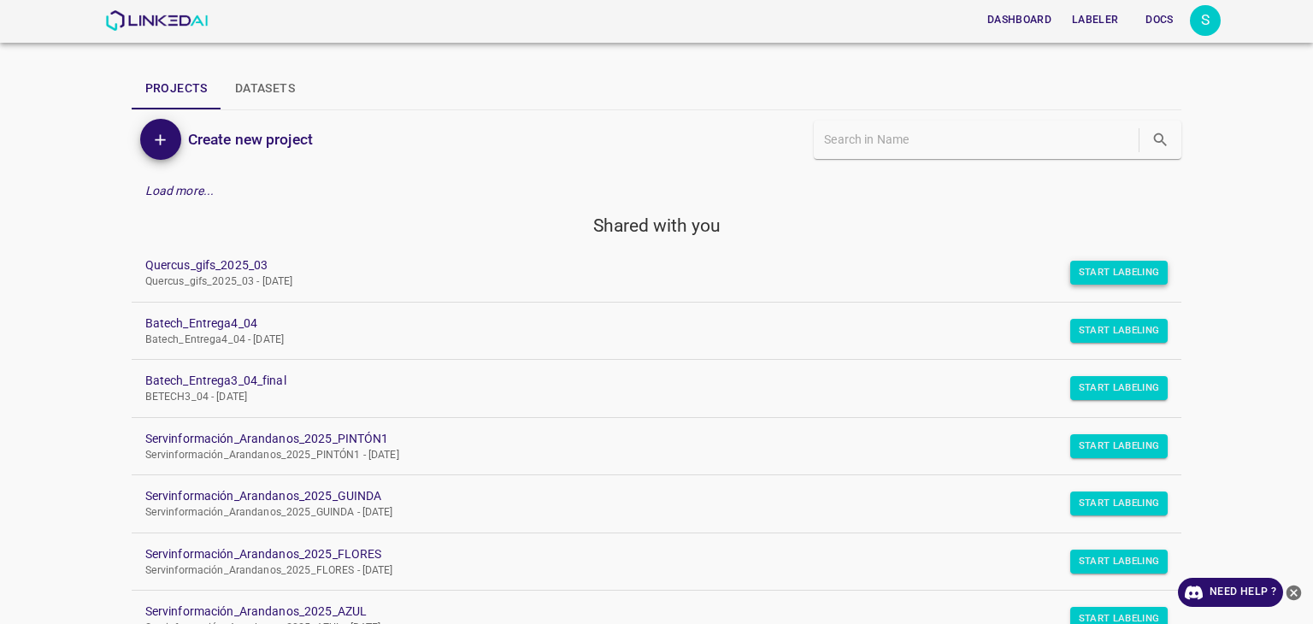
click at [1110, 280] on button "Start Labeling" at bounding box center [1119, 273] width 98 height 24
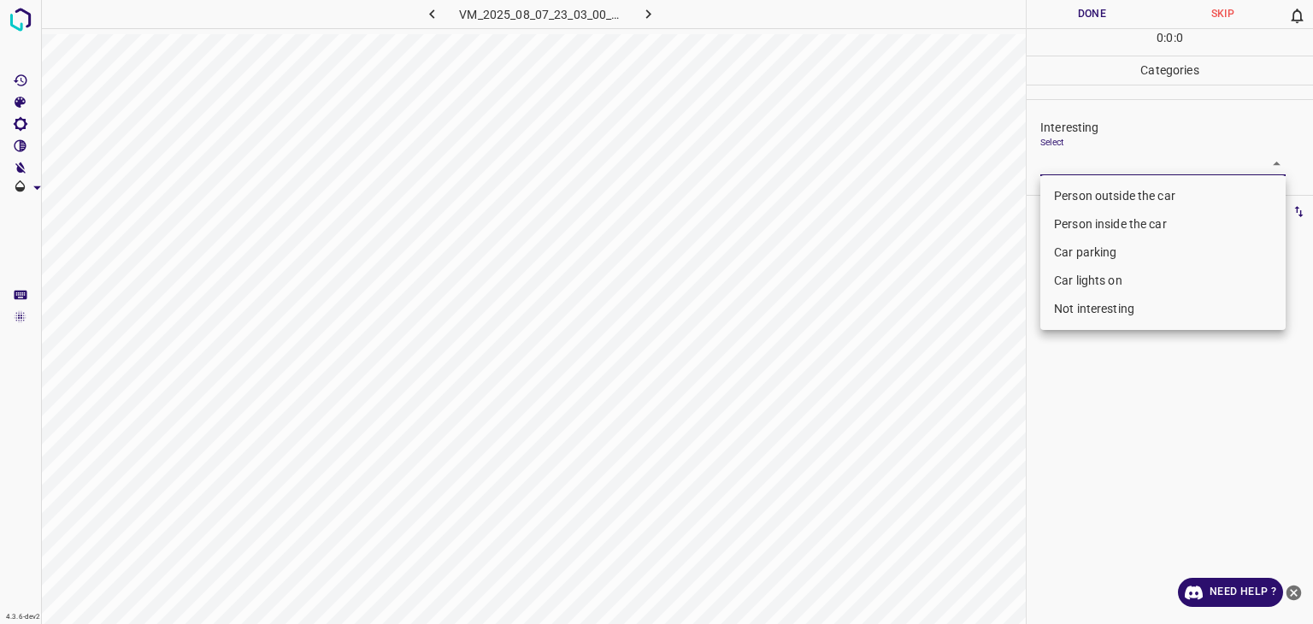
click at [1071, 151] on body "4.3.6-dev2 VM_2025_08_07_23_03_00_799_06.gif Done Skip 0 0 : 0 : 0 Categories I…" at bounding box center [656, 312] width 1313 height 624
click at [1084, 184] on li "Person outside the car" at bounding box center [1163, 196] width 245 height 28
type input "Person outside the car"
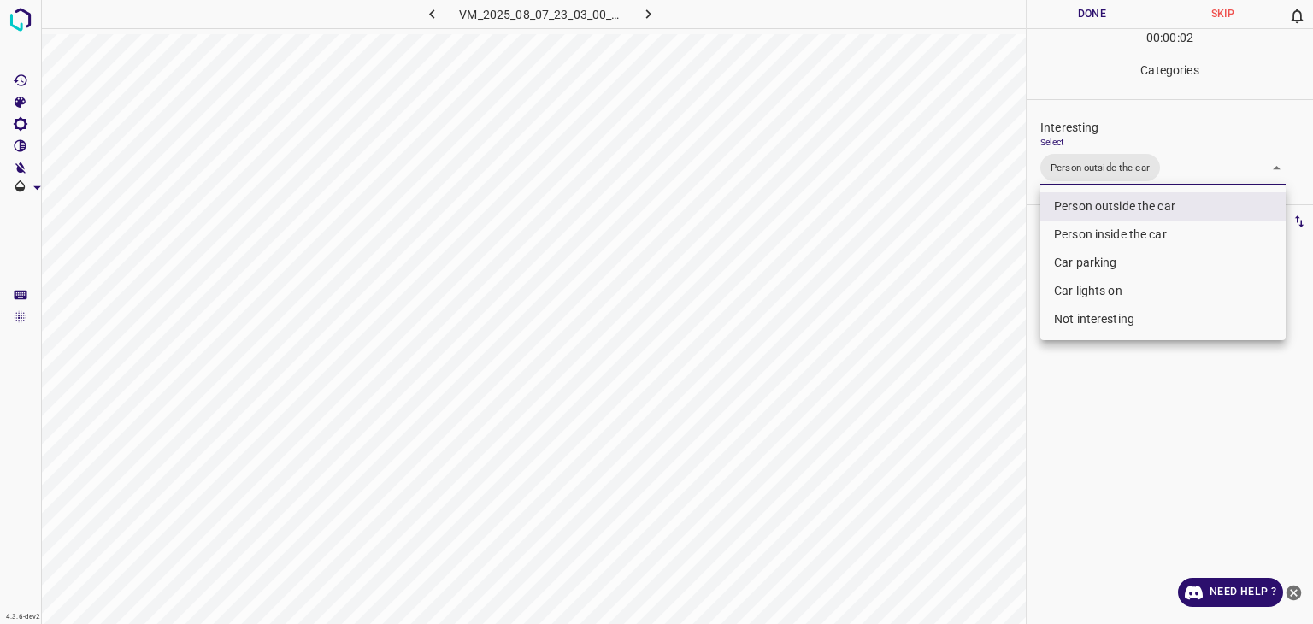
click at [1098, 20] on div at bounding box center [656, 312] width 1313 height 624
click at [1093, 12] on div at bounding box center [656, 312] width 1313 height 624
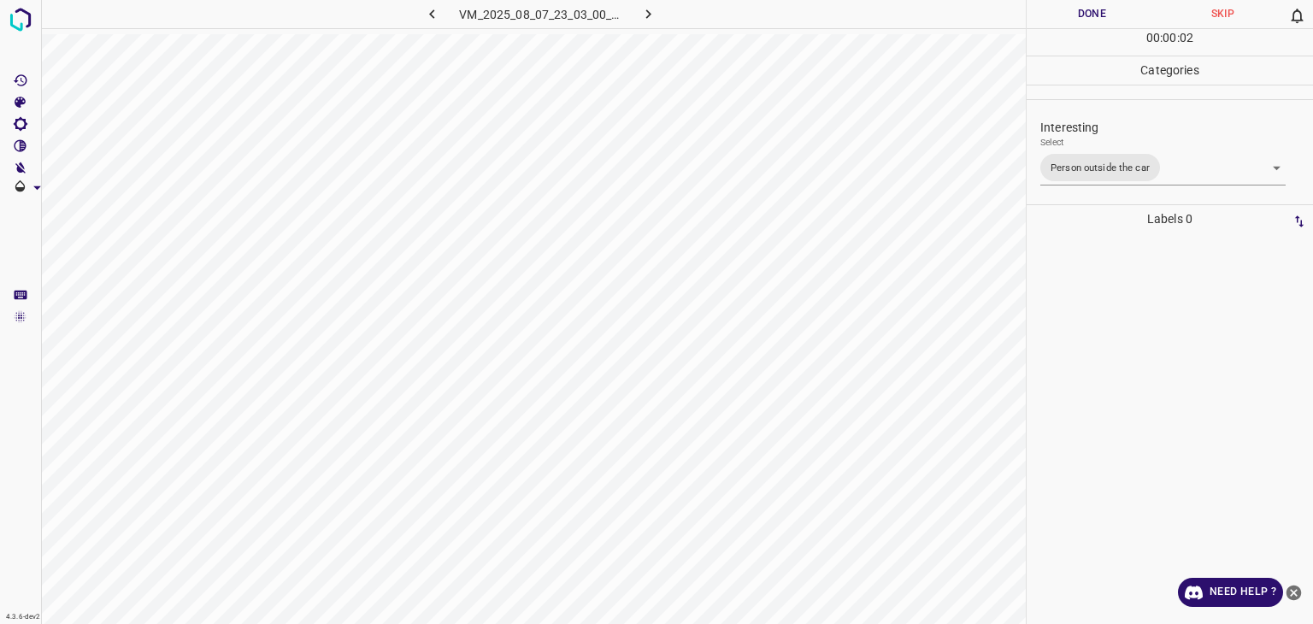
click at [1093, 12] on button "Done" at bounding box center [1092, 14] width 131 height 28
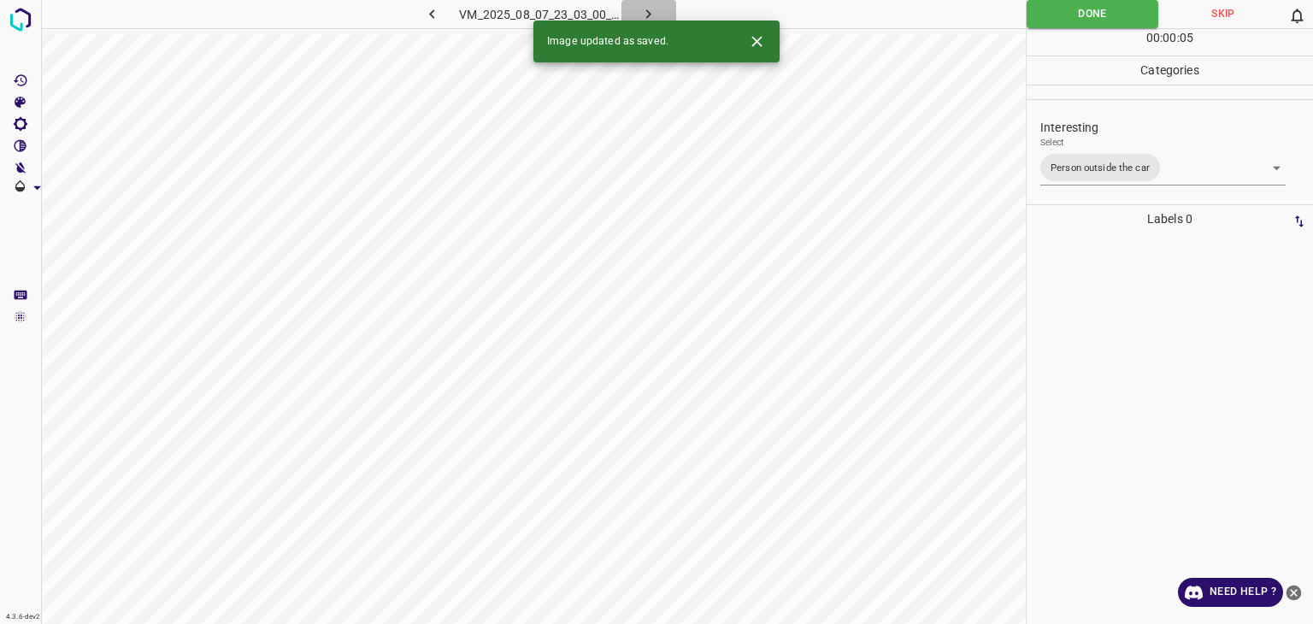
click at [657, 18] on button "button" at bounding box center [649, 14] width 55 height 28
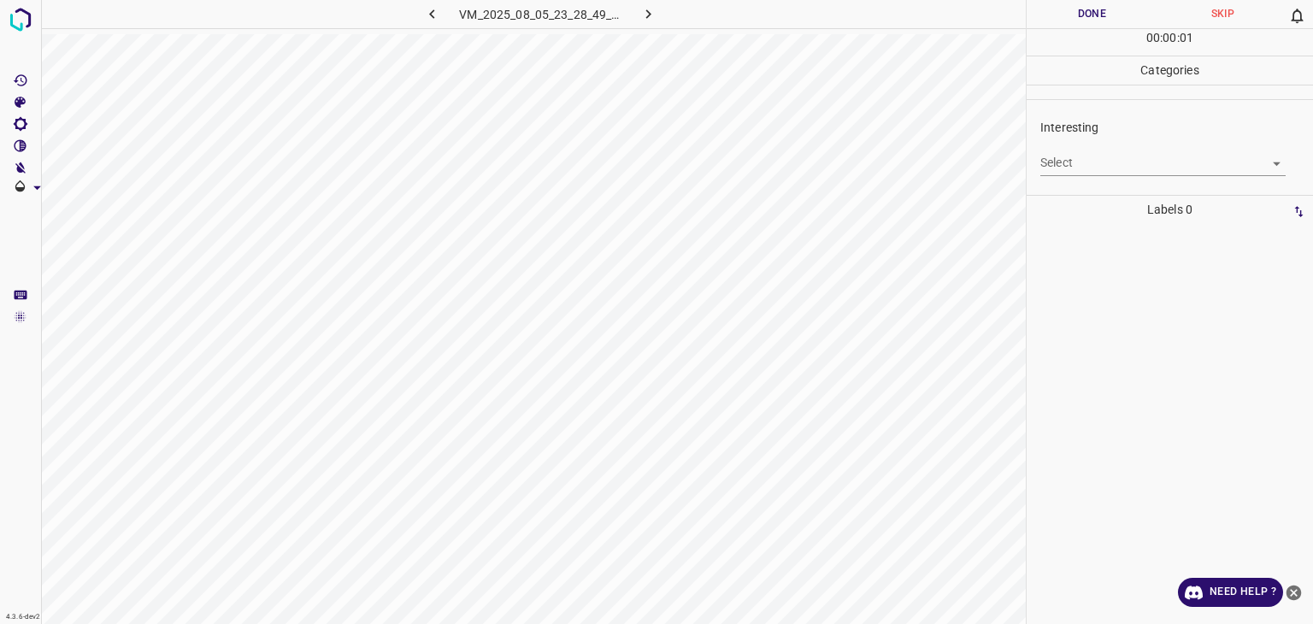
click at [1120, 137] on div "Select ​" at bounding box center [1163, 156] width 245 height 38
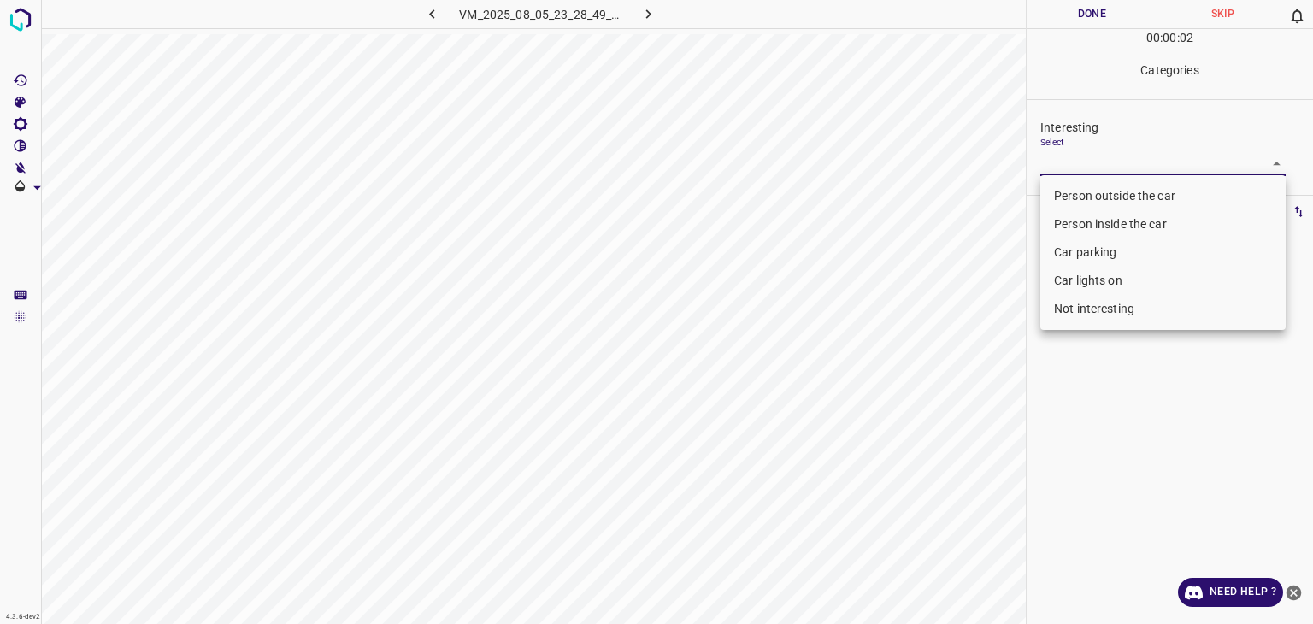
click at [1114, 163] on body "4.3.6-dev2 VM_2025_08_05_23_28_49_282_10.gif Done Skip 0 00 : 00 : 02 Categorie…" at bounding box center [656, 312] width 1313 height 624
click at [1116, 188] on li "Person outside the car" at bounding box center [1163, 196] width 245 height 28
type input "Person outside the car"
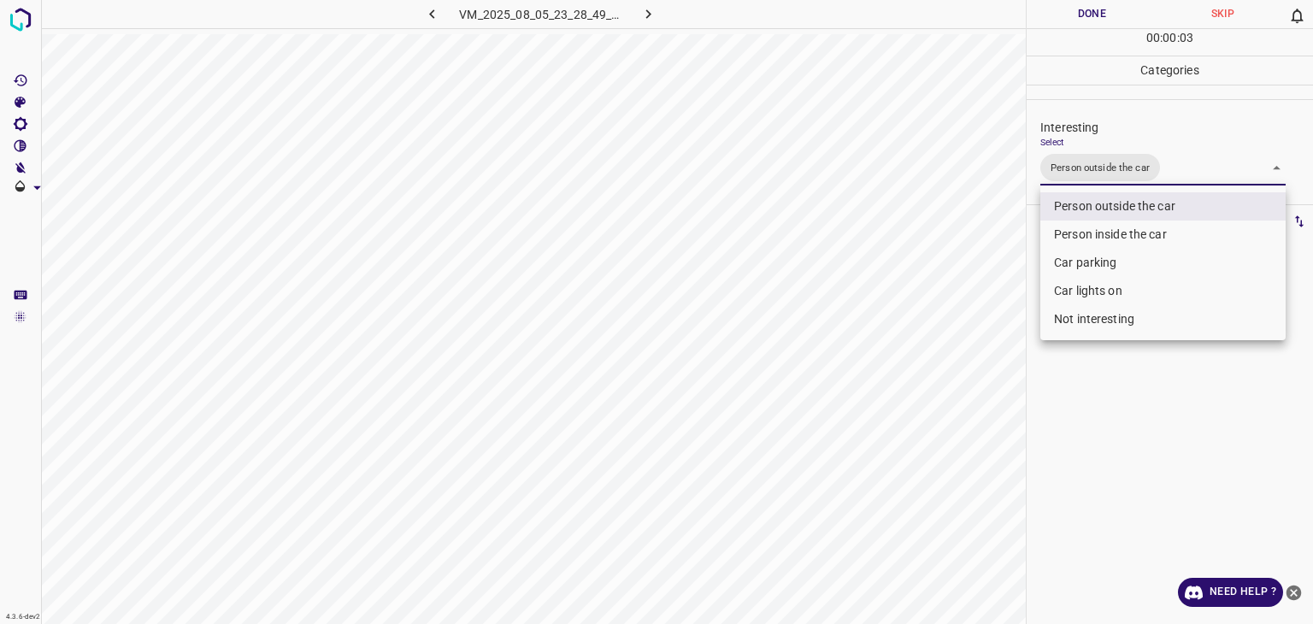
click at [1088, 21] on div at bounding box center [656, 312] width 1313 height 624
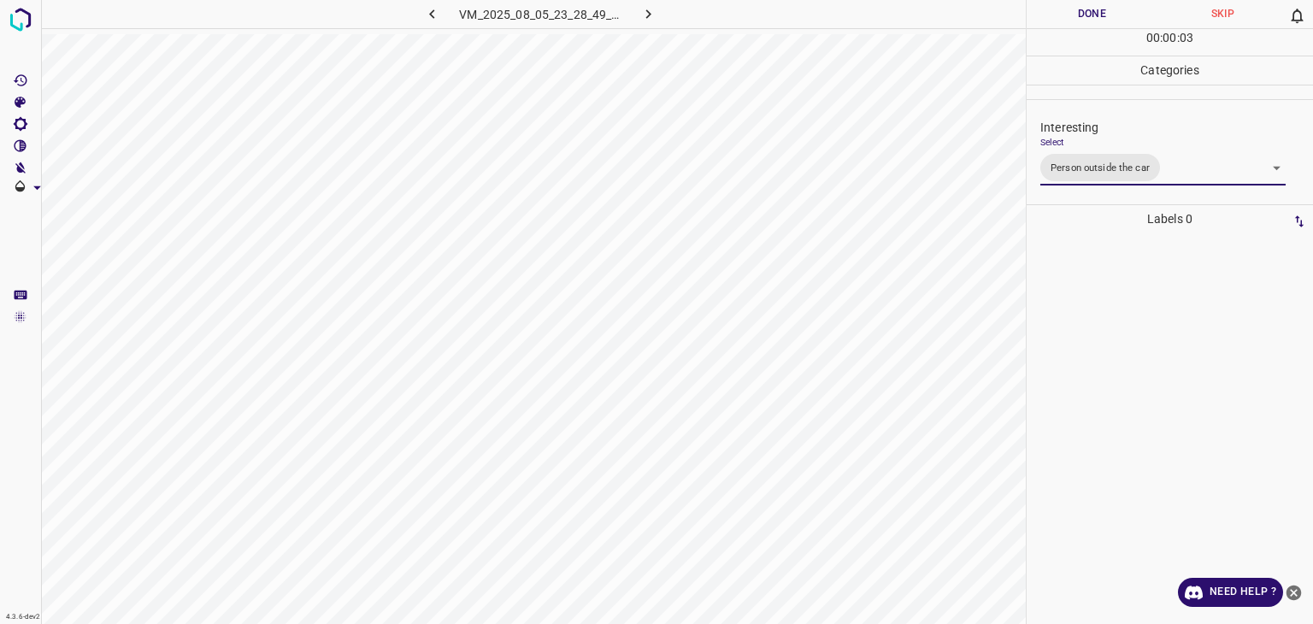
click at [1086, 15] on div "Person outside the car Person inside the car Car parking Car lights on Not inte…" at bounding box center [656, 312] width 1313 height 624
click at [1086, 15] on button "Done" at bounding box center [1092, 14] width 131 height 28
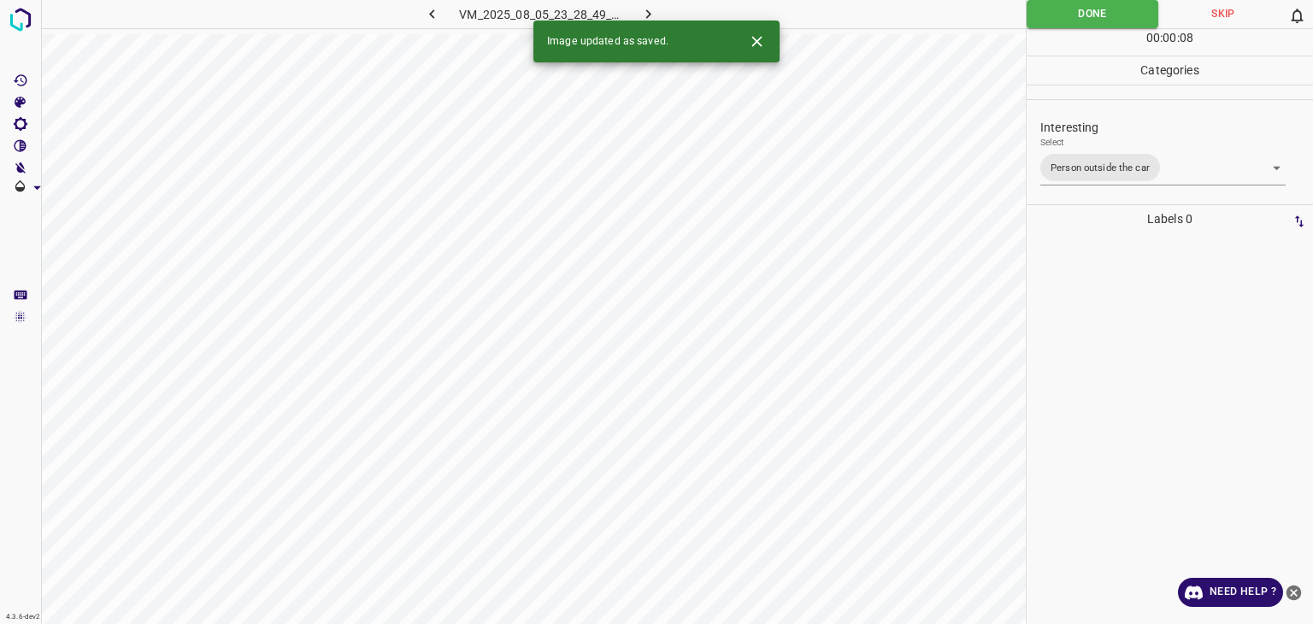
click at [642, 18] on icon "button" at bounding box center [649, 14] width 18 height 18
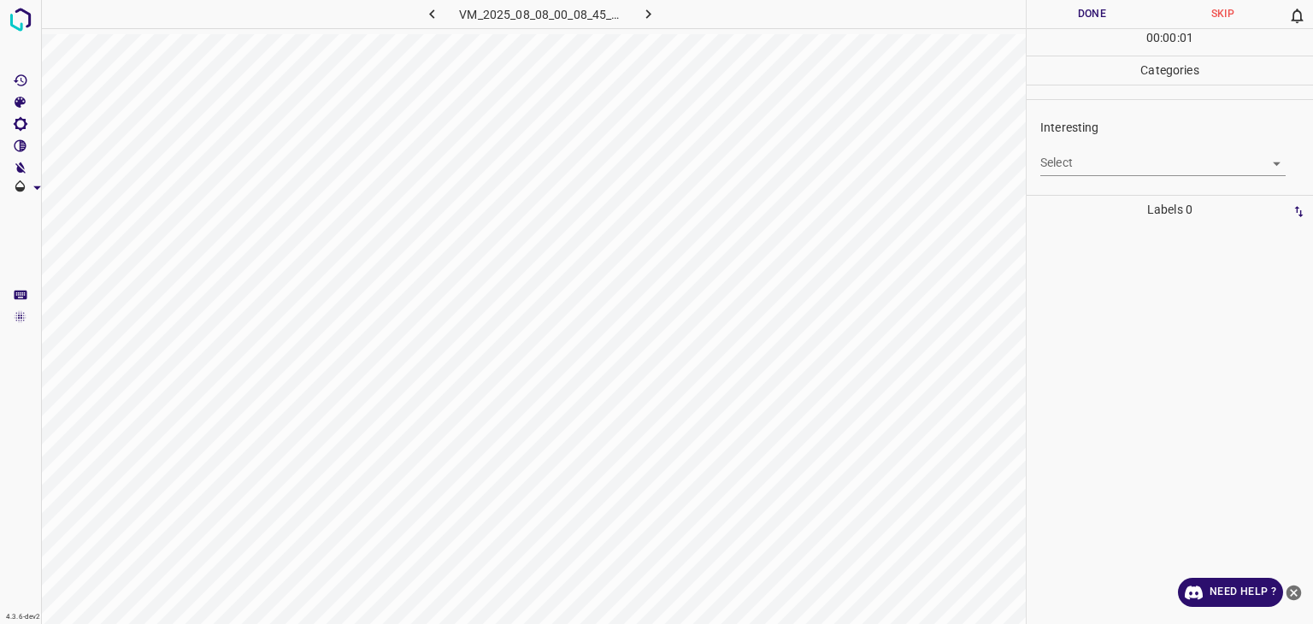
click at [1105, 171] on body "4.3.6-dev2 VM_2025_08_08_00_08_45_786_02.gif Done Skip 0 00 : 00 : 01 Categorie…" at bounding box center [656, 312] width 1313 height 624
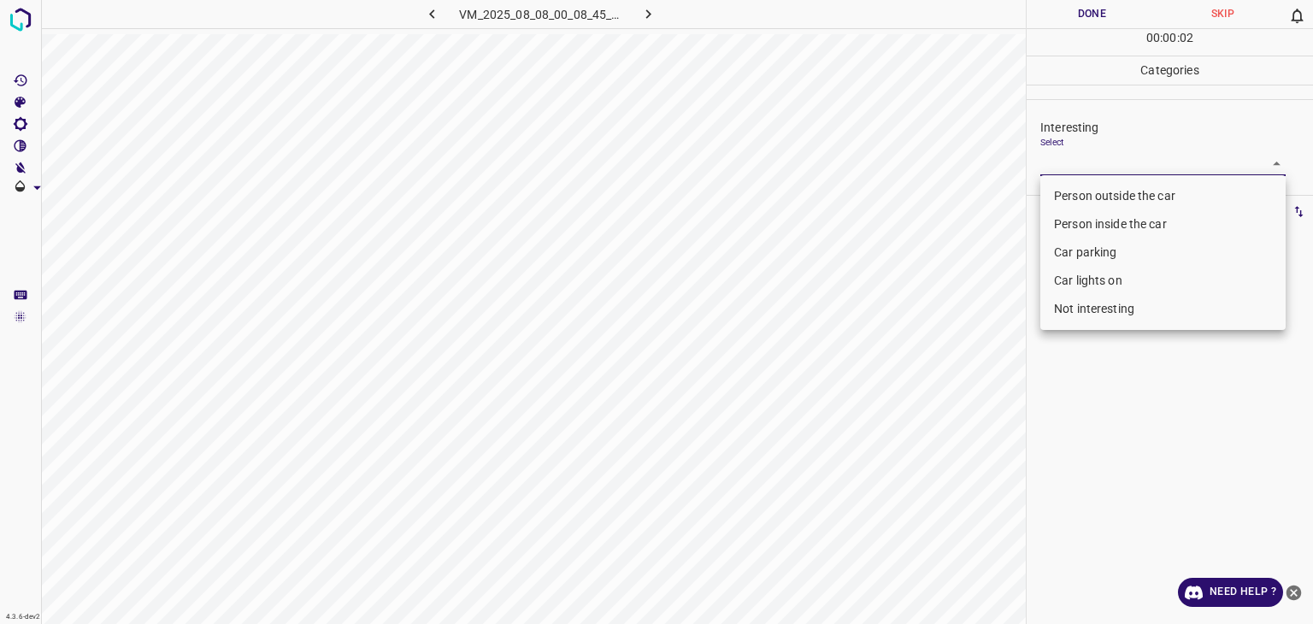
click at [1113, 205] on li "Person outside the car" at bounding box center [1163, 196] width 245 height 28
type input "Person outside the car"
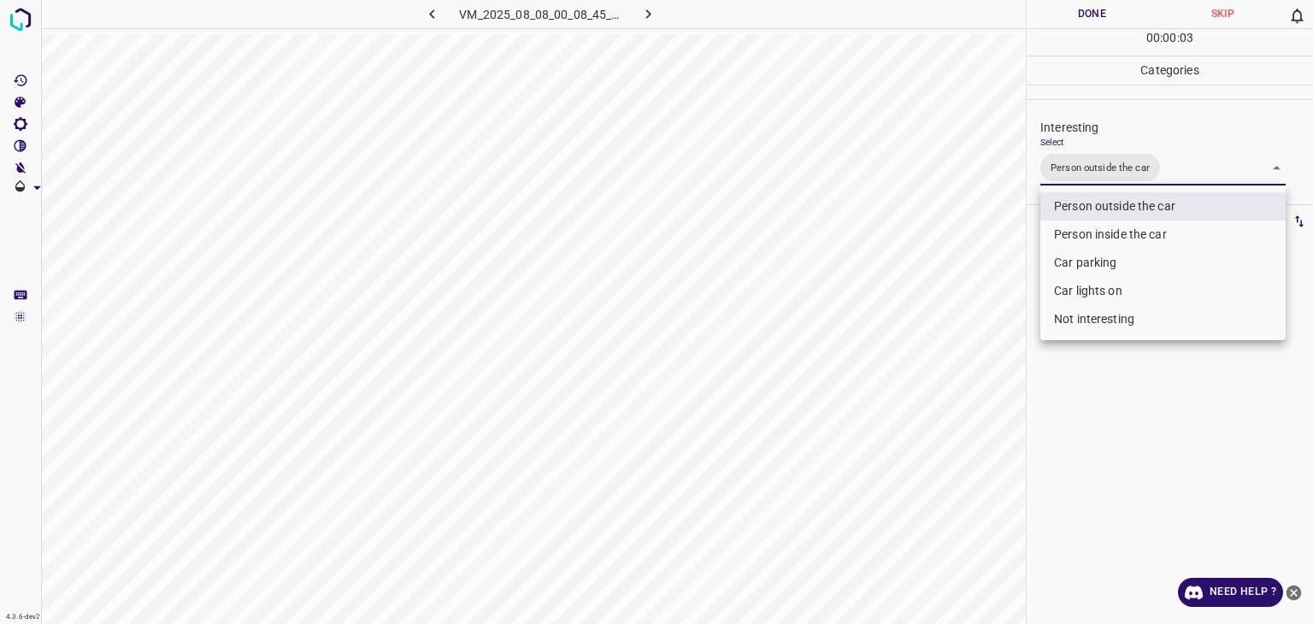
click at [1081, 25] on div at bounding box center [656, 312] width 1313 height 624
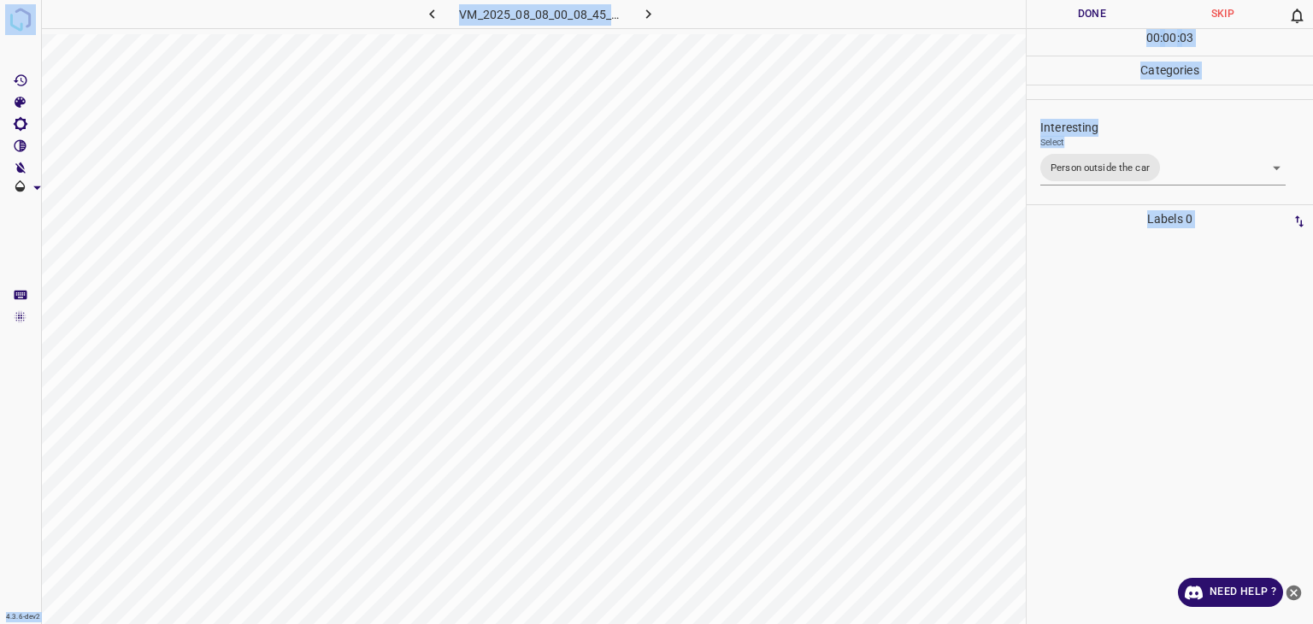
click at [1076, 21] on button "Done" at bounding box center [1092, 14] width 131 height 28
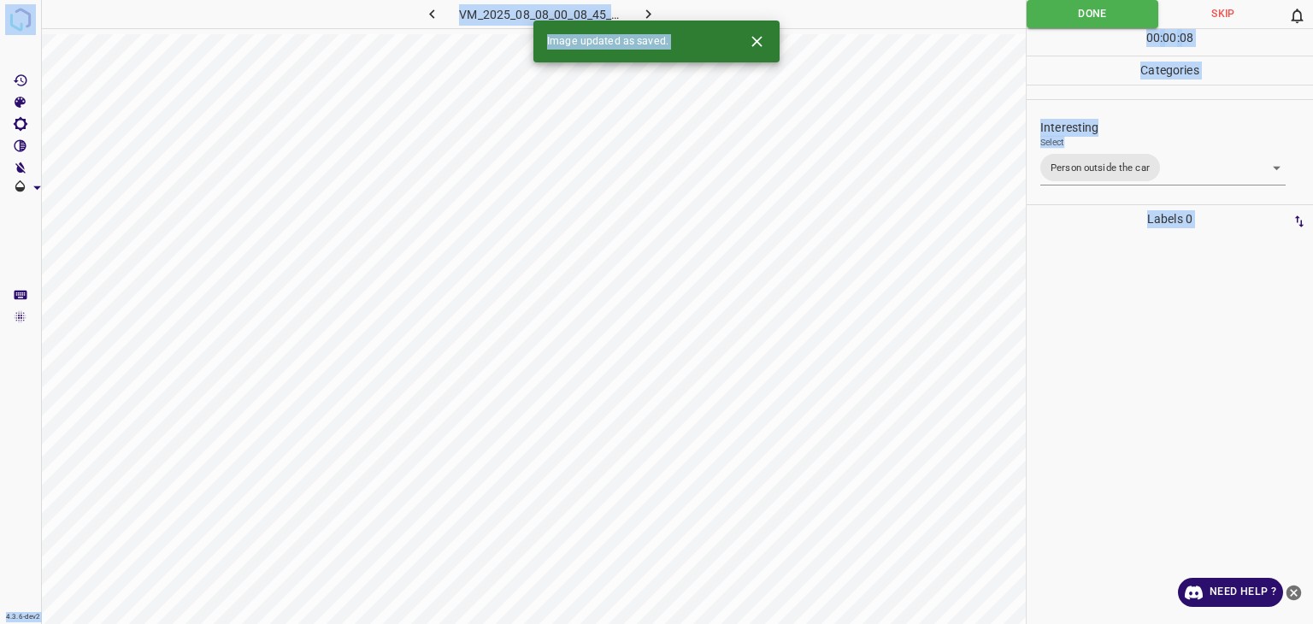
click at [646, 15] on icon "button" at bounding box center [649, 14] width 18 height 18
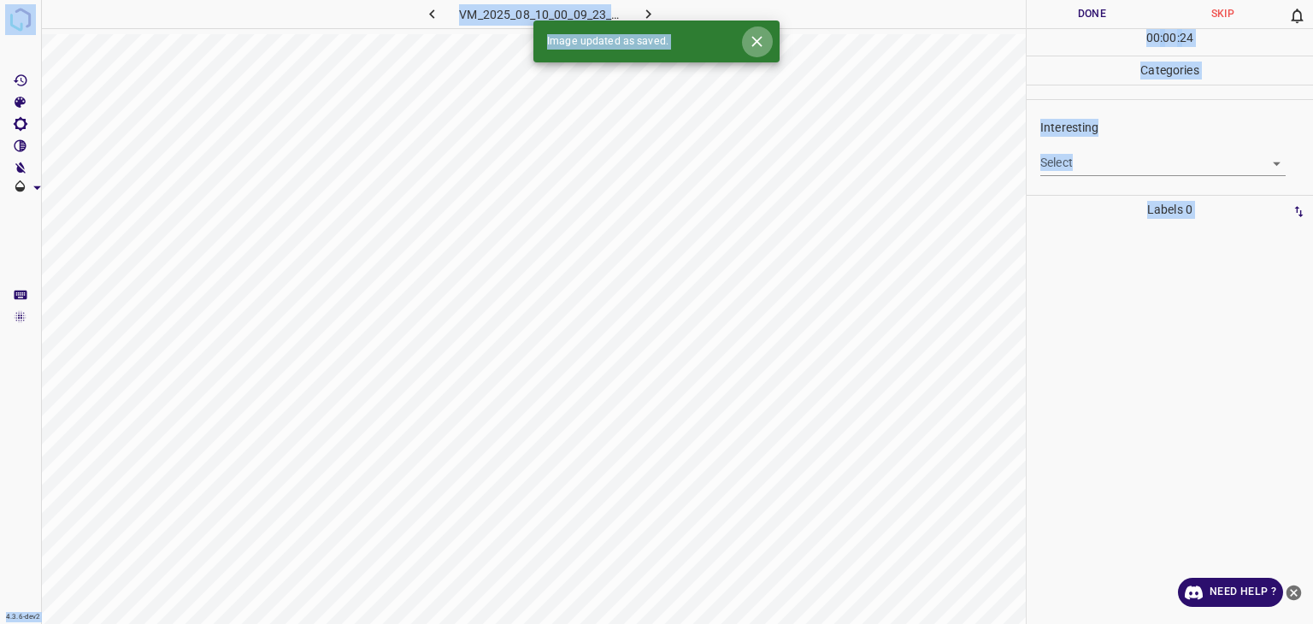
click at [749, 37] on icon "Close" at bounding box center [757, 41] width 18 height 18
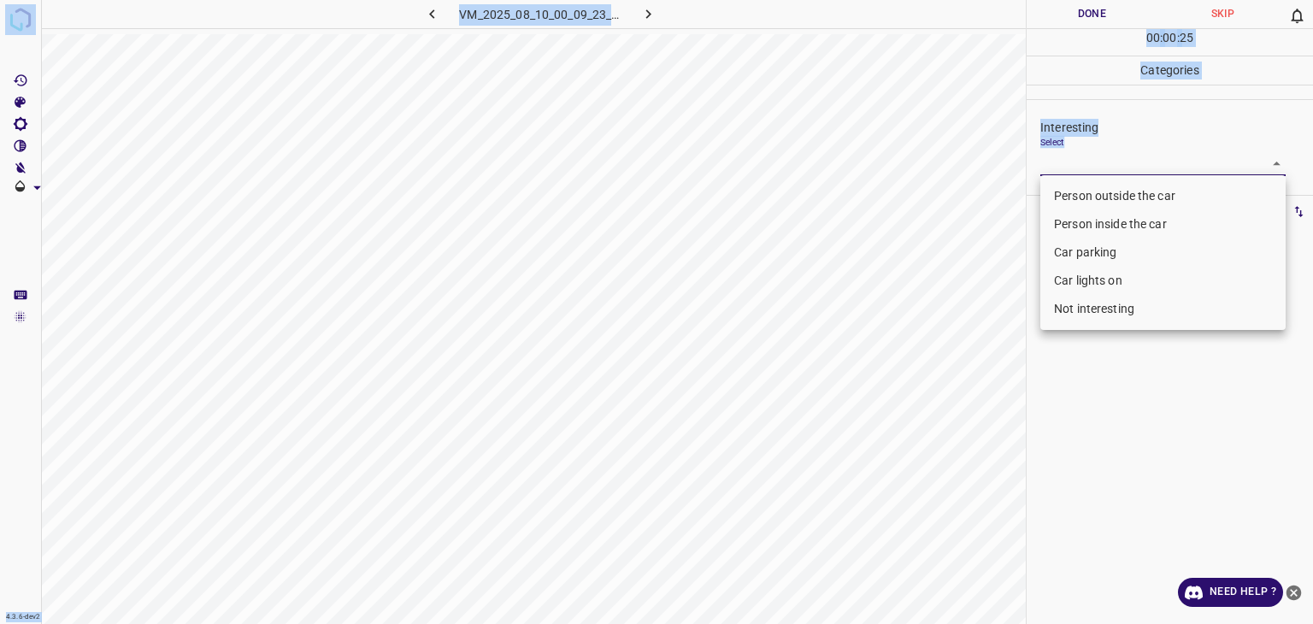
drag, startPoint x: 1103, startPoint y: 155, endPoint x: 1086, endPoint y: 174, distance: 26.1
click at [1104, 155] on body "4.3.6-dev2 VM_2025_08_10_00_09_23_273_01.gif Done Skip 0 00 : 00 : 25 Categorie…" at bounding box center [656, 312] width 1313 height 624
click at [1076, 189] on li "Person outside the car" at bounding box center [1163, 196] width 245 height 28
type input "Person outside the car"
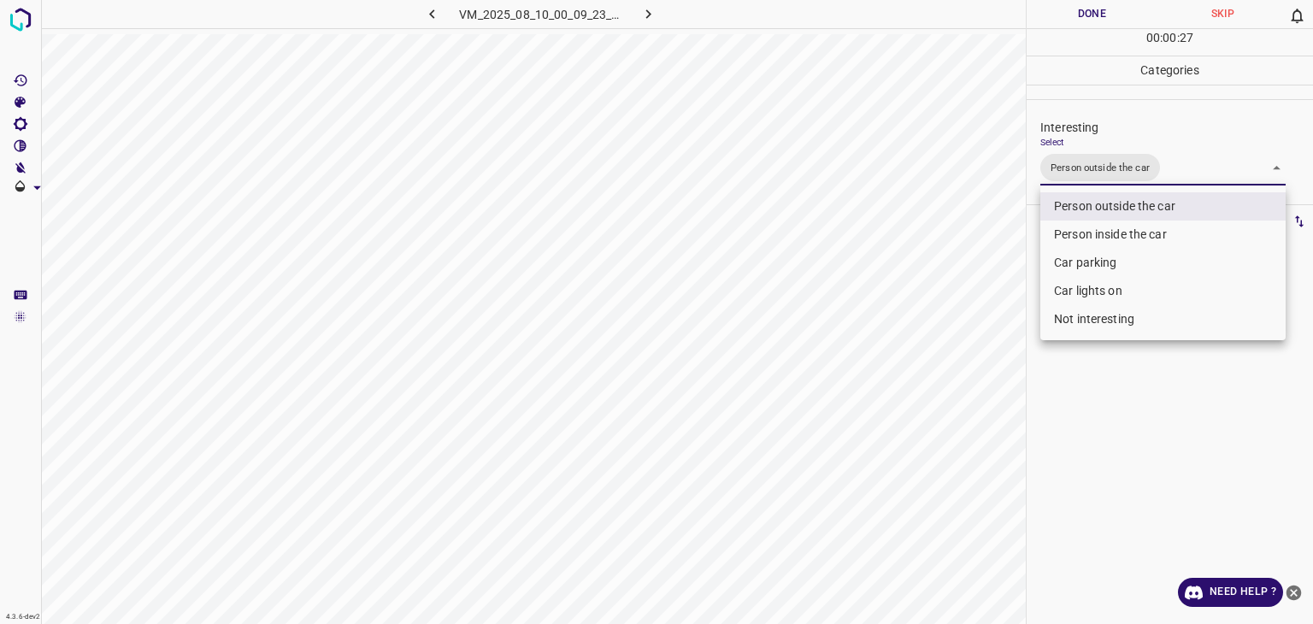
click at [1091, 10] on div at bounding box center [656, 312] width 1313 height 624
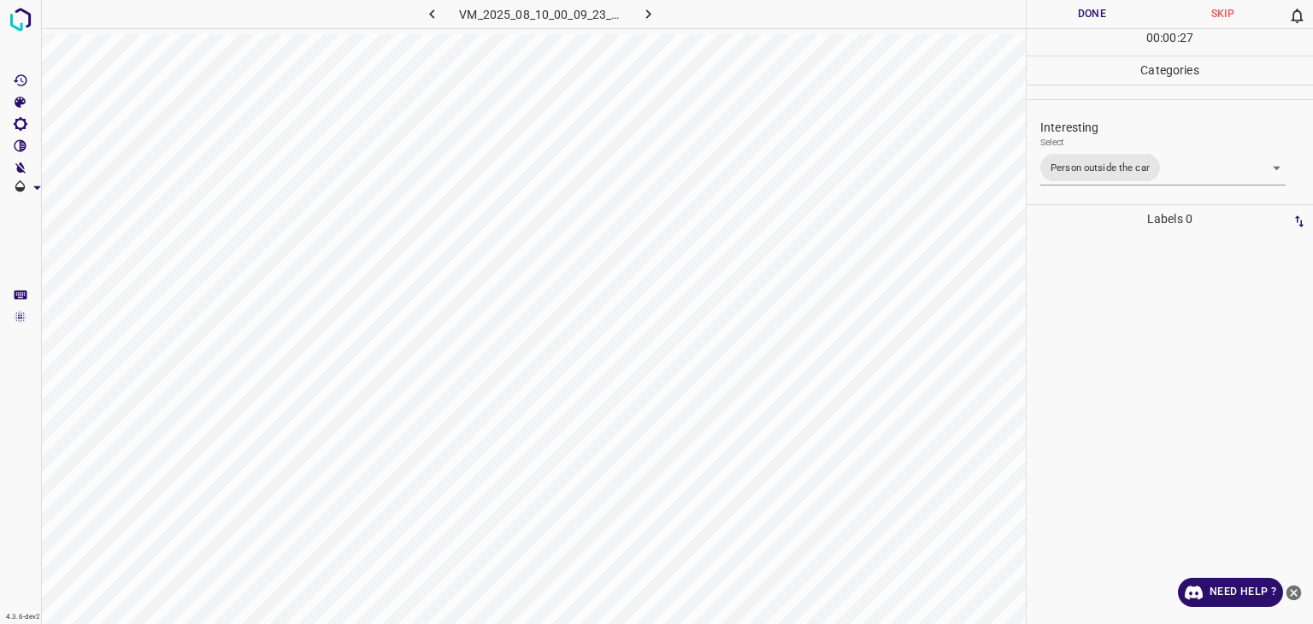
click at [1091, 10] on div at bounding box center [656, 312] width 1313 height 624
click at [1091, 10] on button "Done" at bounding box center [1092, 14] width 131 height 28
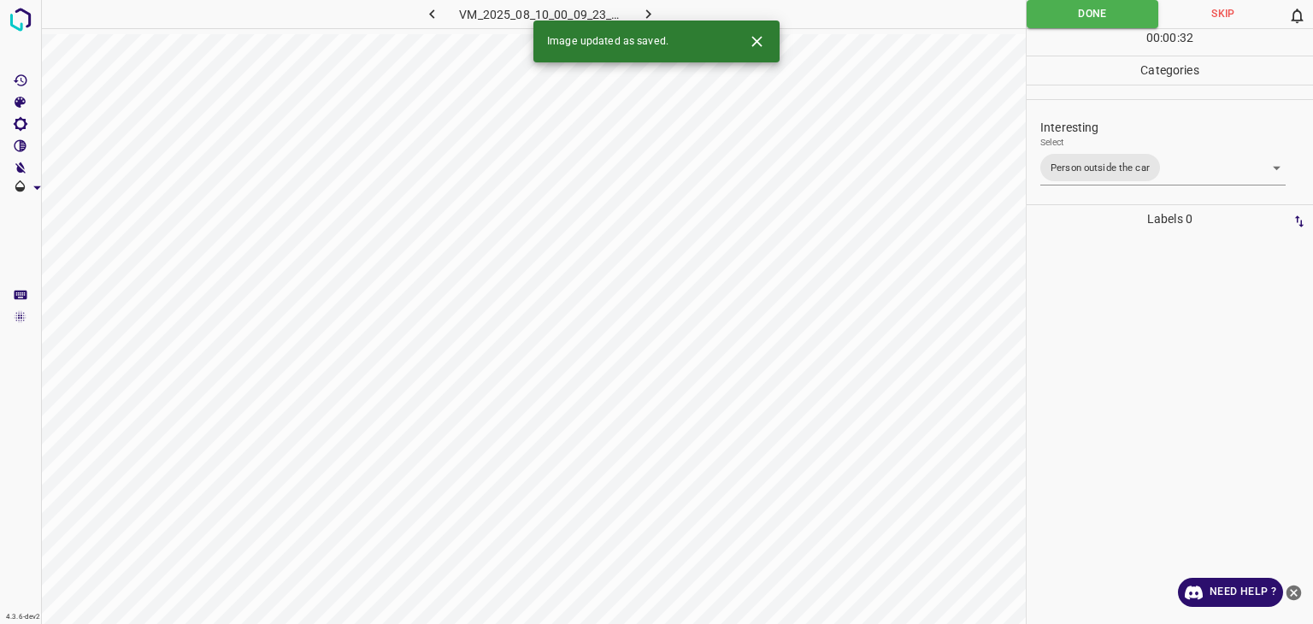
click at [647, 17] on icon "button" at bounding box center [648, 13] width 5 height 9
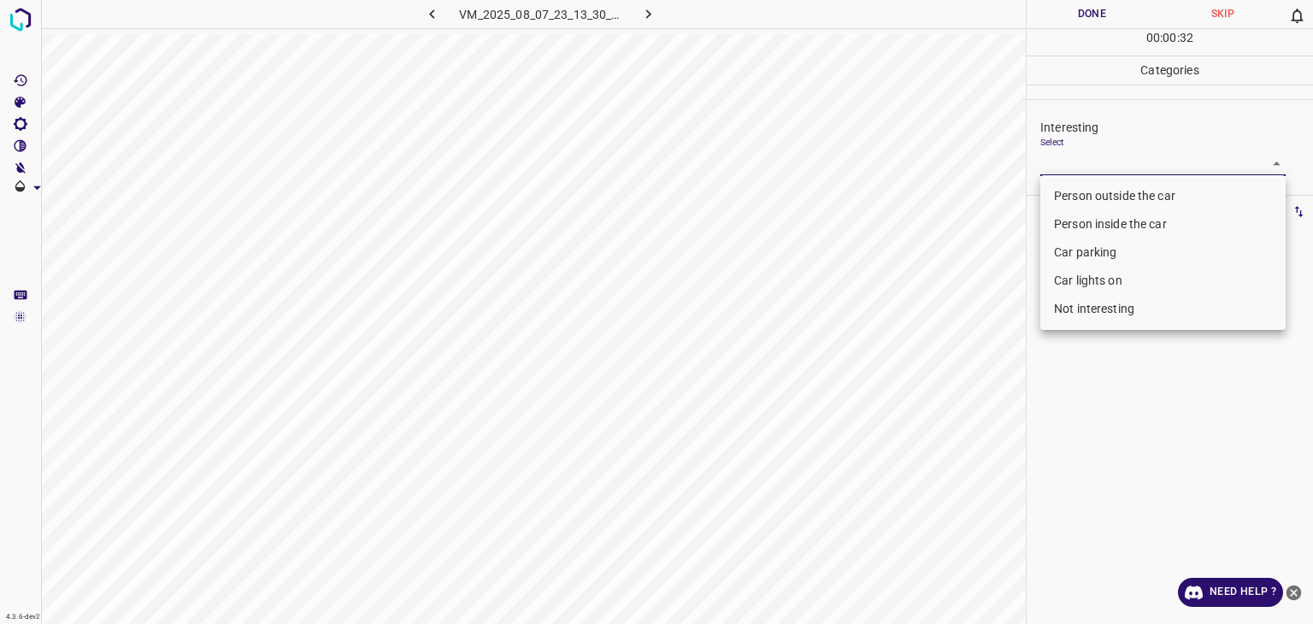
click at [1074, 158] on body "4.3.6-dev2 VM_2025_08_07_23_13_30_452_01.gif Done Skip 0 00 : 00 : 32 Categorie…" at bounding box center [656, 312] width 1313 height 624
click at [1070, 193] on li "Person outside the car" at bounding box center [1163, 196] width 245 height 28
type input "Person outside the car"
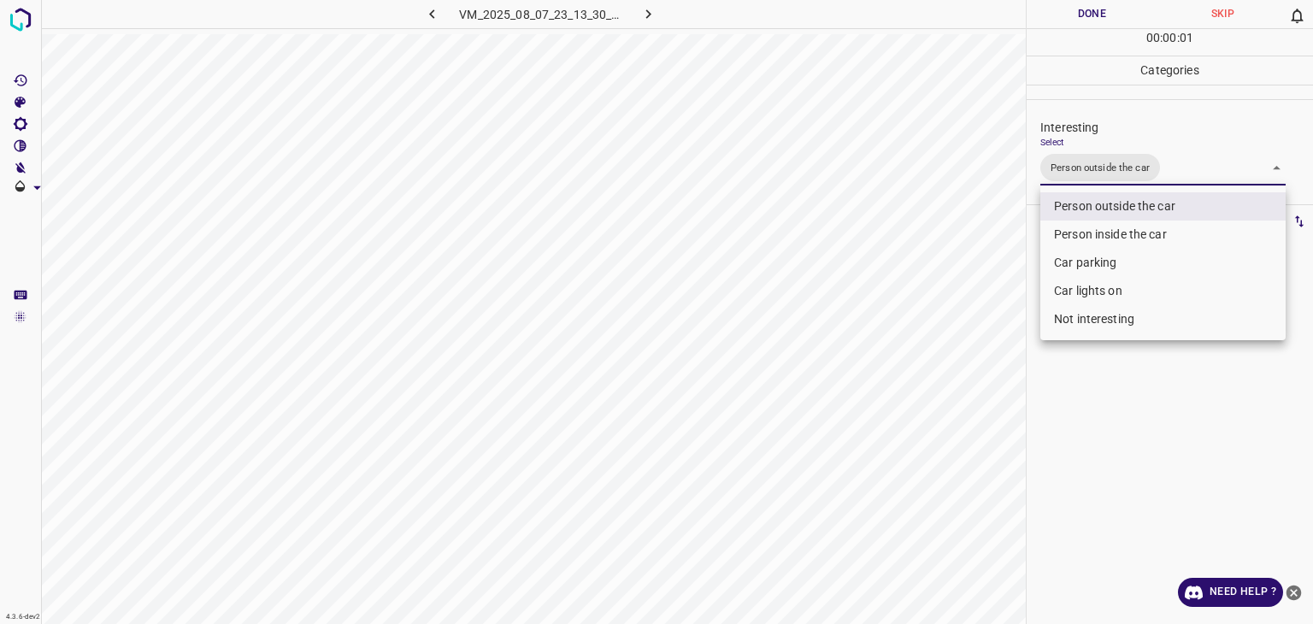
click at [1100, 9] on div at bounding box center [656, 312] width 1313 height 624
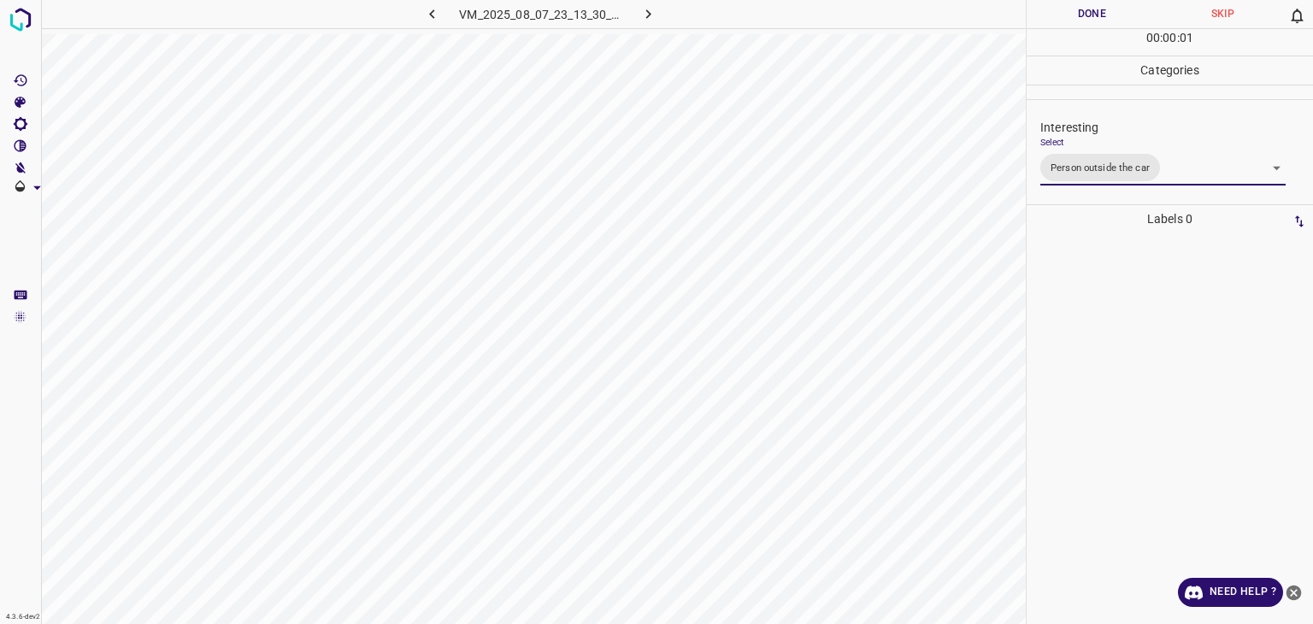
click at [1100, 9] on div at bounding box center [656, 312] width 1313 height 624
click at [1098, 8] on button "Done" at bounding box center [1092, 14] width 131 height 28
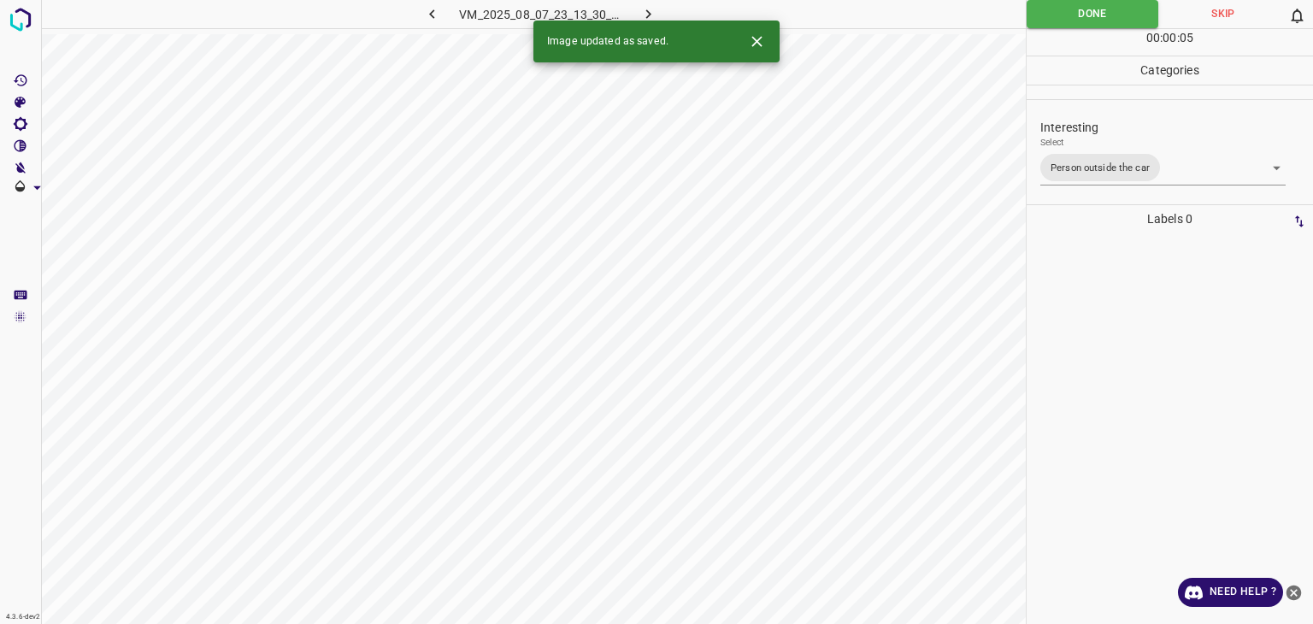
click at [640, 18] on icon "button" at bounding box center [649, 14] width 18 height 18
click at [1122, 160] on body "4.3.6-dev2 VM_2025_08_07_23_16_06_465_11.gif Done Skip 0 00 : 00 : 26 Categorie…" at bounding box center [656, 312] width 1313 height 624
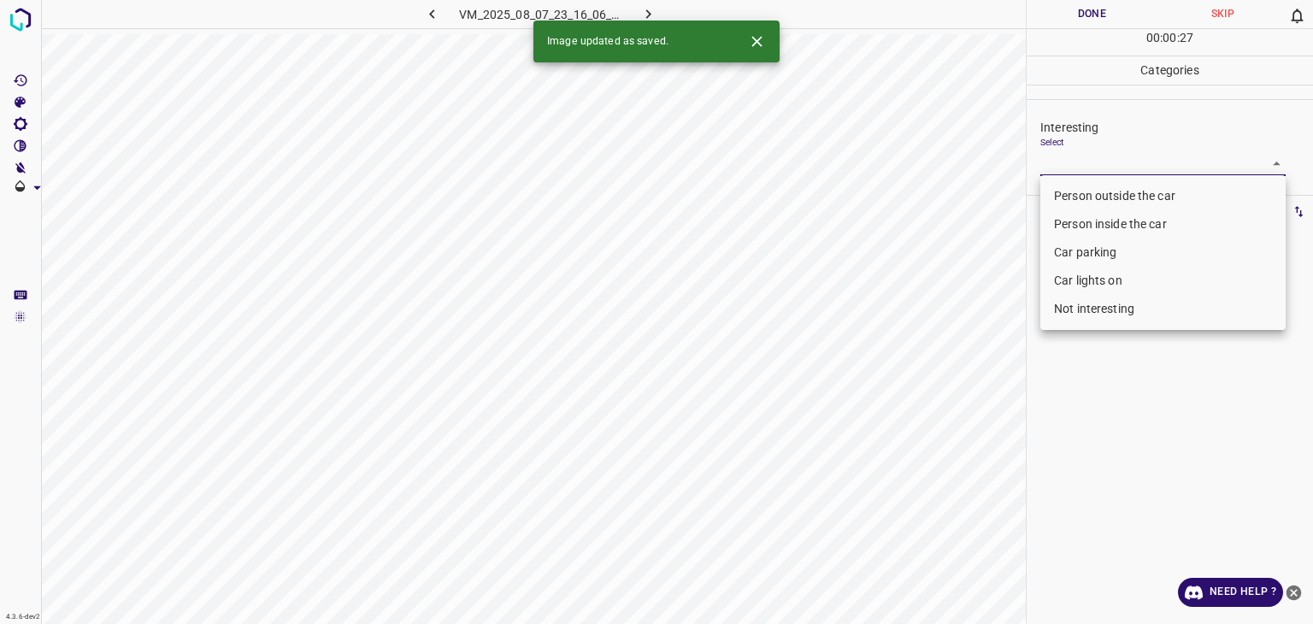
click at [1101, 205] on li "Person outside the car" at bounding box center [1163, 196] width 245 height 28
type input "Person outside the car"
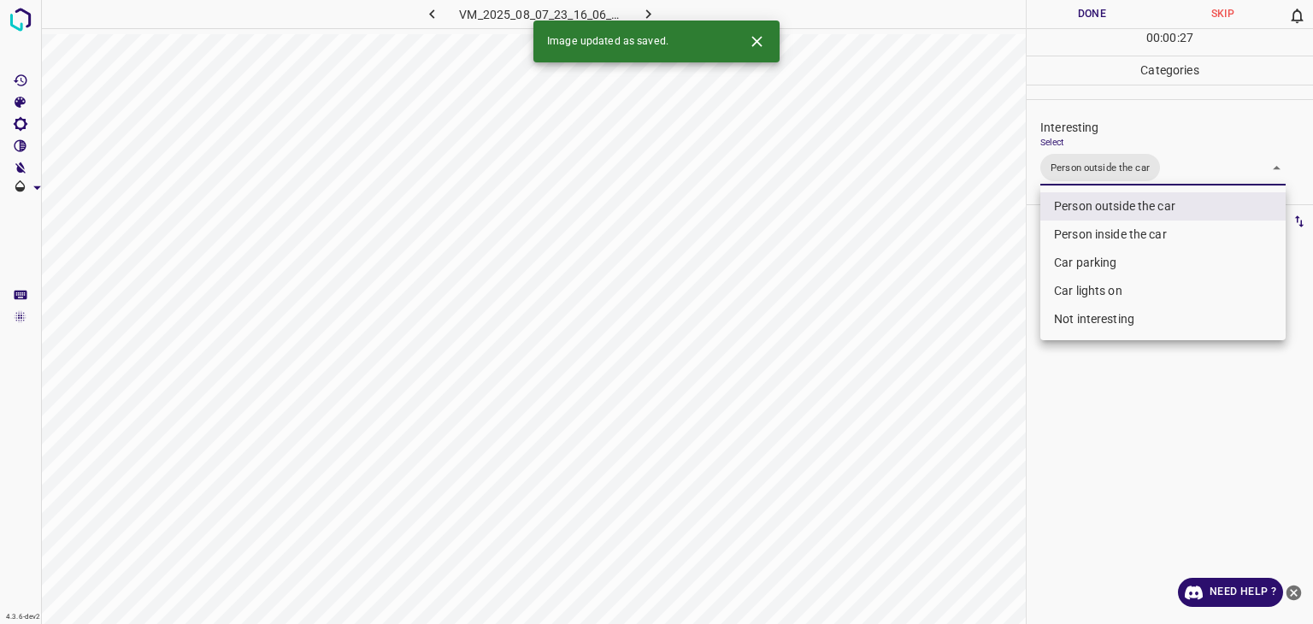
click at [1070, 7] on div at bounding box center [656, 312] width 1313 height 624
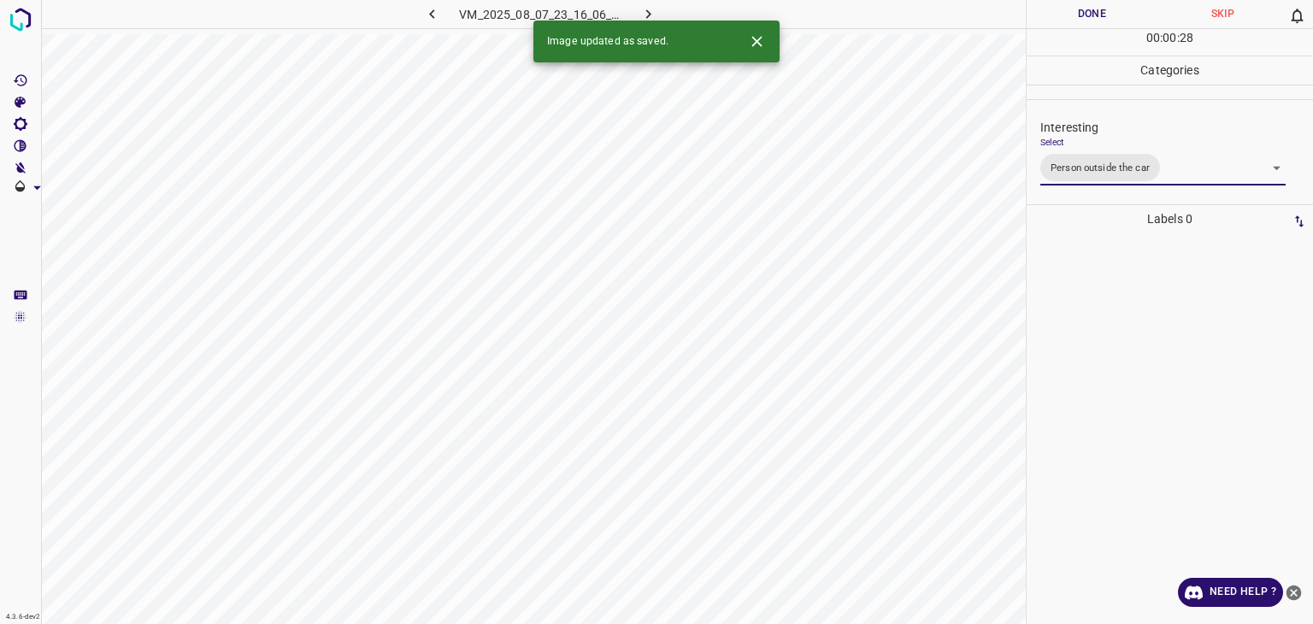
click at [1070, 7] on div at bounding box center [656, 312] width 1313 height 624
click at [1070, 7] on button "Done" at bounding box center [1092, 14] width 131 height 28
click at [653, 18] on icon "button" at bounding box center [649, 14] width 18 height 18
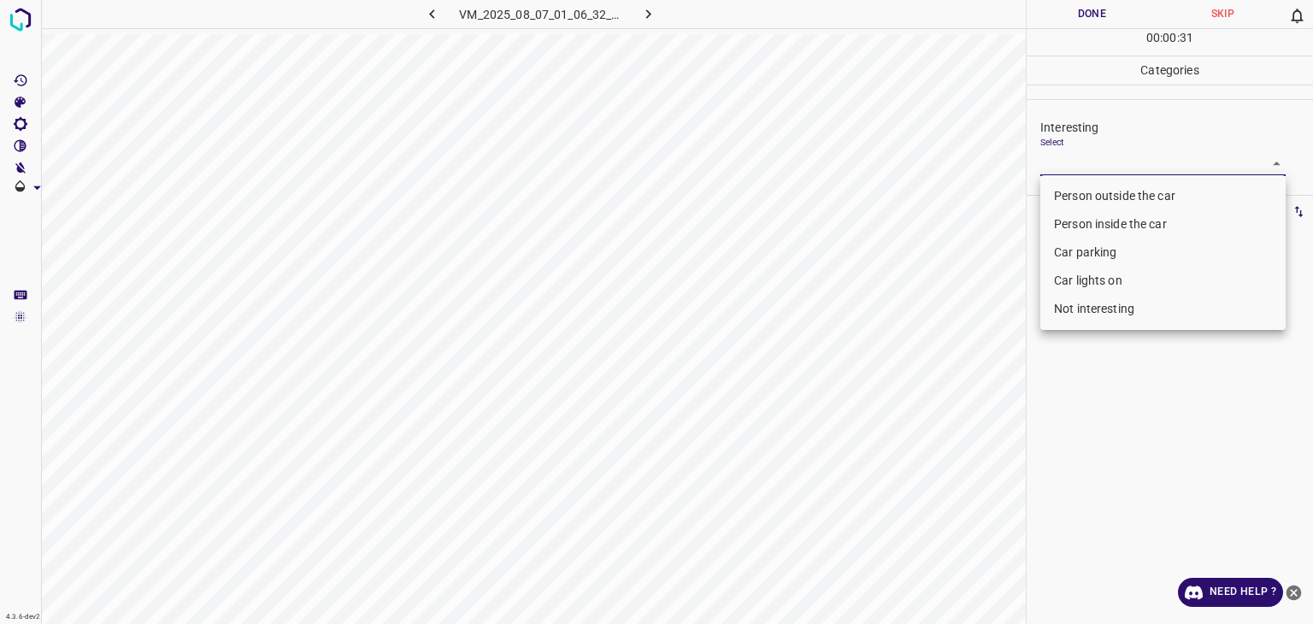
click at [1126, 166] on body "4.3.6-dev2 VM_2025_08_07_01_06_32_830_00.gif Done Skip 0 00 : 00 : 31 Categorie…" at bounding box center [656, 312] width 1313 height 624
click at [1118, 191] on li "Person outside the car" at bounding box center [1163, 196] width 245 height 28
type input "Person outside the car"
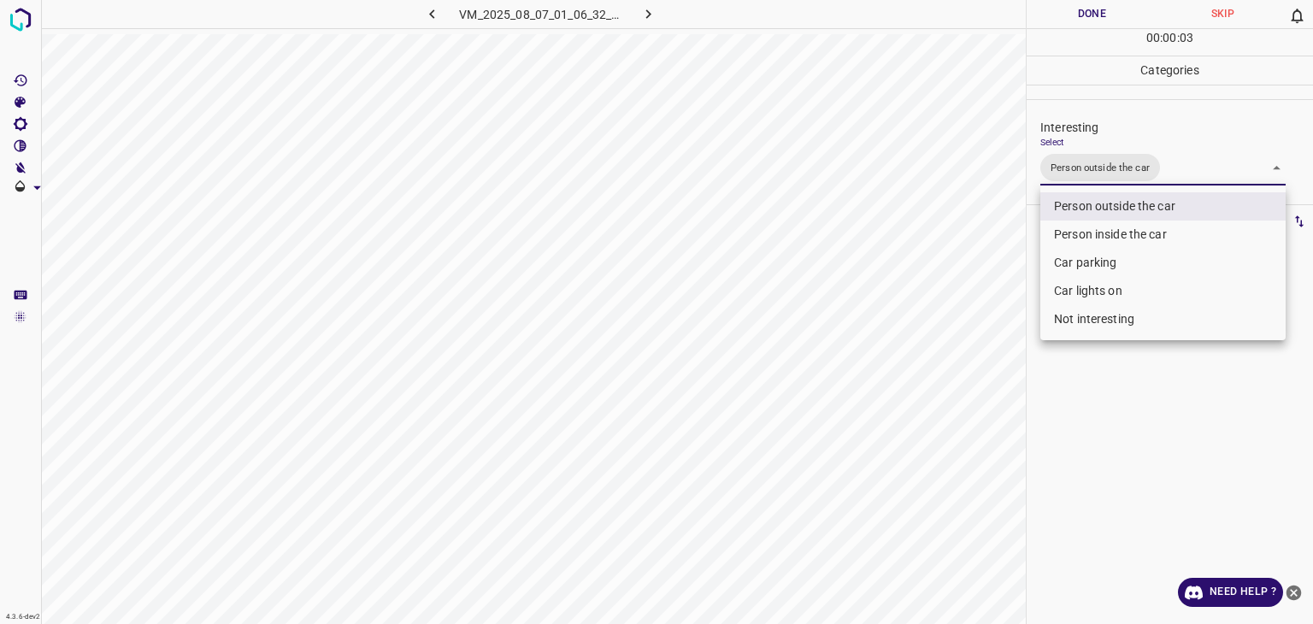
click at [1068, 13] on div at bounding box center [656, 312] width 1313 height 624
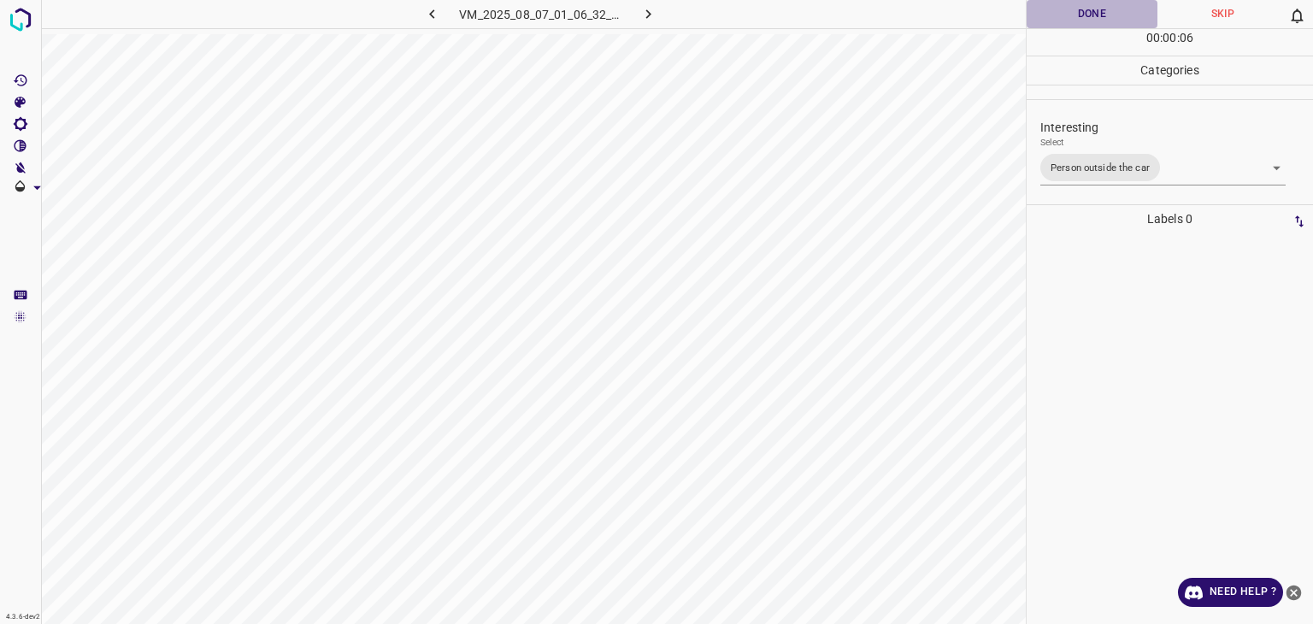
click at [1043, 9] on button "Done" at bounding box center [1092, 14] width 131 height 28
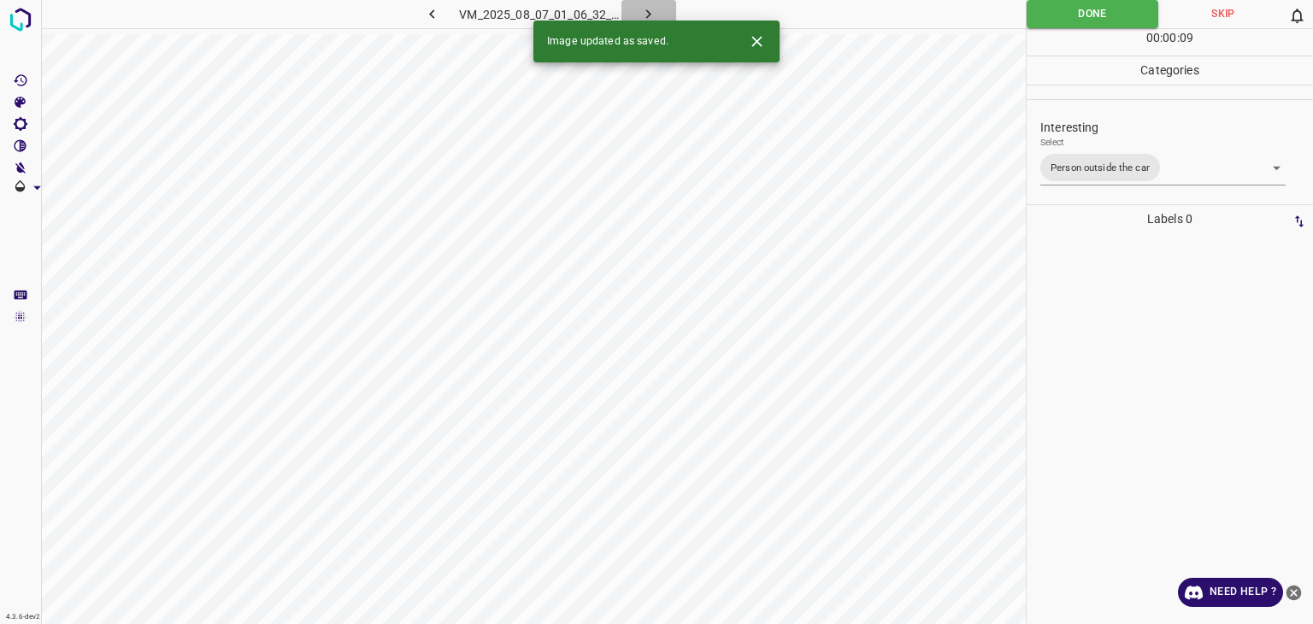
click at [646, 15] on icon "button" at bounding box center [649, 14] width 18 height 18
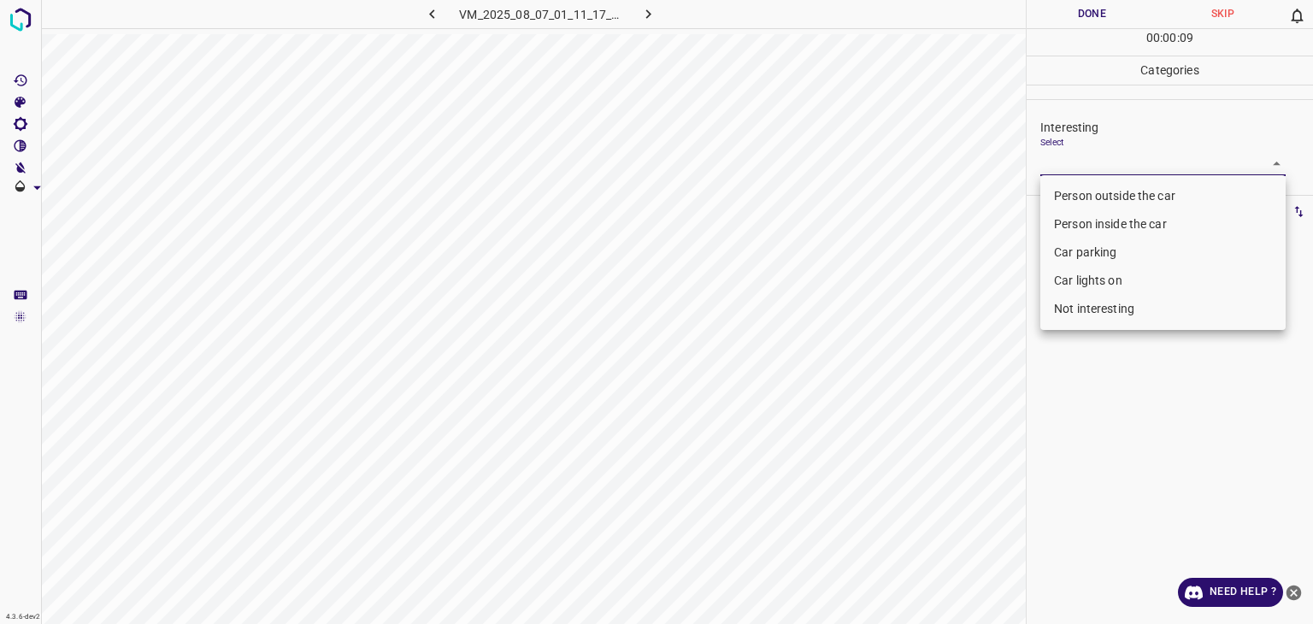
click at [1073, 174] on body "4.3.6-dev2 VM_2025_08_07_01_11_17_352_00.gif Done Skip 0 00 : 00 : 09 Categorie…" at bounding box center [656, 312] width 1313 height 624
click at [1086, 243] on li "Car parking" at bounding box center [1163, 253] width 245 height 28
type input "Car parking"
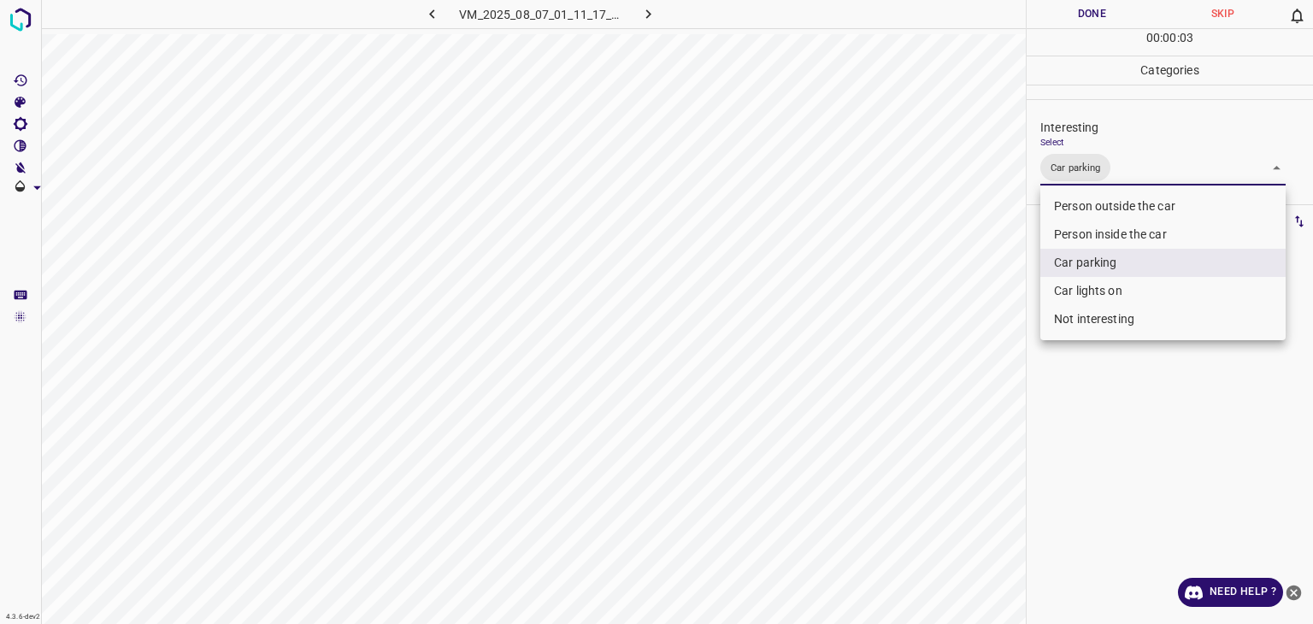
click at [1059, 14] on div at bounding box center [656, 312] width 1313 height 624
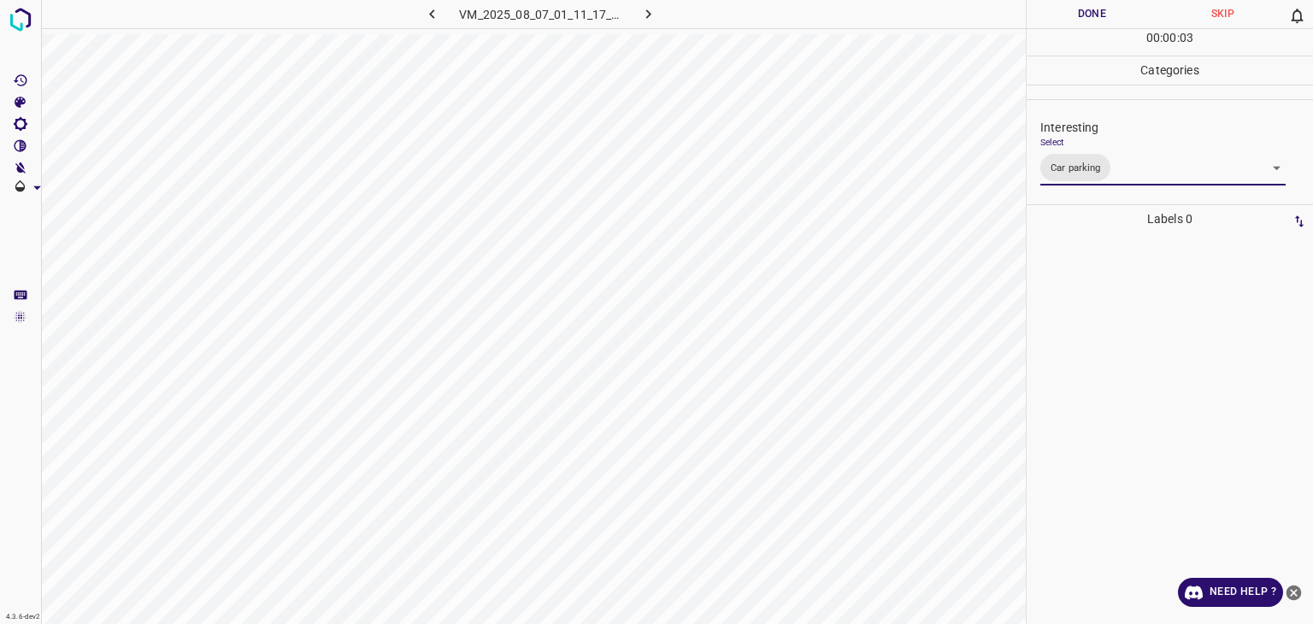
click at [1059, 14] on div at bounding box center [656, 312] width 1313 height 624
click at [1059, 14] on button "Done" at bounding box center [1092, 14] width 131 height 28
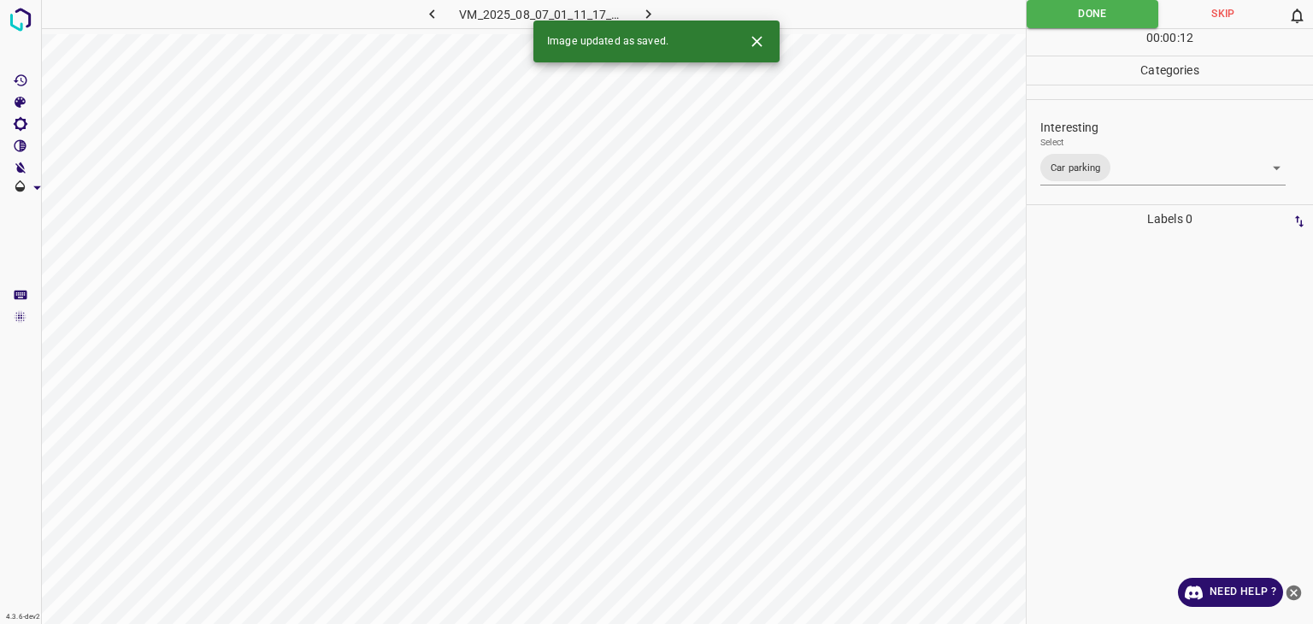
click at [640, 15] on icon "button" at bounding box center [649, 14] width 18 height 18
click at [640, 15] on div "VM_2025_08_07_01_11_17_352_00.gif" at bounding box center [541, 14] width 324 height 28
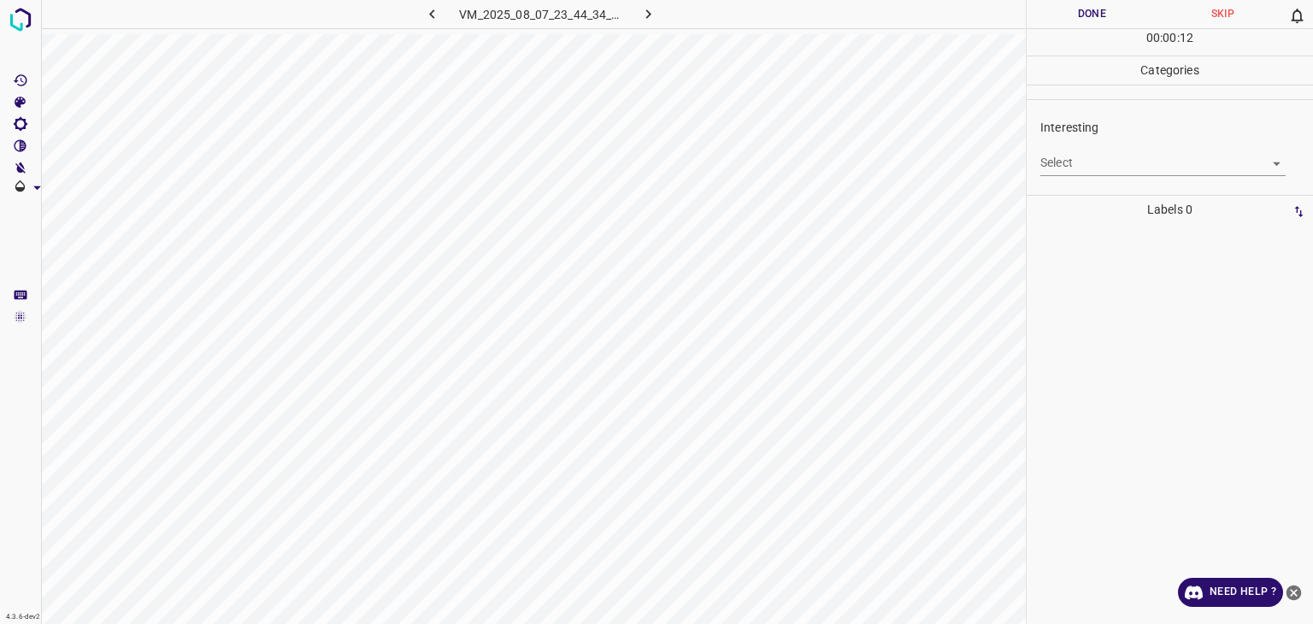
click at [1095, 170] on body "4.3.6-dev2 VM_2025_08_07_23_44_34_571_02.gif Done Skip 0 00 : 00 : 12 Categorie…" at bounding box center [656, 312] width 1313 height 624
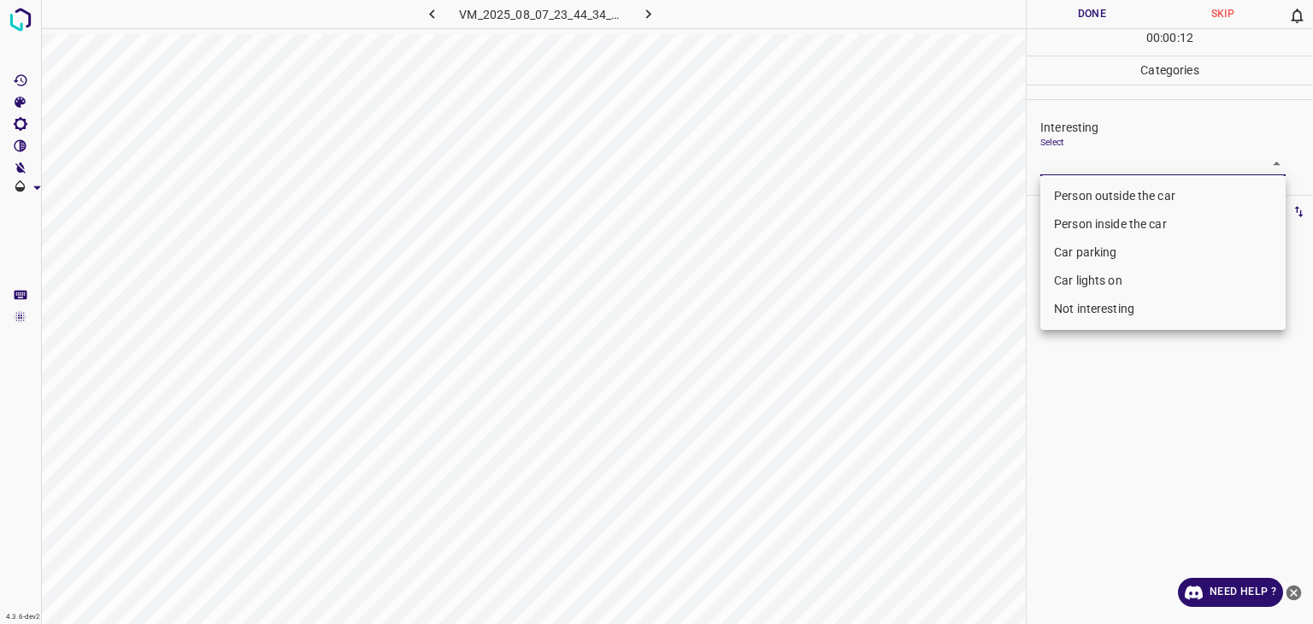
click at [1091, 196] on li "Person outside the car" at bounding box center [1163, 196] width 245 height 28
type input "Person outside the car"
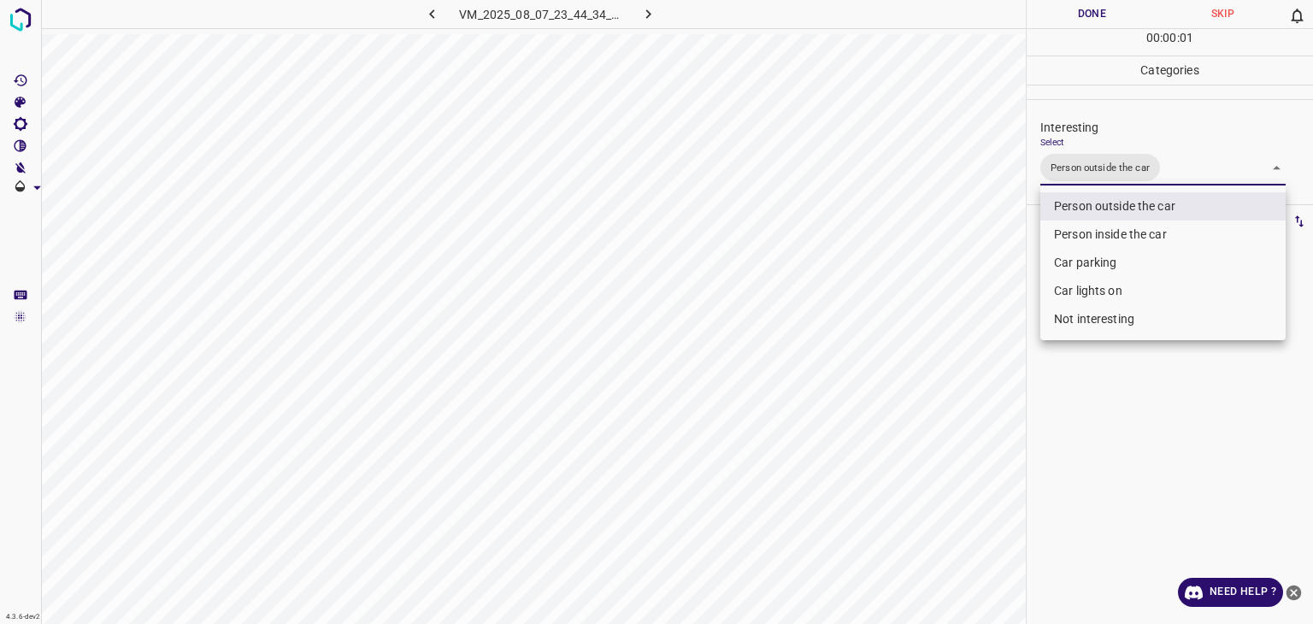
click at [1096, 19] on div at bounding box center [656, 312] width 1313 height 624
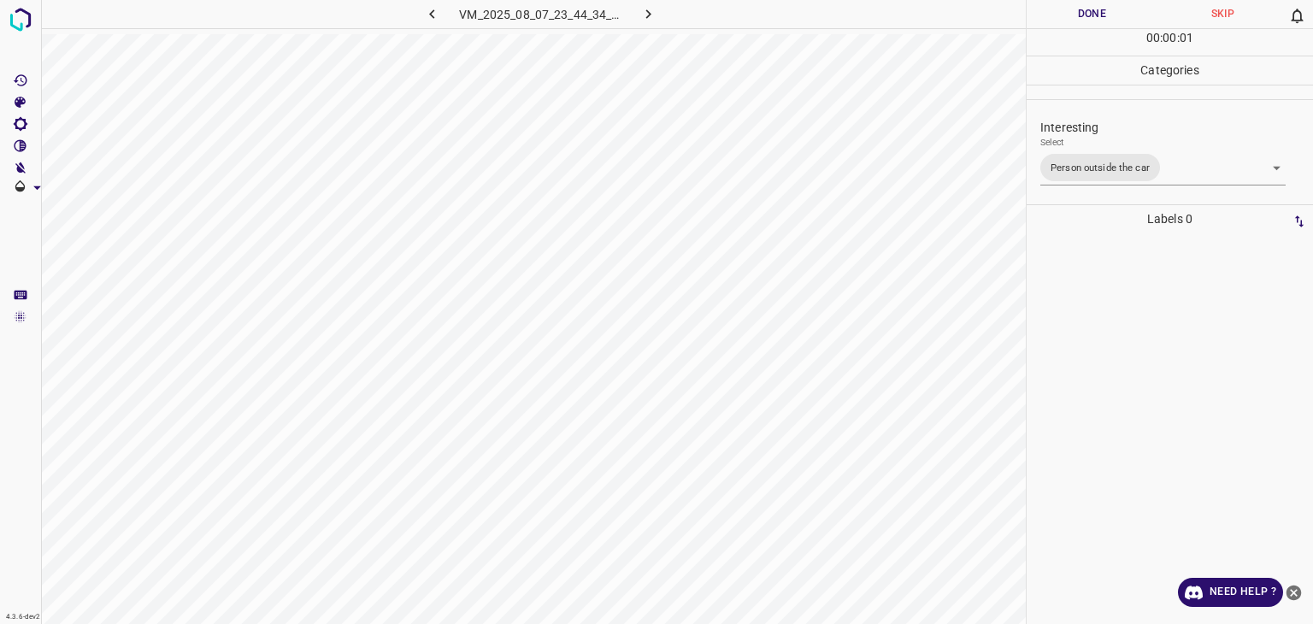
click at [1095, 18] on div at bounding box center [656, 312] width 1313 height 624
click at [1094, 18] on button "Done" at bounding box center [1092, 14] width 131 height 28
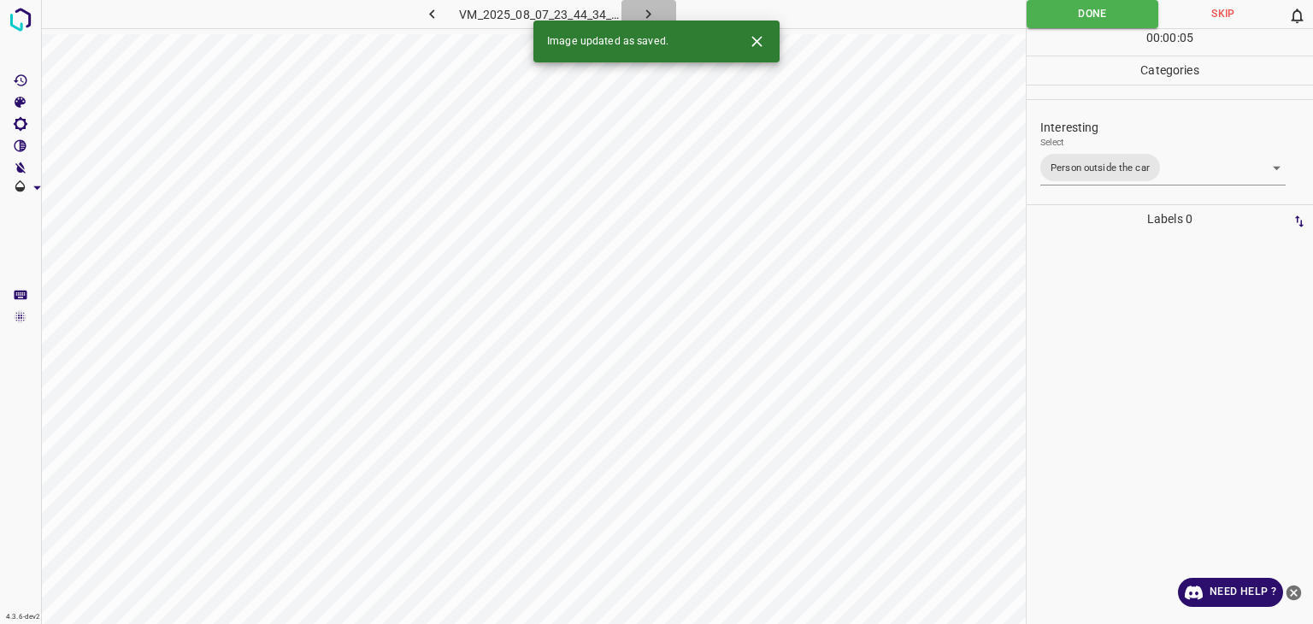
click at [646, 15] on icon "button" at bounding box center [649, 14] width 18 height 18
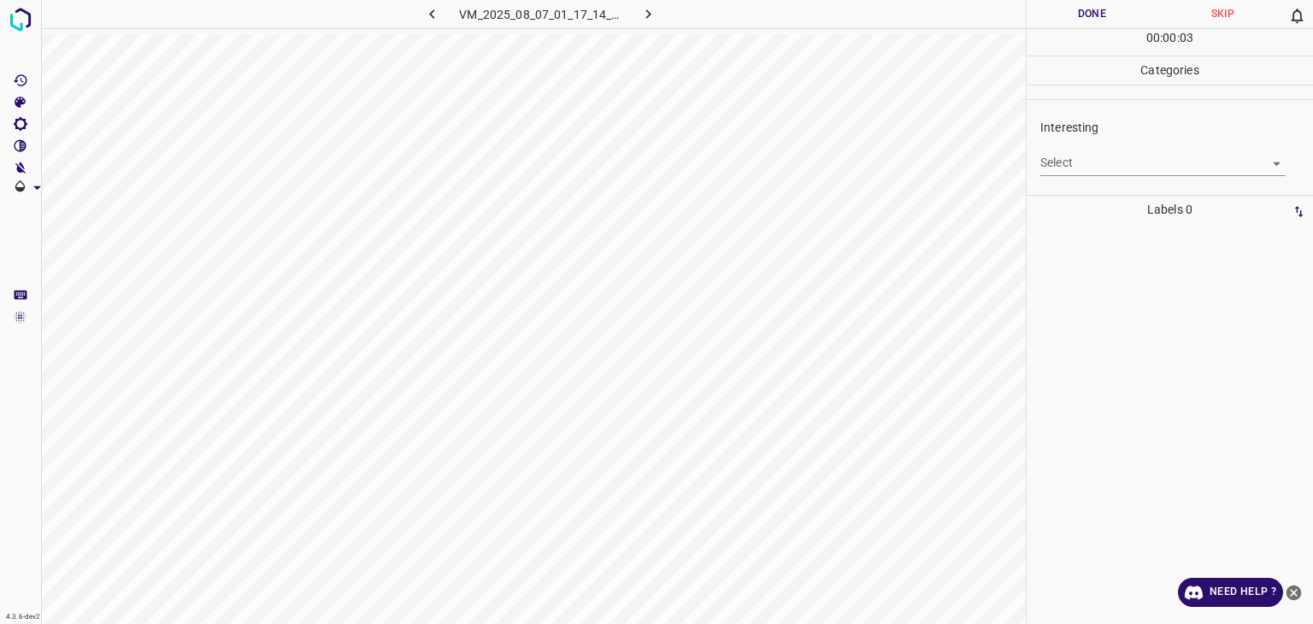
click at [1112, 165] on body "4.3.6-dev2 VM_2025_08_07_01_17_14_806_00.gif Done Skip 0 00 : 00 : 03 Categorie…" at bounding box center [656, 312] width 1313 height 624
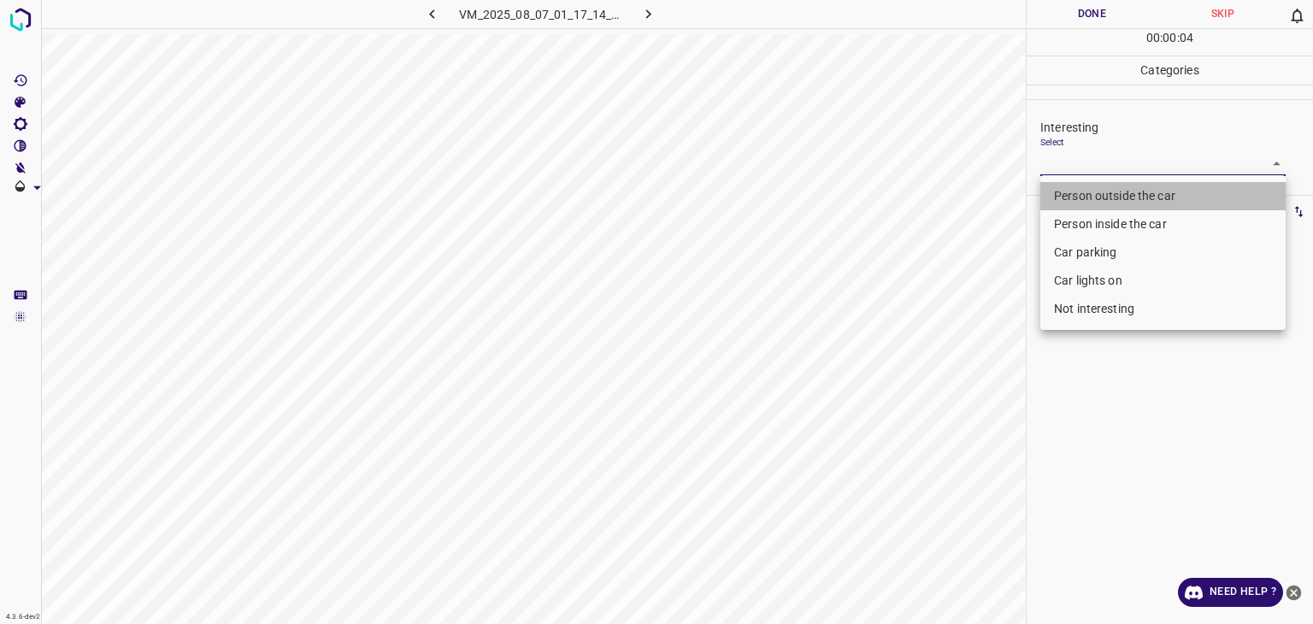
click at [1078, 199] on li "Person outside the car" at bounding box center [1163, 196] width 245 height 28
type input "Person outside the car"
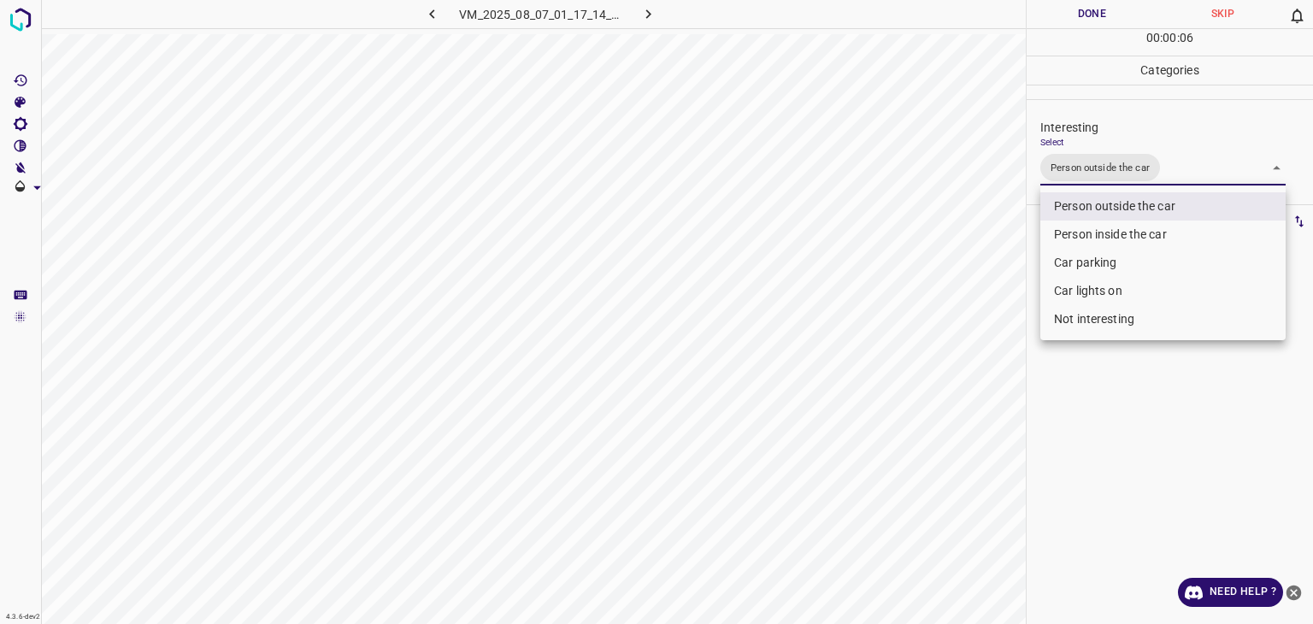
click at [1094, 8] on div at bounding box center [656, 312] width 1313 height 624
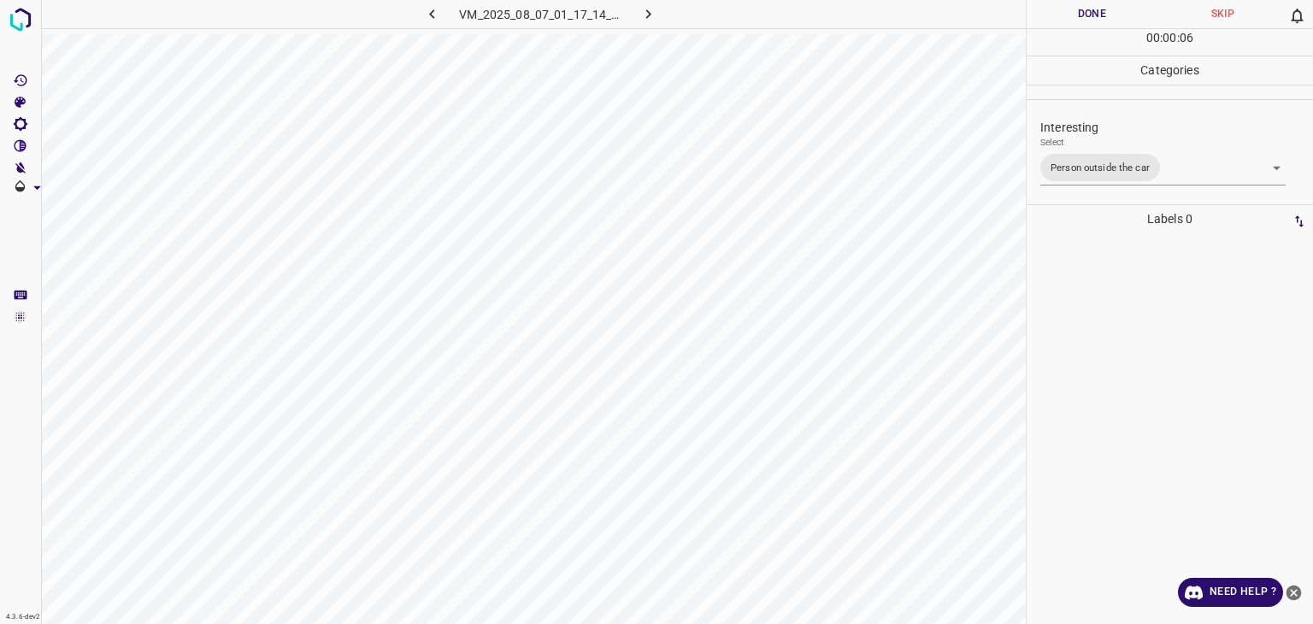
click at [1094, 8] on button "Done" at bounding box center [1092, 14] width 131 height 28
click at [1070, 11] on button "Done" at bounding box center [1092, 14] width 131 height 28
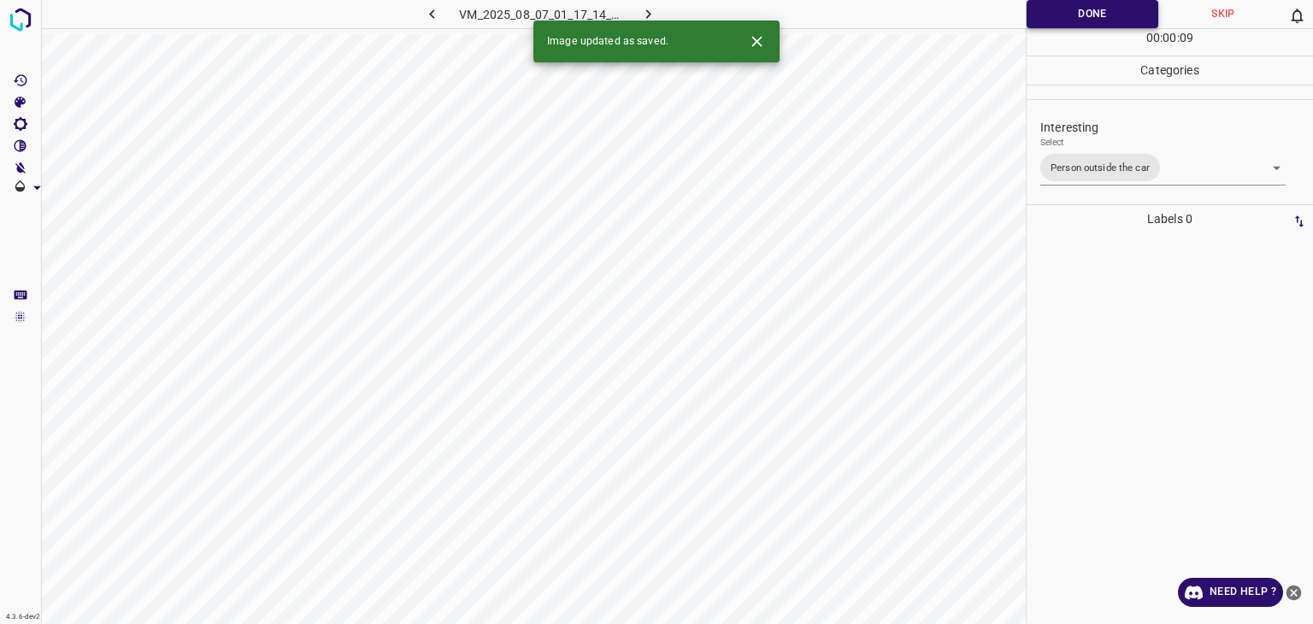
click at [1070, 11] on button "Done" at bounding box center [1093, 14] width 132 height 28
click at [636, 17] on button "button" at bounding box center [649, 14] width 55 height 28
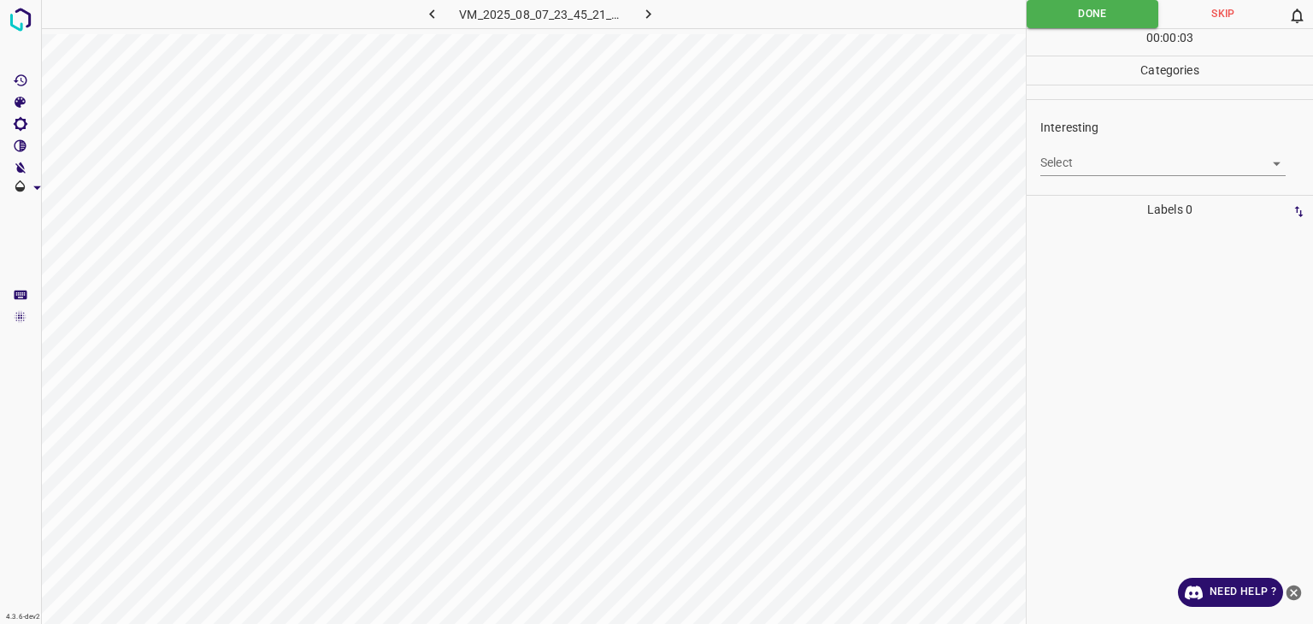
click at [1140, 141] on div "Select ​" at bounding box center [1163, 156] width 245 height 38
click at [1131, 177] on div "Interesting Select ​" at bounding box center [1170, 147] width 286 height 80
click at [1121, 166] on body "4.3.6-dev2 VM_2025_08_07_23_45_21_756_03.gif Done Skip 0 00 : 00 : 04 Categorie…" at bounding box center [656, 312] width 1313 height 624
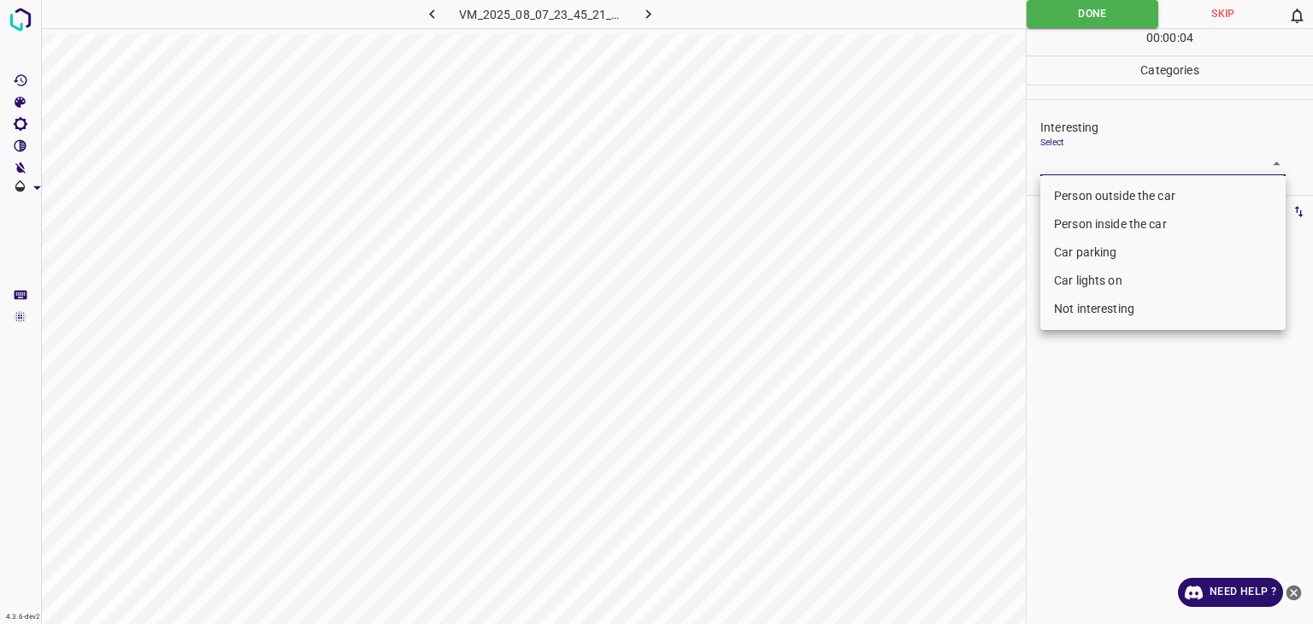
click at [1135, 186] on li "Person outside the car" at bounding box center [1163, 196] width 245 height 28
type input "Person outside the car"
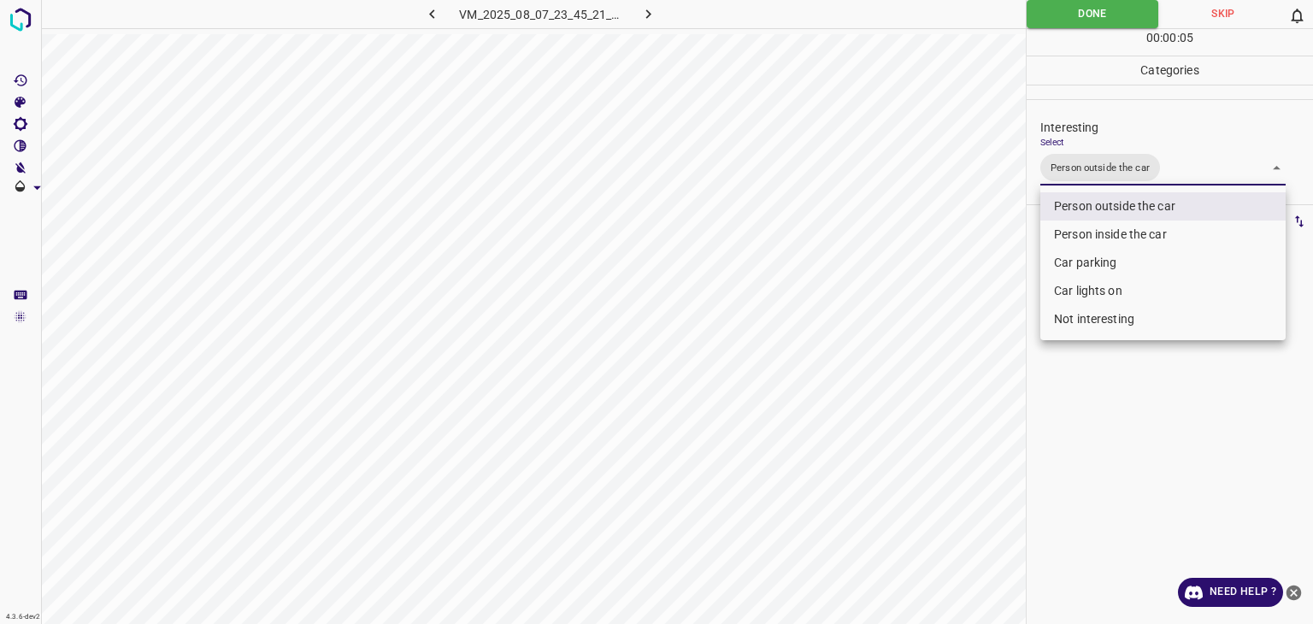
click at [1077, 24] on div at bounding box center [656, 312] width 1313 height 624
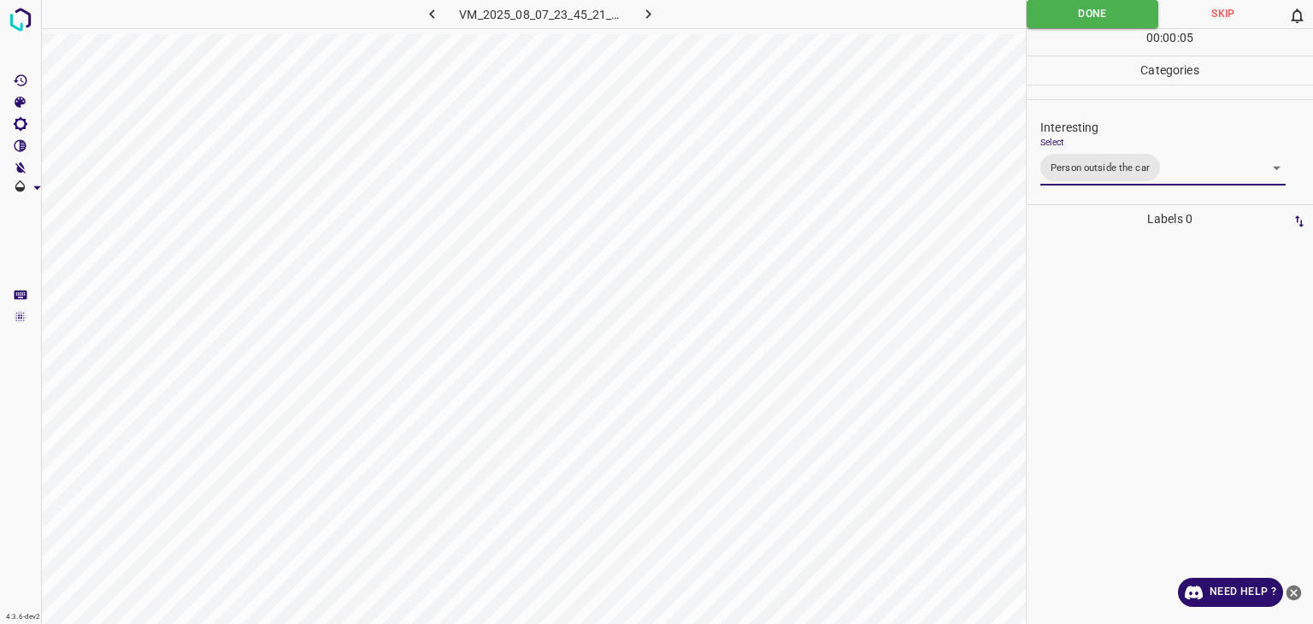
click at [1072, 15] on div "Person outside the car Person inside the car Car parking Car lights on Not inte…" at bounding box center [656, 312] width 1313 height 624
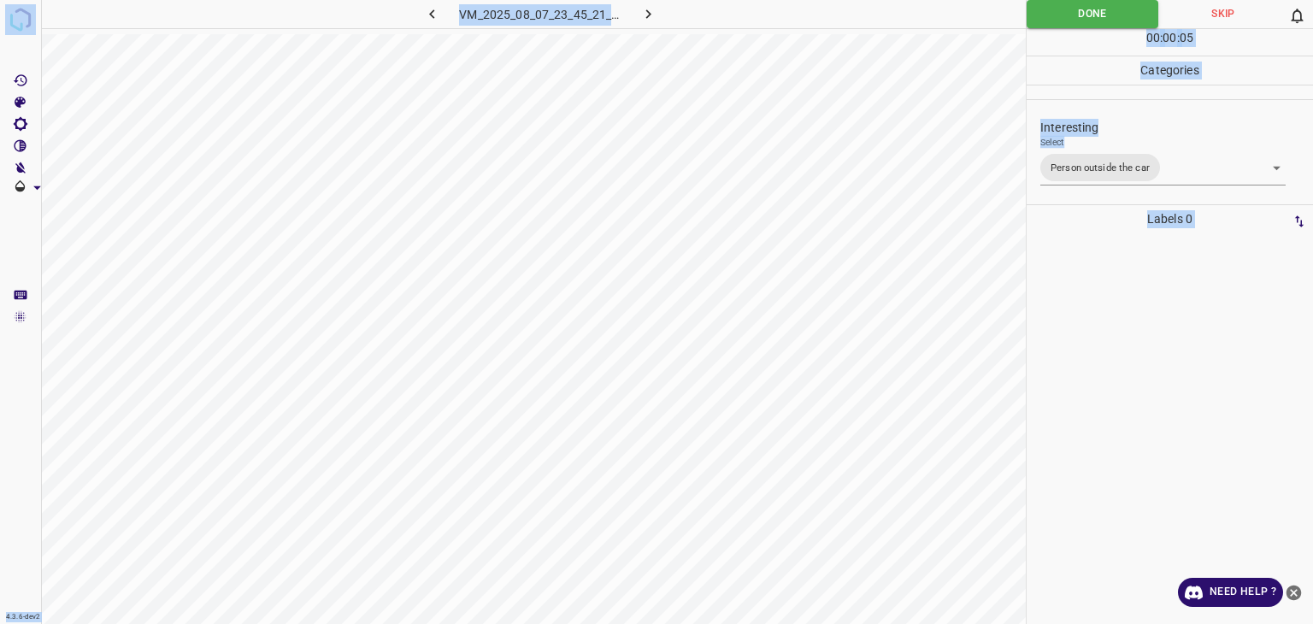
click at [1072, 15] on button "Done" at bounding box center [1093, 14] width 132 height 28
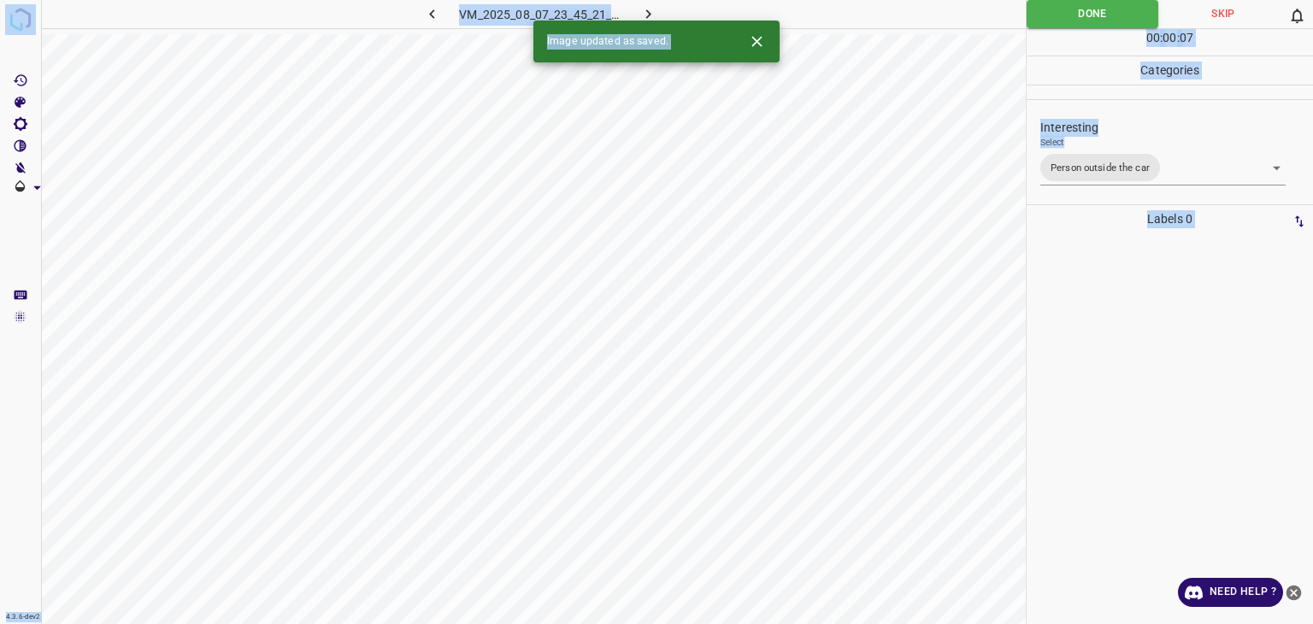
click at [655, 18] on icon "button" at bounding box center [649, 14] width 18 height 18
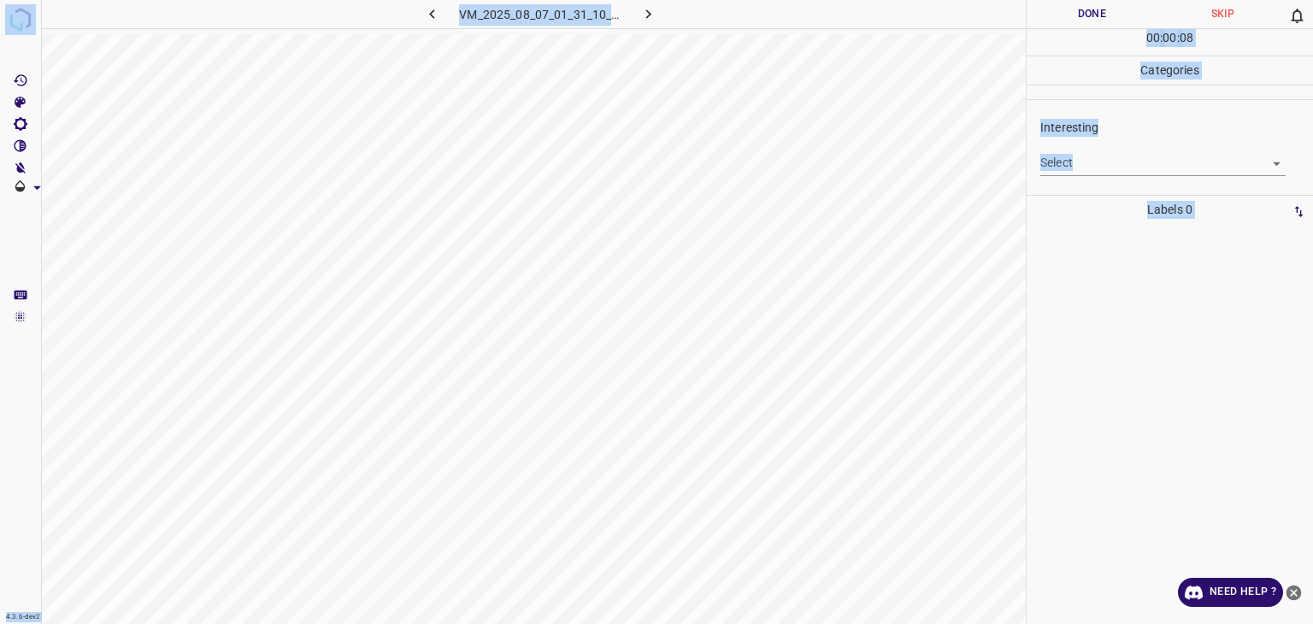
click at [1113, 151] on body "4.3.6-dev2 VM_2025_08_07_01_31_10_146_04.gif Done Skip 0 00 : 00 : 08 Categorie…" at bounding box center [656, 312] width 1313 height 624
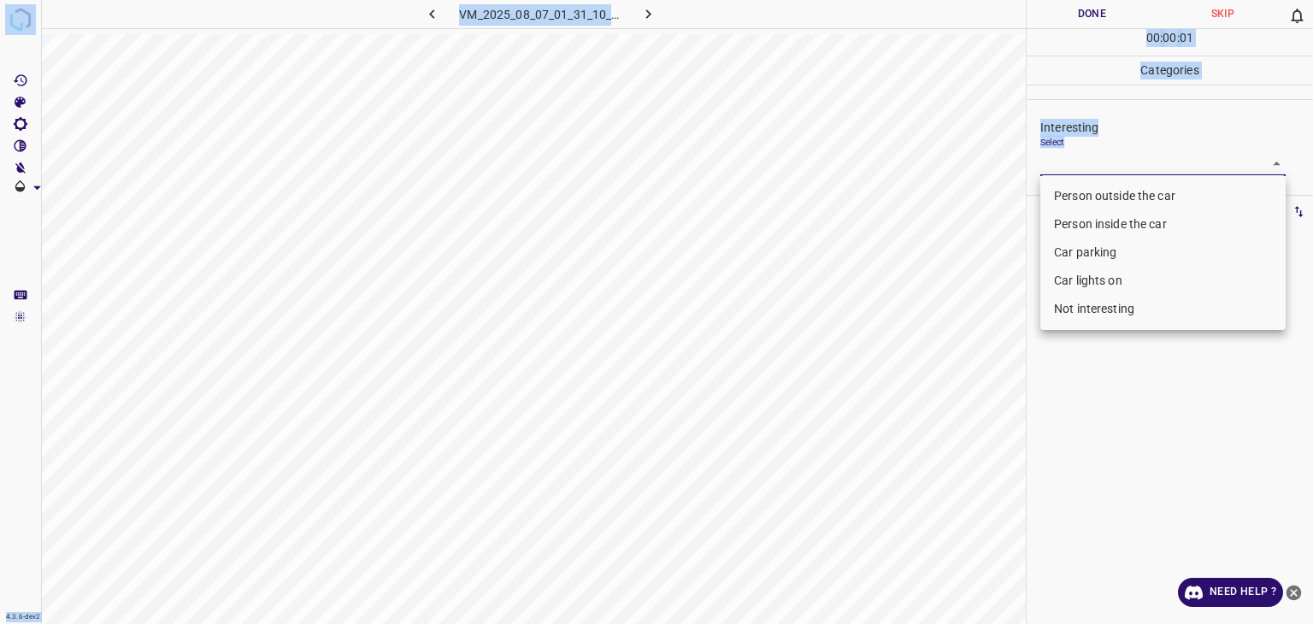
click at [1105, 196] on li "Person outside the car" at bounding box center [1163, 196] width 245 height 28
type input "Person outside the car"
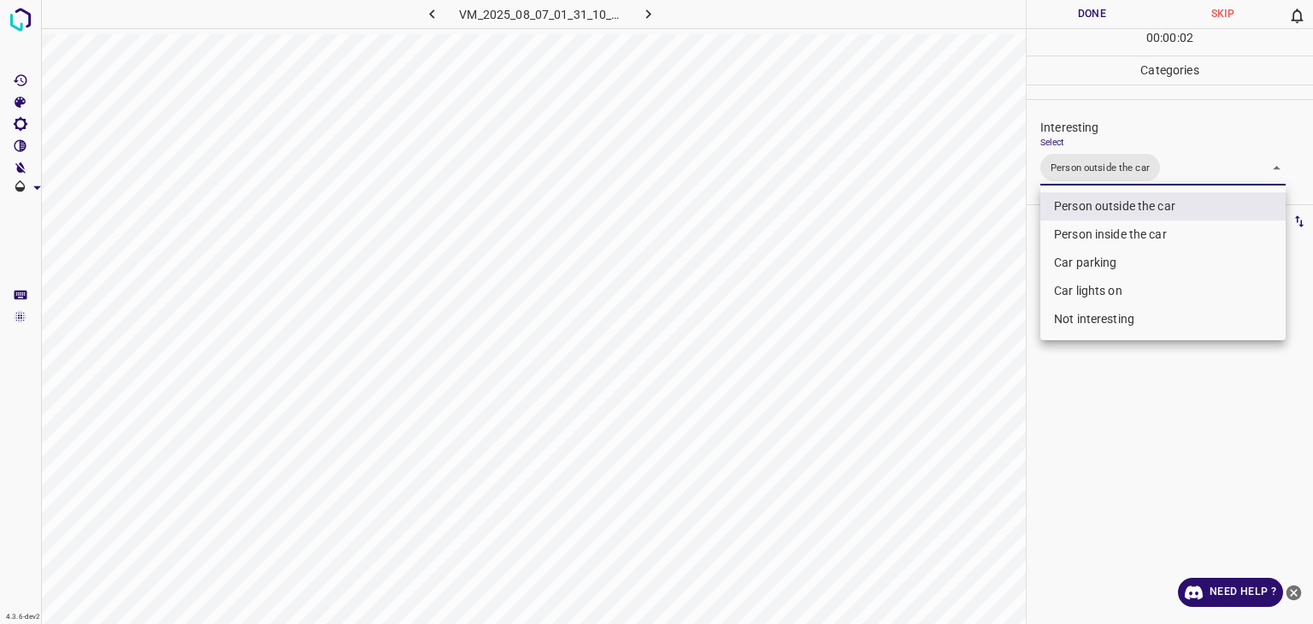
click at [1118, 4] on div at bounding box center [656, 312] width 1313 height 624
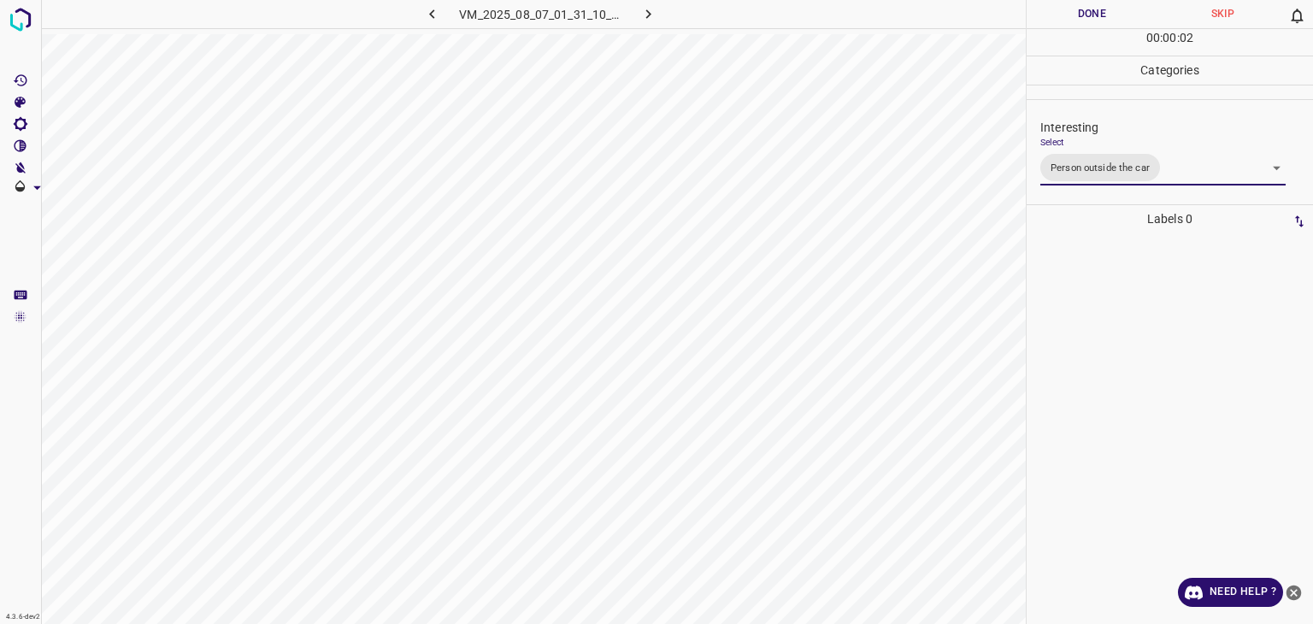
click at [1118, 4] on div at bounding box center [656, 312] width 1313 height 624
click at [1118, 4] on button "Done" at bounding box center [1092, 14] width 131 height 28
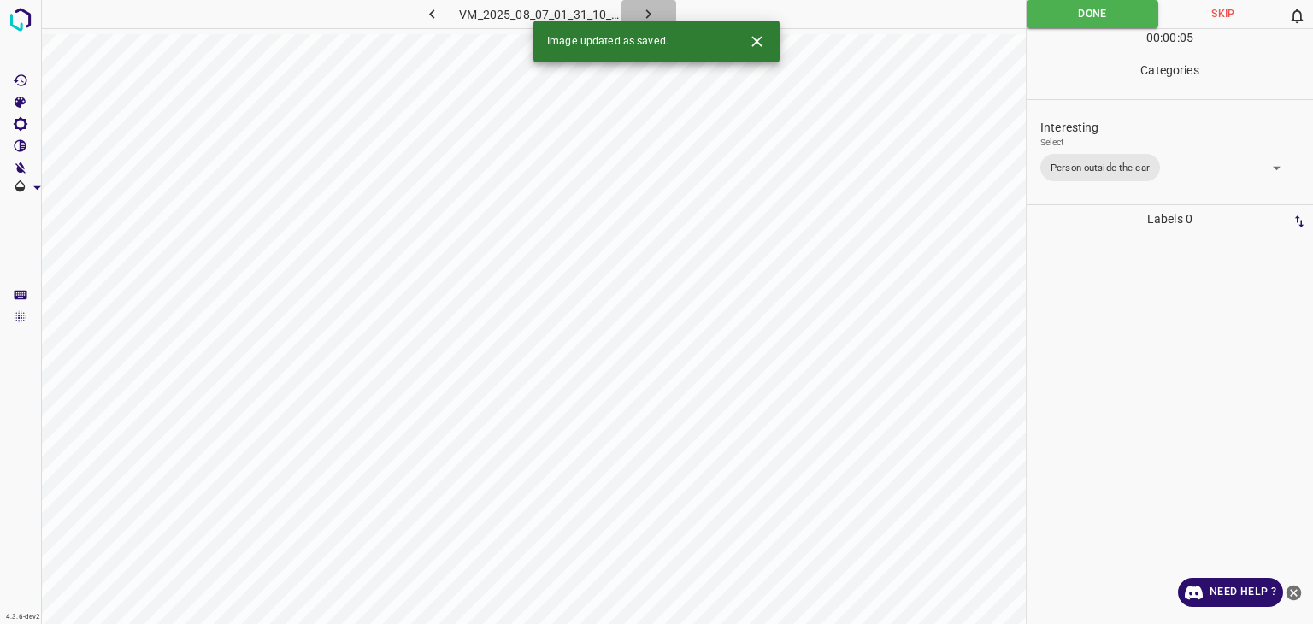
click at [645, 18] on icon "button" at bounding box center [649, 14] width 18 height 18
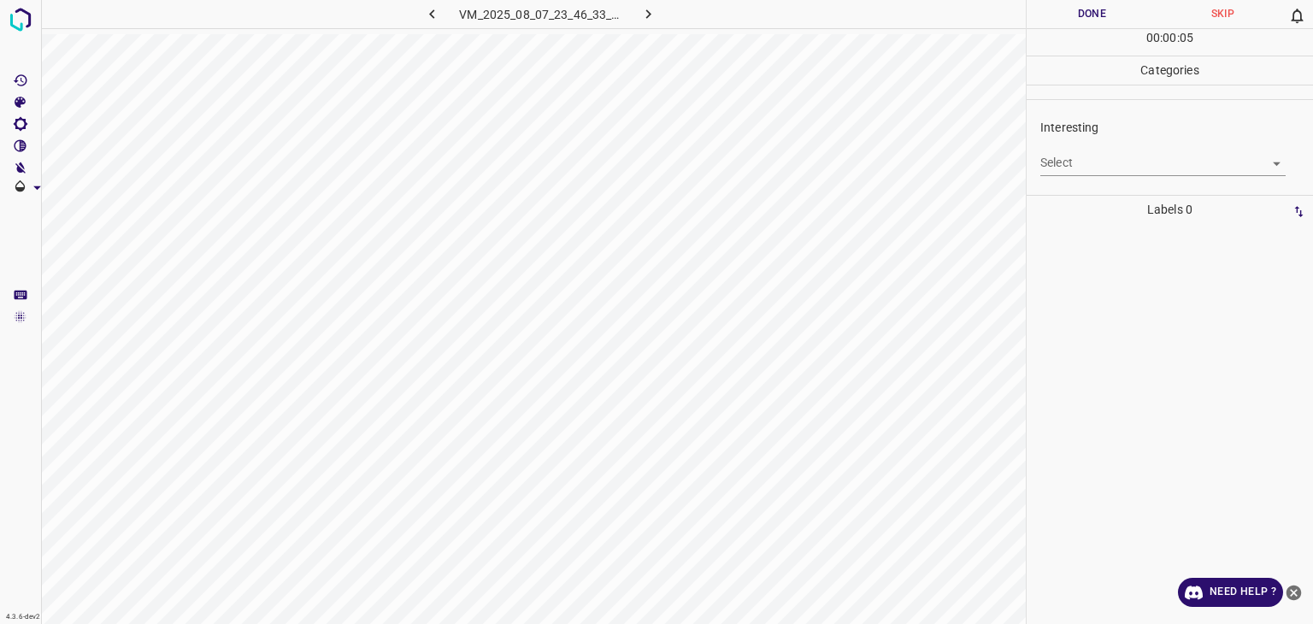
click at [1102, 148] on div "Select ​" at bounding box center [1163, 156] width 245 height 38
click at [1099, 162] on body "4.3.6-dev2 VM_2025_08_07_23_46_33_773_07.gif Done Skip 0 00 : 00 : 05 Categorie…" at bounding box center [656, 312] width 1313 height 624
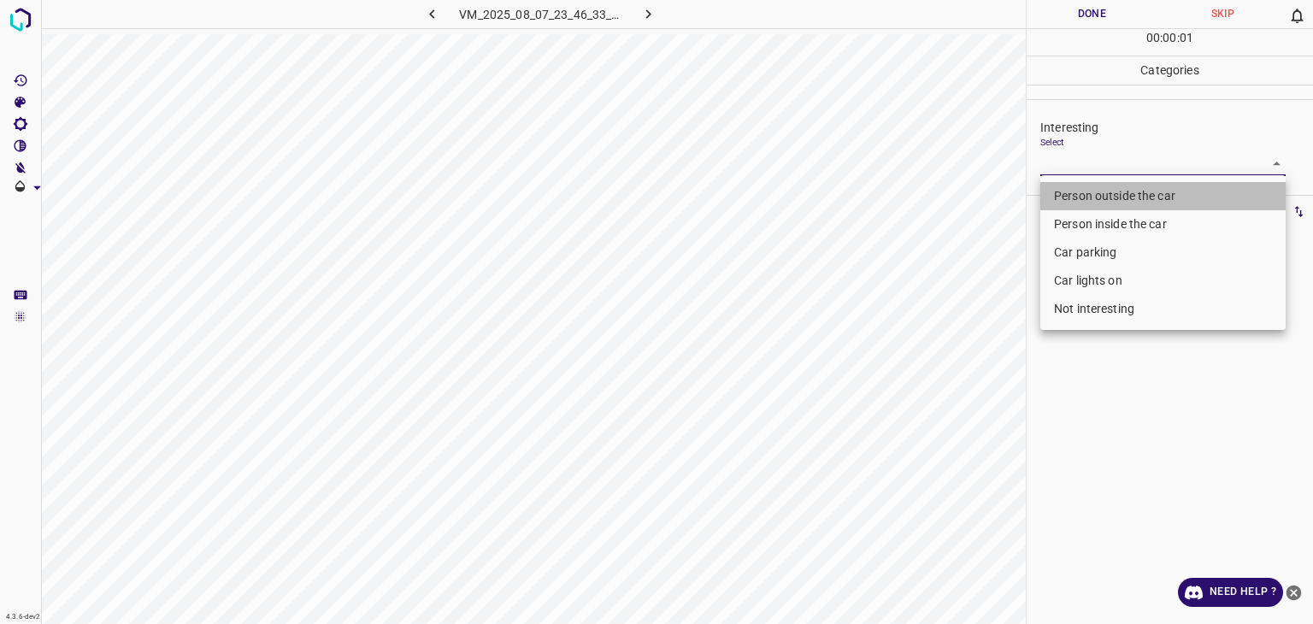
click at [1097, 189] on li "Person outside the car" at bounding box center [1163, 196] width 245 height 28
type input "Person outside the car"
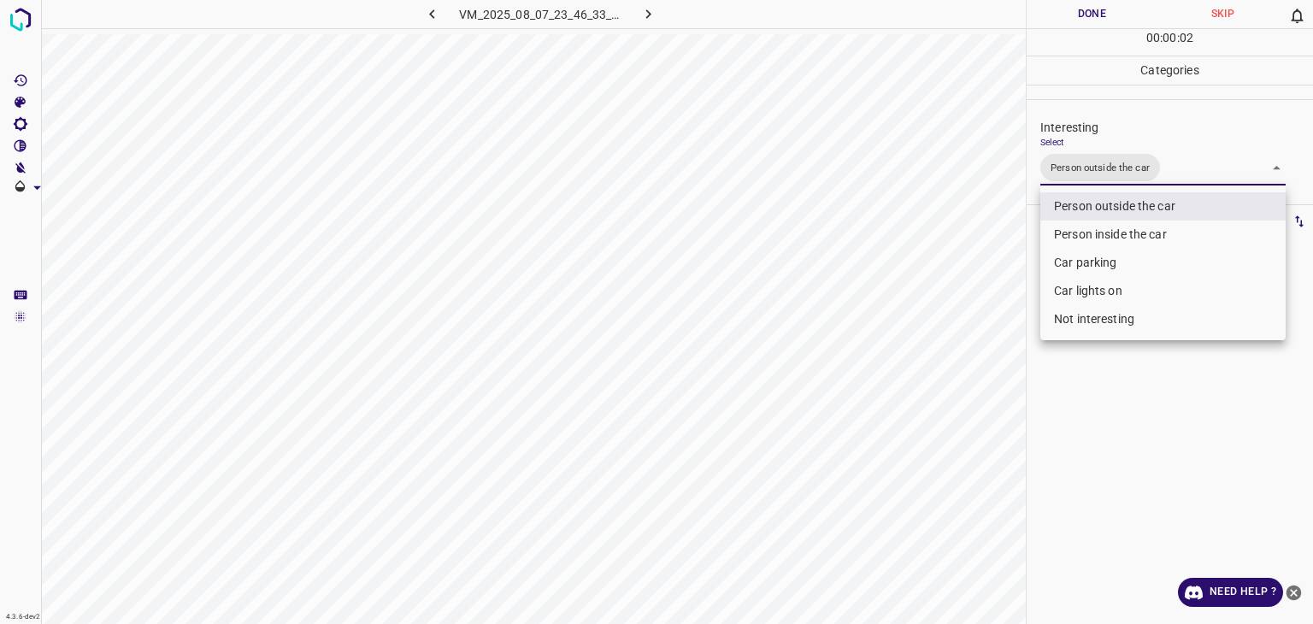
click at [1081, 9] on div at bounding box center [656, 312] width 1313 height 624
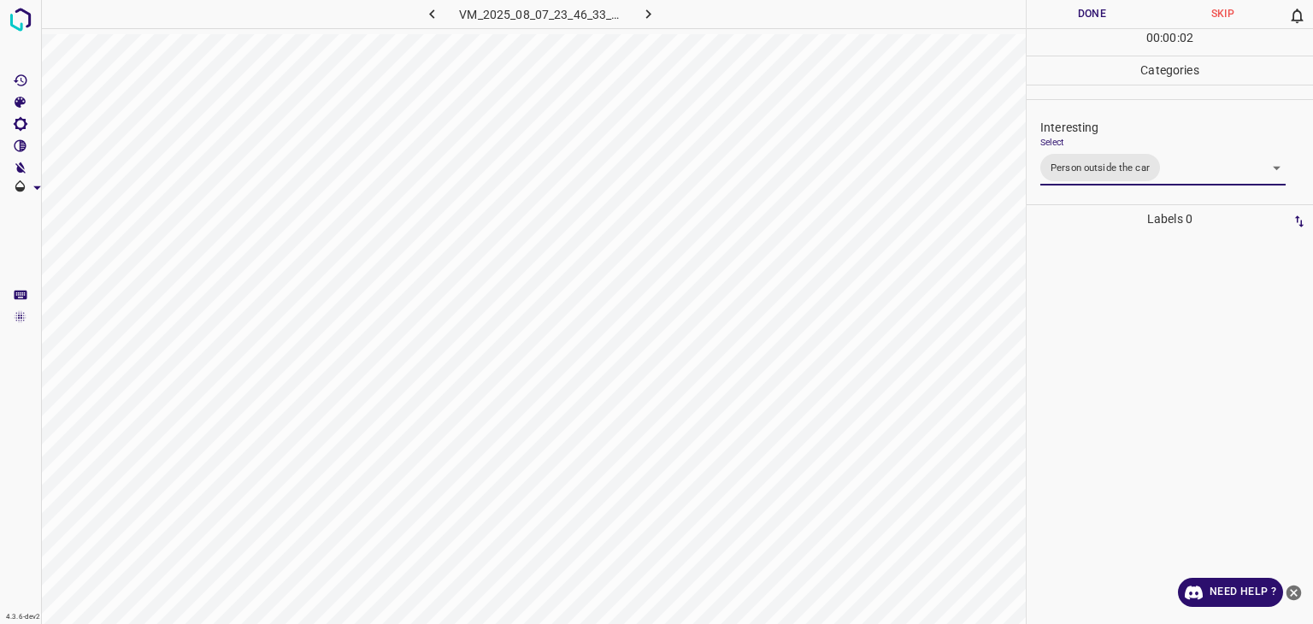
click at [1081, 9] on div at bounding box center [656, 312] width 1313 height 624
click at [1081, 9] on button "Done" at bounding box center [1092, 14] width 131 height 28
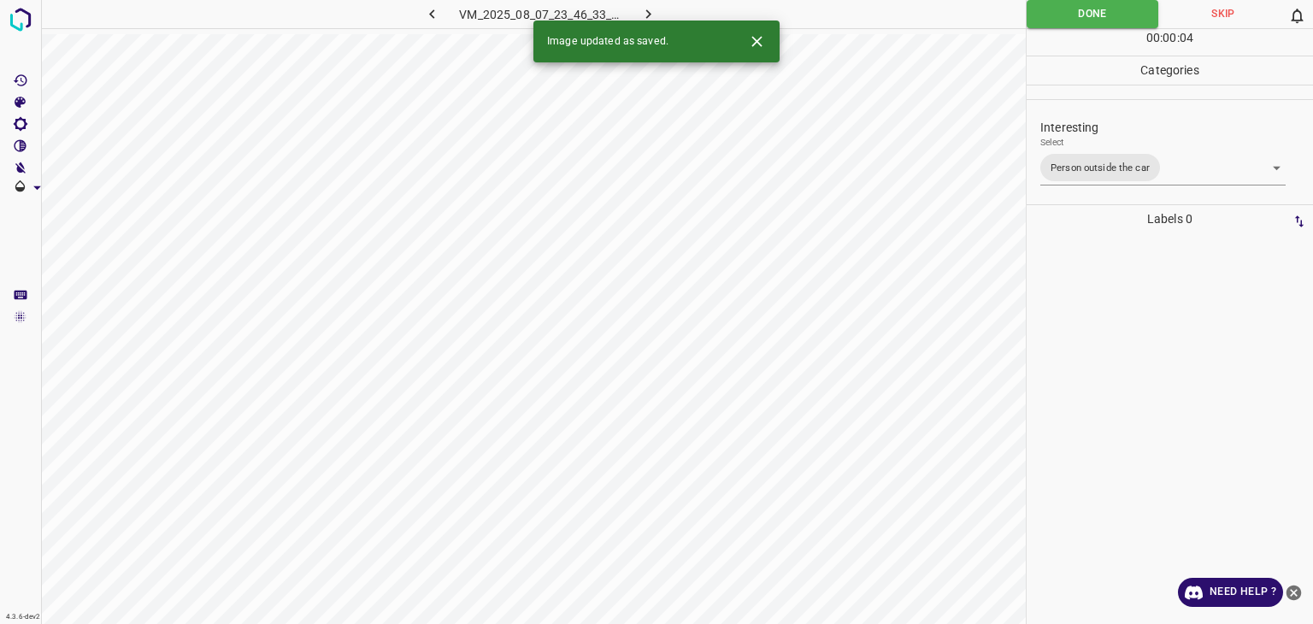
click at [650, 6] on icon "button" at bounding box center [649, 14] width 18 height 18
click at [758, 51] on button "Close" at bounding box center [757, 42] width 32 height 32
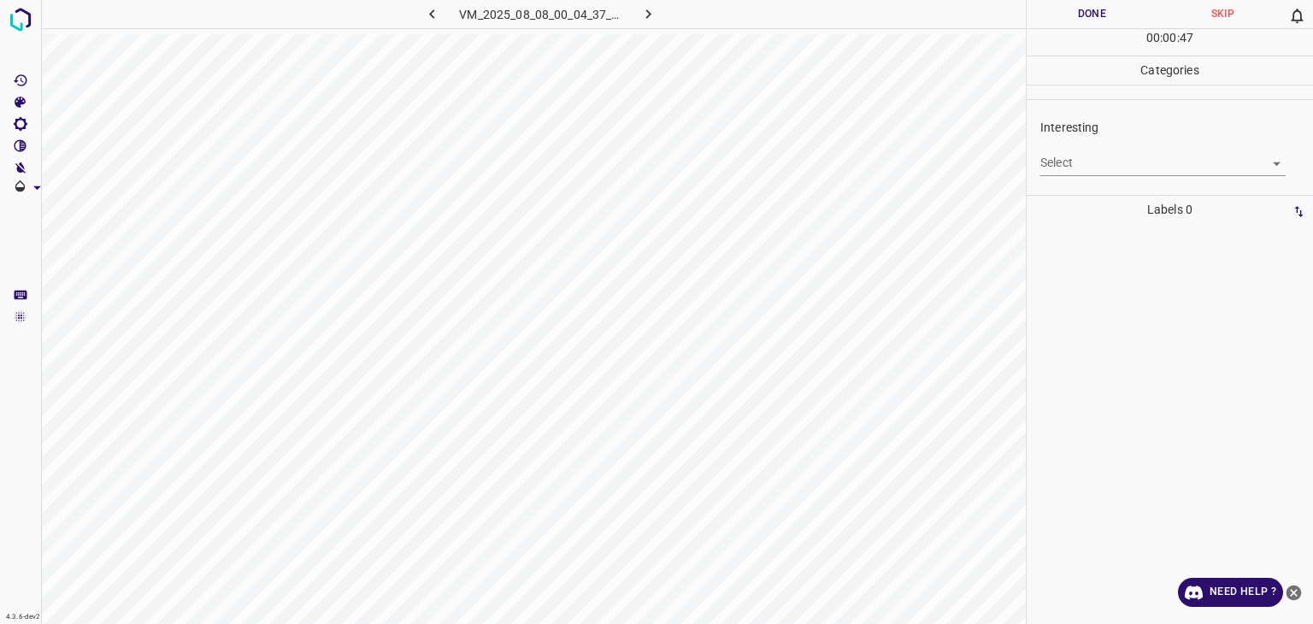
click at [1069, 150] on body "4.3.6-dev2 VM_2025_08_08_00_04_37_185_04.gif Done Skip 0 00 : 00 : 47 Categorie…" at bounding box center [656, 312] width 1313 height 624
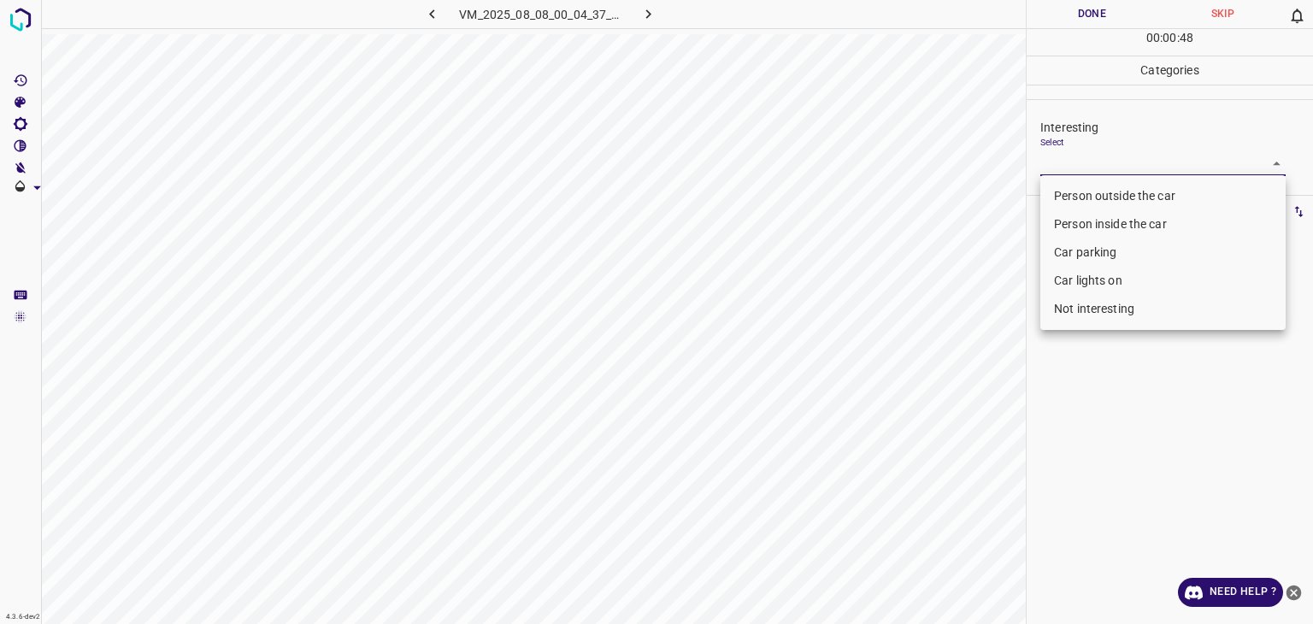
click at [1074, 310] on li "Not interesting" at bounding box center [1163, 309] width 245 height 28
type input "Not interesting"
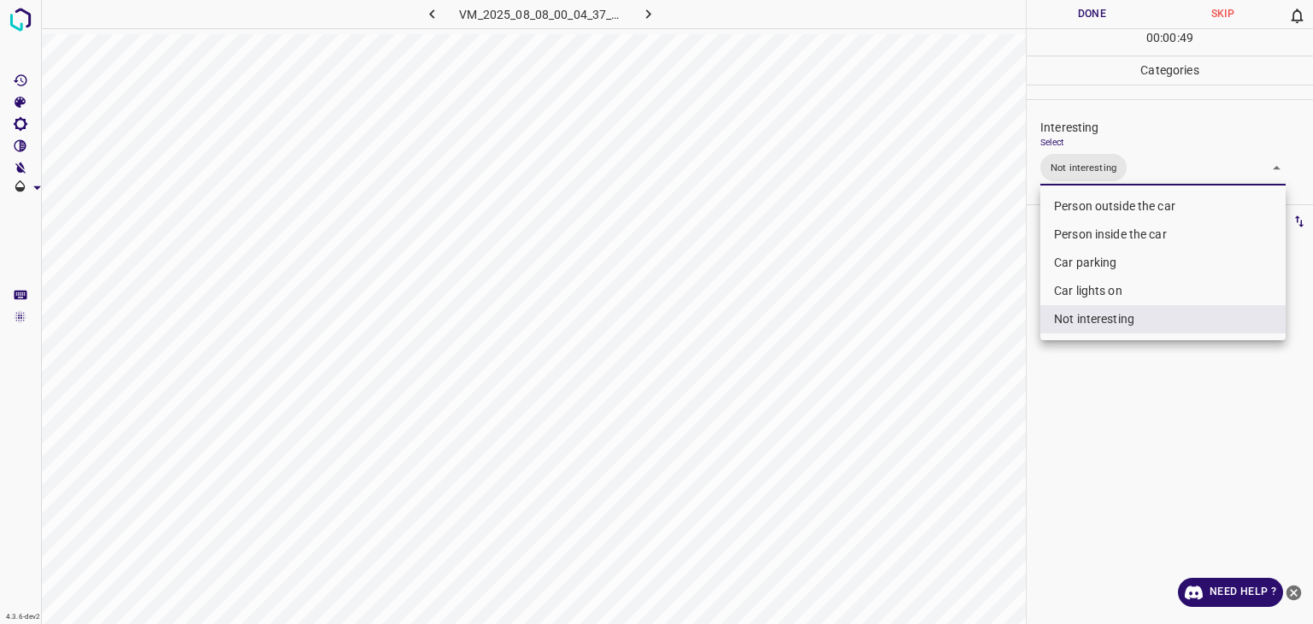
click at [1057, 18] on div at bounding box center [656, 312] width 1313 height 624
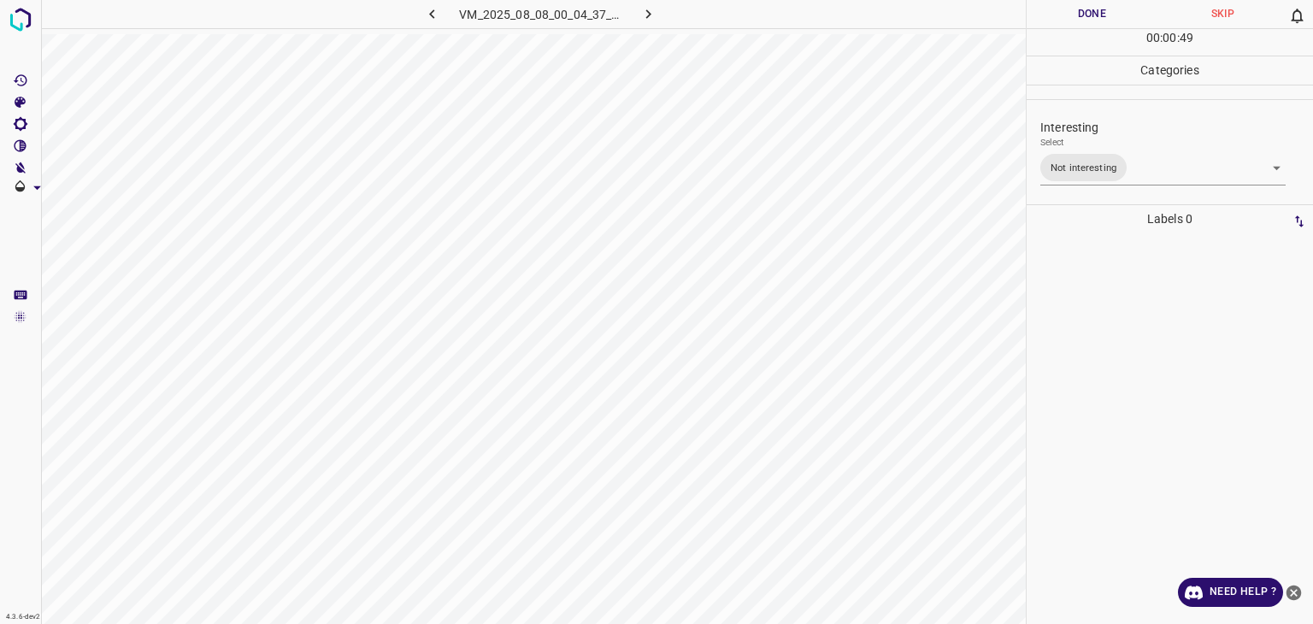
click at [1057, 18] on div at bounding box center [656, 312] width 1313 height 624
click at [1070, 5] on button "Done" at bounding box center [1092, 14] width 131 height 28
click at [1110, 27] on button "Done" at bounding box center [1092, 14] width 131 height 28
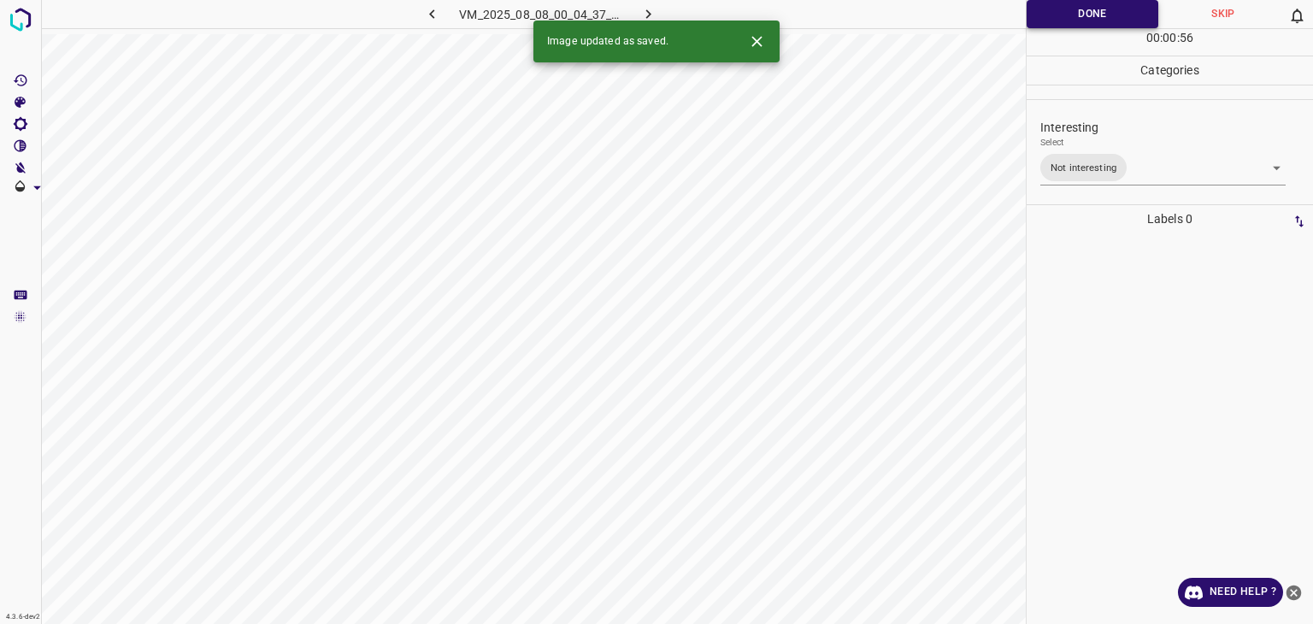
click at [1110, 27] on button "Done" at bounding box center [1093, 14] width 132 height 28
click at [636, 15] on button "button" at bounding box center [649, 14] width 55 height 28
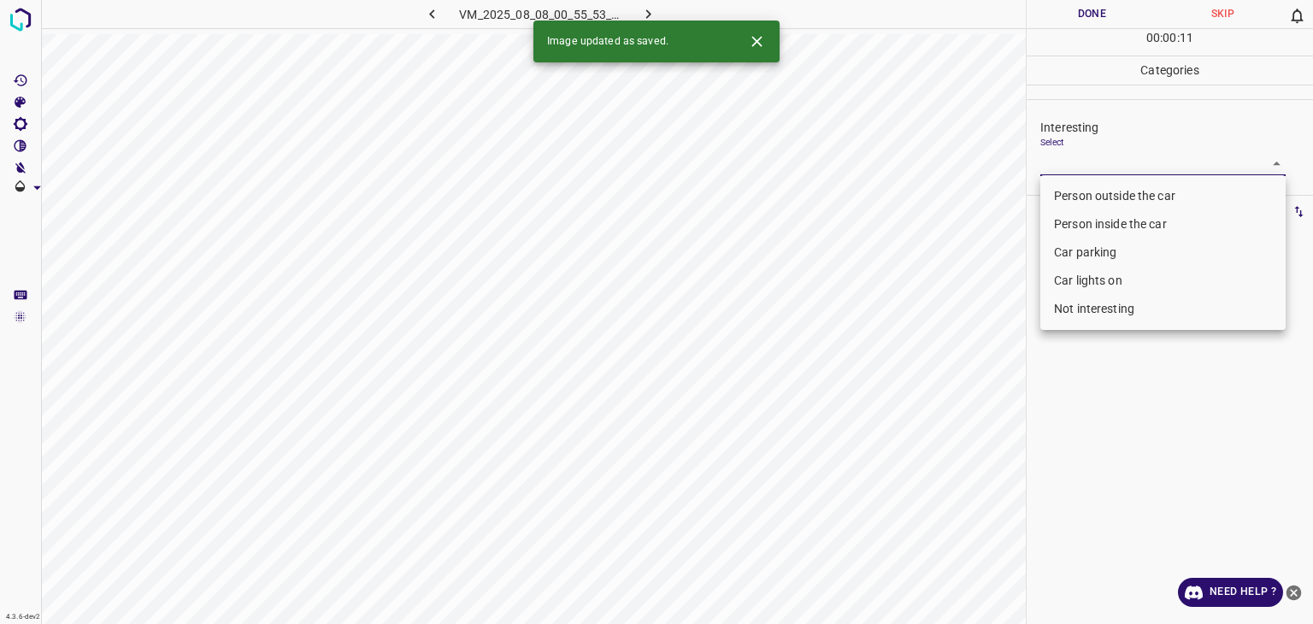
click at [1077, 150] on body "4.3.6-dev2 VM_2025_08_08_00_55_53_255_09.gif Done Skip 0 00 : 00 : 11 Categorie…" at bounding box center [656, 312] width 1313 height 624
click at [1084, 302] on li "Not interesting" at bounding box center [1163, 309] width 245 height 28
type input "Not interesting"
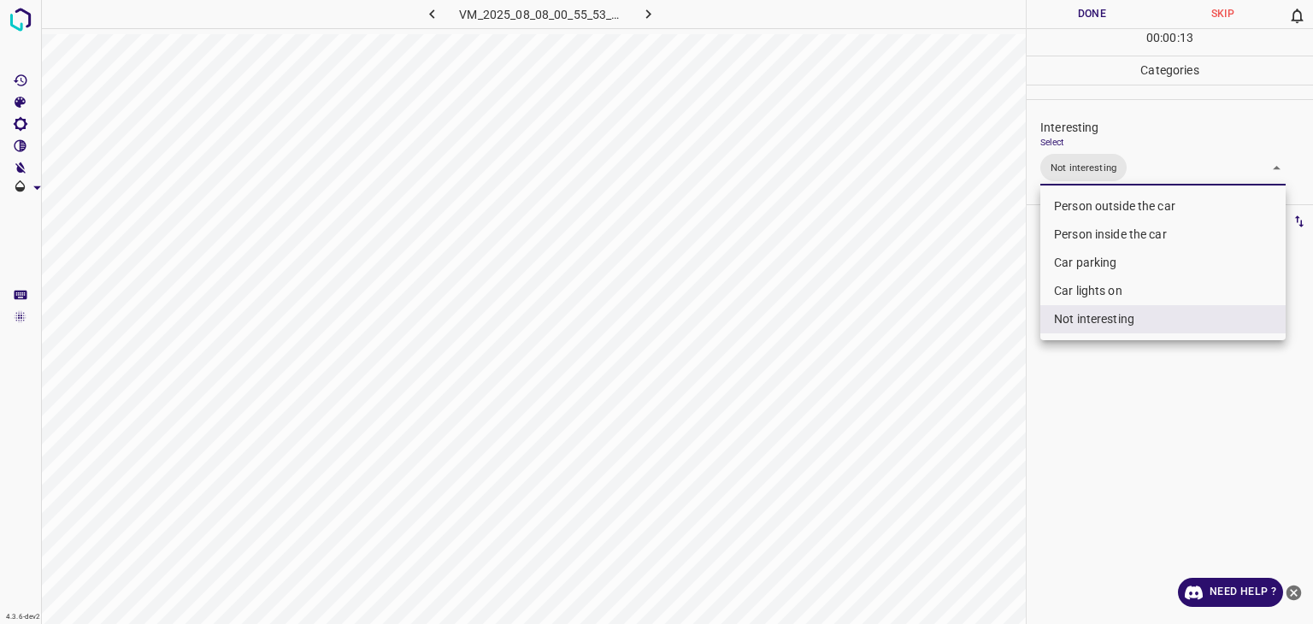
click at [1074, 7] on div at bounding box center [656, 312] width 1313 height 624
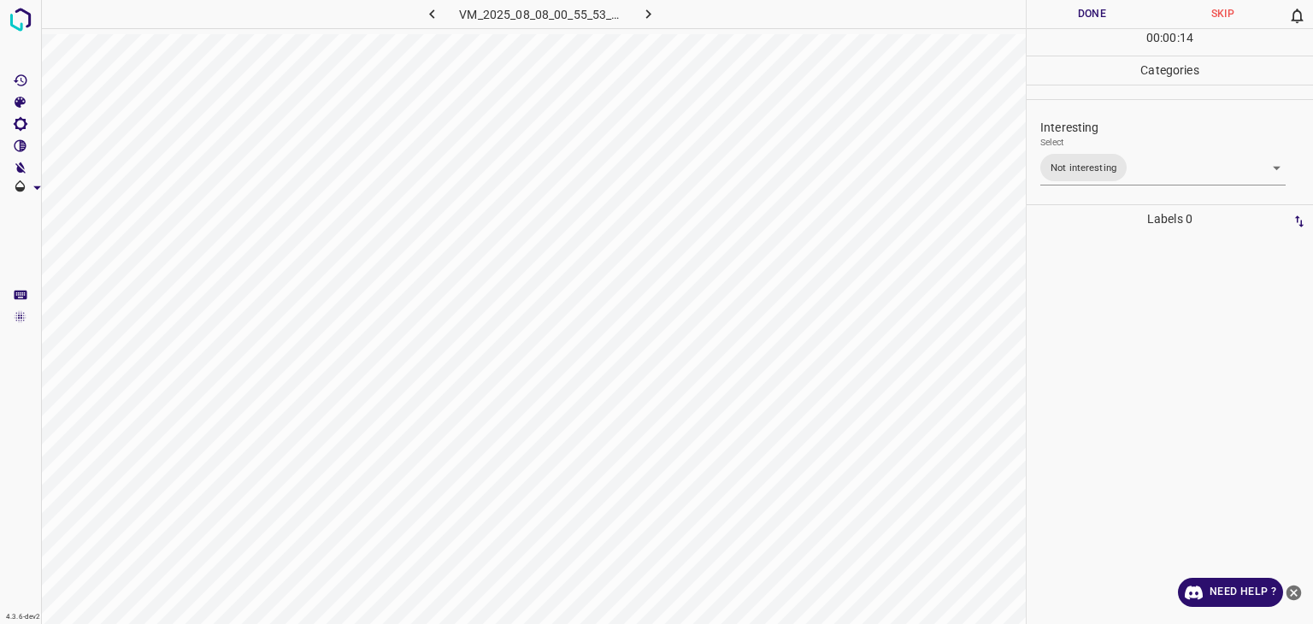
click at [1074, 7] on button "Done" at bounding box center [1092, 14] width 131 height 28
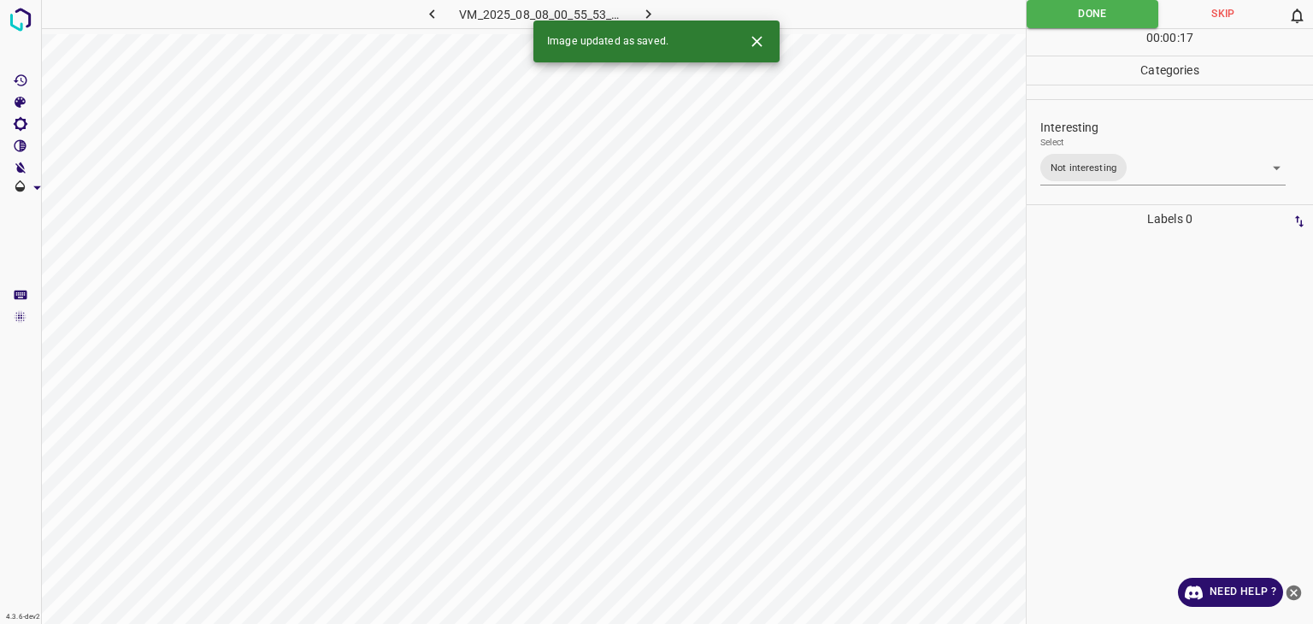
click at [640, 18] on icon "button" at bounding box center [649, 14] width 18 height 18
click at [1092, 160] on body "4.3.6-dev2 VM_2025_08_08_01_37_58_748_01.gif Done Skip 0 00 : 00 : 10 Categorie…" at bounding box center [656, 312] width 1313 height 624
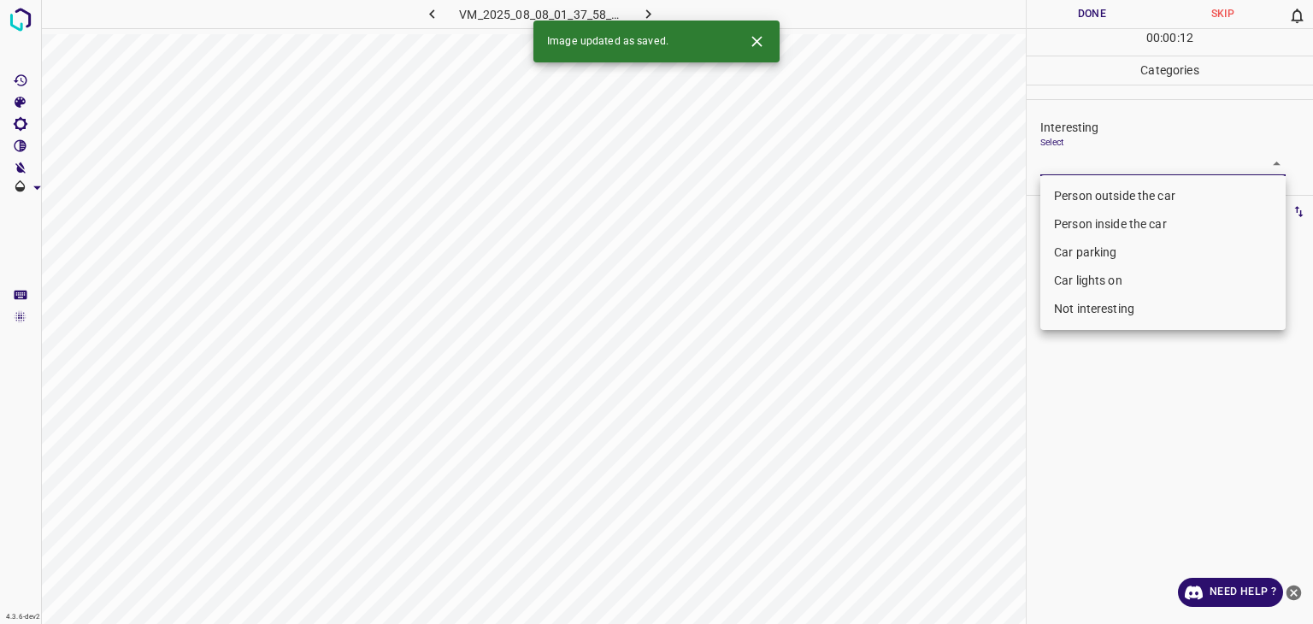
click at [1100, 281] on li "Car lights on" at bounding box center [1163, 281] width 245 height 28
type input "Car lights on"
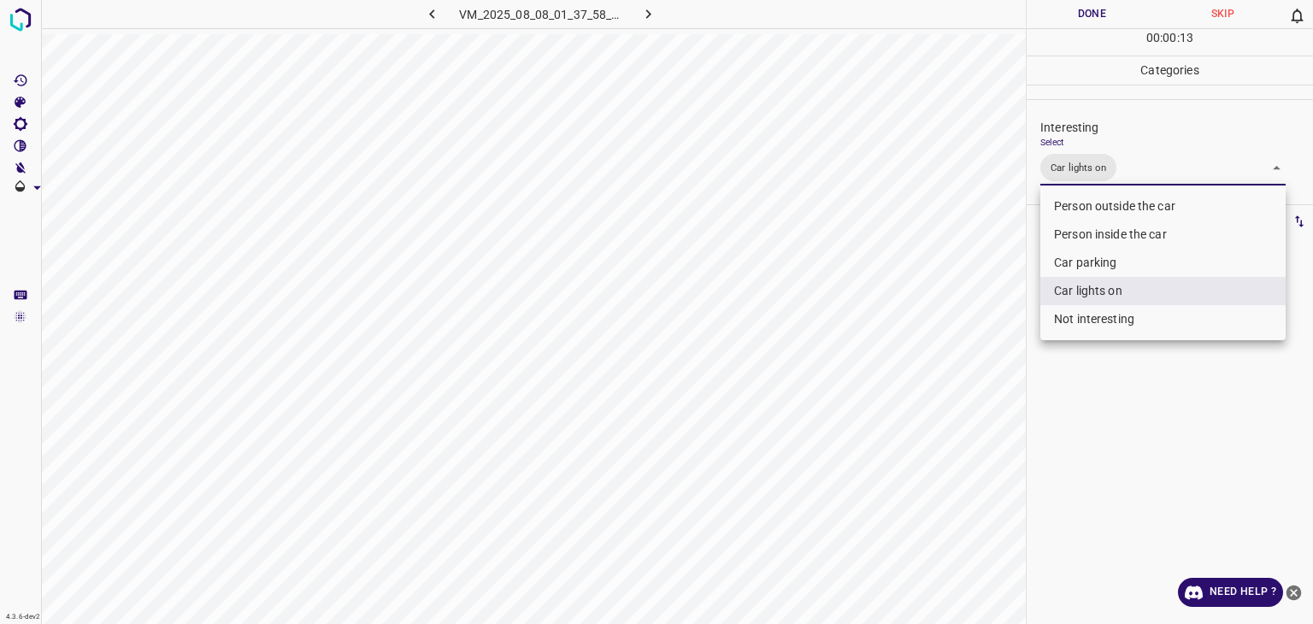
click at [1063, 12] on div at bounding box center [656, 312] width 1313 height 624
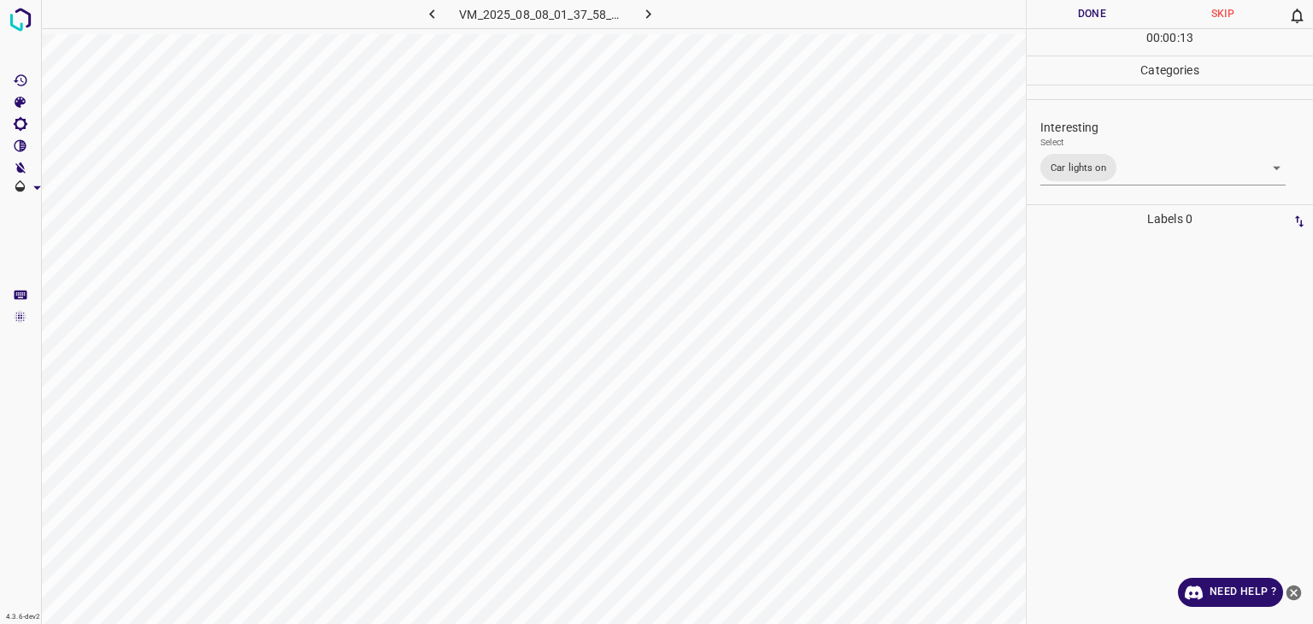
click at [1061, 11] on div at bounding box center [656, 312] width 1313 height 624
click at [1061, 11] on button "Done" at bounding box center [1092, 14] width 131 height 28
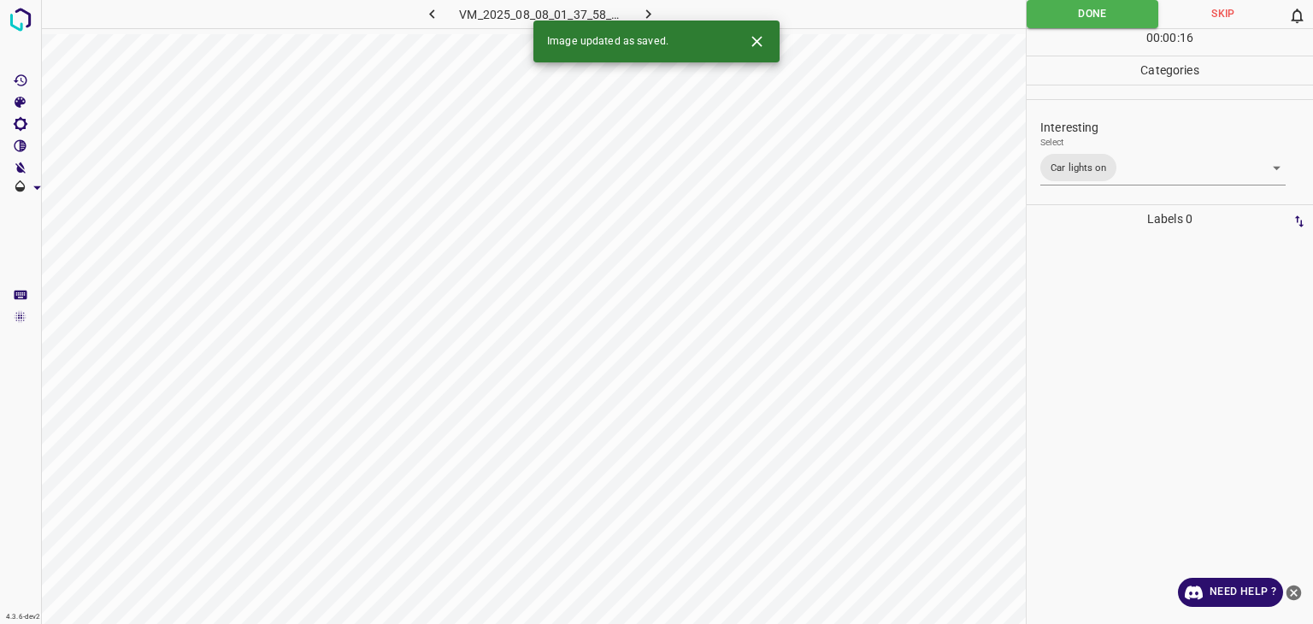
click at [649, 12] on icon "button" at bounding box center [648, 13] width 5 height 9
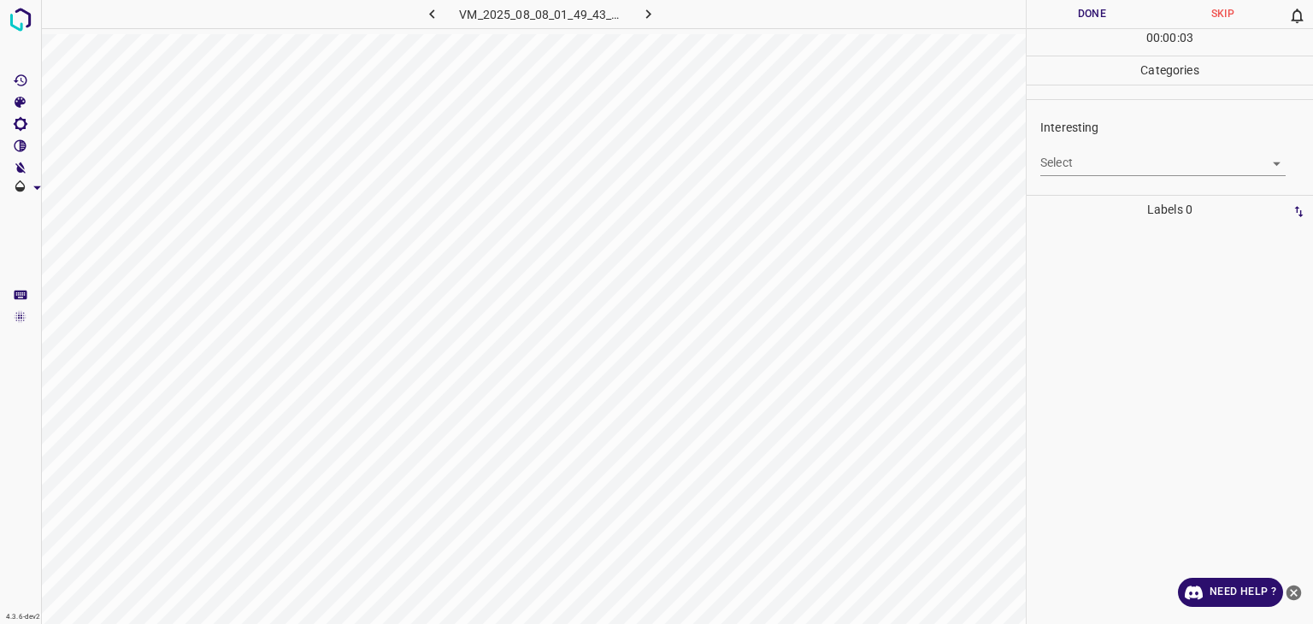
click at [1054, 159] on body "4.3.6-dev2 VM_2025_08_08_01_49_43_760_04.gif Done Skip 0 00 : 00 : 03 Categorie…" at bounding box center [656, 312] width 1313 height 624
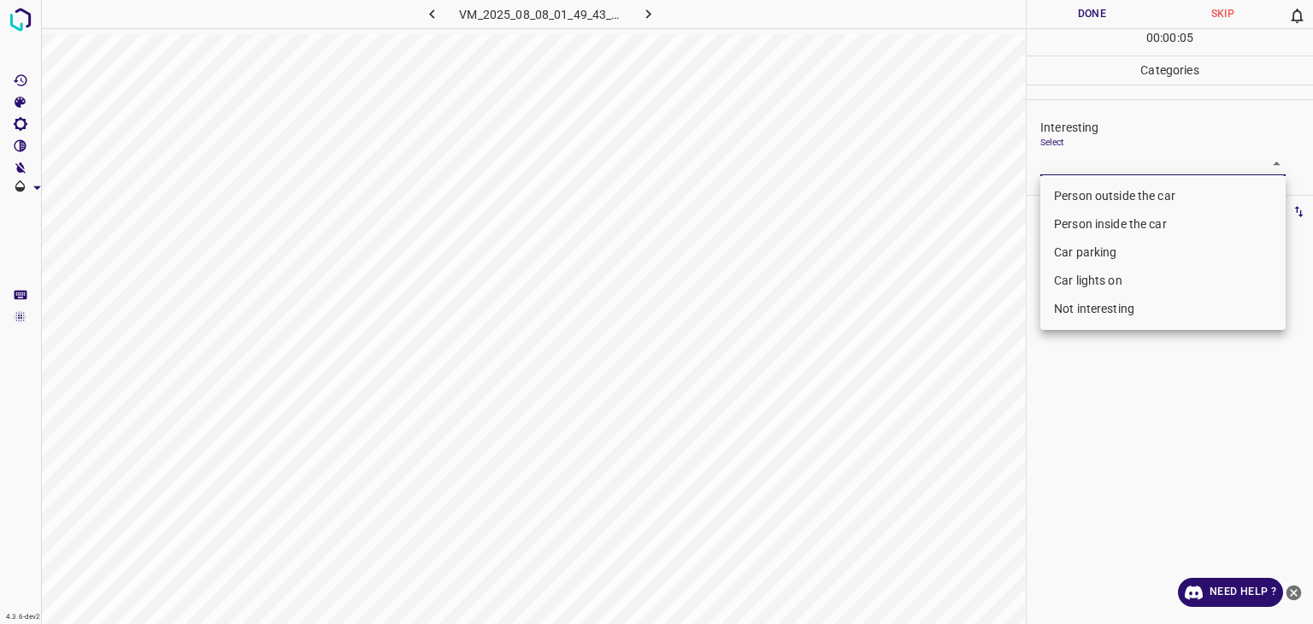
click at [1069, 317] on li "Not interesting" at bounding box center [1163, 309] width 245 height 28
type input "Not interesting"
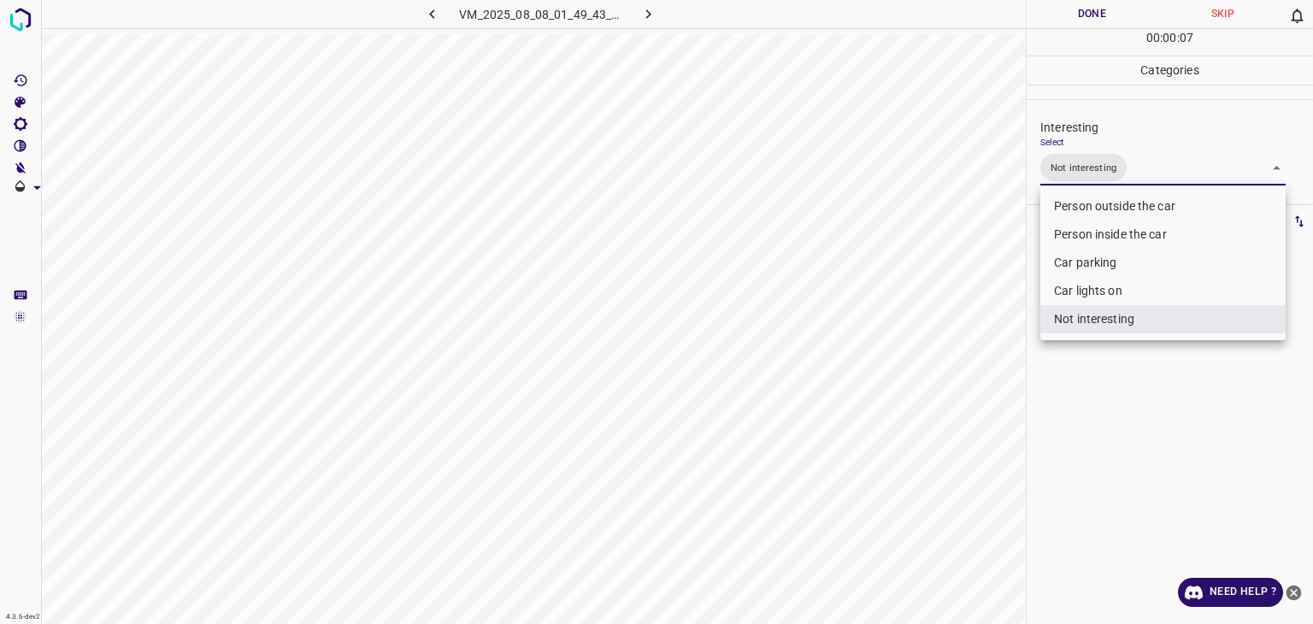
click at [1082, 14] on div at bounding box center [656, 312] width 1313 height 624
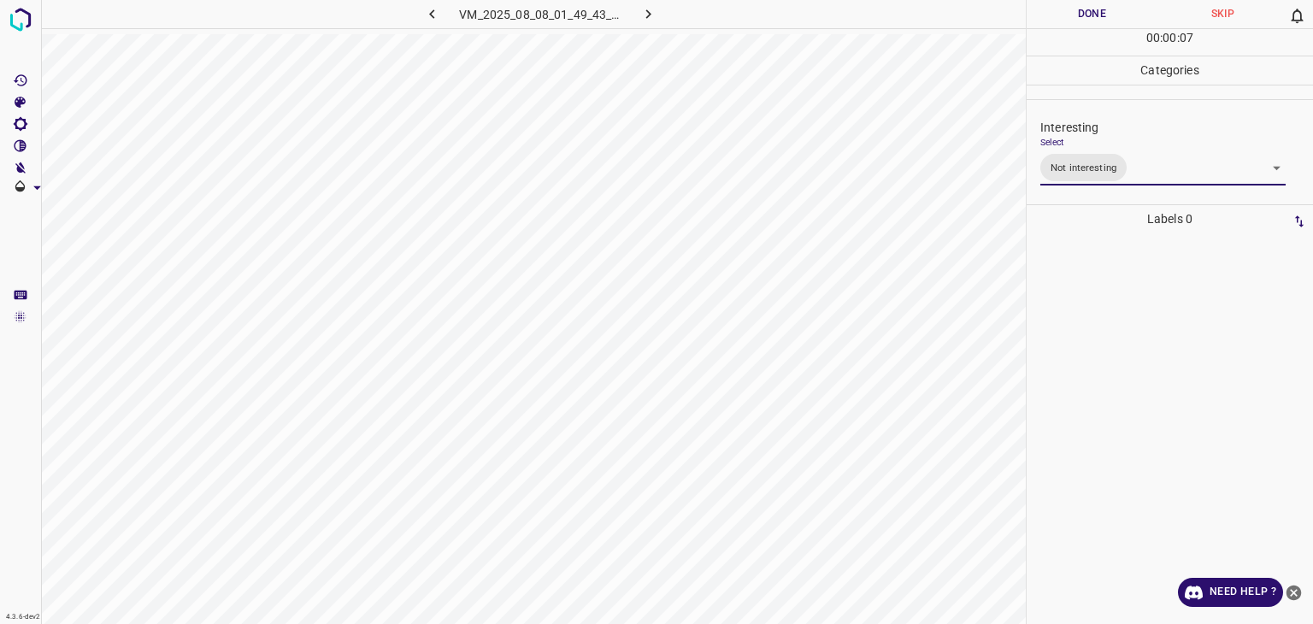
click at [1082, 14] on div at bounding box center [656, 312] width 1313 height 624
click at [1082, 14] on button "Done" at bounding box center [1092, 14] width 131 height 28
click at [637, 15] on button "button" at bounding box center [649, 14] width 55 height 28
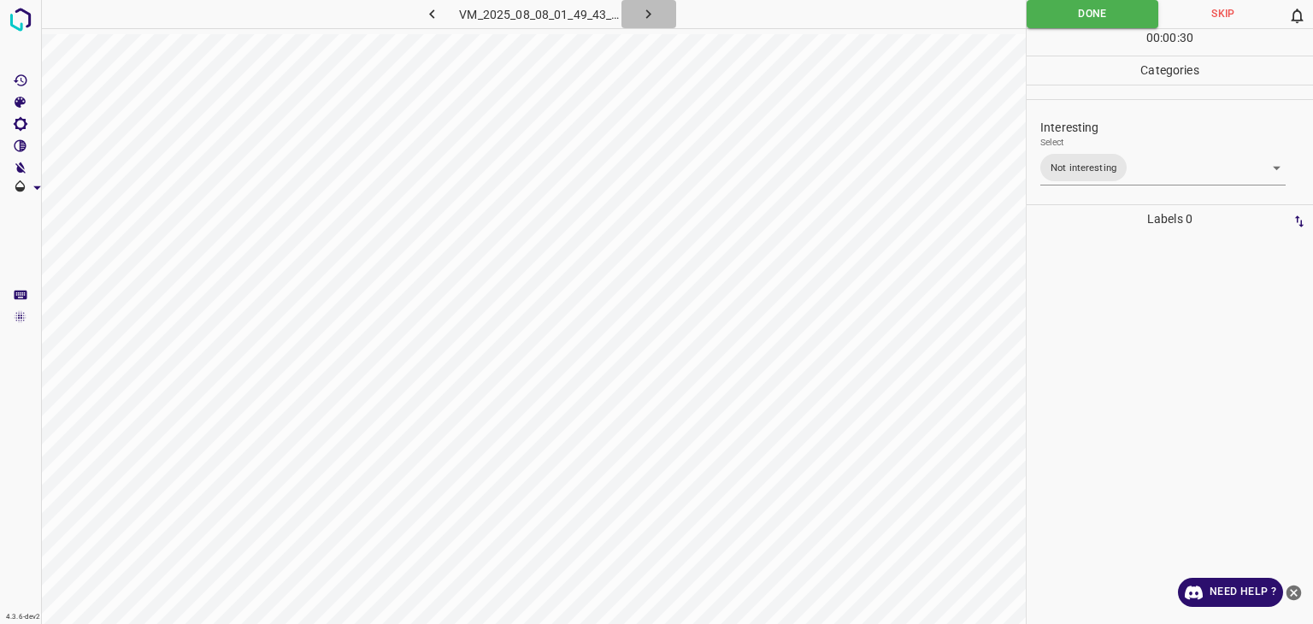
click at [637, 15] on div "VM_2025_08_08_01_49_43_760_04.gif" at bounding box center [541, 14] width 324 height 28
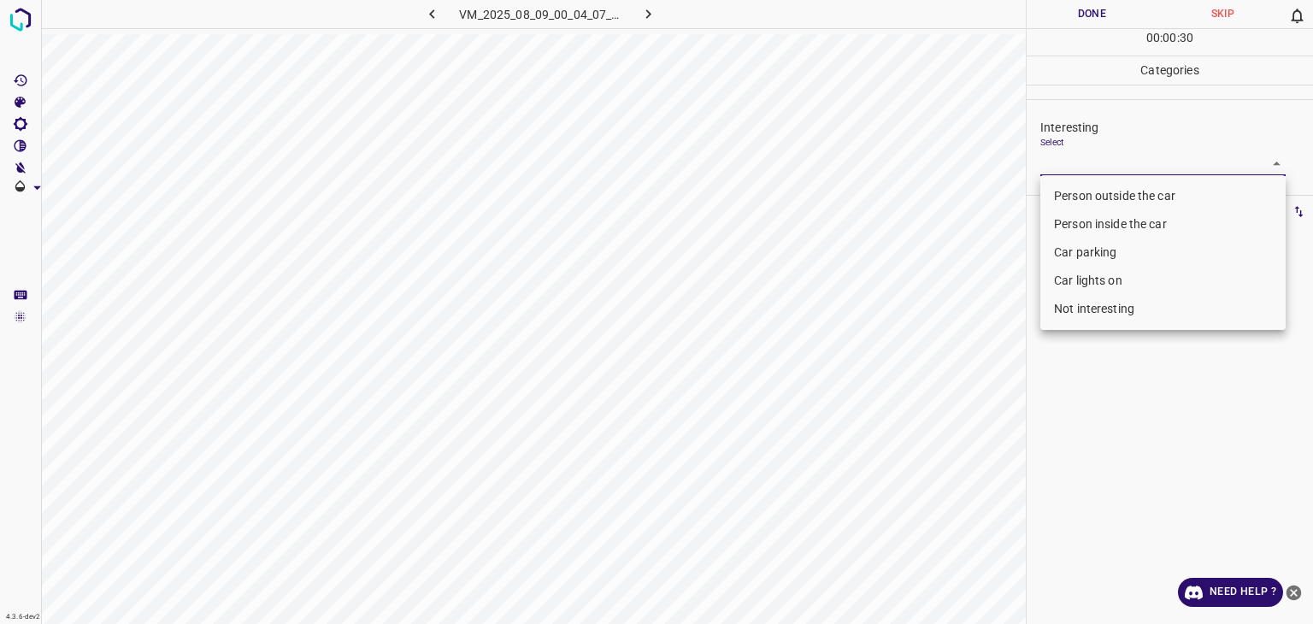
click at [1081, 162] on body "4.3.6-dev2 VM_2025_08_09_00_04_07_022_00.gif Done Skip 0 00 : 00 : 30 Categorie…" at bounding box center [656, 312] width 1313 height 624
click at [1072, 283] on li "Car lights on" at bounding box center [1163, 281] width 245 height 28
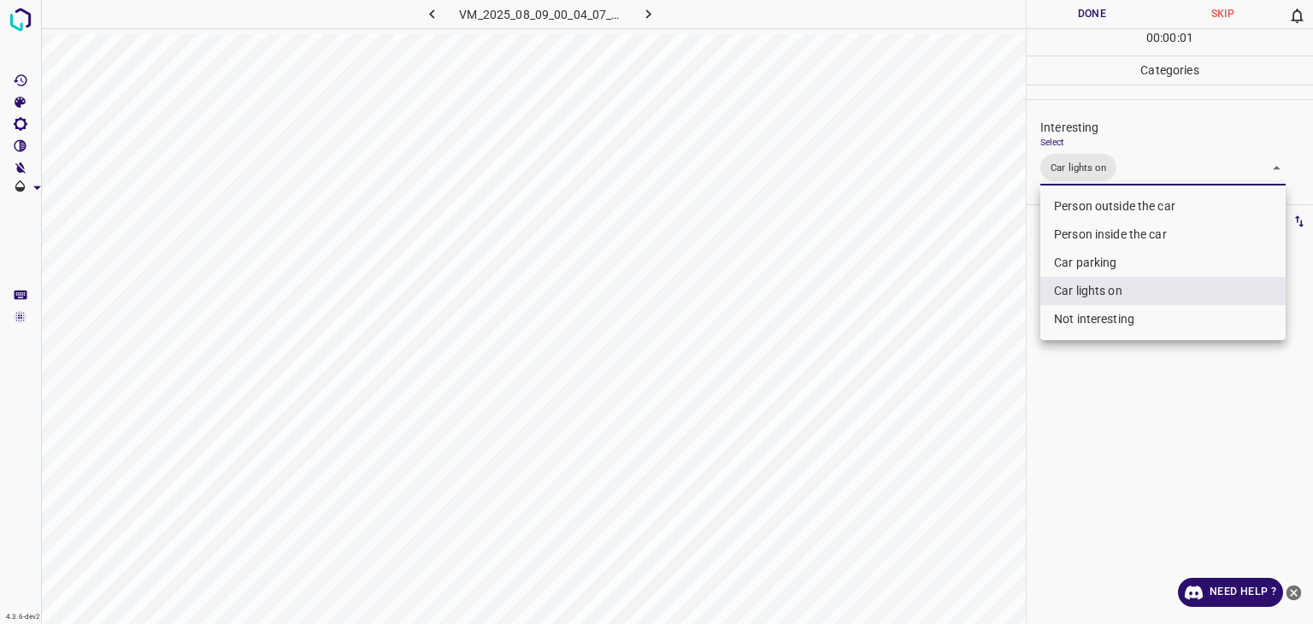
type input "Car lights on"
click at [1075, 13] on div at bounding box center [656, 312] width 1313 height 624
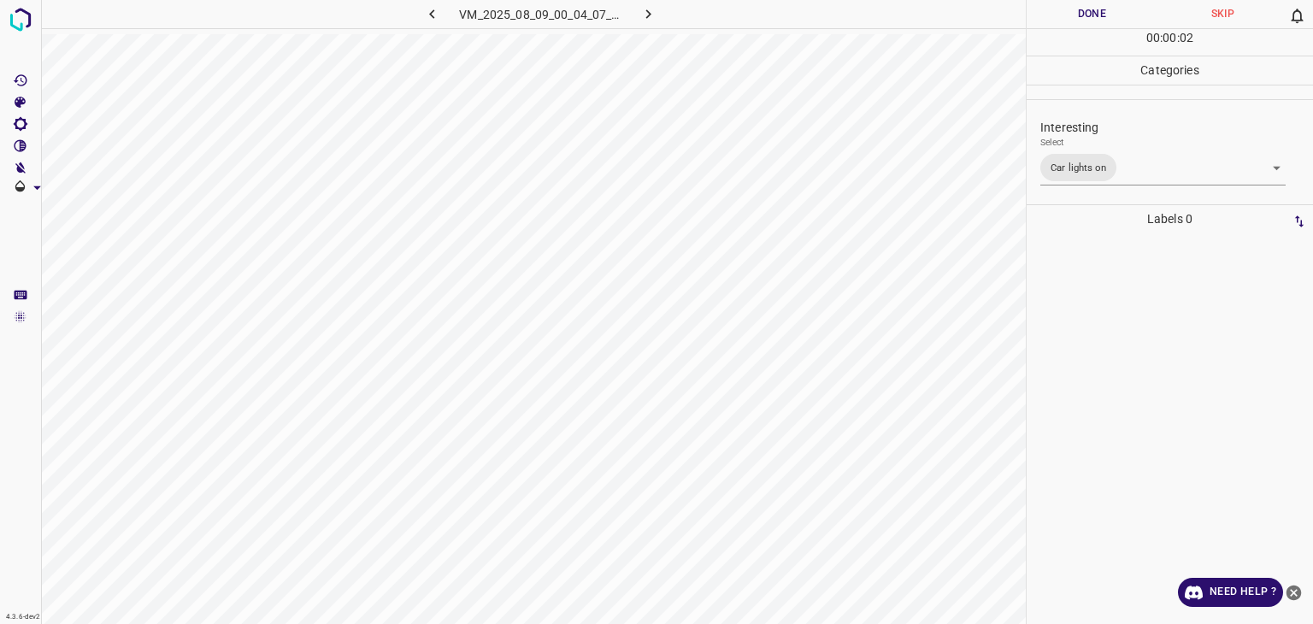
click at [1075, 13] on div at bounding box center [656, 312] width 1313 height 624
click at [1075, 12] on button "Done" at bounding box center [1092, 14] width 131 height 28
click at [644, 17] on icon "button" at bounding box center [649, 14] width 18 height 18
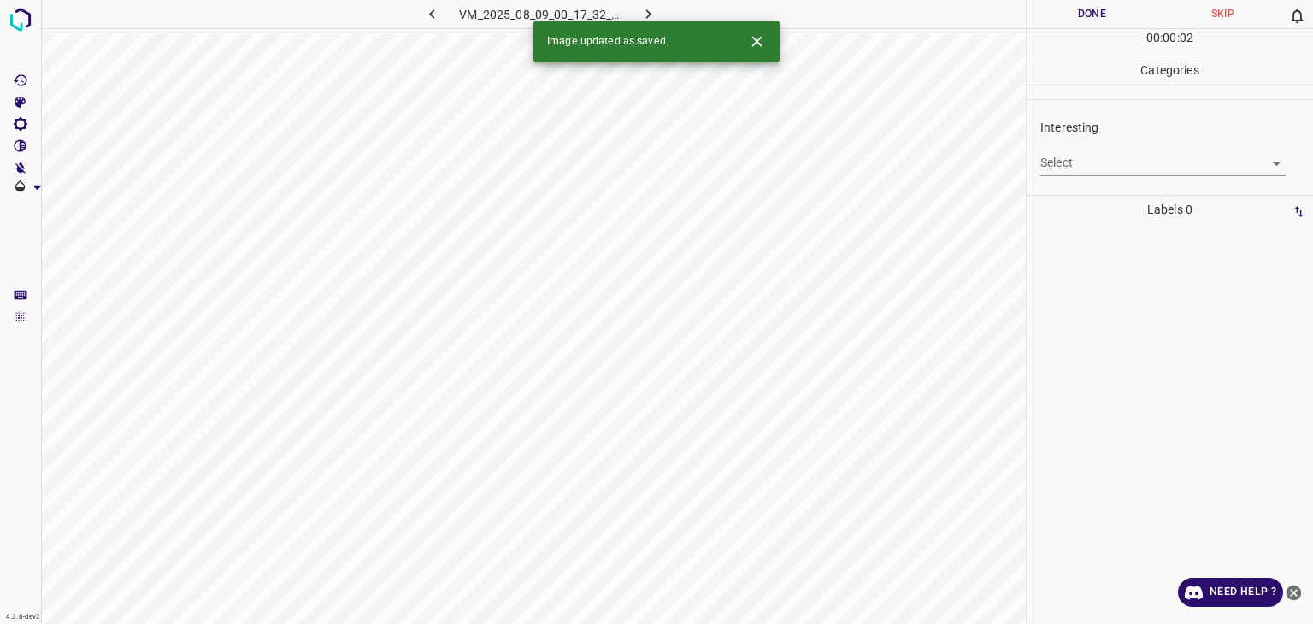
drag, startPoint x: 1029, startPoint y: 160, endPoint x: 1037, endPoint y: 164, distance: 8.8
click at [1037, 164] on div "Interesting Select ​" at bounding box center [1170, 147] width 286 height 80
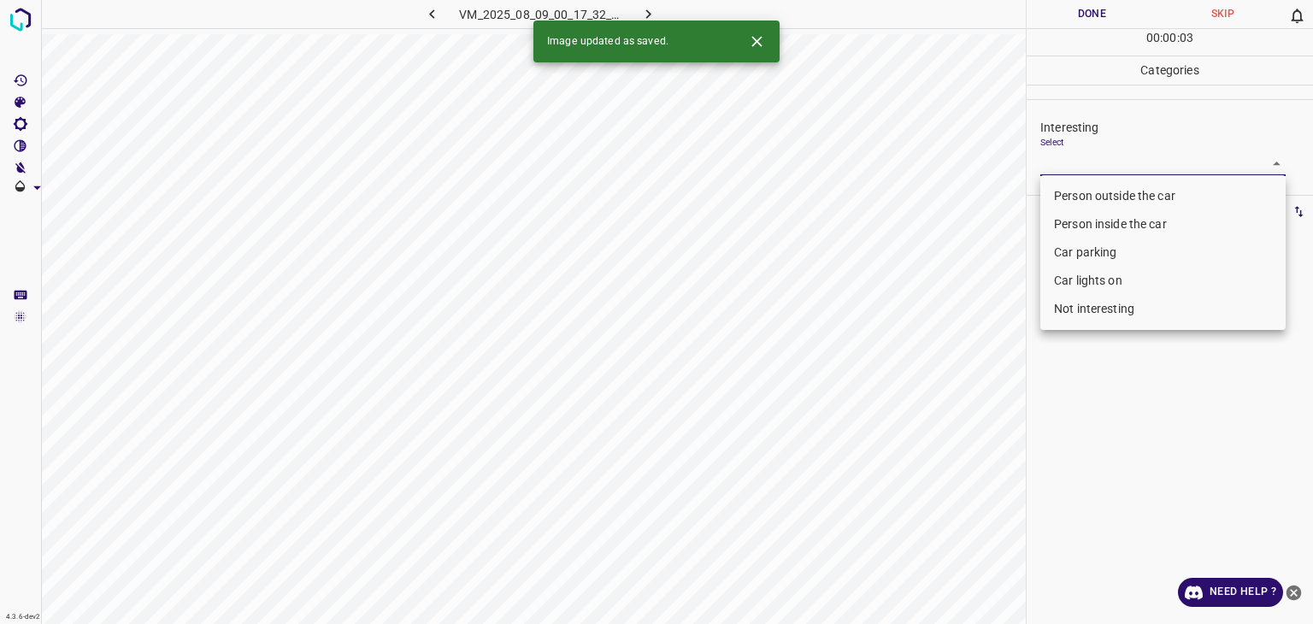
click at [1058, 162] on body "4.3.6-dev2 VM_2025_08_09_00_17_32_002_09.gif Done Skip 0 00 : 00 : 03 Categorie…" at bounding box center [656, 312] width 1313 height 624
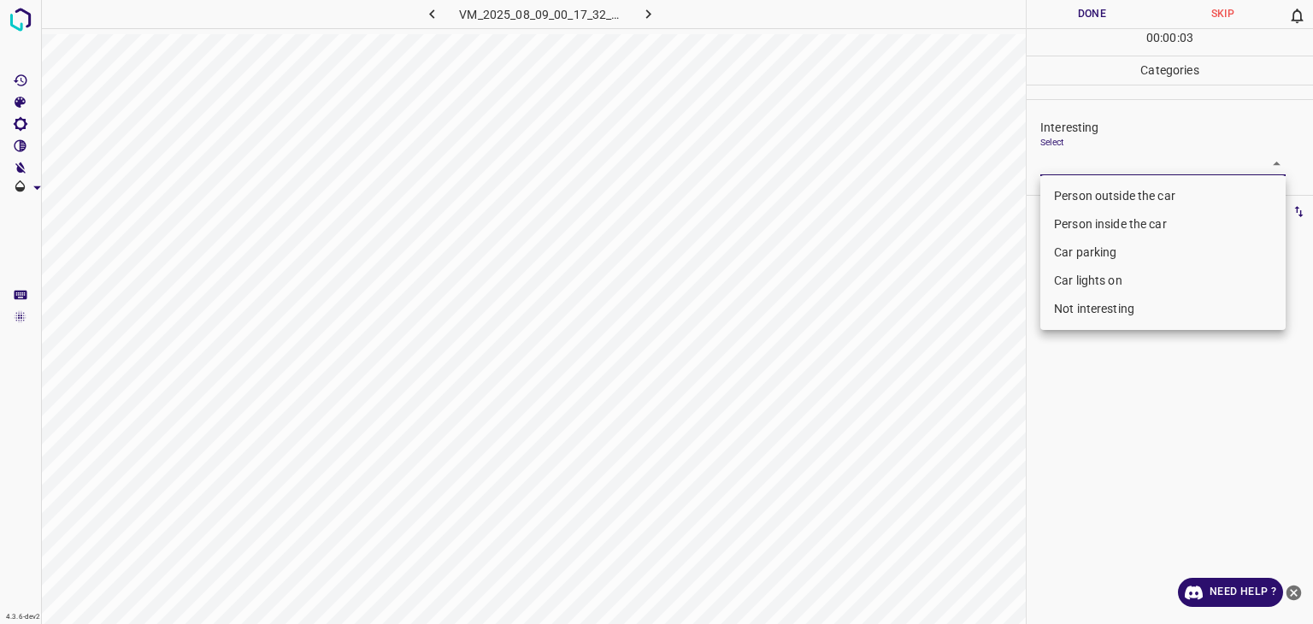
click at [1063, 275] on li "Car lights on" at bounding box center [1163, 281] width 245 height 28
type input "Car lights on"
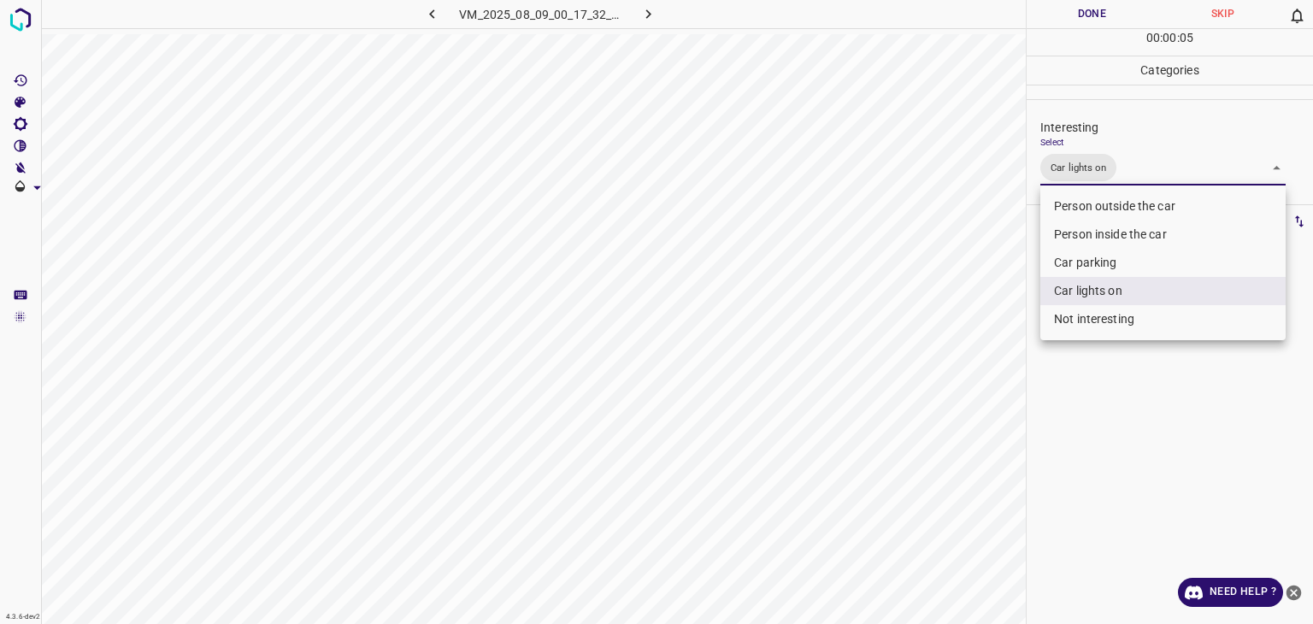
click at [1051, 16] on div at bounding box center [656, 312] width 1313 height 624
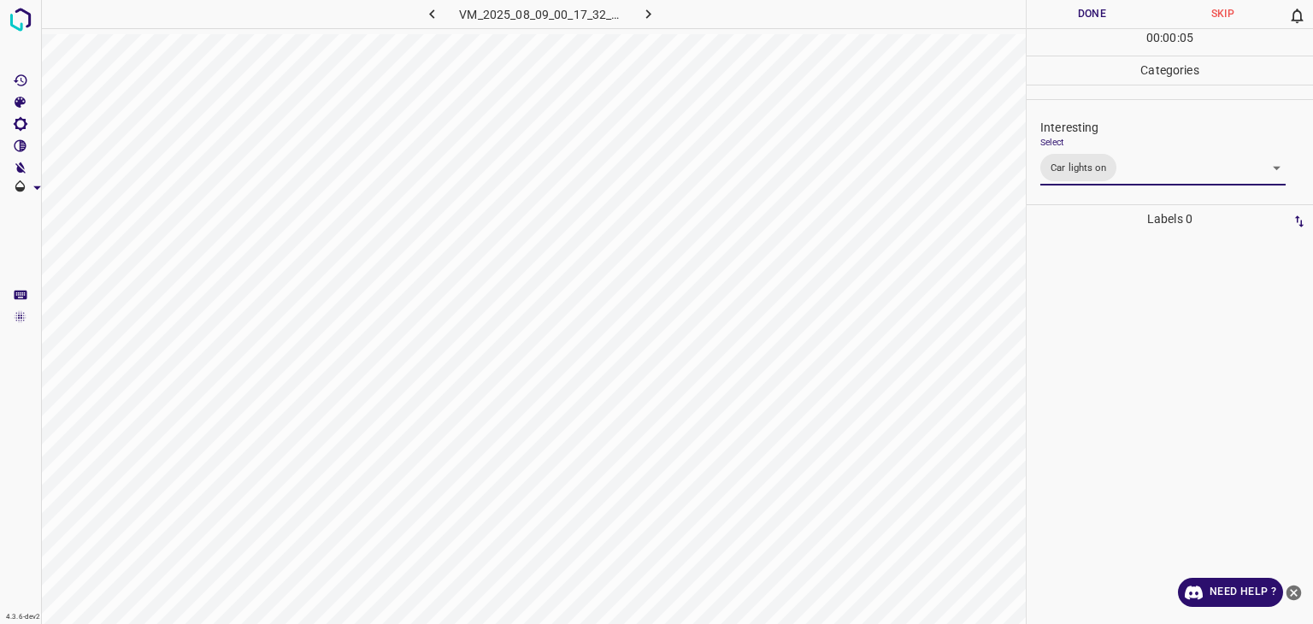
click at [1052, 11] on div "Person outside the car Person inside the car Car parking Car lights on Not inte…" at bounding box center [656, 312] width 1313 height 624
click at [1052, 11] on button "Done" at bounding box center [1092, 14] width 131 height 28
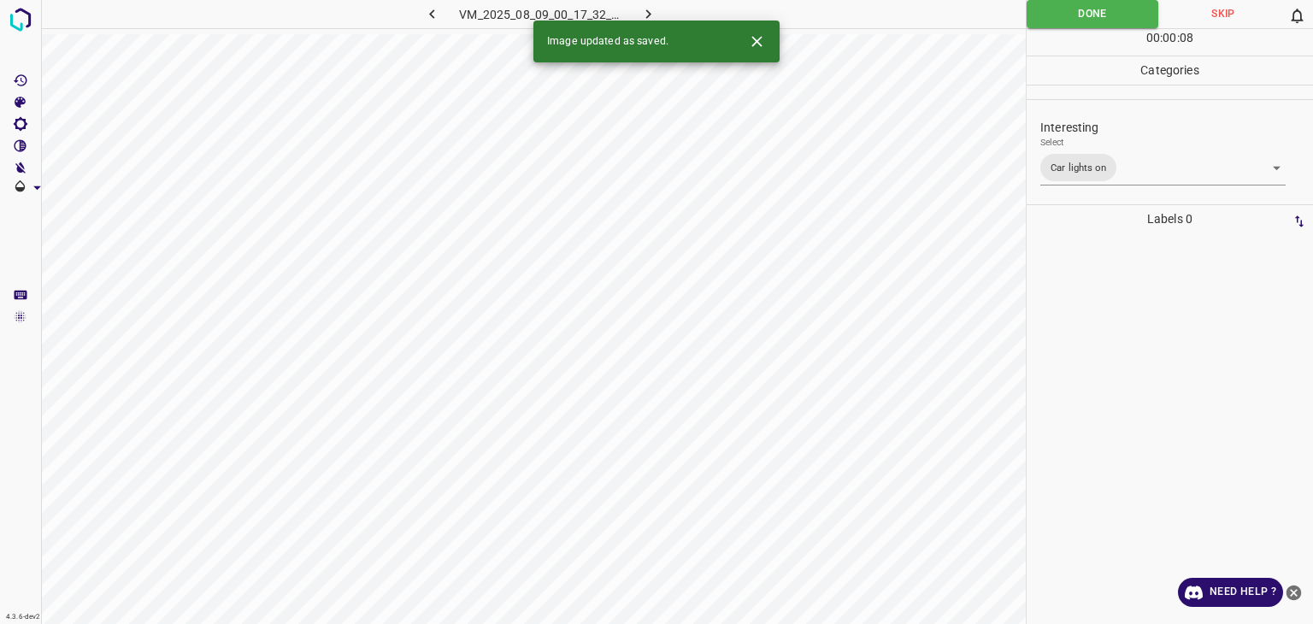
click at [650, 7] on icon "button" at bounding box center [649, 14] width 18 height 18
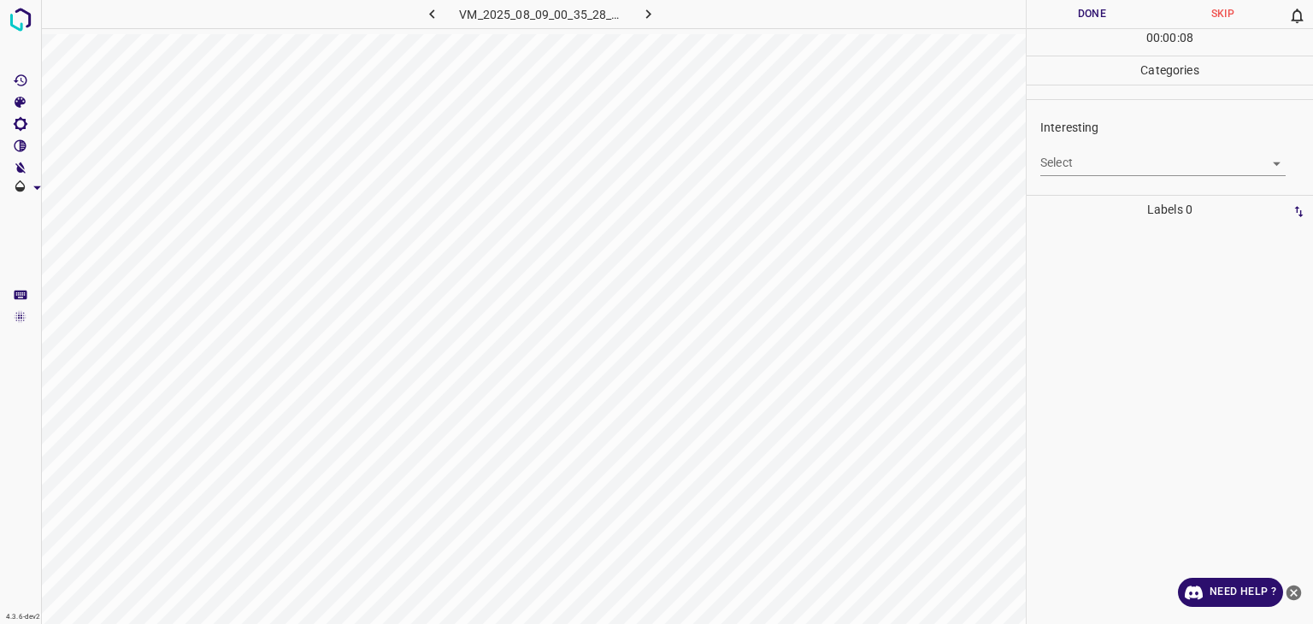
click at [1091, 168] on body "4.3.6-dev2 VM_2025_08_09_00_35_28_113_00.gif Done Skip 0 00 : 00 : 08 Categorie…" at bounding box center [656, 312] width 1313 height 624
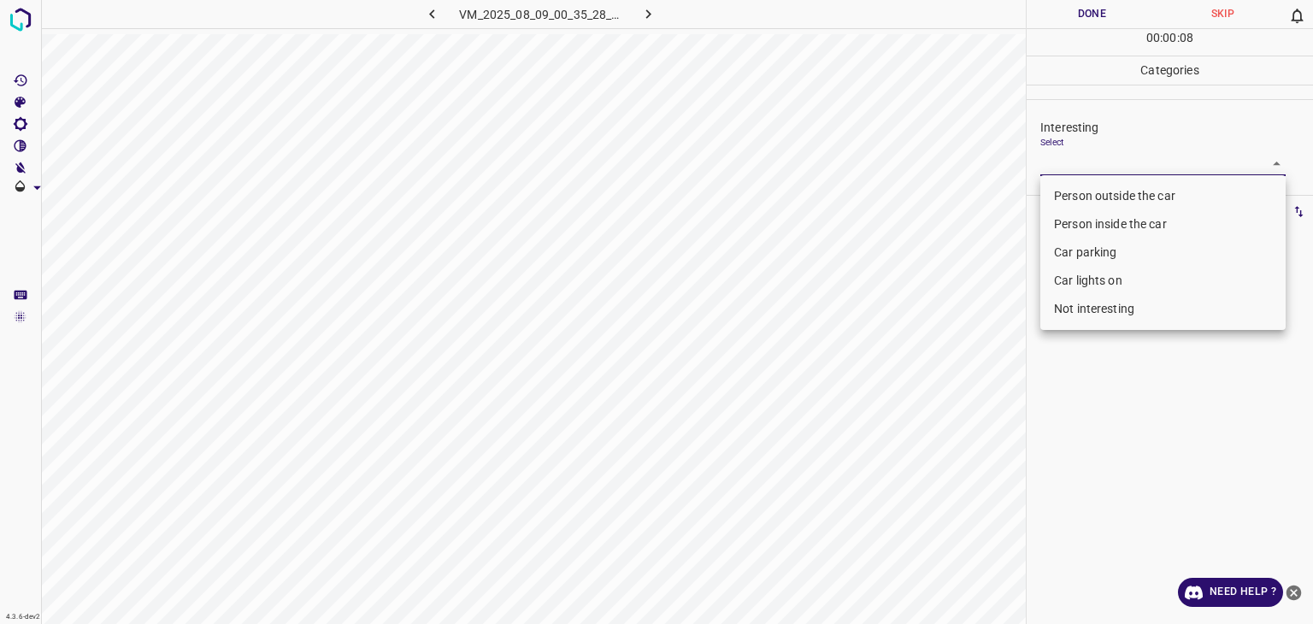
click at [1103, 209] on li "Person outside the car" at bounding box center [1163, 196] width 245 height 28
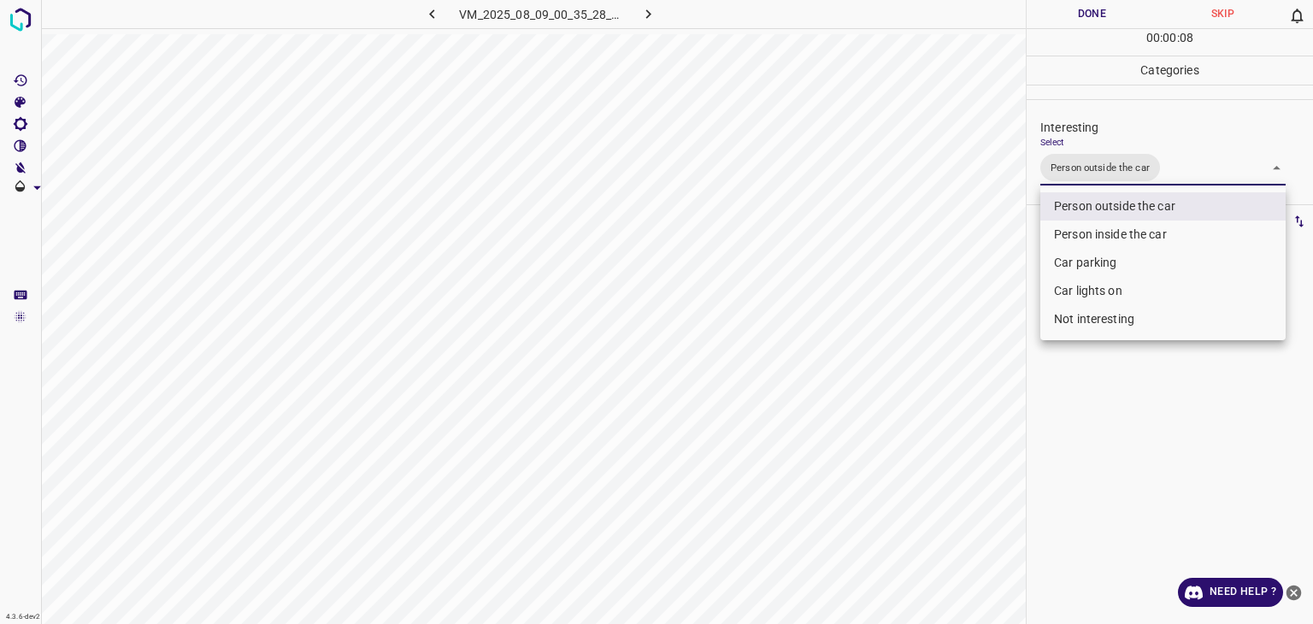
type input "Person outside the car"
click at [1043, 24] on div at bounding box center [656, 312] width 1313 height 624
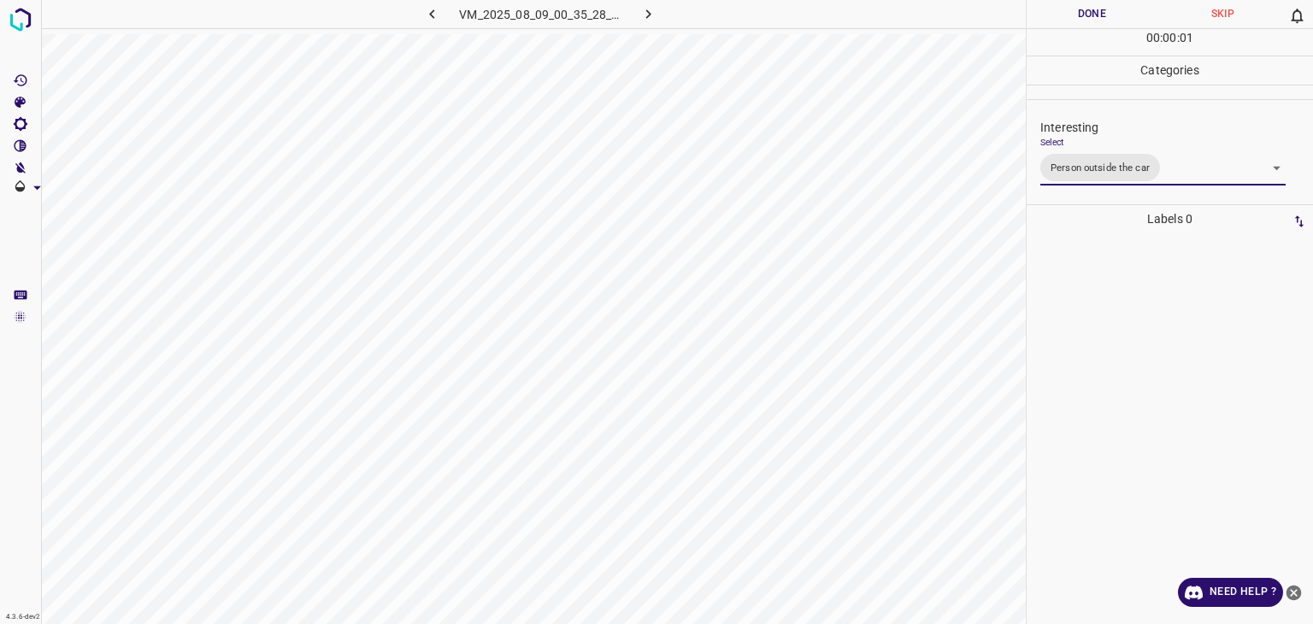
click at [1043, 24] on div at bounding box center [656, 312] width 1313 height 624
click at [1043, 24] on button "Done" at bounding box center [1092, 14] width 131 height 28
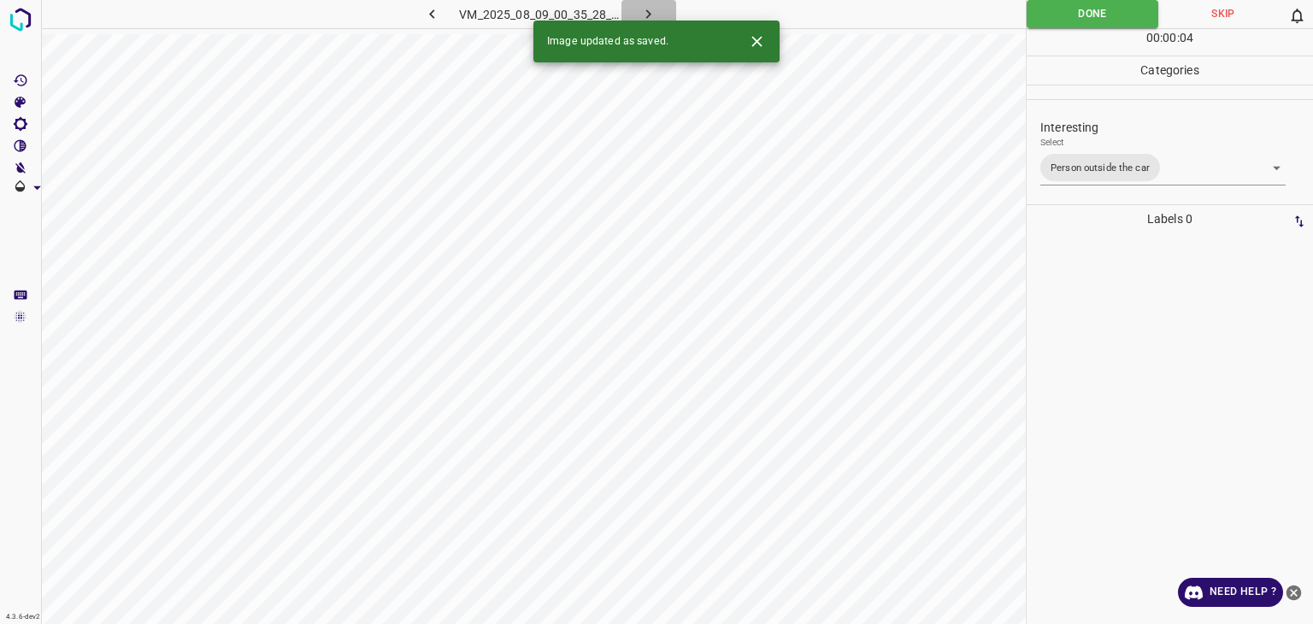
click at [646, 8] on icon "button" at bounding box center [649, 14] width 18 height 18
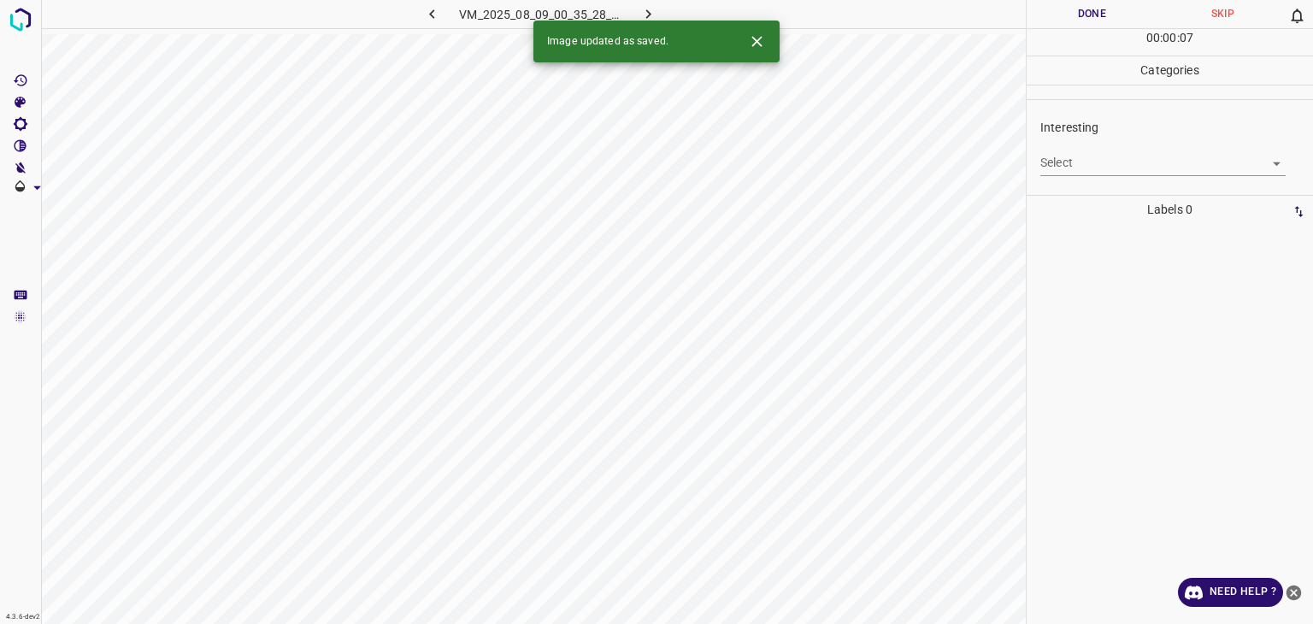
click at [1124, 158] on body "4.3.6-dev2 VM_2025_08_09_00_35_28_113_07.gif Done Skip 0 00 : 00 : 07 Categorie…" at bounding box center [656, 312] width 1313 height 624
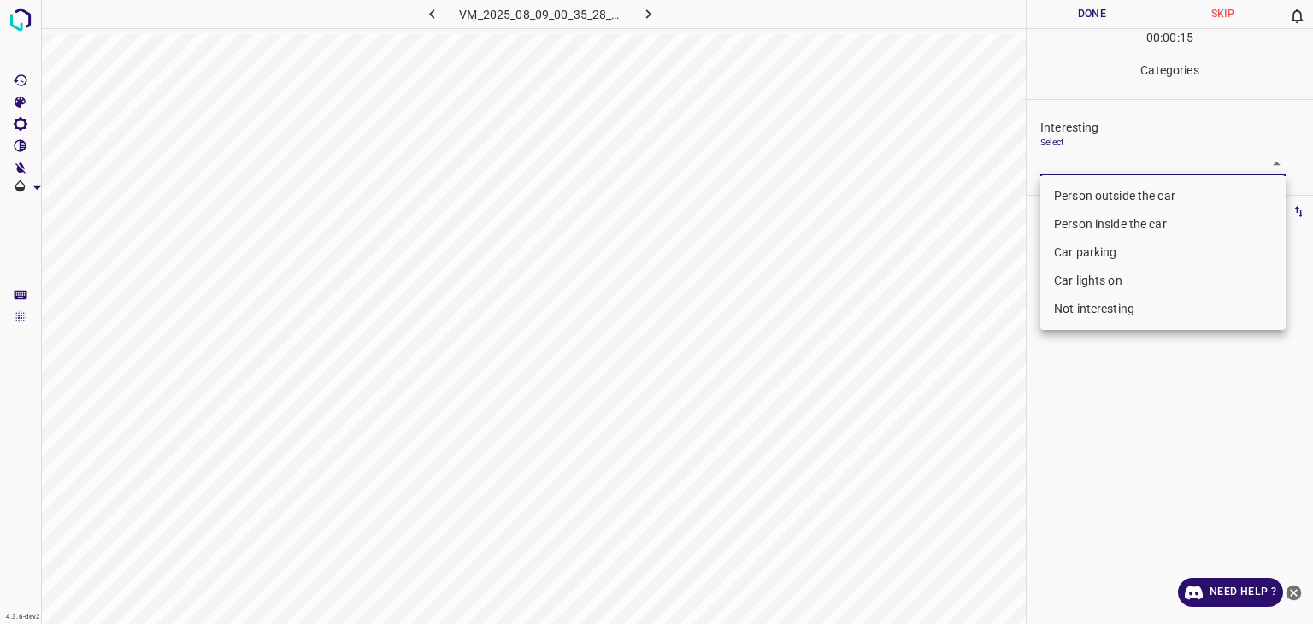
click at [1135, 317] on li "Not interesting" at bounding box center [1163, 309] width 245 height 28
type input "Not interesting"
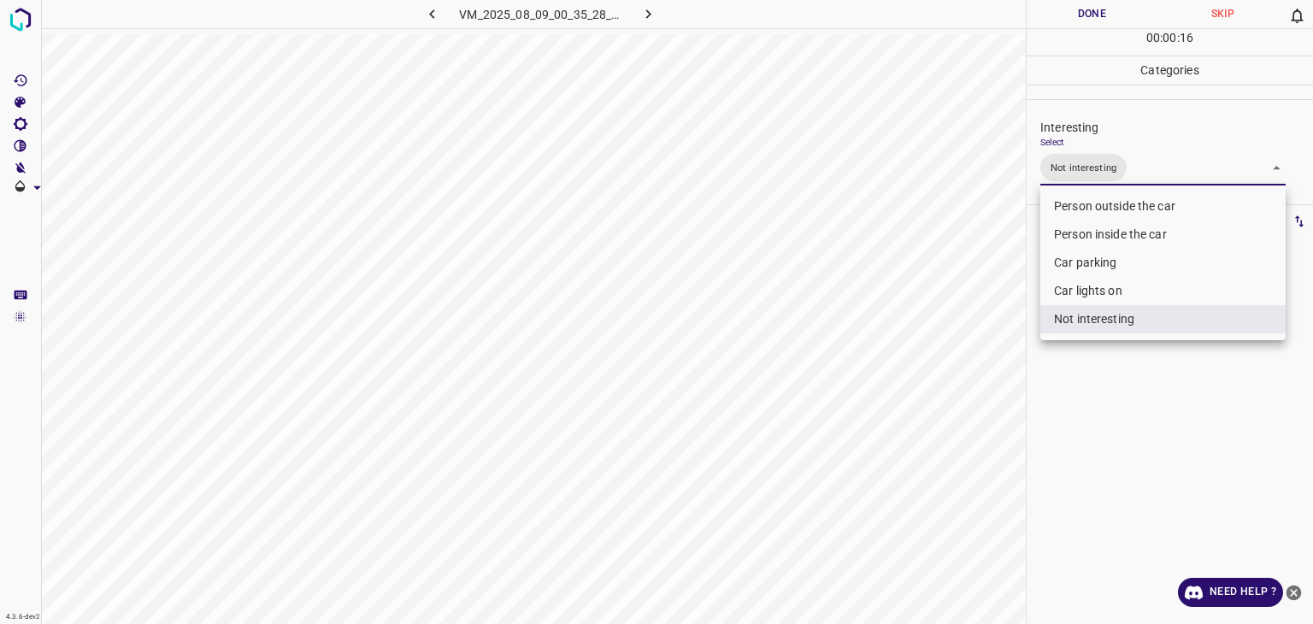
click at [1102, 21] on div at bounding box center [656, 312] width 1313 height 624
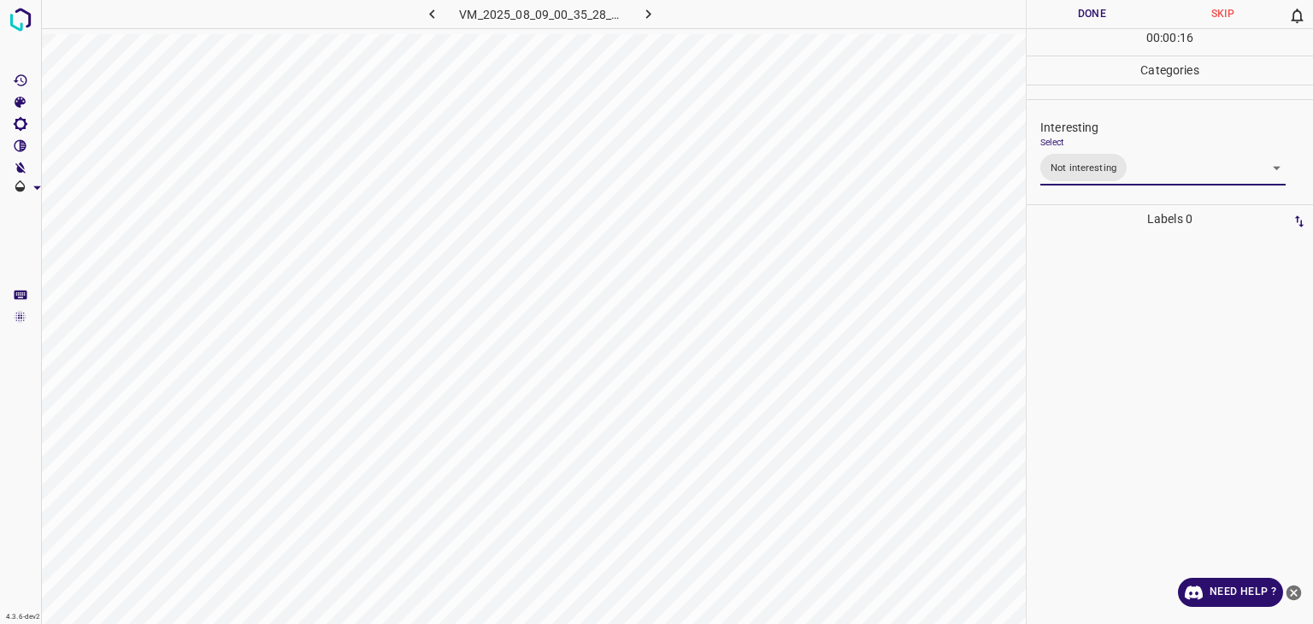
click at [1102, 21] on div at bounding box center [656, 312] width 1313 height 624
click at [1102, 21] on button "Done" at bounding box center [1092, 14] width 131 height 28
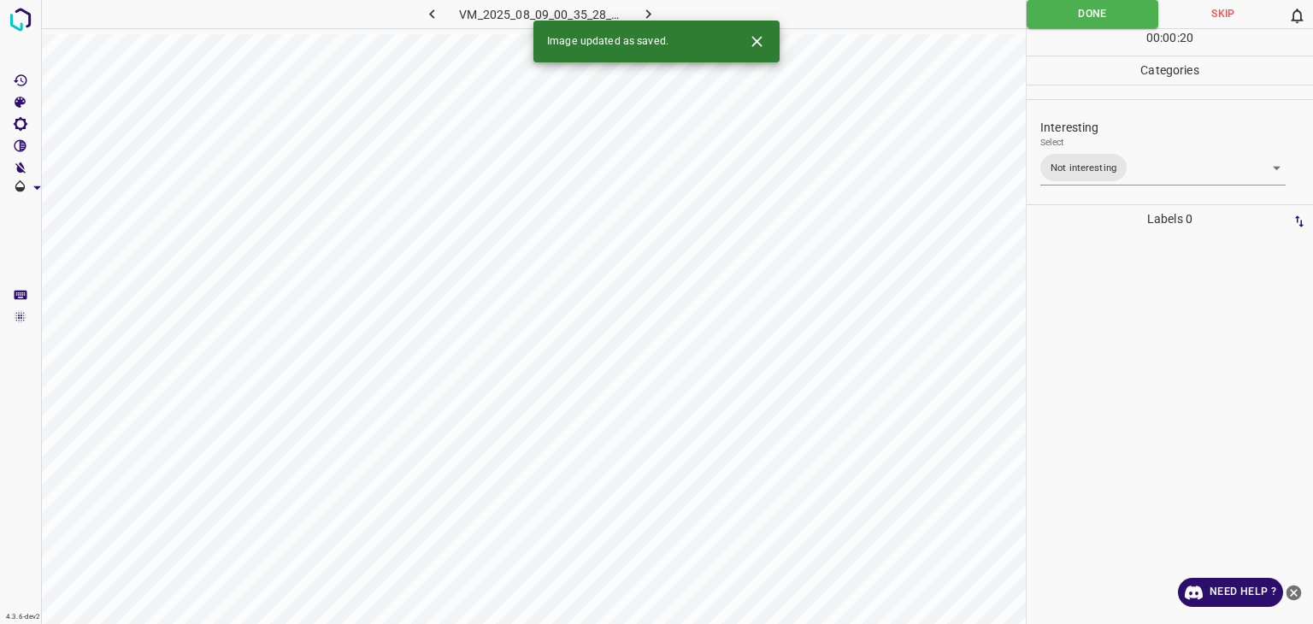
click at [646, 21] on div "Image updated as saved." at bounding box center [657, 42] width 246 height 42
click at [647, 9] on icon "button" at bounding box center [649, 14] width 18 height 18
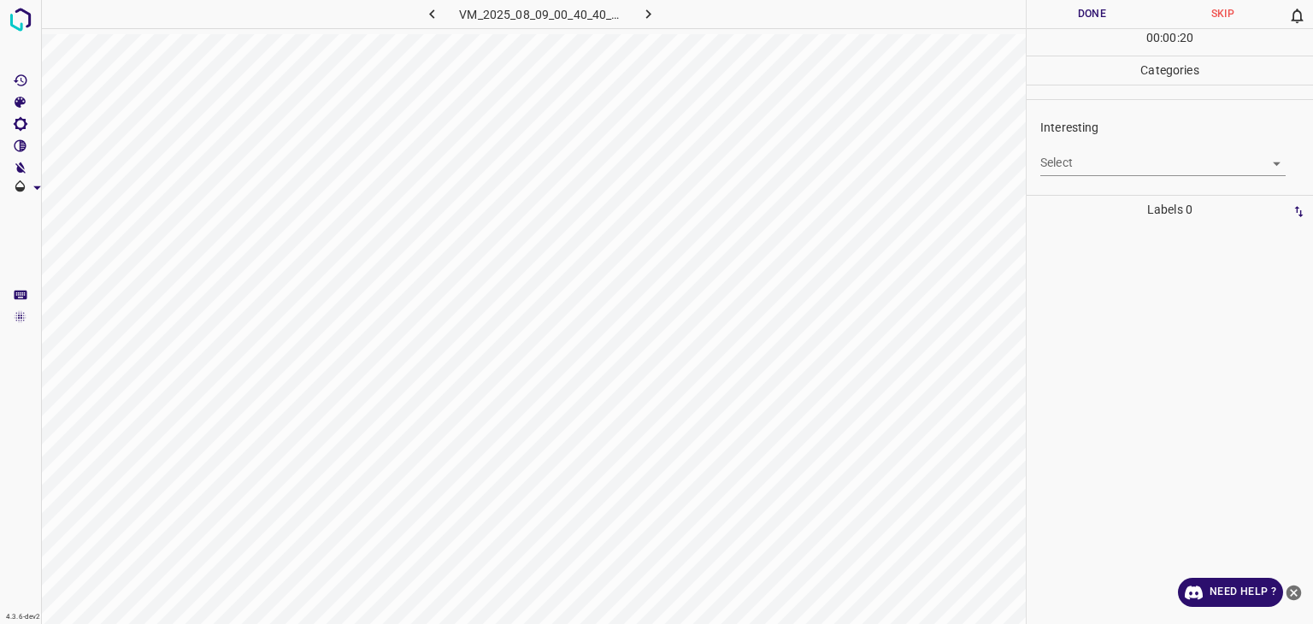
click at [1111, 155] on body "4.3.6-dev2 VM_2025_08_09_00_40_40_010_05.gif Done Skip 0 00 : 00 : 20 Categorie…" at bounding box center [656, 312] width 1313 height 624
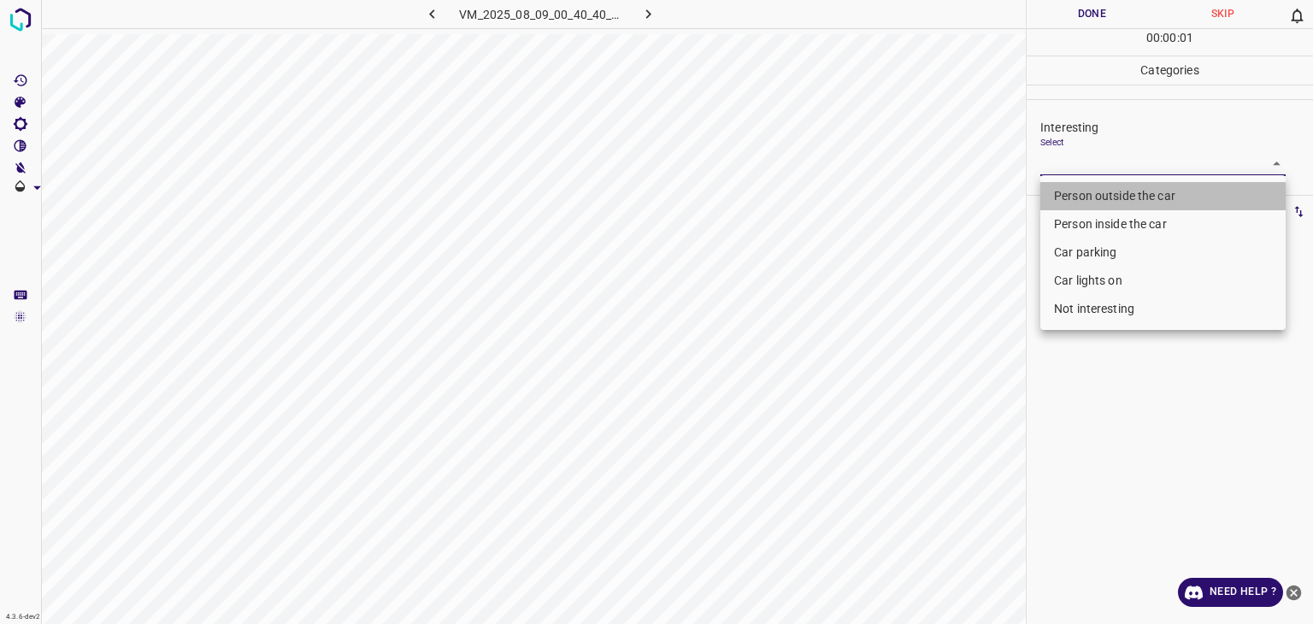
click at [1113, 188] on li "Person outside the car" at bounding box center [1163, 196] width 245 height 28
type input "Person outside the car"
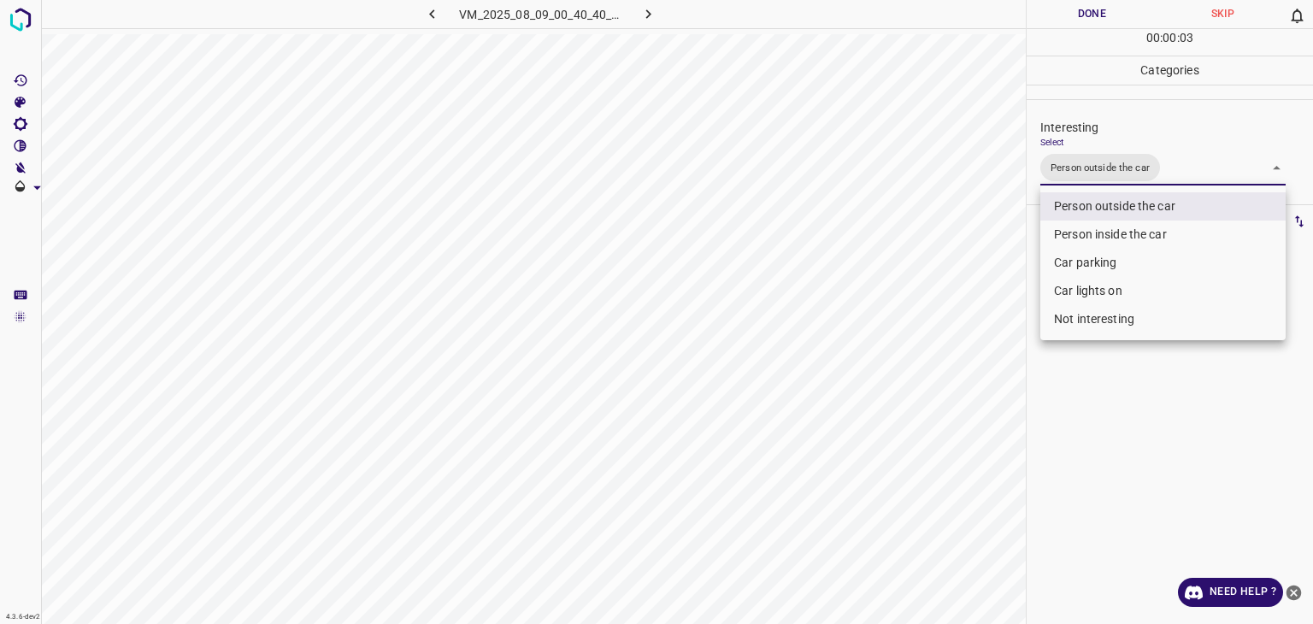
click at [1074, 25] on div at bounding box center [656, 312] width 1313 height 624
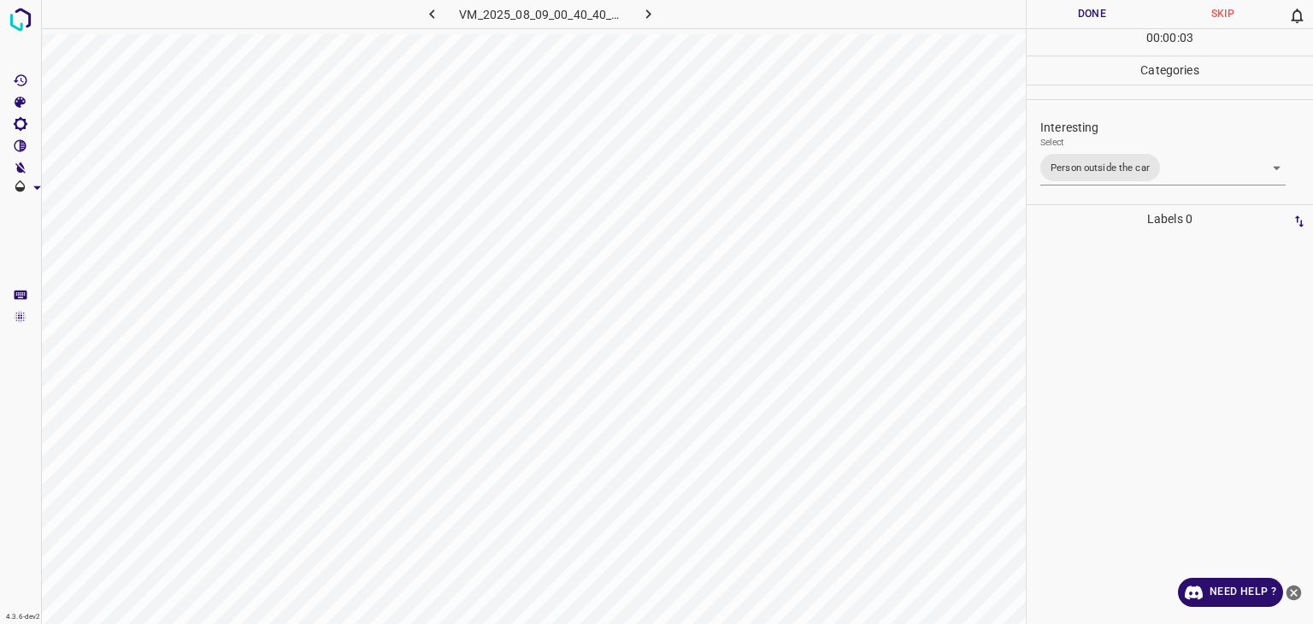
click at [1074, 25] on div "Person outside the car Person inside the car Car parking Car lights on Not inte…" at bounding box center [656, 312] width 1313 height 624
click at [1074, 23] on button "Done" at bounding box center [1092, 14] width 131 height 28
click at [1079, 18] on button "Done" at bounding box center [1092, 14] width 131 height 28
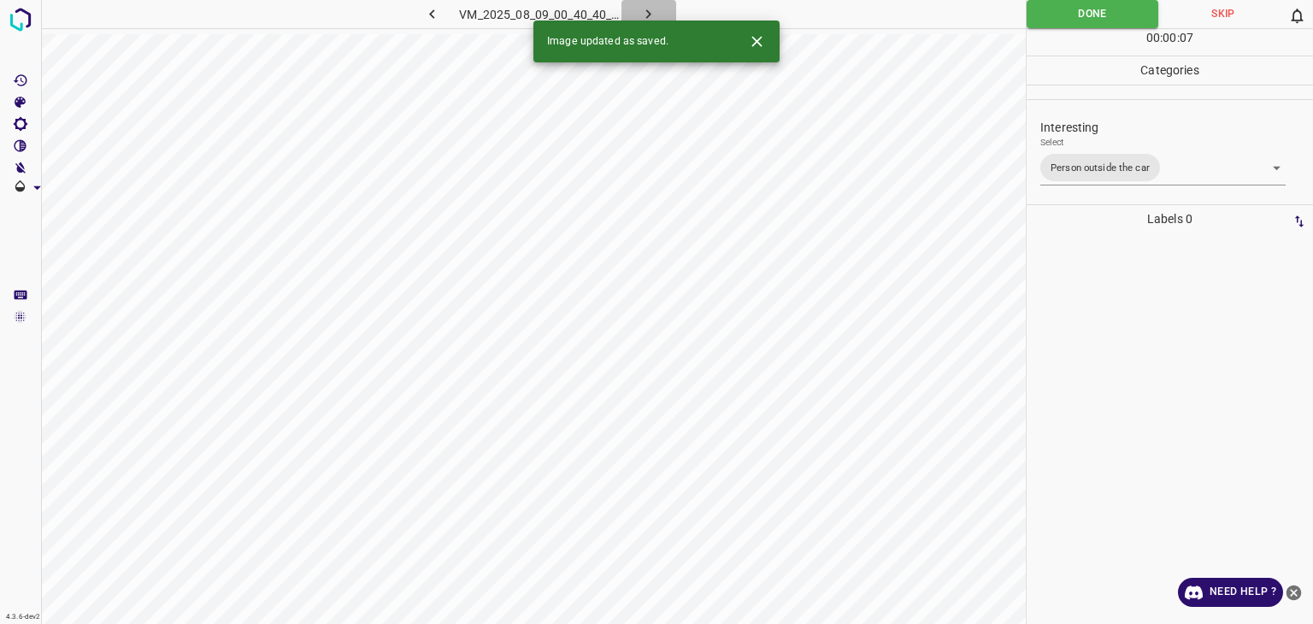
click at [644, 15] on icon "button" at bounding box center [649, 14] width 18 height 18
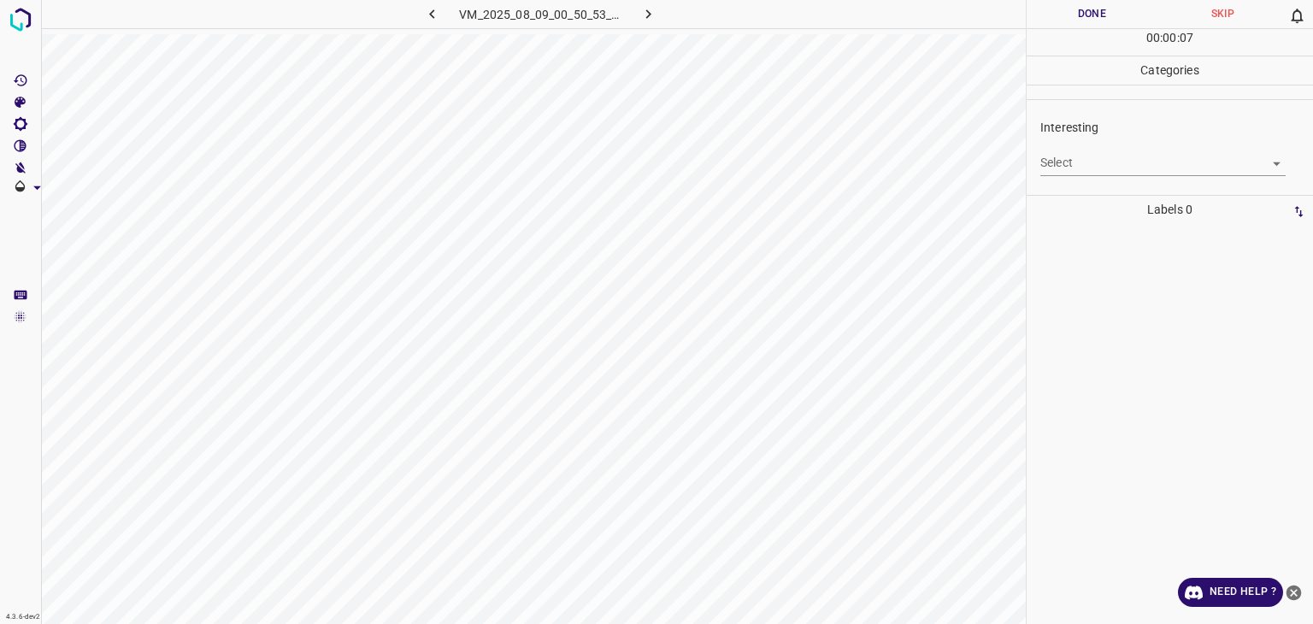
click at [1091, 163] on body "4.3.6-dev2 VM_2025_08_09_00_50_53_461_07.gif Done Skip 0 00 : 00 : 07 Categorie…" at bounding box center [656, 312] width 1313 height 624
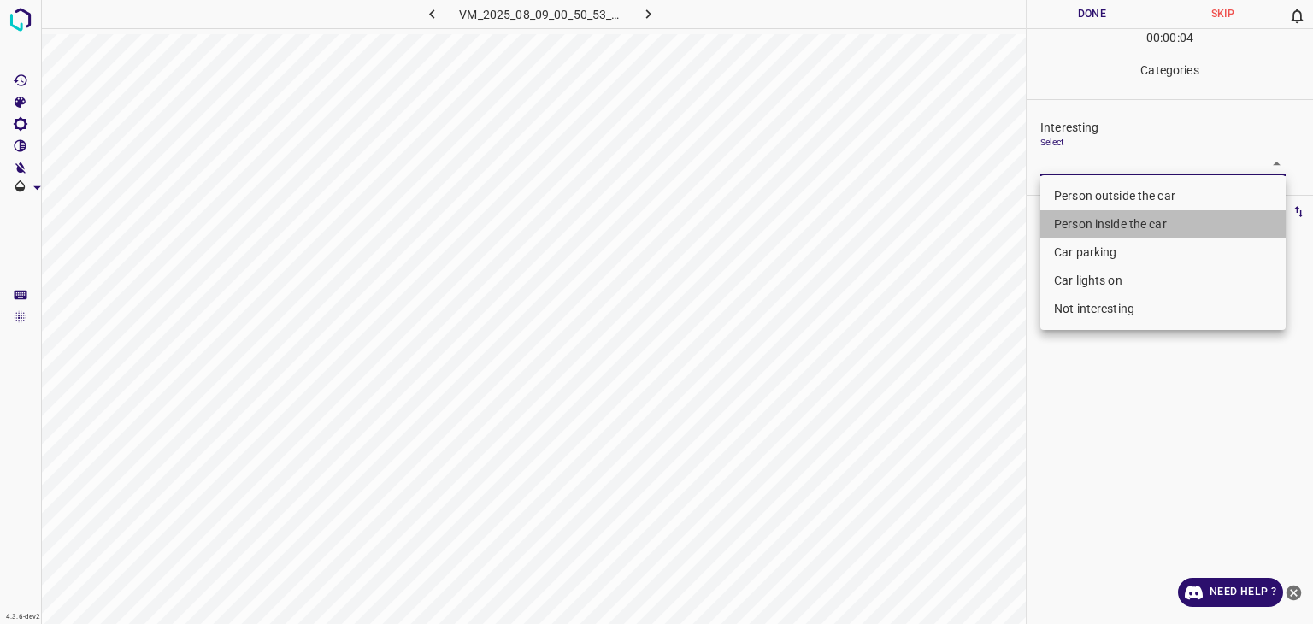
click at [1109, 220] on li "Person inside the car" at bounding box center [1163, 224] width 245 height 28
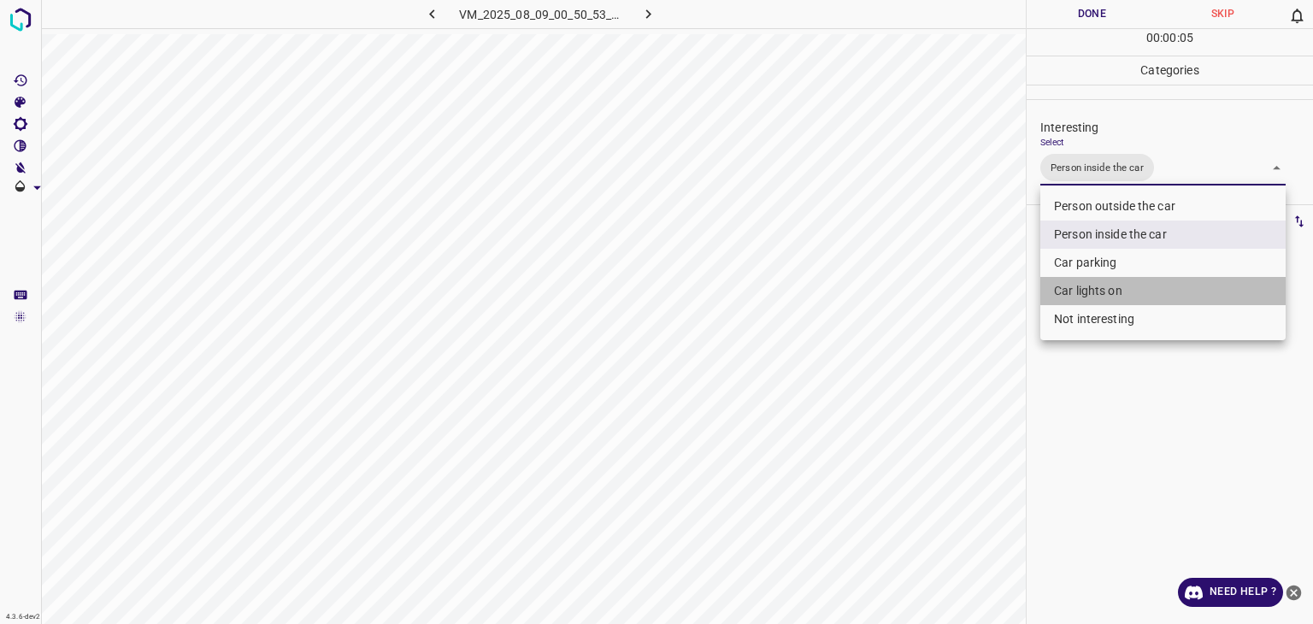
click at [1094, 292] on li "Car lights on" at bounding box center [1163, 291] width 245 height 28
type input "Person inside the car,Car lights on"
click at [1098, 7] on div at bounding box center [656, 312] width 1313 height 624
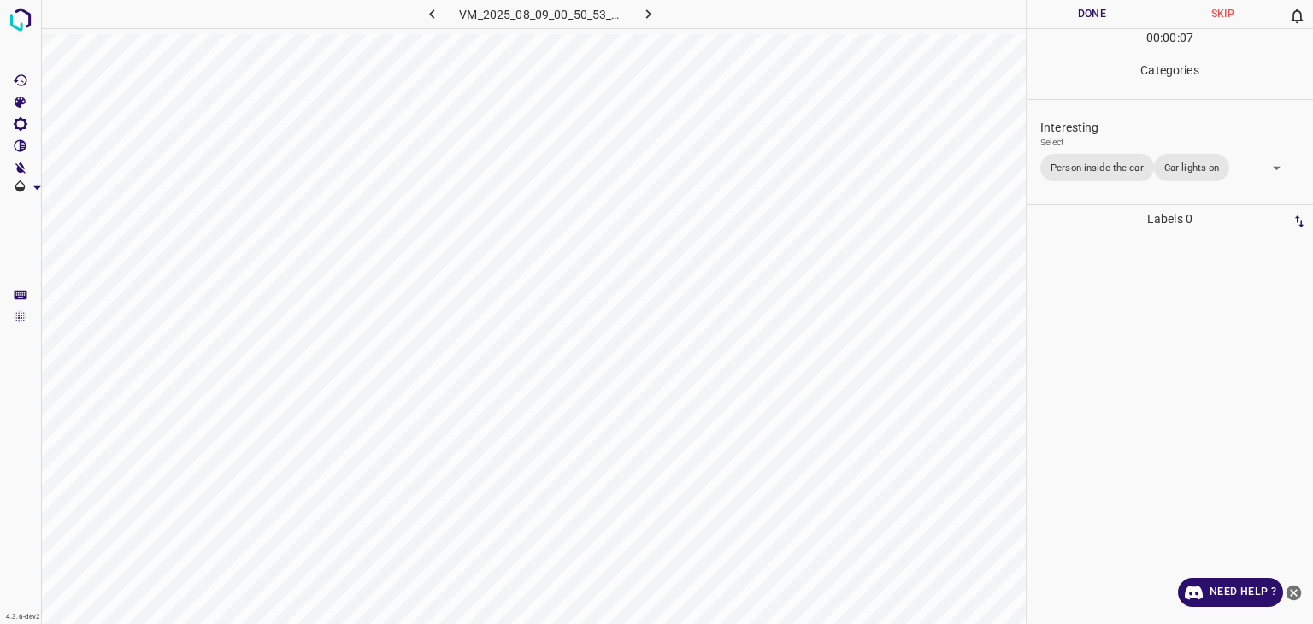
click at [1098, 7] on button "Done" at bounding box center [1092, 14] width 131 height 28
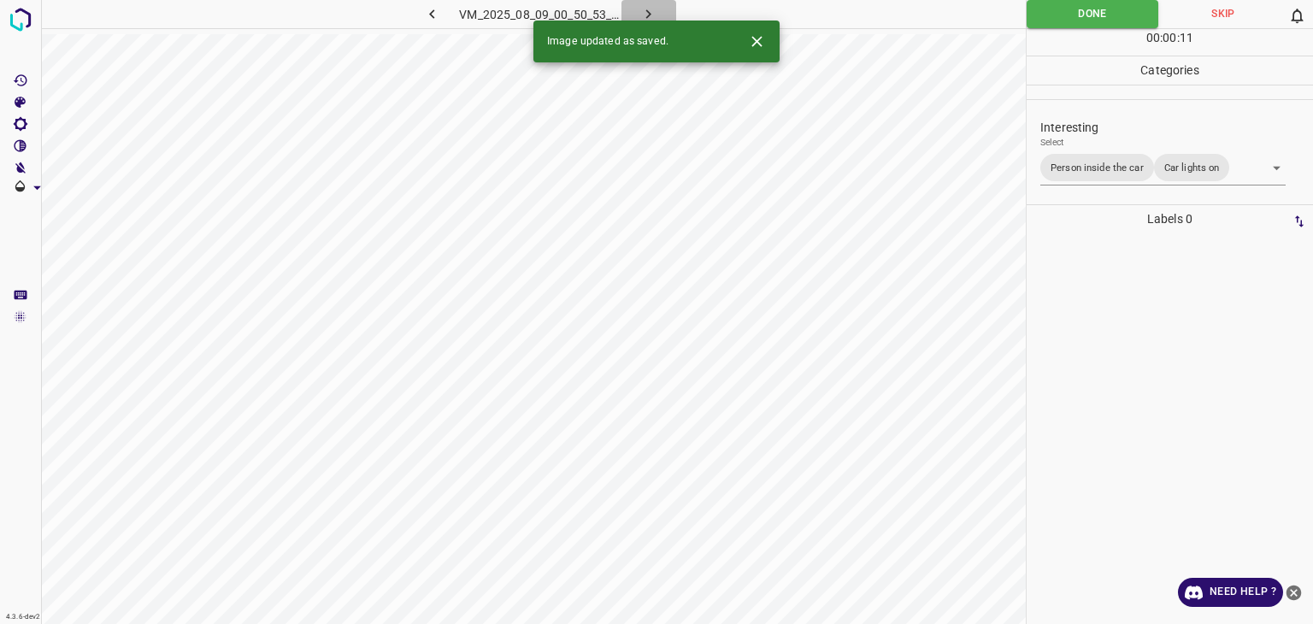
click at [659, 15] on button "button" at bounding box center [649, 14] width 55 height 28
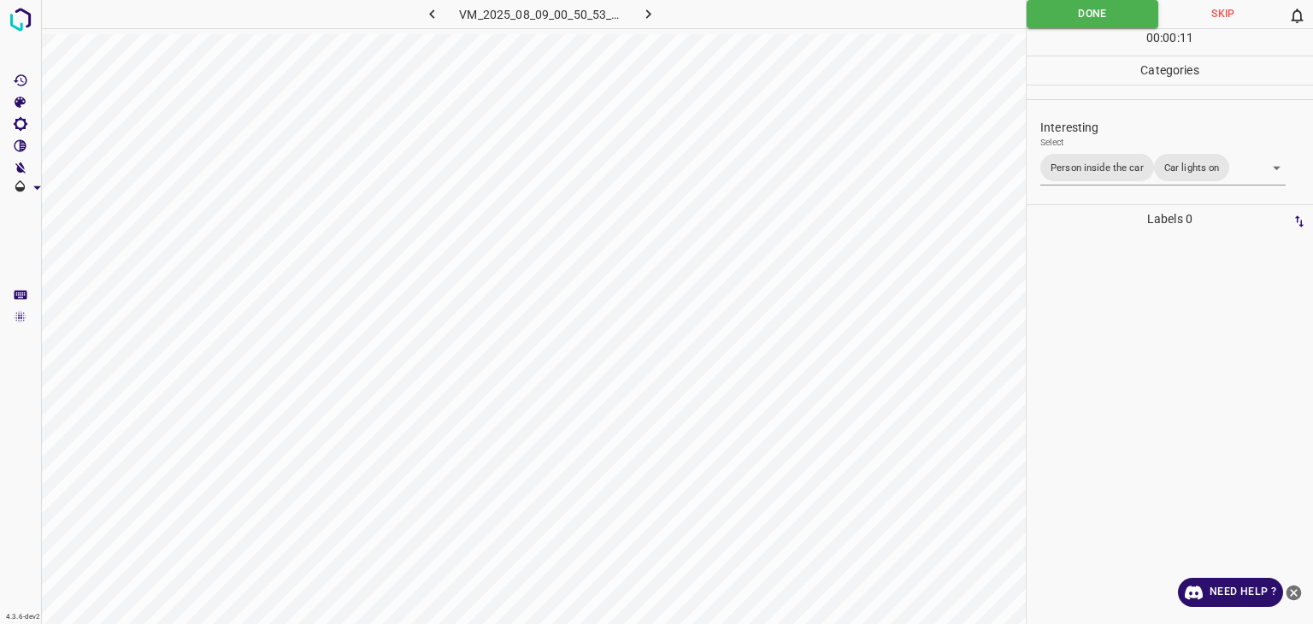
click at [637, 21] on button "button" at bounding box center [649, 14] width 55 height 28
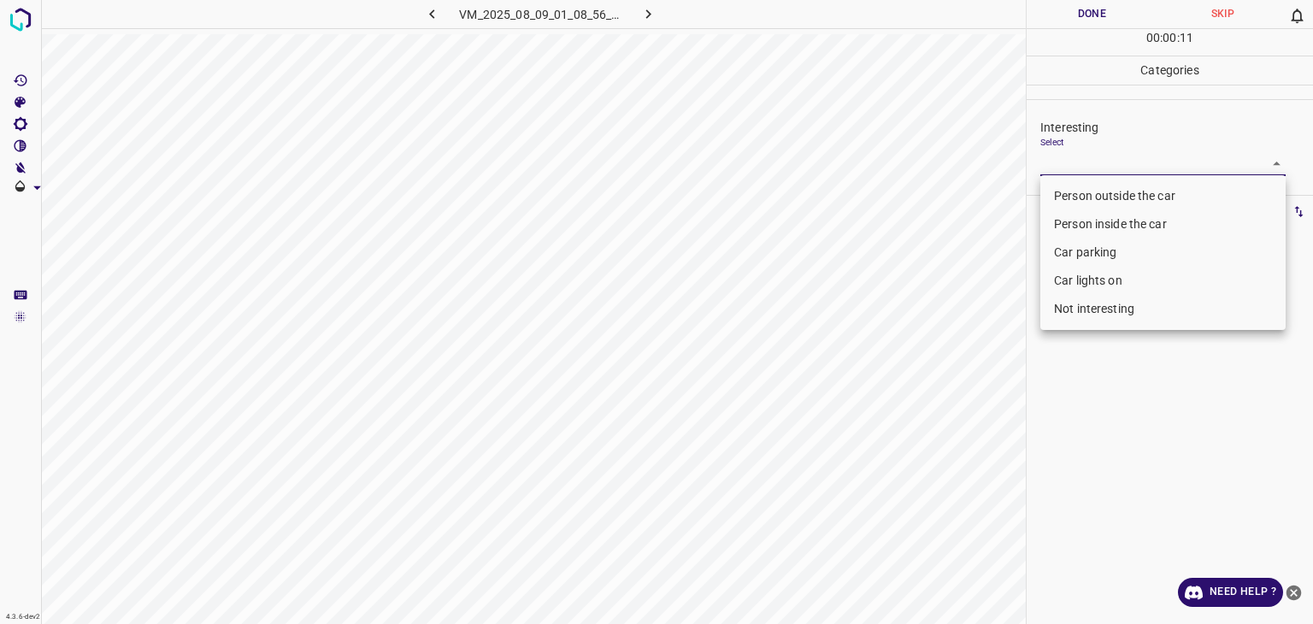
click at [1096, 167] on body "4.3.6-dev2 VM_2025_08_09_01_08_56_838_00.gif Done Skip 0 00 : 00 : 11 Categorie…" at bounding box center [656, 312] width 1313 height 624
click at [1081, 201] on li "Person outside the car" at bounding box center [1163, 196] width 245 height 28
type input "Person outside the car"
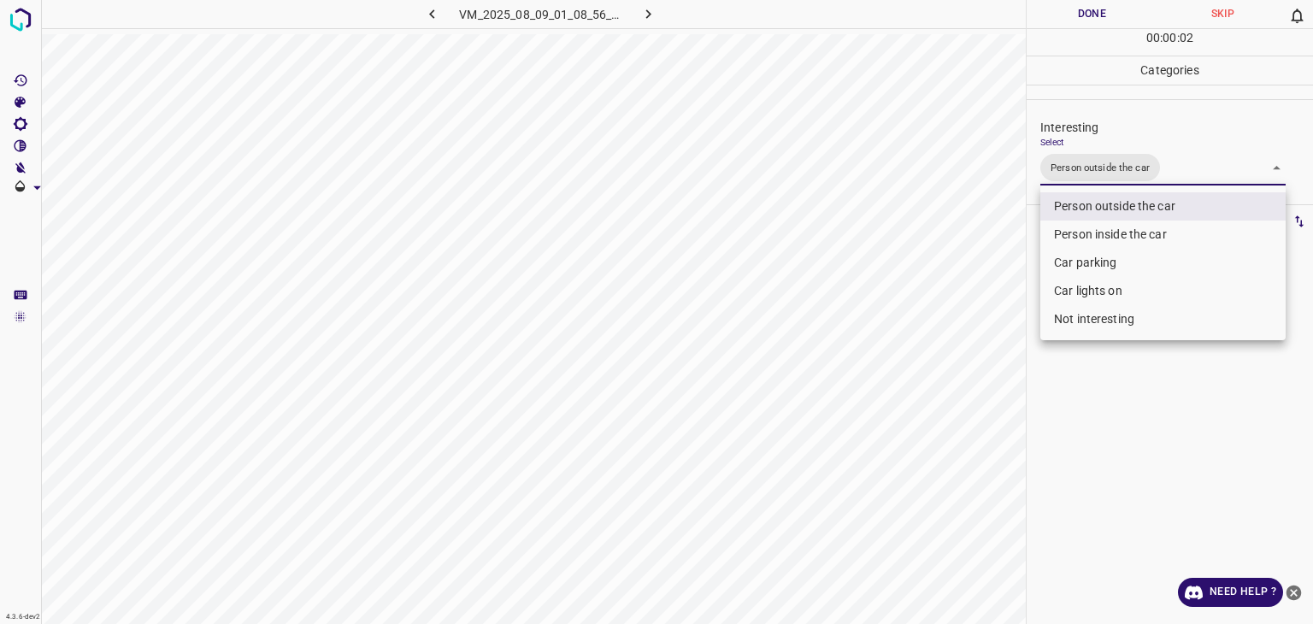
click at [1097, 8] on div at bounding box center [656, 312] width 1313 height 624
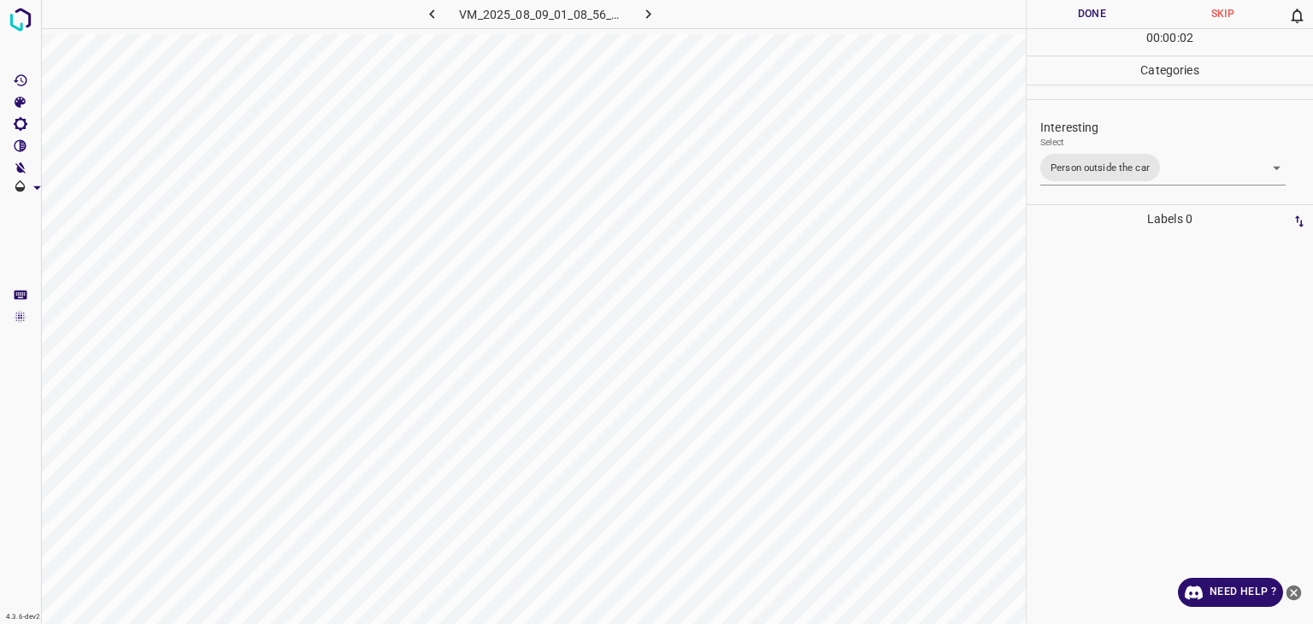
click at [1097, 8] on div at bounding box center [656, 312] width 1313 height 624
click at [1097, 8] on button "Done" at bounding box center [1092, 14] width 131 height 28
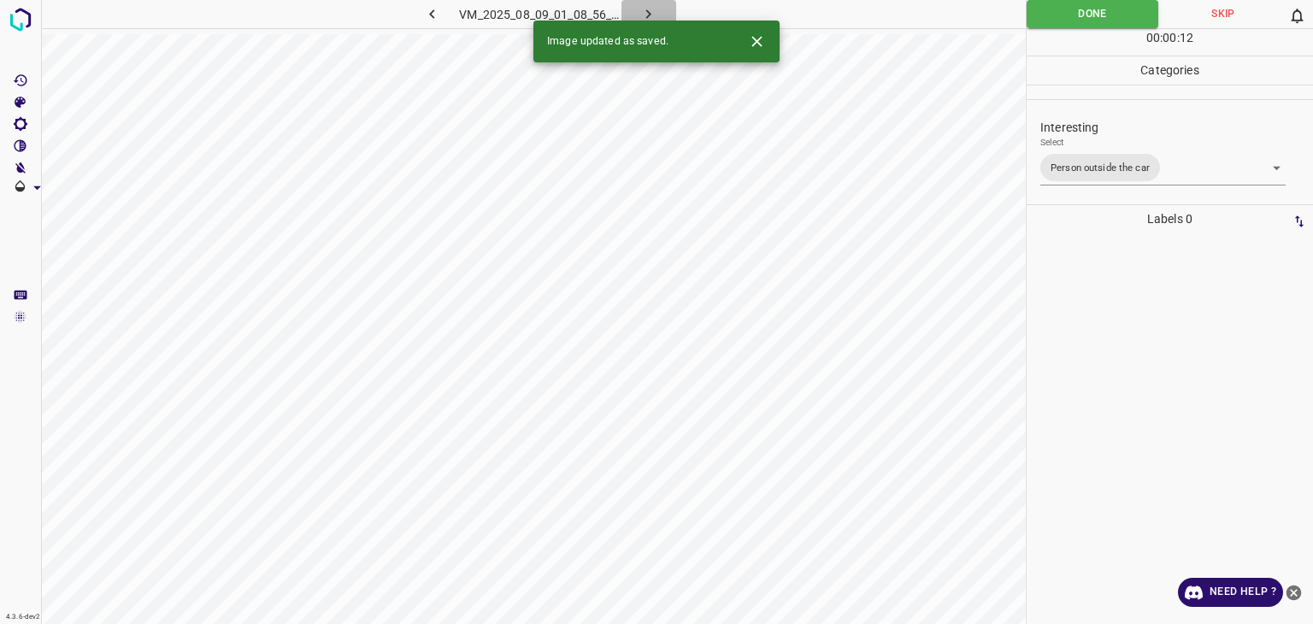
click at [648, 15] on icon "button" at bounding box center [648, 13] width 5 height 9
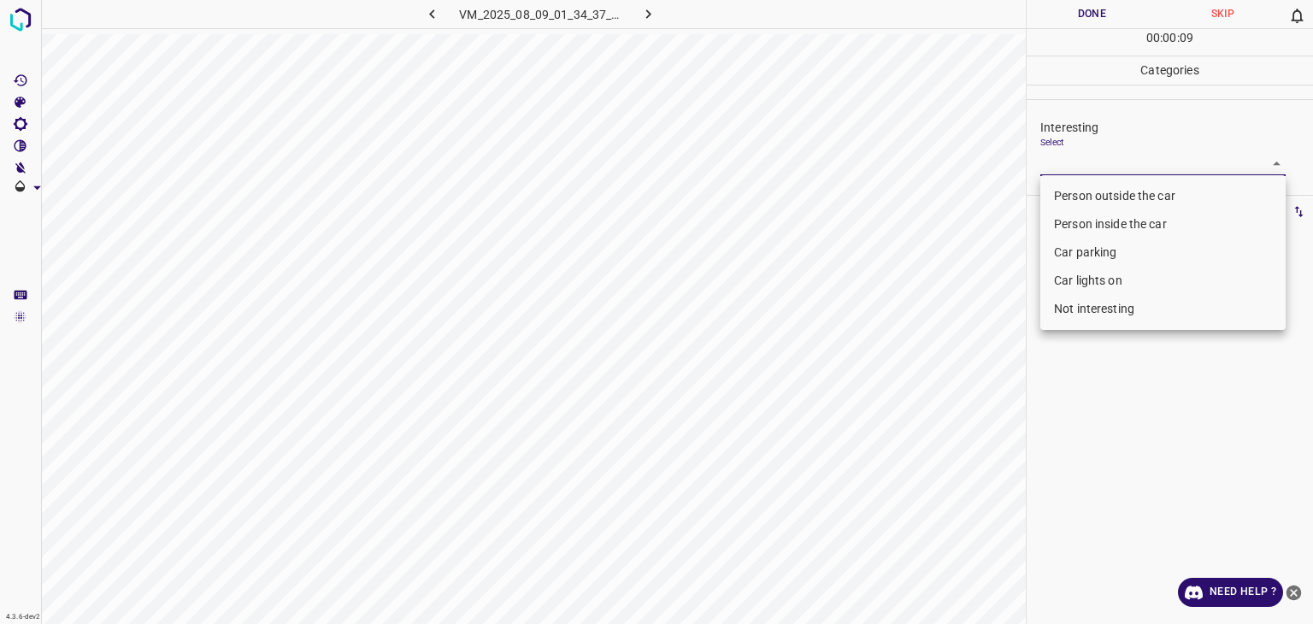
click at [1153, 166] on body "4.3.6-dev2 VM_2025_08_09_01_34_37_676_05.gif Done Skip 0 00 : 00 : 09 Categorie…" at bounding box center [656, 312] width 1313 height 624
click at [1081, 280] on li "Car lights on" at bounding box center [1163, 281] width 245 height 28
type input "Car lights on"
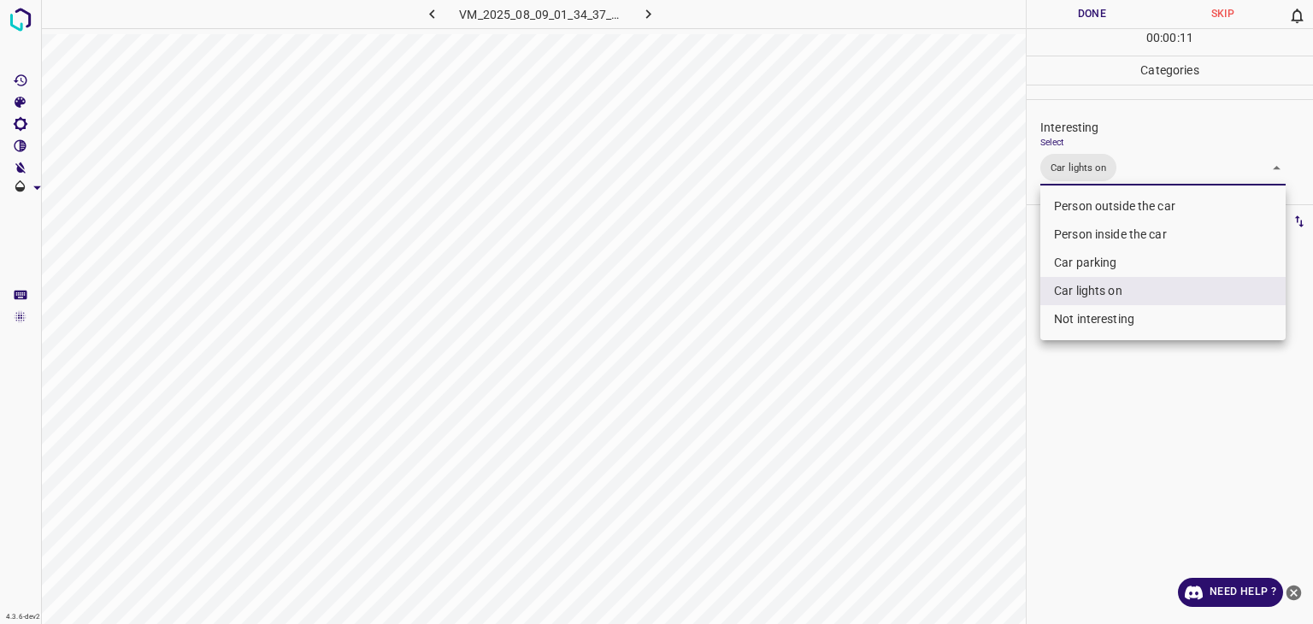
click at [1094, 17] on div at bounding box center [656, 312] width 1313 height 624
click at [1094, 15] on div at bounding box center [656, 312] width 1313 height 624
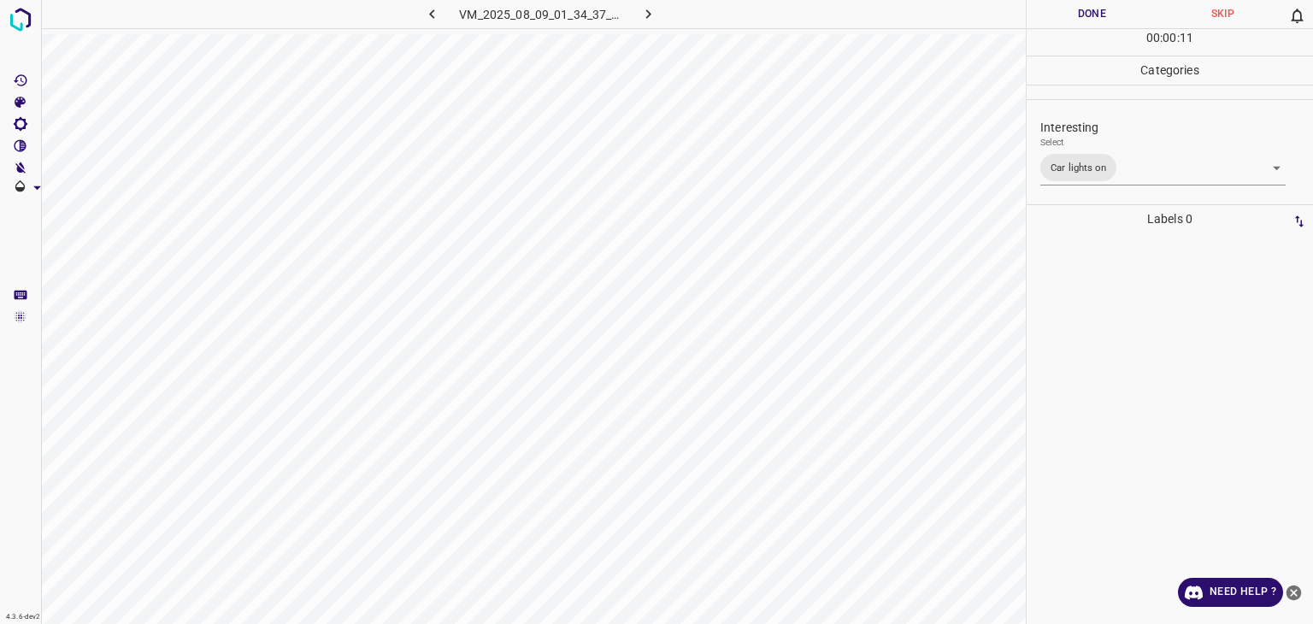
click at [1094, 15] on button "Done" at bounding box center [1092, 14] width 131 height 28
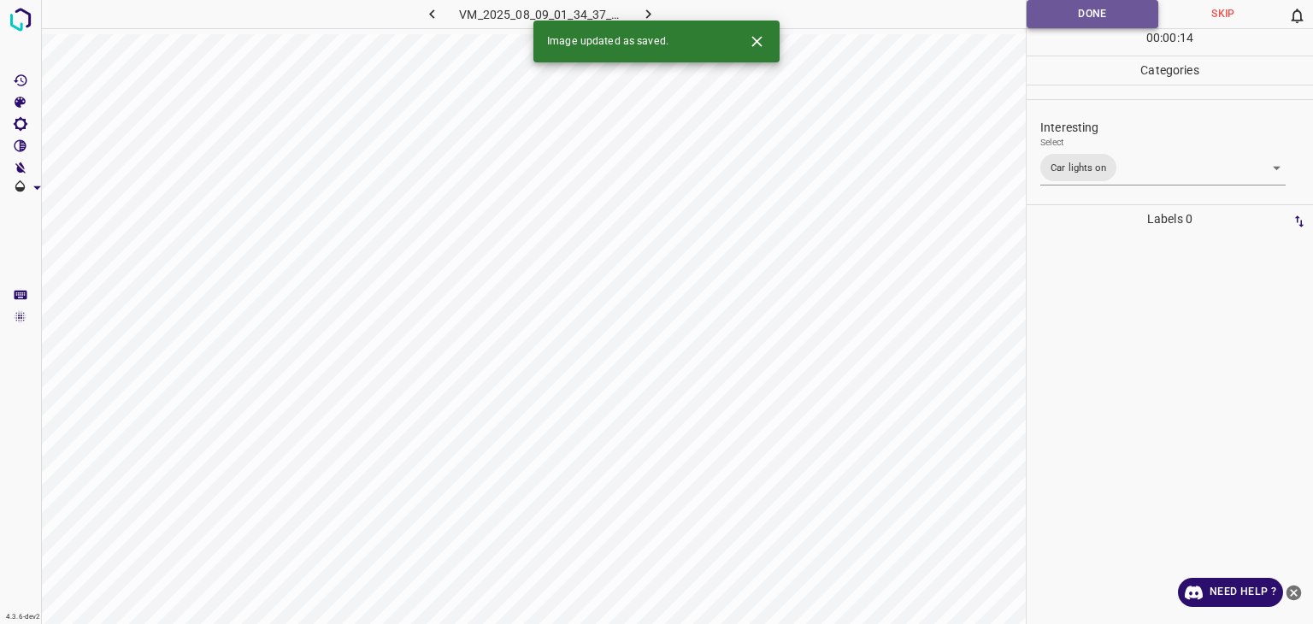
click at [1091, 16] on button "Done" at bounding box center [1093, 14] width 132 height 28
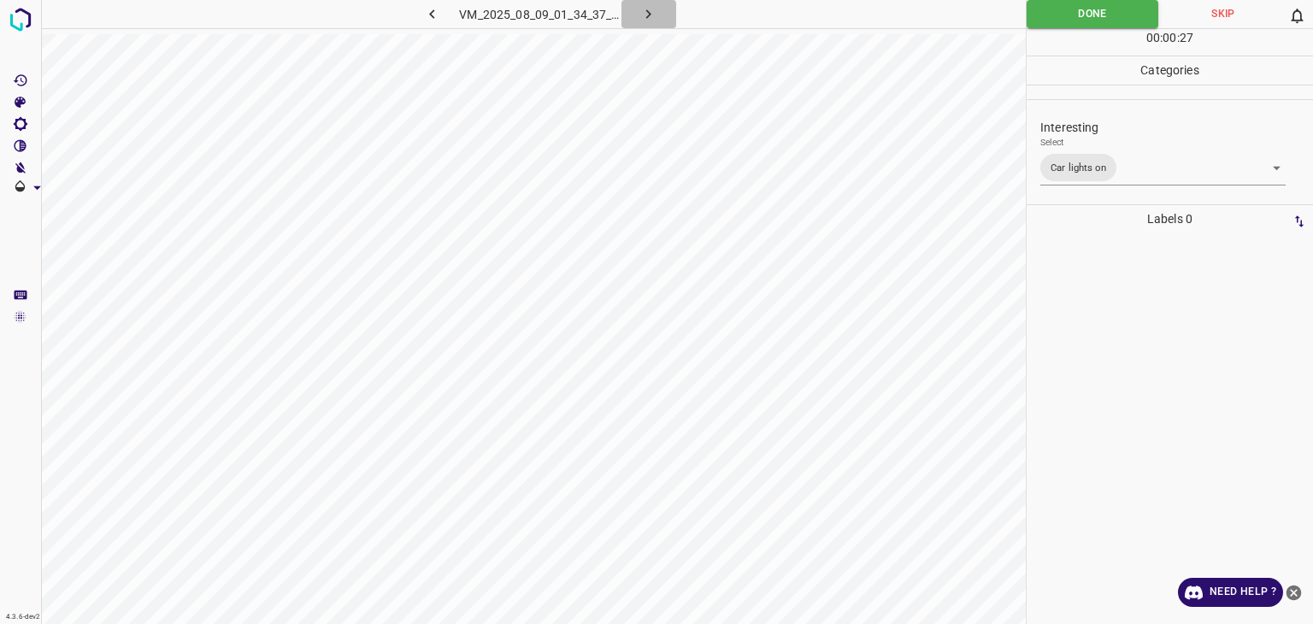
click at [646, 18] on icon "button" at bounding box center [649, 14] width 18 height 18
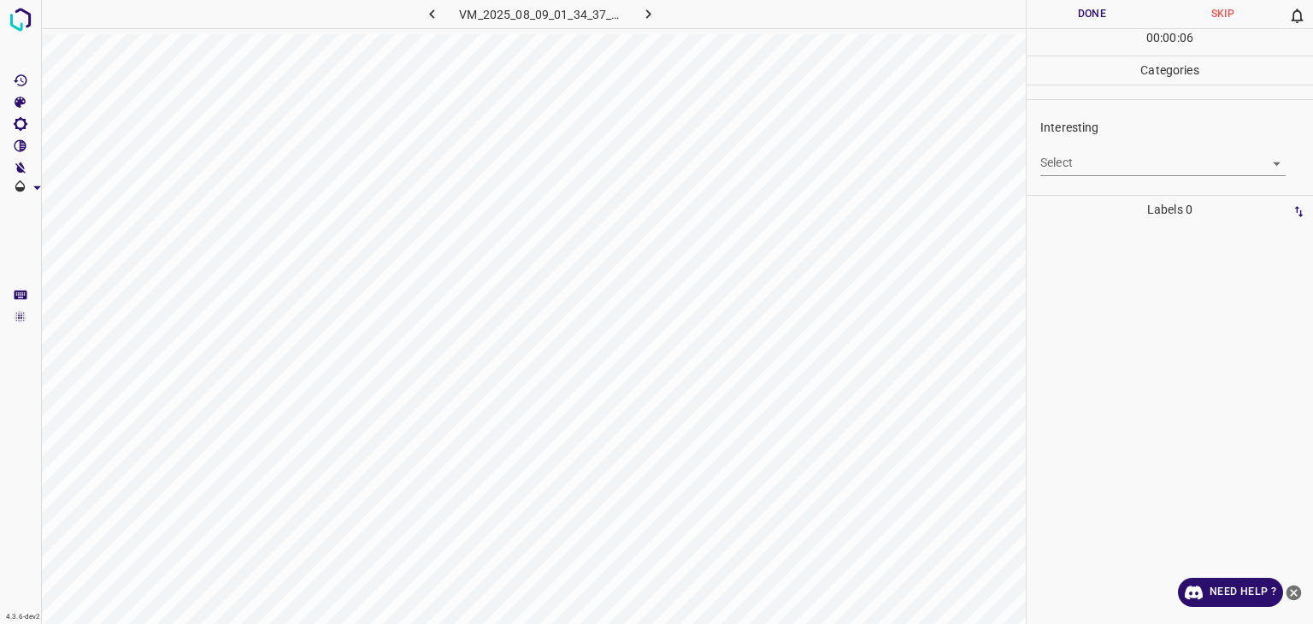
click at [1100, 162] on body "4.3.6-dev2 VM_2025_08_09_01_34_37_676_03.gif Done Skip 0 00 : 00 : 06 Categorie…" at bounding box center [656, 312] width 1313 height 624
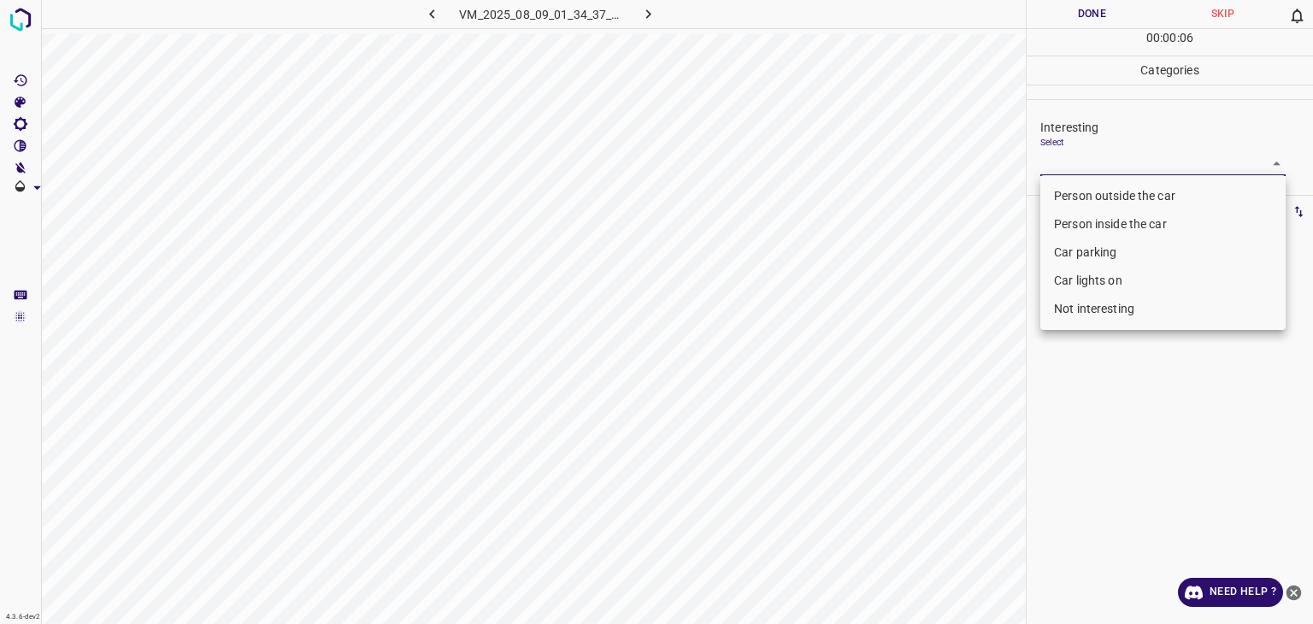
click at [1081, 306] on li "Not interesting" at bounding box center [1163, 309] width 245 height 28
type input "Not interesting"
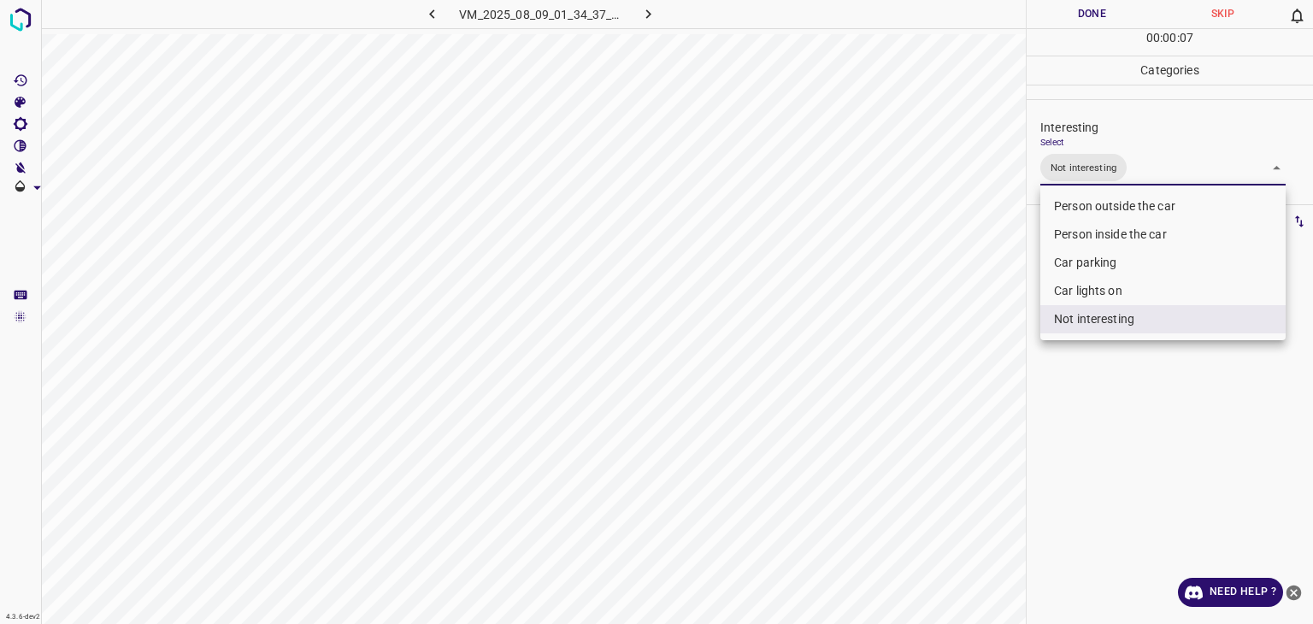
click at [1103, 16] on div at bounding box center [656, 312] width 1313 height 624
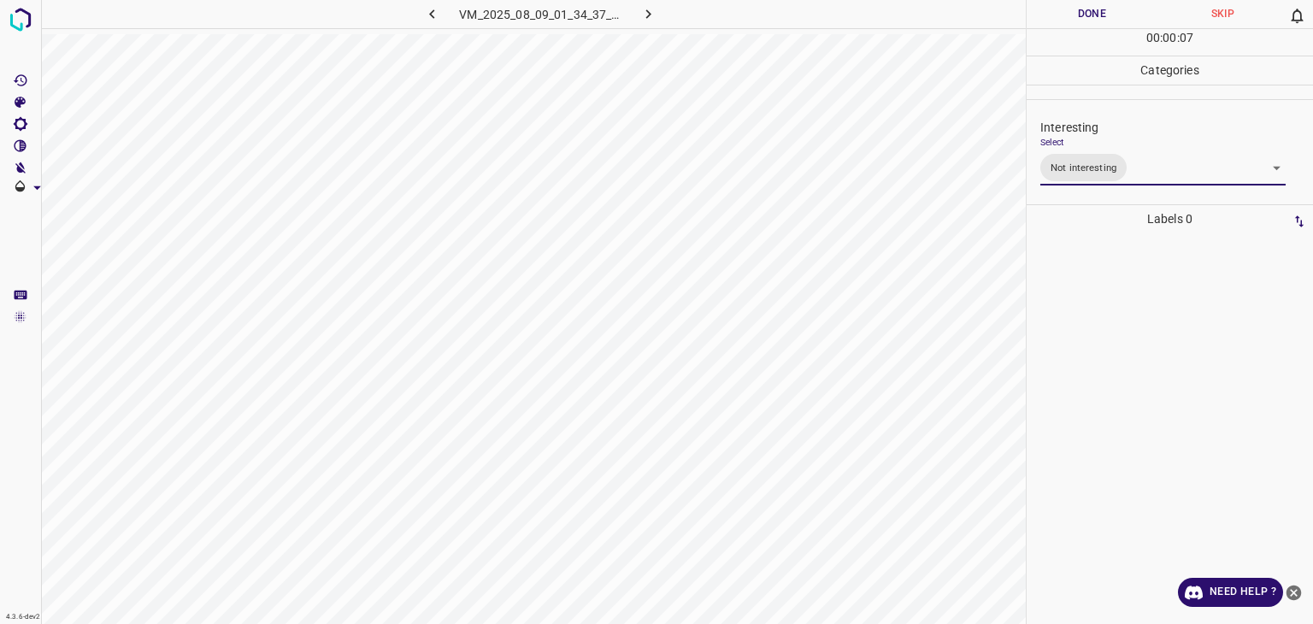
click at [1103, 16] on div at bounding box center [656, 312] width 1313 height 624
click at [1103, 16] on button "Done" at bounding box center [1092, 14] width 131 height 28
click at [651, 4] on button "button" at bounding box center [649, 14] width 55 height 28
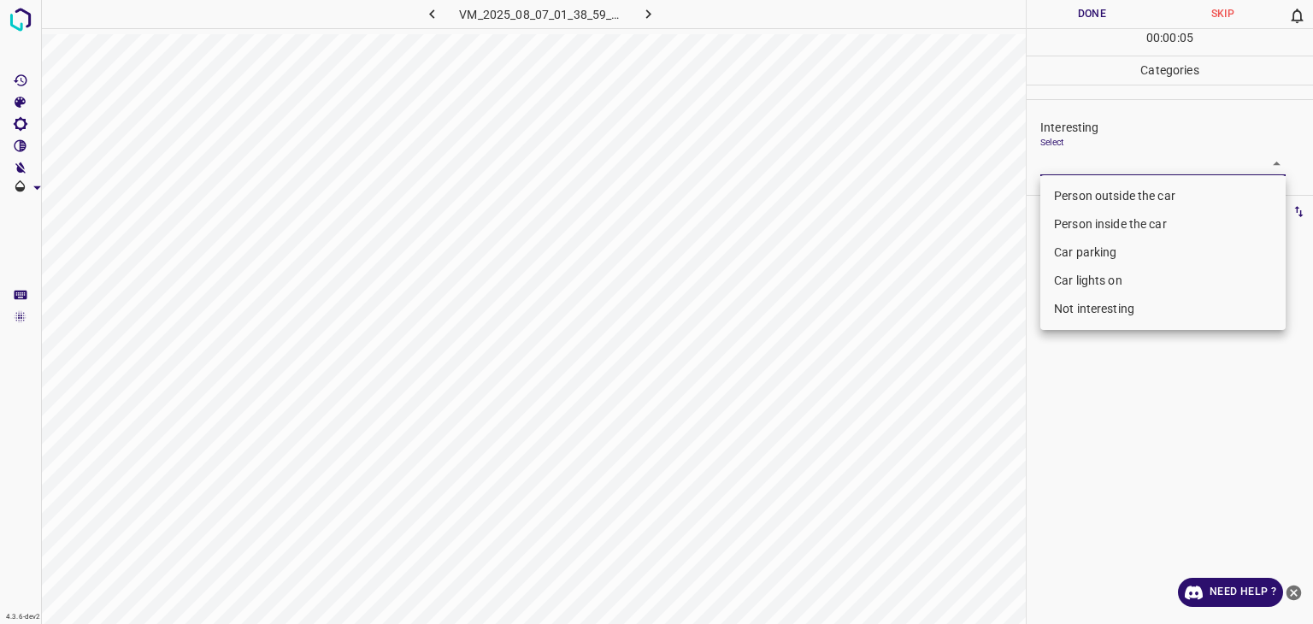
click at [1125, 168] on body "4.3.6-dev2 VM_2025_08_07_01_38_59_408_06.gif Done Skip 0 00 : 00 : 05 Categorie…" at bounding box center [656, 312] width 1313 height 624
click at [1113, 199] on li "Person outside the car" at bounding box center [1163, 196] width 245 height 28
type input "Person outside the car"
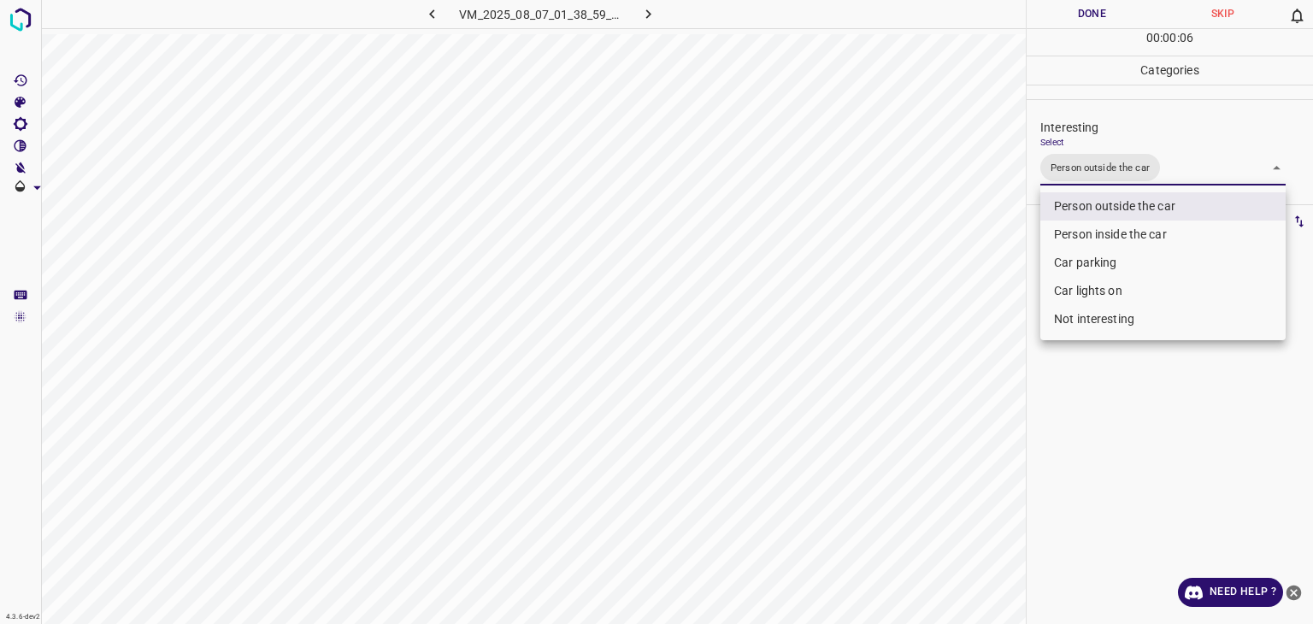
click at [1095, 17] on div at bounding box center [656, 312] width 1313 height 624
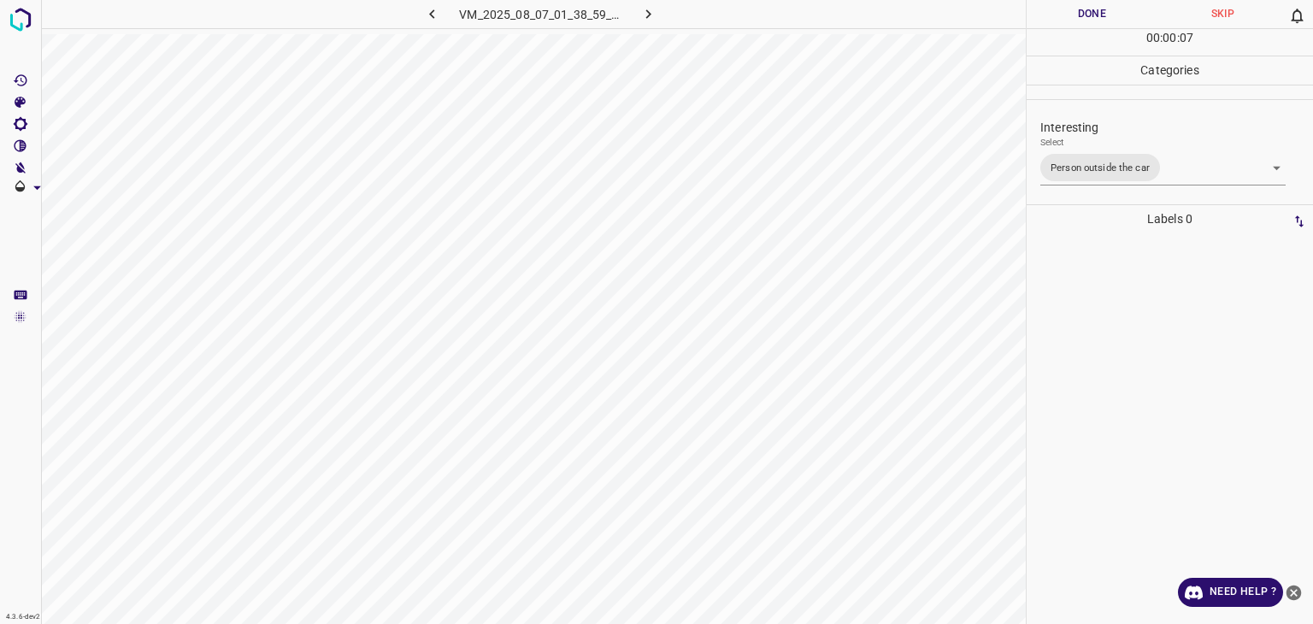
click at [1095, 17] on button "Done" at bounding box center [1092, 14] width 131 height 28
click at [639, 15] on button "button" at bounding box center [649, 14] width 55 height 28
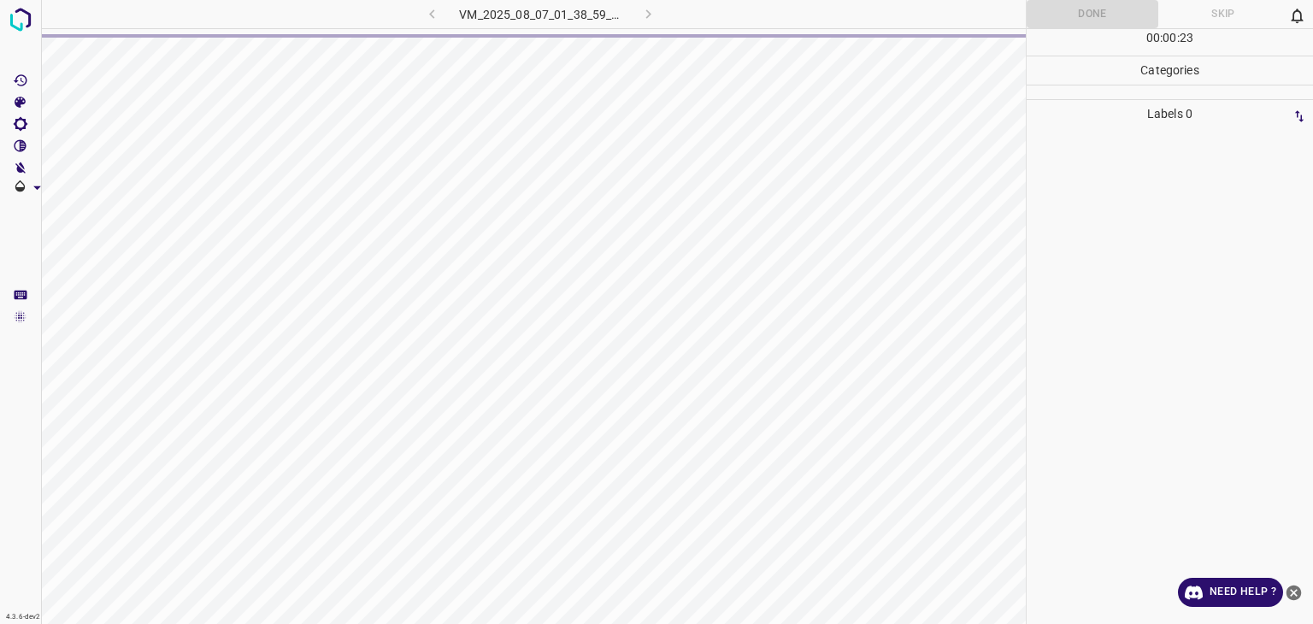
click at [639, 15] on div "VM_2025_08_07_01_38_59_408_06.gif" at bounding box center [541, 14] width 324 height 28
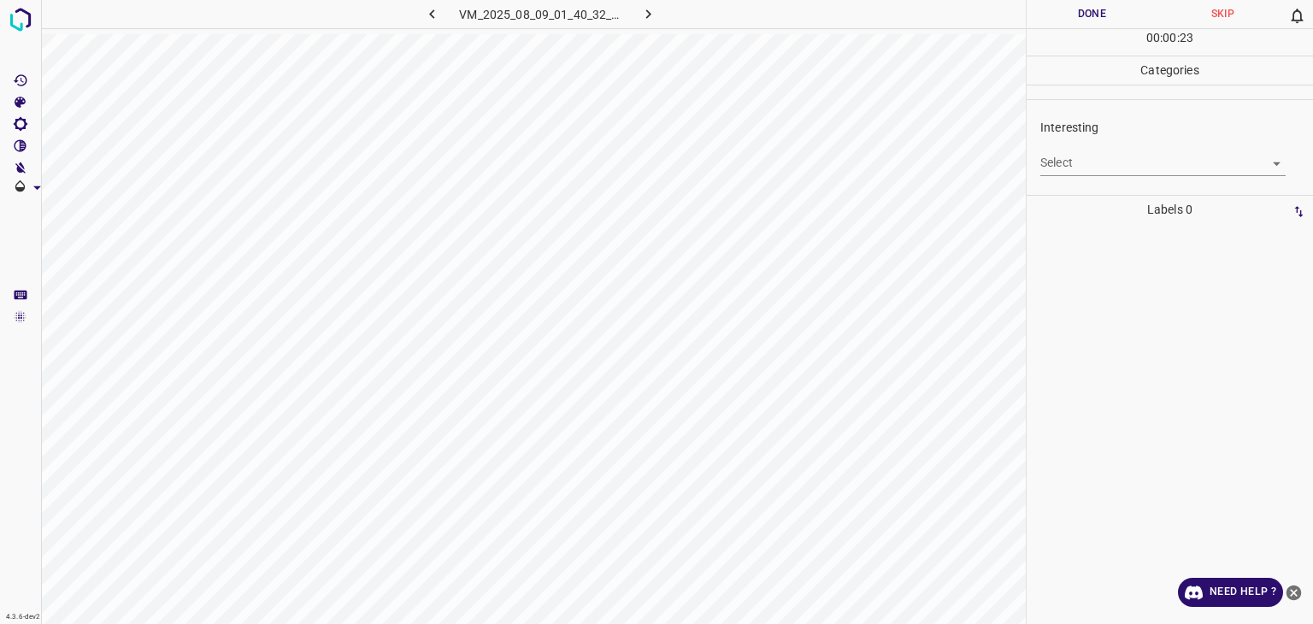
click at [1073, 167] on body "4.3.6-dev2 VM_2025_08_09_01_40_32_678_03.gif Done Skip 0 00 : 00 : 23 Categorie…" at bounding box center [656, 312] width 1313 height 624
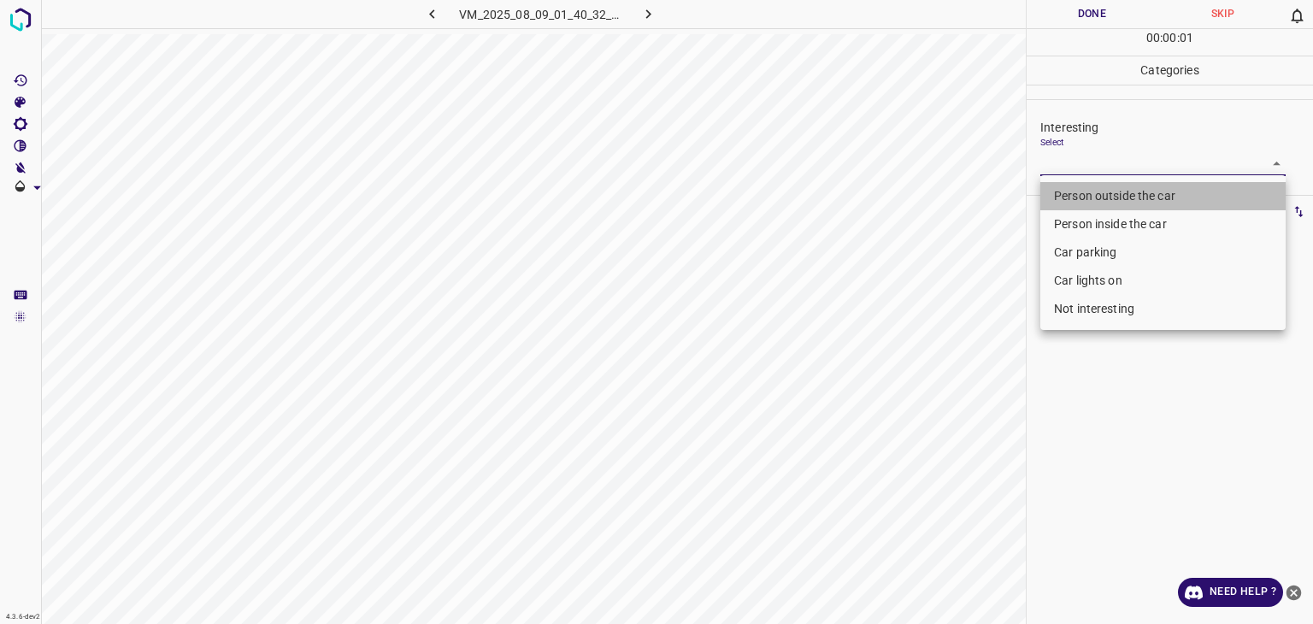
click at [1075, 201] on li "Person outside the car" at bounding box center [1163, 196] width 245 height 28
type input "Person outside the car"
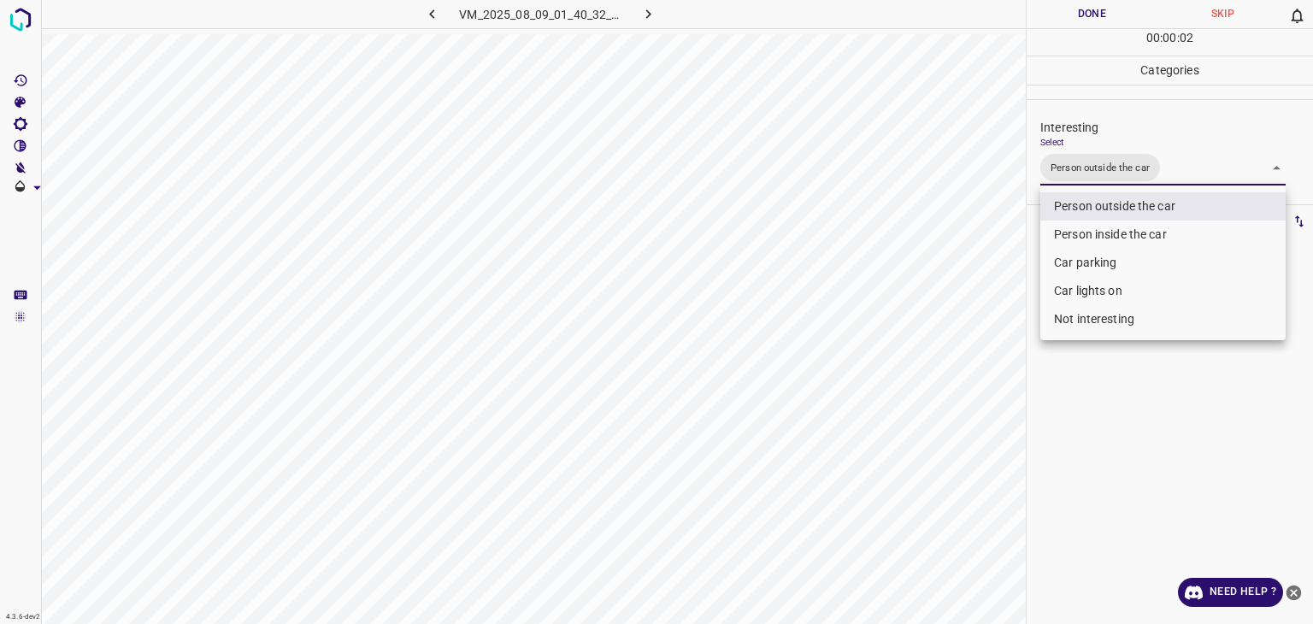
click at [1094, 24] on div at bounding box center [656, 312] width 1313 height 624
click at [1092, 21] on div at bounding box center [656, 312] width 1313 height 624
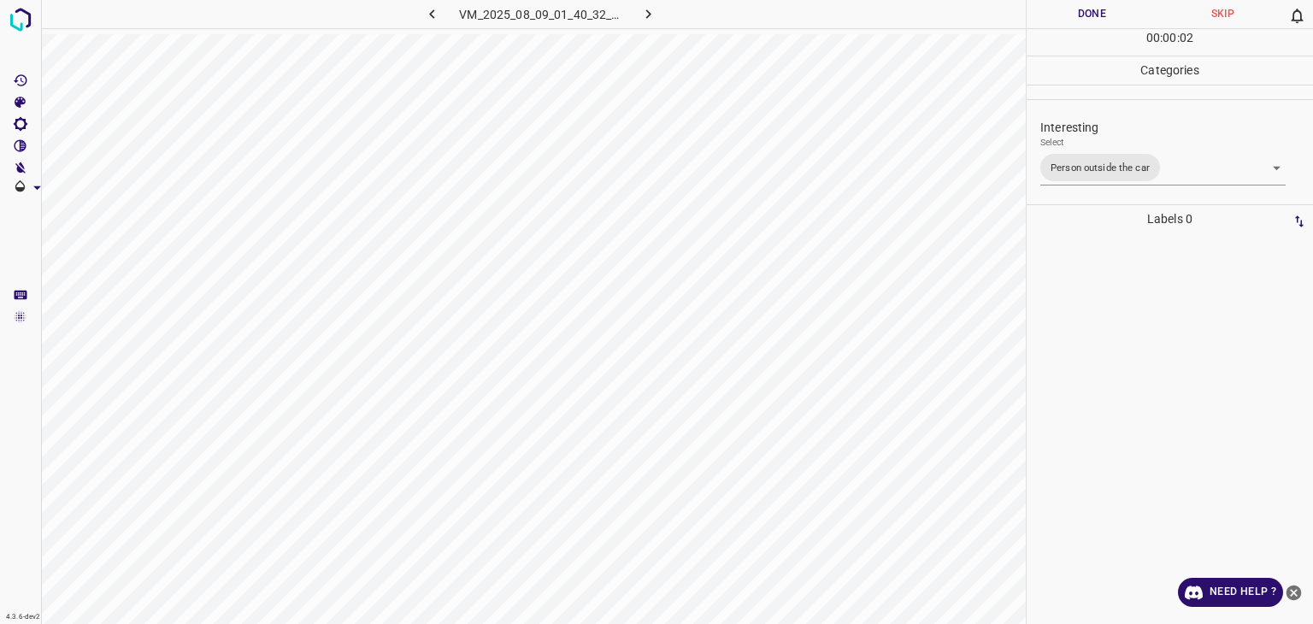
click at [1088, 16] on button "Done" at bounding box center [1092, 14] width 131 height 28
click at [1088, 15] on button "Done" at bounding box center [1092, 14] width 131 height 28
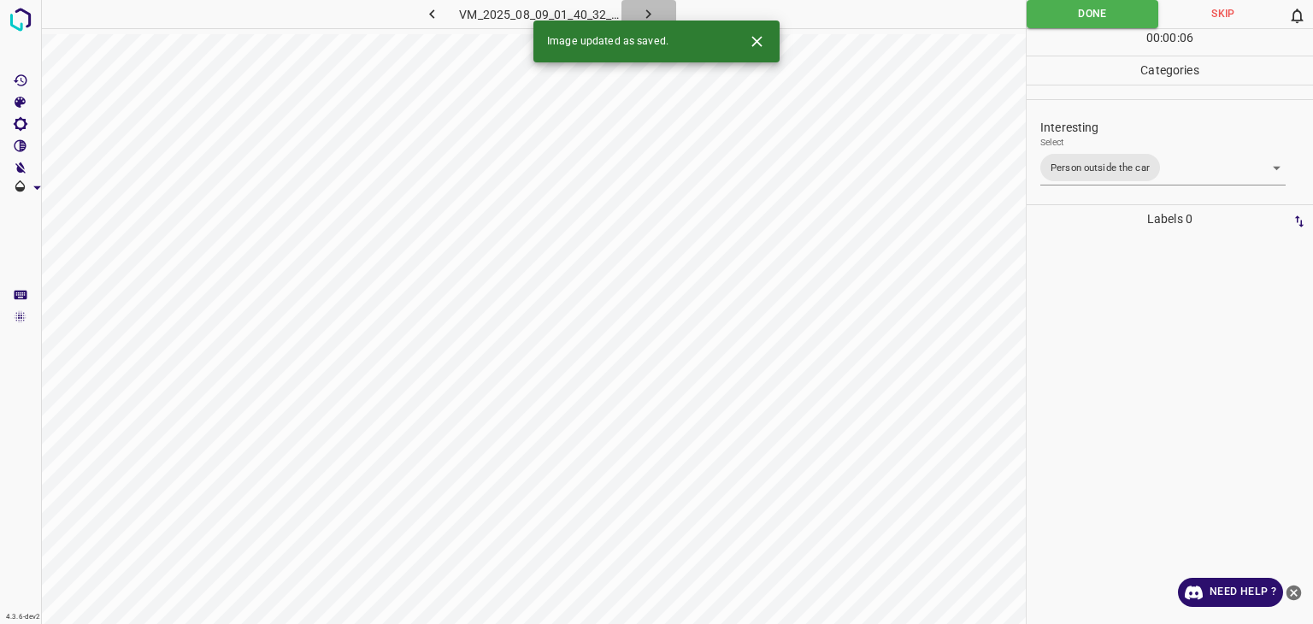
click at [646, 13] on icon "button" at bounding box center [649, 14] width 18 height 18
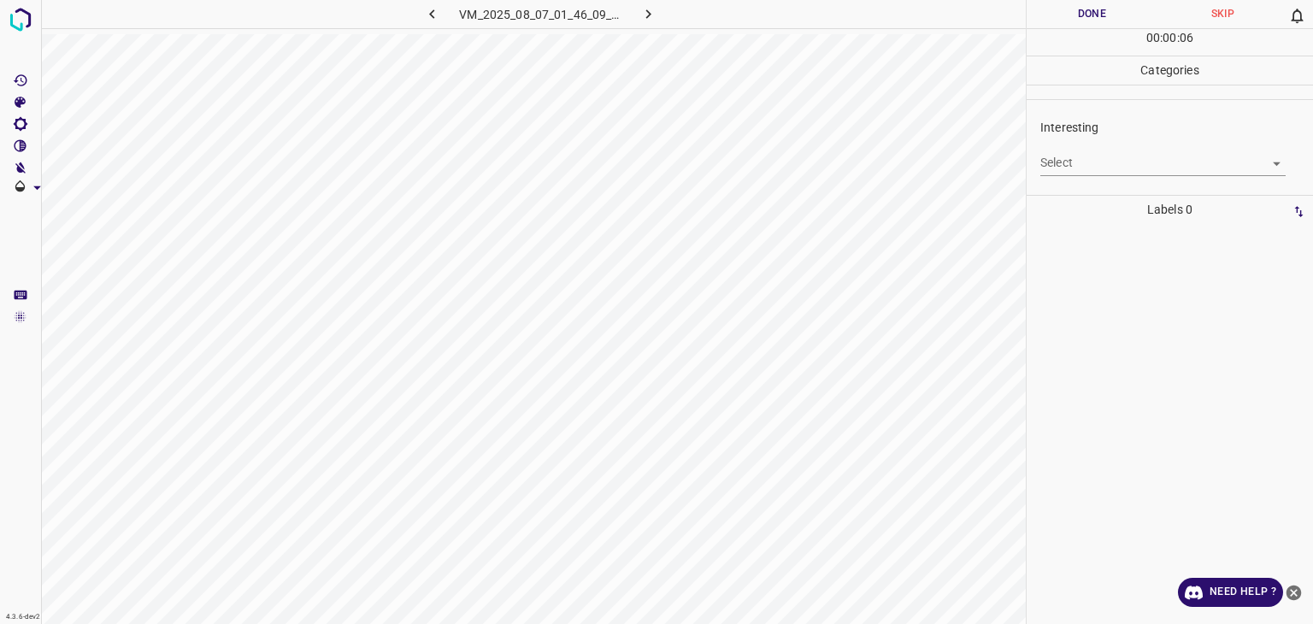
click at [1067, 156] on body "4.3.6-dev2 VM_2025_08_07_01_46_09_289_01.gif Done Skip 0 00 : 00 : 06 Categorie…" at bounding box center [656, 312] width 1313 height 624
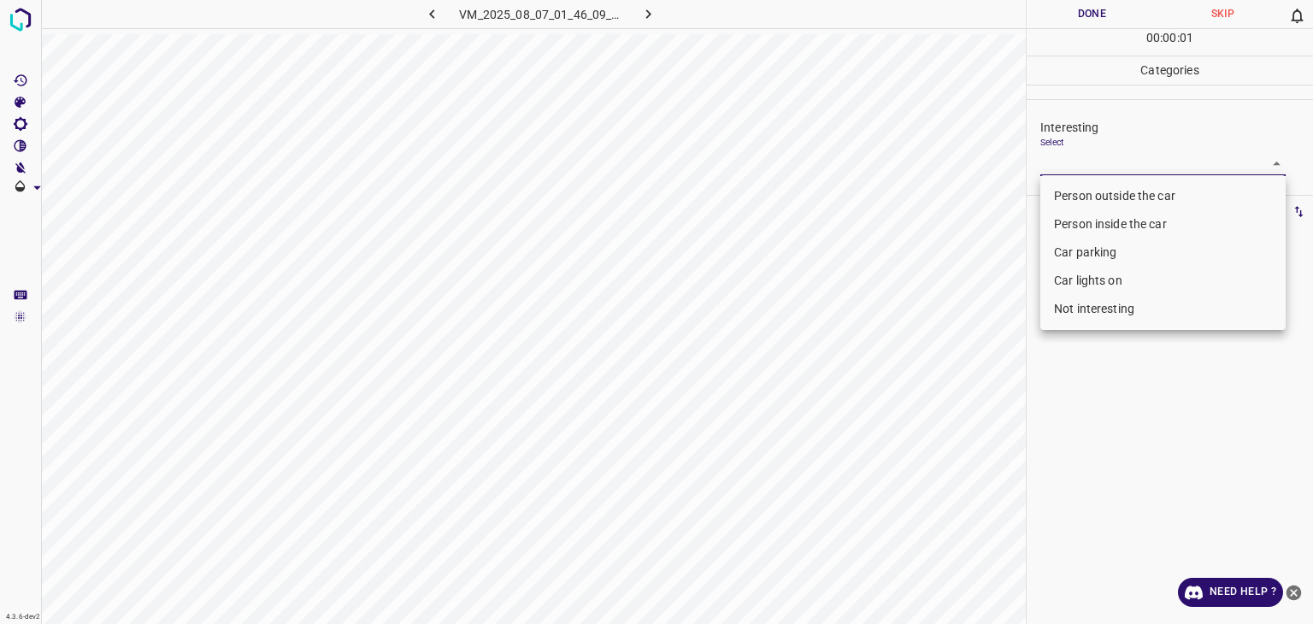
click at [1076, 190] on li "Person outside the car" at bounding box center [1163, 196] width 245 height 28
type input "Person outside the car"
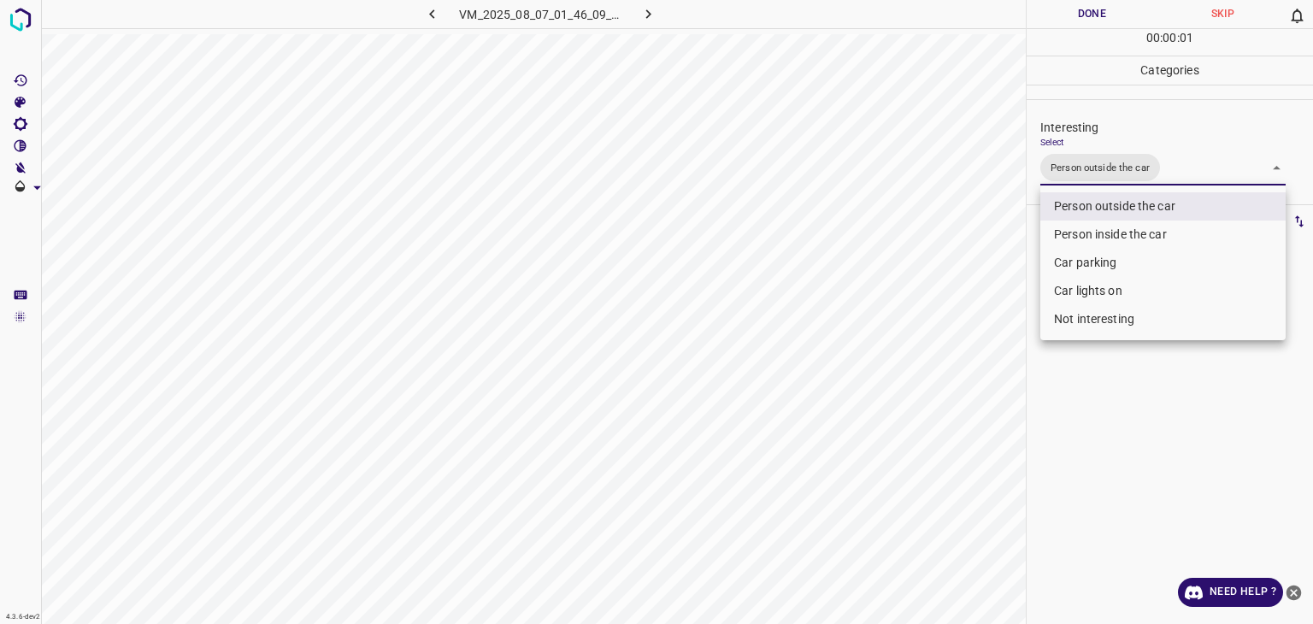
click at [1078, 9] on div at bounding box center [656, 312] width 1313 height 624
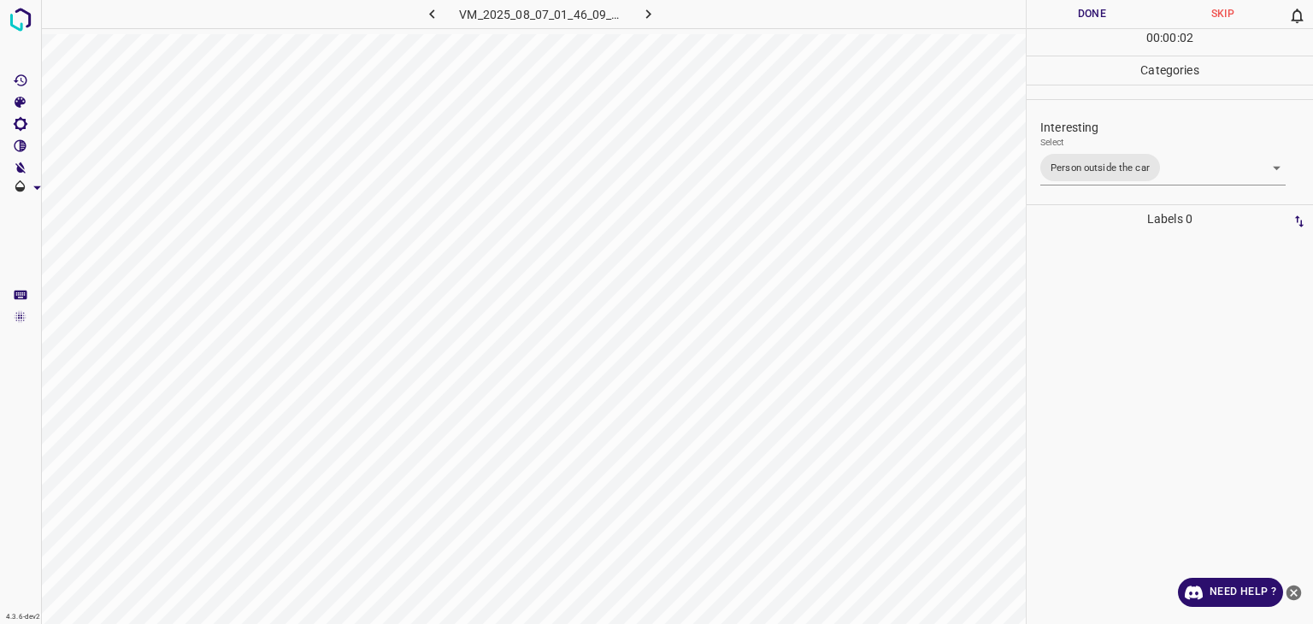
click at [1078, 9] on div "Person outside the car Person inside the car Car parking Car lights on Not inte…" at bounding box center [656, 312] width 1313 height 624
click at [1078, 9] on button "Done" at bounding box center [1092, 14] width 131 height 28
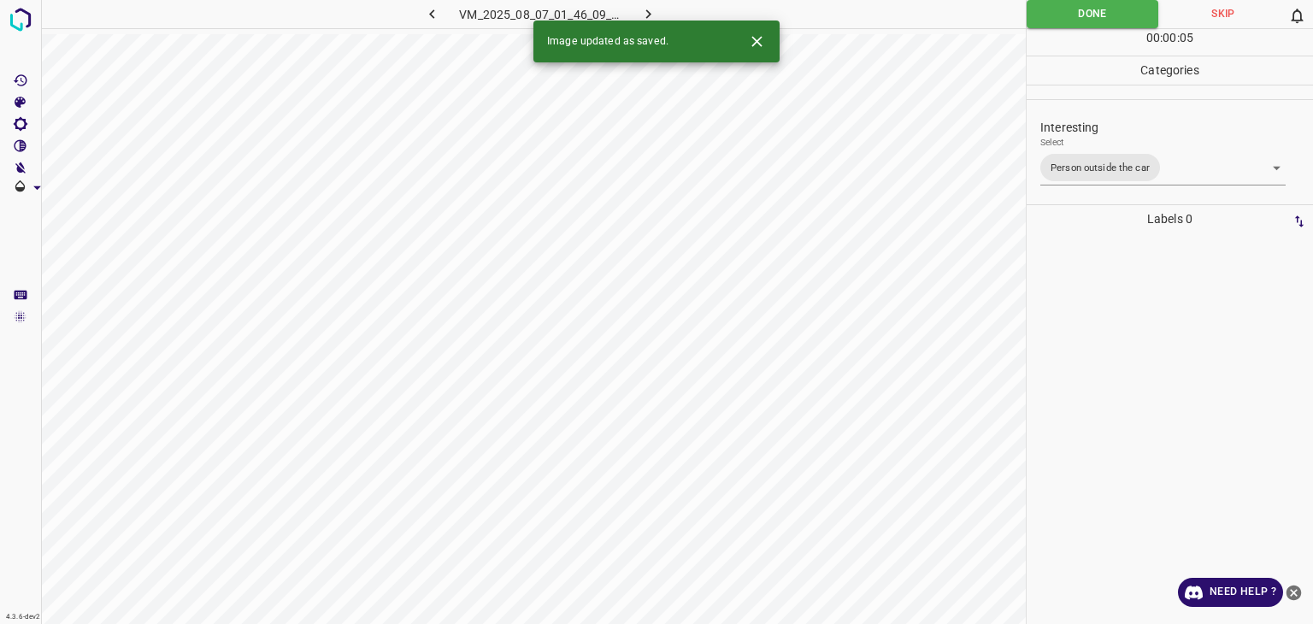
click at [637, 8] on button "button" at bounding box center [649, 14] width 55 height 28
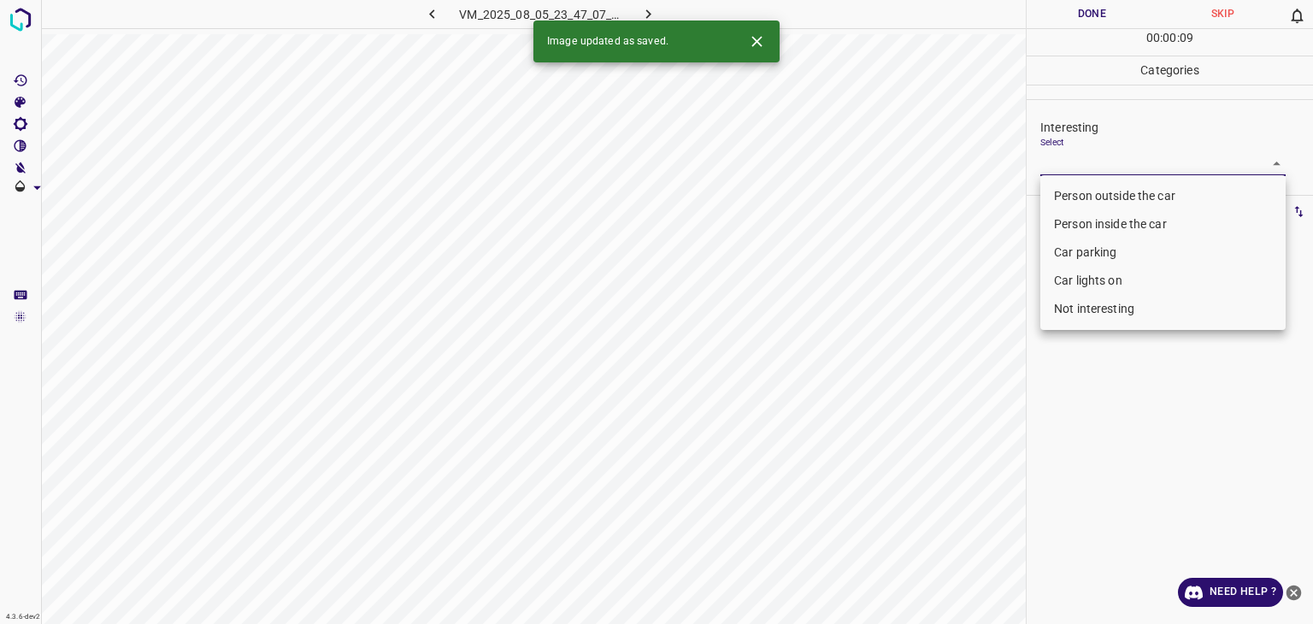
click at [1091, 162] on body "4.3.6-dev2 VM_2025_08_05_23_47_07_810_00.gif Done Skip 0 00 : 00 : 09 Categorie…" at bounding box center [656, 312] width 1313 height 624
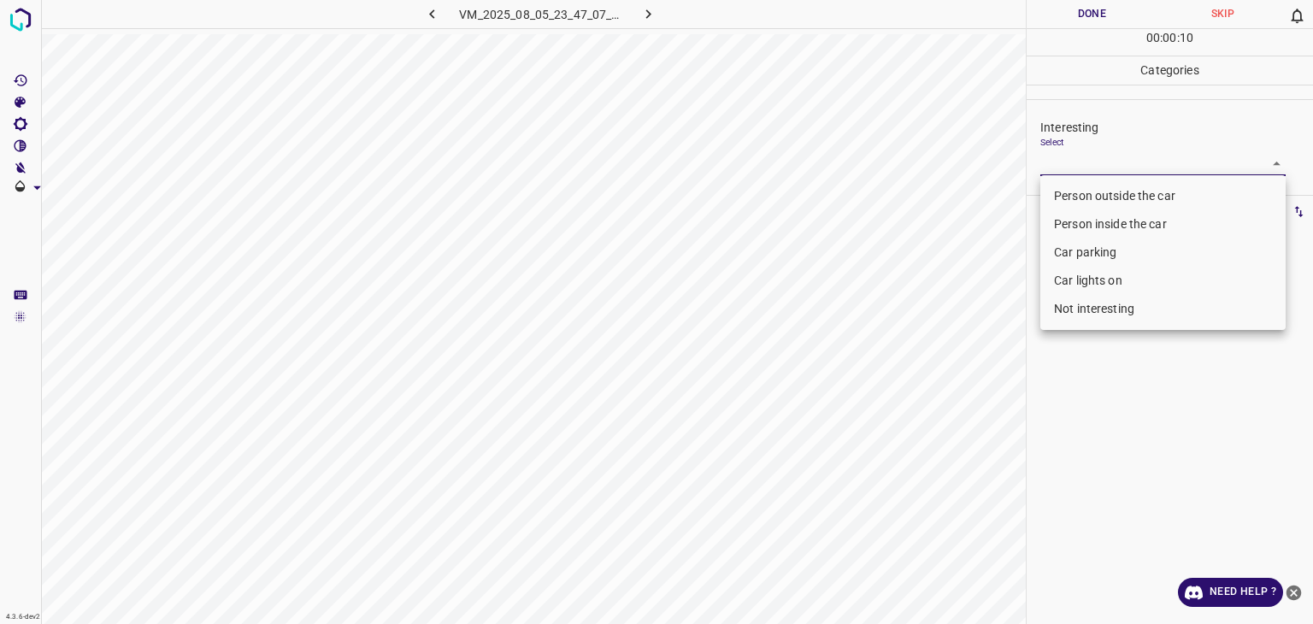
click at [1094, 319] on li "Not interesting" at bounding box center [1163, 309] width 245 height 28
type input "Not interesting"
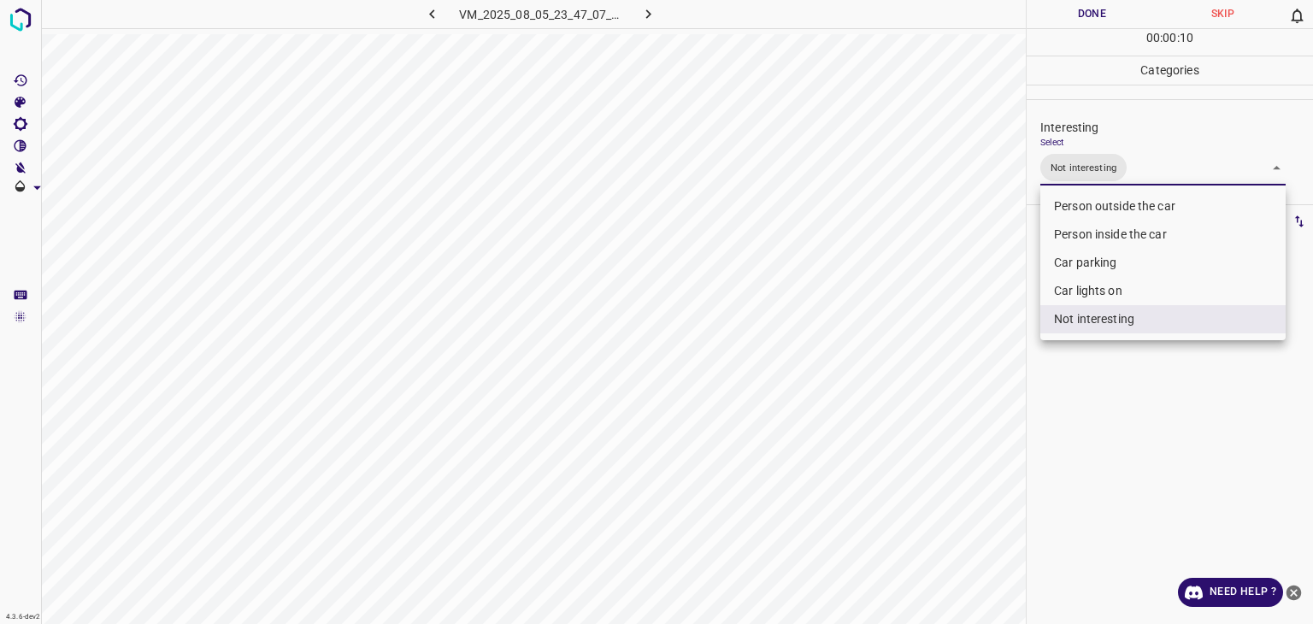
click at [1094, 319] on li "Not interesting" at bounding box center [1163, 319] width 245 height 28
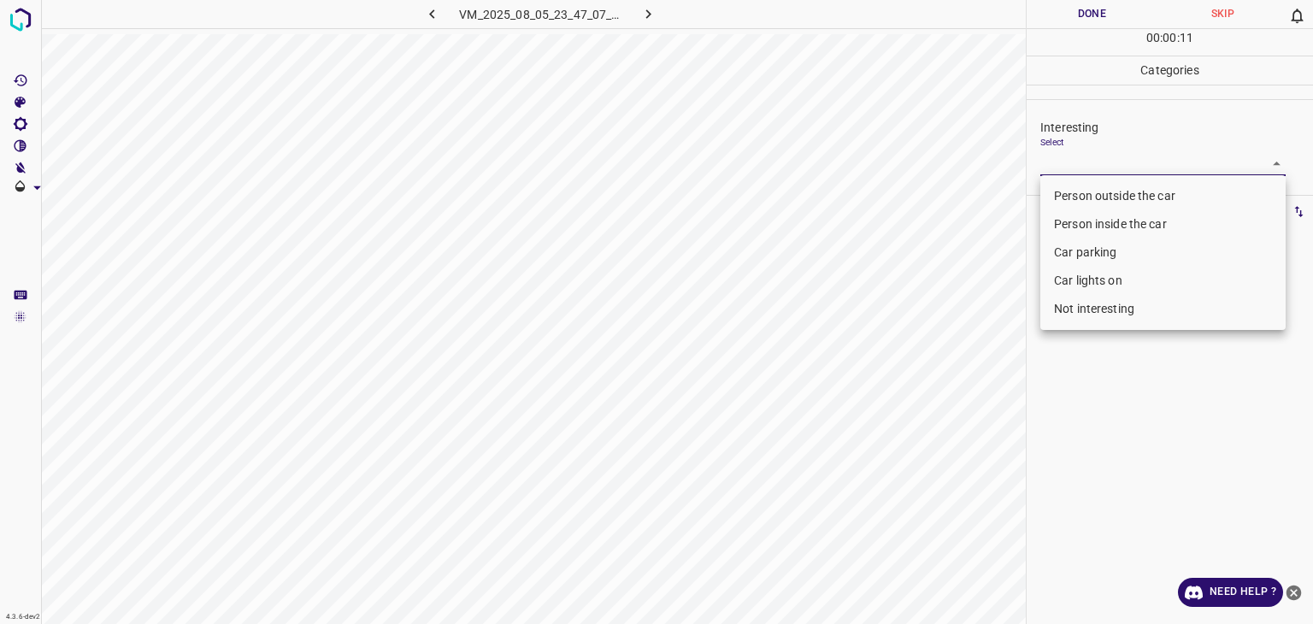
click at [1077, 305] on li "Not interesting" at bounding box center [1163, 309] width 245 height 28
type input "Not interesting"
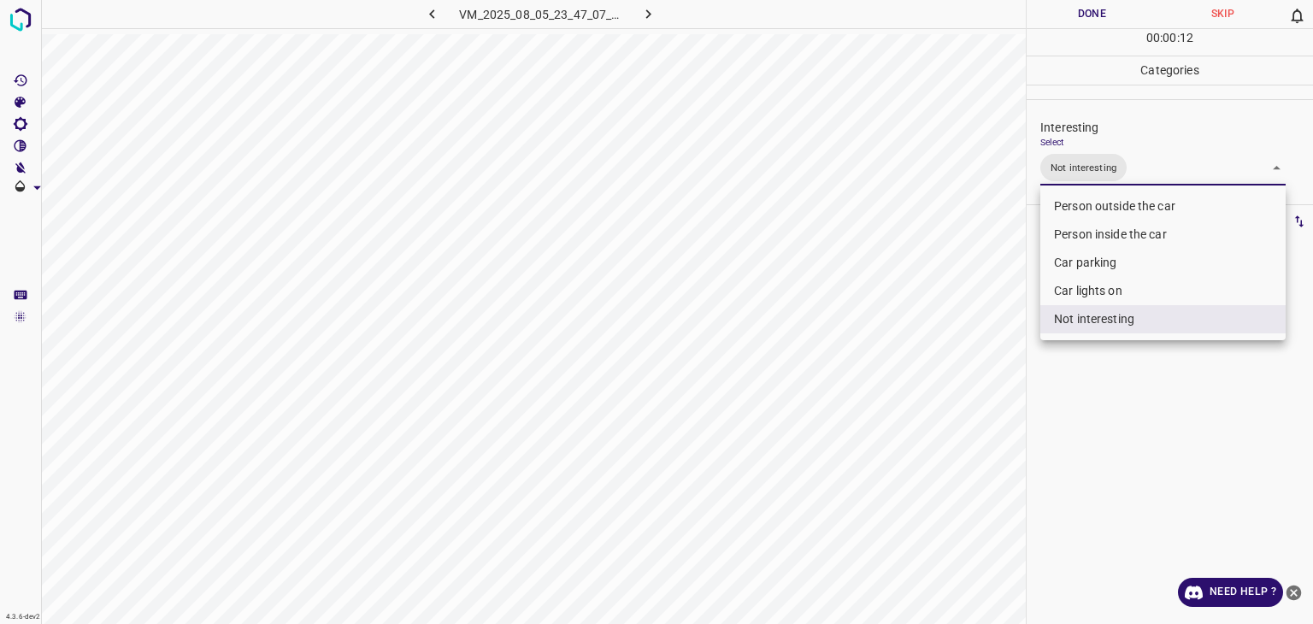
click at [1094, 8] on div at bounding box center [656, 312] width 1313 height 624
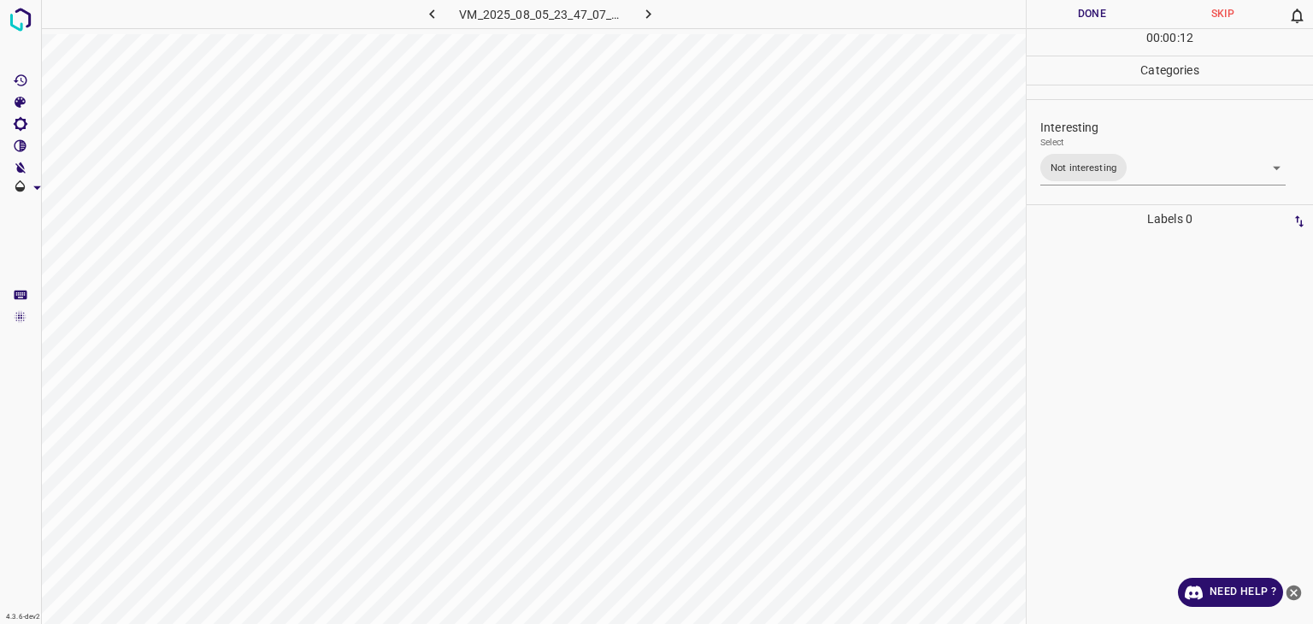
click at [1094, 8] on div at bounding box center [656, 312] width 1313 height 624
click at [1094, 8] on button "Done" at bounding box center [1092, 14] width 131 height 28
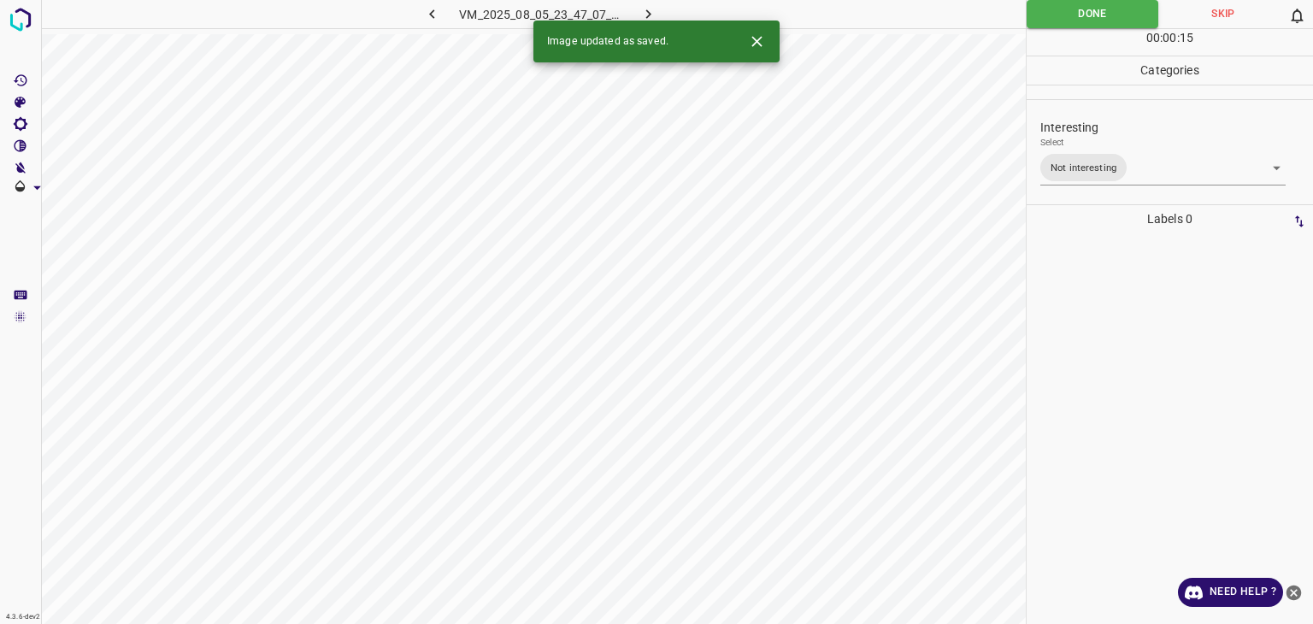
click at [654, 25] on div "4.3.6-dev2 VM_2025_08_05_23_47_07_810_00.gif Done Skip 0 00 : 00 : 15 Categorie…" at bounding box center [656, 312] width 1313 height 624
click at [653, 15] on icon "button" at bounding box center [649, 14] width 18 height 18
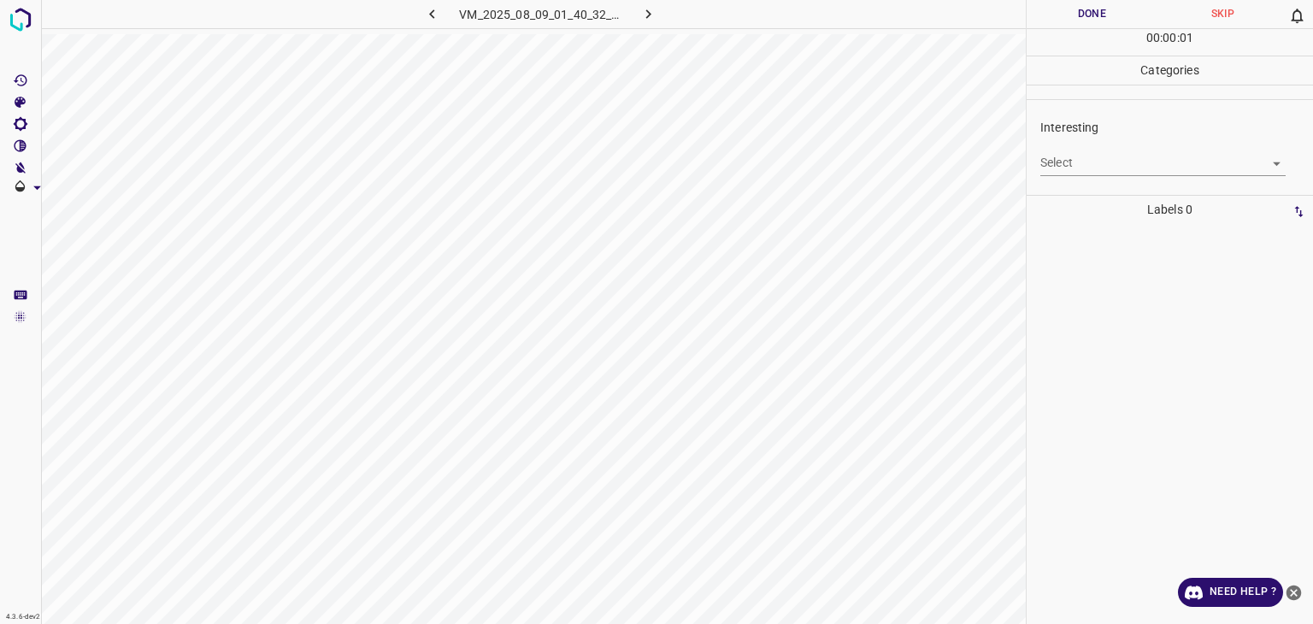
click at [1051, 162] on body "4.3.6-dev2 VM_2025_08_09_01_40_32_678_06.gif Done Skip 0 00 : 00 : 01 Categorie…" at bounding box center [656, 312] width 1313 height 624
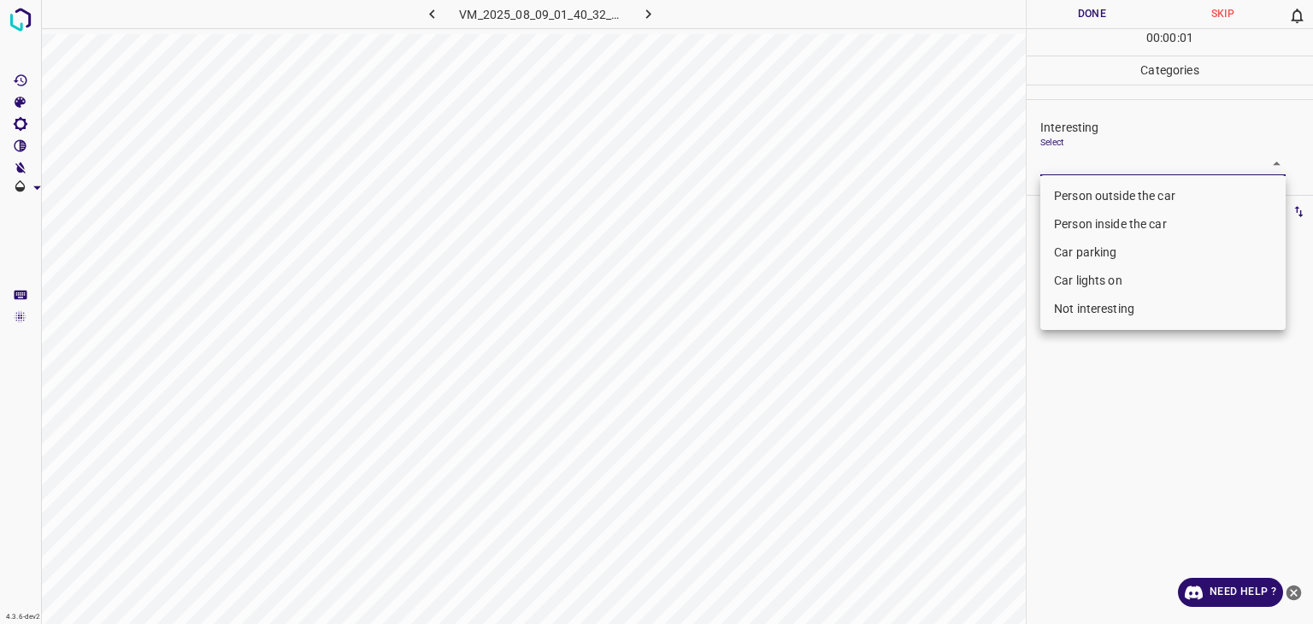
click at [1047, 192] on li "Person outside the car" at bounding box center [1163, 196] width 245 height 28
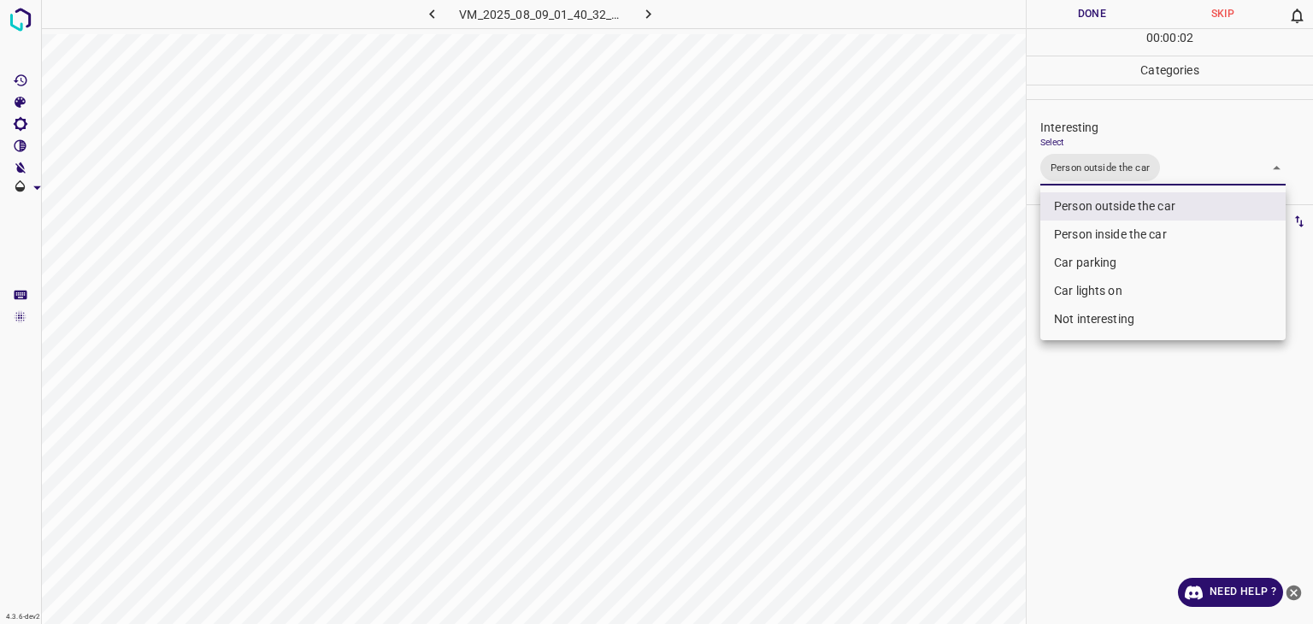
click at [1073, 285] on li "Car lights on" at bounding box center [1163, 291] width 245 height 28
type input "Person outside the car,Car lights on"
click at [1101, 12] on div at bounding box center [656, 312] width 1313 height 624
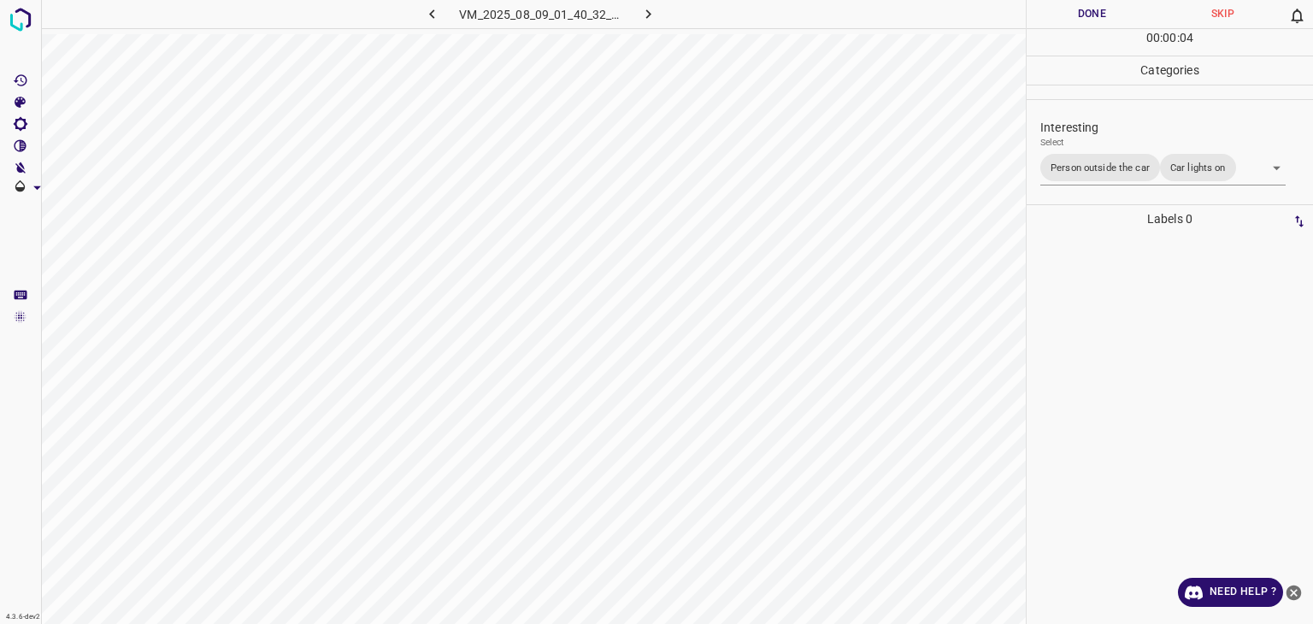
click at [1101, 12] on div at bounding box center [656, 312] width 1313 height 624
click at [1101, 12] on button "Done" at bounding box center [1092, 14] width 131 height 28
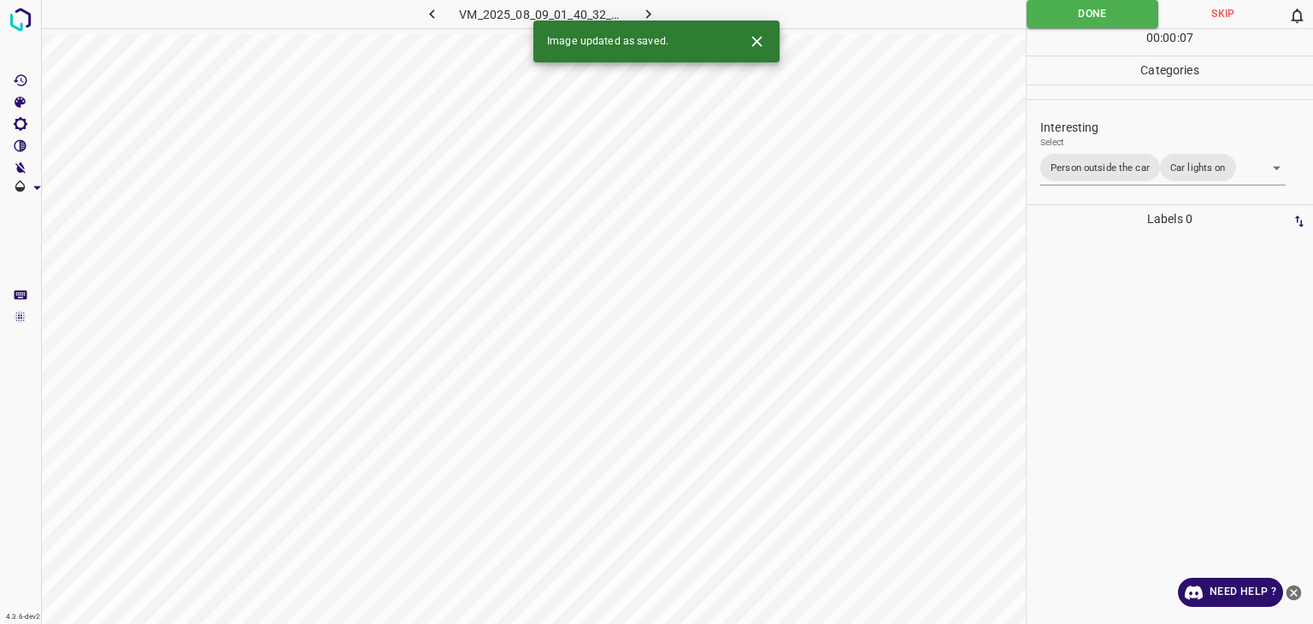
click at [646, 13] on icon "button" at bounding box center [649, 14] width 18 height 18
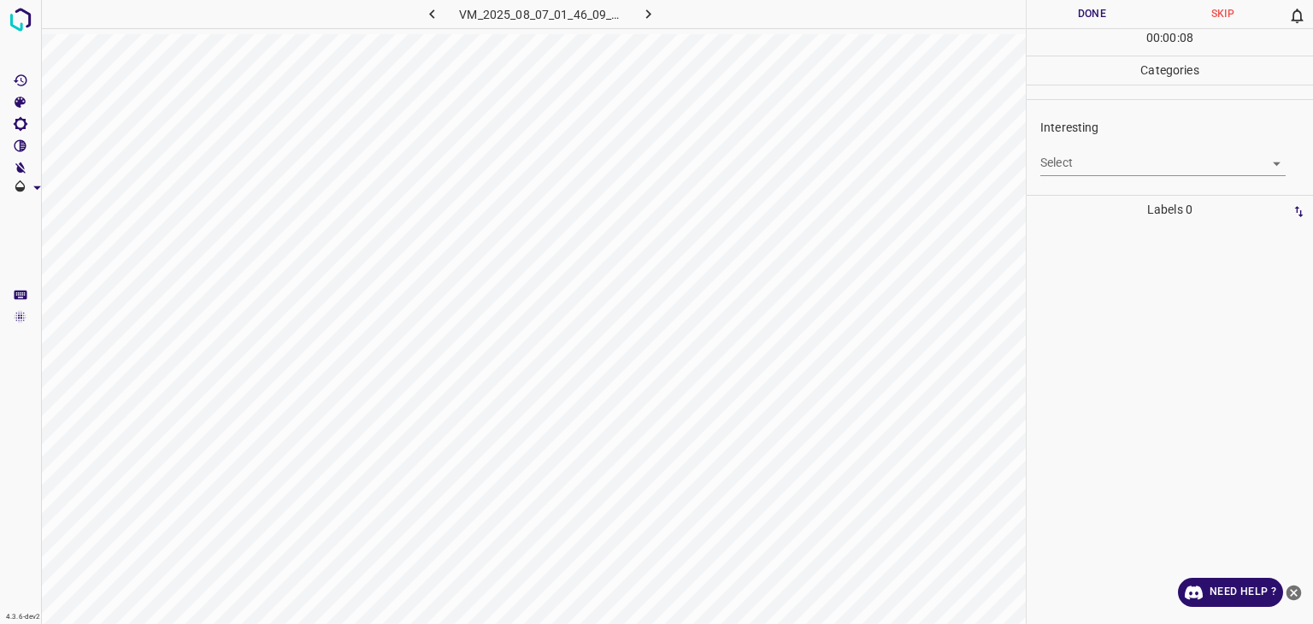
click at [1060, 155] on body "4.3.6-dev2 VM_2025_08_07_01_46_09_289_00.gif Done Skip 0 00 : 00 : 08 Categorie…" at bounding box center [656, 312] width 1313 height 624
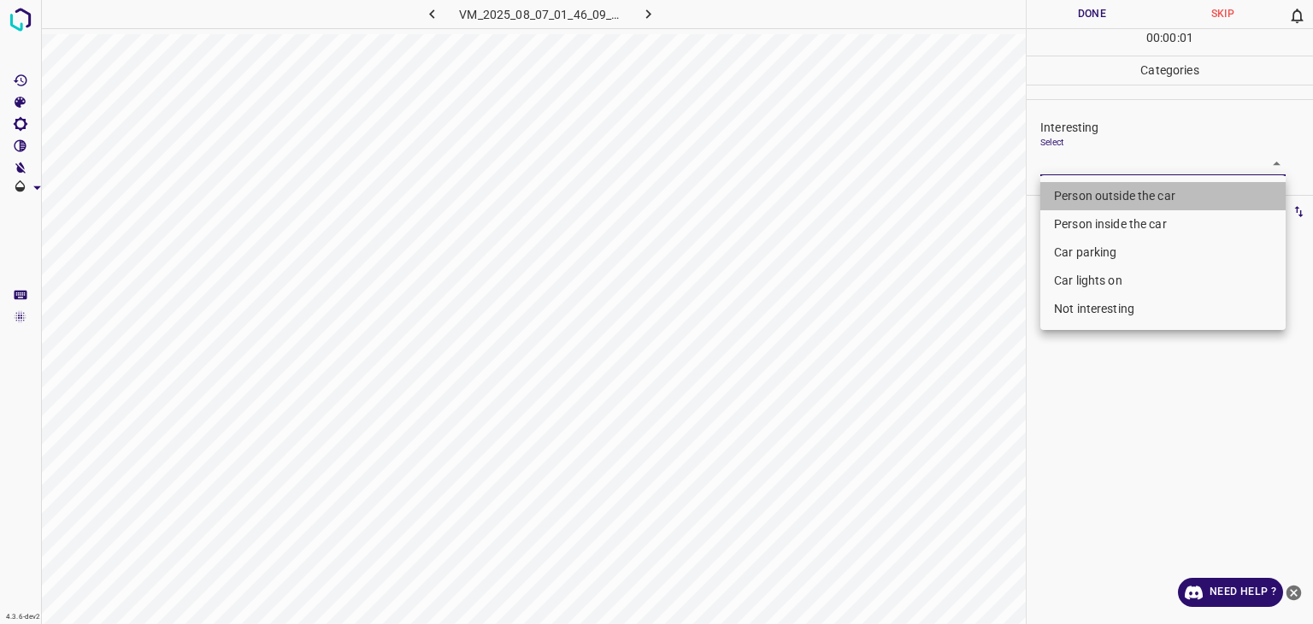
click at [1066, 183] on li "Person outside the car" at bounding box center [1163, 196] width 245 height 28
type input "Person outside the car"
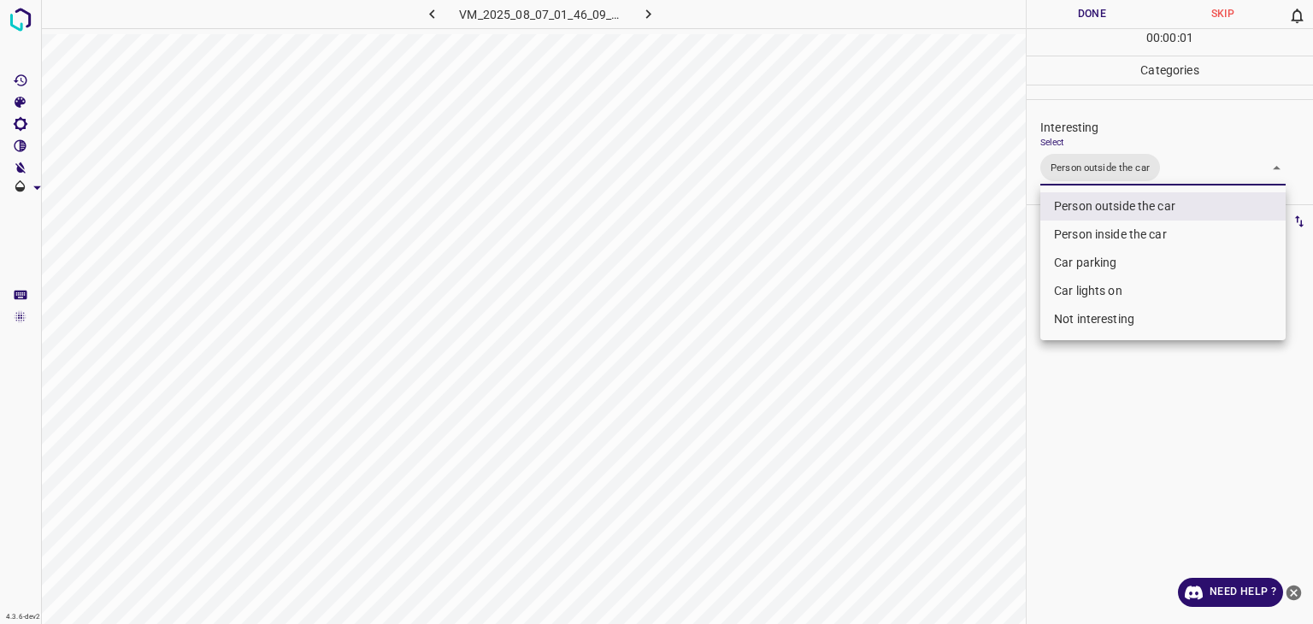
click at [1091, 18] on div at bounding box center [656, 312] width 1313 height 624
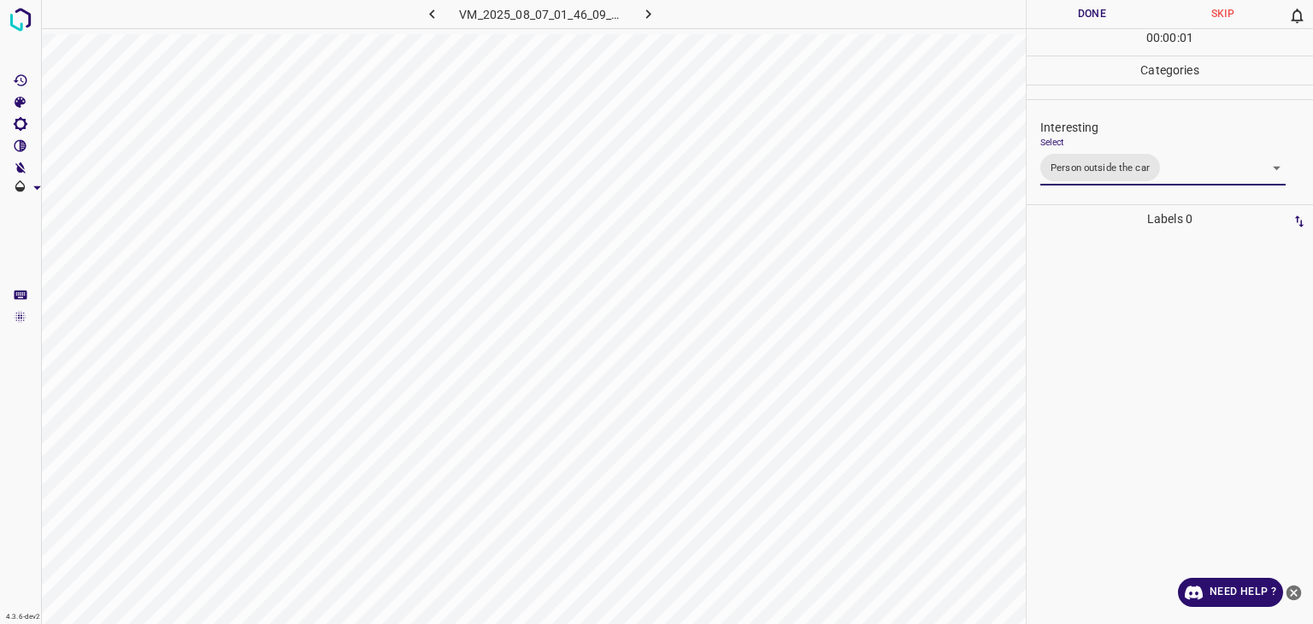
click at [1091, 18] on div "Person outside the car Person inside the car Car parking Car lights on Not inte…" at bounding box center [656, 312] width 1313 height 624
click at [1091, 18] on button "Done" at bounding box center [1092, 14] width 131 height 28
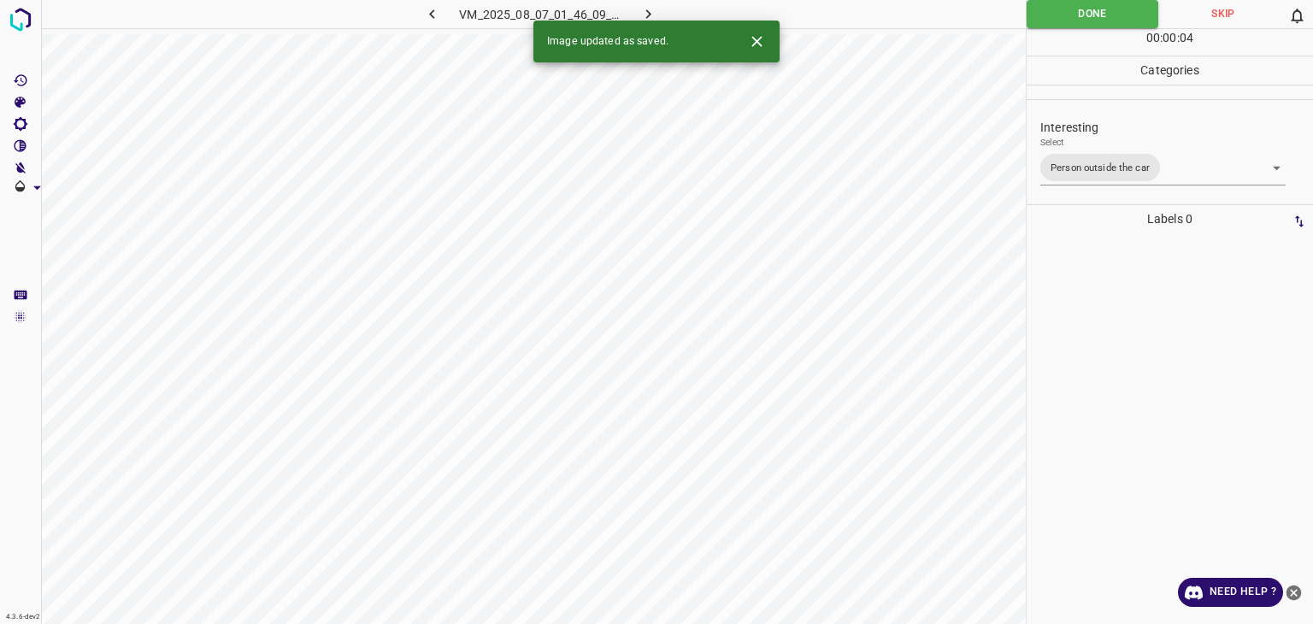
click at [654, 20] on div "4.3.6-dev2 VM_2025_08_07_01_46_09_289_00.gif Done Skip 0 00 : 00 : 04 Categorie…" at bounding box center [656, 312] width 1313 height 624
click at [656, 14] on icon "button" at bounding box center [649, 14] width 18 height 18
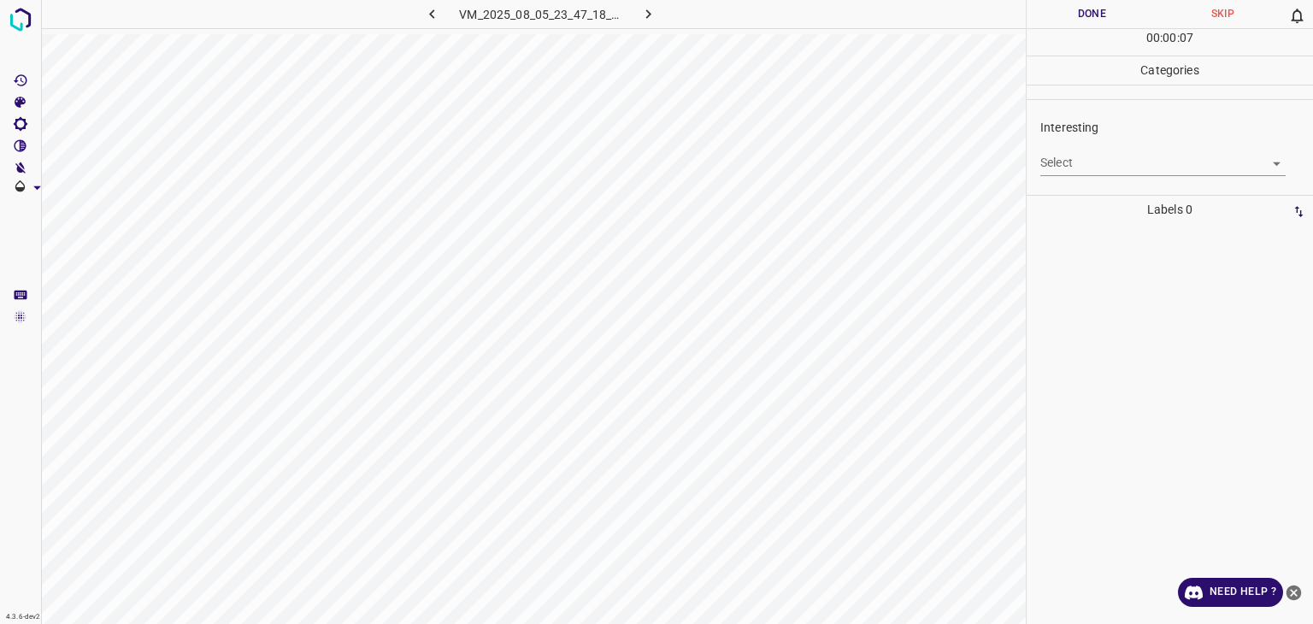
click at [1067, 180] on div "Interesting Select ​" at bounding box center [1170, 147] width 286 height 80
click at [1067, 164] on body "4.3.6-dev2 VM_2025_08_05_23_47_18_454_01.gif Done Skip 0 00 : 00 : 07 Categorie…" at bounding box center [656, 312] width 1313 height 624
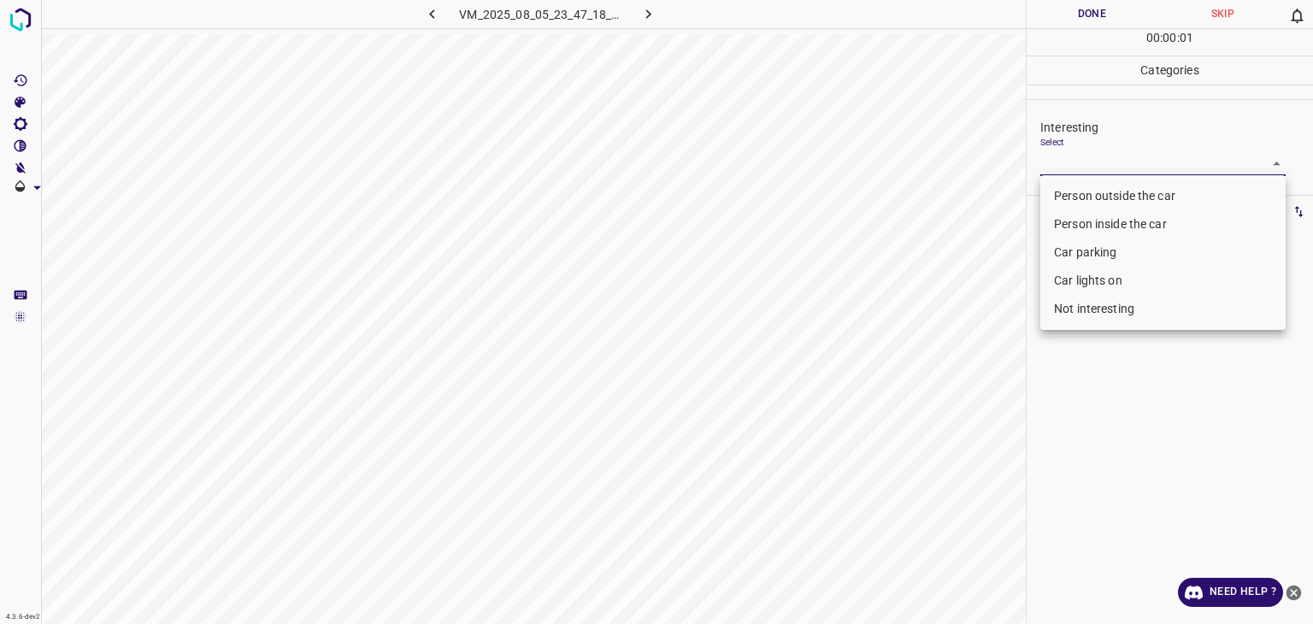
click at [1082, 185] on li "Person outside the car" at bounding box center [1163, 196] width 245 height 28
type input "Person outside the car"
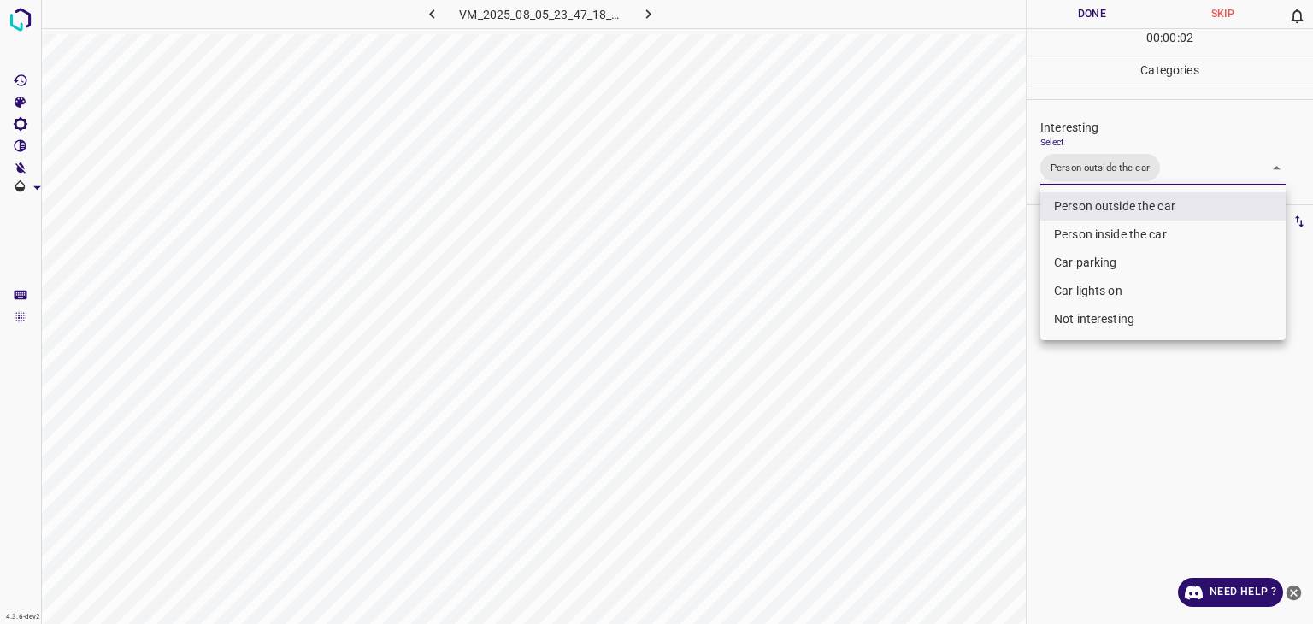
click at [1077, 16] on div at bounding box center [656, 312] width 1313 height 624
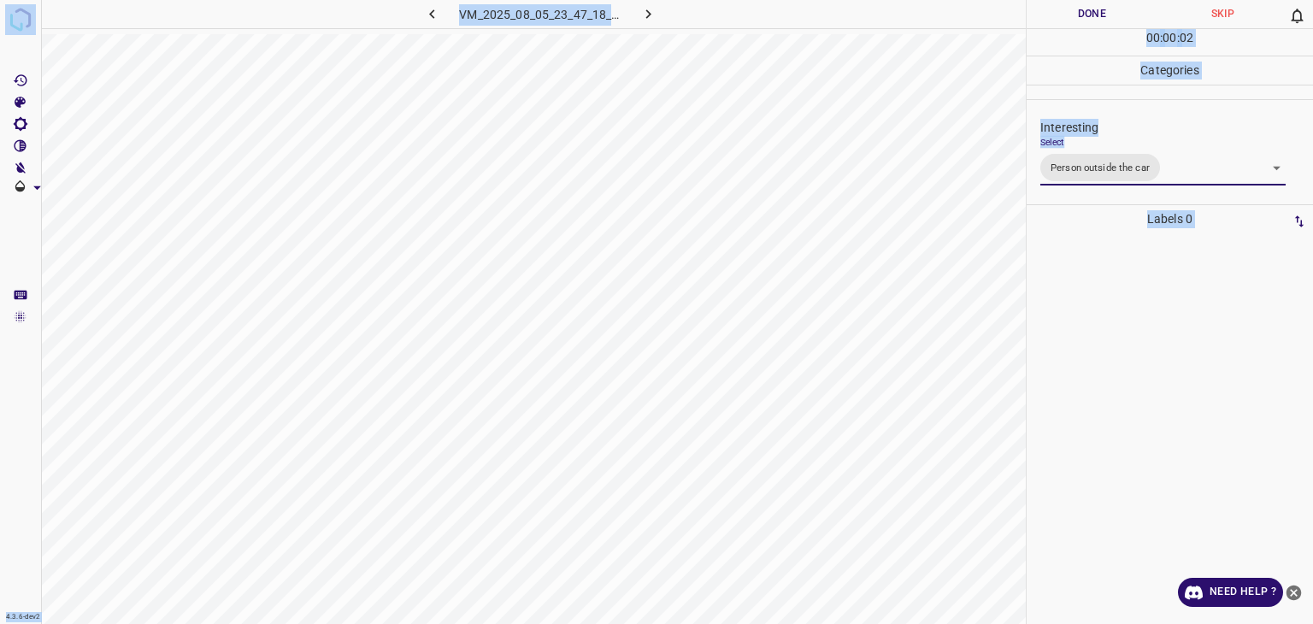
click at [1077, 16] on div "Person outside the car Person inside the car Car parking Car lights on Not inte…" at bounding box center [656, 312] width 1313 height 624
click at [1077, 16] on button "Done" at bounding box center [1092, 14] width 131 height 28
drag, startPoint x: 650, startPoint y: 16, endPoint x: 760, endPoint y: -16, distance: 115.0
click at [760, 0] on html "4.3.6-dev2 VM_2025_08_05_23_47_18_454_01.gif Done Skip 0 00 : 00 : 05 Categorie…" at bounding box center [656, 312] width 1313 height 624
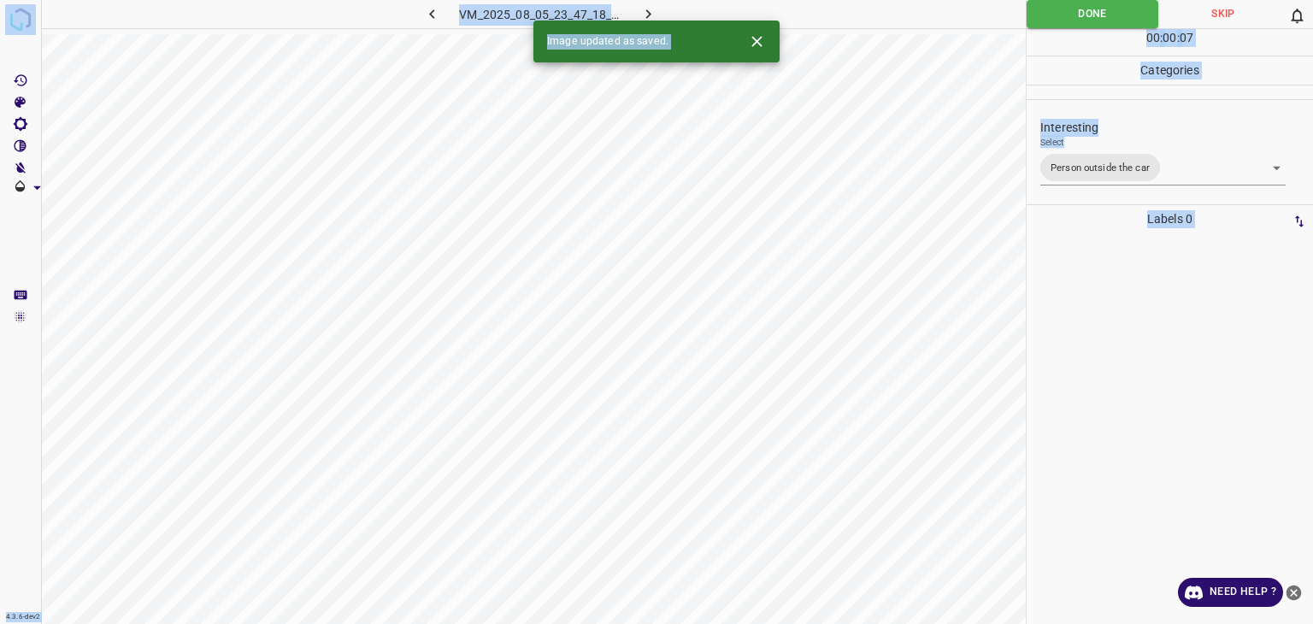
click at [652, 8] on icon "button" at bounding box center [649, 14] width 18 height 18
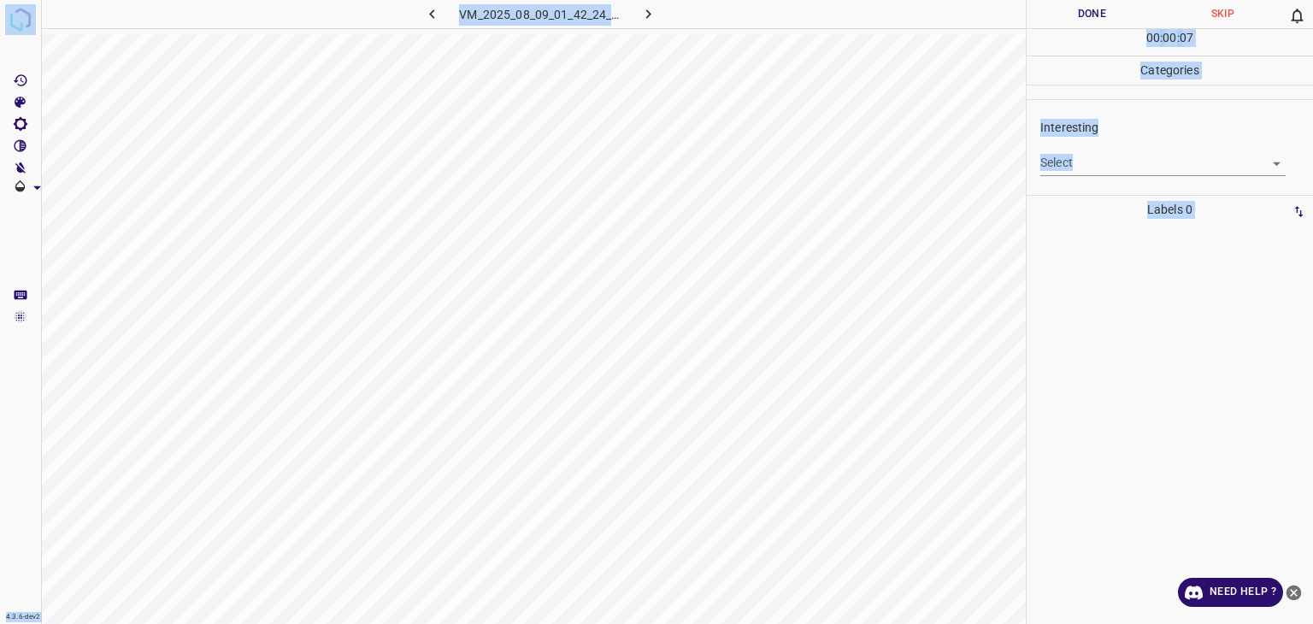
click at [1096, 164] on body "4.3.6-dev2 VM_2025_08_09_01_42_24_017_07.gif Done Skip 0 00 : 00 : 07 Categorie…" at bounding box center [656, 312] width 1313 height 624
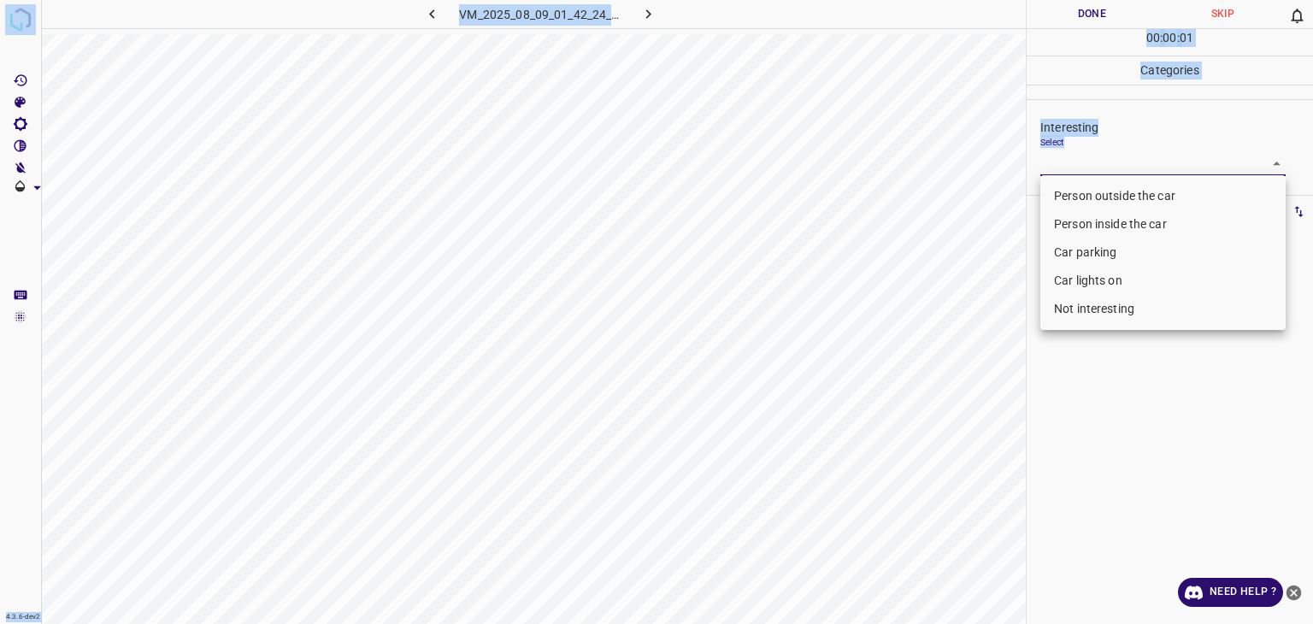
click at [1087, 312] on li "Not interesting" at bounding box center [1163, 309] width 245 height 28
type input "Not interesting"
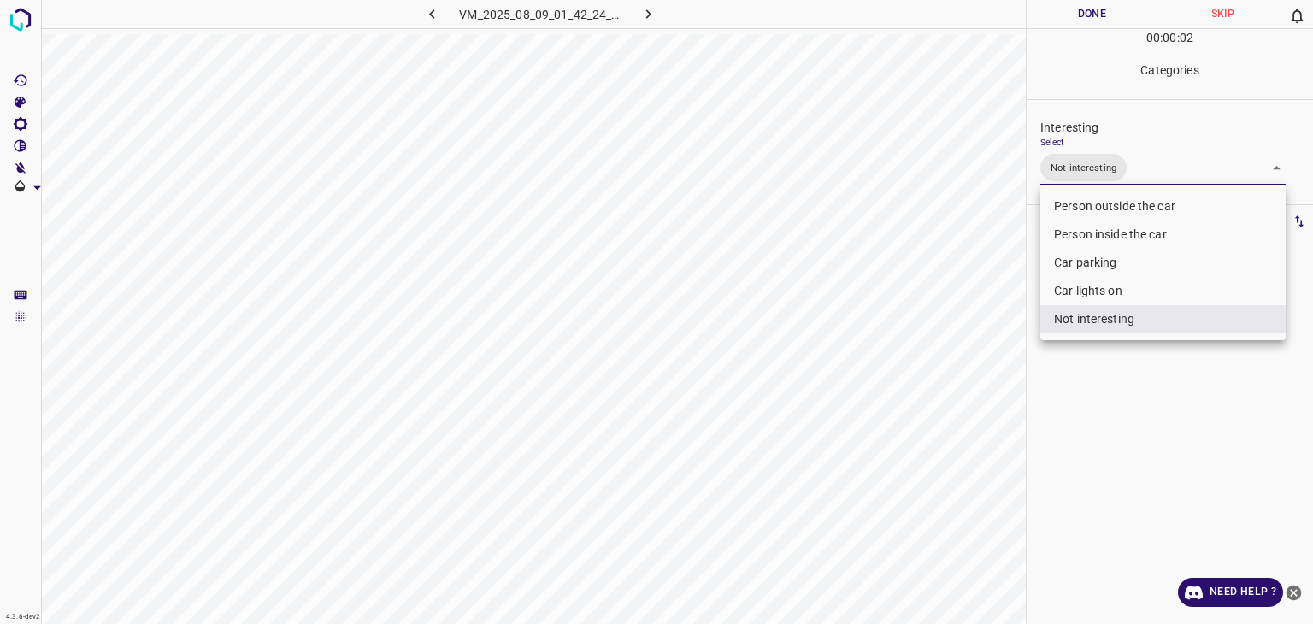
click at [1098, 10] on div at bounding box center [656, 312] width 1313 height 624
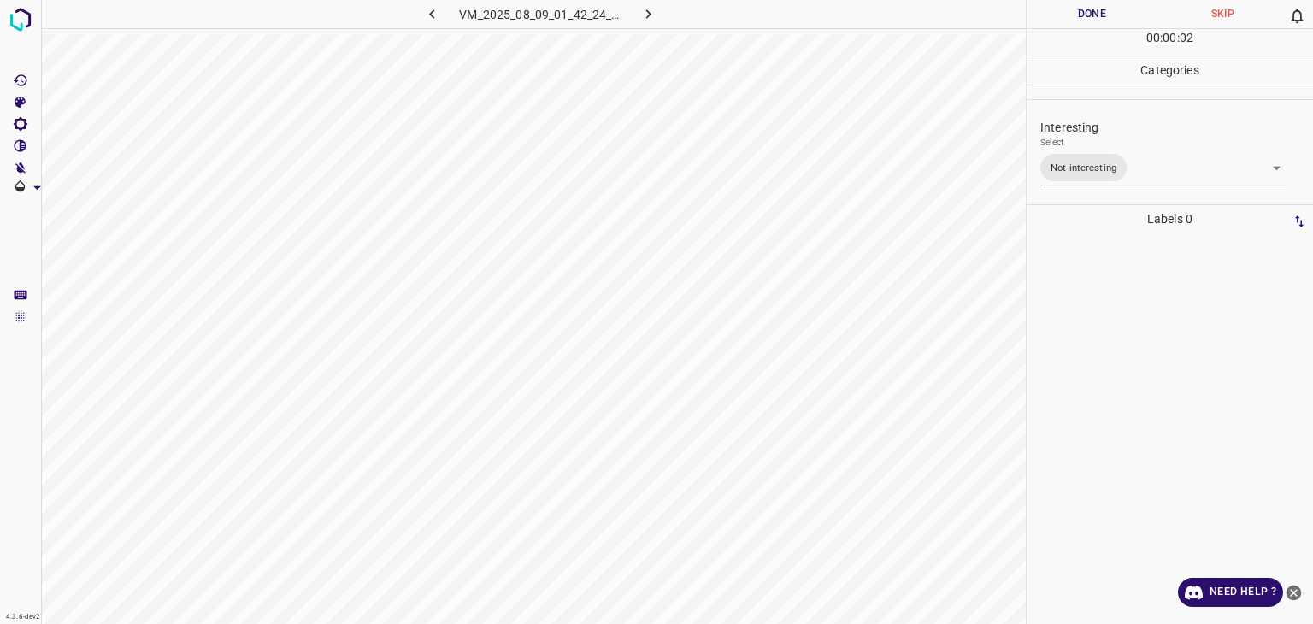
click at [1098, 10] on div at bounding box center [656, 312] width 1313 height 624
click at [1098, 10] on button "Done" at bounding box center [1092, 14] width 131 height 28
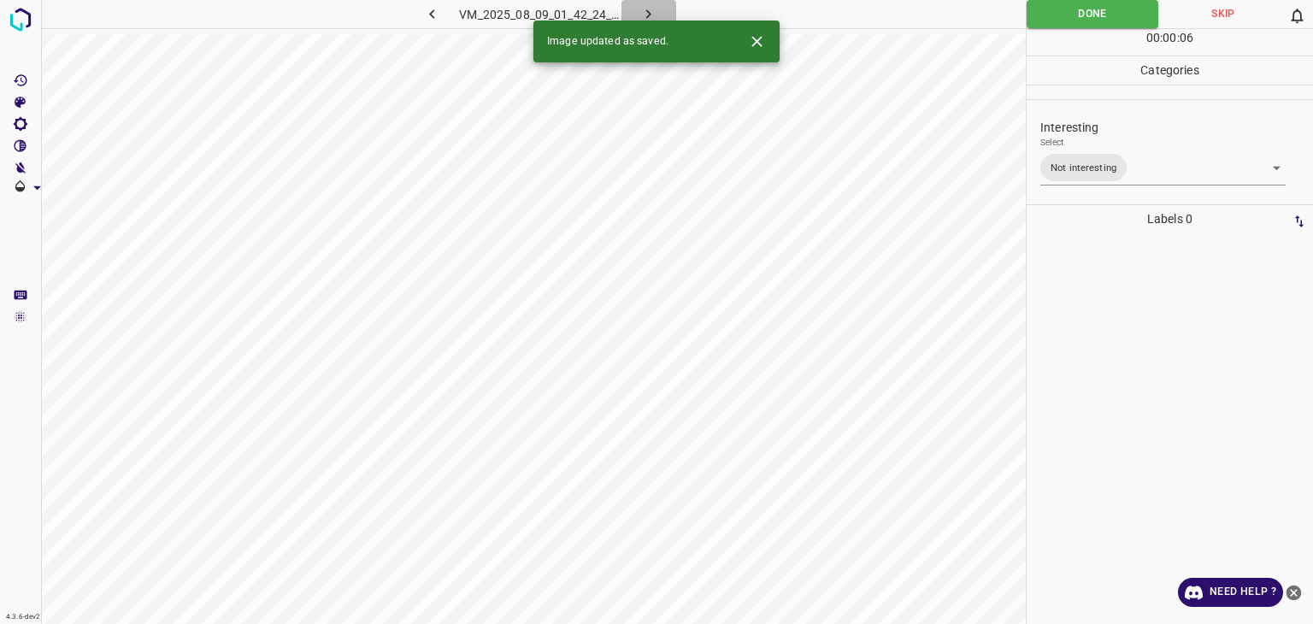
click at [656, 11] on icon "button" at bounding box center [649, 14] width 18 height 18
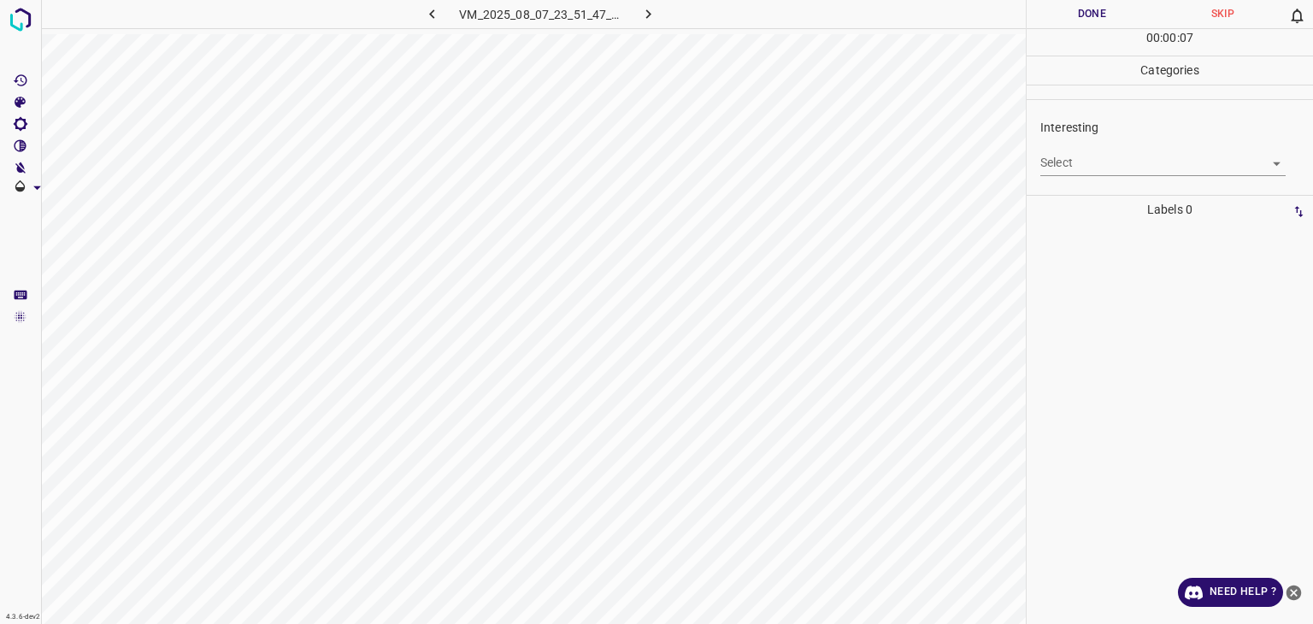
click at [1094, 168] on body "4.3.6-dev2 VM_2025_08_07_23_51_47_625_01.gif Done Skip 0 00 : 00 : 07 Categorie…" at bounding box center [656, 312] width 1313 height 624
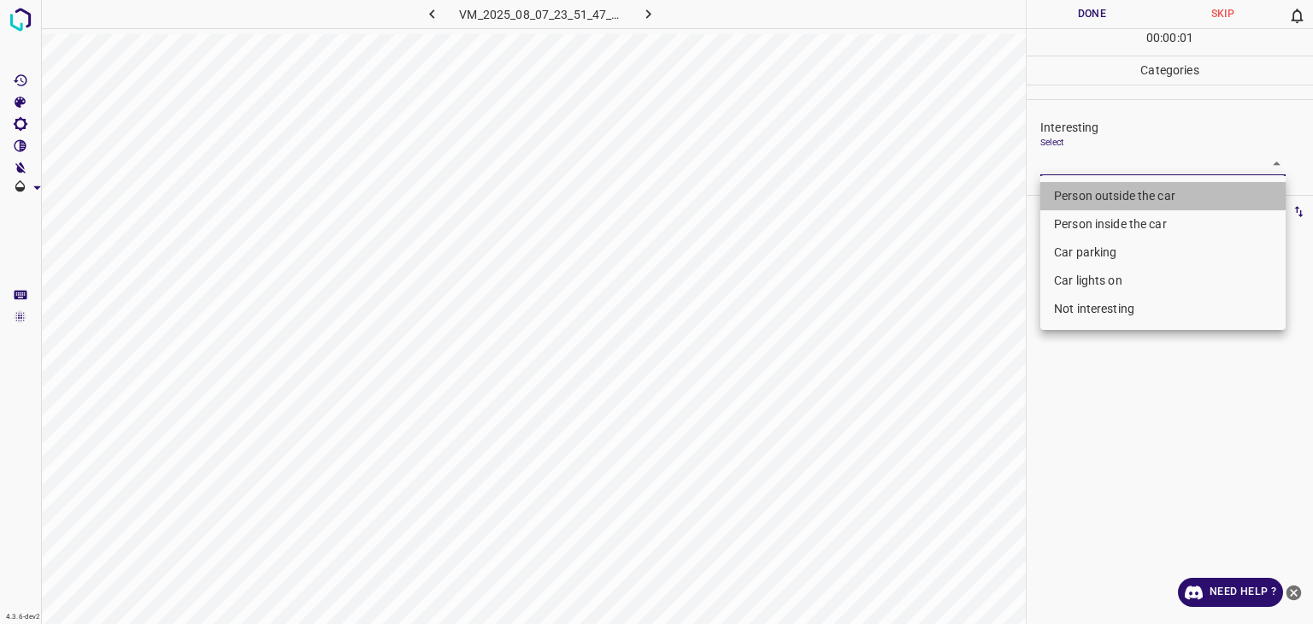
click at [1091, 201] on li "Person outside the car" at bounding box center [1163, 196] width 245 height 28
type input "Person outside the car"
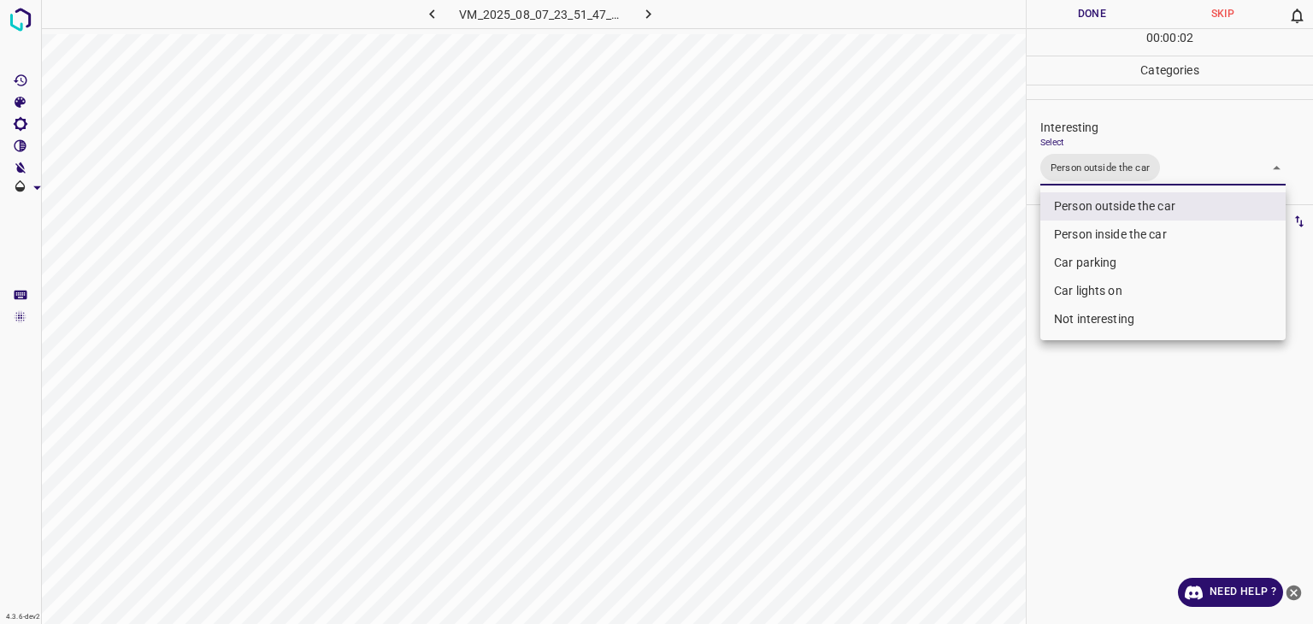
click at [1070, 24] on div at bounding box center [656, 312] width 1313 height 624
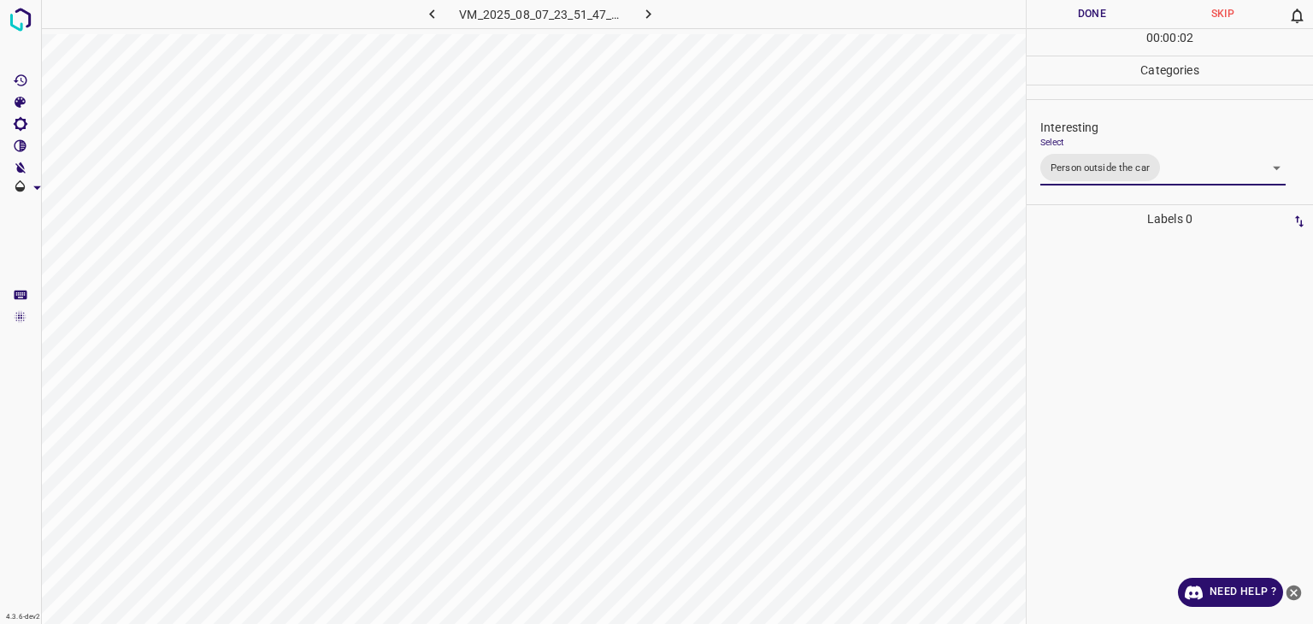
click at [1069, 18] on div "Person outside the car Person inside the car Car parking Car lights on Not inte…" at bounding box center [656, 312] width 1313 height 624
click at [1069, 18] on button "Done" at bounding box center [1092, 14] width 131 height 28
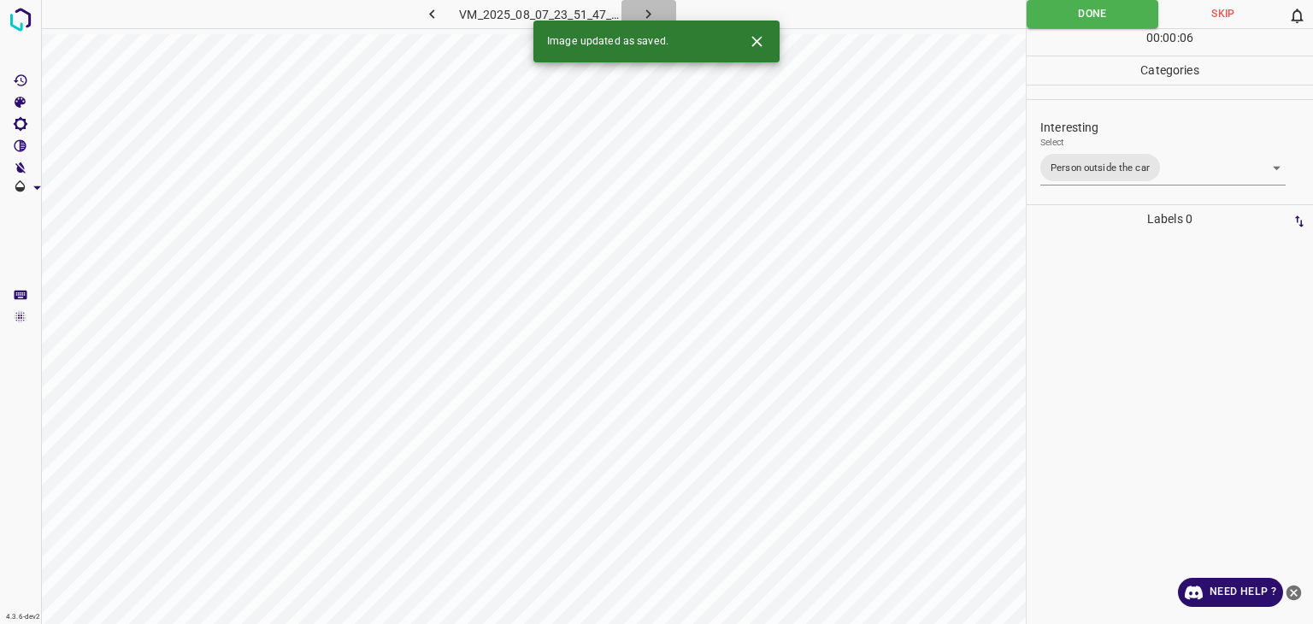
click at [655, 15] on icon "button" at bounding box center [649, 14] width 18 height 18
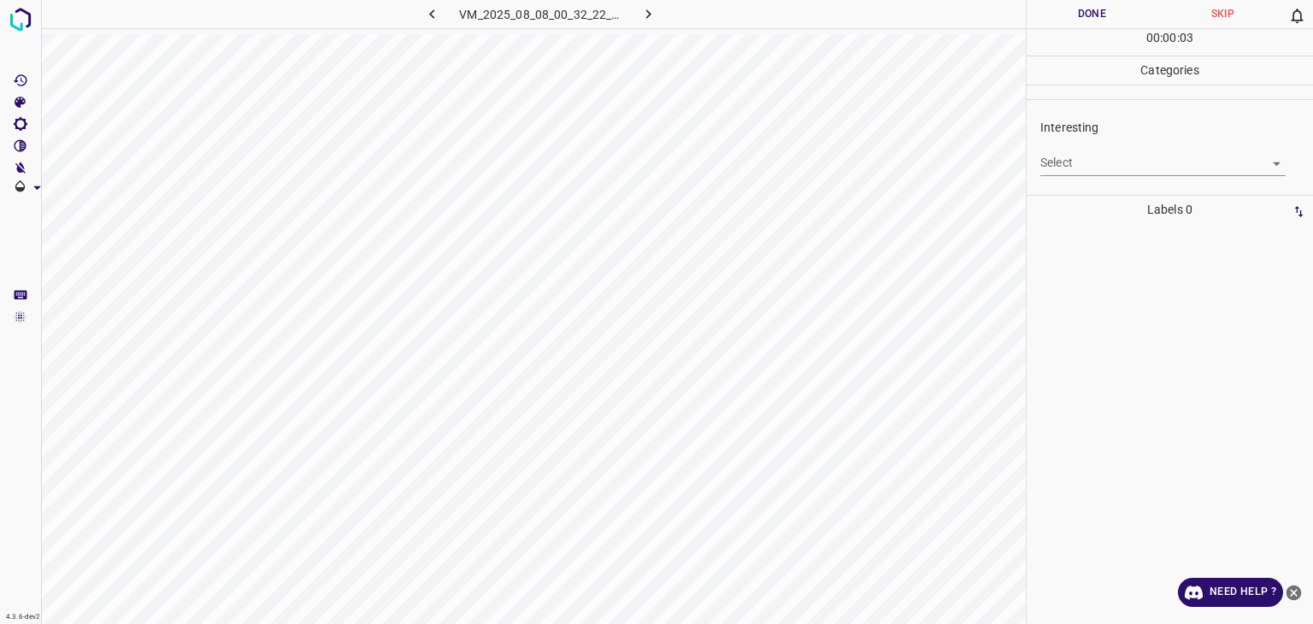
click at [1088, 156] on div "Select ​" at bounding box center [1163, 156] width 245 height 38
click at [1091, 159] on body "4.3.6-dev2 VM_2025_08_08_00_32_22_692_03.gif Done Skip 0 00 : 00 : 04 Categorie…" at bounding box center [656, 312] width 1313 height 624
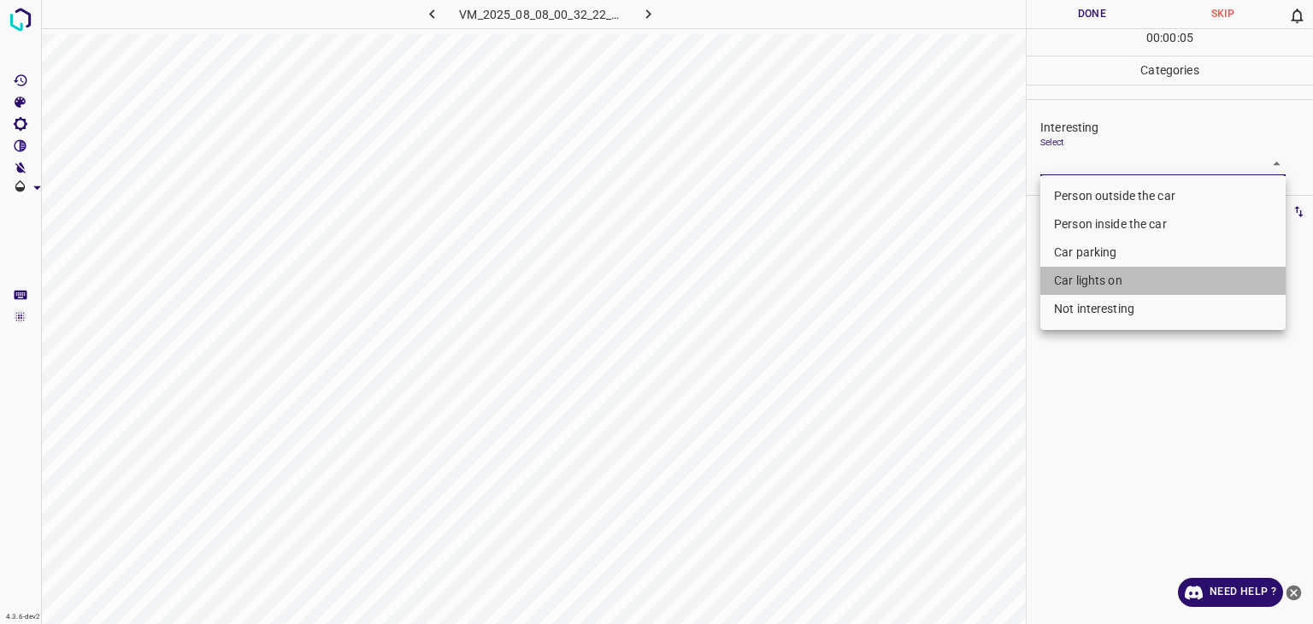
click at [1082, 280] on li "Car lights on" at bounding box center [1163, 281] width 245 height 28
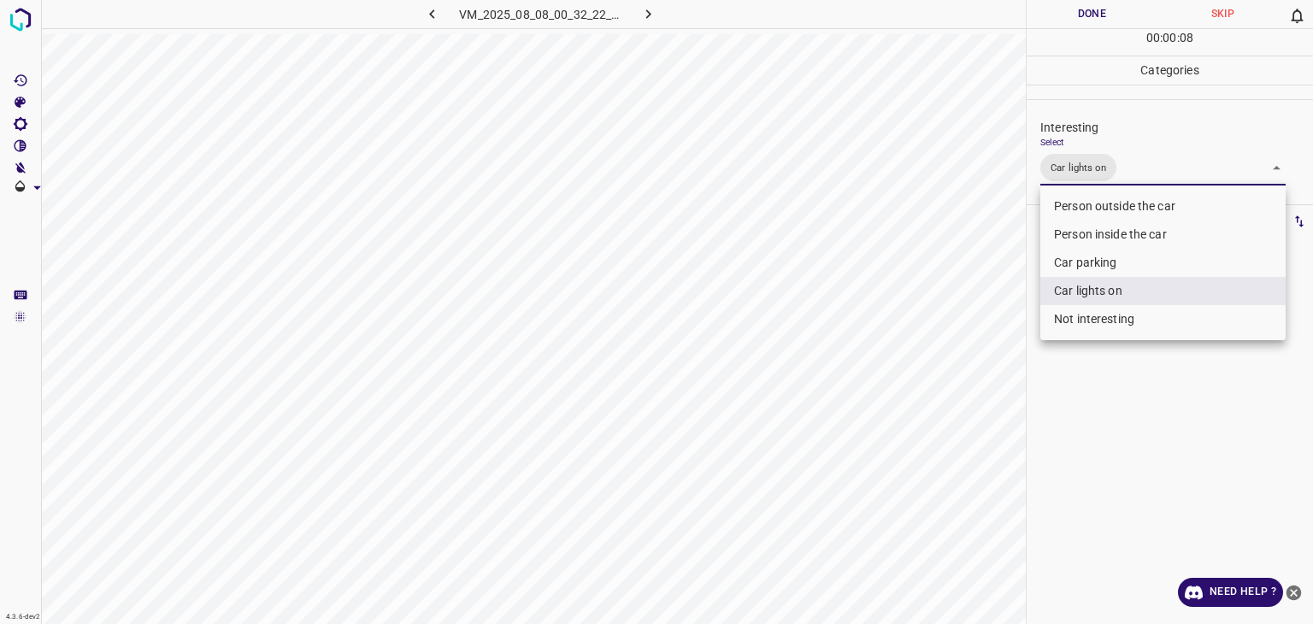
click at [1089, 209] on li "Person outside the car" at bounding box center [1163, 206] width 245 height 28
type input "Car lights on,Person outside the car"
click at [1084, 20] on div at bounding box center [656, 312] width 1313 height 624
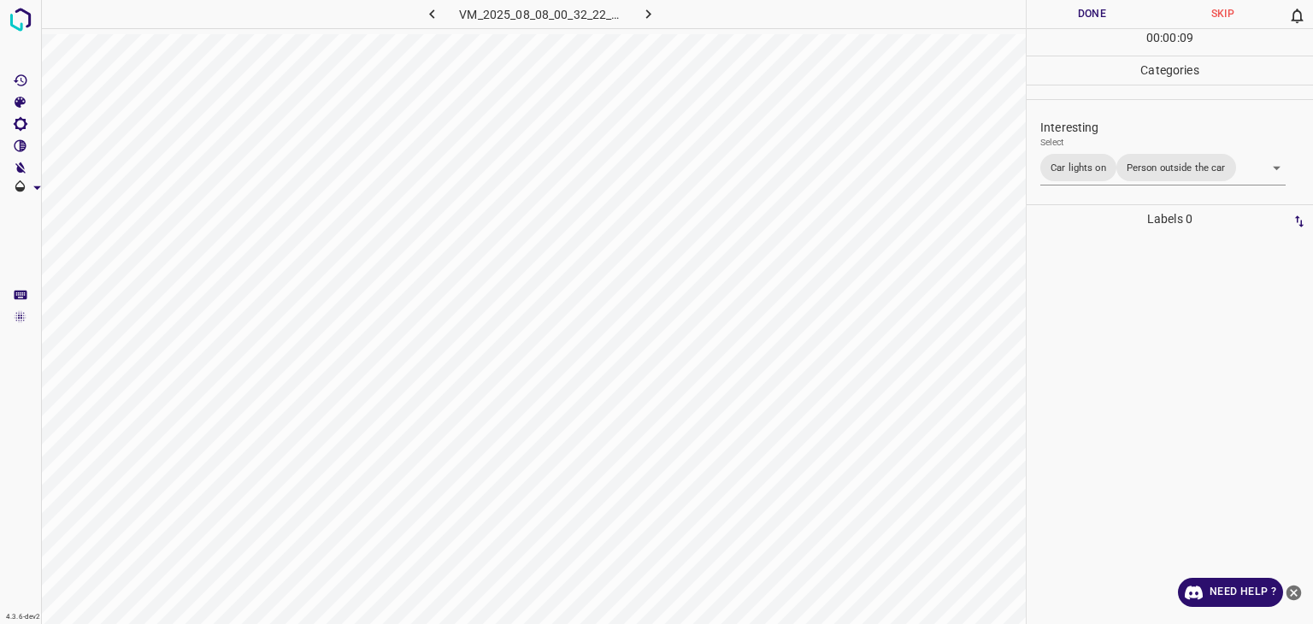
click at [1084, 20] on div at bounding box center [656, 312] width 1313 height 624
click at [1084, 20] on button "Done" at bounding box center [1092, 14] width 131 height 28
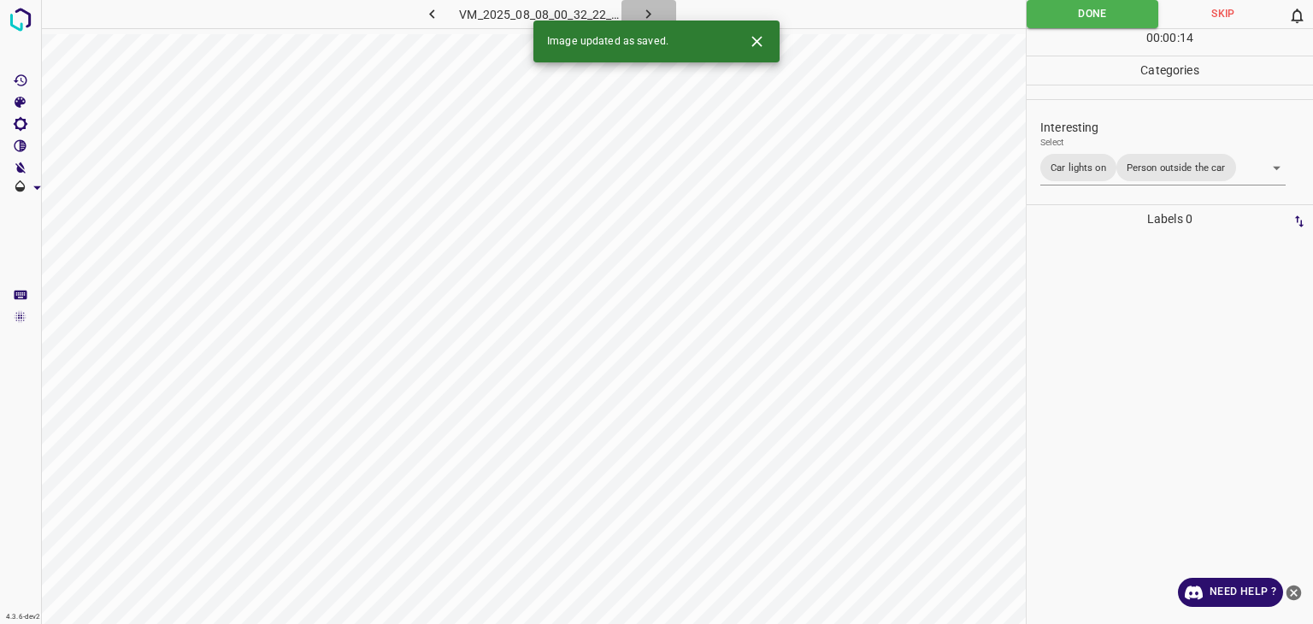
click at [657, 9] on button "button" at bounding box center [649, 14] width 55 height 28
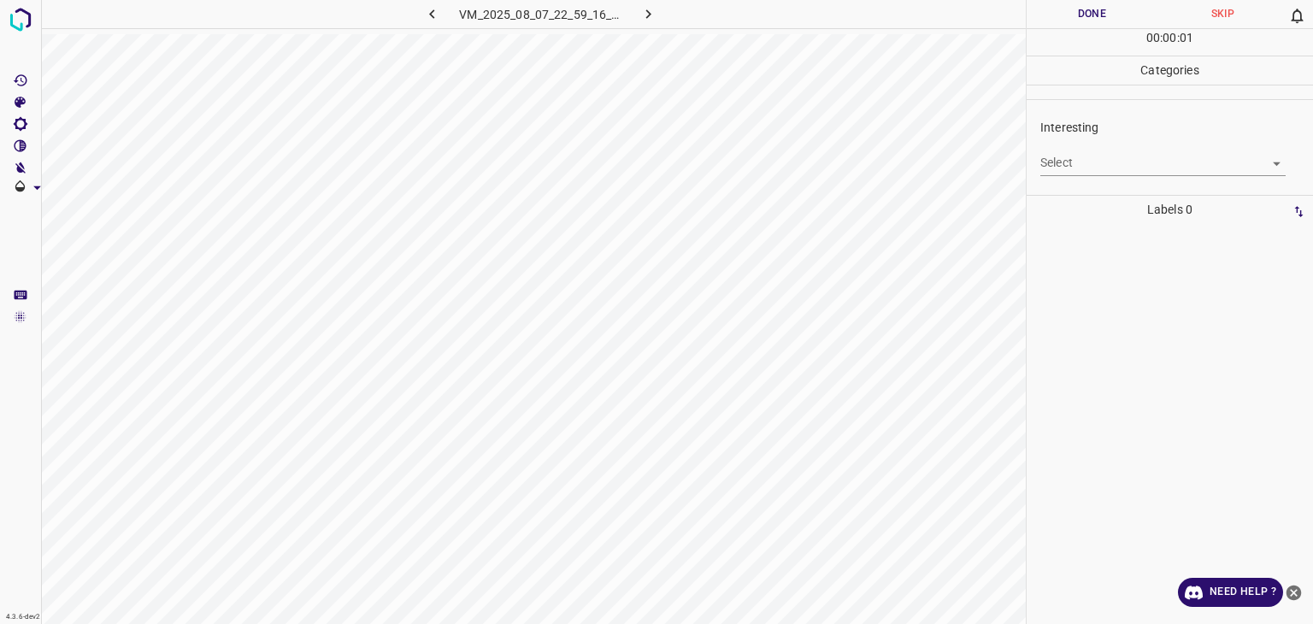
click at [1082, 175] on div "Interesting Select ​" at bounding box center [1170, 147] width 286 height 80
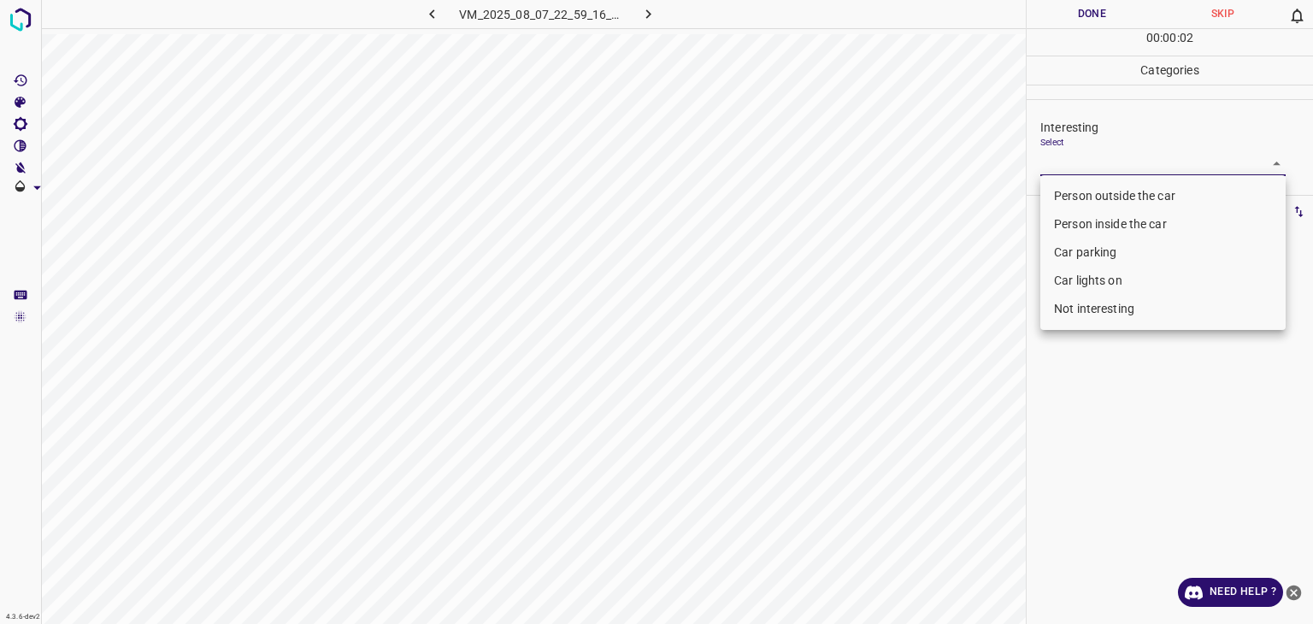
click at [1077, 156] on body "4.3.6-dev2 VM_2025_08_07_22_59_16_434_09.gif Done Skip 0 00 : 00 : 02 Categorie…" at bounding box center [656, 312] width 1313 height 624
click at [1053, 312] on li "Not interesting" at bounding box center [1163, 309] width 245 height 28
type input "Not interesting"
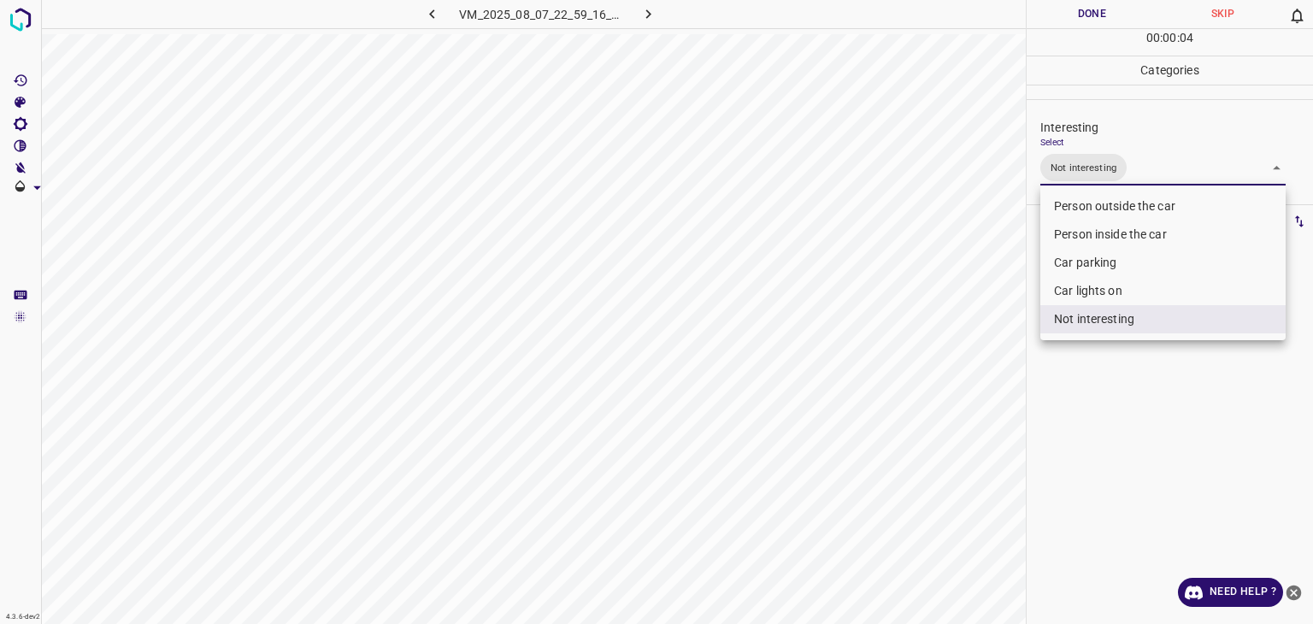
click at [1073, 15] on div at bounding box center [656, 312] width 1313 height 624
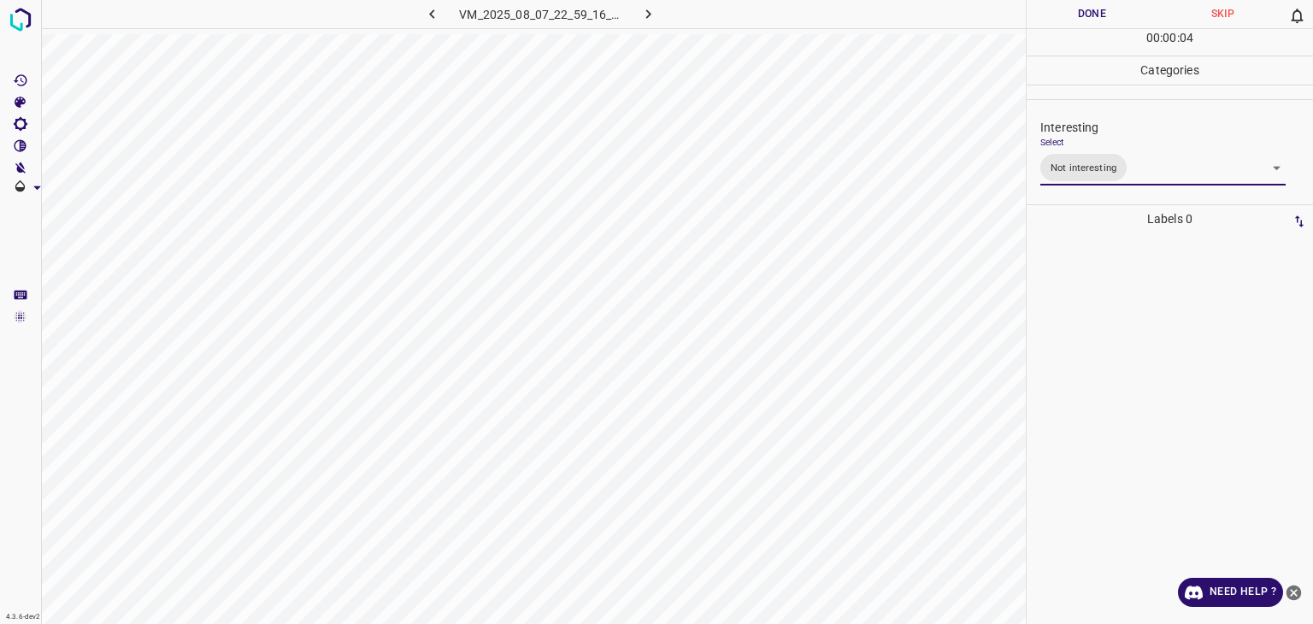
click at [1073, 15] on div at bounding box center [656, 312] width 1313 height 624
click at [1073, 15] on button "Done" at bounding box center [1092, 14] width 131 height 28
drag, startPoint x: 1073, startPoint y: 15, endPoint x: 1070, endPoint y: 26, distance: 11.6
click at [1072, 19] on button "Done" at bounding box center [1092, 14] width 131 height 28
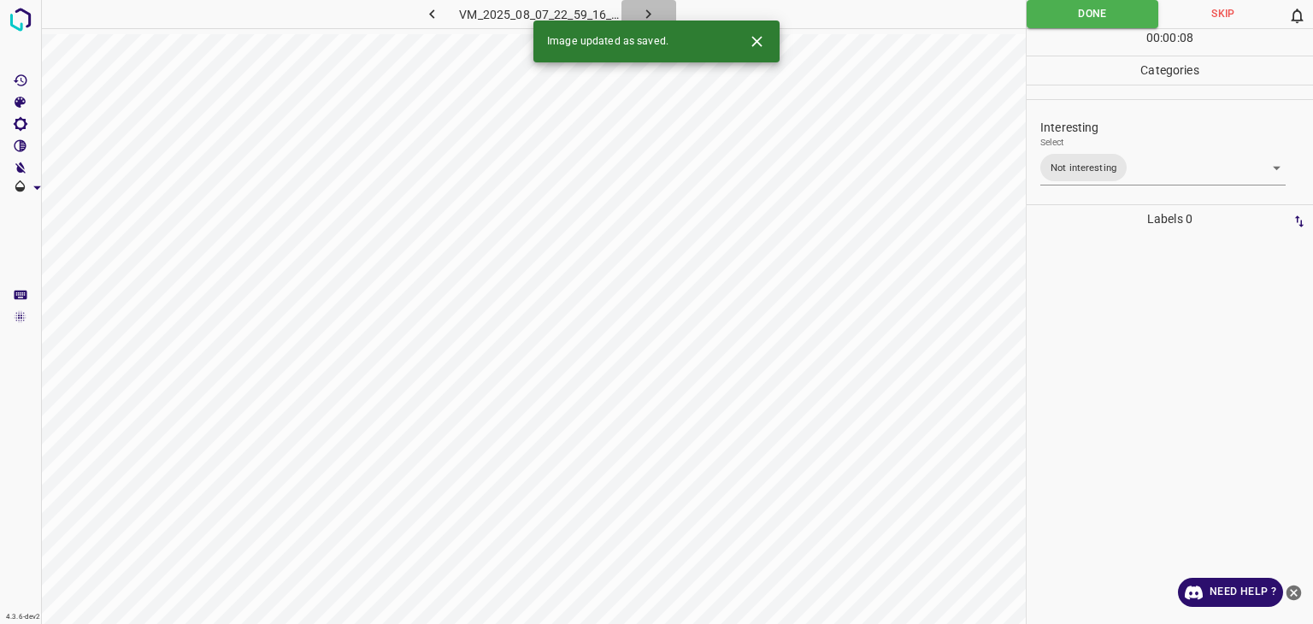
click at [638, 18] on button "button" at bounding box center [649, 14] width 55 height 28
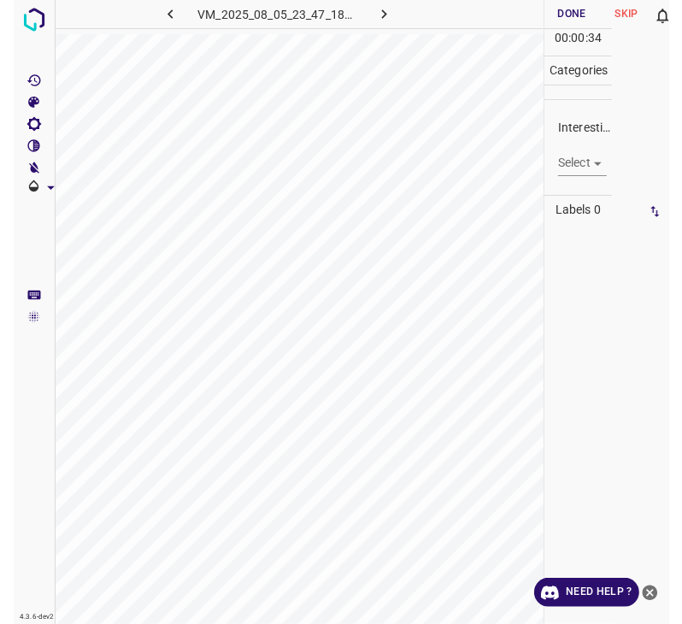
scroll to position [0, 66]
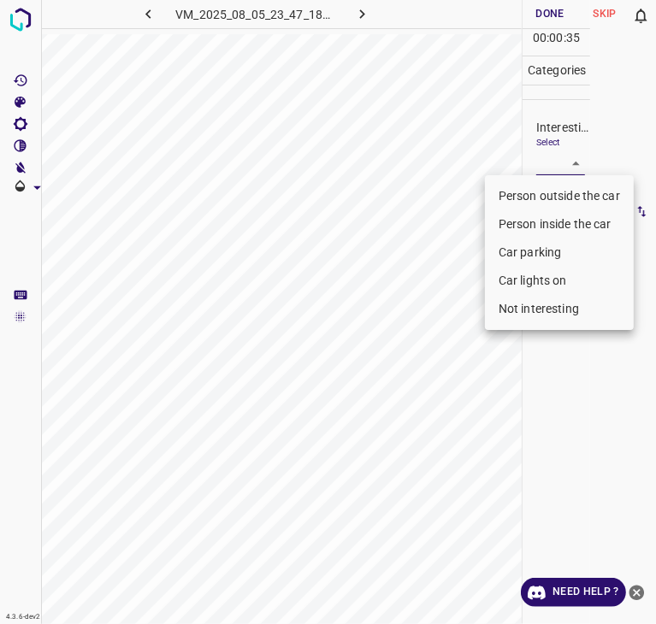
click at [573, 159] on body "4.3.6-dev2 VM_2025_08_05_23_47_18_454_10.gif Done Skip 0 00 : 00 : 35 Categorie…" at bounding box center [328, 312] width 656 height 624
click at [544, 195] on li "Person outside the car" at bounding box center [559, 196] width 149 height 28
type input "Person outside the car"
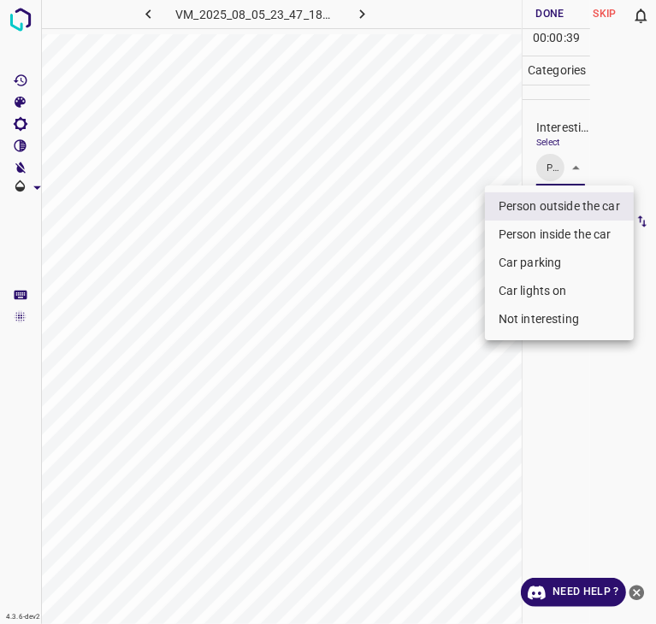
click at [583, 357] on div at bounding box center [328, 312] width 656 height 624
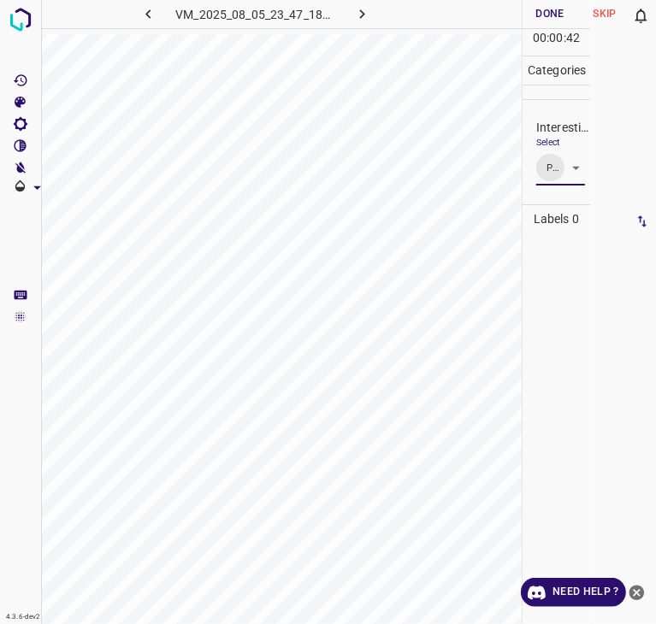
click at [558, 7] on button "Done" at bounding box center [549, 14] width 55 height 28
click at [557, 8] on button "Done" at bounding box center [549, 14] width 55 height 28
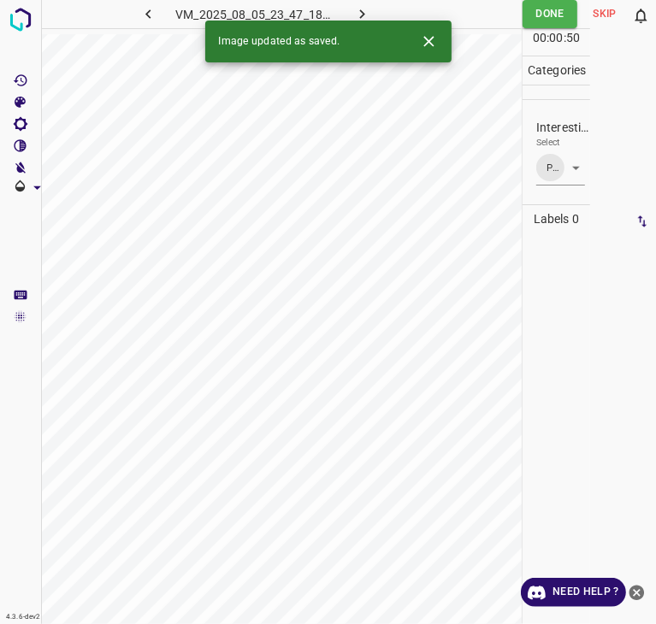
click at [359, 5] on icon "button" at bounding box center [362, 14] width 18 height 18
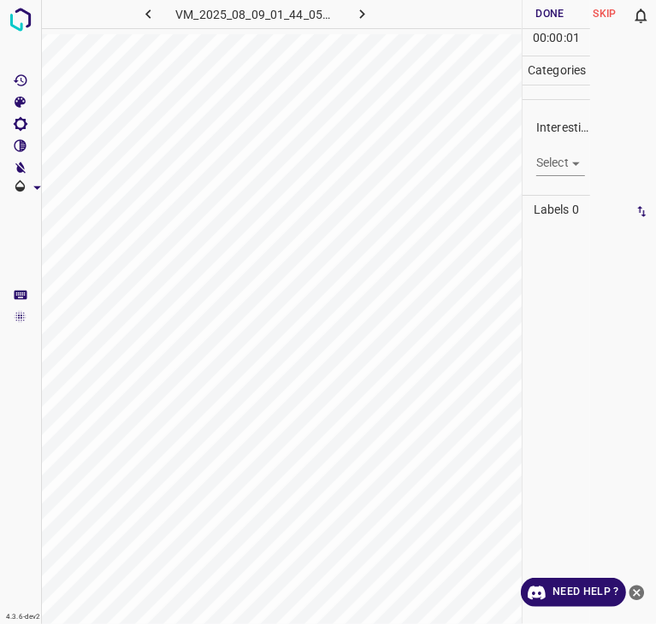
click at [556, 165] on body "4.3.6-dev2 VM_2025_08_09_01_44_05_535_01.gif Done Skip 0 00 : 00 : 01 Categorie…" at bounding box center [328, 312] width 656 height 624
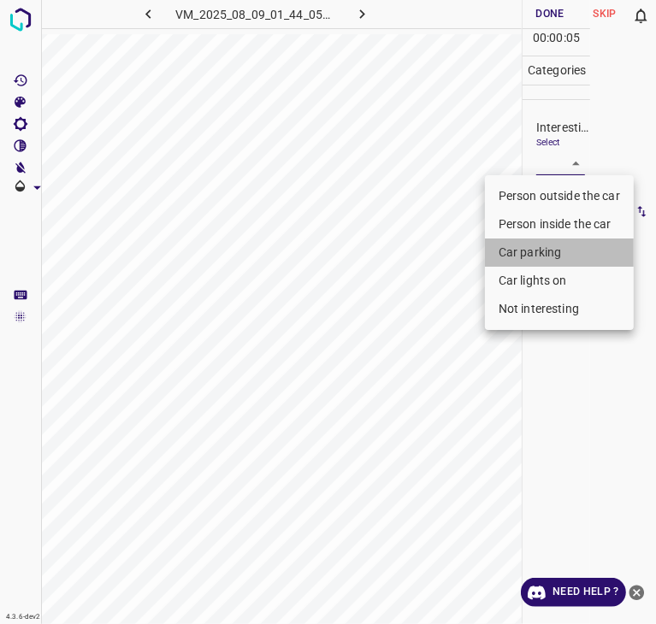
click at [548, 258] on li "Car parking" at bounding box center [559, 253] width 149 height 28
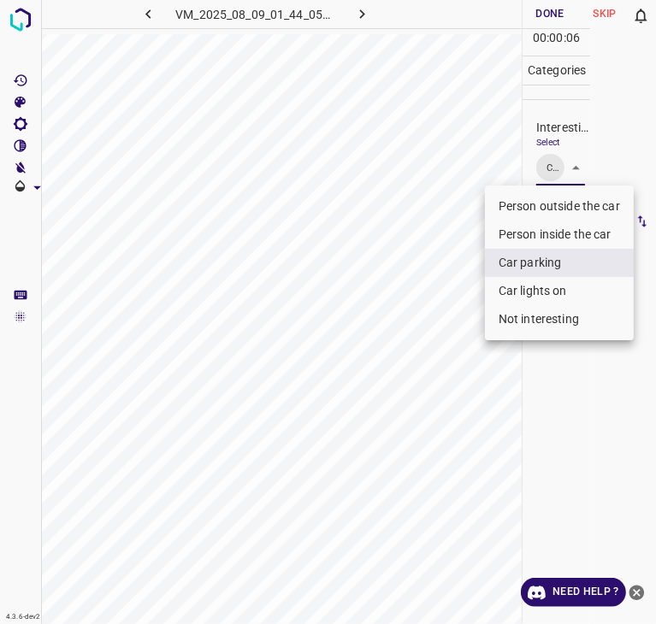
click at [549, 230] on li "Person inside the car" at bounding box center [559, 235] width 149 height 28
type input "Car parking,Person inside the car"
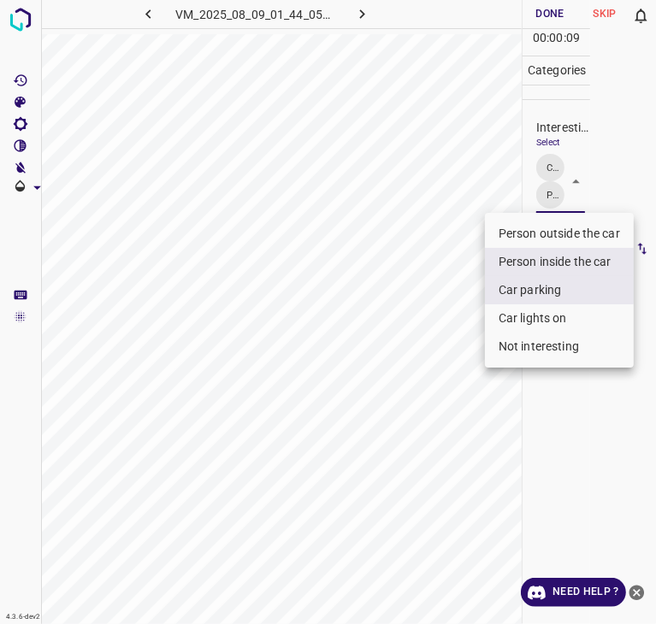
click at [548, 15] on div at bounding box center [328, 312] width 656 height 624
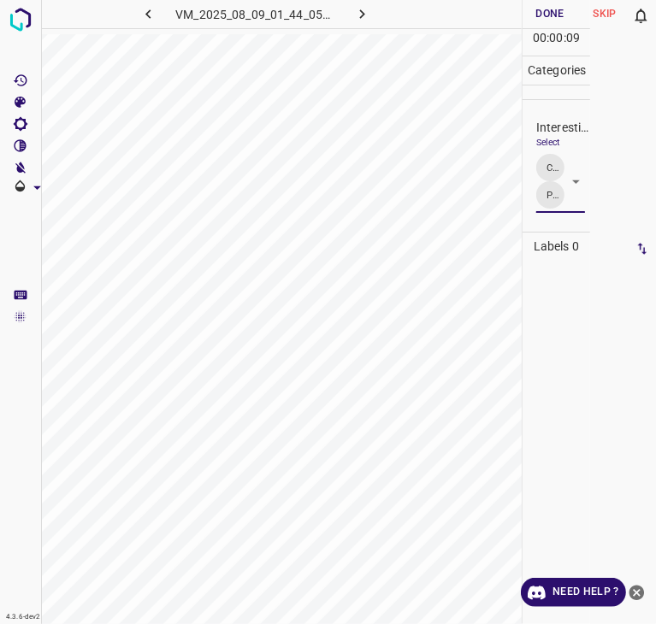
click at [545, 13] on div "Person outside the car Person inside the car Car parking Car lights on Not inte…" at bounding box center [328, 312] width 656 height 624
click at [545, 12] on button "Done" at bounding box center [549, 14] width 55 height 28
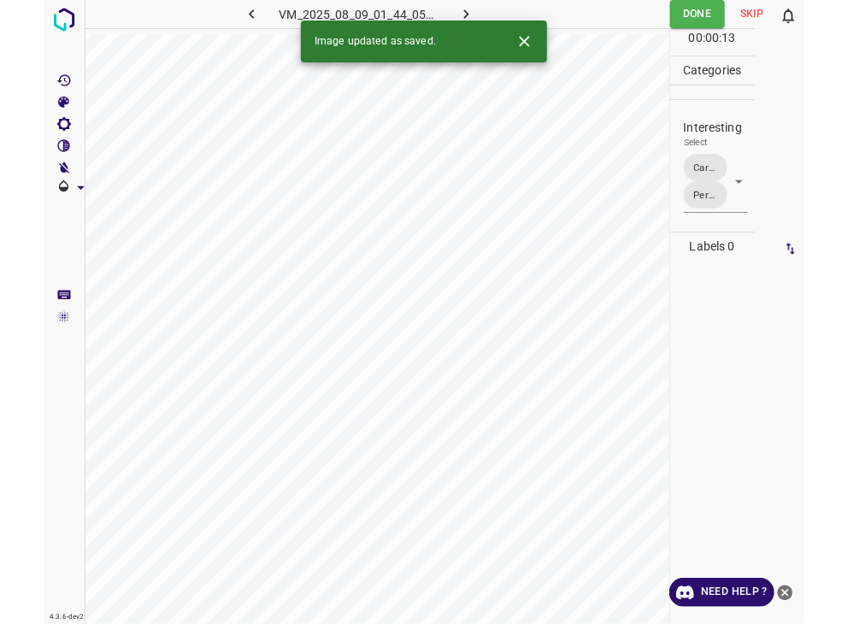
scroll to position [0, 0]
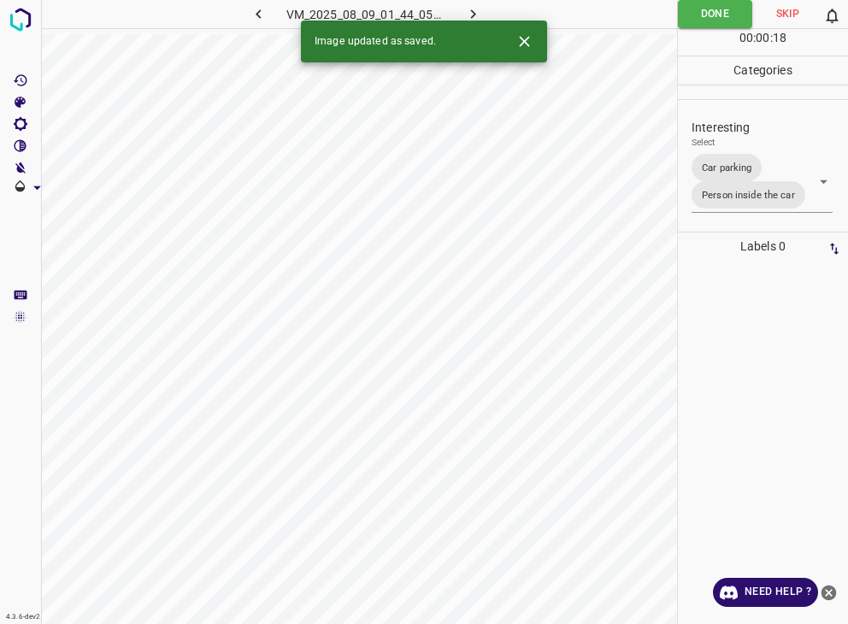
click at [482, 15] on button "button" at bounding box center [472, 14] width 55 height 28
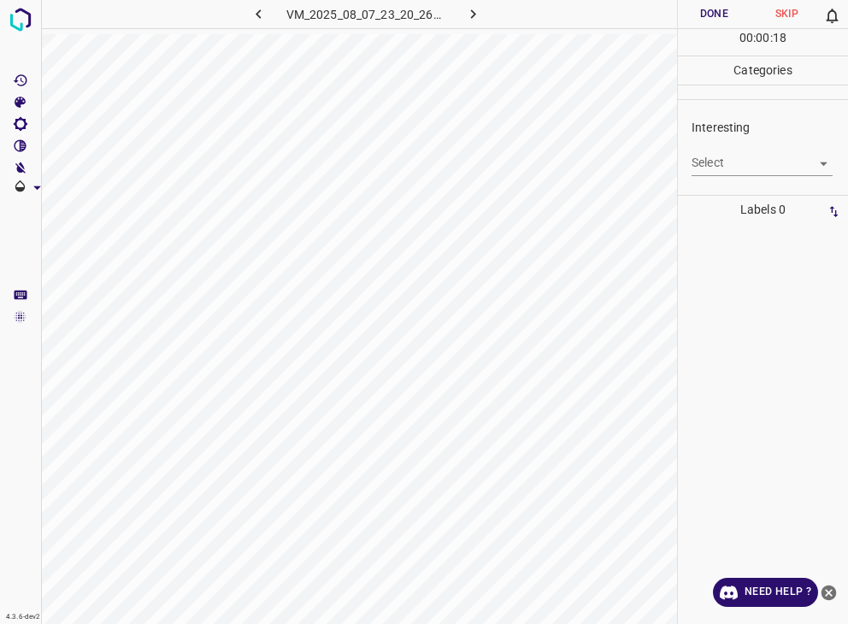
click at [749, 164] on body "4.3.6-dev2 VM_2025_08_07_23_20_26_274_10.gif Done Skip 0 00 : 00 : 18 Categorie…" at bounding box center [424, 312] width 848 height 624
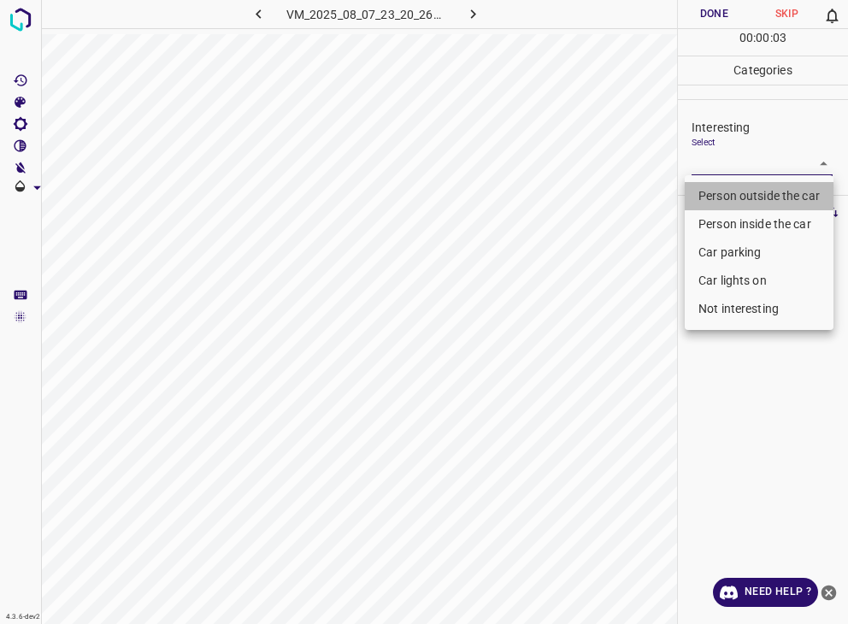
click at [737, 193] on li "Person outside the car" at bounding box center [759, 196] width 149 height 28
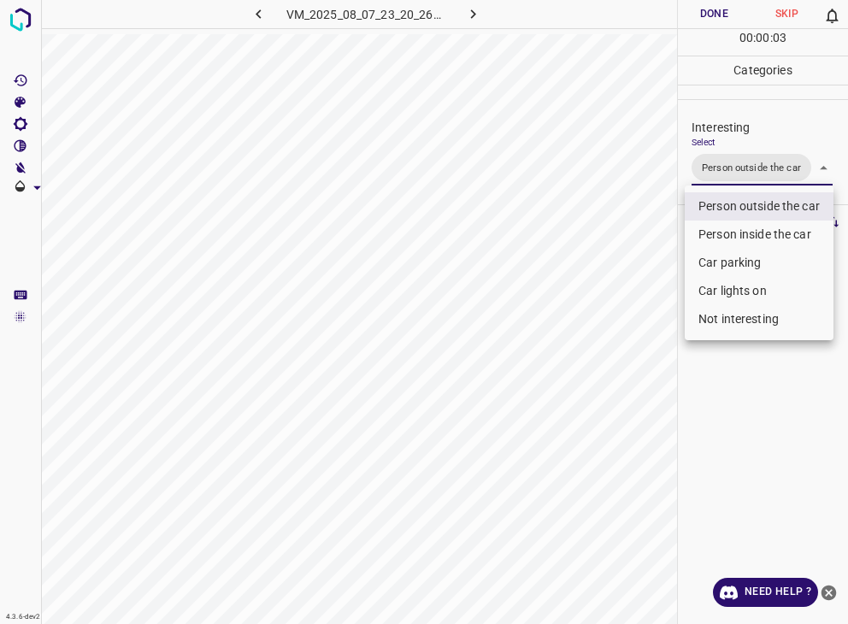
click at [734, 298] on li "Car lights on" at bounding box center [759, 291] width 149 height 28
type input "Person outside the car,Car lights on"
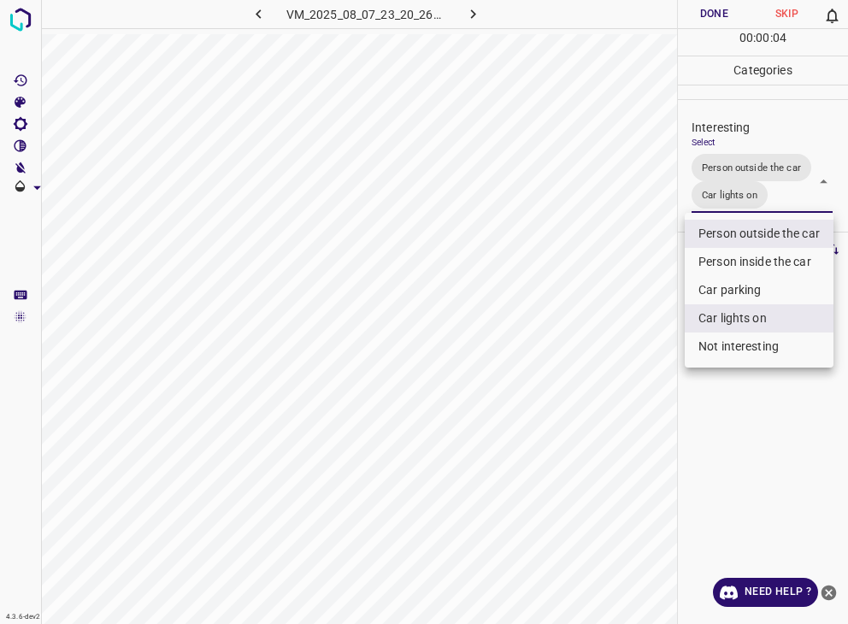
click at [709, 21] on div at bounding box center [424, 312] width 848 height 624
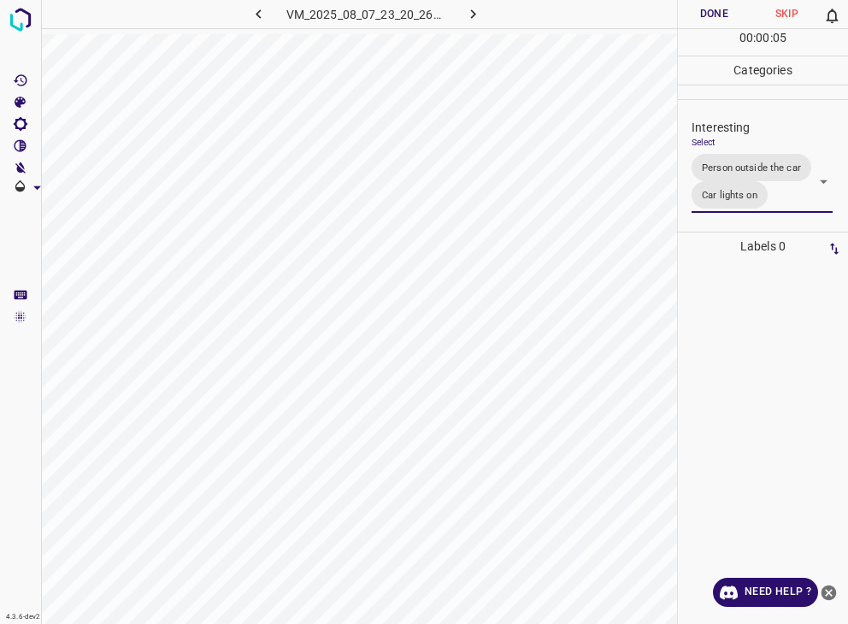
click at [707, 19] on div at bounding box center [424, 312] width 848 height 624
click at [704, 17] on button "Done" at bounding box center [714, 14] width 73 height 28
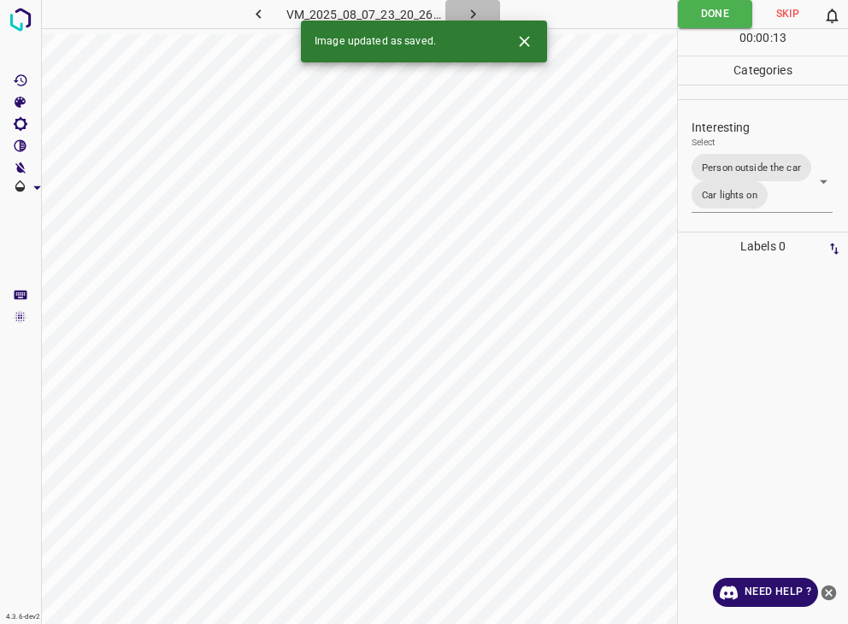
click at [469, 10] on icon "button" at bounding box center [473, 14] width 18 height 18
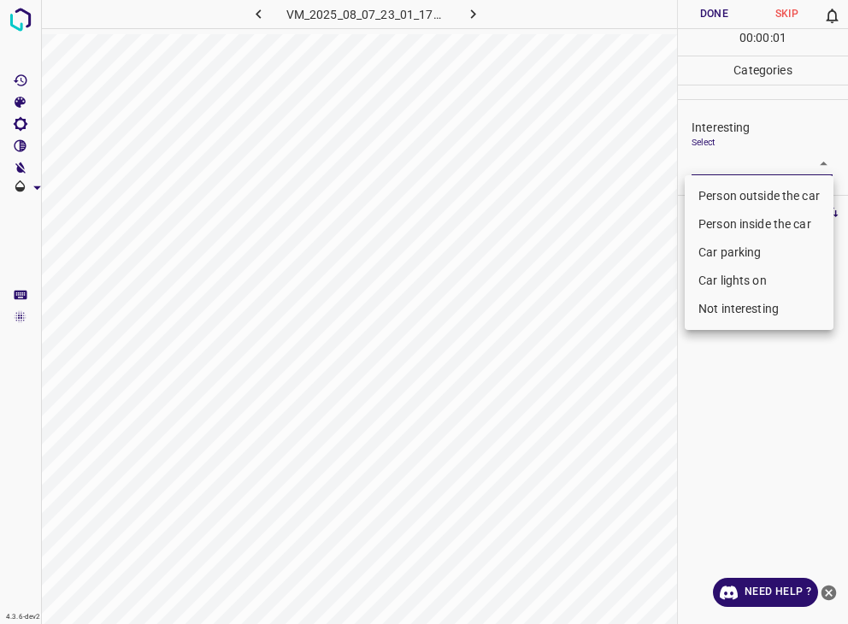
click at [710, 168] on body "4.3.6-dev2 VM_2025_08_07_23_01_17_535_11.gif Done Skip 0 00 : 00 : 01 Categorie…" at bounding box center [424, 312] width 848 height 624
click at [728, 229] on li "Person inside the car" at bounding box center [759, 224] width 149 height 28
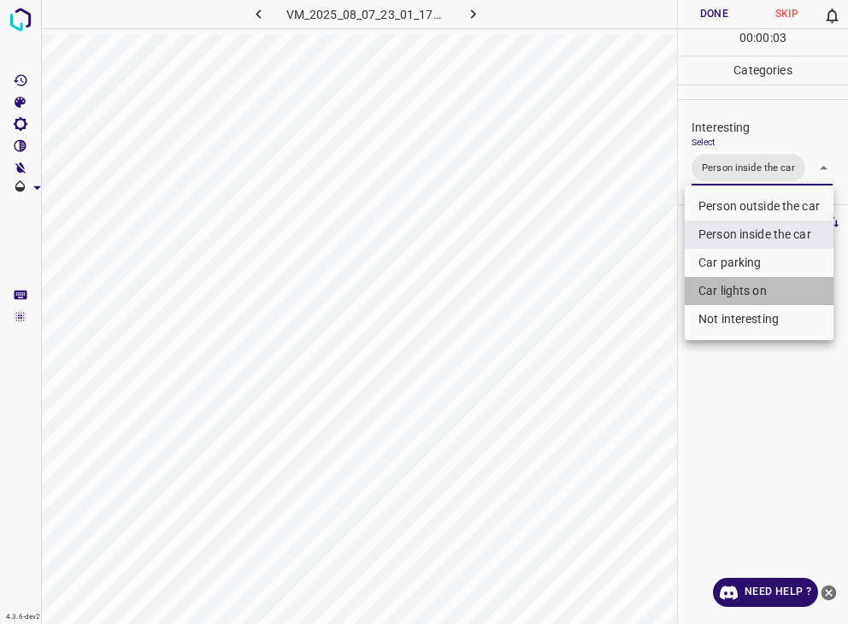
click at [729, 280] on li "Car lights on" at bounding box center [759, 291] width 149 height 28
type input "Person inside the car,Car lights on"
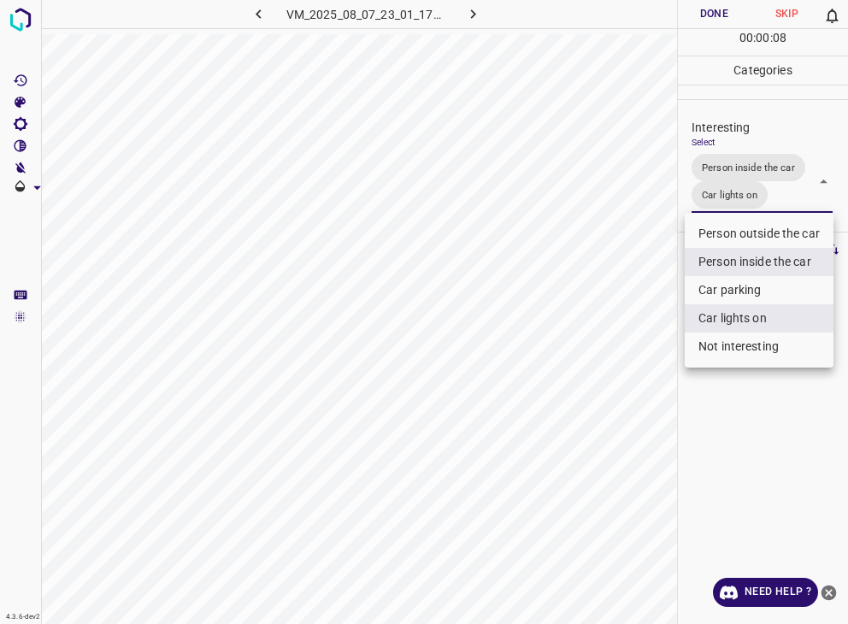
click at [703, 15] on div at bounding box center [424, 312] width 848 height 624
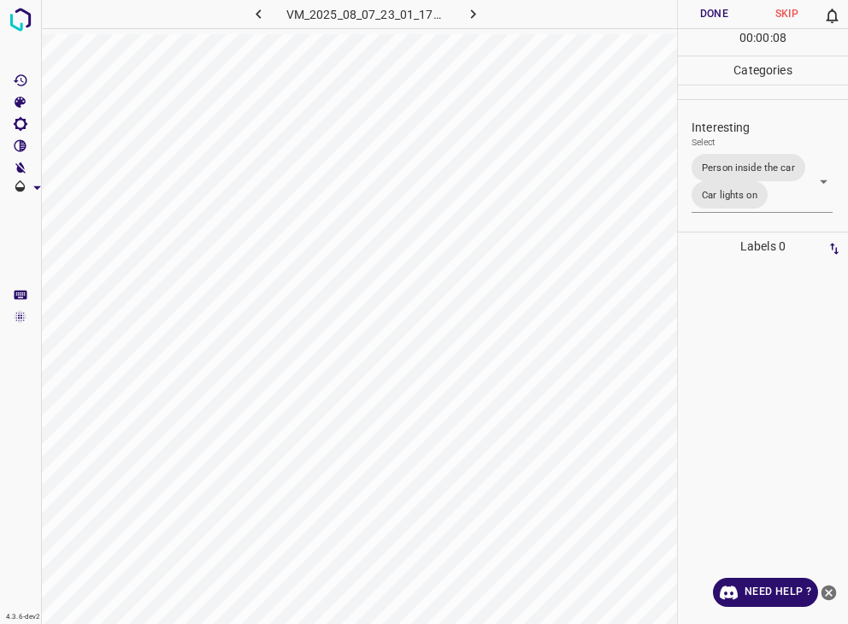
click at [703, 15] on div at bounding box center [424, 312] width 848 height 624
click at [703, 15] on button "Done" at bounding box center [714, 14] width 73 height 28
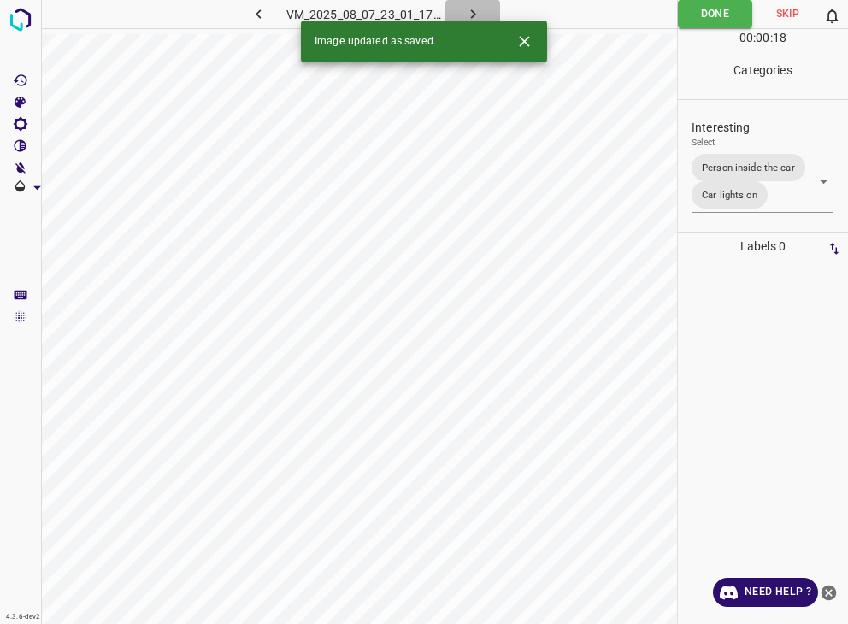
click at [475, 15] on icon "button" at bounding box center [473, 14] width 18 height 18
click at [475, 13] on div "VM_2025_08_07_23_01_17_535_11.gif" at bounding box center [365, 14] width 319 height 28
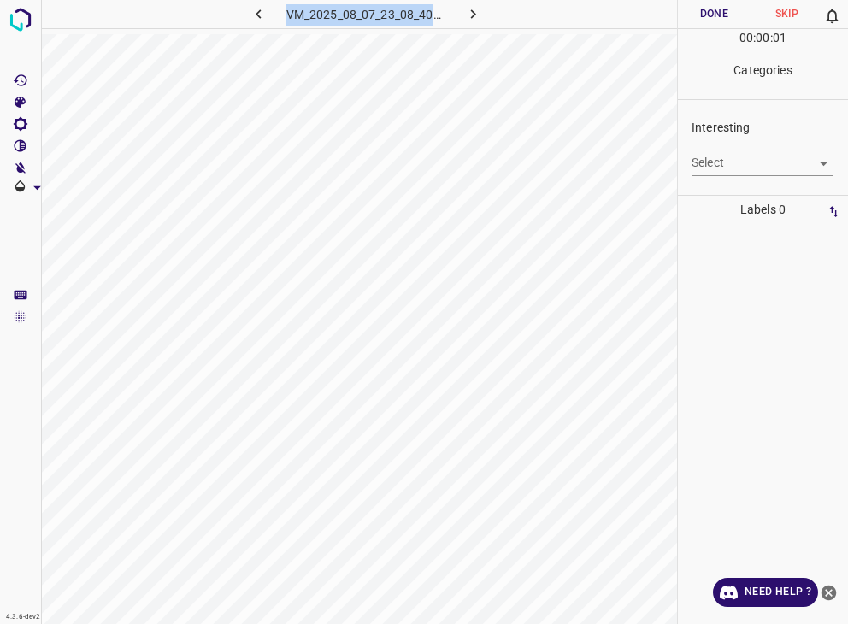
click at [708, 151] on body "4.3.6-dev2 VM_2025_08_07_23_08_40_216_00.gif Done Skip 0 00 : 00 : 01 Categorie…" at bounding box center [424, 312] width 848 height 624
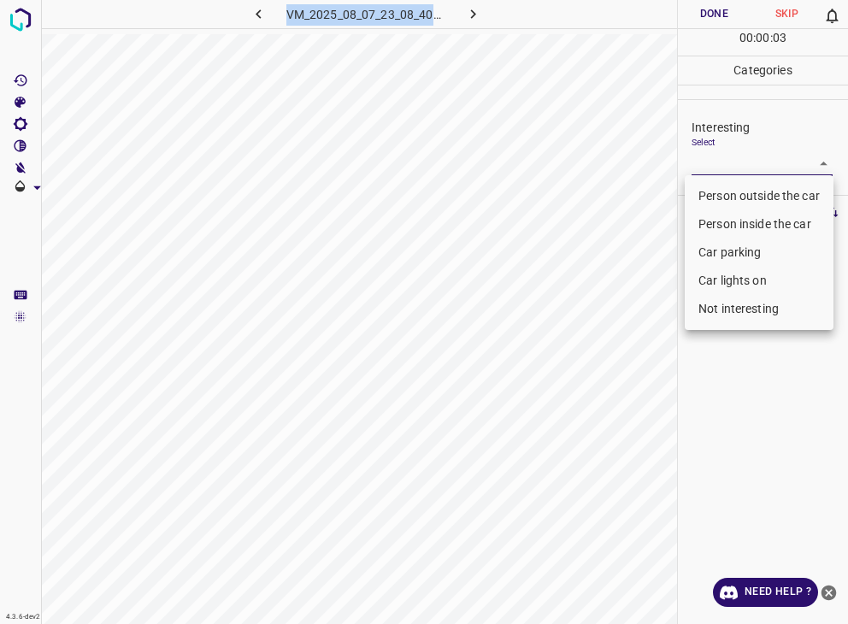
click at [707, 193] on li "Person outside the car" at bounding box center [759, 196] width 149 height 28
type input "Person outside the car"
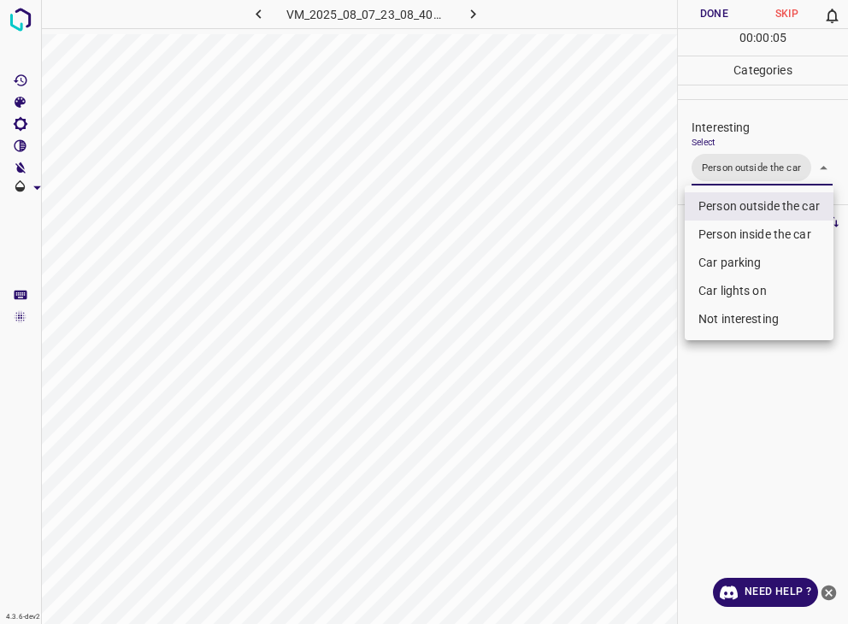
click at [703, 15] on div at bounding box center [424, 312] width 848 height 624
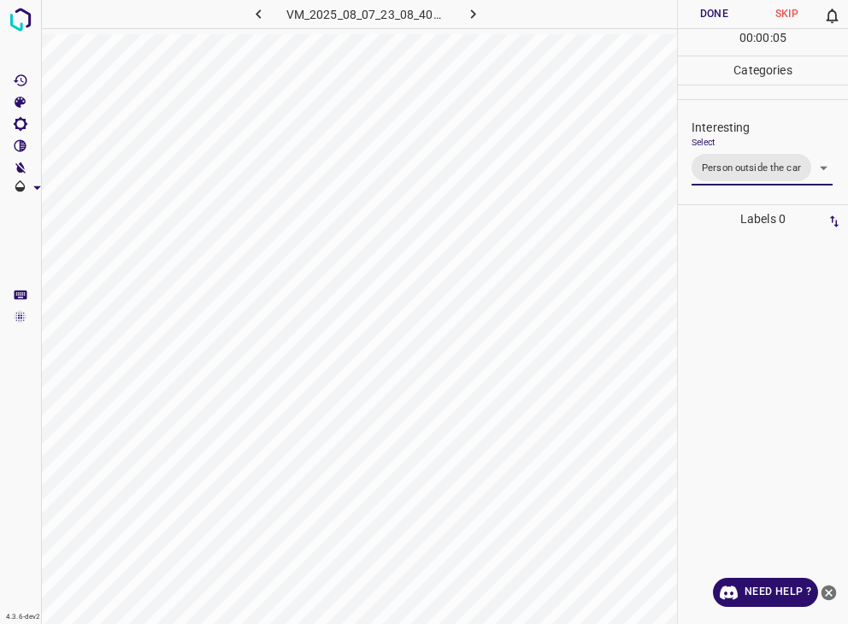
click at [703, 15] on div at bounding box center [424, 312] width 848 height 624
click at [703, 15] on button "Done" at bounding box center [714, 14] width 73 height 28
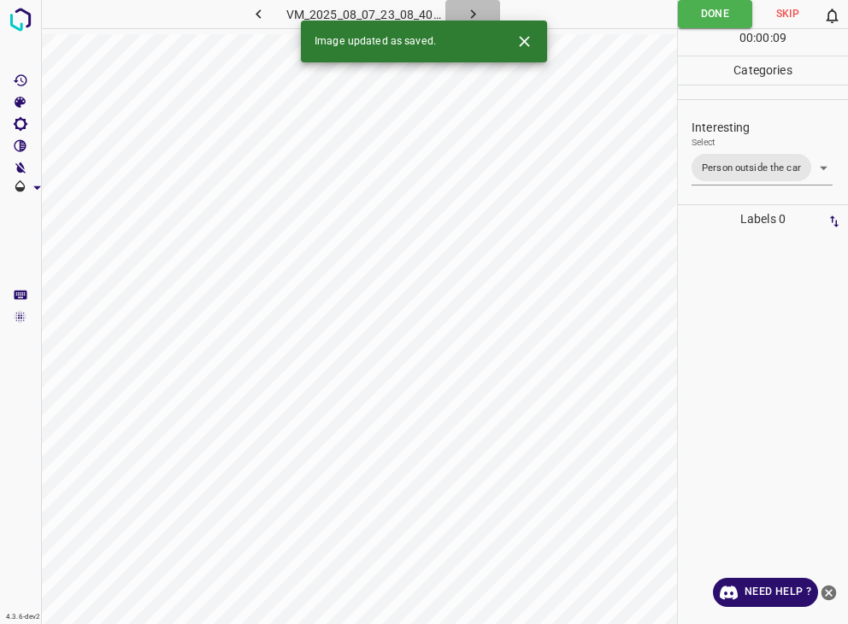
click at [473, 12] on icon "button" at bounding box center [472, 13] width 5 height 9
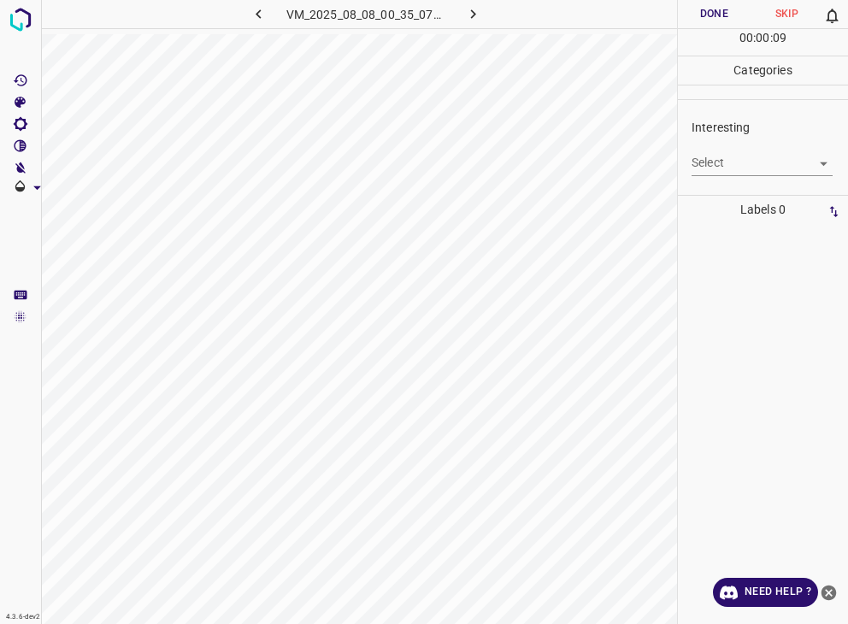
click at [709, 161] on body "4.3.6-dev2 VM_2025_08_08_00_35_07_223_08.gif Done Skip 0 00 : 00 : 09 Categorie…" at bounding box center [424, 312] width 848 height 624
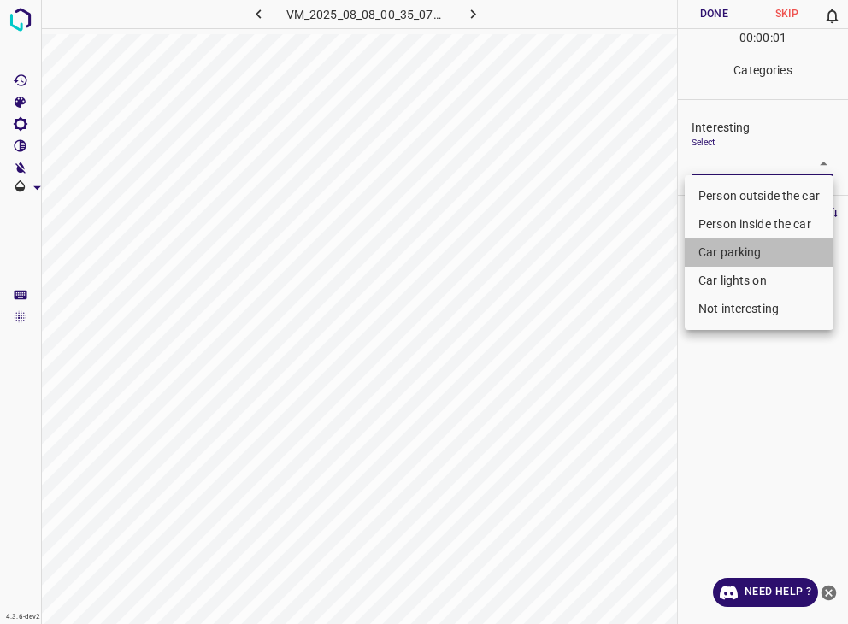
click at [717, 251] on li "Car parking" at bounding box center [759, 253] width 149 height 28
type input "Car parking"
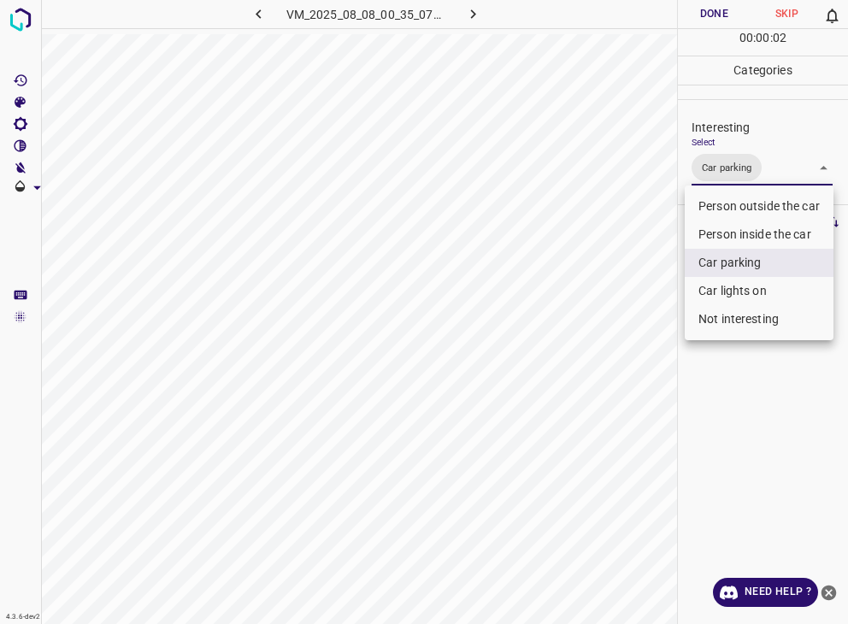
click at [691, 4] on div at bounding box center [424, 312] width 848 height 624
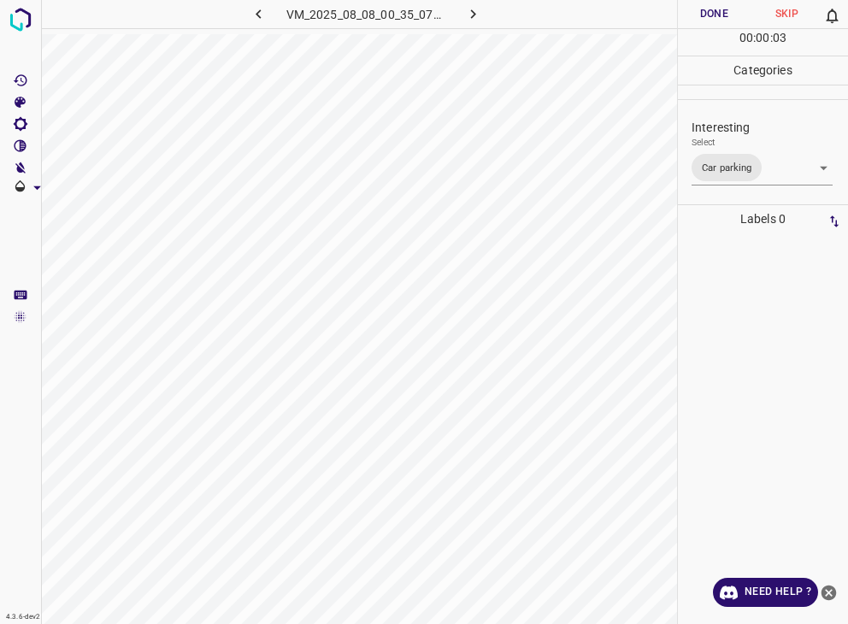
click at [691, 4] on button "Done" at bounding box center [714, 14] width 73 height 28
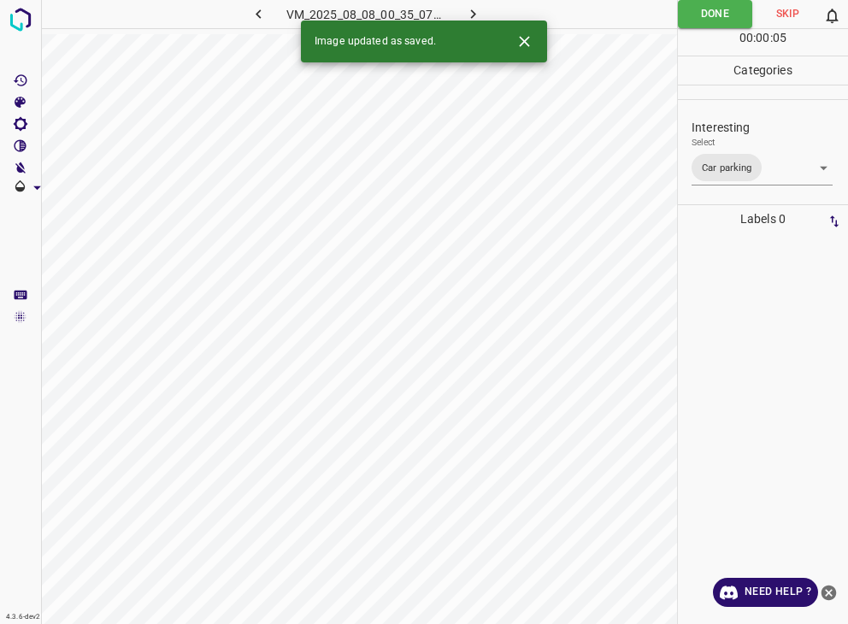
click at [472, 5] on icon "button" at bounding box center [473, 14] width 18 height 18
click at [530, 37] on icon "Close" at bounding box center [525, 41] width 18 height 18
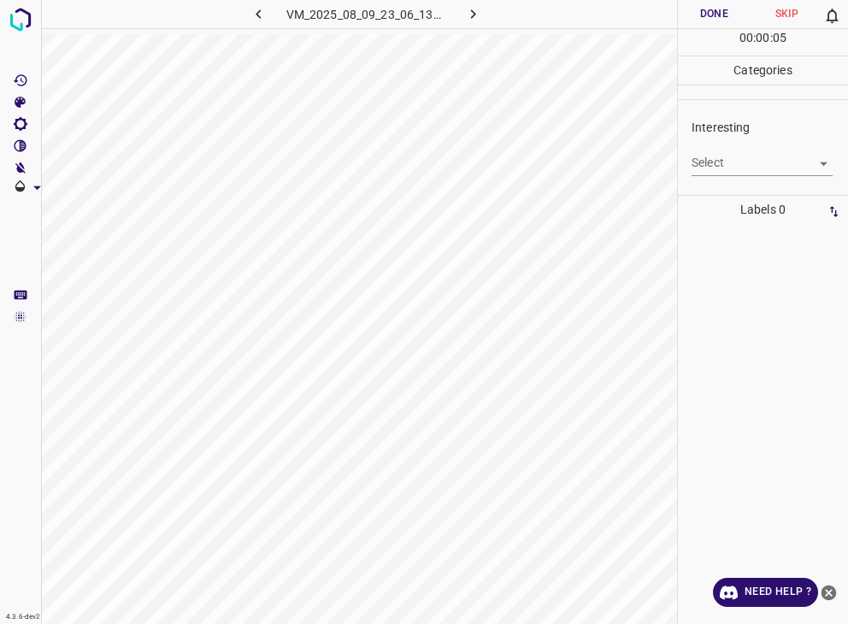
click at [720, 158] on body "4.3.6-dev2 VM_2025_08_09_23_06_13_313_09.gif Done Skip 0 00 : 00 : 05 Categorie…" at bounding box center [424, 312] width 848 height 624
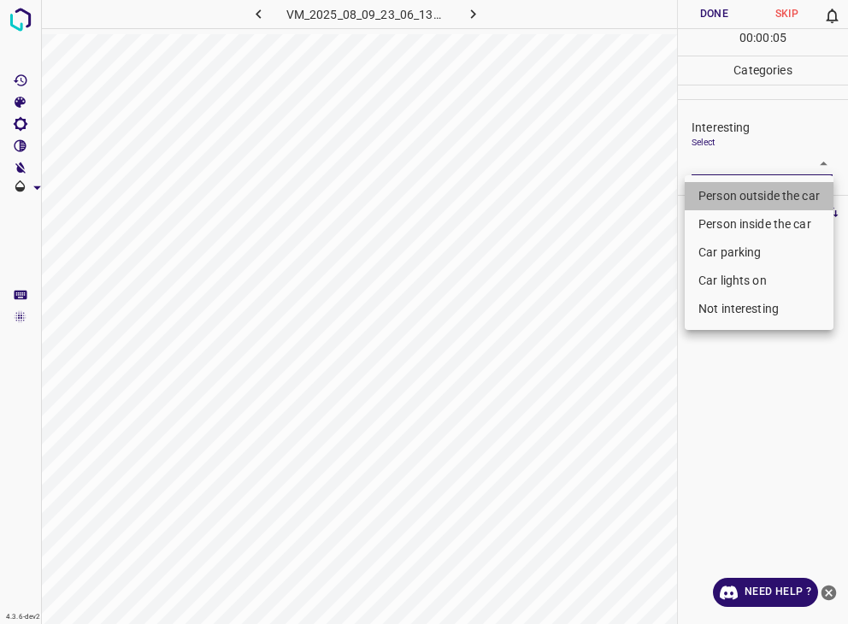
click at [724, 201] on li "Person outside the car" at bounding box center [759, 196] width 149 height 28
type input "Person outside the car"
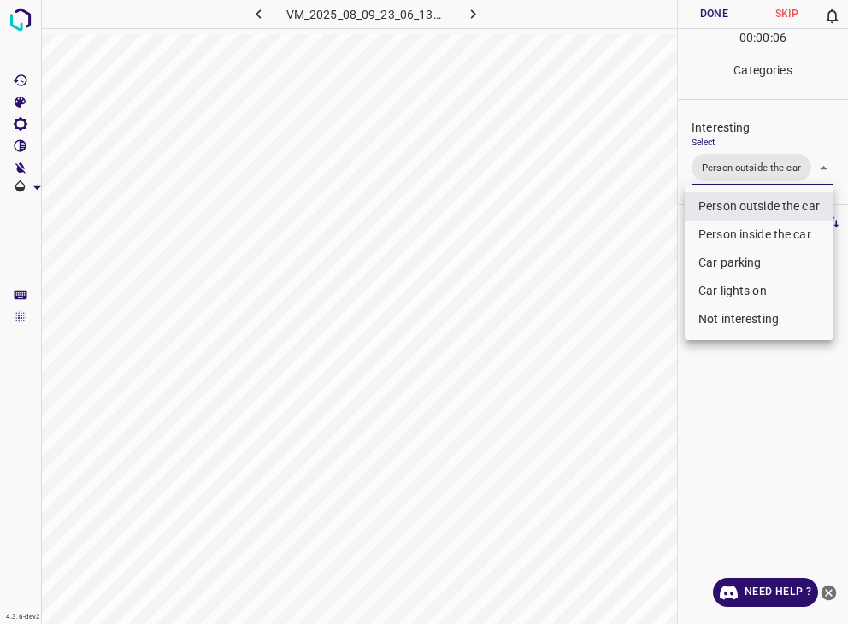
click at [731, 15] on div at bounding box center [424, 312] width 848 height 624
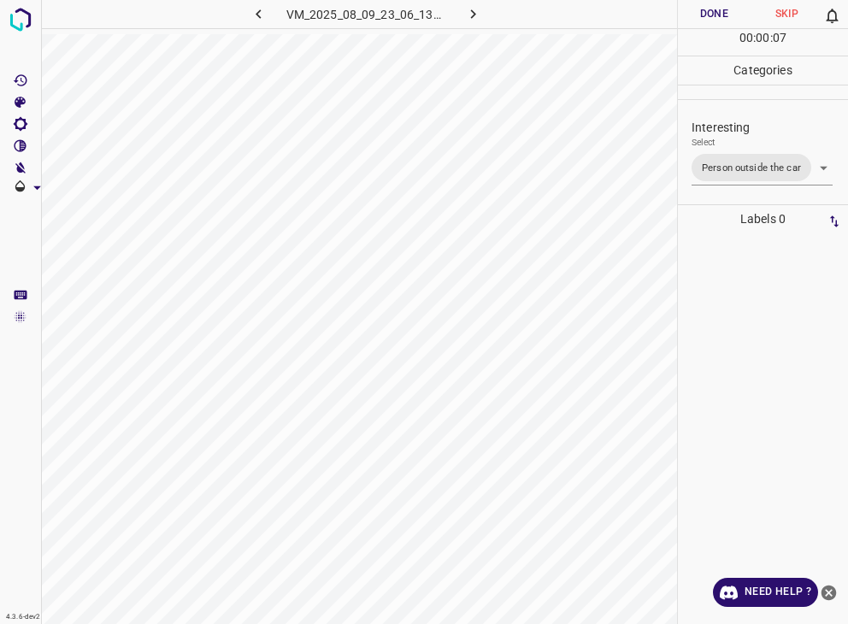
click at [731, 15] on div at bounding box center [424, 312] width 848 height 624
click at [722, 15] on button "Done" at bounding box center [714, 14] width 73 height 28
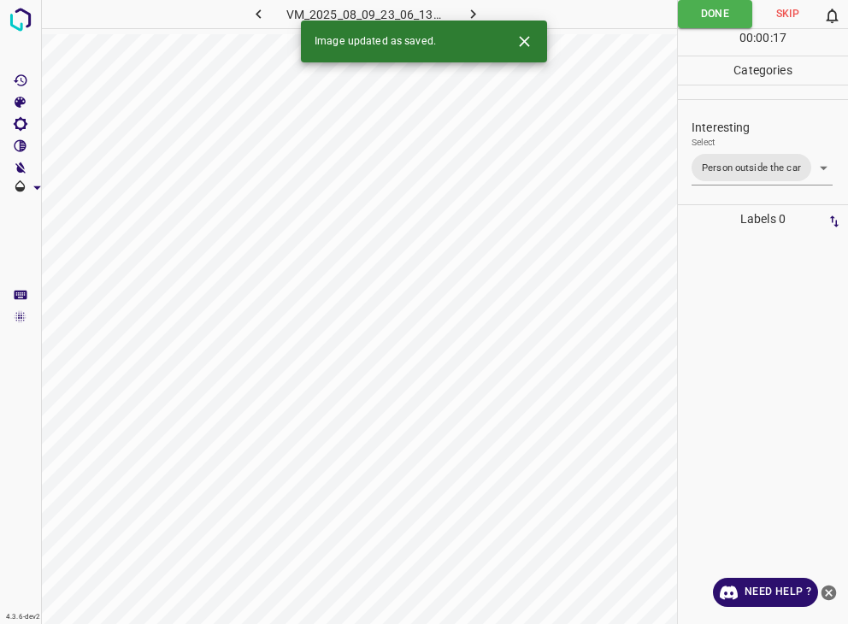
click at [479, 11] on icon "button" at bounding box center [473, 14] width 18 height 18
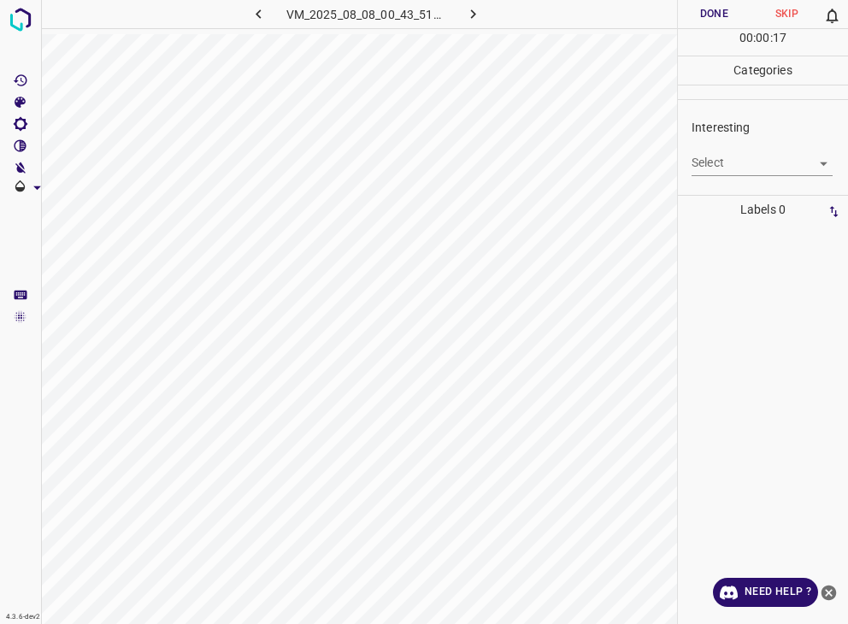
click at [728, 149] on div "Select ​" at bounding box center [762, 156] width 141 height 38
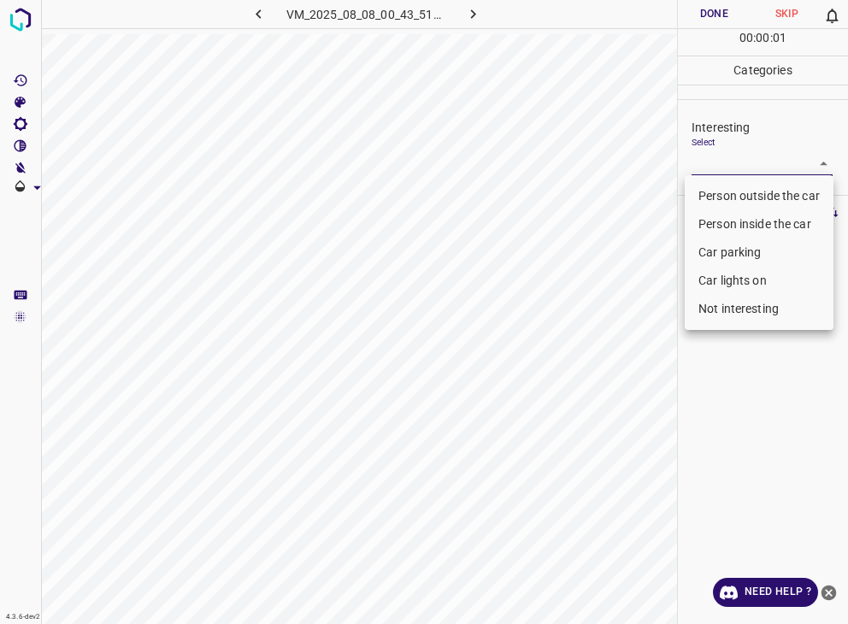
click at [732, 168] on body "4.3.6-dev2 VM_2025_08_08_00_43_51_483_01.gif Done Skip 0 00 : 00 : 01 Categorie…" at bounding box center [424, 312] width 848 height 624
click at [738, 203] on li "Person outside the car" at bounding box center [759, 196] width 149 height 28
type input "Person outside the car"
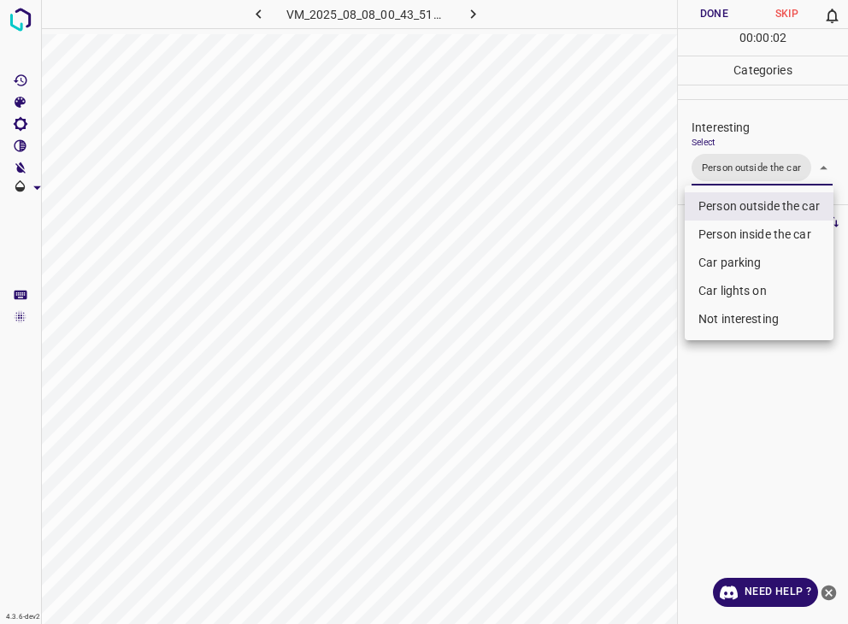
click at [711, 21] on div at bounding box center [424, 312] width 848 height 624
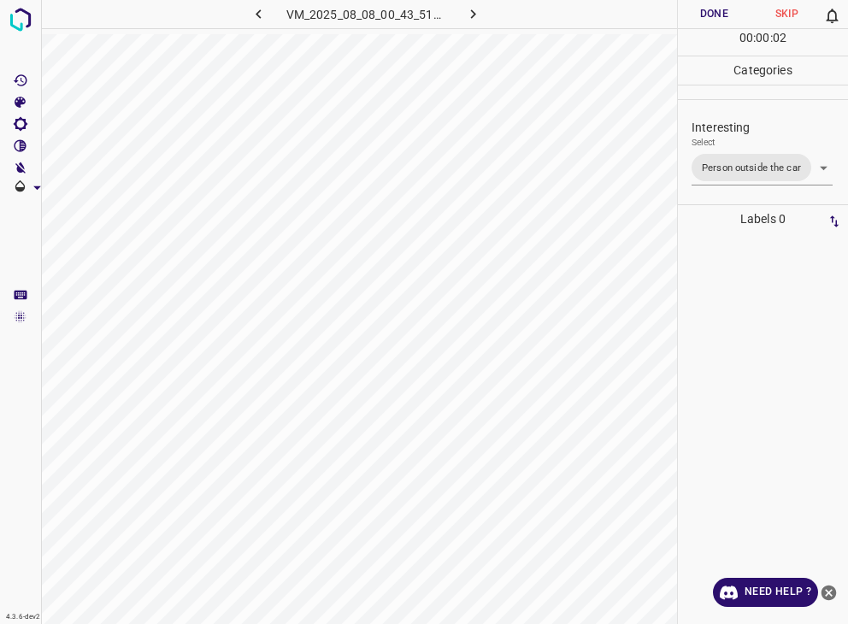
click at [706, 18] on div "Person outside the car Person inside the car Car parking Car lights on Not inte…" at bounding box center [424, 312] width 848 height 624
click at [706, 18] on button "Done" at bounding box center [714, 14] width 73 height 28
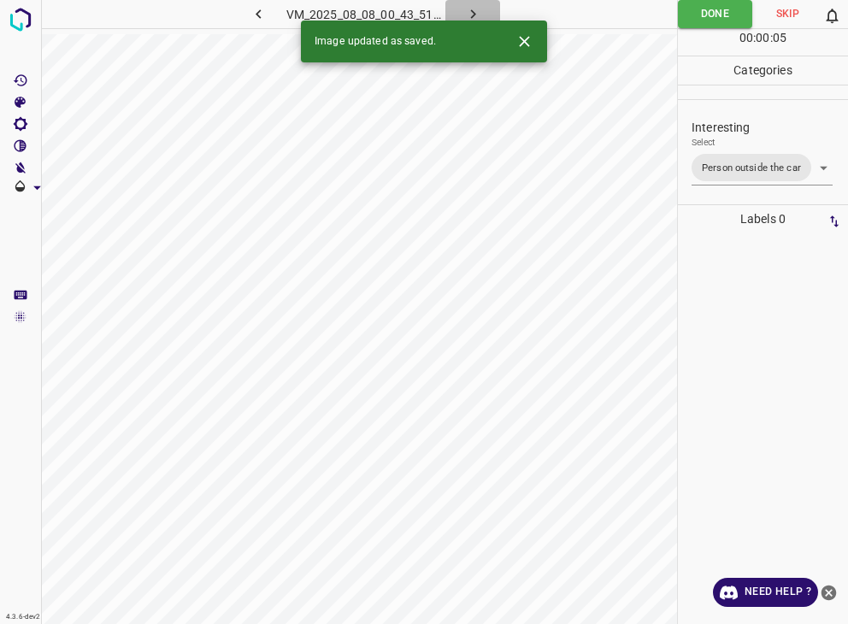
click at [476, 12] on icon "button" at bounding box center [473, 14] width 18 height 18
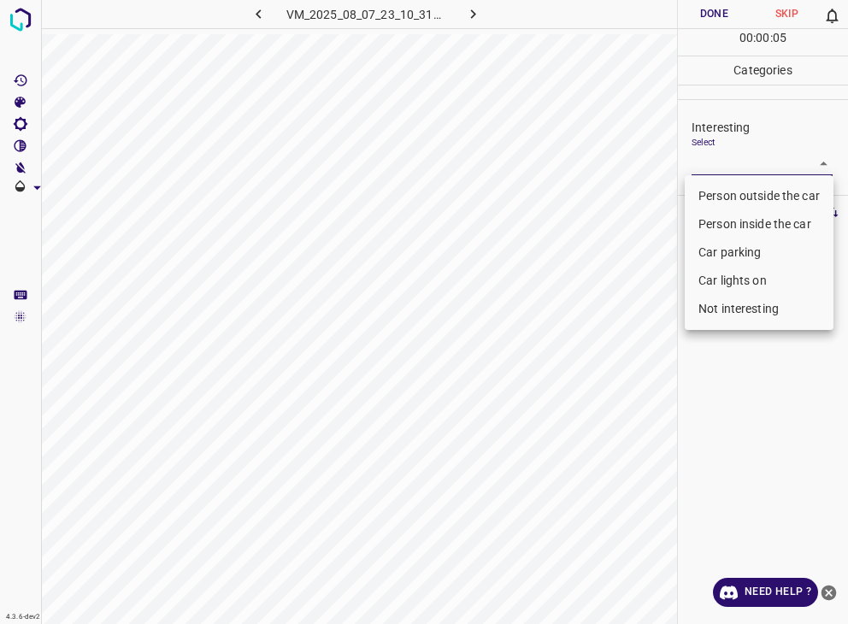
click at [716, 166] on body "4.3.6-dev2 VM_2025_08_07_23_10_31_105_02.gif Done Skip 0 00 : 00 : 05 Categorie…" at bounding box center [424, 312] width 848 height 624
click at [728, 303] on li "Not interesting" at bounding box center [759, 309] width 149 height 28
type input "Not interesting"
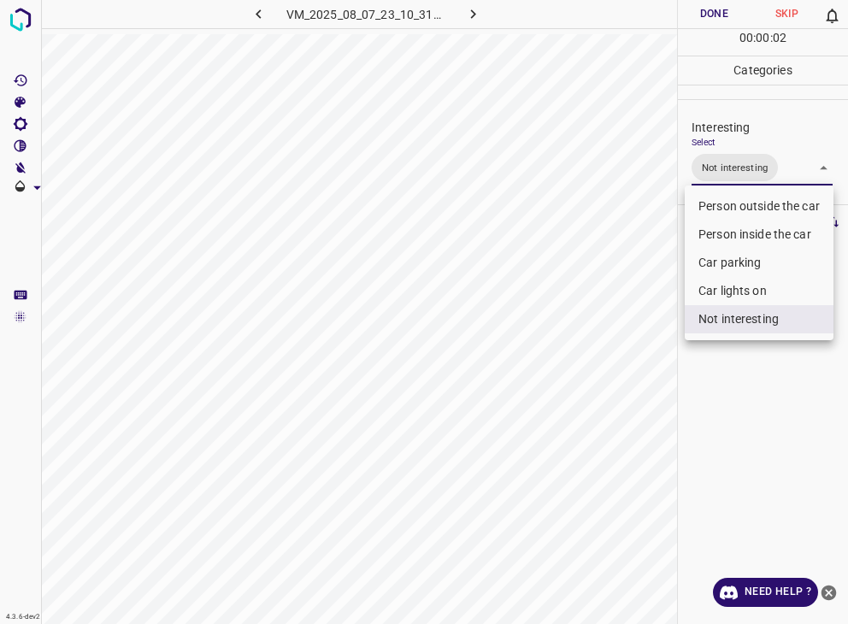
click at [715, 15] on div at bounding box center [424, 312] width 848 height 624
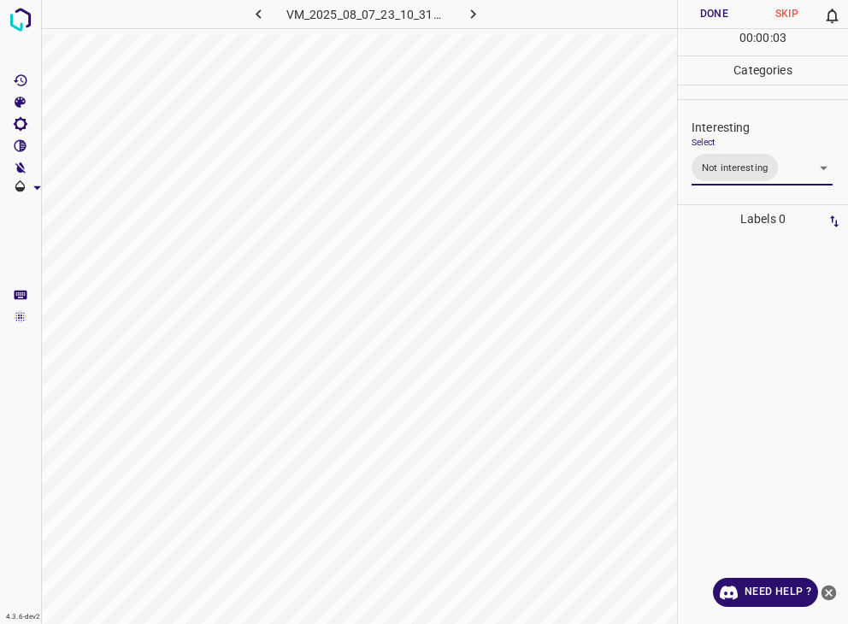
click at [715, 15] on div at bounding box center [424, 312] width 848 height 624
click at [715, 15] on button "Done" at bounding box center [714, 14] width 73 height 28
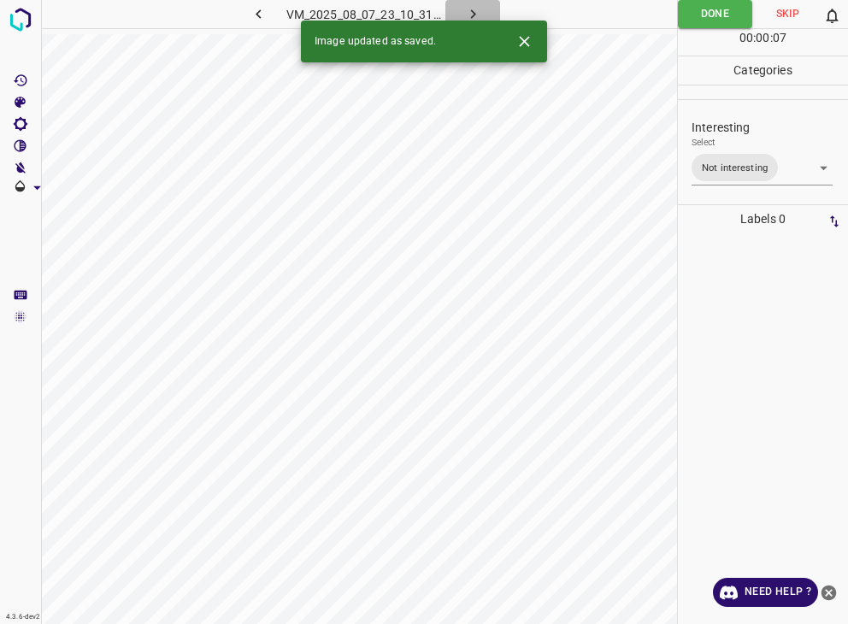
click at [473, 15] on icon "button" at bounding box center [472, 13] width 5 height 9
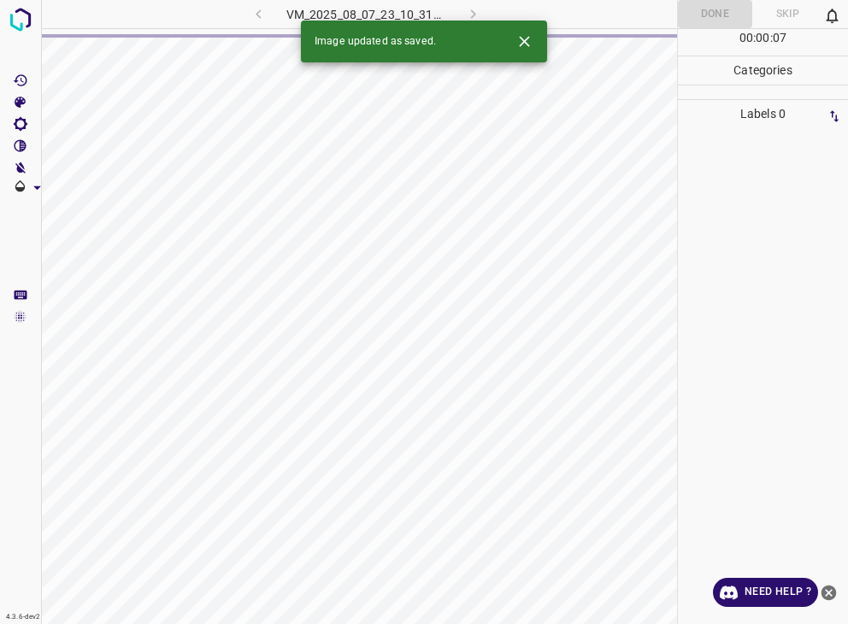
click at [473, 15] on div "VM_2025_08_07_23_10_31_105_02.gif" at bounding box center [365, 14] width 319 height 28
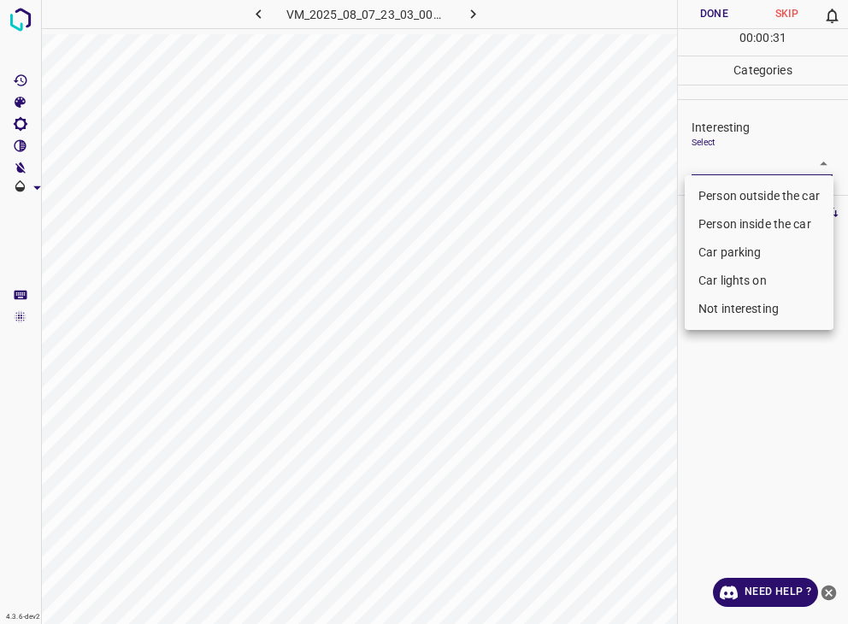
click at [776, 166] on body "4.3.6-dev2 VM_2025_08_07_23_03_00_799_05.gif Done Skip 0 00 : 00 : 31 Categorie…" at bounding box center [424, 312] width 848 height 624
click at [759, 192] on li "Person outside the car" at bounding box center [759, 196] width 149 height 28
type input "Person outside the car"
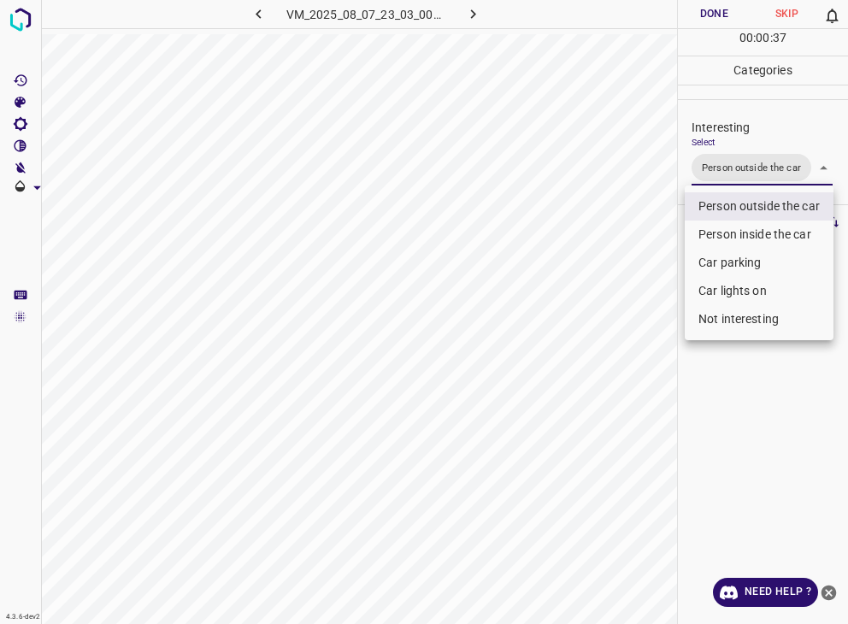
click at [710, 9] on div at bounding box center [424, 312] width 848 height 624
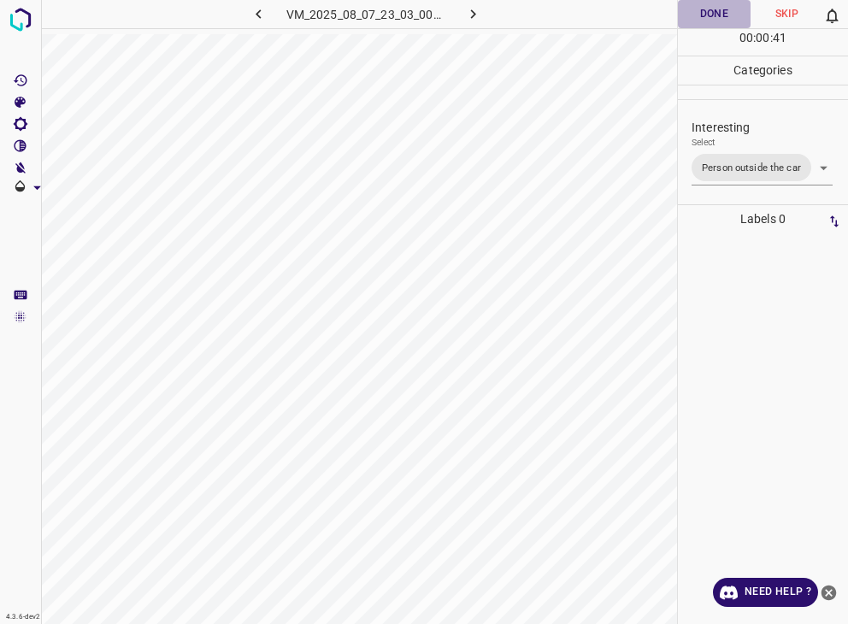
click at [718, 11] on button "Done" at bounding box center [714, 14] width 73 height 28
click at [715, 15] on button "Done" at bounding box center [714, 14] width 73 height 28
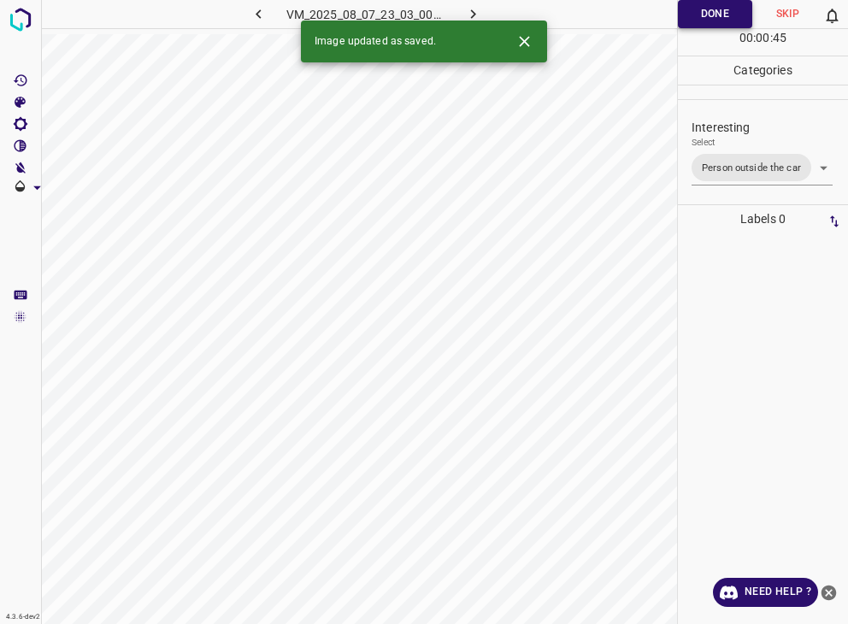
click at [715, 15] on button "Done" at bounding box center [715, 14] width 74 height 28
click at [477, 11] on icon "button" at bounding box center [473, 14] width 18 height 18
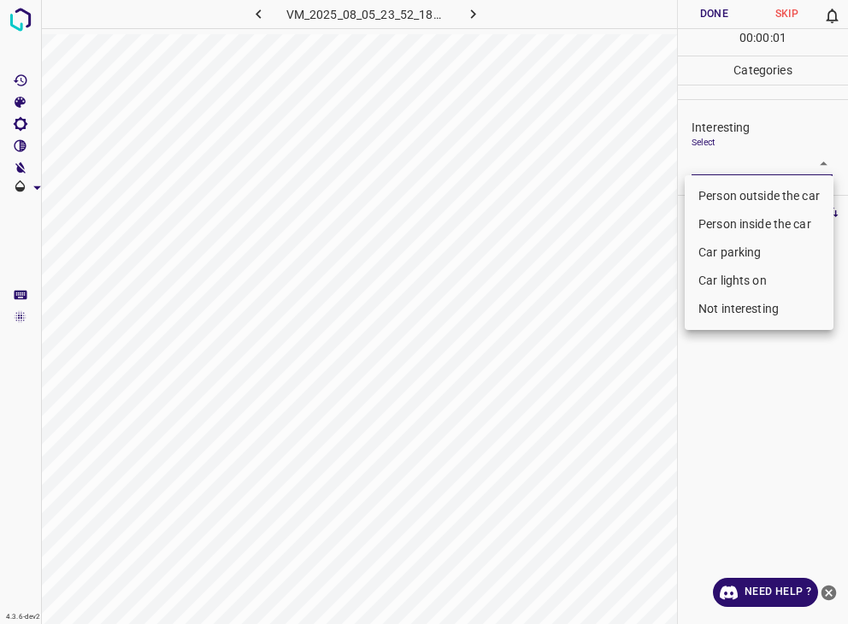
click at [744, 161] on body "4.3.6-dev2 VM_2025_08_05_23_52_18_805_05.gif Done Skip 0 00 : 00 : 01 Categorie…" at bounding box center [424, 312] width 848 height 624
click at [746, 278] on li "Car lights on" at bounding box center [759, 281] width 149 height 28
type input "Car lights on"
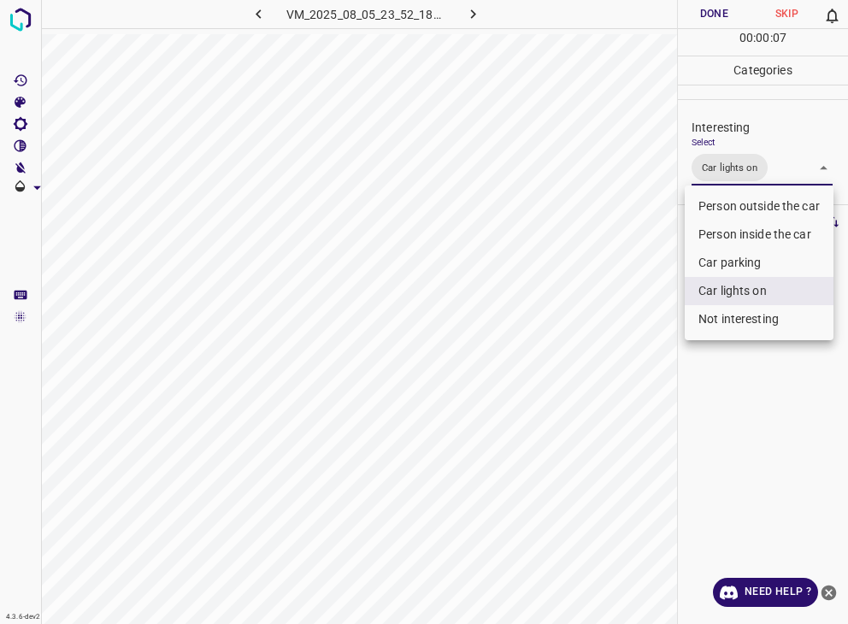
click at [714, 10] on div at bounding box center [424, 312] width 848 height 624
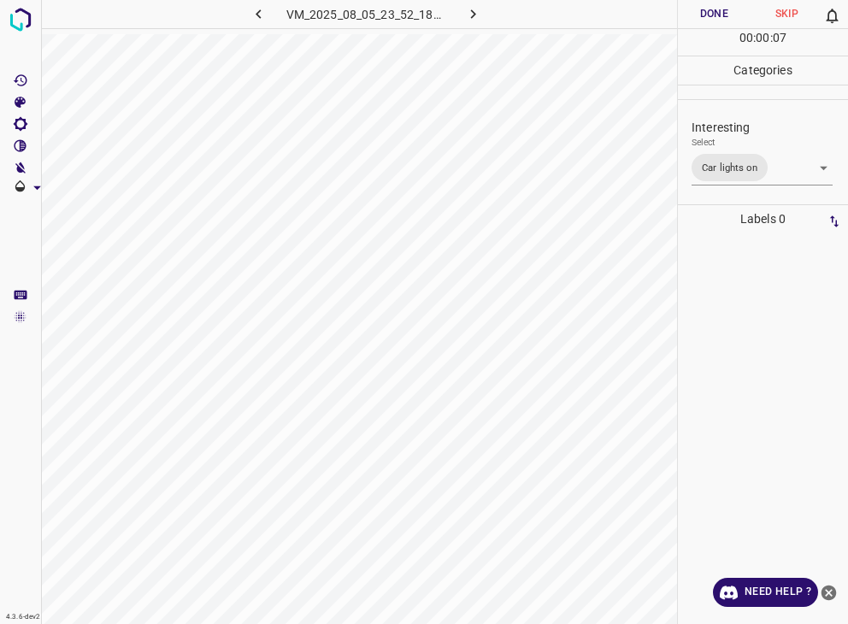
click at [714, 10] on div at bounding box center [424, 312] width 848 height 624
click at [714, 10] on button "Done" at bounding box center [714, 14] width 73 height 28
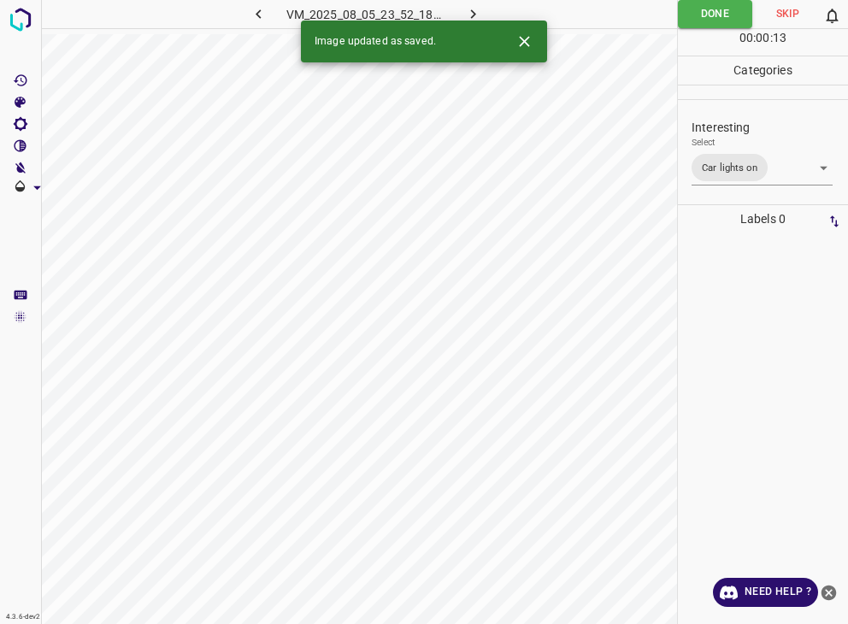
click at [472, 14] on icon "button" at bounding box center [473, 14] width 18 height 18
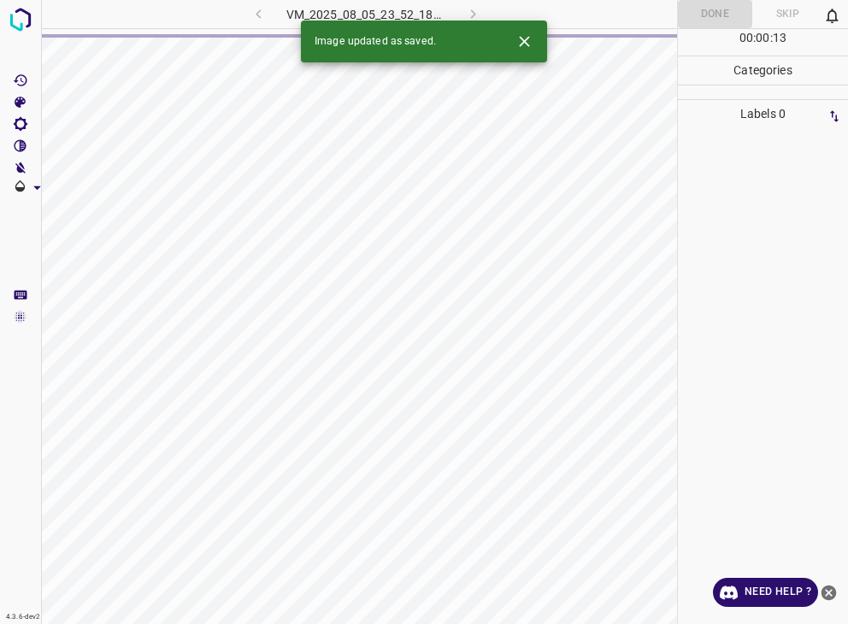
click at [472, 14] on div "VM_2025_08_05_23_52_18_805_05.gif" at bounding box center [365, 14] width 319 height 28
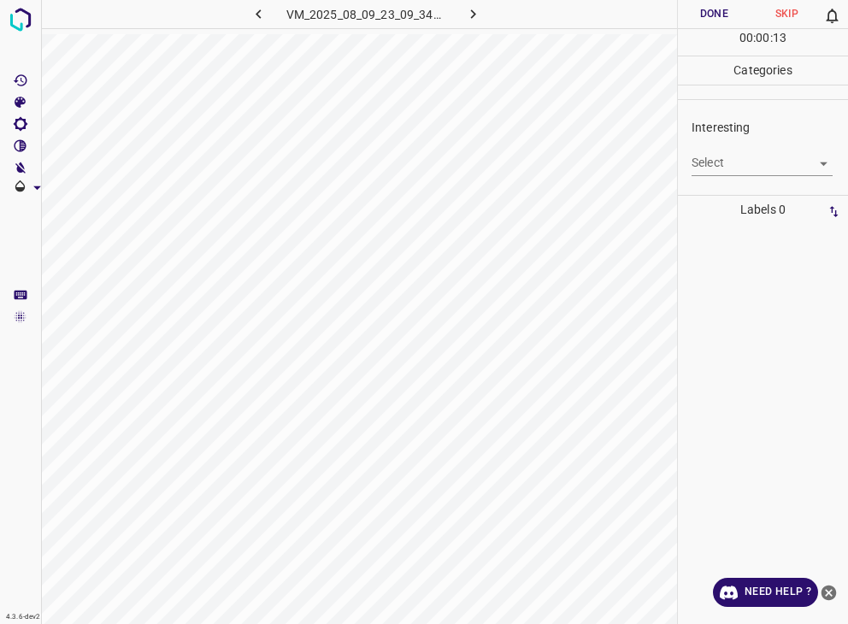
click at [730, 161] on body "4.3.6-dev2 VM_2025_08_09_23_09_34_098_12.gif Done Skip 0 00 : 00 : 13 Categorie…" at bounding box center [424, 312] width 848 height 624
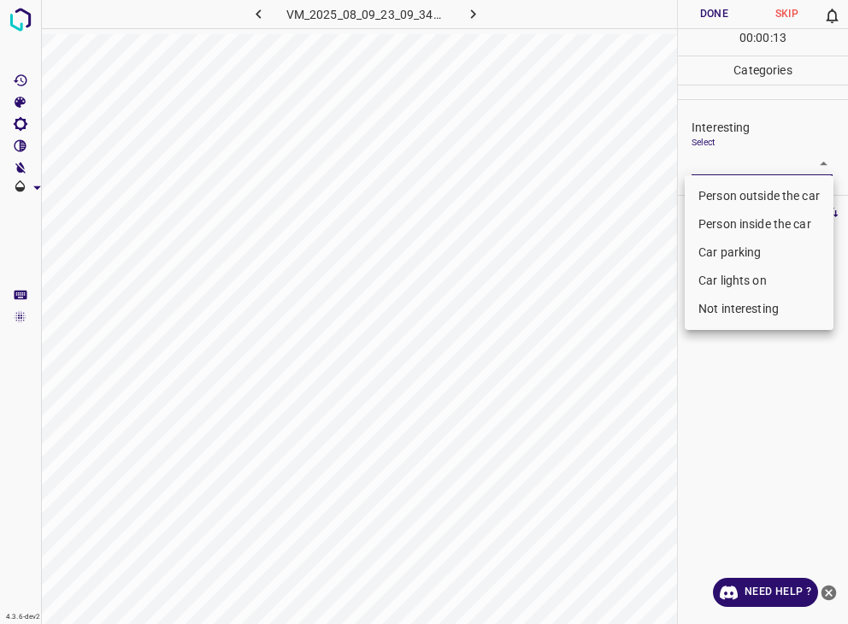
click at [746, 194] on li "Person outside the car" at bounding box center [759, 196] width 149 height 28
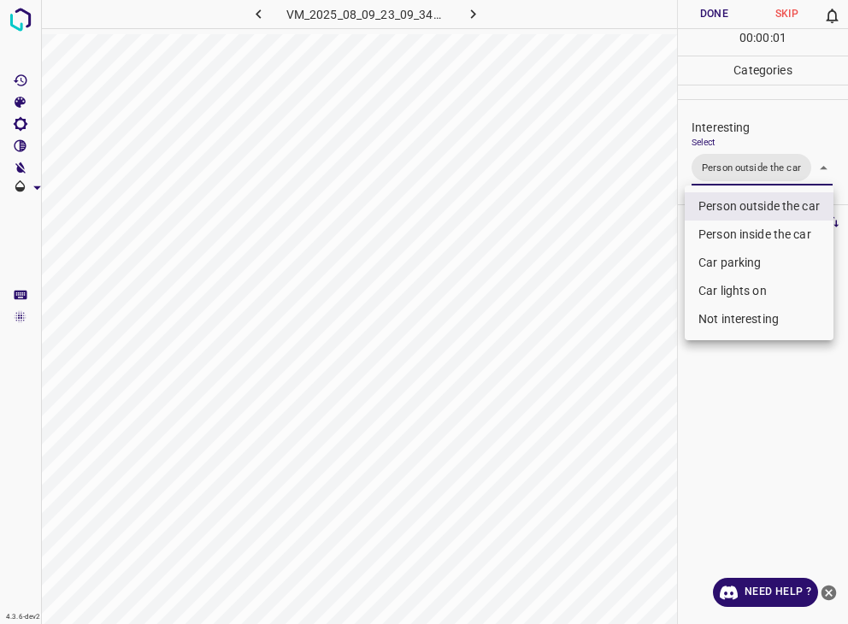
click at [749, 288] on li "Car lights on" at bounding box center [759, 291] width 149 height 28
type input "Person outside the car,Car lights on"
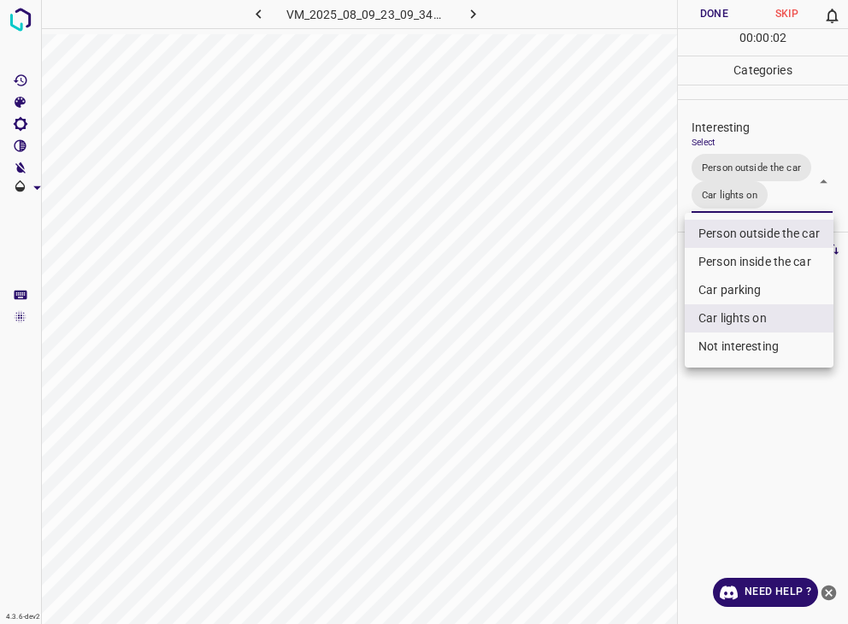
click at [708, 15] on div at bounding box center [424, 312] width 848 height 624
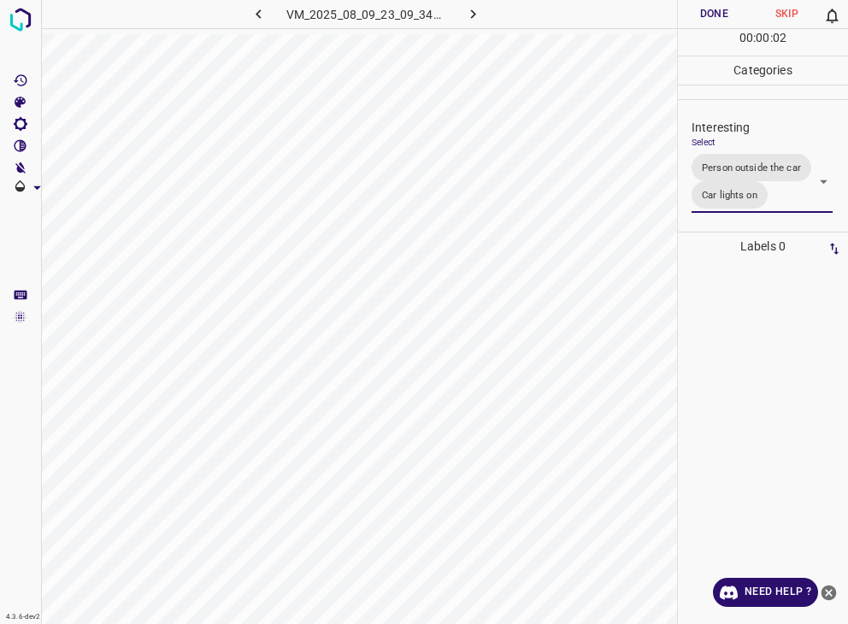
click at [708, 15] on div at bounding box center [424, 312] width 848 height 624
click at [708, 15] on button "Done" at bounding box center [714, 14] width 73 height 28
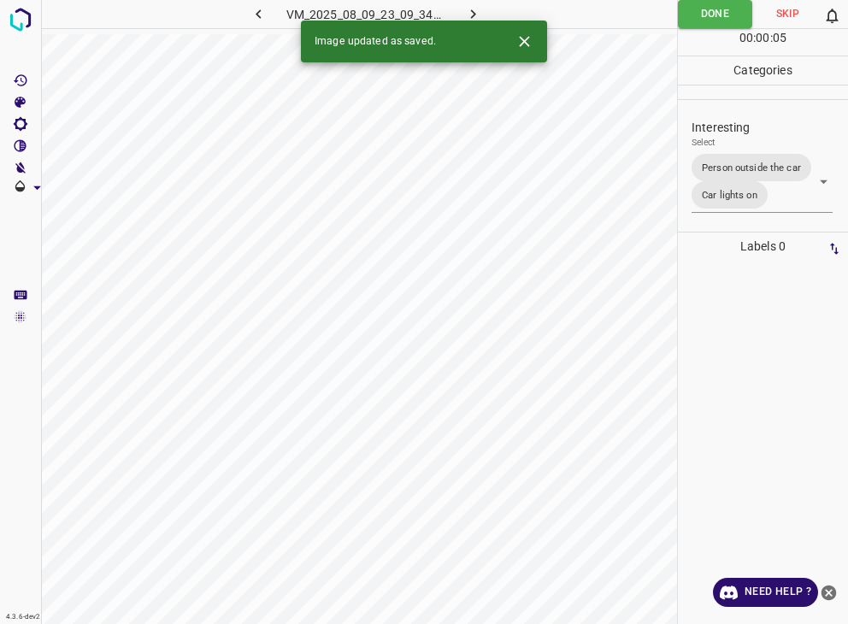
click at [475, 9] on icon "button" at bounding box center [473, 14] width 18 height 18
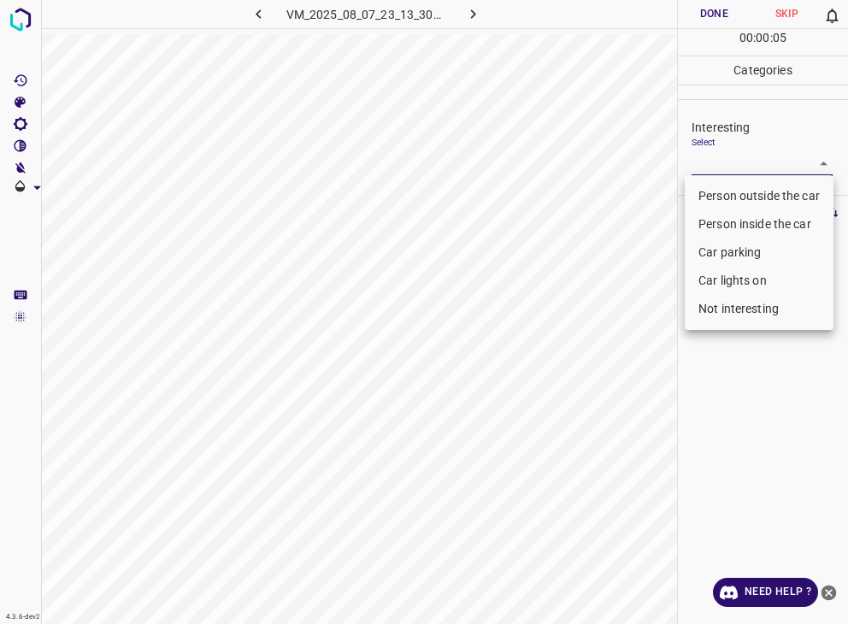
click at [746, 153] on body "4.3.6-dev2 VM_2025_08_07_23_13_30_452_11.gif Done Skip 0 00 : 00 : 05 Categorie…" at bounding box center [424, 312] width 848 height 624
click at [750, 196] on li "Person outside the car" at bounding box center [759, 196] width 149 height 28
type input "Person outside the car"
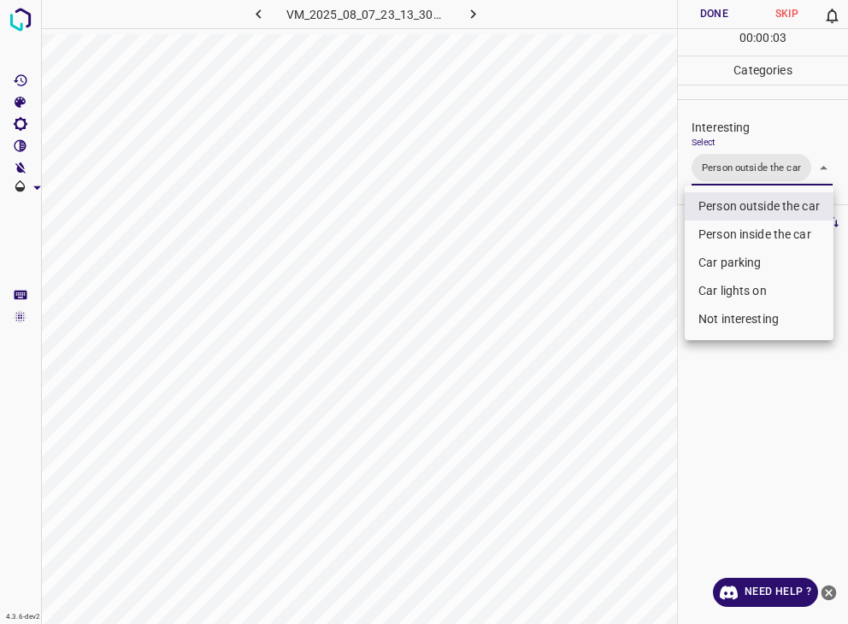
click at [728, 9] on div at bounding box center [424, 312] width 848 height 624
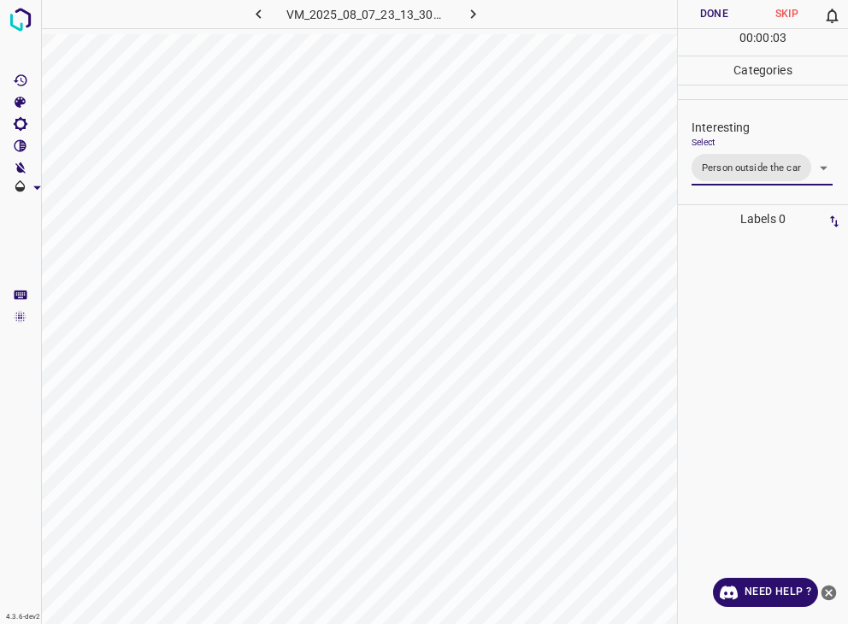
click at [728, 9] on div at bounding box center [424, 312] width 848 height 624
click at [728, 9] on button "Done" at bounding box center [714, 14] width 73 height 28
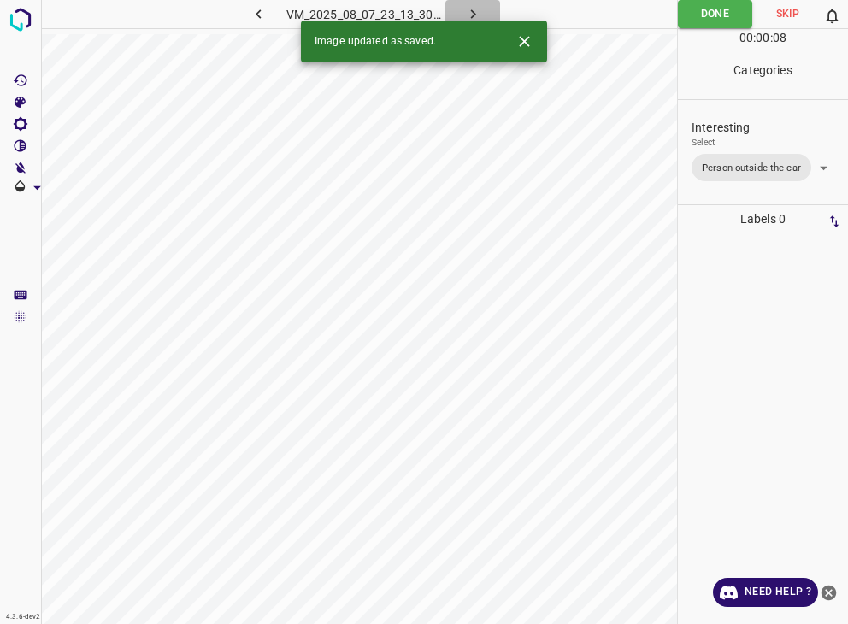
click at [481, 7] on icon "button" at bounding box center [473, 14] width 18 height 18
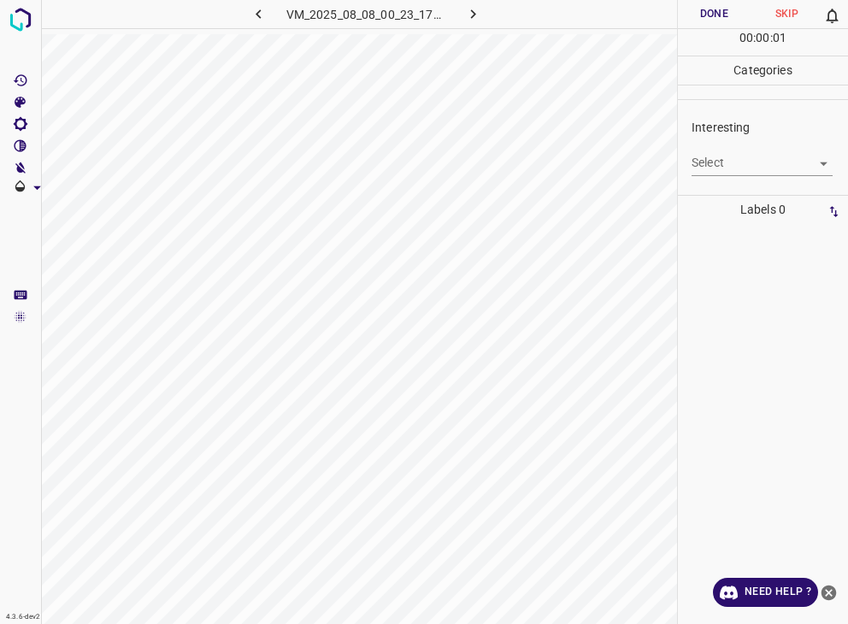
click at [749, 159] on body "4.3.6-dev2 VM_2025_08_08_00_23_17_807_02.gif Done Skip 0 00 : 00 : 01 Categorie…" at bounding box center [424, 312] width 848 height 624
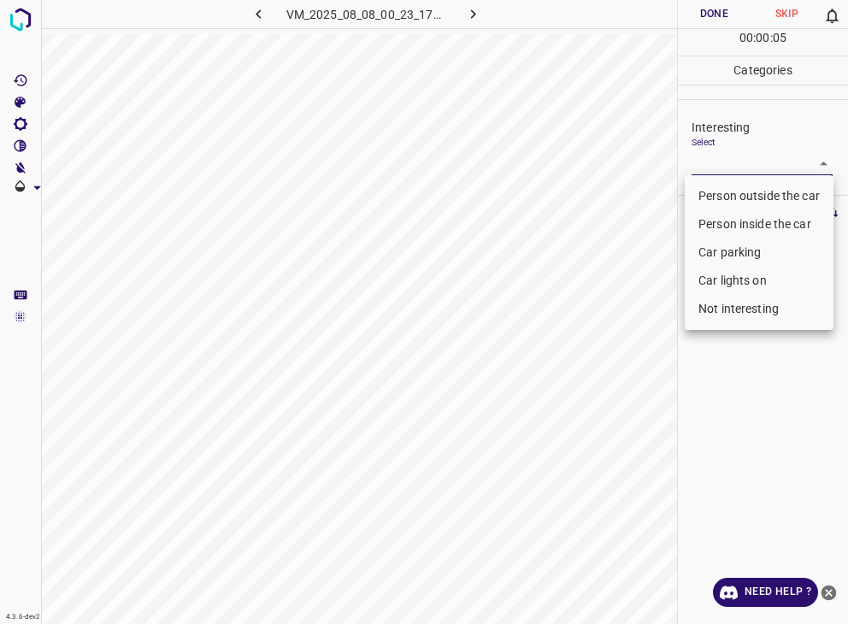
click at [732, 196] on li "Person outside the car" at bounding box center [759, 196] width 149 height 28
type input "Person outside the car"
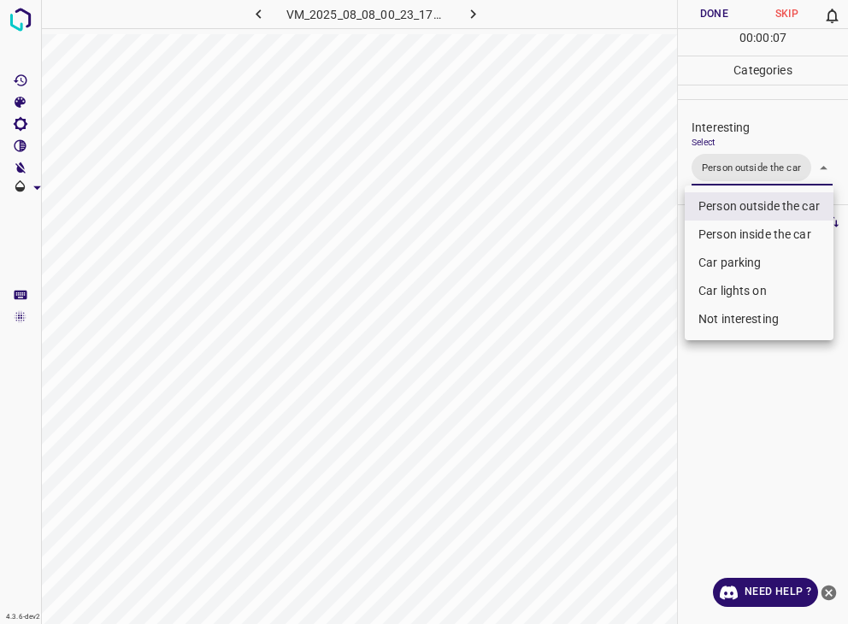
click at [707, 15] on div at bounding box center [424, 312] width 848 height 624
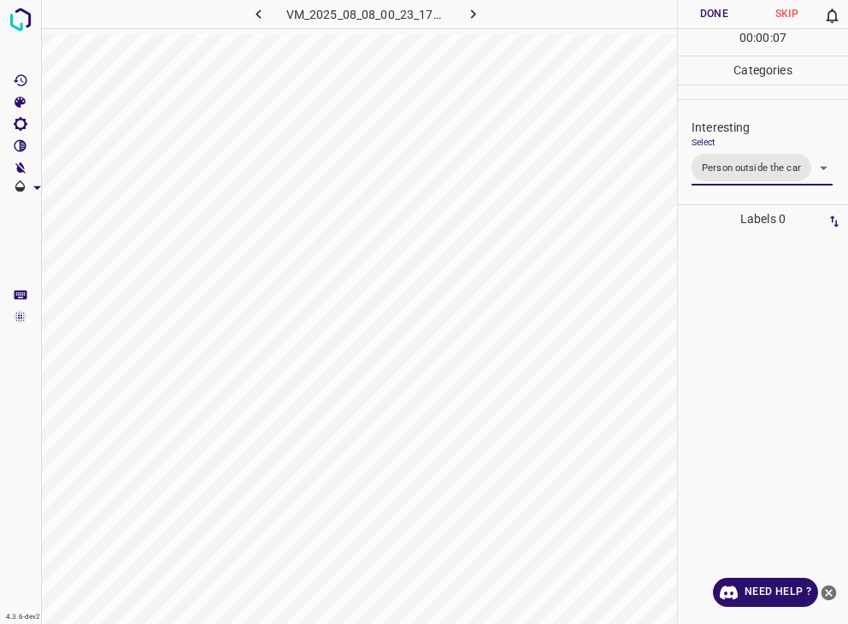
click at [707, 15] on div at bounding box center [424, 312] width 848 height 624
click at [707, 15] on button "Done" at bounding box center [714, 14] width 73 height 28
click at [706, 15] on button "Done" at bounding box center [714, 14] width 73 height 28
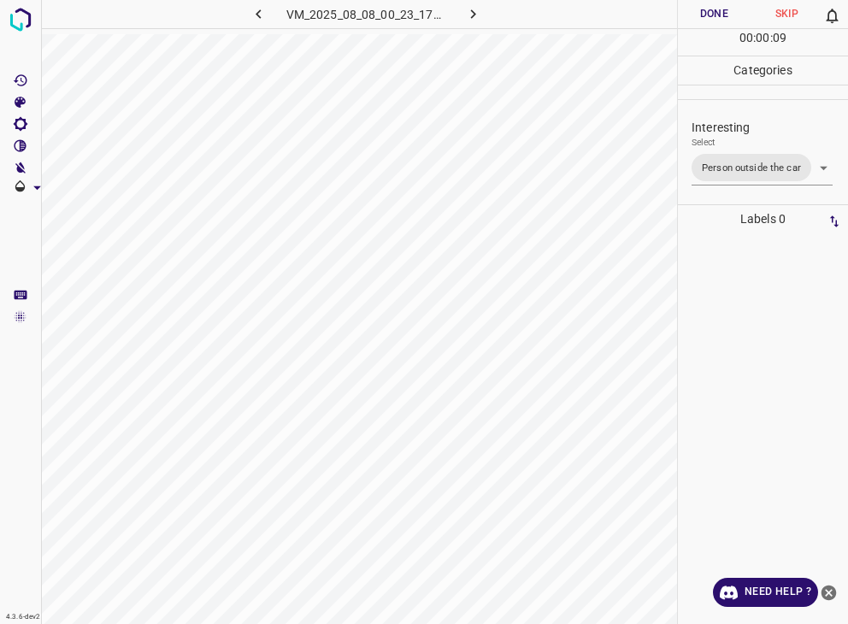
click at [706, 15] on button "Done" at bounding box center [714, 14] width 73 height 28
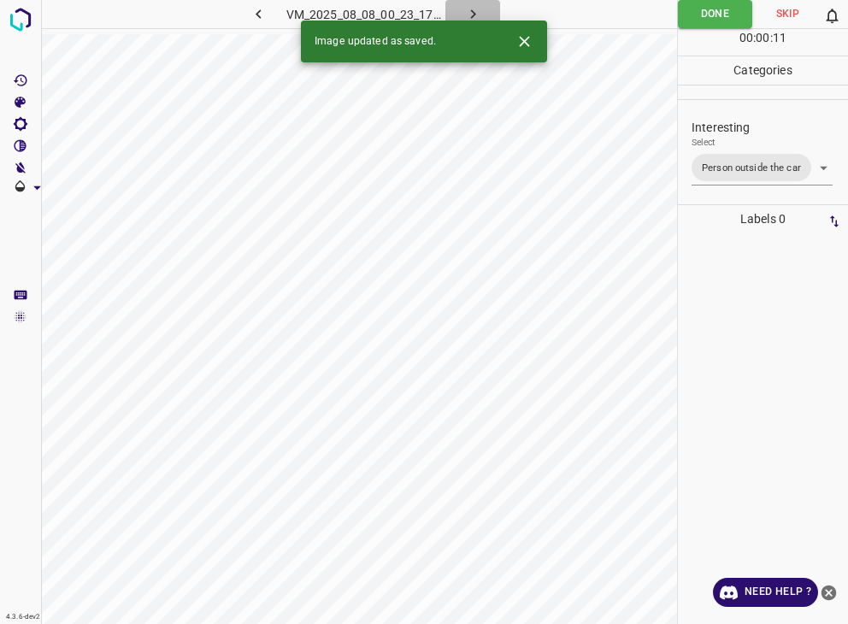
click at [469, 15] on icon "button" at bounding box center [473, 14] width 18 height 18
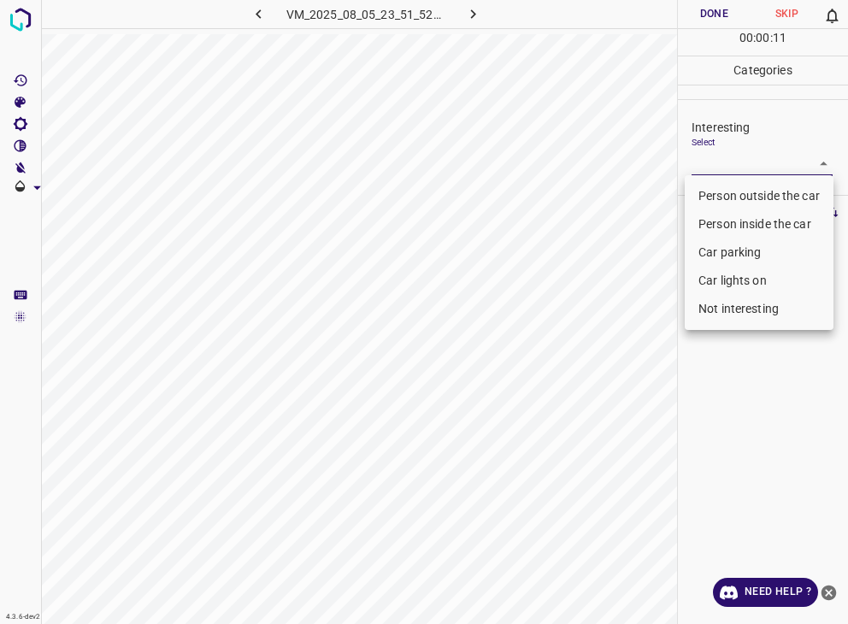
click at [742, 164] on body "4.3.6-dev2 VM_2025_08_05_23_51_52_253_00.gif Done Skip 0 00 : 00 : 11 Categorie…" at bounding box center [424, 312] width 848 height 624
drag, startPoint x: 750, startPoint y: 274, endPoint x: 725, endPoint y: 257, distance: 30.1
click at [748, 277] on li "Car lights on" at bounding box center [759, 281] width 149 height 28
type input "Car lights on"
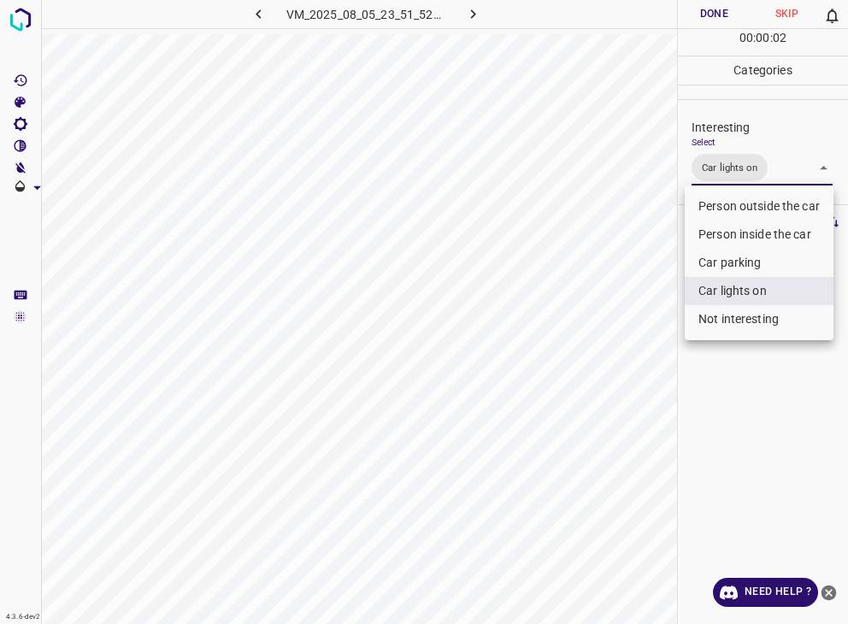
click at [705, 17] on div at bounding box center [424, 312] width 848 height 624
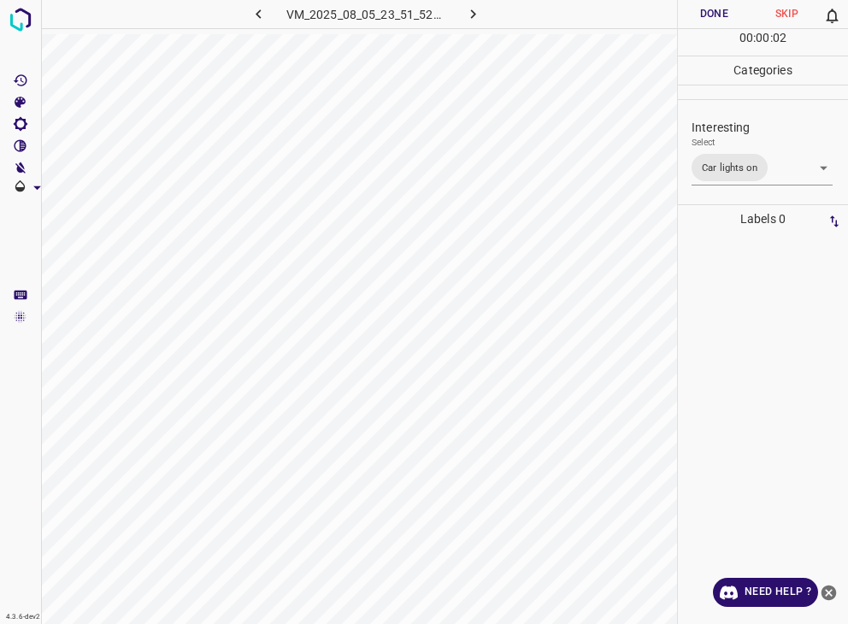
click at [705, 17] on div at bounding box center [424, 312] width 848 height 624
click at [705, 17] on button "Done" at bounding box center [714, 14] width 73 height 28
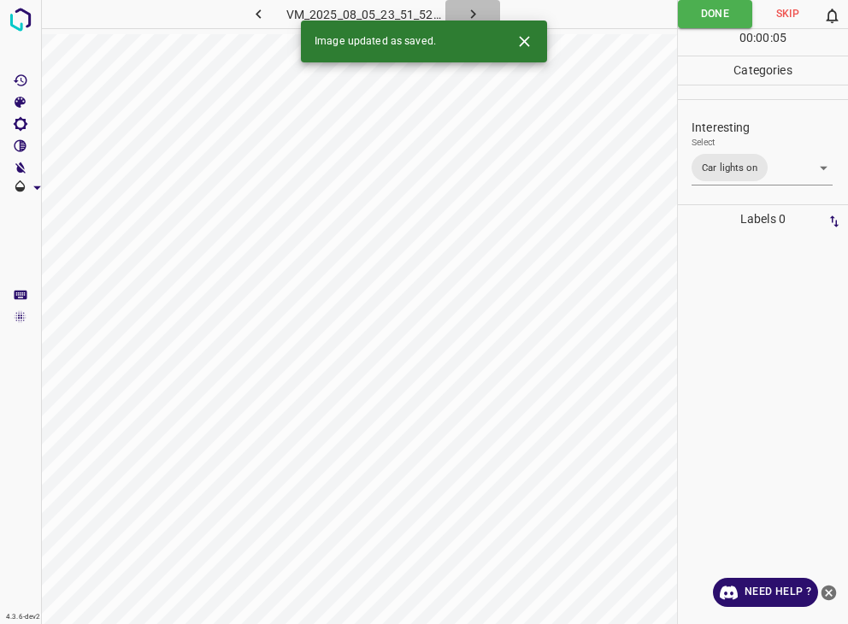
click at [474, 11] on icon "button" at bounding box center [473, 14] width 18 height 18
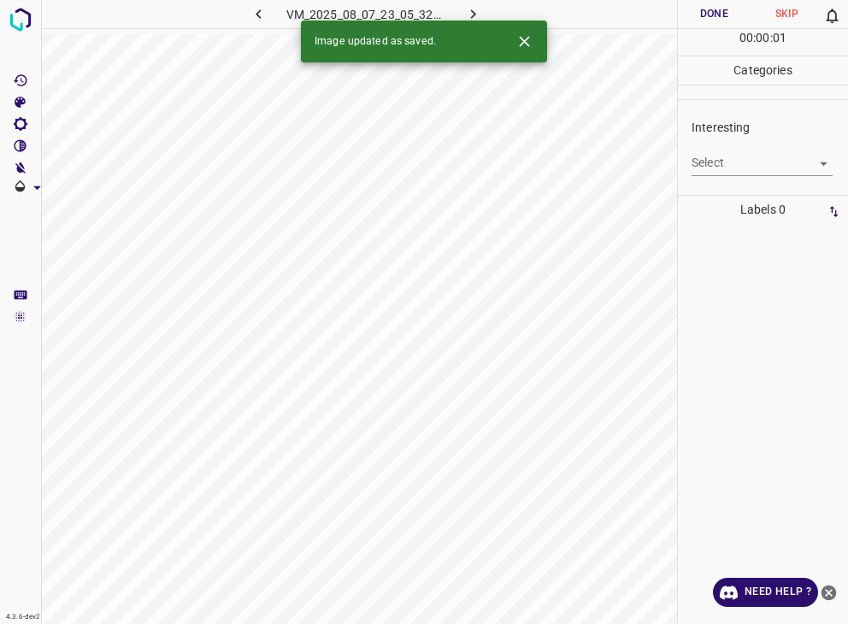
click at [746, 158] on body "4.3.6-dev2 VM_2025_08_07_23_05_32_403_04.gif Done Skip 0 00 : 00 : 01 Categorie…" at bounding box center [424, 312] width 848 height 624
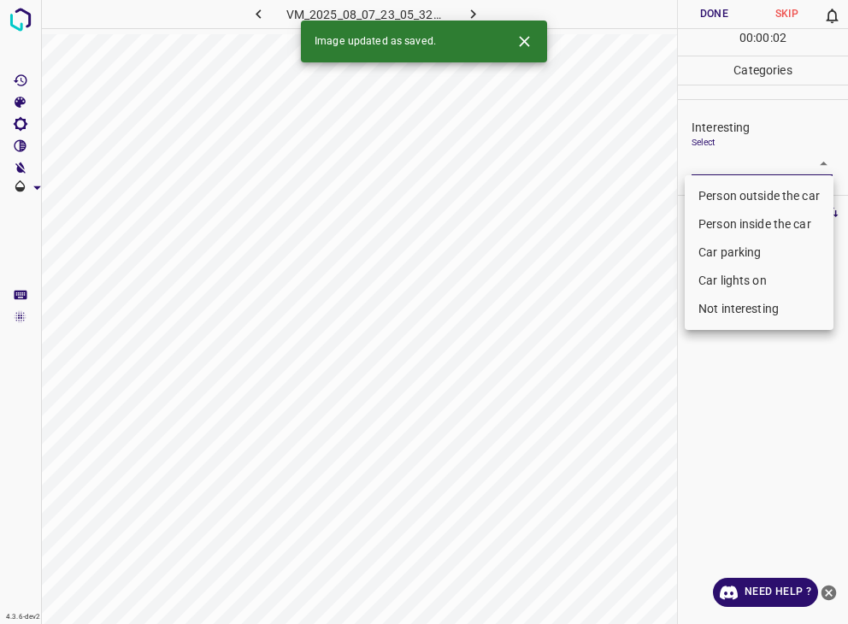
click at [753, 264] on li "Car parking" at bounding box center [759, 253] width 149 height 28
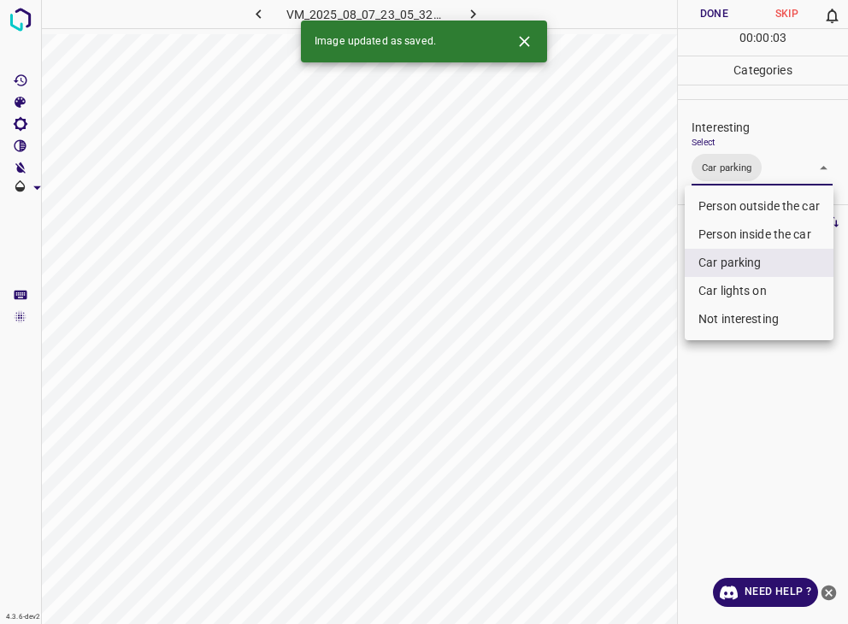
click at [746, 235] on li "Person inside the car" at bounding box center [759, 235] width 149 height 28
type input "Car parking,Person inside the car"
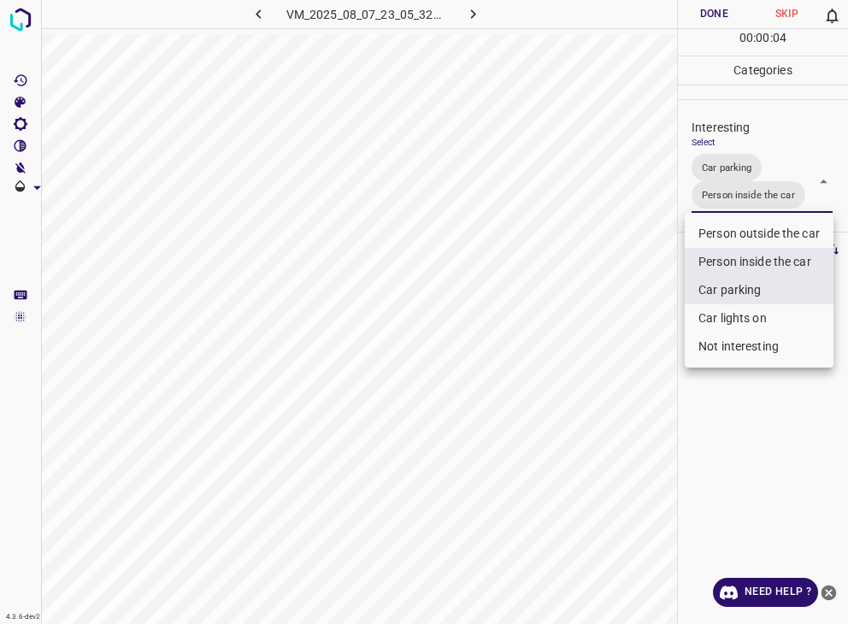
click at [704, 16] on div at bounding box center [424, 312] width 848 height 624
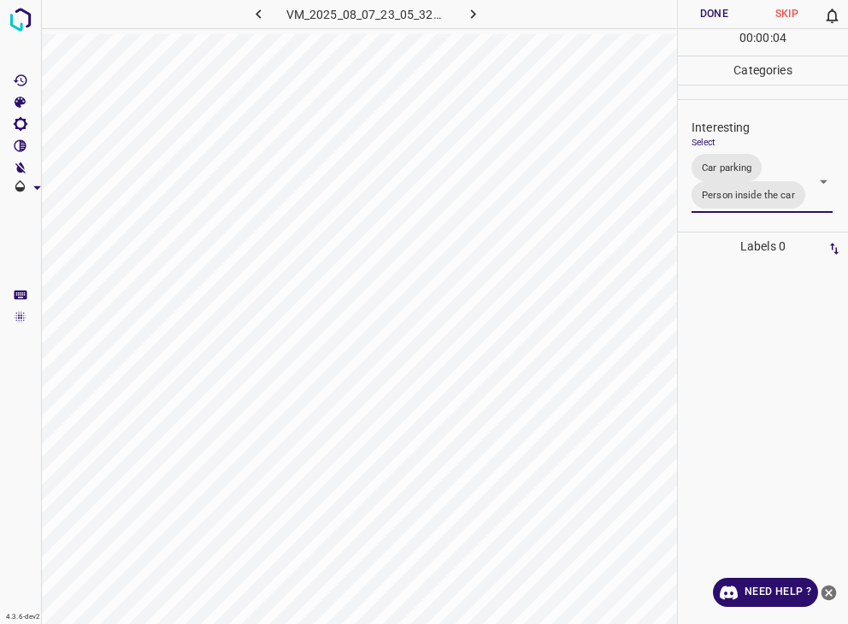
click at [704, 16] on button "Done" at bounding box center [714, 14] width 73 height 28
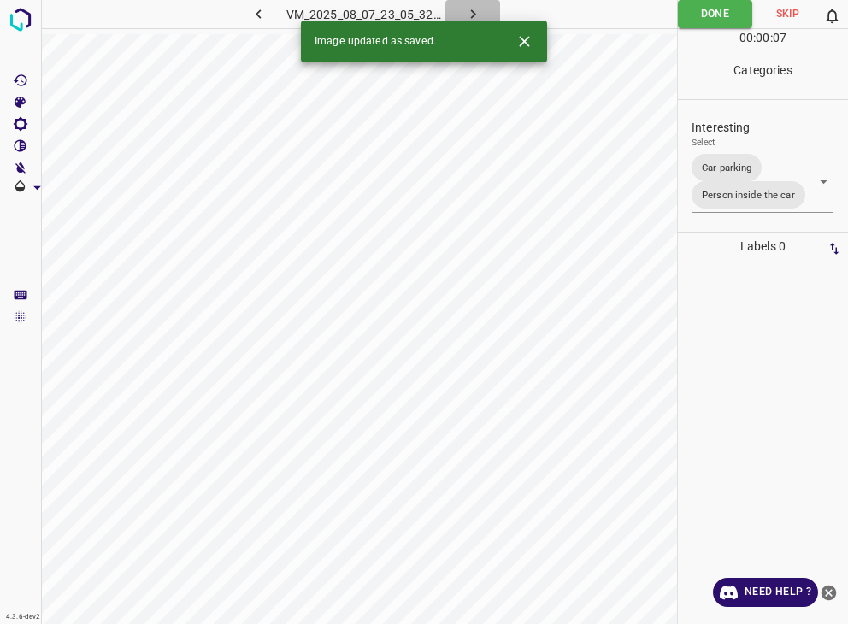
click at [482, 11] on button "button" at bounding box center [472, 14] width 55 height 28
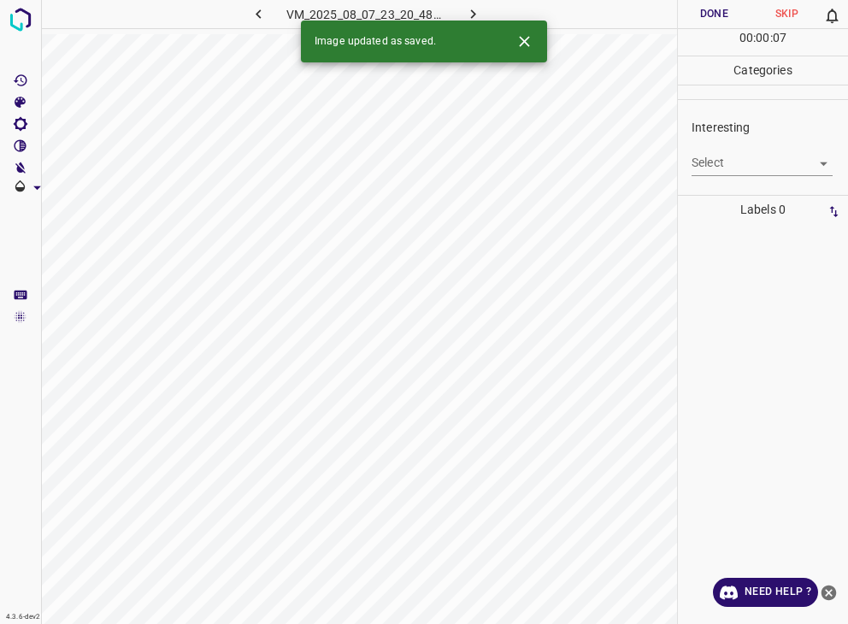
click at [530, 35] on icon "Close" at bounding box center [525, 41] width 18 height 18
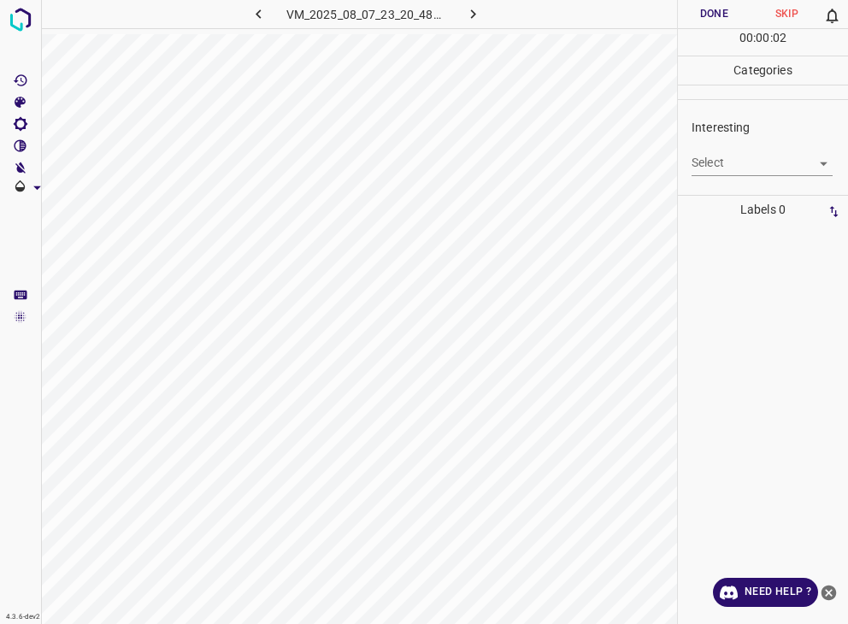
click at [757, 175] on div "Interesting Select ​" at bounding box center [763, 147] width 170 height 80
click at [756, 161] on body "4.3.6-dev2 VM_2025_08_07_23_20_48_040_02.gif Done Skip 0 00 : 00 : 03 Categorie…" at bounding box center [424, 312] width 848 height 624
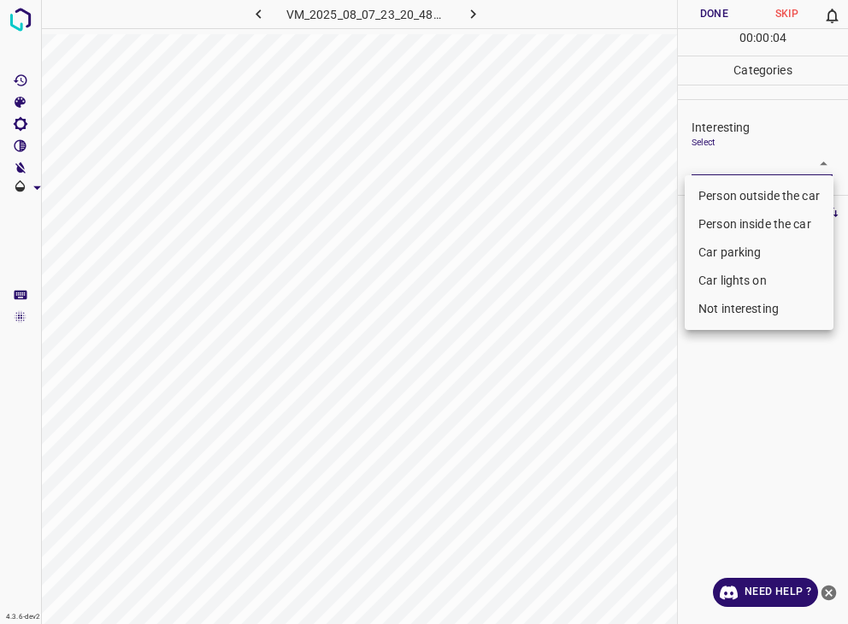
click at [734, 195] on li "Person outside the car" at bounding box center [759, 196] width 149 height 28
type input "Person outside the car"
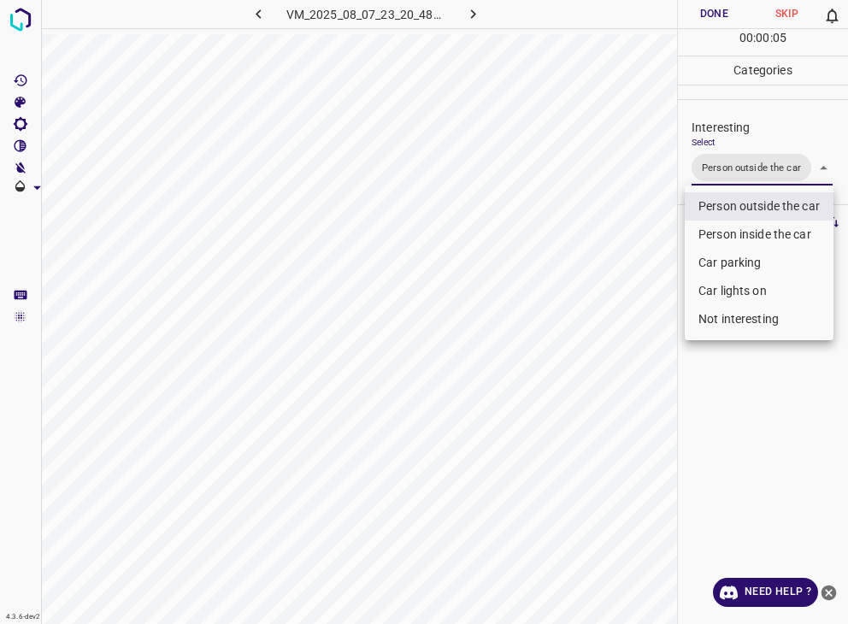
click at [721, 9] on div at bounding box center [424, 312] width 848 height 624
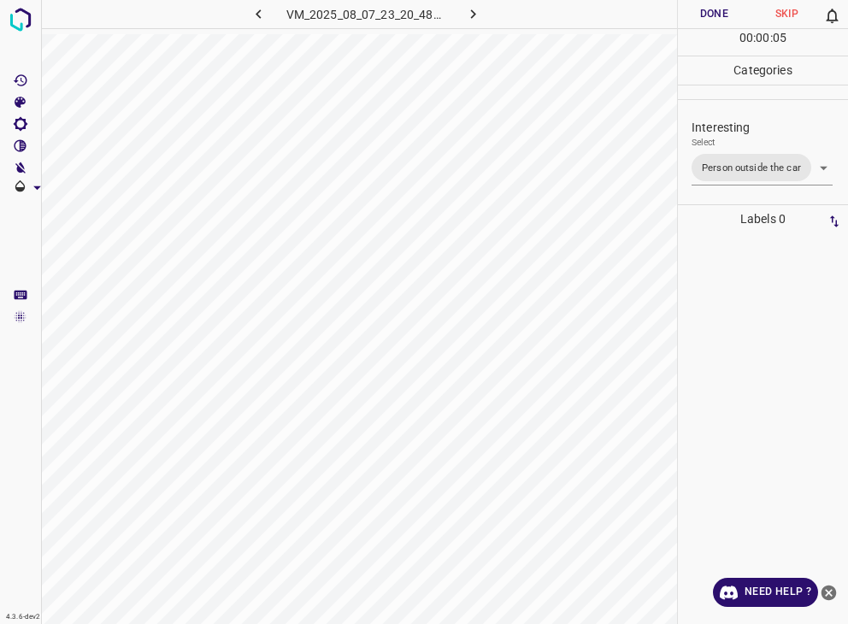
click at [721, 9] on button "Done" at bounding box center [714, 14] width 73 height 28
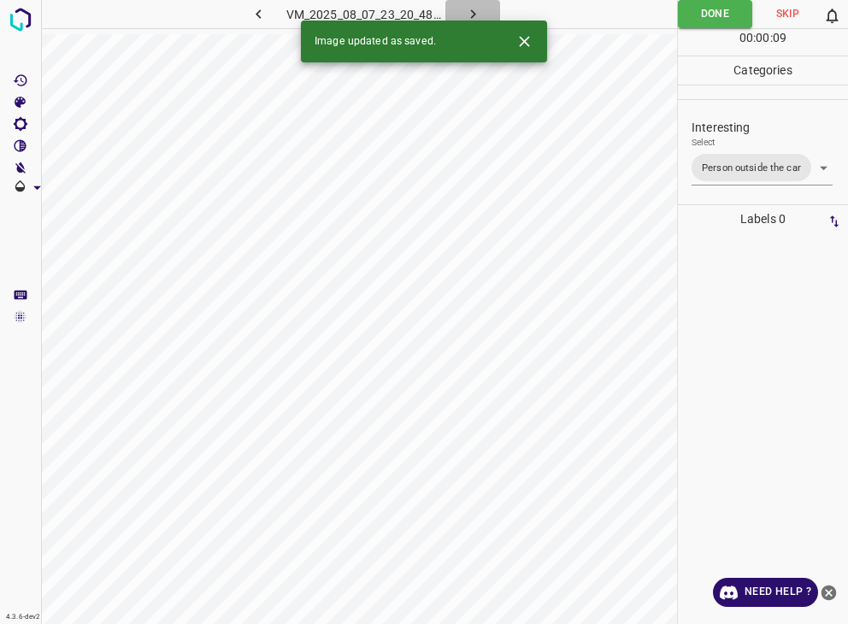
click at [464, 13] on icon "button" at bounding box center [473, 14] width 18 height 18
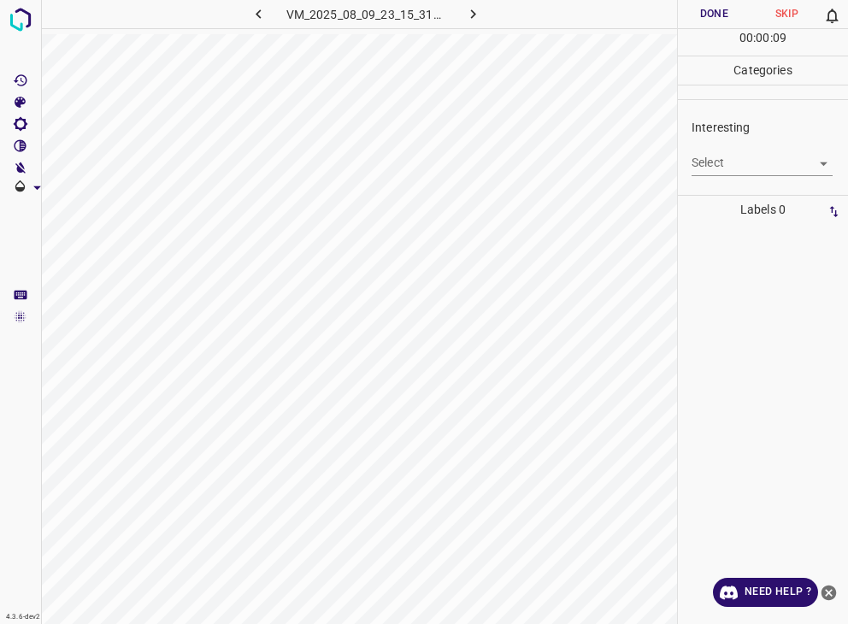
click at [722, 162] on body "4.3.6-dev2 VM_2025_08_09_23_15_31_529_12.gif Done Skip 0 00 : 00 : 09 Categorie…" at bounding box center [424, 312] width 848 height 624
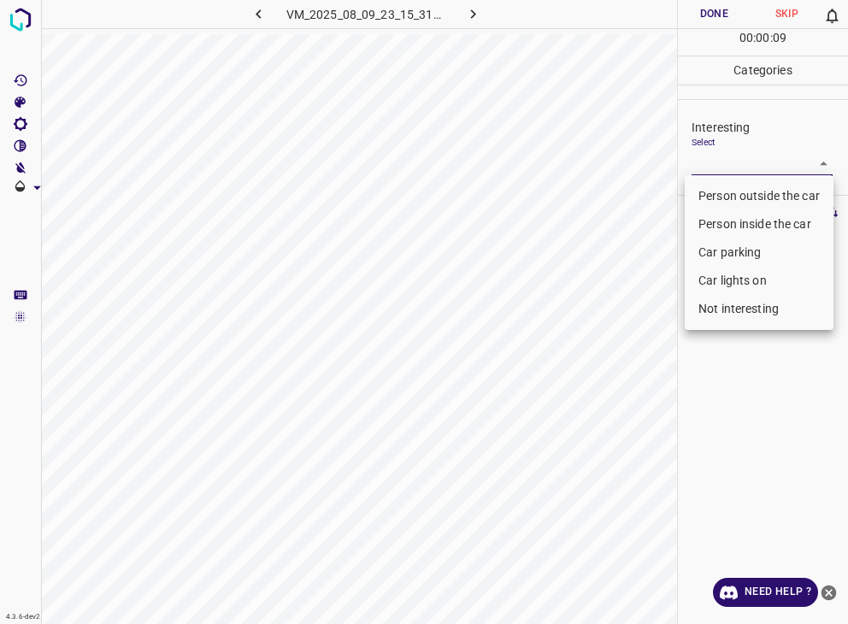
click at [728, 199] on li "Person outside the car" at bounding box center [759, 196] width 149 height 28
type input "Person outside the car"
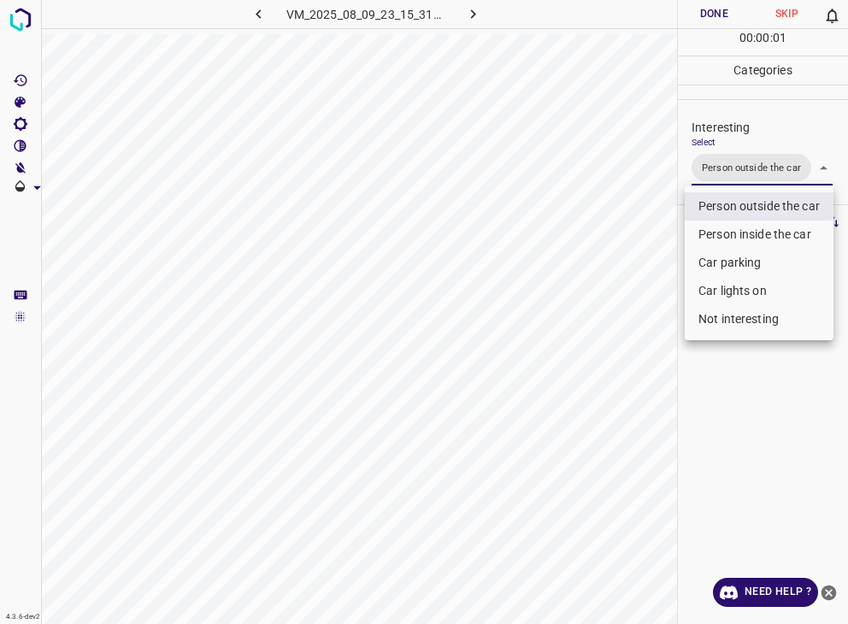
click at [728, 22] on div at bounding box center [424, 312] width 848 height 624
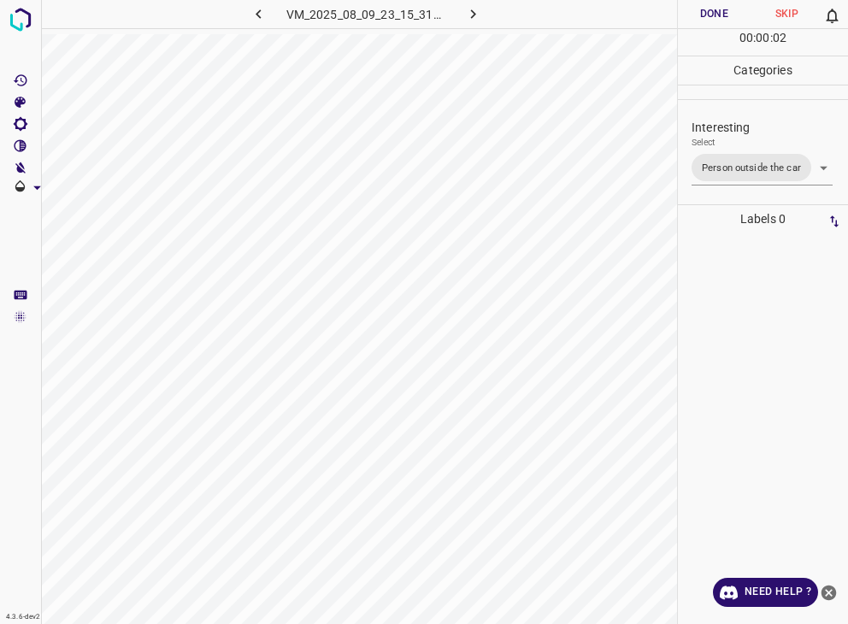
click at [728, 22] on div at bounding box center [424, 312] width 848 height 624
click at [728, 22] on button "Done" at bounding box center [714, 14] width 73 height 28
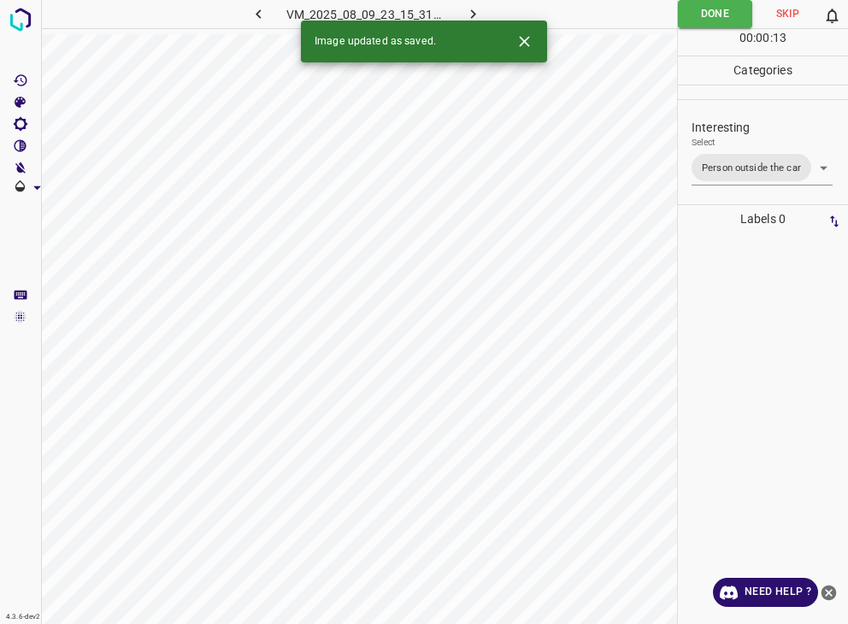
click at [476, 12] on icon "button" at bounding box center [473, 14] width 18 height 18
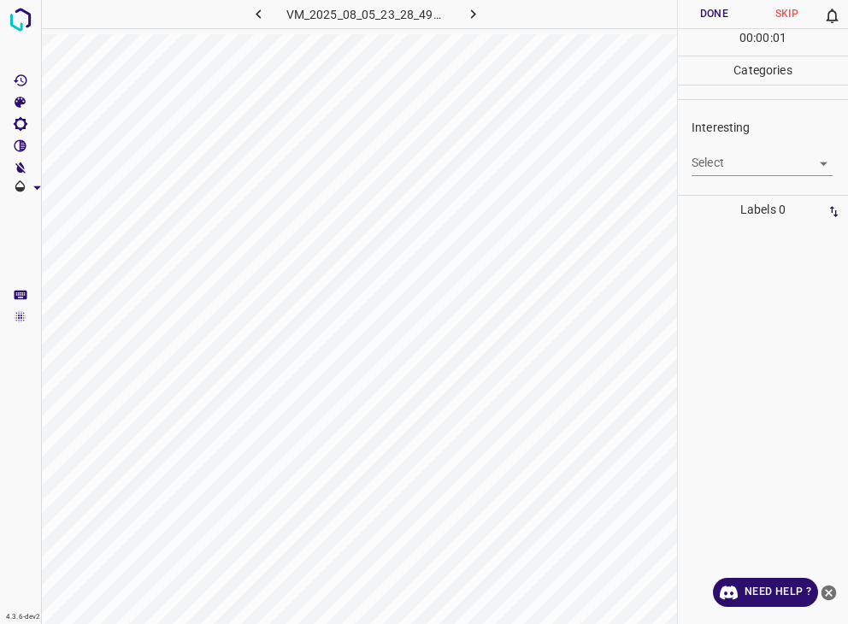
click at [759, 164] on body "4.3.6-dev2 VM_2025_08_05_23_28_49_282_13.gif Done Skip 0 00 : 00 : 01 Categorie…" at bounding box center [424, 312] width 848 height 624
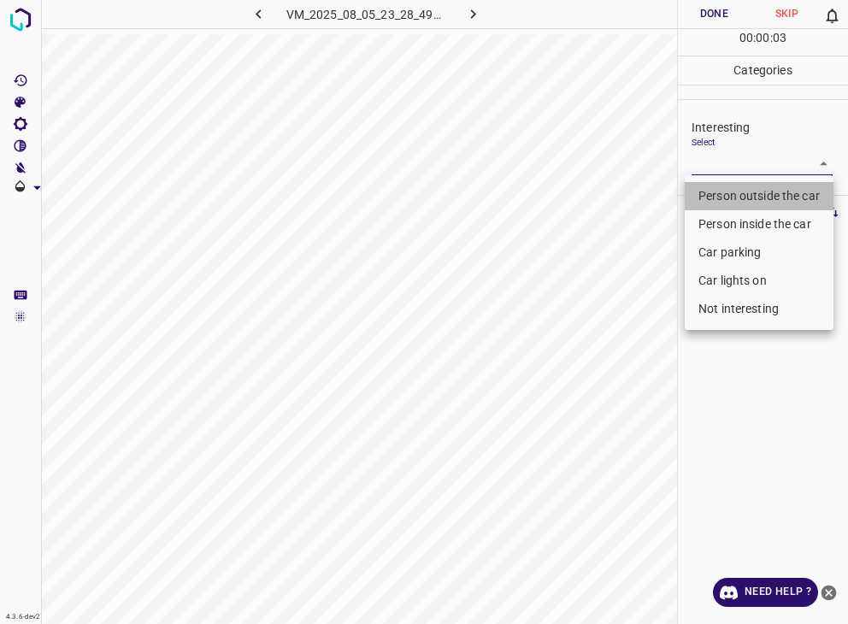
click at [775, 199] on li "Person outside the car" at bounding box center [759, 196] width 149 height 28
type input "Person outside the car"
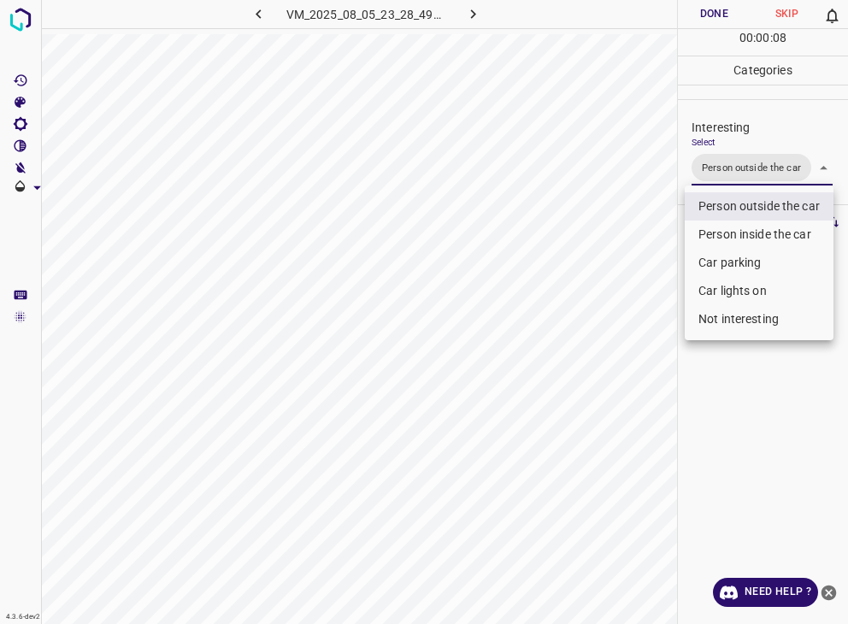
click at [709, 16] on div at bounding box center [424, 312] width 848 height 624
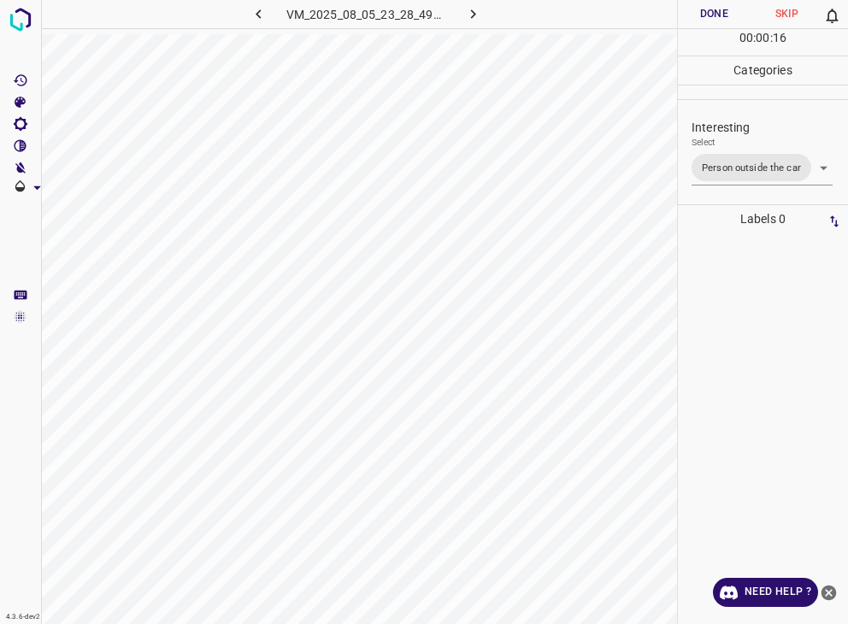
click at [475, 11] on icon "button" at bounding box center [473, 14] width 18 height 18
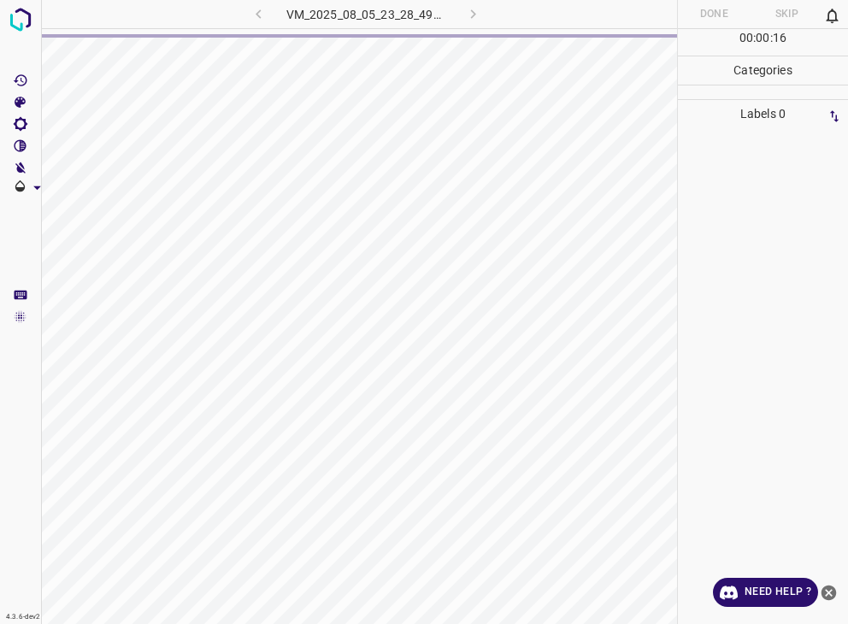
click at [475, 11] on div "VM_2025_08_05_23_28_49_282_13.gif" at bounding box center [365, 14] width 319 height 28
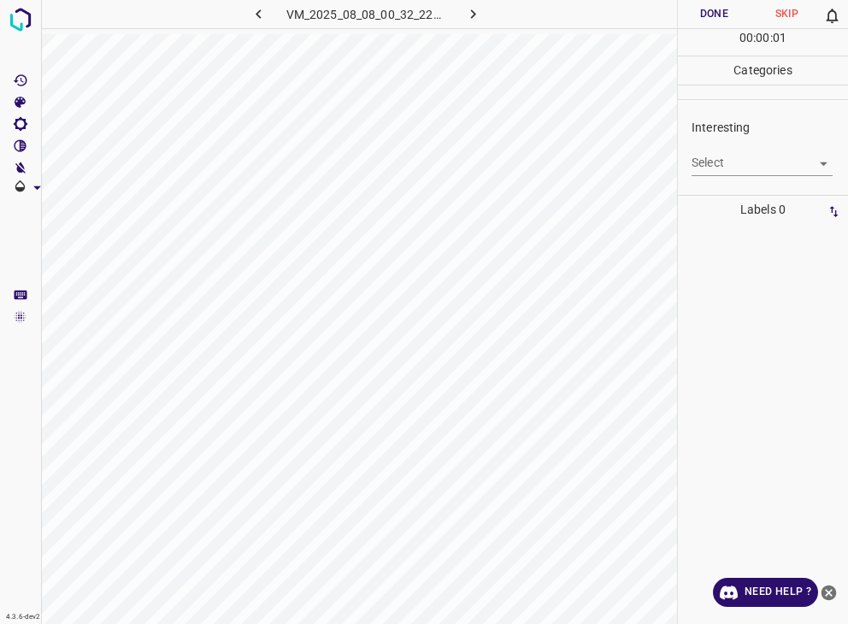
click at [724, 155] on body "4.3.6-dev2 VM_2025_08_08_00_32_22_692_05.gif Done Skip 0 00 : 00 : 01 Categorie…" at bounding box center [424, 312] width 848 height 624
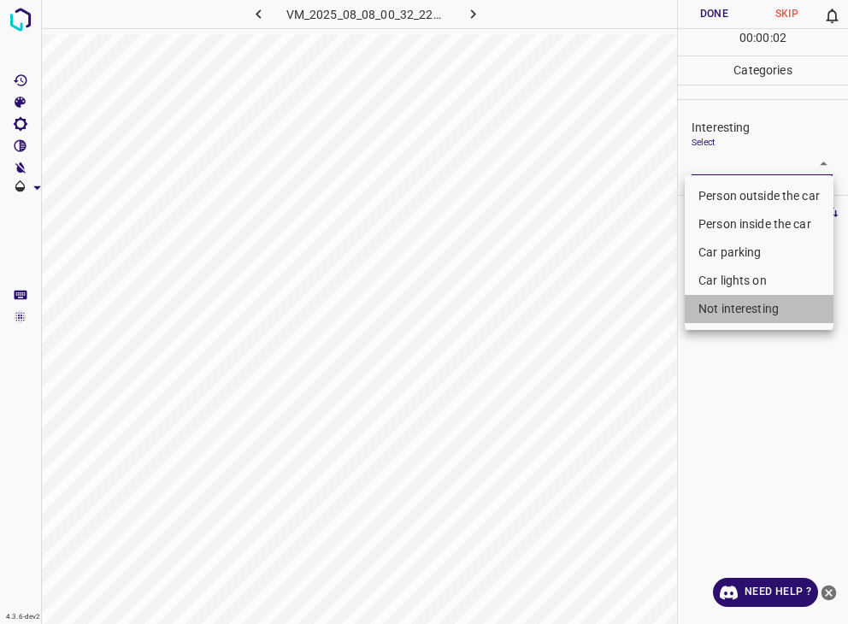
click at [729, 312] on li "Not interesting" at bounding box center [759, 309] width 149 height 28
type input "Not interesting"
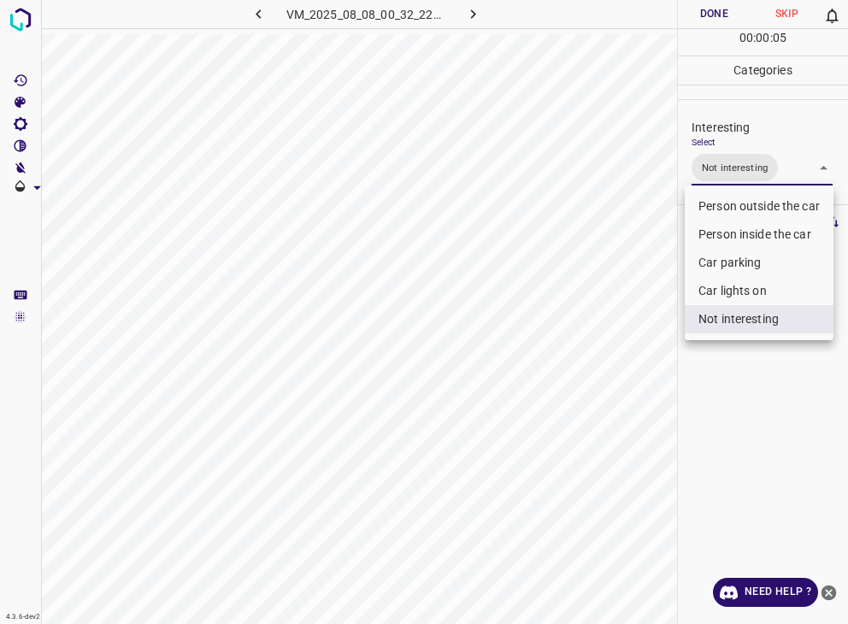
click at [720, 14] on div at bounding box center [424, 312] width 848 height 624
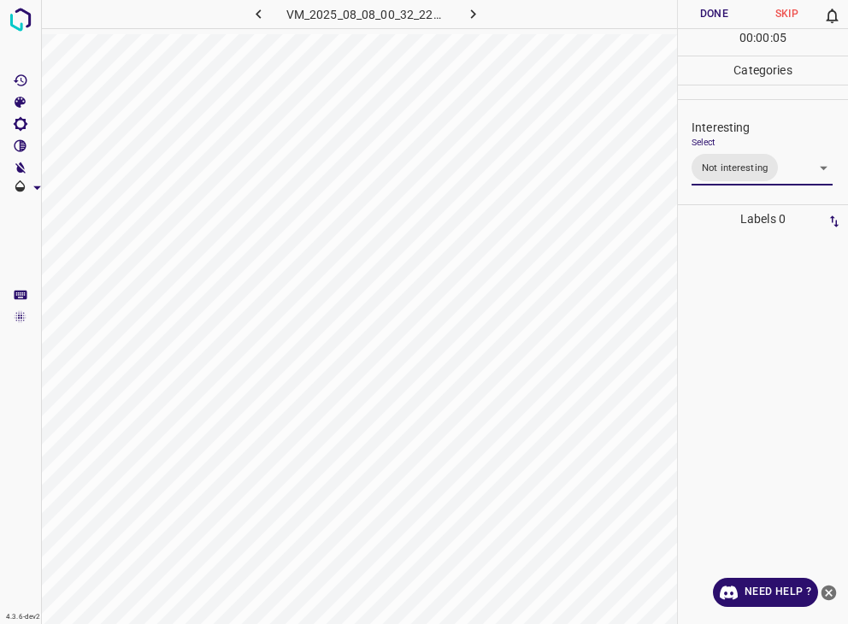
click at [720, 14] on div "Person outside the car Person inside the car Car parking Car lights on Not inte…" at bounding box center [424, 312] width 848 height 624
click at [720, 14] on button "Done" at bounding box center [714, 14] width 73 height 28
click at [265, 21] on icon "button" at bounding box center [259, 14] width 18 height 18
click at [706, 14] on button "Done" at bounding box center [714, 14] width 73 height 28
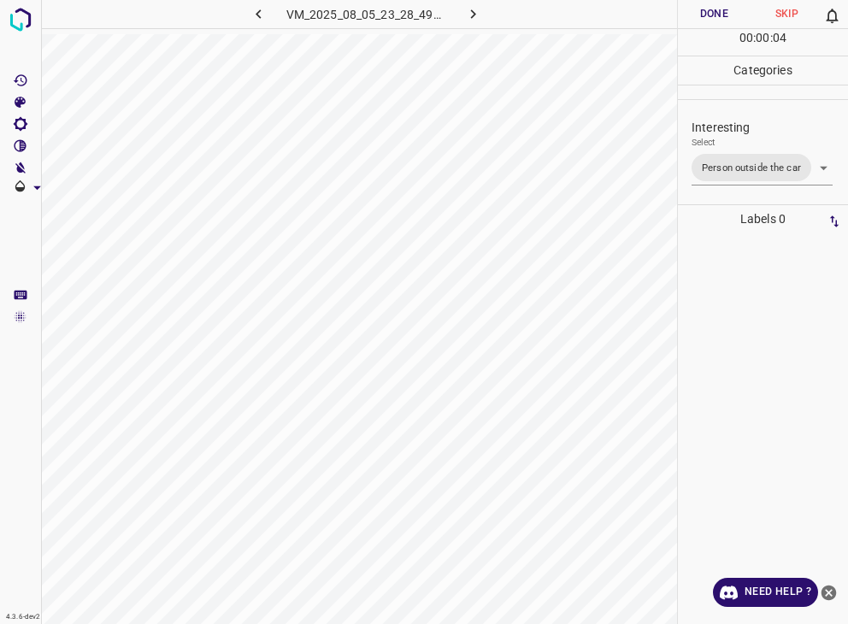
click at [706, 14] on button "Done" at bounding box center [714, 14] width 73 height 28
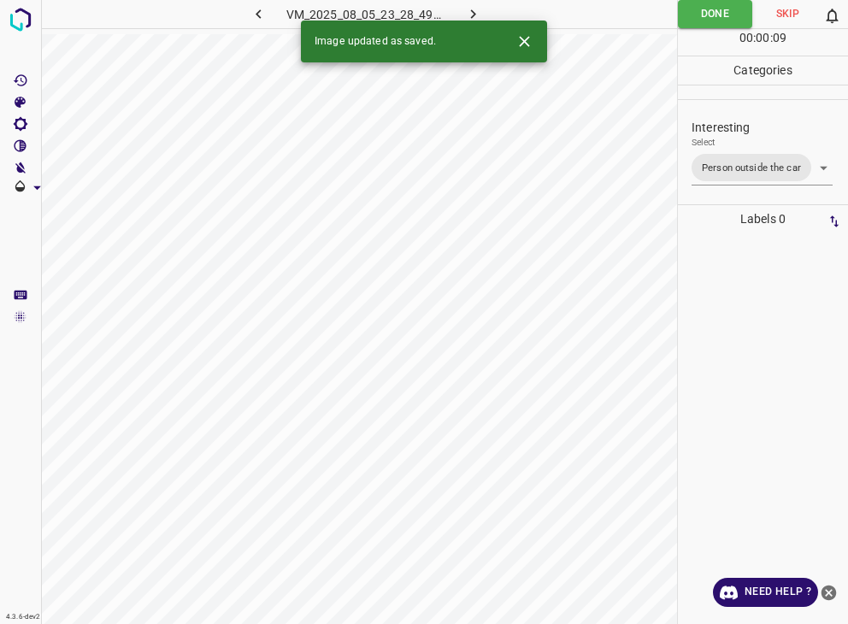
click at [476, 14] on icon "button" at bounding box center [473, 14] width 18 height 18
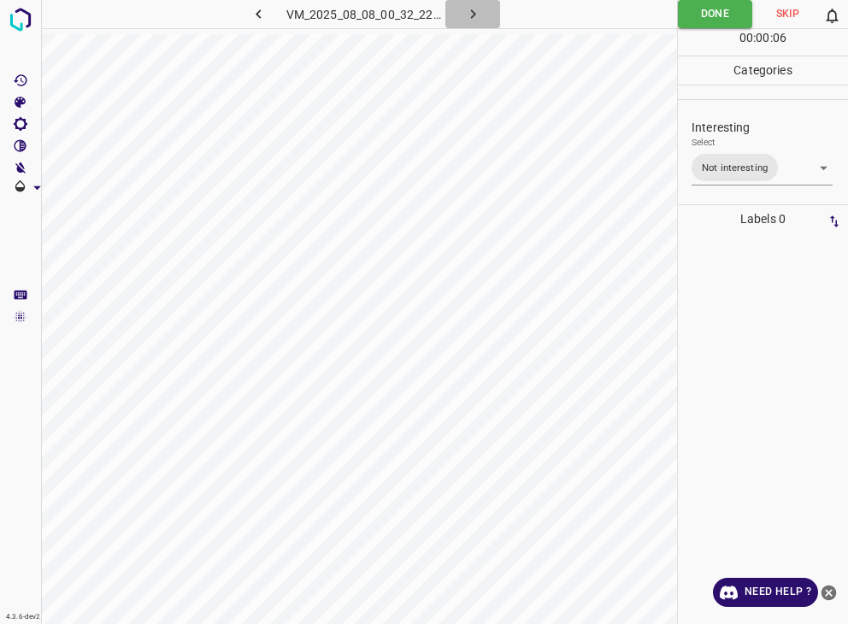
click at [469, 19] on icon "button" at bounding box center [473, 14] width 18 height 18
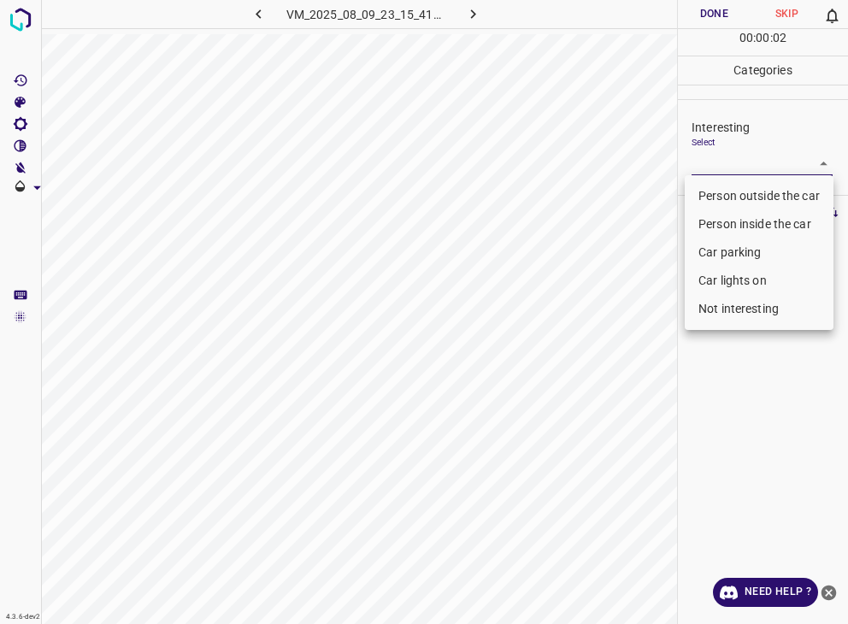
click at [708, 151] on body "4.3.6-dev2 VM_2025_08_09_23_15_41_712_02.gif Done Skip 0 00 : 00 : 02 Categorie…" at bounding box center [424, 312] width 848 height 624
click at [732, 187] on li "Person outside the car" at bounding box center [759, 196] width 149 height 28
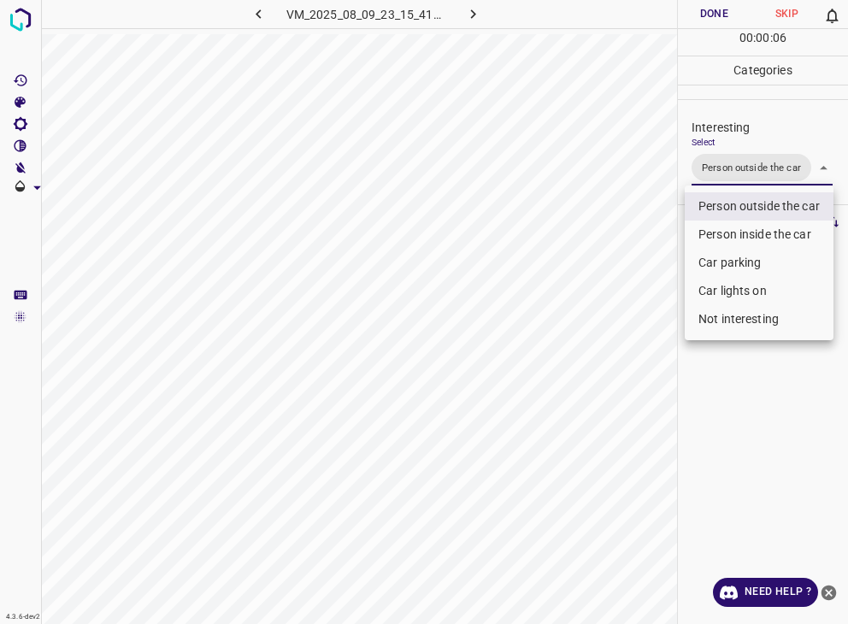
click at [743, 262] on li "Car parking" at bounding box center [759, 263] width 149 height 28
type input "Person outside the car,Car parking"
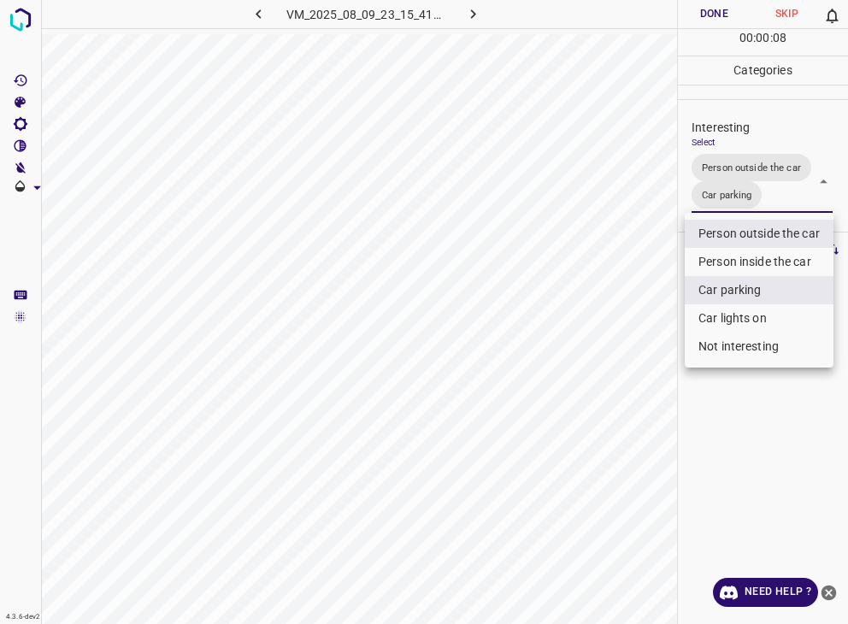
click at [701, 15] on div at bounding box center [424, 312] width 848 height 624
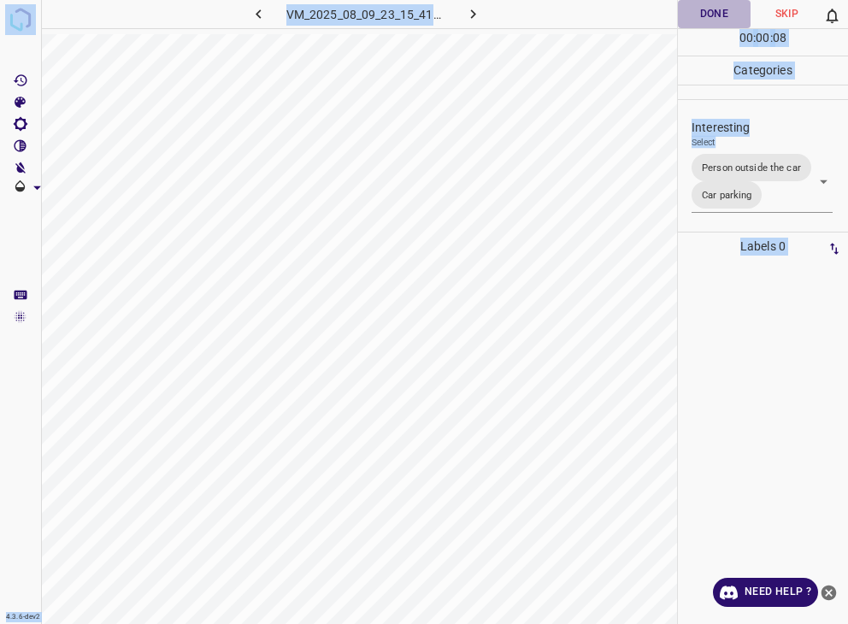
click at [701, 15] on button "Done" at bounding box center [714, 14] width 73 height 28
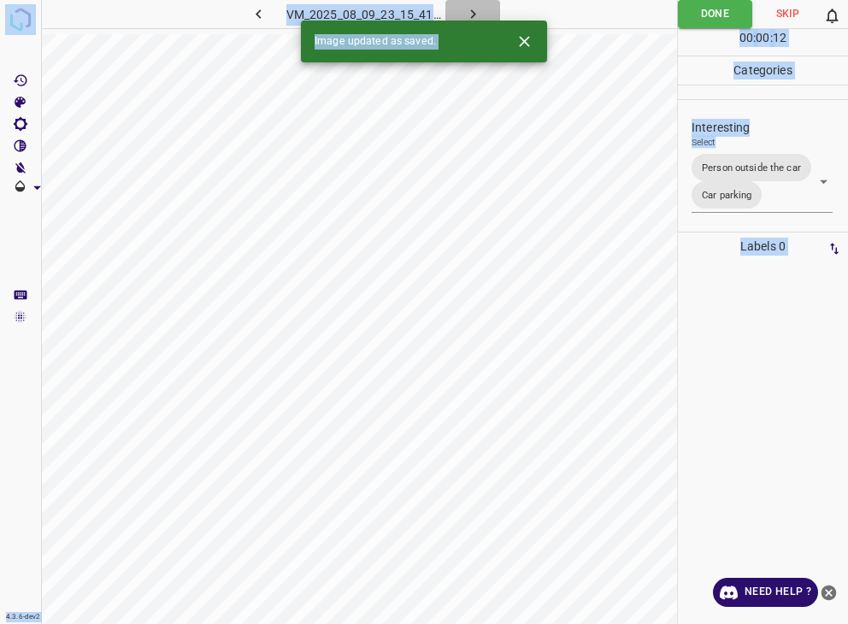
click at [472, 18] on icon "button" at bounding box center [473, 14] width 18 height 18
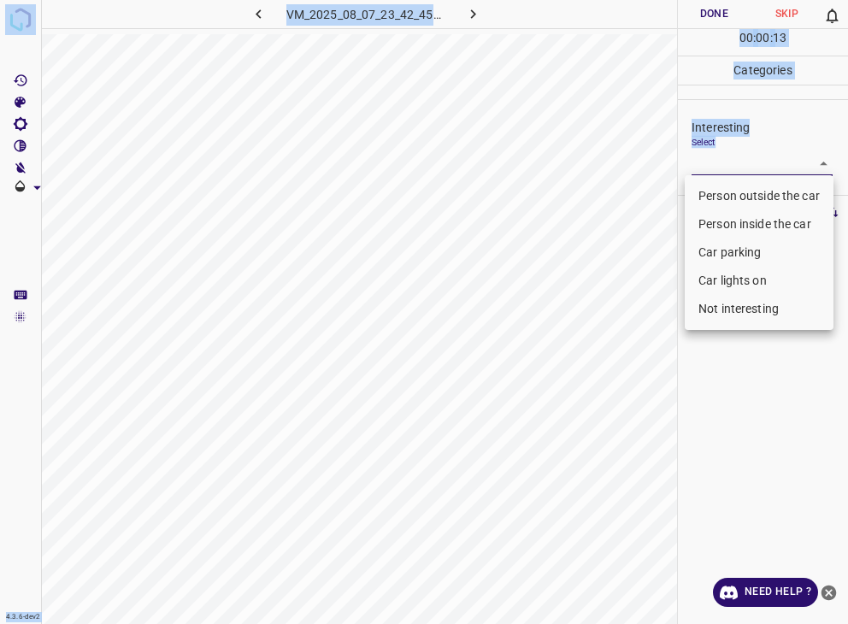
click at [739, 150] on body "4.3.6-dev2 VM_2025_08_07_23_42_45_923_06.gif Done Skip 0 00 : 00 : 13 Categorie…" at bounding box center [424, 312] width 848 height 624
click at [722, 197] on li "Person outside the car" at bounding box center [759, 196] width 149 height 28
type input "Person outside the car"
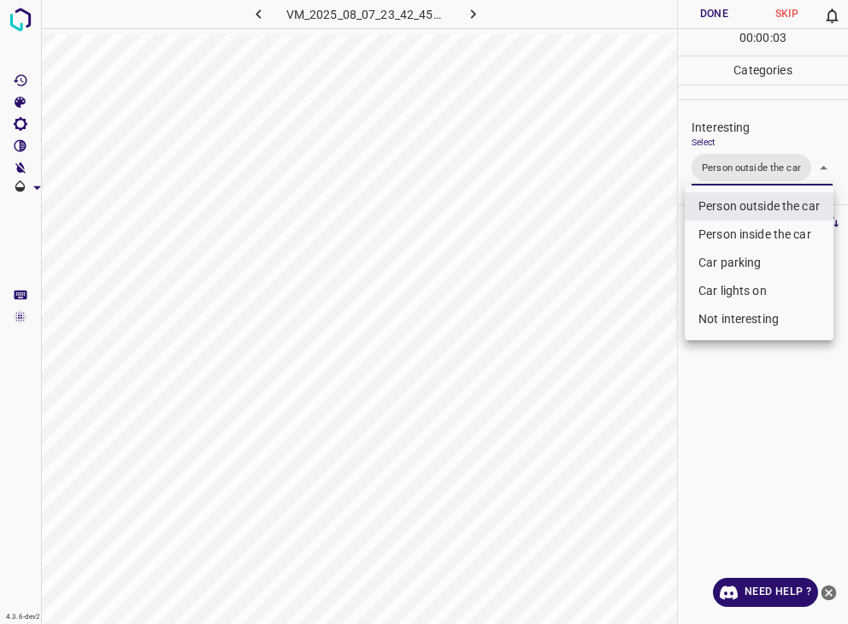
click at [722, 5] on div at bounding box center [424, 312] width 848 height 624
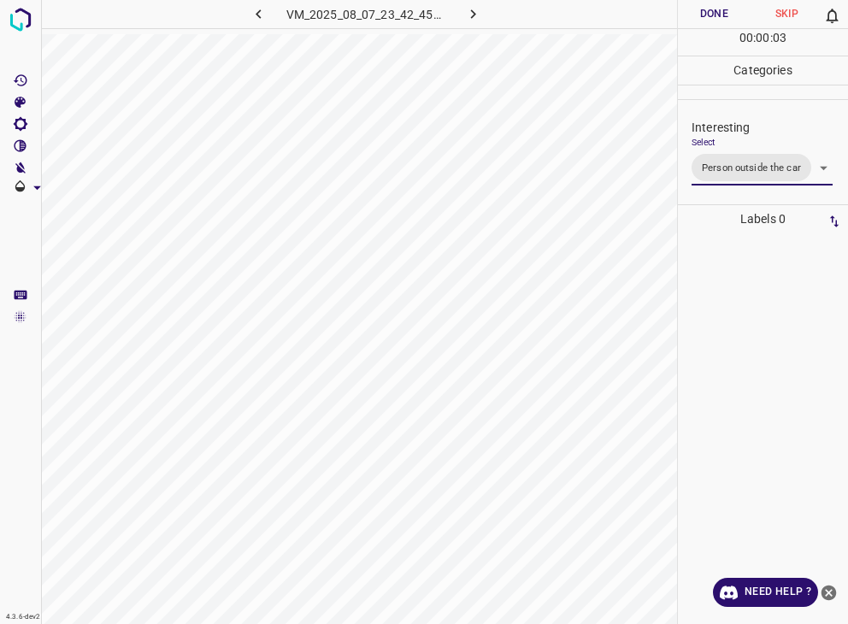
click at [722, 5] on div at bounding box center [424, 312] width 848 height 624
click at [722, 5] on button "Done" at bounding box center [714, 14] width 73 height 28
click at [468, 13] on icon "button" at bounding box center [473, 14] width 18 height 18
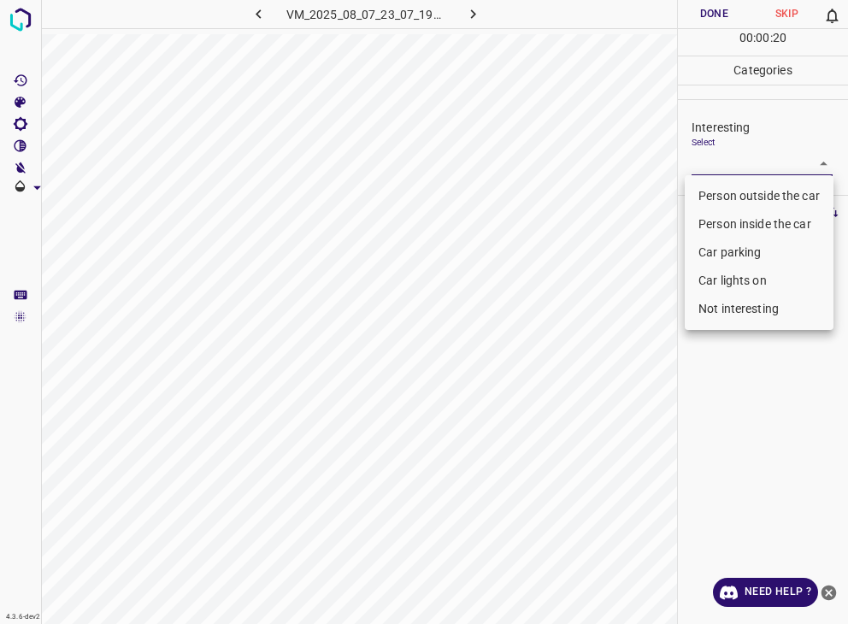
click at [723, 171] on body "4.3.6-dev2 VM_2025_08_07_23_07_19_695_01.gif Done Skip 0 00 : 00 : 20 Categorie…" at bounding box center [424, 312] width 848 height 624
click at [725, 168] on div at bounding box center [424, 312] width 848 height 624
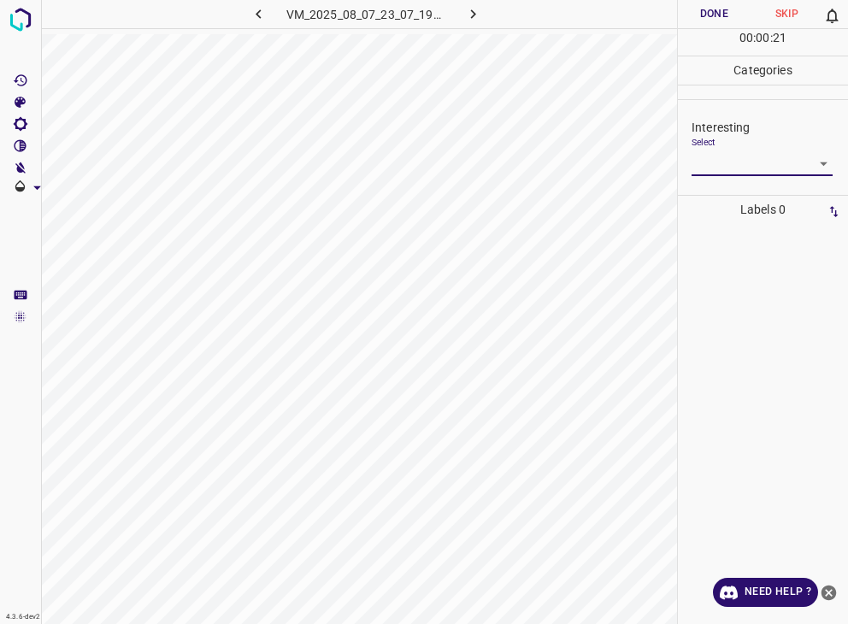
click at [725, 168] on body "4.3.6-dev2 VM_2025_08_07_23_07_19_695_01.gif Done Skip 0 00 : 00 : 21 Categorie…" at bounding box center [424, 312] width 848 height 624
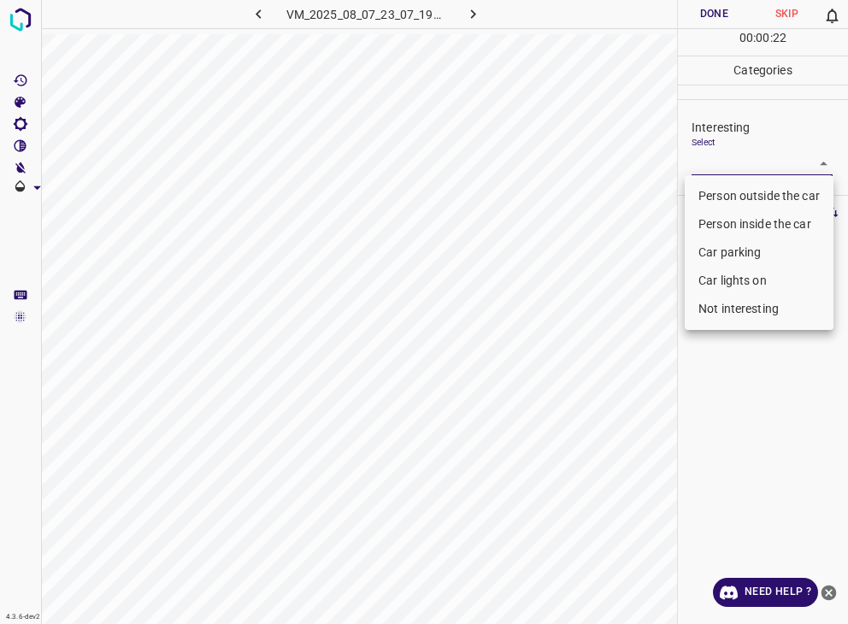
click at [727, 199] on li "Person outside the car" at bounding box center [759, 196] width 149 height 28
type input "Person outside the car"
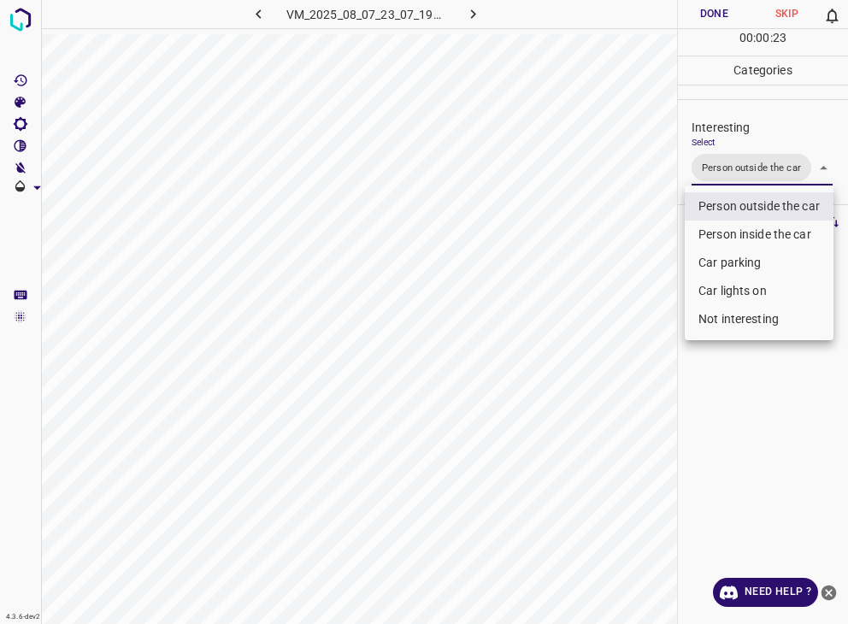
click at [692, 411] on div at bounding box center [424, 312] width 848 height 624
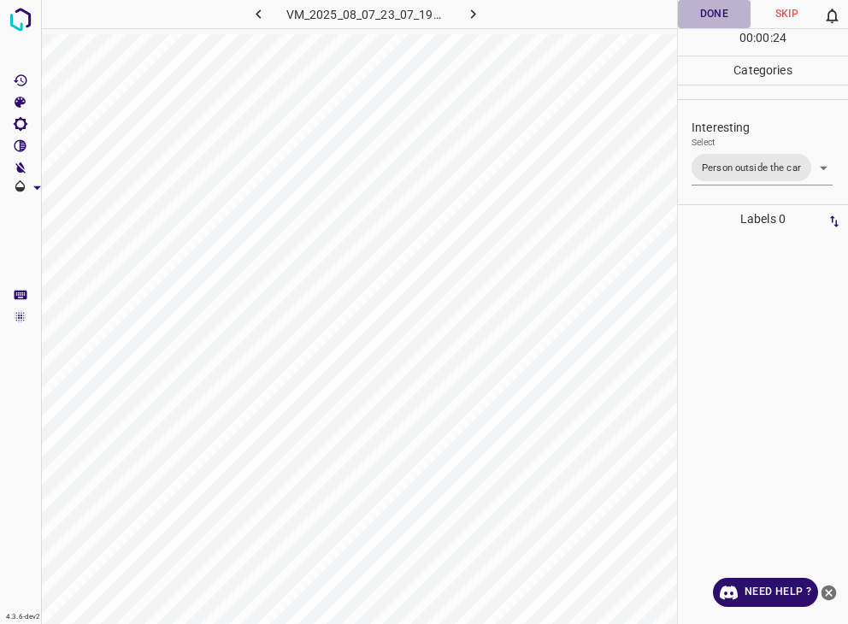
click at [710, 12] on button "Done" at bounding box center [714, 14] width 73 height 28
click at [708, 7] on button "Done" at bounding box center [714, 14] width 73 height 28
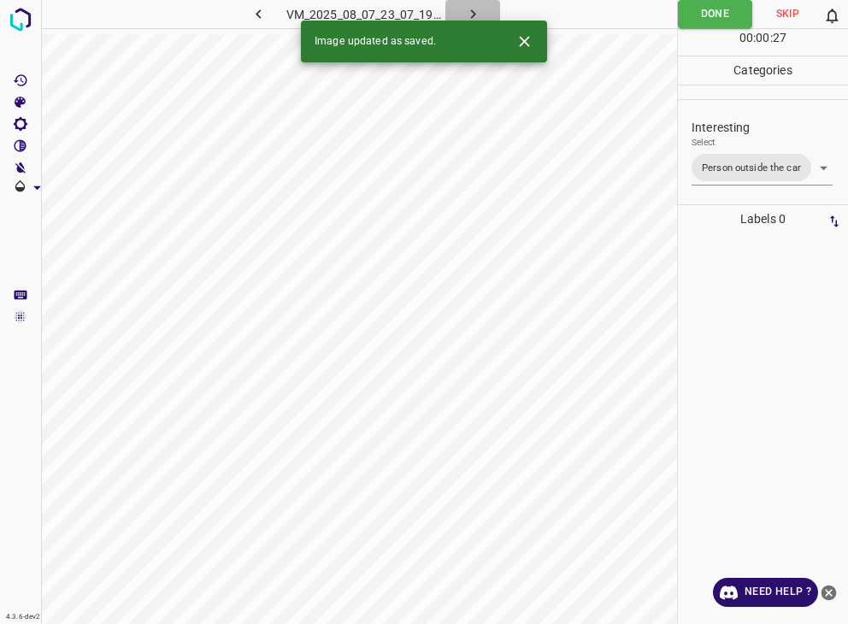
click at [466, 8] on icon "button" at bounding box center [473, 14] width 18 height 18
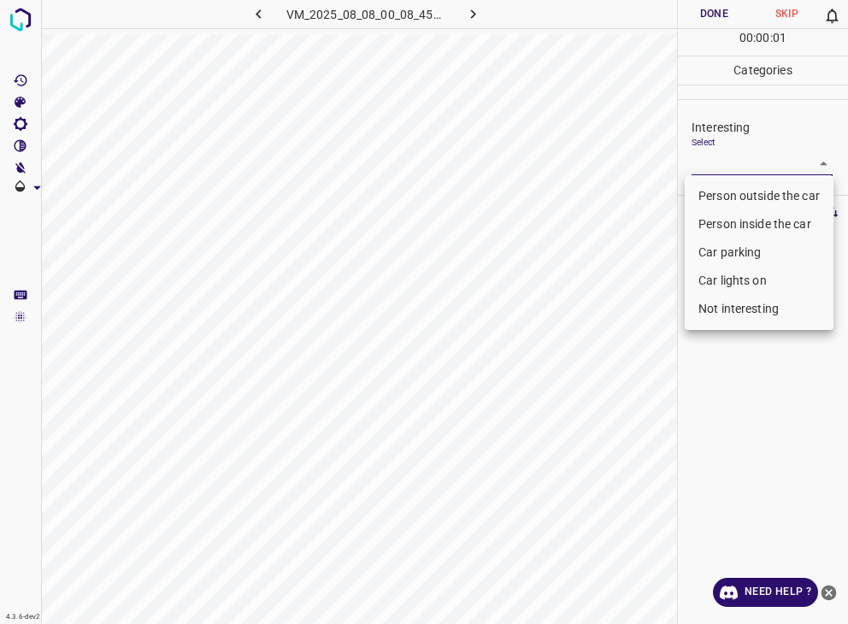
click at [705, 162] on body "4.3.6-dev2 VM_2025_08_08_00_08_45_786_01.gif Done Skip 0 00 : 00 : 01 Categorie…" at bounding box center [424, 312] width 848 height 624
click at [710, 194] on li "Person outside the car" at bounding box center [759, 196] width 149 height 28
type input "Person outside the car"
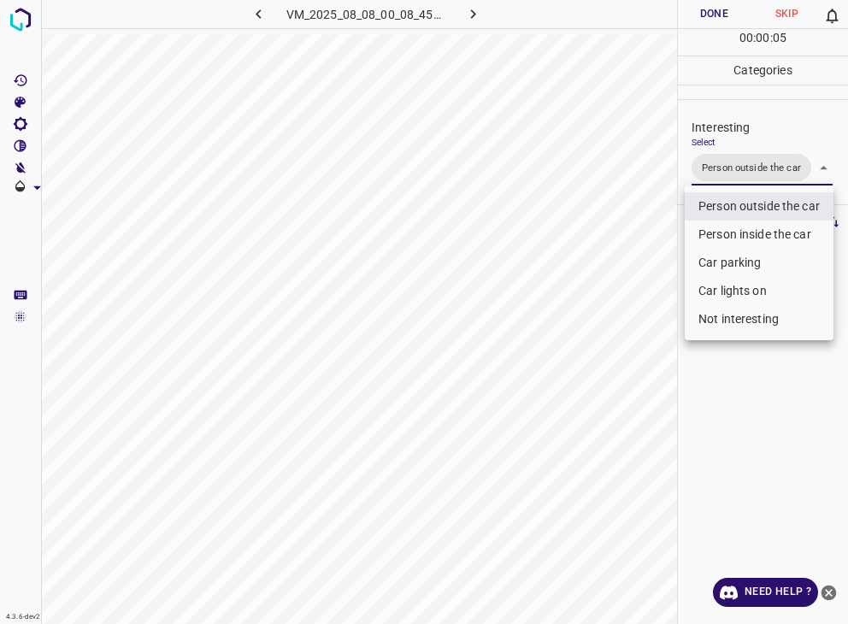
click at [718, 12] on div at bounding box center [424, 312] width 848 height 624
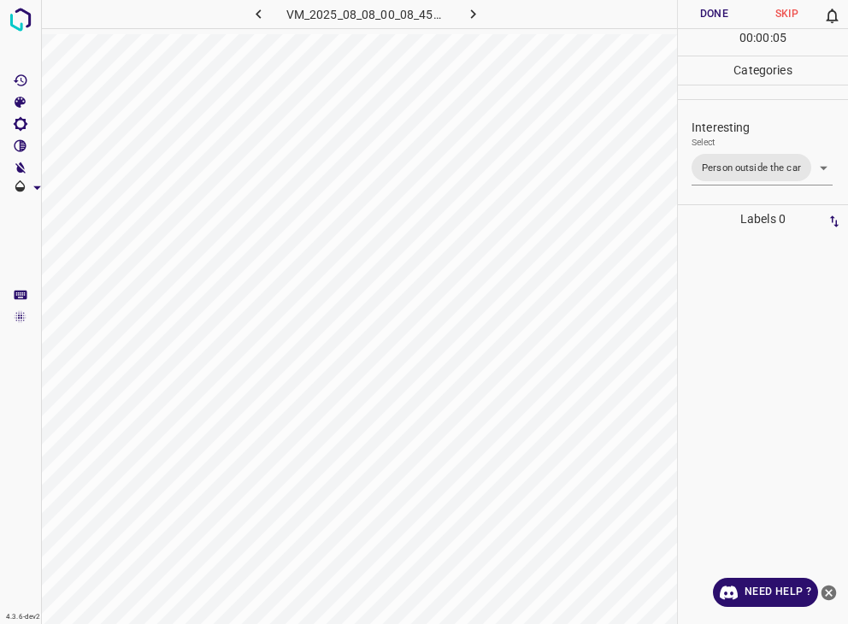
click at [718, 12] on div at bounding box center [424, 312] width 848 height 624
click at [718, 12] on button "Done" at bounding box center [714, 14] width 73 height 28
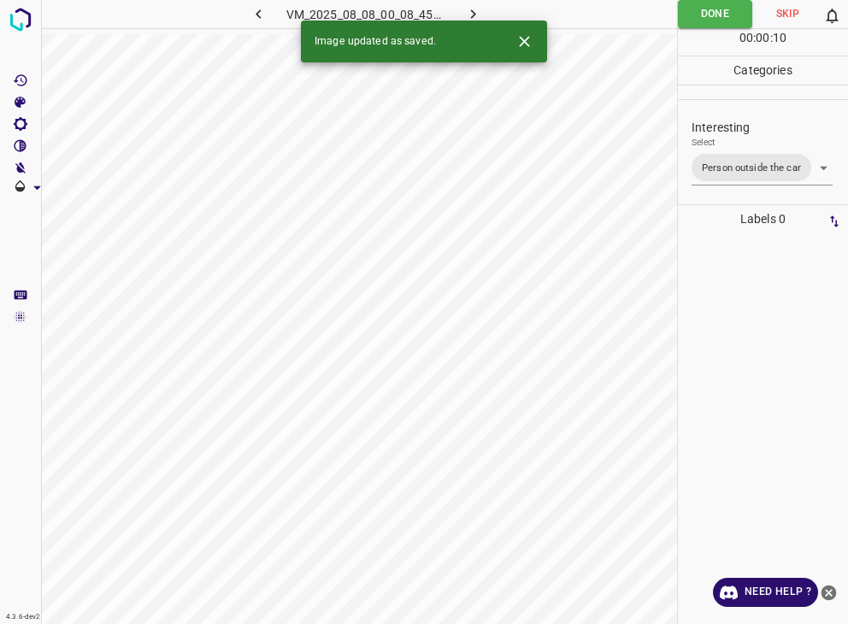
click at [479, 8] on icon "button" at bounding box center [473, 14] width 18 height 18
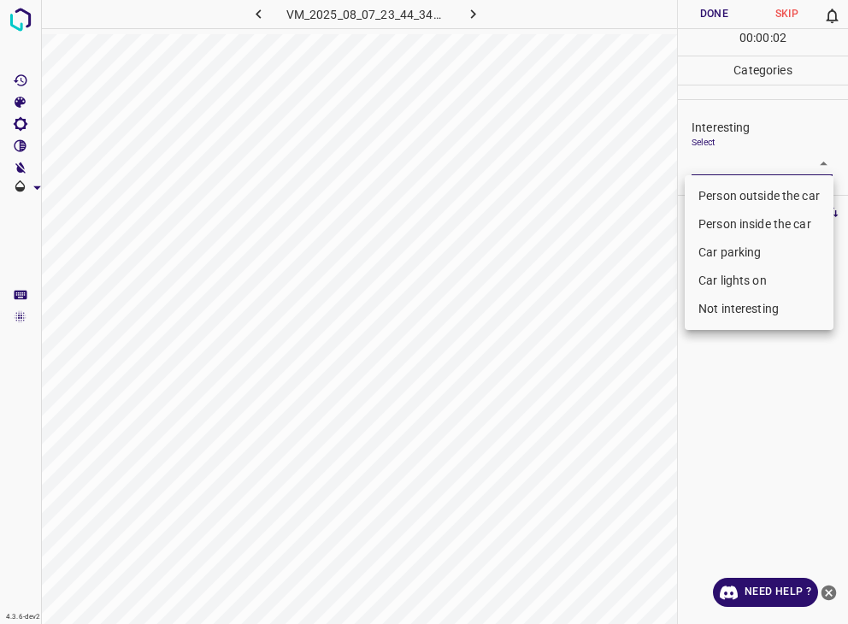
click at [703, 163] on body "4.3.6-dev2 VM_2025_08_07_23_44_34_571_00.gif Done Skip 0 00 : 00 : 02 Categorie…" at bounding box center [424, 312] width 848 height 624
click at [754, 195] on li "Person outside the car" at bounding box center [759, 196] width 149 height 28
type input "Person outside the car"
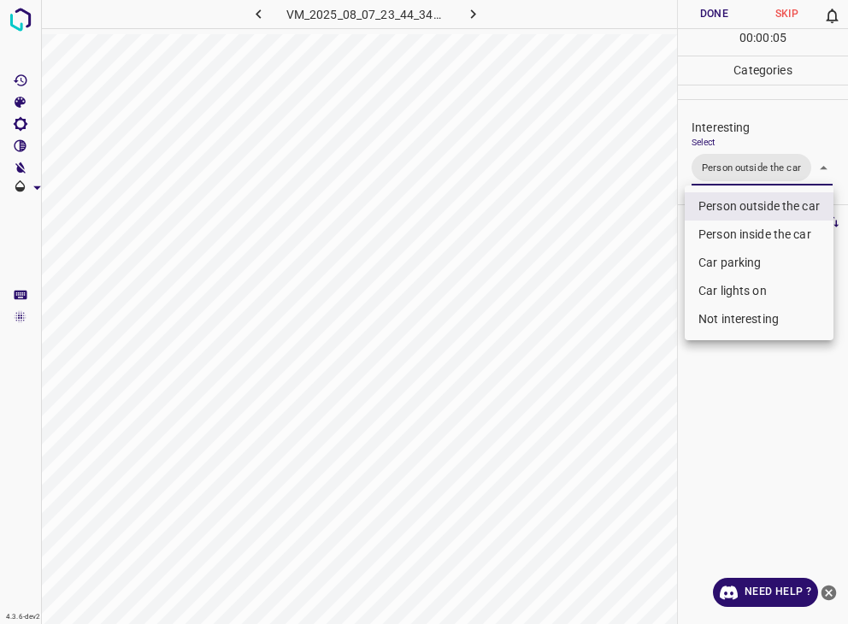
click at [717, 17] on div at bounding box center [424, 312] width 848 height 624
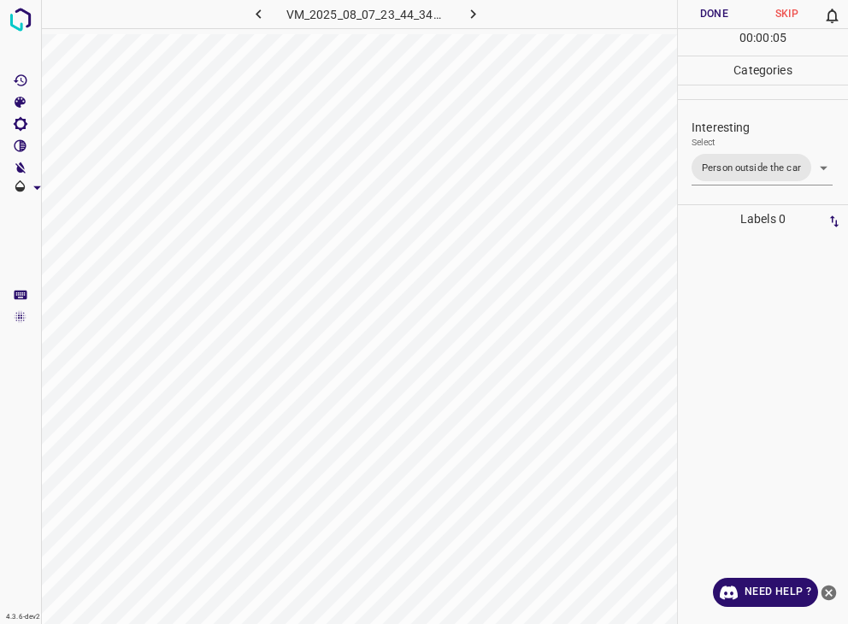
click at [717, 17] on div at bounding box center [424, 312] width 848 height 624
click at [717, 17] on button "Done" at bounding box center [714, 14] width 73 height 28
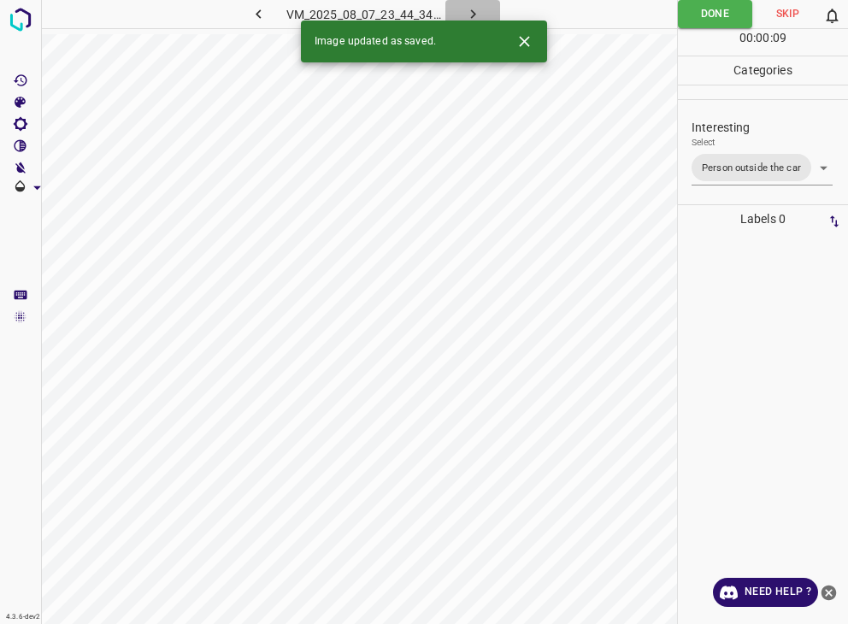
click at [463, 9] on button "button" at bounding box center [472, 14] width 55 height 28
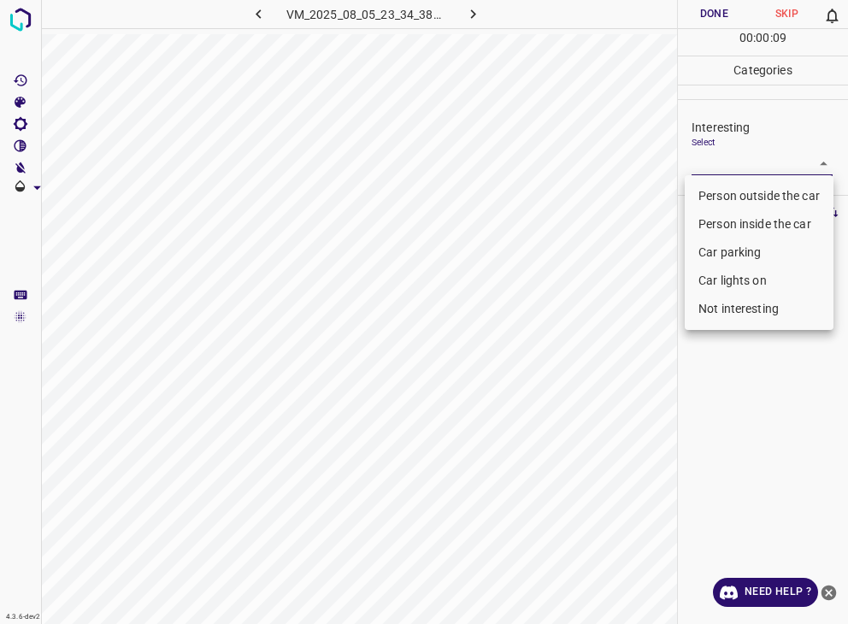
drag, startPoint x: 718, startPoint y: 158, endPoint x: 708, endPoint y: 168, distance: 13.9
click at [713, 161] on body "4.3.6-dev2 VM_2025_08_05_23_34_38_417_00.gif Done Skip 0 00 : 00 : 09 Categorie…" at bounding box center [424, 312] width 848 height 624
click at [726, 190] on li "Person outside the car" at bounding box center [759, 196] width 149 height 28
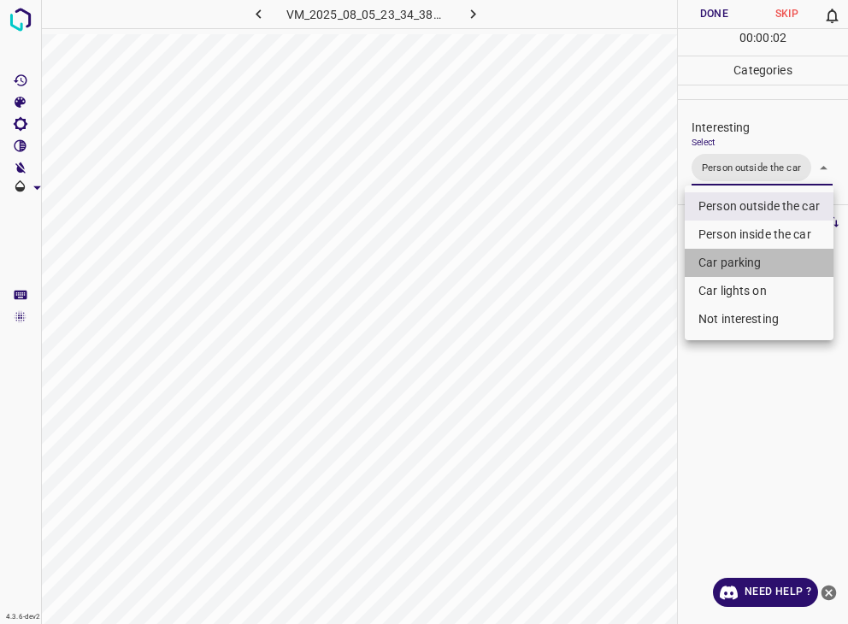
click at [740, 274] on li "Car parking" at bounding box center [759, 263] width 149 height 28
type input "Person outside the car,Car parking"
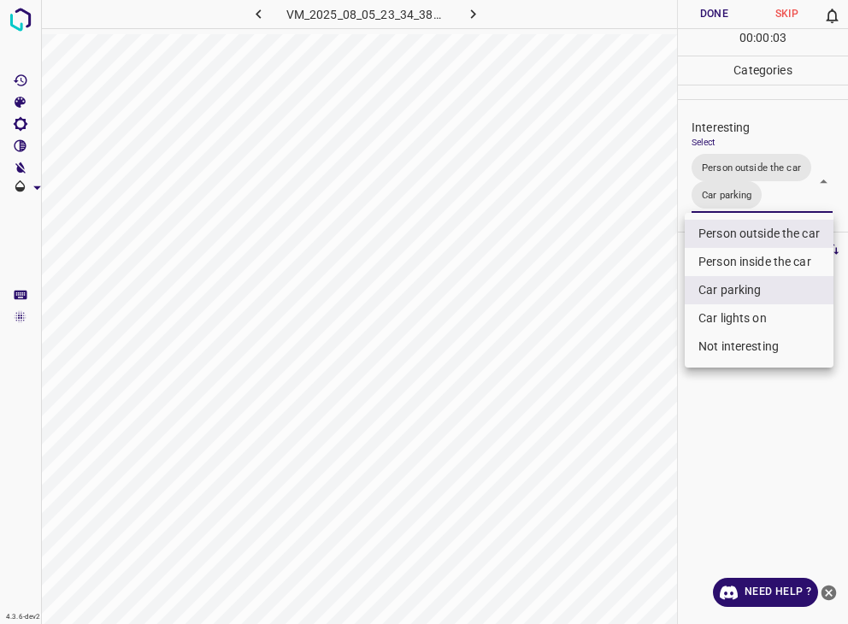
click at [716, 16] on div at bounding box center [424, 312] width 848 height 624
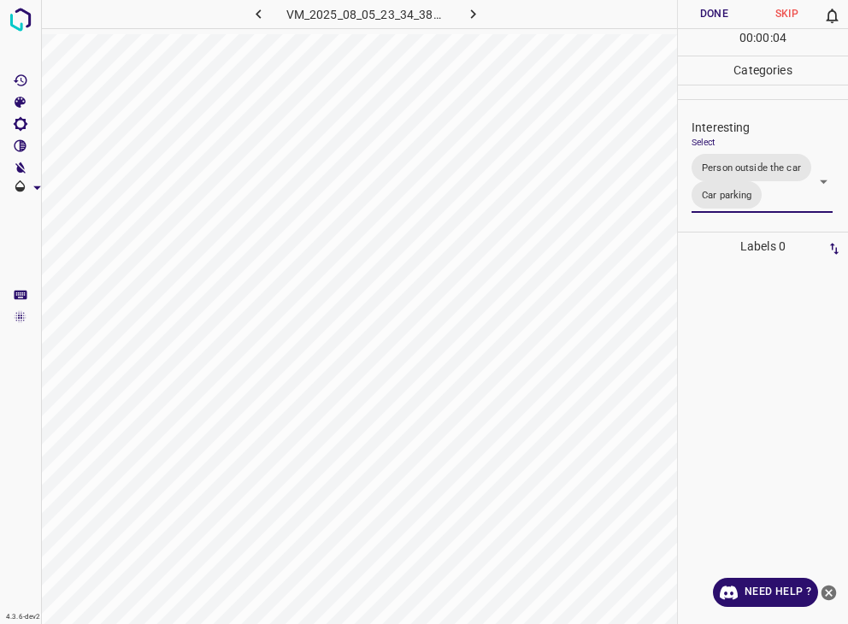
click at [716, 16] on div "Person outside the car Person inside the car Car parking Car lights on Not inte…" at bounding box center [424, 312] width 848 height 624
click at [716, 16] on button "Done" at bounding box center [714, 14] width 73 height 28
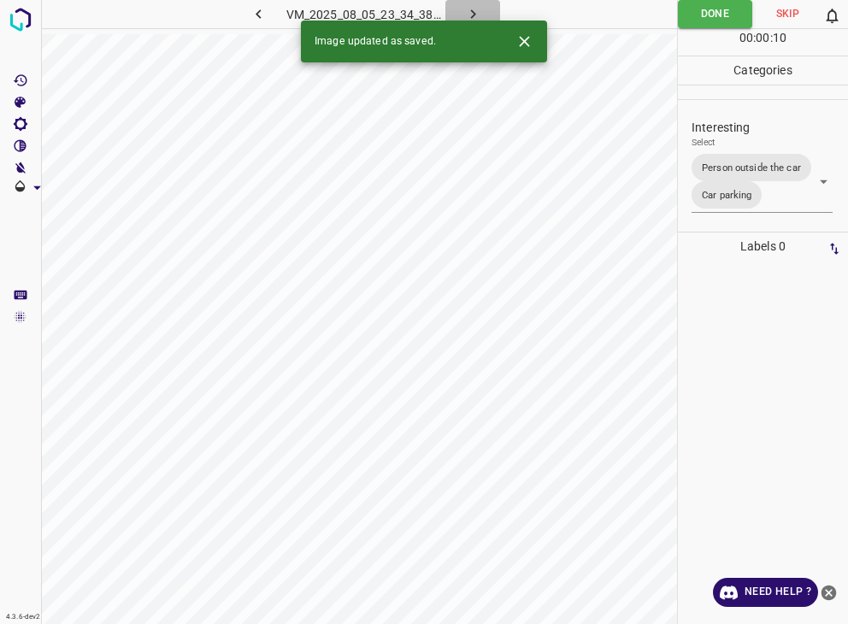
click at [466, 11] on icon "button" at bounding box center [473, 14] width 18 height 18
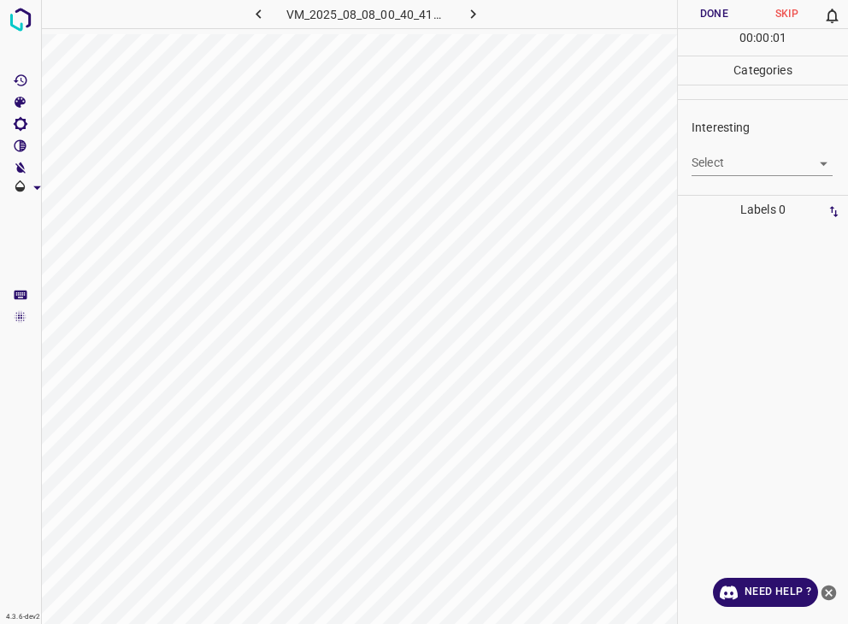
click at [763, 175] on div "Interesting Select ​" at bounding box center [763, 147] width 170 height 80
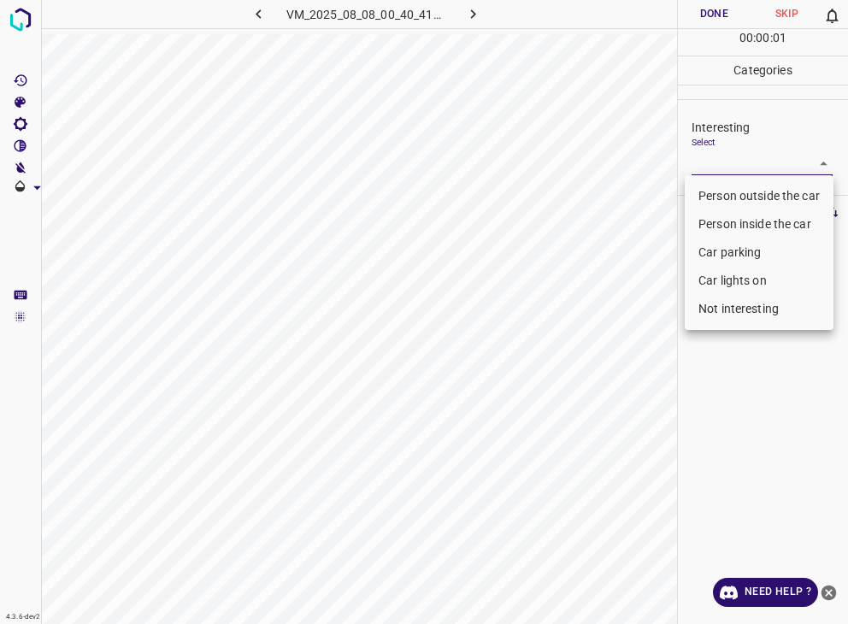
click at [746, 165] on body "4.3.6-dev2 VM_2025_08_08_00_40_41_335_04.gif Done Skip 0 00 : 00 : 01 Categorie…" at bounding box center [424, 312] width 848 height 624
click at [769, 300] on li "Not interesting" at bounding box center [759, 309] width 149 height 28
type input "Not interesting"
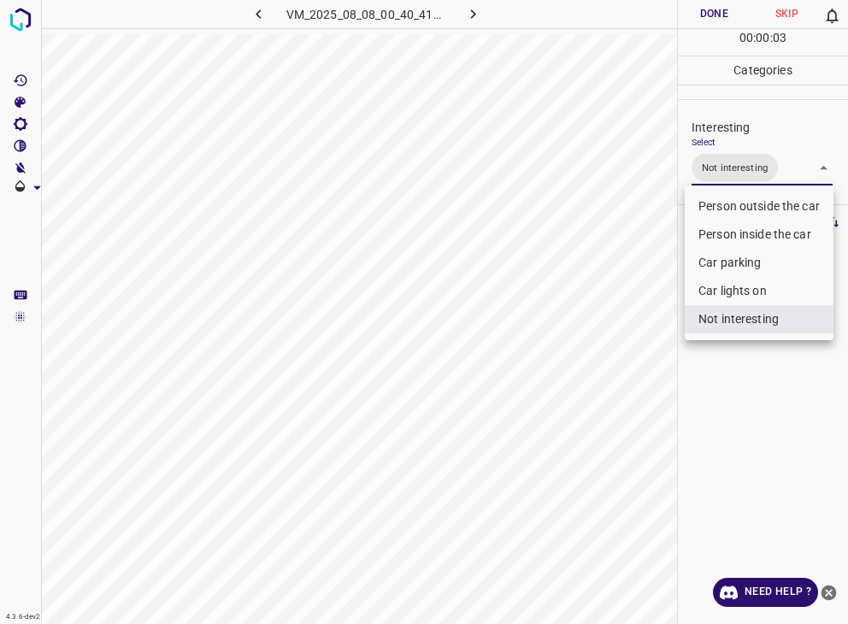
click at [724, 7] on div at bounding box center [424, 312] width 848 height 624
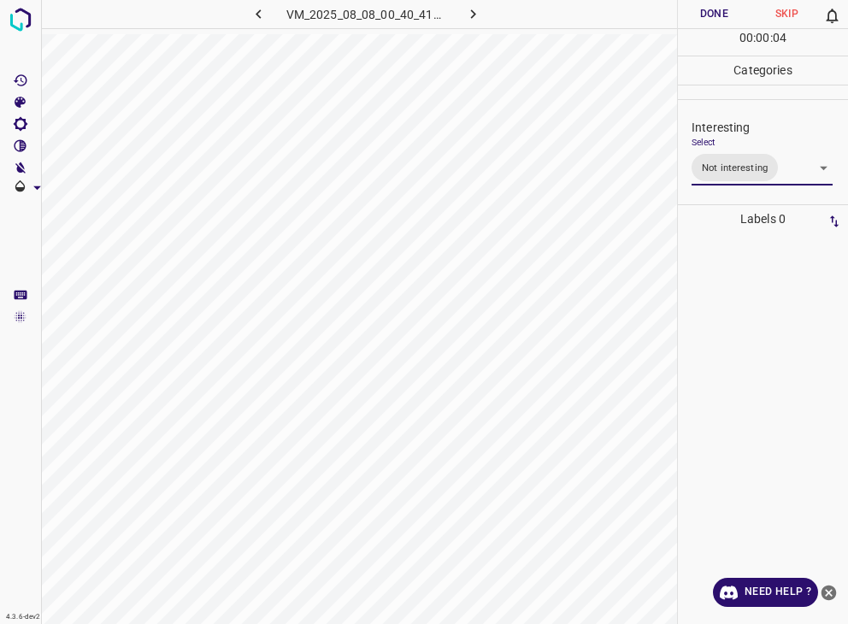
click at [722, 6] on div at bounding box center [424, 312] width 848 height 624
click at [722, 6] on button "Done" at bounding box center [714, 14] width 73 height 28
drag, startPoint x: 722, startPoint y: 6, endPoint x: 711, endPoint y: 11, distance: 12.2
click at [722, 5] on button "Done" at bounding box center [714, 14] width 73 height 28
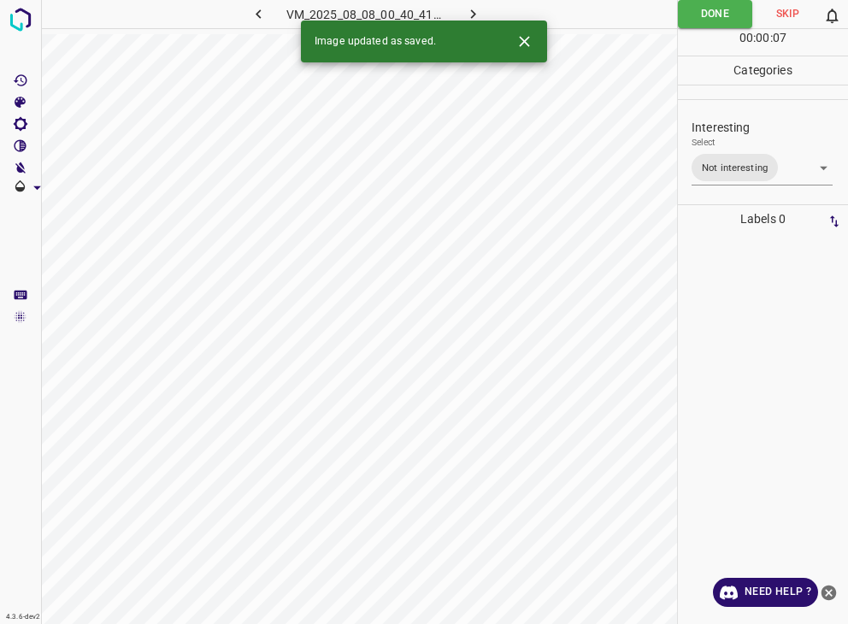
click at [469, 15] on icon "button" at bounding box center [473, 14] width 18 height 18
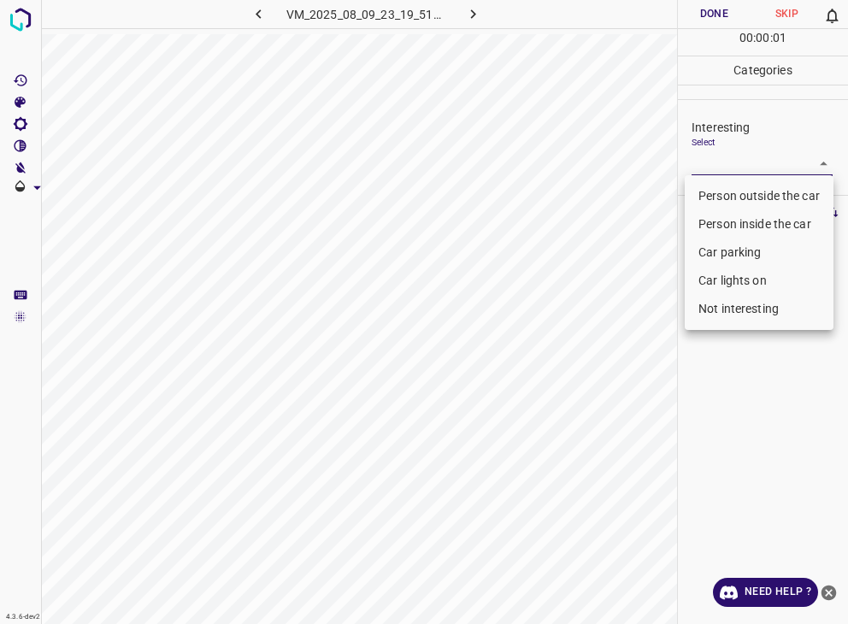
click at [738, 155] on body "4.3.6-dev2 VM_2025_08_09_23_19_51_506_03.gif Done Skip 0 00 : 00 : 01 Categorie…" at bounding box center [424, 312] width 848 height 624
click at [724, 255] on li "Car parking" at bounding box center [759, 253] width 149 height 28
type input "Car parking"
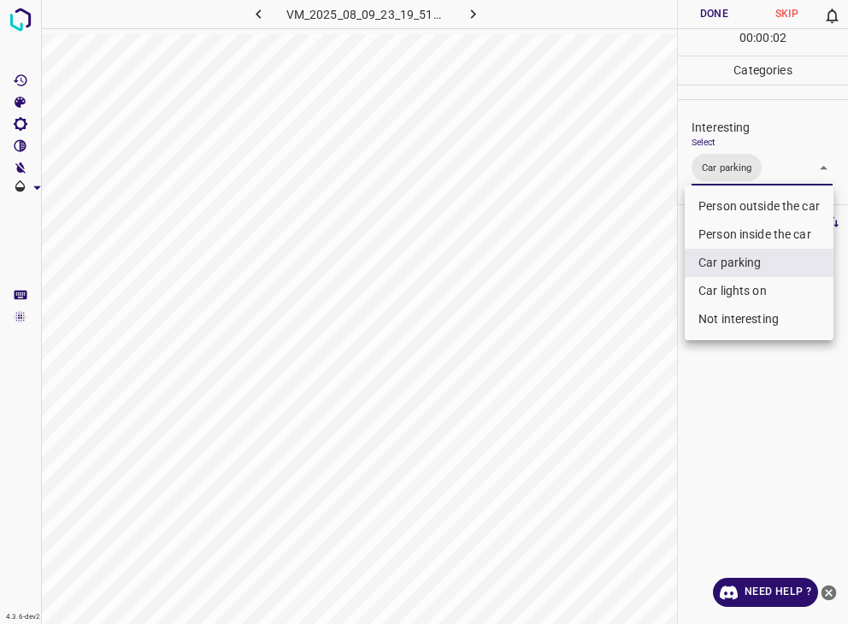
click at [722, 9] on div at bounding box center [424, 312] width 848 height 624
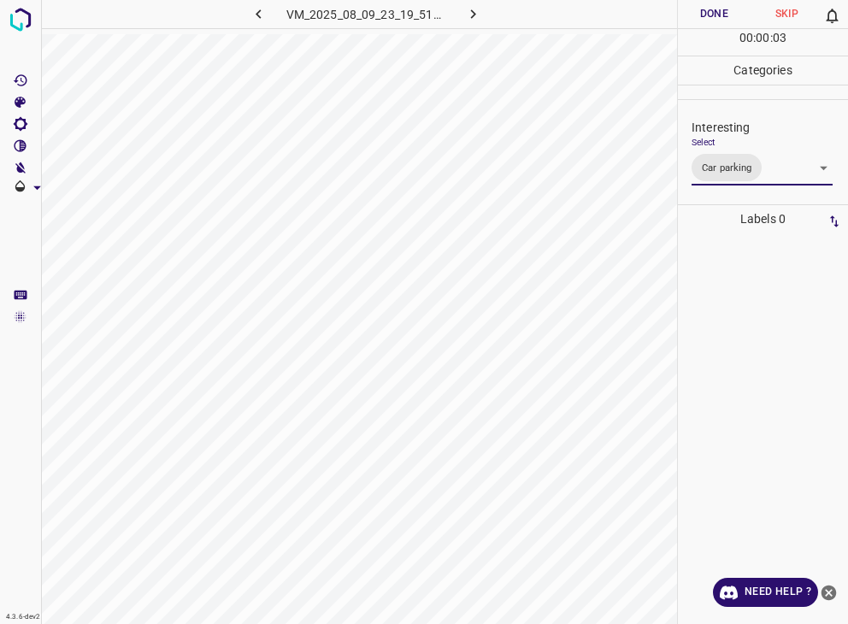
click at [722, 9] on div "Person outside the car Person inside the car Car parking Car lights on Not inte…" at bounding box center [424, 312] width 848 height 624
click at [722, 9] on button "Done" at bounding box center [714, 14] width 73 height 28
click at [721, 9] on button "Done" at bounding box center [714, 14] width 73 height 28
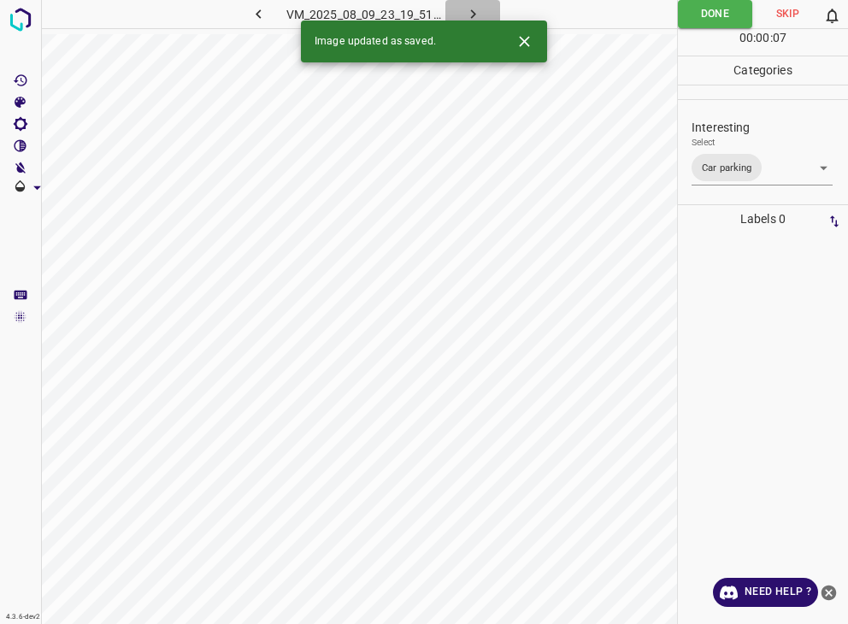
click at [478, 13] on icon "button" at bounding box center [473, 14] width 18 height 18
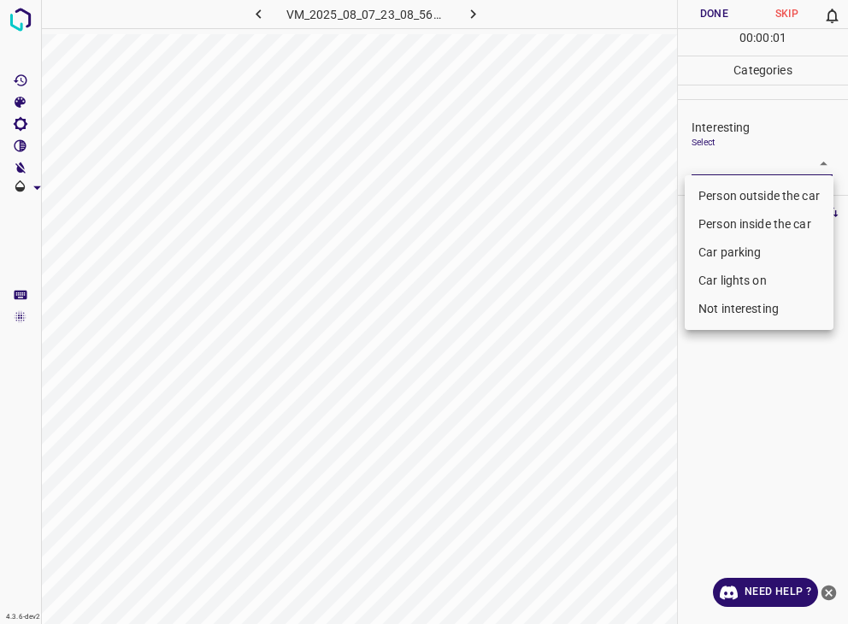
click at [729, 172] on body "4.3.6-dev2 VM_2025_08_07_23_08_56_229_00.gif Done Skip 0 00 : 00 : 01 Categorie…" at bounding box center [424, 312] width 848 height 624
click at [780, 315] on li "Not interesting" at bounding box center [759, 309] width 149 height 28
type input "Not interesting"
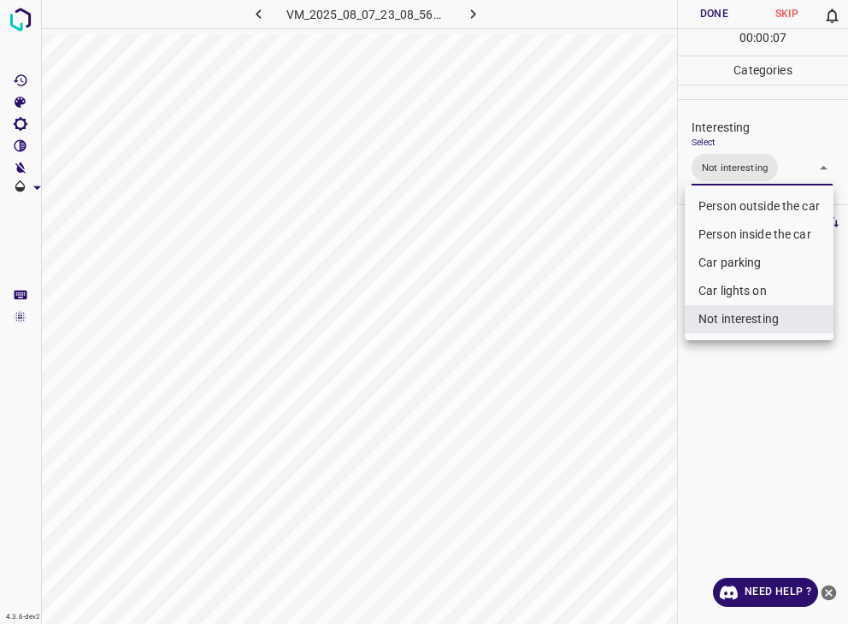
click at [702, 15] on div at bounding box center [424, 312] width 848 height 624
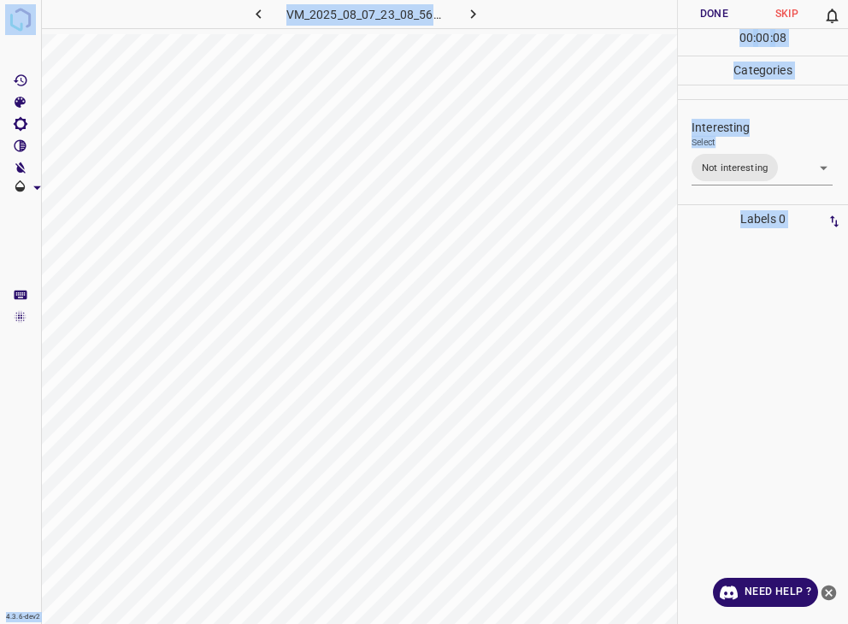
click at [702, 15] on button "Done" at bounding box center [714, 14] width 73 height 28
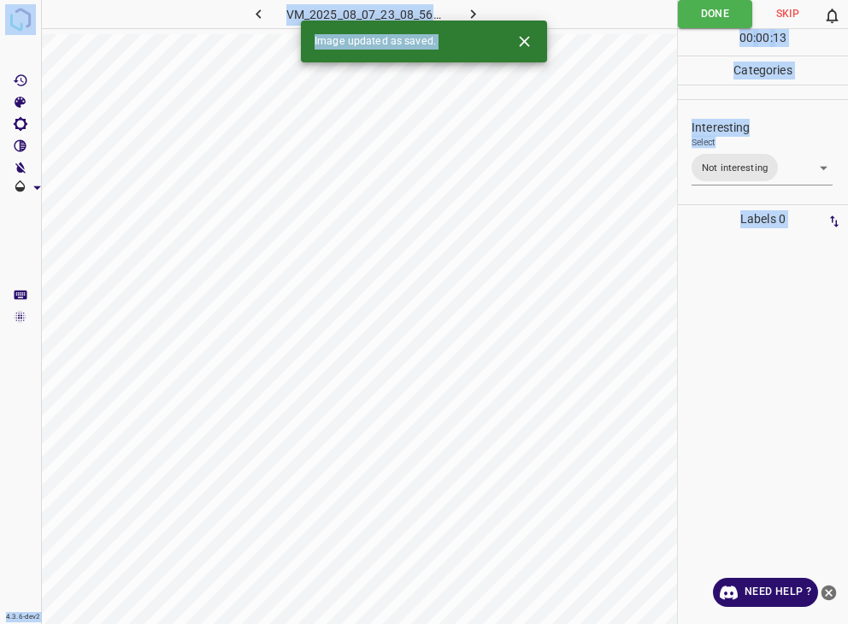
click at [475, 11] on icon "button" at bounding box center [473, 14] width 18 height 18
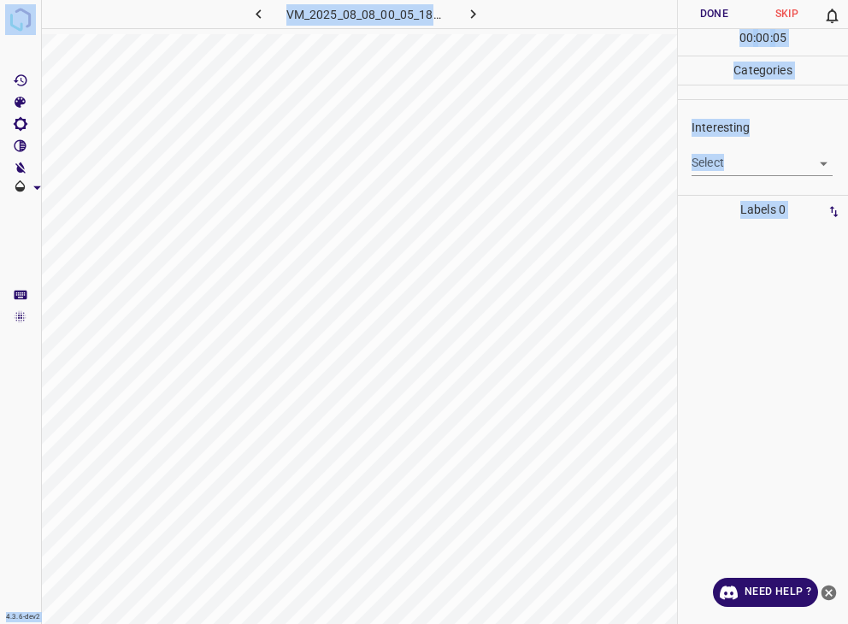
click at [746, 169] on body "4.3.6-dev2 VM_2025_08_08_00_05_18_910_00.gif Done Skip 0 00 : 00 : 05 Categorie…" at bounding box center [424, 312] width 848 height 624
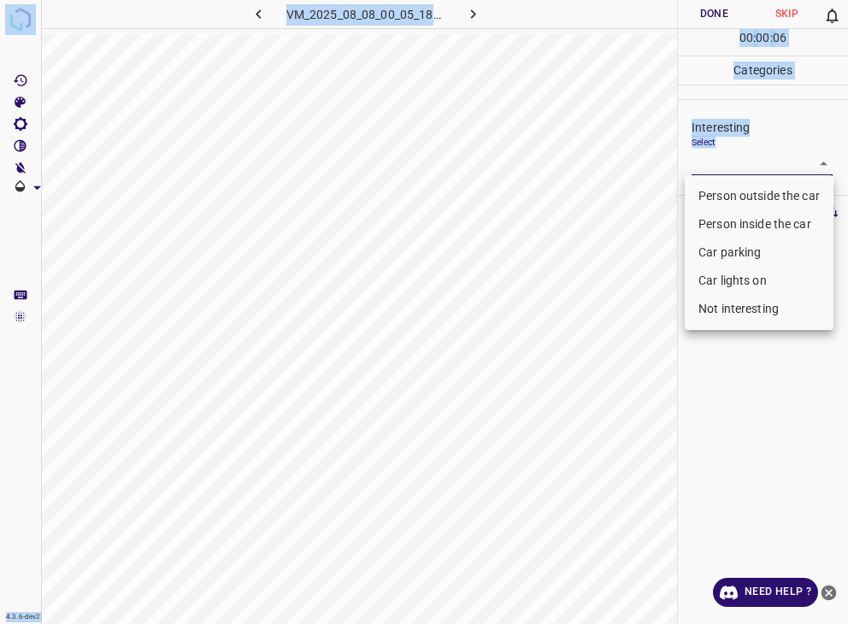
click at [732, 199] on li "Person outside the car" at bounding box center [759, 196] width 149 height 28
type input "Person outside the car"
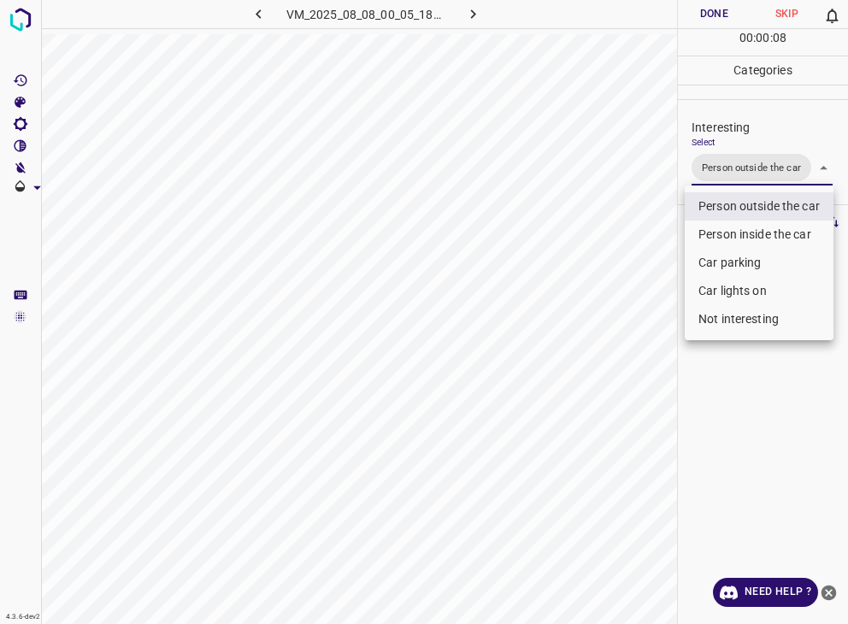
click at [715, 20] on div at bounding box center [424, 312] width 848 height 624
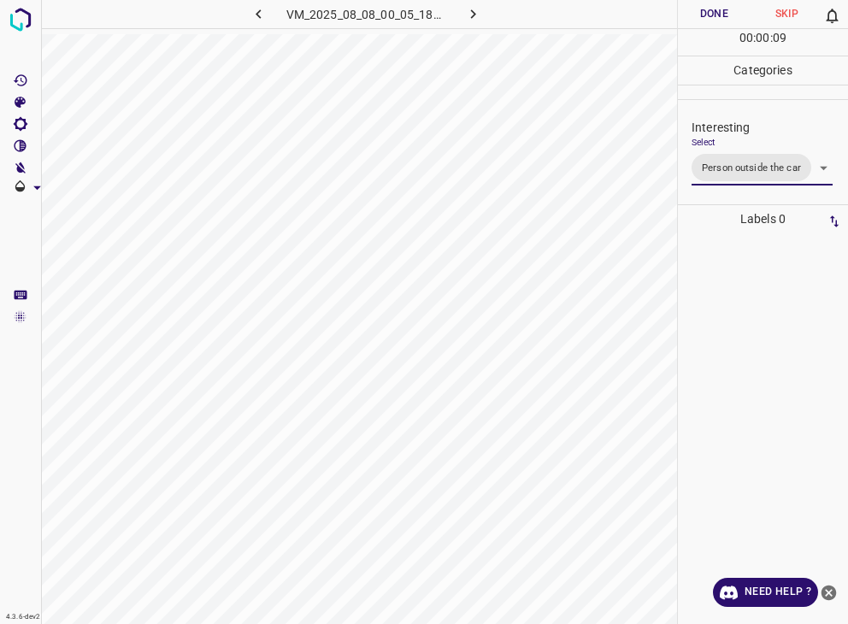
click at [715, 17] on button "Done" at bounding box center [714, 14] width 73 height 28
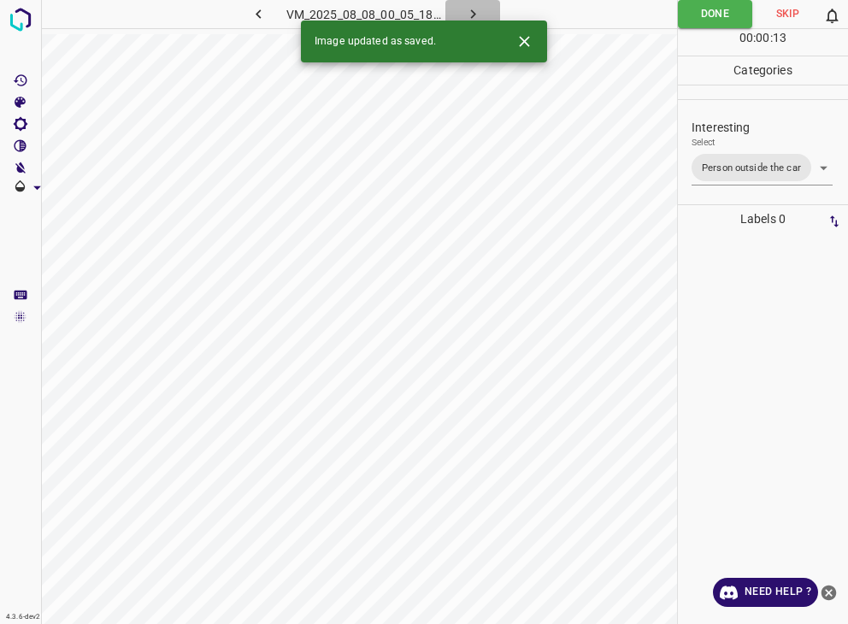
click at [469, 11] on icon "button" at bounding box center [473, 14] width 18 height 18
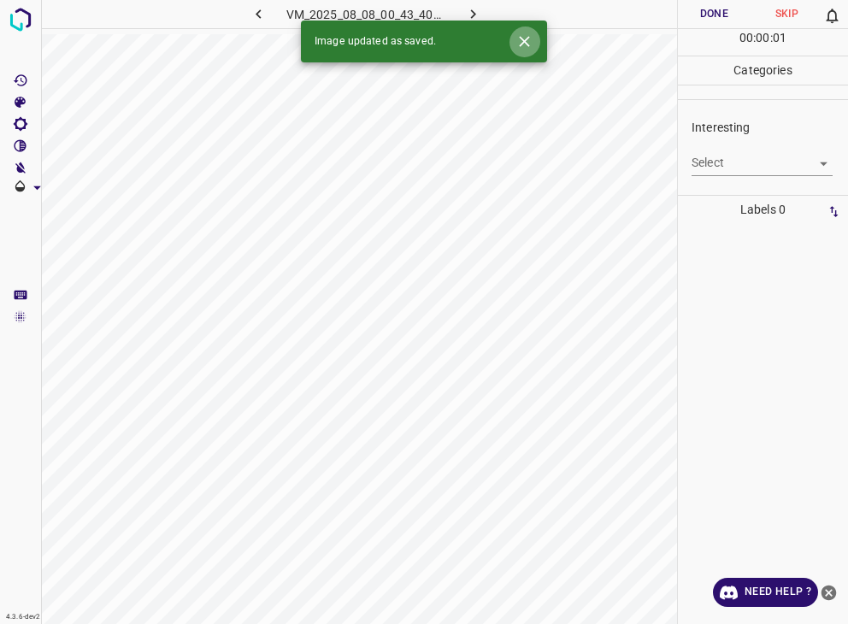
click at [513, 51] on button "Close" at bounding box center [525, 42] width 32 height 32
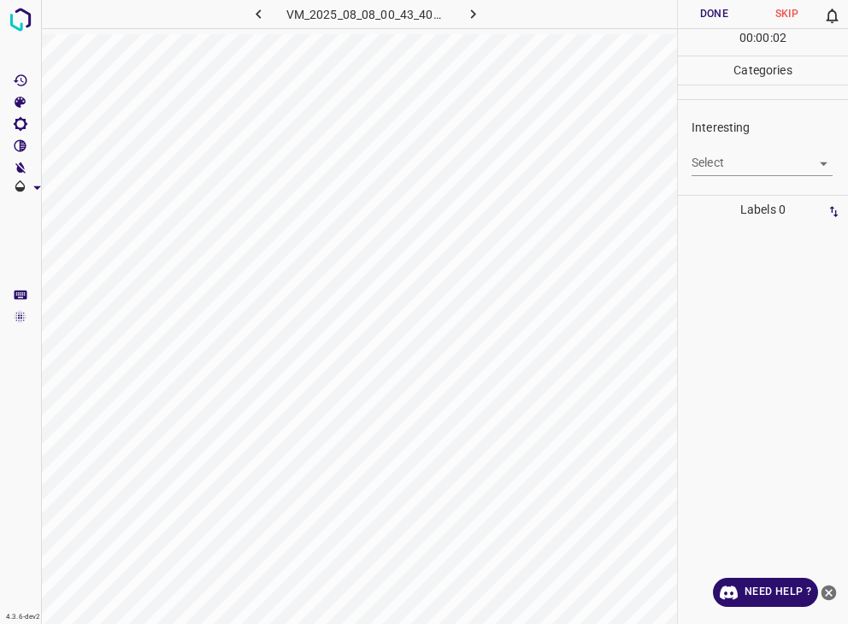
click at [726, 168] on body "4.3.6-dev2 VM_2025_08_08_00_43_40_169_02.gif Done Skip 0 00 : 00 : 02 Categorie…" at bounding box center [424, 312] width 848 height 624
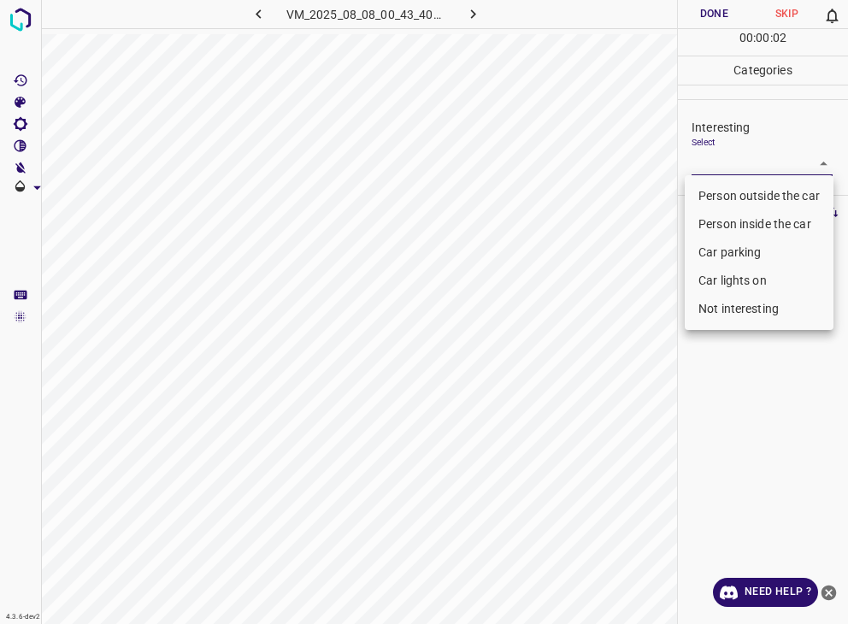
click at [724, 189] on li "Person outside the car" at bounding box center [759, 196] width 149 height 28
type input "Person outside the car"
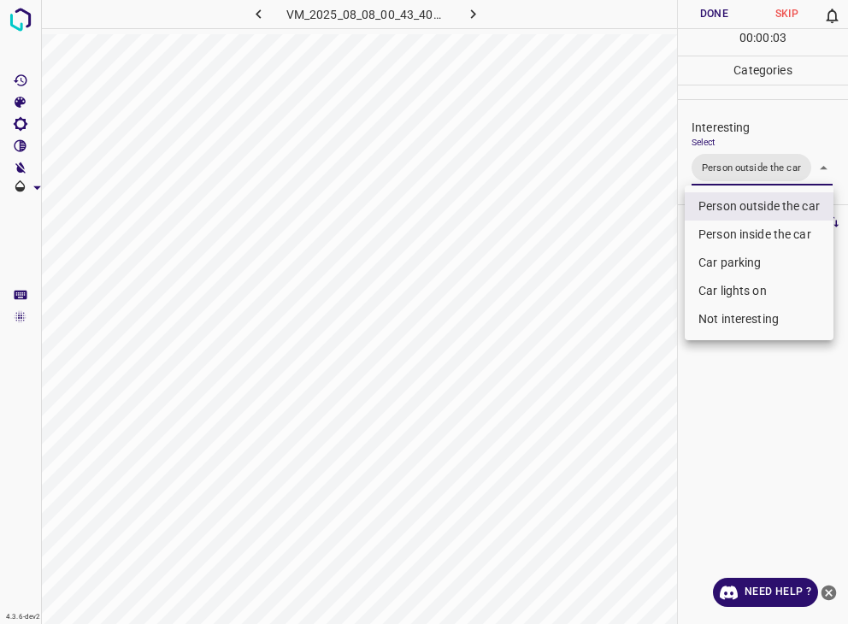
click at [705, 10] on div at bounding box center [424, 312] width 848 height 624
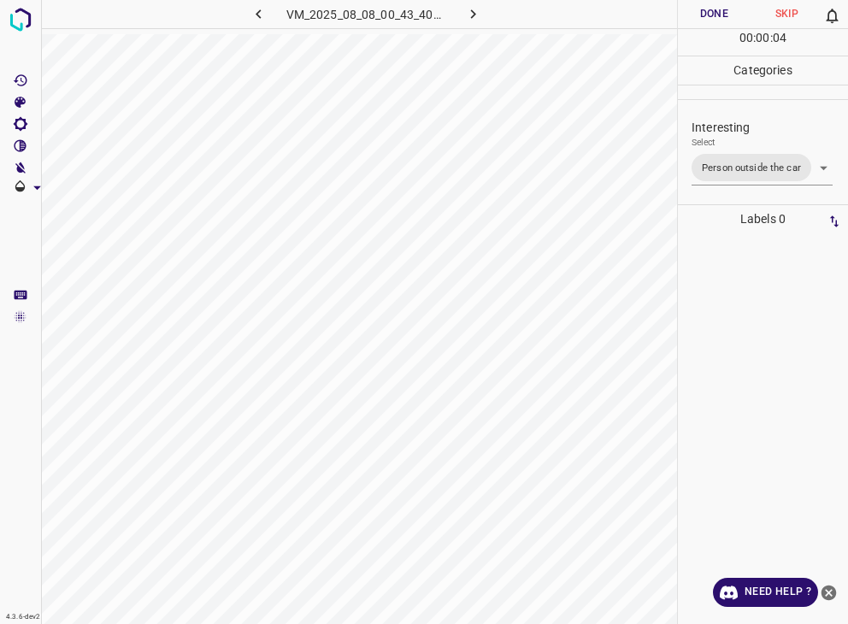
click at [705, 10] on div at bounding box center [424, 312] width 848 height 624
click at [705, 10] on button "Done" at bounding box center [714, 14] width 73 height 28
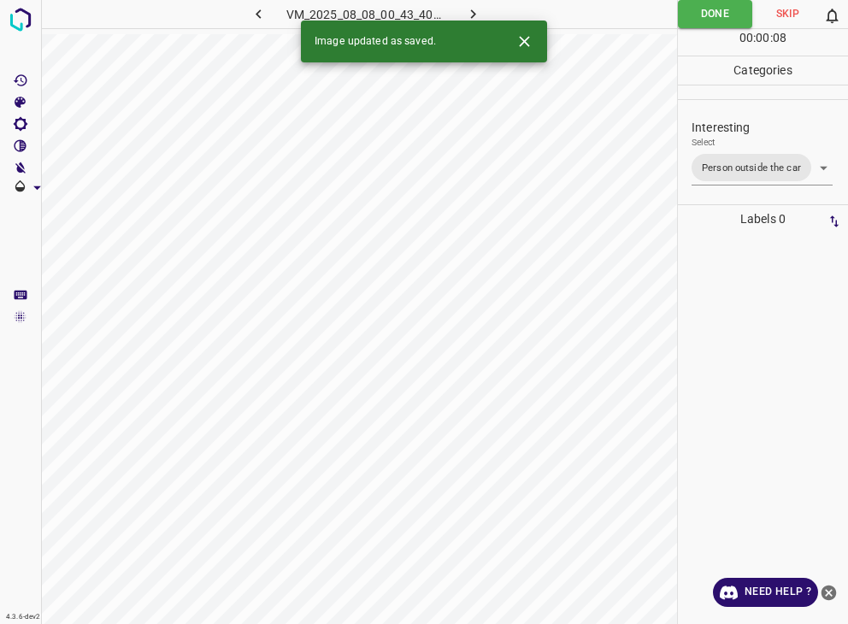
click at [480, 15] on icon "button" at bounding box center [473, 14] width 18 height 18
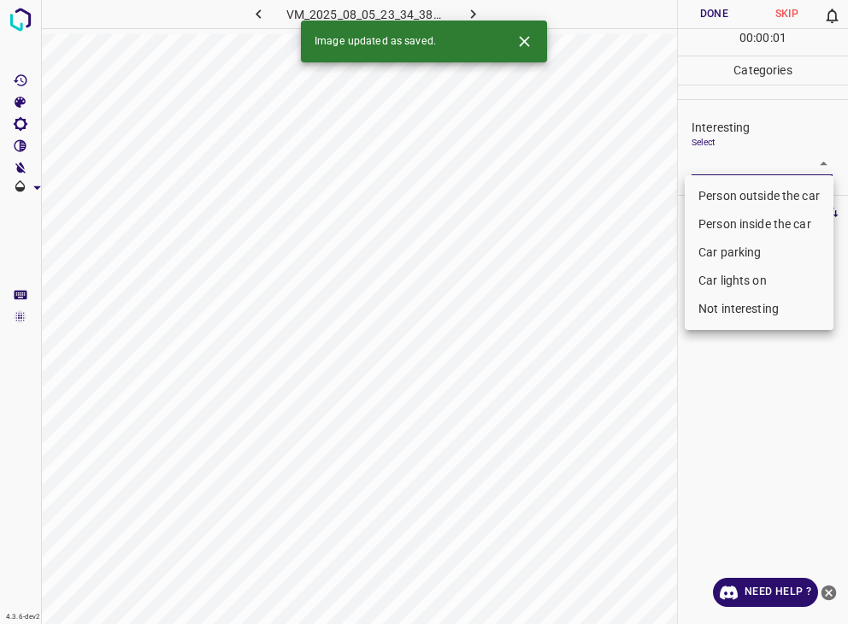
click at [756, 153] on body "4.3.6-dev2 VM_2025_08_05_23_34_38_417_02.gif Done Skip 0 00 : 00 : 01 Categorie…" at bounding box center [424, 312] width 848 height 624
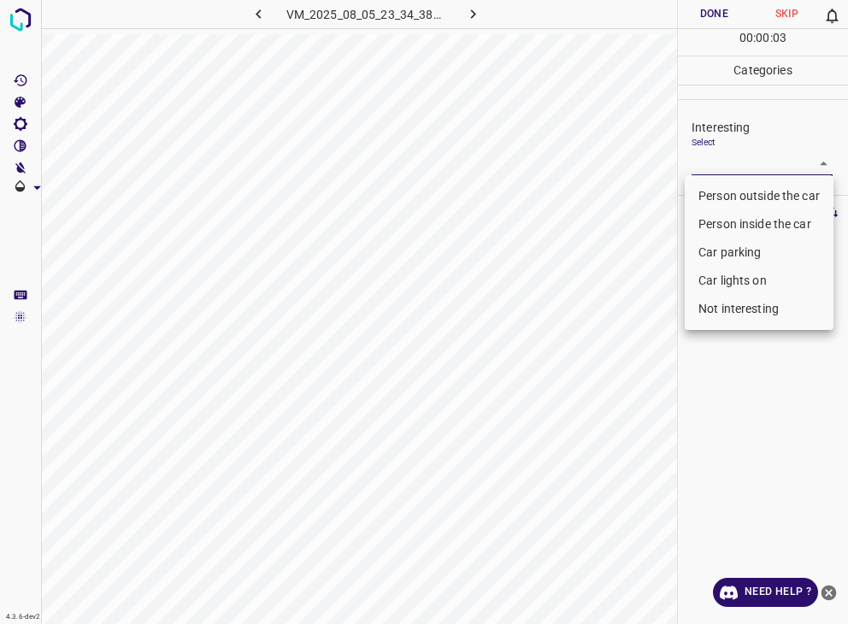
click at [741, 203] on li "Person outside the car" at bounding box center [759, 196] width 149 height 28
type input "Person outside the car"
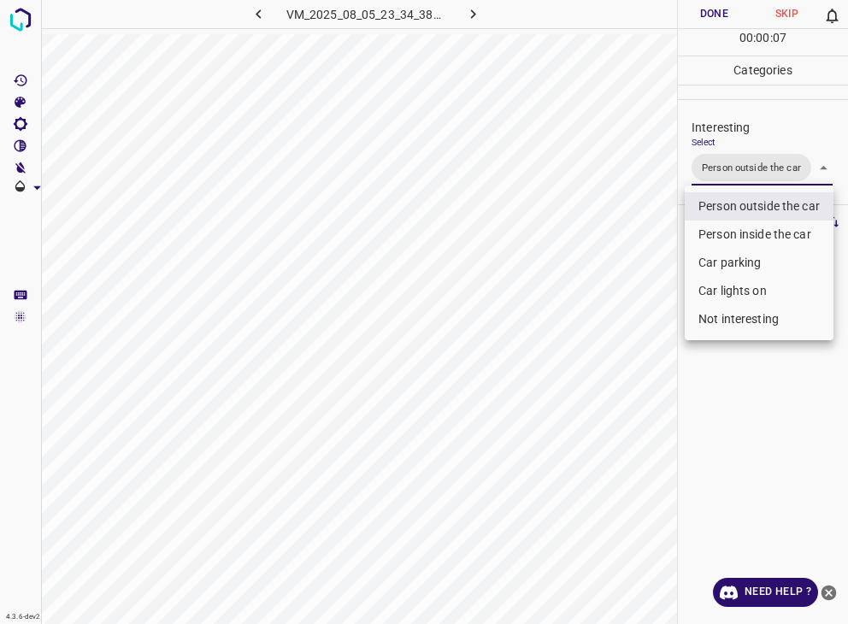
click at [711, 15] on div at bounding box center [424, 312] width 848 height 624
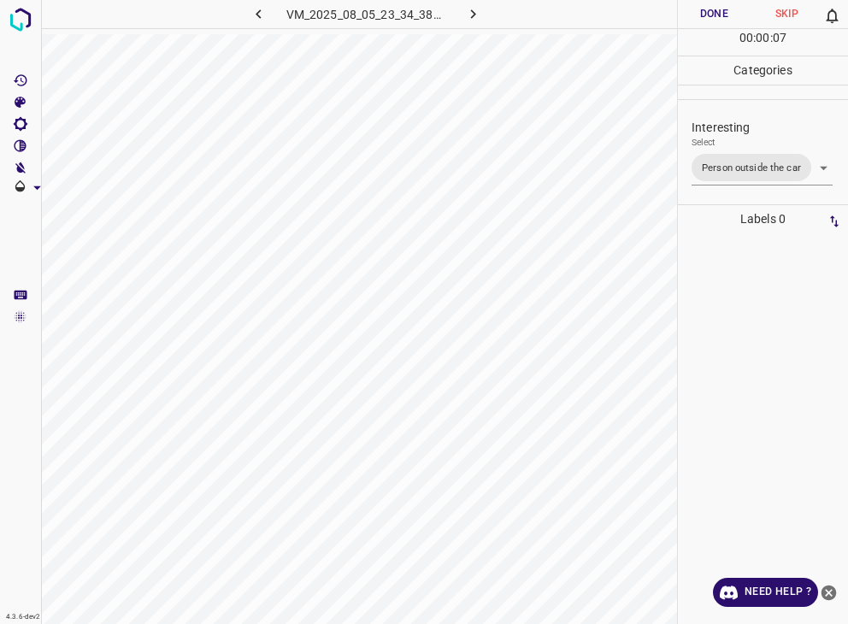
click at [711, 15] on div at bounding box center [424, 312] width 848 height 624
click at [711, 15] on button "Done" at bounding box center [714, 14] width 73 height 28
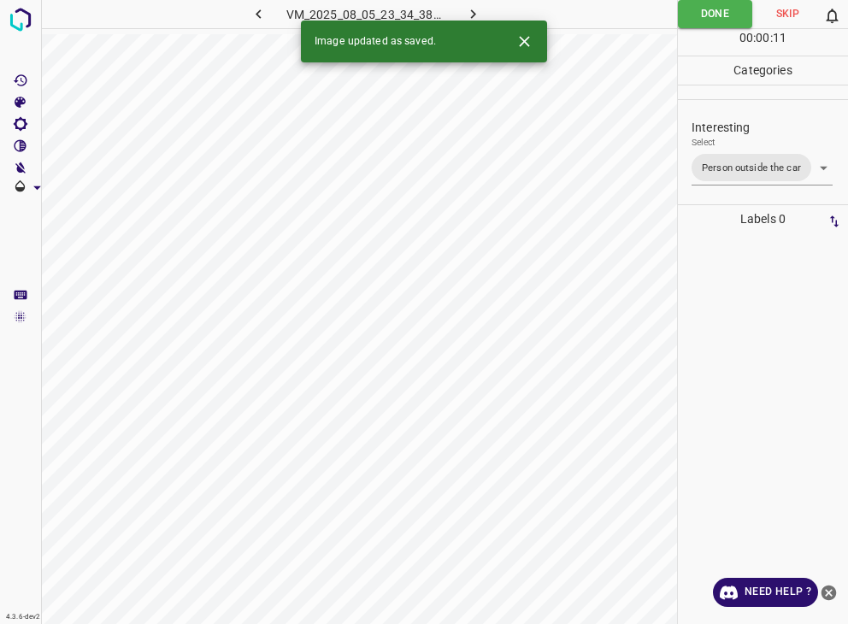
click at [475, 3] on button "button" at bounding box center [472, 14] width 55 height 28
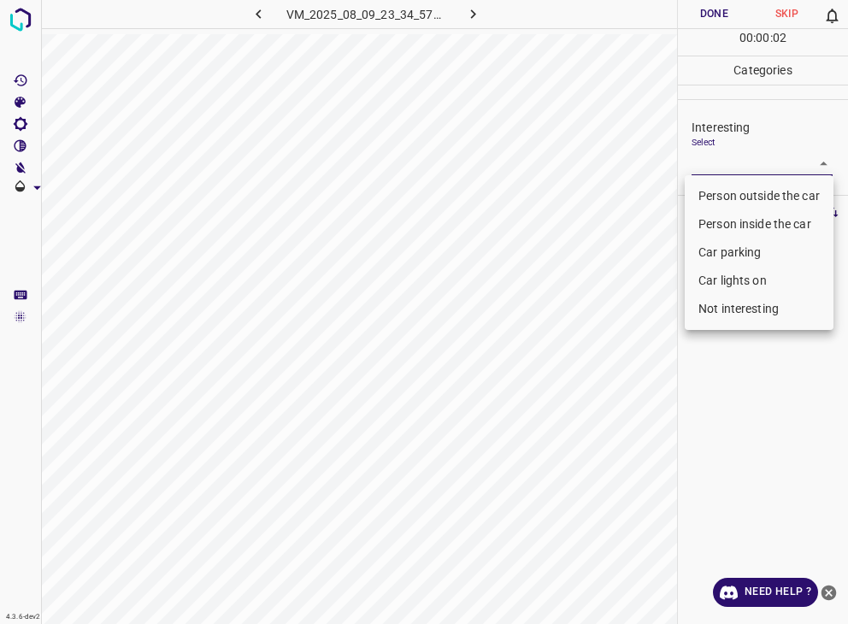
click at [730, 155] on body "4.3.6-dev2 VM_2025_08_09_23_34_57_168_06.gif Done Skip 0 00 : 00 : 02 Categorie…" at bounding box center [424, 312] width 848 height 624
click at [733, 256] on li "Car parking" at bounding box center [759, 253] width 149 height 28
type input "Car parking"
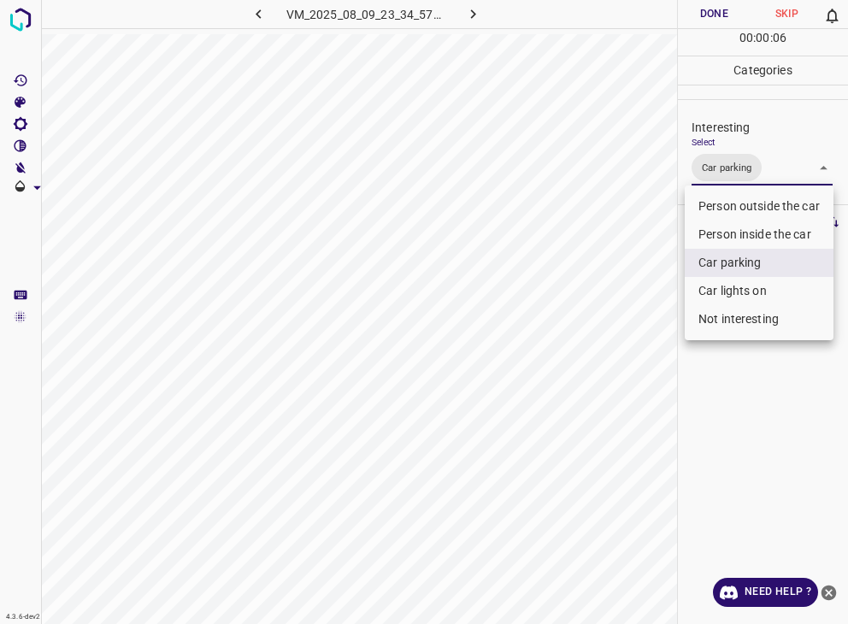
click at [704, 18] on div at bounding box center [424, 312] width 848 height 624
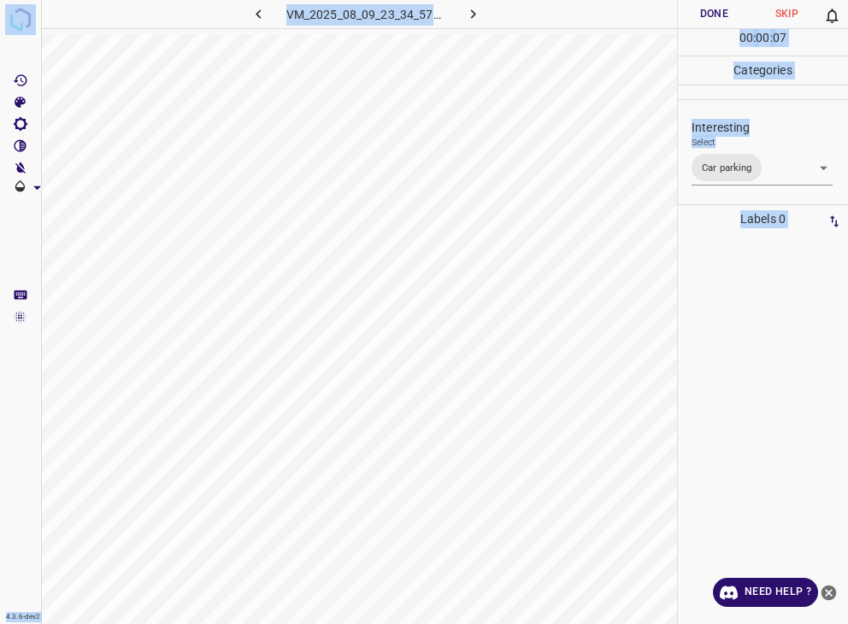
click at [704, 18] on button "Done" at bounding box center [714, 14] width 73 height 28
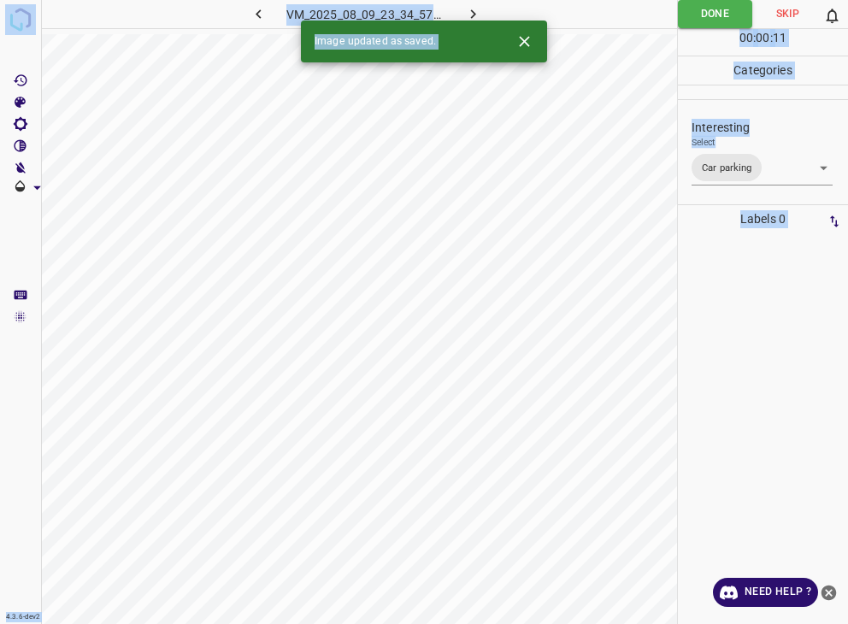
click at [475, 9] on icon "button" at bounding box center [473, 14] width 18 height 18
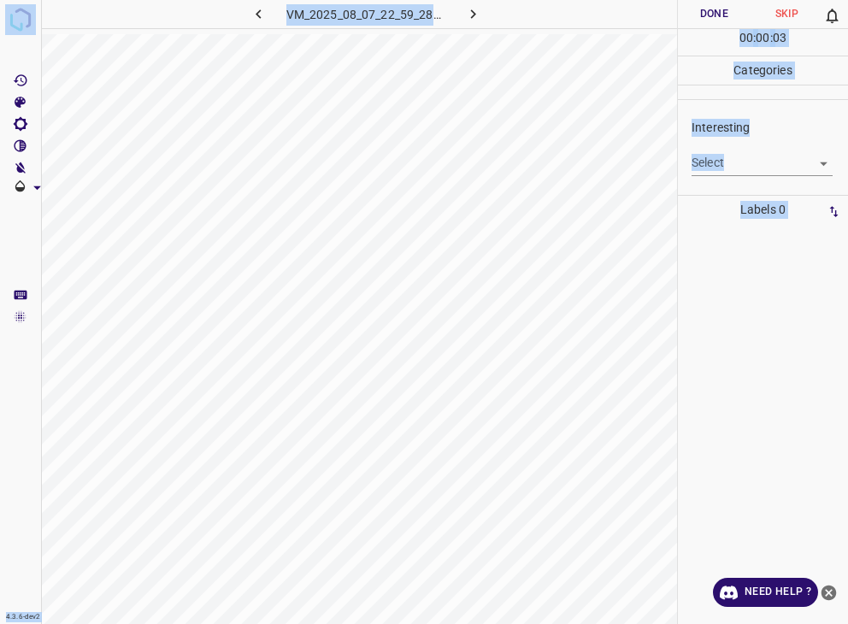
click at [706, 174] on body "4.3.6-dev2 VM_2025_08_07_22_59_28_787_08.gif Done Skip 0 00 : 00 : 03 Categorie…" at bounding box center [424, 312] width 848 height 624
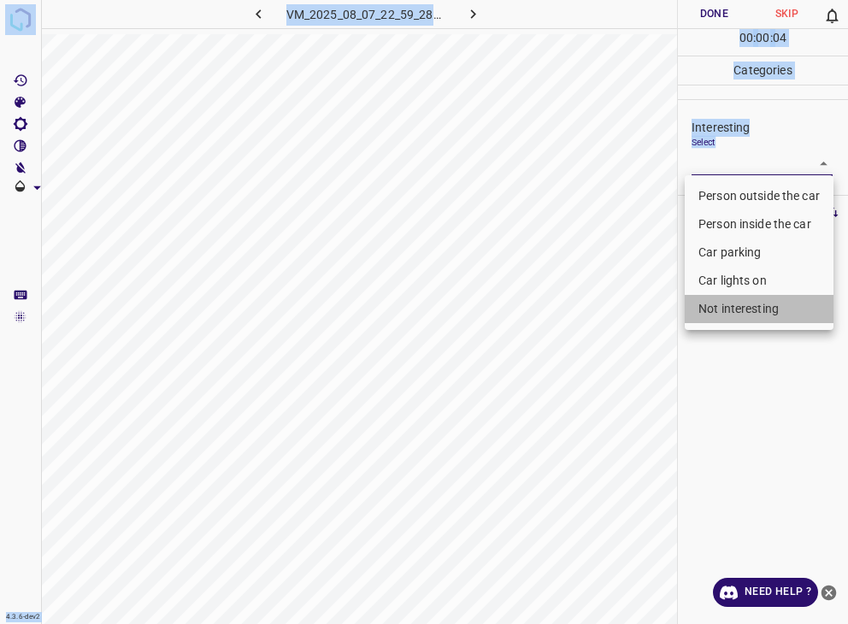
click at [705, 309] on li "Not interesting" at bounding box center [759, 309] width 149 height 28
type input "Not interesting"
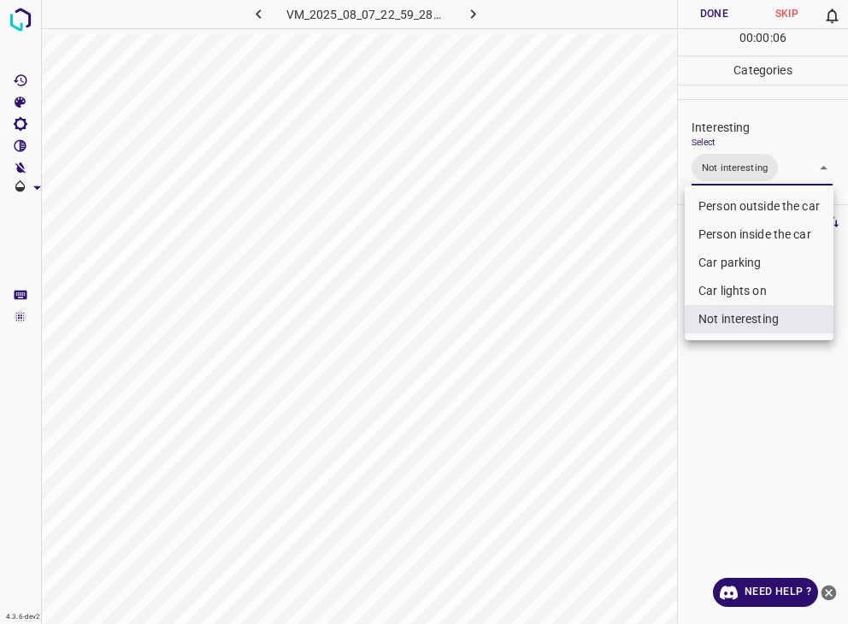
click at [713, 8] on div at bounding box center [424, 312] width 848 height 624
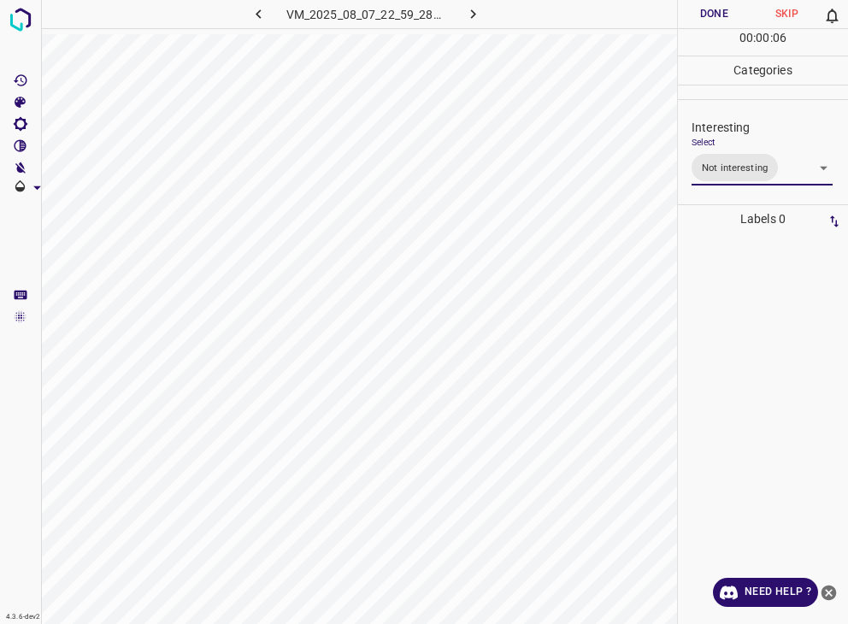
click at [713, 8] on div at bounding box center [424, 312] width 848 height 624
click at [713, 8] on button "Done" at bounding box center [714, 14] width 73 height 28
click at [715, 8] on button "Done" at bounding box center [714, 14] width 73 height 28
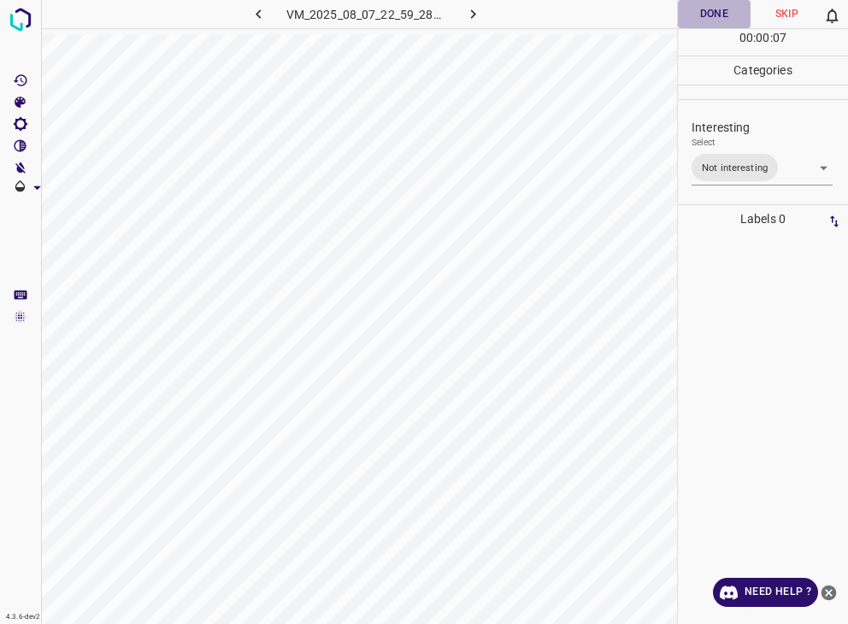
click at [715, 8] on button "Done" at bounding box center [714, 14] width 73 height 28
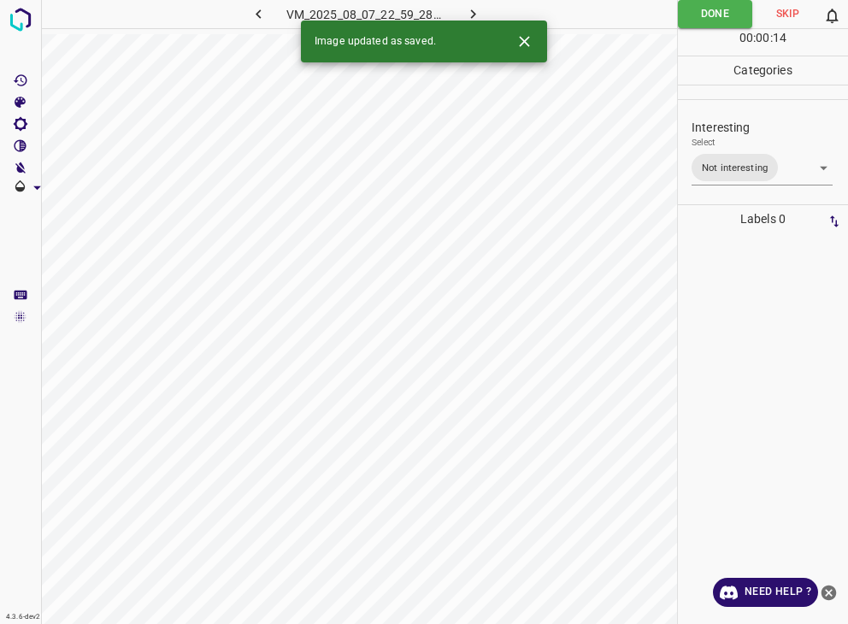
click at [468, 8] on icon "button" at bounding box center [473, 14] width 18 height 18
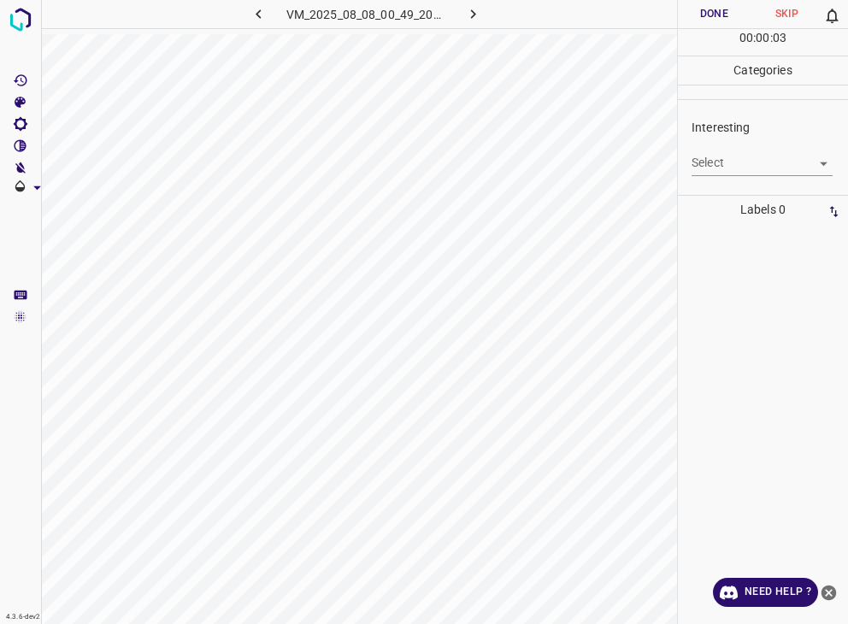
click at [716, 155] on body "4.3.6-dev2 VM_2025_08_08_00_49_20_271_09.gif Done Skip 0 00 : 00 : 03 Categorie…" at bounding box center [424, 312] width 848 height 624
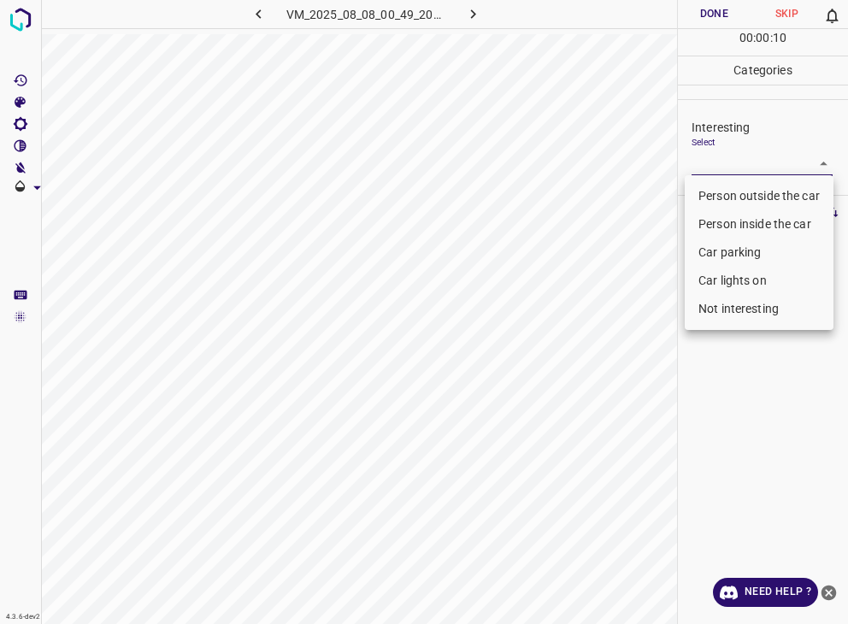
click at [734, 274] on li "Car lights on" at bounding box center [759, 281] width 149 height 28
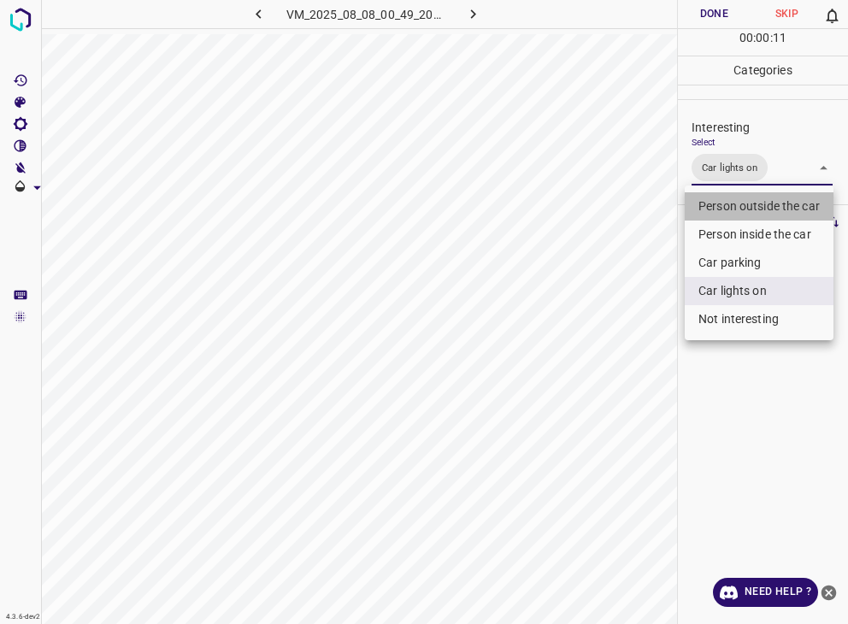
click at [739, 209] on li "Person outside the car" at bounding box center [759, 206] width 149 height 28
type input "Car lights on,Person outside the car"
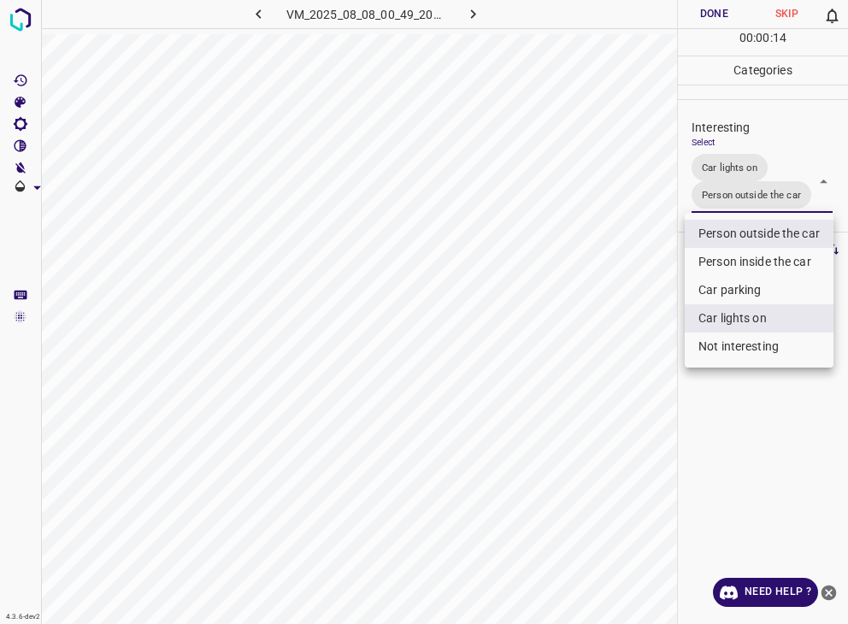
click at [698, 21] on div at bounding box center [424, 312] width 848 height 624
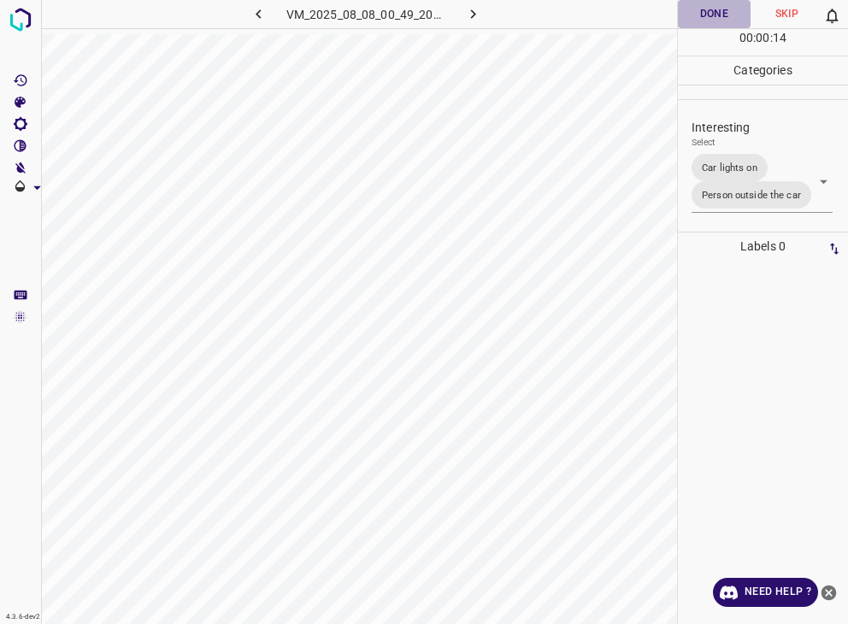
click at [698, 15] on button "Done" at bounding box center [714, 14] width 73 height 28
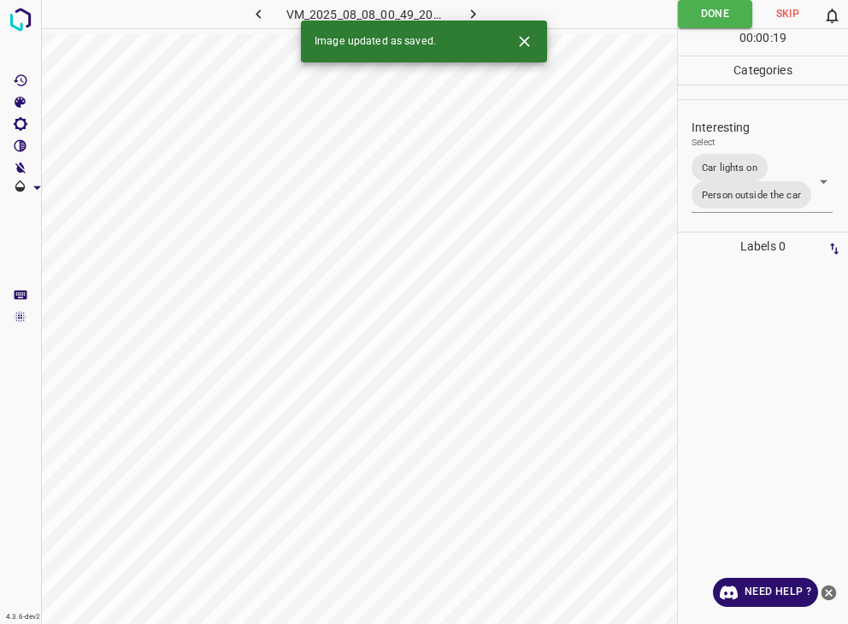
click at [465, 11] on icon "button" at bounding box center [473, 14] width 18 height 18
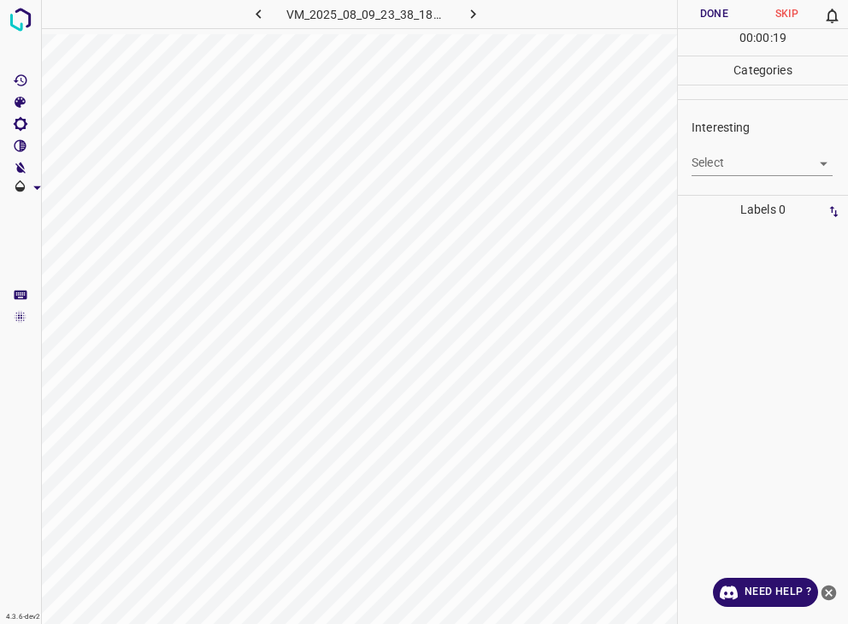
click at [705, 164] on body "4.3.6-dev2 VM_2025_08_09_23_38_18_145_01.gif Done Skip 0 00 : 00 : 19 Categorie…" at bounding box center [424, 312] width 848 height 624
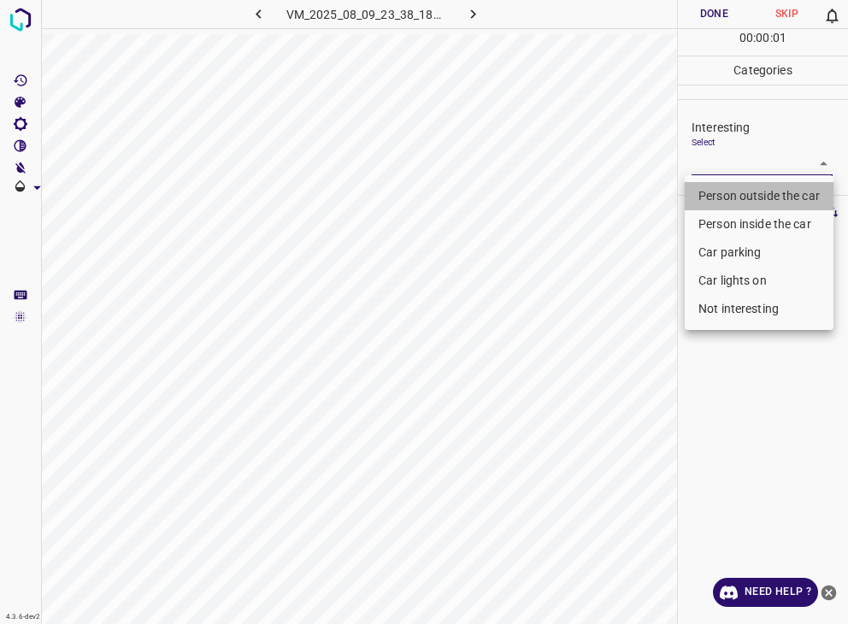
click at [722, 192] on li "Person outside the car" at bounding box center [759, 196] width 149 height 28
type input "Person outside the car"
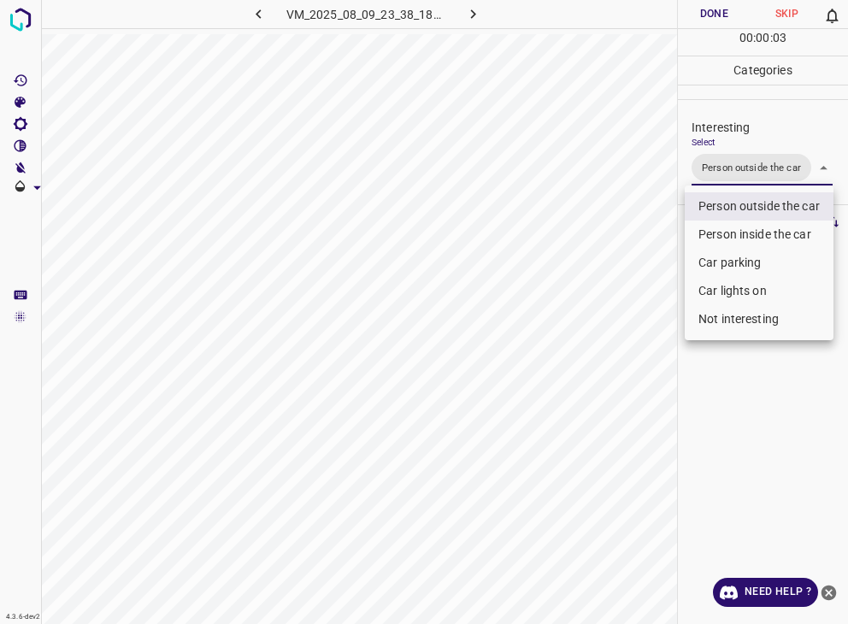
click at [687, 25] on div at bounding box center [424, 312] width 848 height 624
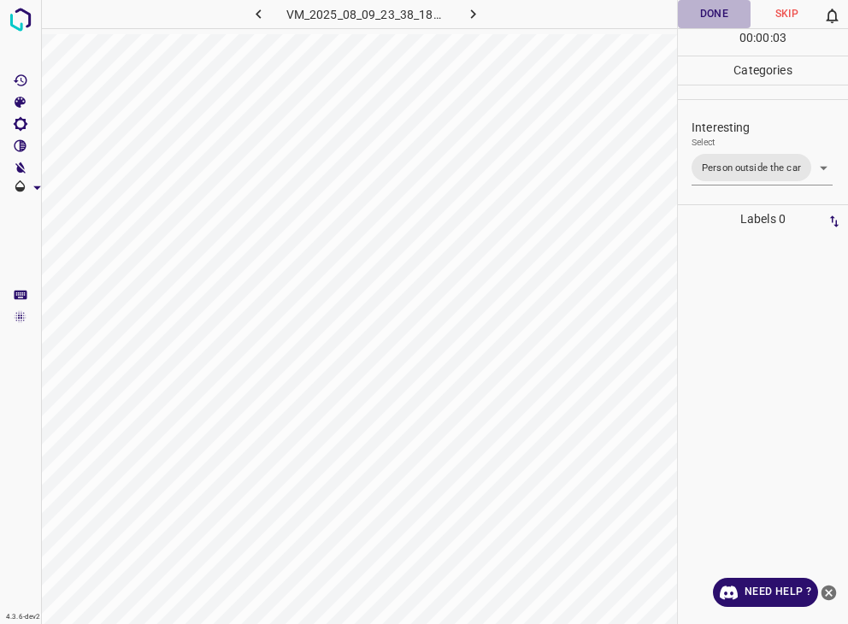
click at [688, 15] on button "Done" at bounding box center [714, 14] width 73 height 28
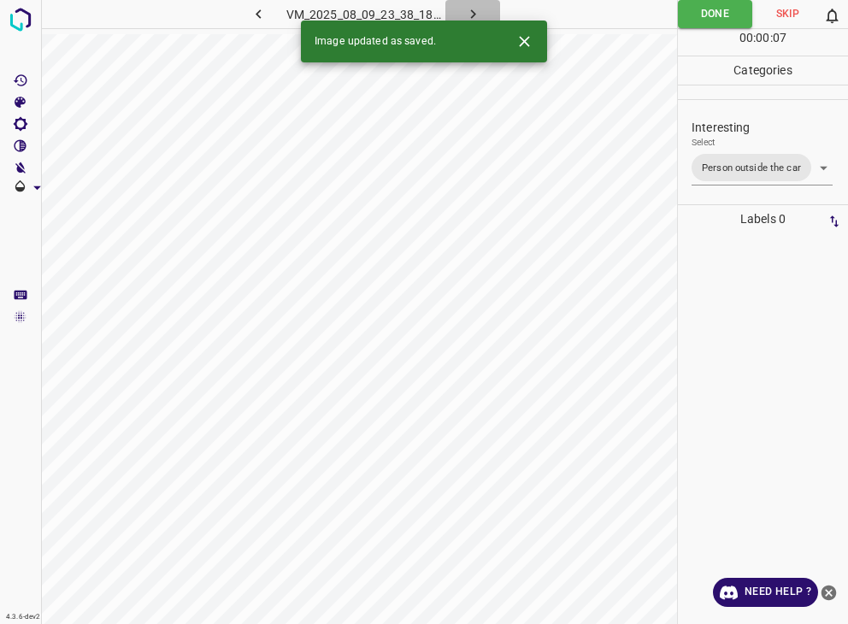
click at [472, 5] on icon "button" at bounding box center [473, 14] width 18 height 18
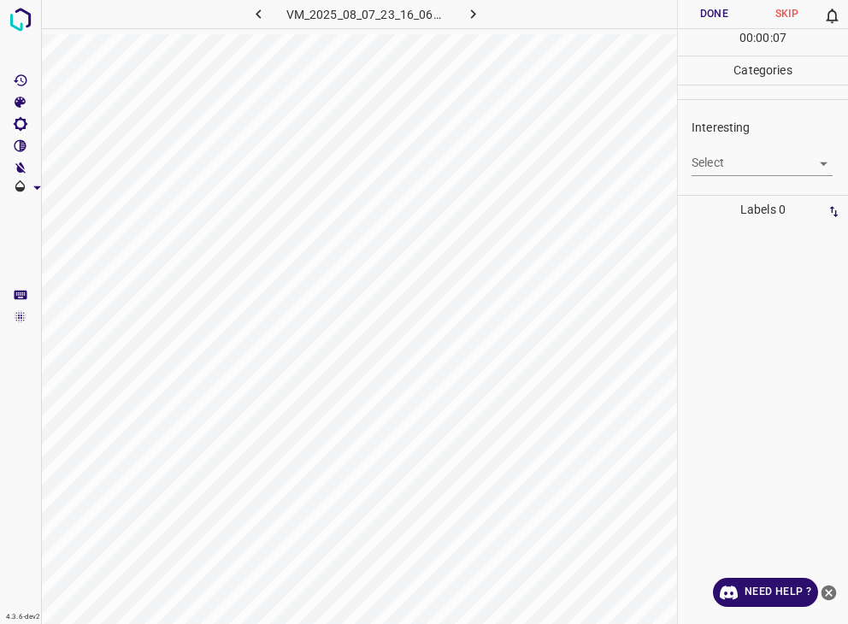
click at [739, 168] on body "4.3.6-dev2 VM_2025_08_07_23_16_06_465_14.gif Done Skip 0 00 : 00 : 07 Categorie…" at bounding box center [424, 312] width 848 height 624
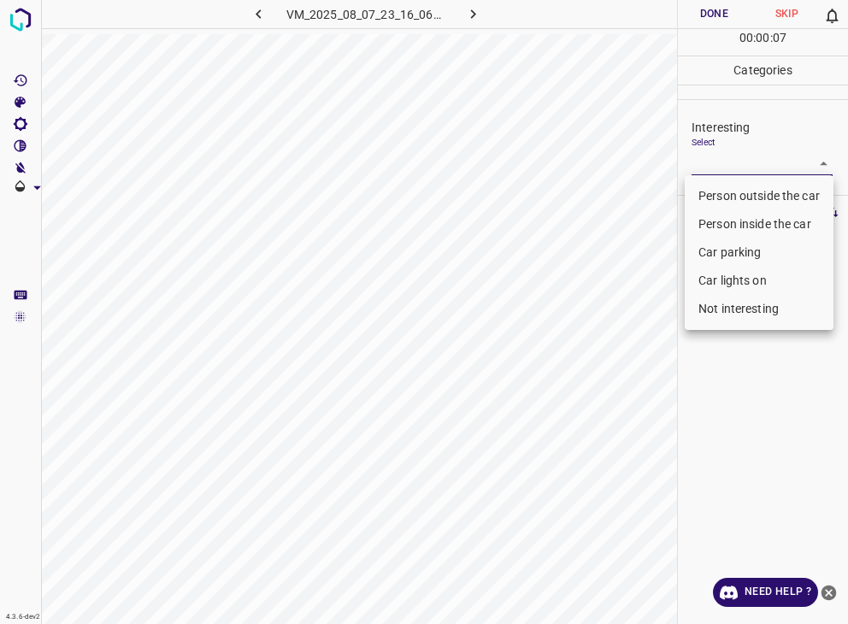
click at [752, 184] on li "Person outside the car" at bounding box center [759, 196] width 149 height 28
type input "Person outside the car"
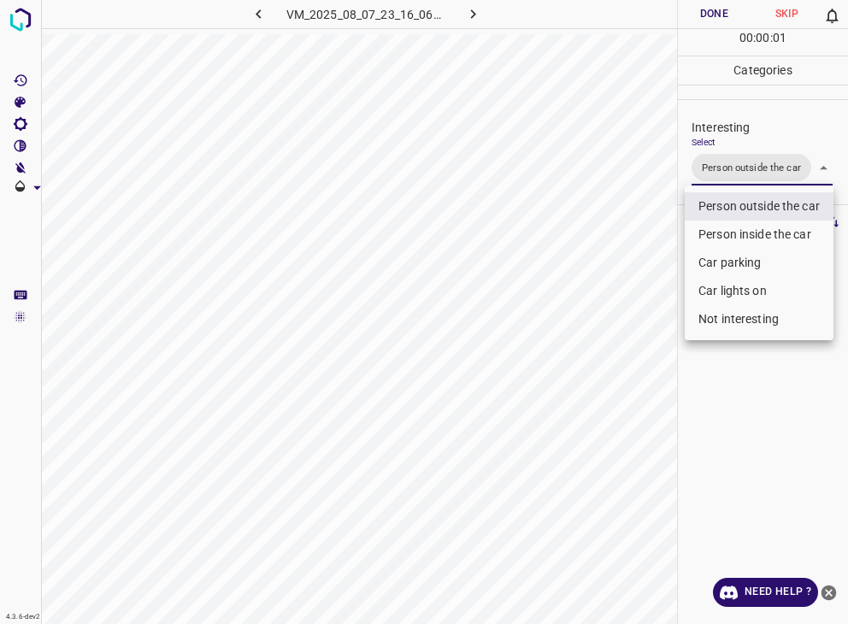
click at [715, 16] on div at bounding box center [424, 312] width 848 height 624
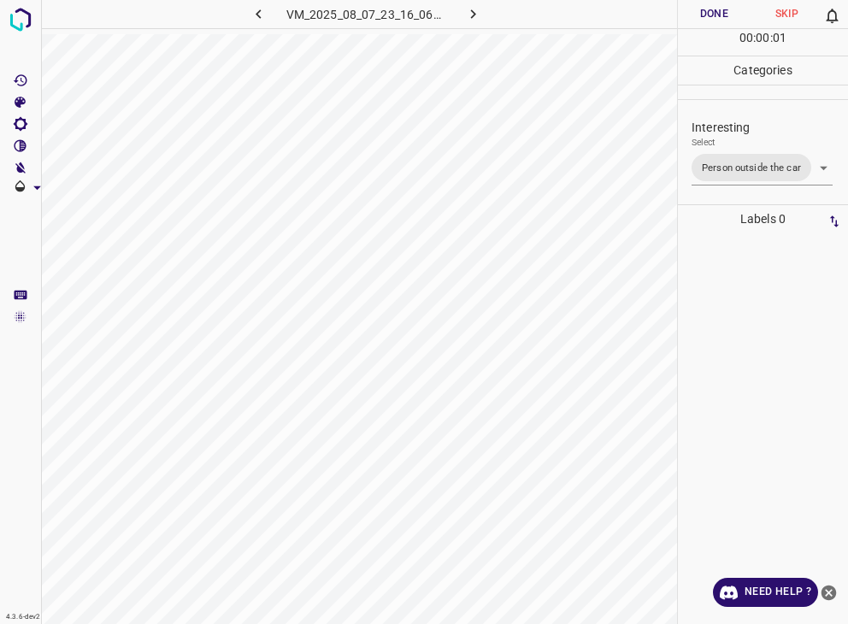
click at [715, 16] on div at bounding box center [424, 312] width 848 height 624
click at [715, 16] on button "Done" at bounding box center [714, 14] width 73 height 28
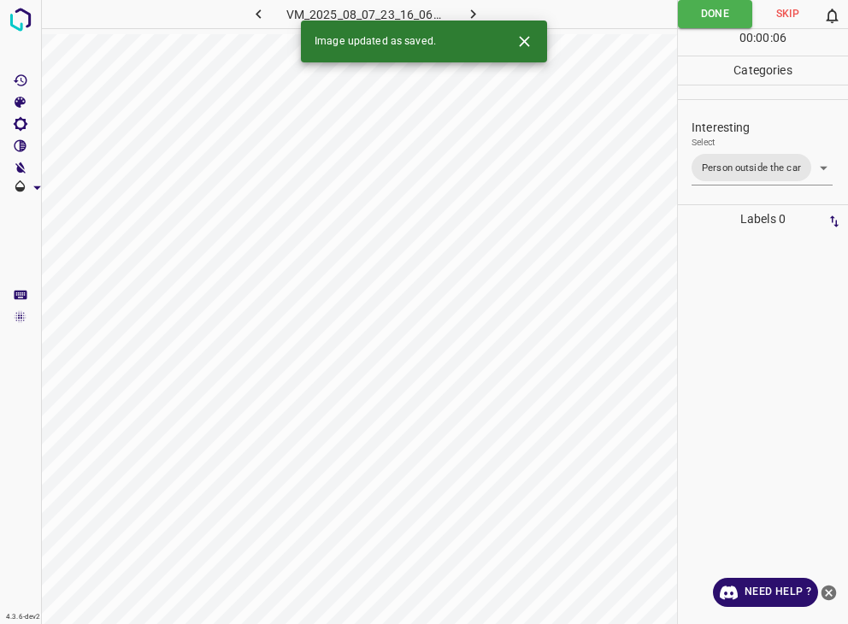
click at [462, 11] on button "button" at bounding box center [472, 14] width 55 height 28
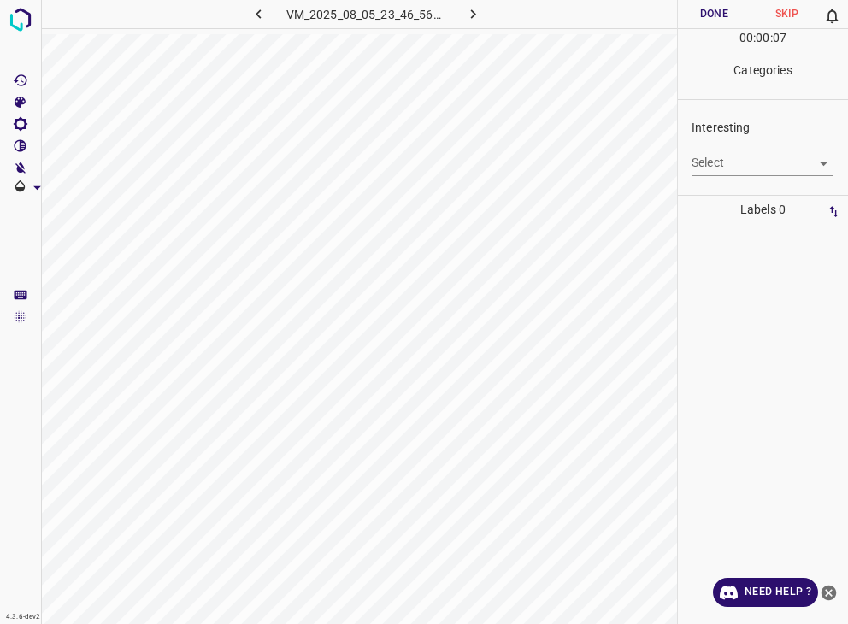
click at [715, 158] on body "4.3.6-dev2 VM_2025_08_05_23_46_56_303_04.gif Done Skip 0 00 : 00 : 07 Categorie…" at bounding box center [424, 312] width 848 height 624
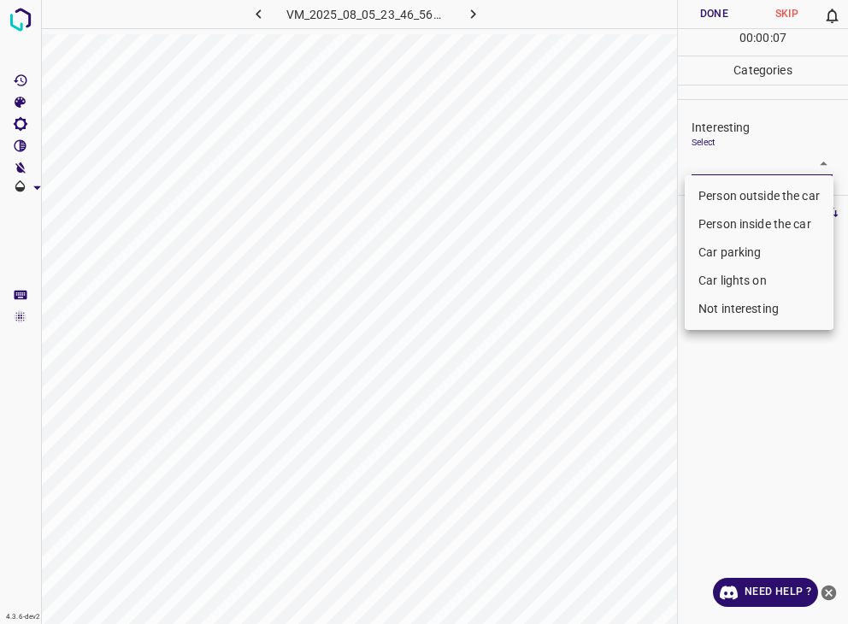
click at [723, 187] on li "Person outside the car" at bounding box center [759, 196] width 149 height 28
type input "Person outside the car"
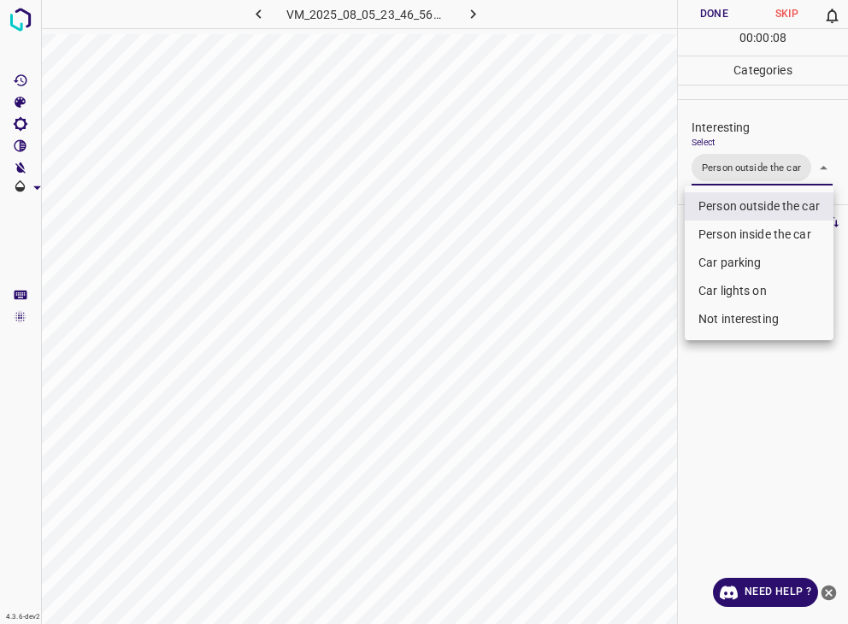
click at [718, 10] on div at bounding box center [424, 312] width 848 height 624
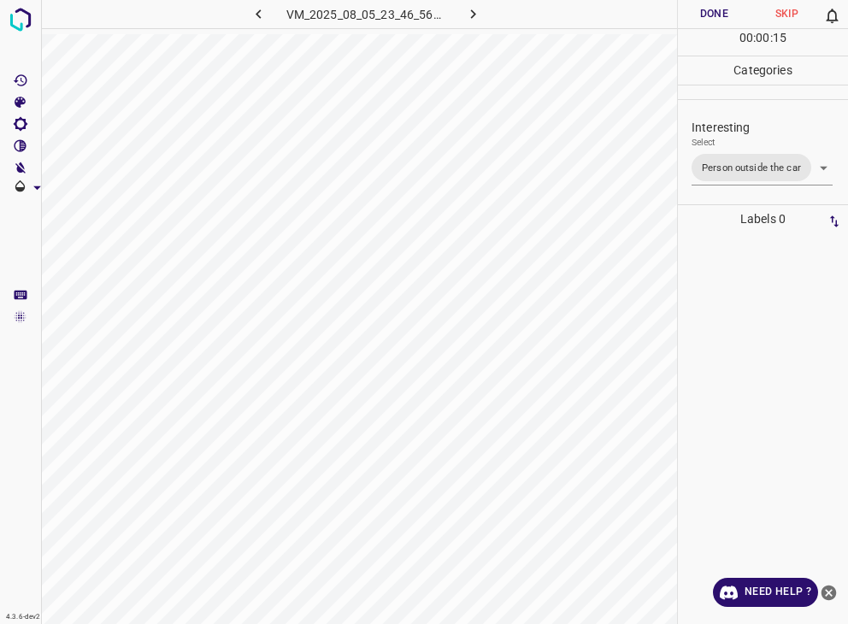
click at [741, 6] on button "Done" at bounding box center [714, 14] width 73 height 28
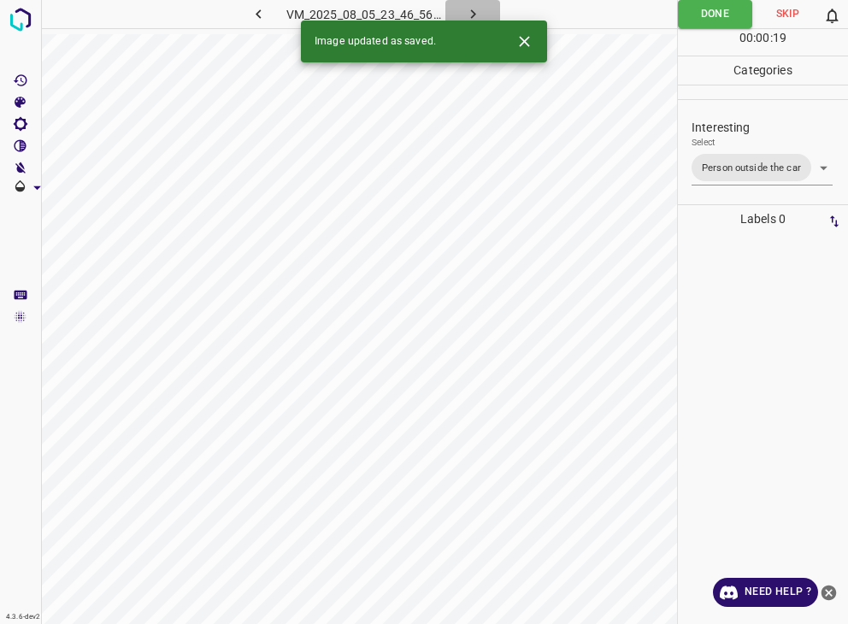
click at [481, 13] on icon "button" at bounding box center [473, 14] width 18 height 18
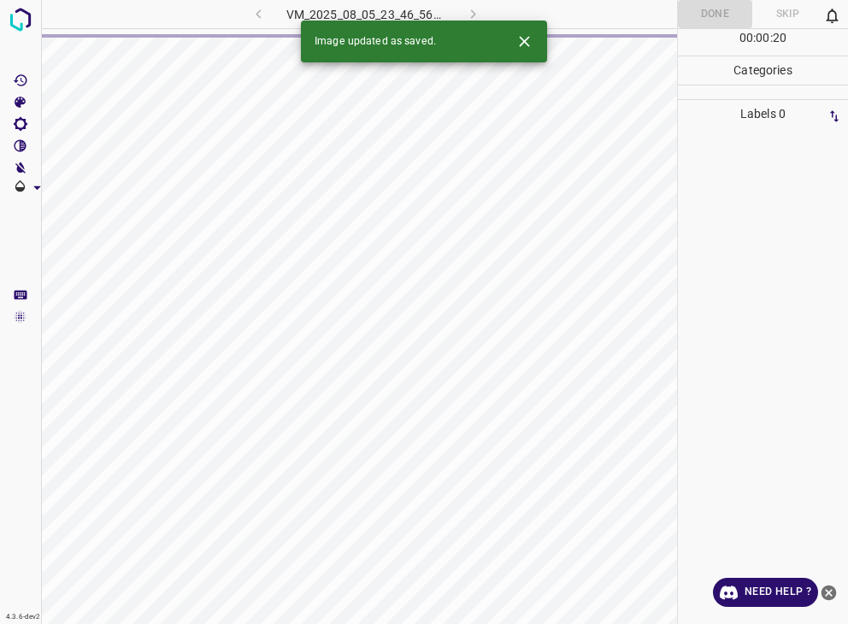
click at [481, 13] on div "VM_2025_08_05_23_46_56_303_04.gif" at bounding box center [365, 14] width 319 height 28
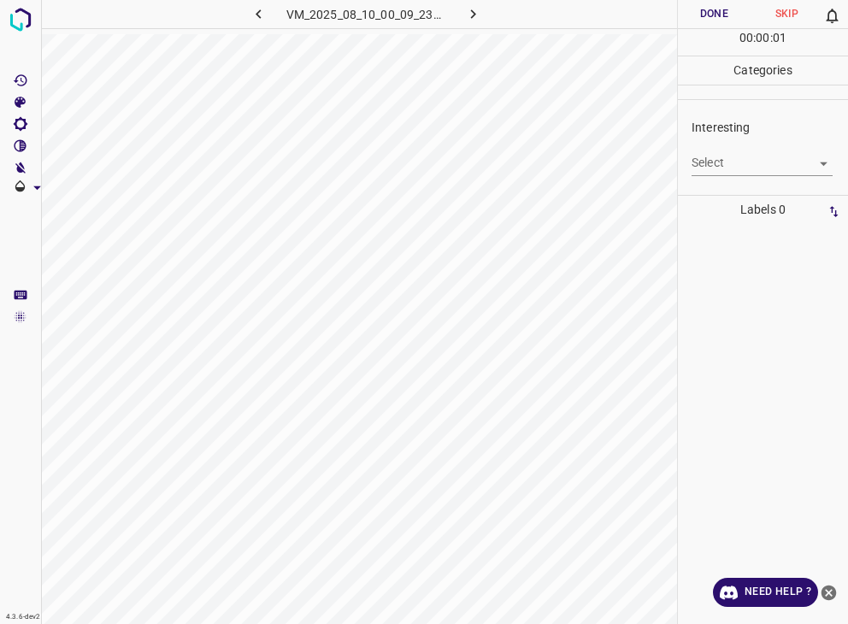
click at [699, 168] on body "4.3.6-dev2 VM_2025_08_10_00_09_23_273_07.gif Done Skip 0 00 : 00 : 01 Categorie…" at bounding box center [424, 312] width 848 height 624
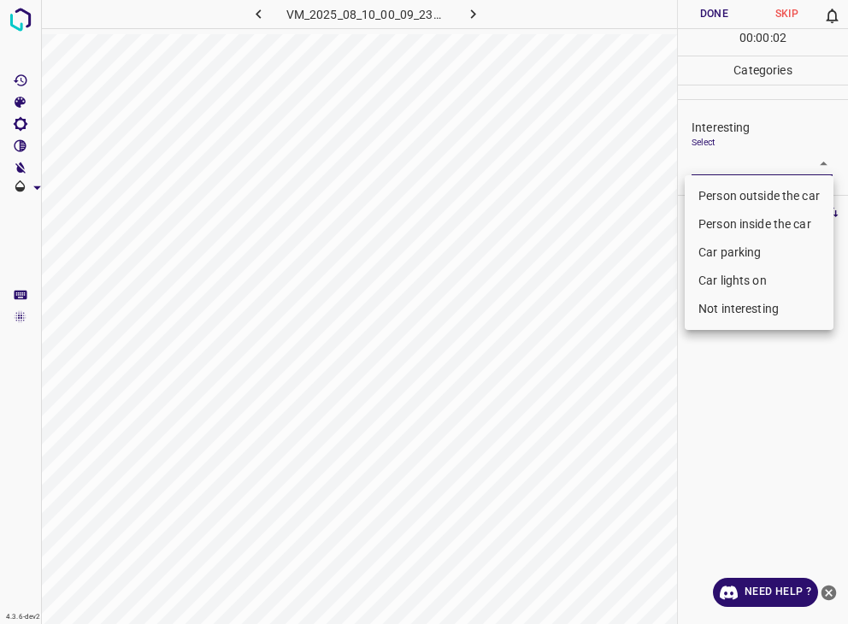
click at [713, 192] on li "Person outside the car" at bounding box center [759, 196] width 149 height 28
type input "Person outside the car"
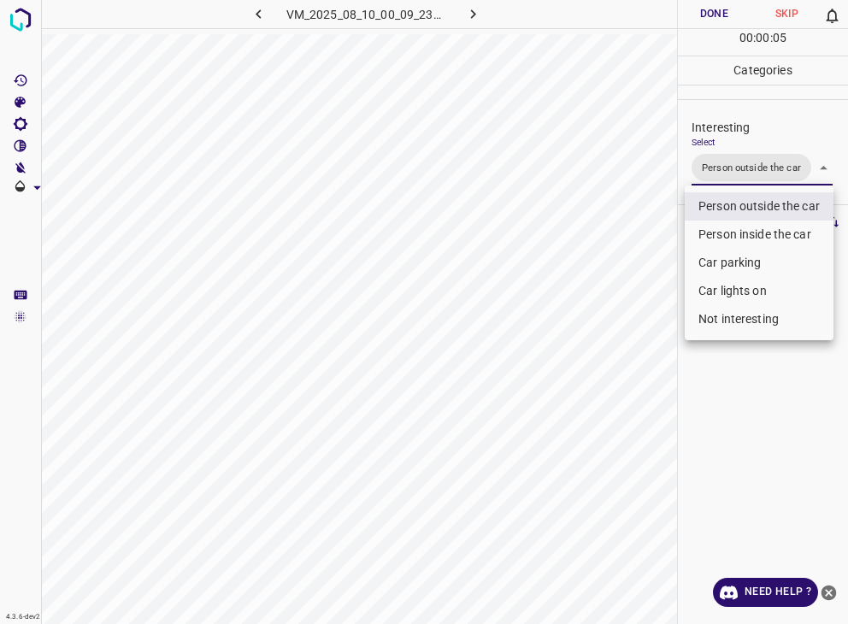
click at [713, 24] on div at bounding box center [424, 312] width 848 height 624
click at [710, 18] on div "Person outside the car Person inside the car Car parking Car lights on Not inte…" at bounding box center [424, 312] width 848 height 624
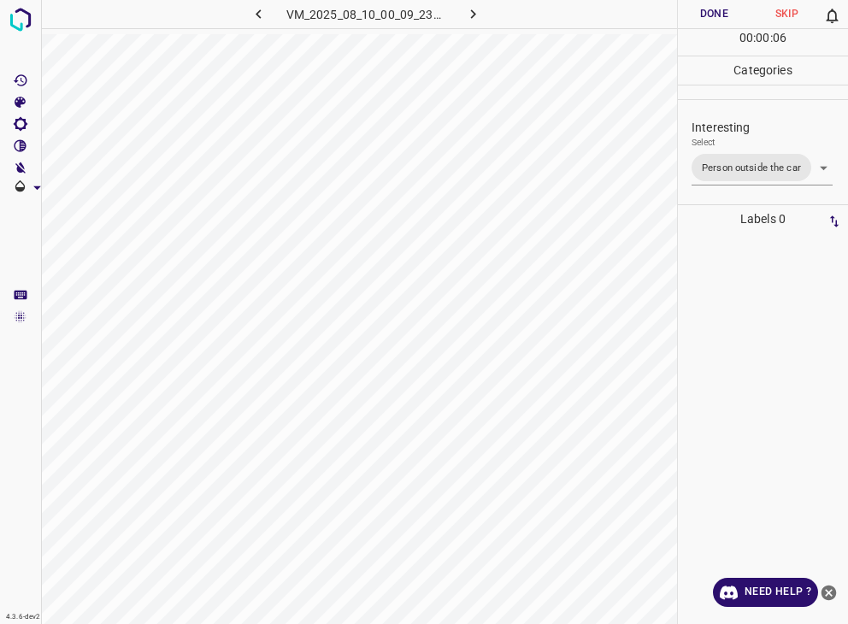
click at [710, 16] on button "Done" at bounding box center [714, 14] width 73 height 28
click at [478, 7] on icon "button" at bounding box center [473, 14] width 18 height 18
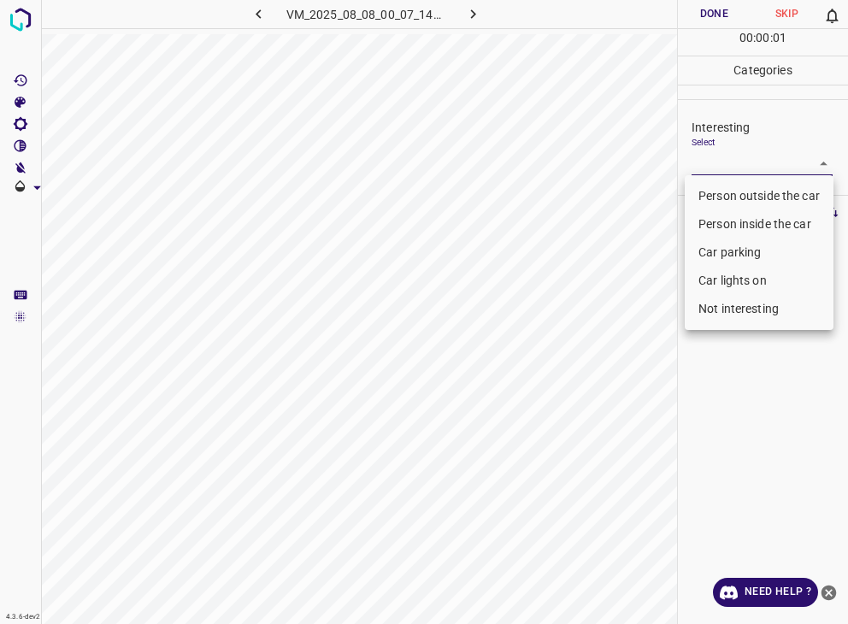
click at [757, 155] on body "4.3.6-dev2 VM_2025_08_08_00_07_14_873_06.gif Done Skip 0 00 : 00 : 01 Categorie…" at bounding box center [424, 312] width 848 height 624
click at [764, 195] on li "Person outside the car" at bounding box center [759, 196] width 149 height 28
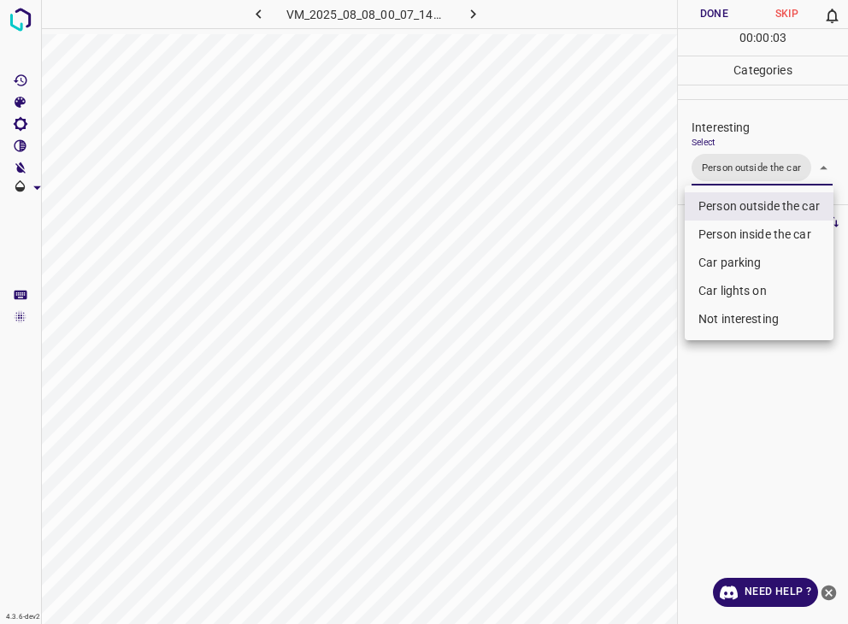
click at [745, 280] on li "Car lights on" at bounding box center [759, 291] width 149 height 28
type input "Person outside the car,Car lights on"
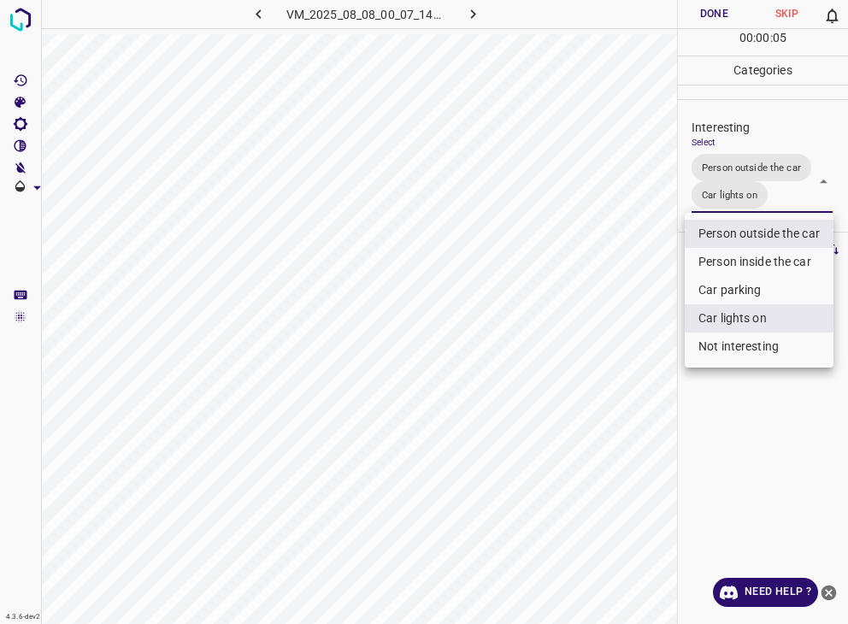
click at [698, 10] on div at bounding box center [424, 312] width 848 height 624
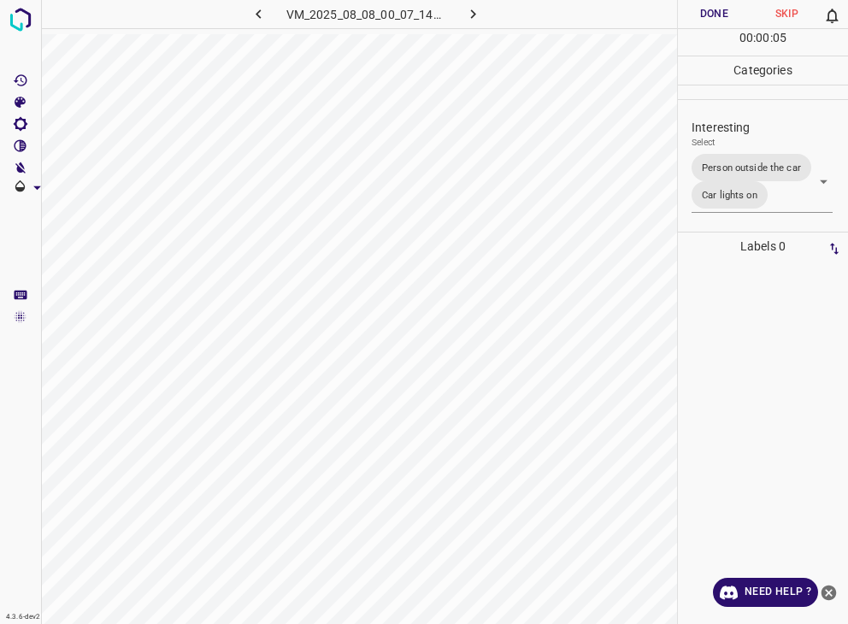
click at [698, 10] on div "Person outside the car Person inside the car Car parking Car lights on Not inte…" at bounding box center [424, 312] width 848 height 624
click at [698, 10] on button "Done" at bounding box center [714, 14] width 73 height 28
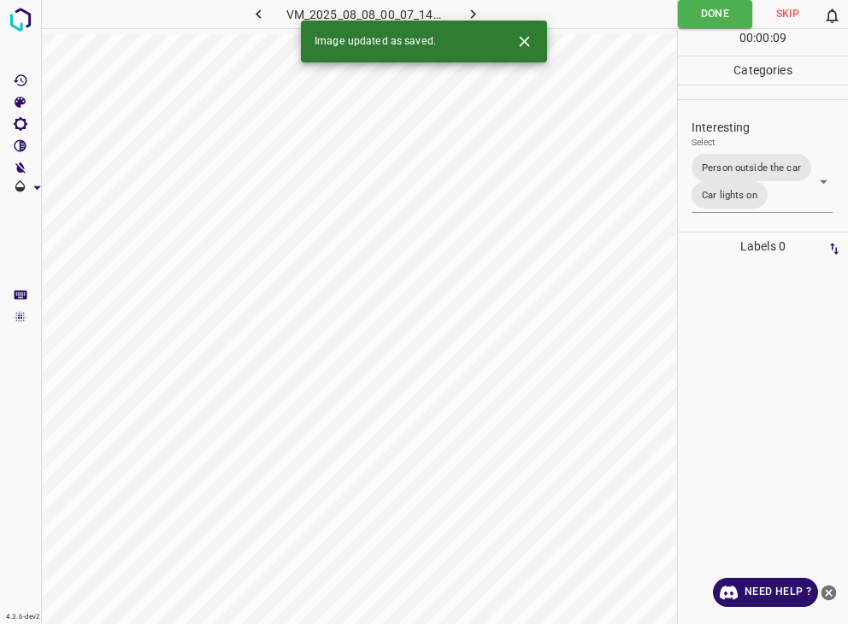
click at [470, 9] on icon "button" at bounding box center [473, 14] width 18 height 18
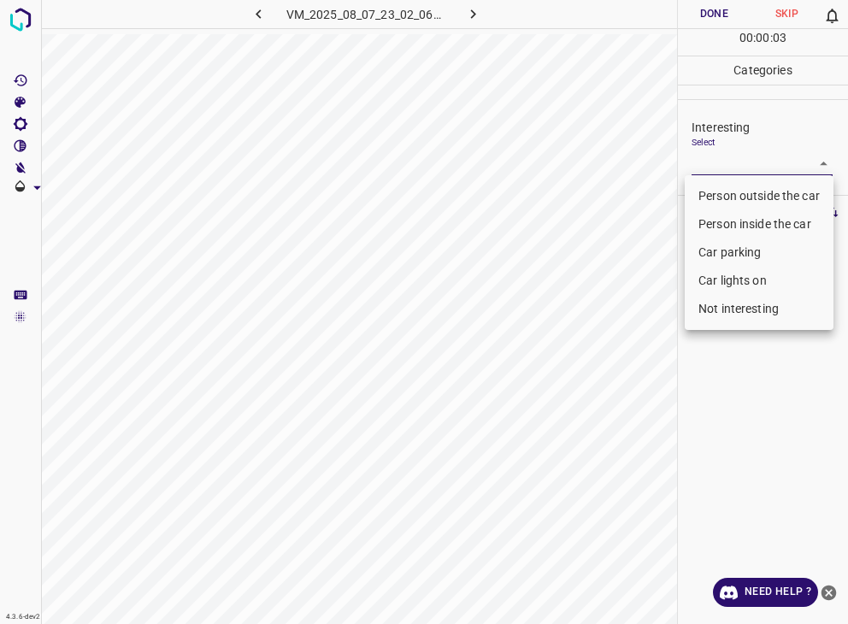
click at [746, 161] on body "4.3.6-dev2 VM_2025_08_07_23_02_06_211_01.gif Done Skip 0 00 : 00 : 03 Categorie…" at bounding box center [424, 312] width 848 height 624
click at [745, 188] on li "Person outside the car" at bounding box center [759, 196] width 149 height 28
type input "Person outside the car"
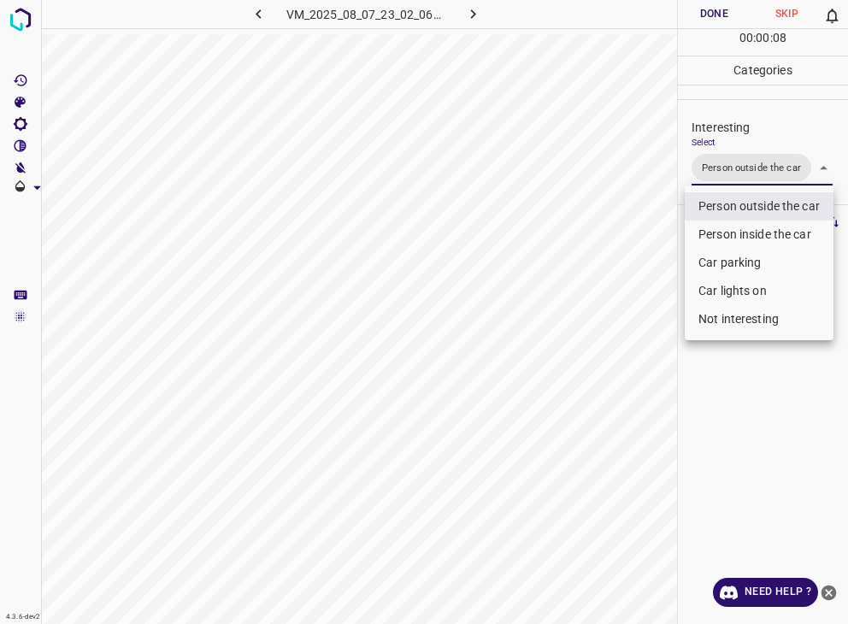
click at [731, 192] on li "Person outside the car" at bounding box center [759, 206] width 149 height 28
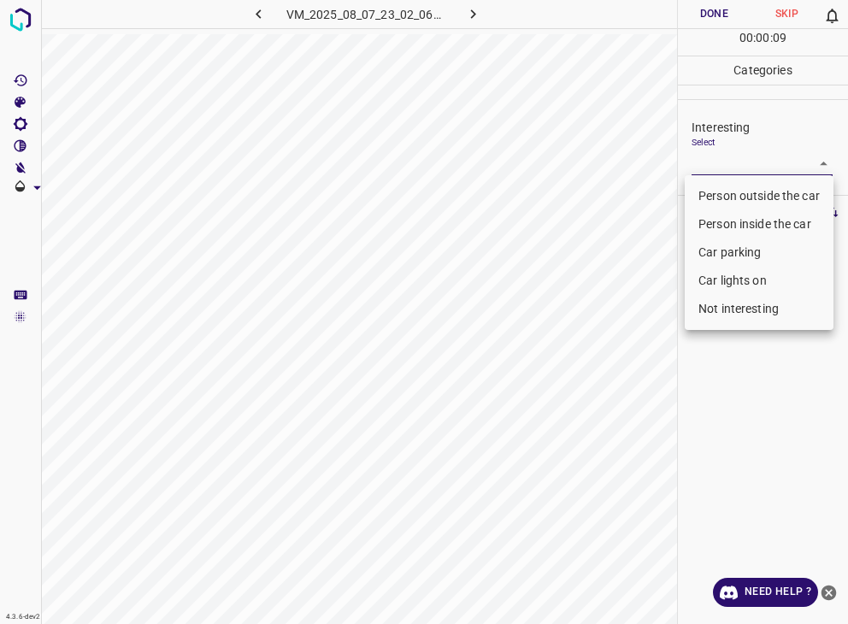
click at [754, 278] on li "Car lights on" at bounding box center [759, 281] width 149 height 28
type input "Car lights on"
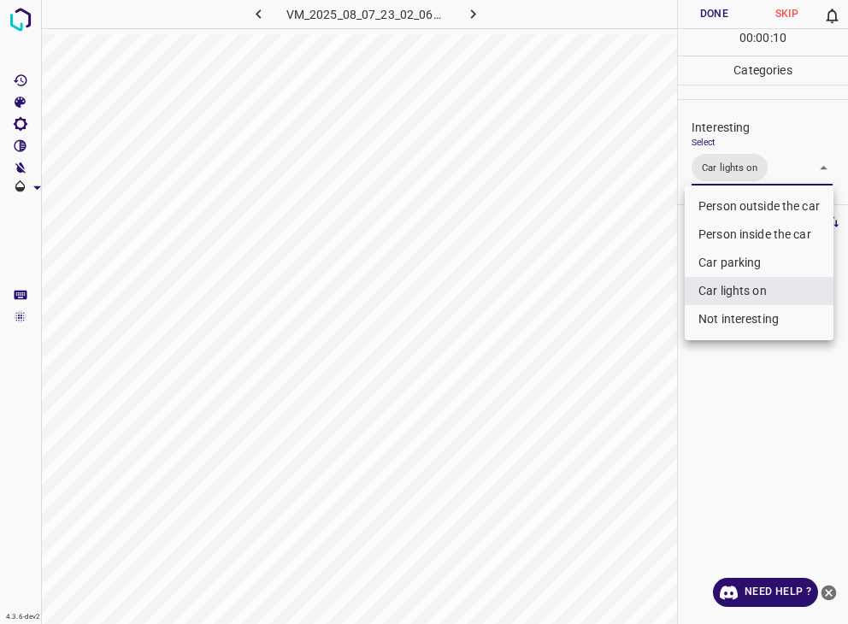
click at [749, 291] on li "Car lights on" at bounding box center [759, 291] width 149 height 28
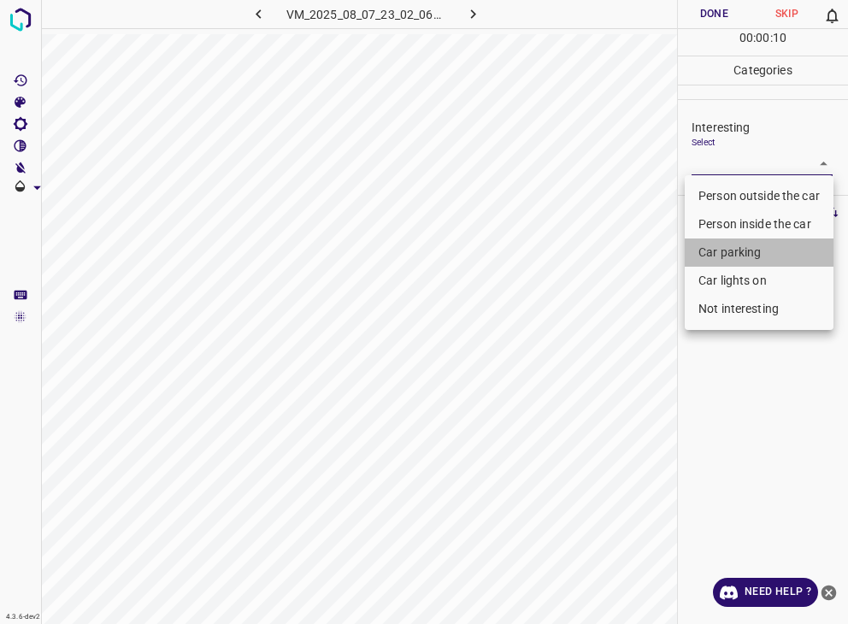
click at [746, 264] on li "Car parking" at bounding box center [759, 253] width 149 height 28
type input "Car parking"
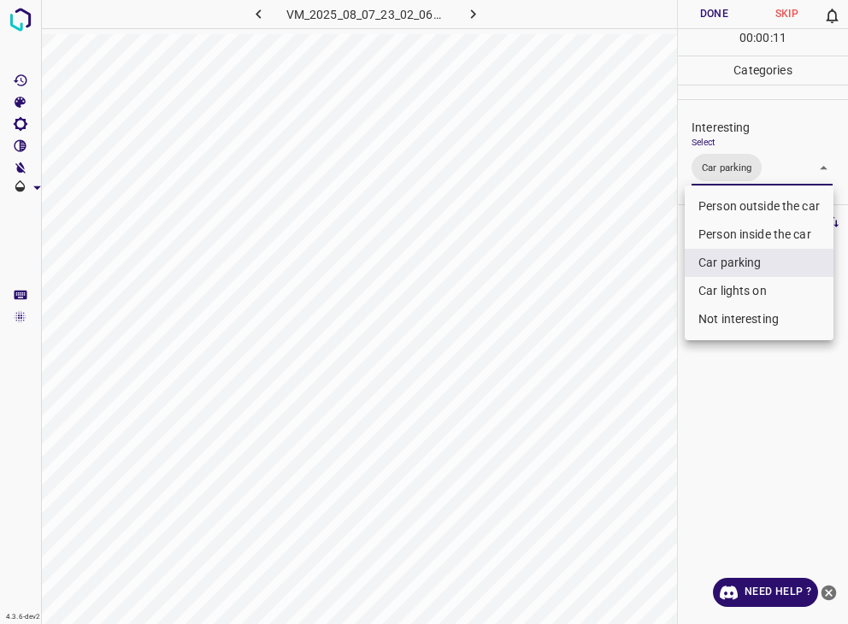
click at [734, 6] on div at bounding box center [424, 312] width 848 height 624
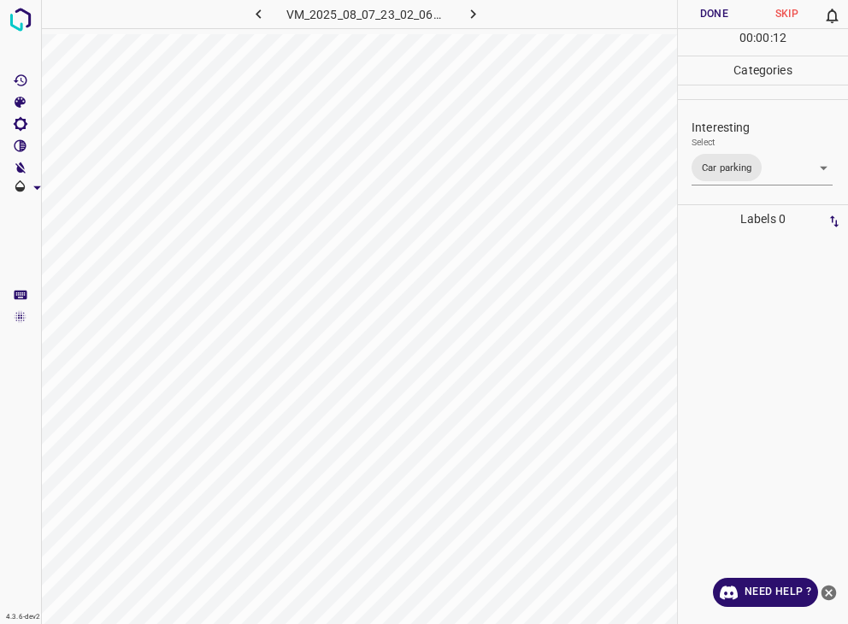
click at [734, 6] on div at bounding box center [424, 312] width 848 height 624
click at [734, 6] on button "Done" at bounding box center [714, 14] width 73 height 28
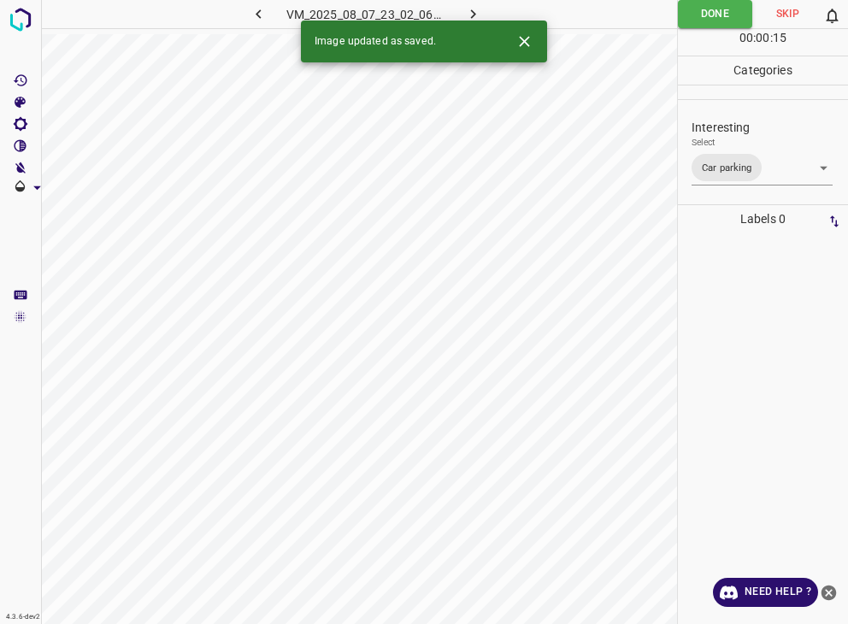
click at [473, 12] on icon "button" at bounding box center [472, 13] width 5 height 9
click at [722, 161] on body "4.3.6-dev2 VM_2025_08_07_23_20_48_040_07.gif Done Skip 0 00 : 00 : 11 Categorie…" at bounding box center [424, 312] width 848 height 624
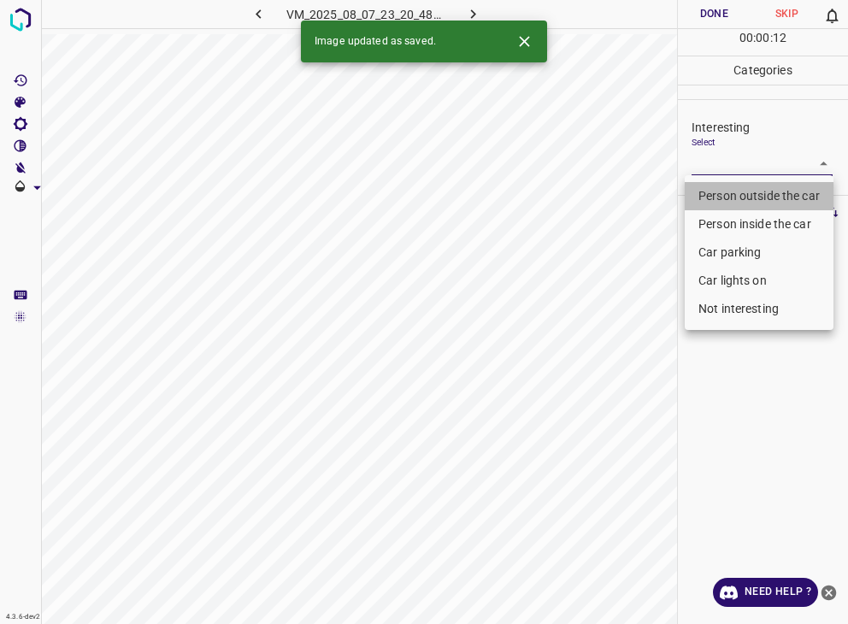
click at [722, 196] on li "Person outside the car" at bounding box center [759, 196] width 149 height 28
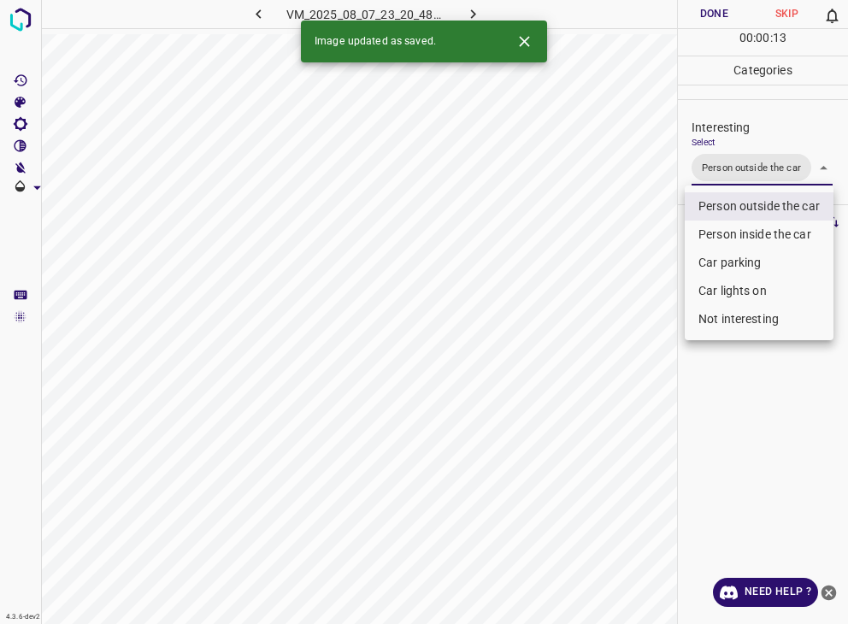
click at [741, 291] on li "Car lights on" at bounding box center [759, 291] width 149 height 28
type input "Person outside the car,Car lights on"
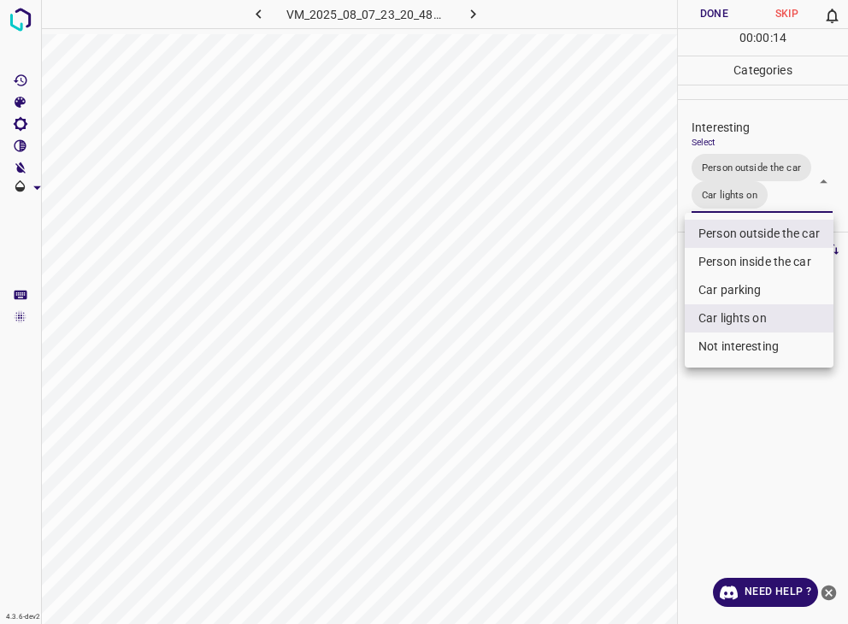
click at [699, 18] on div at bounding box center [424, 312] width 848 height 624
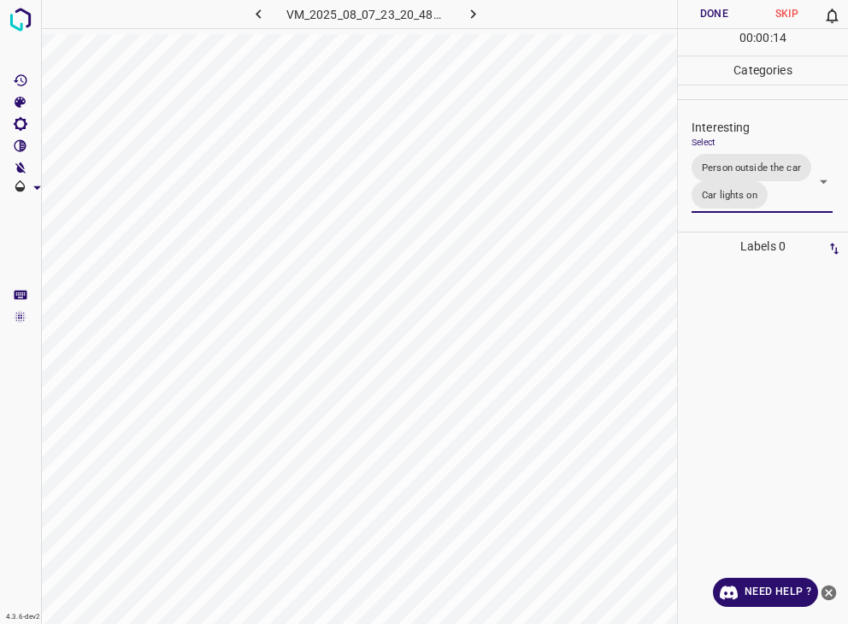
click at [699, 18] on div at bounding box center [424, 312] width 848 height 624
click at [699, 18] on button "Done" at bounding box center [714, 14] width 73 height 28
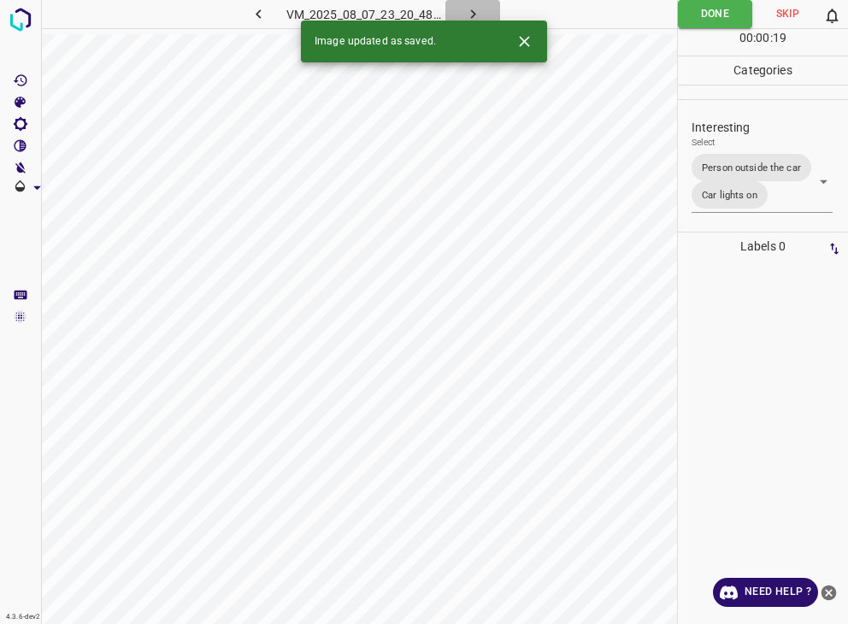
click at [481, 10] on icon "button" at bounding box center [473, 14] width 18 height 18
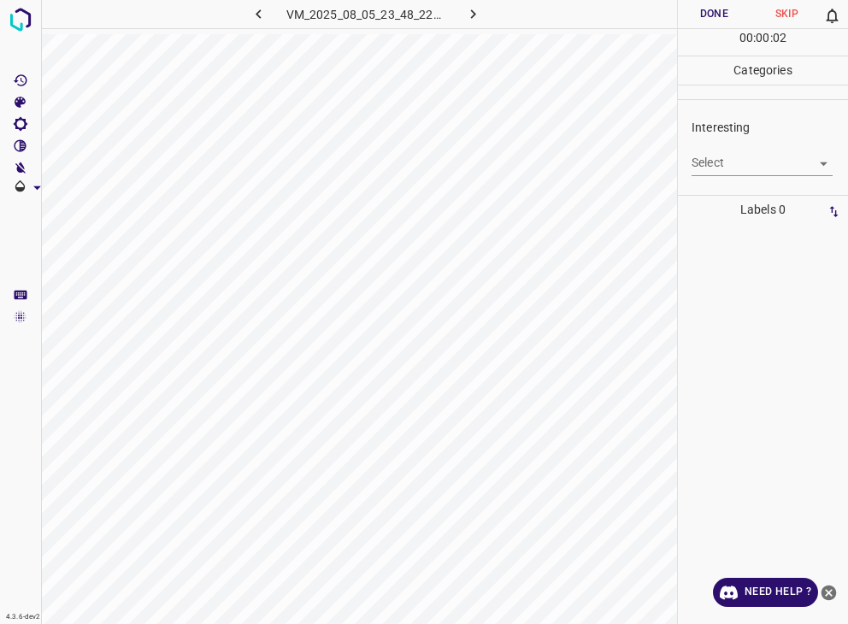
click at [724, 165] on body "4.3.6-dev2 VM_2025_08_05_23_48_22_553_01.gif Done Skip 0 00 : 00 : 02 Categorie…" at bounding box center [424, 312] width 848 height 624
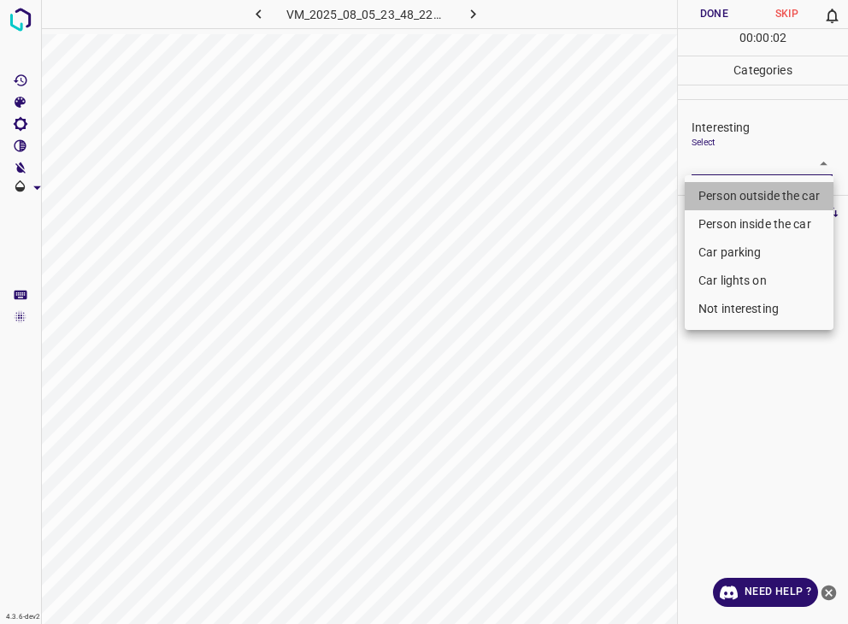
click at [732, 186] on li "Person outside the car" at bounding box center [759, 196] width 149 height 28
type input "Person outside the car"
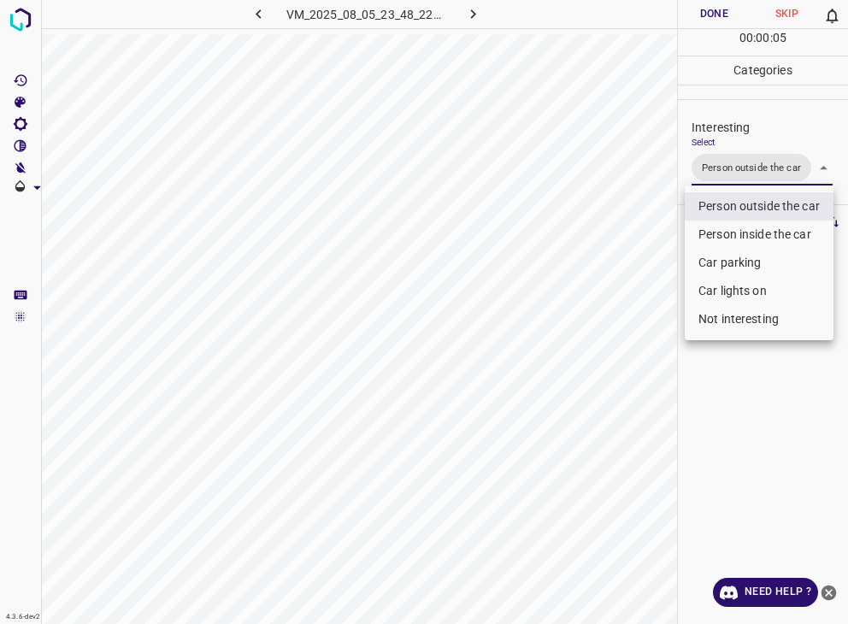
click at [717, 11] on div at bounding box center [424, 312] width 848 height 624
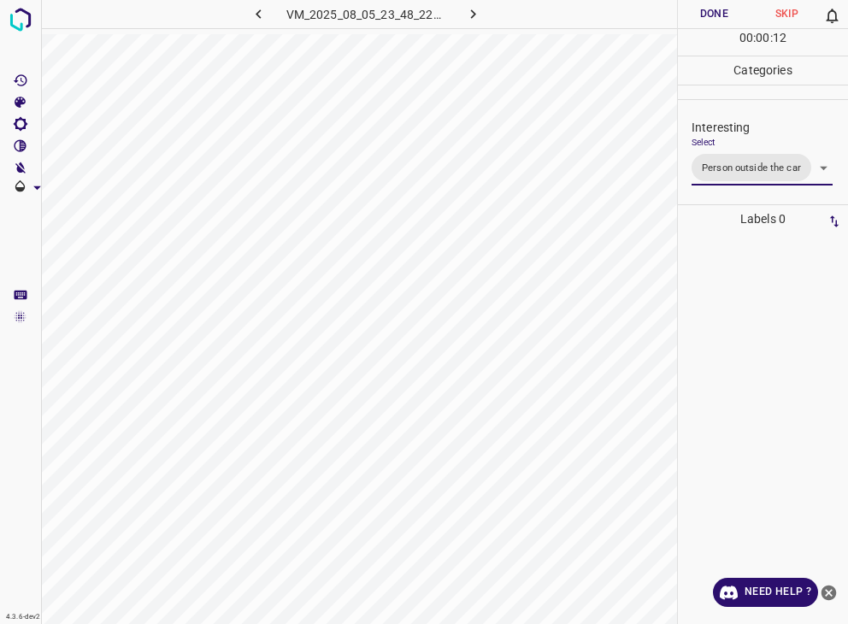
click at [693, 11] on button "Done" at bounding box center [714, 14] width 73 height 28
click at [481, 8] on icon "button" at bounding box center [473, 14] width 18 height 18
click at [717, 162] on body "4.3.6-dev2 VM_2025_08_10_00_20_15_100_02.gif Done Skip 0 00 : 00 : 19 Categorie…" at bounding box center [424, 312] width 848 height 624
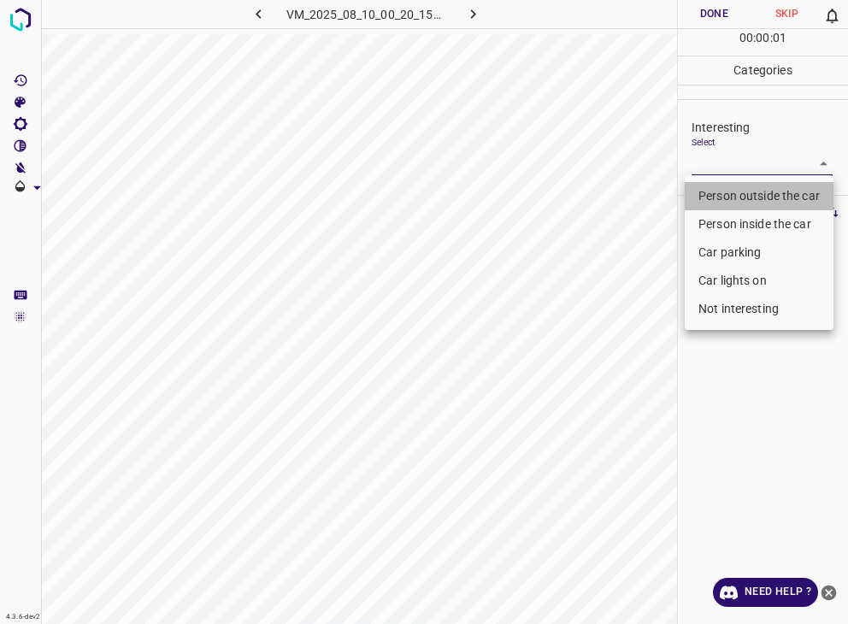
click at [722, 196] on li "Person outside the car" at bounding box center [759, 196] width 149 height 28
type input "Person outside the car"
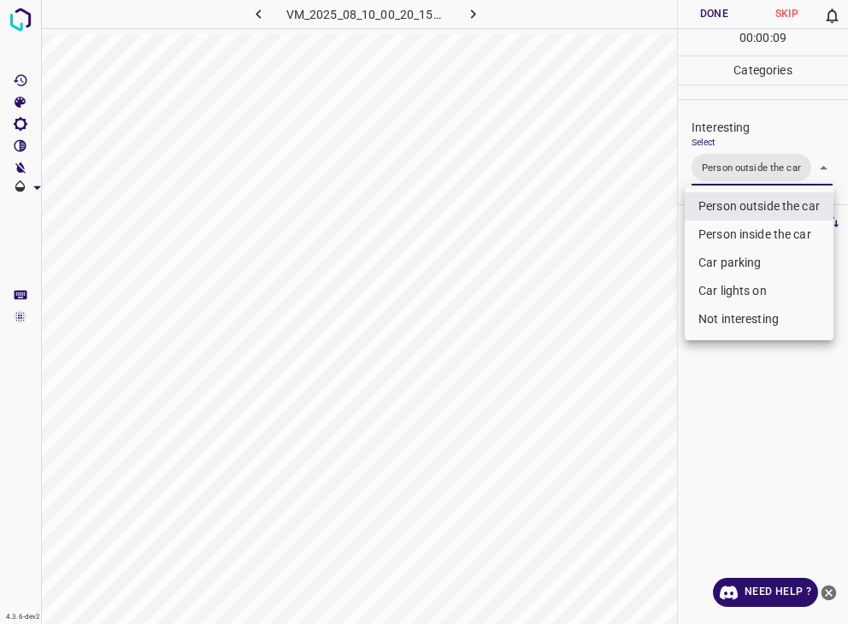
click at [724, 10] on div at bounding box center [424, 312] width 848 height 624
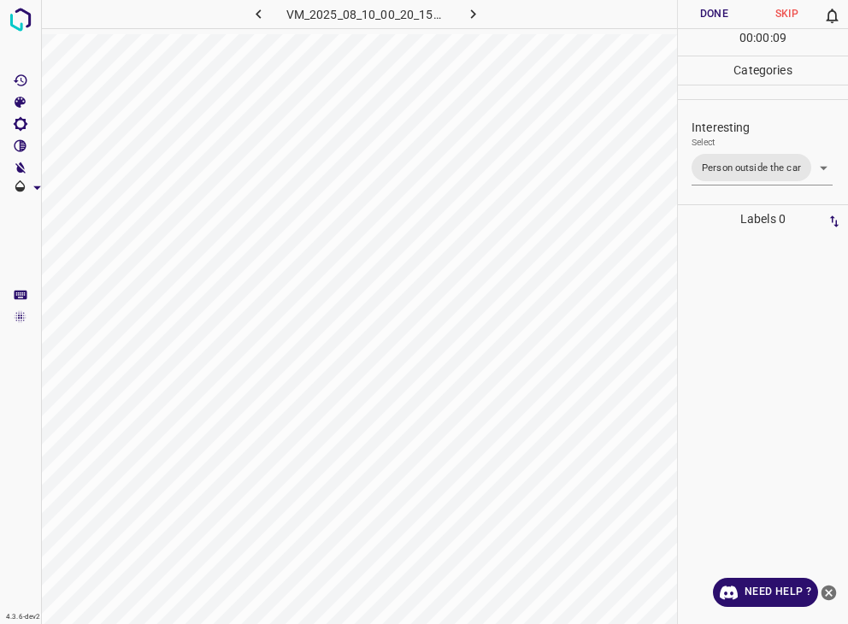
click at [722, 11] on div "Person outside the car Person inside the car Car parking Car lights on Not inte…" at bounding box center [424, 312] width 848 height 624
click at [722, 11] on button "Done" at bounding box center [714, 14] width 73 height 28
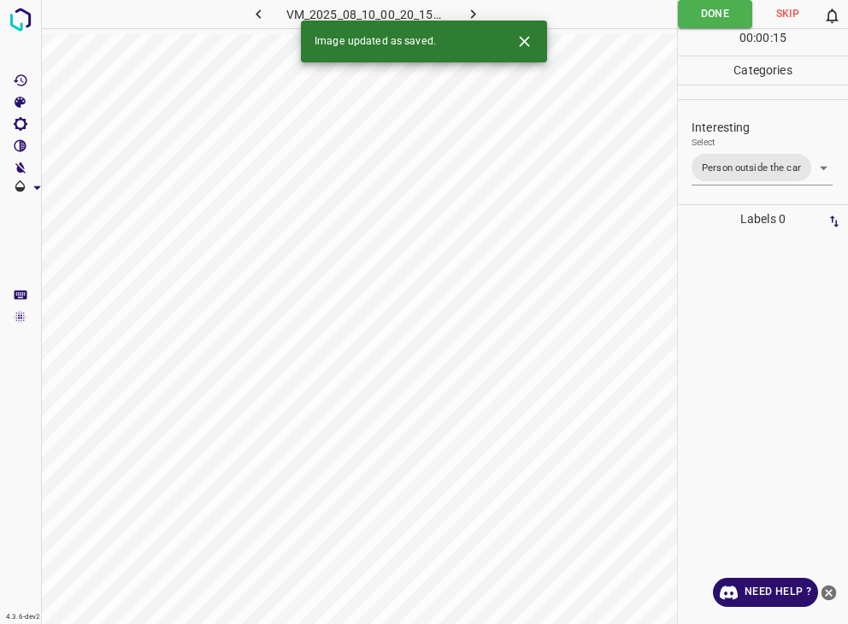
click at [472, 11] on icon "button" at bounding box center [472, 13] width 5 height 9
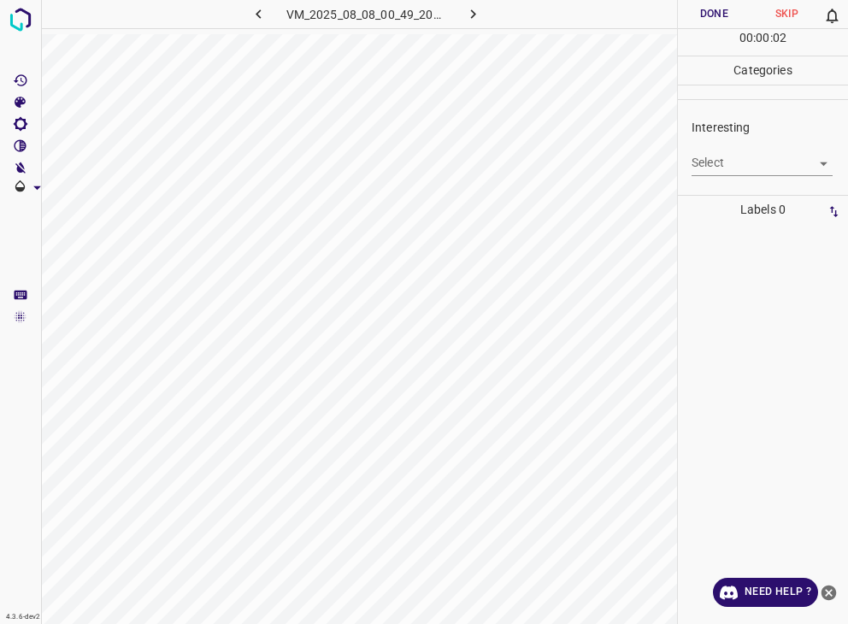
click at [768, 165] on body "4.3.6-dev2 VM_2025_08_08_00_49_20_271_02.gif Done Skip 0 00 : 00 : 02 Categorie…" at bounding box center [424, 312] width 848 height 624
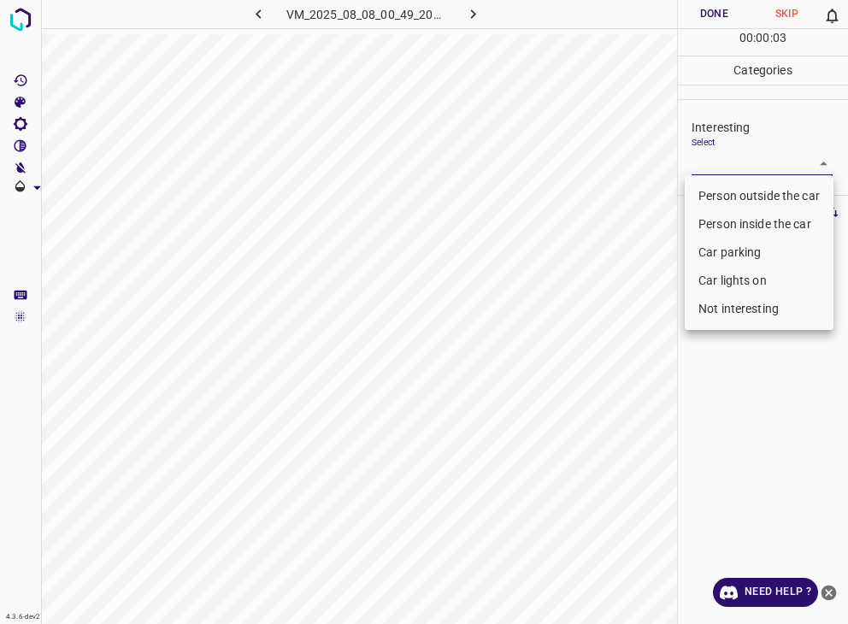
click at [729, 196] on li "Person outside the car" at bounding box center [759, 196] width 149 height 28
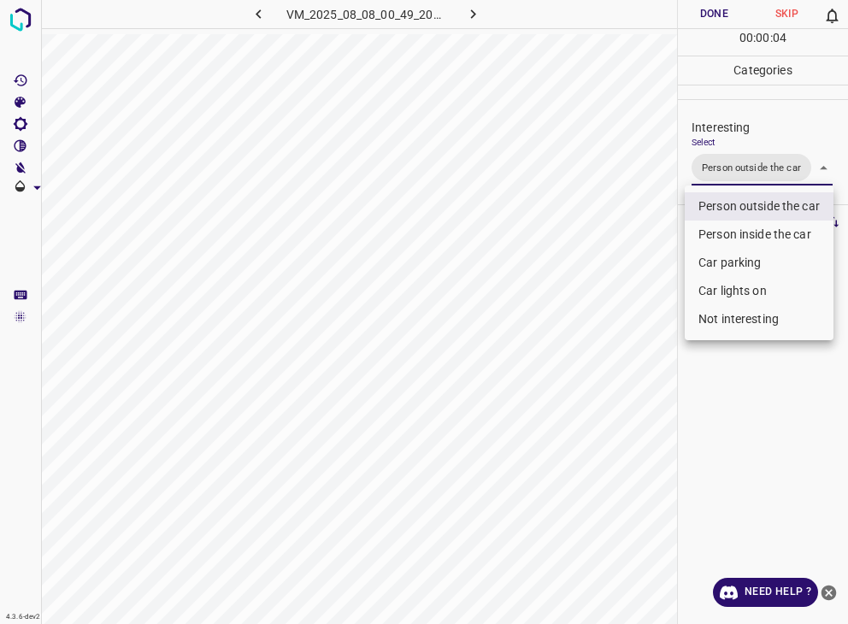
click at [740, 285] on li "Car lights on" at bounding box center [759, 291] width 149 height 28
type input "Person outside the car,Car lights on"
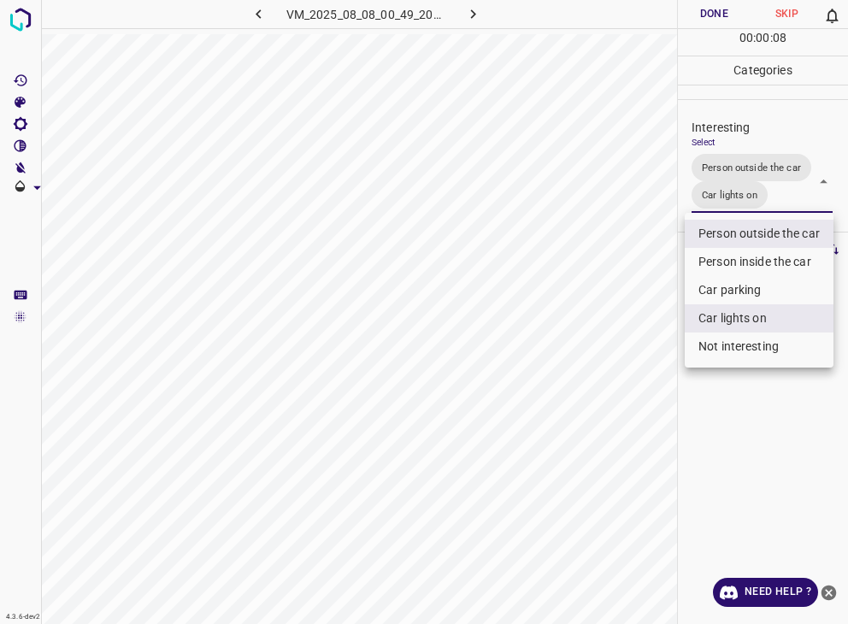
click at [720, 8] on div at bounding box center [424, 312] width 848 height 624
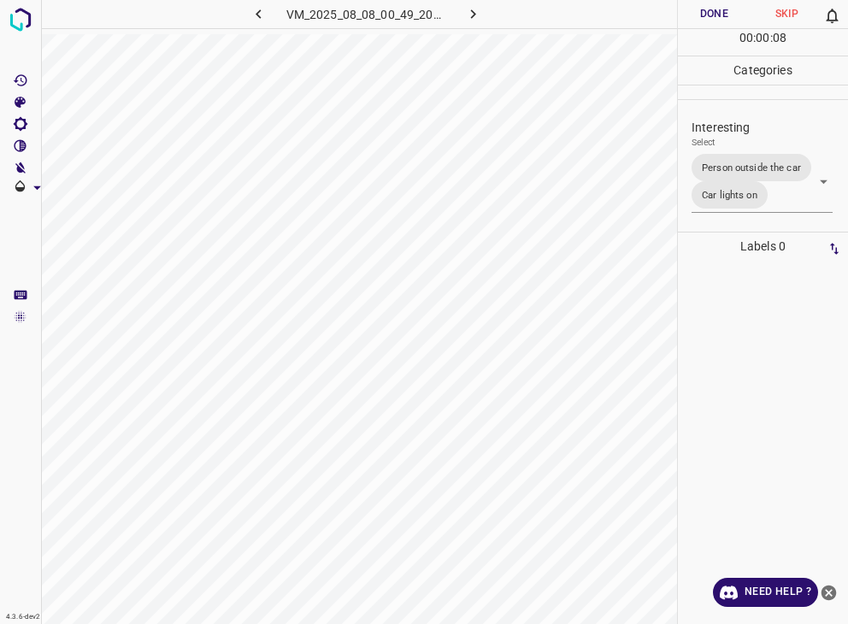
click at [720, 8] on button "Done" at bounding box center [714, 14] width 73 height 28
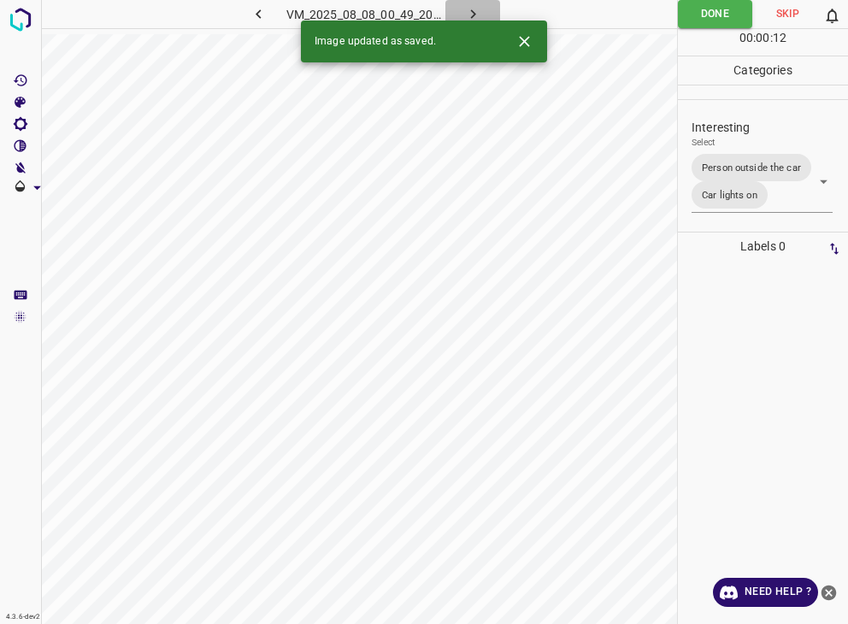
click at [475, 8] on icon "button" at bounding box center [473, 14] width 18 height 18
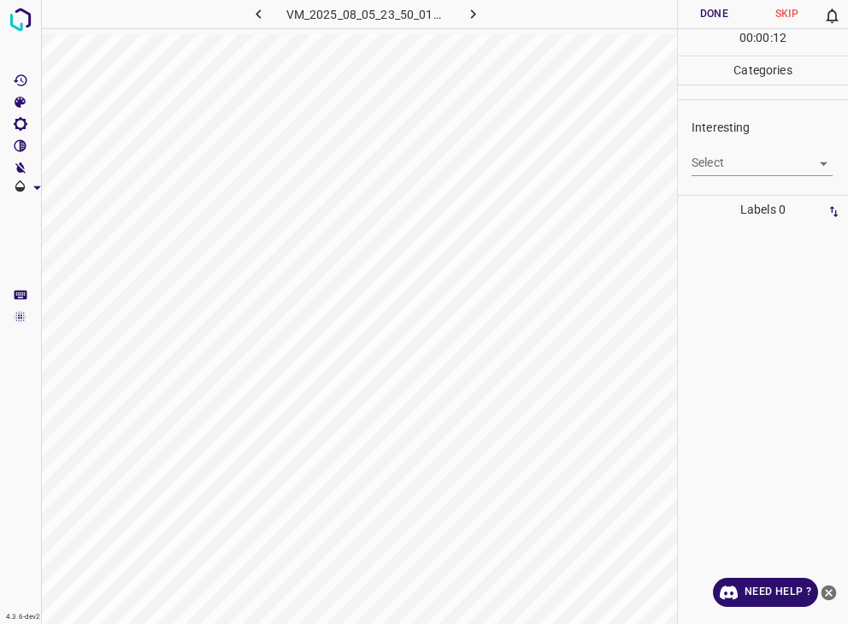
click at [735, 162] on body "4.3.6-dev2 VM_2025_08_05_23_50_01_937_08.gif Done Skip 0 00 : 00 : 12 Categorie…" at bounding box center [424, 312] width 848 height 624
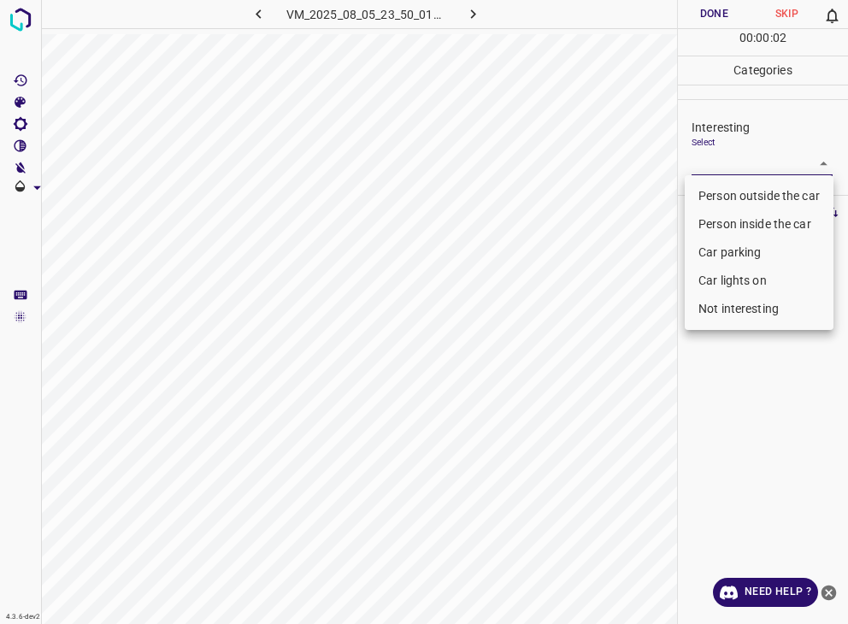
click at [730, 302] on li "Not interesting" at bounding box center [759, 309] width 149 height 28
type input "Not interesting"
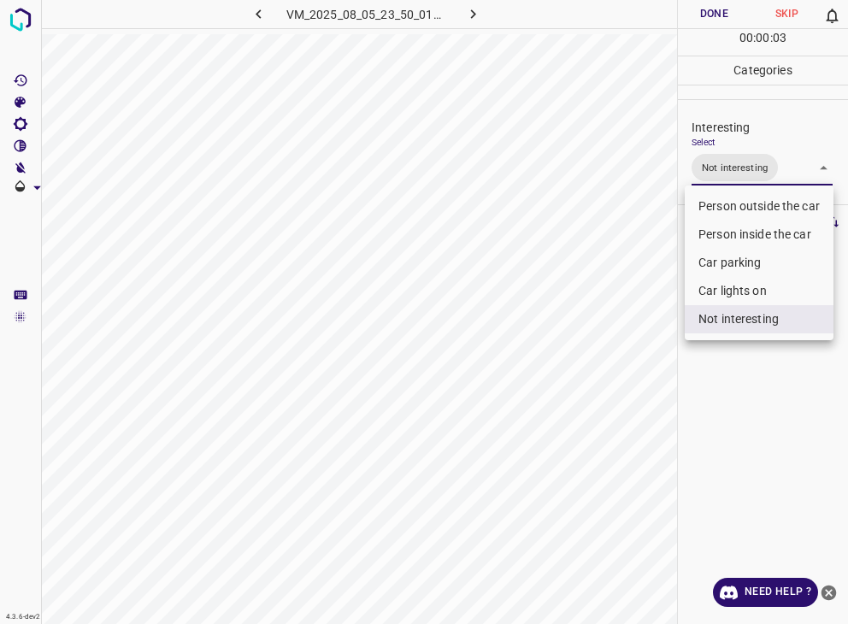
click at [692, 5] on div at bounding box center [424, 312] width 848 height 624
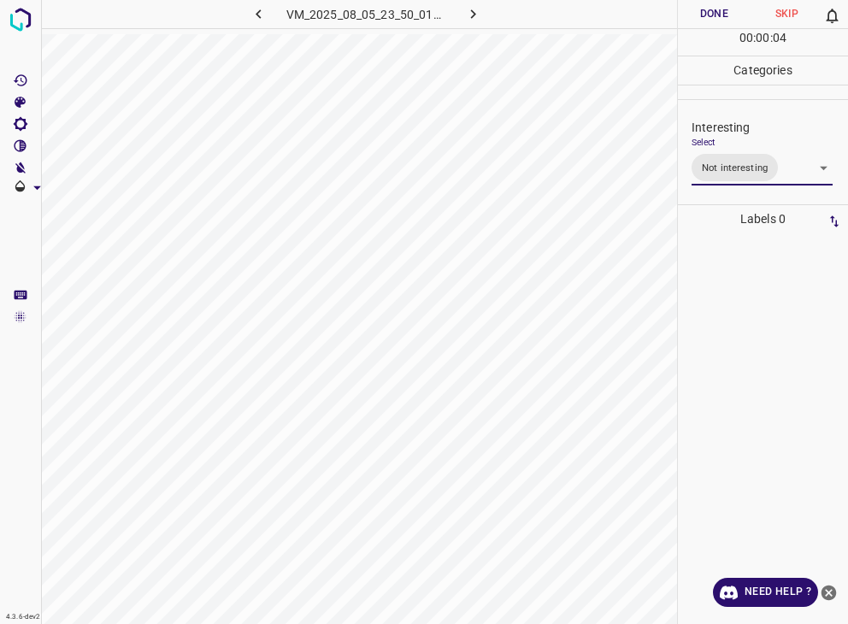
click at [701, 11] on button "Done" at bounding box center [714, 14] width 73 height 28
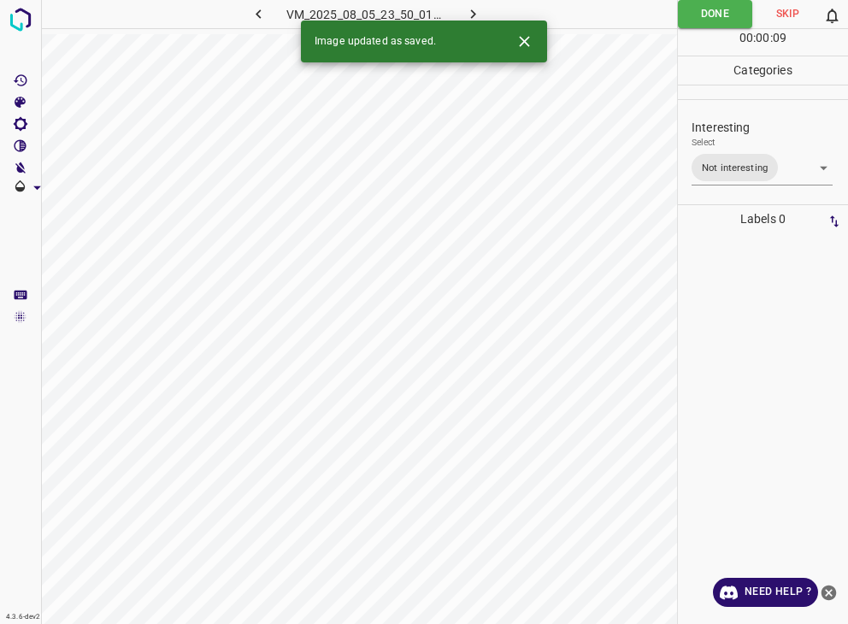
click at [471, 14] on icon "button" at bounding box center [473, 14] width 18 height 18
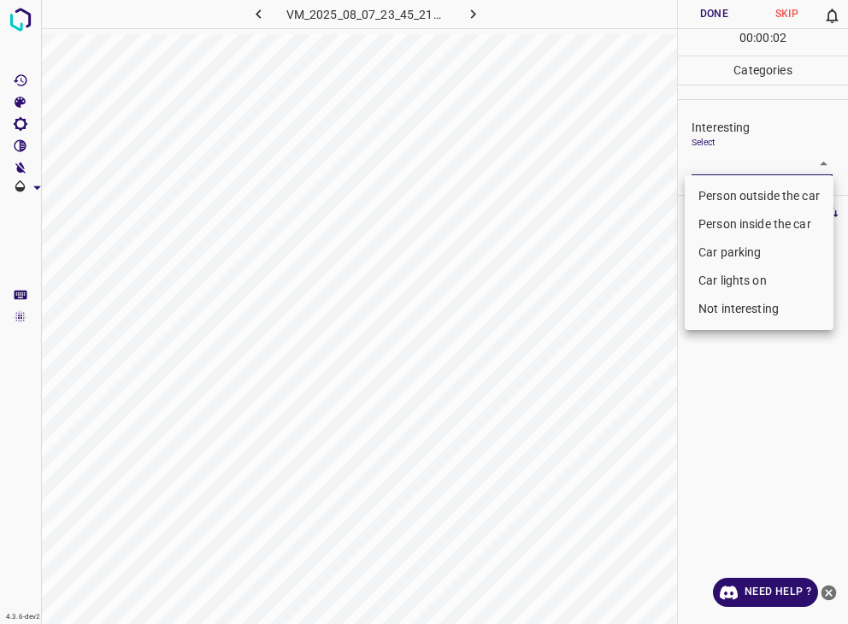
click at [742, 168] on body "4.3.6-dev2 VM_2025_08_07_23_45_21_756_09.gif Done Skip 0 00 : 00 : 02 Categorie…" at bounding box center [424, 312] width 848 height 624
click at [729, 301] on li "Not interesting" at bounding box center [759, 309] width 149 height 28
type input "Not interesting"
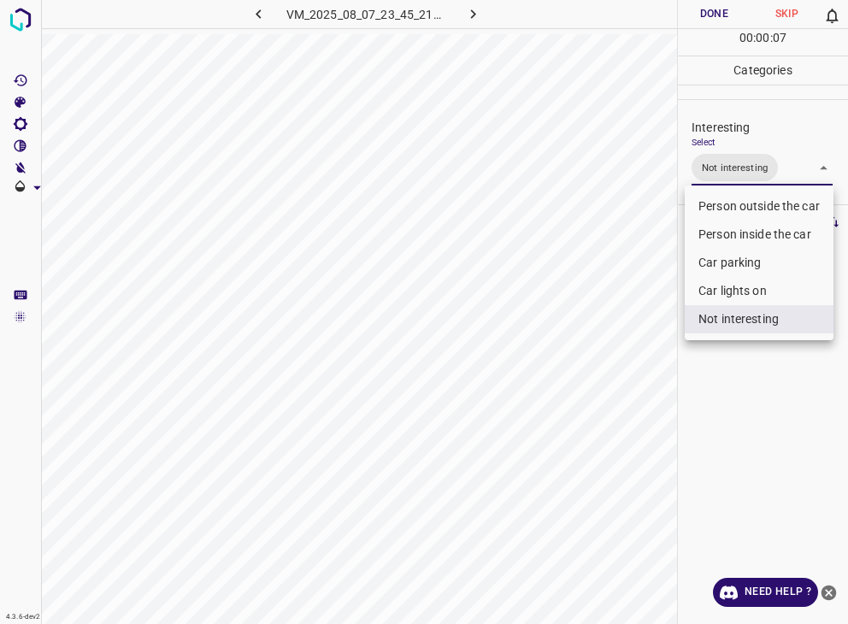
click at [713, 14] on div at bounding box center [424, 312] width 848 height 624
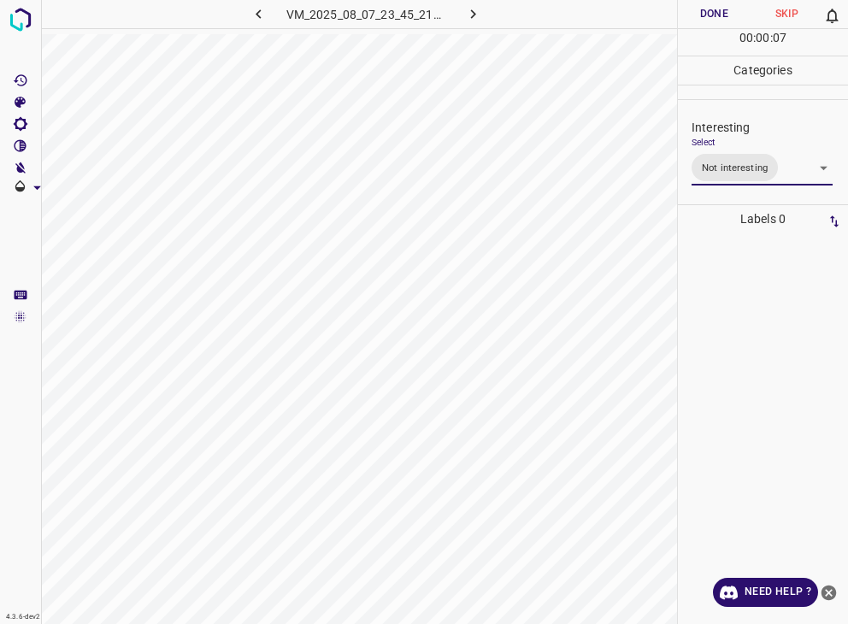
click at [713, 14] on div at bounding box center [424, 312] width 848 height 624
click at [713, 14] on button "Done" at bounding box center [714, 14] width 73 height 28
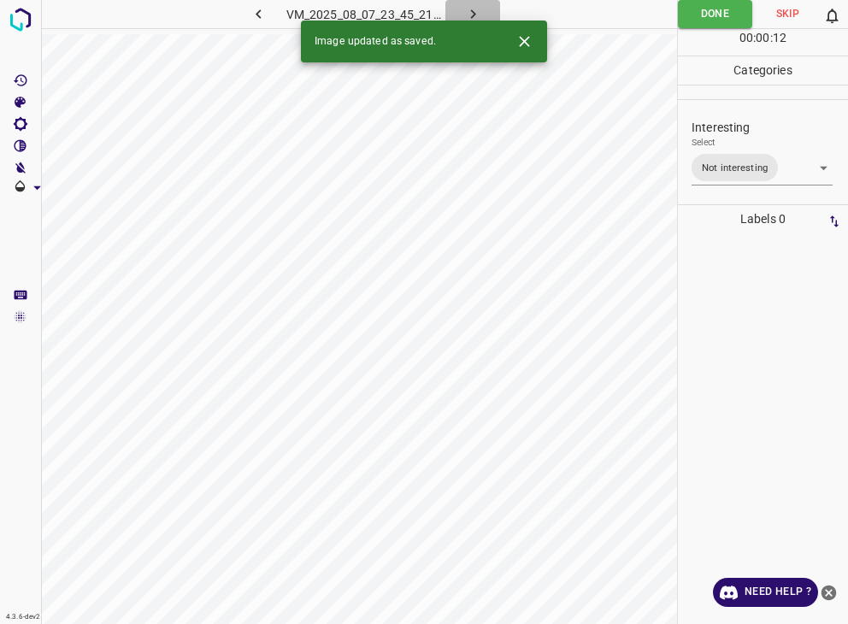
click at [481, 11] on icon "button" at bounding box center [473, 14] width 18 height 18
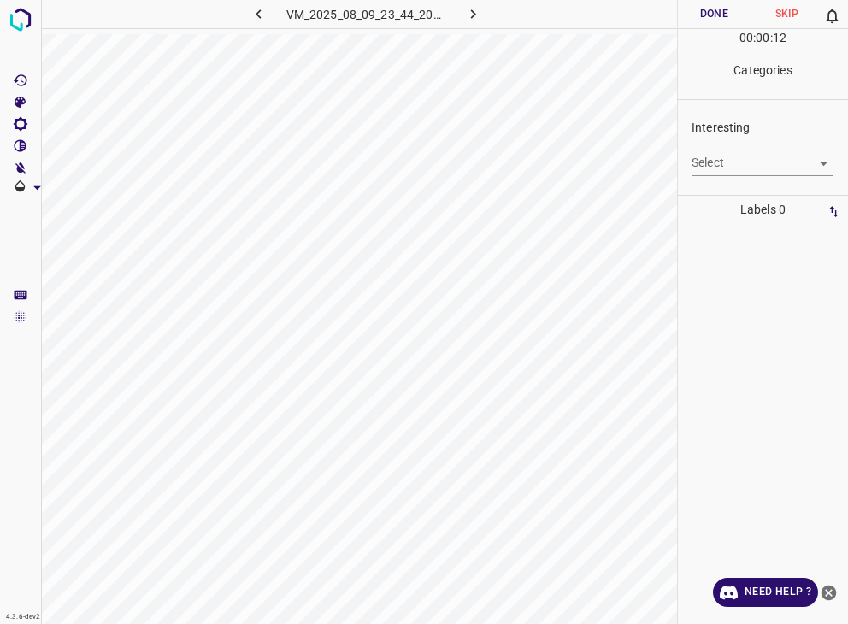
click at [700, 169] on body "4.3.6-dev2 VM_2025_08_09_23_44_20_844_06.gif Done Skip 0 00 : 00 : 12 Categorie…" at bounding box center [424, 312] width 848 height 624
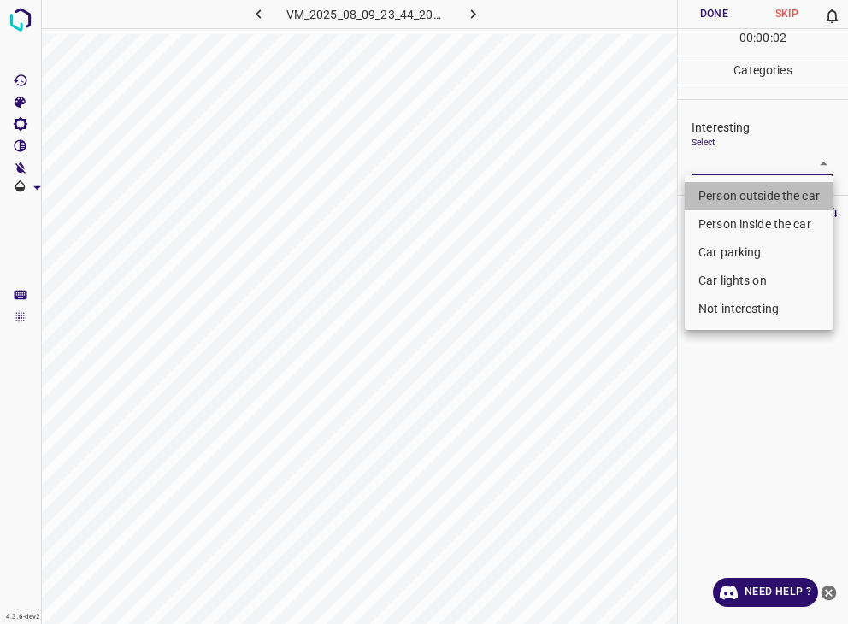
click at [715, 196] on li "Person outside the car" at bounding box center [759, 196] width 149 height 28
type input "Person outside the car"
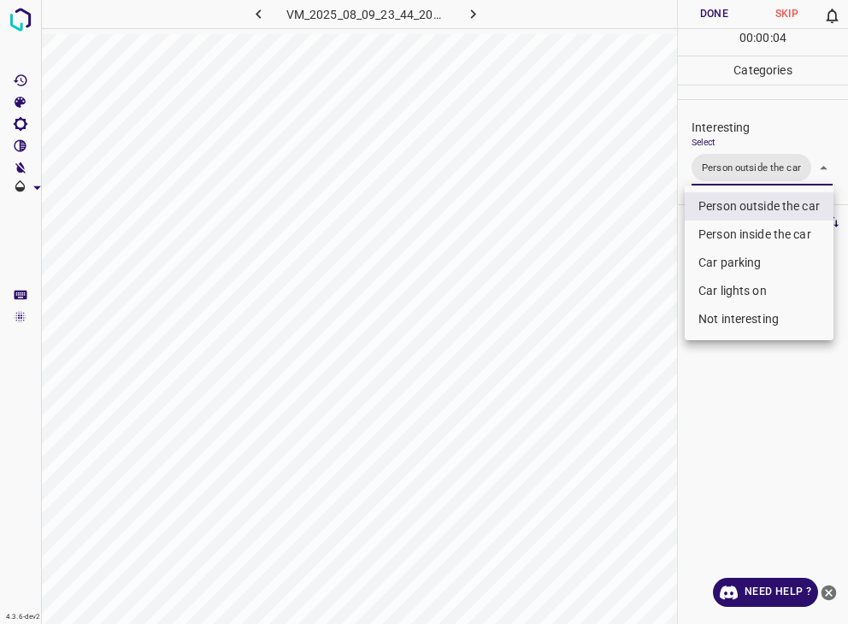
click at [708, 7] on div at bounding box center [424, 312] width 848 height 624
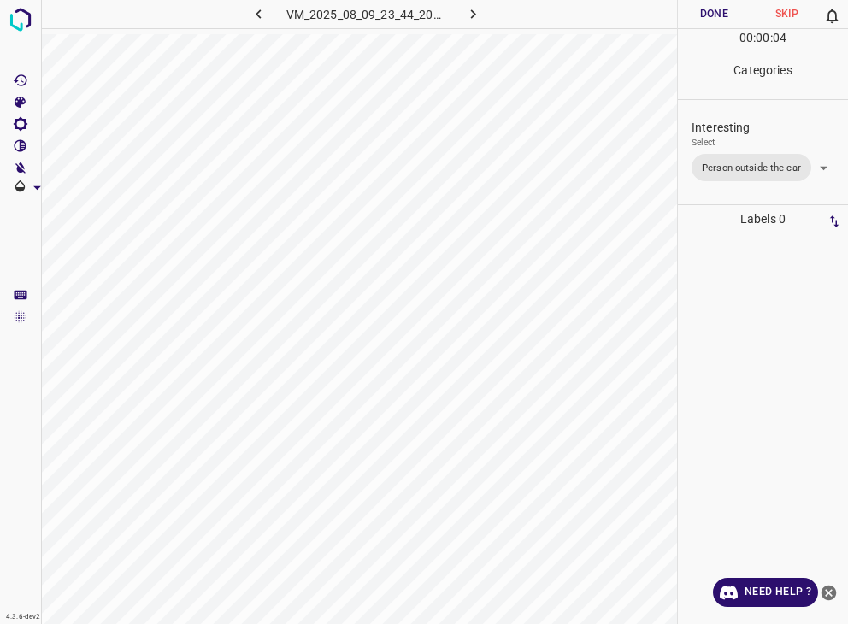
click at [708, 7] on div "Person outside the car Person inside the car Car parking Car lights on Not inte…" at bounding box center [424, 312] width 848 height 624
click at [708, 7] on button "Done" at bounding box center [714, 14] width 73 height 28
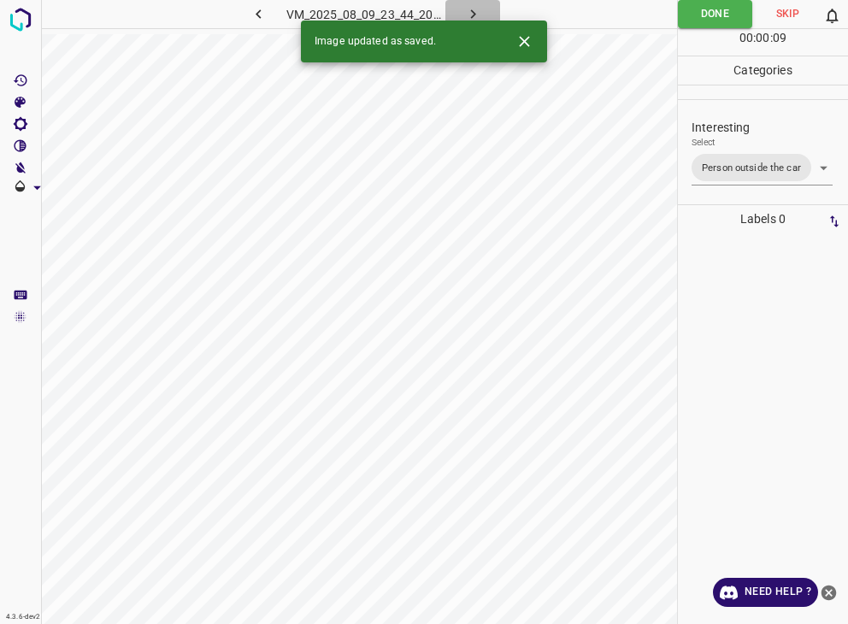
click at [480, 11] on icon "button" at bounding box center [473, 14] width 18 height 18
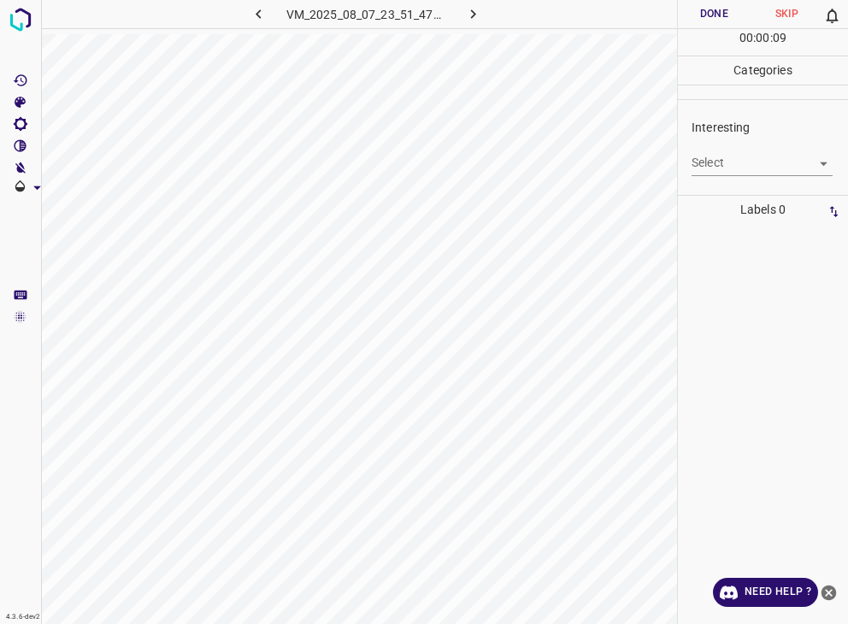
click at [721, 146] on div "Select ​" at bounding box center [762, 156] width 141 height 38
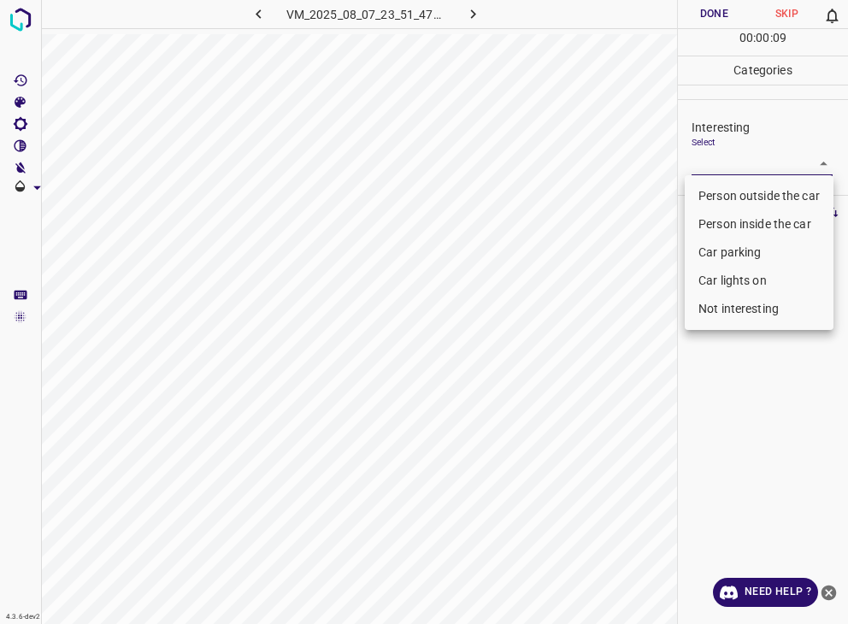
click at [722, 163] on body "4.3.6-dev2 VM_2025_08_07_23_51_47_625_05.gif Done Skip 0 00 : 00 : 09 Categorie…" at bounding box center [424, 312] width 848 height 624
click at [728, 202] on li "Person outside the car" at bounding box center [759, 196] width 149 height 28
type input "Person outside the car"
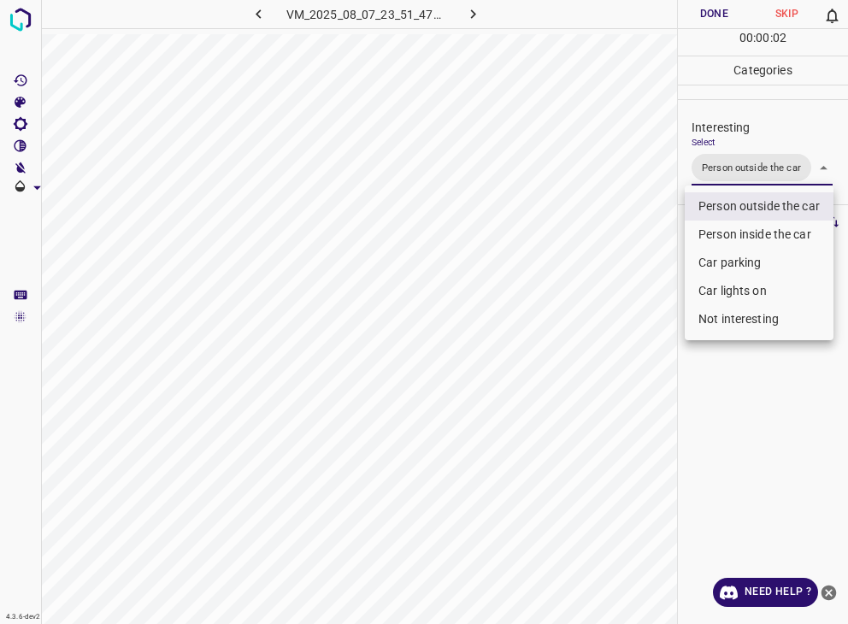
click at [723, 21] on div at bounding box center [424, 312] width 848 height 624
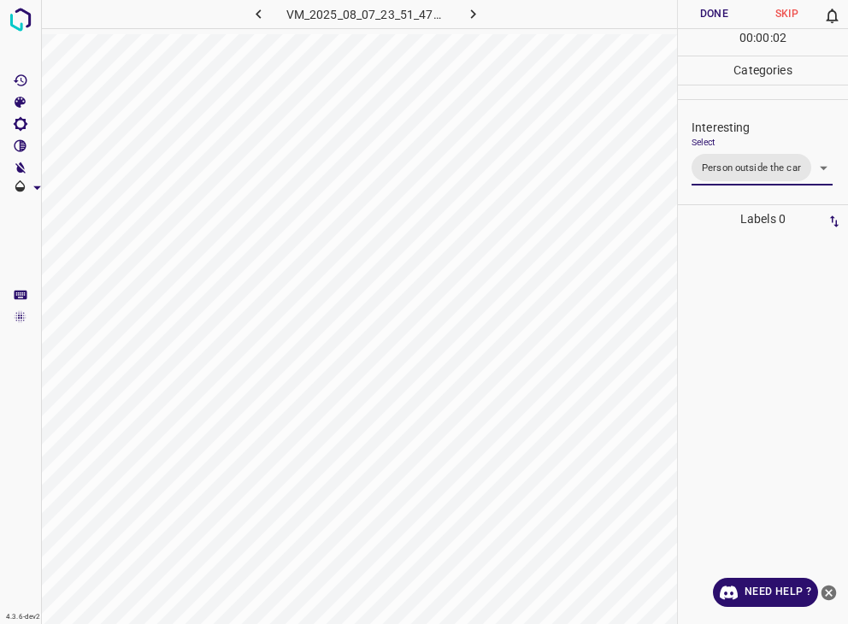
click at [723, 21] on div at bounding box center [424, 312] width 848 height 624
click at [681, 9] on button "Done" at bounding box center [714, 14] width 73 height 28
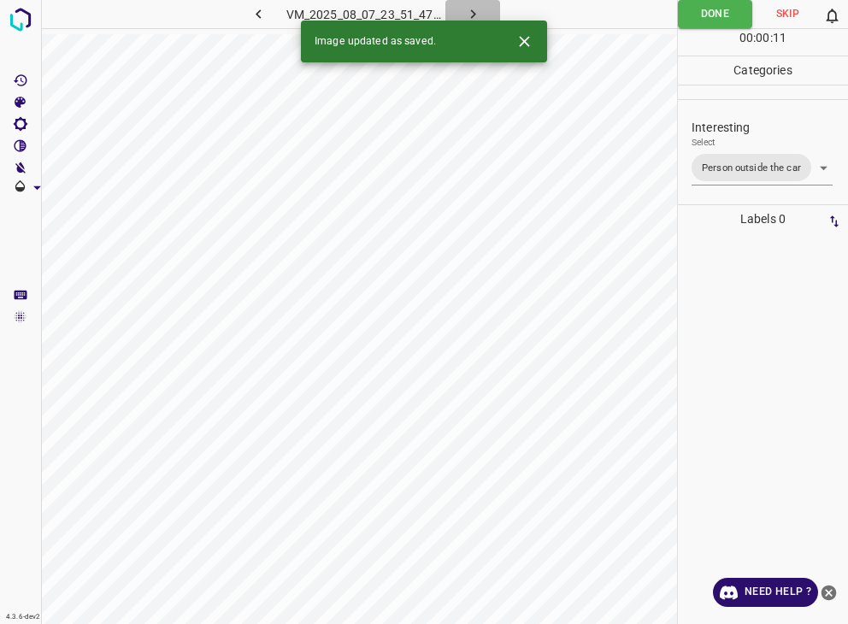
click at [475, 9] on icon "button" at bounding box center [473, 14] width 18 height 18
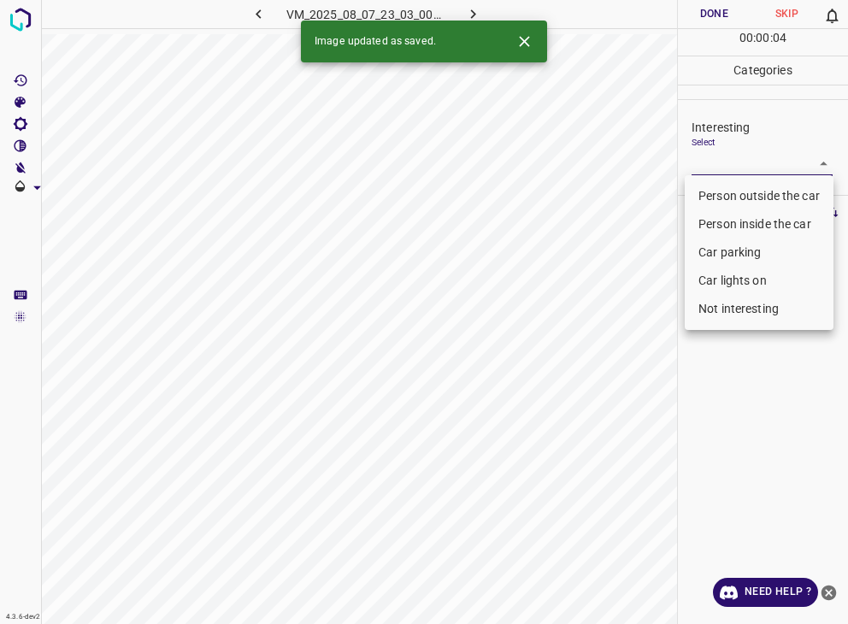
click at [772, 159] on body "4.3.6-dev2 VM_2025_08_07_23_03_00_799_12.gif Done Skip 0 00 : 00 : 04 Categorie…" at bounding box center [424, 312] width 848 height 624
click at [733, 194] on li "Person outside the car" at bounding box center [759, 196] width 149 height 28
type input "Person outside the car"
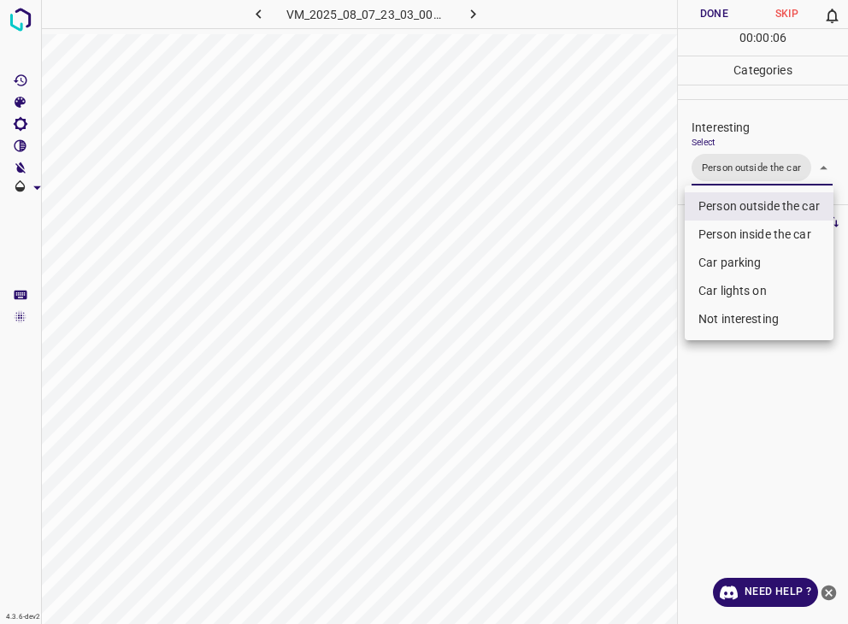
click at [717, 15] on div at bounding box center [424, 312] width 848 height 624
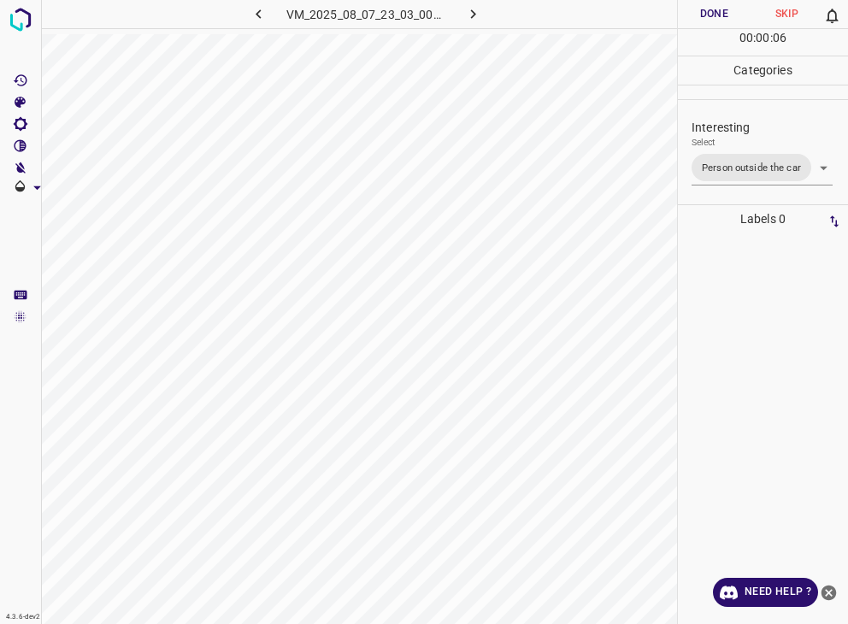
click at [717, 15] on button "Done" at bounding box center [714, 14] width 73 height 28
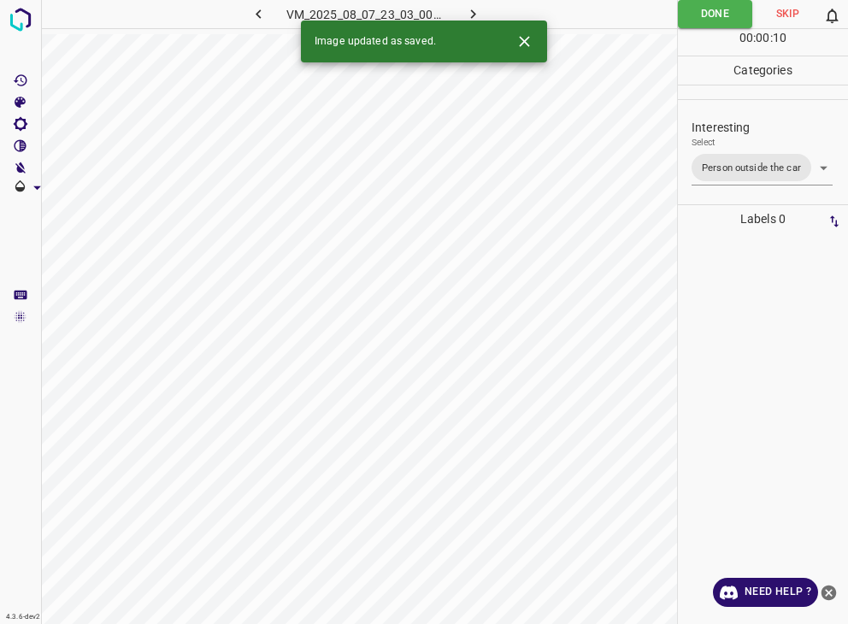
click at [475, 7] on icon "button" at bounding box center [473, 14] width 18 height 18
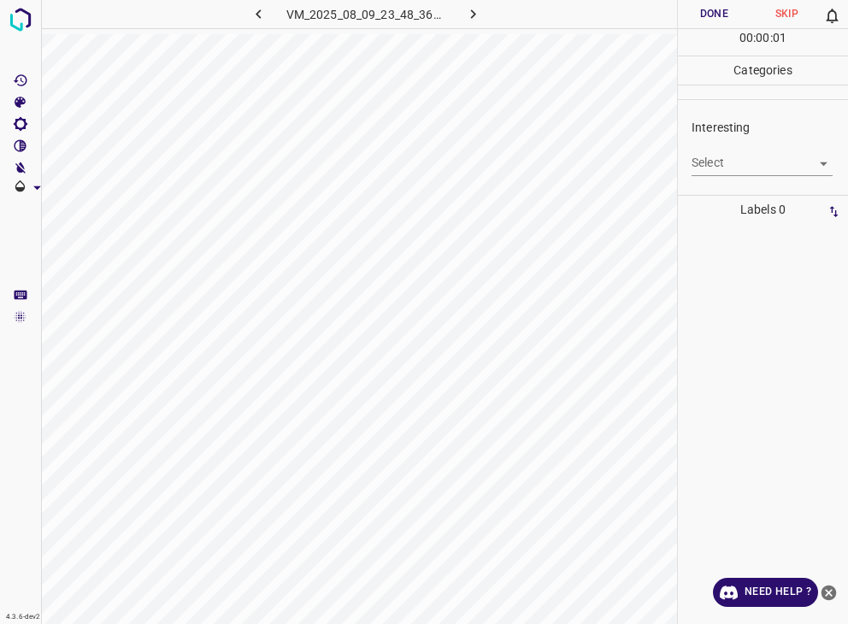
click at [734, 168] on body "4.3.6-dev2 VM_2025_08_09_23_48_36_911_00.gif Done Skip 0 00 : 00 : 01 Categorie…" at bounding box center [424, 312] width 848 height 624
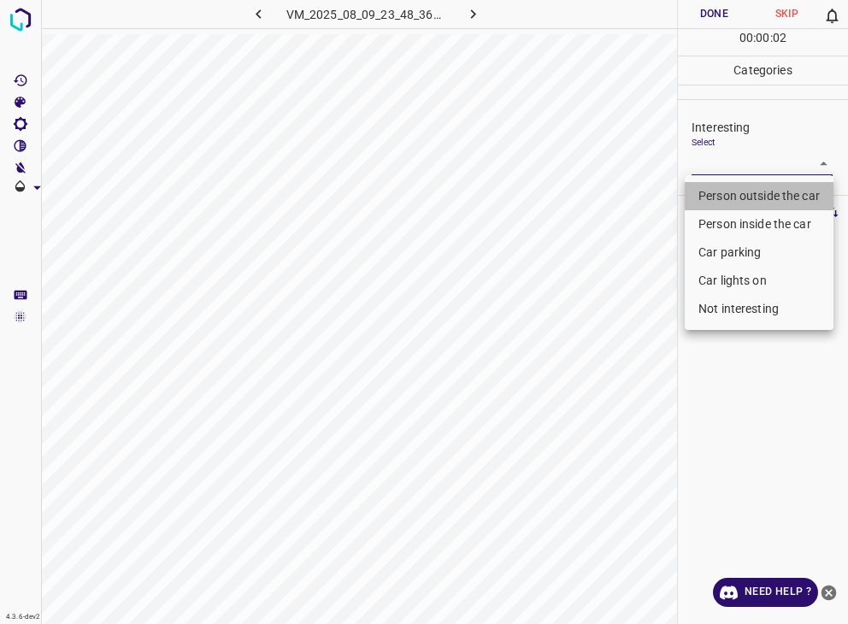
click at [724, 194] on li "Person outside the car" at bounding box center [759, 196] width 149 height 28
type input "Person outside the car"
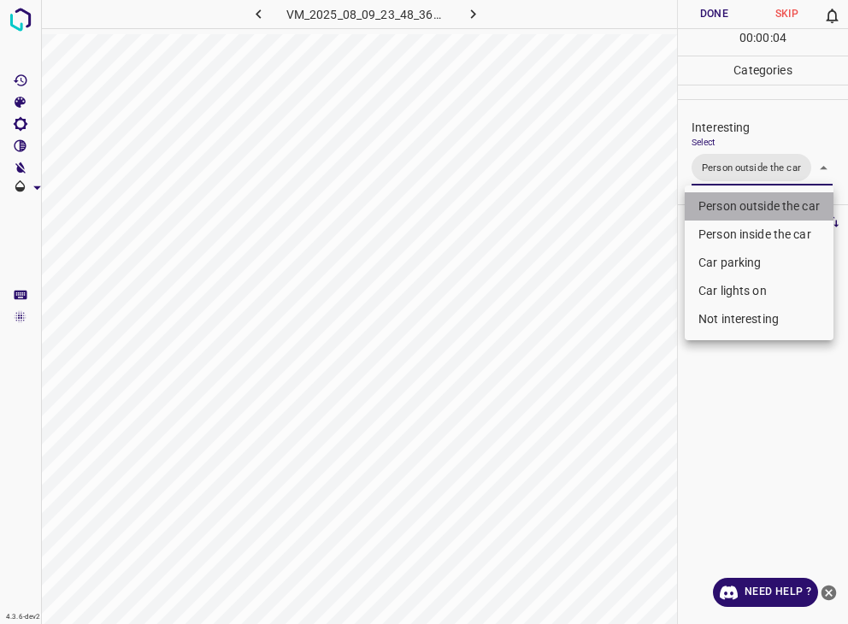
click at [732, 200] on li "Person outside the car" at bounding box center [759, 206] width 149 height 28
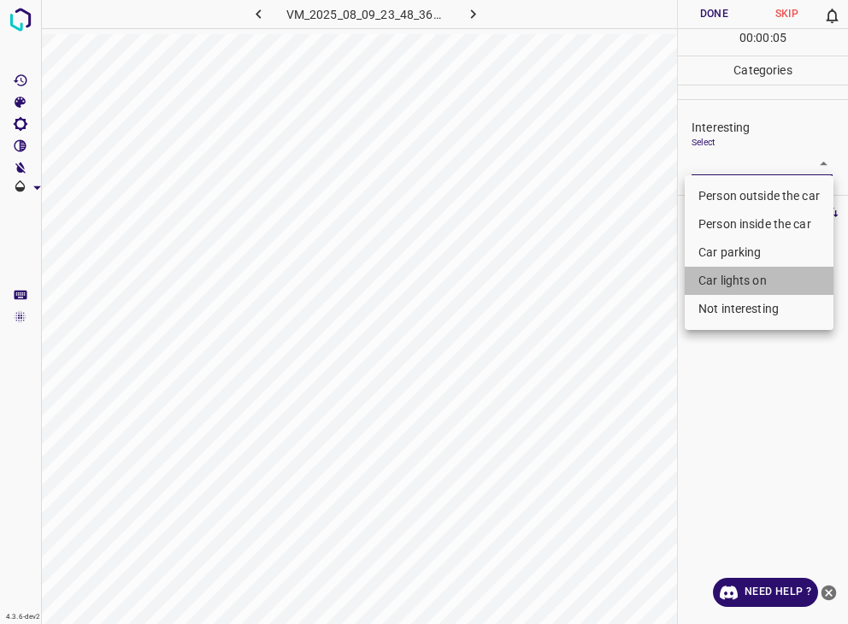
click at [744, 278] on li "Car lights on" at bounding box center [759, 281] width 149 height 28
type input "Car lights on"
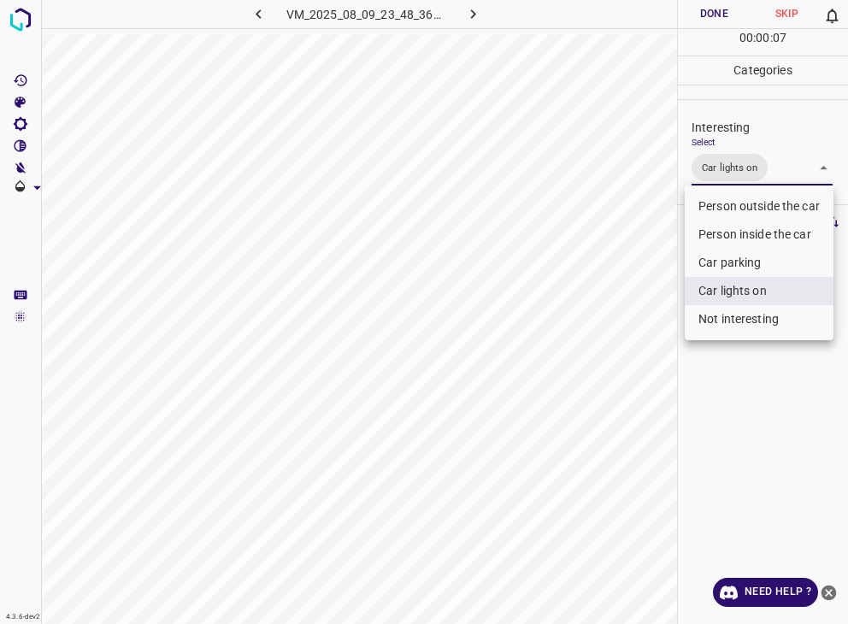
click at [710, 13] on div at bounding box center [424, 312] width 848 height 624
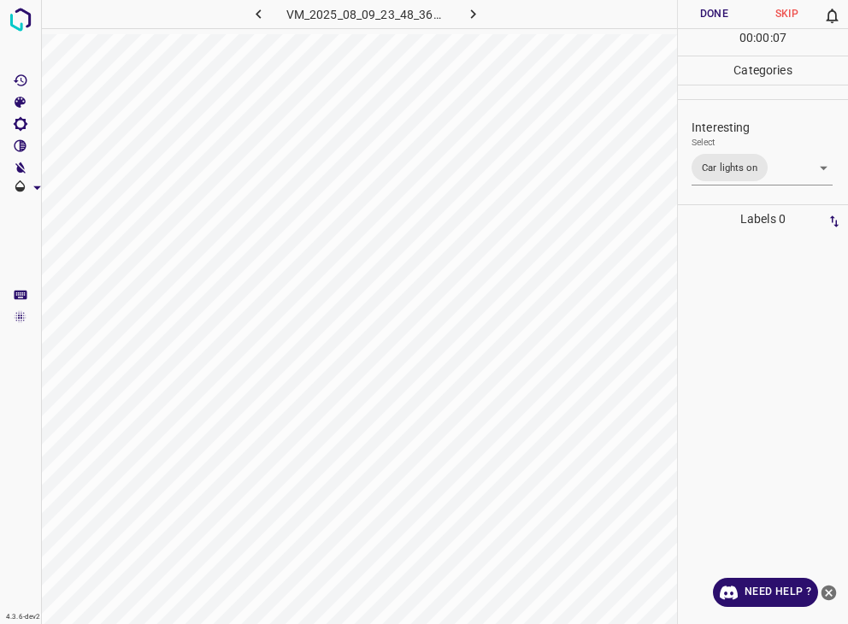
click at [710, 13] on div at bounding box center [424, 312] width 848 height 624
click at [710, 13] on button "Done" at bounding box center [714, 14] width 73 height 28
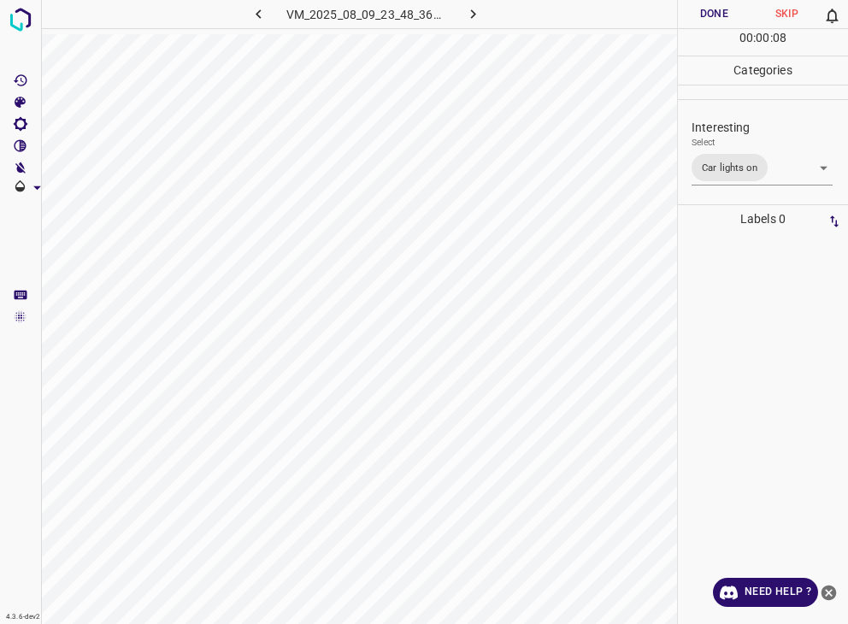
click at [710, 13] on button "Done" at bounding box center [714, 14] width 73 height 28
click at [482, 6] on button "button" at bounding box center [472, 14] width 55 height 28
click at [743, 149] on div "Select ​" at bounding box center [762, 156] width 141 height 38
click at [743, 167] on body "4.3.6-dev2 VM_2025_08_08_00_07_14_873_02.gif Done Skip 0 00 : 00 : 14 Categorie…" at bounding box center [424, 312] width 848 height 624
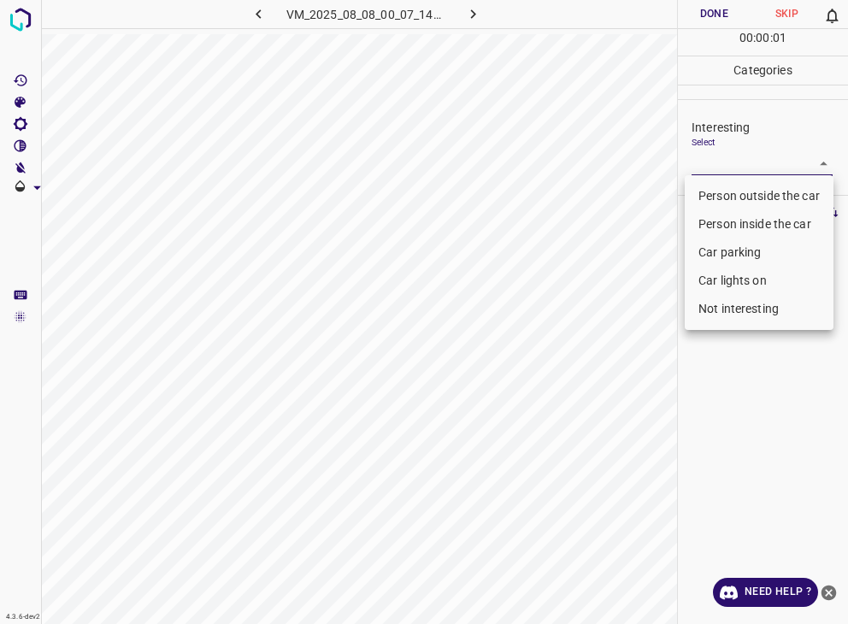
click at [740, 193] on li "Person outside the car" at bounding box center [759, 196] width 149 height 28
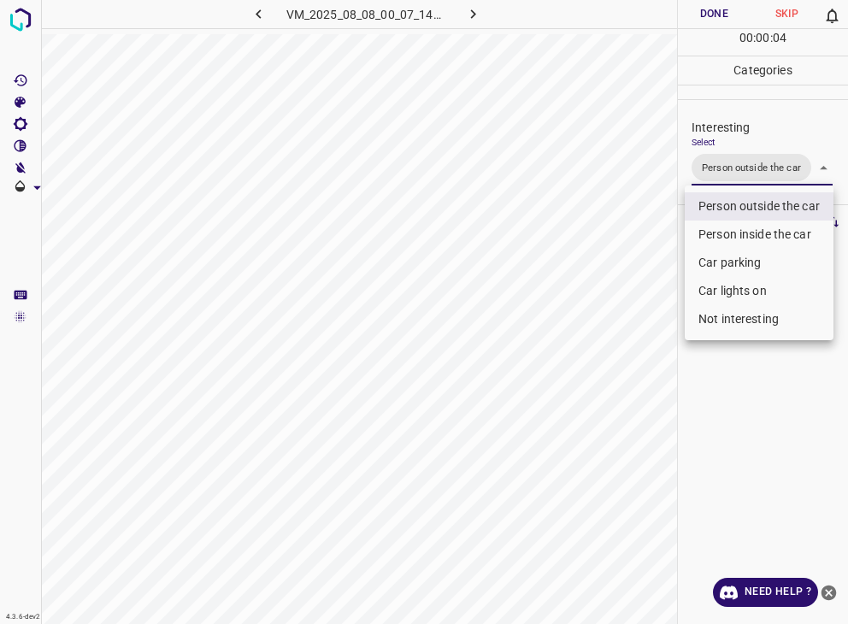
click at [745, 291] on li "Car lights on" at bounding box center [759, 291] width 149 height 28
type input "Person outside the car,Car lights on"
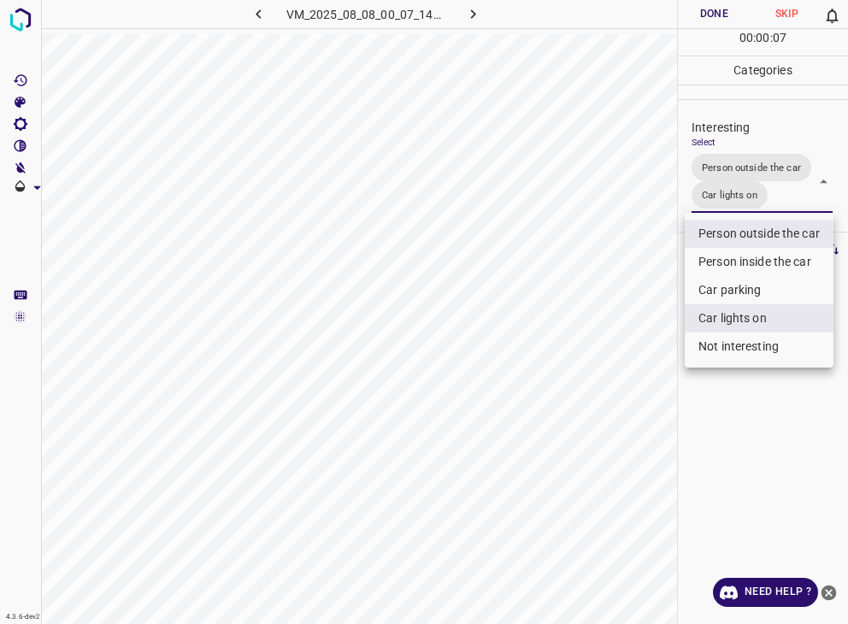
click at [711, 21] on div at bounding box center [424, 312] width 848 height 624
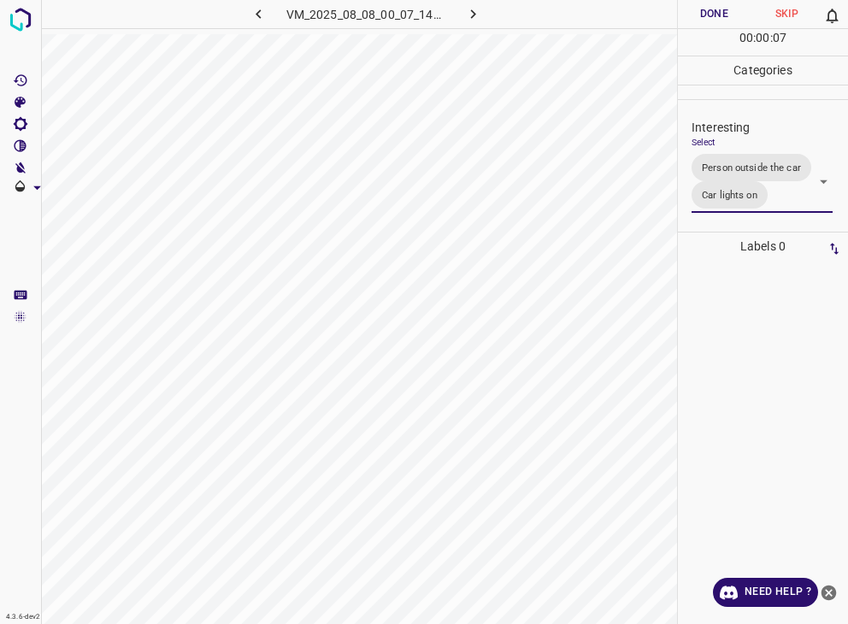
click at [708, 15] on button "Done" at bounding box center [714, 14] width 73 height 28
click at [473, 8] on icon "button" at bounding box center [473, 14] width 18 height 18
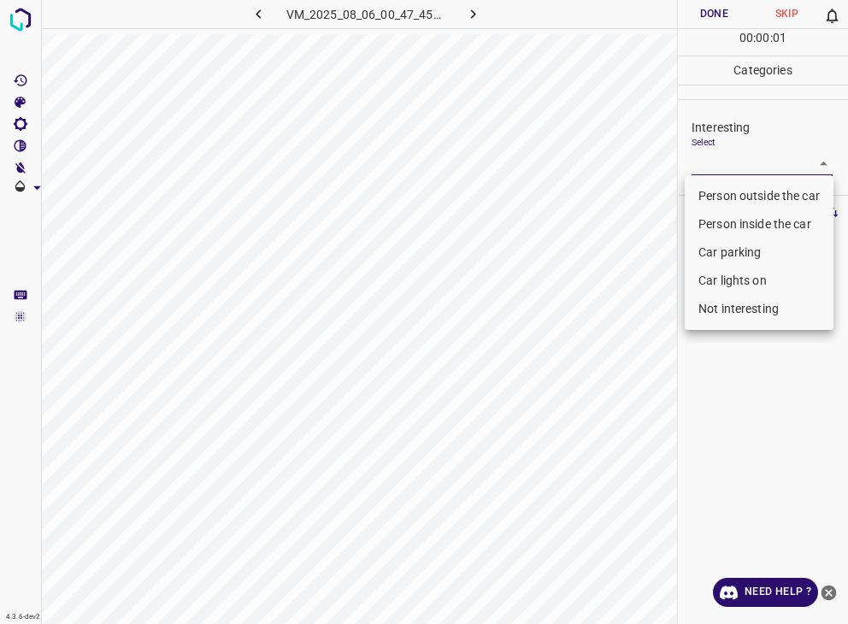
click at [753, 162] on body "4.3.6-dev2 VM_2025_08_06_00_47_45_158_06.gif Done Skip 0 00 : 00 : 01 Categorie…" at bounding box center [424, 312] width 848 height 624
click at [747, 192] on li "Person outside the car" at bounding box center [759, 196] width 149 height 28
type input "Person outside the car"
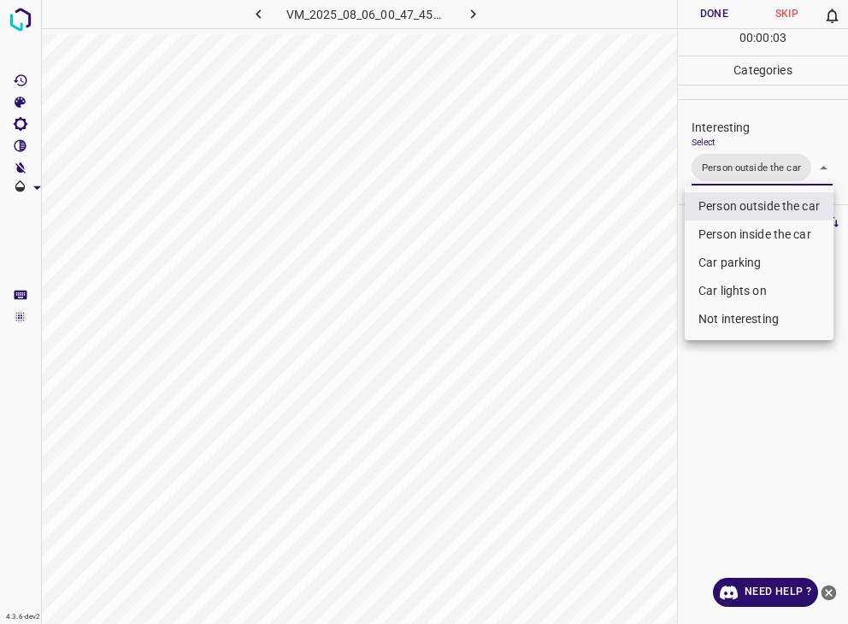
click at [723, 18] on div at bounding box center [424, 312] width 848 height 624
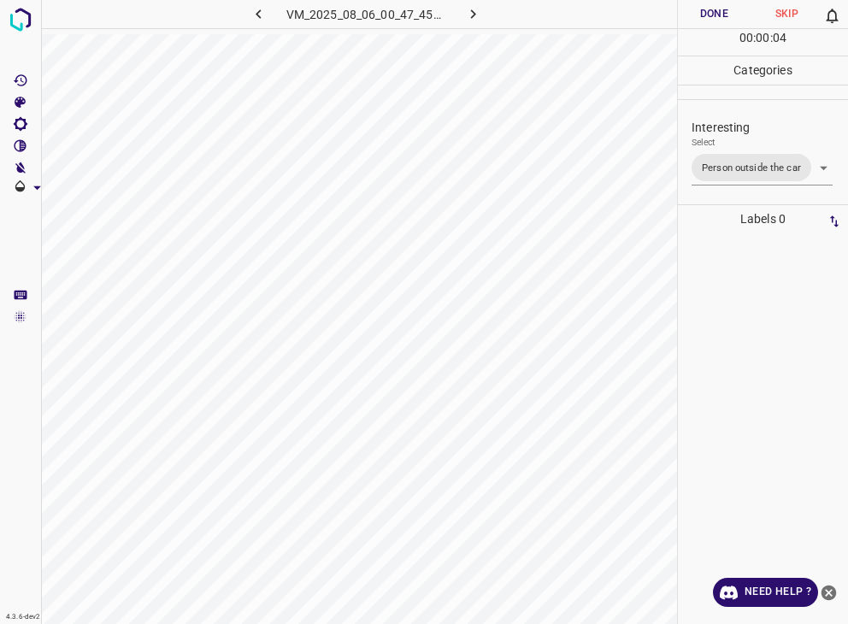
click at [723, 18] on div at bounding box center [424, 312] width 848 height 624
click at [723, 18] on button "Done" at bounding box center [714, 14] width 73 height 28
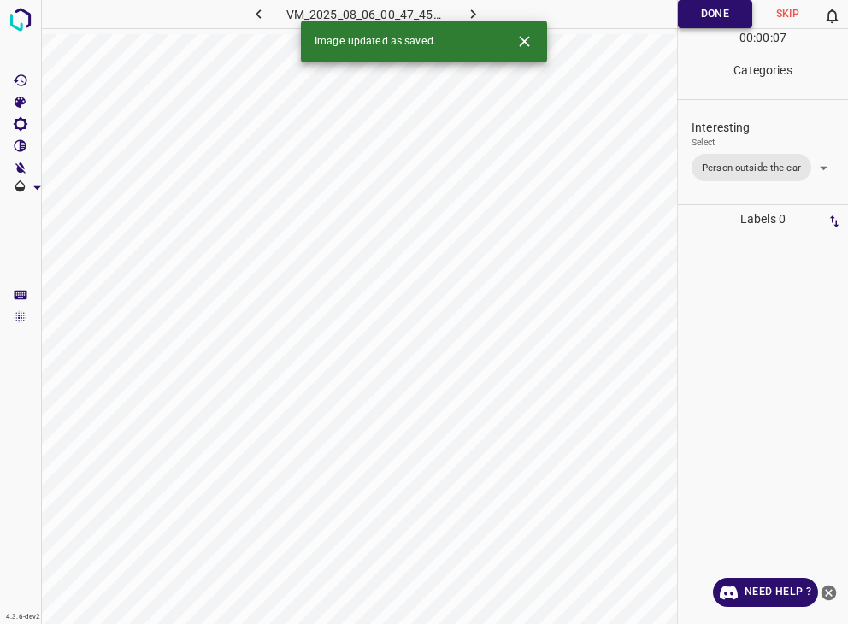
click at [693, 25] on button "Done" at bounding box center [715, 14] width 74 height 28
click at [697, 21] on button "Done" at bounding box center [715, 14] width 74 height 28
click at [475, 8] on icon "button" at bounding box center [473, 14] width 18 height 18
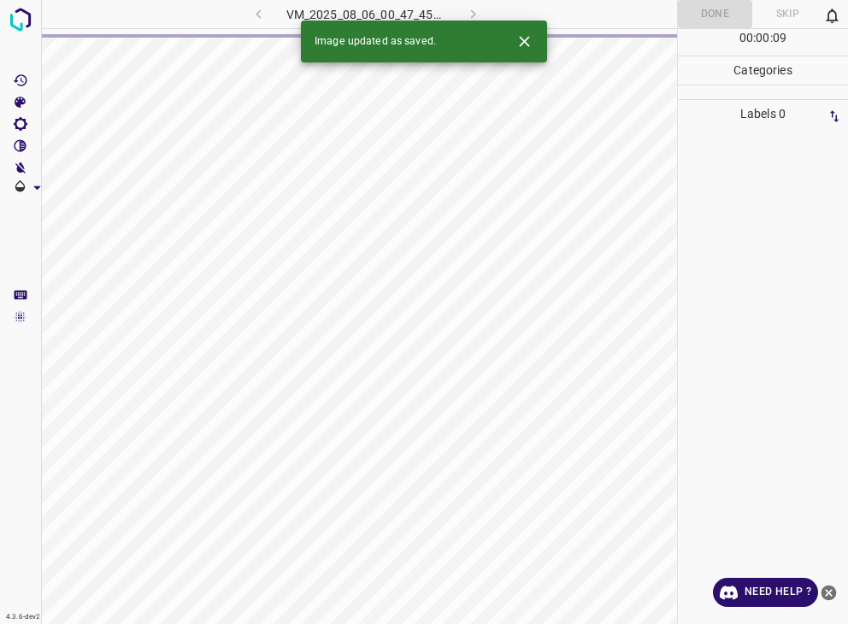
click at [475, 8] on div "VM_2025_08_06_00_47_45_158_06.gif" at bounding box center [365, 14] width 319 height 28
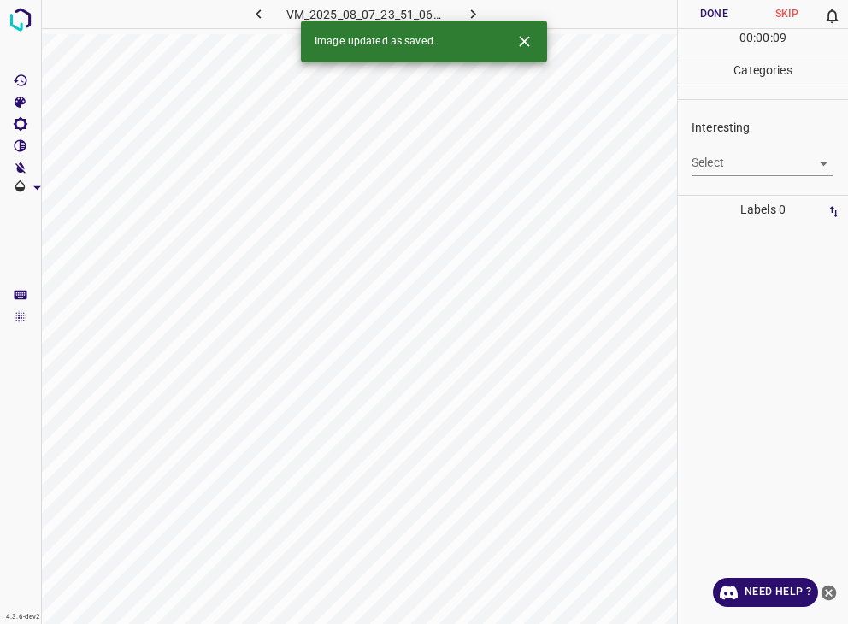
click at [715, 165] on body "4.3.6-dev2 VM_2025_08_07_23_51_06_049_08.gif Done Skip 0 00 : 00 : 09 Categorie…" at bounding box center [424, 312] width 848 height 624
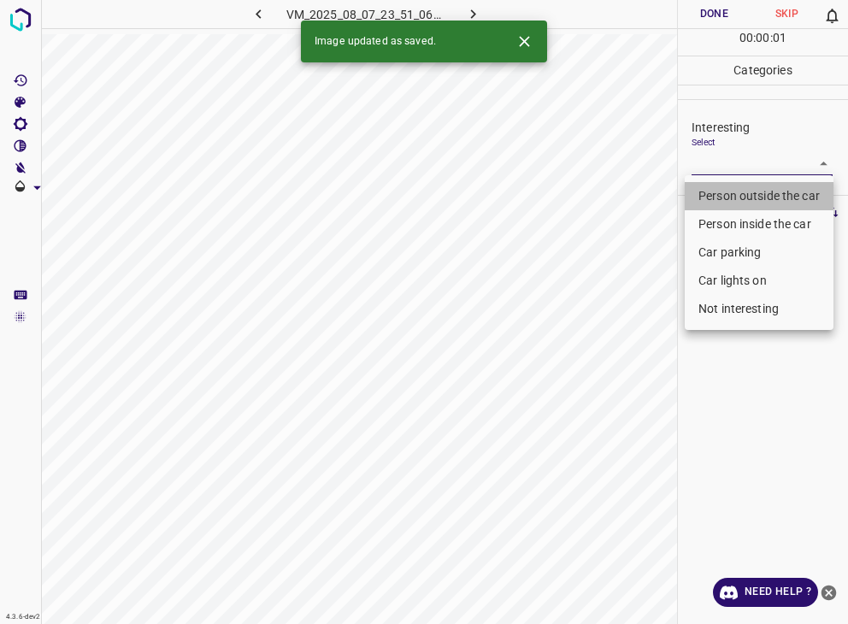
click at [716, 197] on li "Person outside the car" at bounding box center [759, 196] width 149 height 28
type input "Person outside the car"
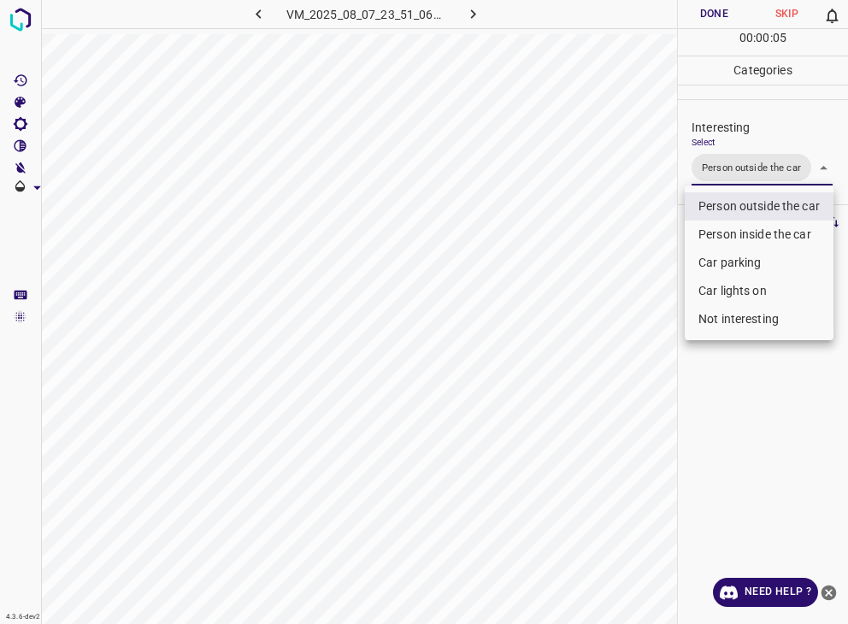
click at [735, 18] on div at bounding box center [424, 312] width 848 height 624
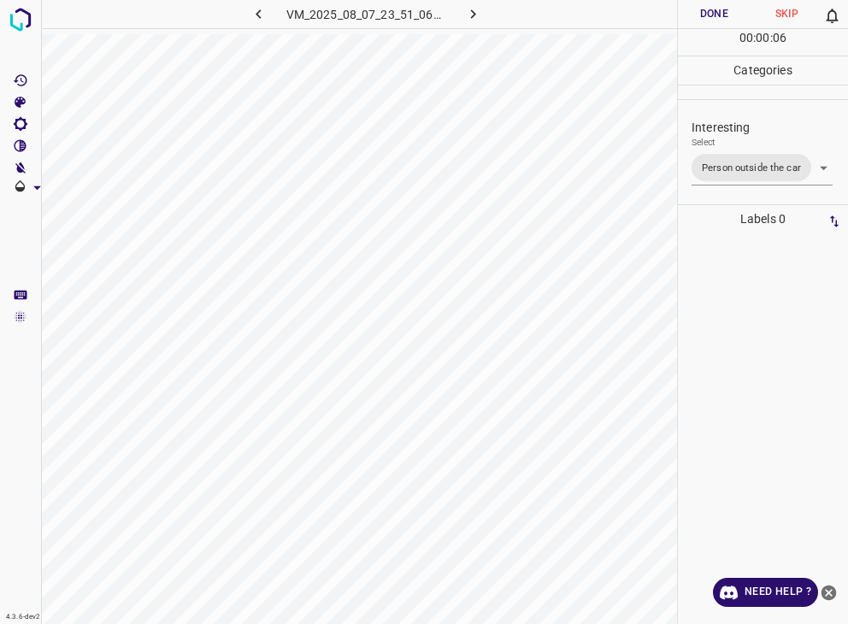
click at [735, 18] on div at bounding box center [424, 312] width 848 height 624
click at [735, 18] on button "Done" at bounding box center [714, 14] width 73 height 28
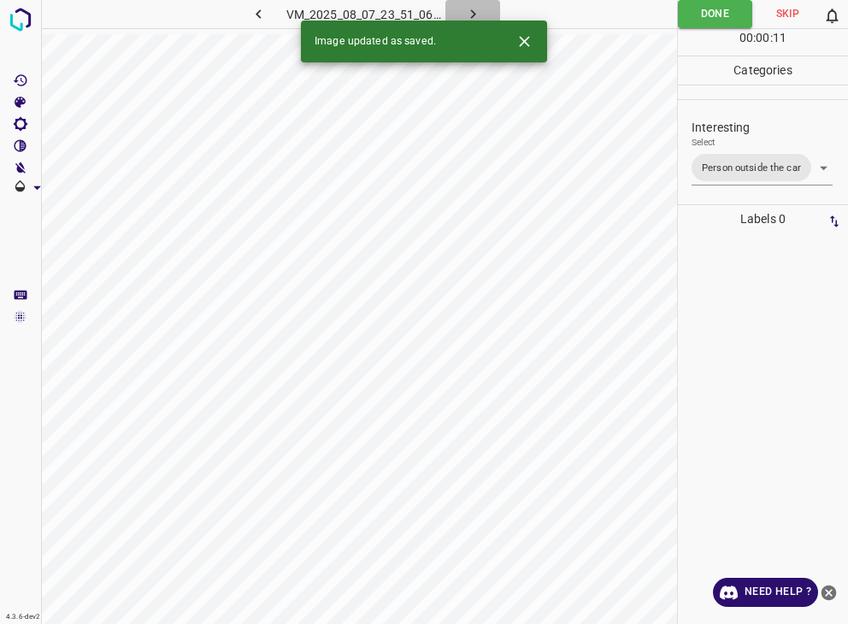
click at [475, 15] on icon "button" at bounding box center [473, 14] width 18 height 18
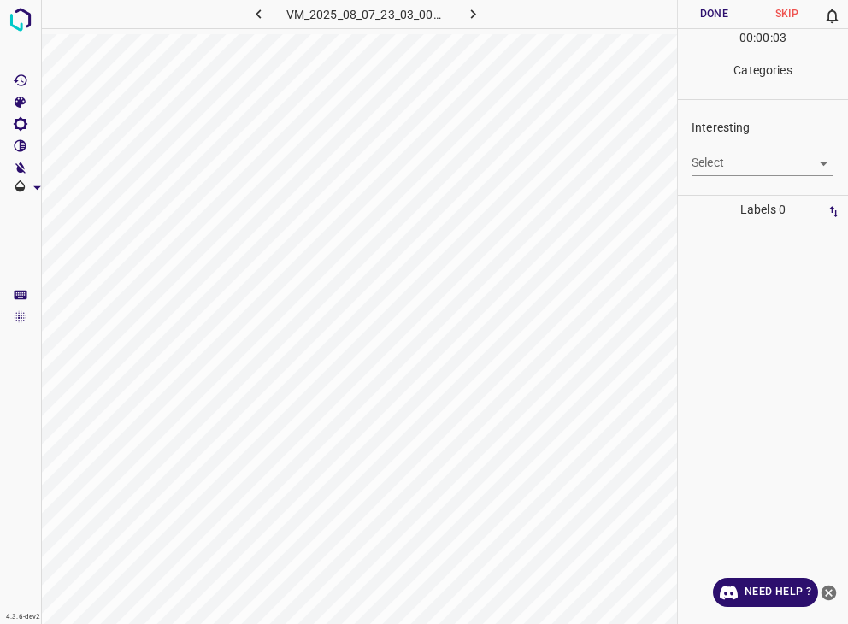
click at [791, 147] on div "Select ​" at bounding box center [762, 156] width 141 height 38
click at [781, 167] on body "4.3.6-dev2 VM_2025_08_07_23_03_00_799_07.gif Done Skip 0 00 : 00 : 03 Categorie…" at bounding box center [424, 312] width 848 height 624
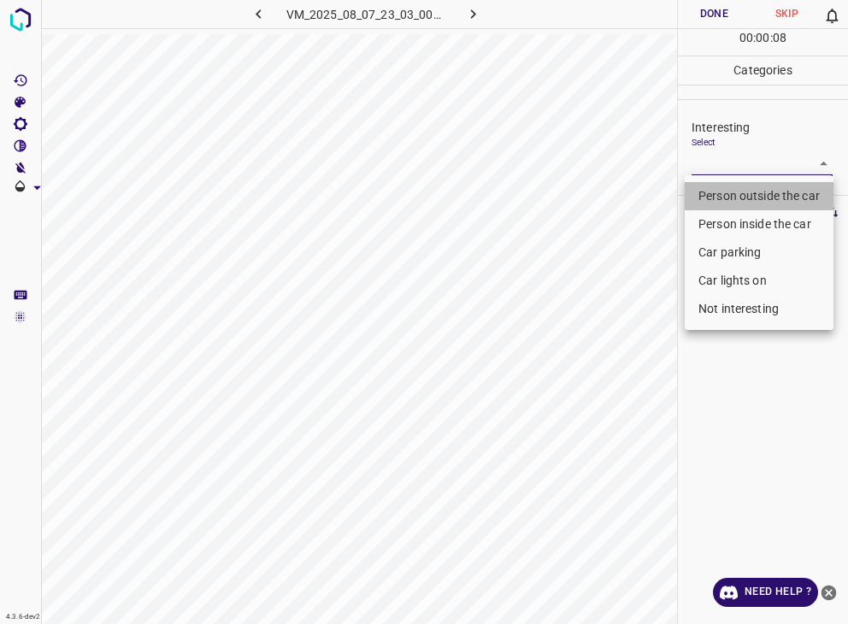
click at [751, 198] on li "Person outside the car" at bounding box center [759, 196] width 149 height 28
type input "Person outside the car"
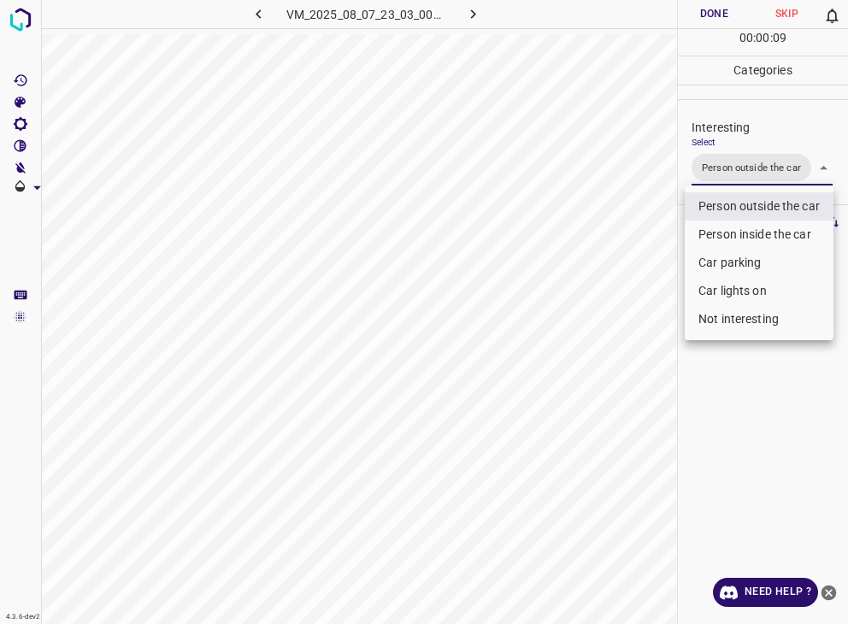
click at [732, 6] on div at bounding box center [424, 312] width 848 height 624
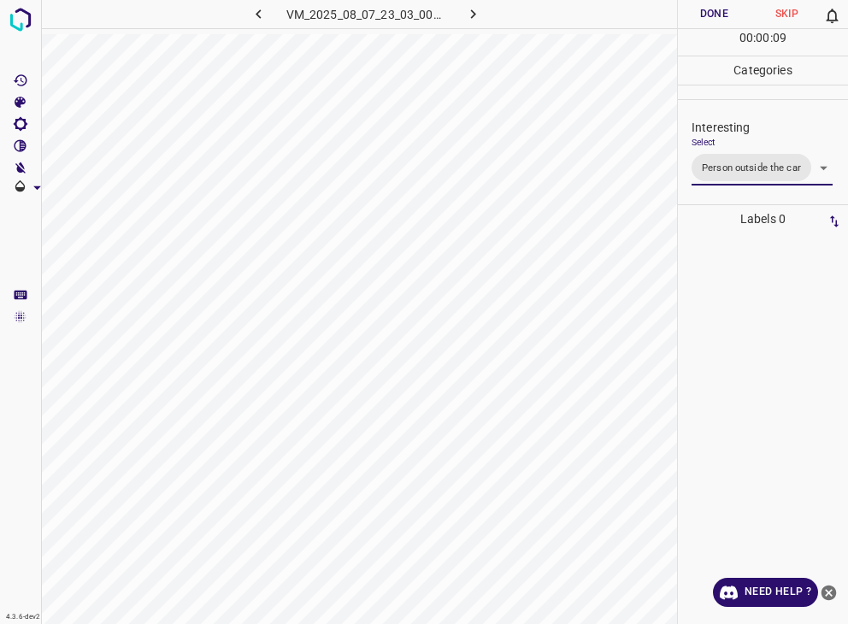
click at [732, 6] on div "Person outside the car Person inside the car Car parking Car lights on Not inte…" at bounding box center [424, 312] width 848 height 624
click at [732, 6] on button "Done" at bounding box center [714, 14] width 73 height 28
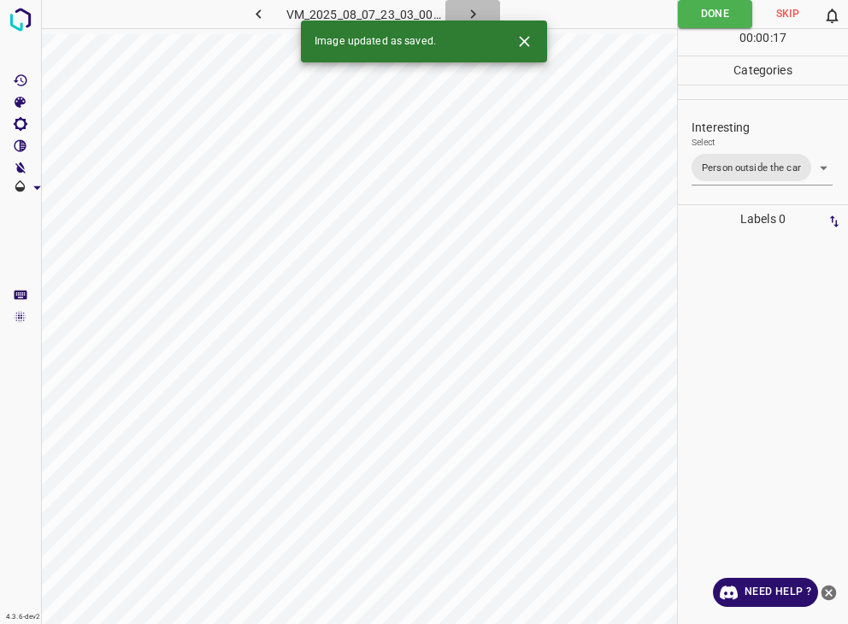
click at [480, 9] on icon "button" at bounding box center [473, 14] width 18 height 18
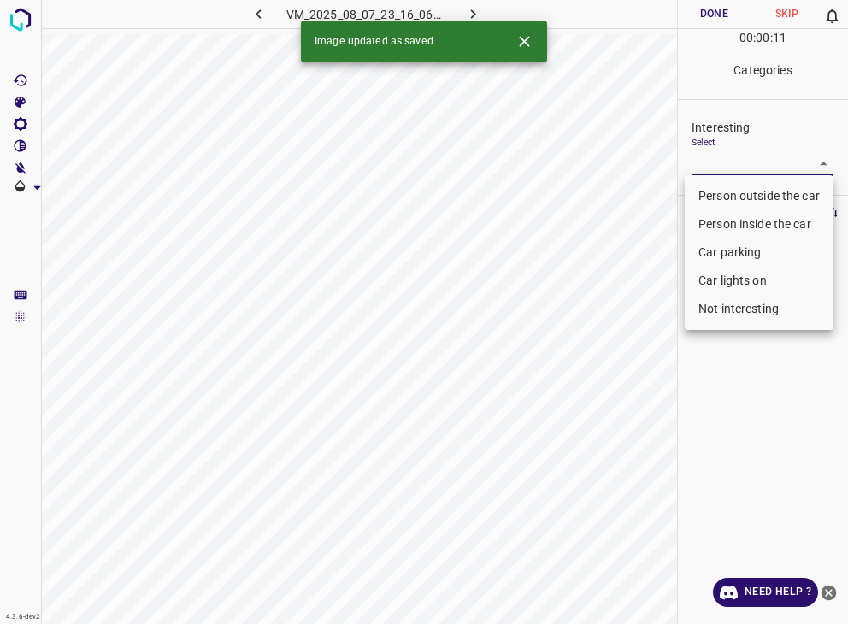
click at [752, 168] on body "4.3.6-dev2 VM_2025_08_07_23_16_06_465_05.gif Done Skip 0 00 : 00 : 11 Categorie…" at bounding box center [424, 312] width 848 height 624
click at [728, 198] on li "Person outside the car" at bounding box center [759, 196] width 149 height 28
type input "Person outside the car"
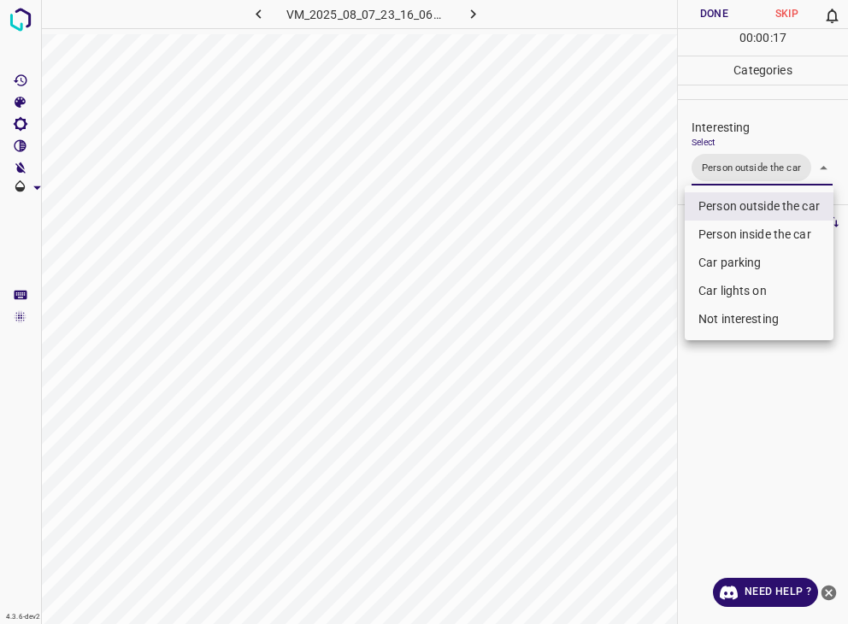
click at [724, 15] on div at bounding box center [424, 312] width 848 height 624
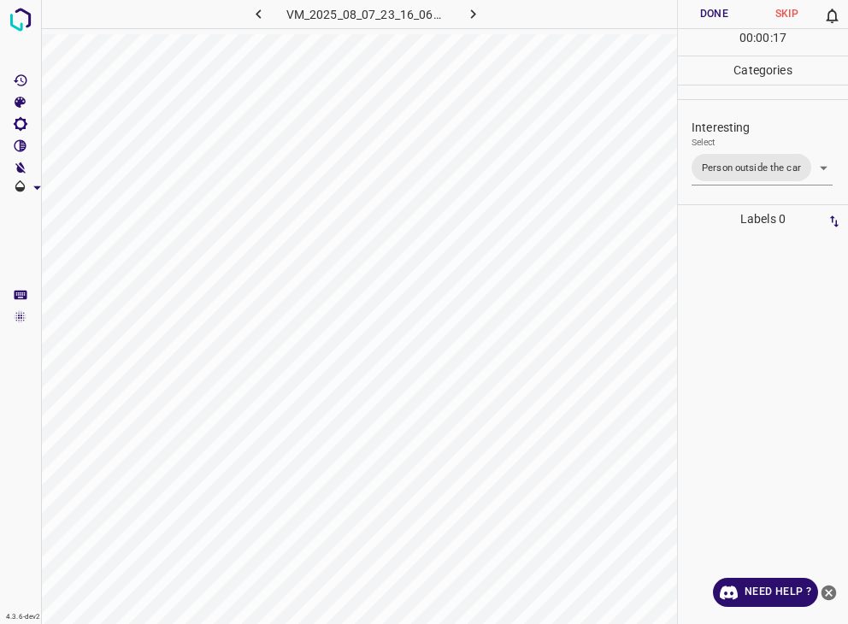
click at [724, 15] on div at bounding box center [424, 312] width 848 height 624
click at [724, 15] on button "Done" at bounding box center [714, 14] width 73 height 28
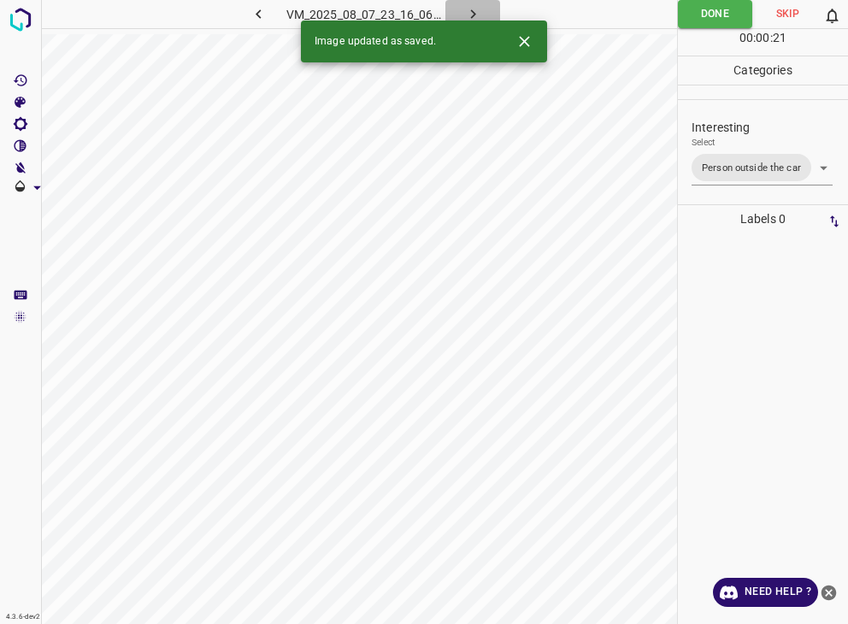
click at [479, 11] on icon "button" at bounding box center [473, 14] width 18 height 18
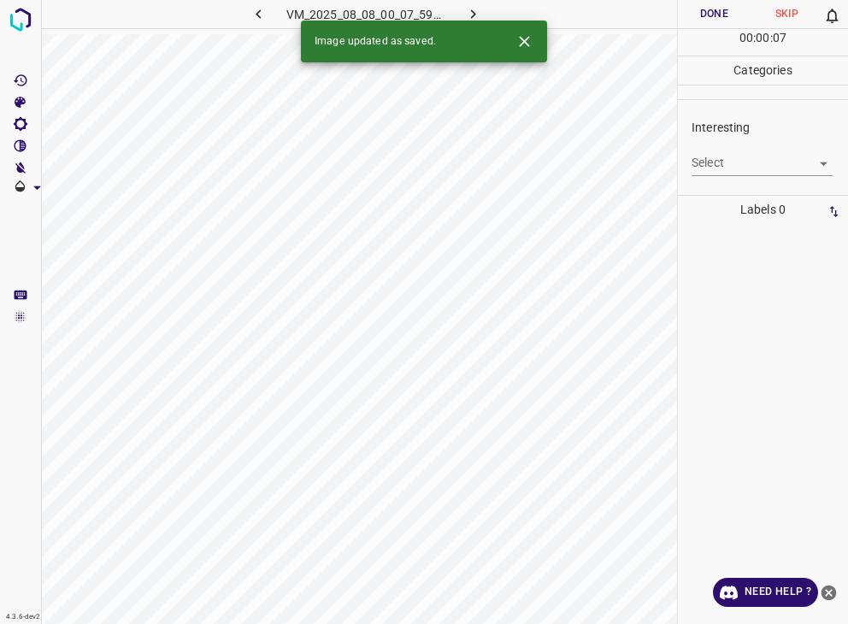
click at [728, 172] on body "4.3.6-dev2 VM_2025_08_08_00_07_59_389_07.gif Done Skip 0 00 : 00 : 07 Categorie…" at bounding box center [424, 312] width 848 height 624
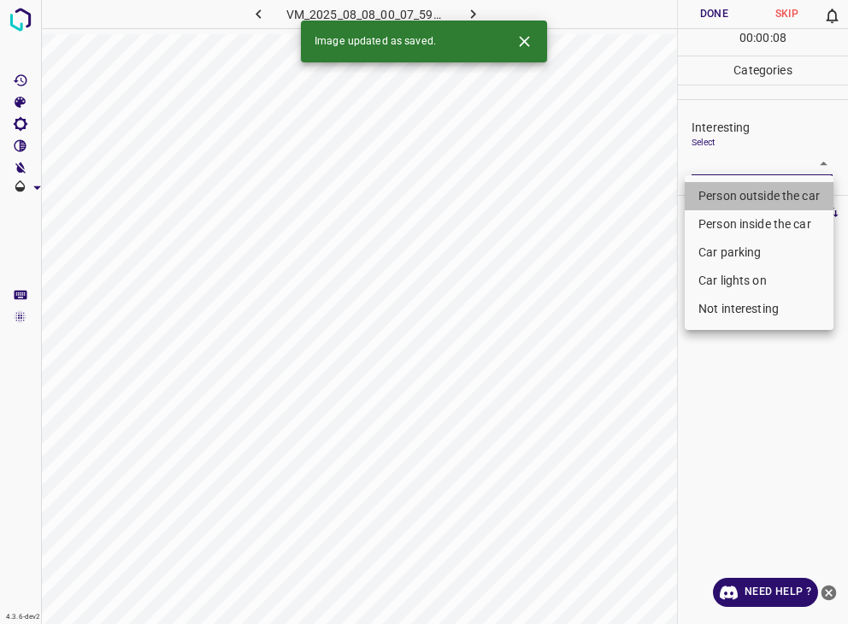
click at [737, 192] on li "Person outside the car" at bounding box center [759, 196] width 149 height 28
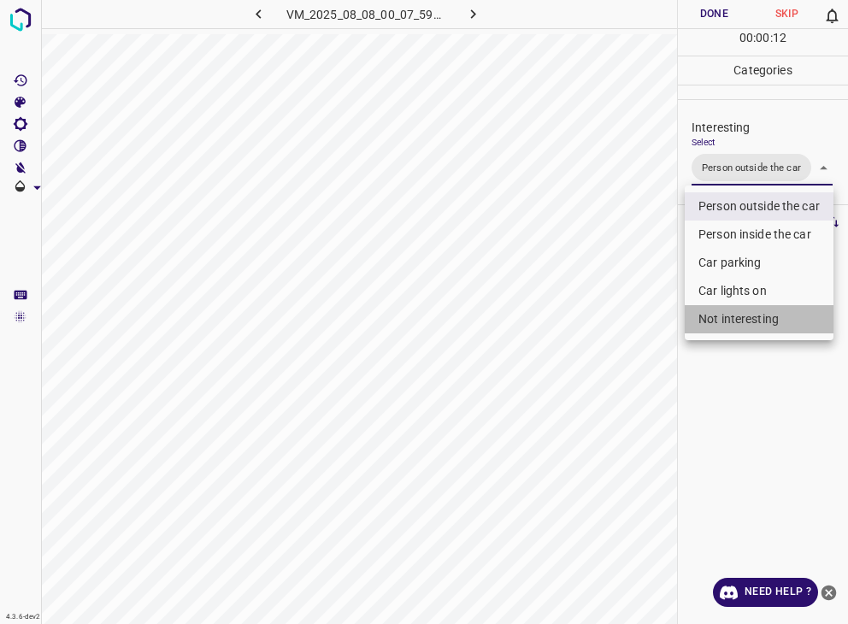
click at [728, 315] on li "Not interesting" at bounding box center [759, 319] width 149 height 28
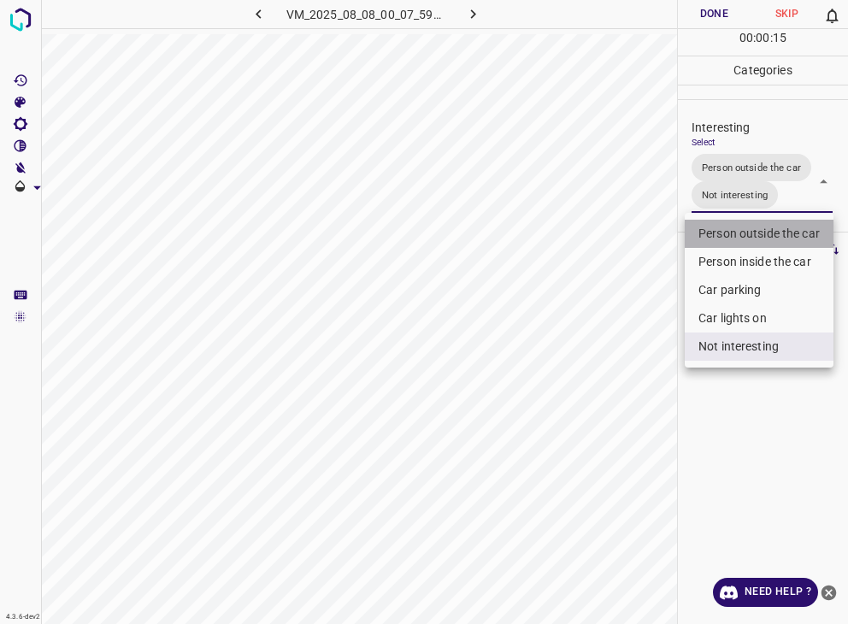
click at [720, 227] on li "Person outside the car" at bounding box center [759, 234] width 149 height 28
type input "Not interesting"
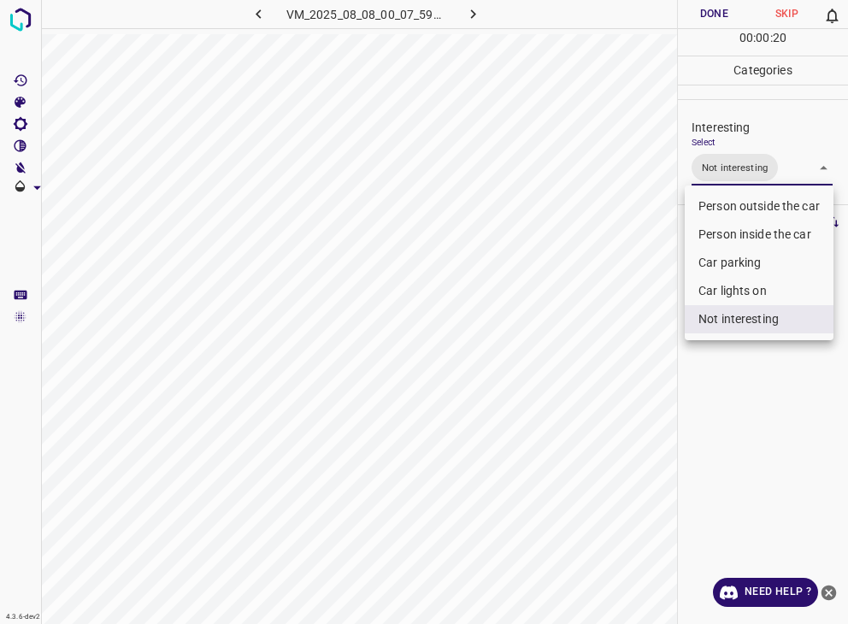
click at [710, 9] on div at bounding box center [424, 312] width 848 height 624
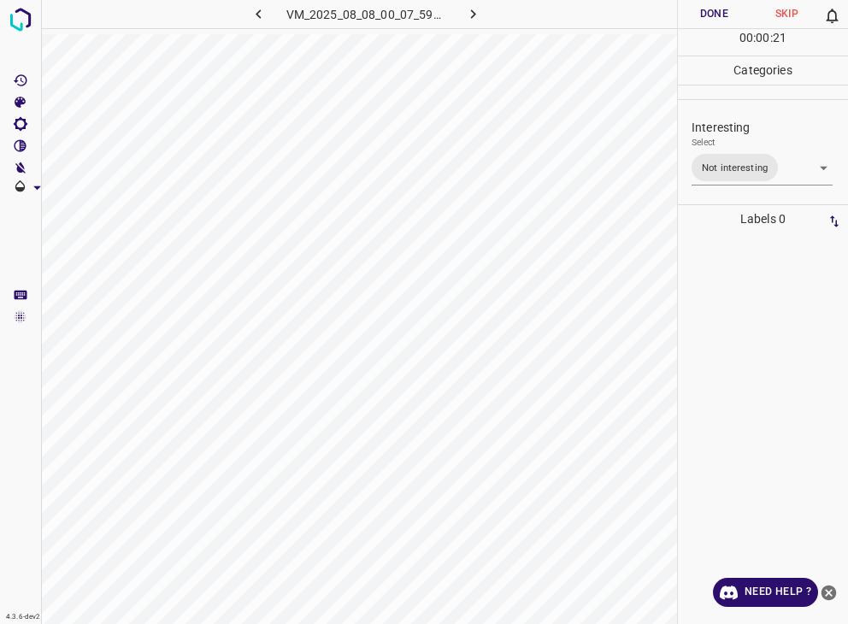
click at [710, 9] on div at bounding box center [424, 312] width 848 height 624
click at [710, 9] on button "Done" at bounding box center [714, 14] width 73 height 28
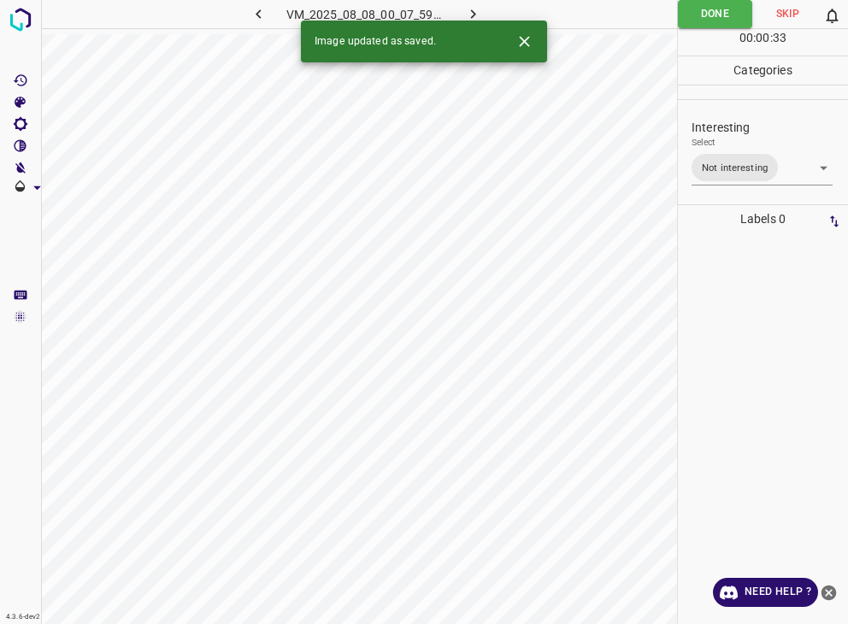
click at [479, 7] on icon "button" at bounding box center [473, 14] width 18 height 18
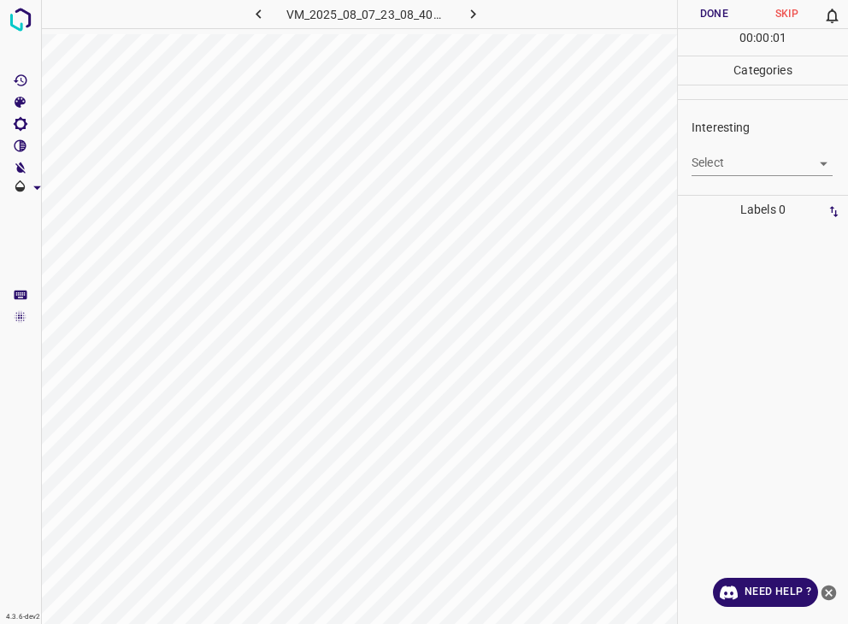
click at [729, 154] on body "4.3.6-dev2 VM_2025_08_07_23_08_40_216_01.gif Done Skip 0 00 : 00 : 01 Categorie…" at bounding box center [424, 312] width 848 height 624
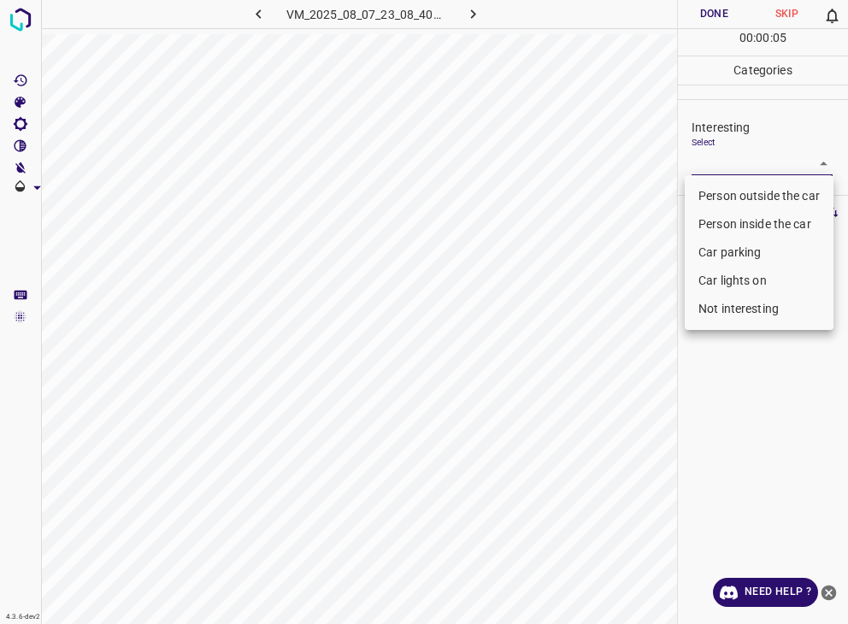
click at [766, 198] on li "Person outside the car" at bounding box center [759, 196] width 149 height 28
type input "Person outside the car"
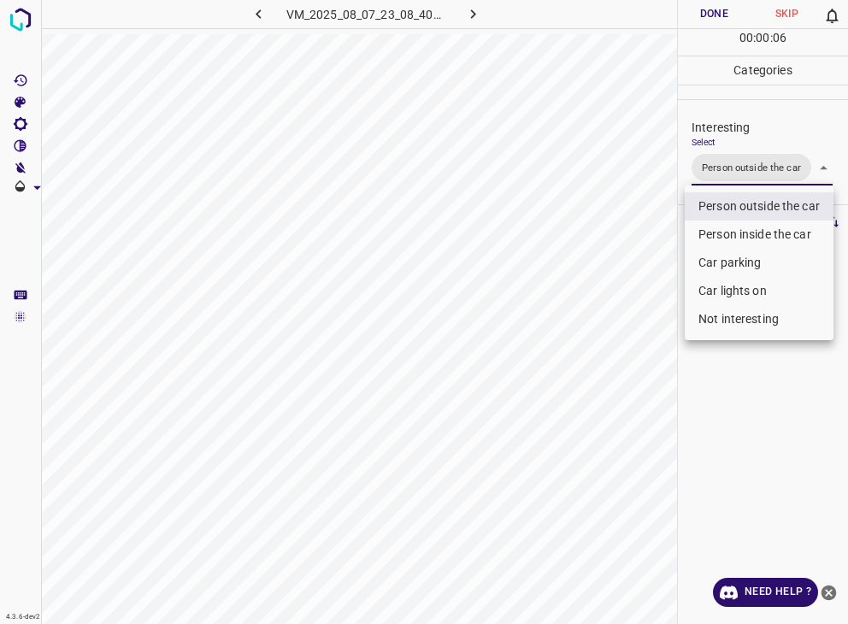
click at [730, 8] on div at bounding box center [424, 312] width 848 height 624
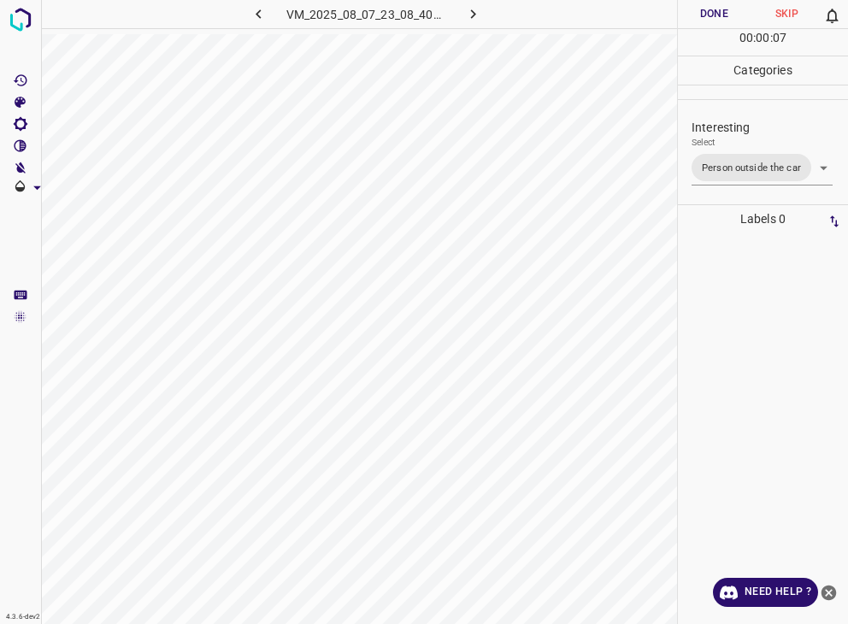
click at [730, 8] on div at bounding box center [424, 312] width 848 height 624
click at [730, 8] on button "Done" at bounding box center [714, 14] width 73 height 28
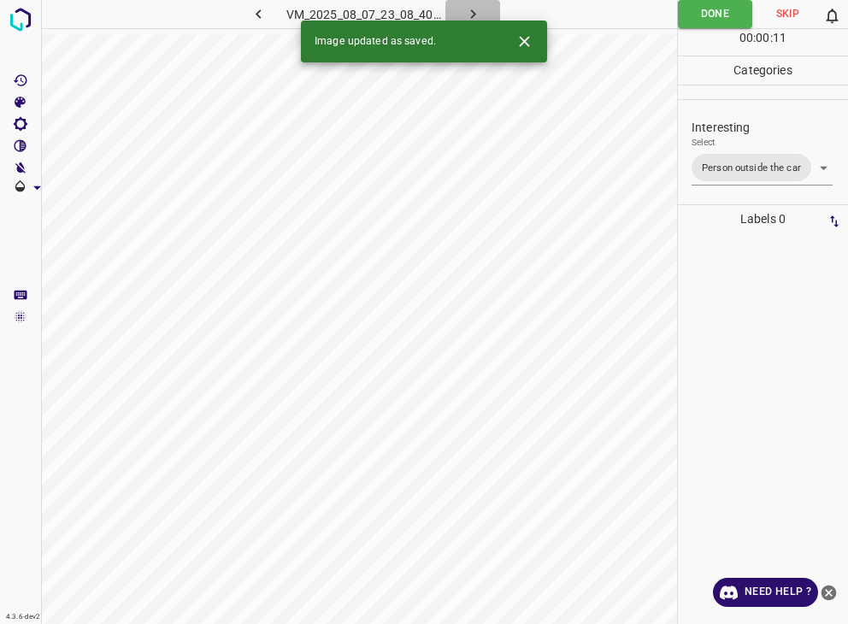
click at [485, 4] on button "button" at bounding box center [472, 14] width 55 height 28
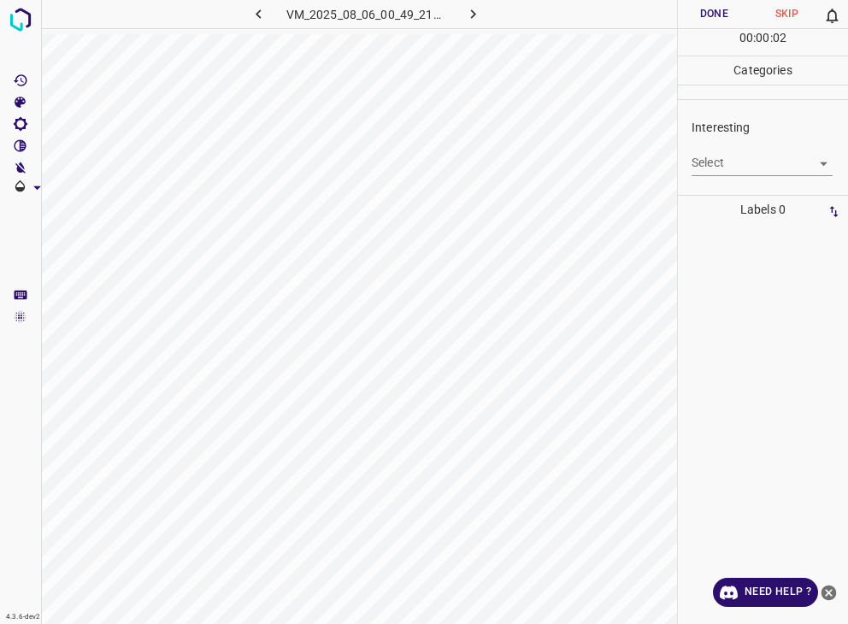
click at [748, 166] on body "4.3.6-dev2 VM_2025_08_06_00_49_21_353_03.gif Done Skip 0 00 : 00 : 02 Categorie…" at bounding box center [424, 312] width 848 height 624
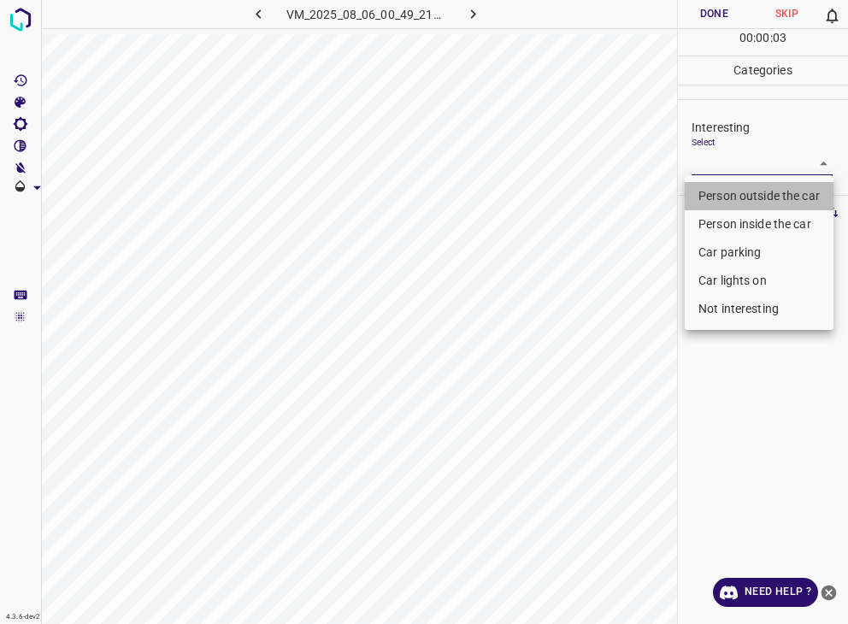
click at [749, 194] on li "Person outside the car" at bounding box center [759, 196] width 149 height 28
type input "Person outside the car"
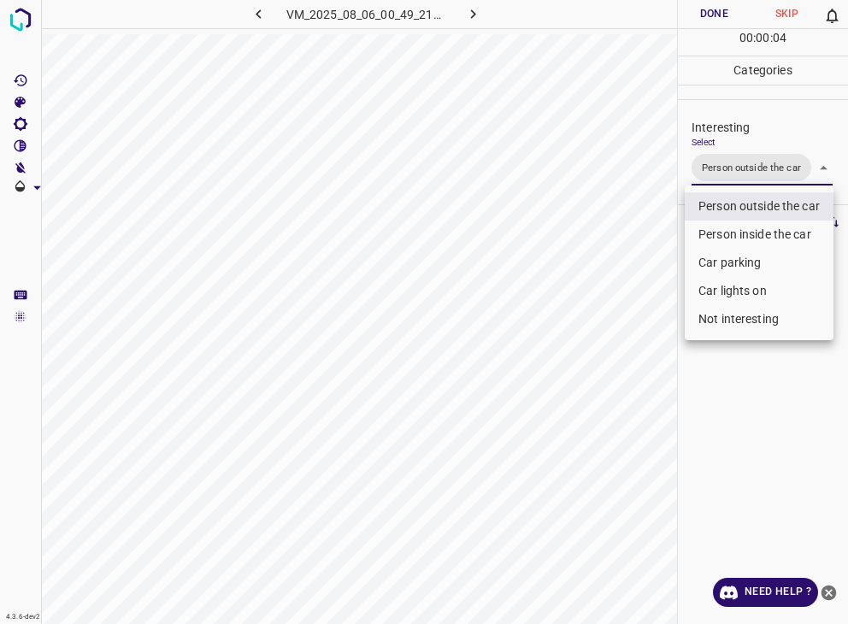
click at [711, 9] on div at bounding box center [424, 312] width 848 height 624
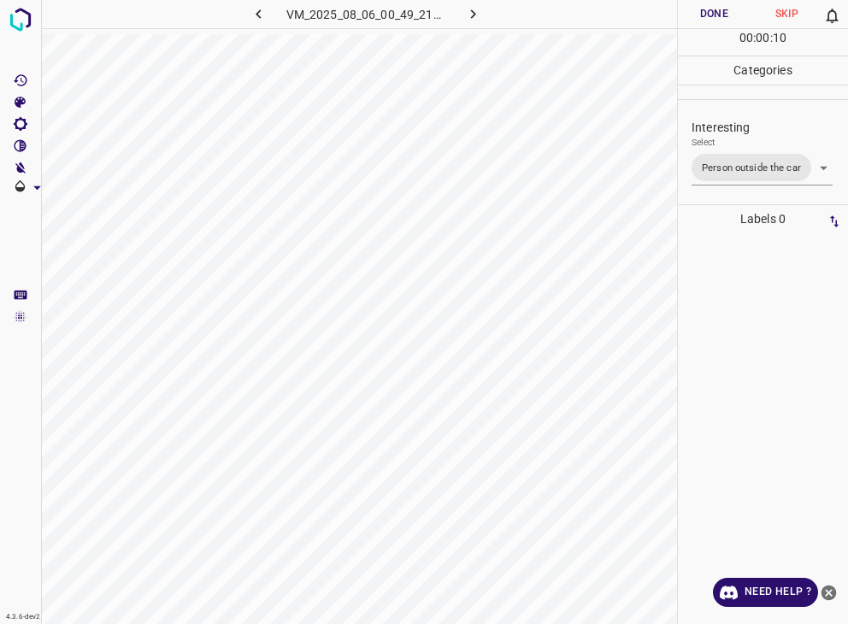
click at [735, 4] on button "Done" at bounding box center [714, 14] width 73 height 28
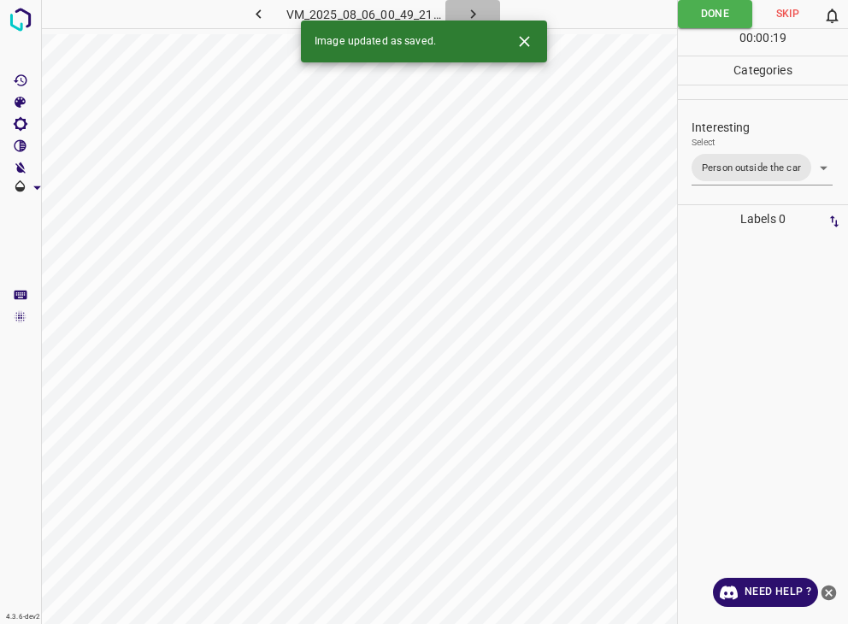
click at [466, 12] on icon "button" at bounding box center [473, 14] width 18 height 18
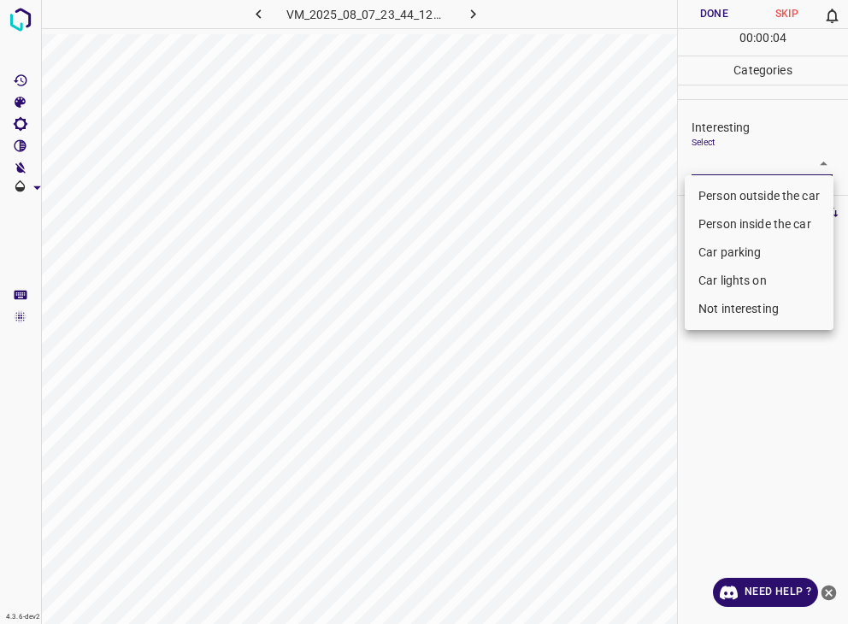
click at [714, 166] on body "4.3.6-dev2 VM_2025_08_07_23_44_12_041_04.gif Done Skip 0 00 : 00 : 04 Categorie…" at bounding box center [424, 312] width 848 height 624
click at [712, 199] on li "Person outside the car" at bounding box center [759, 196] width 149 height 28
type input "Person outside the car"
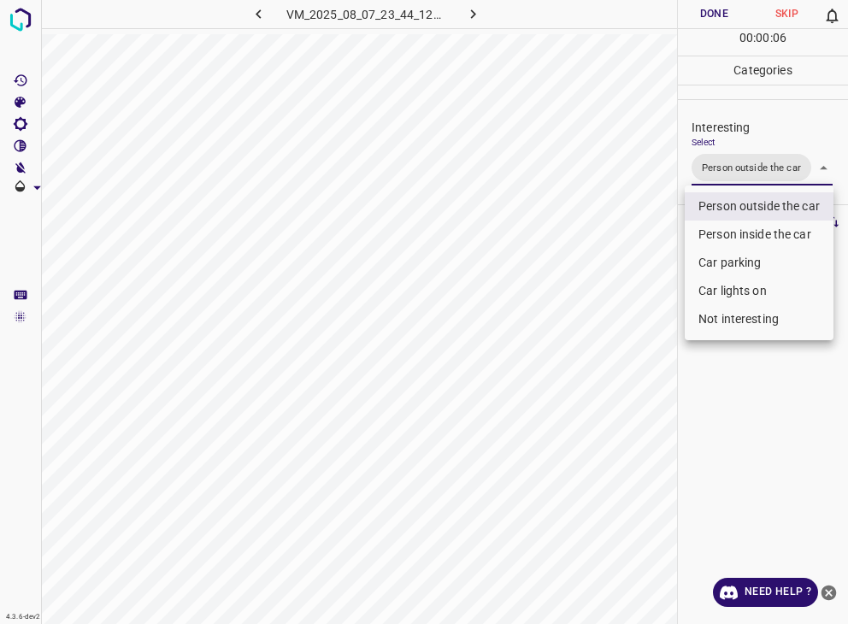
click at [720, 8] on div at bounding box center [424, 312] width 848 height 624
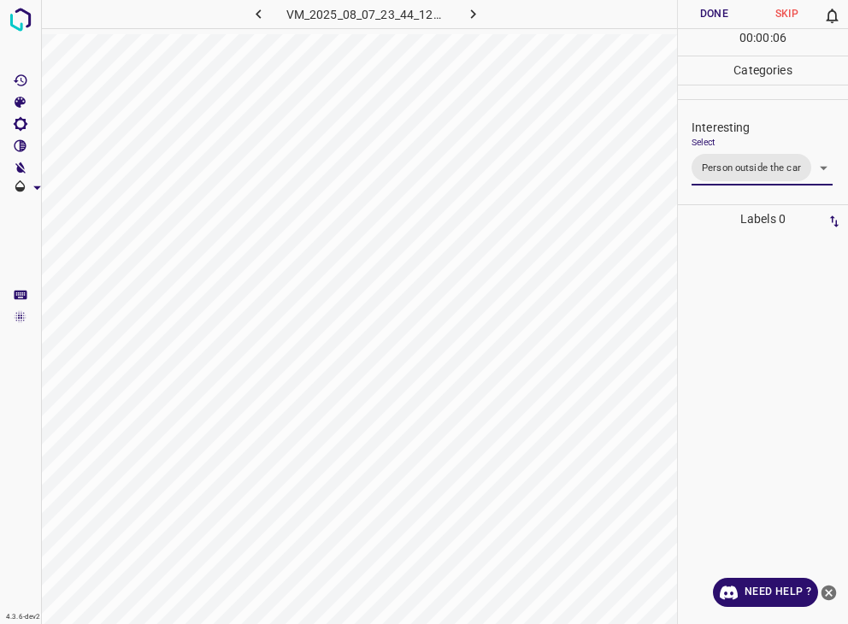
click at [720, 8] on div at bounding box center [424, 312] width 848 height 624
click at [720, 8] on button "Done" at bounding box center [714, 14] width 73 height 28
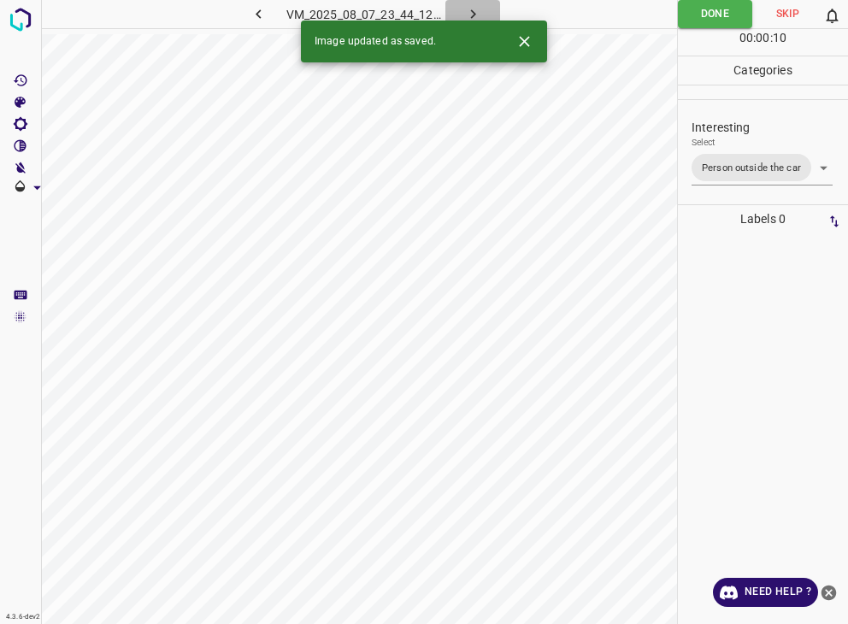
click at [481, 10] on icon "button" at bounding box center [473, 14] width 18 height 18
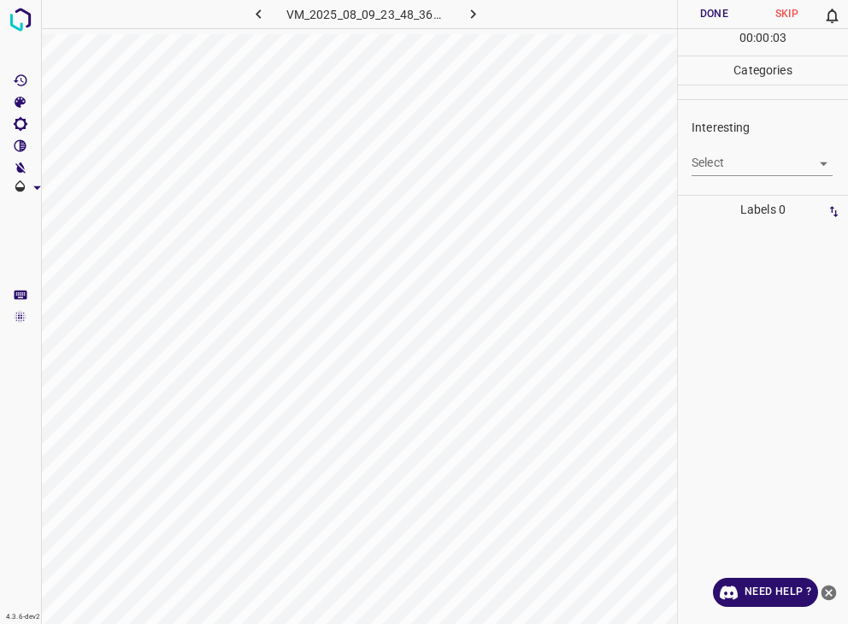
click at [710, 162] on body "4.3.6-dev2 VM_2025_08_09_23_48_36_911_01.gif Done Skip 0 00 : 00 : 03 Categorie…" at bounding box center [424, 312] width 848 height 624
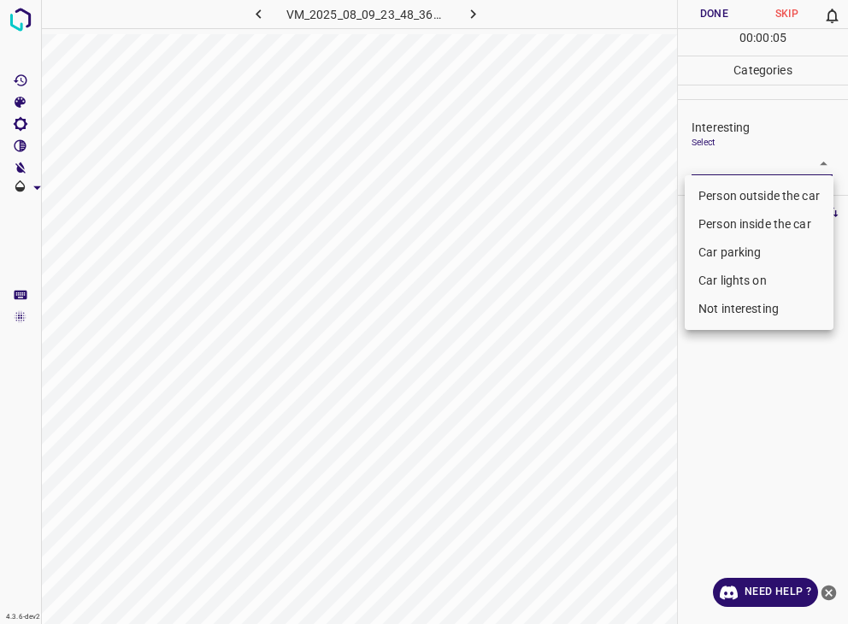
click at [705, 191] on li "Person outside the car" at bounding box center [759, 196] width 149 height 28
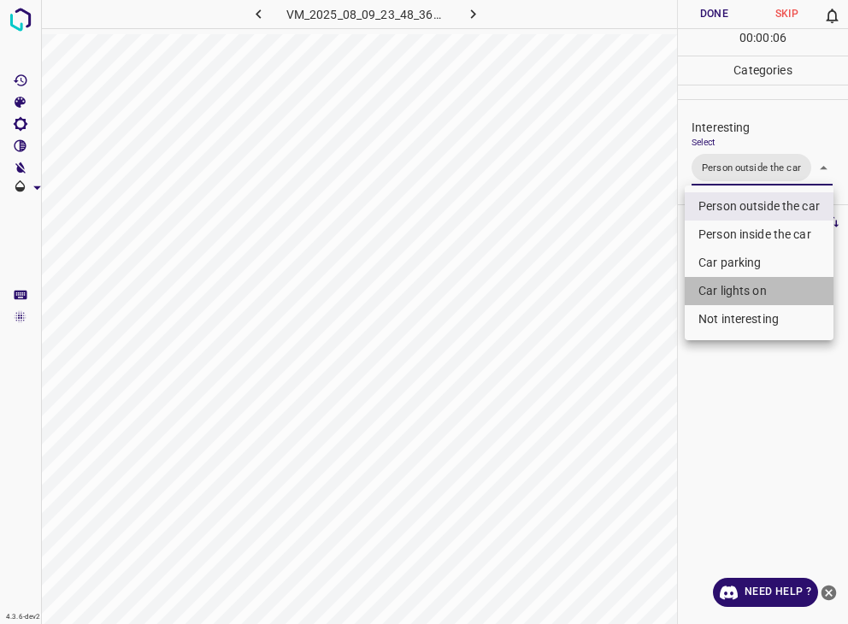
click at [710, 288] on li "Car lights on" at bounding box center [759, 291] width 149 height 28
type input "Person outside the car,Car lights on"
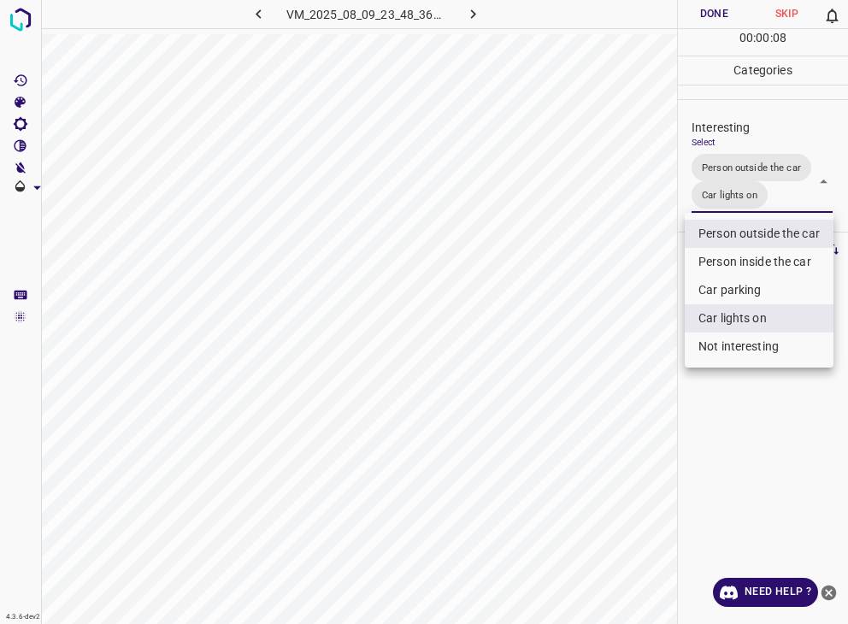
click at [711, 8] on div at bounding box center [424, 312] width 848 height 624
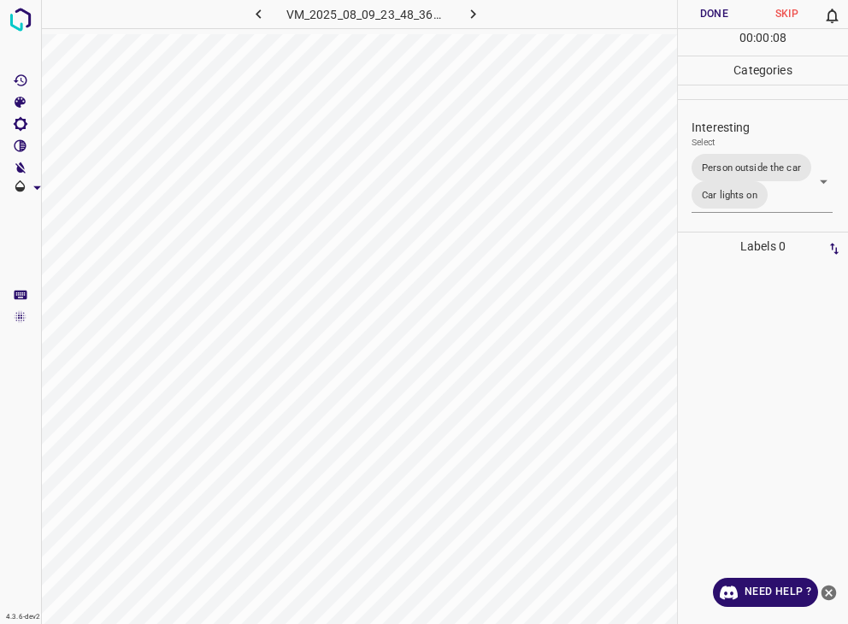
click at [711, 8] on div at bounding box center [424, 312] width 848 height 624
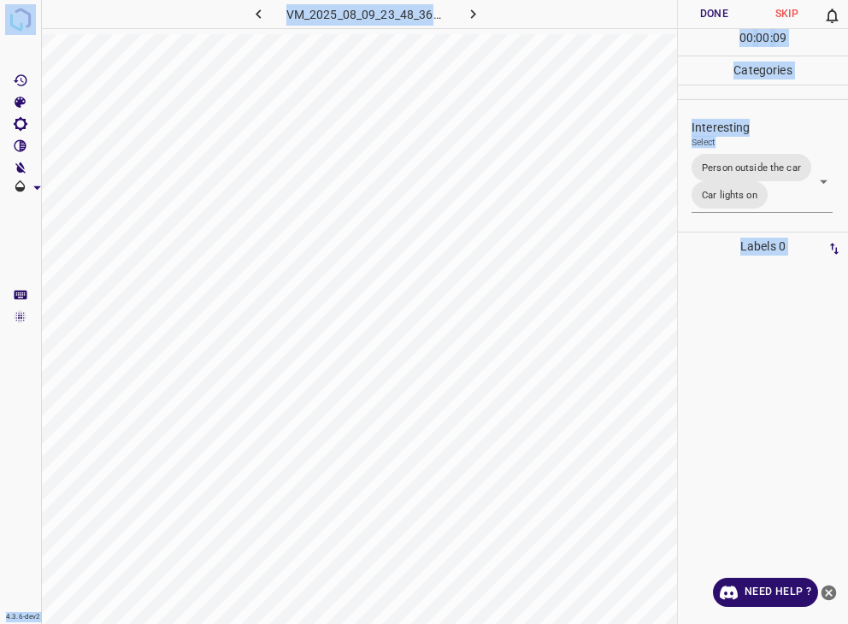
click at [711, 8] on button "Done" at bounding box center [714, 14] width 73 height 28
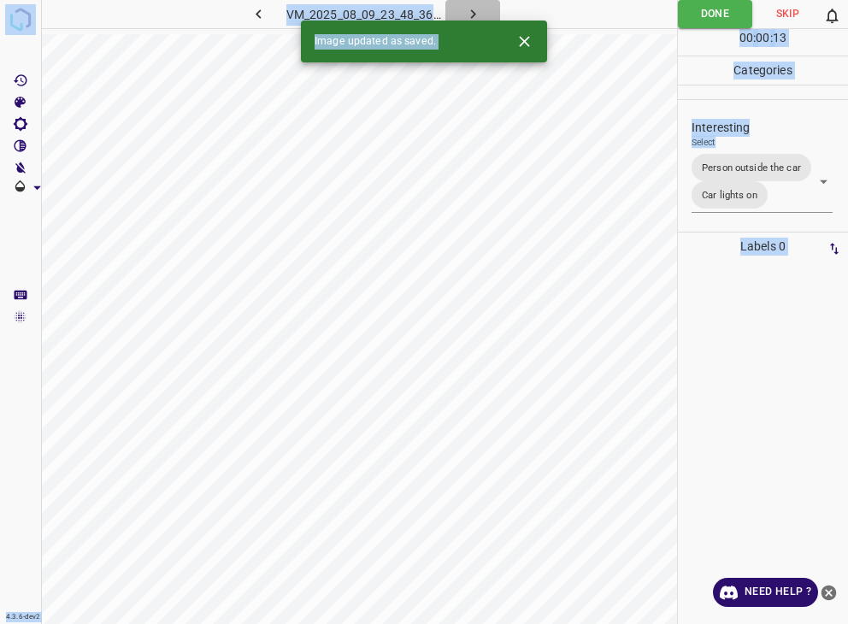
click at [482, 9] on button "button" at bounding box center [472, 14] width 55 height 28
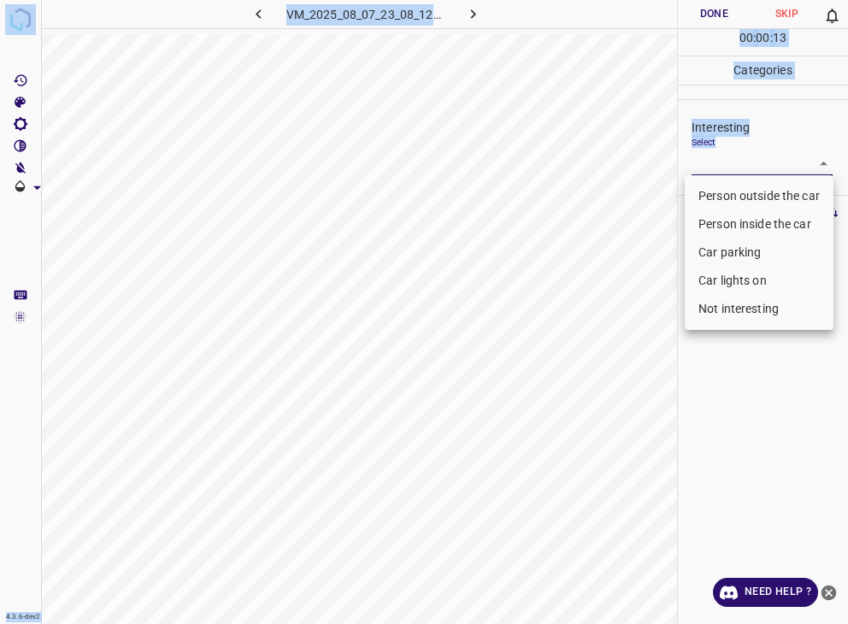
click at [726, 162] on body "4.3.6-dev2 VM_2025_08_07_23_08_12_309_01.gif Done Skip 0 00 : 00 : 13 Categorie…" at bounding box center [424, 312] width 848 height 624
click at [722, 190] on li "Person outside the car" at bounding box center [759, 196] width 149 height 28
type input "Person outside the car"
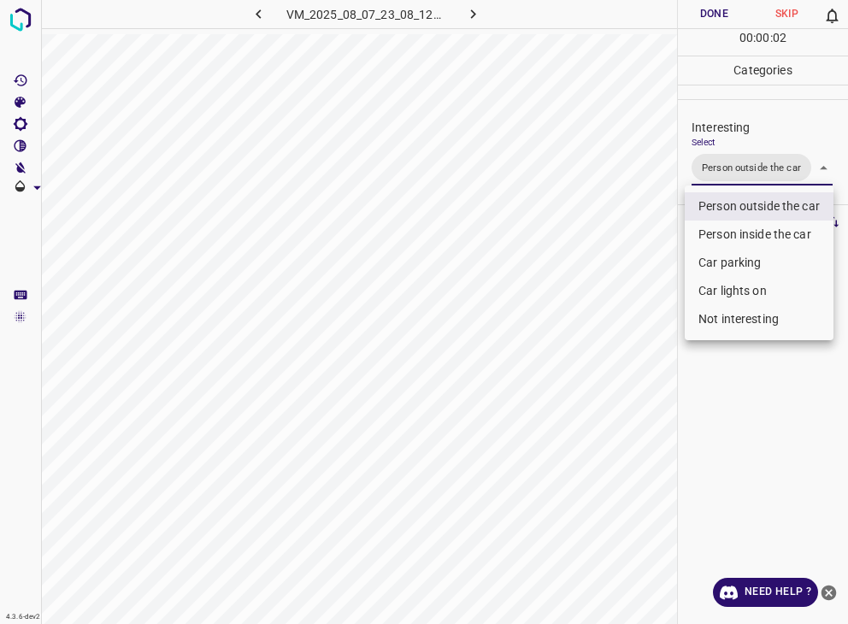
click at [705, 18] on div at bounding box center [424, 312] width 848 height 624
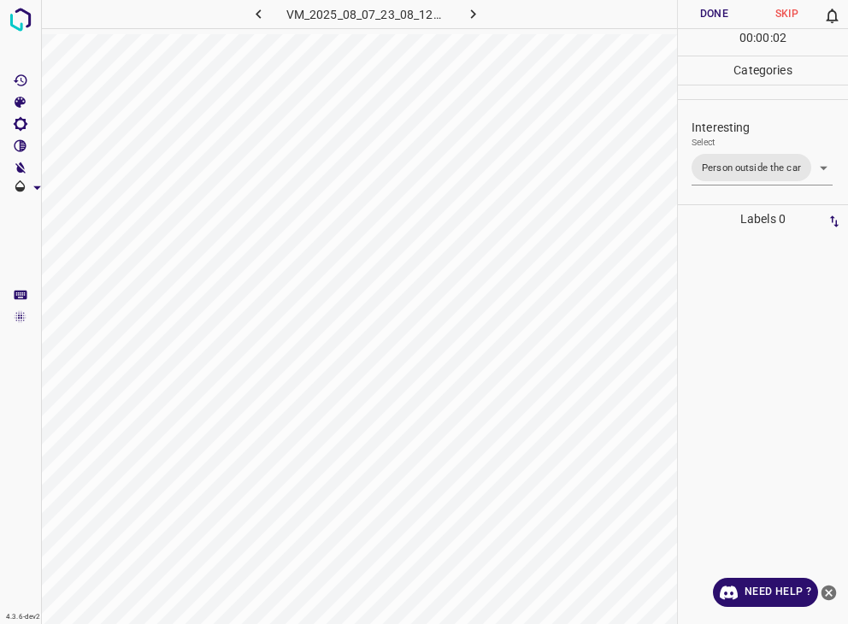
click at [705, 18] on button "Done" at bounding box center [714, 14] width 73 height 28
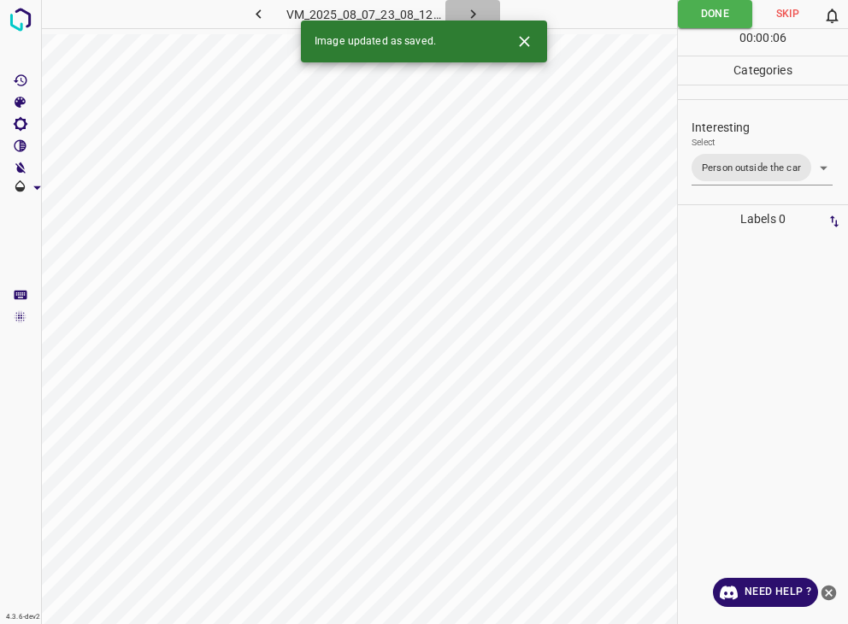
click at [475, 10] on icon "button" at bounding box center [473, 14] width 18 height 18
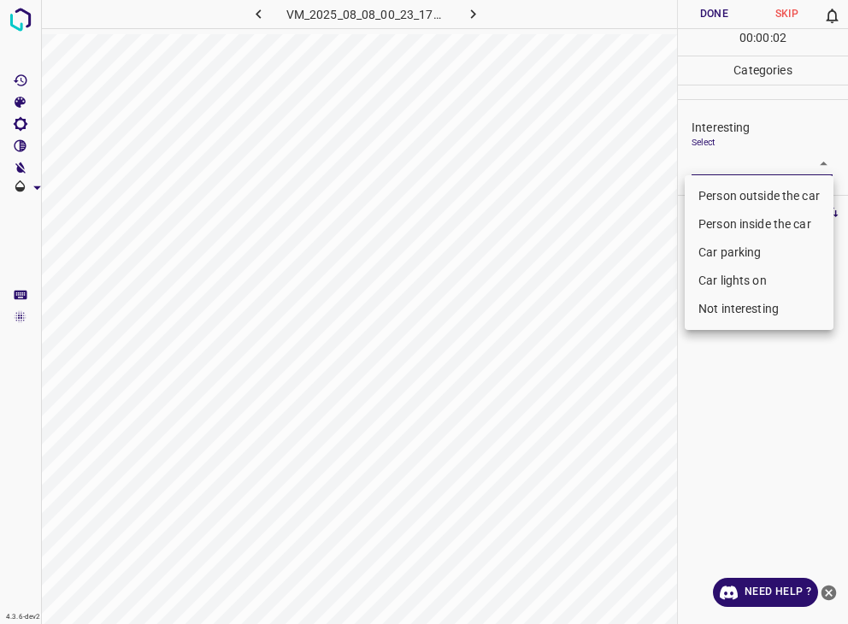
click at [734, 167] on body "4.3.6-dev2 VM_2025_08_08_00_23_17_807_04.gif Done Skip 0 00 : 00 : 02 Categorie…" at bounding box center [424, 312] width 848 height 624
click at [758, 313] on li "Not interesting" at bounding box center [759, 309] width 149 height 28
type input "Not interesting"
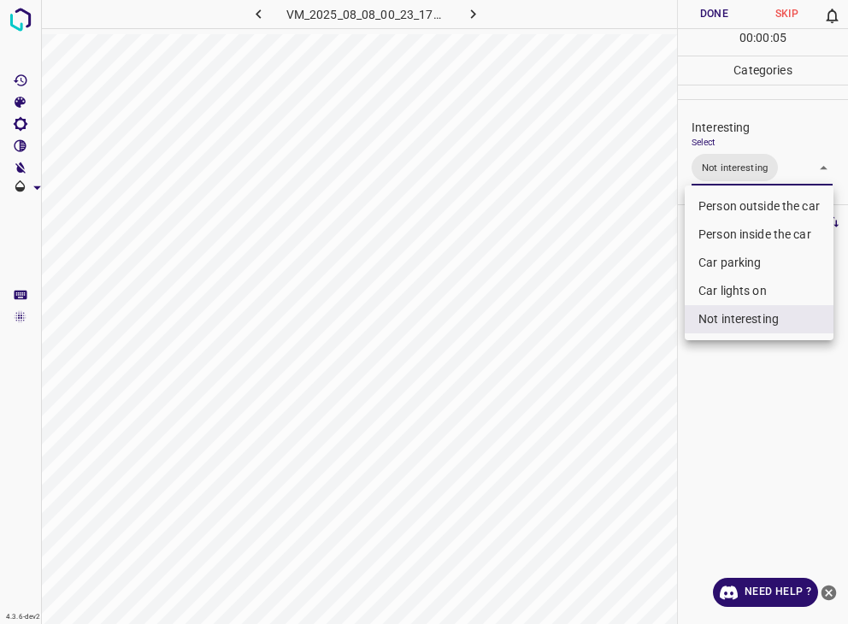
click at [719, 13] on div at bounding box center [424, 312] width 848 height 624
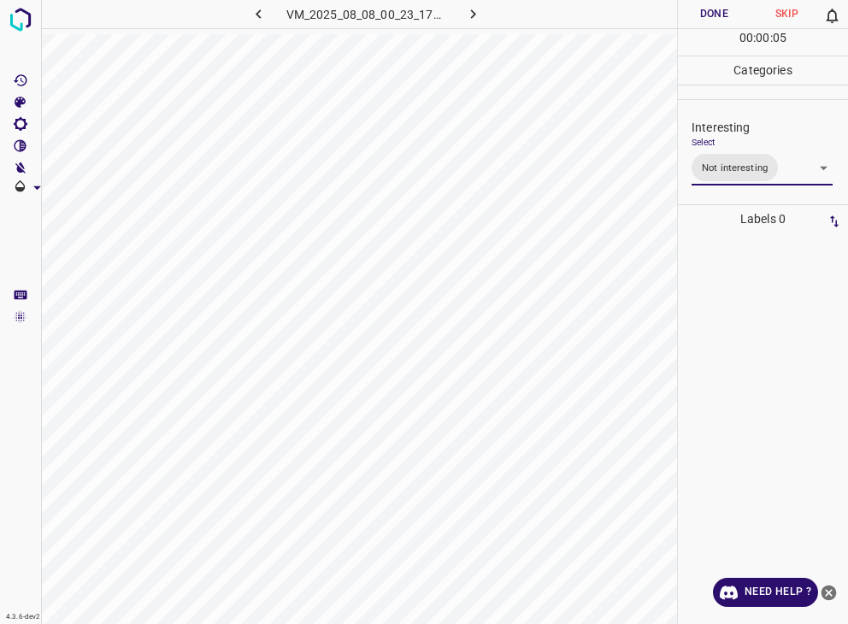
click at [719, 13] on div "Person outside the car Person inside the car Car parking Car lights on Not inte…" at bounding box center [424, 312] width 848 height 624
click at [719, 13] on button "Done" at bounding box center [714, 14] width 73 height 28
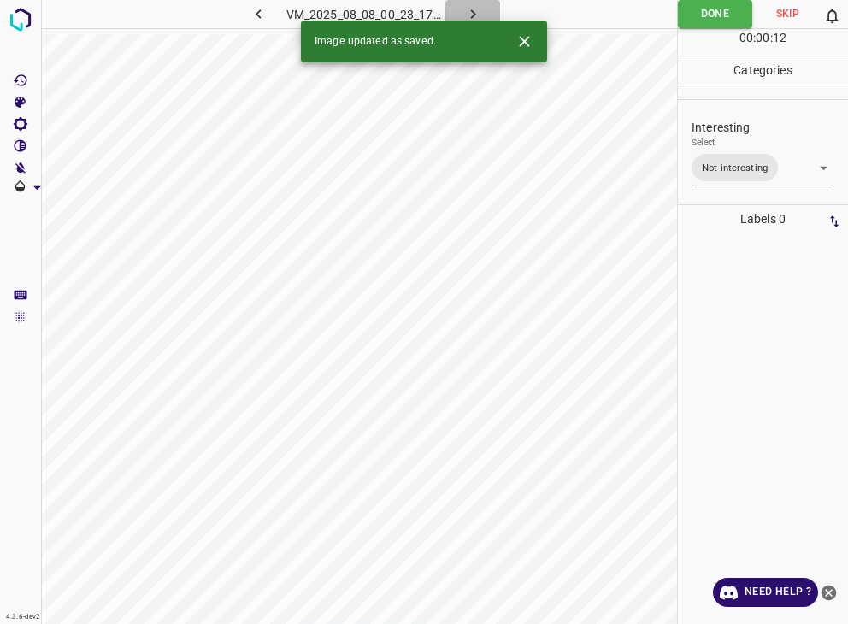
click at [481, 14] on icon "button" at bounding box center [473, 14] width 18 height 18
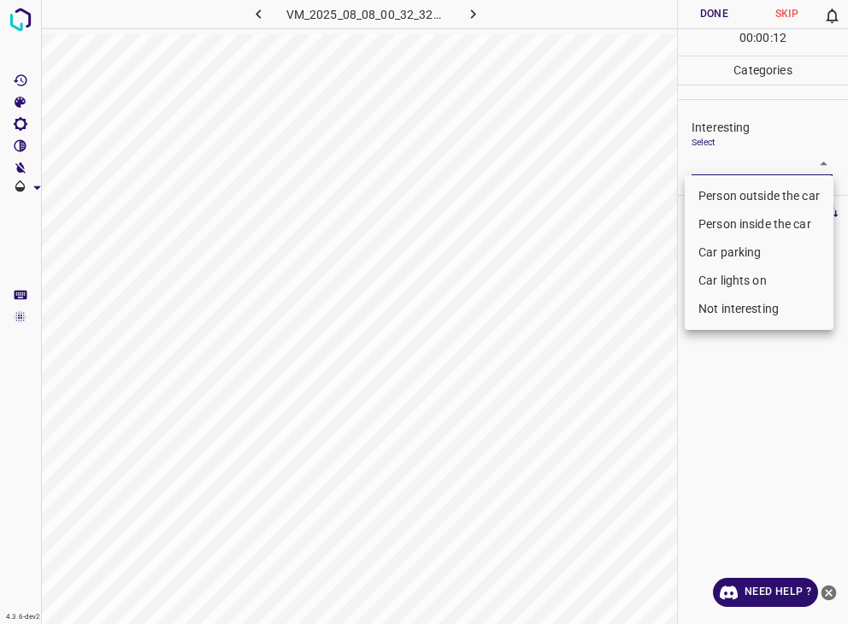
click at [714, 155] on body "4.3.6-dev2 VM_2025_08_08_00_32_32_848_06.gif Done Skip 0 00 : 00 : 12 Categorie…" at bounding box center [424, 312] width 848 height 624
click at [712, 188] on li "Person outside the car" at bounding box center [759, 196] width 149 height 28
type input "Person outside the car"
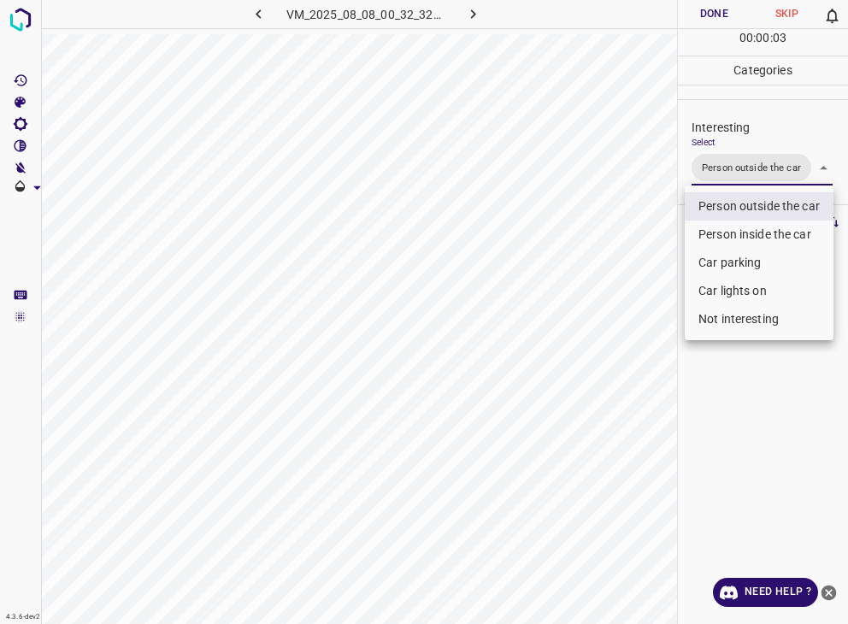
click at [705, 9] on div at bounding box center [424, 312] width 848 height 624
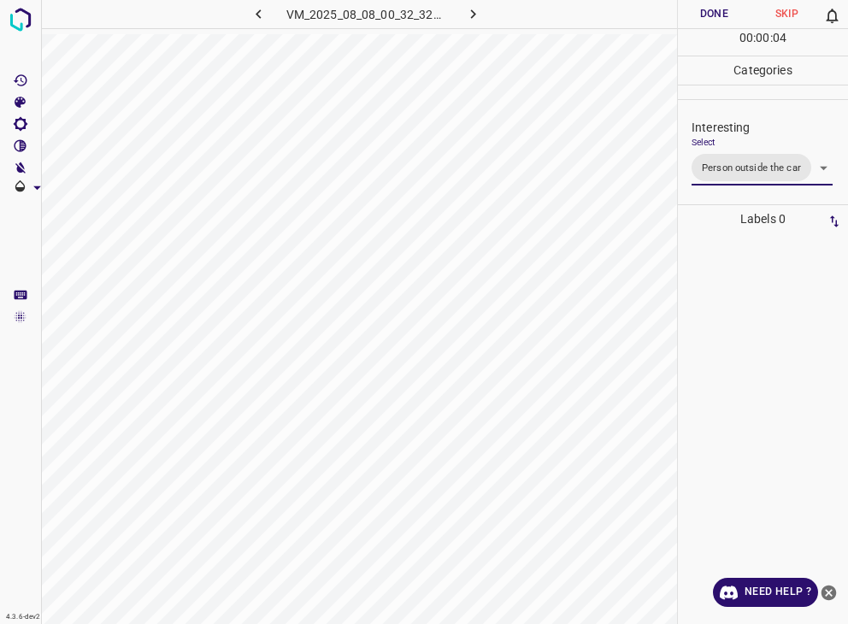
click at [705, 9] on button "Done" at bounding box center [714, 14] width 73 height 28
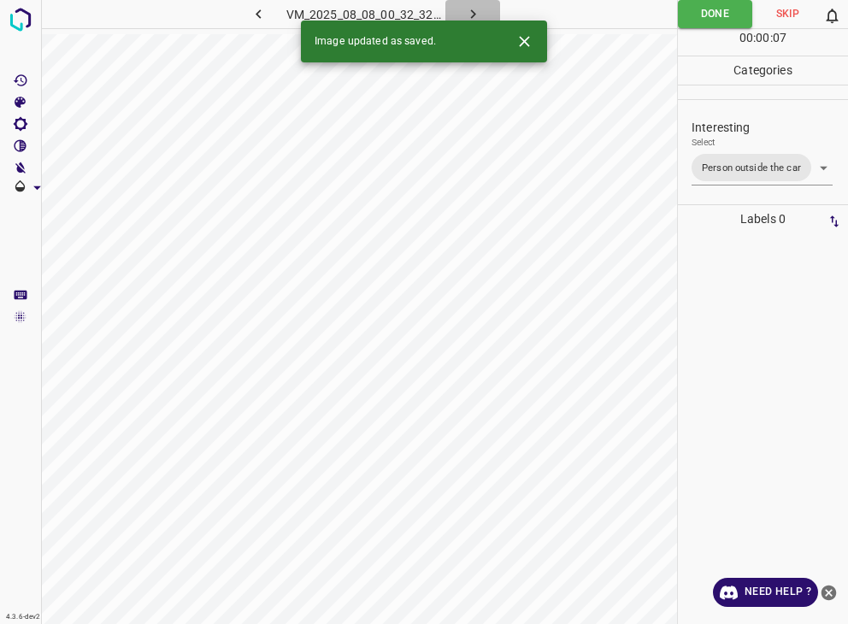
click at [465, 13] on icon "button" at bounding box center [473, 14] width 18 height 18
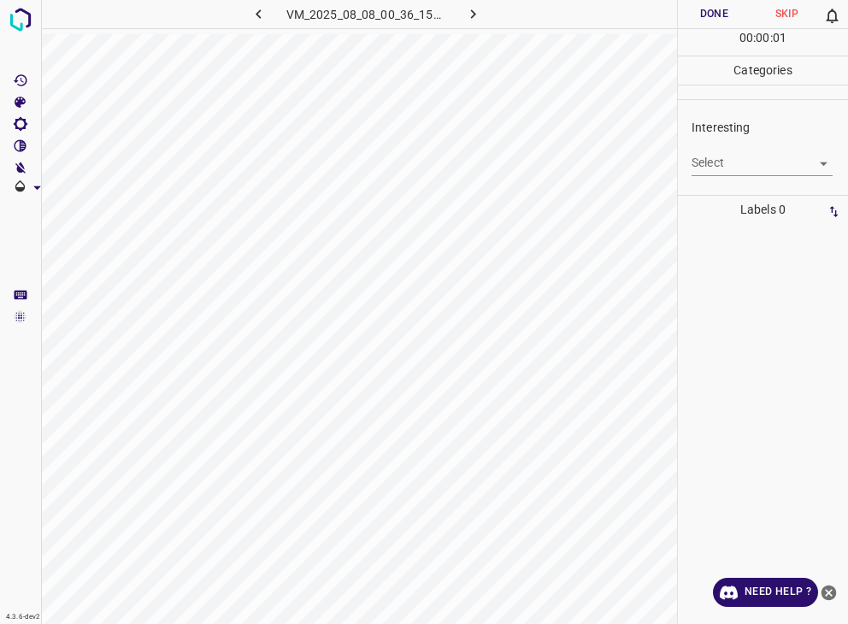
click at [706, 164] on body "4.3.6-dev2 VM_2025_08_08_00_36_15_213_05.gif Done Skip 0 00 : 00 : 01 Categorie…" at bounding box center [424, 312] width 848 height 624
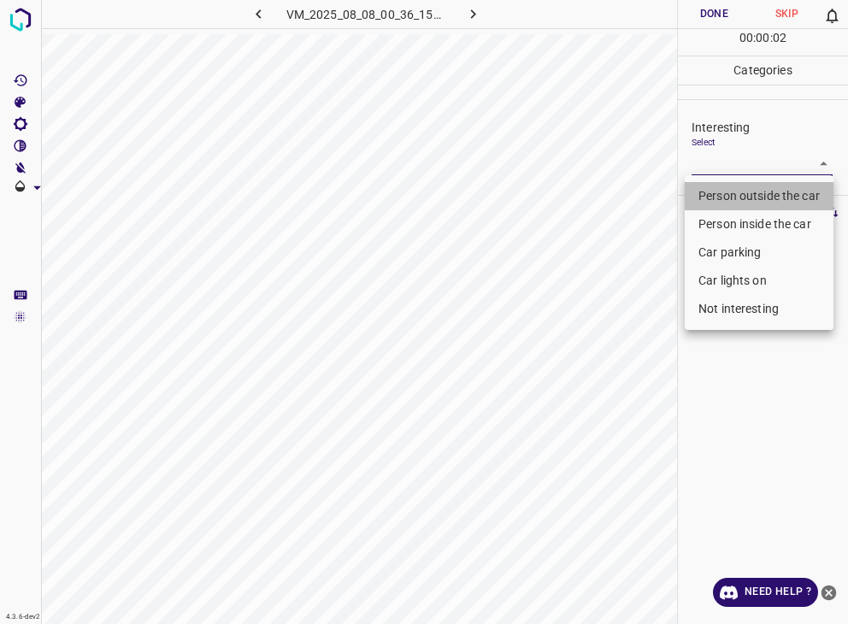
click at [735, 192] on li "Person outside the car" at bounding box center [759, 196] width 149 height 28
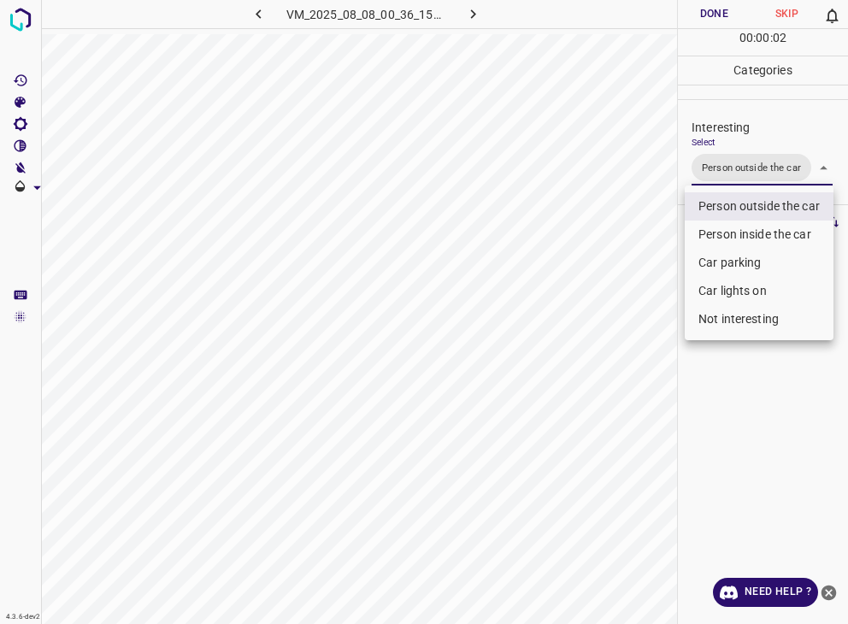
click at [732, 289] on li "Car lights on" at bounding box center [759, 291] width 149 height 28
type input "Person outside the car,Car lights on"
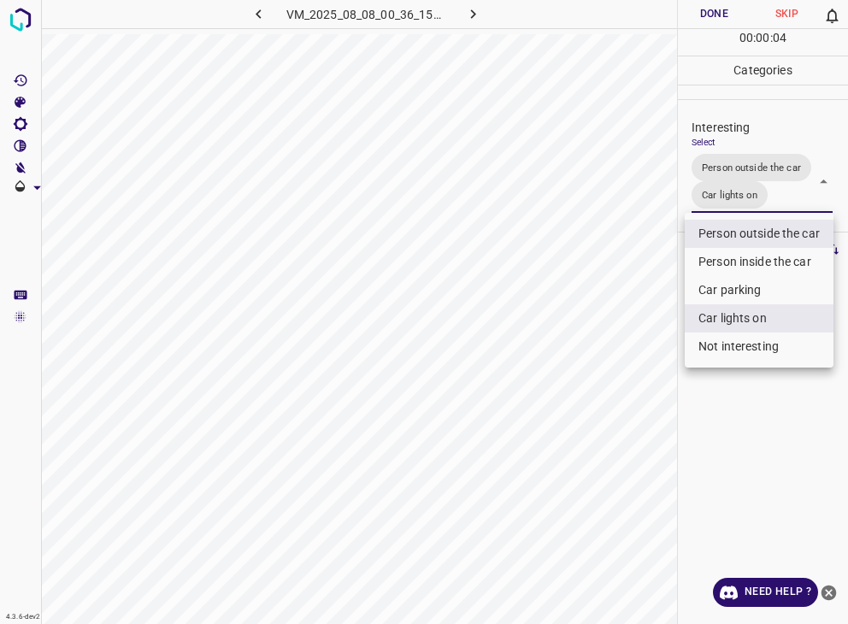
click at [718, 13] on div at bounding box center [424, 312] width 848 height 624
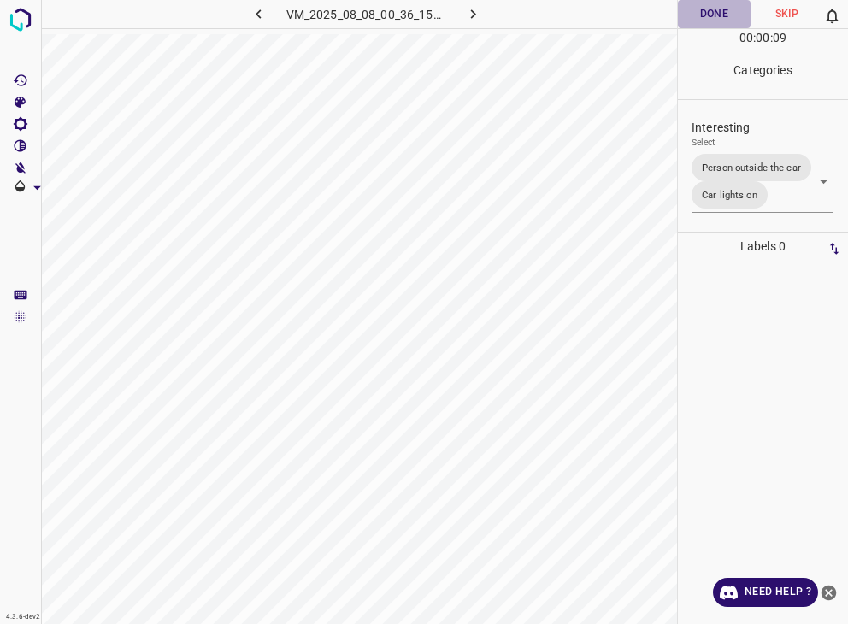
click at [711, 8] on button "Done" at bounding box center [714, 14] width 73 height 28
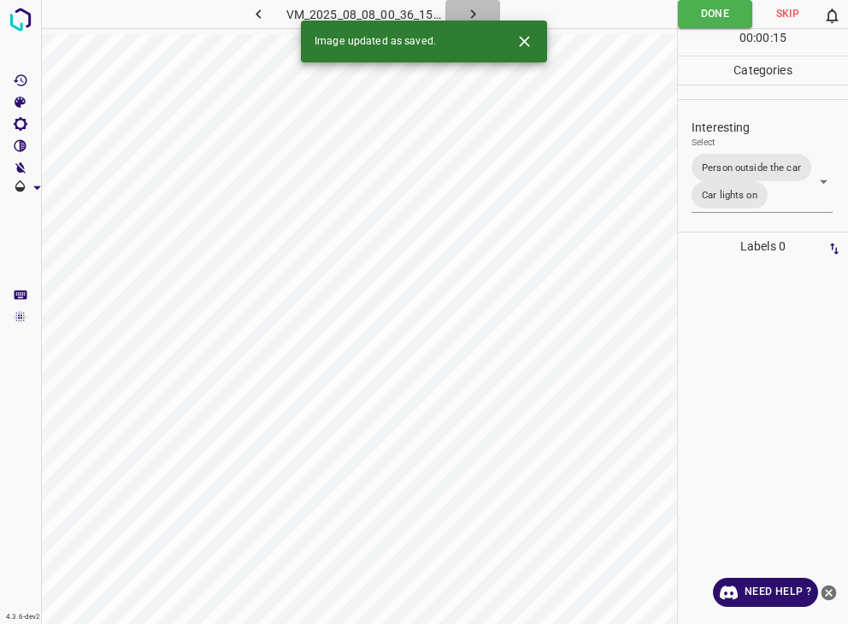
click at [464, 12] on icon "button" at bounding box center [473, 14] width 18 height 18
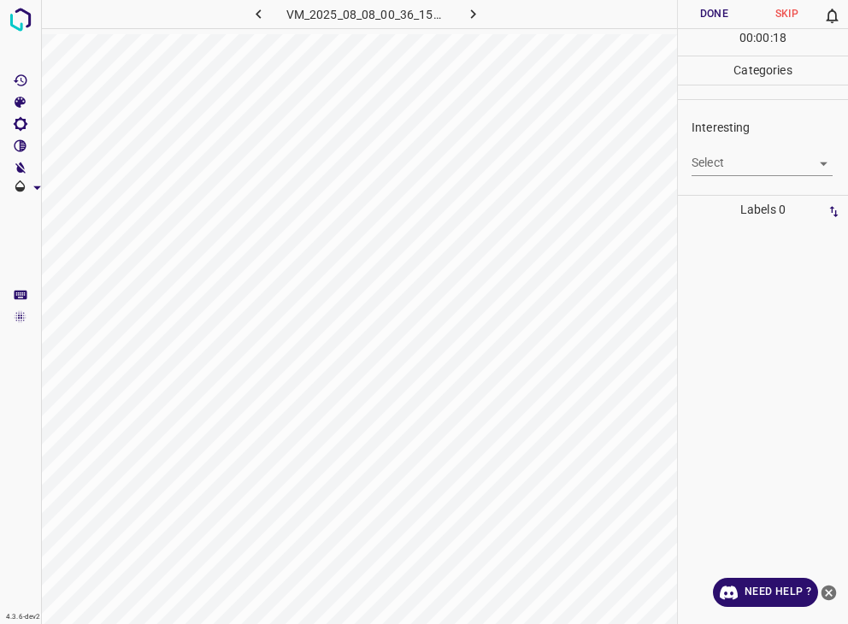
click at [748, 165] on body "4.3.6-dev2 VM_2025_08_08_00_36_15_213_08.gif Done Skip 0 00 : 00 : 18 Categorie…" at bounding box center [424, 312] width 848 height 624
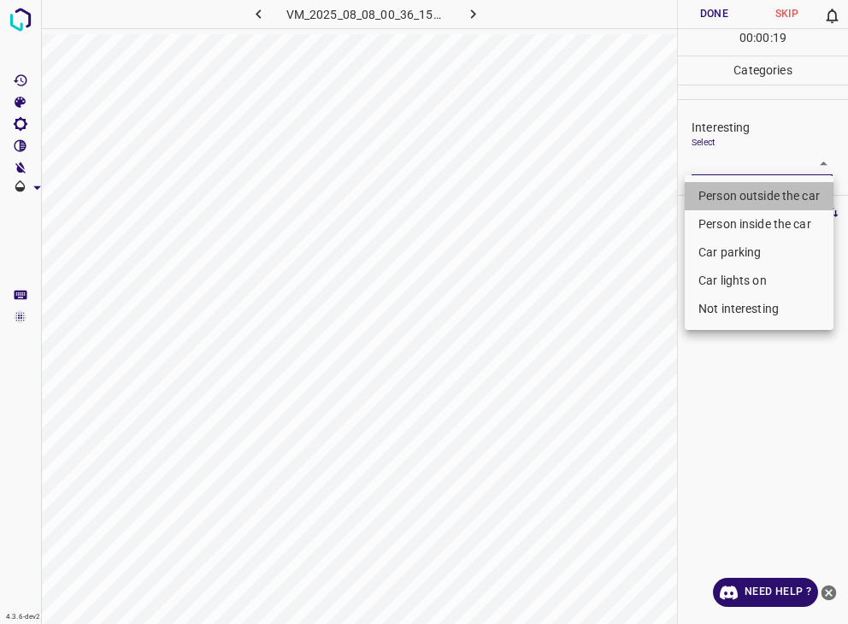
click at [744, 203] on li "Person outside the car" at bounding box center [759, 196] width 149 height 28
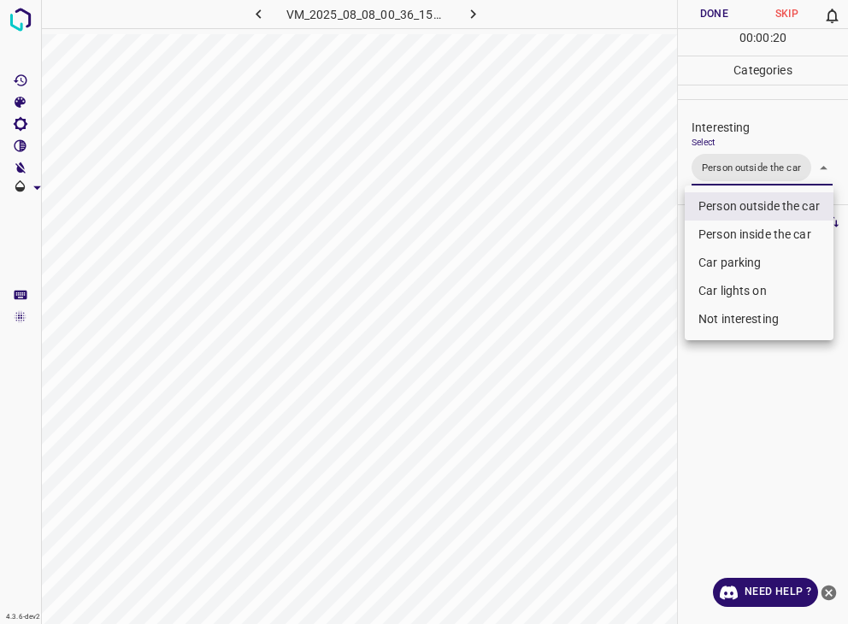
click at [734, 280] on li "Car lights on" at bounding box center [759, 291] width 149 height 28
type input "Person outside the car,Car lights on"
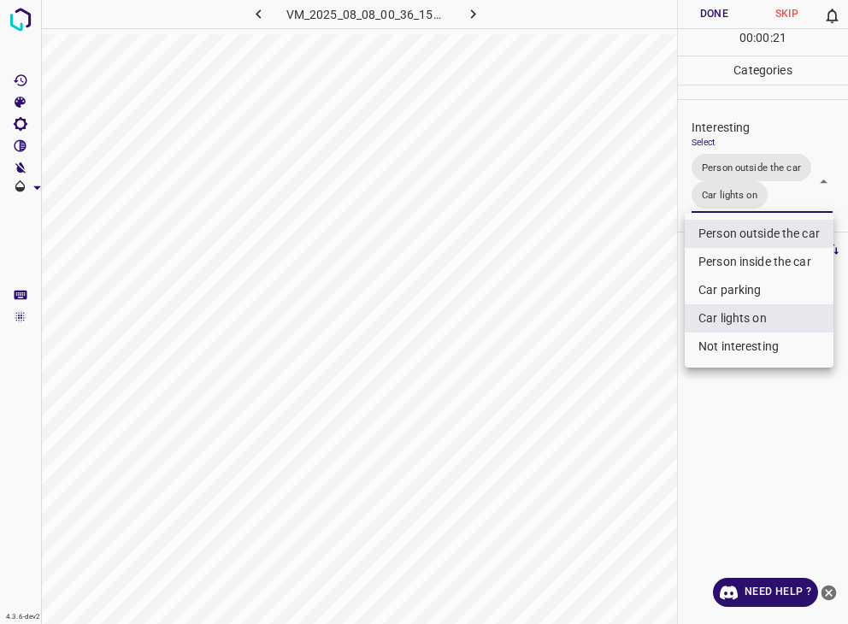
click at [700, 15] on div at bounding box center [424, 312] width 848 height 624
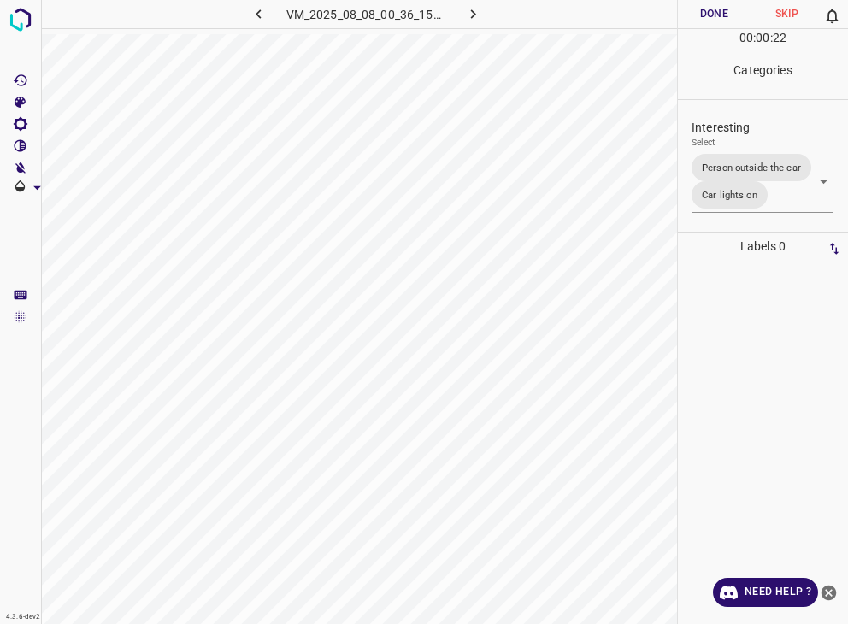
click at [700, 15] on button "Done" at bounding box center [714, 14] width 73 height 28
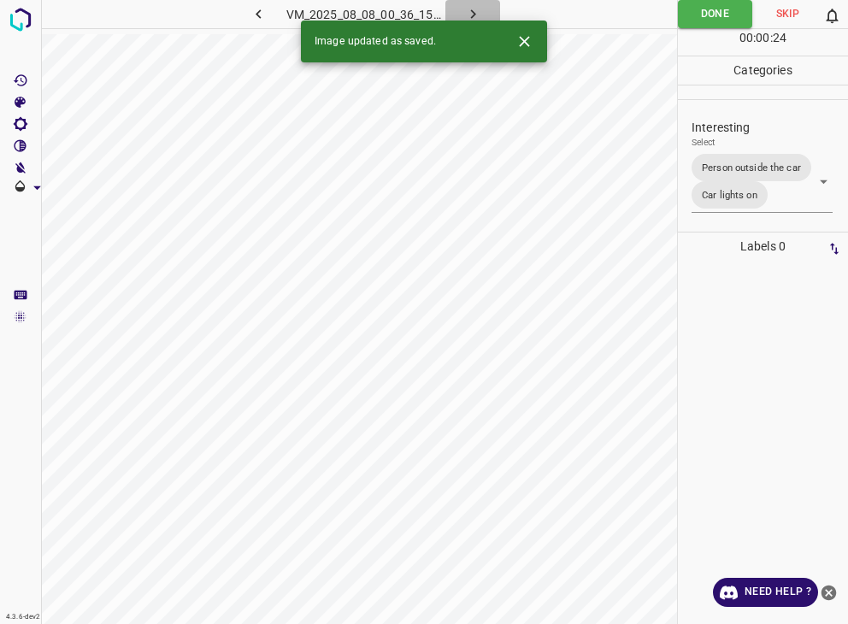
click at [475, 13] on icon "button" at bounding box center [473, 14] width 18 height 18
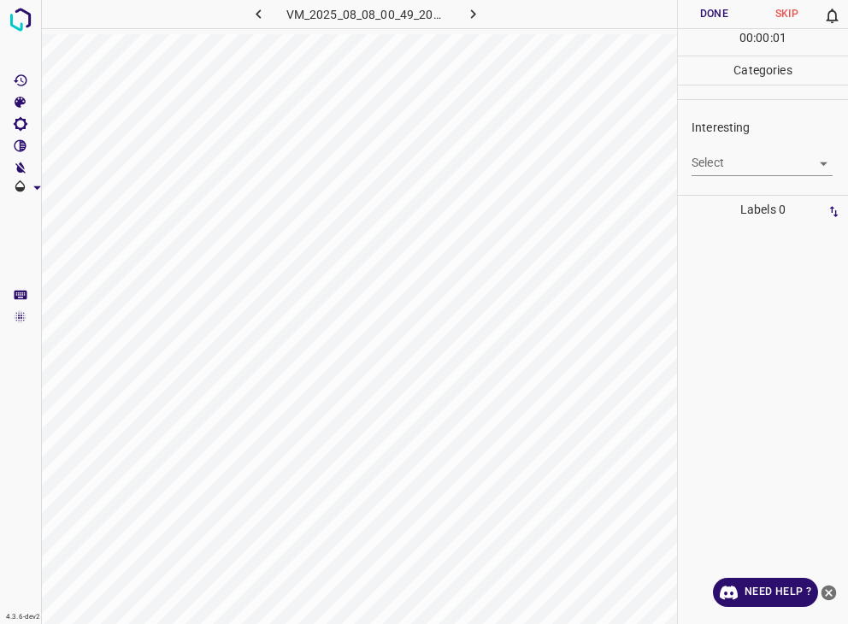
click at [786, 155] on body "4.3.6-dev2 VM_2025_08_08_00_49_20_271_03.gif Done Skip 0 00 : 00 : 01 Categorie…" at bounding box center [424, 312] width 848 height 624
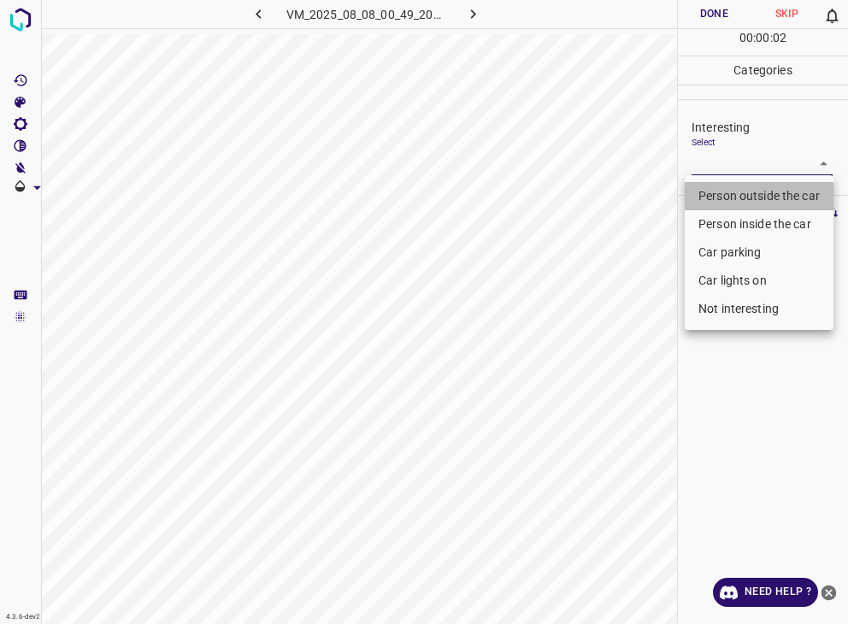
click at [779, 195] on li "Person outside the car" at bounding box center [759, 196] width 149 height 28
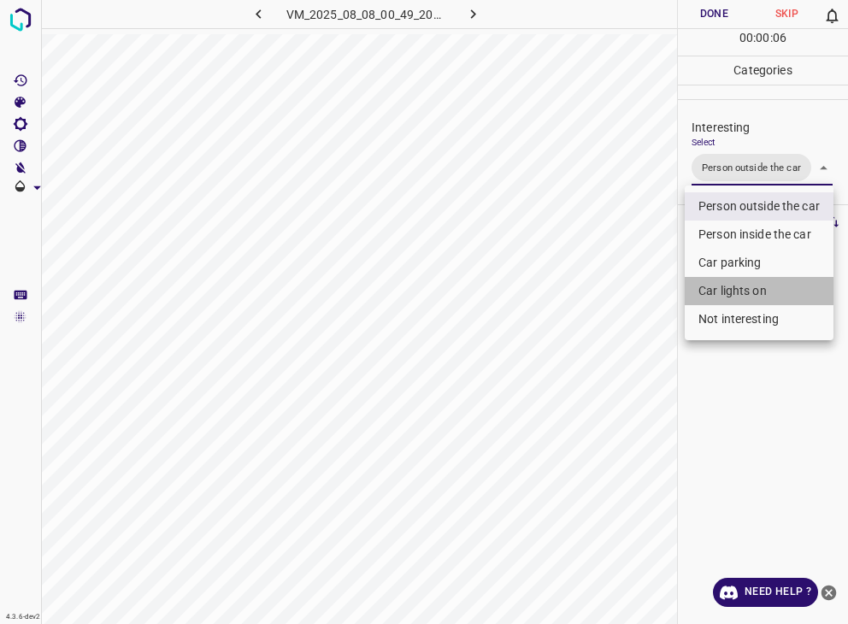
click at [730, 292] on li "Car lights on" at bounding box center [759, 291] width 149 height 28
type input "Person outside the car,Car lights on"
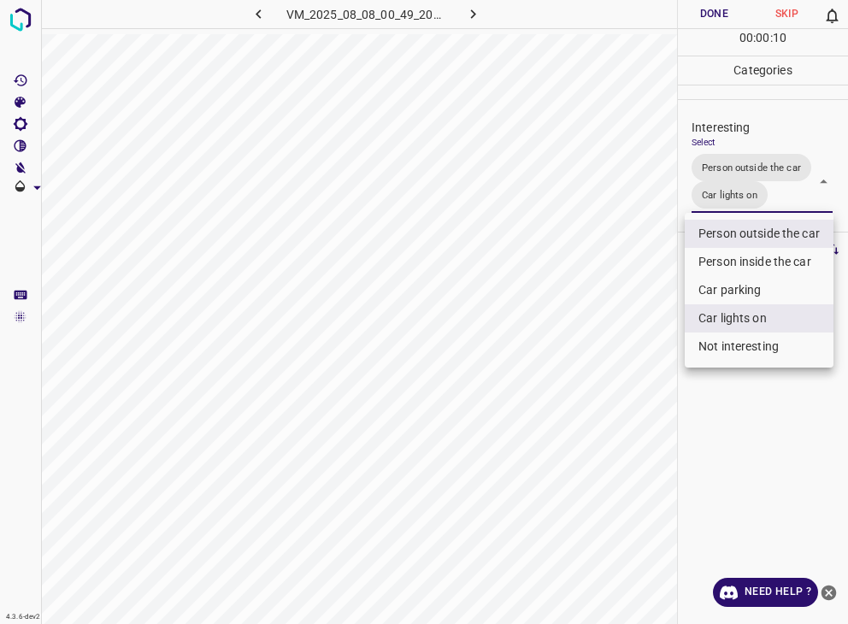
click at [736, 4] on div at bounding box center [424, 312] width 848 height 624
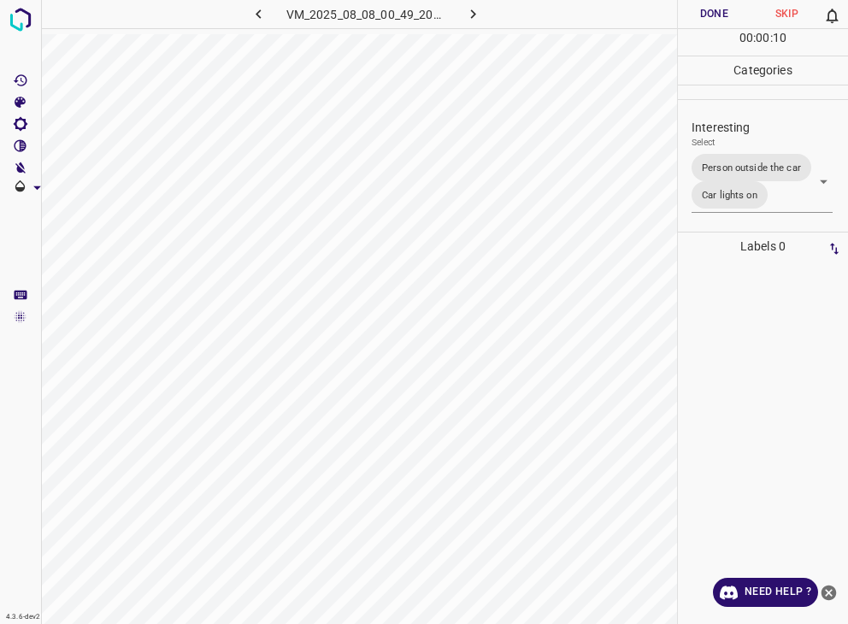
click at [736, 4] on div at bounding box center [424, 312] width 848 height 624
click at [719, 16] on button "Done" at bounding box center [714, 14] width 73 height 28
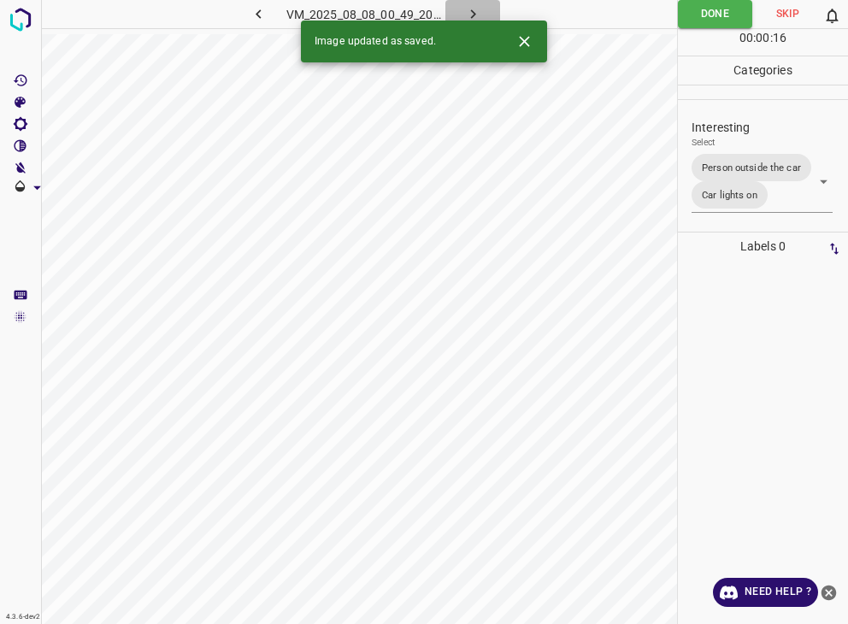
click at [469, 15] on icon "button" at bounding box center [473, 14] width 18 height 18
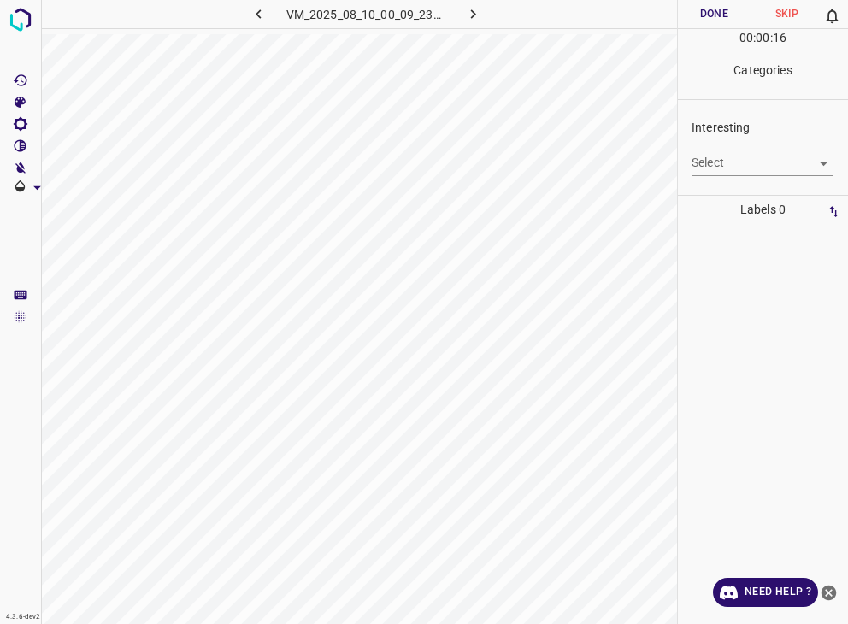
click at [733, 167] on body "4.3.6-dev2 VM_2025_08_10_00_09_23_273_09.gif Done Skip 0 00 : 00 : 16 Categorie…" at bounding box center [424, 312] width 848 height 624
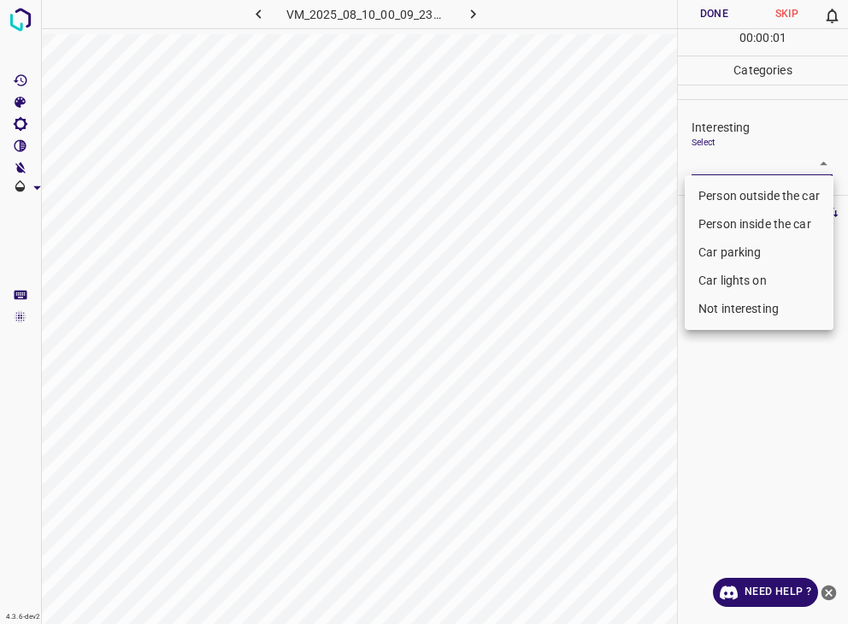
click at [728, 301] on li "Not interesting" at bounding box center [759, 309] width 149 height 28
type input "Not interesting"
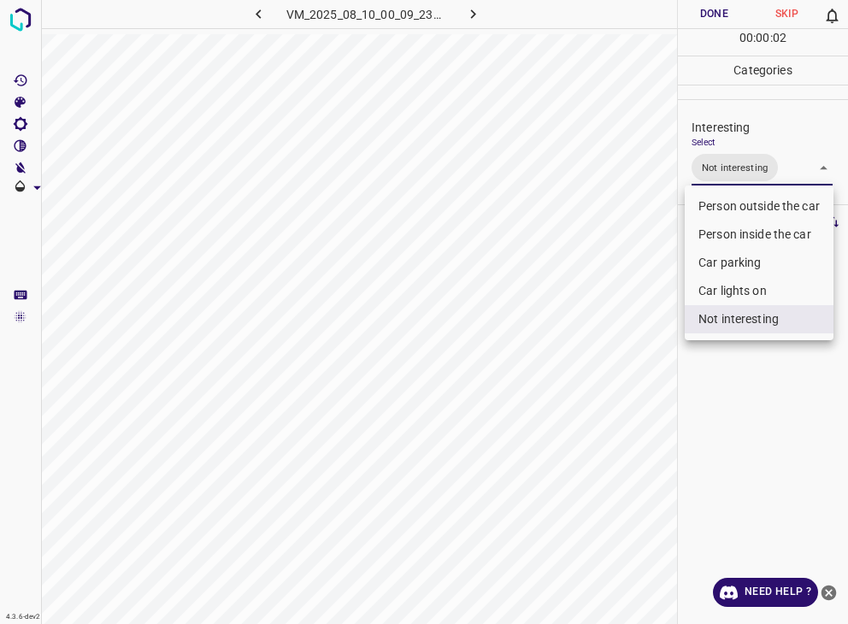
click at [722, 9] on div at bounding box center [424, 312] width 848 height 624
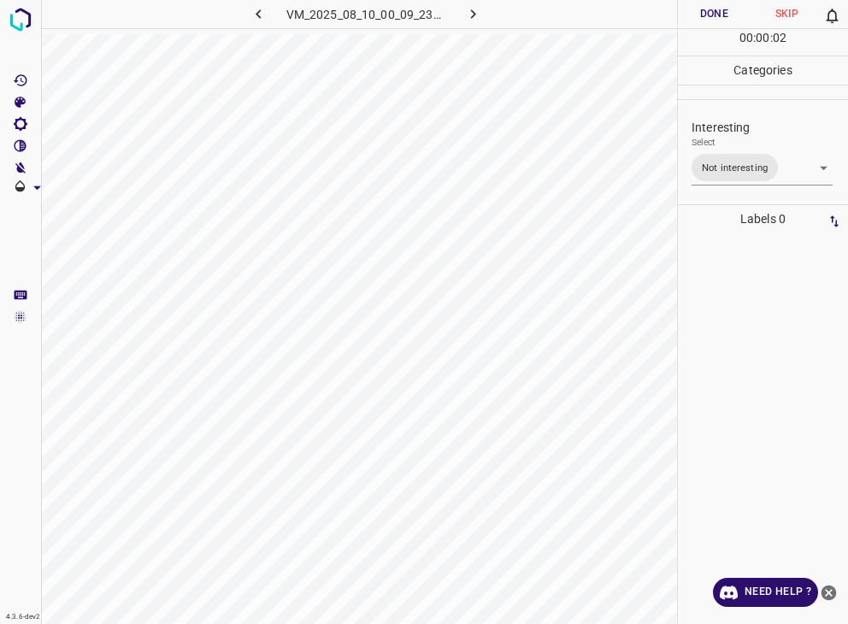
click at [722, 9] on button "Done" at bounding box center [714, 14] width 73 height 28
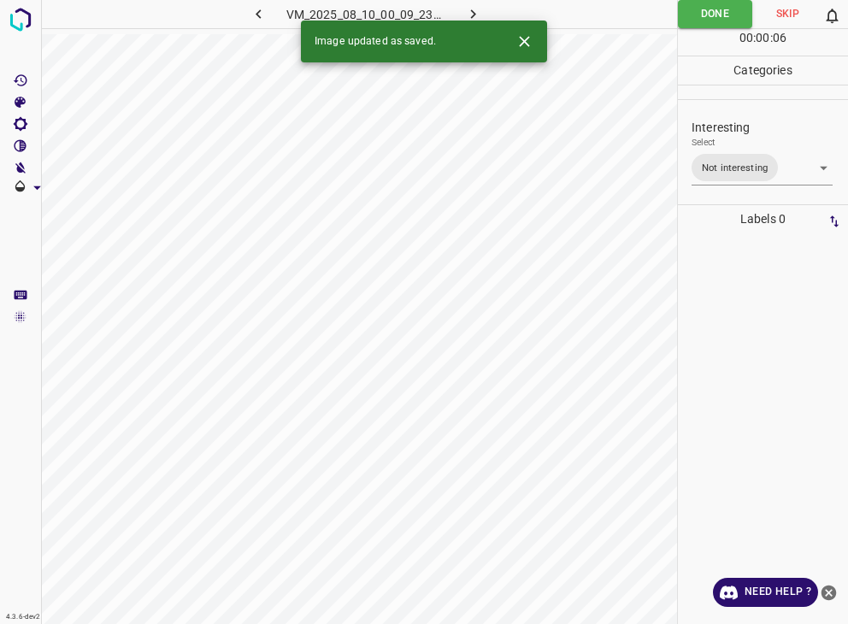
click at [470, 16] on icon "button" at bounding box center [473, 14] width 18 height 18
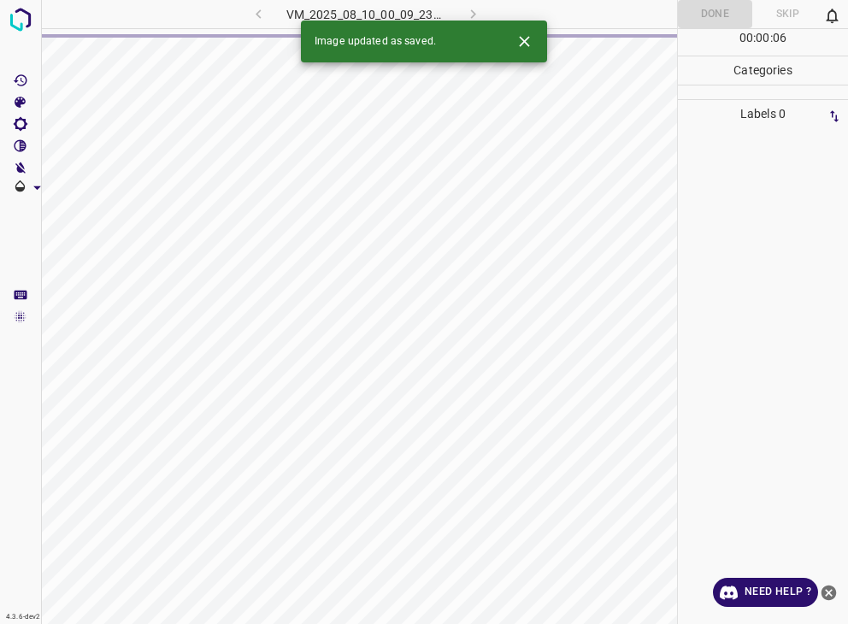
click at [470, 16] on div "VM_2025_08_10_00_09_23_273_09.gif" at bounding box center [365, 14] width 319 height 28
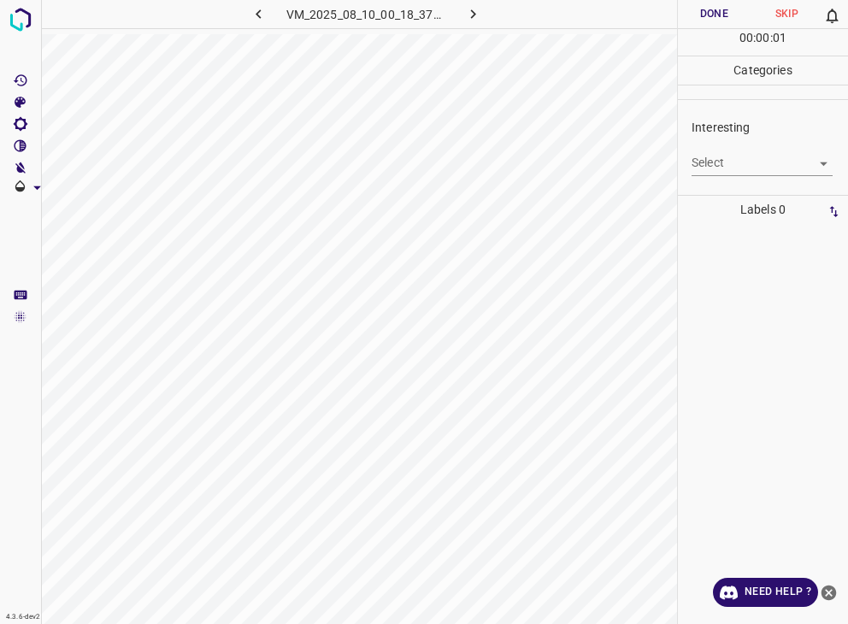
click at [718, 160] on body "4.3.6-dev2 VM_2025_08_10_00_18_37_348_05.gif Done Skip 0 00 : 00 : 01 Categorie…" at bounding box center [424, 312] width 848 height 624
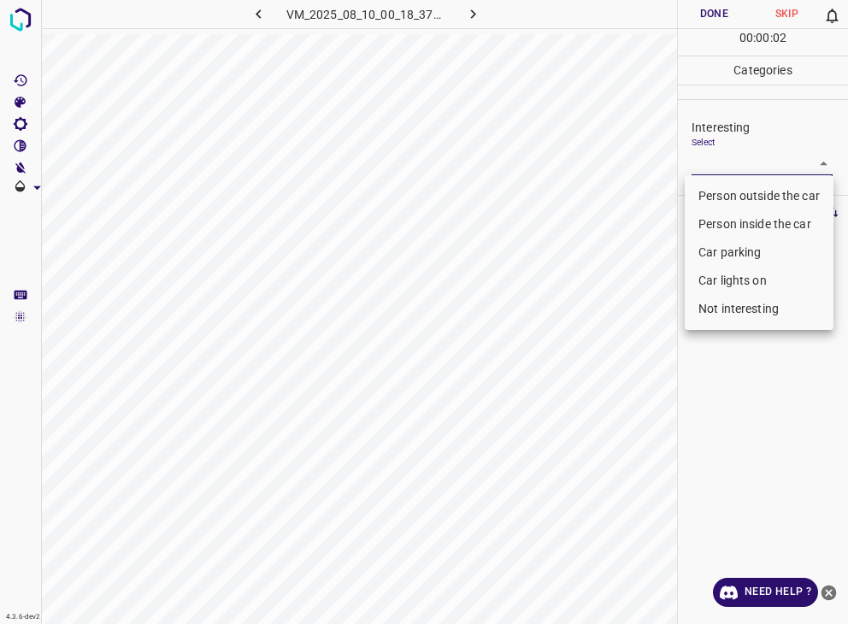
click at [732, 189] on li "Person outside the car" at bounding box center [759, 196] width 149 height 28
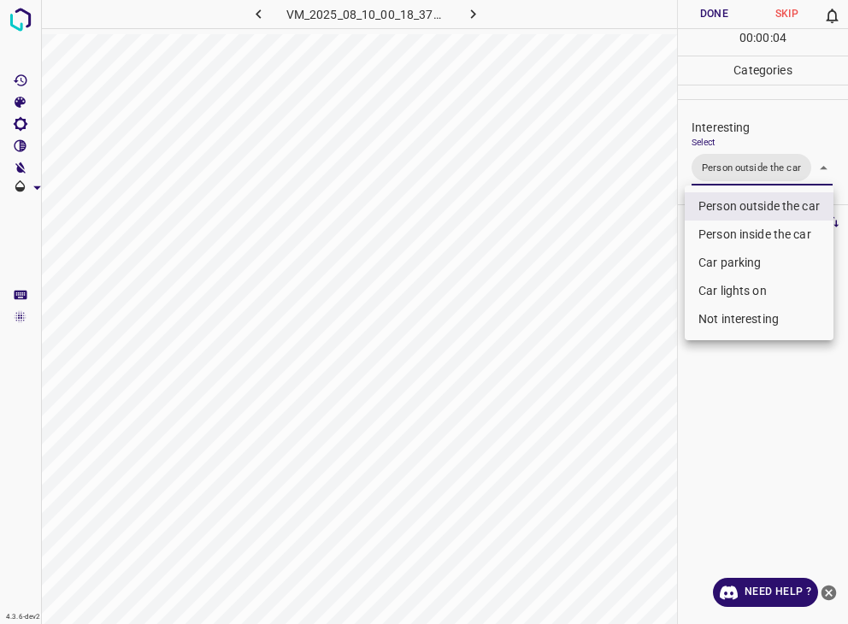
click at [725, 315] on li "Not interesting" at bounding box center [759, 319] width 149 height 28
type input "Person outside the car,Not interesting"
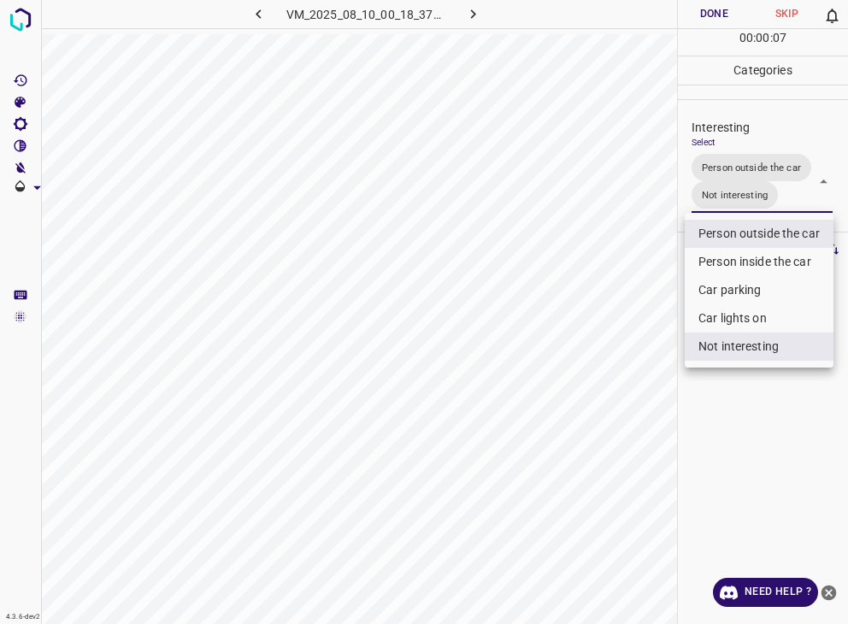
click at [715, 7] on div at bounding box center [424, 312] width 848 height 624
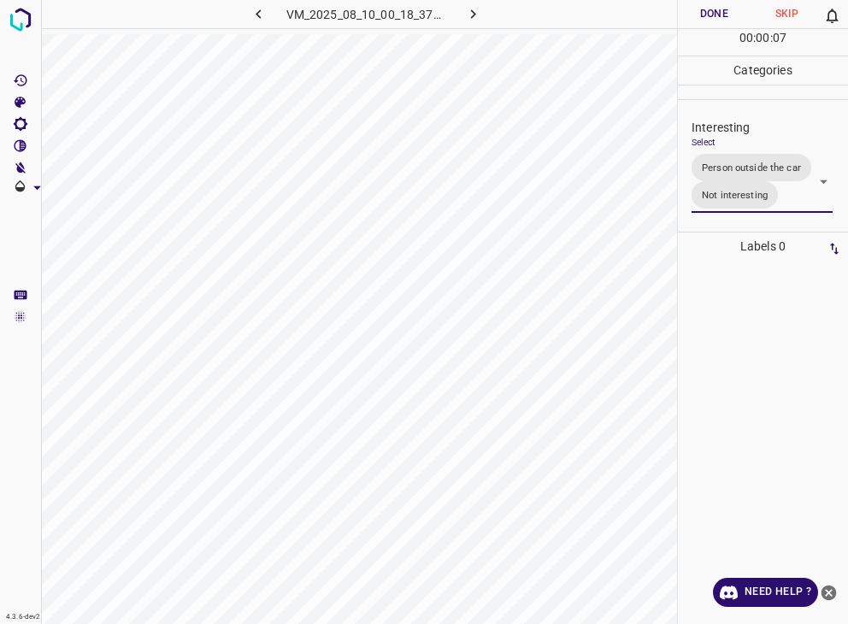
click at [716, 6] on div "Person outside the car Person inside the car Car parking Car lights on Not inte…" at bounding box center [424, 312] width 848 height 624
click at [716, 6] on button "Done" at bounding box center [714, 14] width 73 height 28
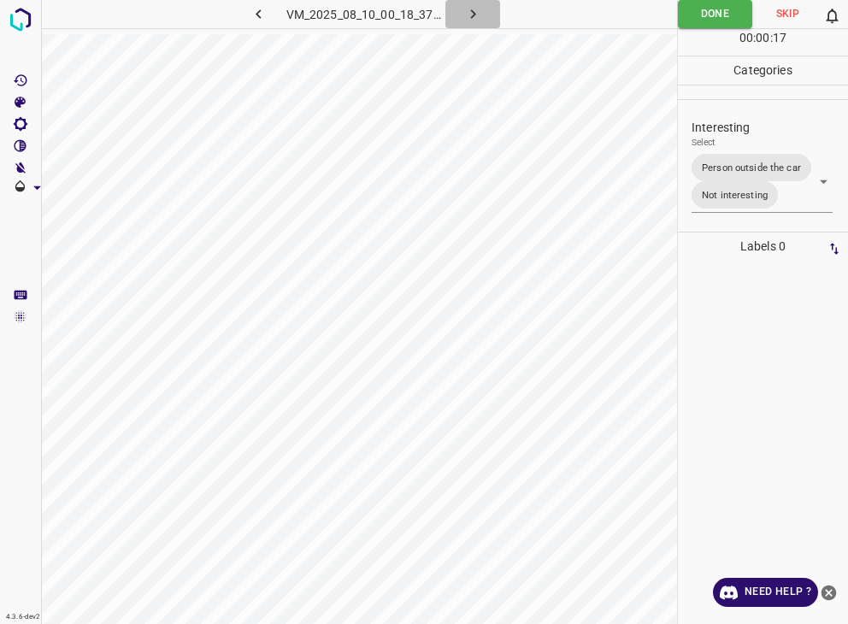
click at [475, 11] on icon "button" at bounding box center [473, 14] width 18 height 18
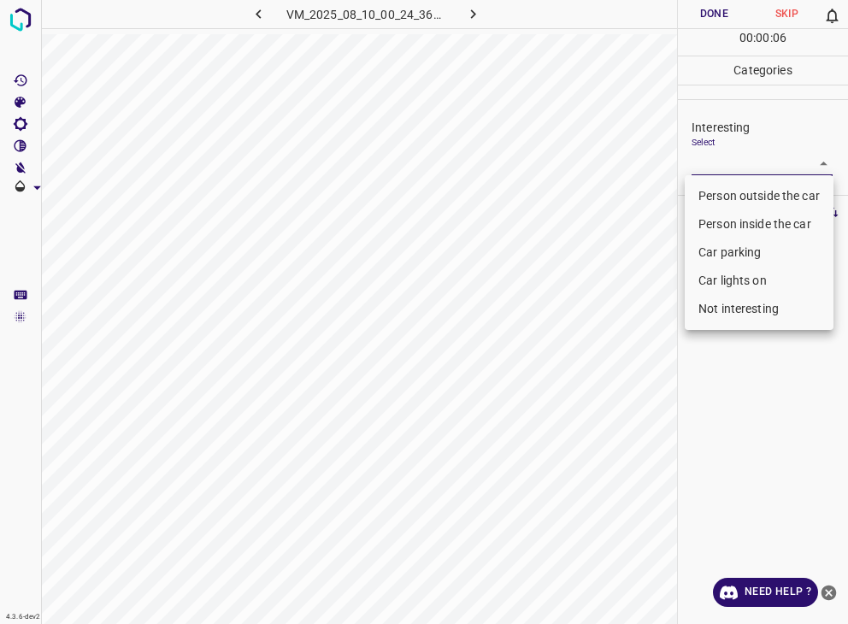
click at [746, 167] on body "4.3.6-dev2 VM_2025_08_10_00_24_36_105_00.gif Done Skip 0 00 : 00 : 06 Categorie…" at bounding box center [424, 312] width 848 height 624
click at [752, 191] on li "Person outside the car" at bounding box center [759, 196] width 149 height 28
type input "Person outside the car"
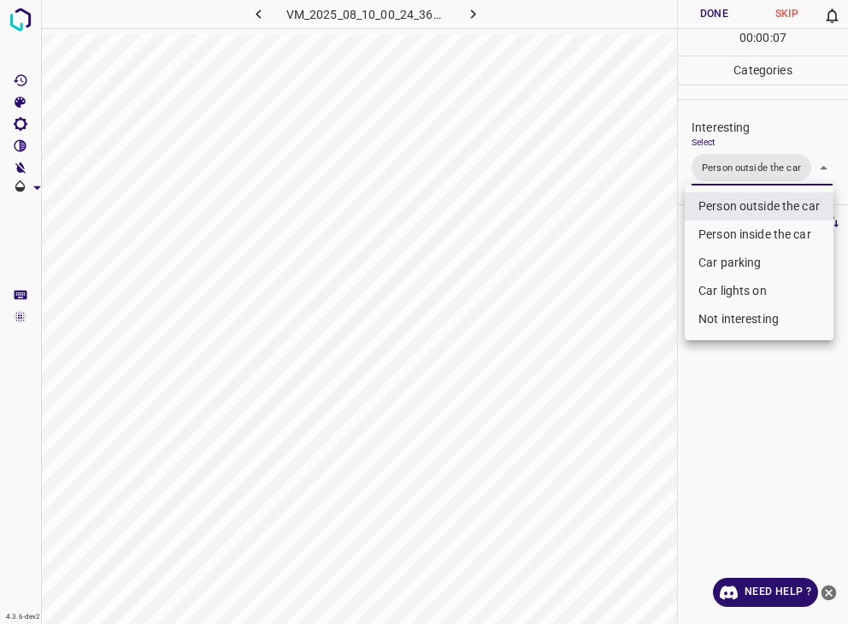
click at [711, 15] on div at bounding box center [424, 312] width 848 height 624
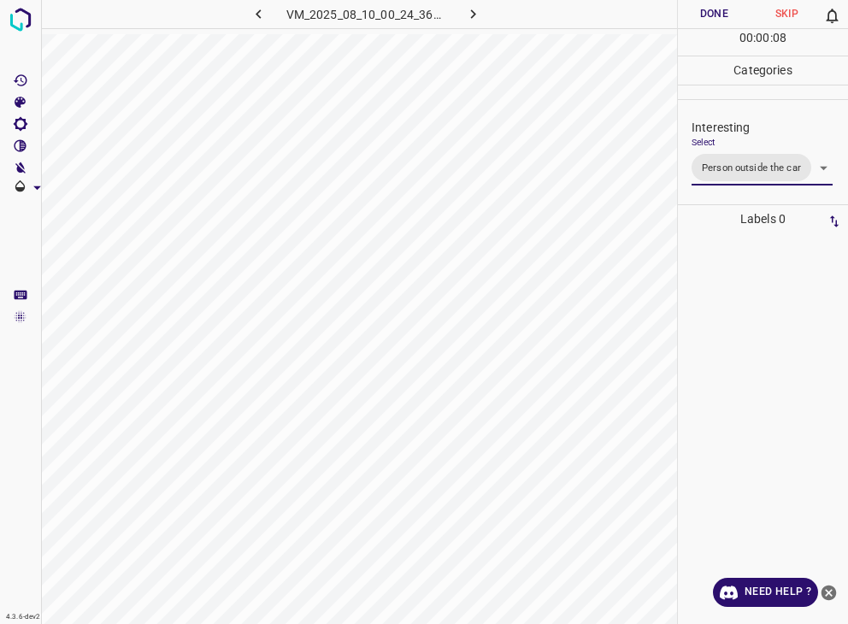
click at [711, 15] on div "Person outside the car Person inside the car Car parking Car lights on Not inte…" at bounding box center [424, 312] width 848 height 624
click at [711, 15] on button "Done" at bounding box center [714, 14] width 73 height 28
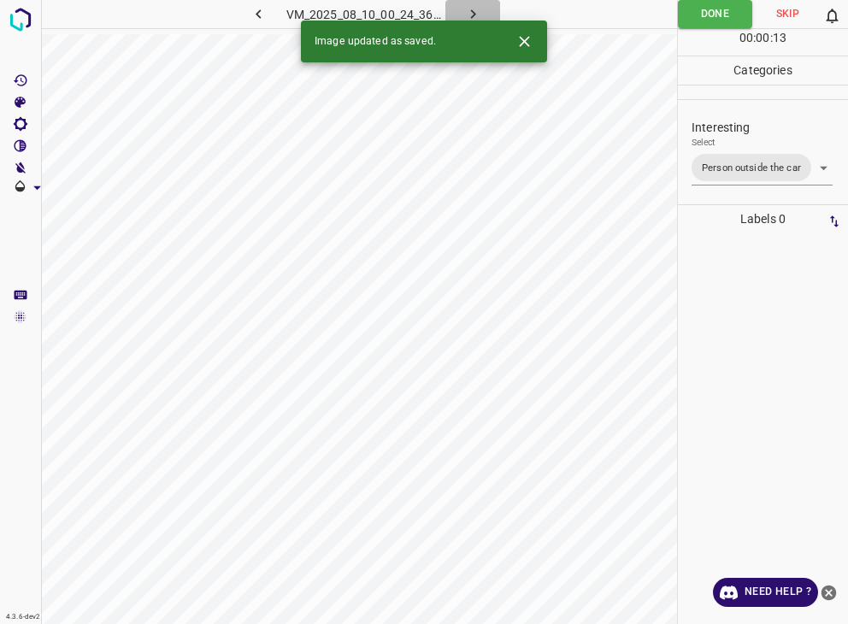
click at [478, 7] on icon "button" at bounding box center [473, 14] width 18 height 18
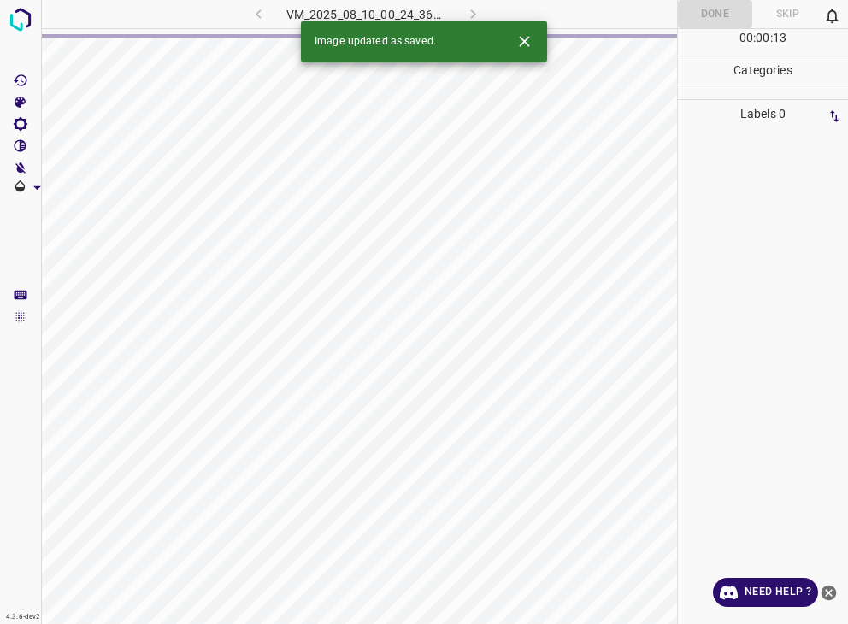
click at [478, 7] on div "VM_2025_08_10_00_24_36_105_00.gif" at bounding box center [365, 14] width 319 height 28
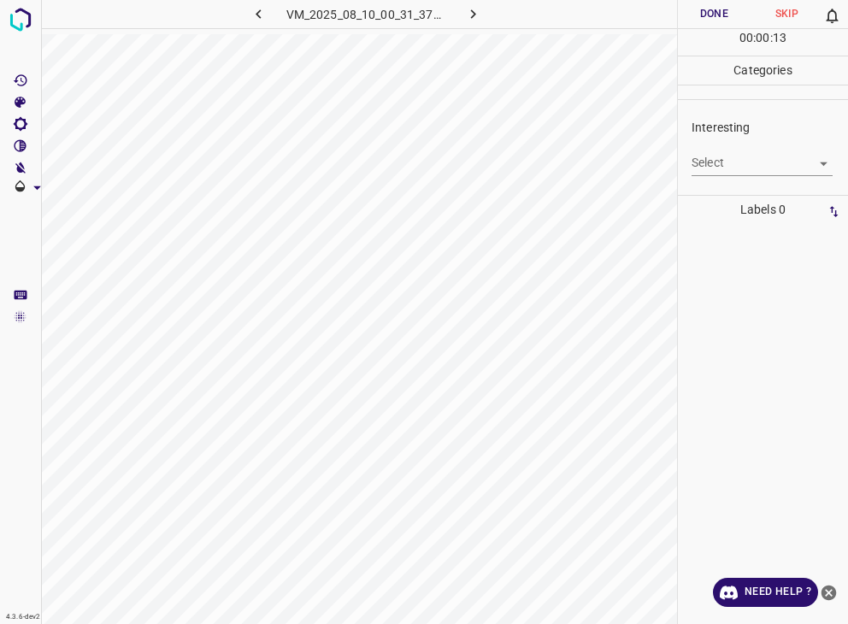
click at [695, 165] on body "4.3.6-dev2 VM_2025_08_10_00_31_37_538_00.gif Done Skip 0 00 : 00 : 13 Categorie…" at bounding box center [424, 312] width 848 height 624
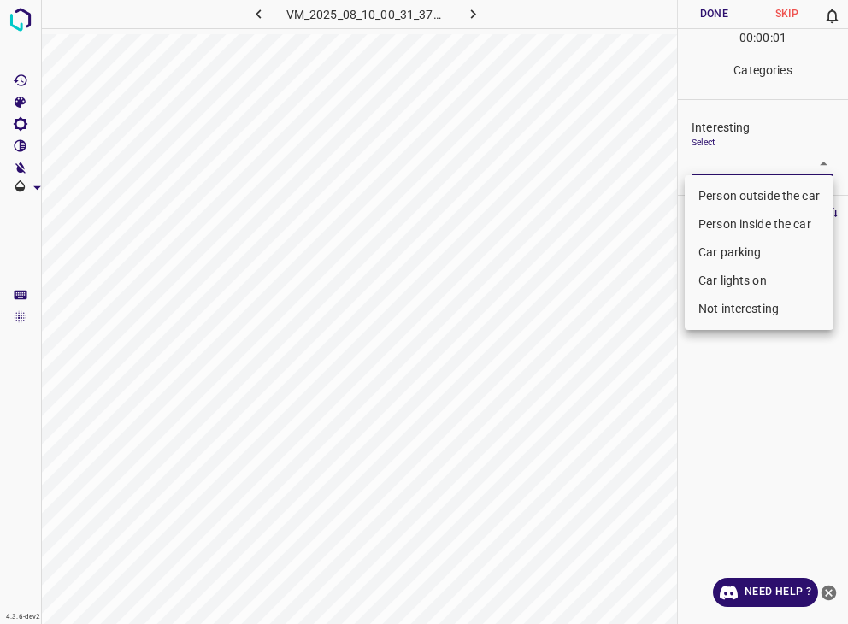
click at [701, 192] on li "Person outside the car" at bounding box center [759, 196] width 149 height 28
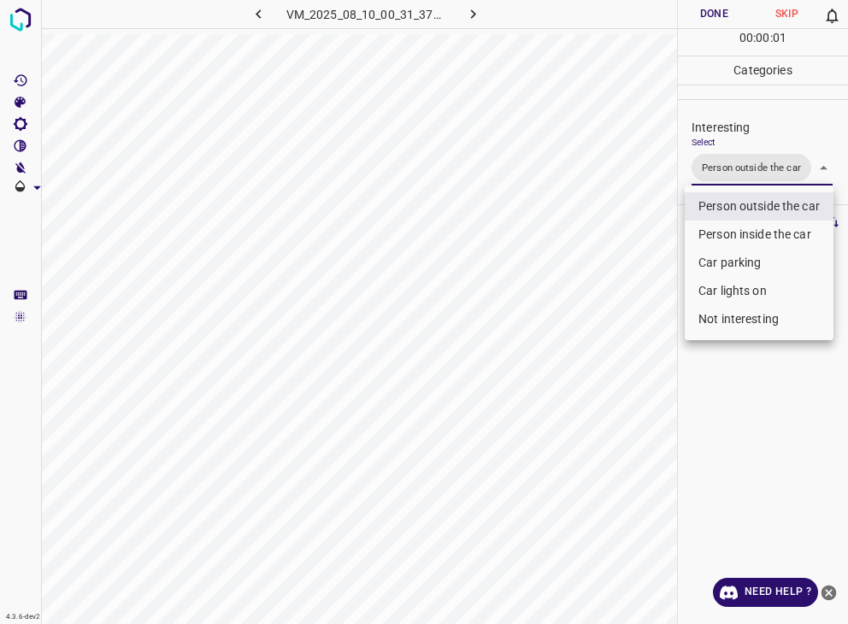
type input "Person outside the car"
click at [718, 5] on div at bounding box center [424, 312] width 848 height 624
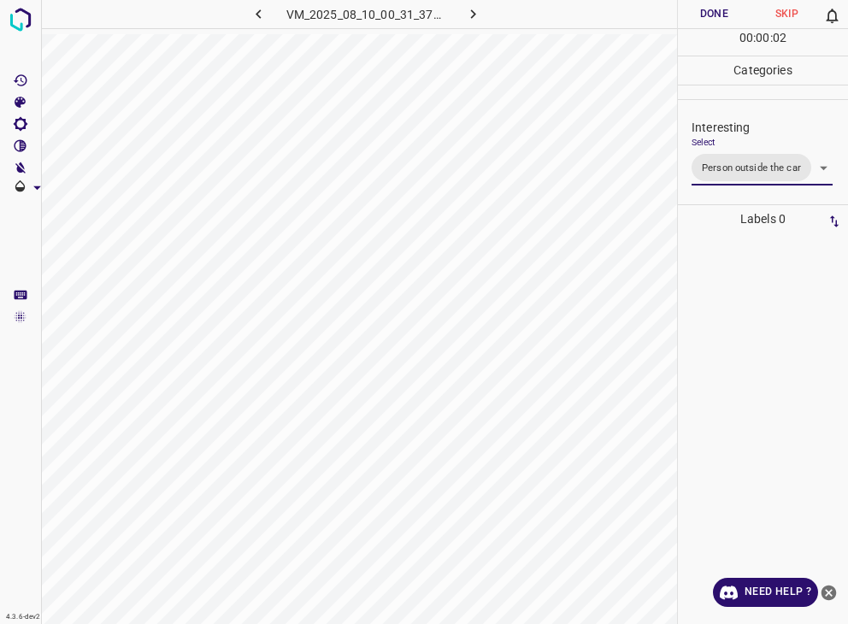
click at [728, 11] on div "Person outside the car Person inside the car Car parking Car lights on Not inte…" at bounding box center [424, 312] width 848 height 624
click at [728, 11] on button "Done" at bounding box center [714, 14] width 73 height 28
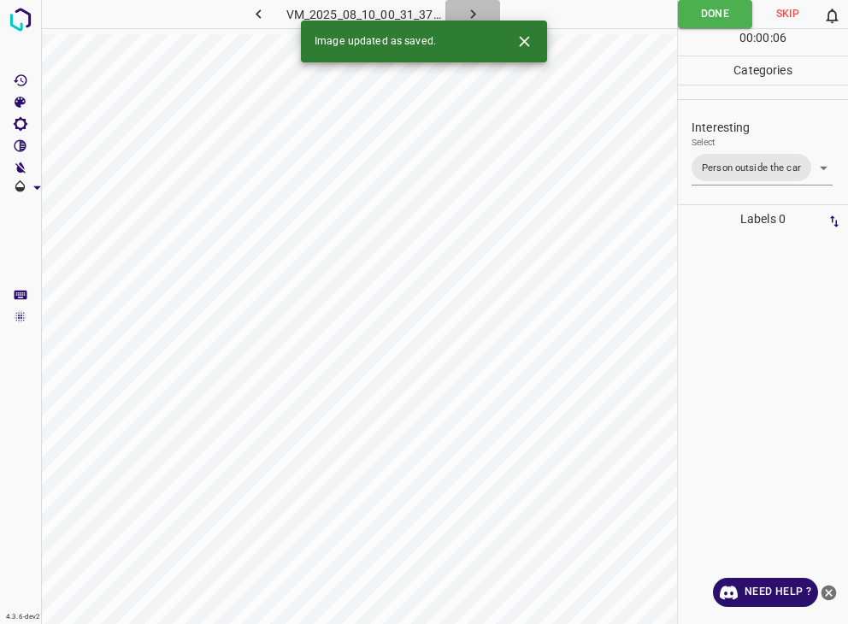
click at [471, 13] on icon "button" at bounding box center [473, 14] width 18 height 18
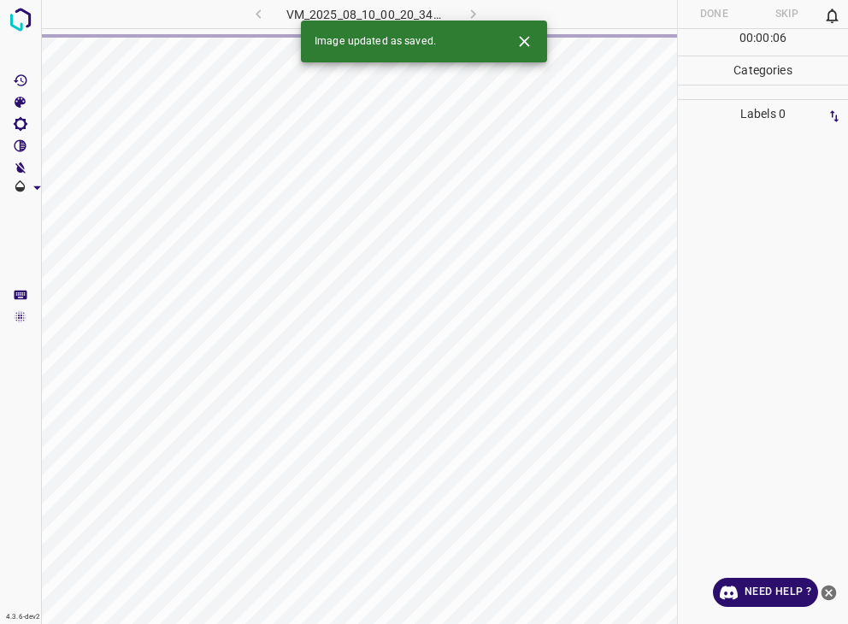
click at [519, 37] on icon "Close" at bounding box center [525, 41] width 18 height 18
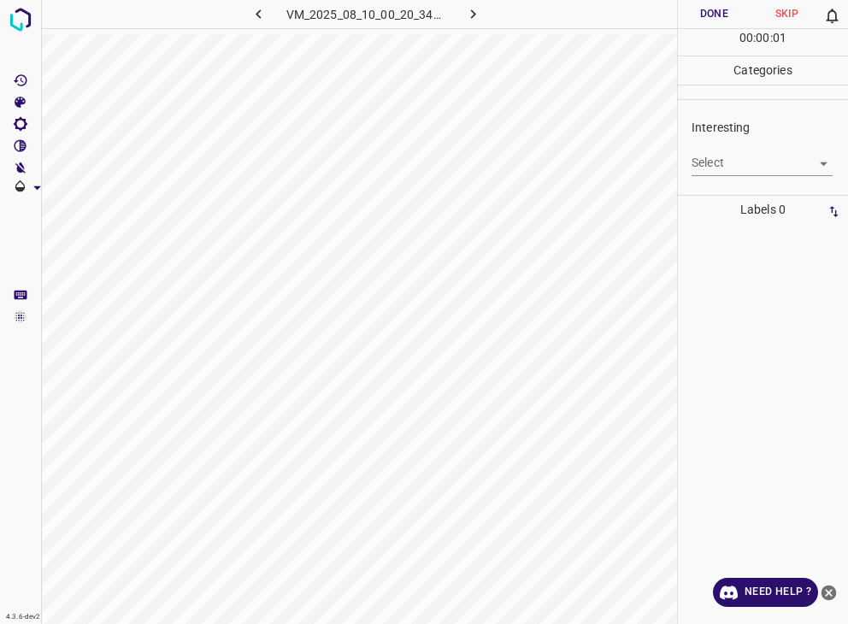
click at [764, 155] on body "4.3.6-dev2 VM_2025_08_10_00_20_34_507_02.gif Done Skip 0 00 : 00 : 01 Categorie…" at bounding box center [424, 312] width 848 height 624
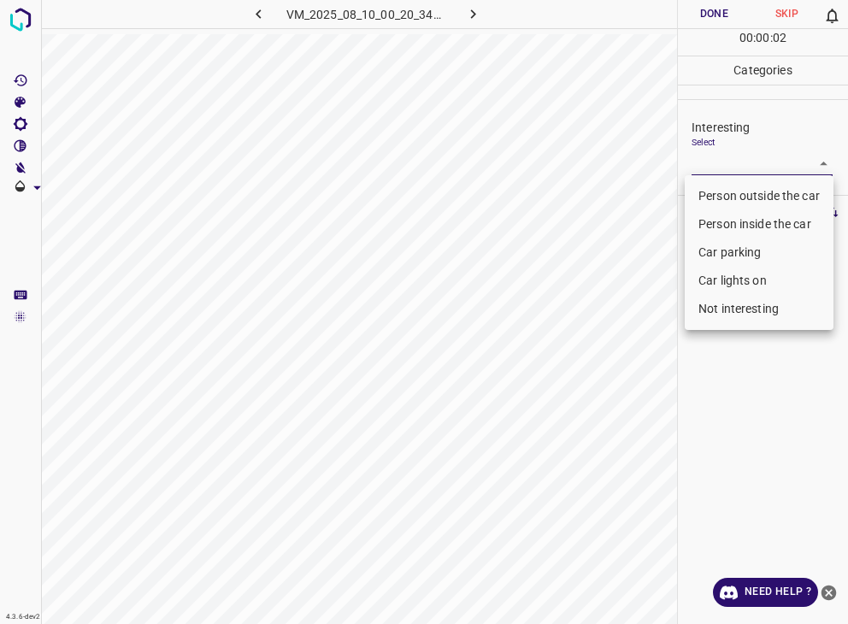
click at [720, 255] on li "Car parking" at bounding box center [759, 253] width 149 height 28
type input "Car parking"
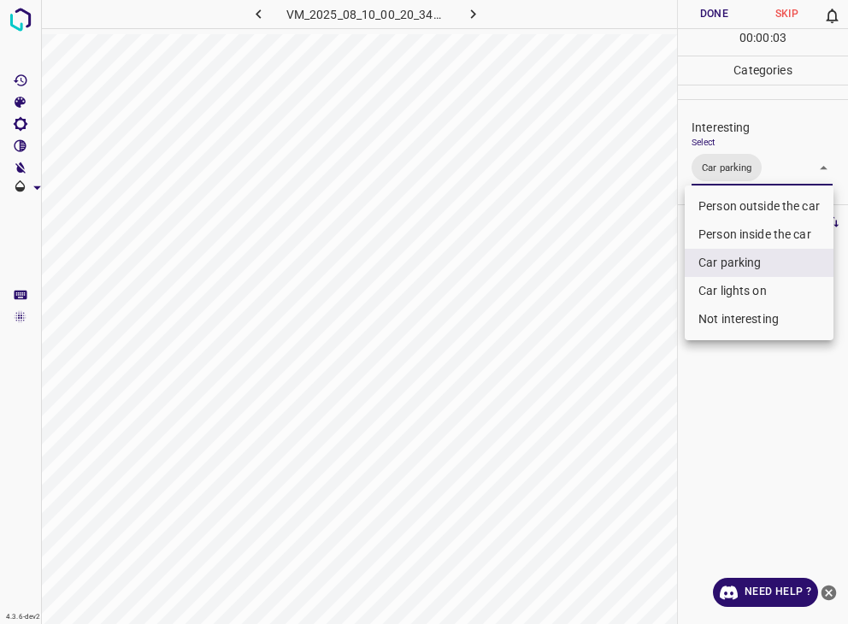
click at [723, 14] on div at bounding box center [424, 312] width 848 height 624
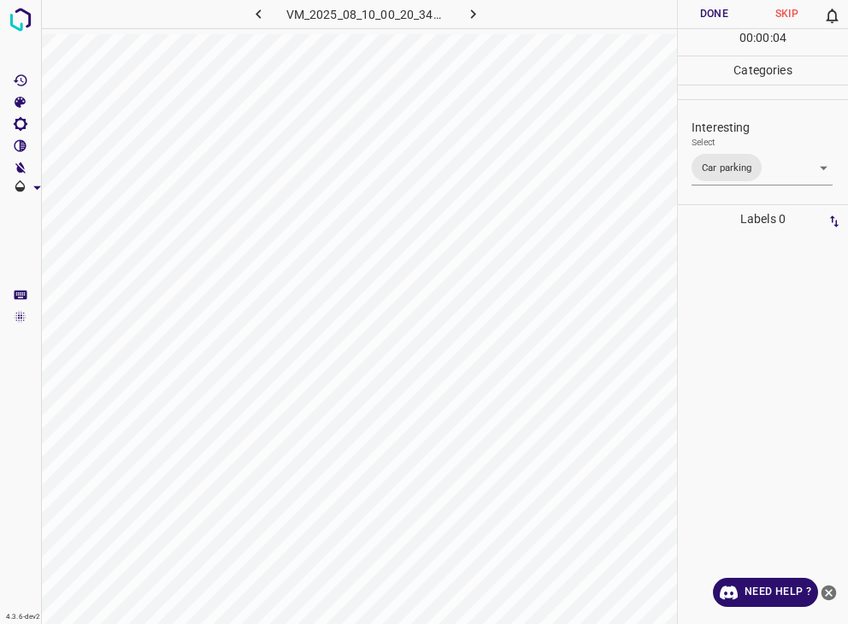
click at [723, 14] on button "Done" at bounding box center [714, 14] width 73 height 28
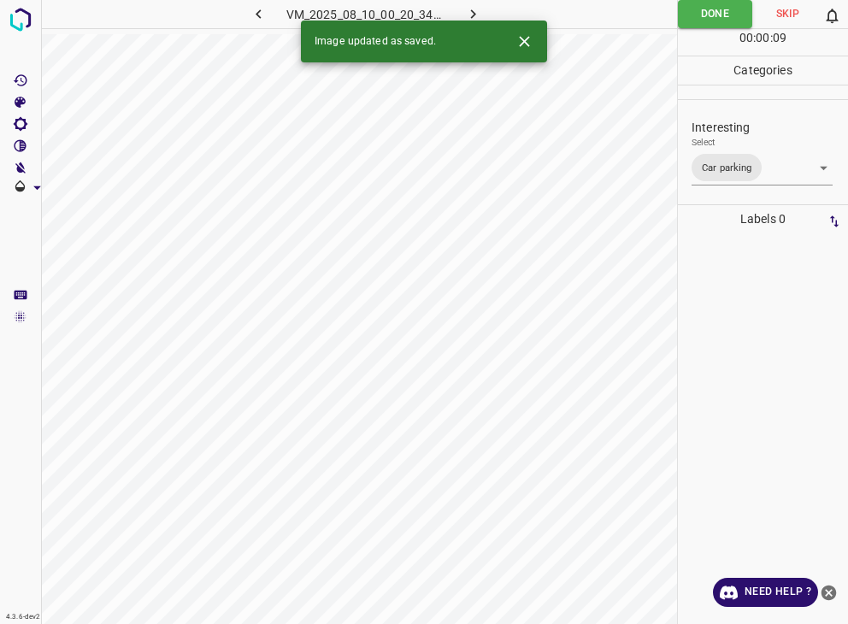
click at [477, 8] on icon "button" at bounding box center [473, 14] width 18 height 18
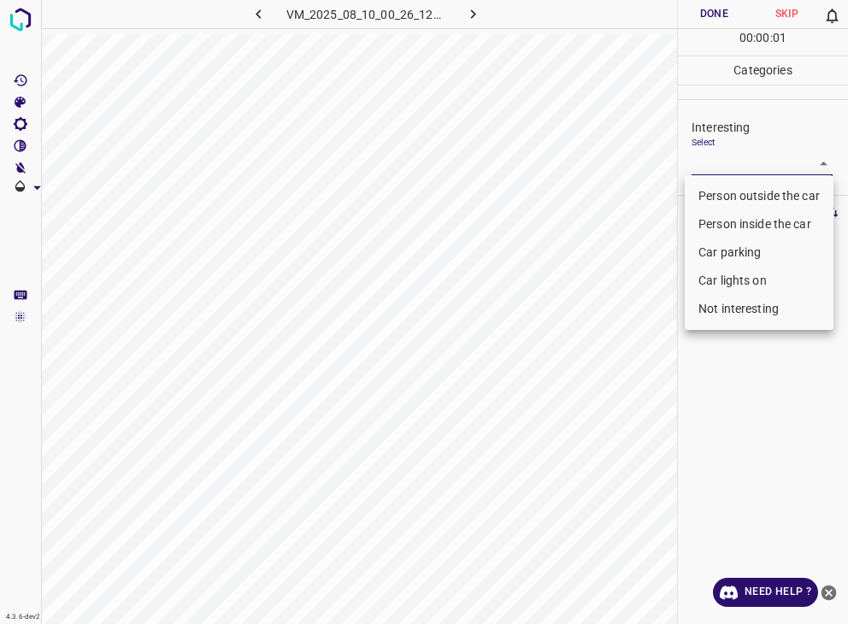
click at [764, 157] on body "4.3.6-dev2 VM_2025_08_10_00_26_12_138_04.gif Done Skip 0 00 : 00 : 01 Categorie…" at bounding box center [424, 312] width 848 height 624
click at [775, 189] on li "Person outside the car" at bounding box center [759, 196] width 149 height 28
type input "Person outside the car"
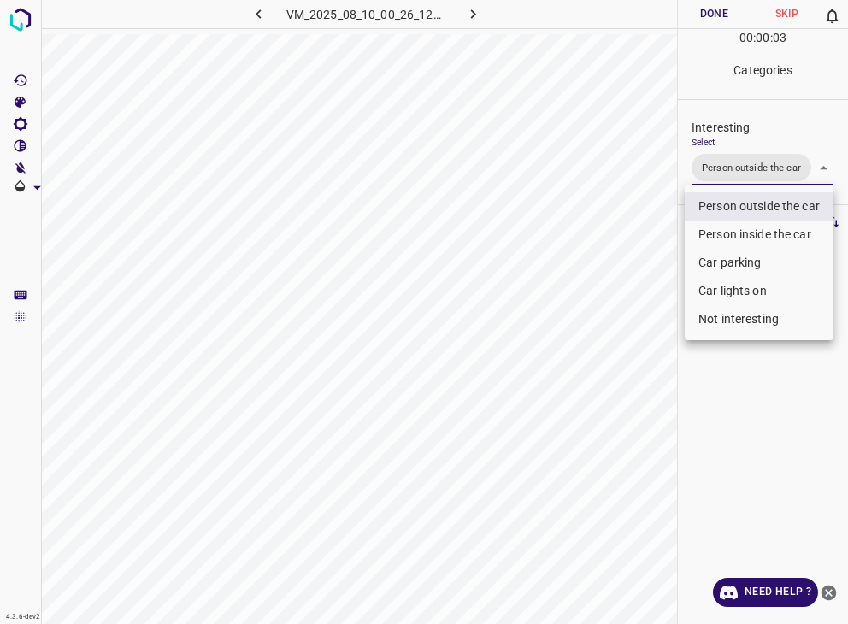
click at [710, 15] on div at bounding box center [424, 312] width 848 height 624
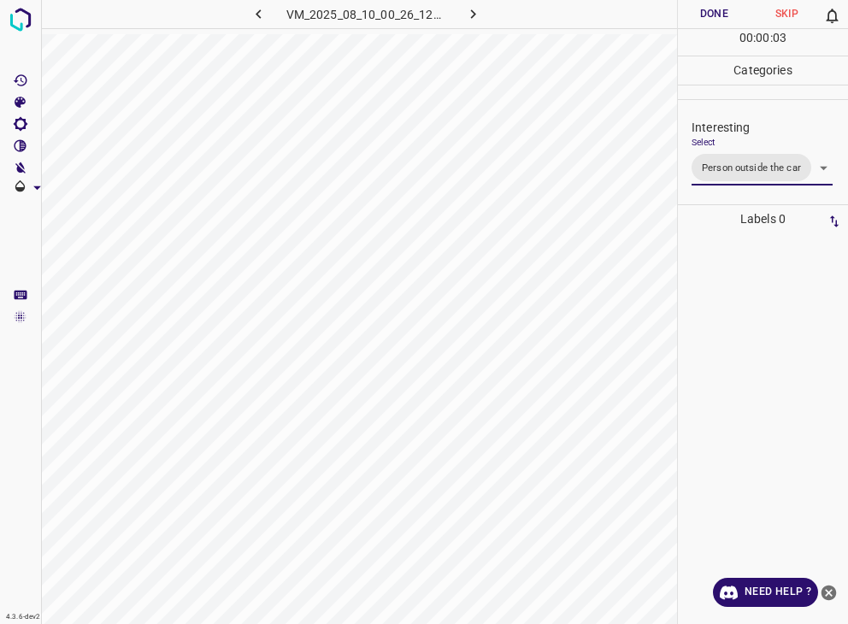
click at [710, 15] on div at bounding box center [424, 312] width 848 height 624
click at [710, 15] on button "Done" at bounding box center [714, 14] width 73 height 28
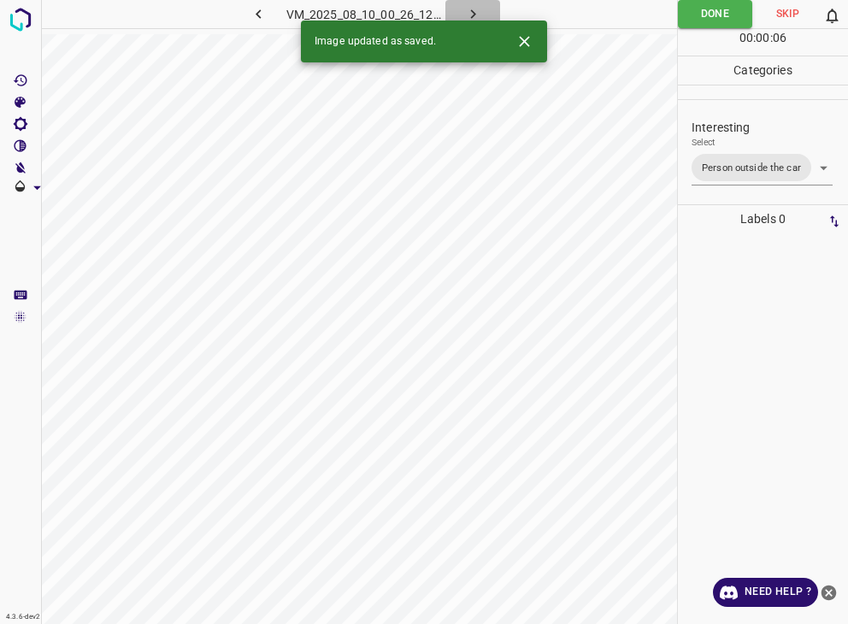
click at [469, 12] on icon "button" at bounding box center [473, 14] width 18 height 18
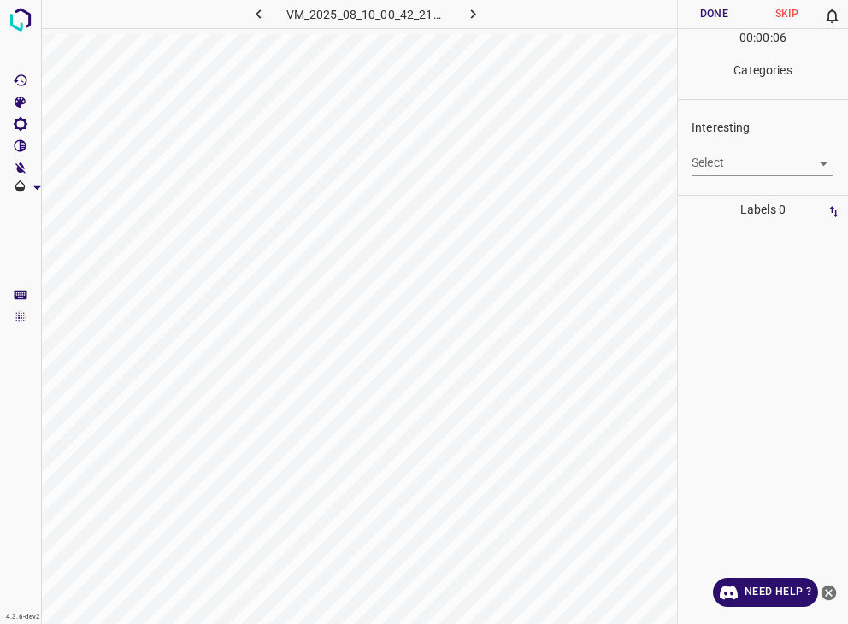
click at [769, 165] on body "4.3.6-dev2 VM_2025_08_10_00_42_21_268_03.gif Done Skip 0 00 : 00 : 06 Categorie…" at bounding box center [424, 312] width 848 height 624
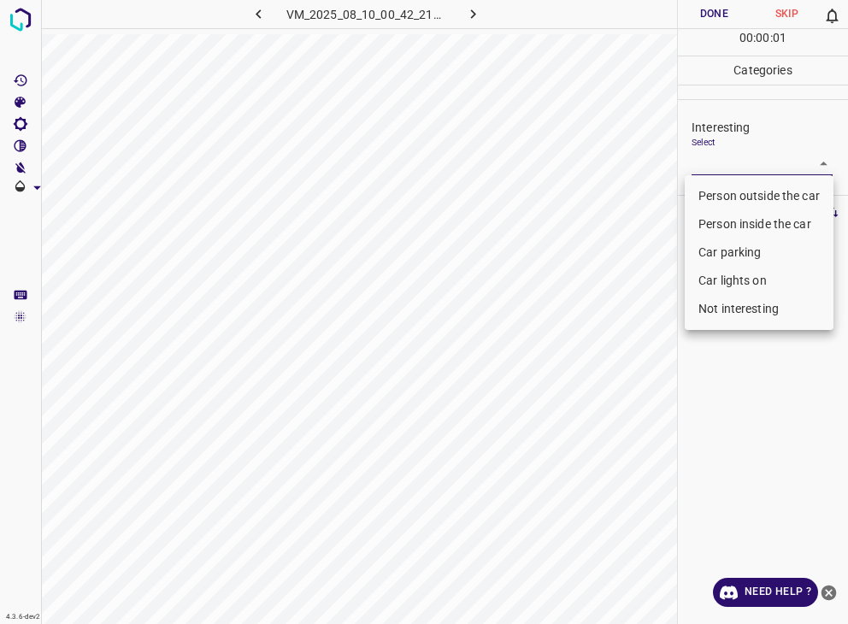
click at [769, 186] on li "Person outside the car" at bounding box center [759, 196] width 149 height 28
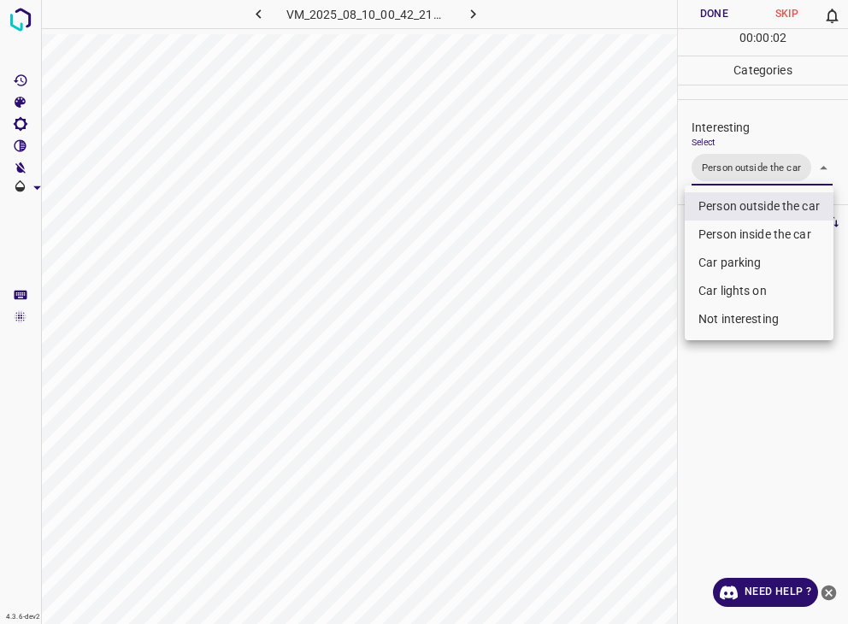
click at [746, 237] on li "Person inside the car" at bounding box center [759, 235] width 149 height 28
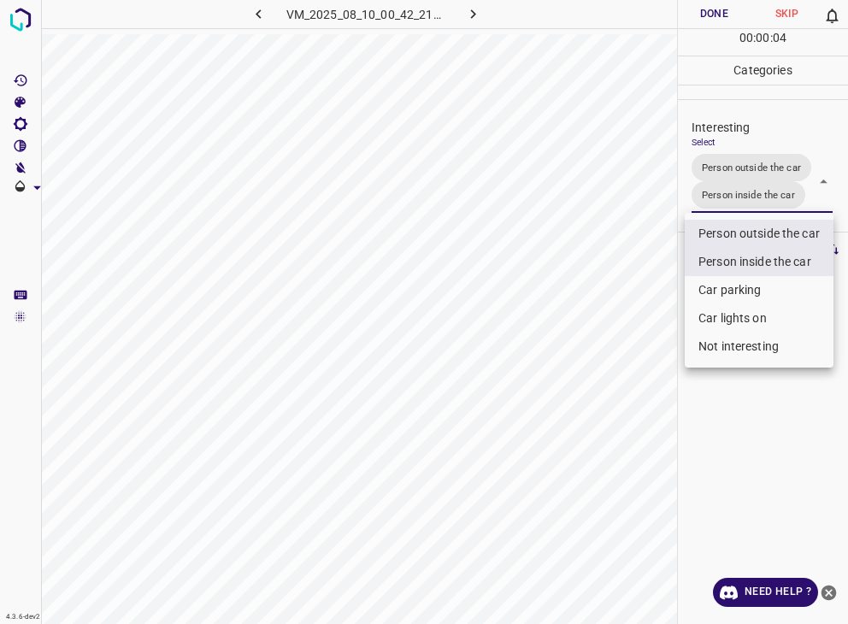
click at [712, 17] on div at bounding box center [424, 312] width 848 height 624
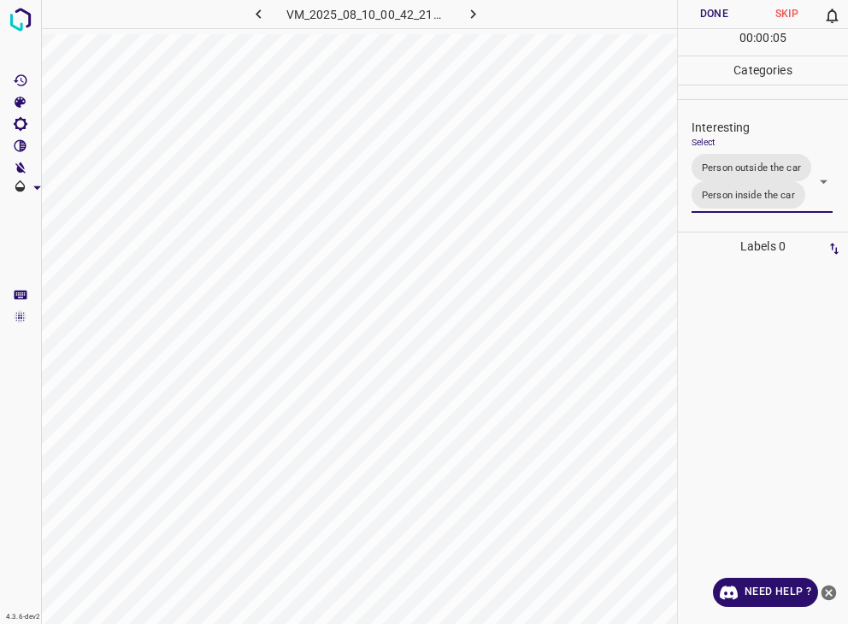
click at [712, 17] on div at bounding box center [424, 312] width 848 height 624
click at [712, 17] on button "Done" at bounding box center [714, 14] width 73 height 28
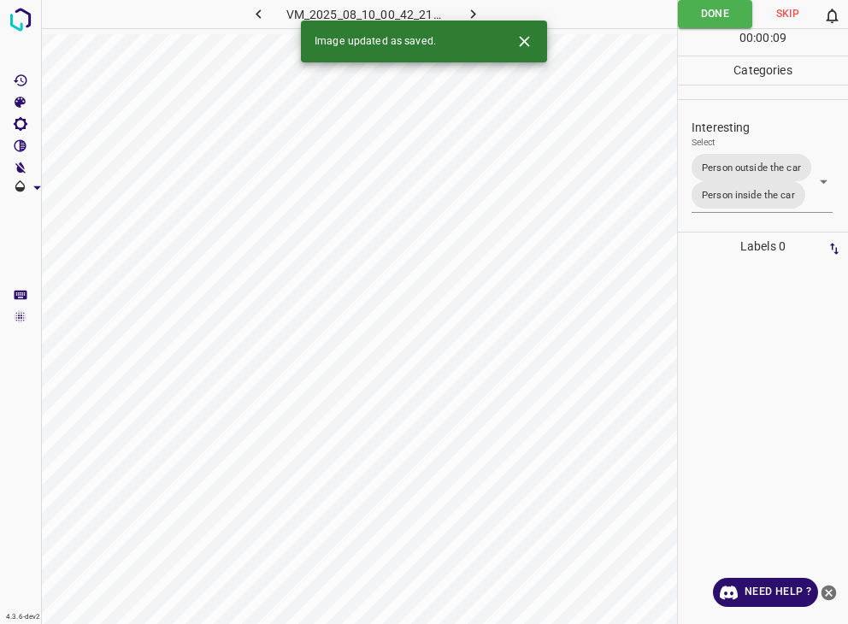
click at [730, 205] on body "4.3.6-dev2 VM_2025_08_10_00_42_21_268_03.gif Done Skip 0 00 : 00 : 09 Categorie…" at bounding box center [424, 312] width 848 height 624
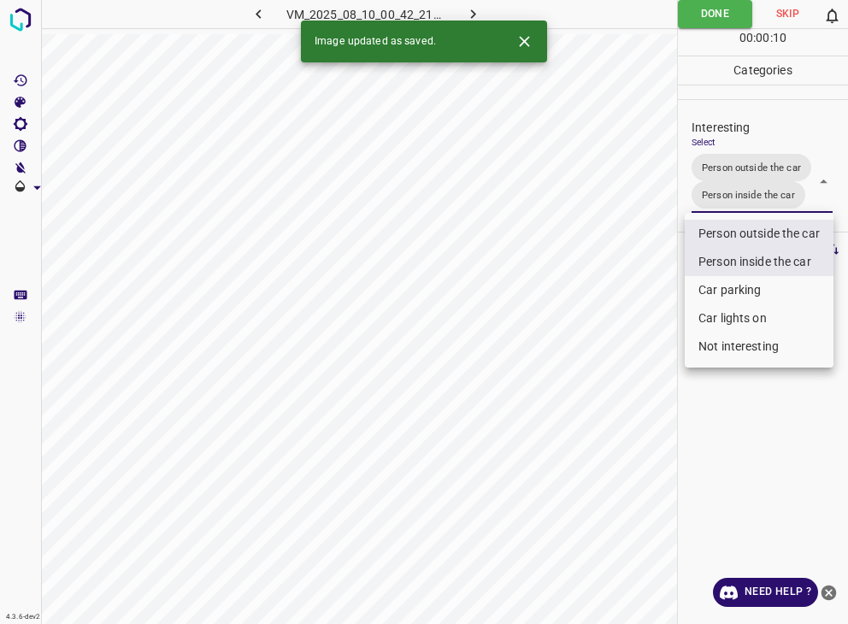
click at [713, 319] on li "Car lights on" at bounding box center [759, 318] width 149 height 28
type input "Person outside the car,Person inside the car,Car lights on"
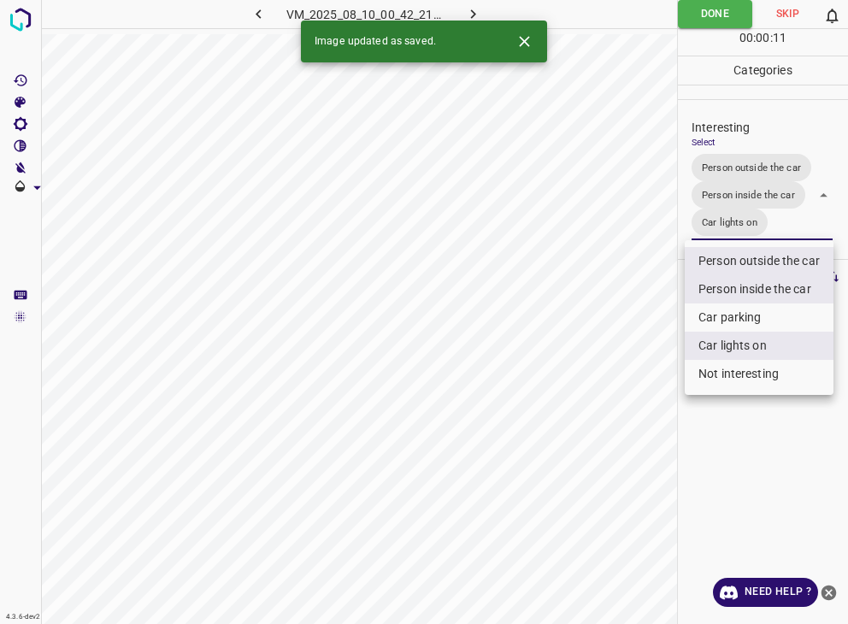
click at [742, 15] on div at bounding box center [424, 312] width 848 height 624
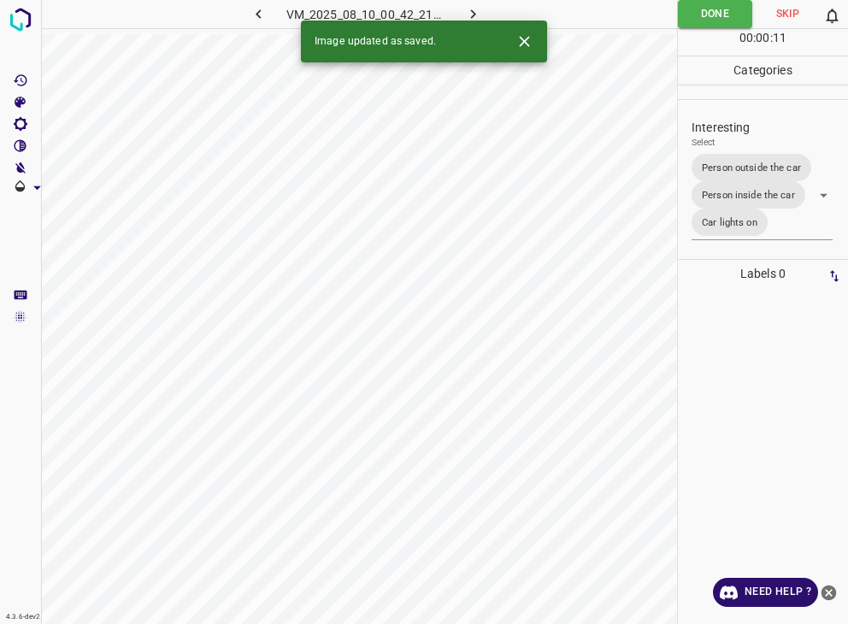
click at [742, 15] on div at bounding box center [424, 312] width 848 height 624
click at [742, 15] on button "Done" at bounding box center [715, 14] width 74 height 28
click at [469, 8] on icon "button" at bounding box center [473, 14] width 18 height 18
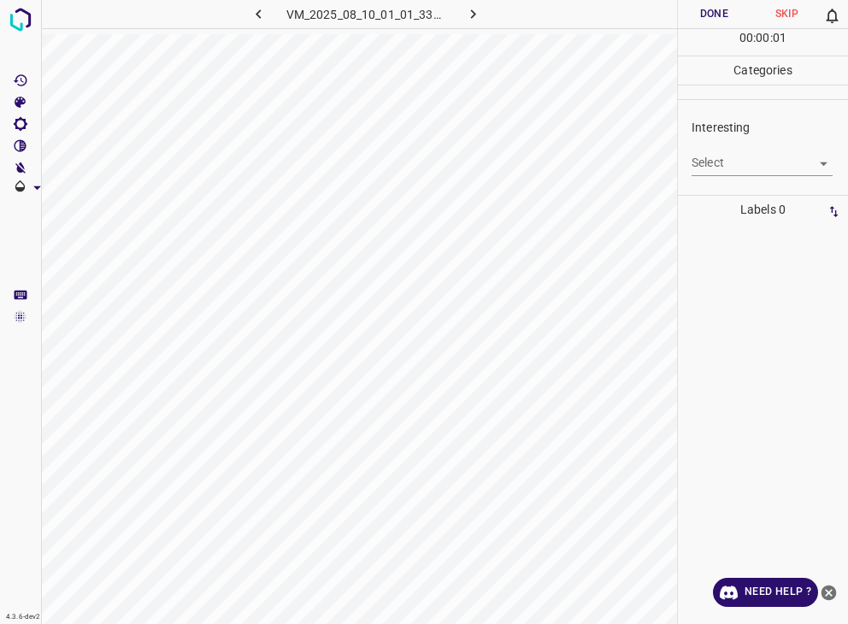
click at [771, 157] on body "4.3.6-dev2 VM_2025_08_10_01_01_33_597_02.gif Done Skip 0 00 : 00 : 01 Categorie…" at bounding box center [424, 312] width 848 height 624
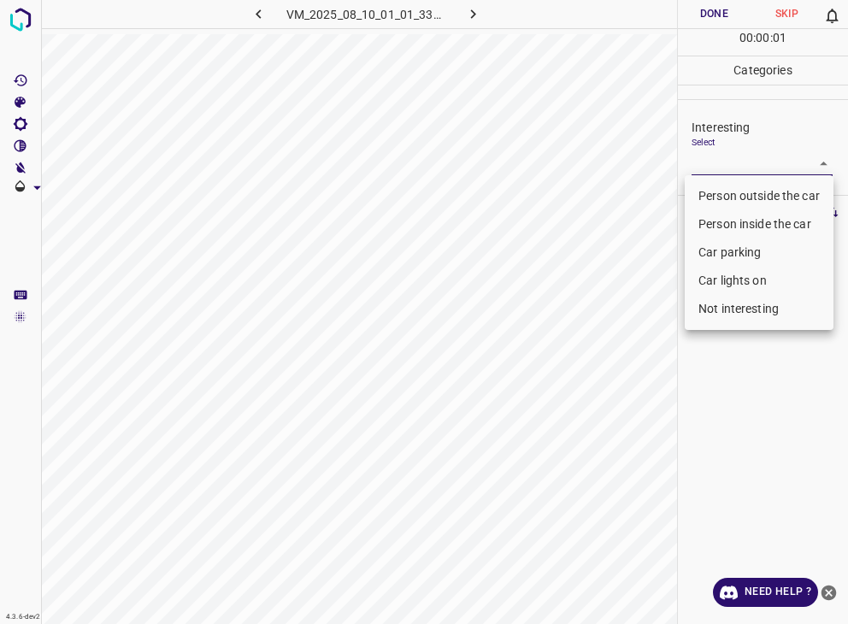
click at [756, 193] on li "Person outside the car" at bounding box center [759, 196] width 149 height 28
type input "Person outside the car"
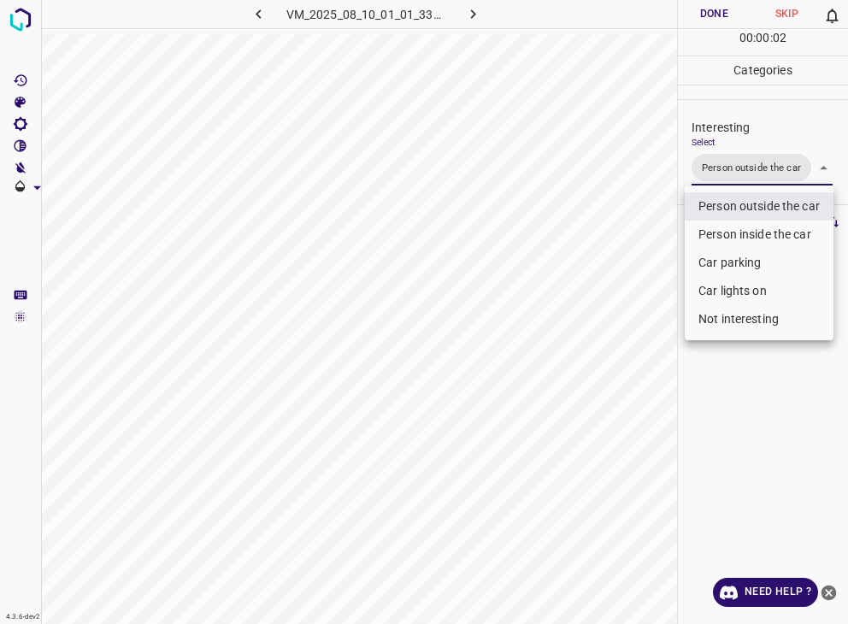
click at [734, 9] on div at bounding box center [424, 312] width 848 height 624
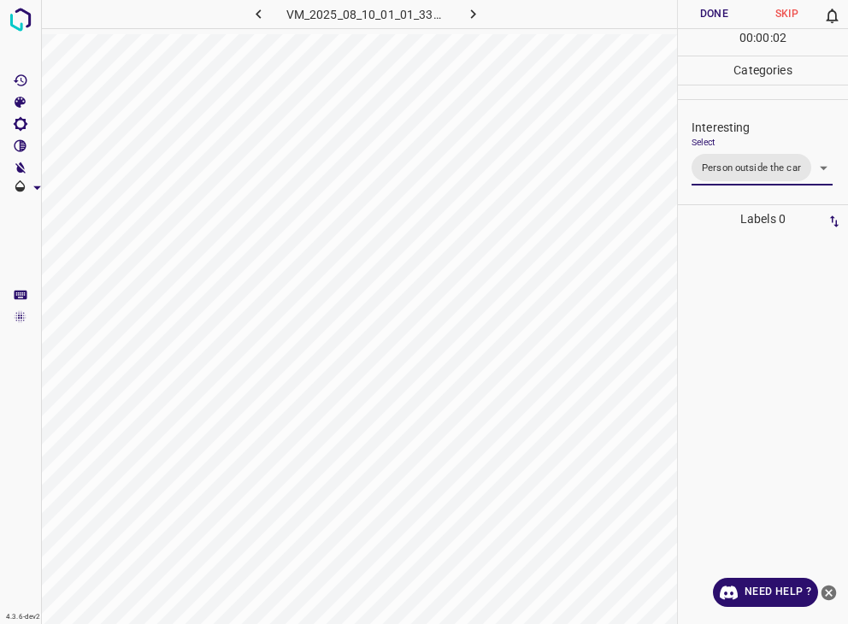
click at [734, 9] on div at bounding box center [424, 312] width 848 height 624
click at [734, 9] on button "Done" at bounding box center [714, 14] width 73 height 28
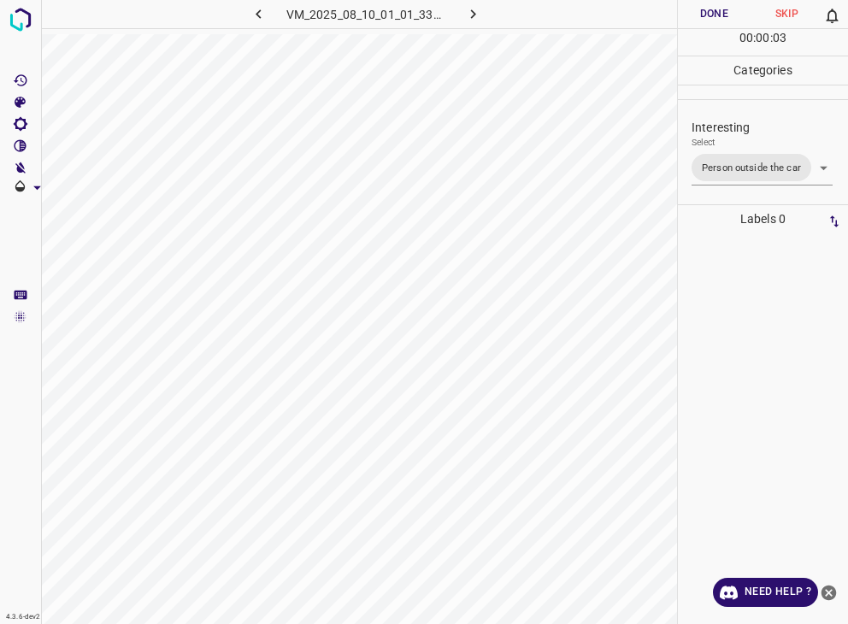
click at [734, 9] on button "Done" at bounding box center [714, 14] width 73 height 28
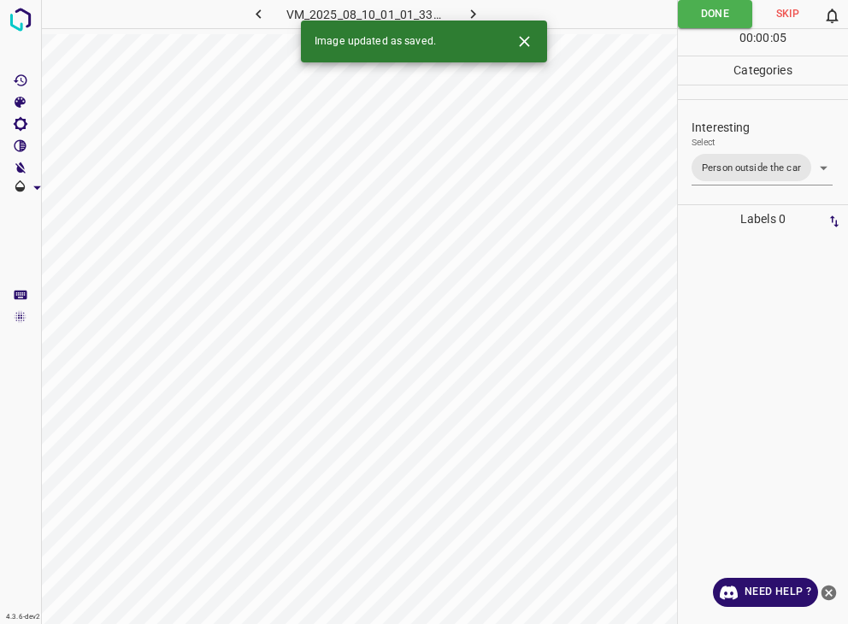
click at [468, 8] on icon "button" at bounding box center [473, 14] width 18 height 18
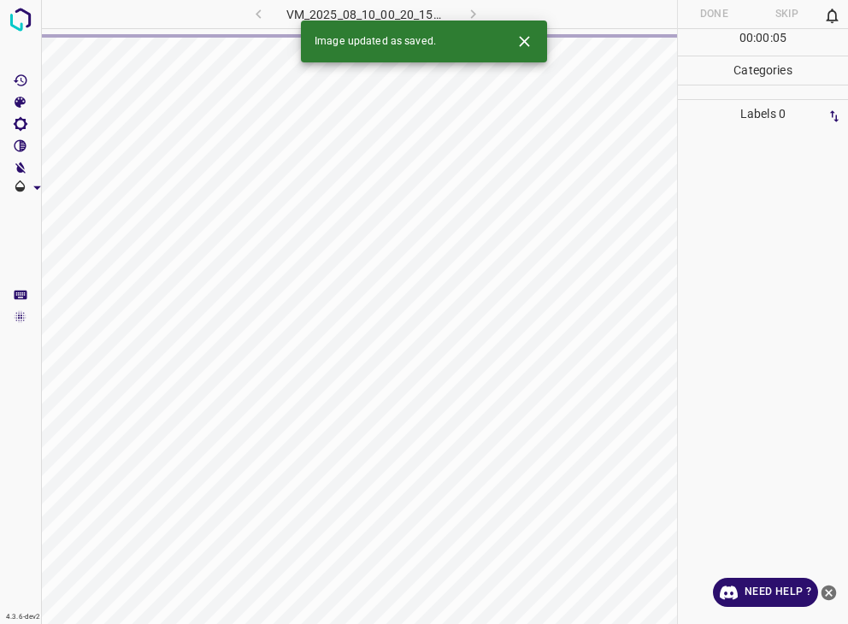
click at [520, 42] on icon "Close" at bounding box center [525, 41] width 18 height 18
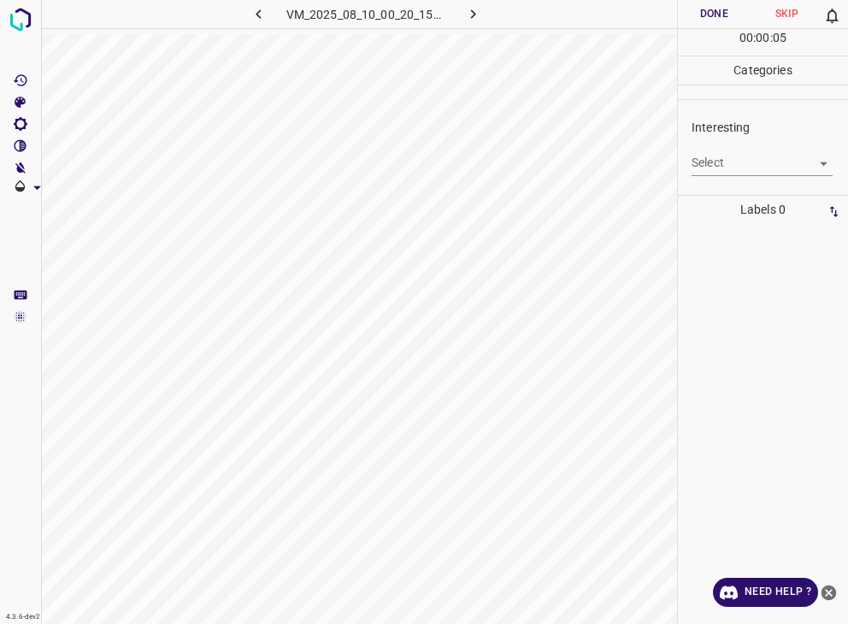
click at [739, 159] on body "4.3.6-dev2 VM_2025_08_10_00_20_15_100_01.gif Done Skip 0 00 : 00 : 05 Categorie…" at bounding box center [424, 312] width 848 height 624
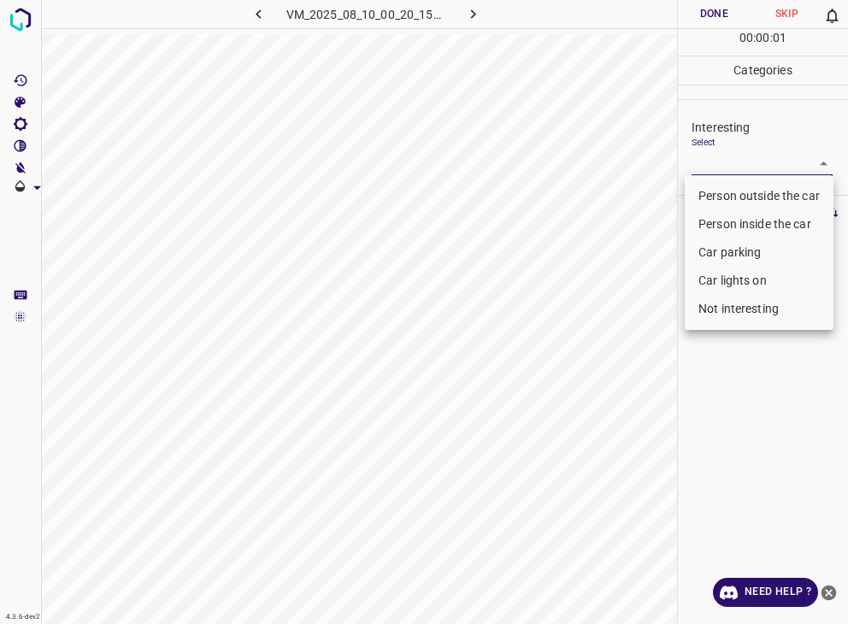
click at [738, 190] on li "Person outside the car" at bounding box center [759, 196] width 149 height 28
type input "Person outside the car"
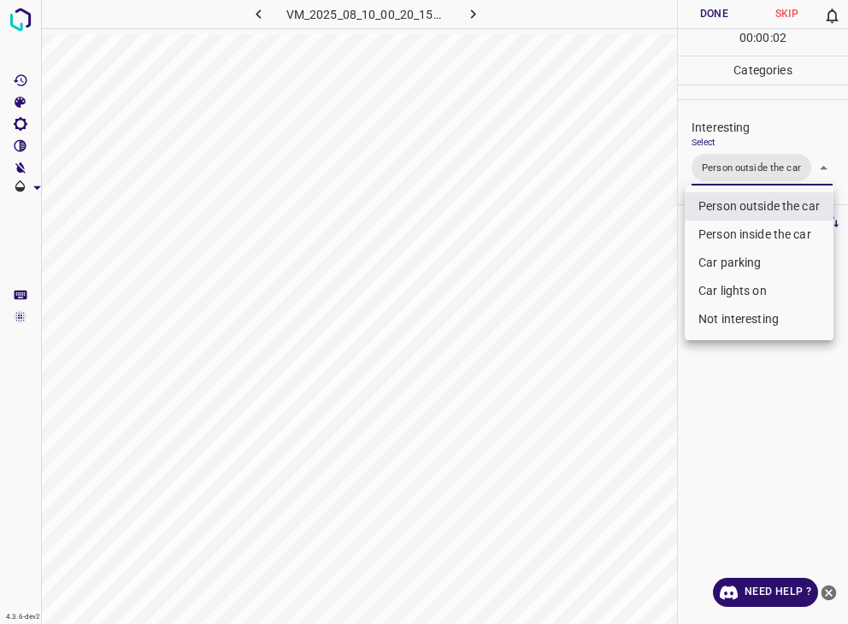
click at [734, 15] on div at bounding box center [424, 312] width 848 height 624
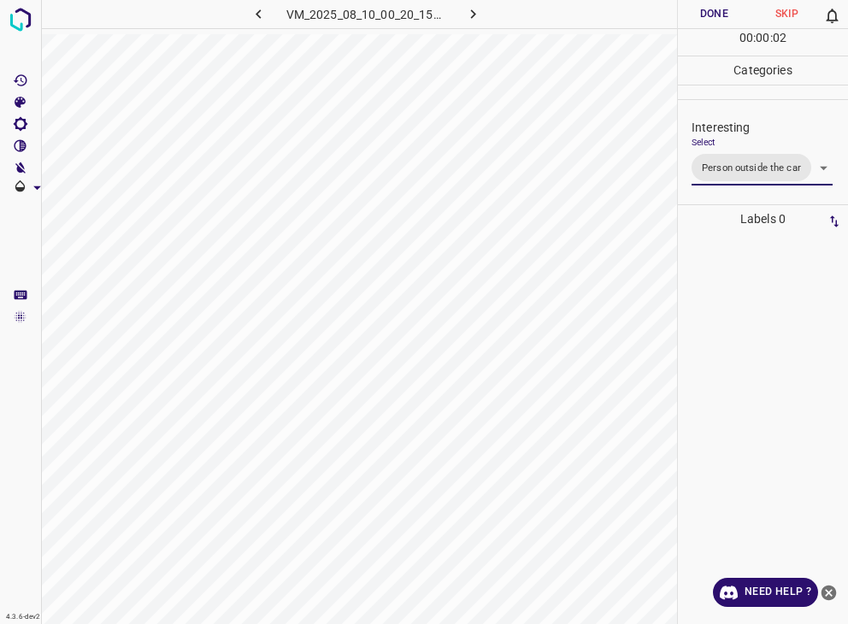
click at [734, 15] on div at bounding box center [424, 312] width 848 height 624
click at [734, 15] on button "Done" at bounding box center [714, 14] width 73 height 28
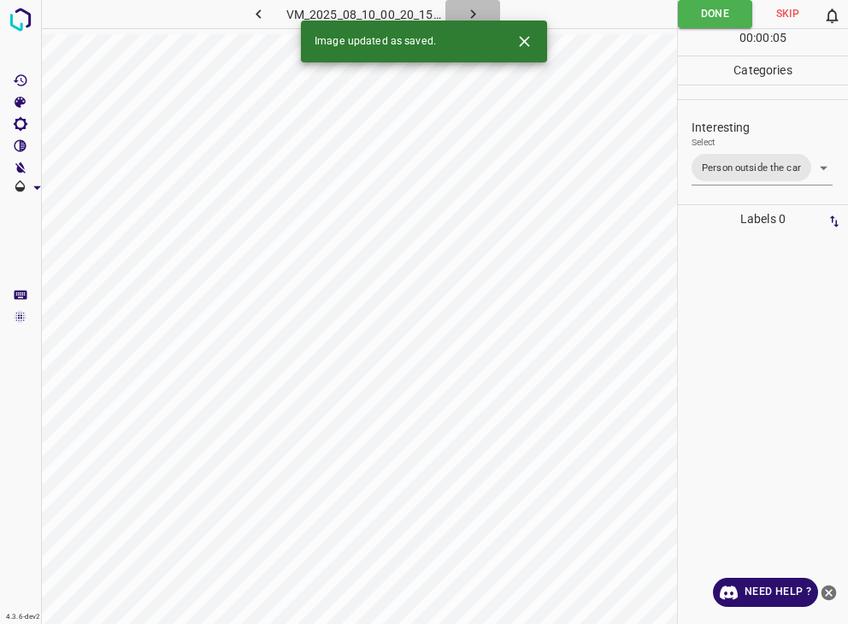
click at [489, 9] on button "button" at bounding box center [472, 14] width 55 height 28
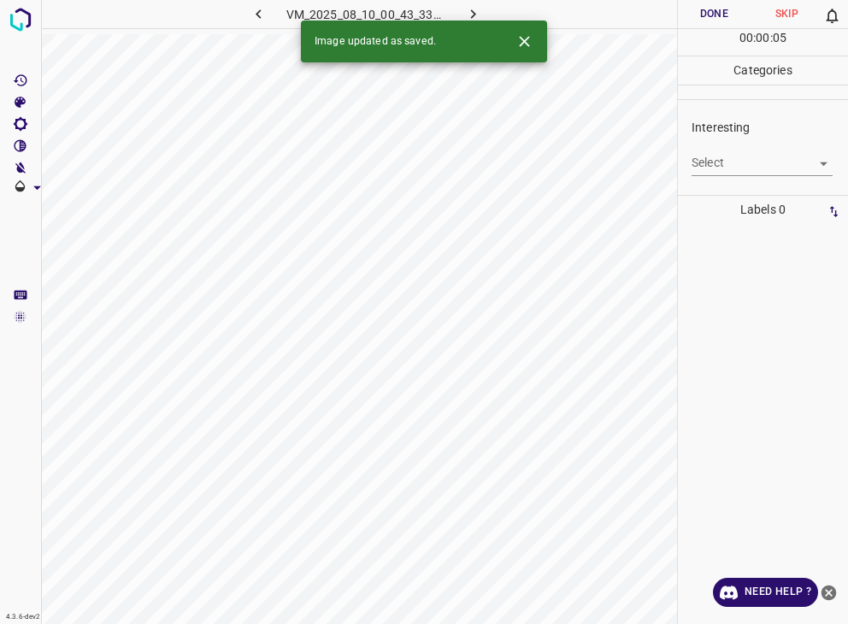
click at [718, 152] on body "4.3.6-dev2 VM_2025_08_10_00_43_33_966_03.gif Done Skip 0 00 : 00 : 05 Categorie…" at bounding box center [424, 312] width 848 height 624
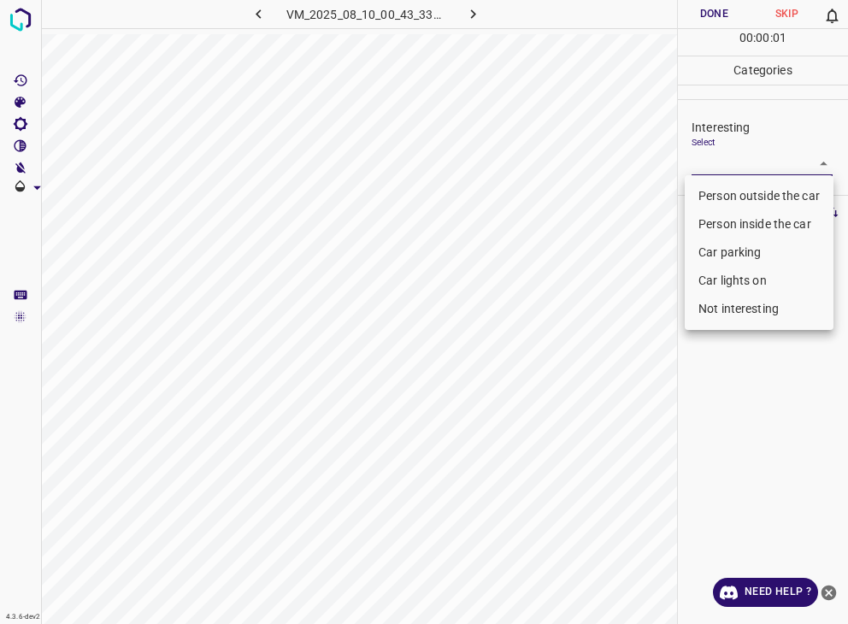
click at [722, 195] on li "Person outside the car" at bounding box center [759, 196] width 149 height 28
type input "Person outside the car"
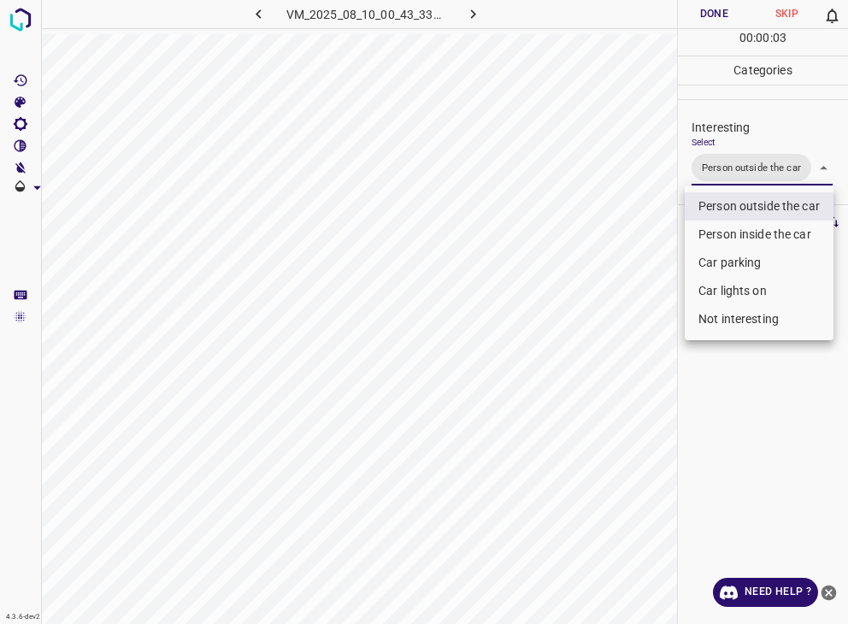
click at [711, 22] on div at bounding box center [424, 312] width 848 height 624
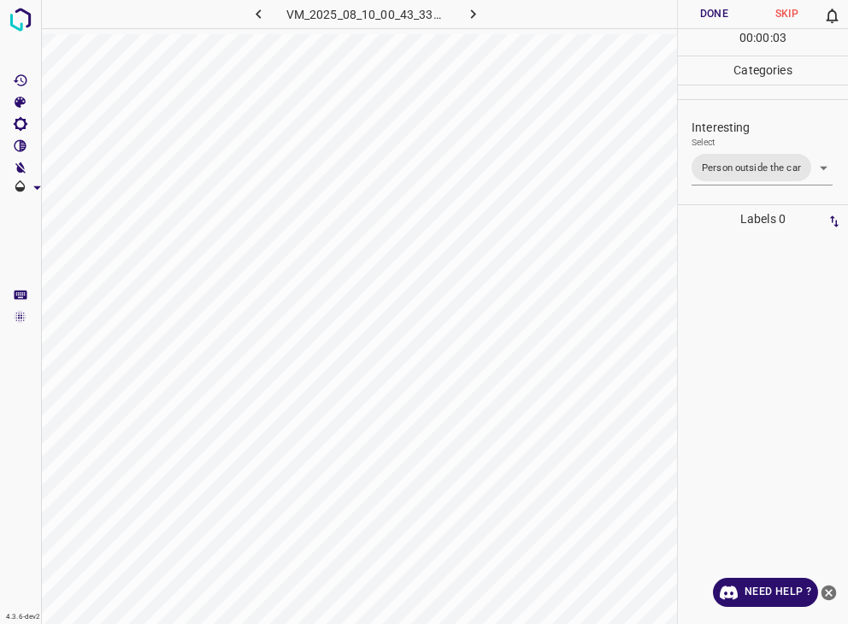
click at [711, 22] on button "Done" at bounding box center [714, 14] width 73 height 28
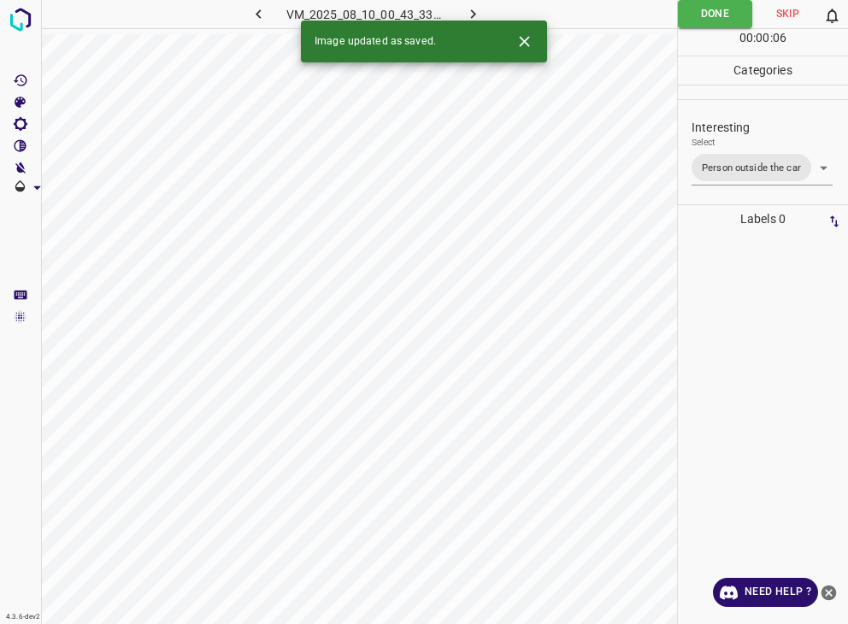
click at [472, 11] on icon "button" at bounding box center [472, 13] width 5 height 9
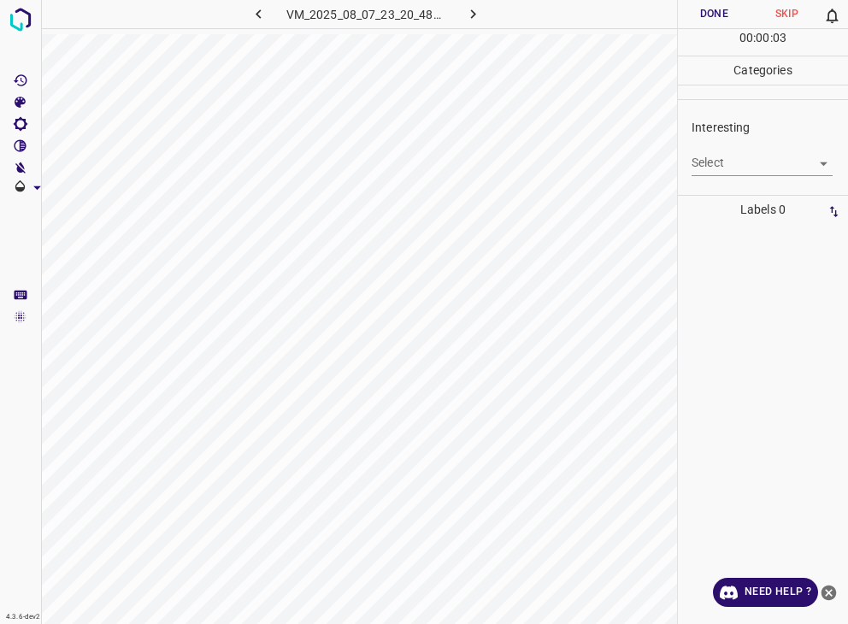
click at [701, 158] on body "4.3.6-dev2 VM_2025_08_07_23_20_48_040_06.gif Done Skip 0 00 : 00 : 03 Categorie…" at bounding box center [424, 312] width 848 height 624
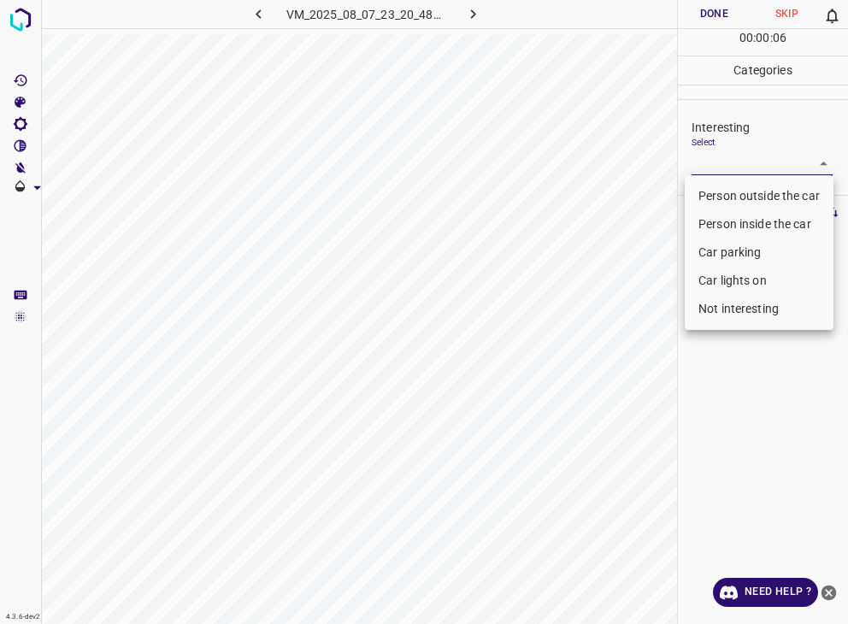
click at [720, 197] on li "Person outside the car" at bounding box center [759, 196] width 149 height 28
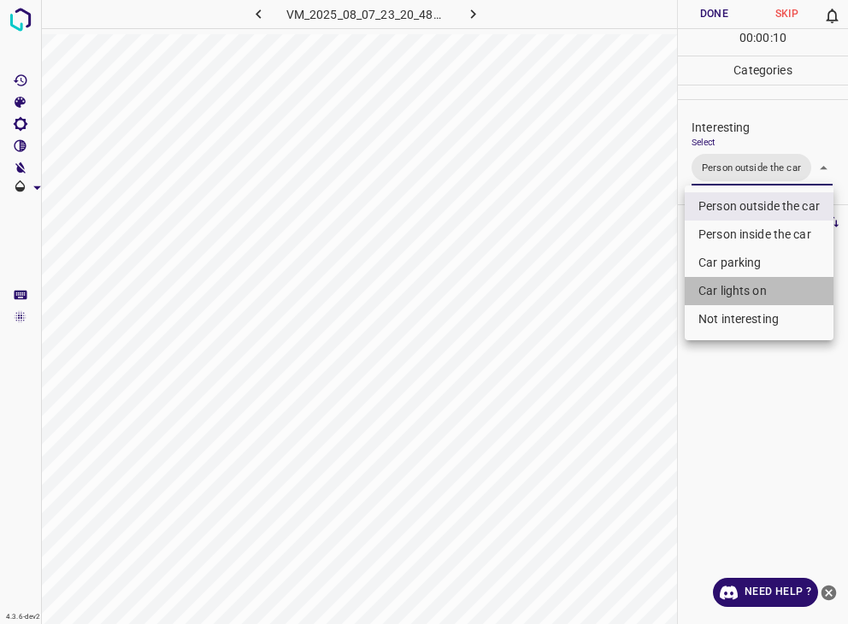
click at [751, 278] on li "Car lights on" at bounding box center [759, 291] width 149 height 28
type input "Person outside the car,Car lights on"
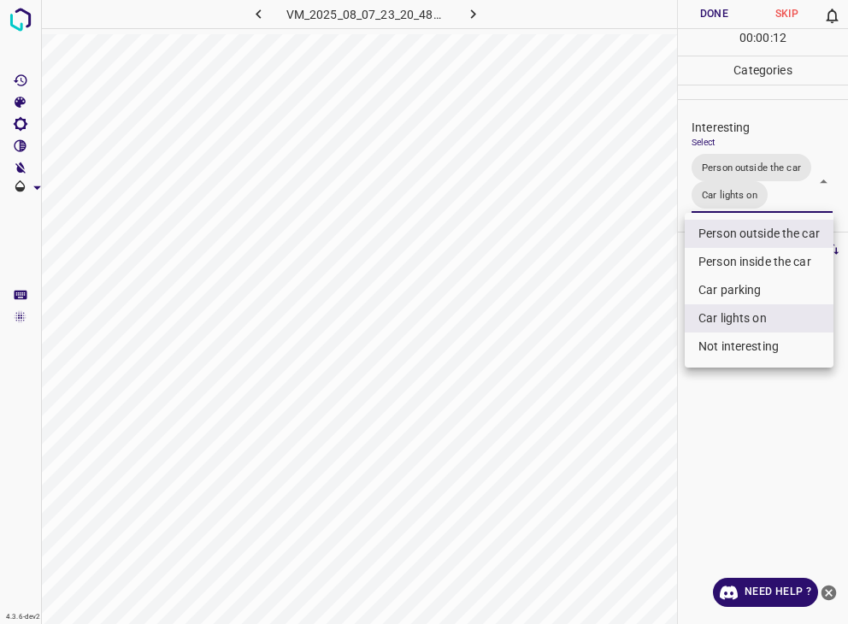
click at [727, 15] on div at bounding box center [424, 312] width 848 height 624
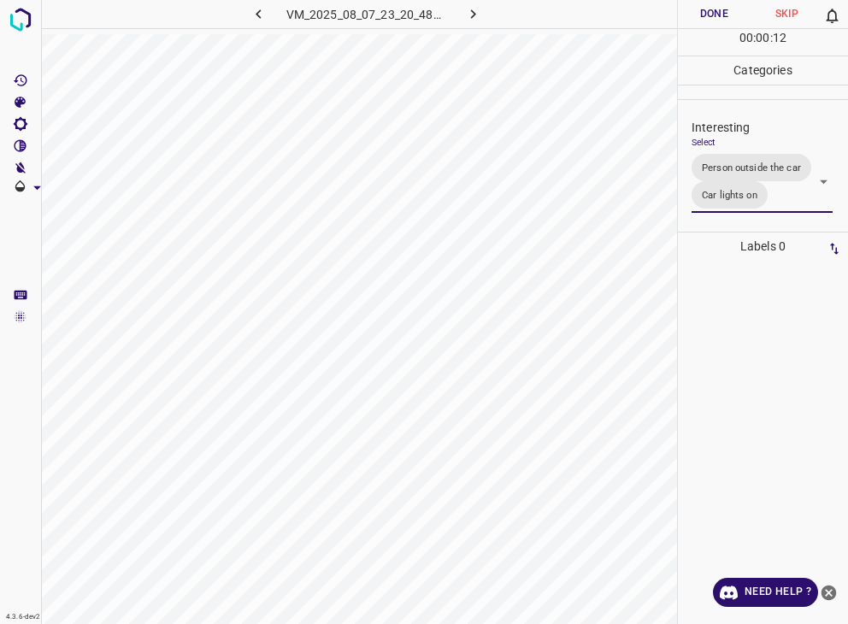
click at [727, 15] on div at bounding box center [424, 312] width 848 height 624
click at [727, 15] on button "Done" at bounding box center [714, 14] width 73 height 28
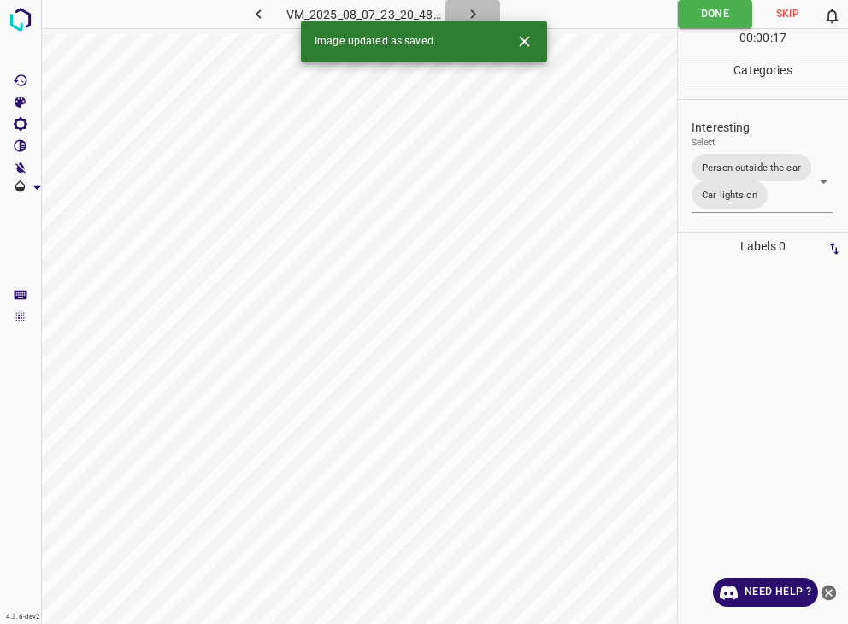
click at [477, 12] on icon "button" at bounding box center [473, 14] width 18 height 18
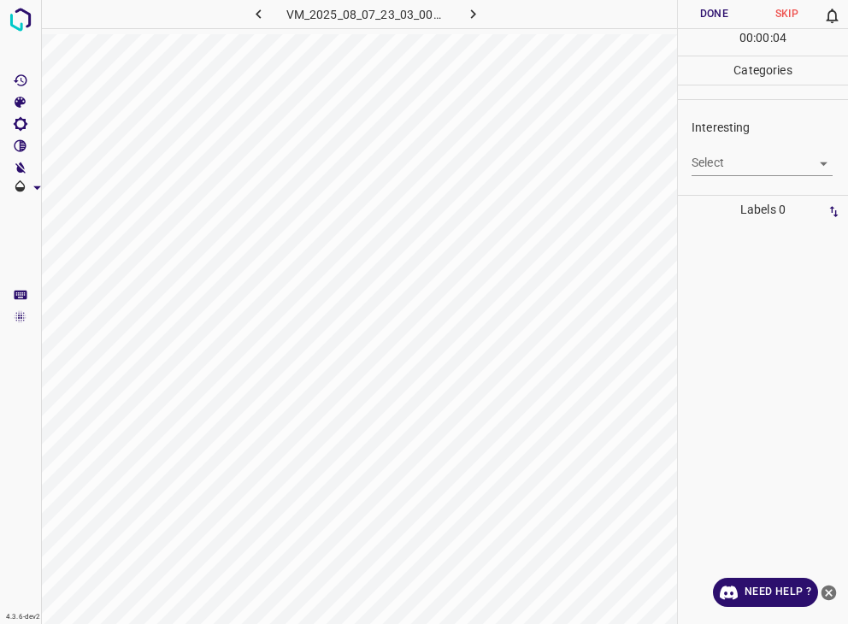
click at [701, 164] on body "4.3.6-dev2 VM_2025_08_07_23_03_00_799_04.gif Done Skip 0 00 : 00 : 04 Categorie…" at bounding box center [424, 312] width 848 height 624
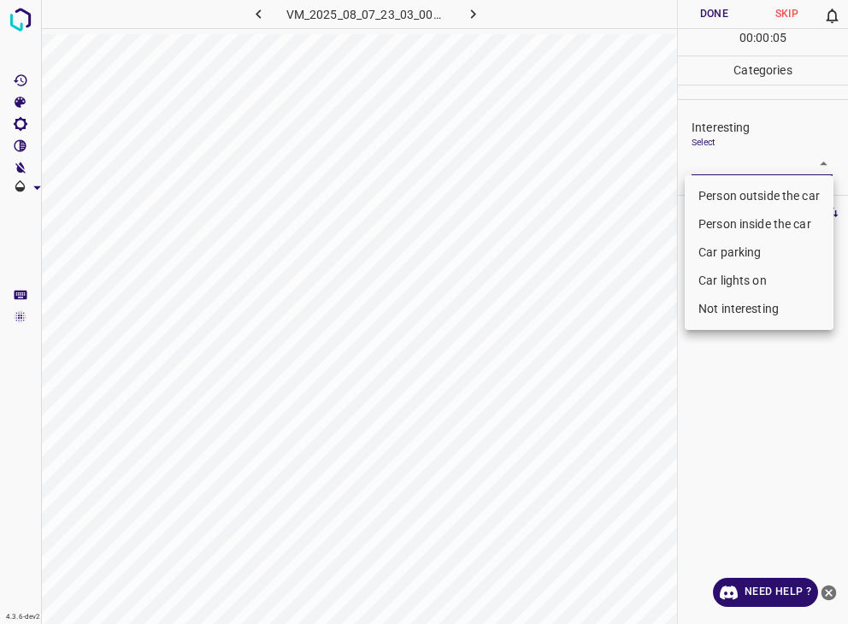
click at [698, 193] on li "Person outside the car" at bounding box center [759, 196] width 149 height 28
type input "Person outside the car"
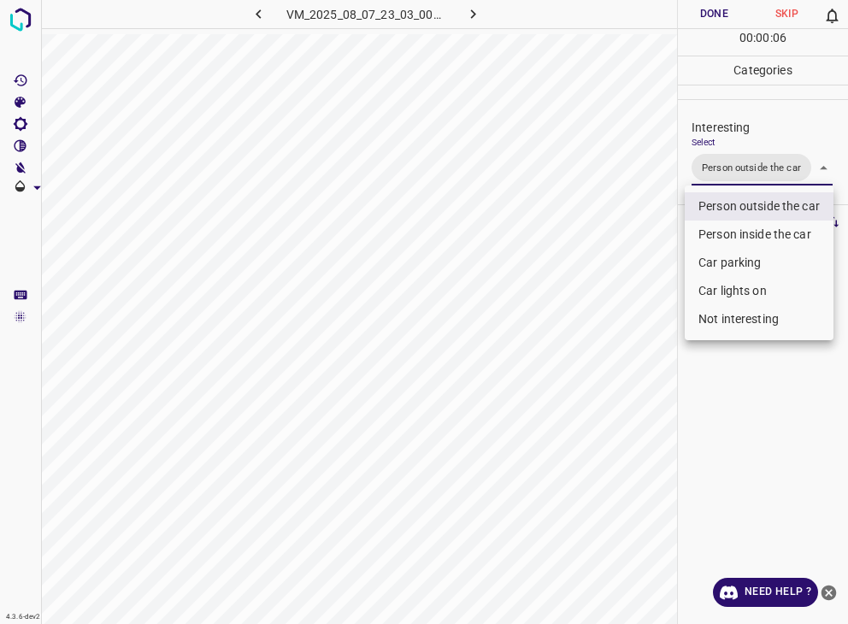
click at [736, 4] on div at bounding box center [424, 312] width 848 height 624
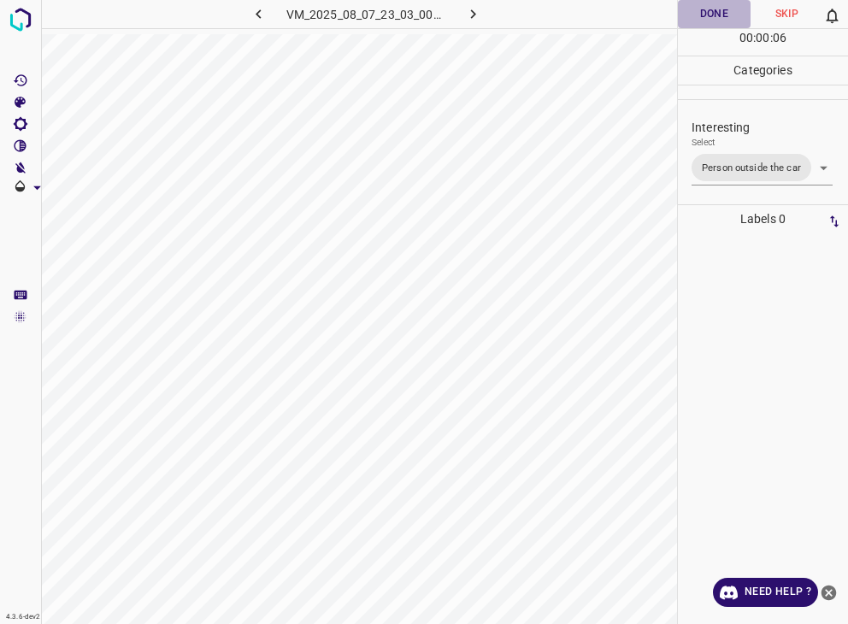
click at [733, 11] on button "Done" at bounding box center [714, 14] width 73 height 28
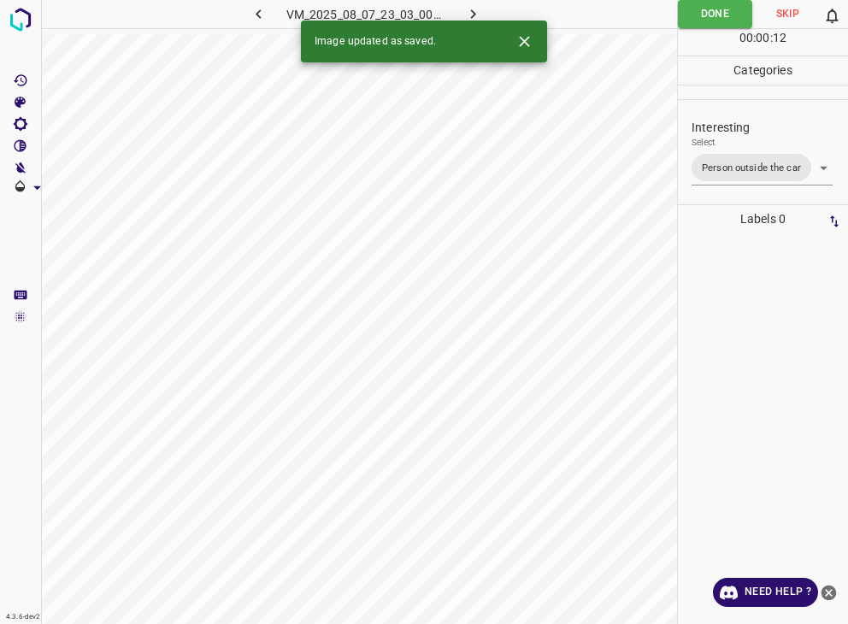
click at [462, 15] on button "button" at bounding box center [472, 14] width 55 height 28
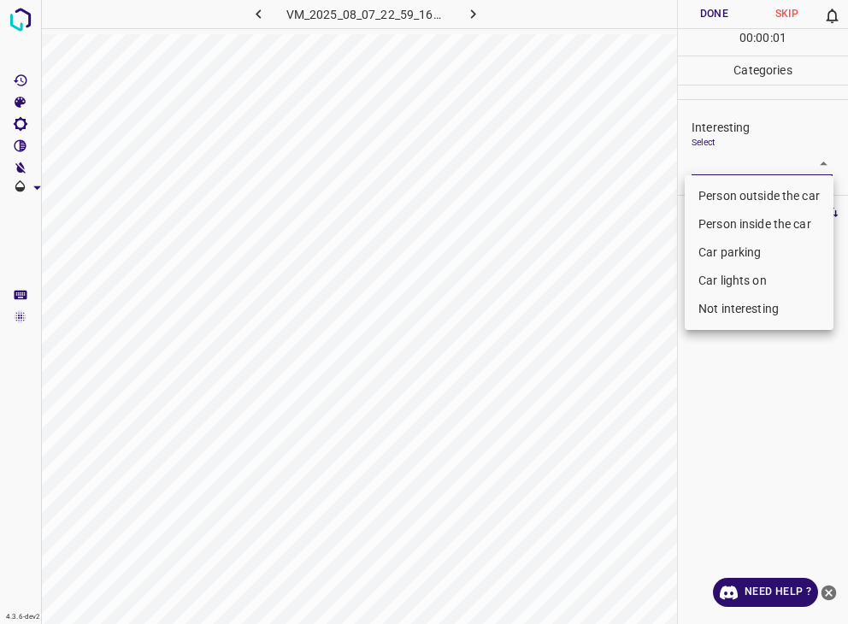
click at [786, 174] on body "4.3.6-dev2 VM_2025_08_07_22_59_16_434_04.gif Done Skip 0 00 : 00 : 01 Categorie…" at bounding box center [424, 312] width 848 height 624
click at [776, 199] on li "Person outside the car" at bounding box center [759, 196] width 149 height 28
type input "Person outside the car"
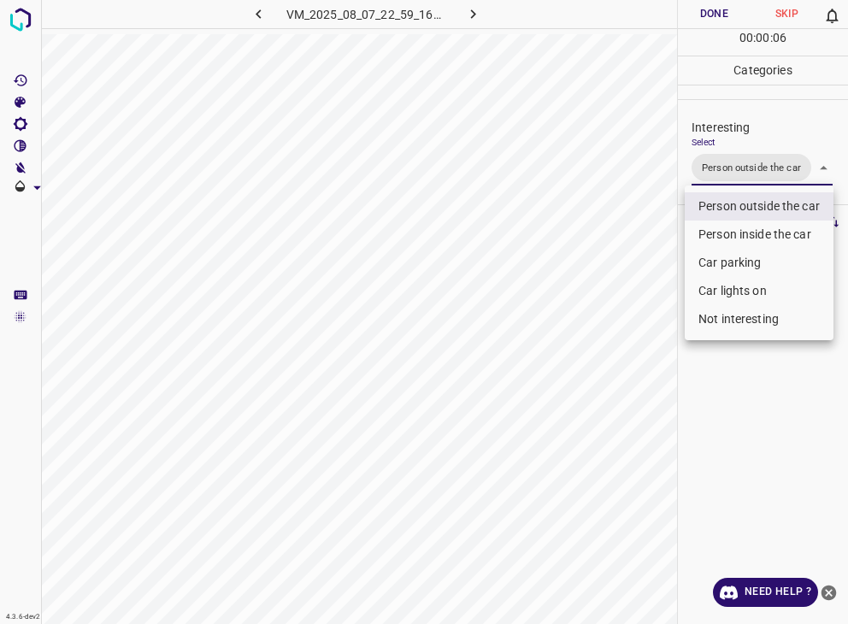
click at [695, 12] on div at bounding box center [424, 312] width 848 height 624
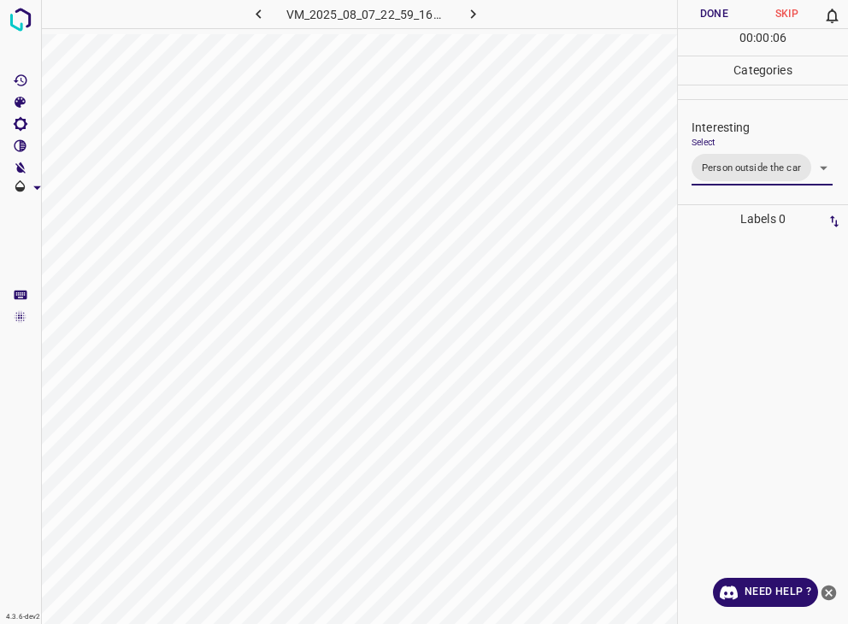
click at [699, 12] on div "Person outside the car Person inside the car Car parking Car lights on Not inte…" at bounding box center [424, 312] width 848 height 624
click at [699, 12] on button "Done" at bounding box center [714, 14] width 73 height 28
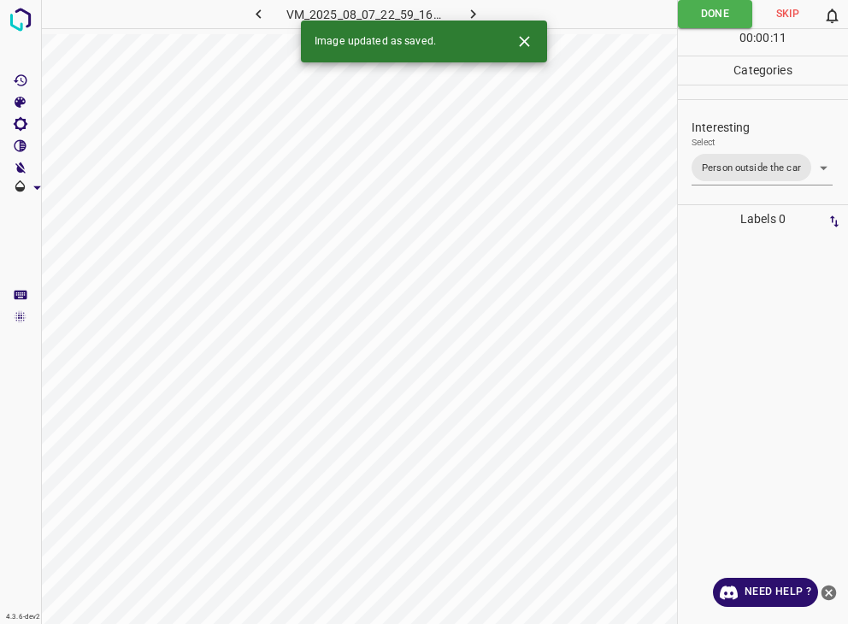
click at [472, 9] on icon "button" at bounding box center [473, 14] width 18 height 18
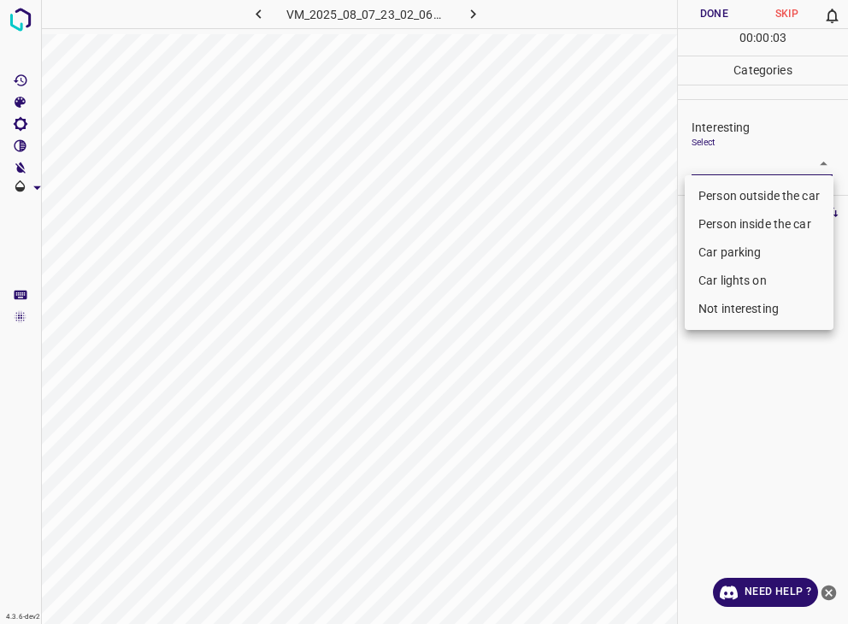
click at [711, 172] on body "4.3.6-dev2 VM_2025_08_07_23_02_06_211_00.gif Done Skip 0 00 : 00 : 03 Categorie…" at bounding box center [424, 312] width 848 height 624
click at [740, 256] on li "Car parking" at bounding box center [759, 253] width 149 height 28
type input "Car parking"
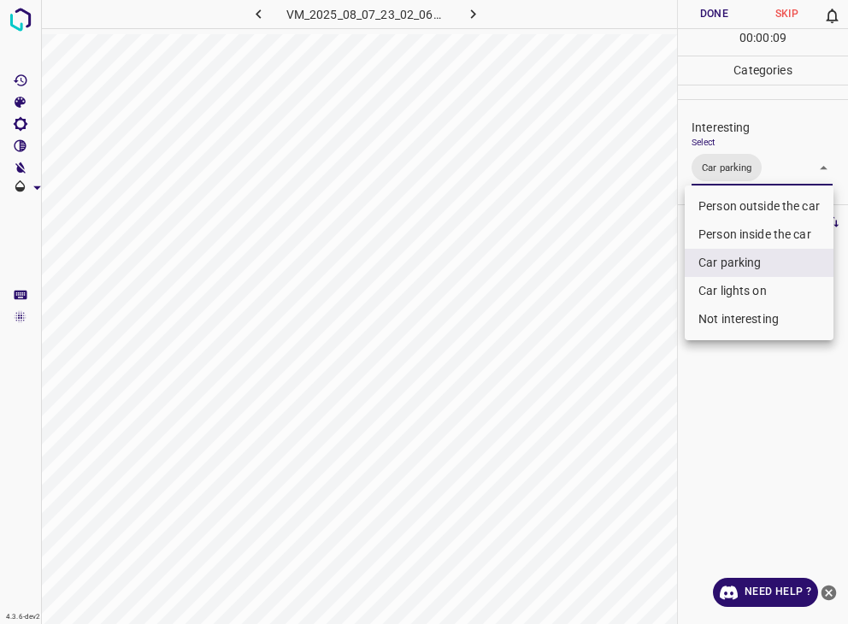
click at [708, 13] on div at bounding box center [424, 312] width 848 height 624
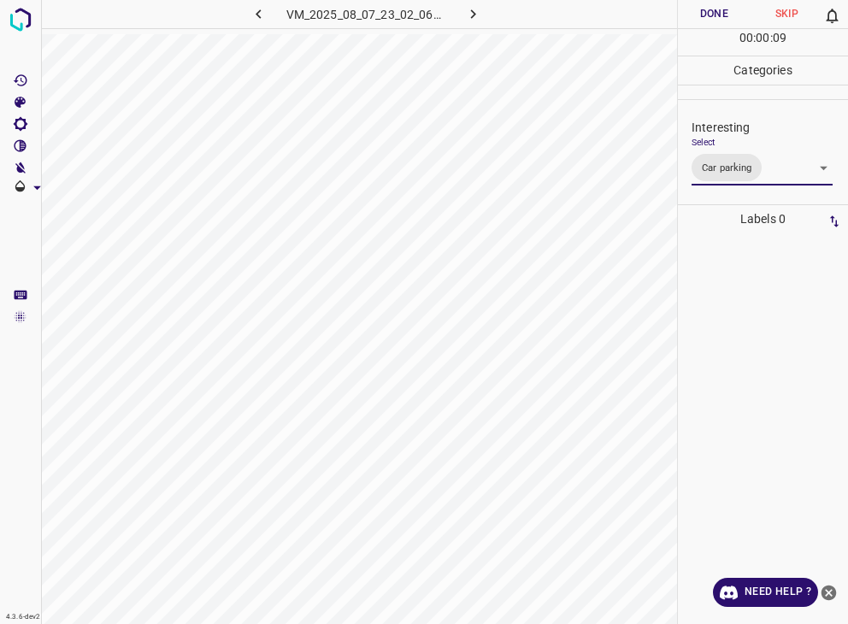
click at [708, 13] on div at bounding box center [424, 312] width 848 height 624
click at [708, 13] on button "Done" at bounding box center [714, 14] width 73 height 28
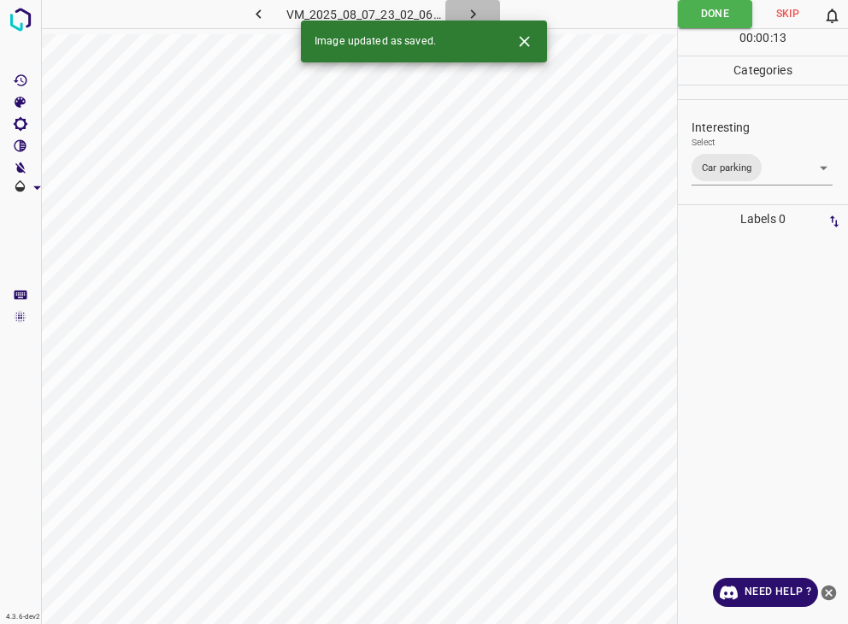
click at [475, 17] on icon "button" at bounding box center [473, 14] width 18 height 18
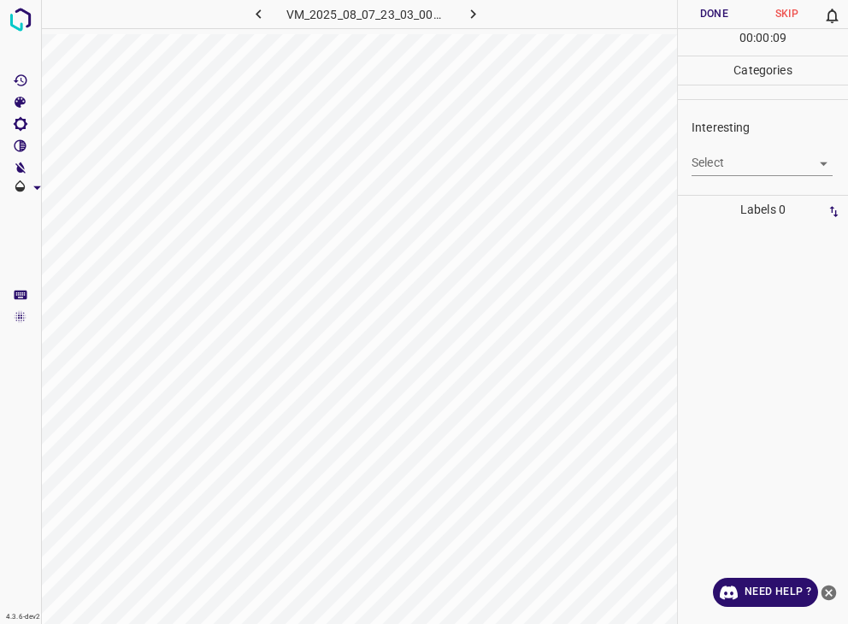
click at [707, 168] on body "4.3.6-dev2 VM_2025_08_07_23_03_00_799_10.gif Done Skip 0 00 : 00 : 09 Categorie…" at bounding box center [424, 312] width 848 height 624
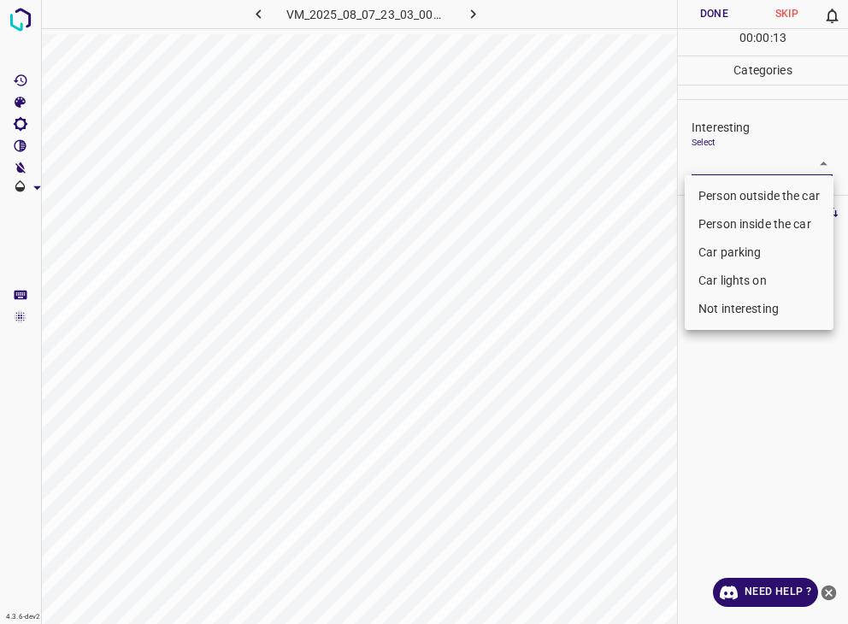
click at [793, 199] on li "Person outside the car" at bounding box center [759, 196] width 149 height 28
type input "Person outside the car"
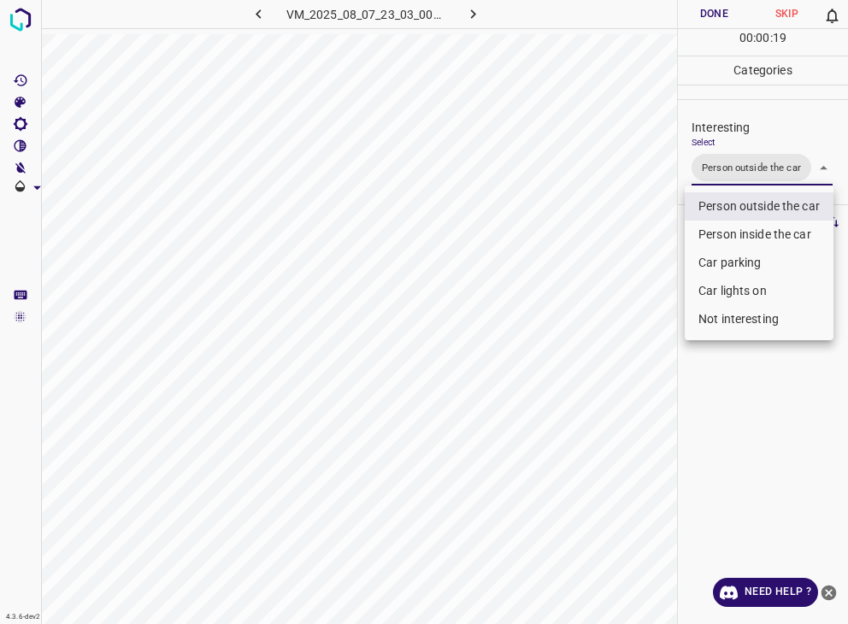
click at [537, 451] on div at bounding box center [424, 312] width 848 height 624
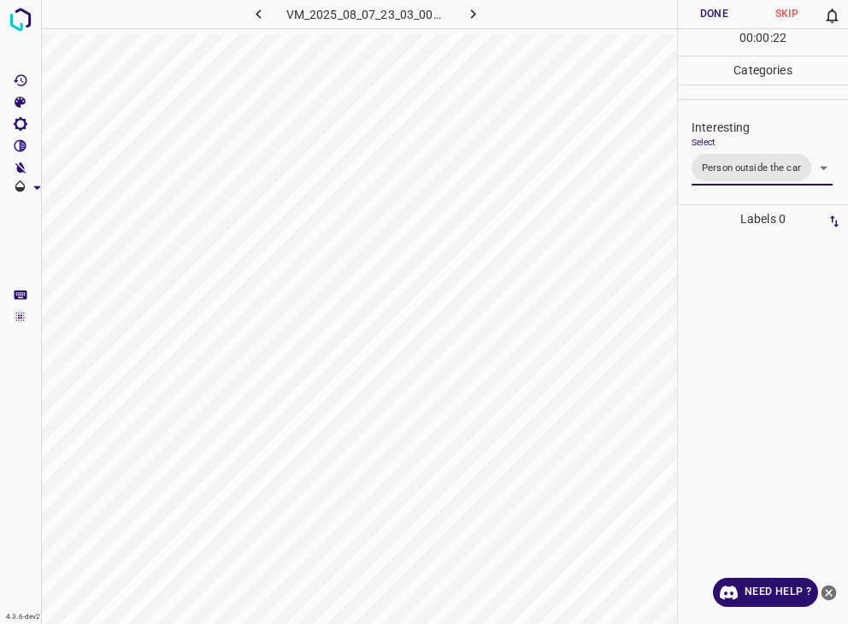
click at [710, 15] on button "Done" at bounding box center [714, 14] width 73 height 28
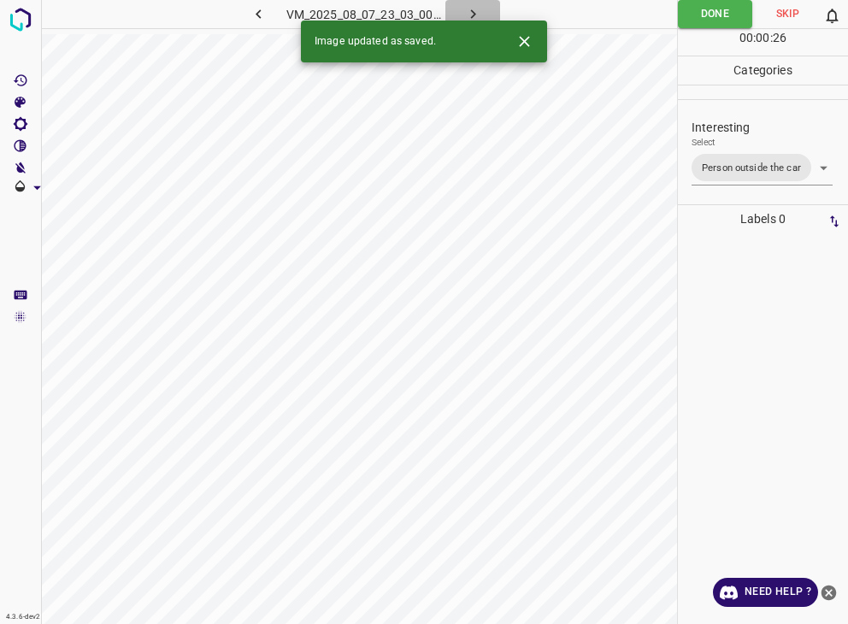
click at [476, 5] on icon "button" at bounding box center [473, 14] width 18 height 18
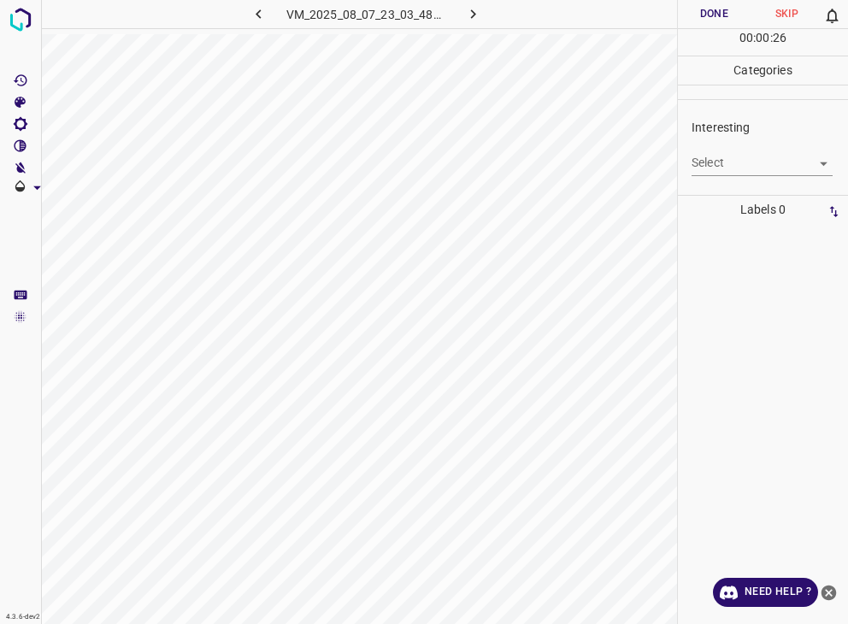
click at [729, 151] on body "4.3.6-dev2 VM_2025_08_07_23_03_48_739_03.gif Done Skip 0 00 : 00 : 26 Categorie…" at bounding box center [424, 312] width 848 height 624
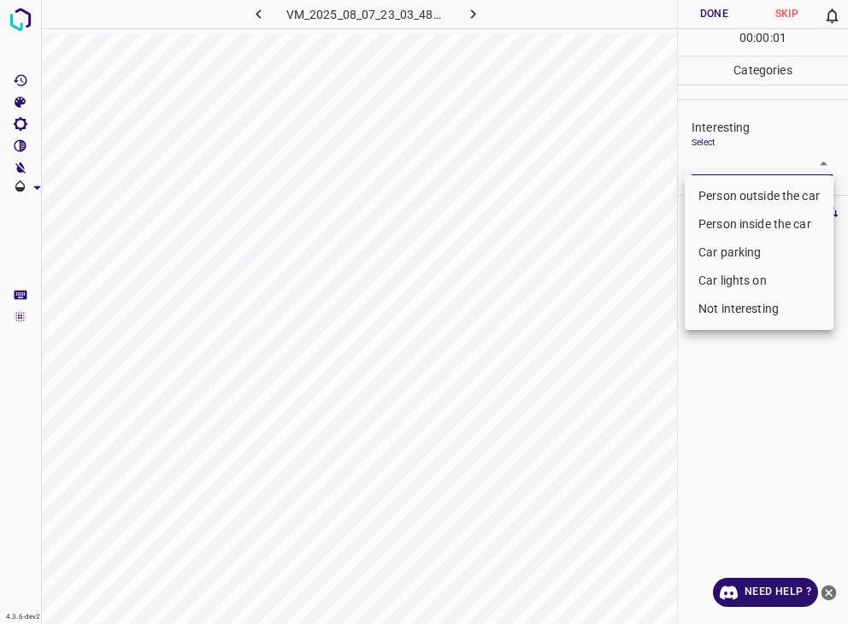
click at [723, 197] on li "Person outside the car" at bounding box center [759, 196] width 149 height 28
type input "Person outside the car"
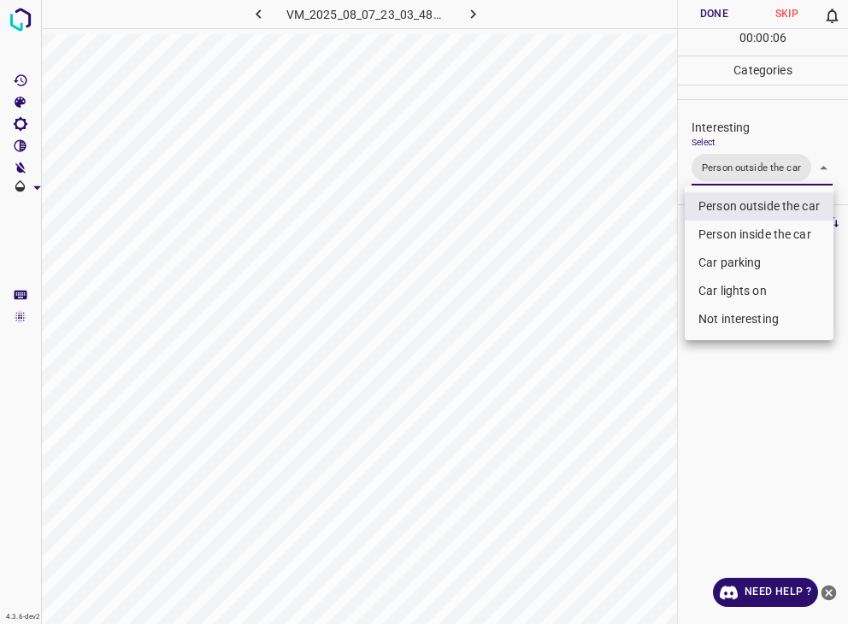
click at [701, 21] on div at bounding box center [424, 312] width 848 height 624
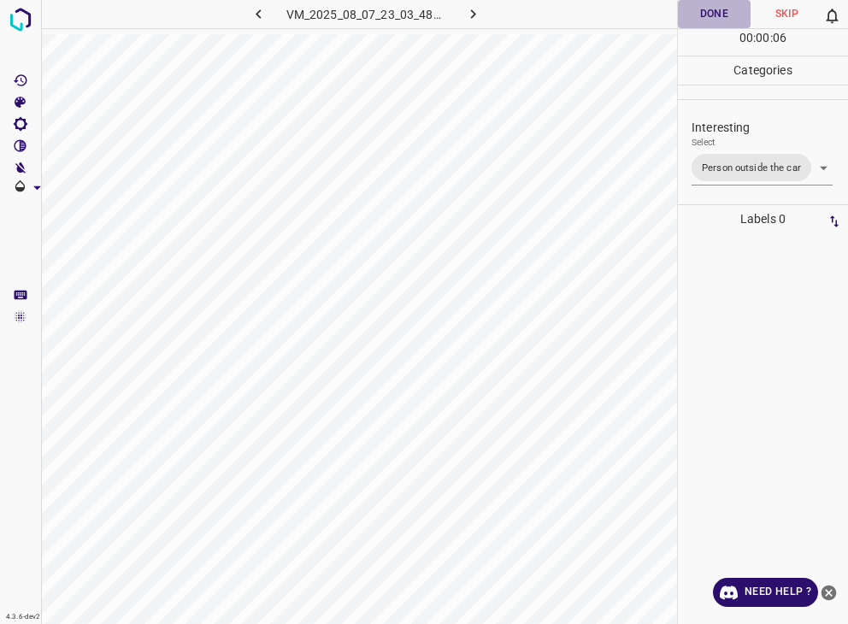
click at [688, 14] on button "Done" at bounding box center [714, 14] width 73 height 28
click at [479, 21] on icon "button" at bounding box center [473, 14] width 18 height 18
click at [716, 165] on body "4.3.6-dev2 VM_2025_08_10_00_39_03_885_03.gif Done Skip 0 00 : 00 : 14 Categorie…" at bounding box center [424, 312] width 848 height 624
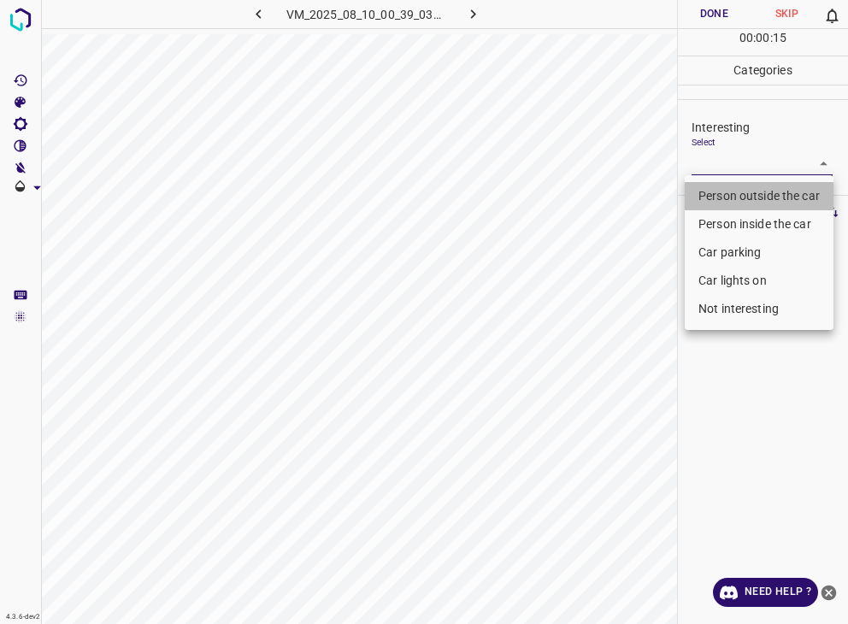
click at [729, 190] on li "Person outside the car" at bounding box center [759, 196] width 149 height 28
type input "Person outside the car"
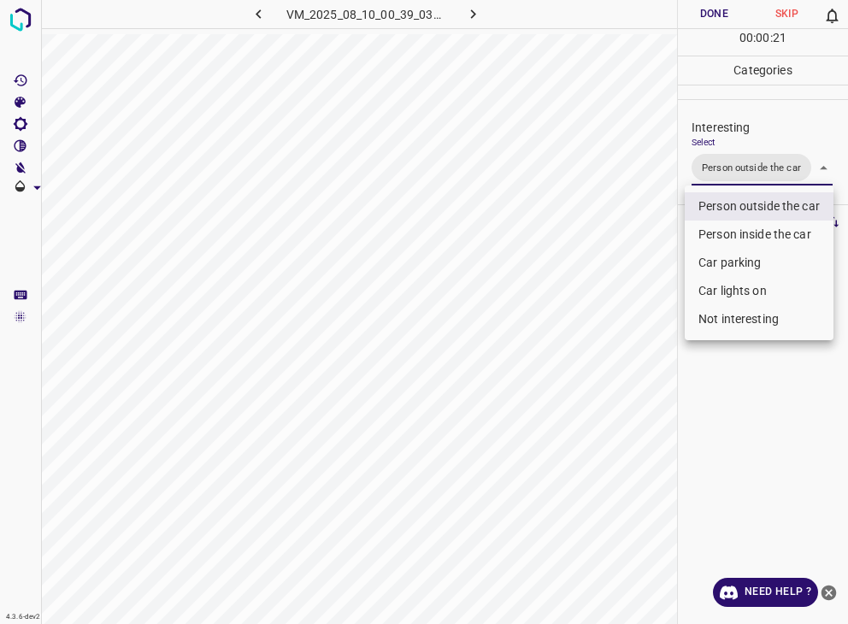
click at [719, 15] on div at bounding box center [424, 312] width 848 height 624
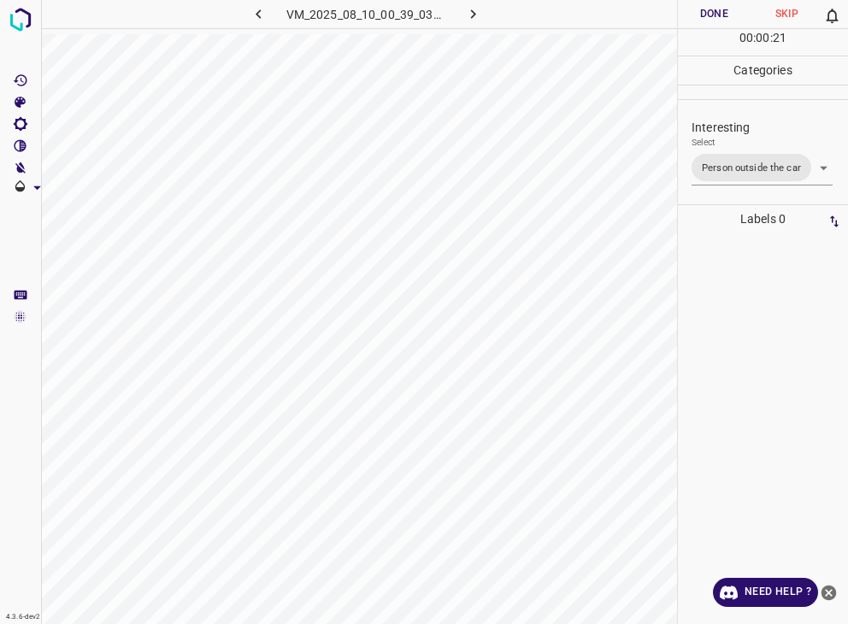
click at [719, 15] on button "Done" at bounding box center [714, 14] width 73 height 28
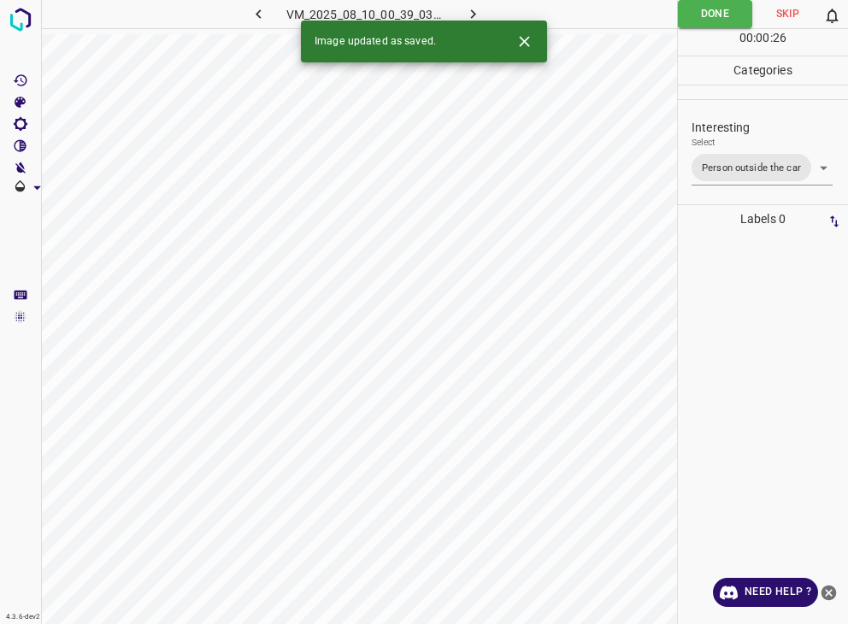
click at [465, 17] on icon "button" at bounding box center [473, 14] width 18 height 18
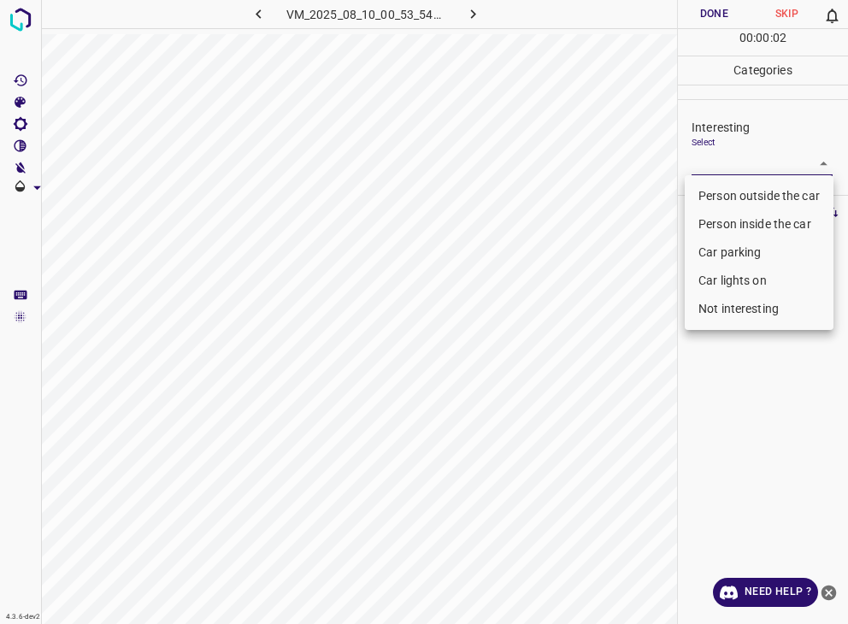
click at [747, 160] on body "4.3.6-dev2 VM_2025_08_10_00_53_54_617_08.gif Done Skip 0 00 : 00 : 02 Categorie…" at bounding box center [424, 312] width 848 height 624
click at [746, 278] on li "Car lights on" at bounding box center [759, 281] width 149 height 28
type input "Car lights on"
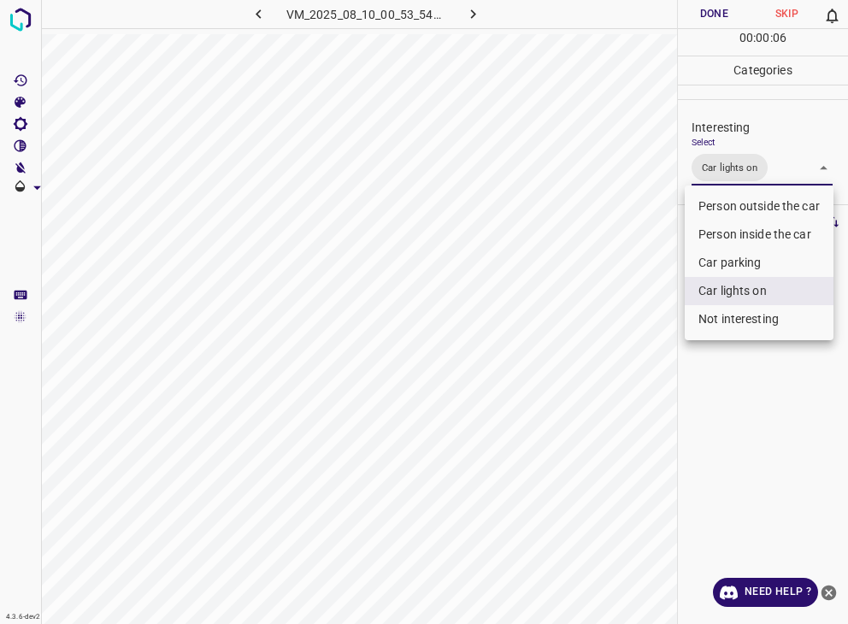
click at [703, 10] on div at bounding box center [424, 312] width 848 height 624
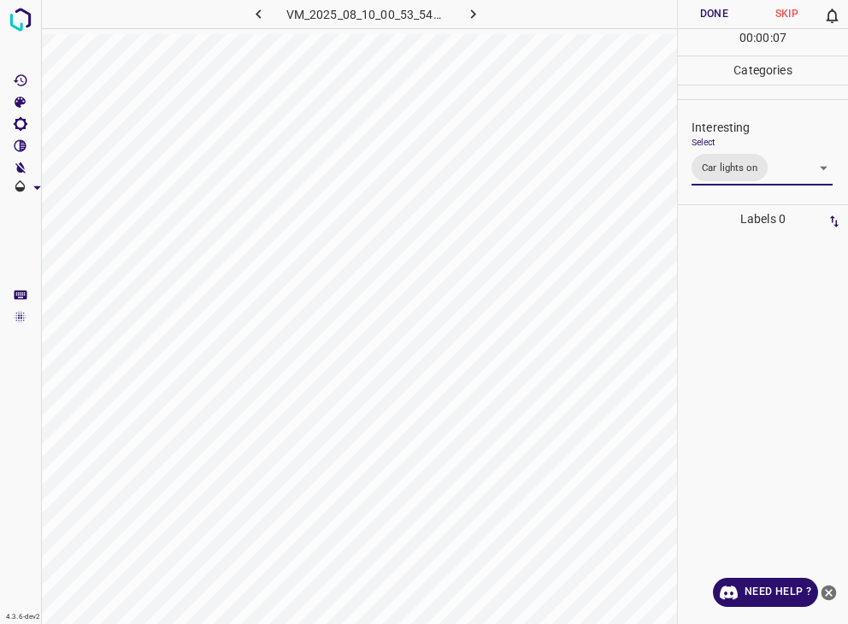
click at [703, 10] on div "Person outside the car Person inside the car Car parking Car lights on Not inte…" at bounding box center [424, 312] width 848 height 624
click at [703, 10] on button "Done" at bounding box center [714, 14] width 73 height 28
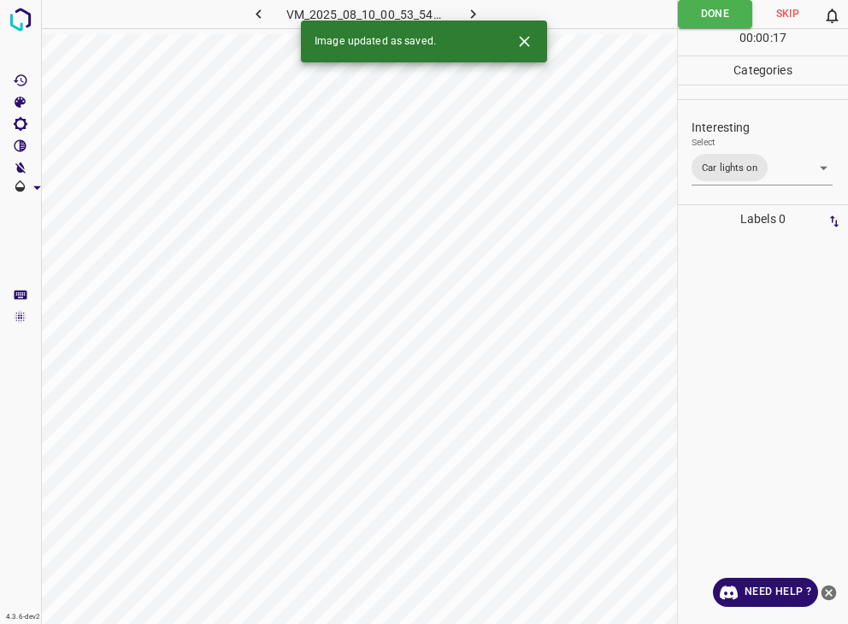
click at [475, 12] on icon "button" at bounding box center [473, 14] width 18 height 18
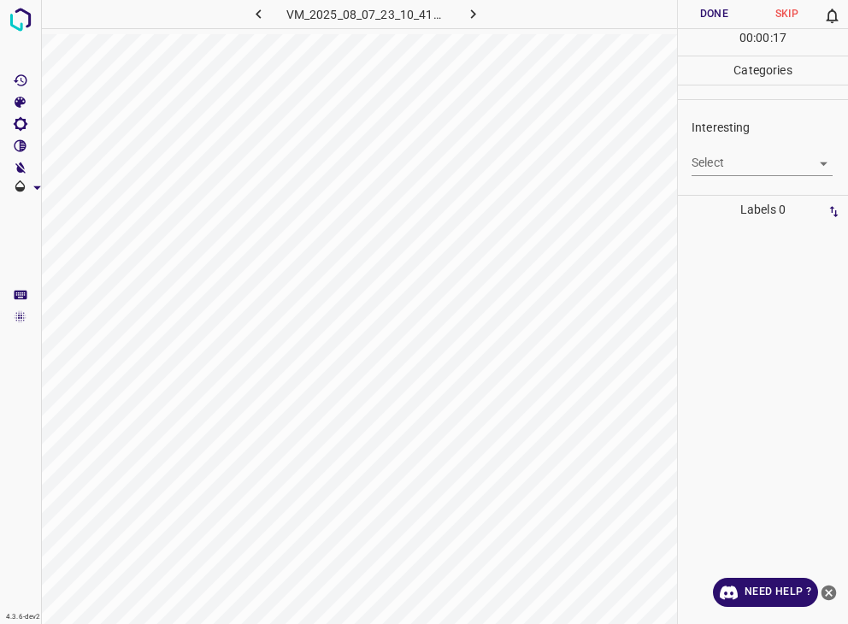
click at [720, 182] on div "Interesting Select ​" at bounding box center [763, 147] width 170 height 80
click at [718, 162] on body "4.3.6-dev2 VM_2025_08_07_23_10_41_502_07.gif Done Skip 0 00 : 00 : 01 Categorie…" at bounding box center [424, 312] width 848 height 624
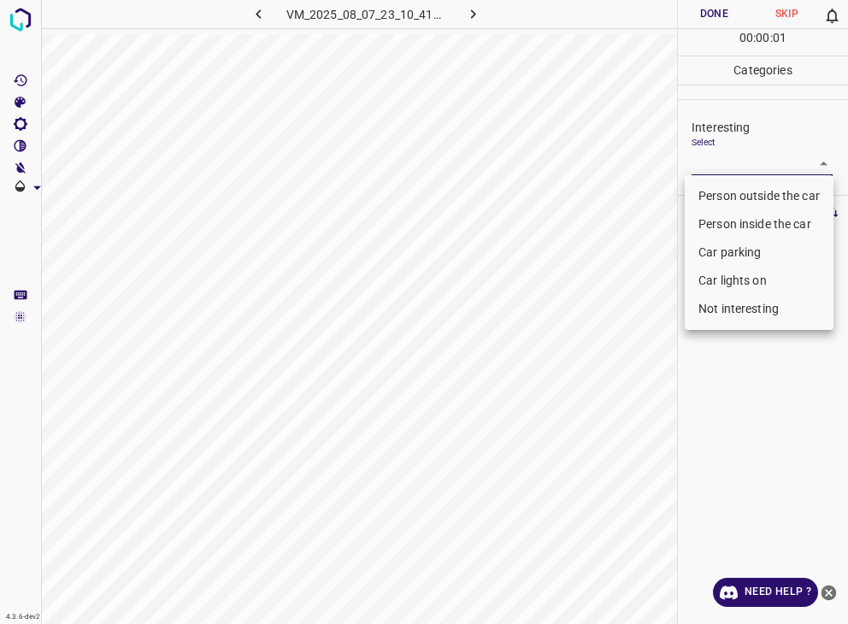
click at [727, 182] on li "Person outside the car" at bounding box center [759, 196] width 149 height 28
type input "Person outside the car"
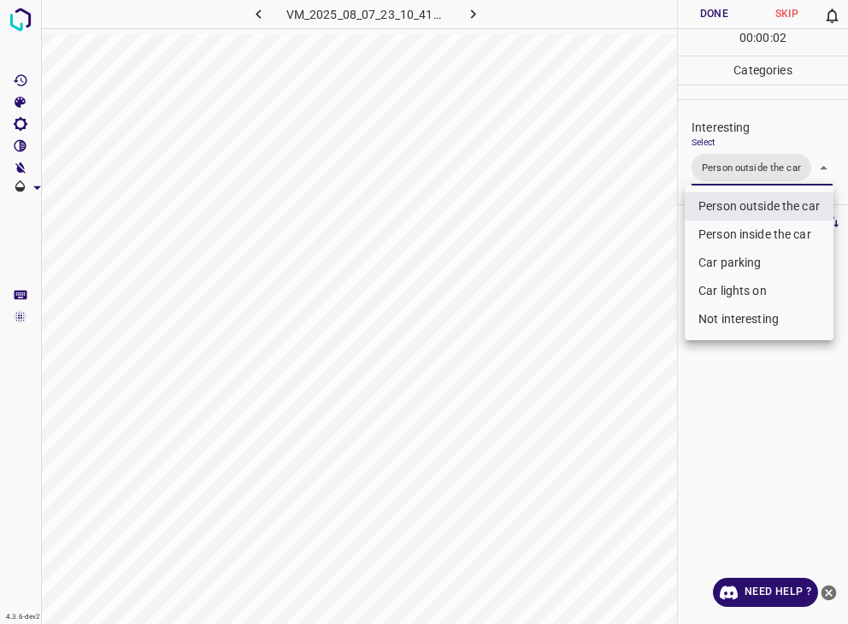
click at [710, 12] on div at bounding box center [424, 312] width 848 height 624
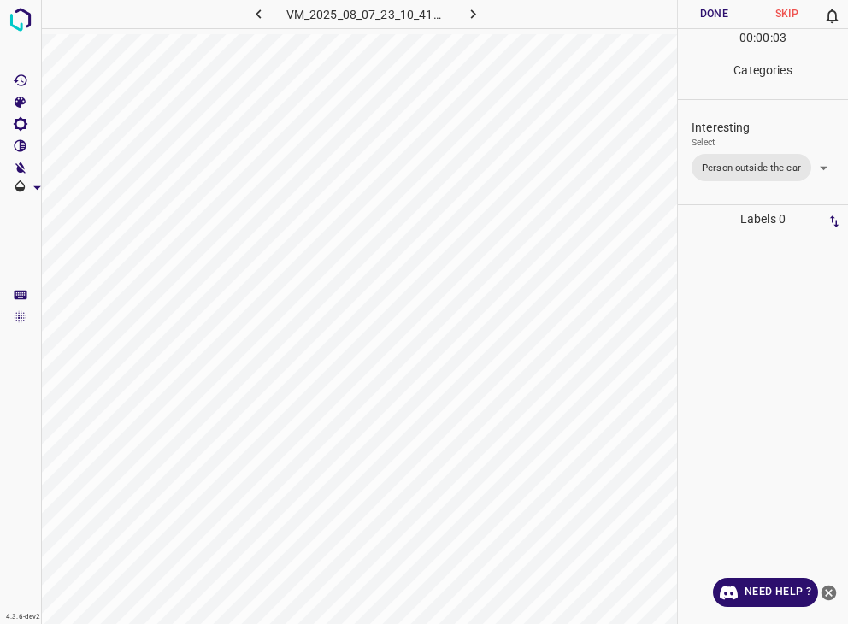
click at [710, 12] on div "Person outside the car Person inside the car Car parking Car lights on Not inte…" at bounding box center [424, 312] width 848 height 624
click at [710, 12] on button "Done" at bounding box center [714, 14] width 73 height 28
click at [472, 11] on icon "button" at bounding box center [472, 13] width 5 height 9
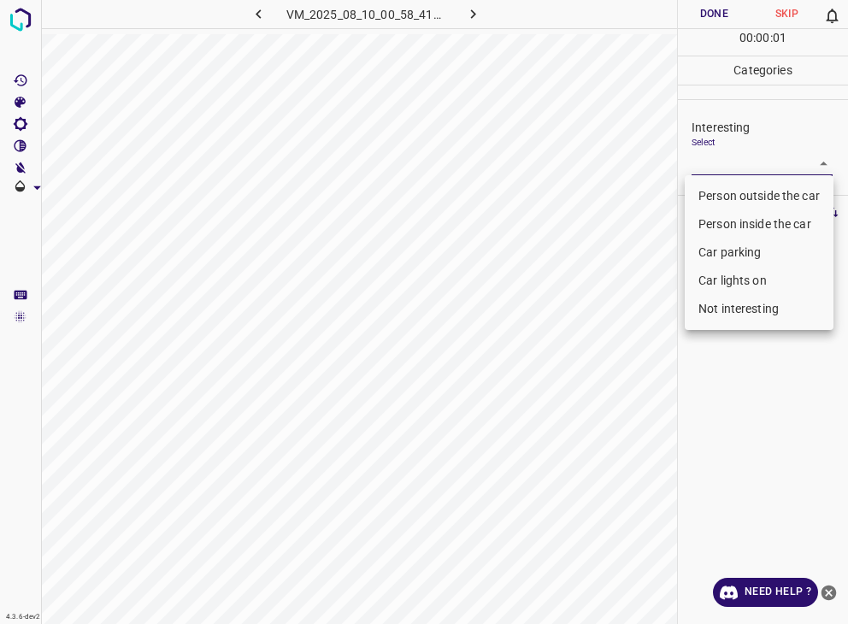
click at [717, 162] on body "4.3.6-dev2 VM_2025_08_10_00_58_41_445_12.gif Done Skip 0 00 : 00 : 01 Categorie…" at bounding box center [424, 312] width 848 height 624
click at [742, 304] on li "Not interesting" at bounding box center [759, 309] width 149 height 28
type input "Not interesting"
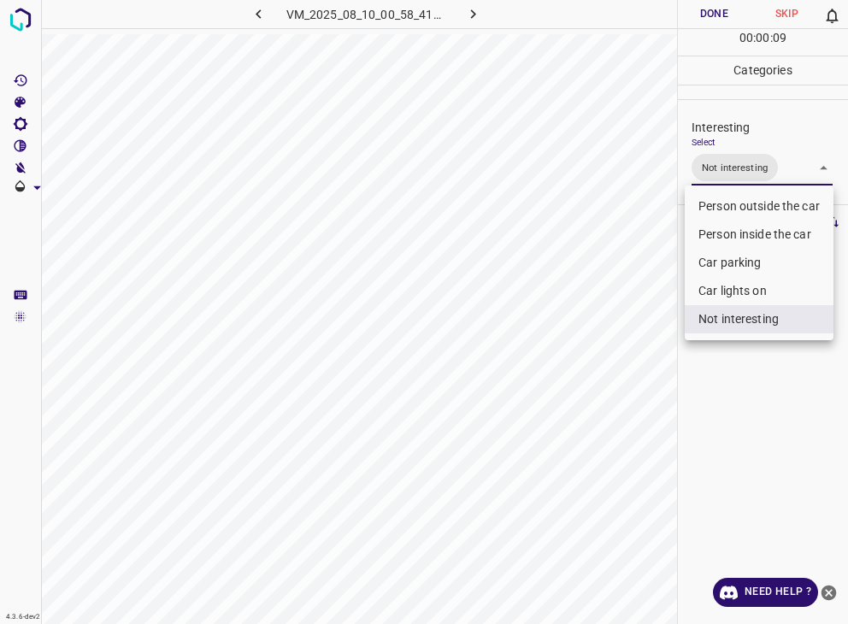
click at [696, 20] on div at bounding box center [424, 312] width 848 height 624
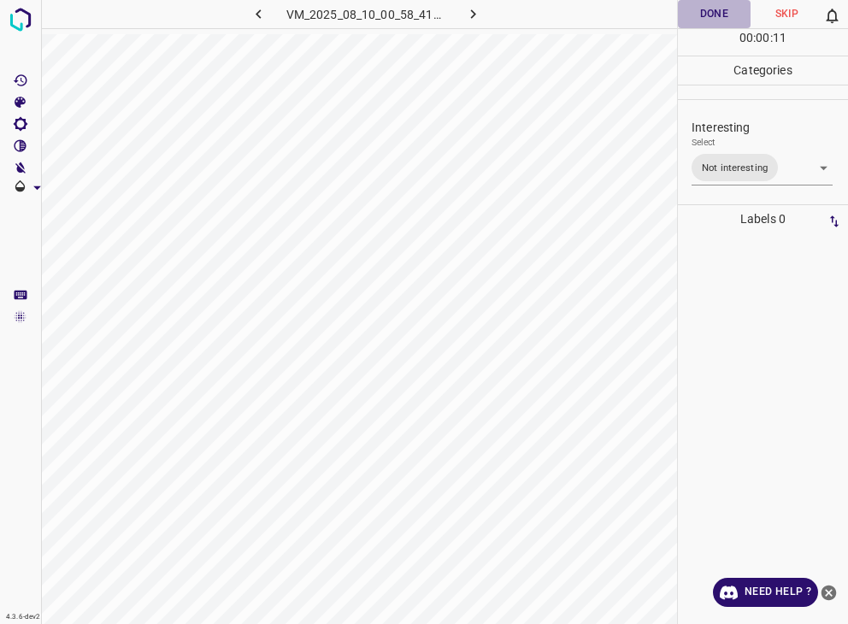
click at [696, 20] on button "Done" at bounding box center [714, 14] width 73 height 28
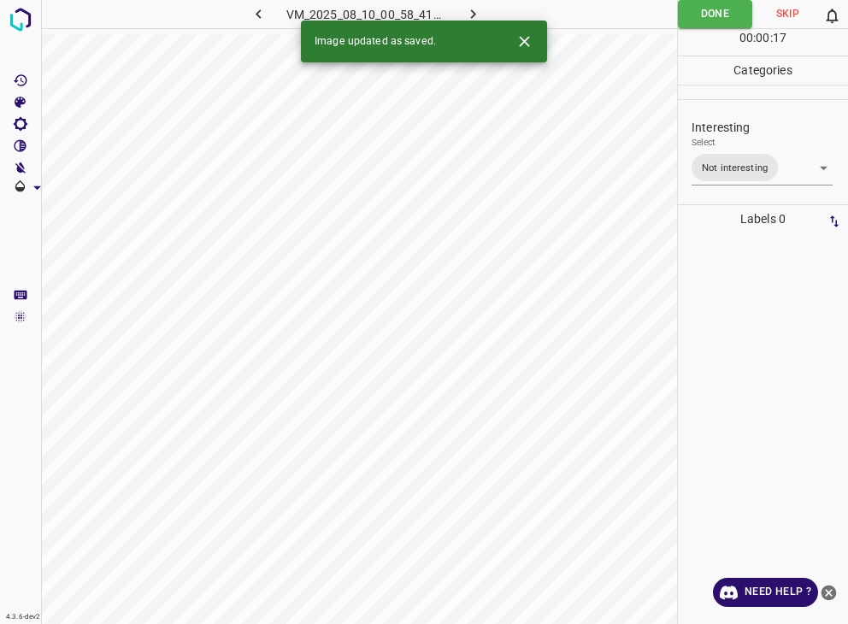
click at [468, 15] on icon "button" at bounding box center [473, 14] width 18 height 18
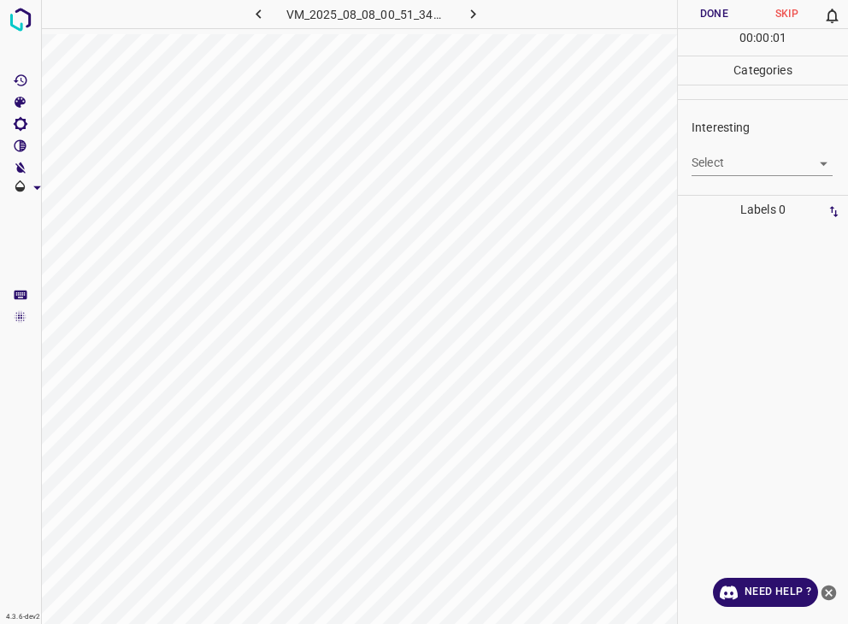
click at [714, 162] on body "4.3.6-dev2 VM_2025_08_08_00_51_34_098_02.gif Done Skip 0 00 : 00 : 01 Categorie…" at bounding box center [424, 312] width 848 height 624
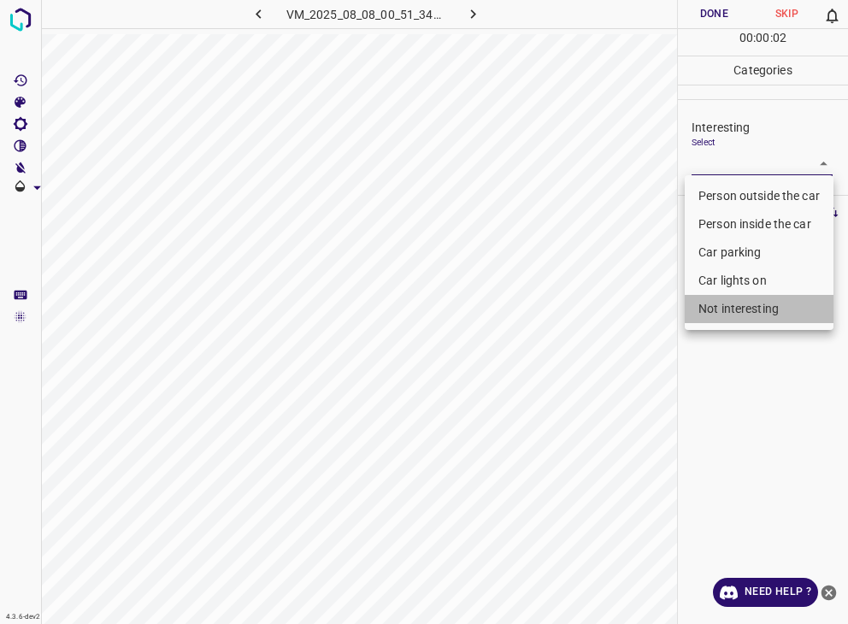
click at [730, 298] on li "Not interesting" at bounding box center [759, 309] width 149 height 28
type input "Not interesting"
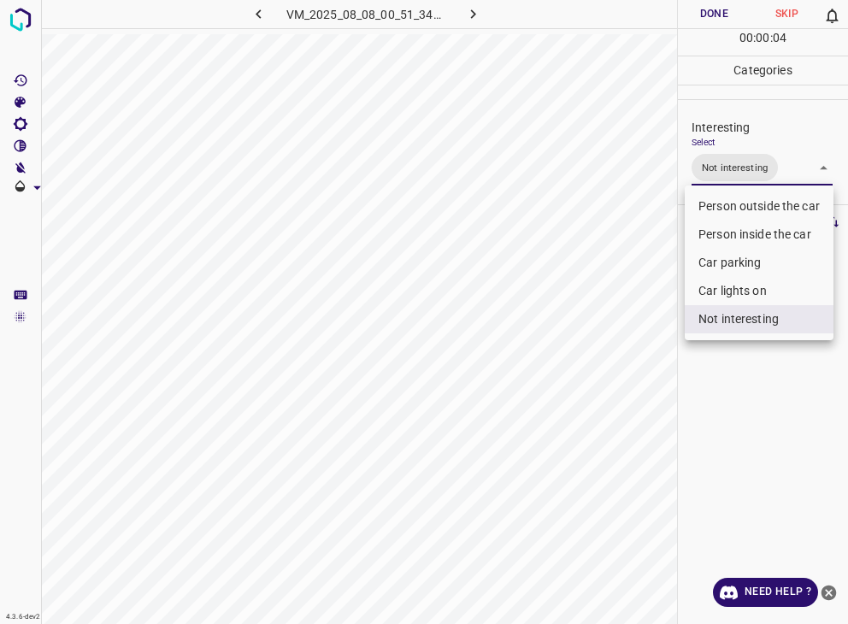
click at [713, 14] on div at bounding box center [424, 312] width 848 height 624
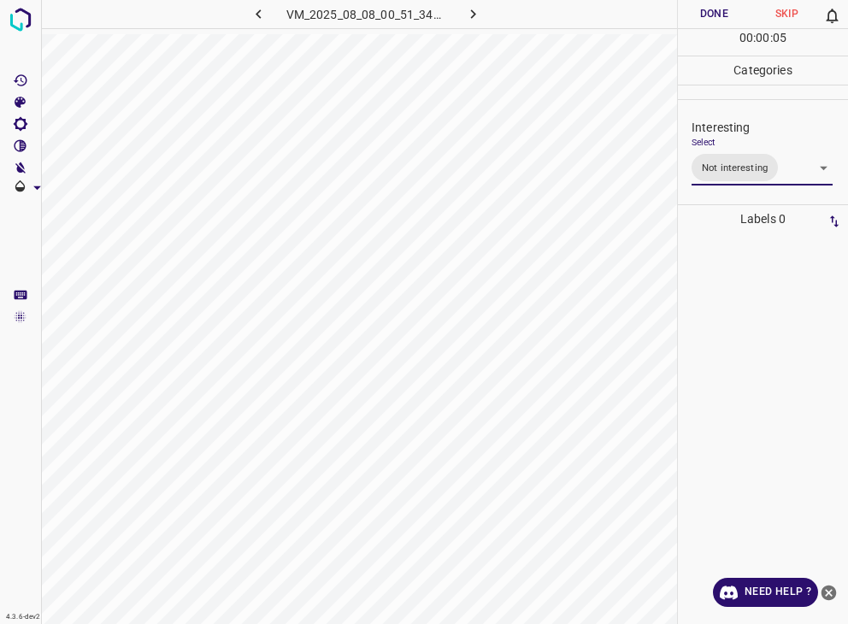
click at [713, 14] on div "Person outside the car Person inside the car Car parking Car lights on Not inte…" at bounding box center [424, 312] width 848 height 624
click at [713, 14] on button "Done" at bounding box center [714, 14] width 73 height 28
click at [714, 13] on button "Done" at bounding box center [714, 14] width 73 height 28
click at [481, 15] on icon "button" at bounding box center [473, 14] width 18 height 18
click at [477, 15] on div "VM_2025_08_08_00_51_34_098_02.gif" at bounding box center [365, 14] width 319 height 28
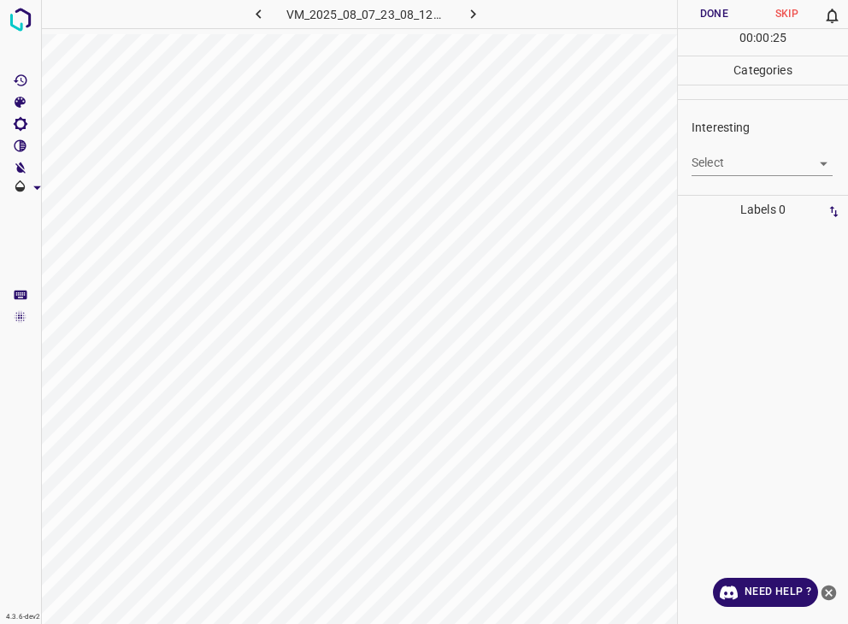
click at [738, 162] on body "4.3.6-dev2 VM_2025_08_07_23_08_12_309_00.gif Done Skip 0 00 : 00 : 25 Categorie…" at bounding box center [424, 312] width 848 height 624
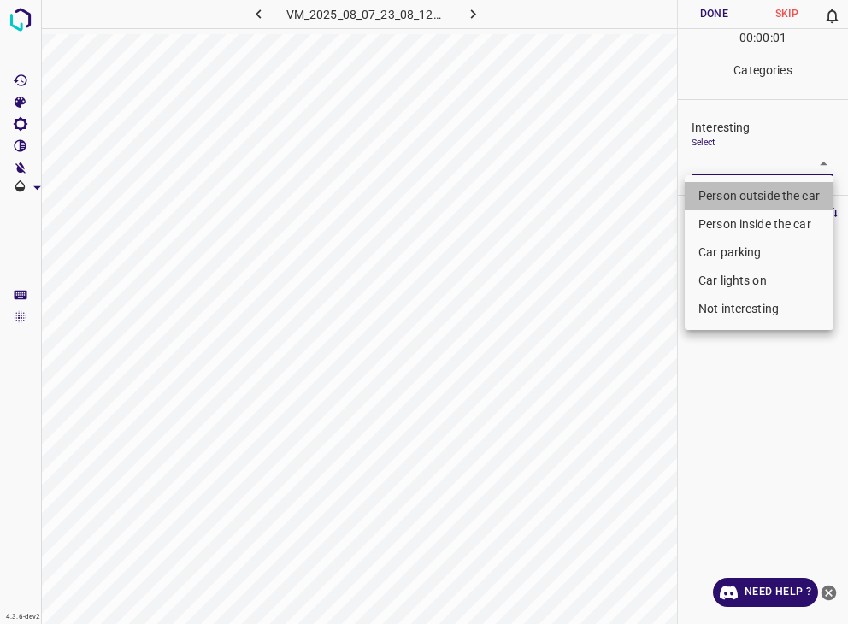
click at [745, 199] on li "Person outside the car" at bounding box center [759, 196] width 149 height 28
type input "Person outside the car"
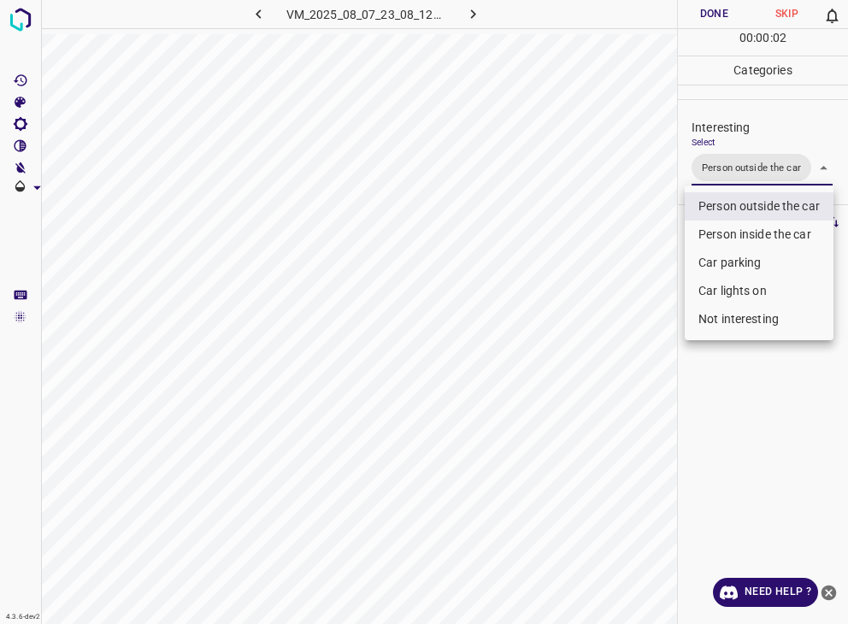
click at [687, 12] on div at bounding box center [424, 312] width 848 height 624
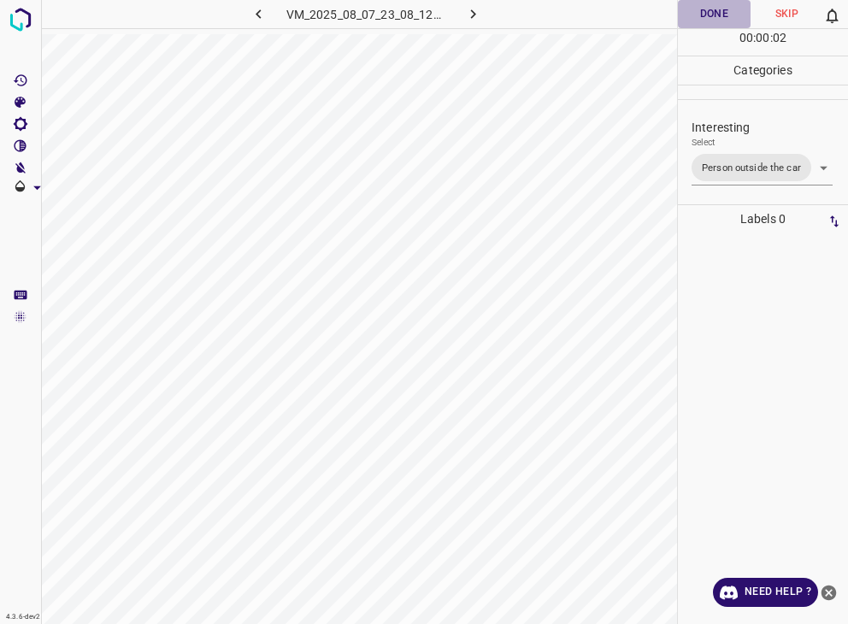
click at [687, 12] on button "Done" at bounding box center [714, 14] width 73 height 28
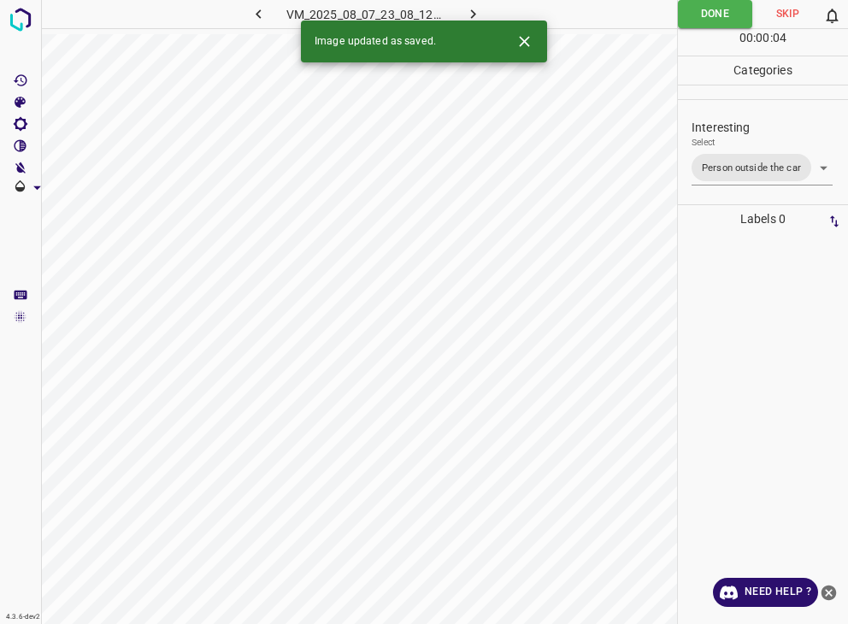
click at [464, 10] on icon "button" at bounding box center [473, 14] width 18 height 18
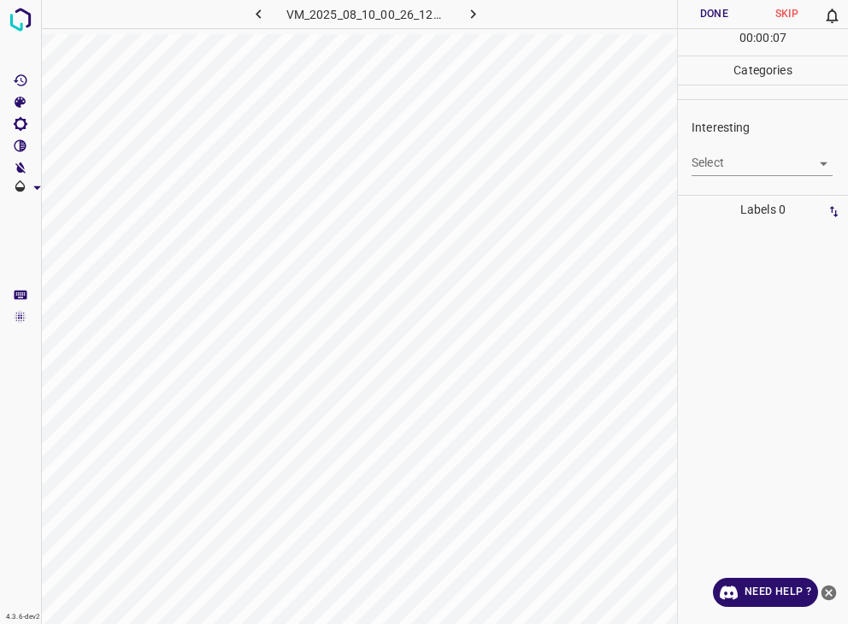
click at [793, 163] on body "4.3.6-dev2 VM_2025_08_10_00_26_12_138_06.gif Done Skip 0 00 : 00 : 07 Categorie…" at bounding box center [424, 312] width 848 height 624
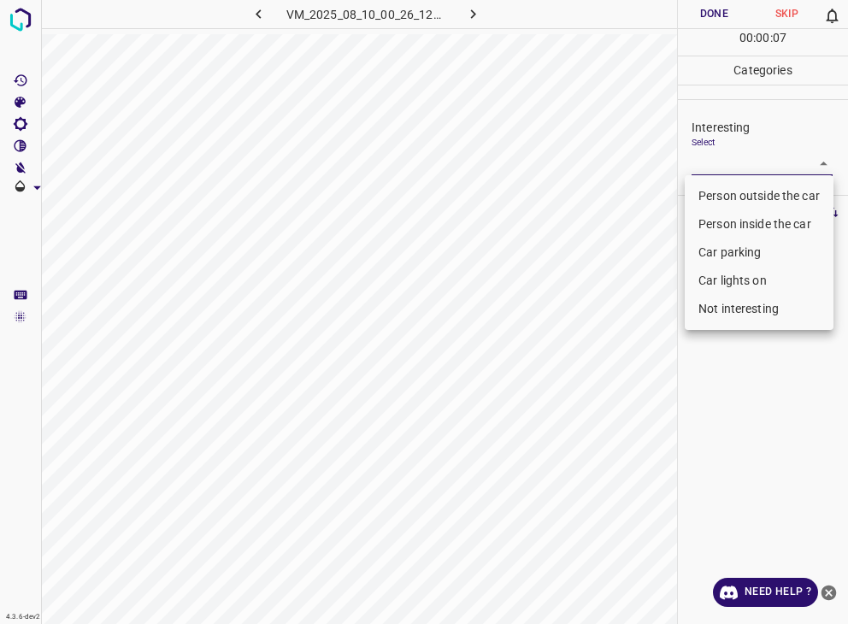
click at [775, 199] on li "Person outside the car" at bounding box center [759, 196] width 149 height 28
type input "Person outside the car"
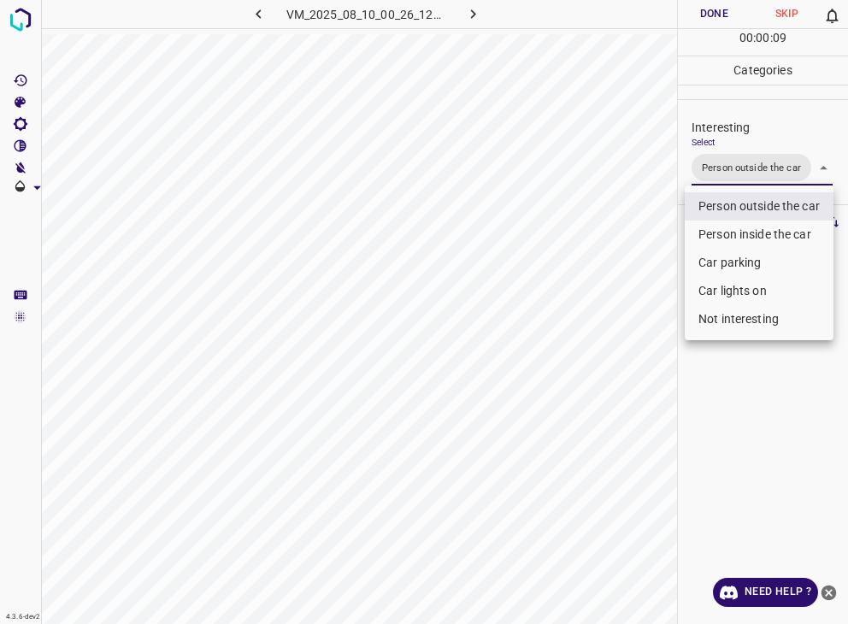
click at [723, 9] on div at bounding box center [424, 312] width 848 height 624
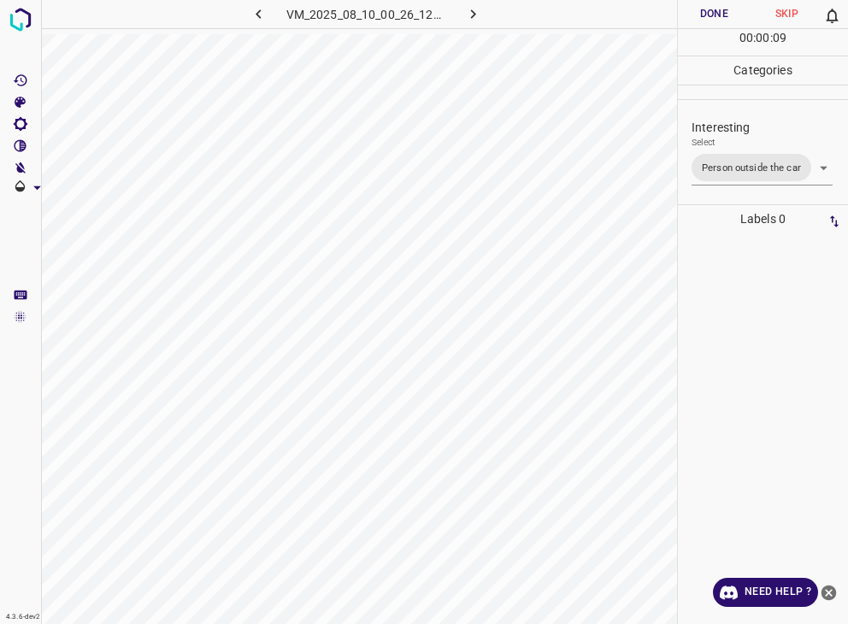
click at [723, 9] on div at bounding box center [424, 312] width 848 height 624
click at [723, 9] on button "Done" at bounding box center [714, 14] width 73 height 28
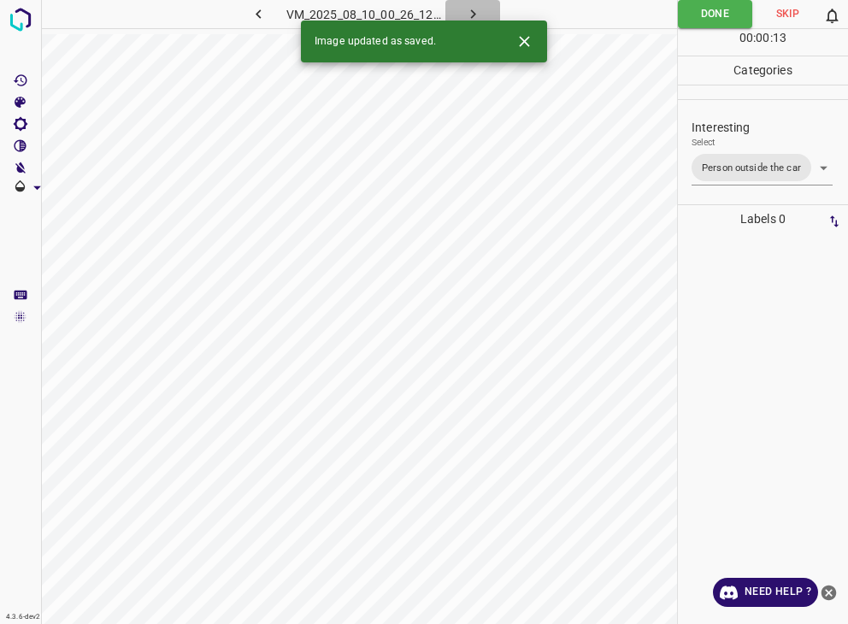
click at [481, 7] on icon "button" at bounding box center [473, 14] width 18 height 18
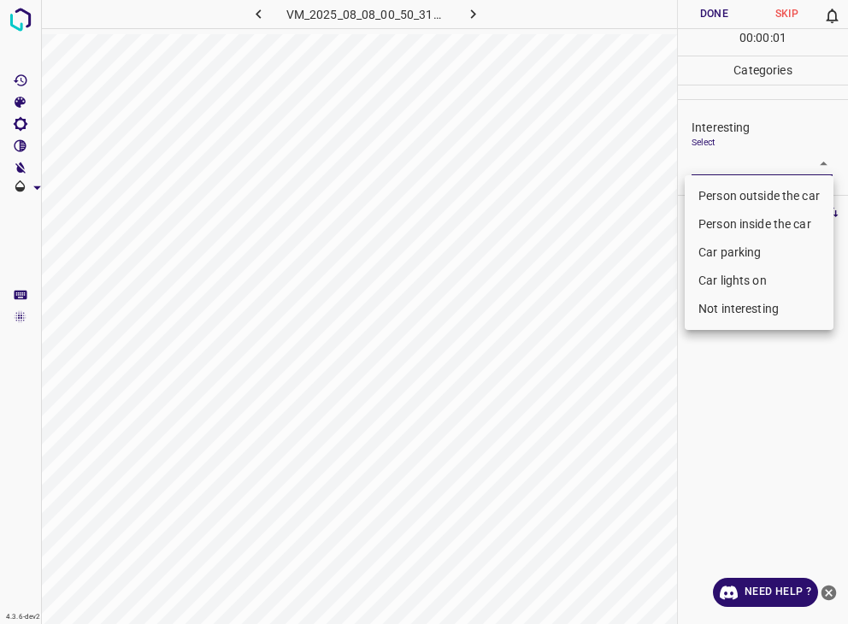
click at [711, 163] on body "4.3.6-dev2 VM_2025_08_08_00_50_31_698_02.gif Done Skip 0 00 : 00 : 01 Categorie…" at bounding box center [424, 312] width 848 height 624
click at [715, 194] on li "Person outside the car" at bounding box center [759, 196] width 149 height 28
type input "Person outside the car"
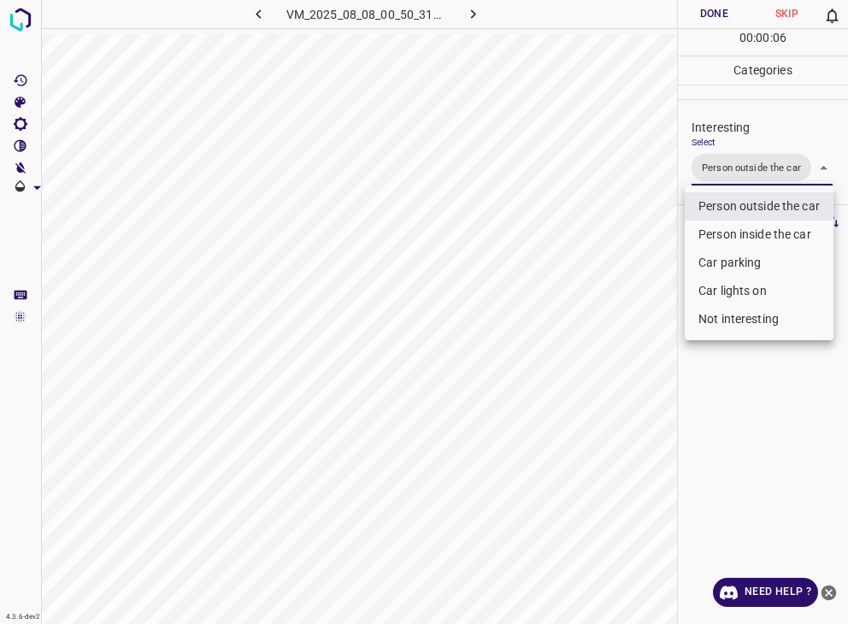
click at [716, 17] on div at bounding box center [424, 312] width 848 height 624
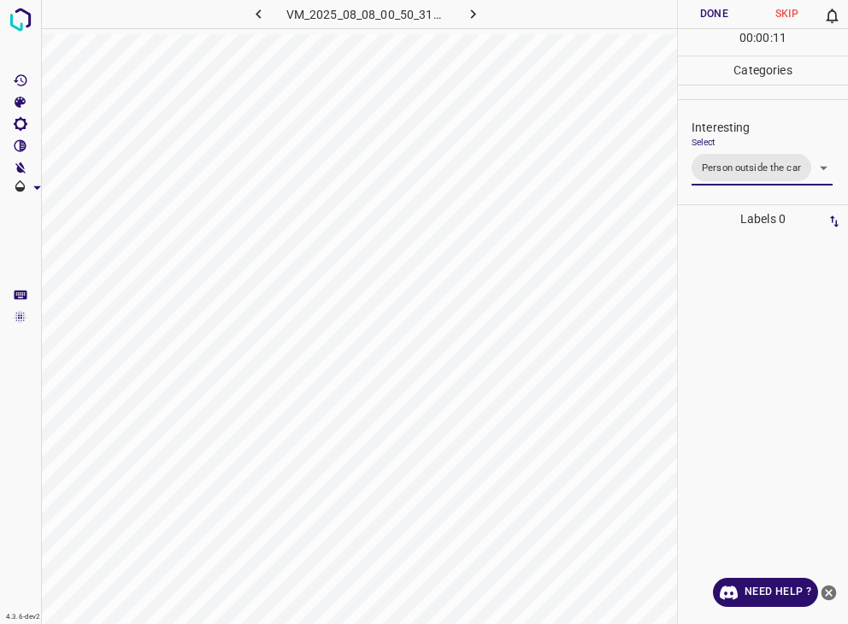
click at [689, 11] on button "Done" at bounding box center [714, 14] width 73 height 28
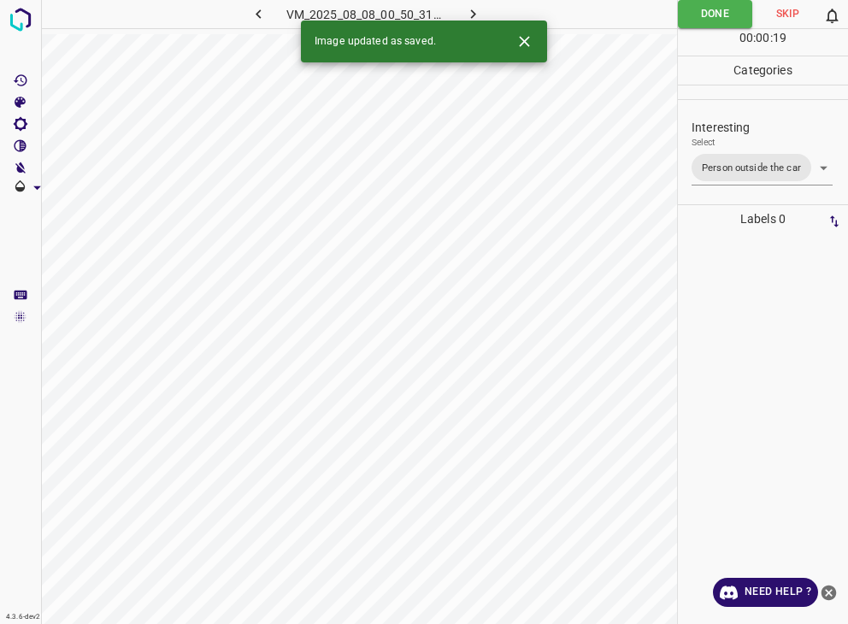
click at [475, 15] on icon "button" at bounding box center [473, 14] width 18 height 18
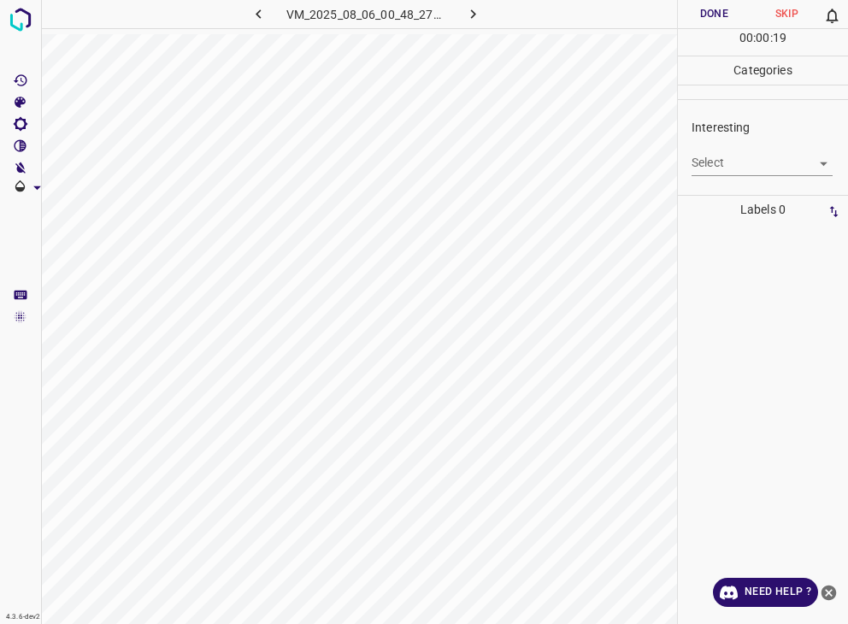
click at [717, 159] on body "4.3.6-dev2 VM_2025_08_06_00_48_27_880_02.gif Done Skip 0 00 : 00 : 19 Categorie…" at bounding box center [424, 312] width 848 height 624
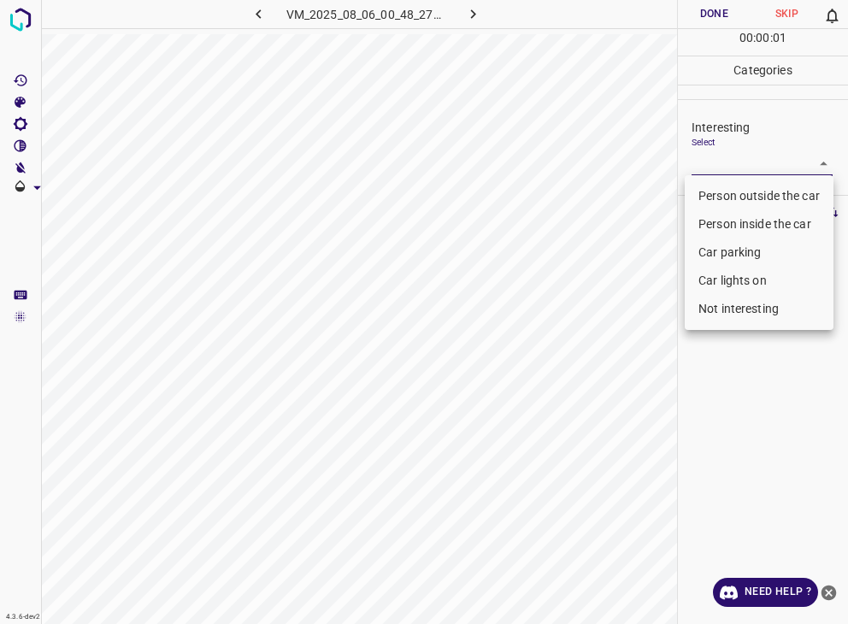
click at [718, 186] on li "Person outside the car" at bounding box center [759, 196] width 149 height 28
type input "Person outside the car"
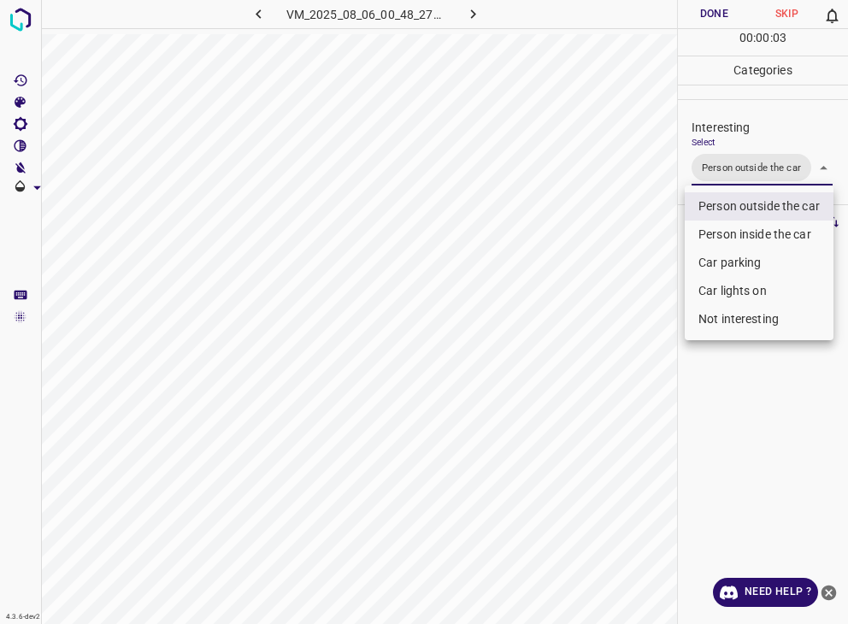
click at [699, 12] on div at bounding box center [424, 312] width 848 height 624
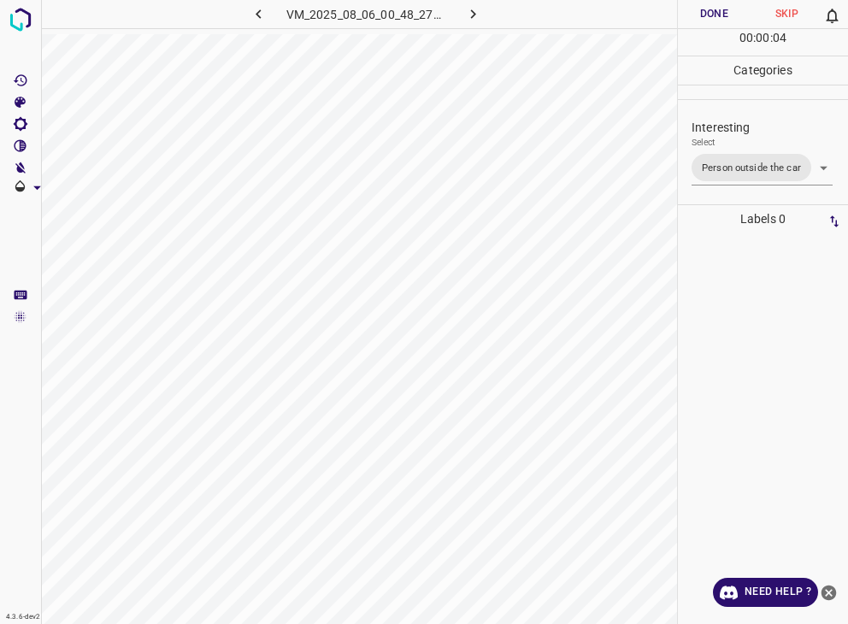
click at [699, 12] on div "Person outside the car Person inside the car Car parking Car lights on Not inte…" at bounding box center [424, 312] width 848 height 624
click at [699, 12] on button "Done" at bounding box center [714, 14] width 73 height 28
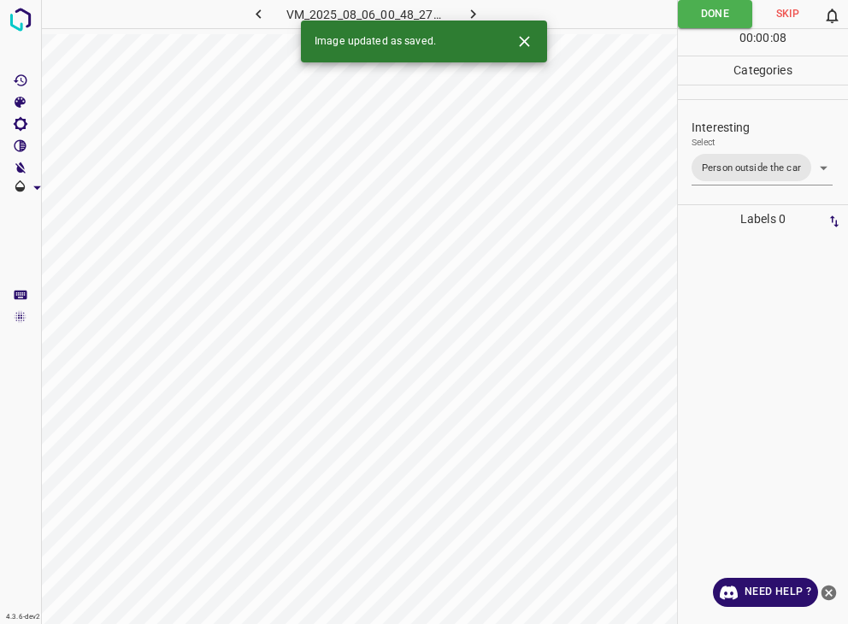
click at [479, 14] on icon "button" at bounding box center [473, 14] width 18 height 18
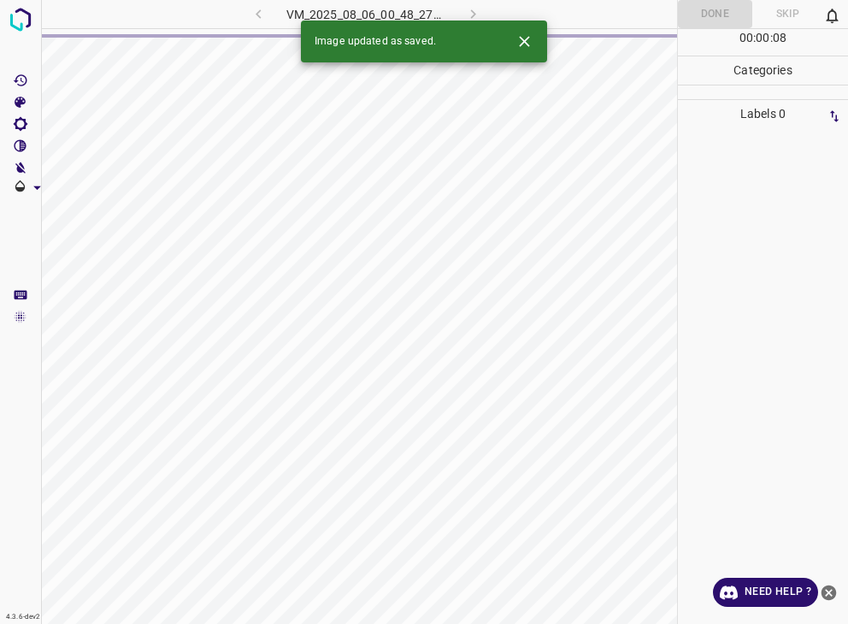
click at [479, 14] on div "VM_2025_08_06_00_48_27_880_02.gif" at bounding box center [365, 14] width 319 height 28
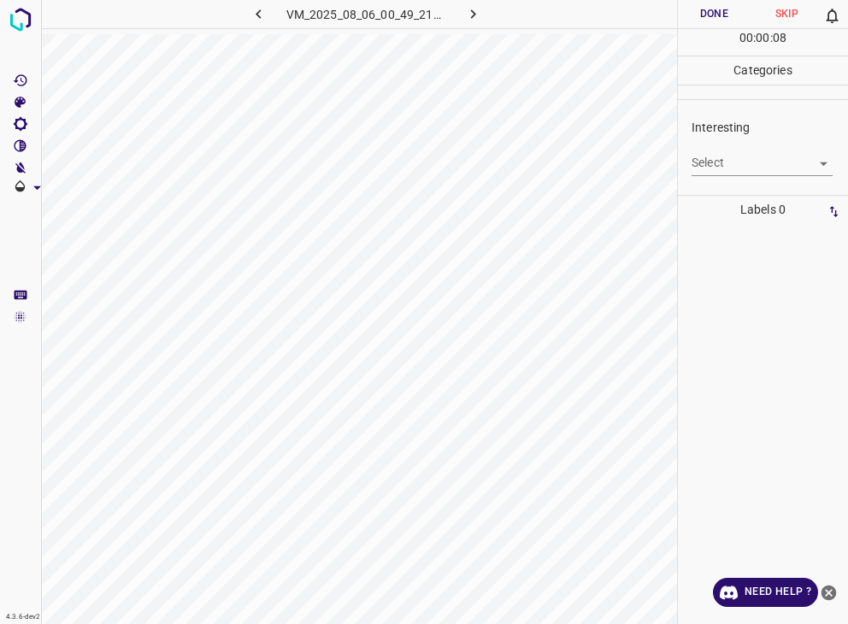
click at [722, 162] on body "4.3.6-dev2 VM_2025_08_06_00_49_21_353_10.gif Done Skip 0 00 : 00 : 08 Categorie…" at bounding box center [424, 312] width 848 height 624
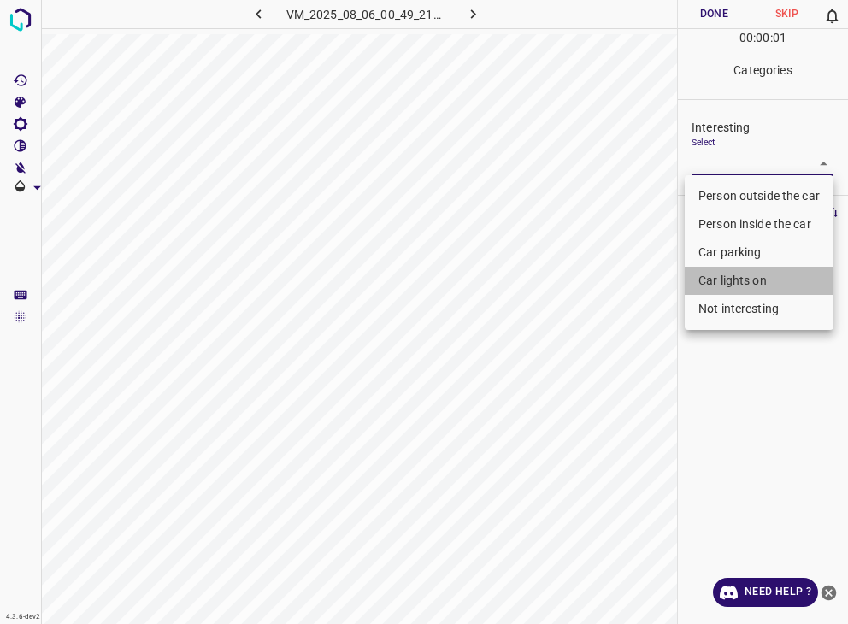
click at [735, 277] on li "Car lights on" at bounding box center [759, 281] width 149 height 28
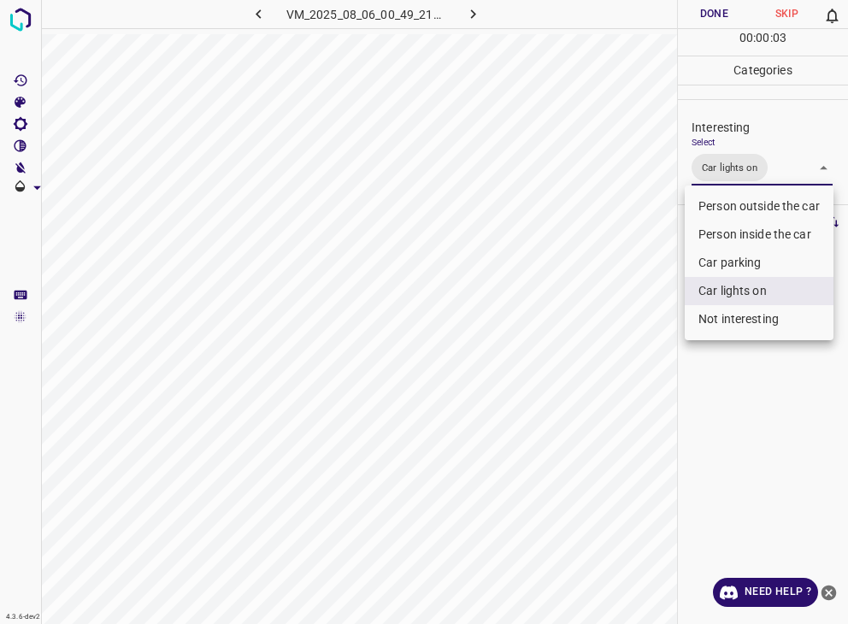
click at [741, 221] on li "Person inside the car" at bounding box center [759, 235] width 149 height 28
type input "Car lights on,Person inside the car"
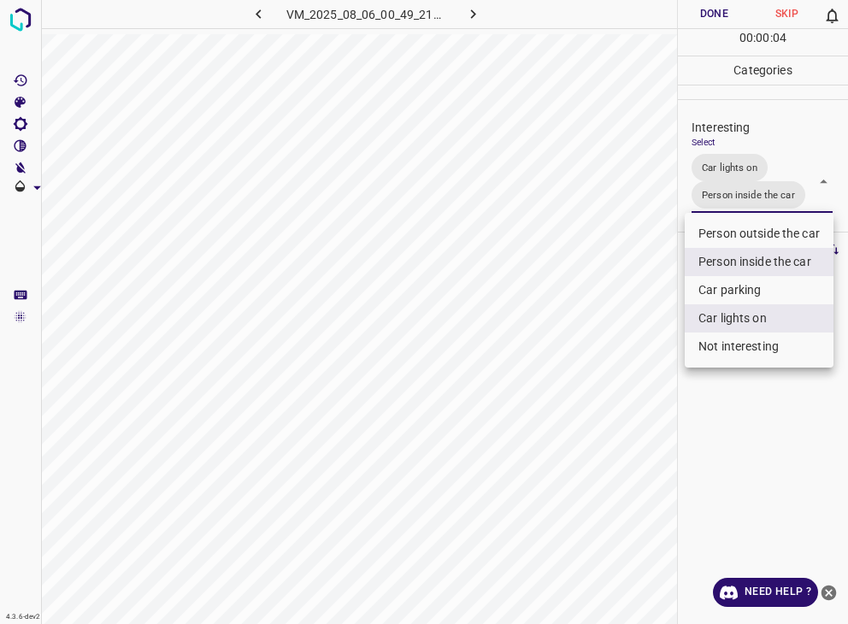
click at [727, 10] on div at bounding box center [424, 312] width 848 height 624
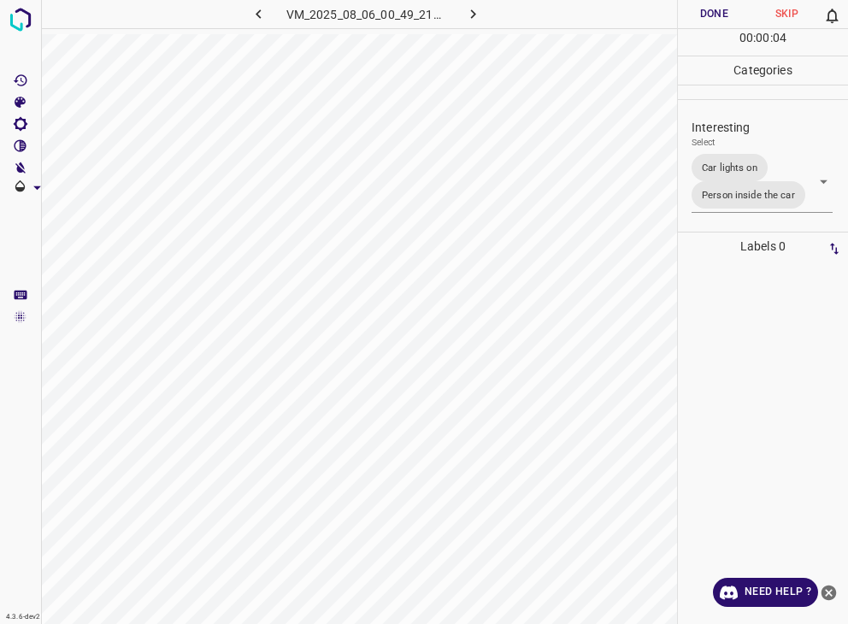
click at [727, 10] on div at bounding box center [424, 312] width 848 height 624
click at [727, 10] on button "Done" at bounding box center [714, 14] width 73 height 28
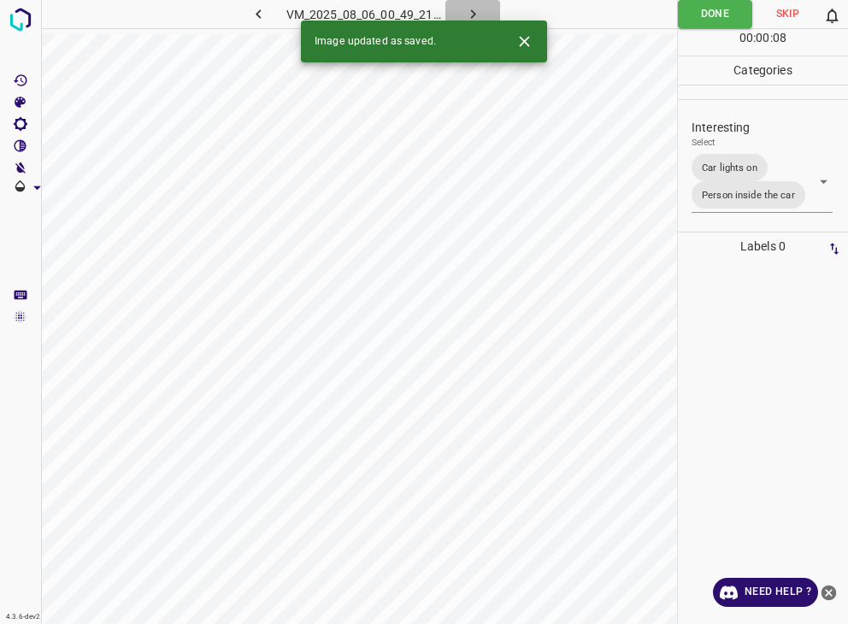
click at [466, 15] on icon "button" at bounding box center [473, 14] width 18 height 18
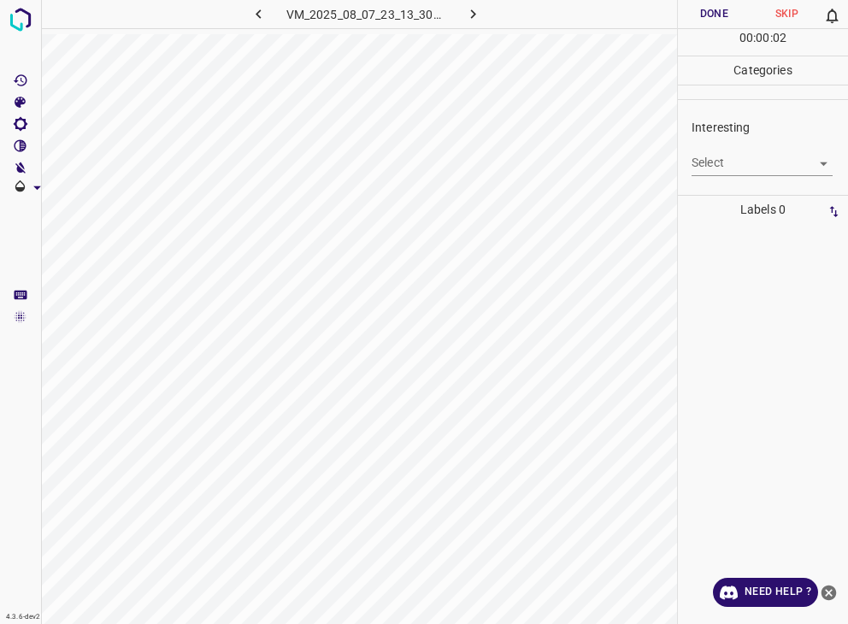
click at [711, 168] on body "4.3.6-dev2 VM_2025_08_07_23_13_30_452_08.gif Done Skip 0 00 : 00 : 02 Categorie…" at bounding box center [424, 312] width 848 height 624
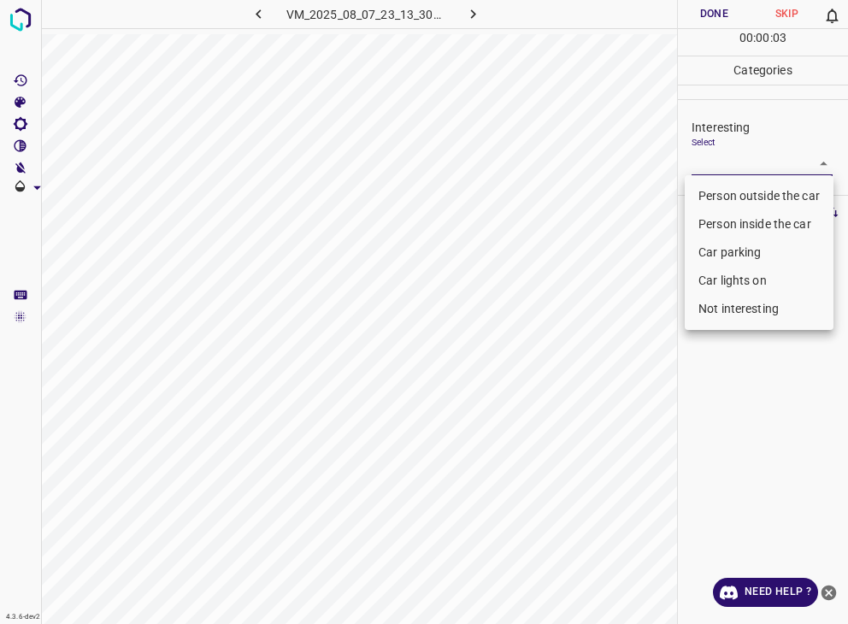
click at [711, 205] on li "Person outside the car" at bounding box center [759, 196] width 149 height 28
type input "Person outside the car"
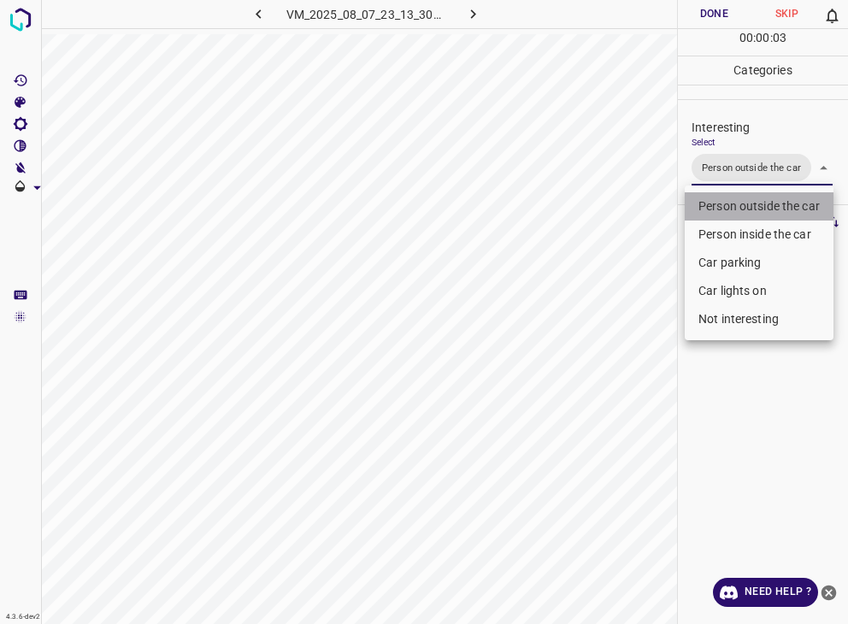
click at [711, 205] on li "Person outside the car" at bounding box center [759, 206] width 149 height 28
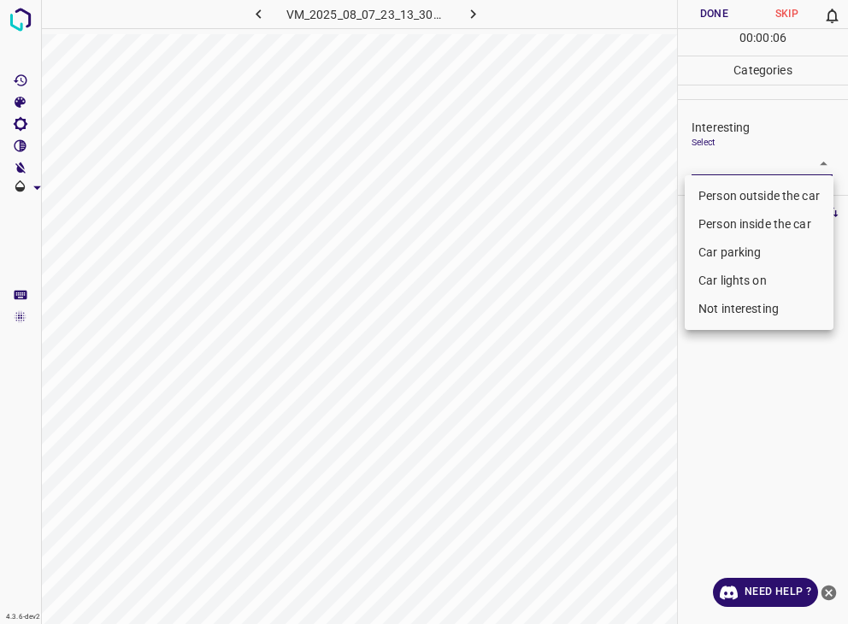
click at [750, 189] on li "Person outside the car" at bounding box center [759, 196] width 149 height 28
type input "Person outside the car"
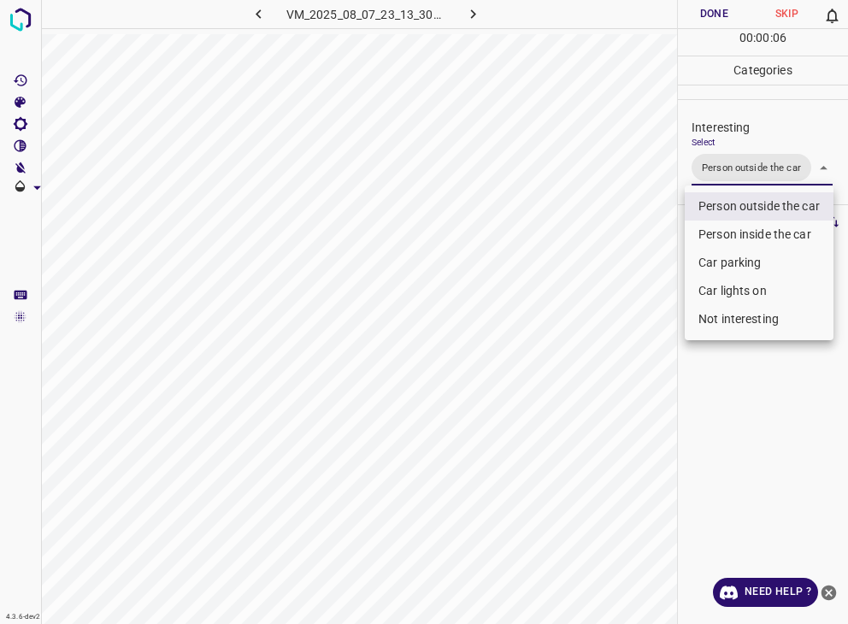
click at [750, 189] on ul "Person outside the car Person inside the car Car parking Car lights on Not inte…" at bounding box center [759, 263] width 149 height 155
click at [713, 15] on div at bounding box center [424, 312] width 848 height 624
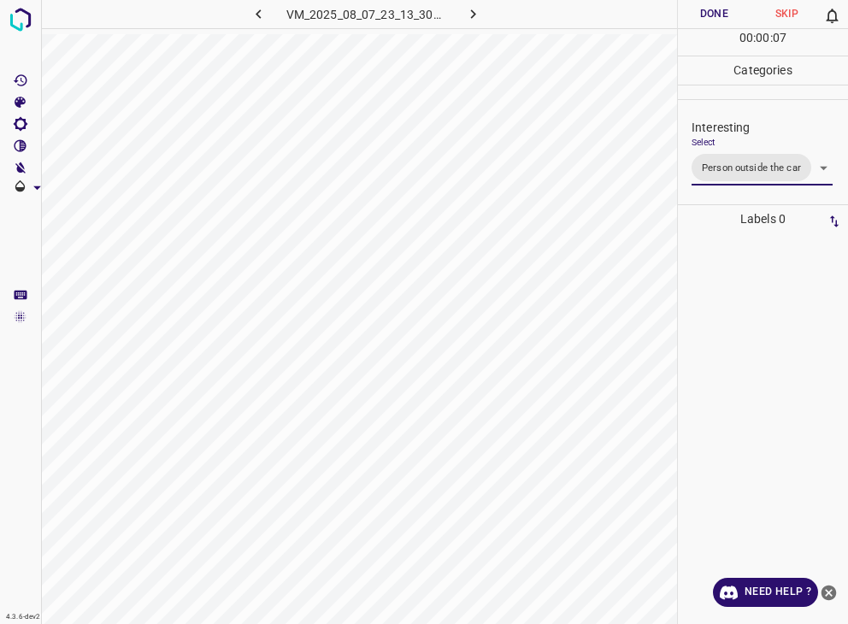
click at [713, 15] on div at bounding box center [424, 312] width 848 height 624
click at [713, 15] on button "Done" at bounding box center [714, 14] width 73 height 28
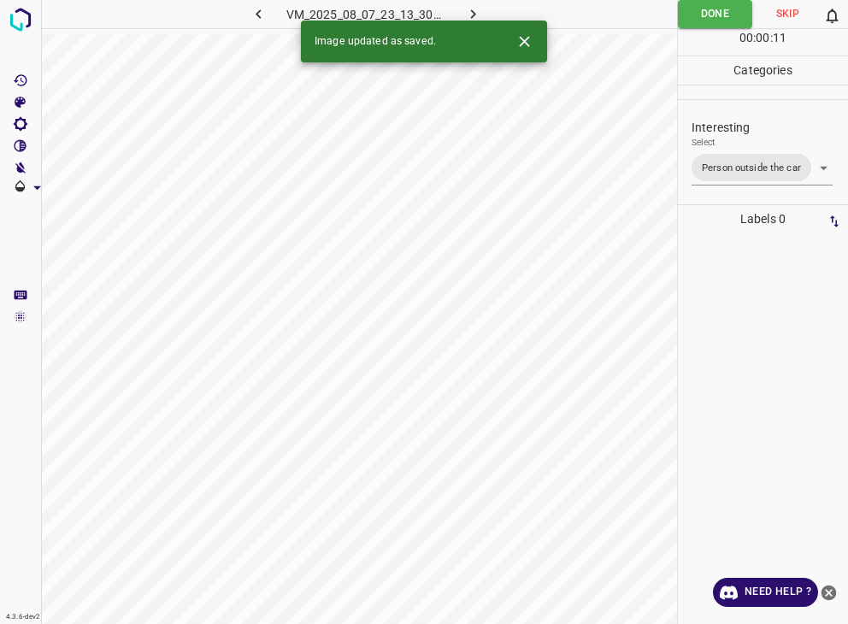
click at [474, 13] on icon "button" at bounding box center [472, 13] width 5 height 9
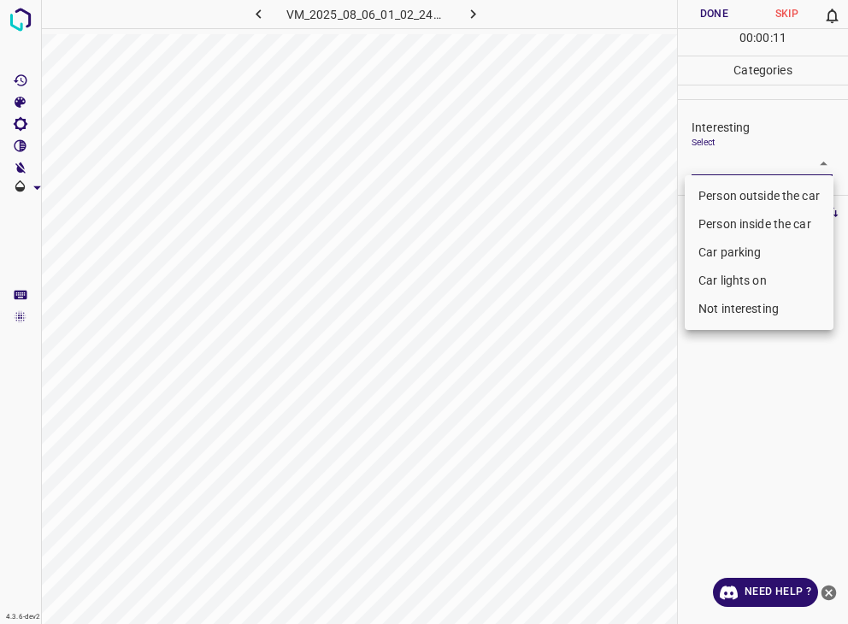
click at [749, 162] on body "4.3.6-dev2 VM_2025_08_06_01_02_24_476_09.gif Done Skip 0 00 : 00 : 11 Categorie…" at bounding box center [424, 312] width 848 height 624
click at [758, 193] on li "Person outside the car" at bounding box center [759, 196] width 149 height 28
type input "Person outside the car"
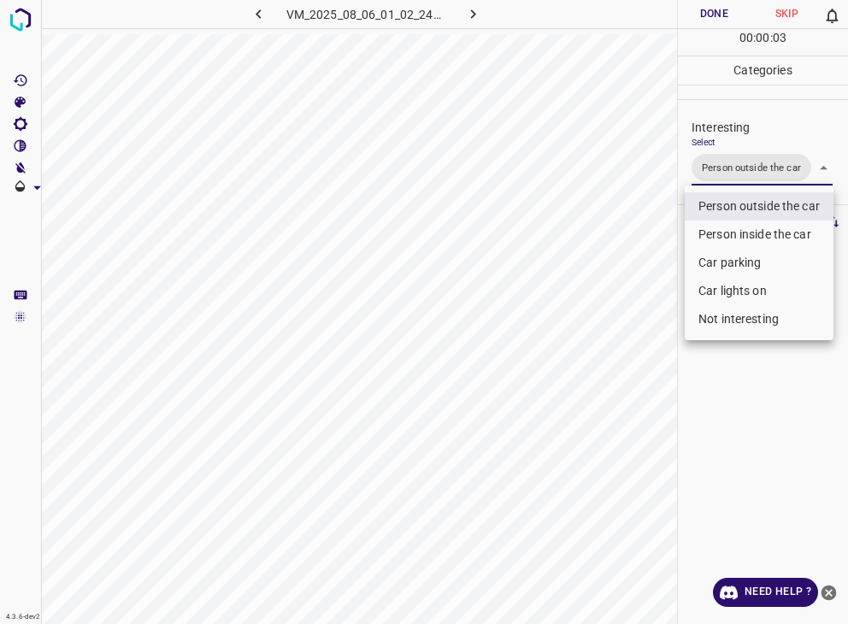
click at [702, 11] on div at bounding box center [424, 312] width 848 height 624
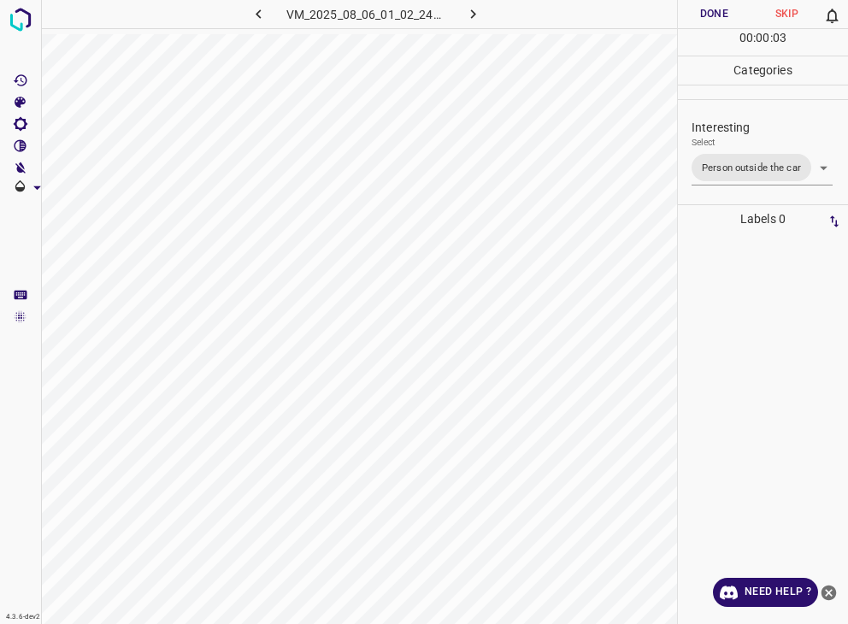
click at [702, 11] on div at bounding box center [424, 312] width 848 height 624
click at [702, 11] on button "Done" at bounding box center [714, 14] width 73 height 28
click at [703, 14] on button "Done" at bounding box center [714, 14] width 73 height 28
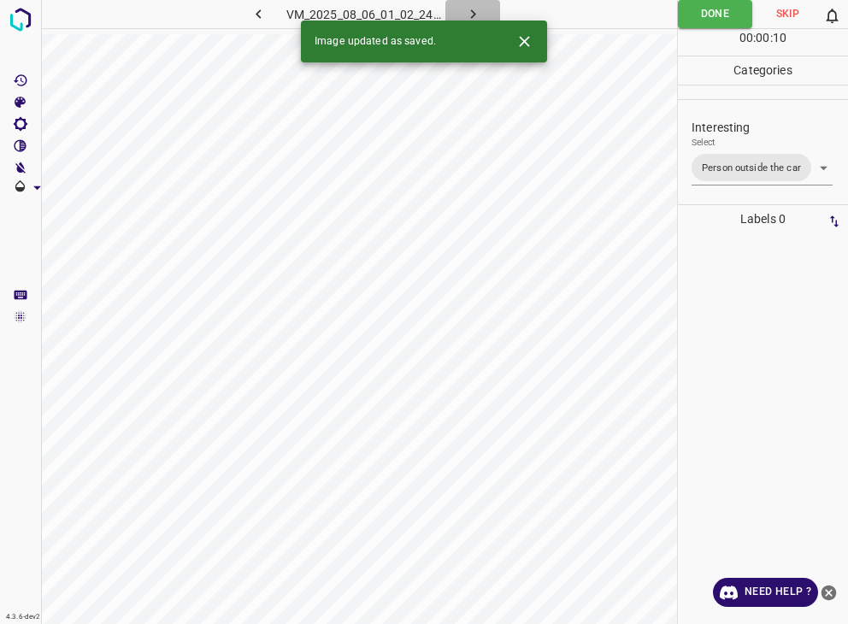
click at [493, 11] on button "button" at bounding box center [472, 14] width 55 height 28
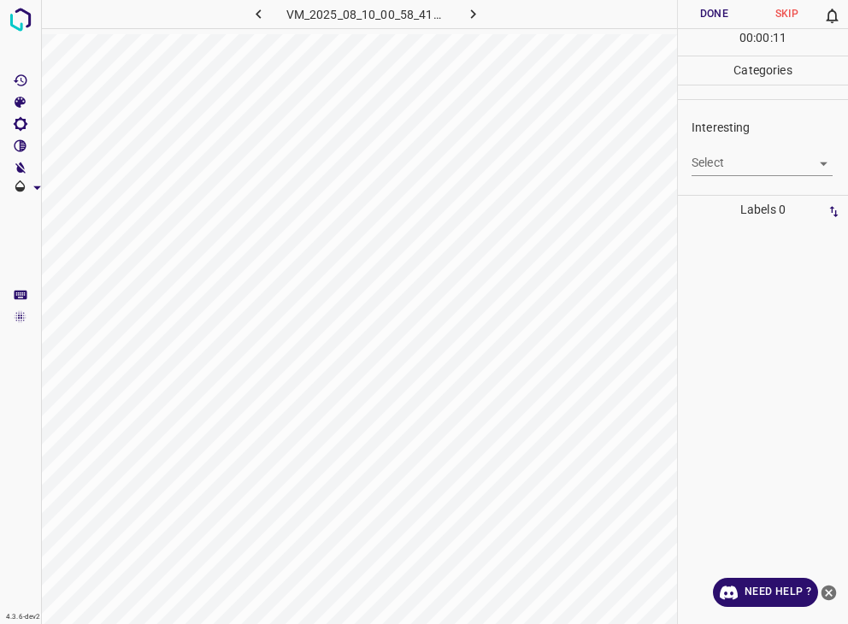
click at [770, 162] on body "4.3.6-dev2 VM_2025_08_10_00_58_41_445_02.gif Done Skip 0 00 : 00 : 11 Categorie…" at bounding box center [424, 312] width 848 height 624
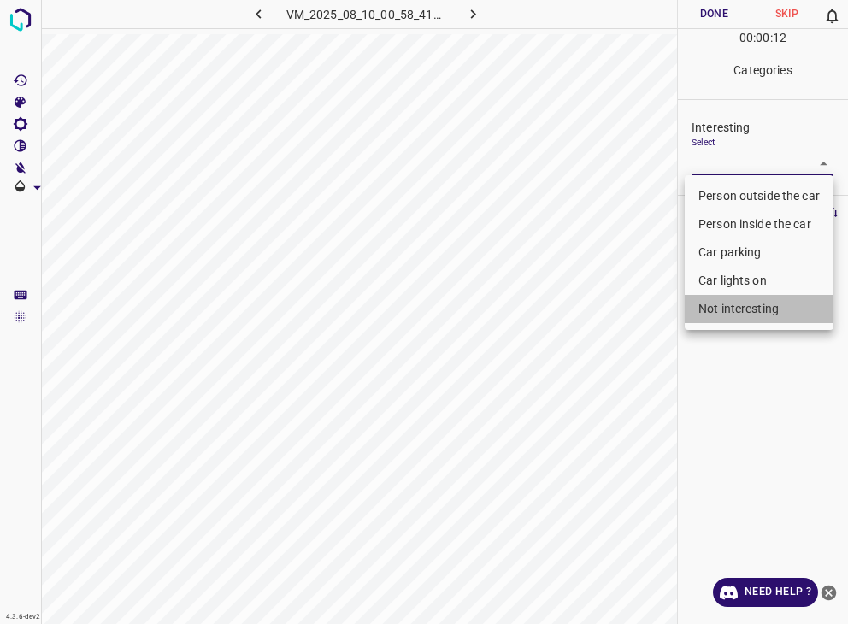
drag, startPoint x: 730, startPoint y: 308, endPoint x: 644, endPoint y: 268, distance: 94.9
click at [728, 309] on li "Not interesting" at bounding box center [759, 309] width 149 height 28
type input "Not interesting"
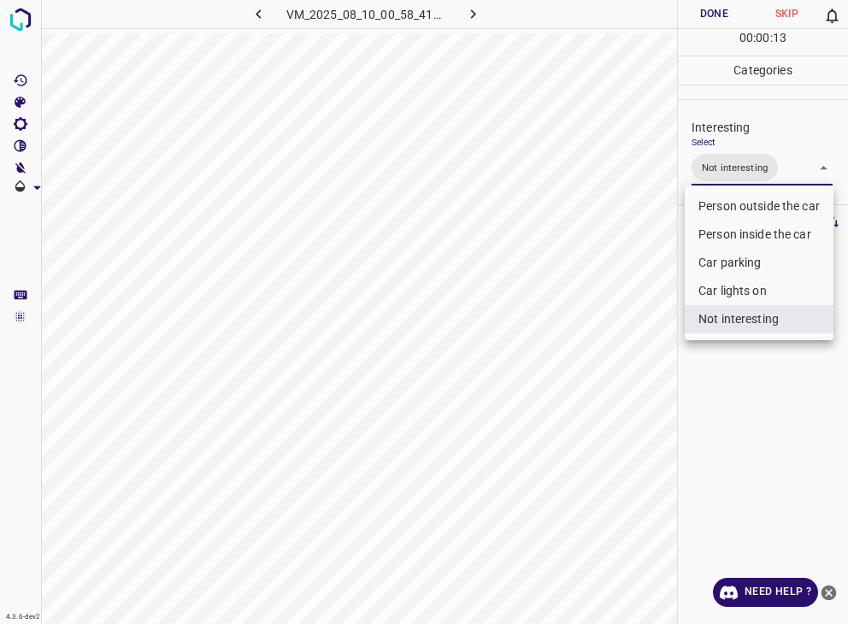
click at [701, 9] on div at bounding box center [424, 312] width 848 height 624
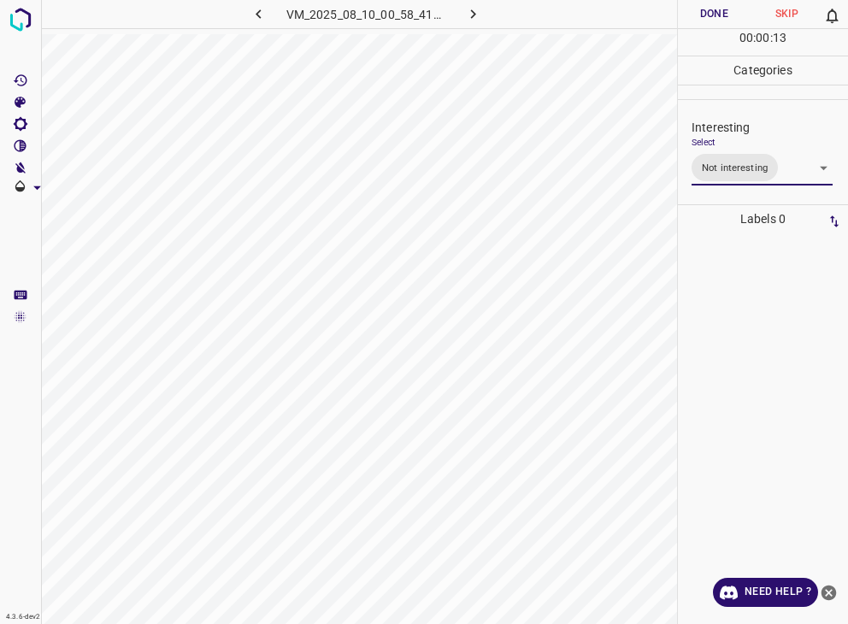
click at [701, 9] on div at bounding box center [424, 312] width 848 height 624
click at [701, 9] on button "Done" at bounding box center [714, 14] width 73 height 28
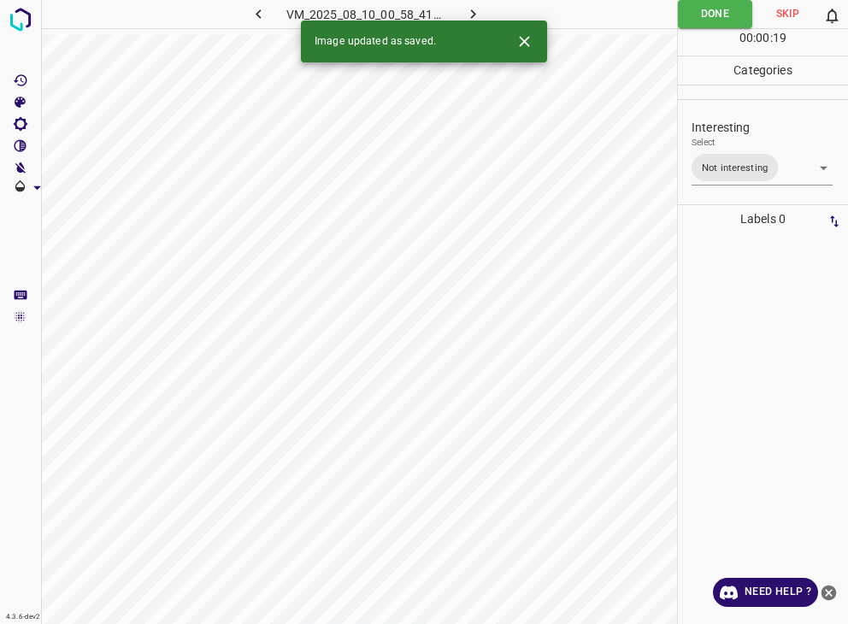
click at [470, 15] on icon "button" at bounding box center [473, 14] width 18 height 18
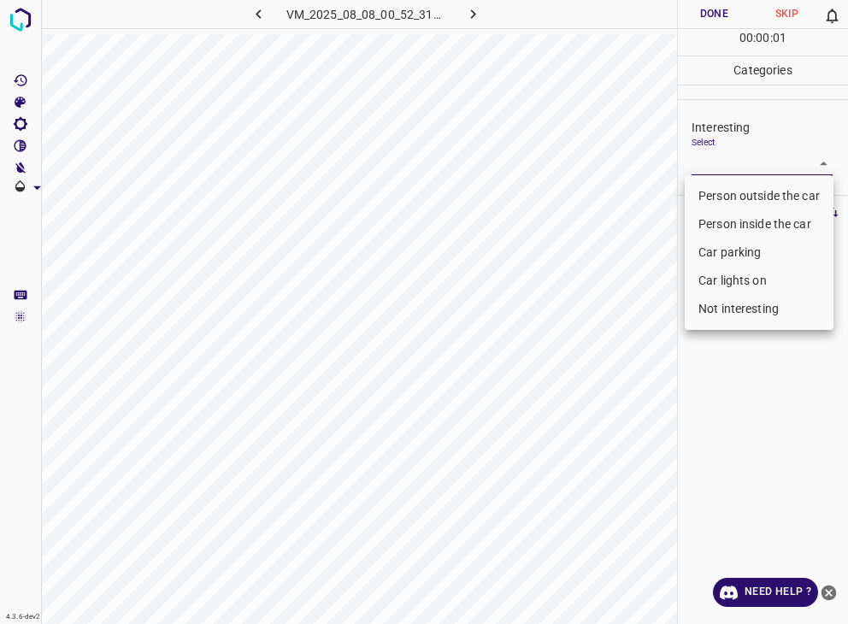
click at [741, 171] on body "4.3.6-dev2 VM_2025_08_08_00_52_31_777_00.gif Done Skip 0 00 : 00 : 01 Categorie…" at bounding box center [424, 312] width 848 height 624
click at [740, 195] on li "Person outside the car" at bounding box center [759, 196] width 149 height 28
type input "Person outside the car"
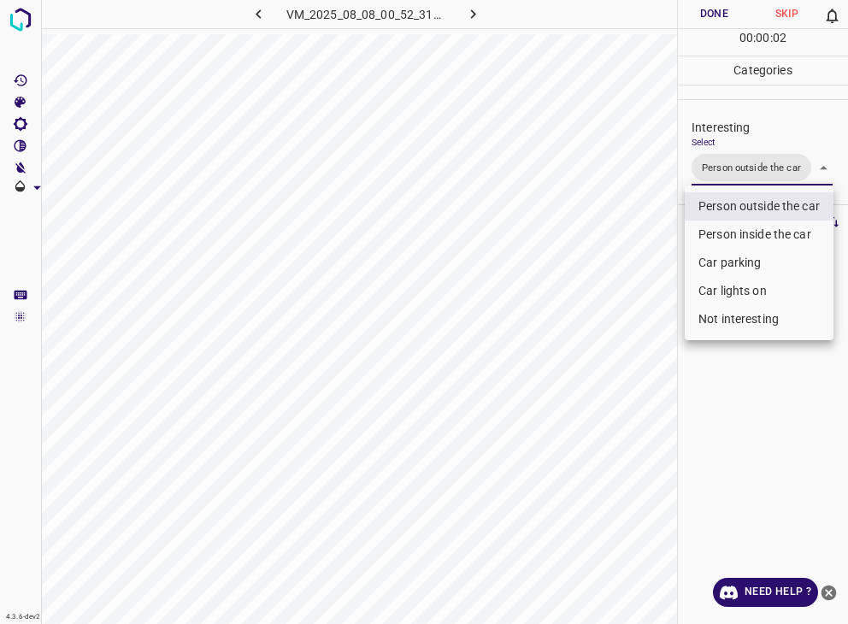
click at [733, 9] on div at bounding box center [424, 312] width 848 height 624
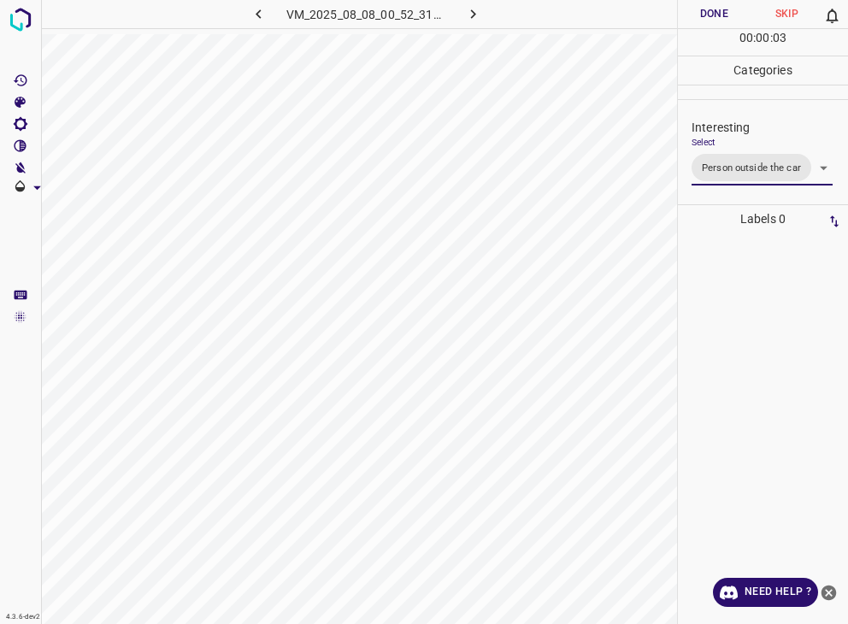
click at [733, 9] on div "Person outside the car Person inside the car Car parking Car lights on Not inte…" at bounding box center [424, 312] width 848 height 624
click at [733, 9] on button "Done" at bounding box center [714, 14] width 73 height 28
click at [732, 9] on button "Done" at bounding box center [714, 14] width 73 height 28
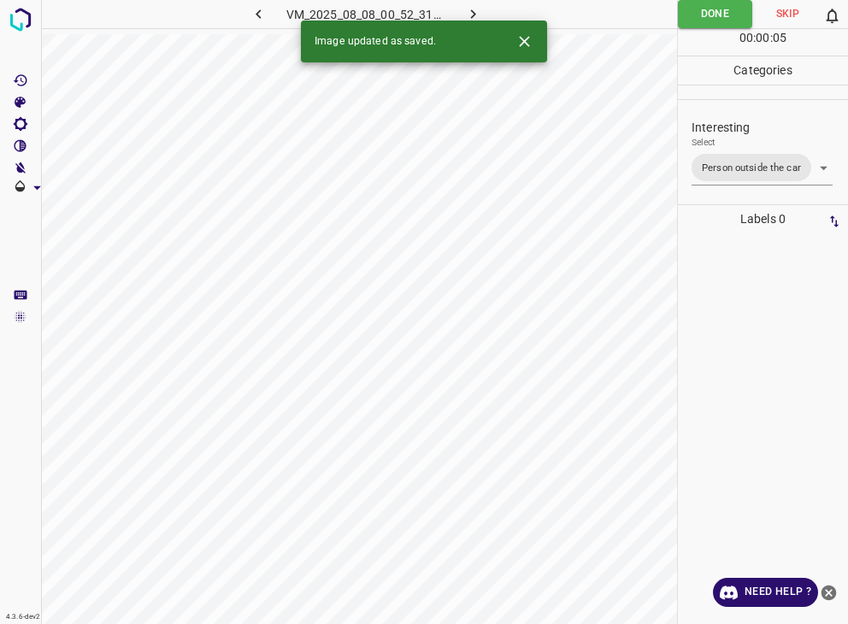
click at [469, 15] on icon "button" at bounding box center [473, 14] width 18 height 18
click at [742, 162] on body "4.3.6-dev2 VM_2025_08_07_23_26_49_267_11.gif Done Skip 0 00 : 00 : 16 Categorie…" at bounding box center [424, 312] width 848 height 624
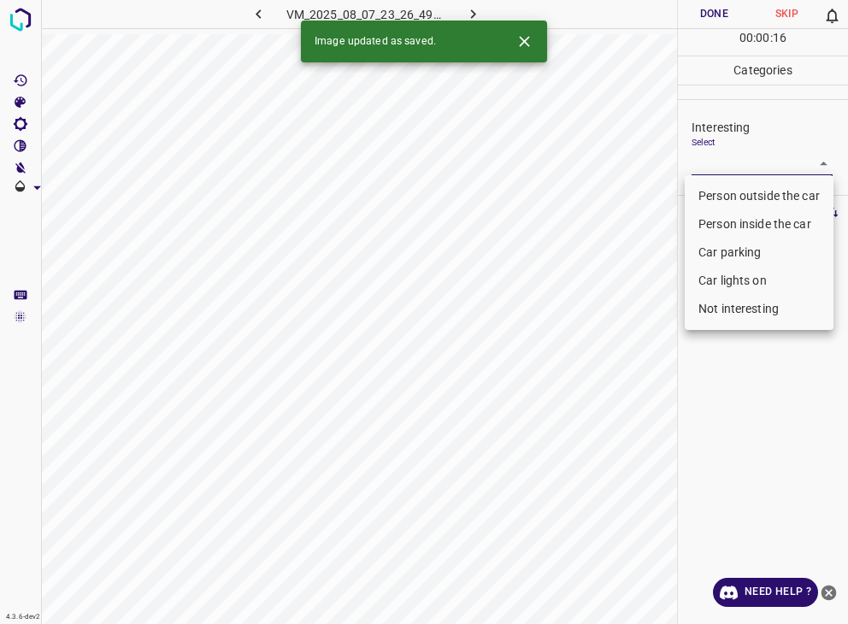
click at [742, 162] on div at bounding box center [424, 312] width 848 height 624
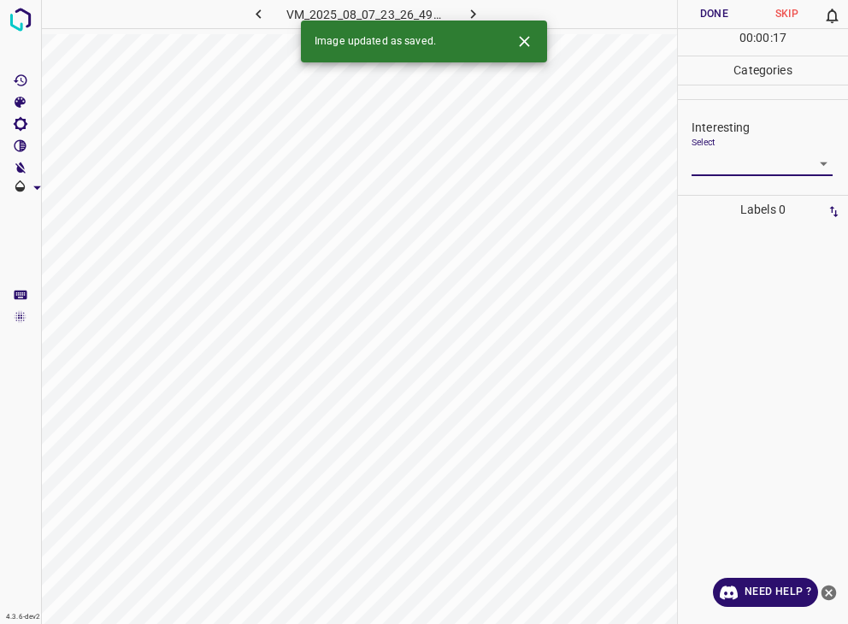
click at [742, 156] on body "4.3.6-dev2 VM_2025_08_07_23_26_49_267_11.gif Done Skip 0 00 : 00 : 17 Categorie…" at bounding box center [424, 312] width 848 height 624
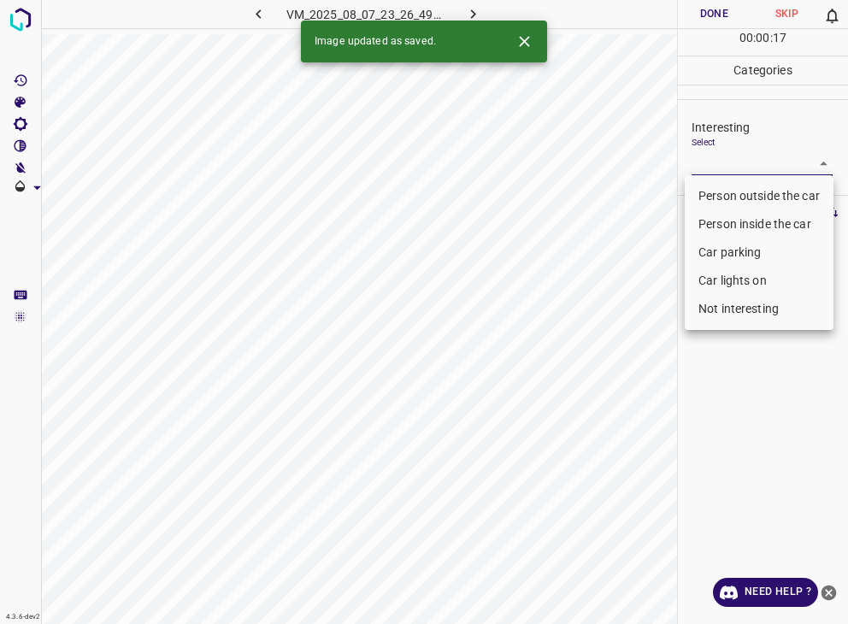
click at [752, 191] on li "Person outside the car" at bounding box center [759, 196] width 149 height 28
type input "Person outside the car"
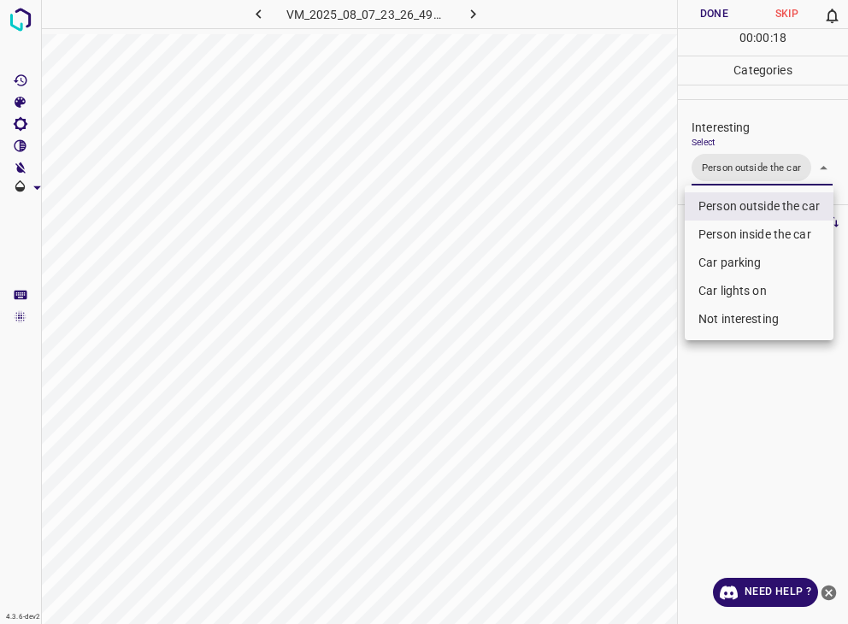
click at [713, 18] on div at bounding box center [424, 312] width 848 height 624
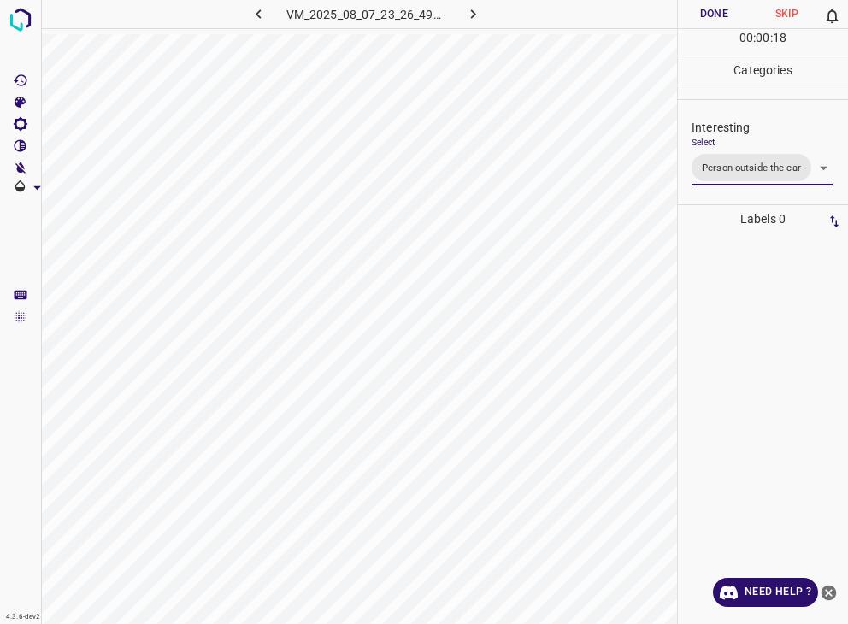
click at [713, 18] on div at bounding box center [424, 312] width 848 height 624
click at [714, 17] on button "Done" at bounding box center [714, 14] width 73 height 28
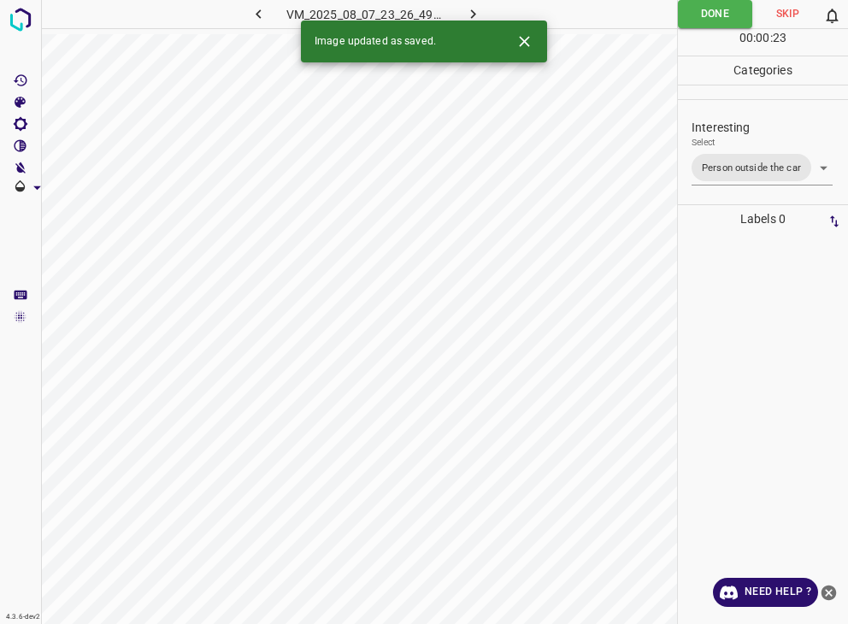
click at [468, 10] on icon "button" at bounding box center [473, 14] width 18 height 18
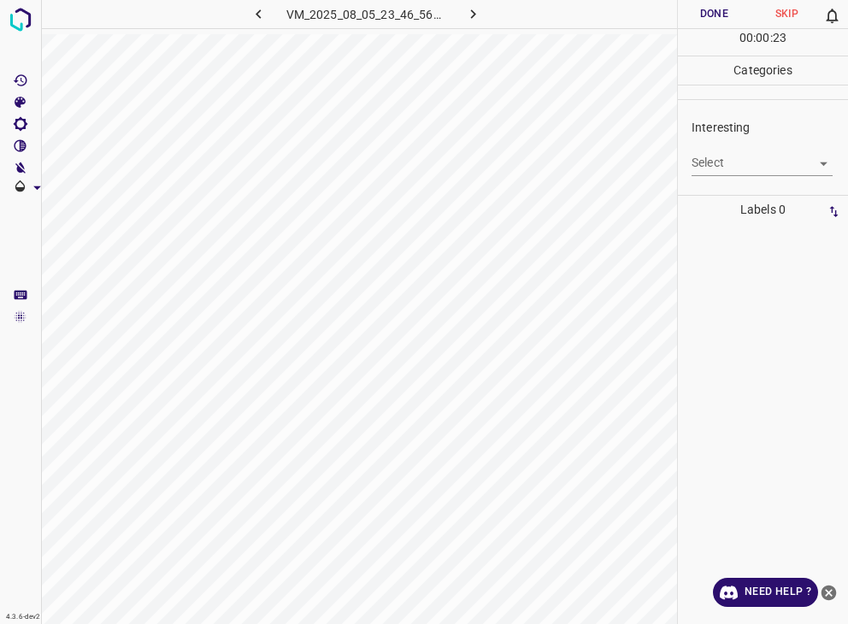
click at [731, 176] on div "Interesting Select ​" at bounding box center [763, 147] width 170 height 80
click at [722, 156] on body "4.3.6-dev2 VM_2025_08_05_23_46_56_303_02.gif Done Skip 0 00 : 00 : 23 Categorie…" at bounding box center [424, 312] width 848 height 624
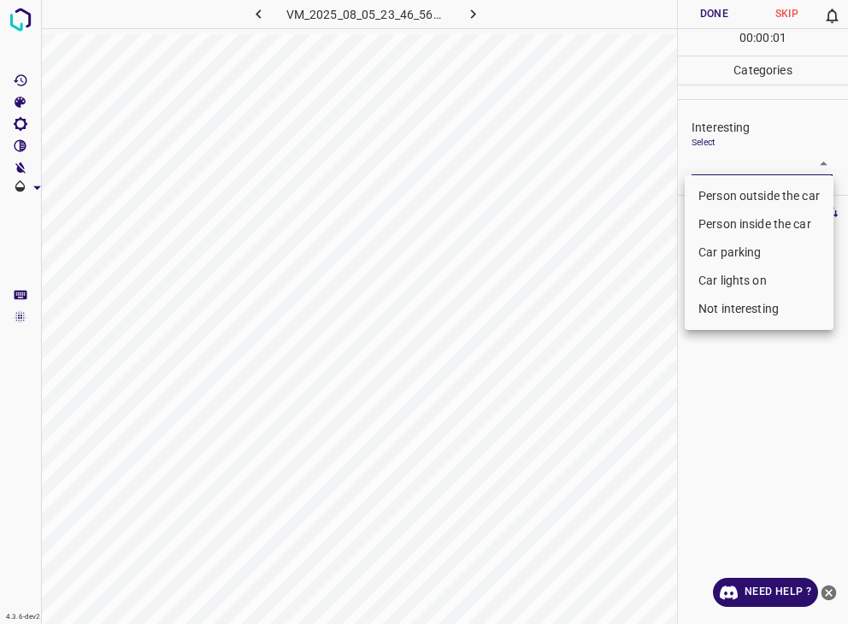
click at [741, 182] on ul "Person outside the car Person inside the car Car parking Car lights on Not inte…" at bounding box center [759, 252] width 149 height 155
click at [741, 186] on li "Person outside the car" at bounding box center [759, 196] width 149 height 28
type input "Person outside the car"
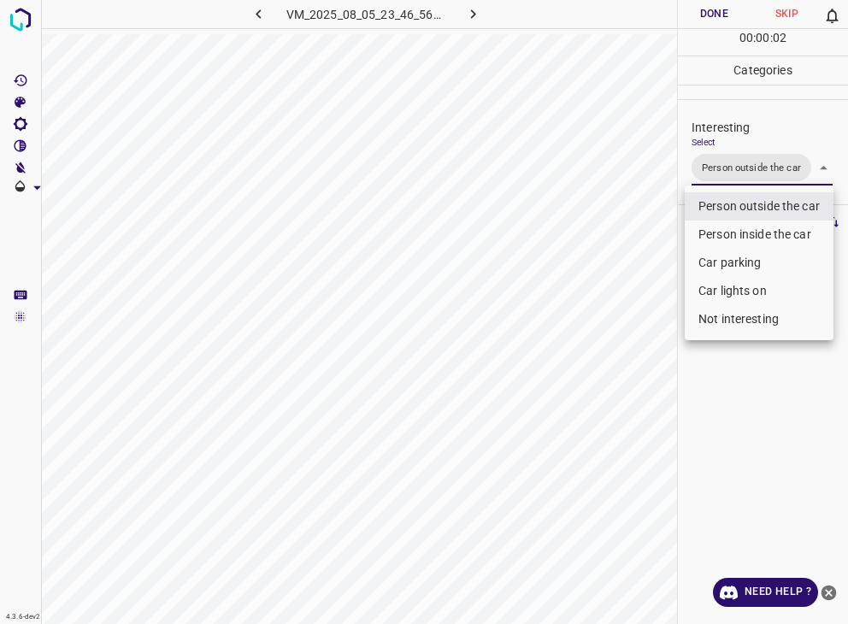
click at [719, 18] on div at bounding box center [424, 312] width 848 height 624
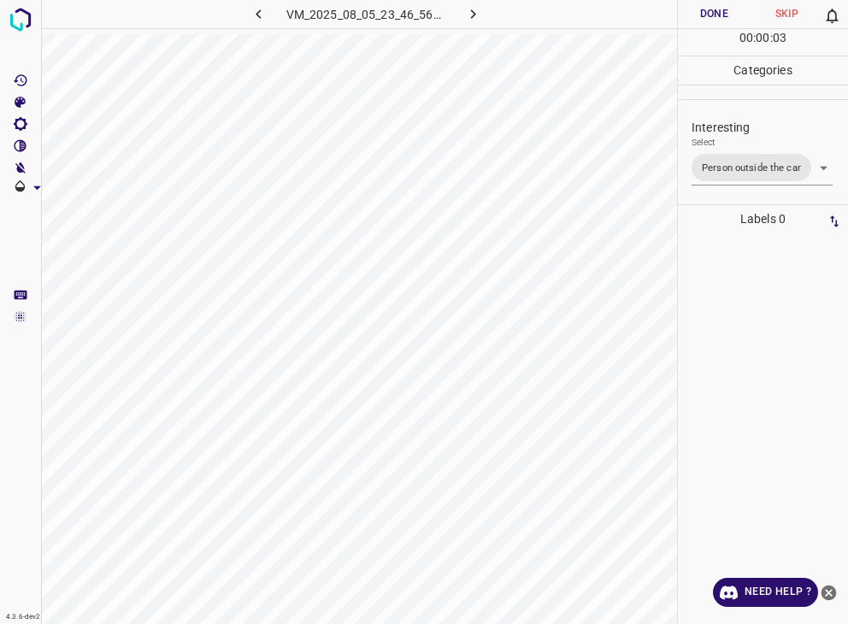
click at [719, 18] on button "Done" at bounding box center [714, 14] width 73 height 28
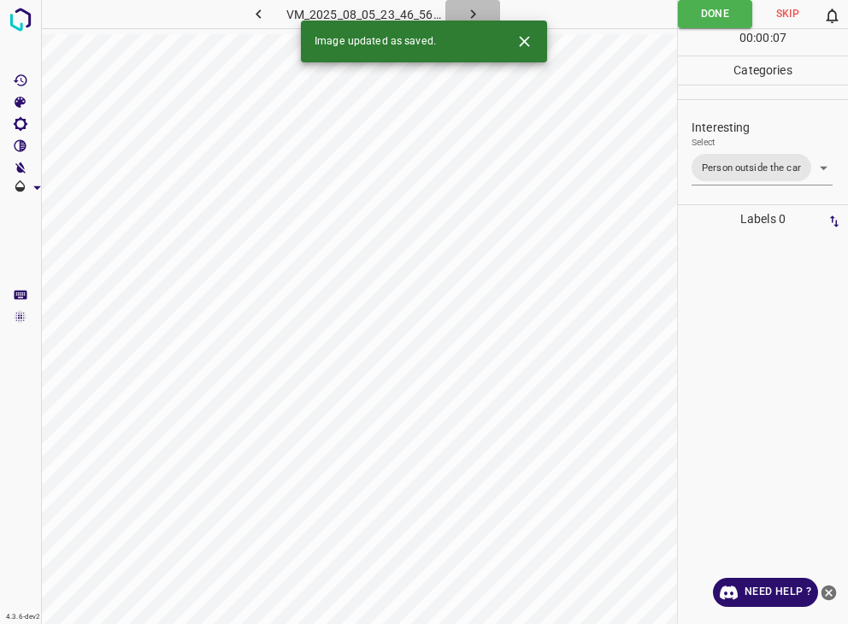
click at [469, 18] on icon "button" at bounding box center [473, 14] width 18 height 18
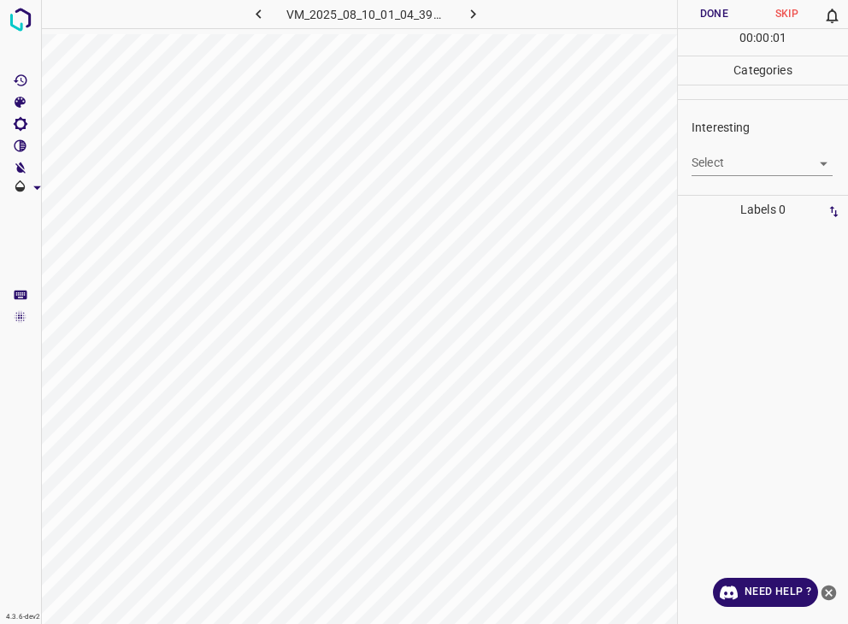
click at [718, 156] on body "4.3.6-dev2 VM_2025_08_10_01_04_39_740_02.gif Done Skip 0 00 : 00 : 01 Categorie…" at bounding box center [424, 312] width 848 height 624
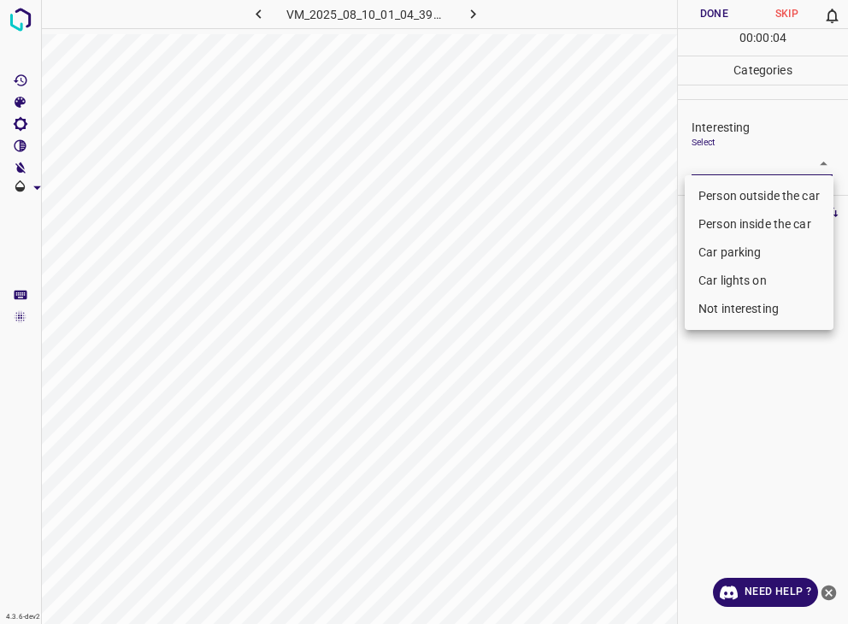
click at [748, 298] on li "Not interesting" at bounding box center [759, 309] width 149 height 28
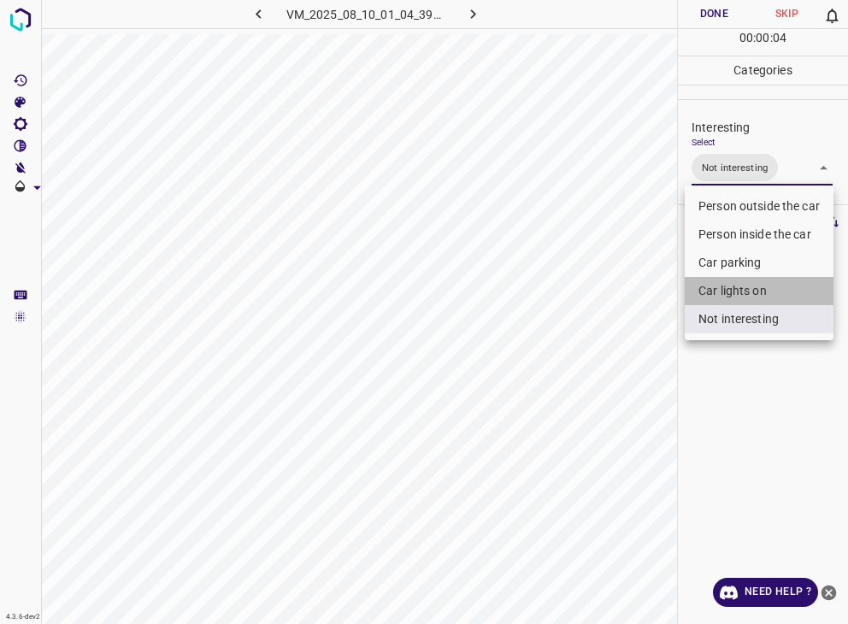
click at [748, 298] on li "Car lights on" at bounding box center [759, 291] width 149 height 28
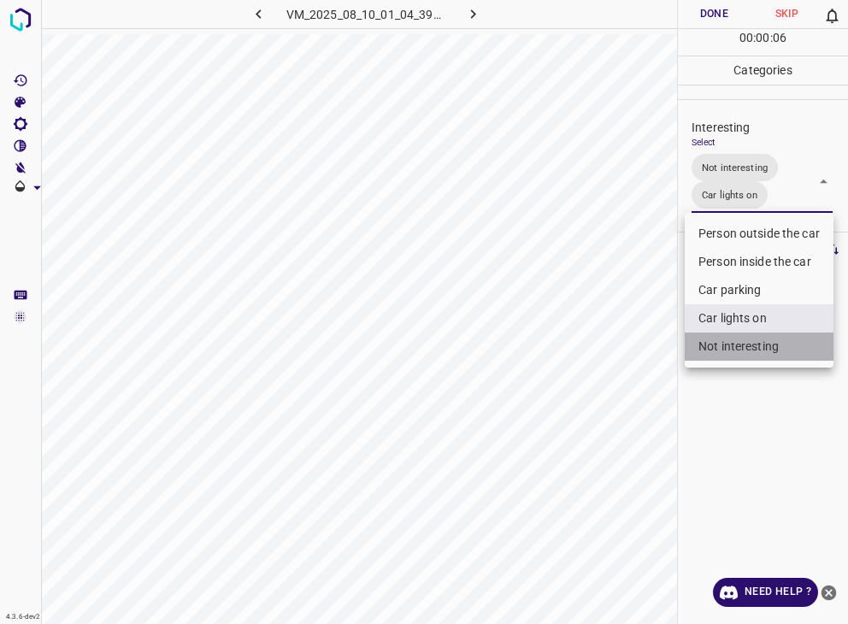
click at [741, 341] on li "Not interesting" at bounding box center [759, 347] width 149 height 28
type input "Car lights on"
click at [741, 341] on div at bounding box center [424, 312] width 848 height 624
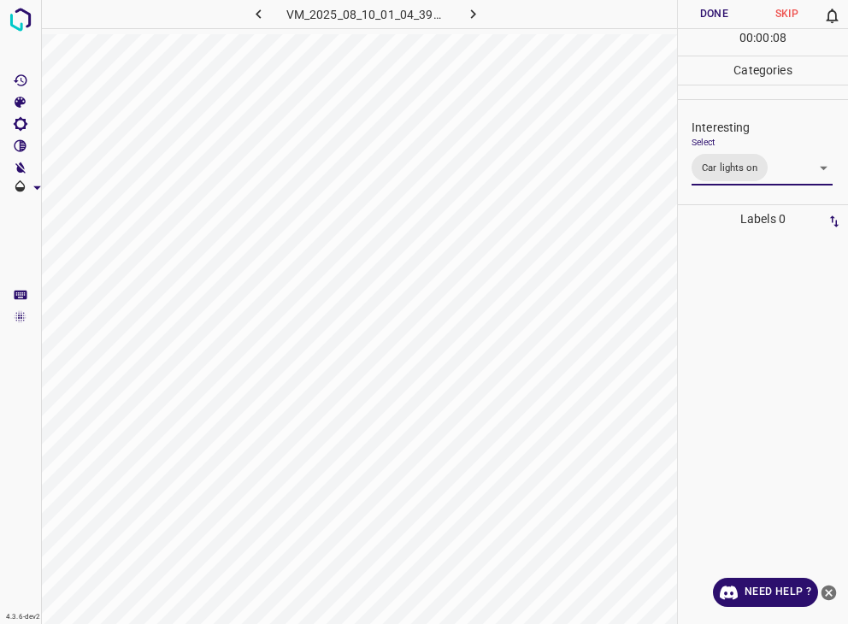
click at [701, 15] on button "Done" at bounding box center [714, 14] width 73 height 28
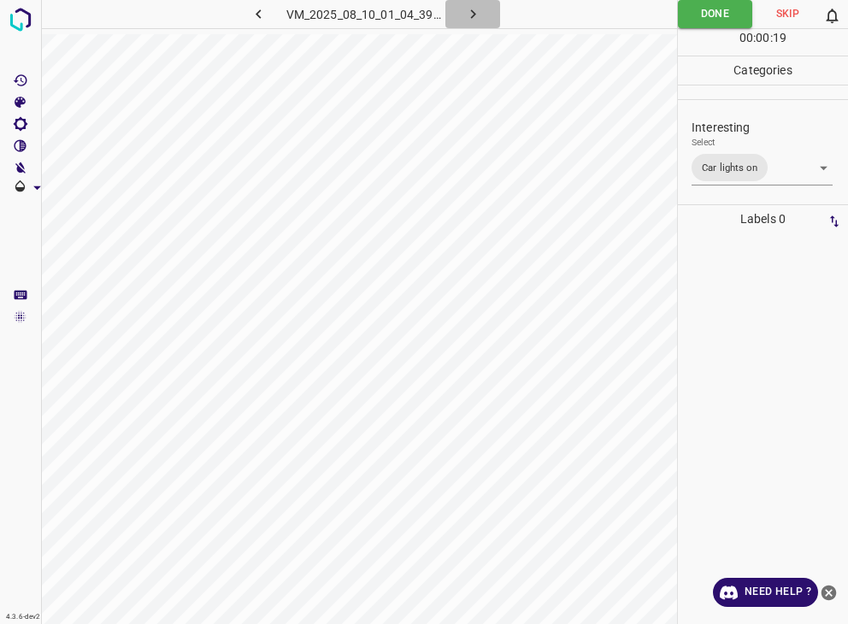
click at [472, 16] on icon "button" at bounding box center [472, 13] width 5 height 9
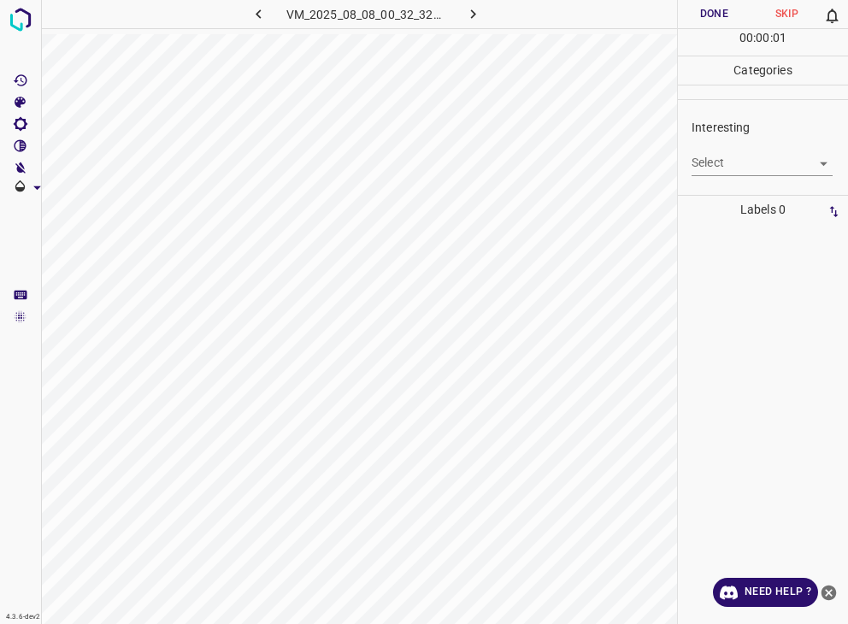
click at [715, 174] on body "4.3.6-dev2 VM_2025_08_08_00_32_32_848_12.gif Done Skip 0 00 : 00 : 01 Categorie…" at bounding box center [424, 312] width 848 height 624
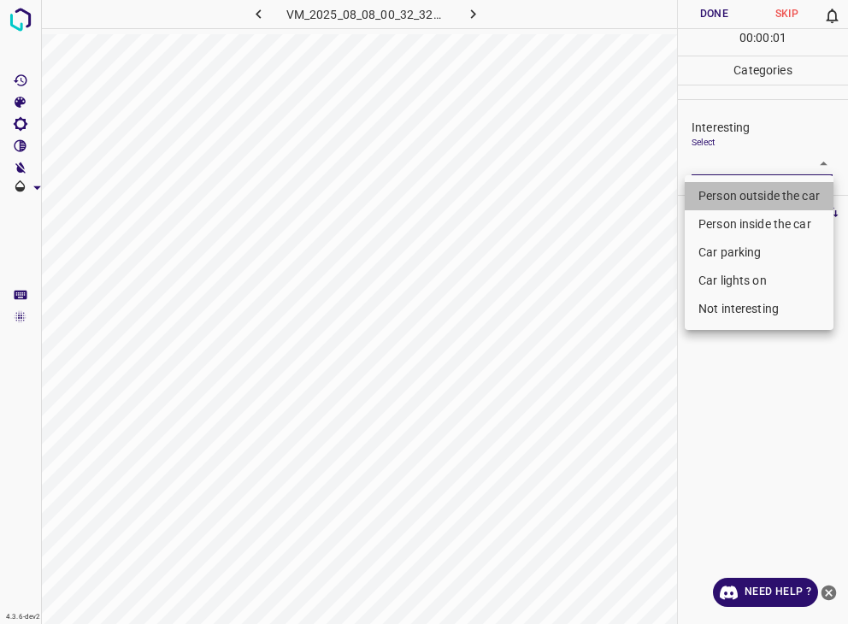
click at [718, 189] on li "Person outside the car" at bounding box center [759, 196] width 149 height 28
type input "Person outside the car"
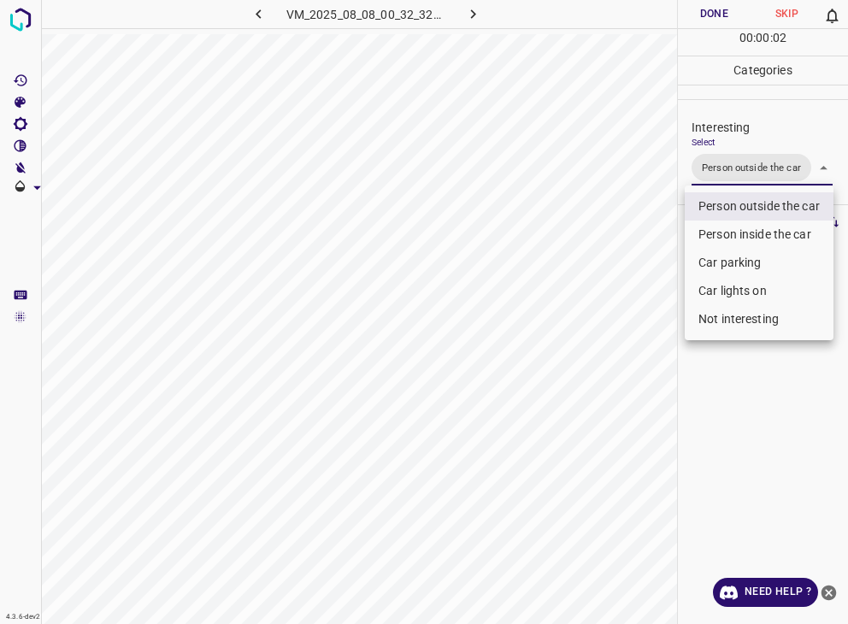
click at [692, 18] on div at bounding box center [424, 312] width 848 height 624
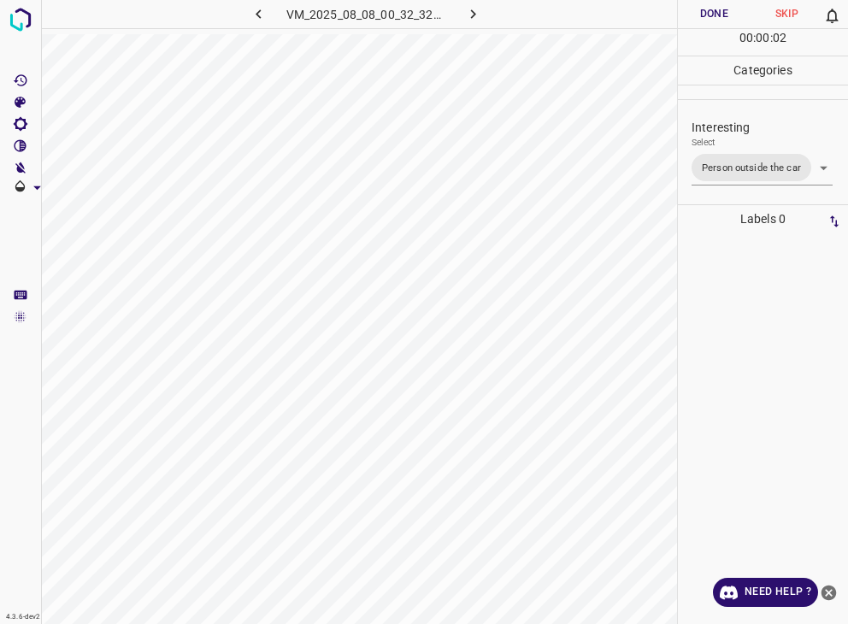
click at [692, 18] on button "Done" at bounding box center [714, 14] width 73 height 28
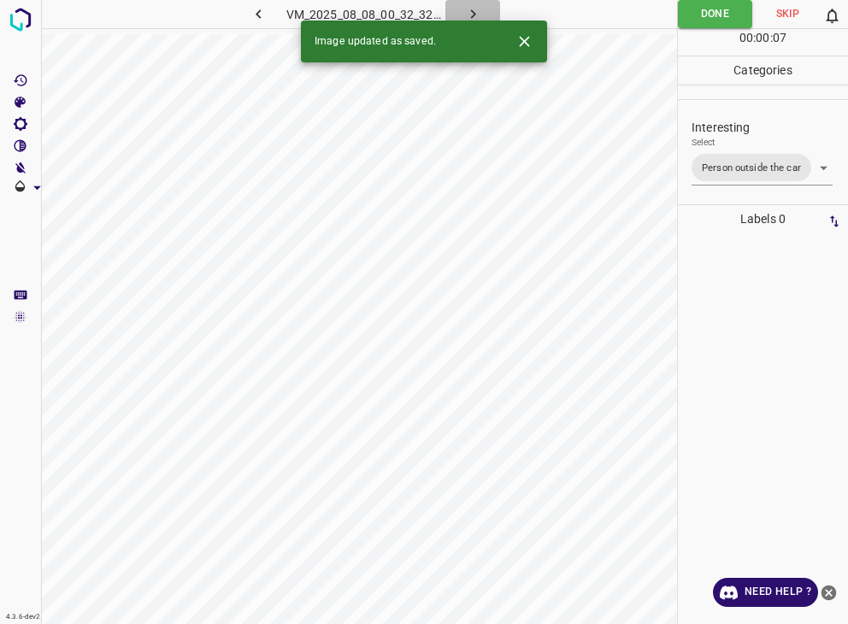
click at [475, 14] on icon "button" at bounding box center [473, 14] width 18 height 18
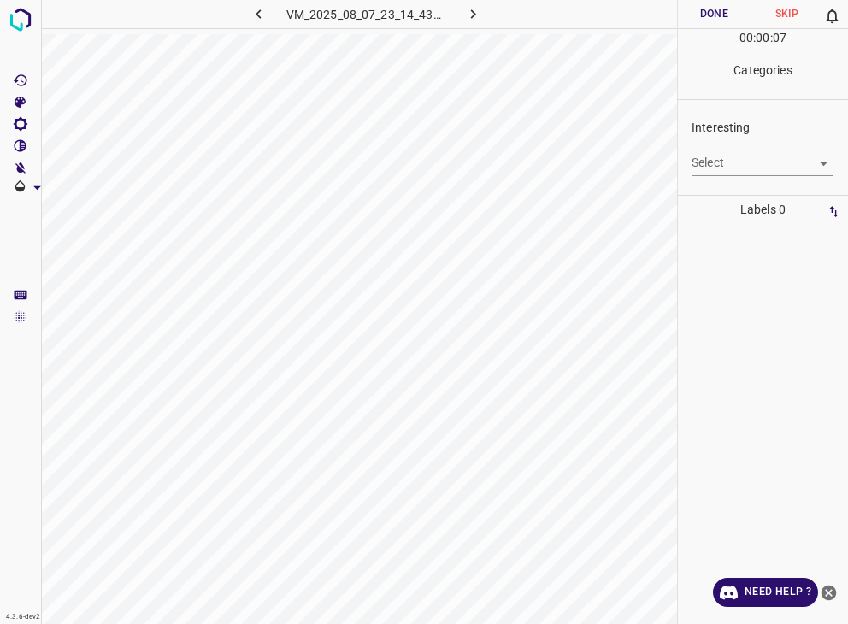
click at [728, 156] on body "4.3.6-dev2 VM_2025_08_07_23_14_43_773_04.gif Done Skip 0 00 : 00 : 07 Categorie…" at bounding box center [424, 312] width 848 height 624
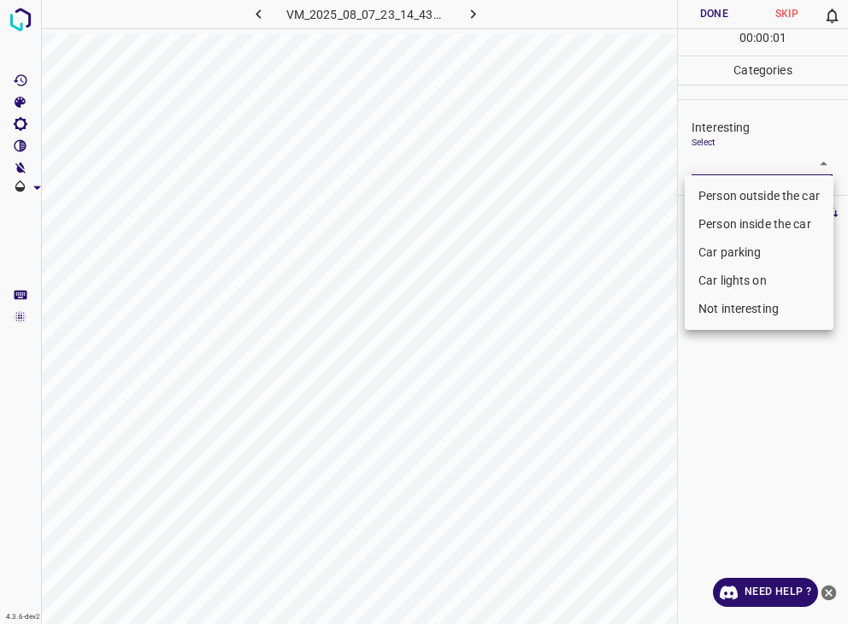
click at [756, 190] on li "Person outside the car" at bounding box center [759, 196] width 149 height 28
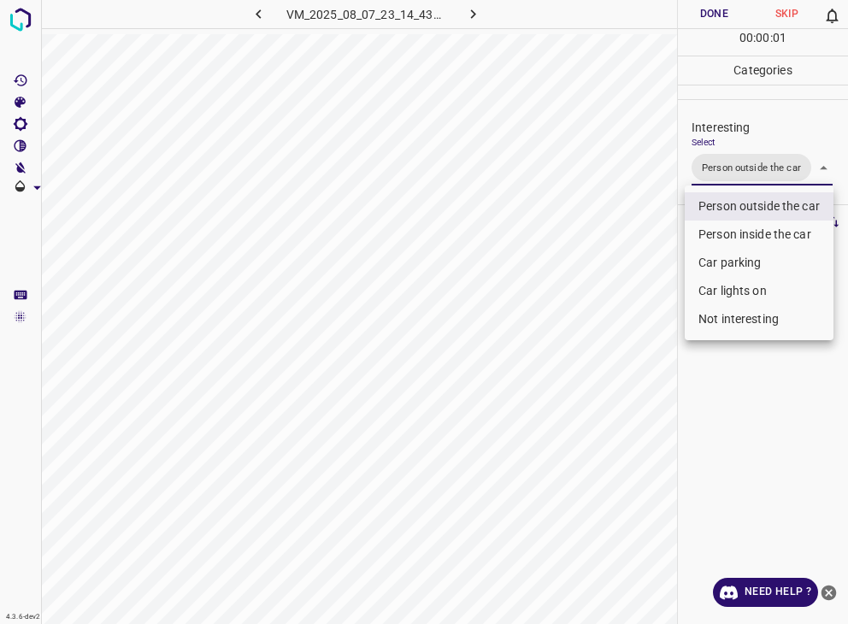
click at [752, 192] on ul "Person outside the car Person inside the car Car parking Car lights on Not inte…" at bounding box center [759, 263] width 149 height 155
click at [752, 319] on li "Not interesting" at bounding box center [759, 319] width 149 height 28
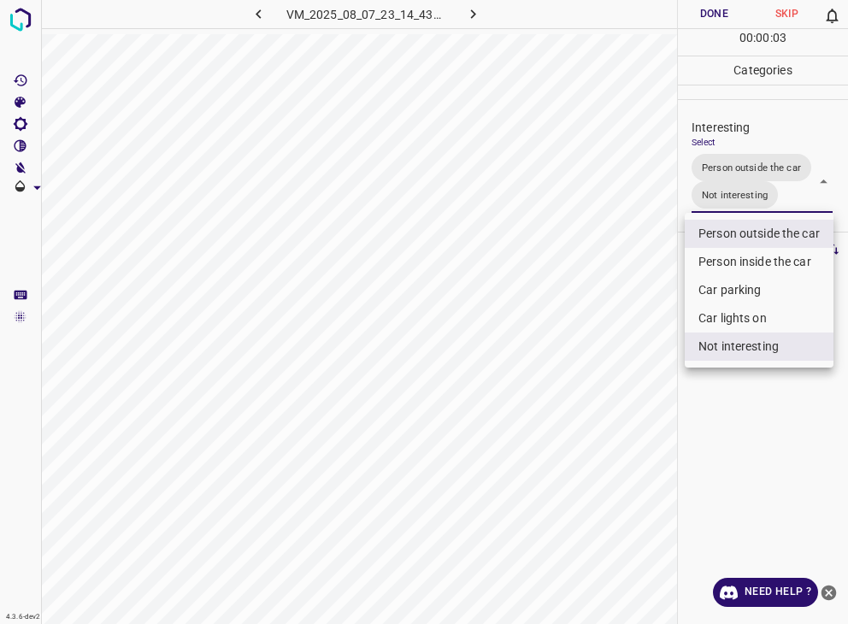
click at [761, 228] on li "Person outside the car" at bounding box center [759, 234] width 149 height 28
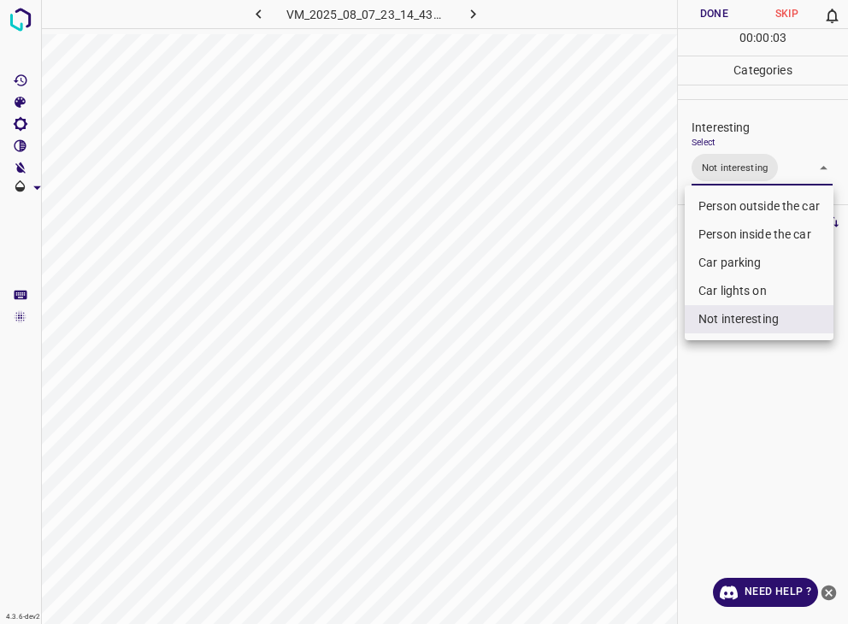
click at [761, 228] on li "Person inside the car" at bounding box center [759, 235] width 149 height 28
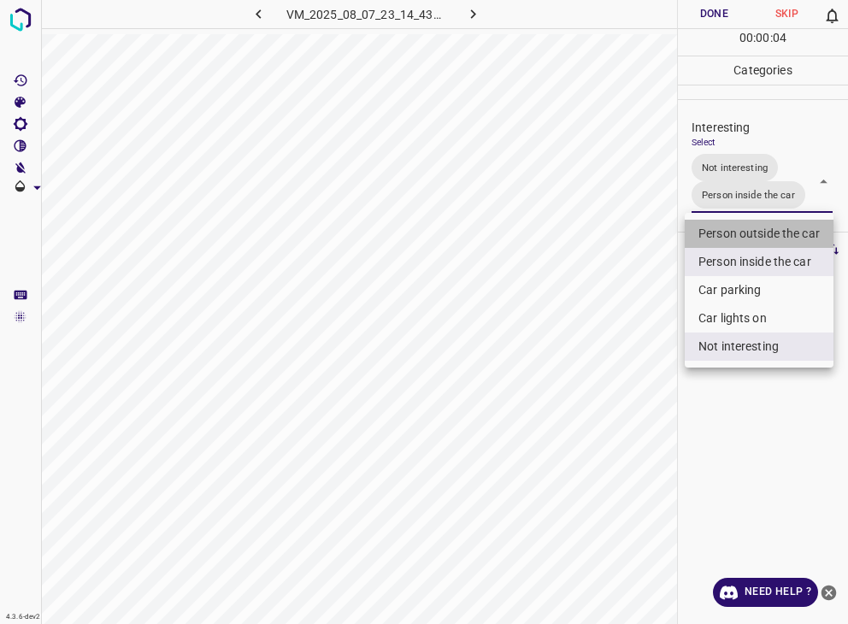
click at [761, 227] on li "Person outside the car" at bounding box center [759, 234] width 149 height 28
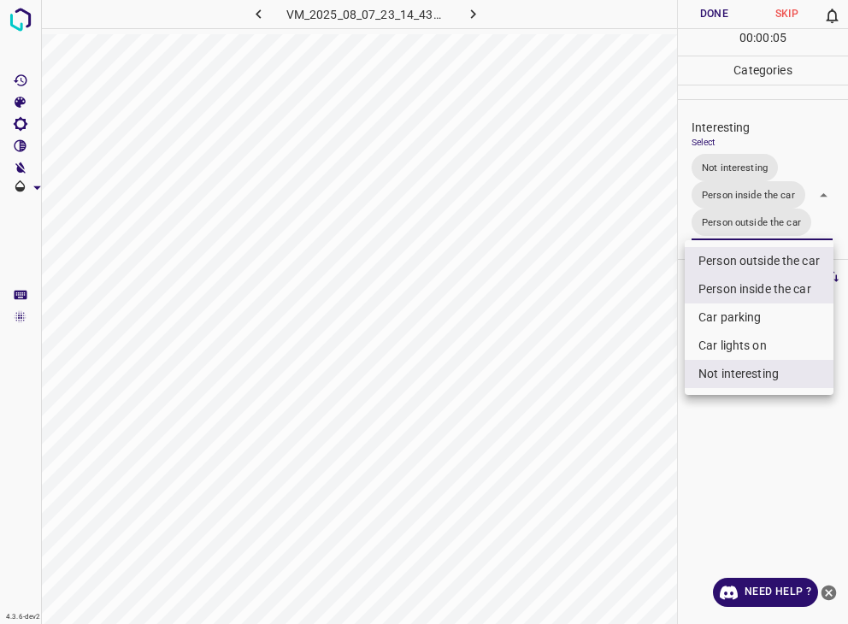
click at [767, 259] on li "Person outside the car" at bounding box center [759, 261] width 149 height 28
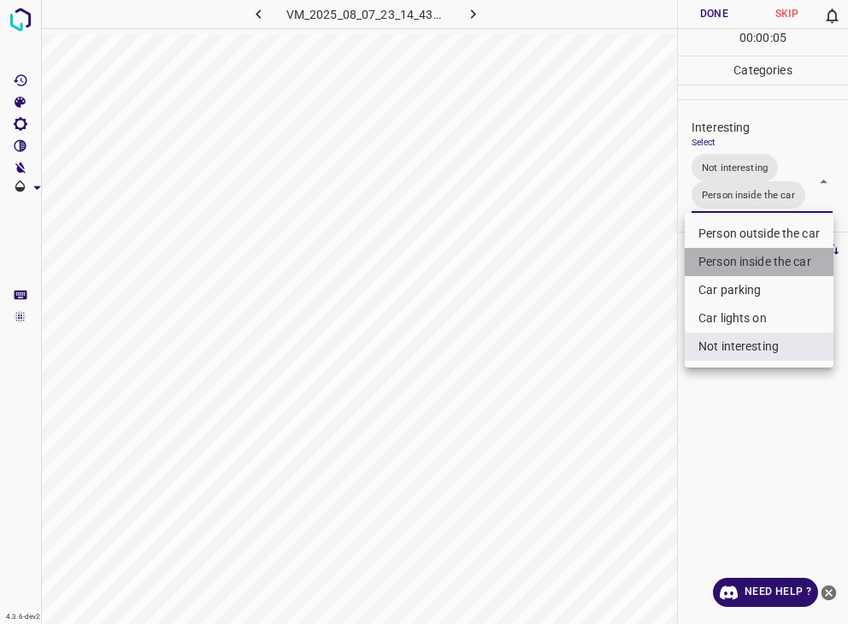
click at [760, 258] on li "Person inside the car" at bounding box center [759, 262] width 149 height 28
type input "Not interesting"
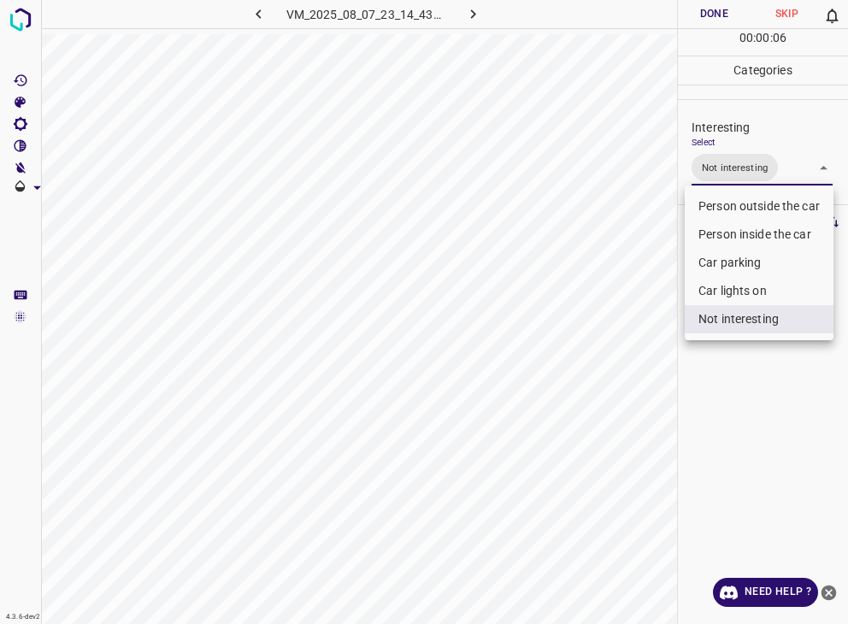
click at [717, 19] on div at bounding box center [424, 312] width 848 height 624
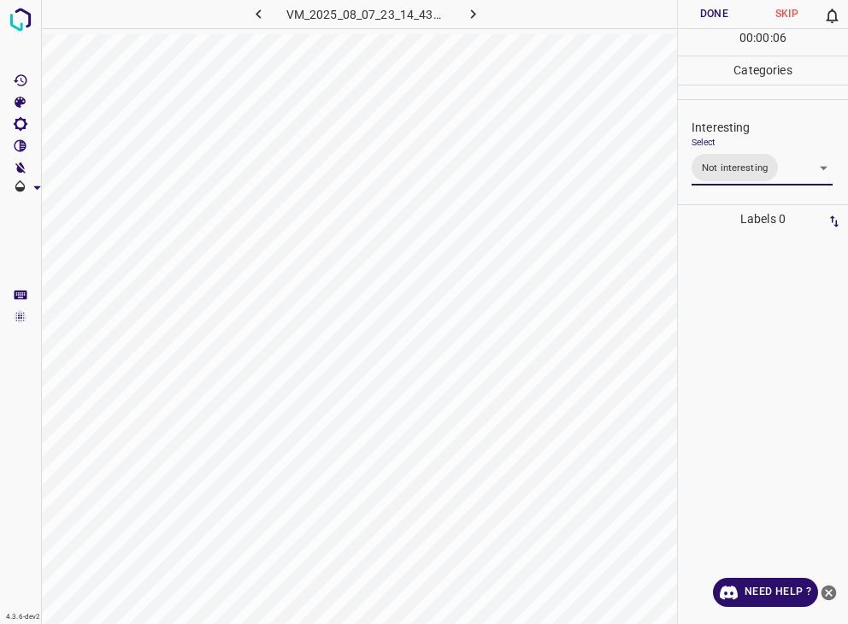
click at [714, 15] on div "Person outside the car Person inside the car Car parking Car lights on Not inte…" at bounding box center [424, 312] width 848 height 624
click at [714, 15] on button "Done" at bounding box center [714, 14] width 73 height 28
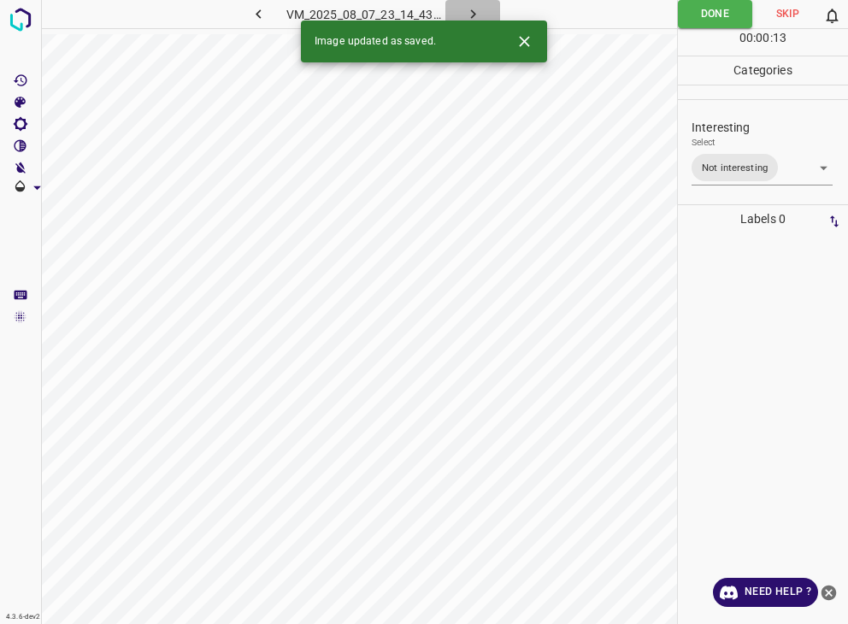
click at [474, 9] on icon "button" at bounding box center [473, 14] width 18 height 18
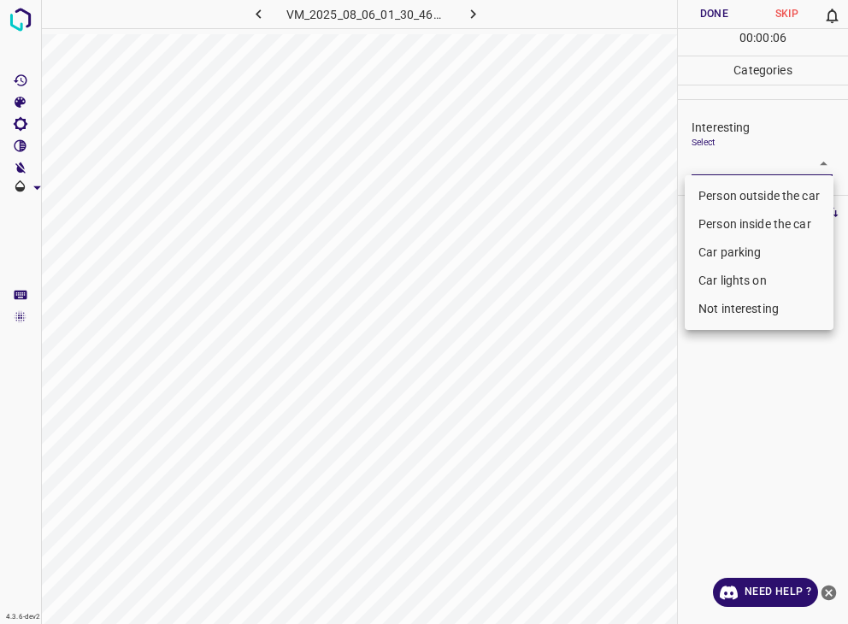
click at [758, 162] on body "4.3.6-dev2 VM_2025_08_06_01_30_46_338_02.gif Done Skip 0 00 : 00 : 06 Categorie…" at bounding box center [424, 312] width 848 height 624
click at [763, 189] on li "Person outside the car" at bounding box center [759, 196] width 149 height 28
type input "Person outside the car"
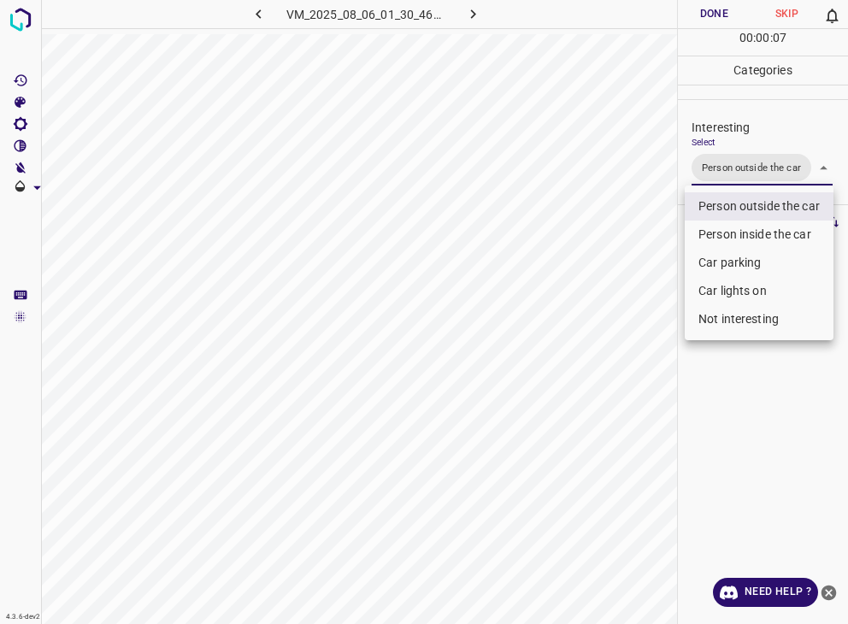
click at [725, 16] on div at bounding box center [424, 312] width 848 height 624
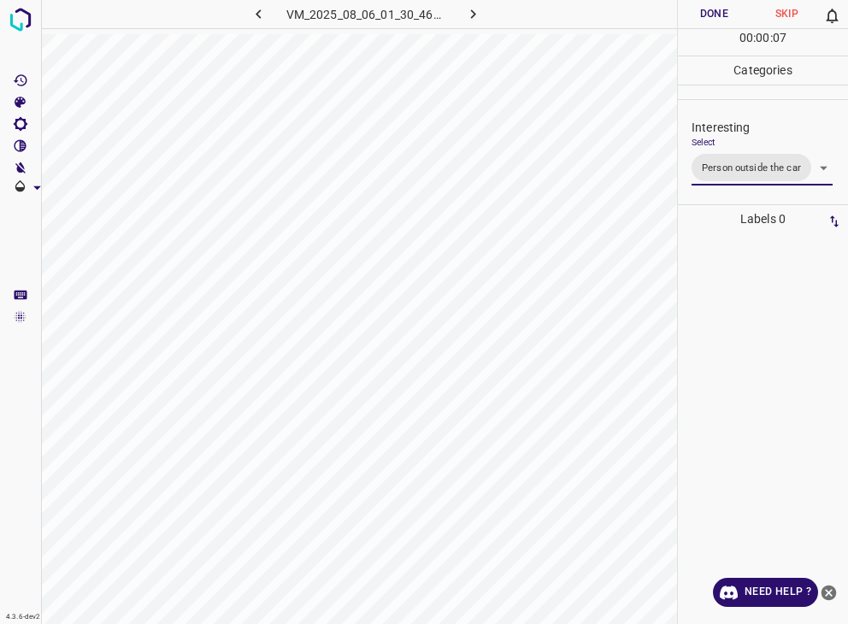
click at [725, 16] on div at bounding box center [424, 312] width 848 height 624
click at [725, 16] on button "Done" at bounding box center [714, 14] width 73 height 28
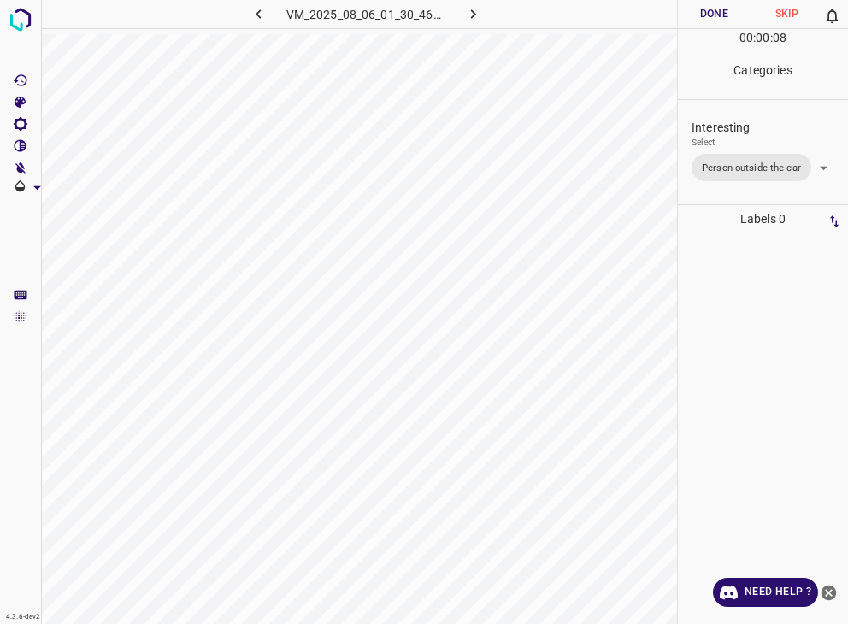
click at [725, 16] on button "Done" at bounding box center [714, 14] width 73 height 28
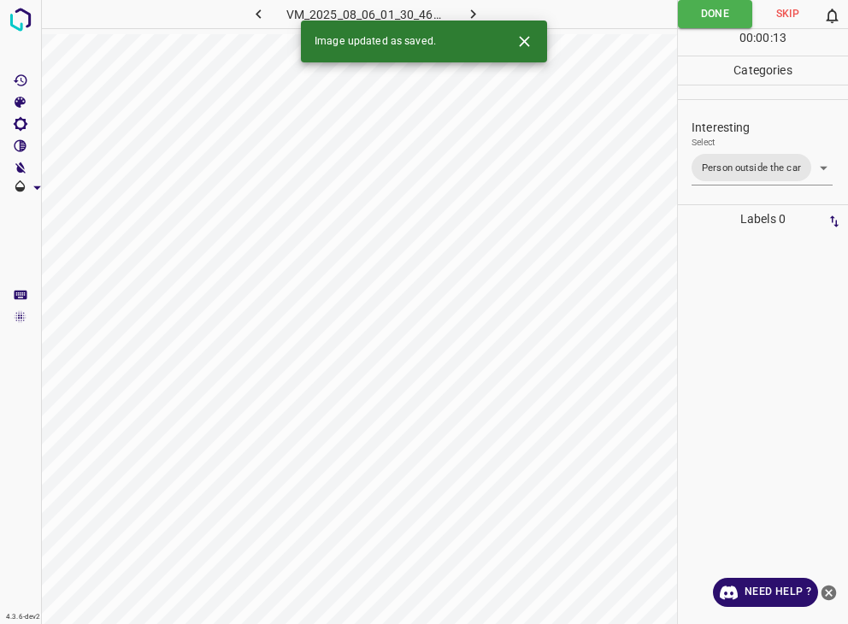
click at [474, 15] on icon "button" at bounding box center [472, 13] width 5 height 9
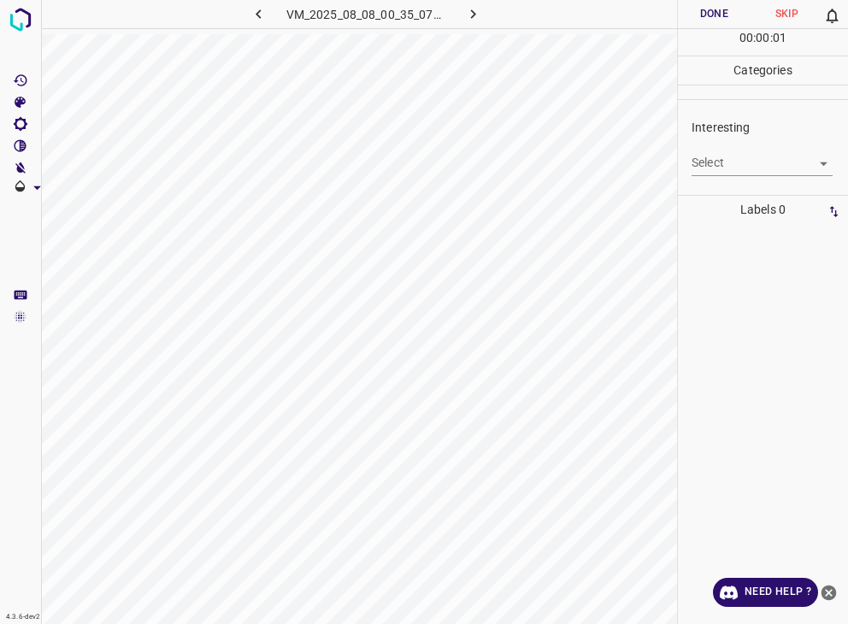
click at [761, 155] on body "4.3.6-dev2 VM_2025_08_08_00_35_07_223_11.gif Done Skip 0 00 : 00 : 01 Categorie…" at bounding box center [424, 312] width 848 height 624
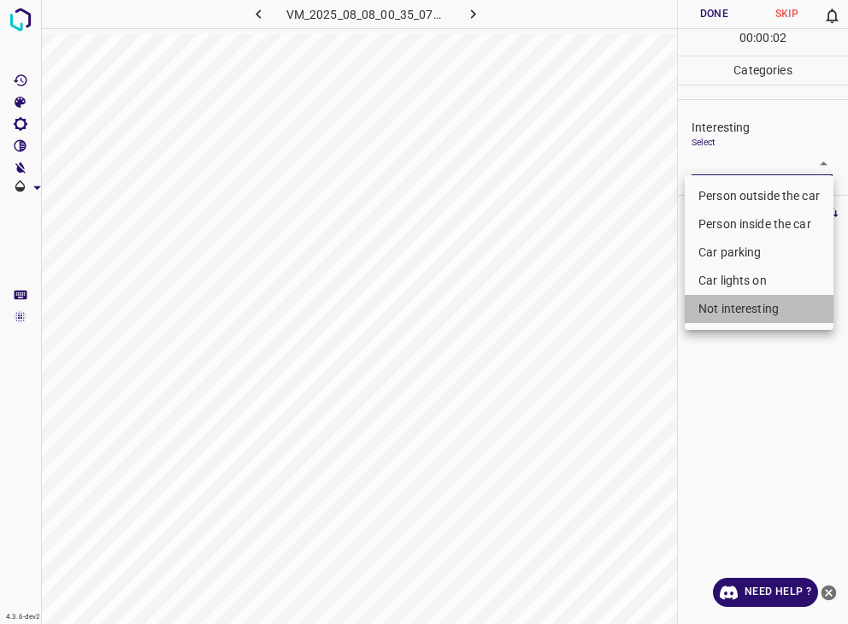
click at [722, 310] on li "Not interesting" at bounding box center [759, 309] width 149 height 28
type input "Not interesting"
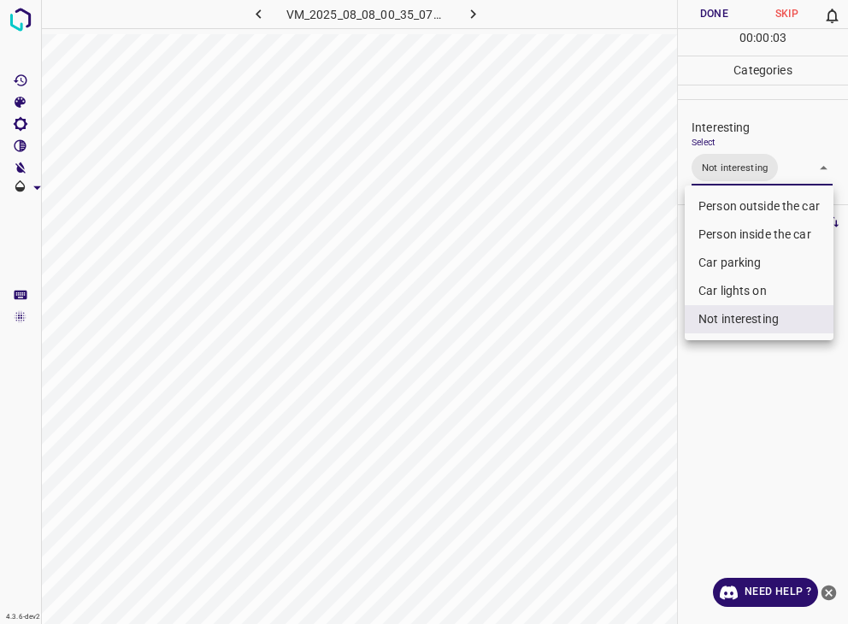
click at [709, 27] on div at bounding box center [424, 312] width 848 height 624
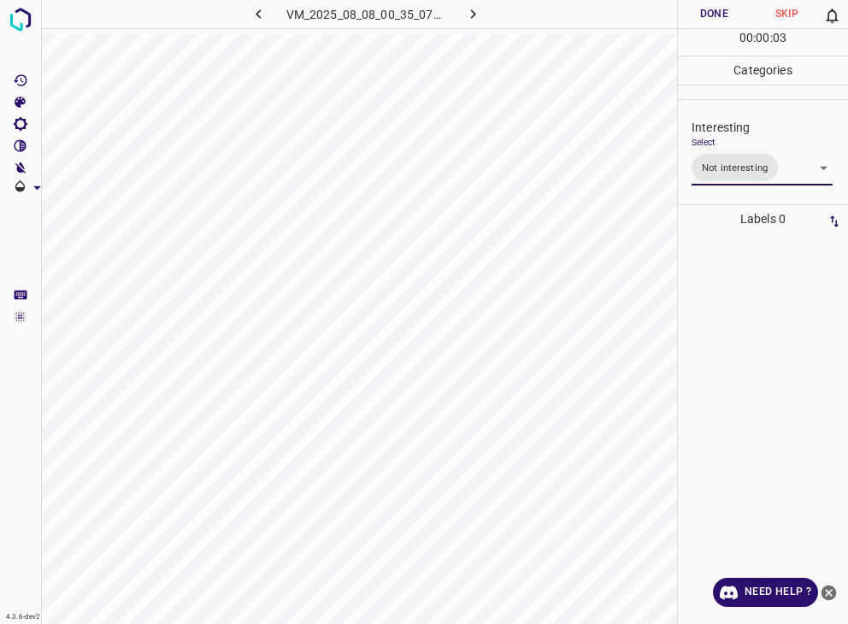
click at [709, 25] on div "Person outside the car Person inside the car Car parking Car lights on Not inte…" at bounding box center [424, 312] width 848 height 624
click at [709, 21] on button "Done" at bounding box center [714, 14] width 73 height 28
click at [709, 19] on button "Done" at bounding box center [714, 14] width 73 height 28
click at [489, 15] on button "button" at bounding box center [472, 14] width 55 height 28
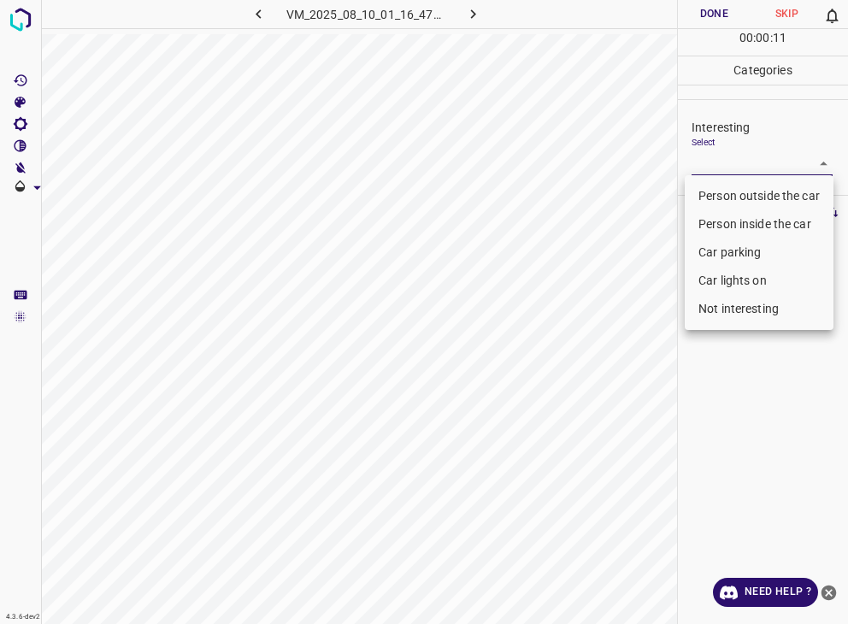
click at [791, 159] on body "4.3.6-dev2 VM_2025_08_10_01_16_47_162_00.gif Done Skip 0 00 : 00 : 11 Categorie…" at bounding box center [424, 312] width 848 height 624
click at [763, 290] on li "Car lights on" at bounding box center [759, 281] width 149 height 28
type input "Car lights on"
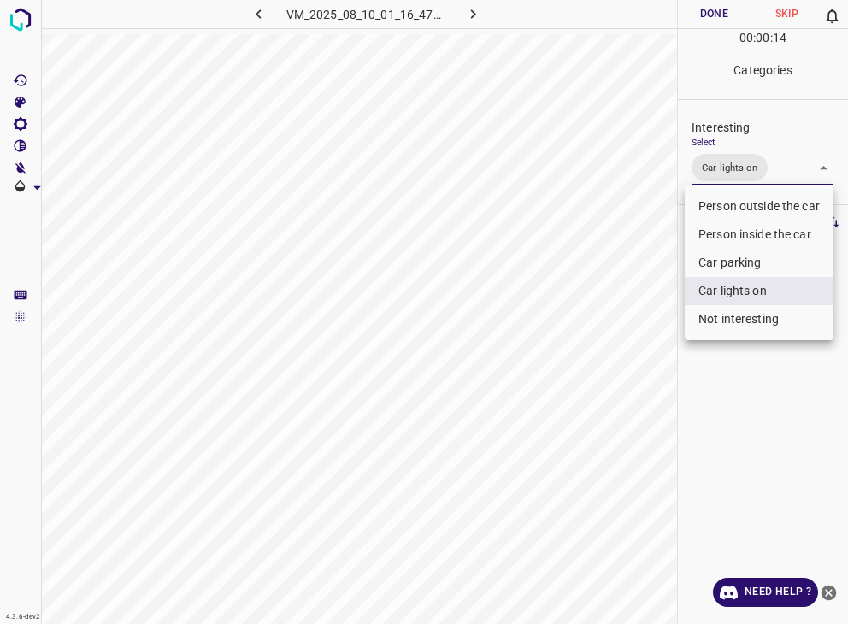
click at [722, 21] on div at bounding box center [424, 312] width 848 height 624
click at [716, 21] on div "Person outside the car Person inside the car Car parking Car lights on Not inte…" at bounding box center [424, 312] width 848 height 624
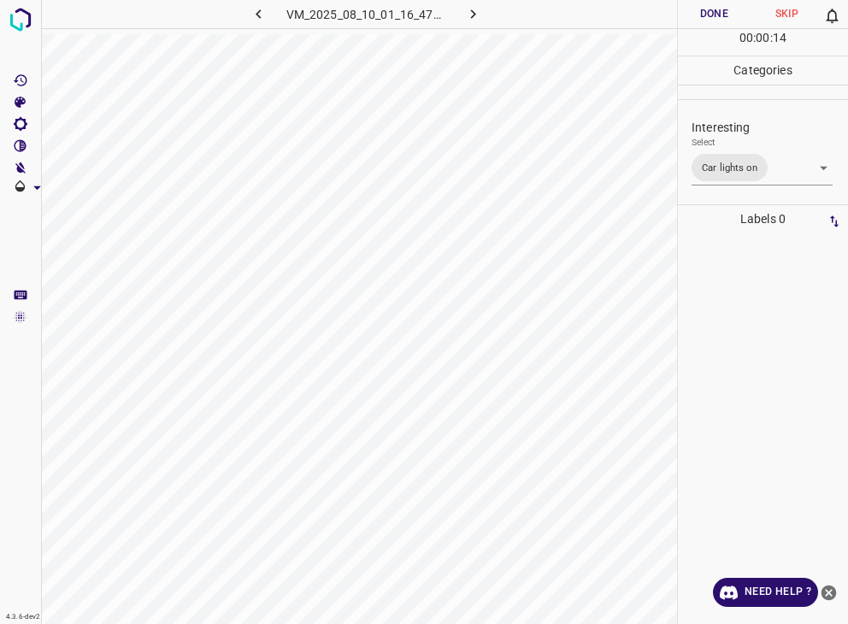
click at [716, 21] on button "Done" at bounding box center [714, 14] width 73 height 28
click at [716, 19] on button "Done" at bounding box center [714, 14] width 73 height 28
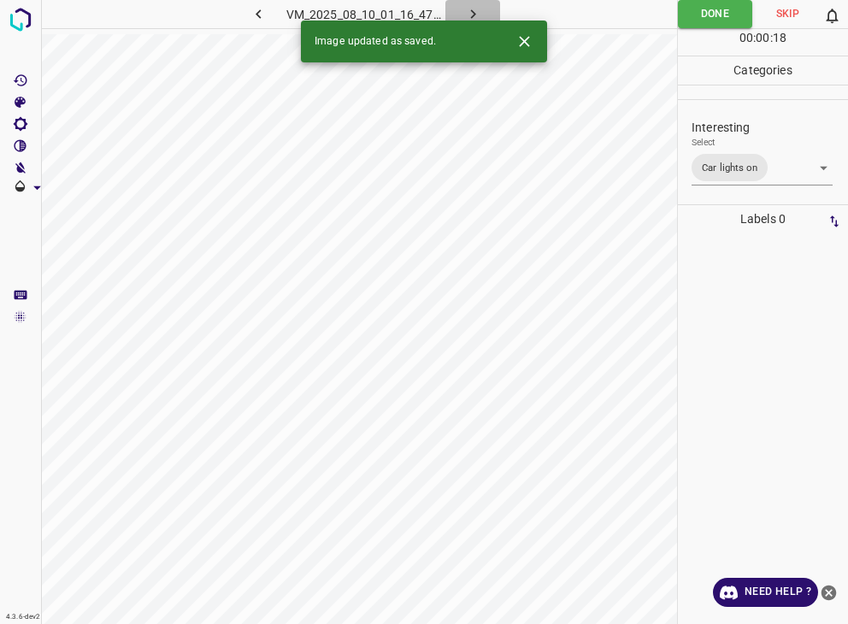
drag, startPoint x: 478, startPoint y: 16, endPoint x: 722, endPoint y: 310, distance: 382.5
click at [477, 15] on icon "button" at bounding box center [473, 14] width 18 height 18
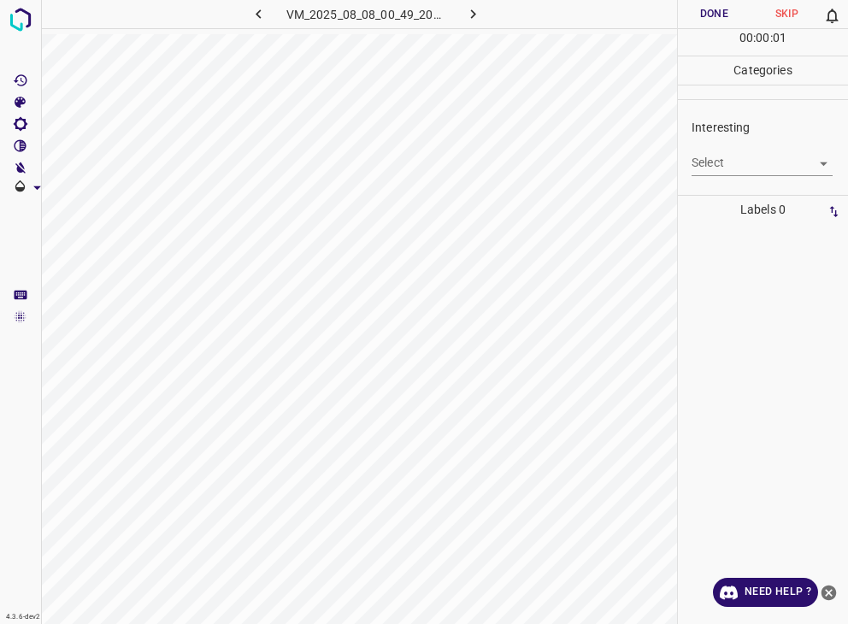
click at [715, 171] on body "4.3.6-dev2 VM_2025_08_08_00_49_20_271_04.gif Done Skip 0 00 : 00 : 01 Categorie…" at bounding box center [424, 312] width 848 height 624
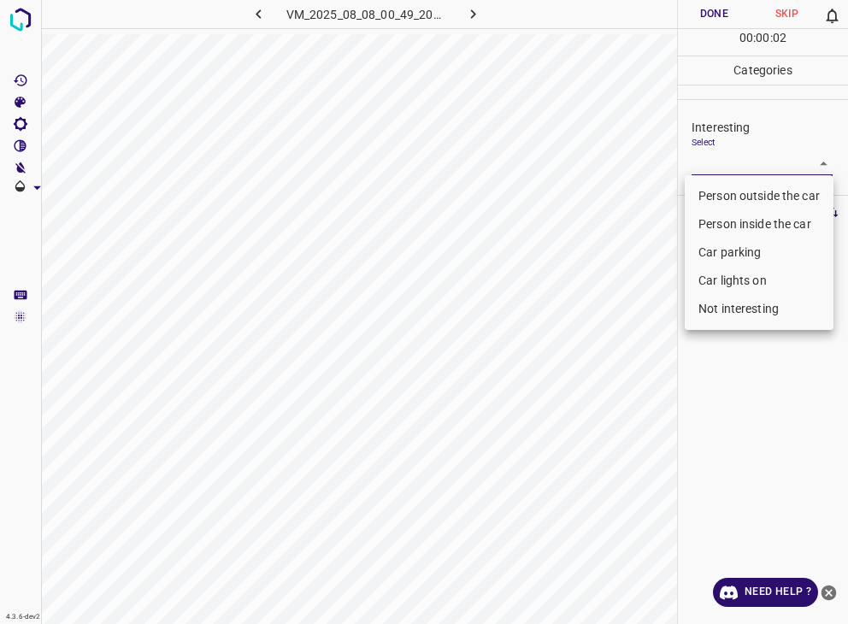
click at [726, 186] on li "Person outside the car" at bounding box center [759, 196] width 149 height 28
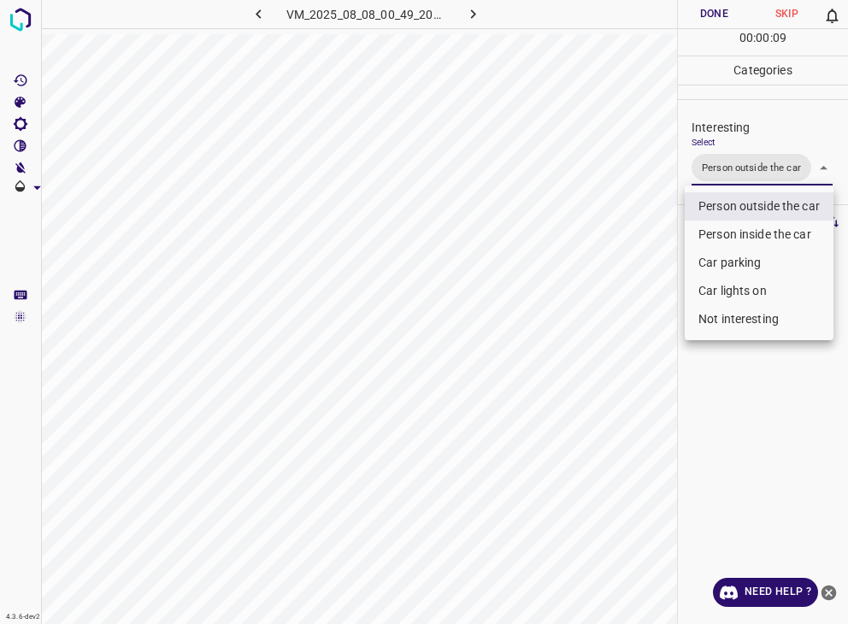
click at [776, 291] on li "Car lights on" at bounding box center [759, 291] width 149 height 28
type input "Person outside the car,Car lights on"
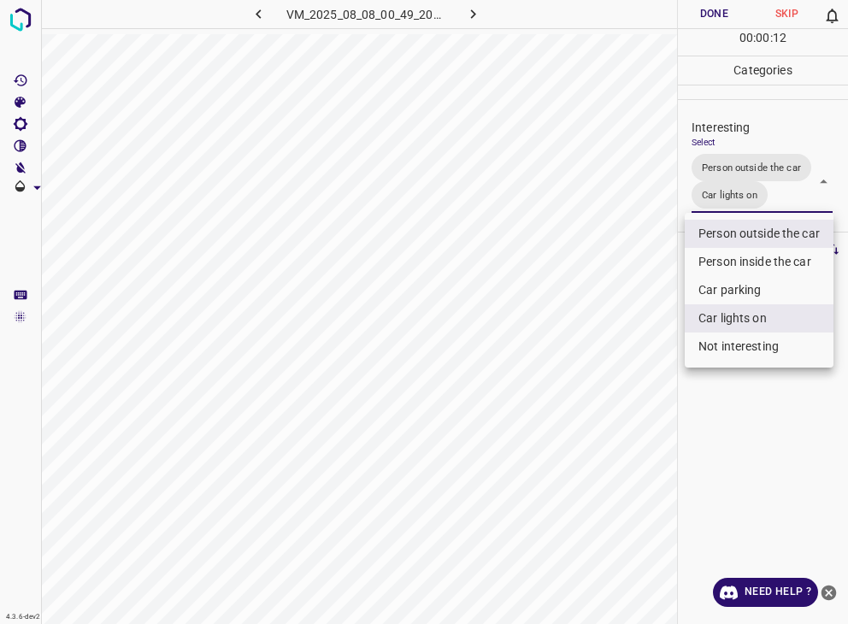
click at [718, 15] on div at bounding box center [424, 312] width 848 height 624
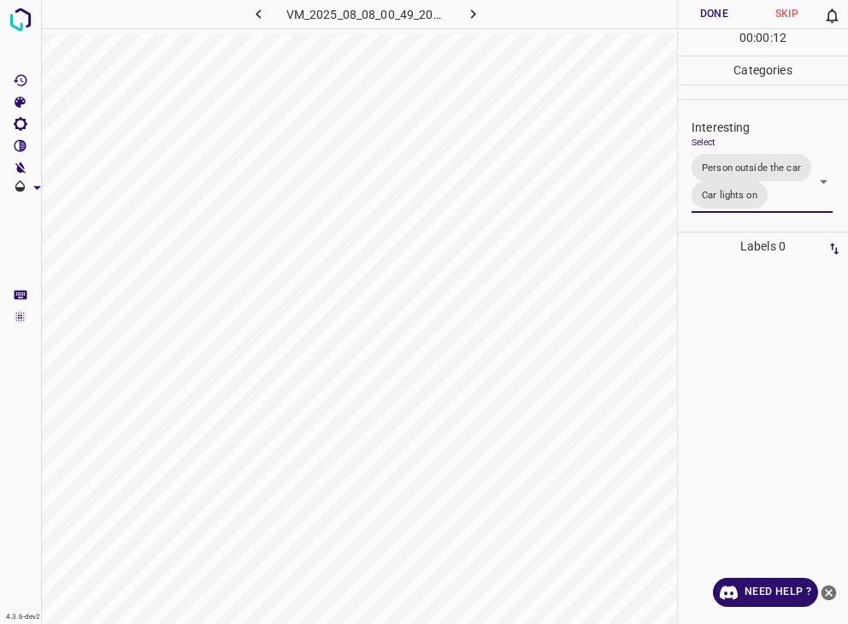
click at [718, 15] on div at bounding box center [424, 312] width 848 height 624
click at [718, 15] on button "Done" at bounding box center [714, 14] width 73 height 28
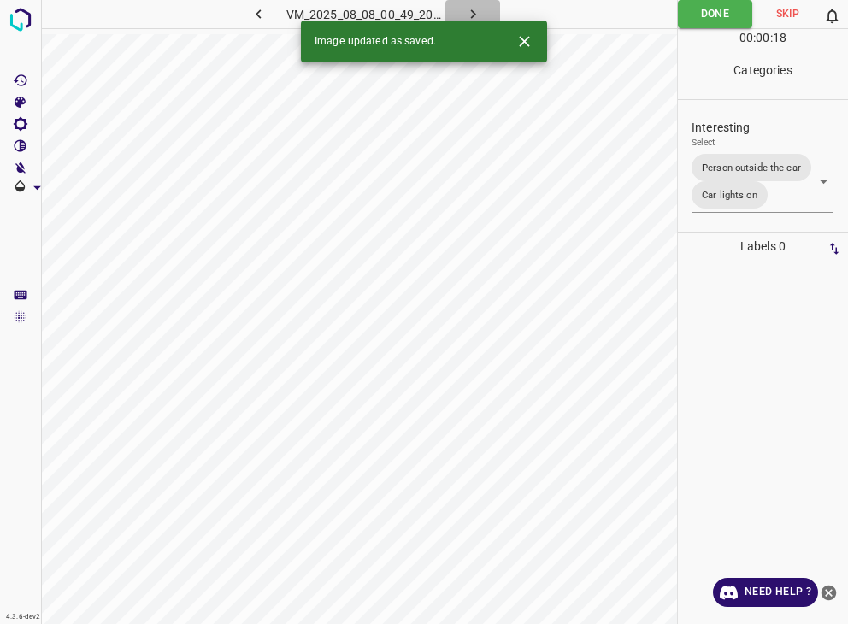
click at [471, 9] on icon "button" at bounding box center [473, 14] width 18 height 18
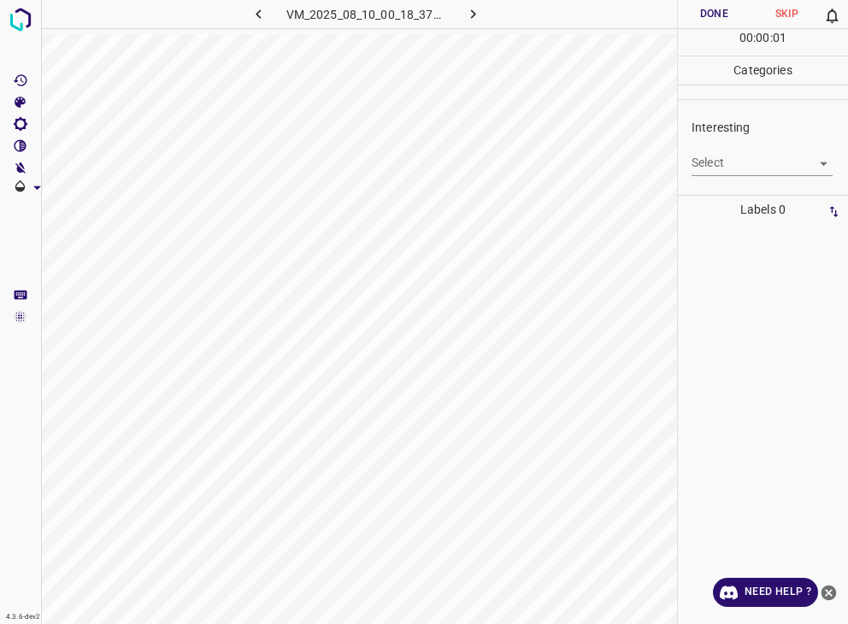
click at [752, 168] on body "4.3.6-dev2 VM_2025_08_10_00_18_37_348_10.gif Done Skip 0 00 : 00 : 01 Categorie…" at bounding box center [424, 312] width 848 height 624
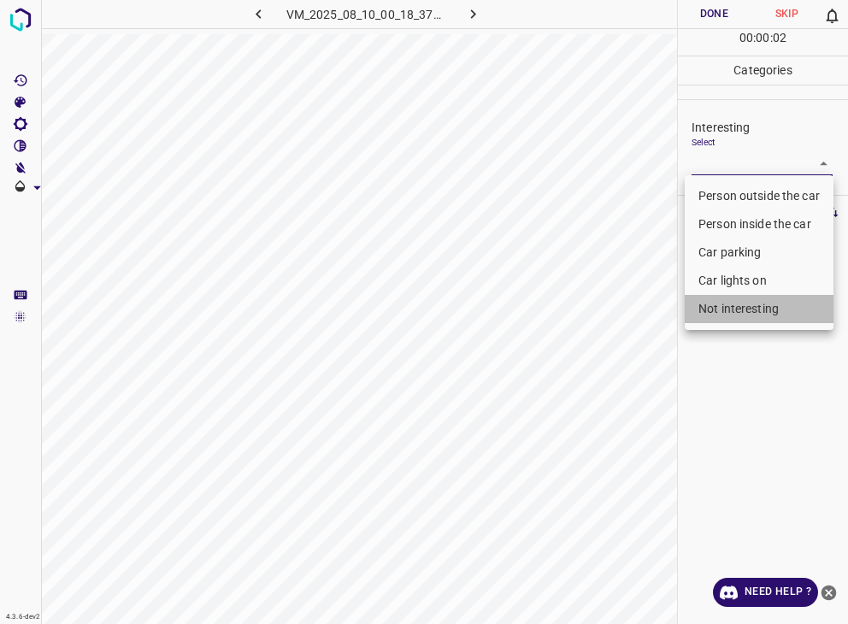
click at [744, 308] on li "Not interesting" at bounding box center [759, 309] width 149 height 28
type input "Not interesting"
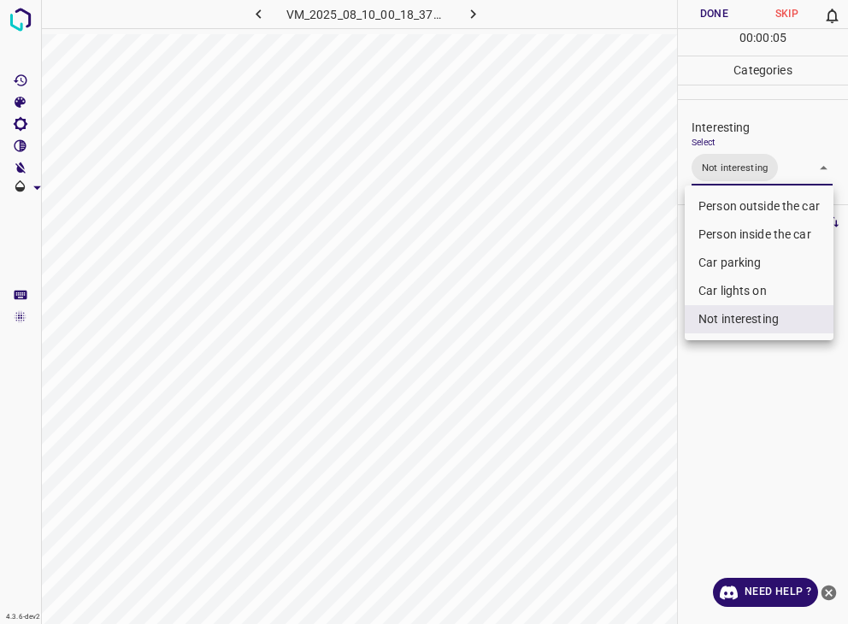
click at [716, 21] on div at bounding box center [424, 312] width 848 height 624
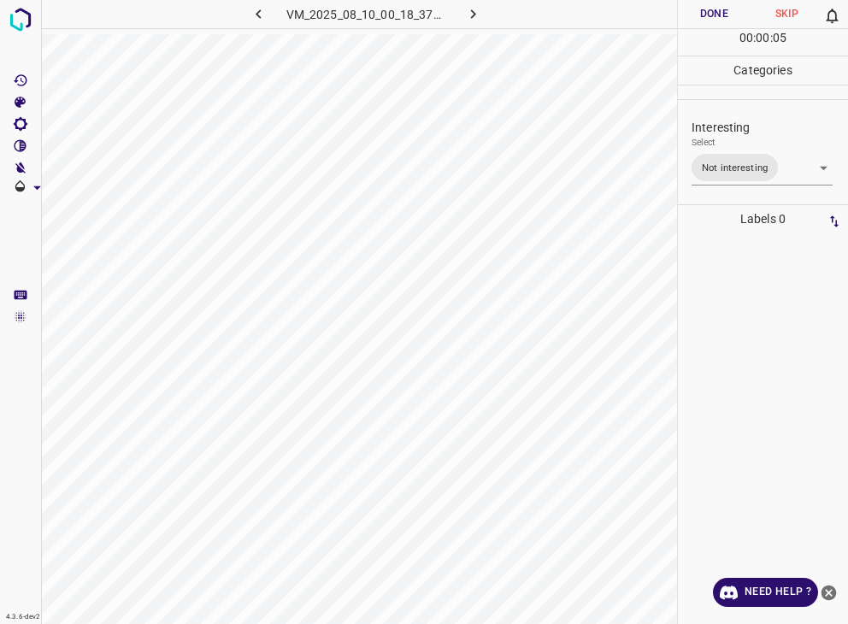
click at [716, 19] on div "Person outside the car Person inside the car Car parking Car lights on Not inte…" at bounding box center [424, 312] width 848 height 624
click at [716, 19] on button "Done" at bounding box center [714, 14] width 73 height 28
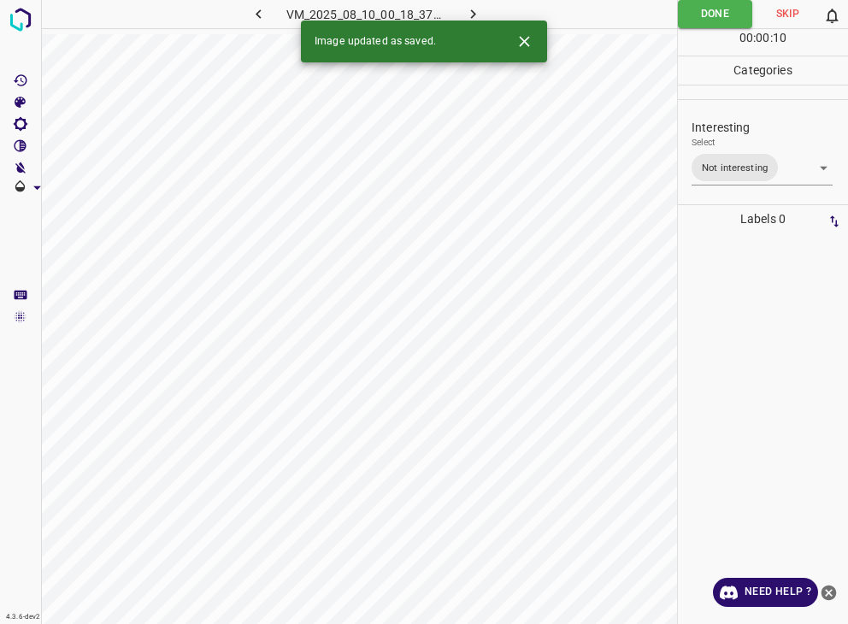
click at [471, 12] on icon "button" at bounding box center [473, 14] width 18 height 18
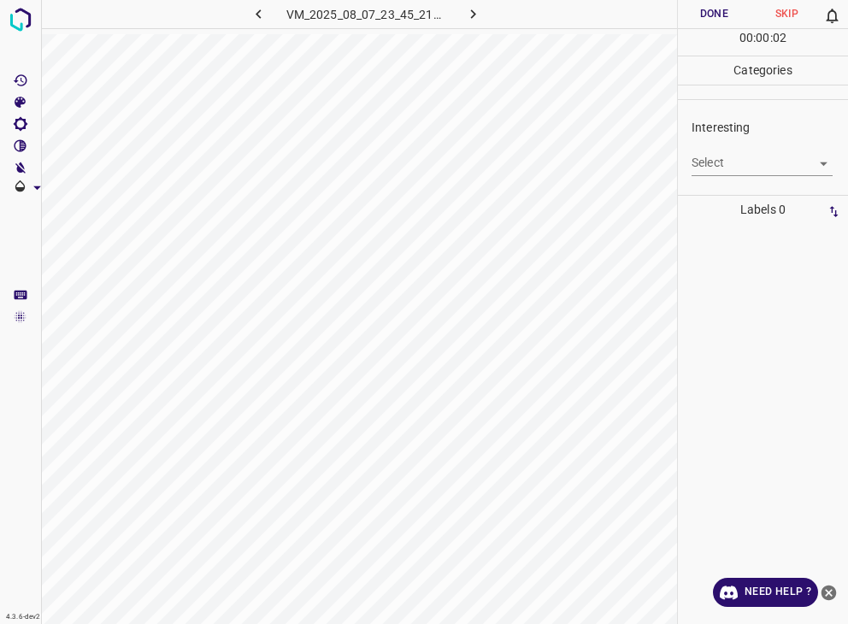
click at [783, 153] on body "4.3.6-dev2 VM_2025_08_07_23_45_21_756_00.gif Done Skip 0 00 : 00 : 02 Categorie…" at bounding box center [424, 312] width 848 height 624
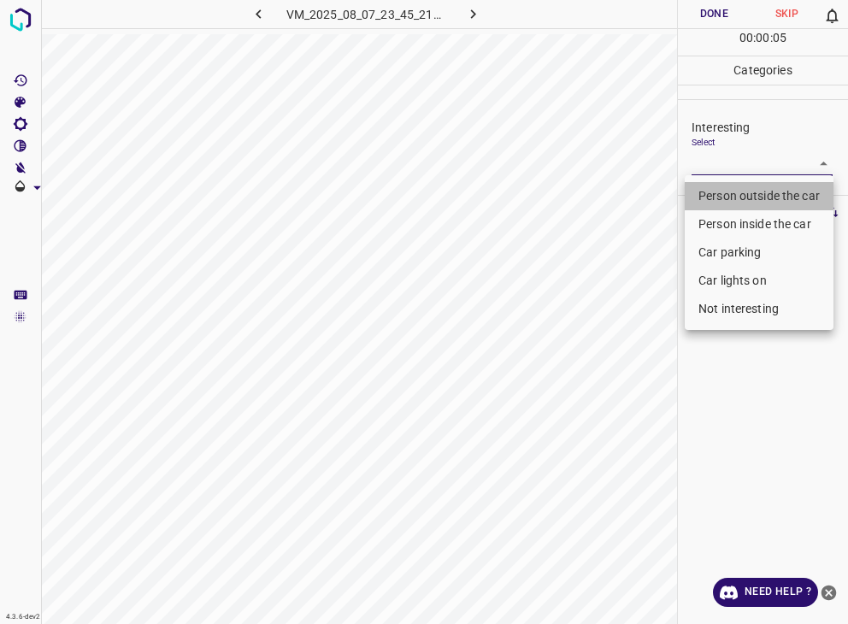
click at [797, 190] on li "Person outside the car" at bounding box center [759, 196] width 149 height 28
type input "Person outside the car"
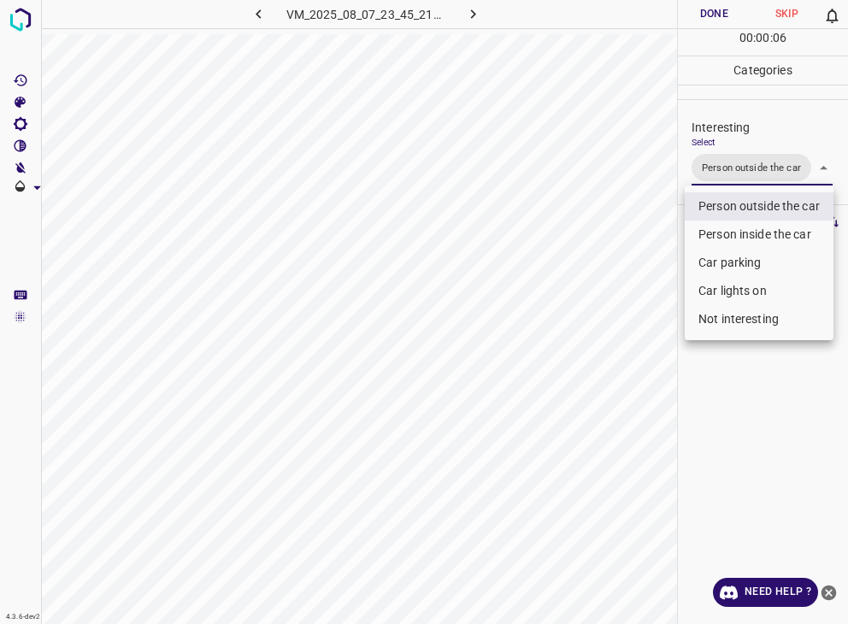
click at [739, 10] on div at bounding box center [424, 312] width 848 height 624
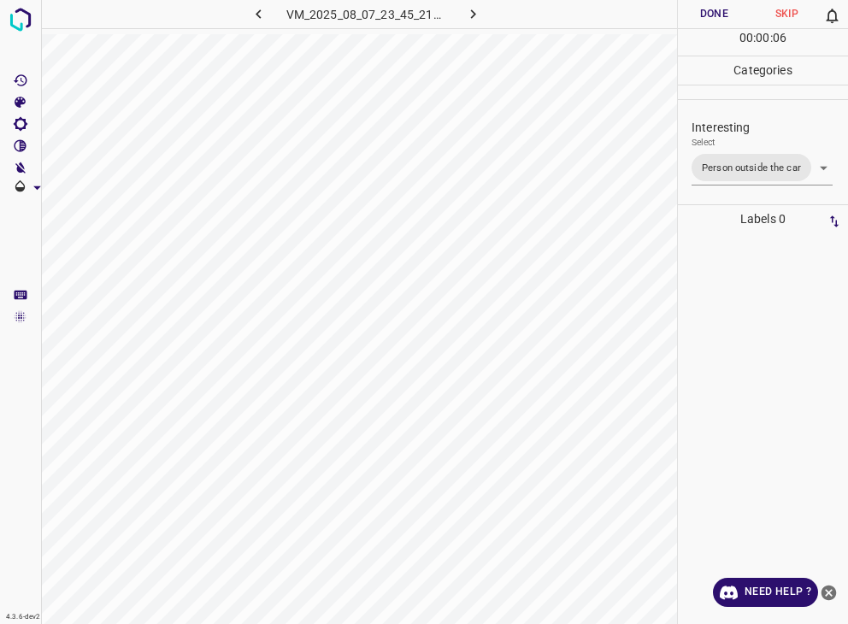
click at [739, 10] on div "Person outside the car Person inside the car Car parking Car lights on Not inte…" at bounding box center [424, 312] width 848 height 624
click at [735, 11] on button "Done" at bounding box center [714, 14] width 73 height 28
click at [723, 19] on button "Done" at bounding box center [714, 14] width 73 height 28
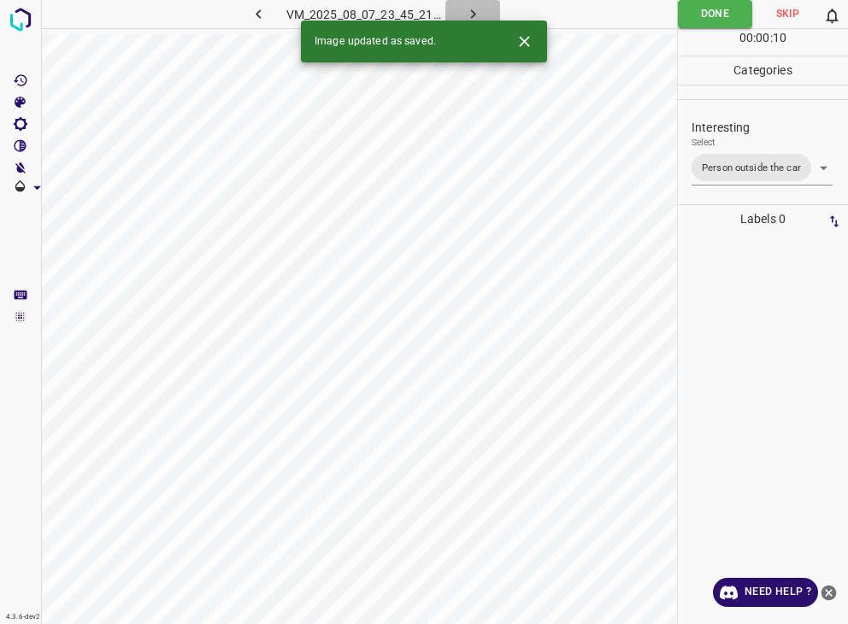
click at [469, 13] on icon "button" at bounding box center [473, 14] width 18 height 18
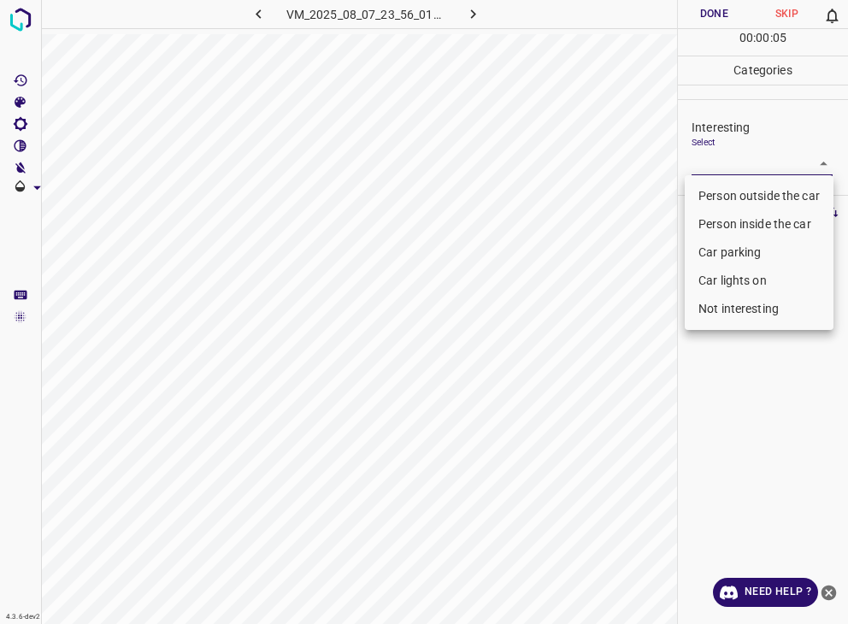
click at [729, 163] on body "4.3.6-dev2 VM_2025_08_07_23_56_01_619_11.gif Done Skip 0 00 : 00 : 05 Categorie…" at bounding box center [424, 312] width 848 height 624
click at [740, 273] on li "Car lights on" at bounding box center [759, 281] width 149 height 28
type input "Car lights on"
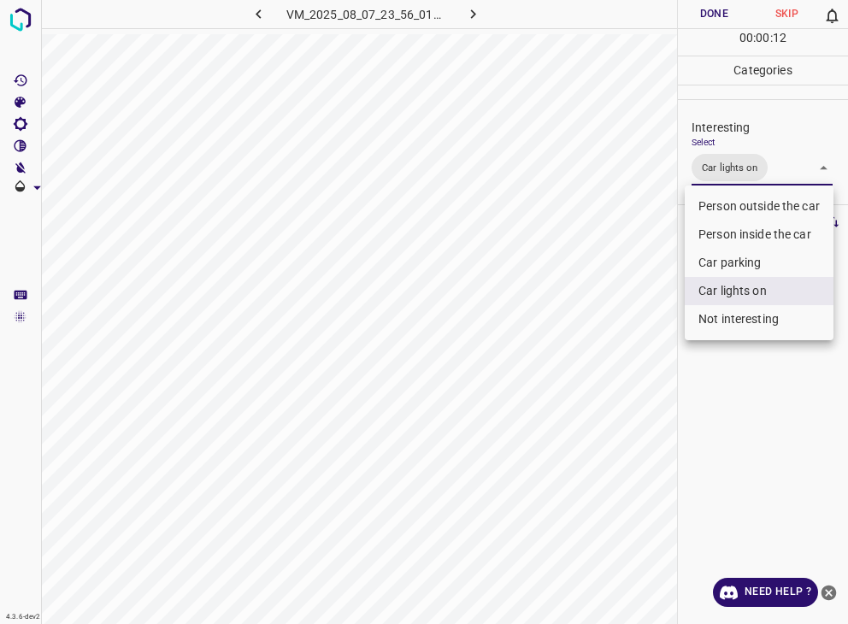
click at [698, 5] on div at bounding box center [424, 312] width 848 height 624
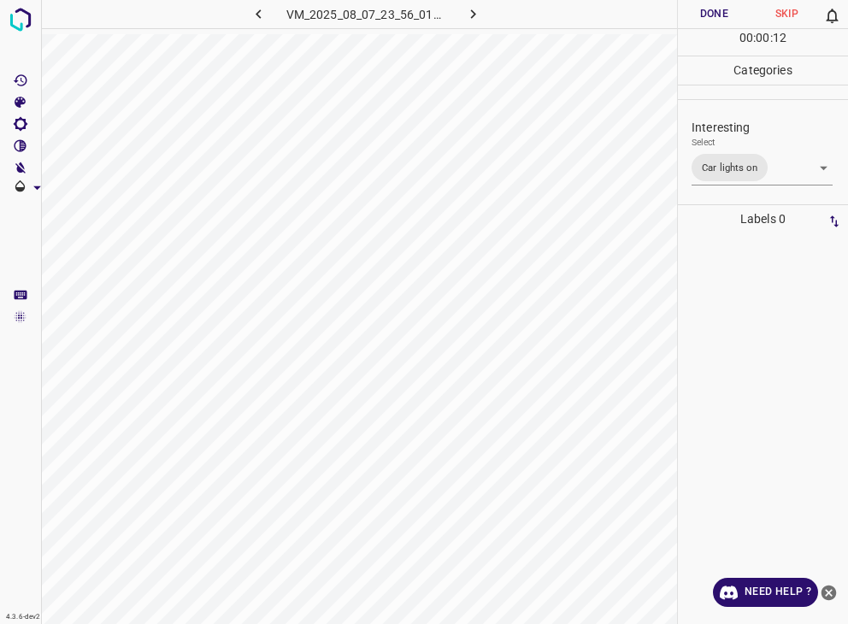
click at [702, 12] on button "Done" at bounding box center [714, 14] width 73 height 28
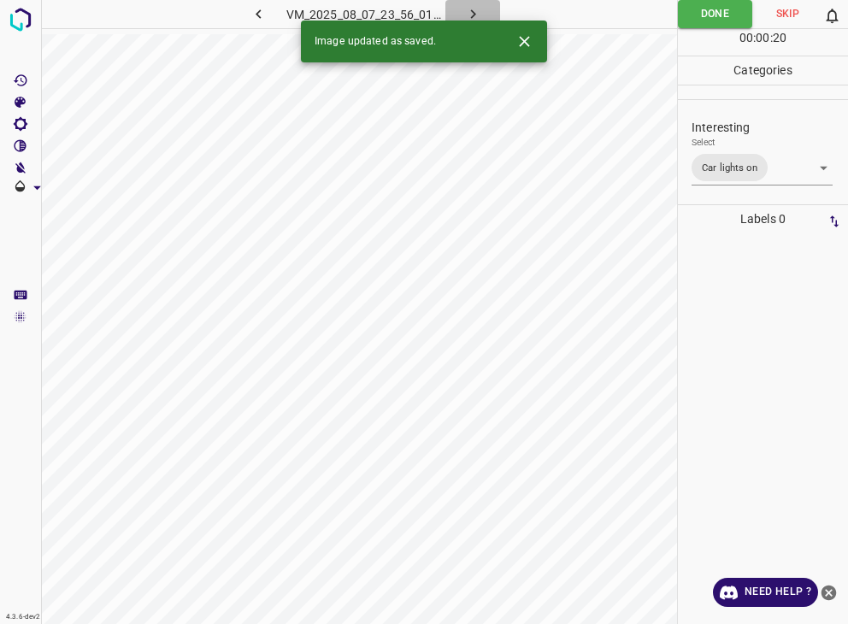
click at [475, 9] on icon "button" at bounding box center [473, 14] width 18 height 18
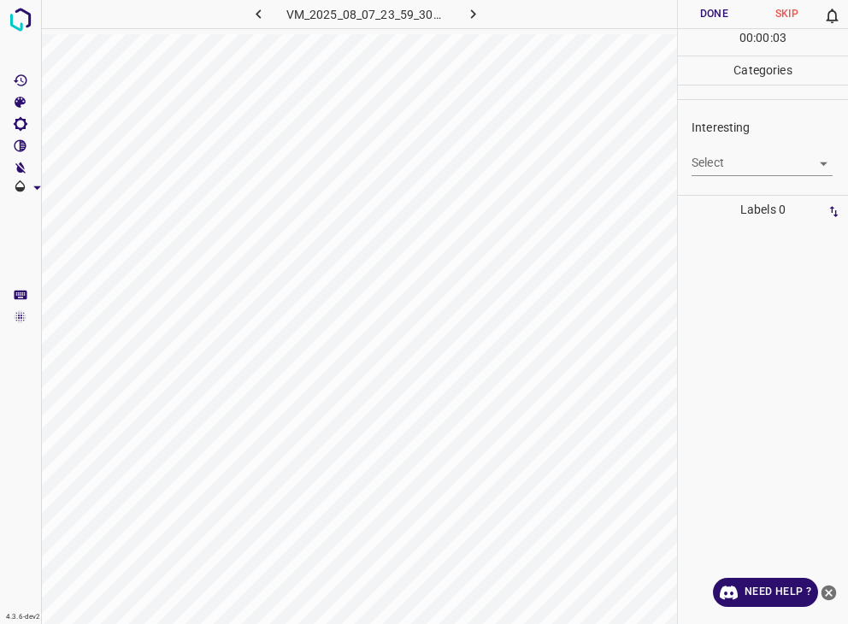
click at [735, 163] on body "4.3.6-dev2 VM_2025_08_07_23_59_30_191_00.gif Done Skip 0 00 : 00 : 03 Categorie…" at bounding box center [424, 312] width 848 height 624
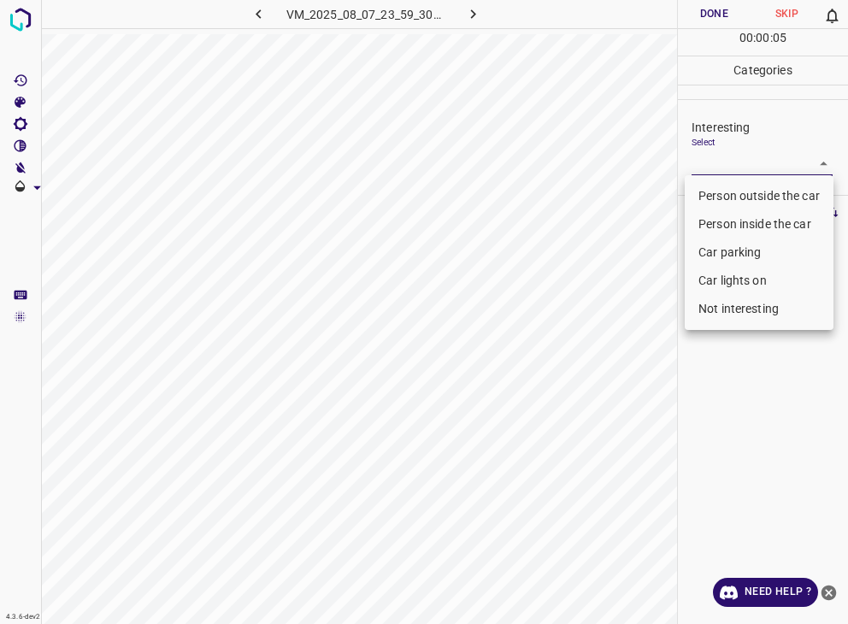
click at [745, 193] on li "Person outside the car" at bounding box center [759, 196] width 149 height 28
type input "Person outside the car"
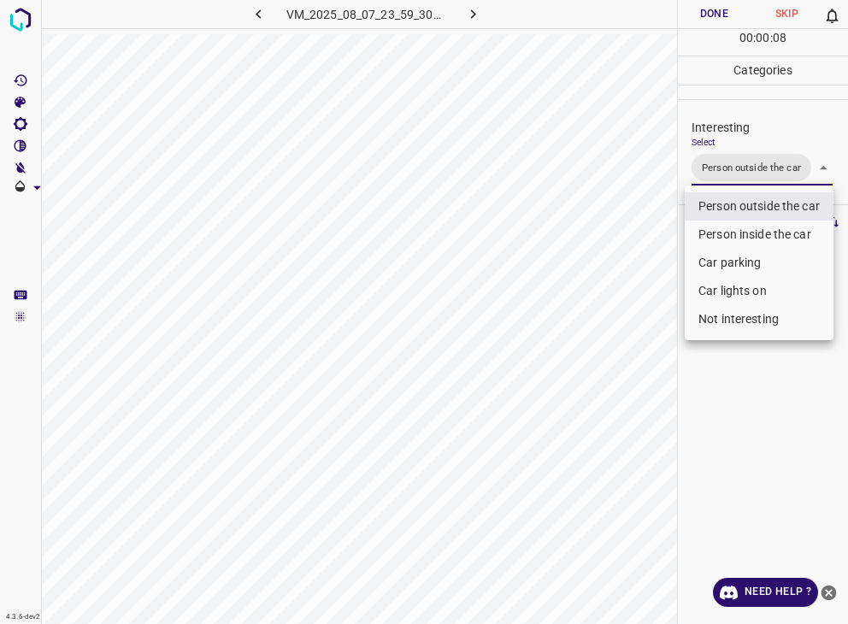
click at [716, 15] on div at bounding box center [424, 312] width 848 height 624
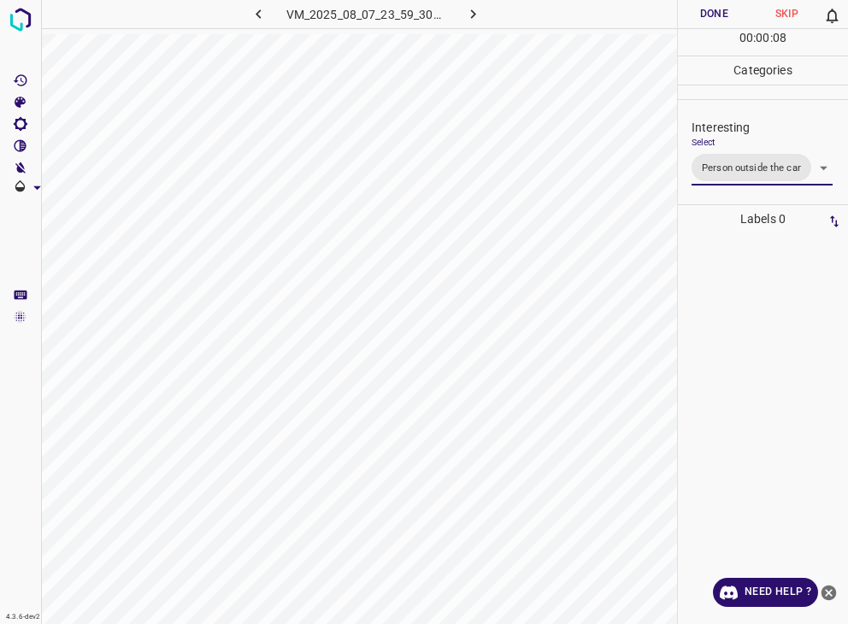
click at [716, 15] on div "Person outside the car Person inside the car Car parking Car lights on Not inte…" at bounding box center [424, 312] width 848 height 624
click at [716, 15] on button "Done" at bounding box center [714, 14] width 73 height 28
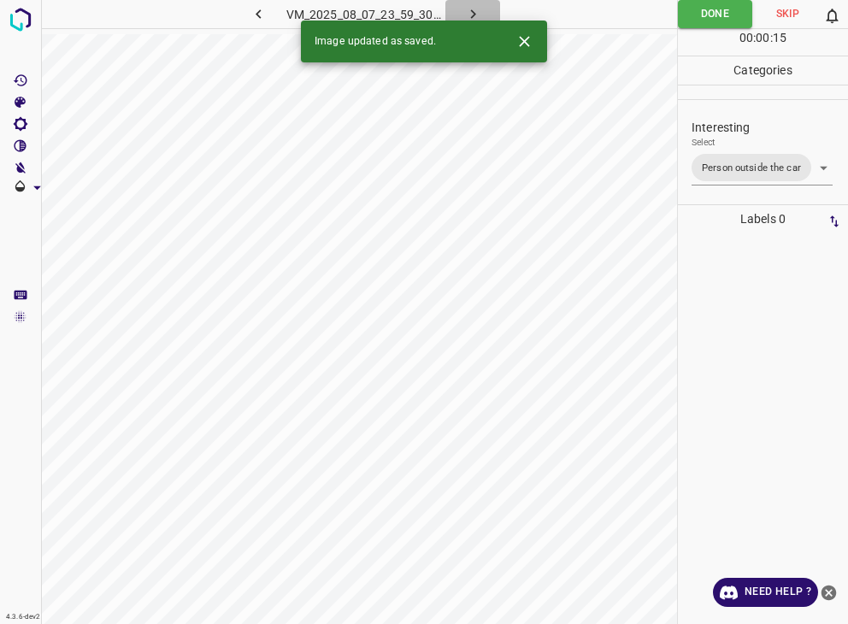
click at [474, 10] on icon "button" at bounding box center [473, 14] width 18 height 18
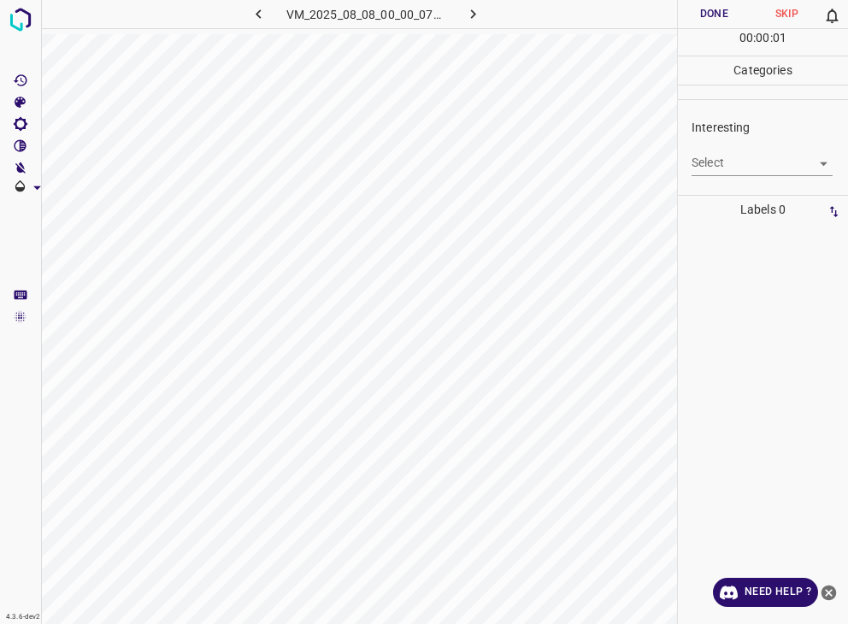
click at [732, 168] on body "4.3.6-dev2 VM_2025_08_08_00_00_07_871_02.gif Done Skip 0 00 : 00 : 01 Categorie…" at bounding box center [424, 312] width 848 height 624
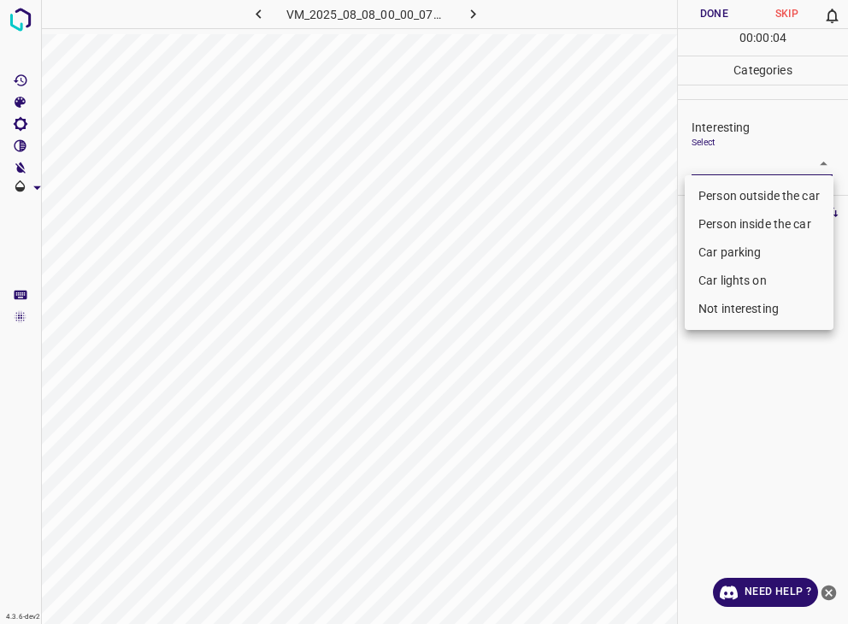
click at [727, 189] on li "Person outside the car" at bounding box center [759, 196] width 149 height 28
type input "Person outside the car"
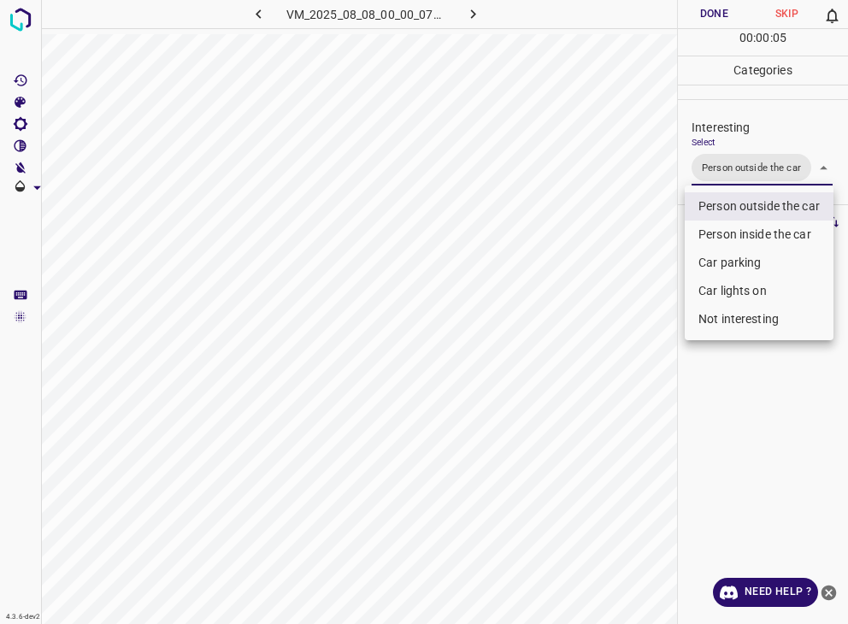
click at [718, 4] on div at bounding box center [424, 312] width 848 height 624
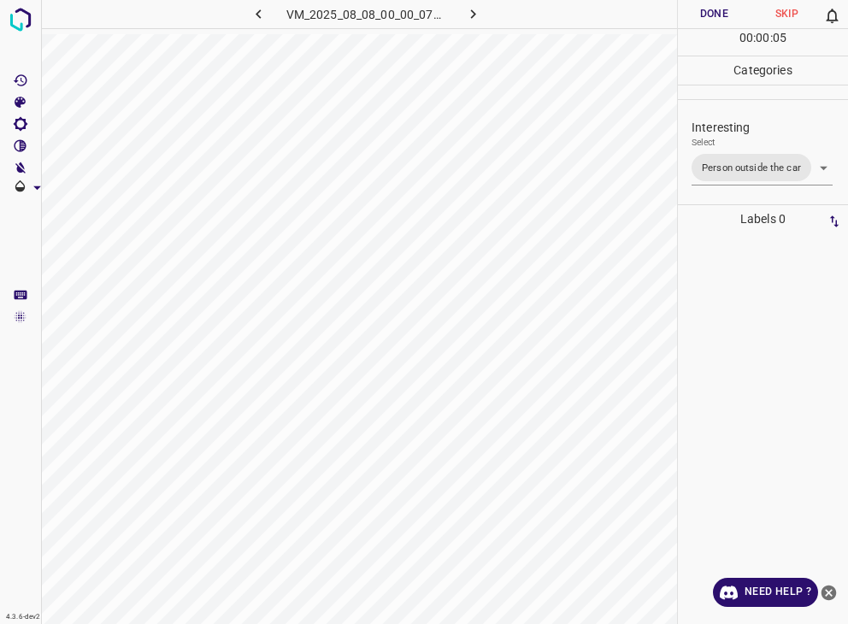
click at [718, 4] on button "Done" at bounding box center [714, 14] width 73 height 28
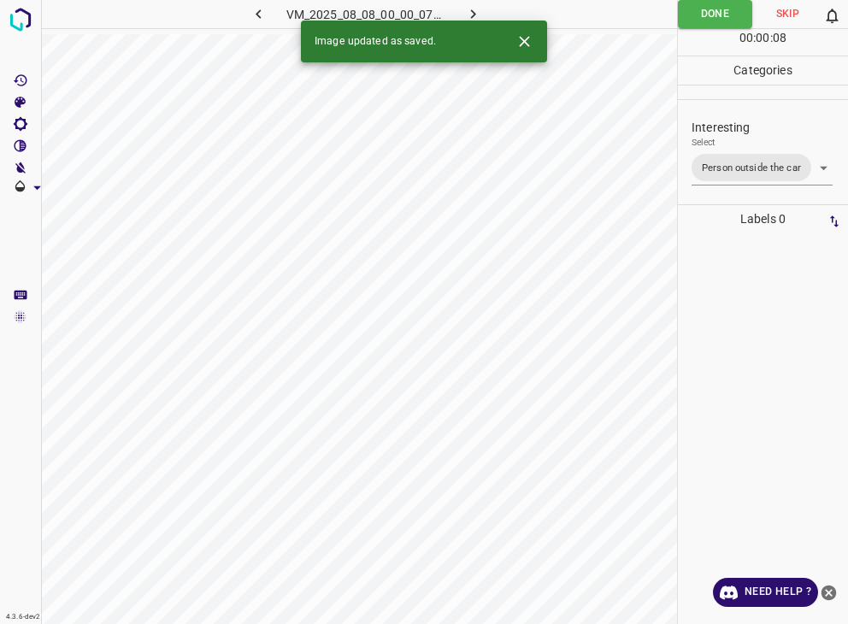
click at [485, 15] on button "button" at bounding box center [472, 14] width 55 height 28
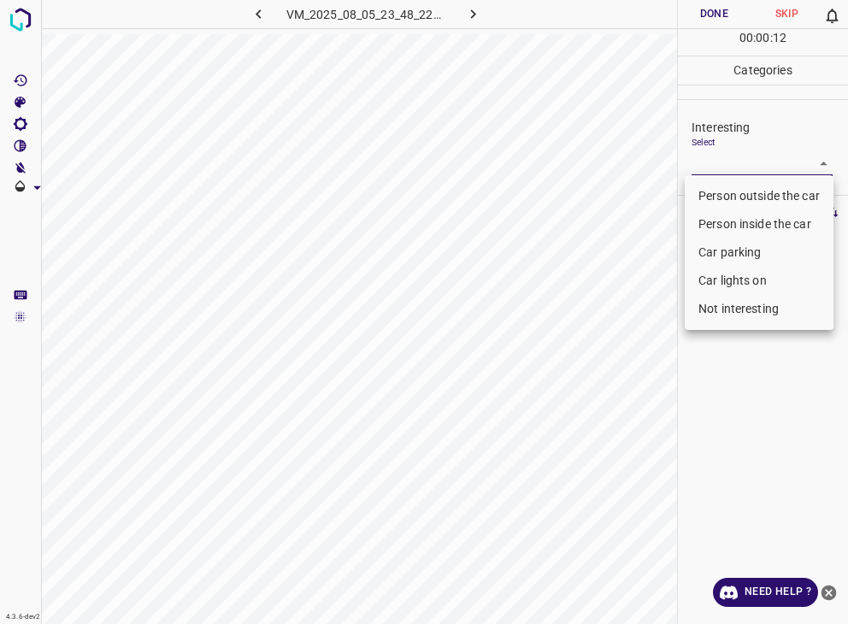
click at [747, 167] on body "4.3.6-dev2 VM_2025_08_05_23_48_22_553_10.gif Done Skip 0 00 : 00 : 12 Categorie…" at bounding box center [424, 312] width 848 height 624
click at [742, 191] on li "Person outside the car" at bounding box center [759, 196] width 149 height 28
type input "Person outside the car"
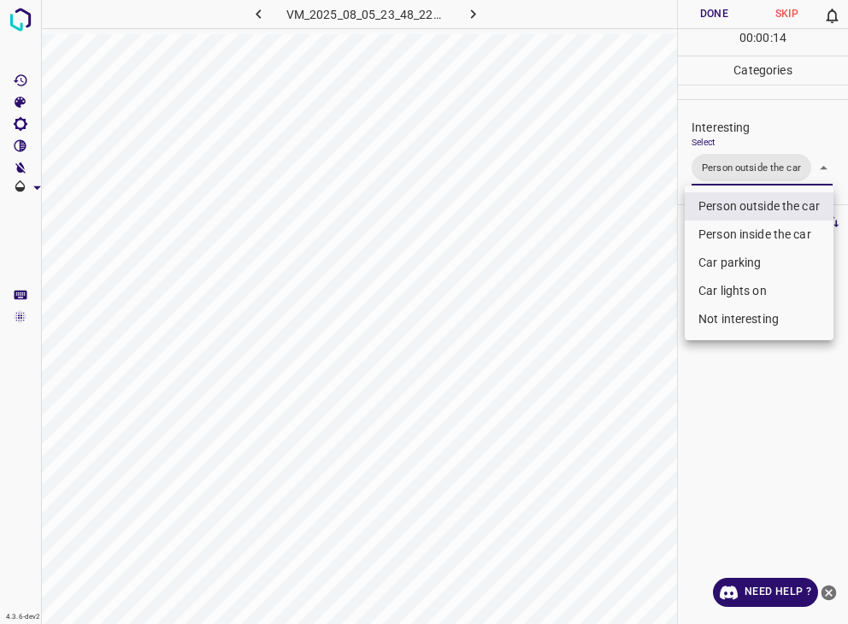
click at [719, 20] on div at bounding box center [424, 312] width 848 height 624
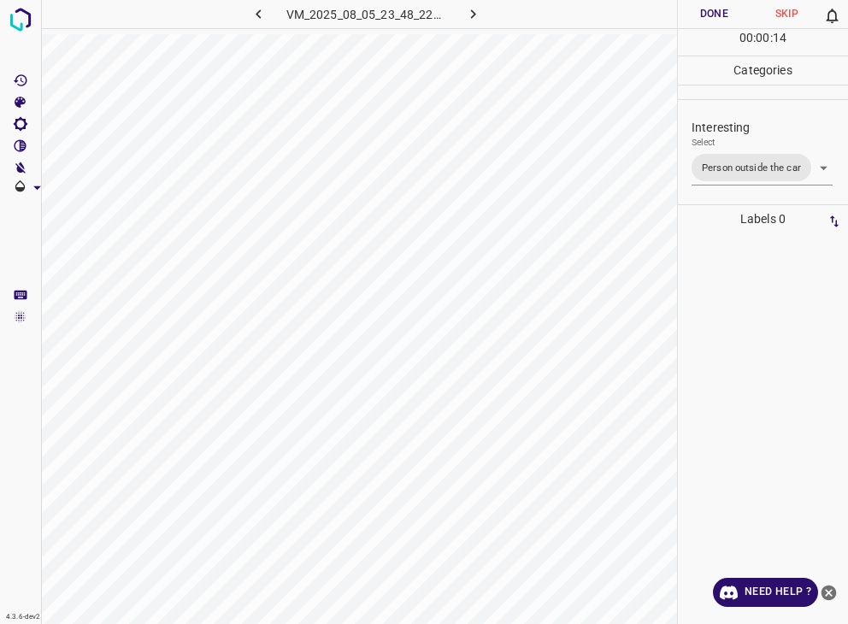
click at [719, 19] on button "Done" at bounding box center [714, 14] width 73 height 28
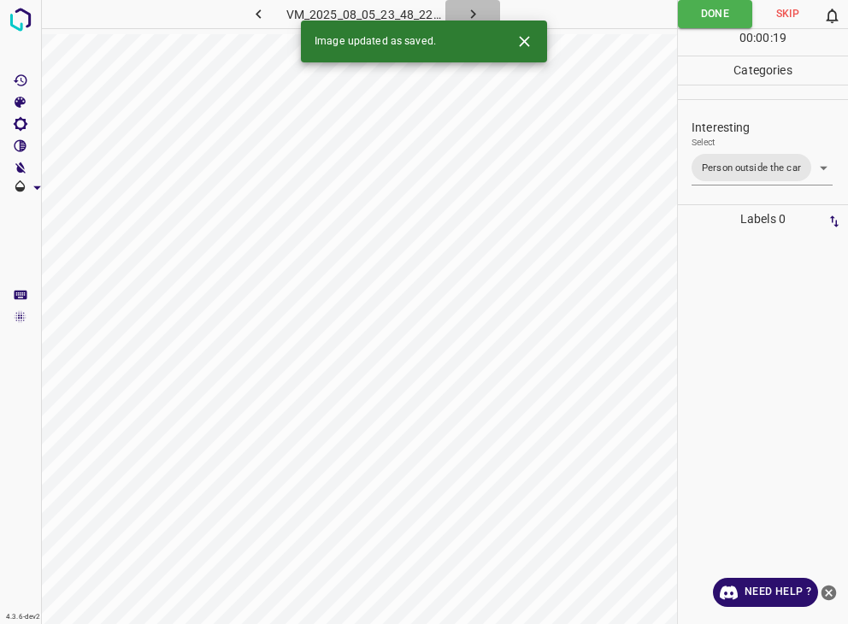
click at [475, 15] on icon "button" at bounding box center [472, 13] width 5 height 9
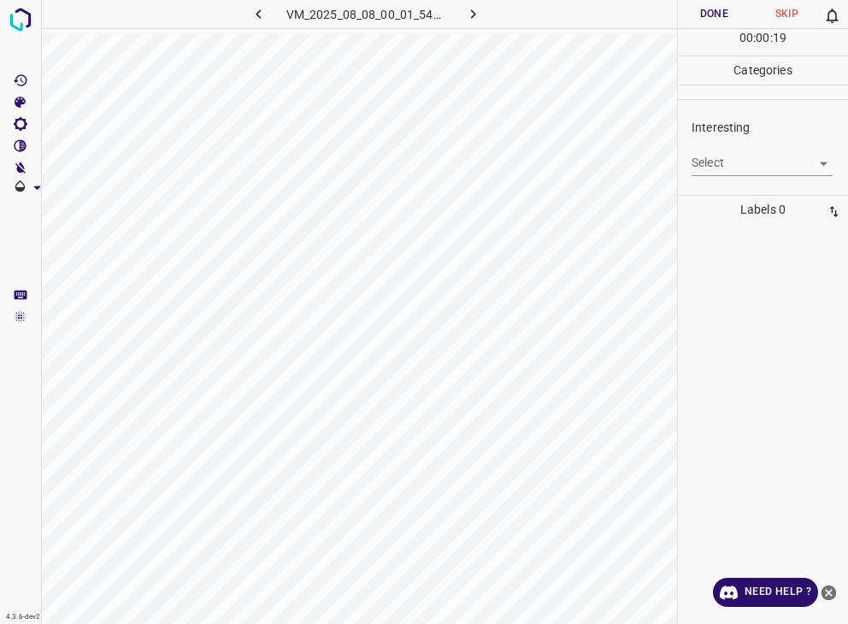
click at [746, 179] on div "Interesting Select ​" at bounding box center [763, 147] width 170 height 80
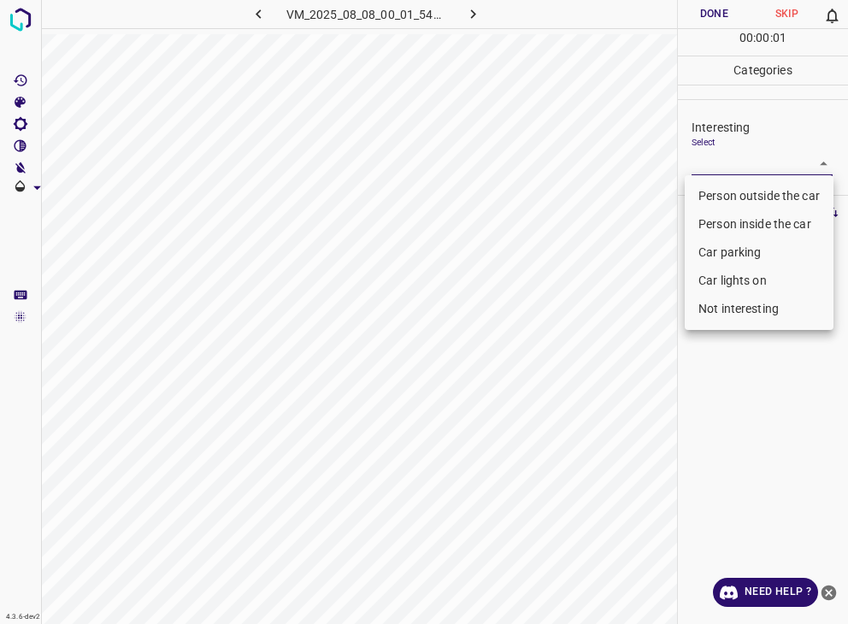
click at [742, 166] on body "4.3.6-dev2 VM_2025_08_08_00_01_54_450_02.gif Done Skip 0 00 : 00 : 01 Categorie…" at bounding box center [424, 312] width 848 height 624
click at [732, 281] on li "Car lights on" at bounding box center [759, 281] width 149 height 28
type input "Car lights on"
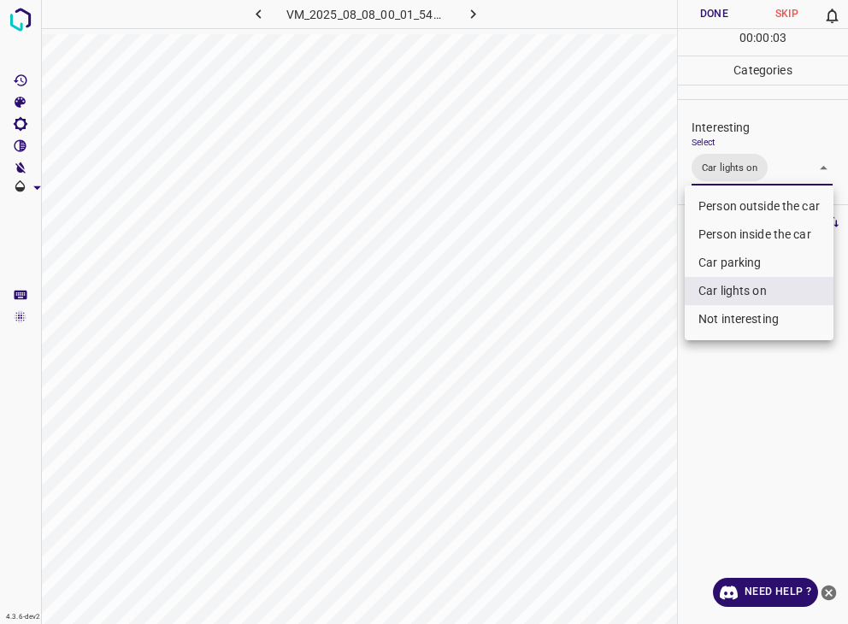
click at [715, 15] on div at bounding box center [424, 312] width 848 height 624
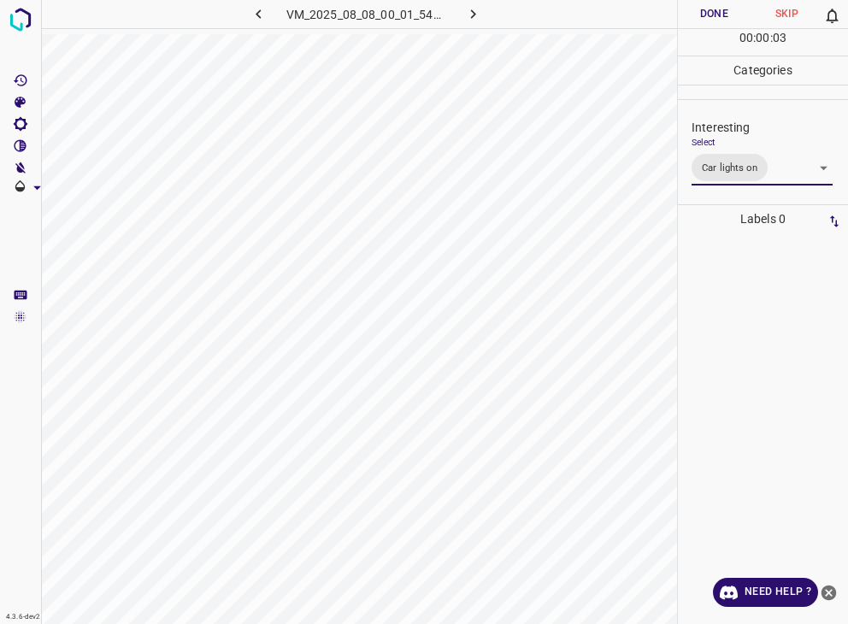
click at [715, 15] on div at bounding box center [424, 312] width 848 height 624
click at [715, 15] on button "Done" at bounding box center [714, 14] width 73 height 28
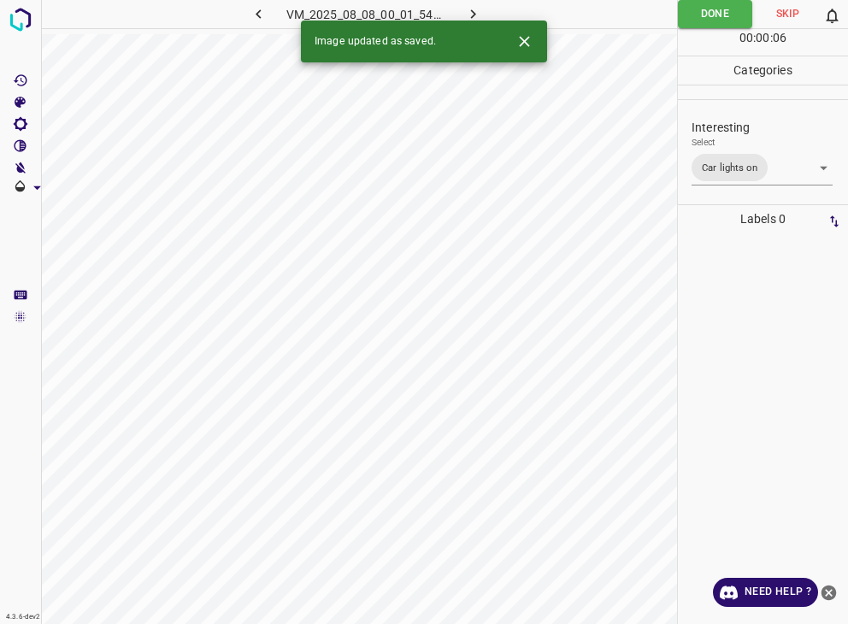
click at [472, 15] on icon "button" at bounding box center [473, 14] width 18 height 18
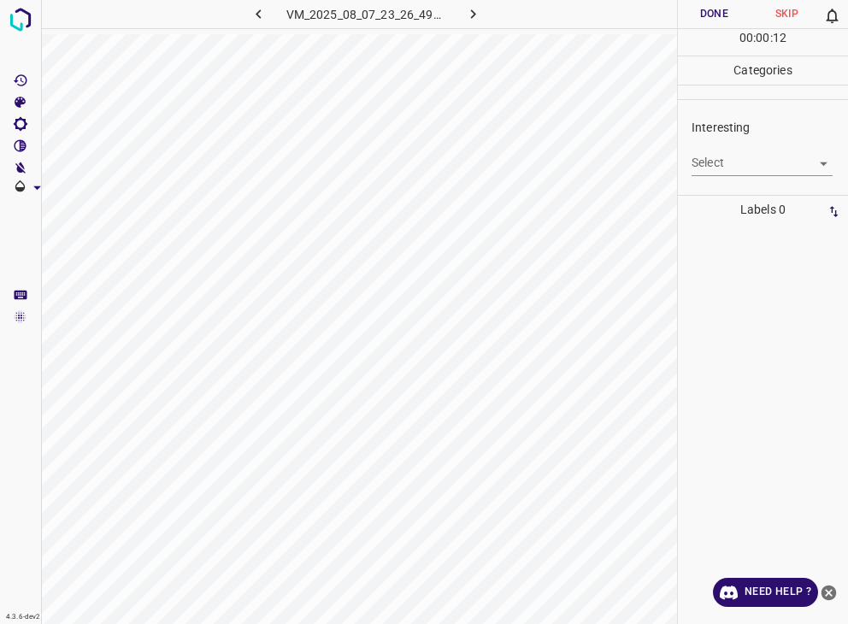
click at [732, 157] on body "4.3.6-dev2 VM_2025_08_07_23_26_49_267_13.gif Done Skip 0 00 : 00 : 12 Categorie…" at bounding box center [424, 312] width 848 height 624
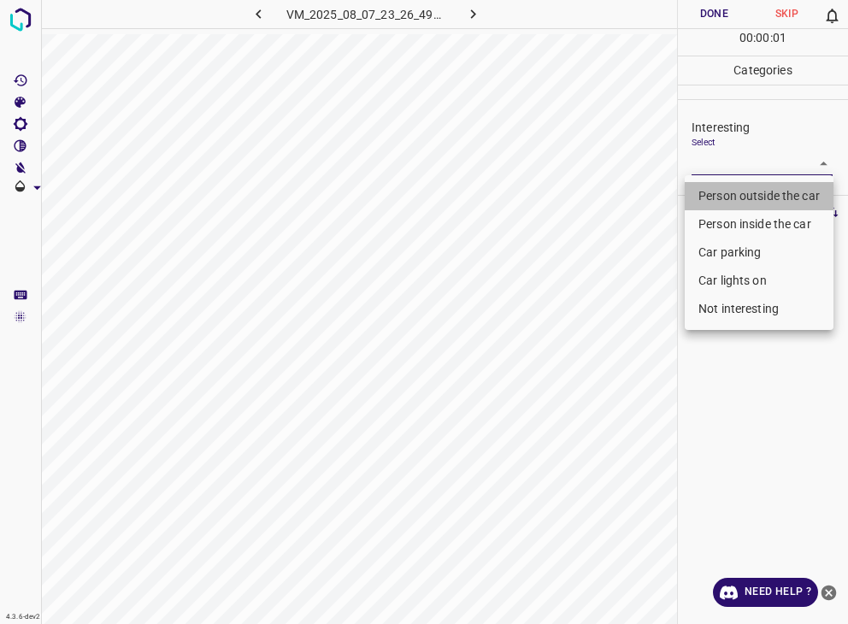
click at [737, 193] on li "Person outside the car" at bounding box center [759, 196] width 149 height 28
type input "Person outside the car"
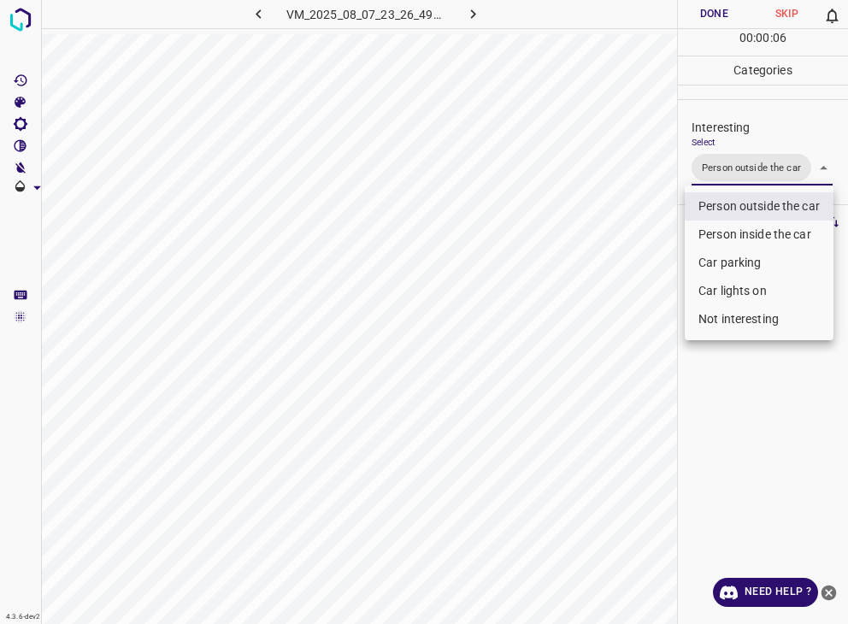
click at [684, 18] on div at bounding box center [424, 312] width 848 height 624
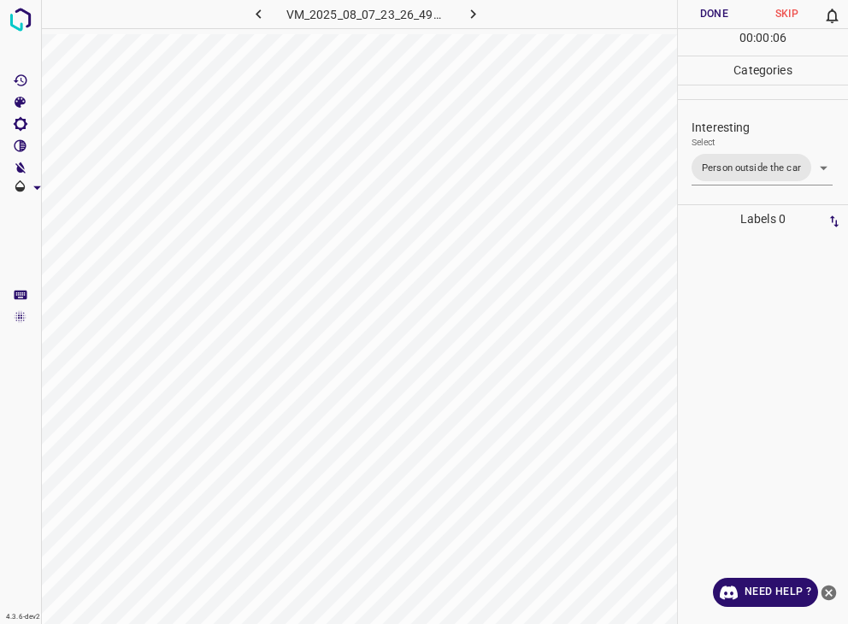
click at [676, 13] on div at bounding box center [601, 14] width 151 height 28
click at [674, 13] on div at bounding box center [601, 14] width 151 height 28
click at [720, 17] on button "Done" at bounding box center [714, 14] width 73 height 28
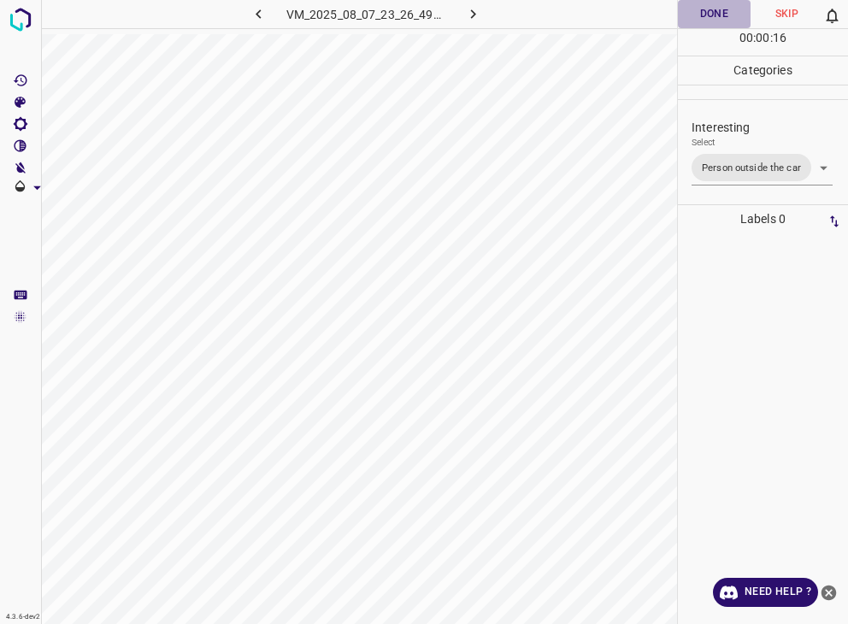
click at [720, 17] on button "Done" at bounding box center [714, 14] width 73 height 28
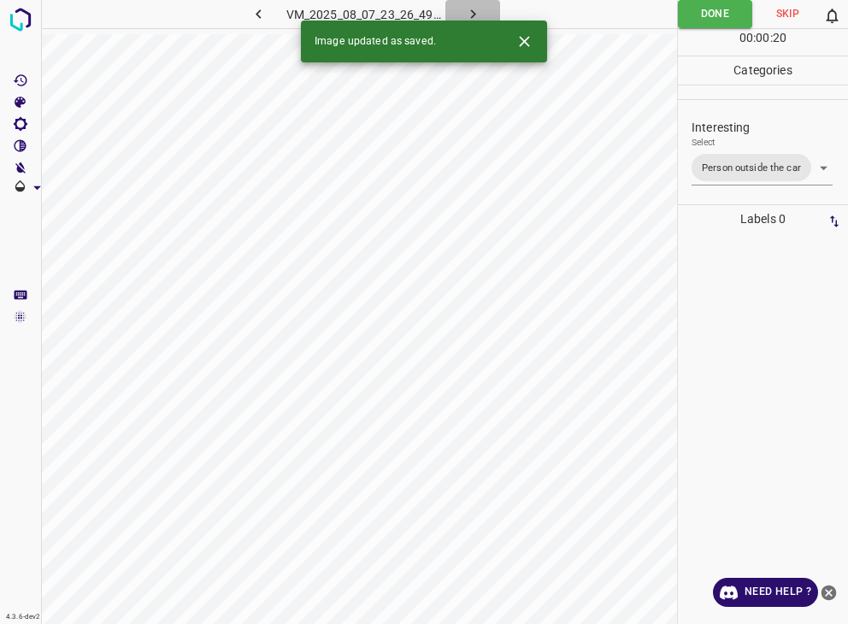
click at [472, 4] on button "button" at bounding box center [472, 14] width 55 height 28
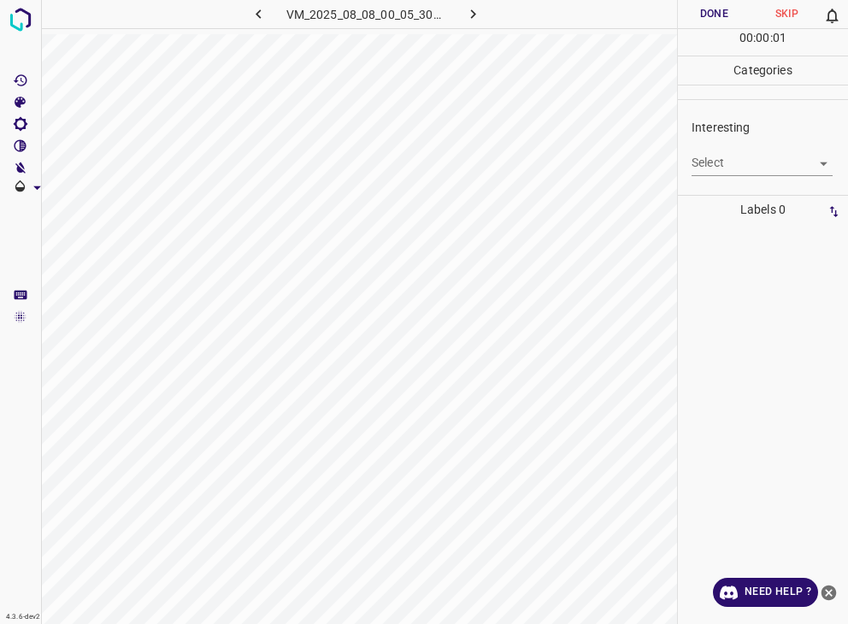
click at [725, 168] on body "4.3.6-dev2 VM_2025_08_08_00_05_30_958_02.gif Done Skip 0 00 : 00 : 01 Categorie…" at bounding box center [424, 312] width 848 height 624
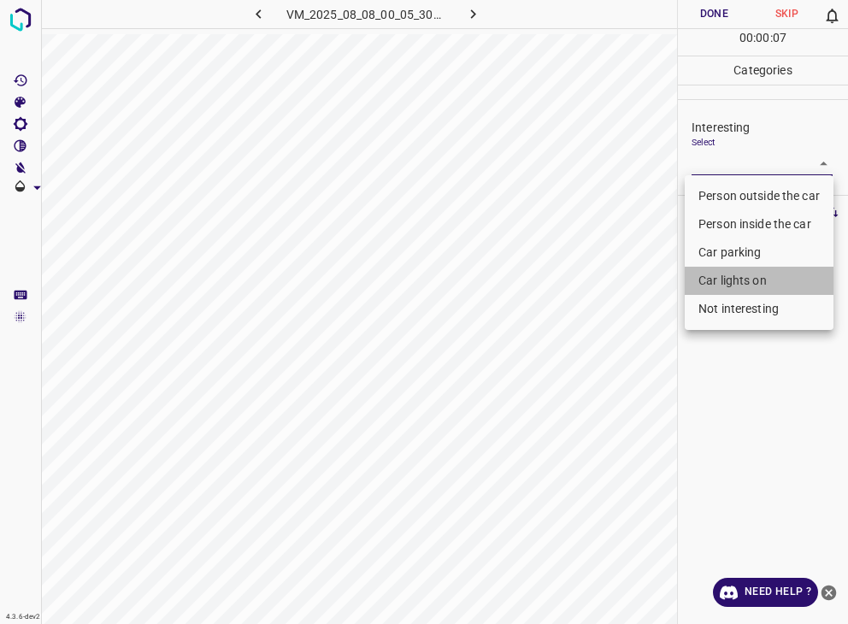
click at [747, 276] on li "Car lights on" at bounding box center [759, 281] width 149 height 28
type input "Car lights on"
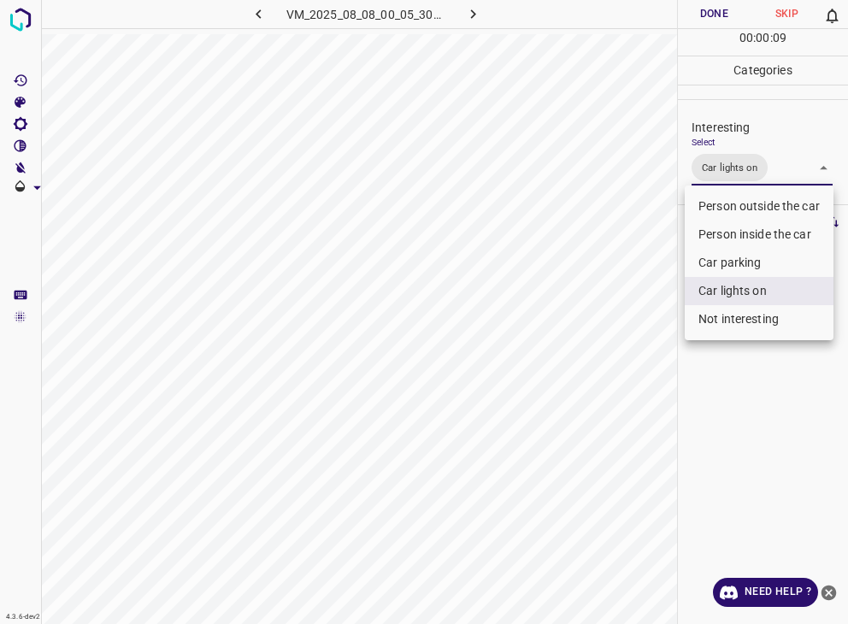
click at [709, 12] on div at bounding box center [424, 312] width 848 height 624
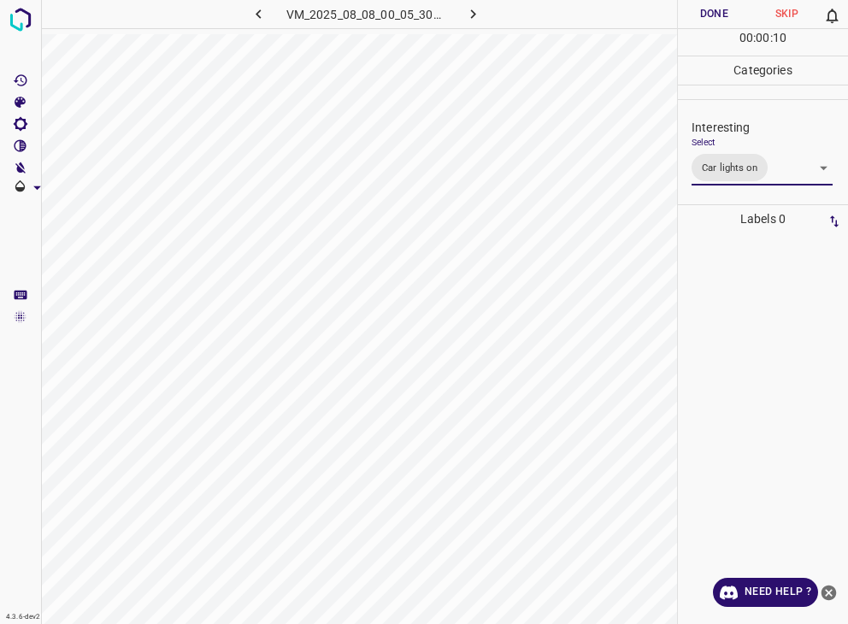
click at [709, 12] on div "Person outside the car Person inside the car Car parking Car lights on Not inte…" at bounding box center [424, 312] width 848 height 624
click at [709, 12] on button "Done" at bounding box center [714, 14] width 73 height 28
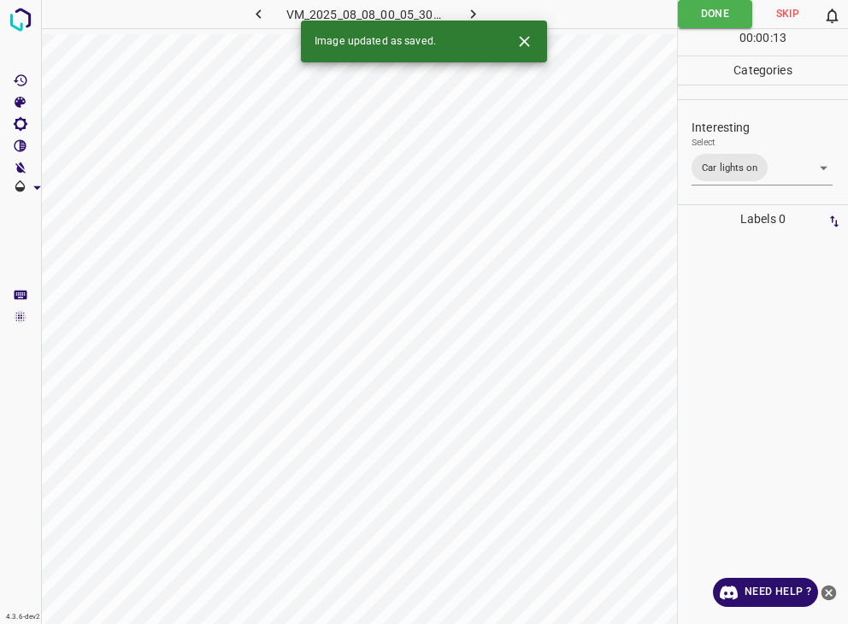
click at [475, 8] on icon "button" at bounding box center [473, 14] width 18 height 18
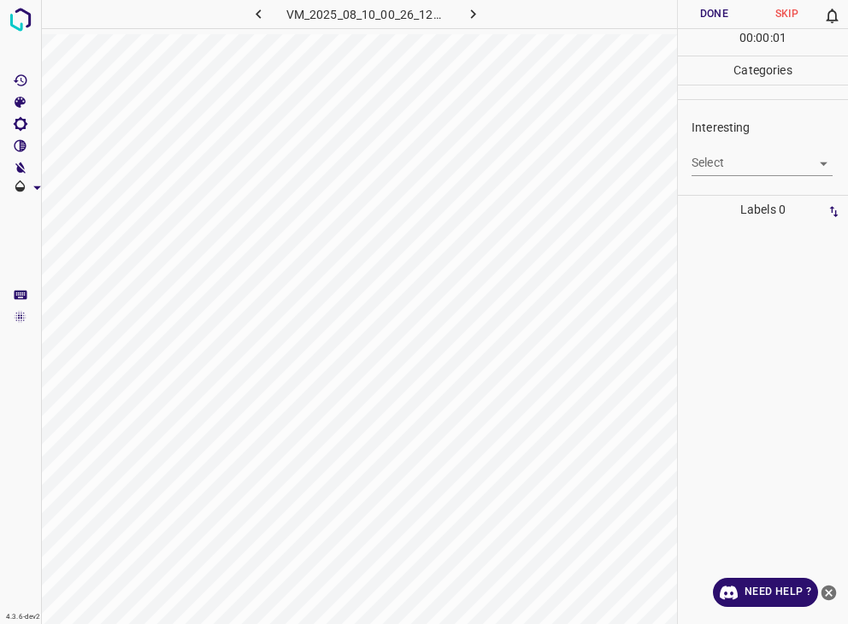
click at [735, 157] on body "4.3.6-dev2 VM_2025_08_10_00_26_12_138_03.gif Done Skip 0 00 : 00 : 01 Categorie…" at bounding box center [424, 312] width 848 height 624
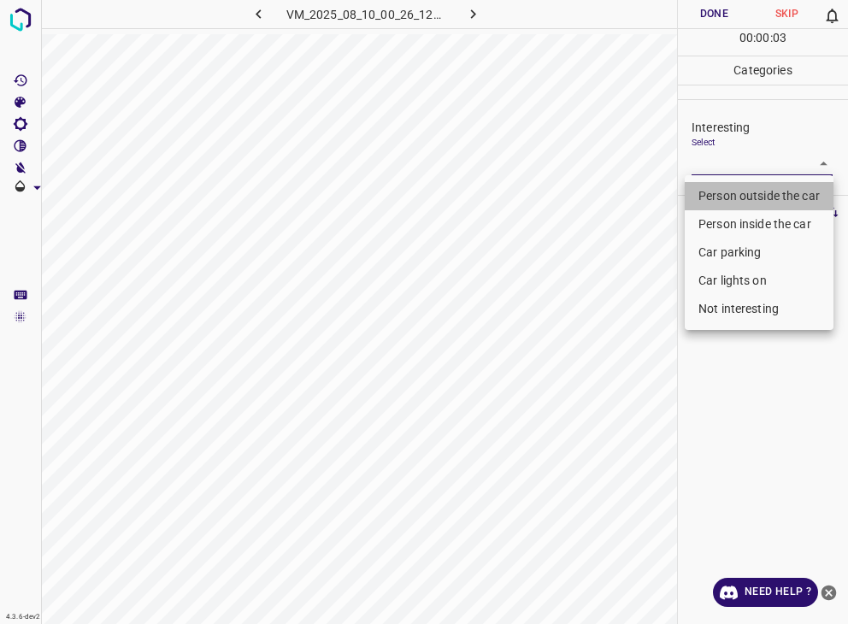
click at [767, 203] on li "Person outside the car" at bounding box center [759, 196] width 149 height 28
type input "Person outside the car"
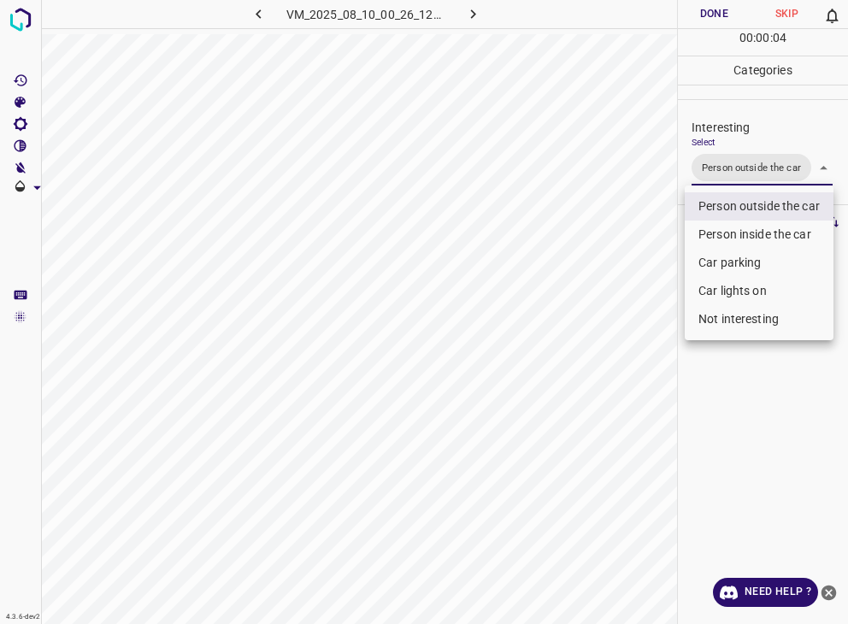
click at [726, 13] on div at bounding box center [424, 312] width 848 height 624
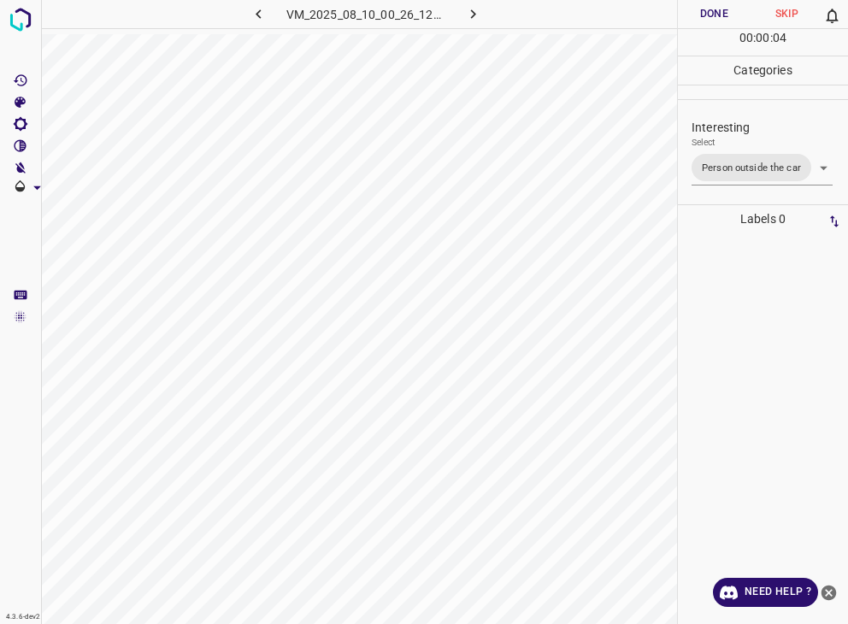
click at [726, 13] on div at bounding box center [424, 312] width 848 height 624
click at [726, 13] on button "Done" at bounding box center [714, 14] width 73 height 28
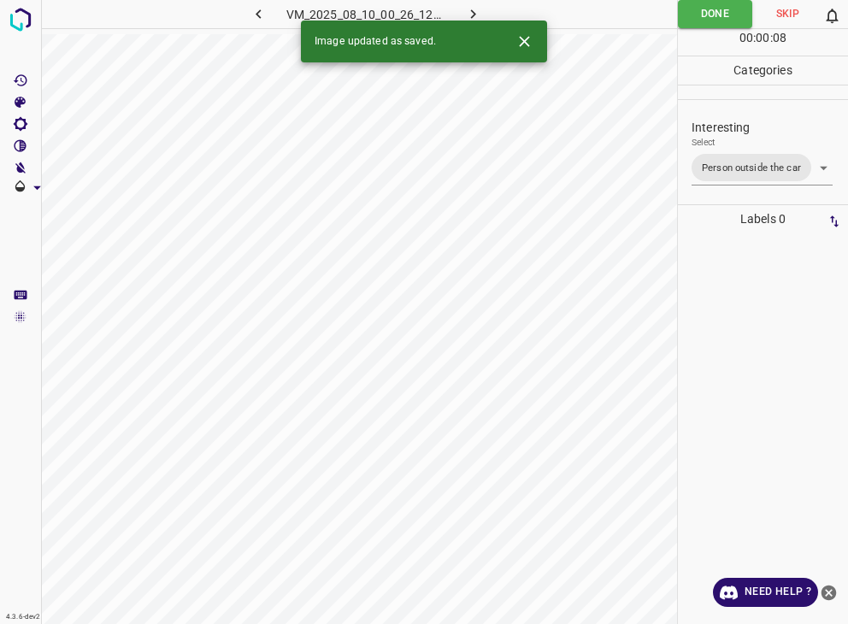
click at [472, 13] on icon "button" at bounding box center [473, 14] width 18 height 18
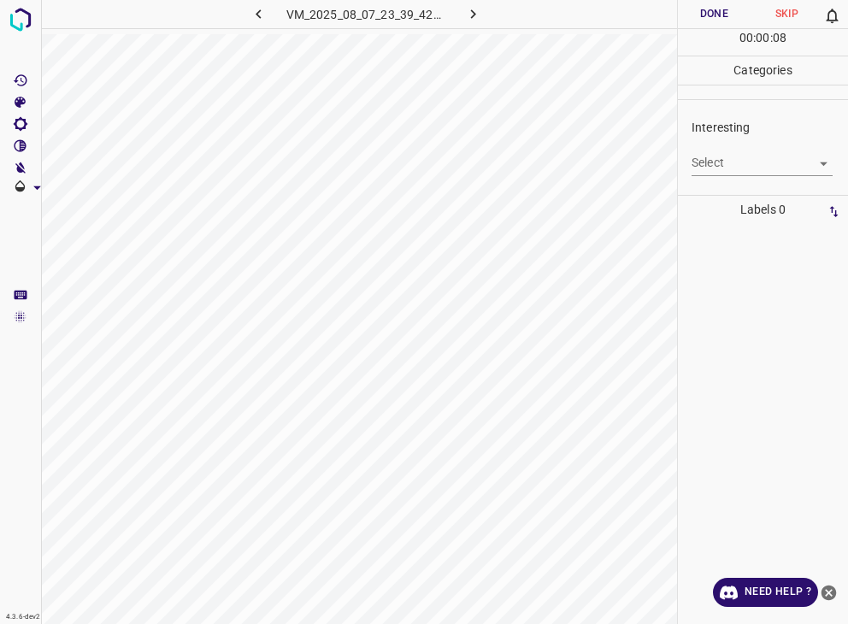
click at [722, 162] on body "4.3.6-dev2 VM_2025_08_07_23_39_42_717_04.gif Done Skip 0 00 : 00 : 08 Categorie…" at bounding box center [424, 312] width 848 height 624
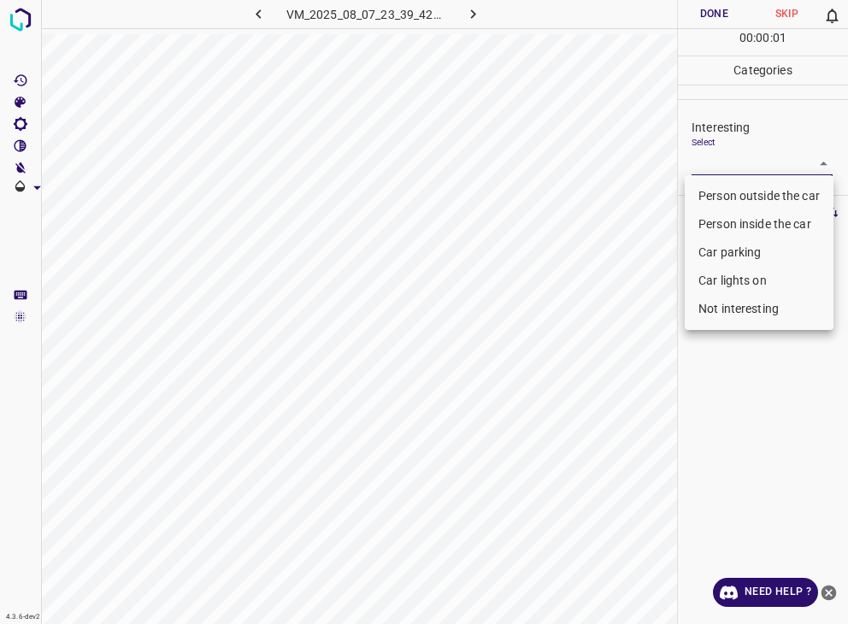
click at [729, 257] on li "Car parking" at bounding box center [759, 253] width 149 height 28
type input "Car parking"
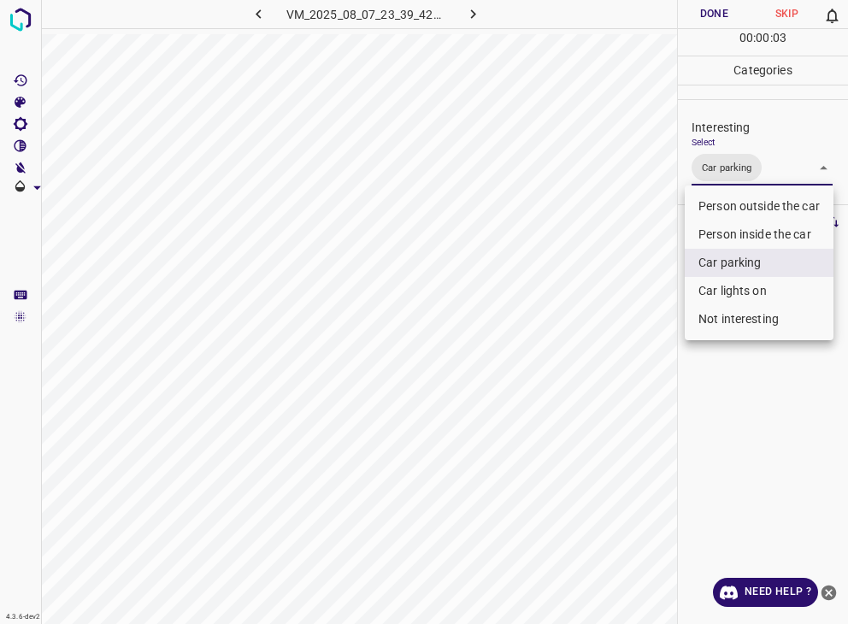
click at [728, 10] on div at bounding box center [424, 312] width 848 height 624
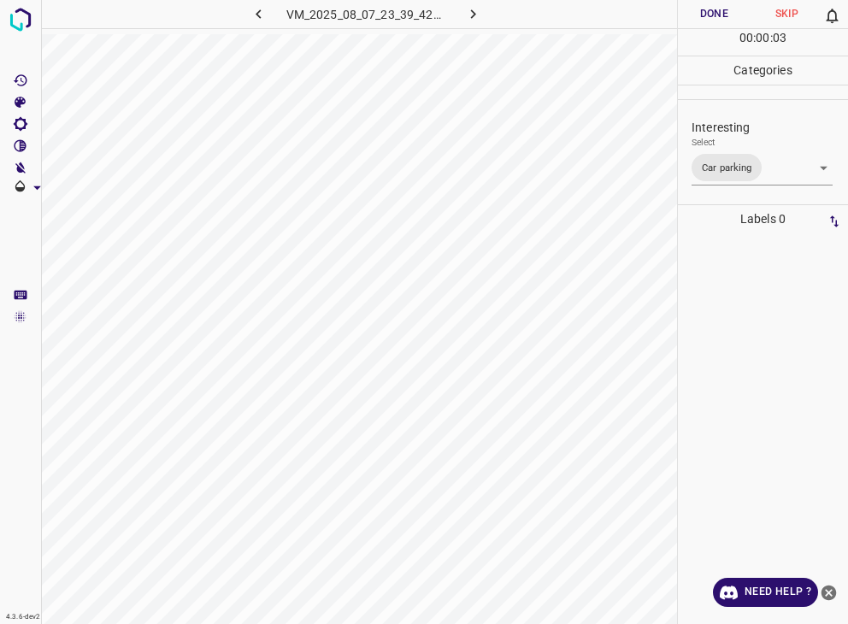
click at [728, 10] on div at bounding box center [424, 312] width 848 height 624
click at [728, 10] on button "Done" at bounding box center [714, 14] width 73 height 28
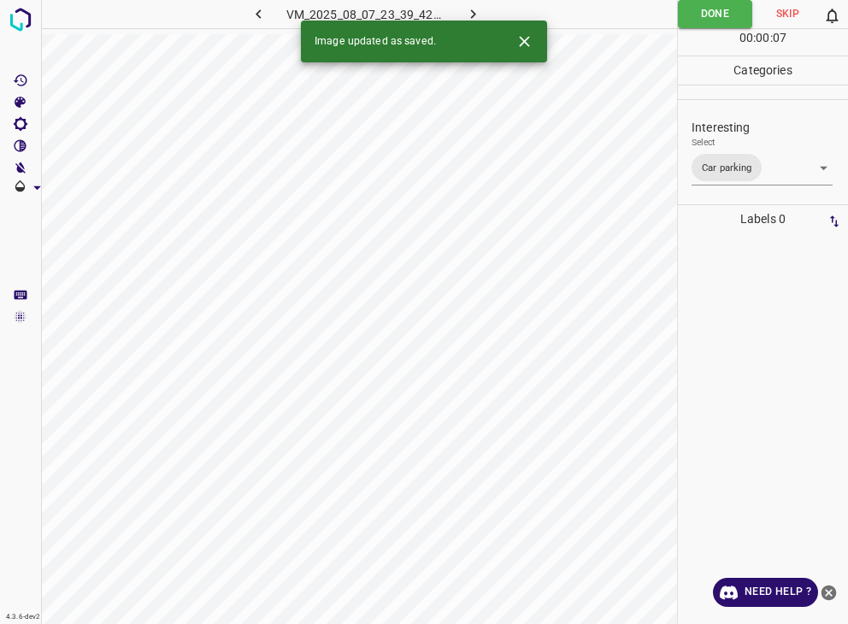
click at [477, 11] on icon "button" at bounding box center [473, 14] width 18 height 18
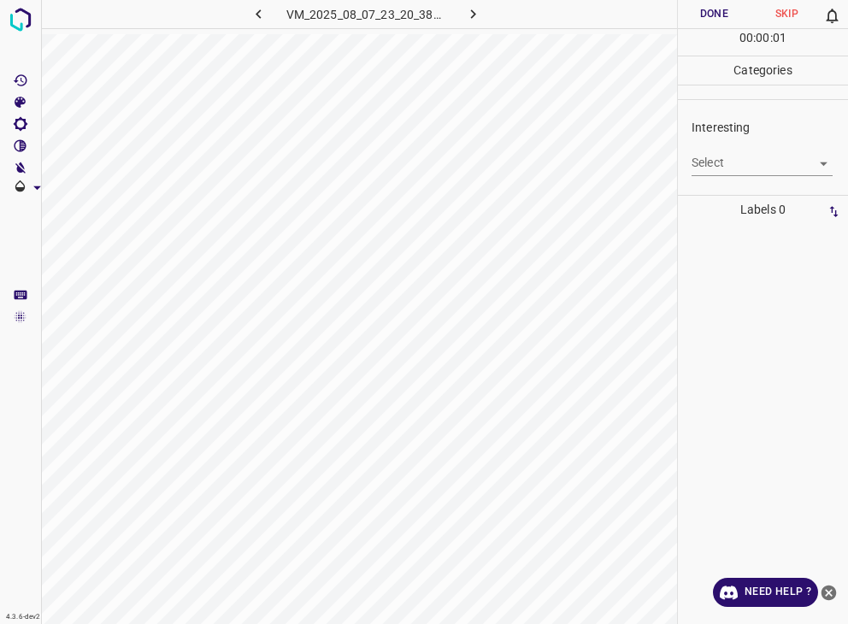
click at [710, 155] on body "4.3.6-dev2 VM_2025_08_07_23_20_38_008_04.gif Done Skip 0 00 : 00 : 01 Categorie…" at bounding box center [424, 312] width 848 height 624
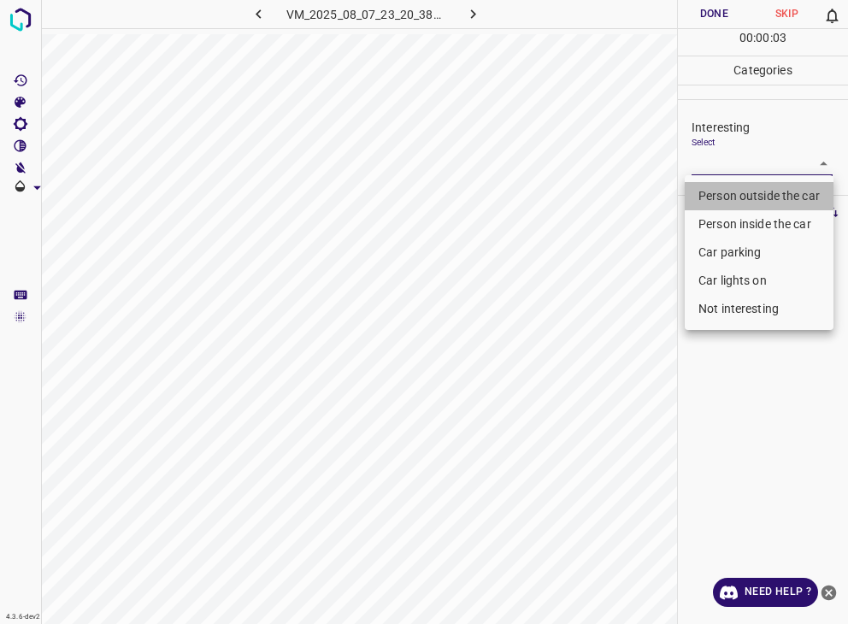
click at [732, 191] on li "Person outside the car" at bounding box center [759, 196] width 149 height 28
type input "Person outside the car"
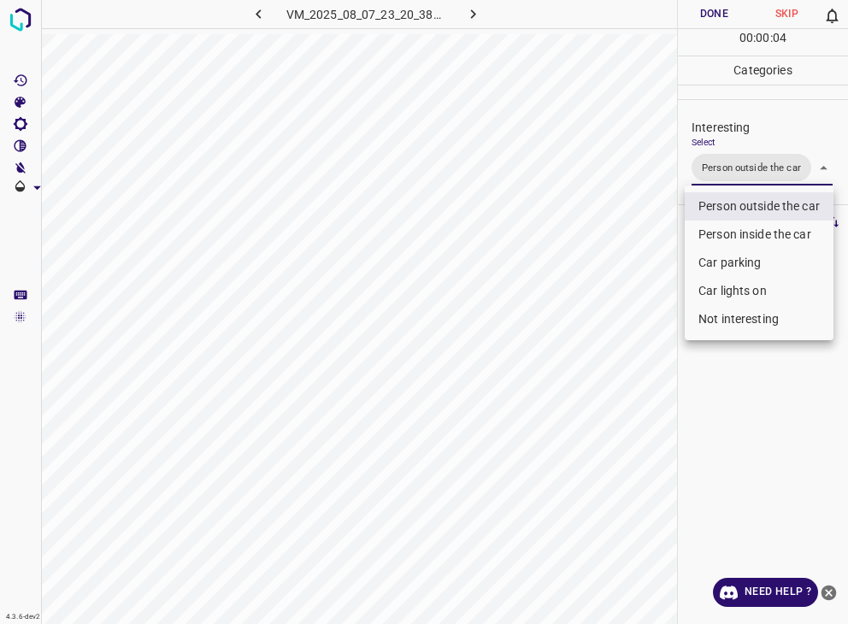
click at [709, 15] on div at bounding box center [424, 312] width 848 height 624
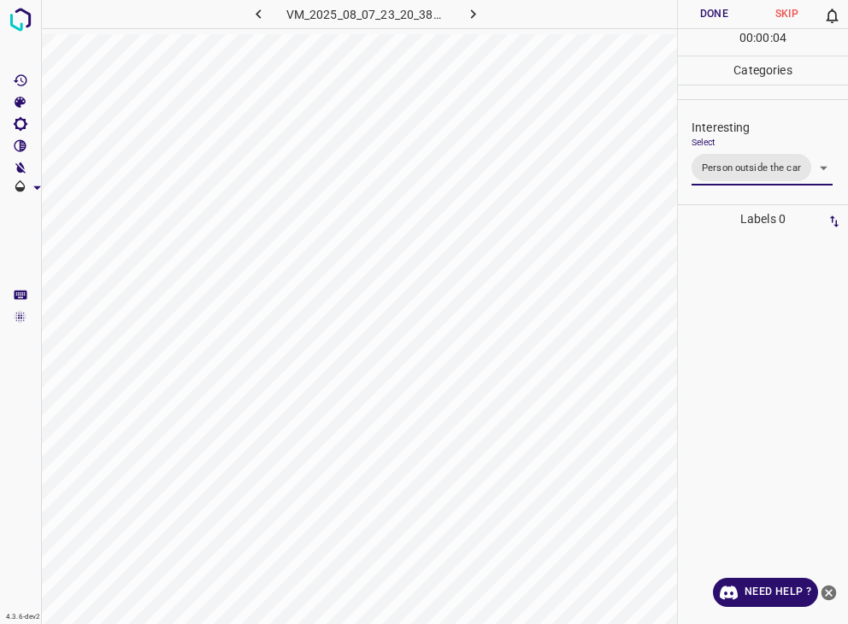
click at [709, 15] on div at bounding box center [424, 312] width 848 height 624
click at [709, 15] on button "Done" at bounding box center [714, 14] width 73 height 28
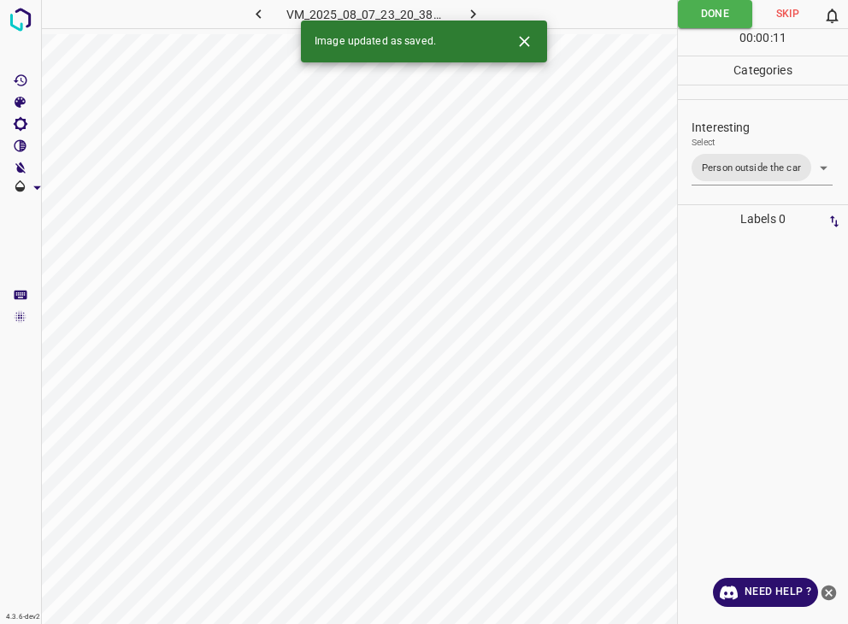
click at [483, 9] on button "button" at bounding box center [472, 14] width 55 height 28
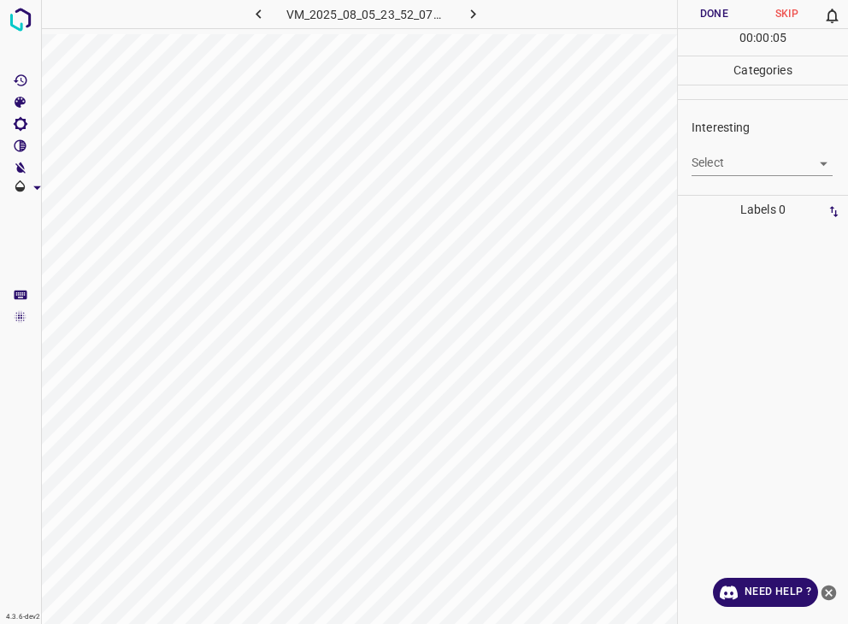
click at [783, 162] on body "4.3.6-dev2 VM_2025_08_05_23_52_07_487_02.gif Done Skip 0 00 : 00 : 05 Categorie…" at bounding box center [424, 312] width 848 height 624
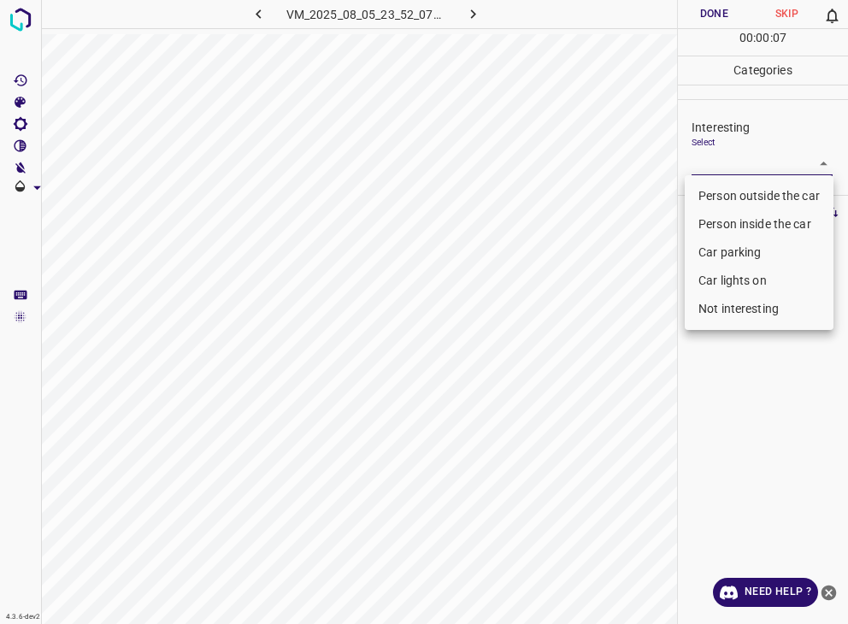
click at [751, 195] on li "Person outside the car" at bounding box center [759, 196] width 149 height 28
type input "Person outside the car"
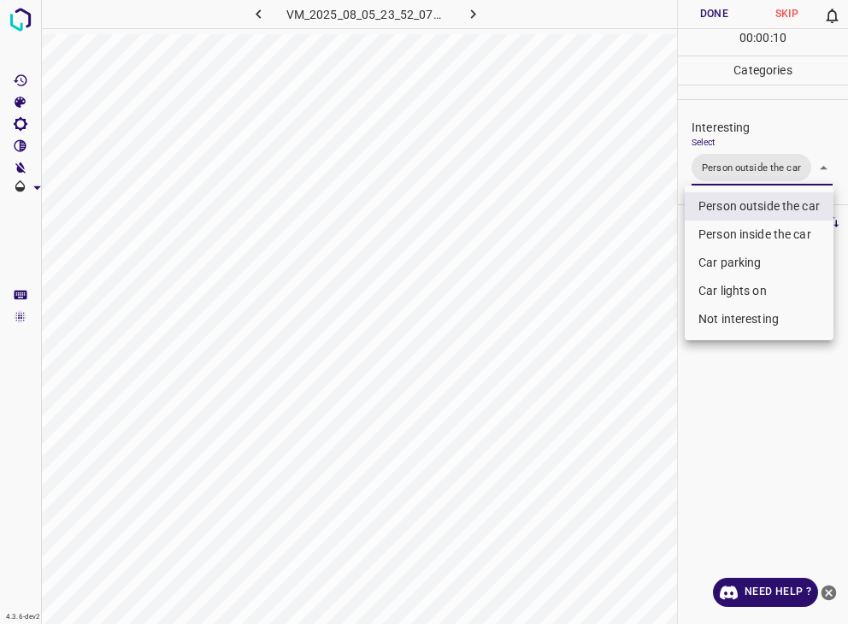
click at [723, 17] on div at bounding box center [424, 312] width 848 height 624
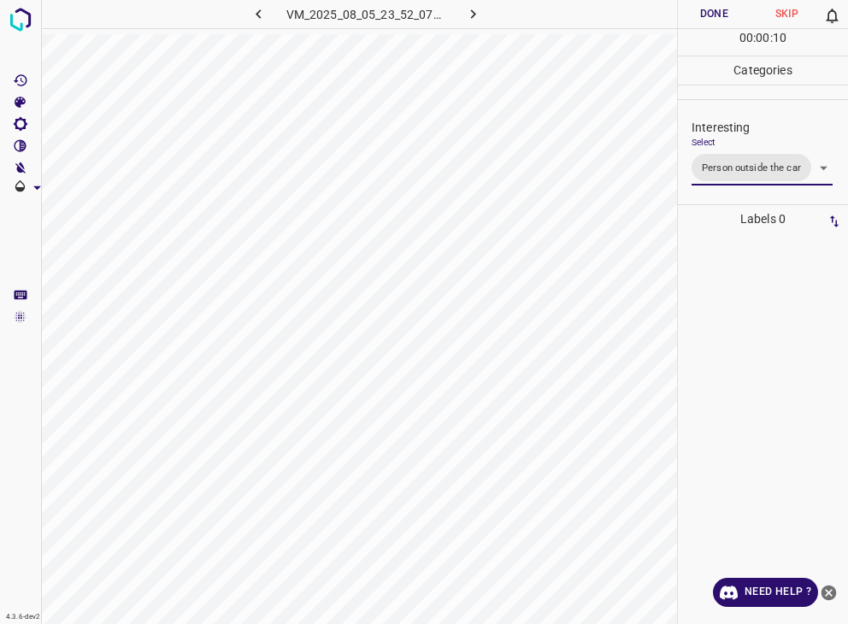
click at [723, 17] on div "Person outside the car Person inside the car Car parking Car lights on Not inte…" at bounding box center [424, 312] width 848 height 624
click at [723, 17] on button "Done" at bounding box center [714, 14] width 73 height 28
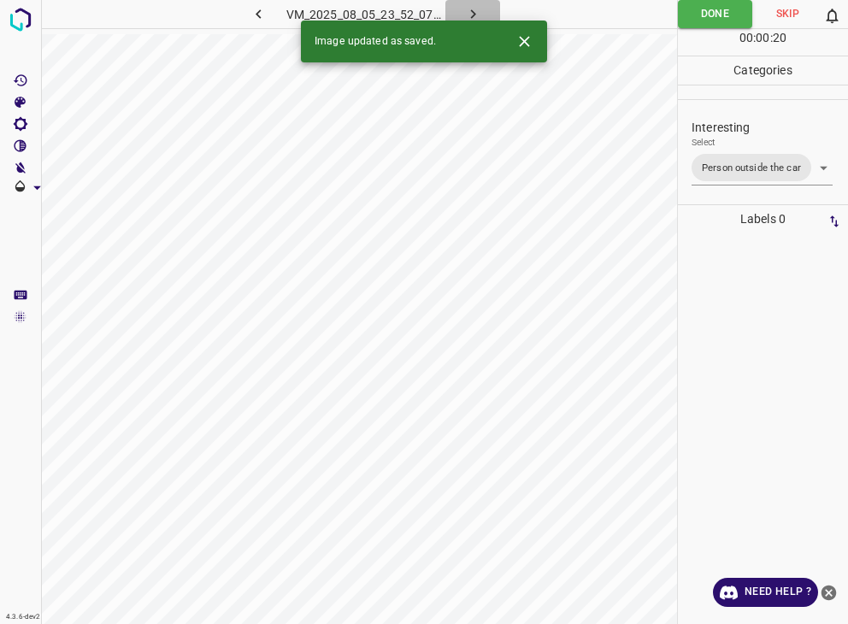
click at [467, 11] on icon "button" at bounding box center [473, 14] width 18 height 18
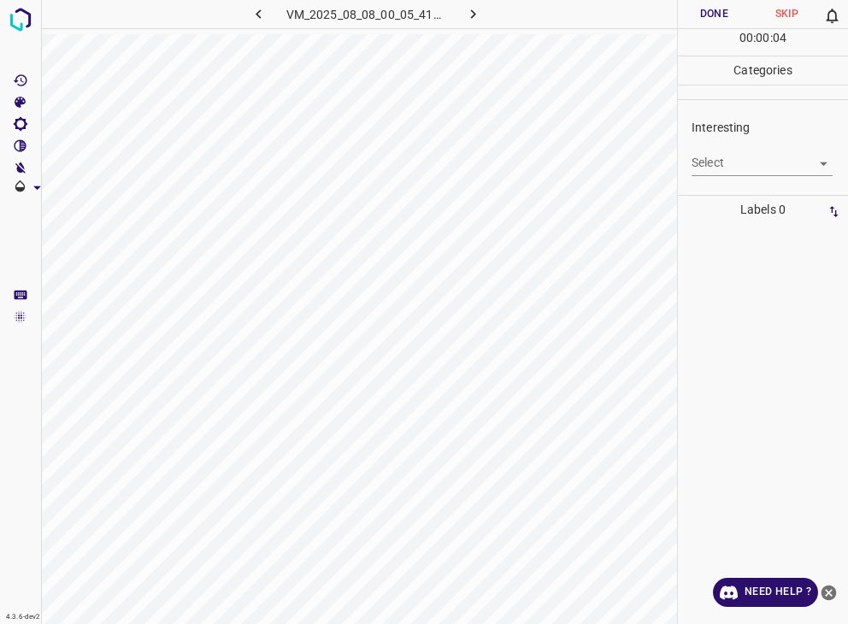
click at [741, 166] on body "4.3.6-dev2 VM_2025_08_08_00_05_41_553_07.gif Done Skip 0 00 : 00 : 04 Categorie…" at bounding box center [424, 312] width 848 height 624
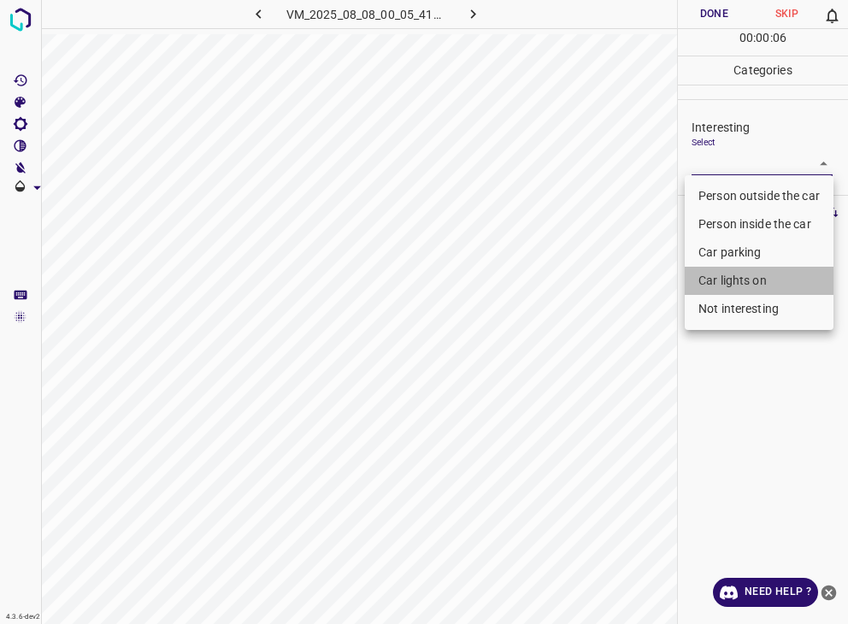
click at [746, 275] on li "Car lights on" at bounding box center [759, 281] width 149 height 28
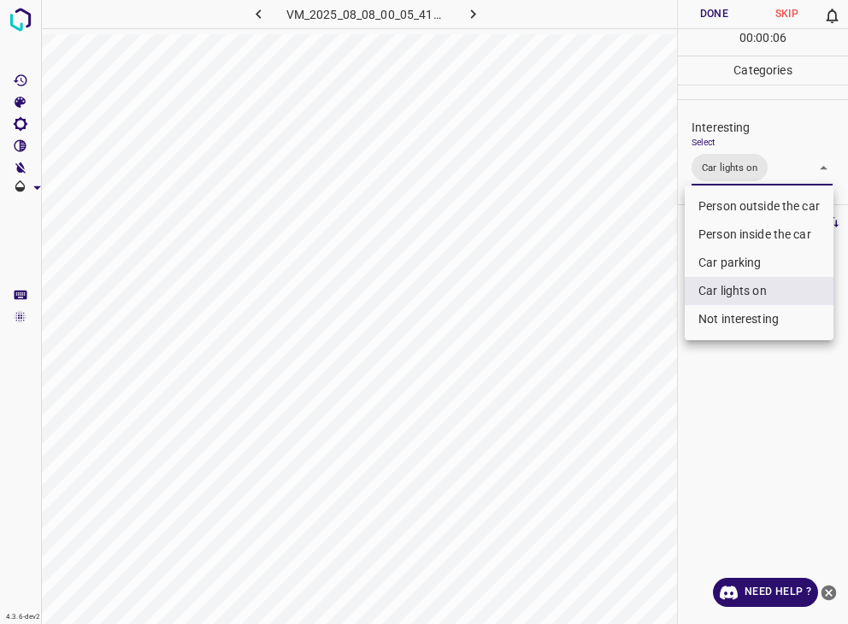
click at [757, 239] on li "Person inside the car" at bounding box center [759, 235] width 149 height 28
type input "Car lights on,Person inside the car"
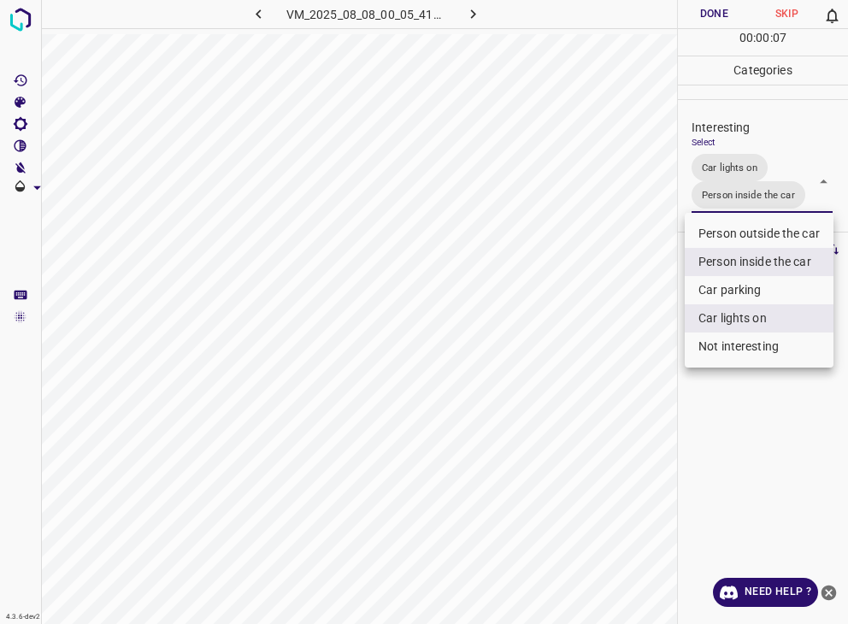
click at [714, 10] on div at bounding box center [424, 312] width 848 height 624
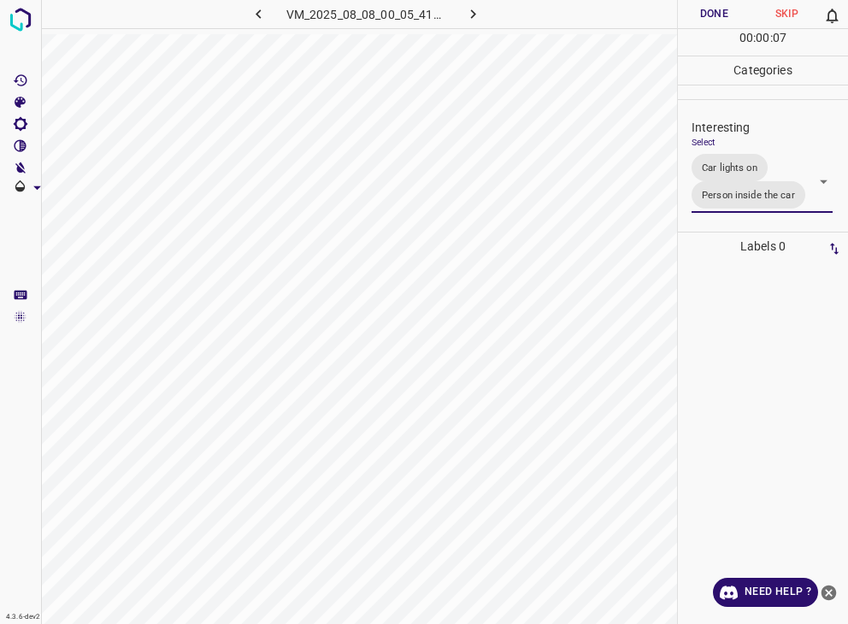
click at [714, 10] on div at bounding box center [424, 312] width 848 height 624
click at [714, 10] on button "Done" at bounding box center [714, 14] width 73 height 28
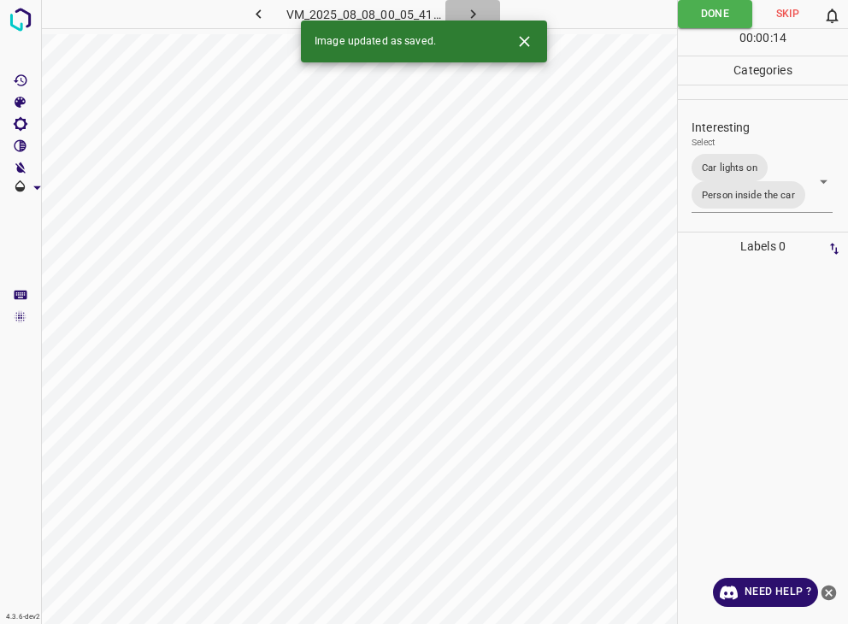
click at [462, 9] on button "button" at bounding box center [472, 14] width 55 height 28
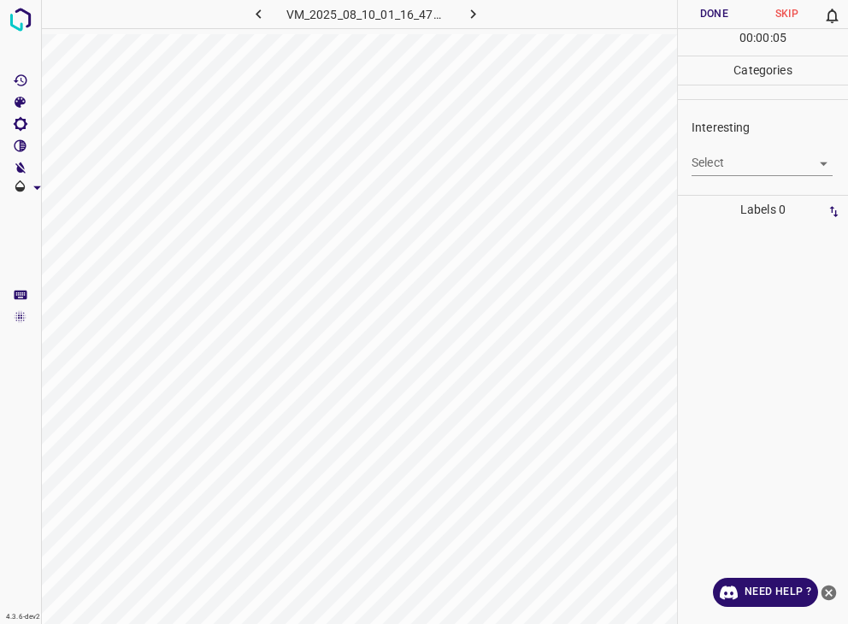
click at [769, 168] on body "4.3.6-dev2 VM_2025_08_10_01_16_47_162_01.gif Done Skip 0 00 : 00 : 05 Categorie…" at bounding box center [424, 312] width 848 height 624
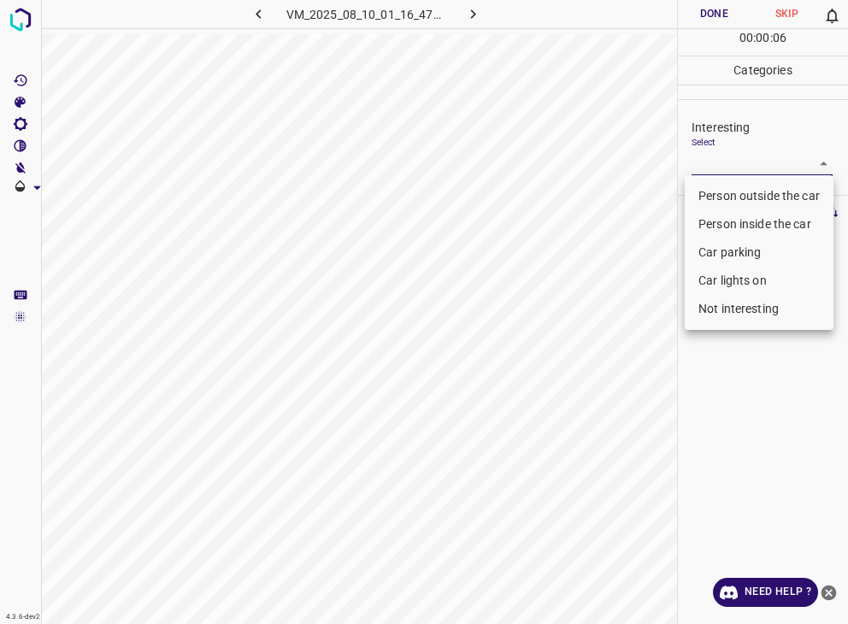
click at [755, 257] on li "Car parking" at bounding box center [759, 253] width 149 height 28
type input "Car parking"
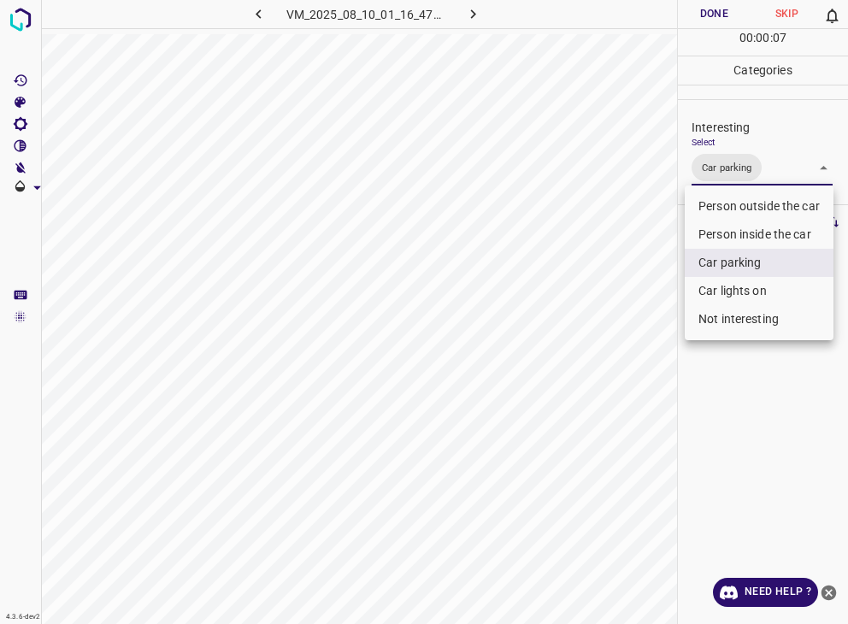
click at [717, 11] on div at bounding box center [424, 312] width 848 height 624
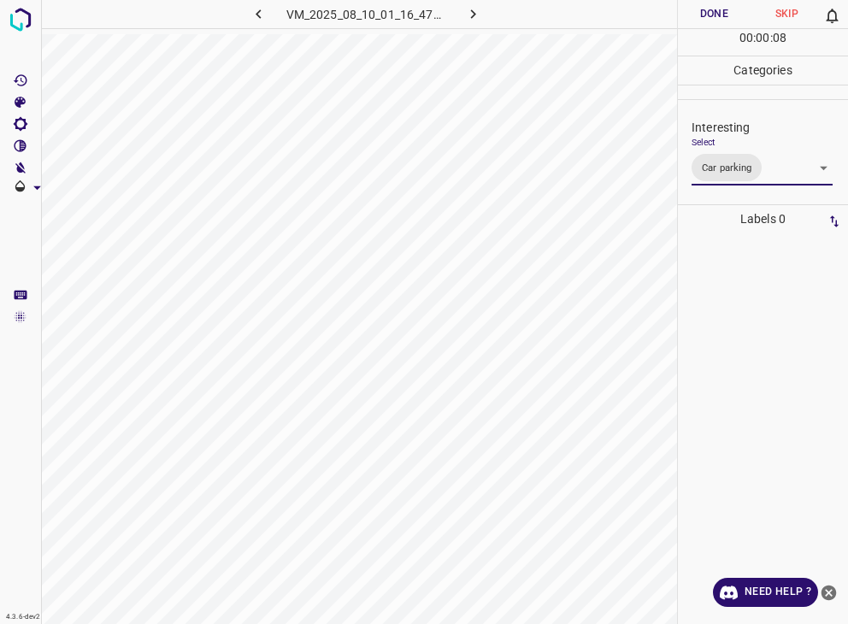
click at [717, 11] on div at bounding box center [424, 312] width 848 height 624
click at [717, 11] on button "Done" at bounding box center [714, 14] width 73 height 28
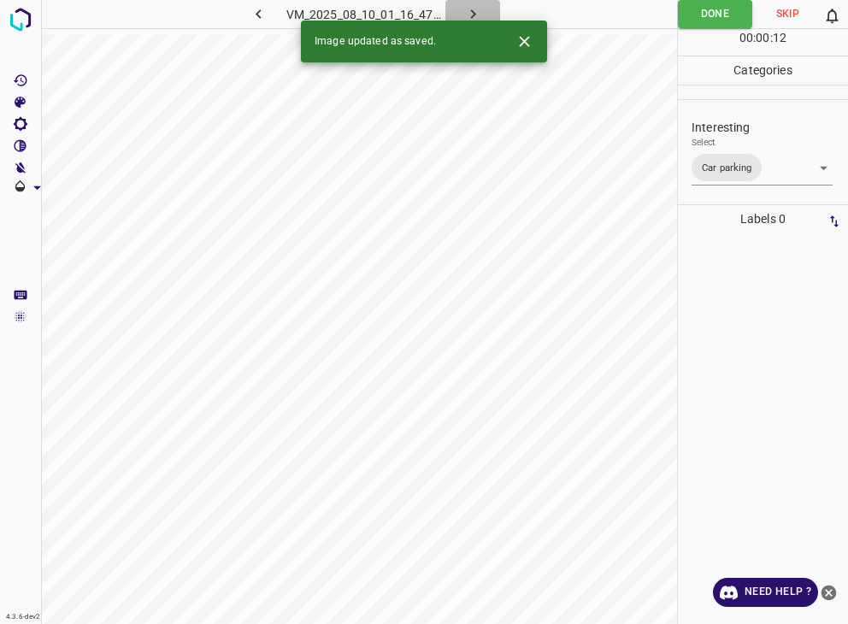
click at [474, 17] on icon "button" at bounding box center [473, 14] width 18 height 18
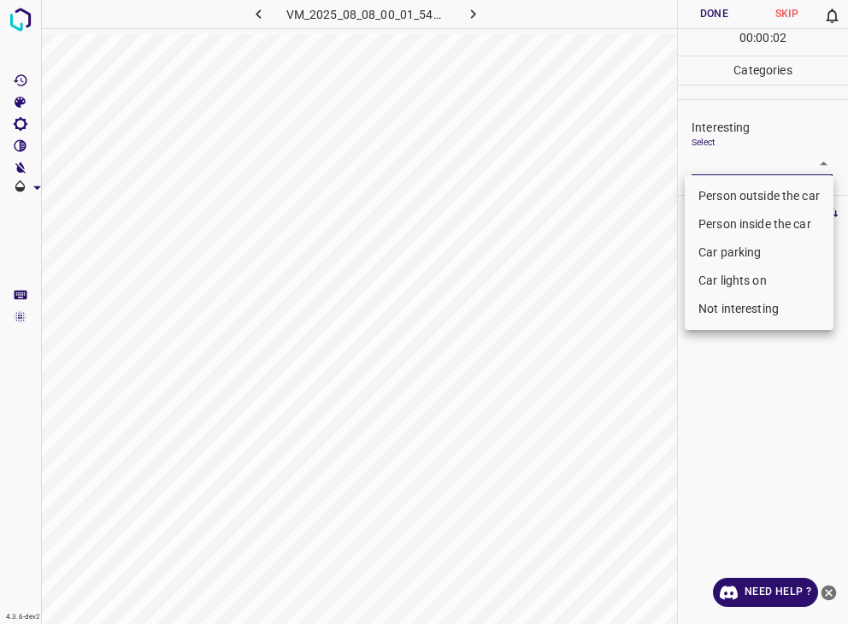
click at [736, 164] on body "4.3.6-dev2 VM_2025_08_08_00_01_54_450_11.gif Done Skip 0 00 : 00 : 02 Categorie…" at bounding box center [424, 312] width 848 height 624
click at [802, 280] on li "Car lights on" at bounding box center [759, 281] width 149 height 28
type input "Car lights on"
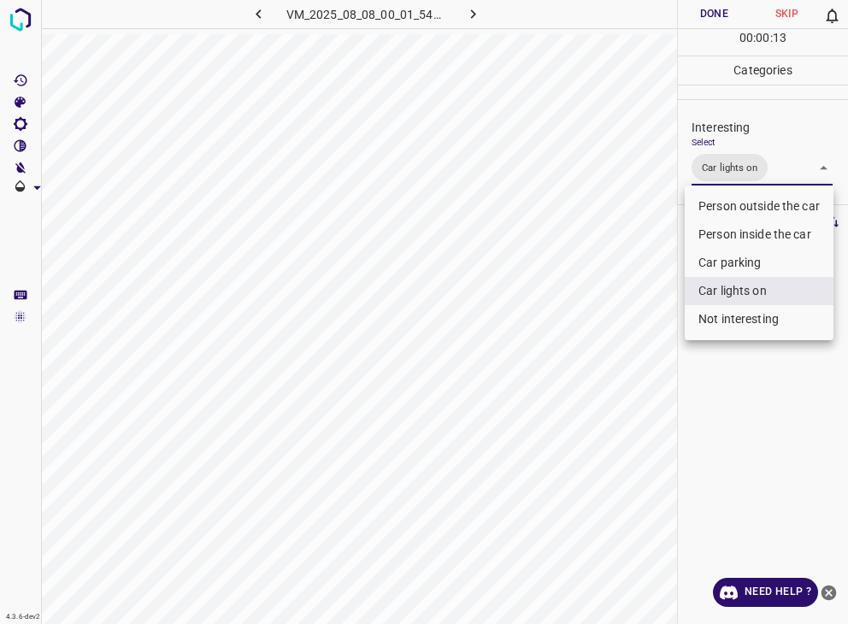
click at [699, 8] on div at bounding box center [424, 312] width 848 height 624
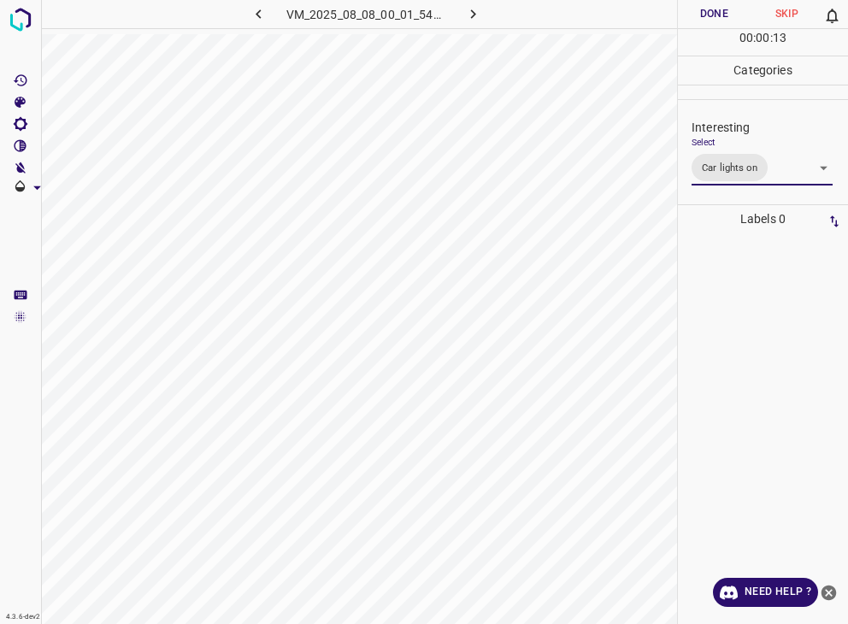
click at [699, 8] on div at bounding box center [424, 312] width 848 height 624
click at [699, 8] on button "Done" at bounding box center [714, 14] width 73 height 28
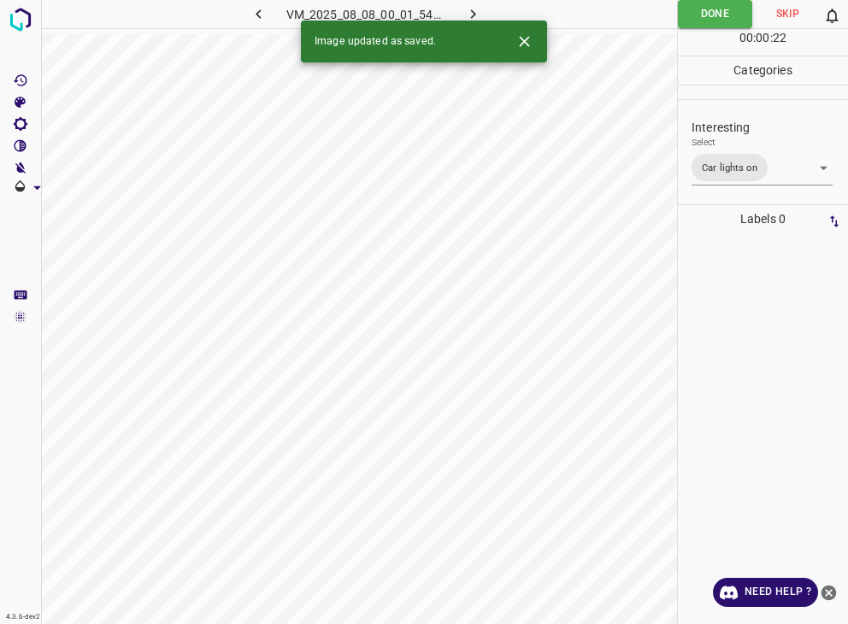
click at [469, 15] on icon "button" at bounding box center [473, 14] width 18 height 18
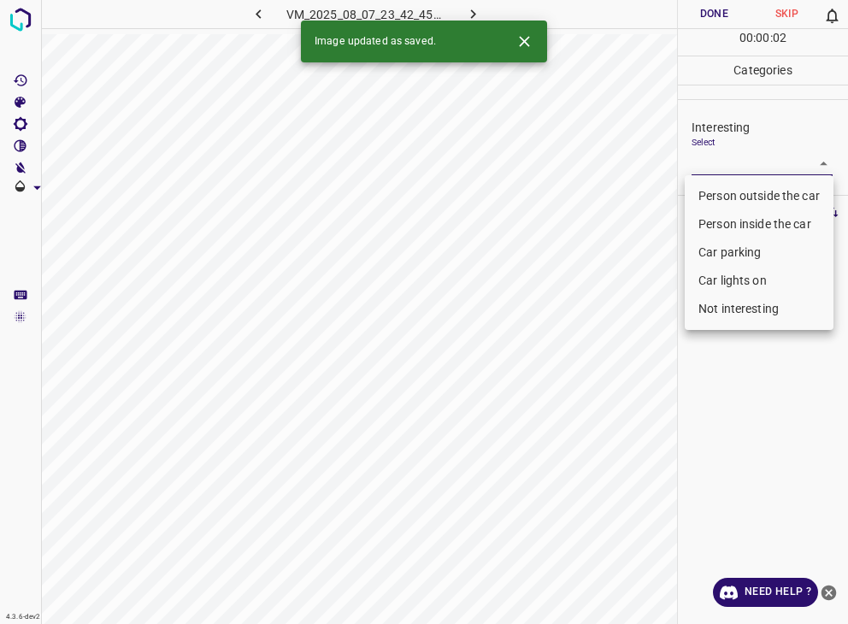
click at [756, 158] on body "4.3.6-dev2 VM_2025_08_07_23_42_45_923_08.gif Done Skip 0 00 : 00 : 02 Categorie…" at bounding box center [424, 312] width 848 height 624
click at [753, 186] on li "Person outside the car" at bounding box center [759, 196] width 149 height 28
type input "Person outside the car"
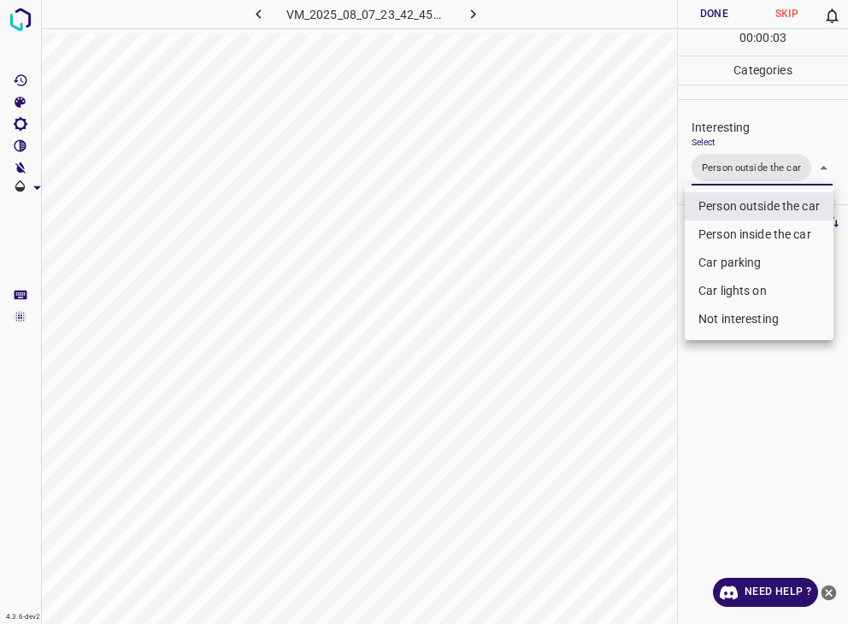
click at [725, 9] on div at bounding box center [424, 312] width 848 height 624
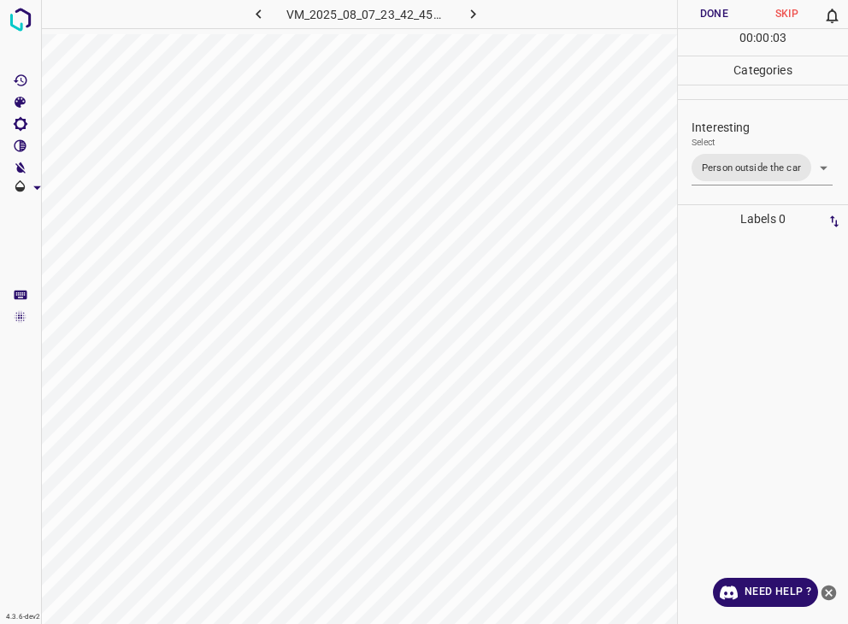
click at [725, 9] on div at bounding box center [424, 312] width 848 height 624
click at [725, 9] on button "Done" at bounding box center [714, 14] width 73 height 28
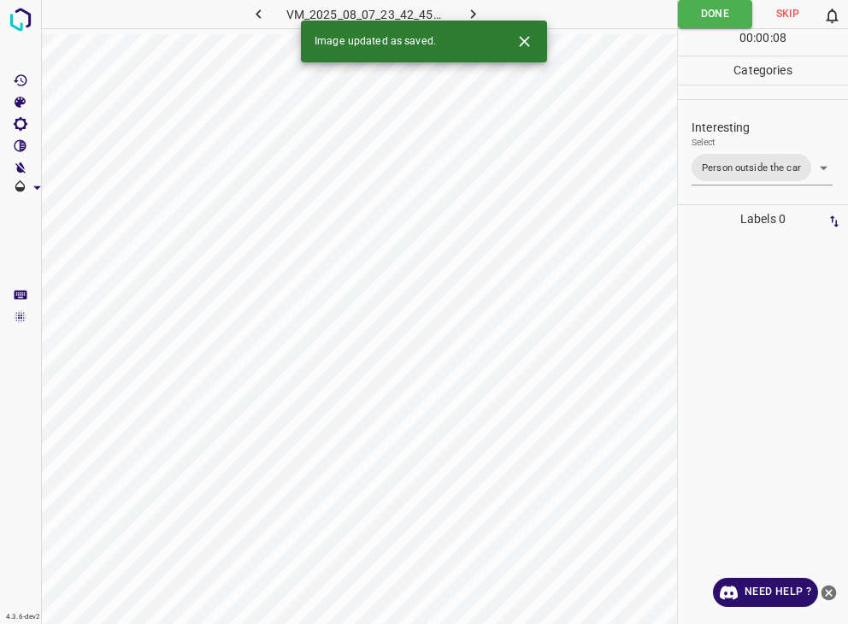
click at [475, 11] on icon "button" at bounding box center [473, 14] width 18 height 18
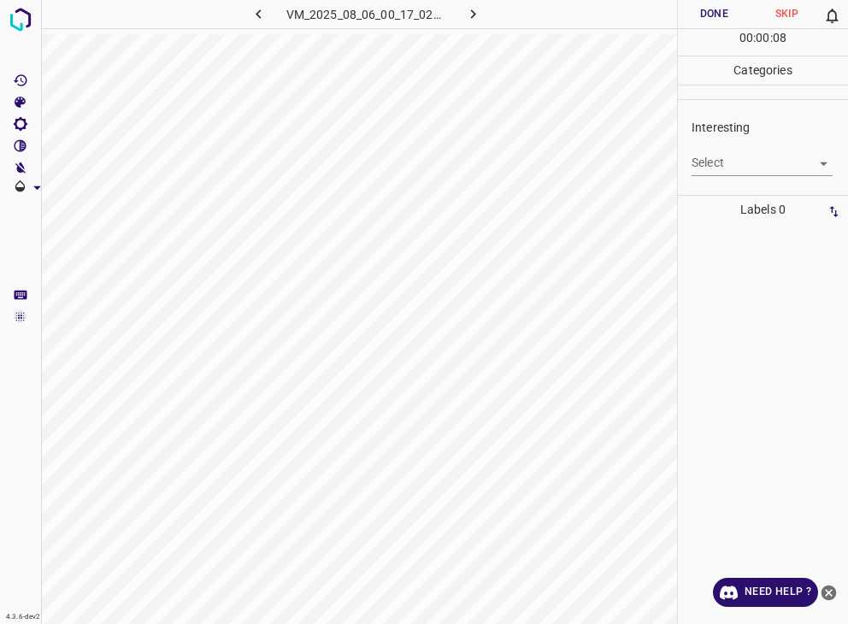
click at [705, 165] on body "4.3.6-dev2 VM_2025_08_06_00_17_02_871_00.gif Done Skip 0 00 : 00 : 08 Categorie…" at bounding box center [424, 312] width 848 height 624
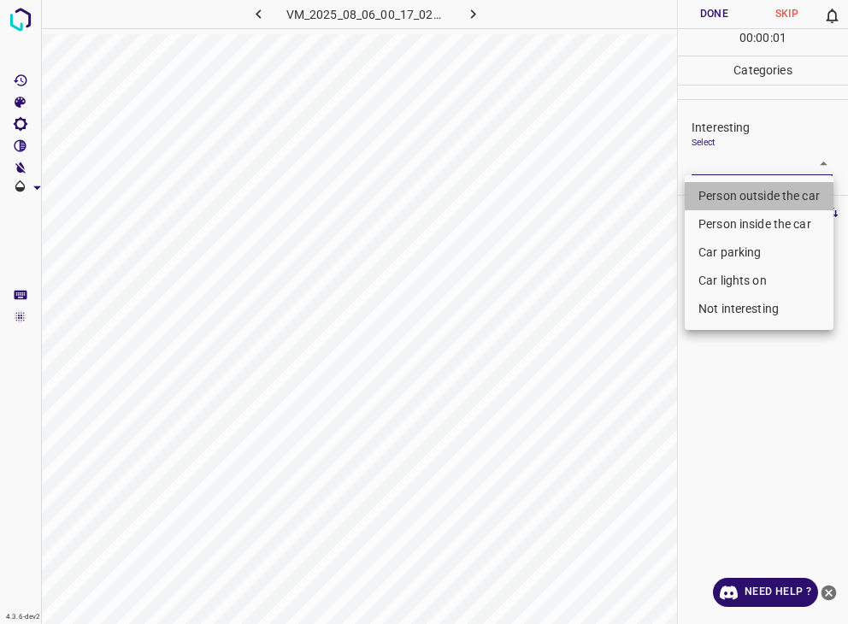
click at [723, 186] on li "Person outside the car" at bounding box center [759, 196] width 149 height 28
type input "Person outside the car"
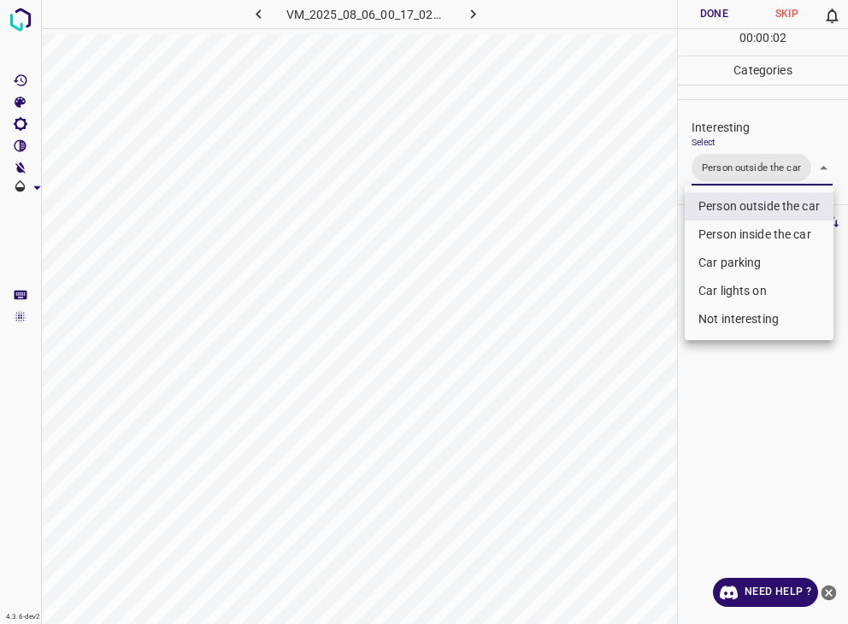
click at [715, 11] on div at bounding box center [424, 312] width 848 height 624
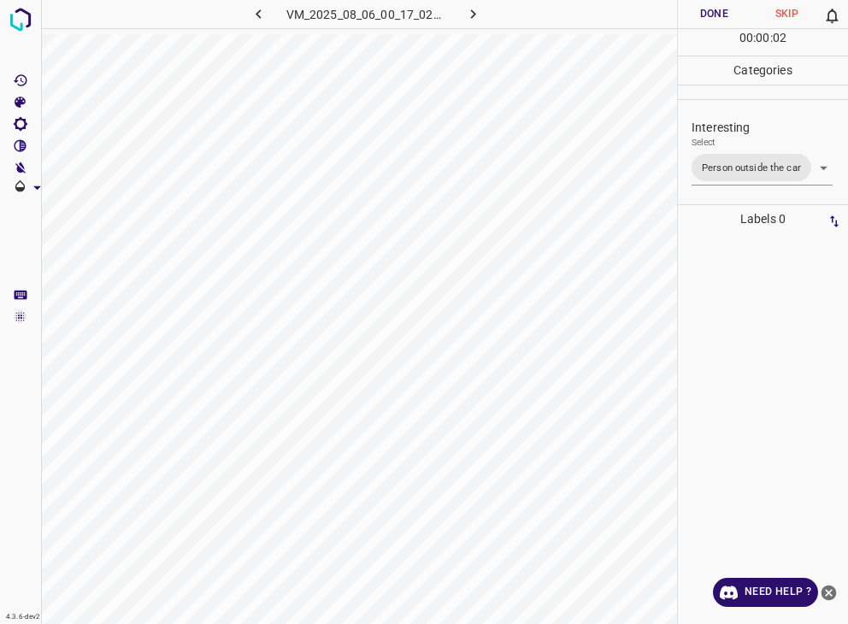
click at [715, 11] on div at bounding box center [424, 312] width 848 height 624
click at [715, 11] on button "Done" at bounding box center [714, 14] width 73 height 28
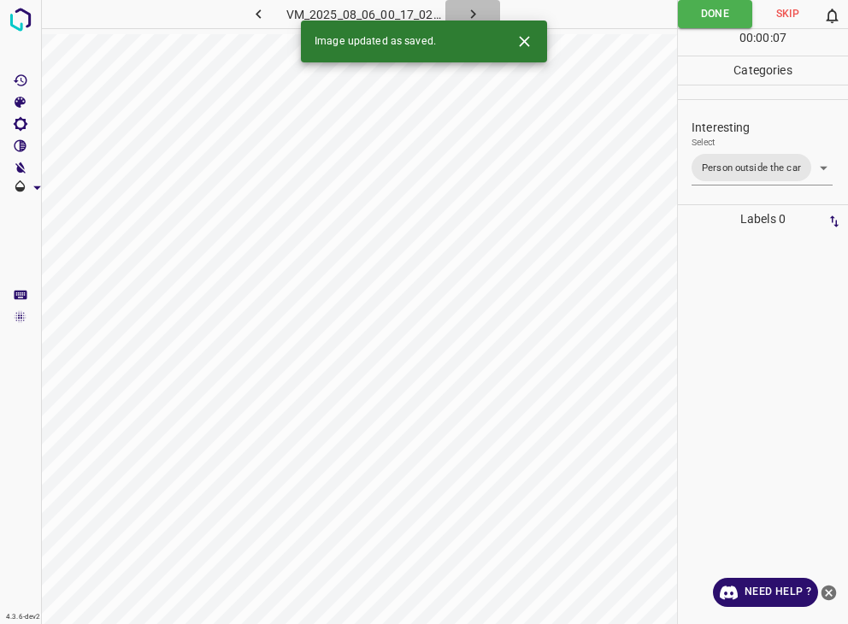
click at [484, 15] on button "button" at bounding box center [472, 14] width 55 height 28
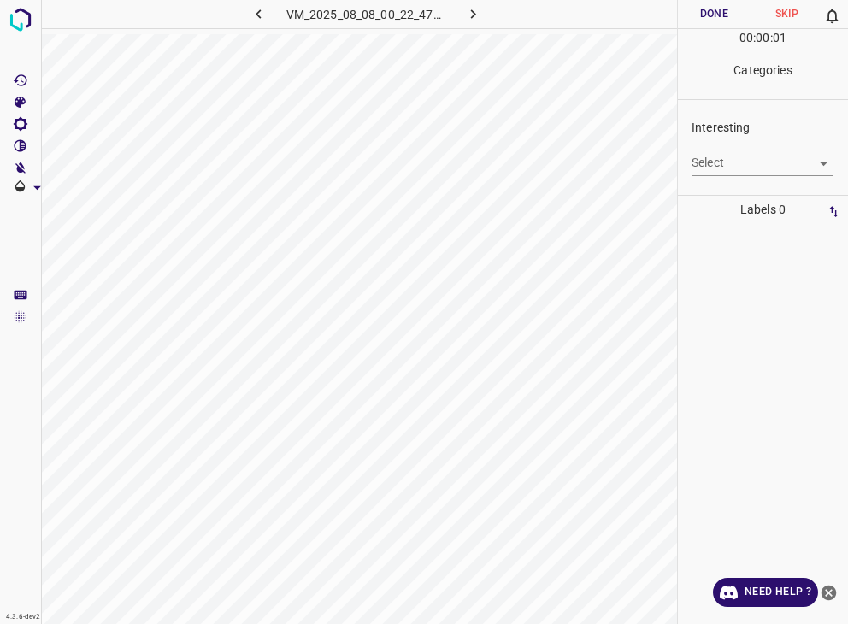
click at [689, 151] on div "Interesting Select ​" at bounding box center [763, 147] width 170 height 80
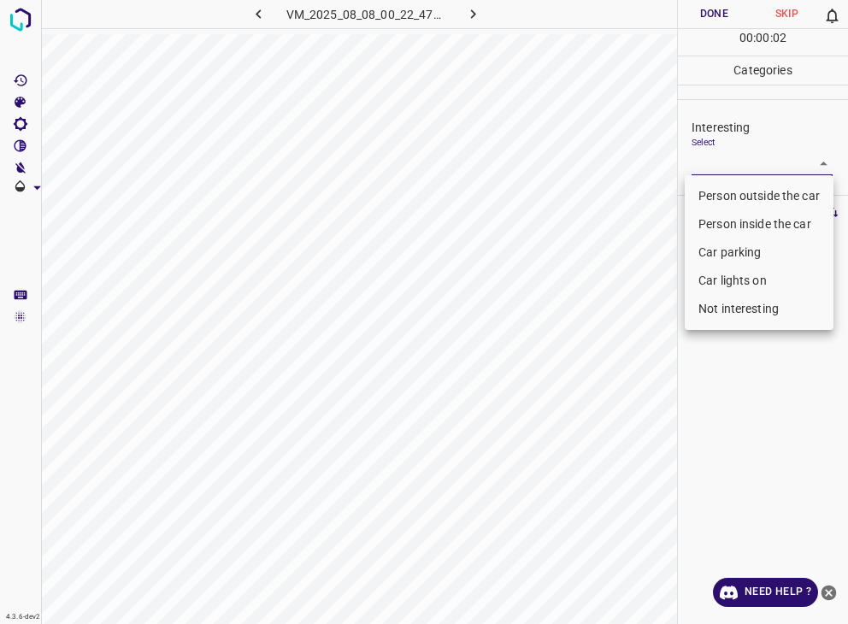
click at [698, 157] on body "4.3.6-dev2 VM_2025_08_08_00_22_47_305_02.gif Done Skip 0 00 : 00 : 02 Categorie…" at bounding box center [424, 312] width 848 height 624
click at [722, 248] on li "Car parking" at bounding box center [759, 253] width 149 height 28
type input "Car parking"
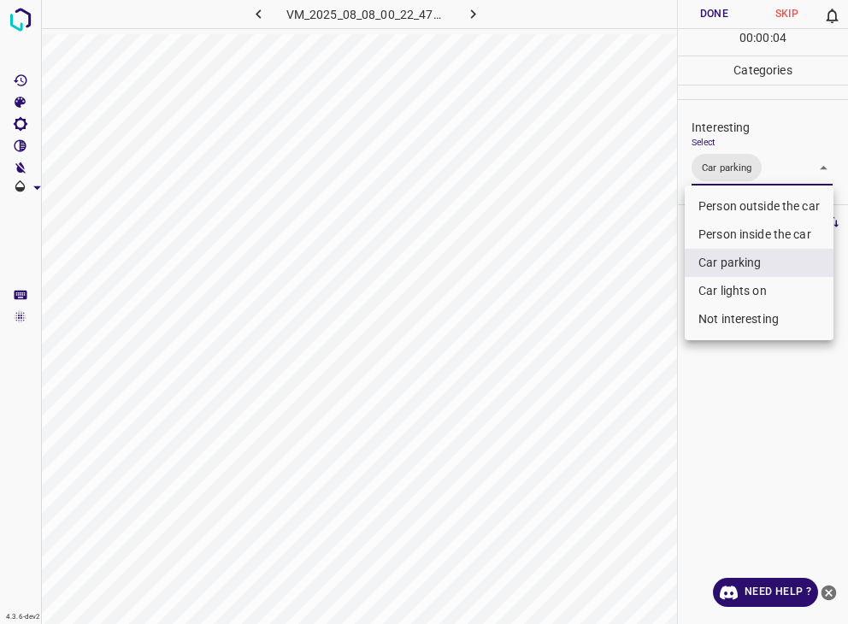
click at [686, 10] on div at bounding box center [424, 312] width 848 height 624
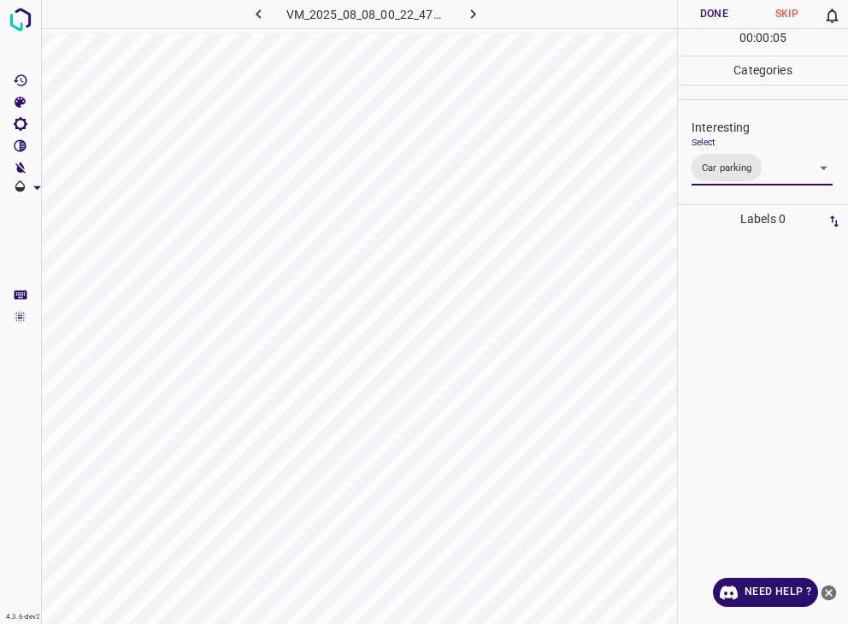
click at [686, 10] on div at bounding box center [424, 312] width 848 height 624
click at [686, 10] on button "Done" at bounding box center [714, 14] width 73 height 28
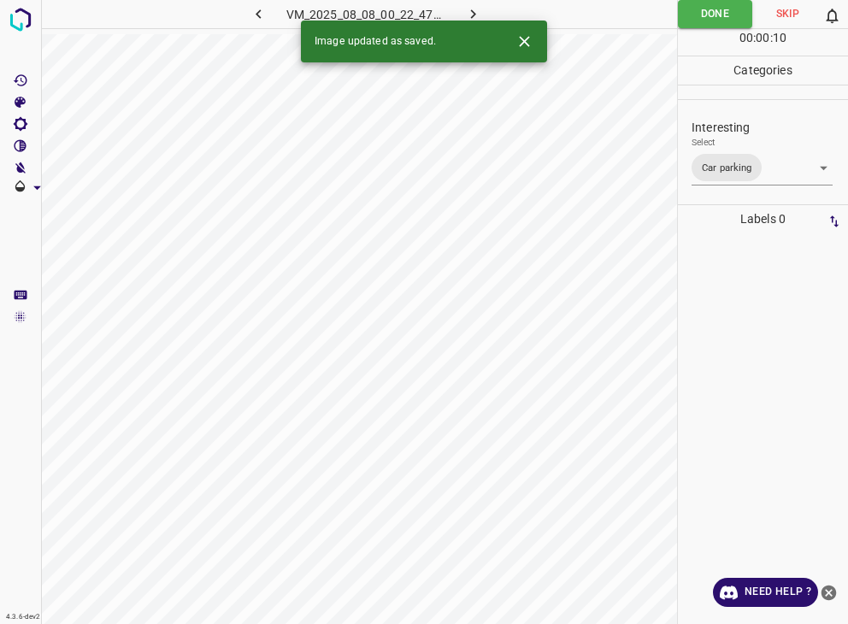
click at [467, 9] on icon "button" at bounding box center [473, 14] width 18 height 18
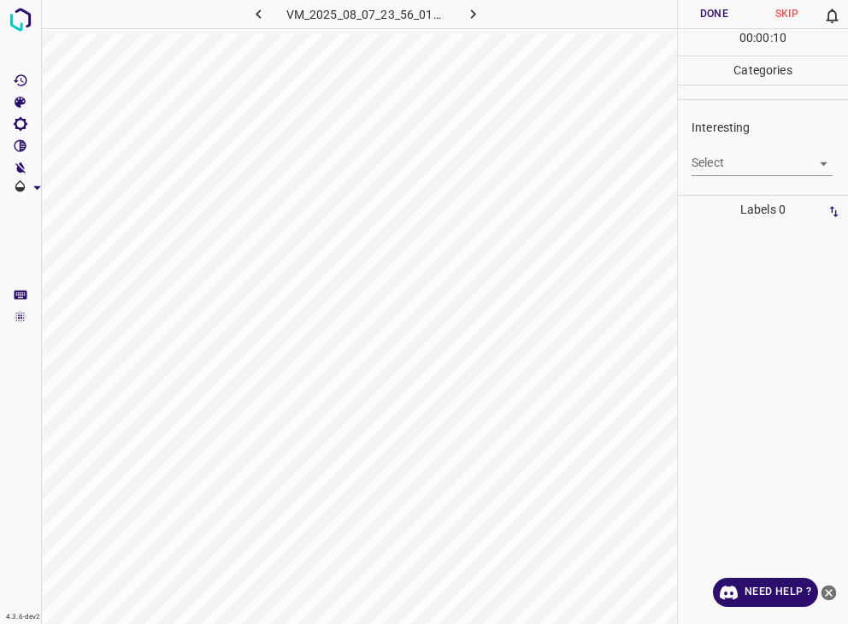
click at [746, 167] on body "4.3.6-dev2 VM_2025_08_07_23_56_01_619_10.gif Done Skip 0 00 : 00 : 10 Categorie…" at bounding box center [424, 312] width 848 height 624
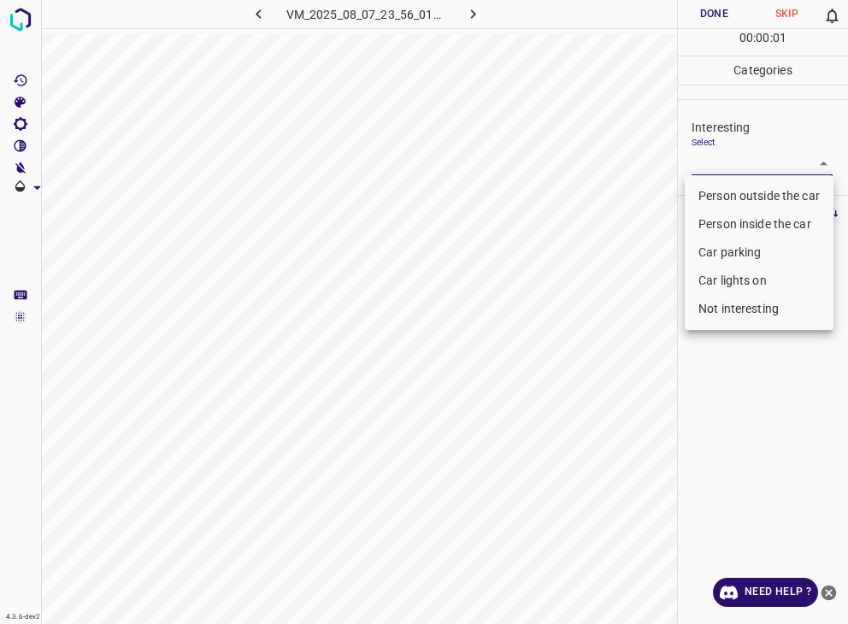
click at [759, 277] on li "Car lights on" at bounding box center [759, 281] width 149 height 28
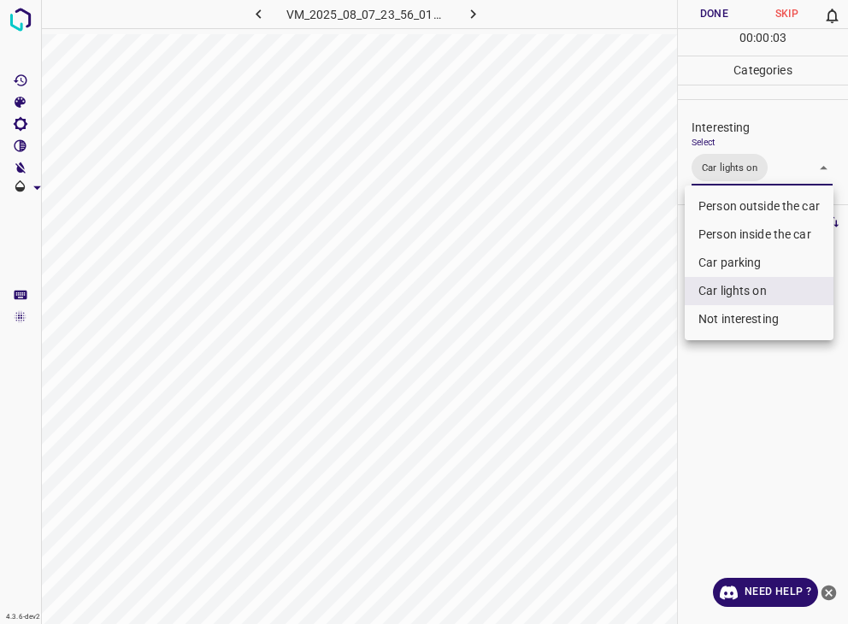
click at [718, 231] on li "Person inside the car" at bounding box center [759, 235] width 149 height 28
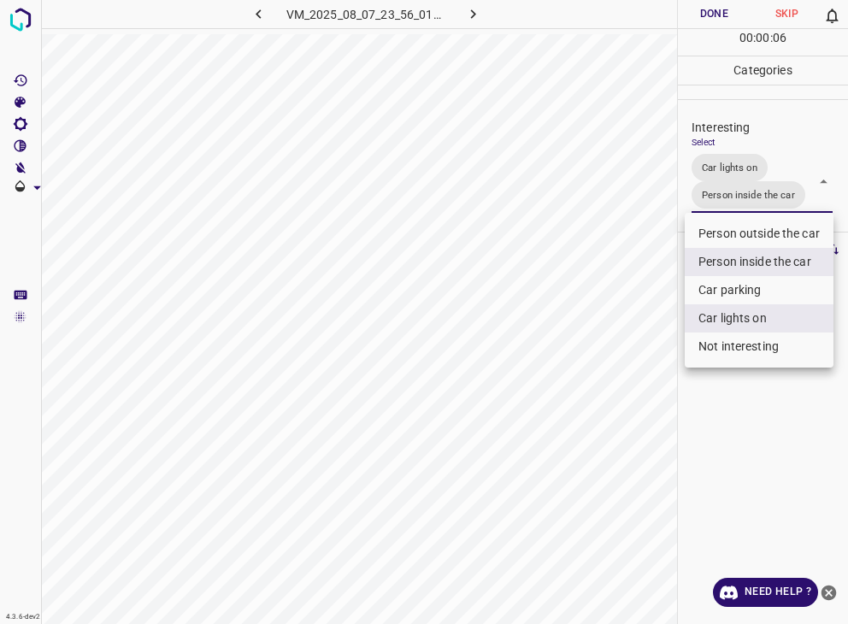
click at [728, 292] on li "Car parking" at bounding box center [759, 290] width 149 height 28
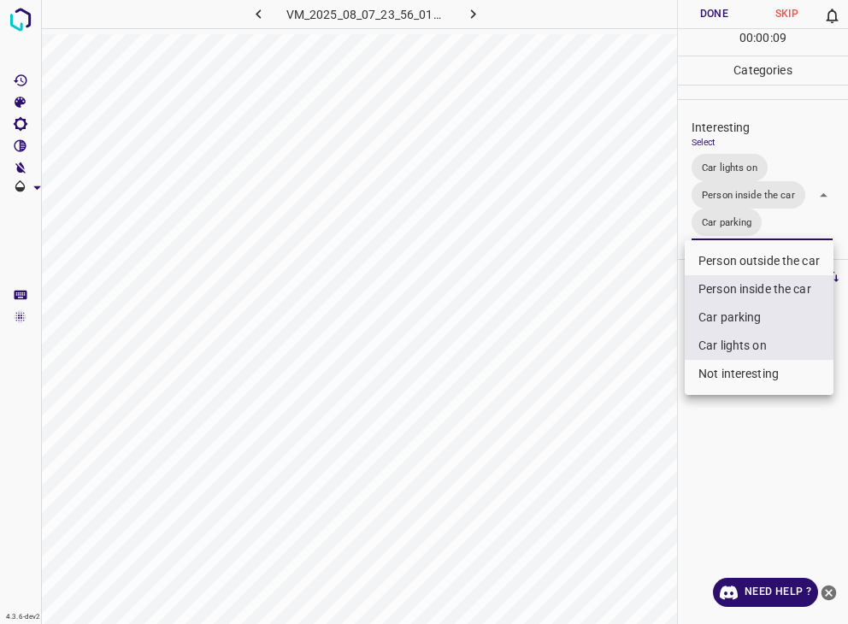
click at [727, 310] on li "Car parking" at bounding box center [759, 318] width 149 height 28
type input "Car lights on,Person inside the car"
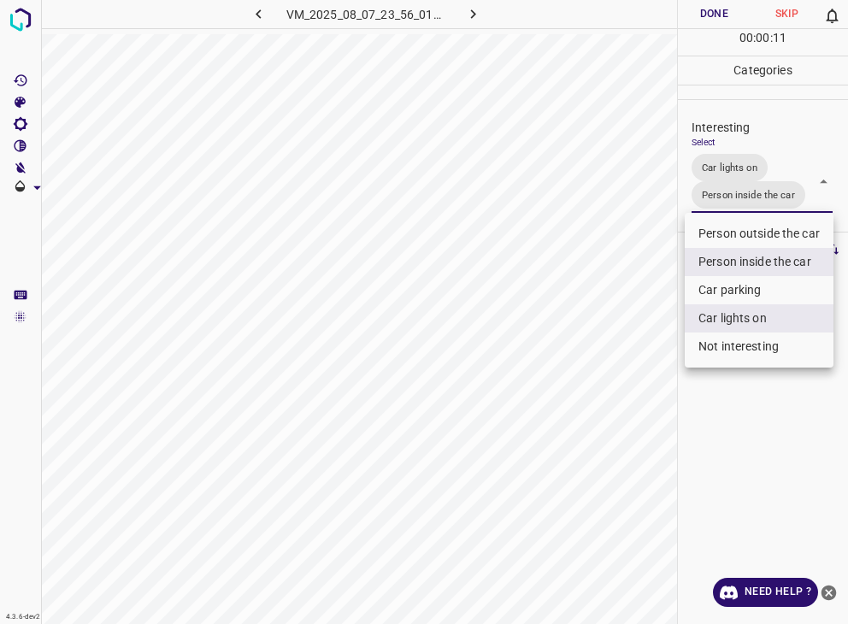
click at [706, 9] on div at bounding box center [424, 312] width 848 height 624
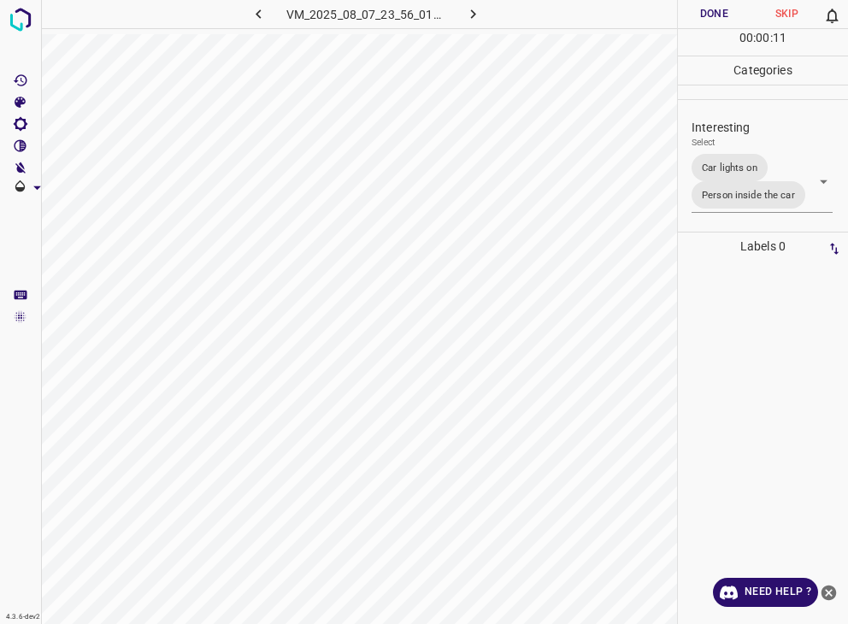
click at [706, 9] on div "Person outside the car Person inside the car Car parking Car lights on Not inte…" at bounding box center [424, 312] width 848 height 624
click at [706, 9] on button "Done" at bounding box center [714, 14] width 73 height 28
click at [458, 8] on button "button" at bounding box center [472, 14] width 55 height 28
click at [742, 162] on body "4.3.6-dev2 VM_2025_08_10_00_18_37_348_06.gif Done Skip 0 00 : 00 : 02 Categorie…" at bounding box center [424, 312] width 848 height 624
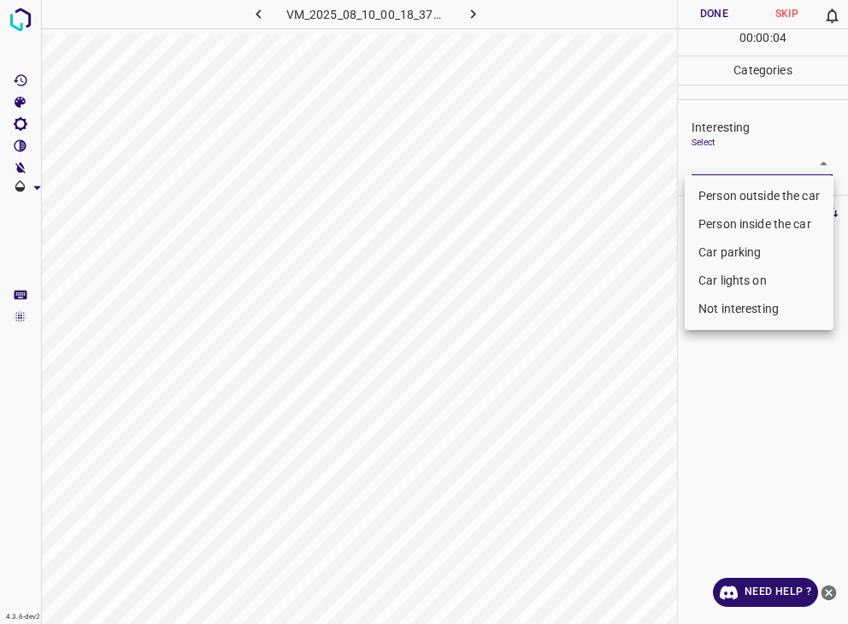
click at [753, 305] on li "Not interesting" at bounding box center [759, 309] width 149 height 28
type input "Not interesting"
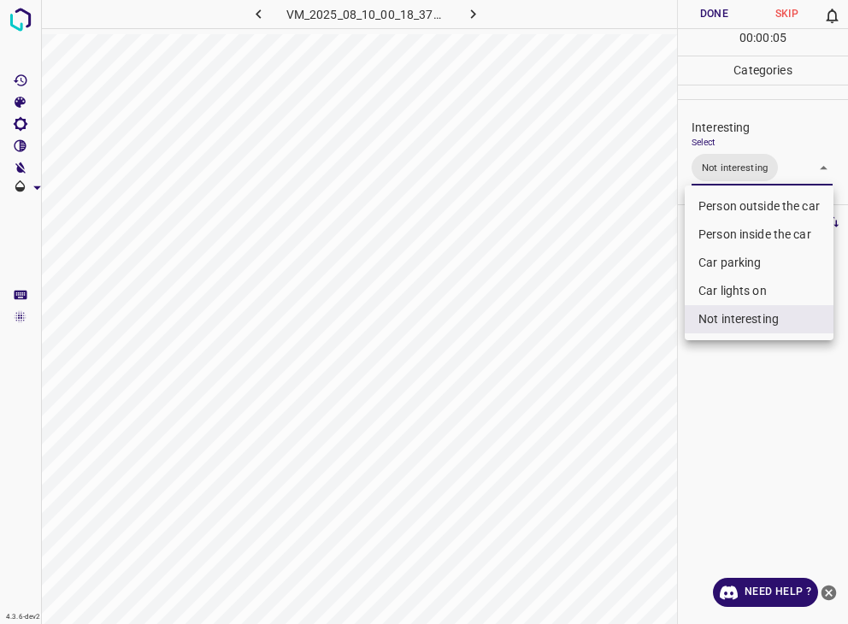
click at [710, 6] on div at bounding box center [424, 312] width 848 height 624
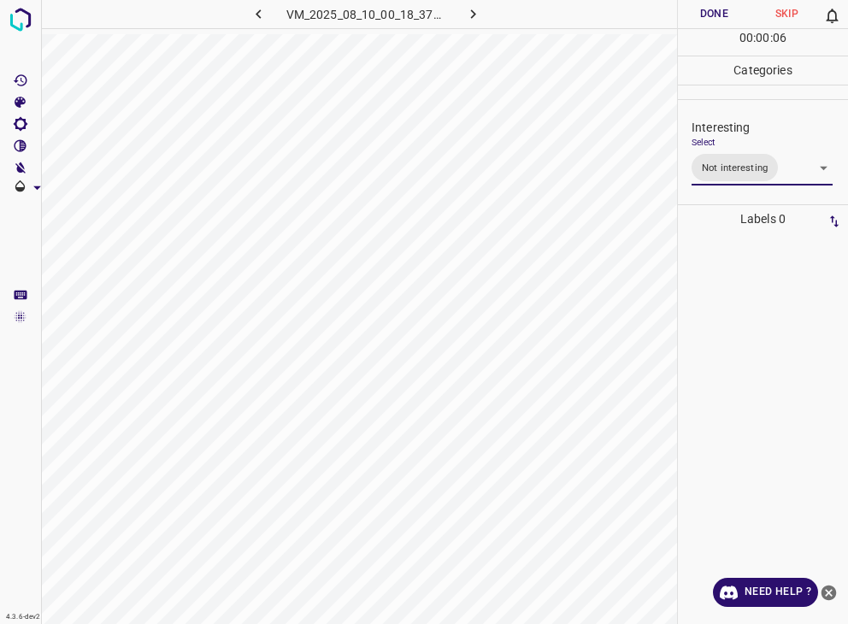
click at [711, 11] on button "Done" at bounding box center [714, 14] width 73 height 28
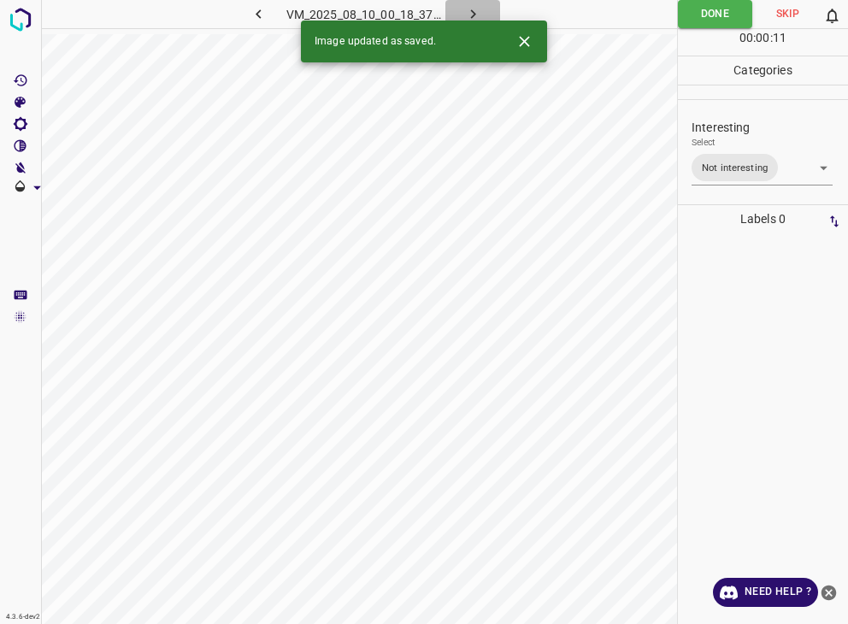
click at [470, 11] on icon "button" at bounding box center [473, 14] width 18 height 18
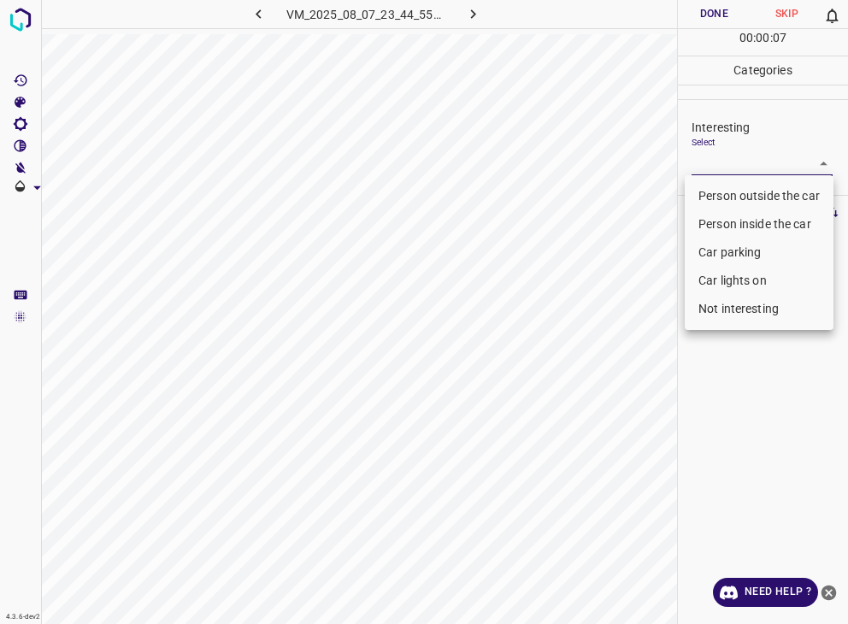
click at [728, 169] on body "4.3.6-dev2 VM_2025_08_07_23_44_55_311_07.gif Done Skip 0 00 : 00 : 07 Categorie…" at bounding box center [424, 312] width 848 height 624
click at [730, 183] on li "Person outside the car" at bounding box center [759, 196] width 149 height 28
type input "Person outside the car"
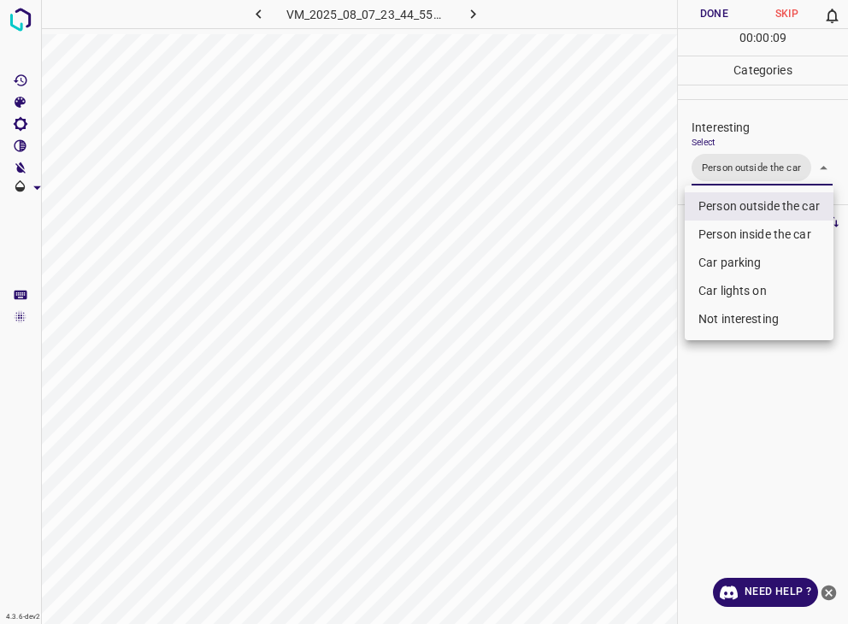
click at [684, 15] on div at bounding box center [424, 312] width 848 height 624
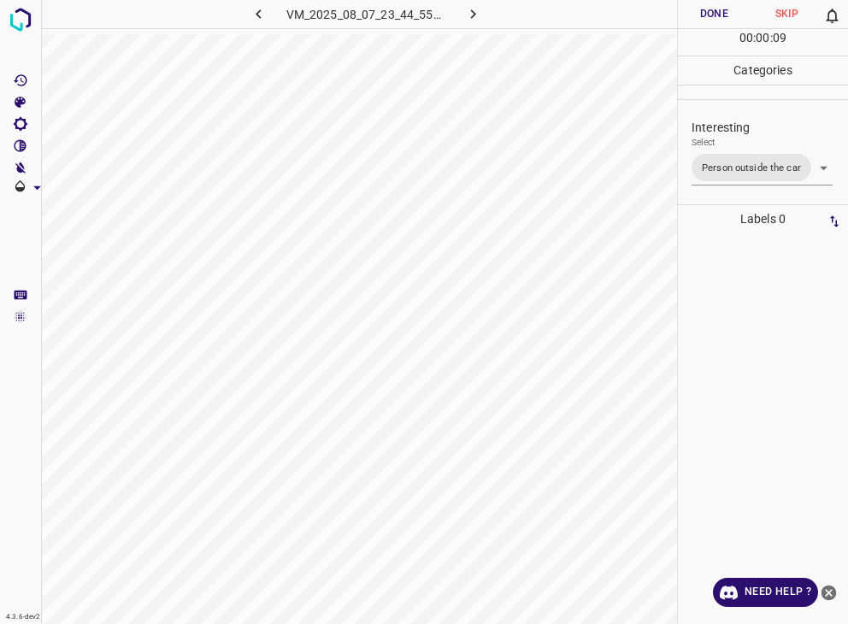
click at [684, 15] on div at bounding box center [424, 312] width 848 height 624
click at [684, 15] on button "Done" at bounding box center [714, 14] width 73 height 28
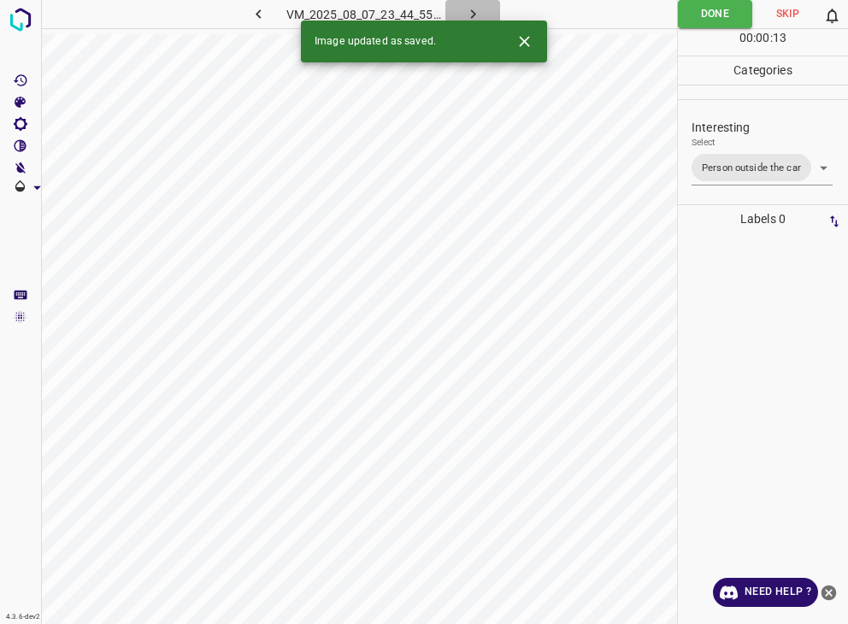
click at [486, 11] on button "button" at bounding box center [472, 14] width 55 height 28
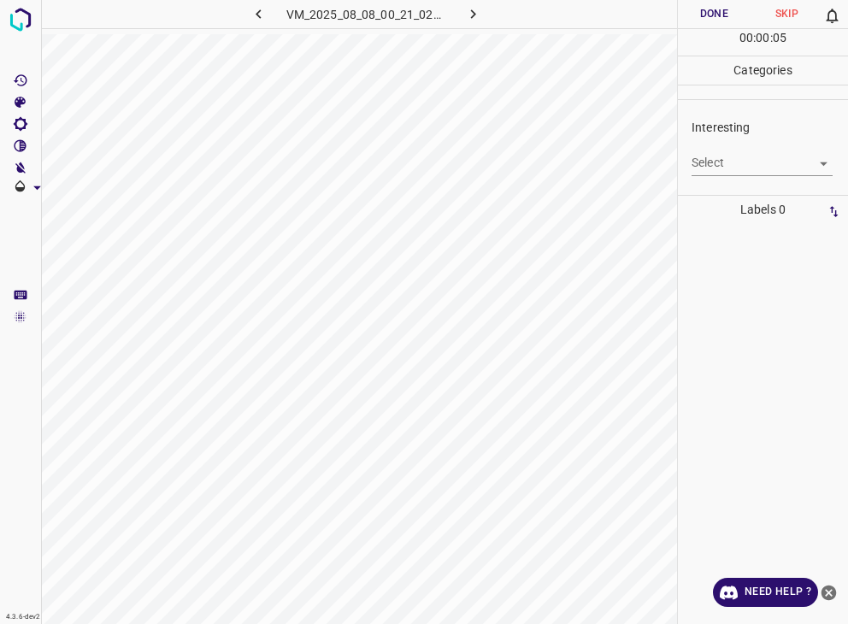
click at [766, 158] on body "4.3.6-dev2 VM_2025_08_08_00_21_02_638_03.gif Done Skip 0 00 : 00 : 05 Categorie…" at bounding box center [424, 312] width 848 height 624
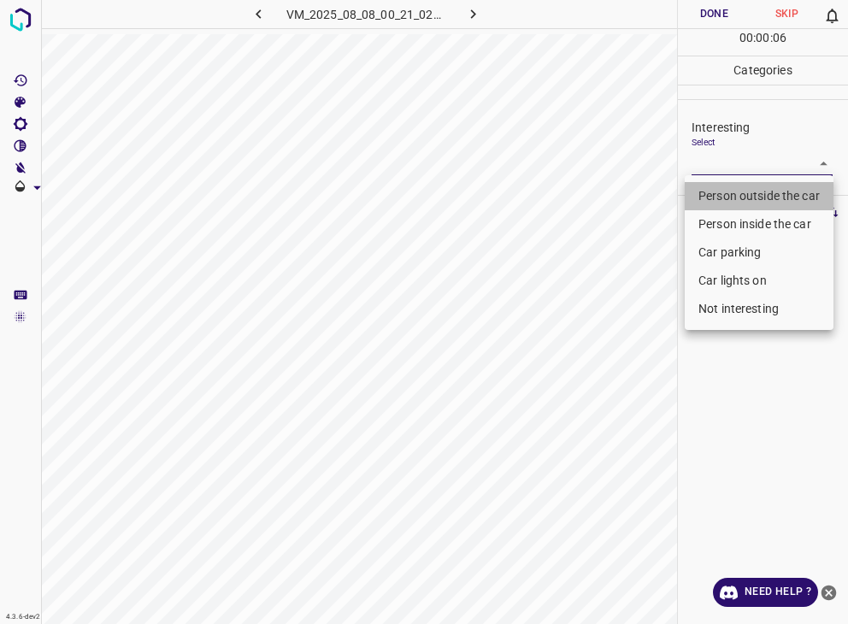
click at [749, 201] on li "Person outside the car" at bounding box center [759, 196] width 149 height 28
type input "Person outside the car"
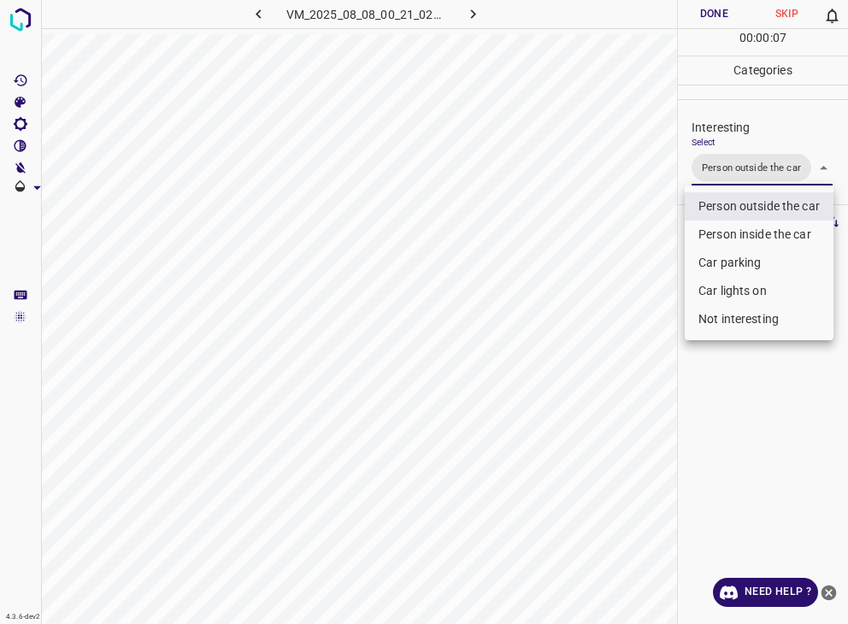
click at [714, 15] on div at bounding box center [424, 312] width 848 height 624
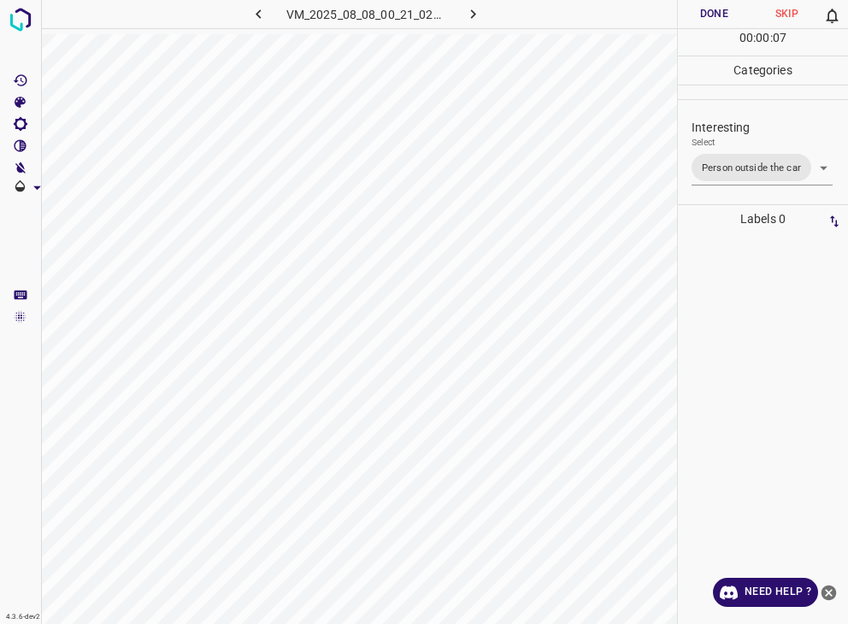
click at [714, 15] on div at bounding box center [424, 312] width 848 height 624
click at [714, 15] on button "Done" at bounding box center [714, 14] width 73 height 28
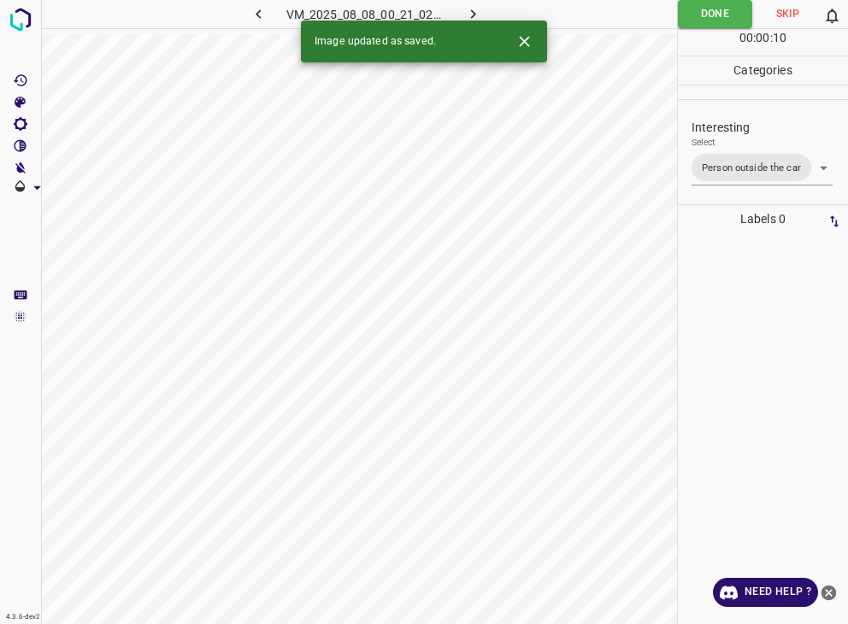
click at [470, 18] on icon "button" at bounding box center [473, 14] width 18 height 18
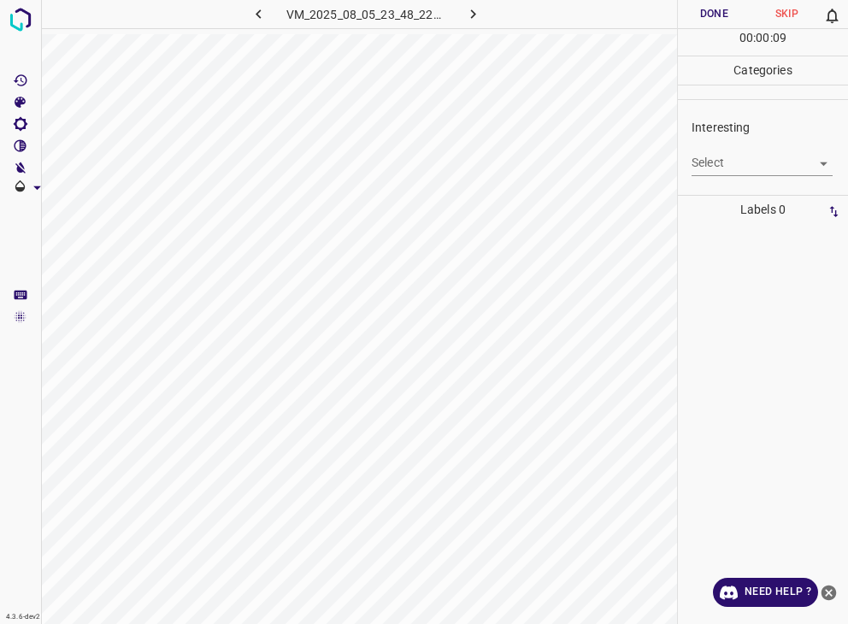
click at [753, 148] on div "Select ​" at bounding box center [762, 156] width 141 height 38
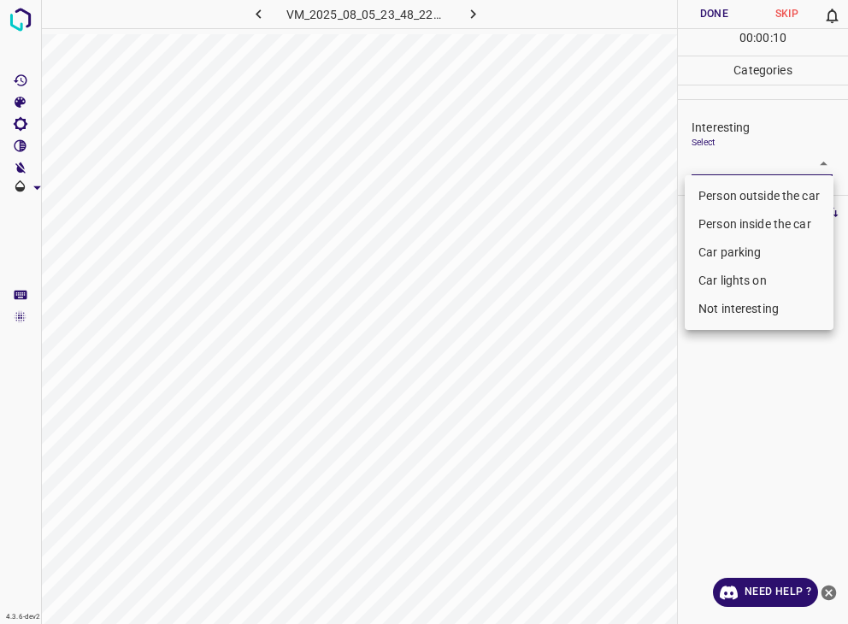
click at [748, 162] on body "4.3.6-dev2 VM_2025_08_05_23_48_22_553_02.gif Done Skip 0 00 : 00 : 10 Categorie…" at bounding box center [424, 312] width 848 height 624
click at [740, 299] on li "Not interesting" at bounding box center [759, 309] width 149 height 28
type input "Not interesting"
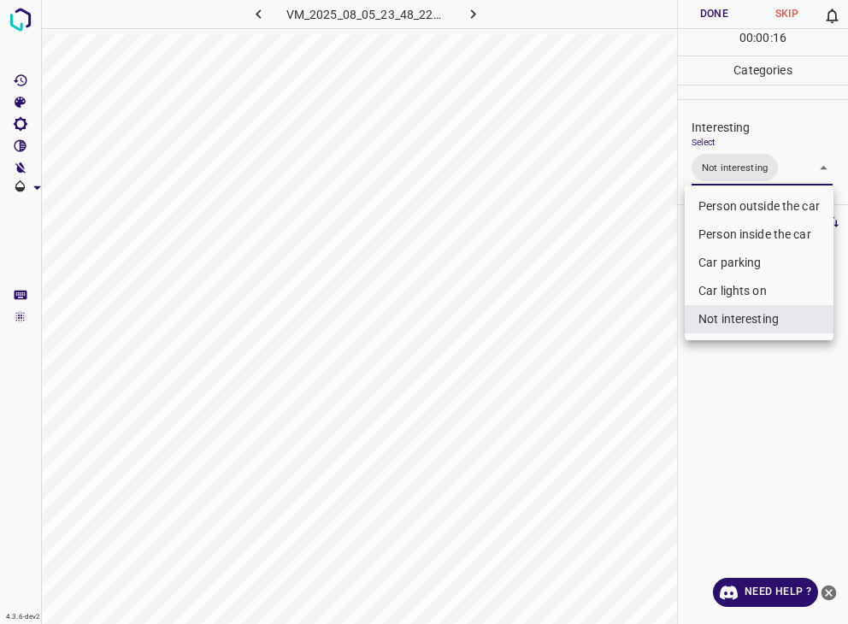
click at [728, 4] on div at bounding box center [424, 312] width 848 height 624
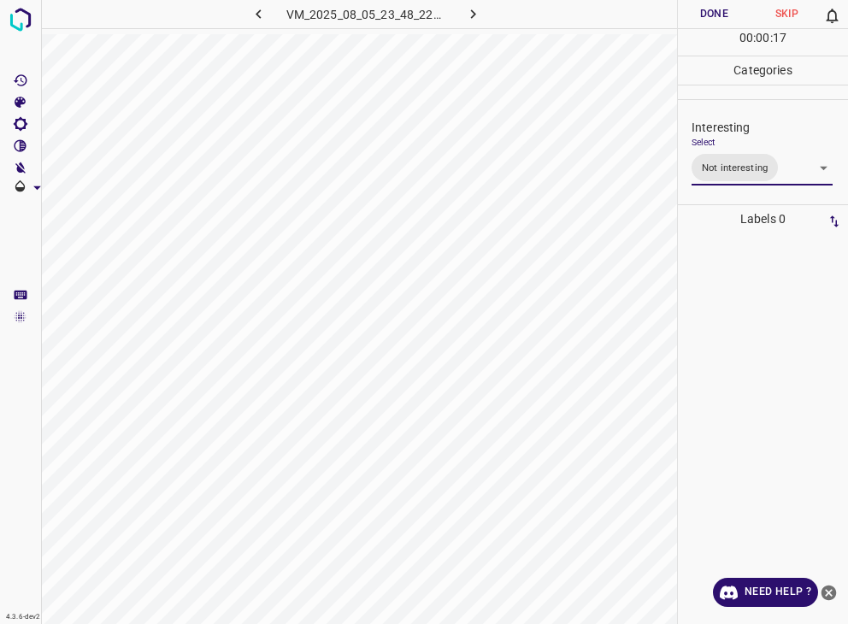
click at [728, 4] on div "Person outside the car Person inside the car Car parking Car lights on Not inte…" at bounding box center [424, 312] width 848 height 624
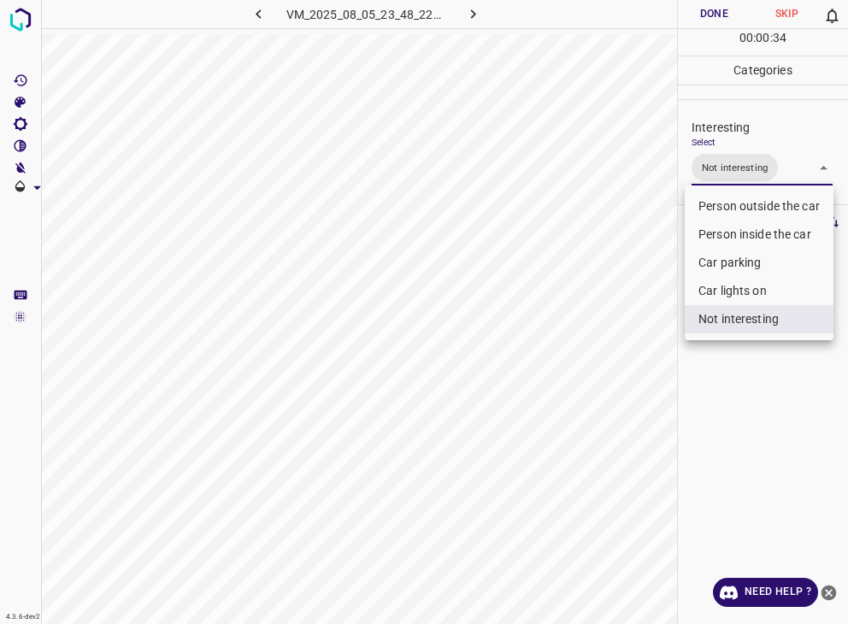
click at [710, 172] on body "4.3.6-dev2 VM_2025_08_05_23_48_22_553_02.gif Done Skip 0 00 : 00 : 34 Categorie…" at bounding box center [424, 312] width 848 height 624
click at [718, 315] on li "Not interesting" at bounding box center [759, 319] width 149 height 28
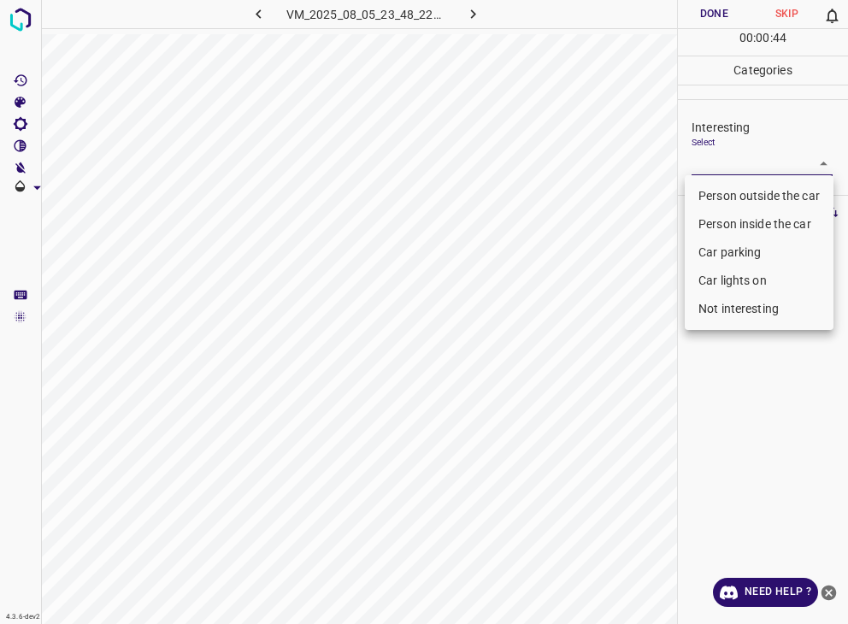
click at [696, 9] on div at bounding box center [424, 312] width 848 height 624
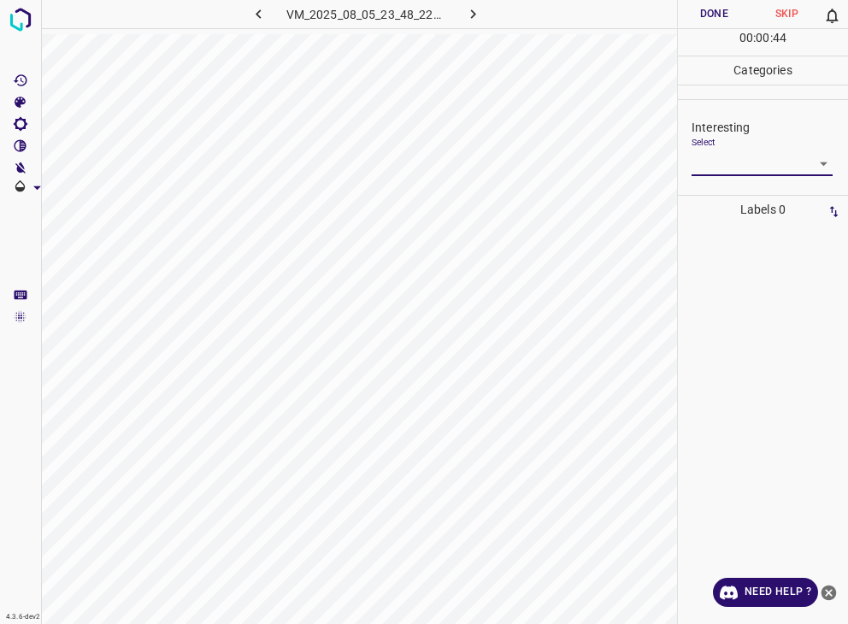
click at [696, 9] on div at bounding box center [424, 312] width 848 height 624
click at [696, 9] on button "Done" at bounding box center [714, 14] width 73 height 28
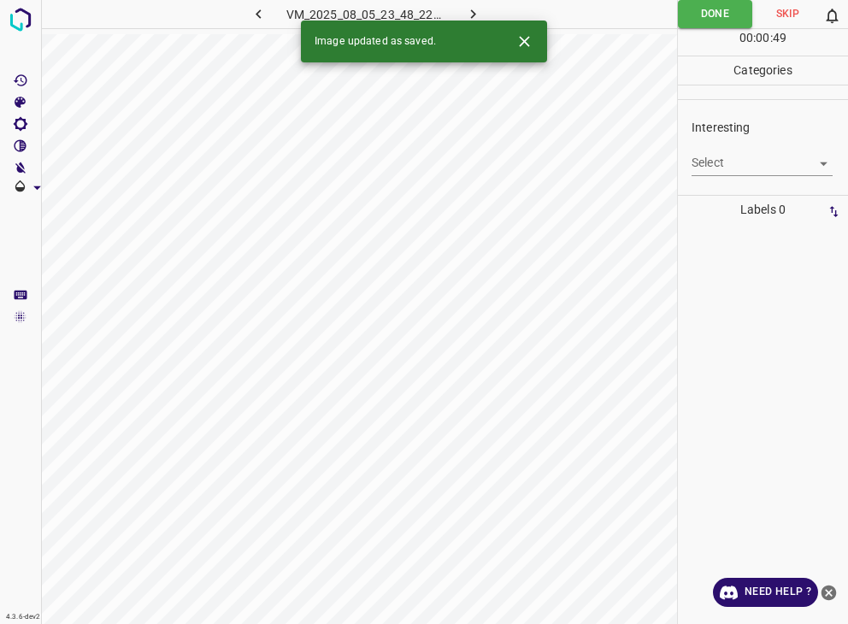
click at [469, 9] on icon "button" at bounding box center [473, 14] width 18 height 18
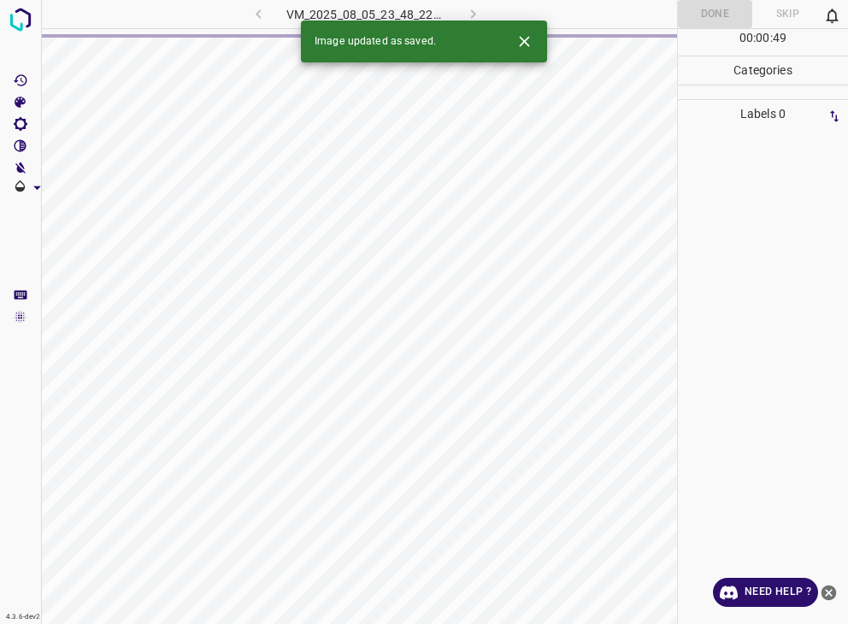
click at [469, 8] on div "VM_2025_08_05_23_48_22_553_02.gif" at bounding box center [365, 14] width 319 height 28
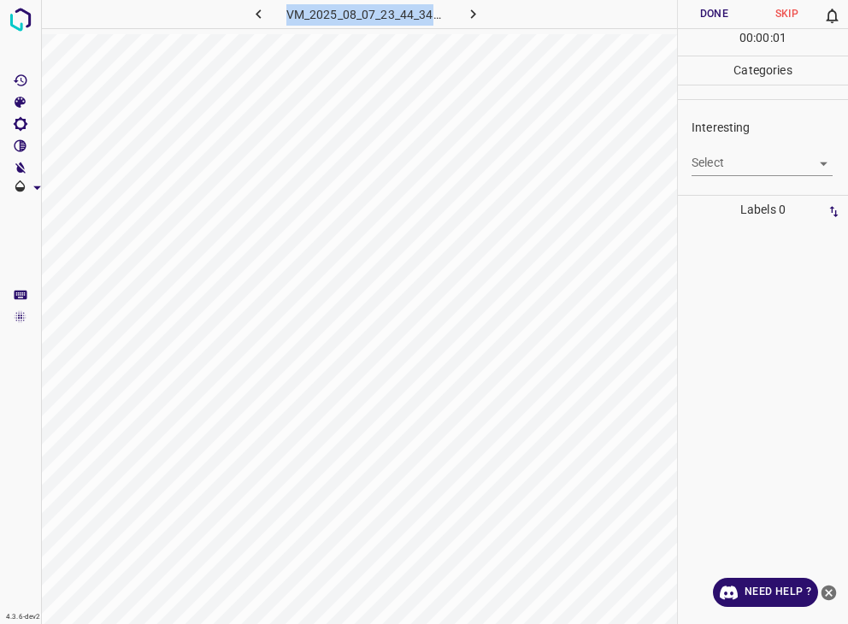
click at [756, 174] on body "4.3.6-dev2 VM_2025_08_07_23_44_34_571_06.gif Done Skip 0 00 : 00 : 01 Categorie…" at bounding box center [424, 312] width 848 height 624
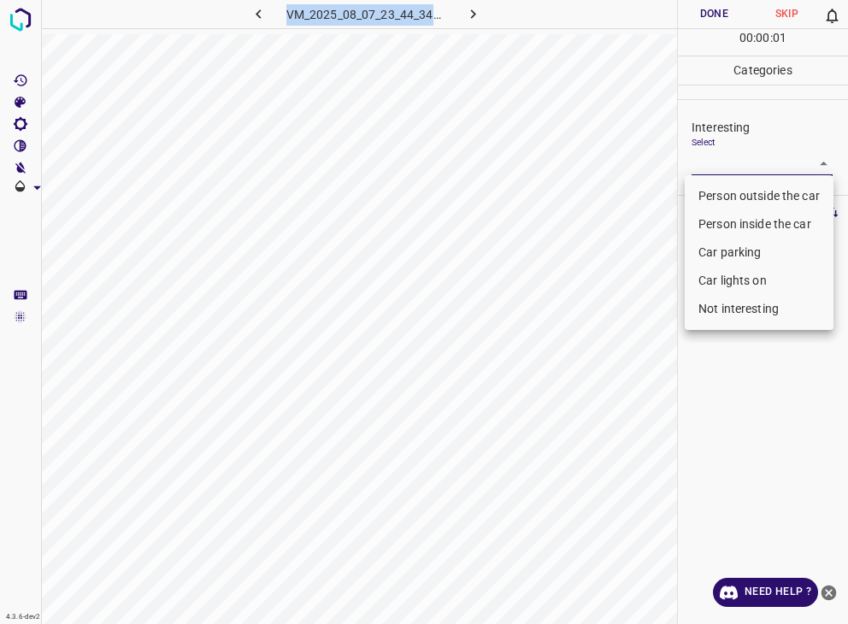
click at [752, 196] on li "Person outside the car" at bounding box center [759, 196] width 149 height 28
type input "Person outside the car"
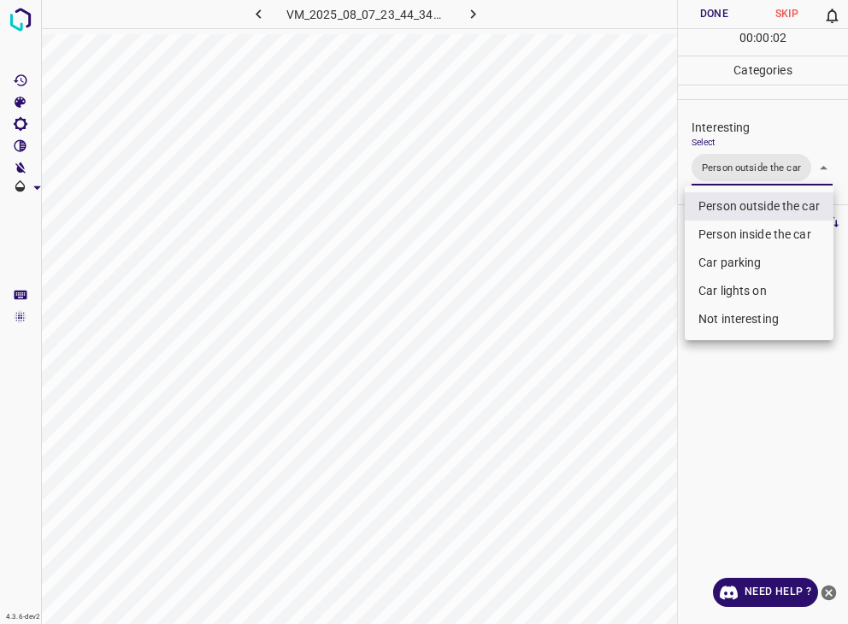
drag, startPoint x: 701, startPoint y: 7, endPoint x: 710, endPoint y: 13, distance: 10.4
click at [710, 13] on div at bounding box center [424, 312] width 848 height 624
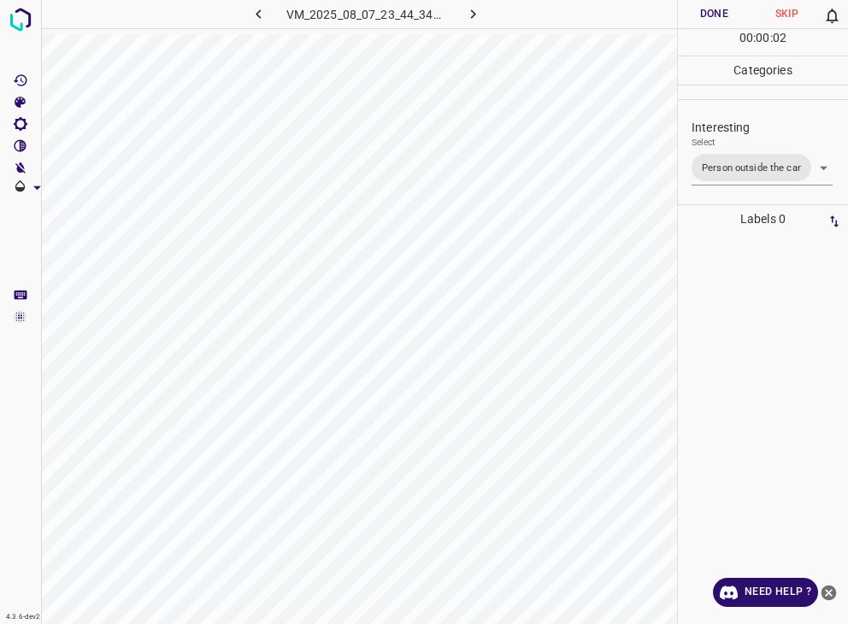
click at [711, 13] on div "Person outside the car Person inside the car Car parking Car lights on Not inte…" at bounding box center [424, 312] width 848 height 624
click at [711, 13] on button "Done" at bounding box center [714, 14] width 73 height 28
click at [711, 15] on button "Done" at bounding box center [714, 14] width 73 height 28
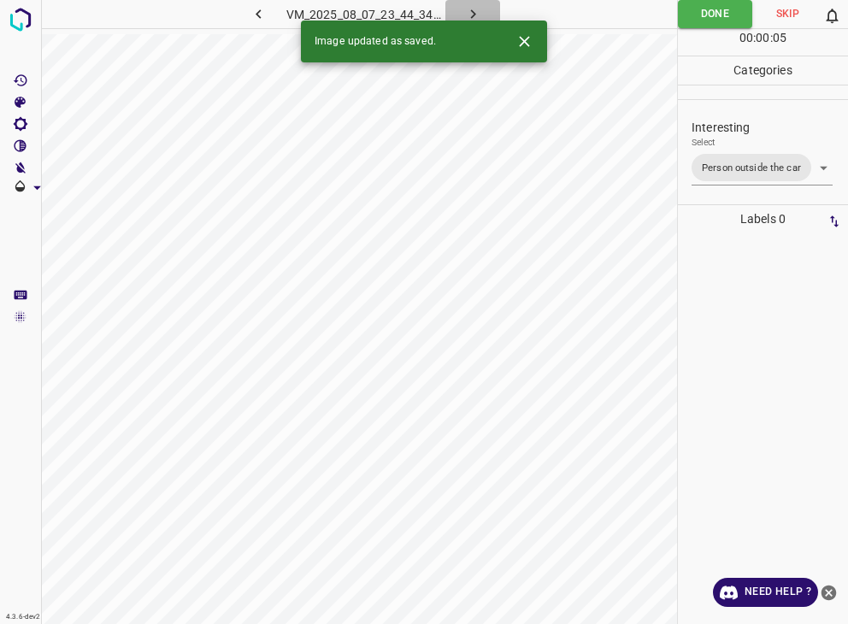
click at [469, 11] on icon "button" at bounding box center [473, 14] width 18 height 18
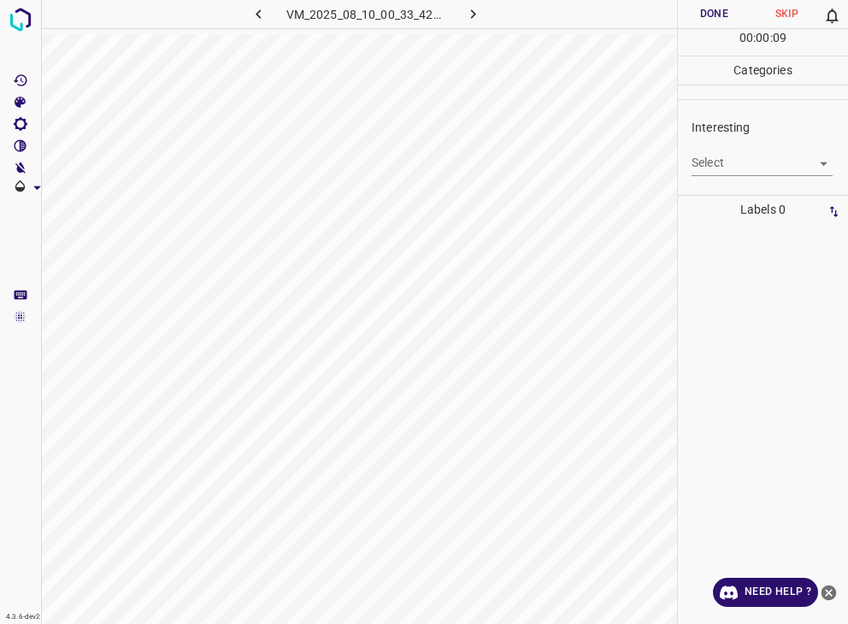
click at [716, 162] on body "4.3.6-dev2 VM_2025_08_10_00_33_42_143_03.gif Done Skip 0 00 : 00 : 09 Categorie…" at bounding box center [424, 312] width 848 height 624
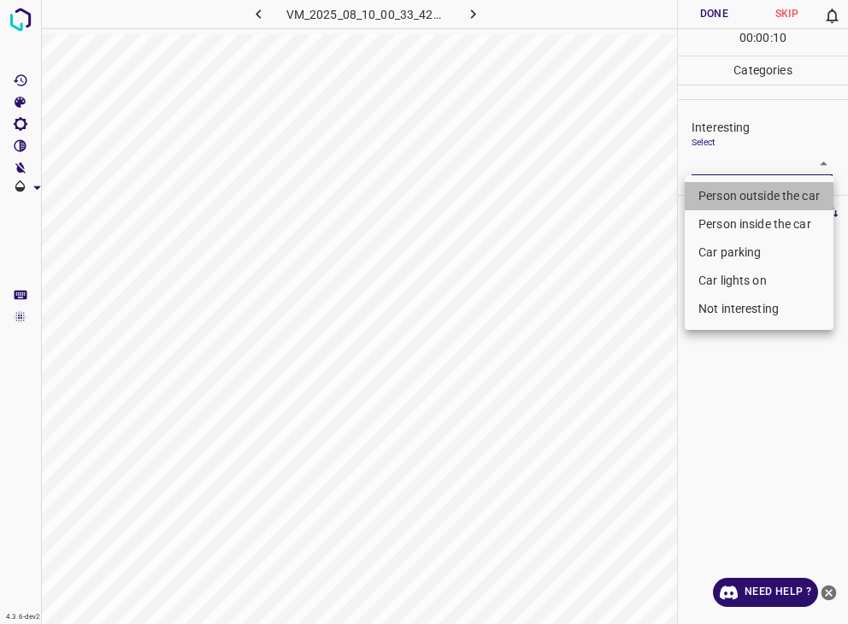
click at [709, 193] on li "Person outside the car" at bounding box center [759, 196] width 149 height 28
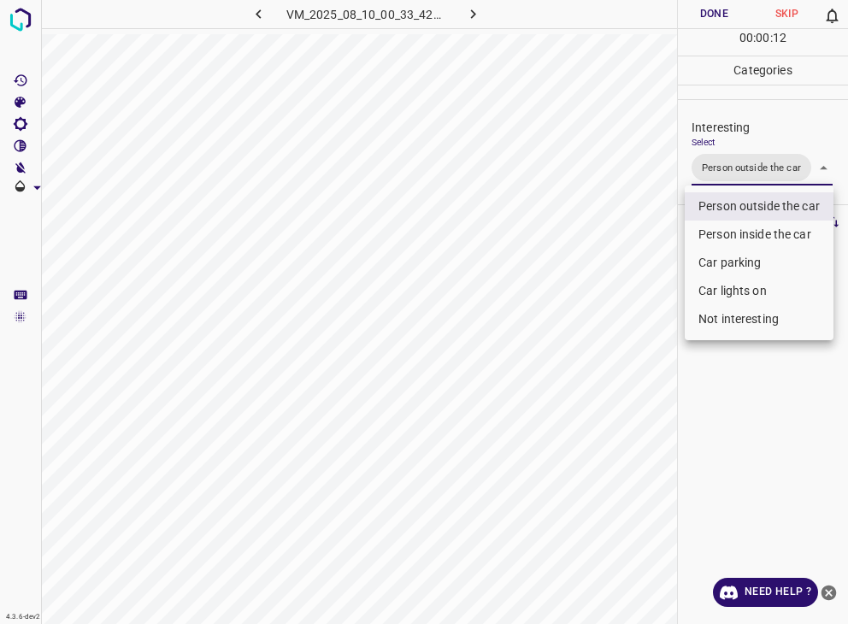
click at [761, 288] on li "Car lights on" at bounding box center [759, 291] width 149 height 28
type input "Person outside the car,Car lights on"
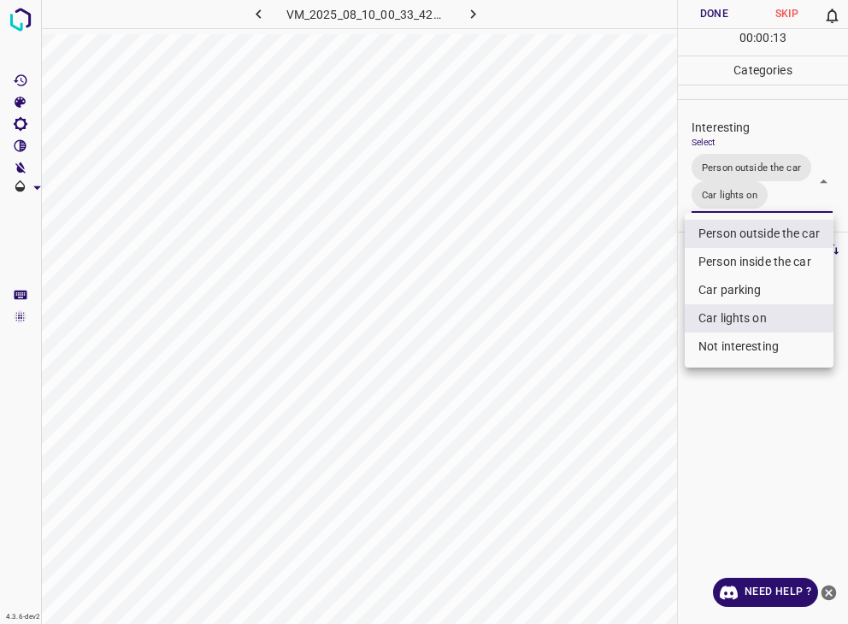
click at [717, 15] on div at bounding box center [424, 312] width 848 height 624
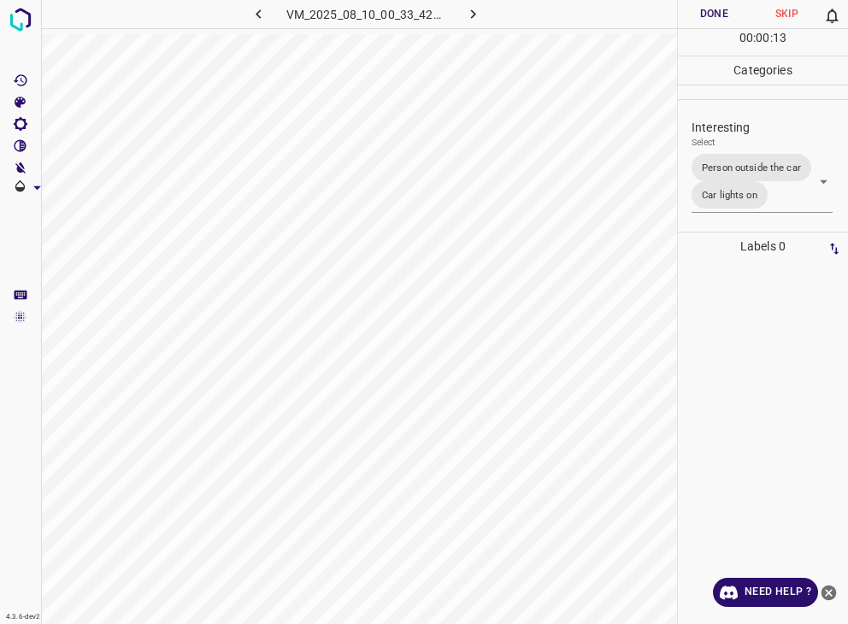
click at [717, 15] on div at bounding box center [424, 312] width 848 height 624
click at [717, 15] on button "Done" at bounding box center [714, 14] width 73 height 28
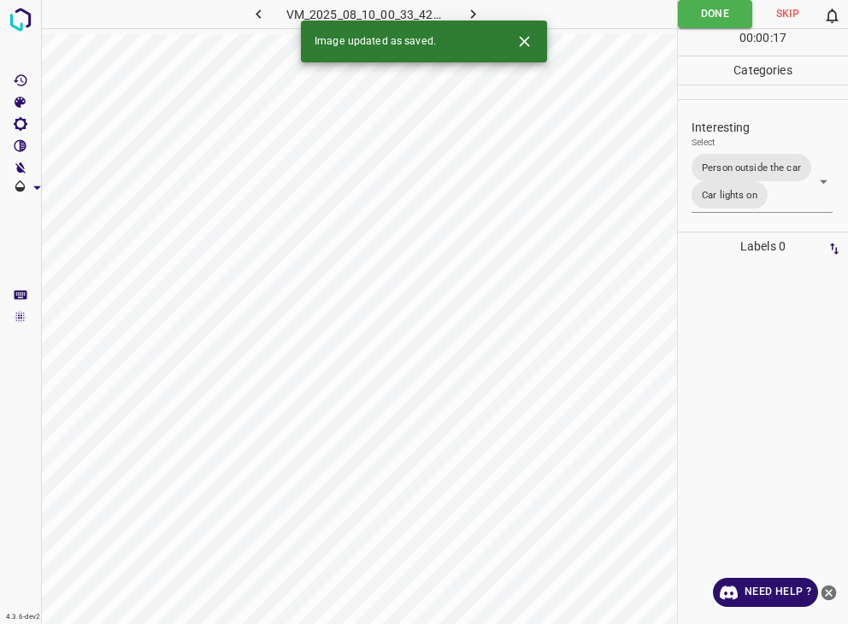
drag, startPoint x: 465, startPoint y: 11, endPoint x: 498, endPoint y: 8, distance: 33.5
click at [455, 39] on div "4.3.6-dev2 VM_2025_08_10_00_33_42_143_03.gif Done Skip 0 00 : 00 : 17 Categorie…" at bounding box center [424, 312] width 848 height 624
click at [462, 17] on button "button" at bounding box center [472, 14] width 55 height 28
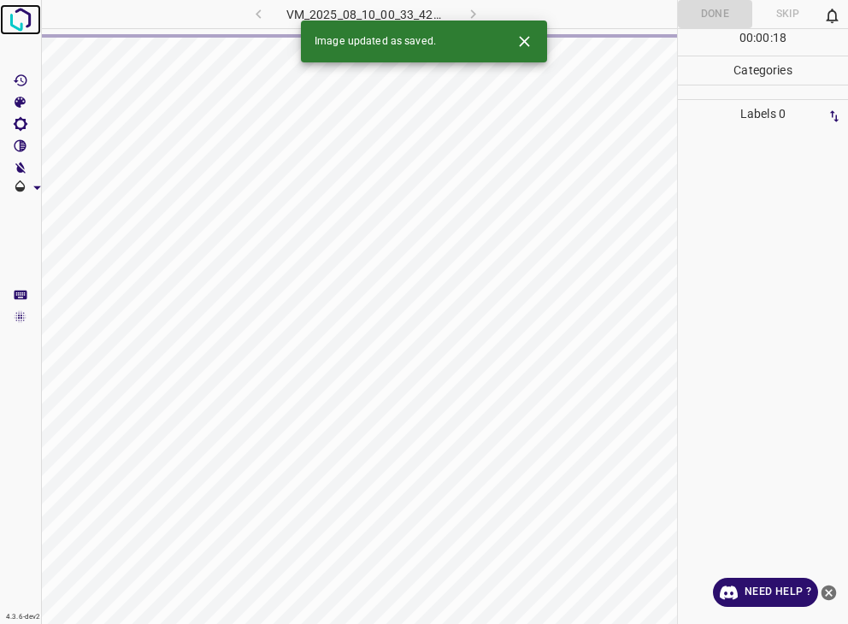
click at [7, 10] on img at bounding box center [20, 19] width 31 height 31
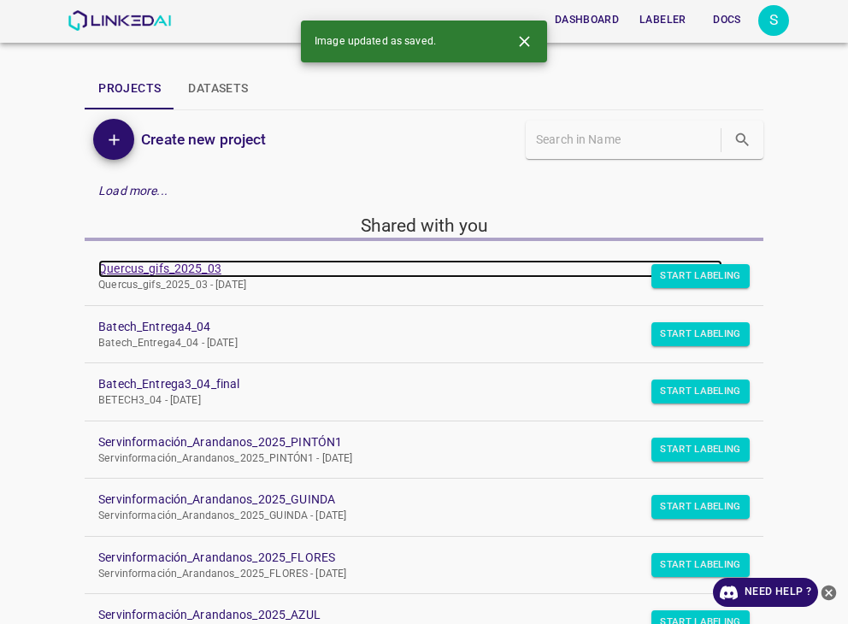
click at [178, 271] on link "Quercus_gifs_2025_03" at bounding box center [410, 269] width 624 height 18
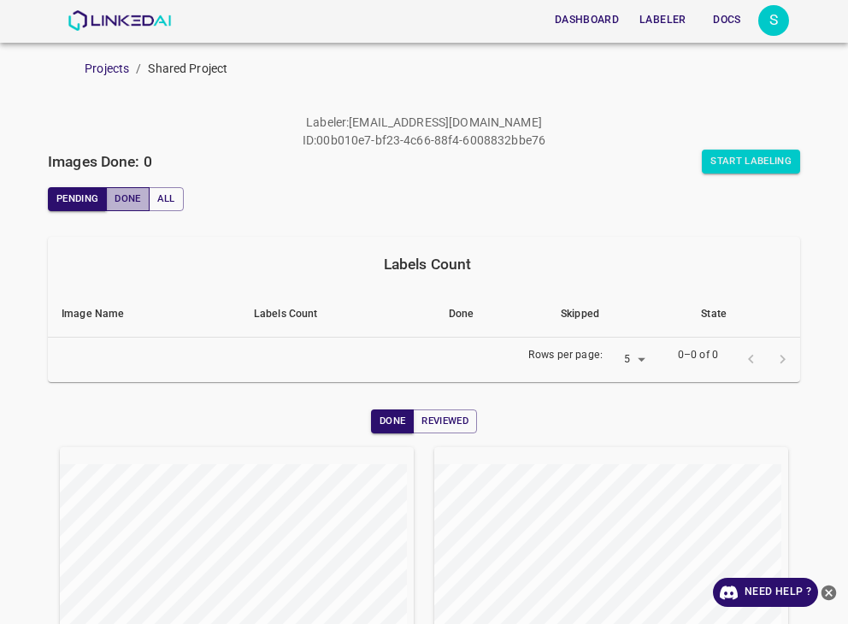
click at [131, 194] on button "Done" at bounding box center [127, 199] width 43 height 24
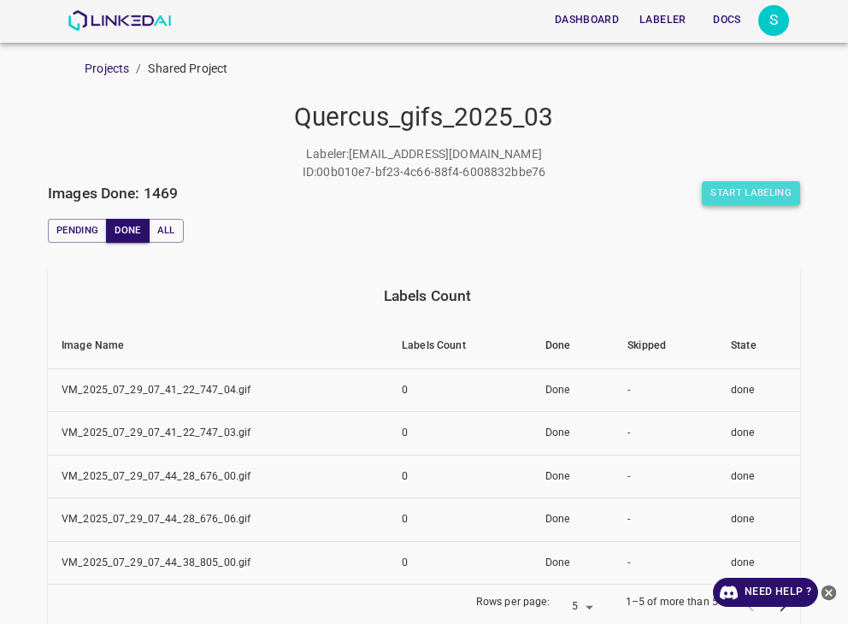
click at [719, 186] on button "Start Labeling" at bounding box center [751, 193] width 98 height 24
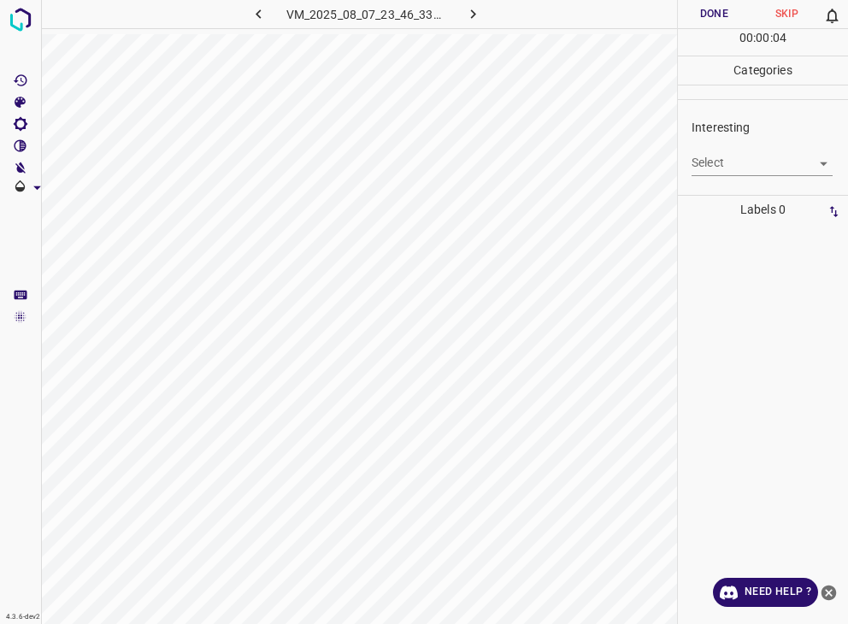
click at [752, 167] on body "4.3.6-dev2 VM_2025_08_07_23_46_33_773_03.gif Done Skip 0 00 : 00 : 04 Categorie…" at bounding box center [424, 312] width 848 height 624
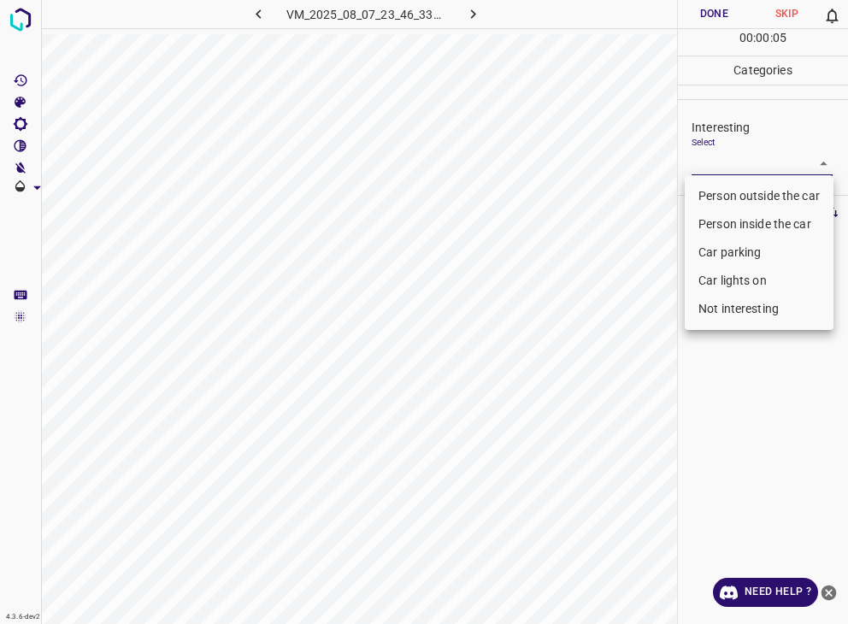
click at [736, 196] on li "Person outside the car" at bounding box center [759, 196] width 149 height 28
type input "Person outside the car"
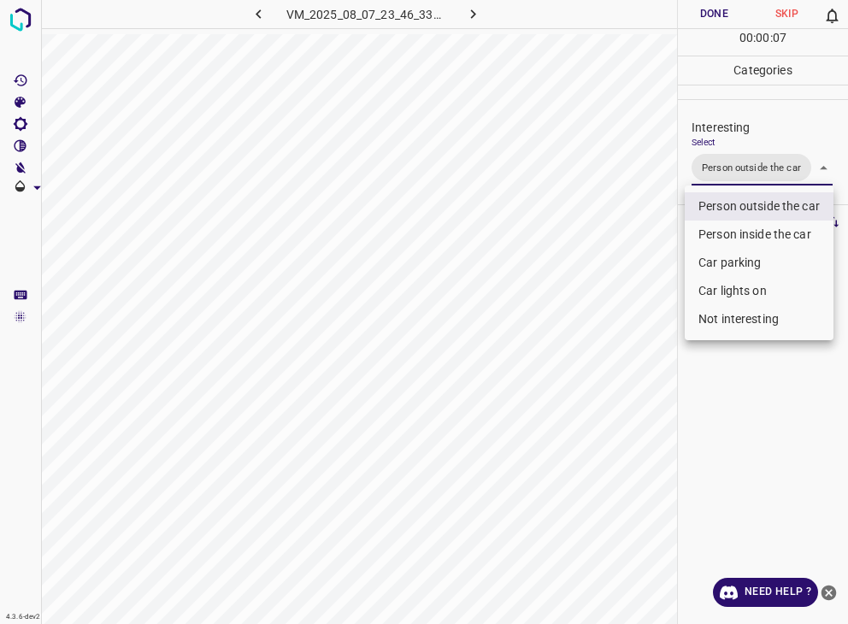
click at [711, 15] on div at bounding box center [424, 312] width 848 height 624
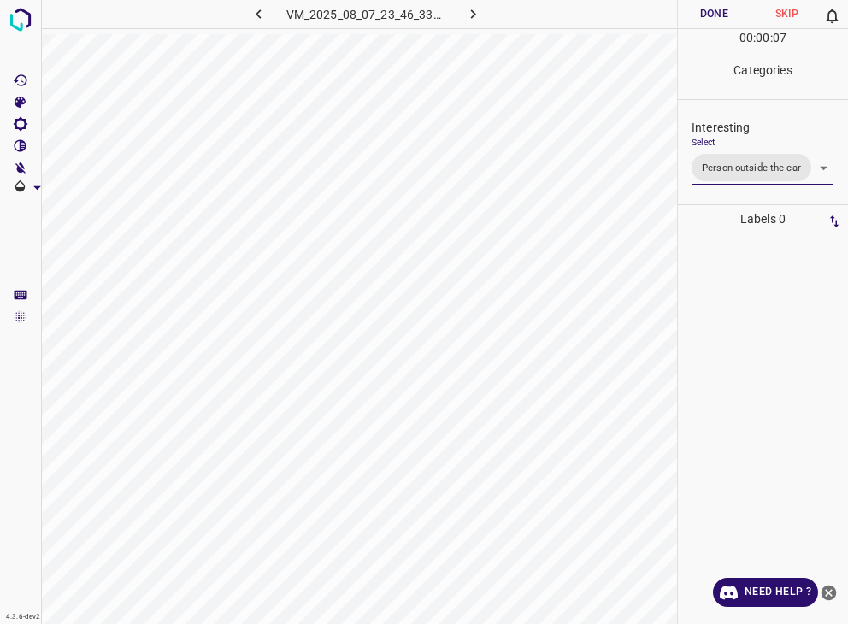
click at [711, 15] on div at bounding box center [424, 312] width 848 height 624
click at [711, 15] on button "Done" at bounding box center [714, 14] width 73 height 28
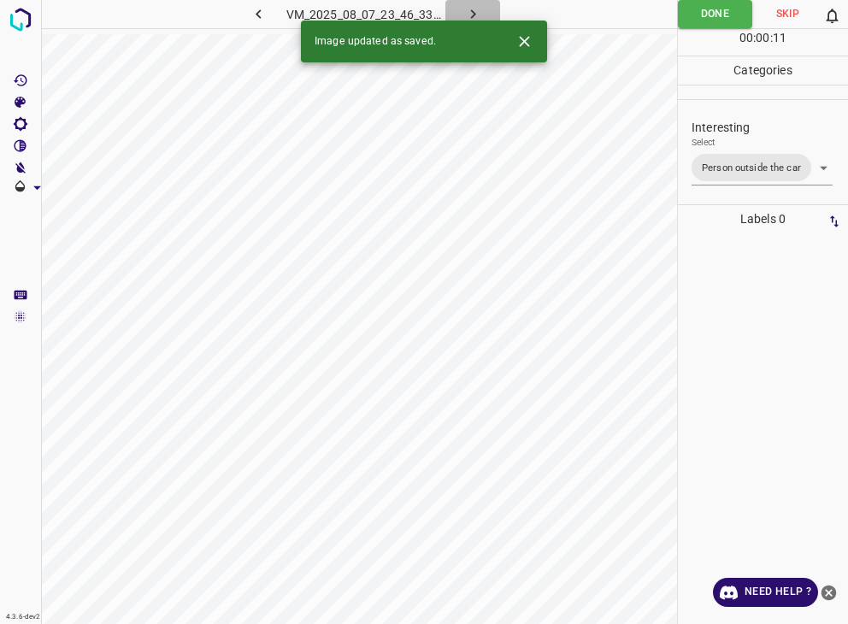
click at [465, 15] on icon "button" at bounding box center [473, 14] width 18 height 18
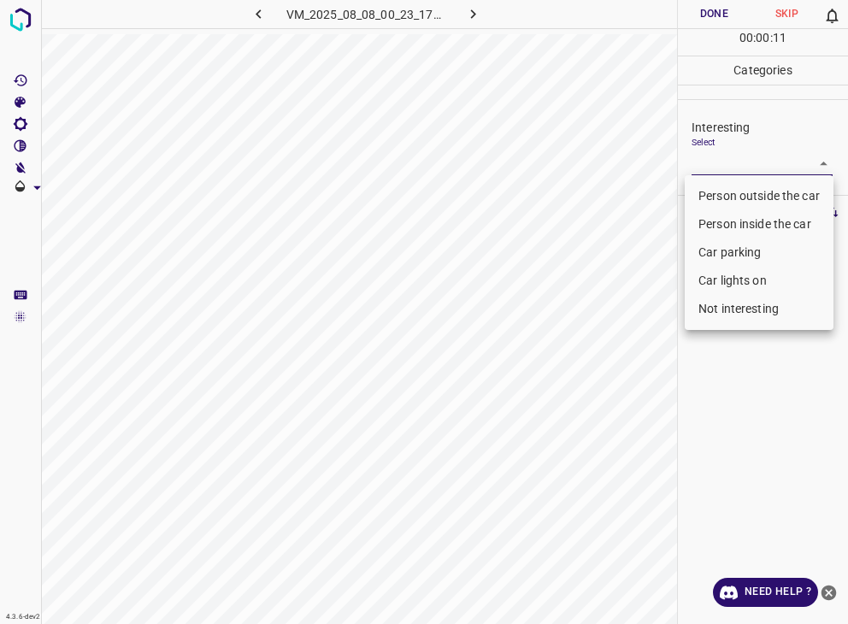
click at [763, 159] on body "4.3.6-dev2 VM_2025_08_08_00_23_17_807_10.gif Done Skip 0 00 : 00 : 11 Categorie…" at bounding box center [424, 312] width 848 height 624
click at [725, 326] on ul "Person outside the car Person inside the car Car parking Car lights on Not inte…" at bounding box center [759, 252] width 149 height 155
click at [727, 308] on li "Not interesting" at bounding box center [759, 309] width 149 height 28
type input "Not interesting"
click at [727, 308] on li "Not interesting" at bounding box center [759, 309] width 149 height 28
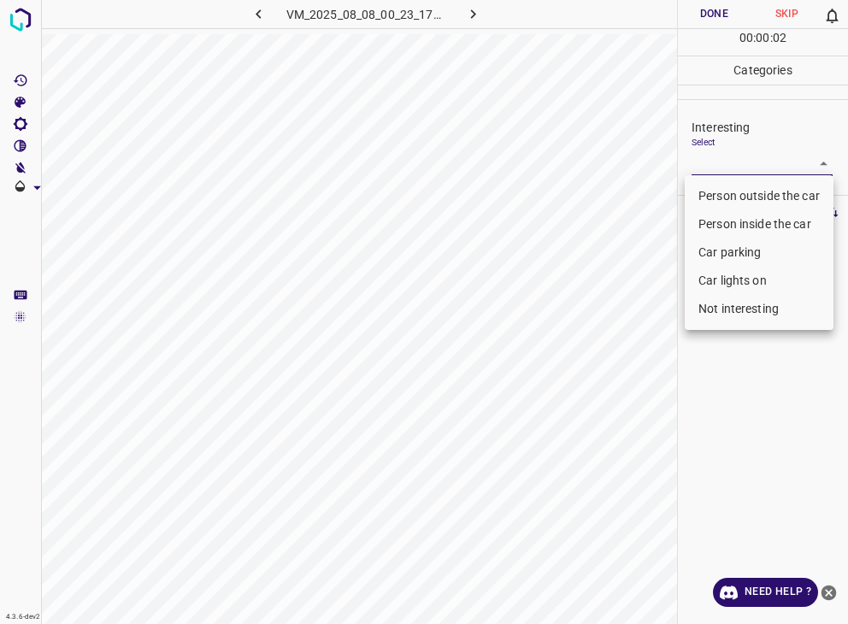
click at [712, 5] on div at bounding box center [424, 312] width 848 height 624
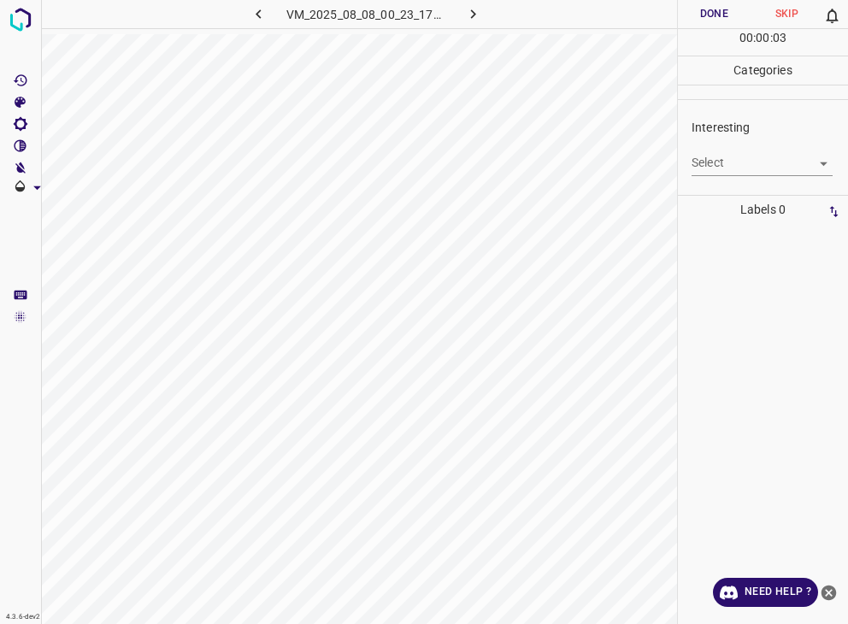
click at [712, 5] on div at bounding box center [424, 312] width 848 height 624
click at [718, 8] on button "Done" at bounding box center [714, 14] width 73 height 28
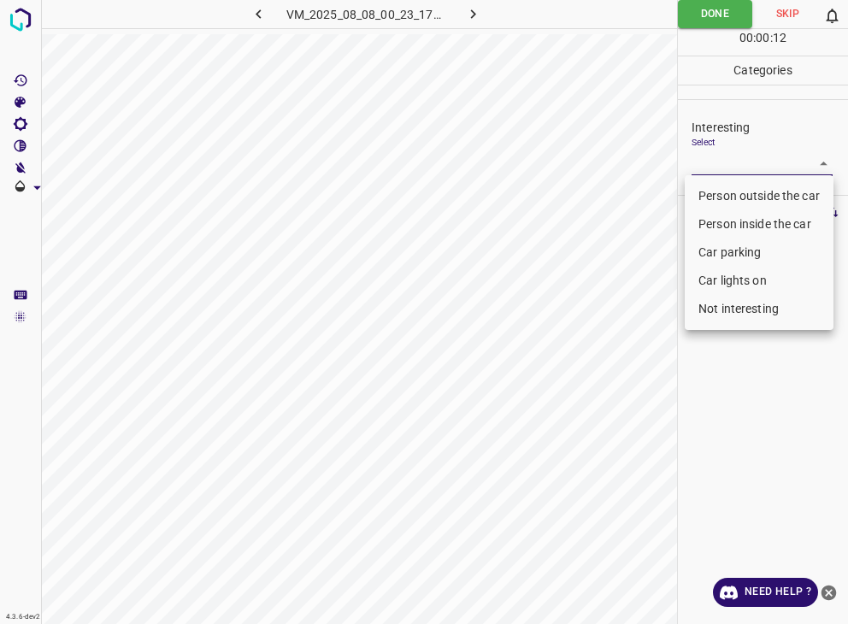
click at [734, 170] on body "4.3.6-dev2 VM_2025_08_08_00_23_17_807_10.gif Done Skip 0 00 : 00 : 12 Categorie…" at bounding box center [424, 312] width 848 height 624
click at [747, 308] on li "Not interesting" at bounding box center [759, 309] width 149 height 28
type input "Not interesting"
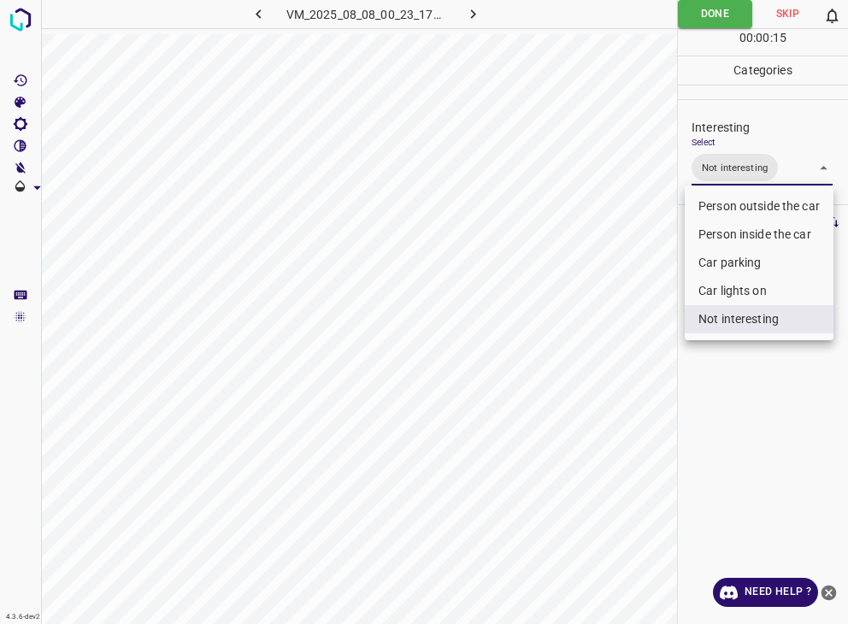
click at [705, 19] on div at bounding box center [424, 312] width 848 height 624
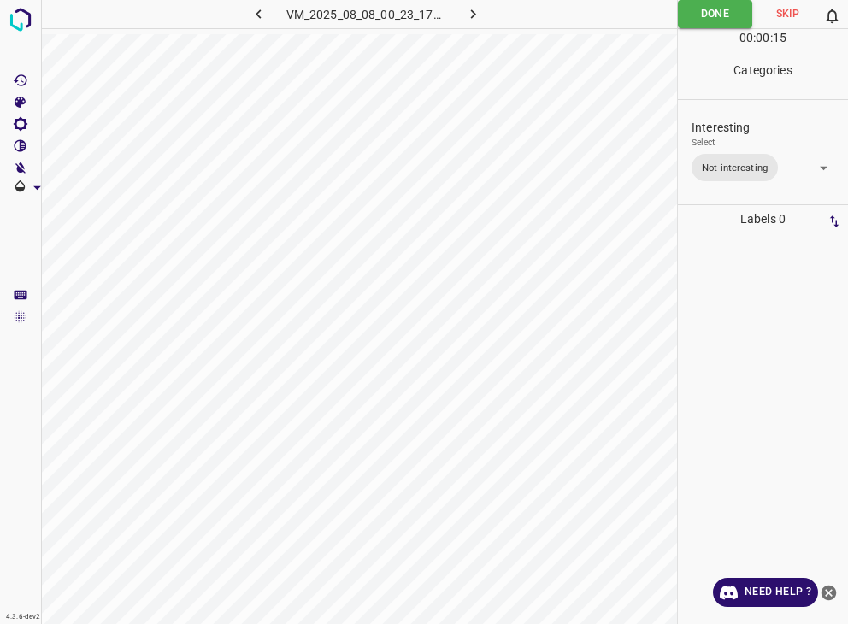
click at [704, 19] on div at bounding box center [424, 312] width 848 height 624
click at [704, 19] on button "Done" at bounding box center [715, 14] width 74 height 28
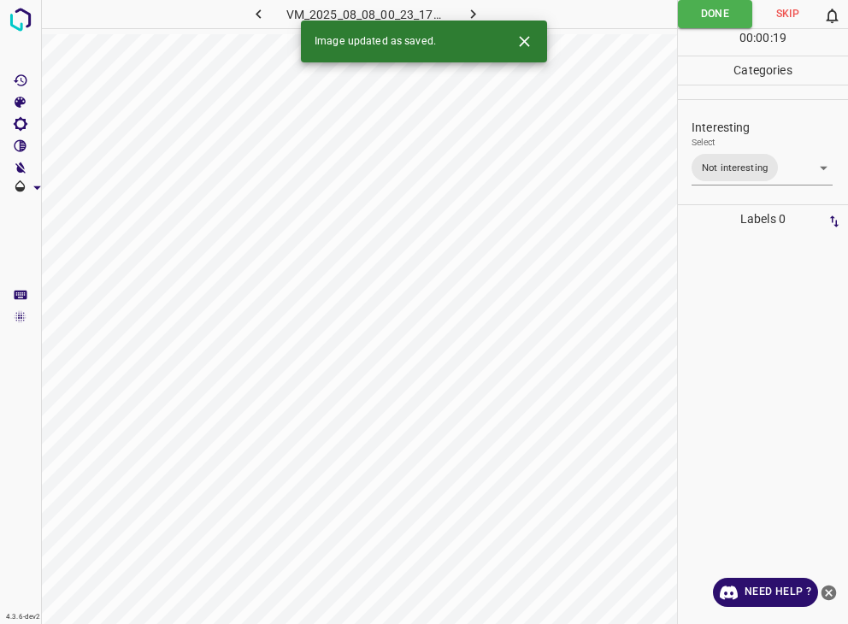
click at [479, 10] on icon "button" at bounding box center [473, 14] width 18 height 18
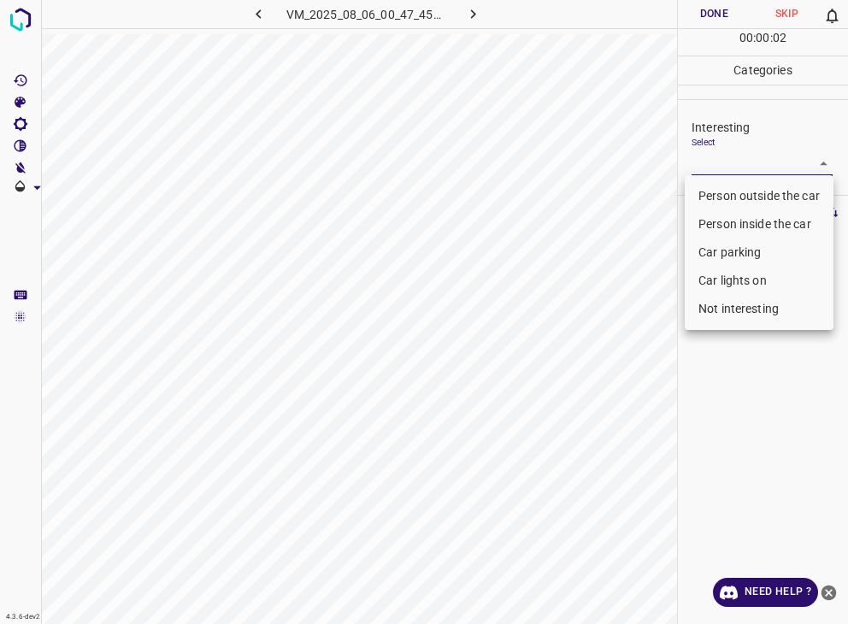
click at [738, 162] on body "4.3.6-dev2 VM_2025_08_06_00_47_45_158_05.gif Done Skip 0 00 : 00 : 02 Categorie…" at bounding box center [424, 312] width 848 height 624
click at [740, 196] on li "Person outside the car" at bounding box center [759, 196] width 149 height 28
type input "Person outside the car"
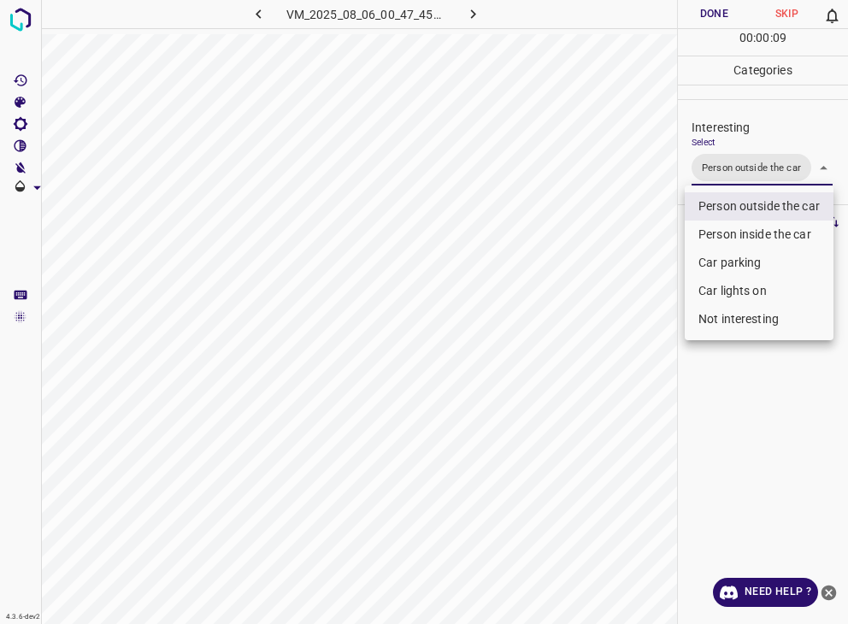
click at [720, 12] on div at bounding box center [424, 312] width 848 height 624
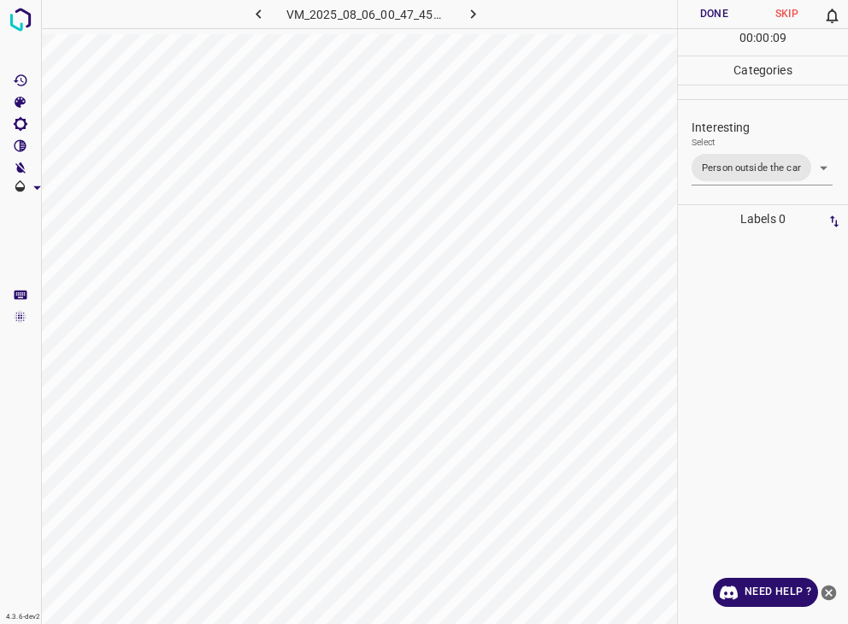
click at [720, 12] on div "Person outside the car Person inside the car Car parking Car lights on Not inte…" at bounding box center [424, 312] width 848 height 624
click at [720, 12] on button "Done" at bounding box center [714, 14] width 73 height 28
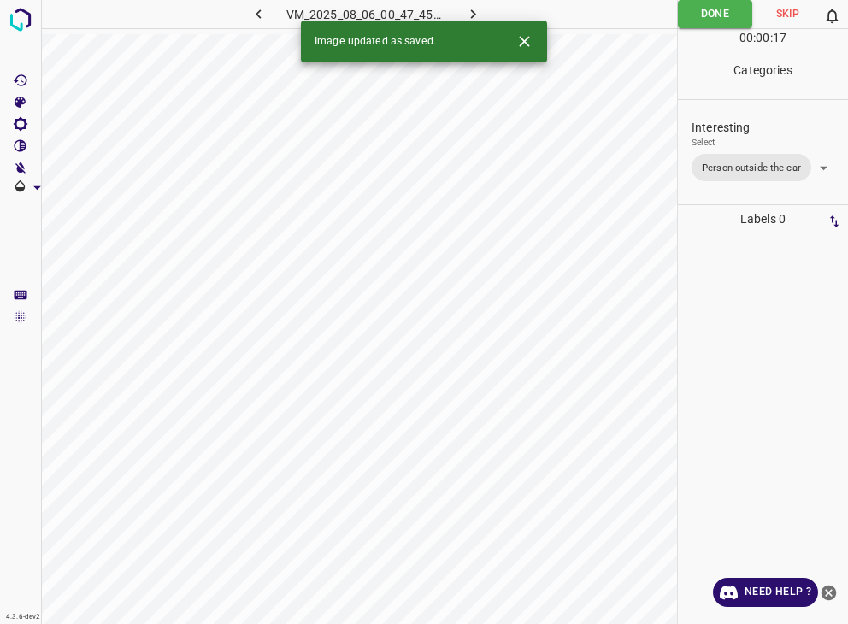
click at [469, 15] on icon "button" at bounding box center [473, 14] width 18 height 18
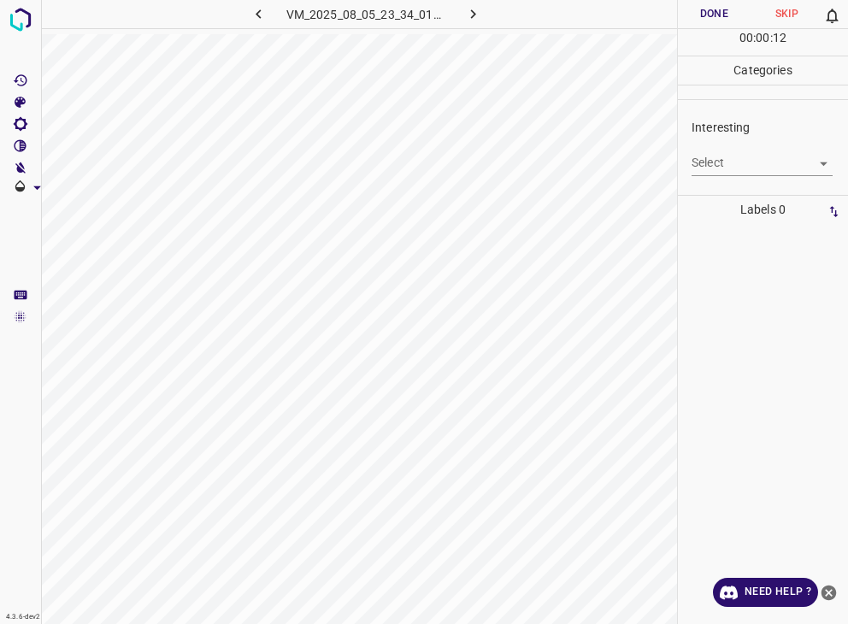
click at [723, 168] on body "4.3.6-dev2 VM_2025_08_05_23_34_01_418_11.gif Done Skip 0 00 : 00 : 12 Categorie…" at bounding box center [424, 312] width 848 height 624
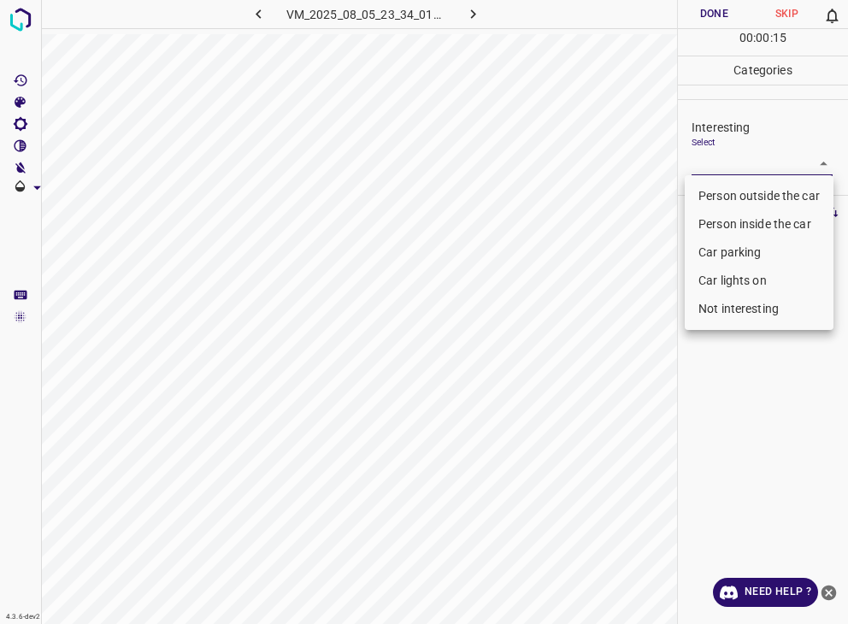
click at [734, 274] on li "Car lights on" at bounding box center [759, 281] width 149 height 28
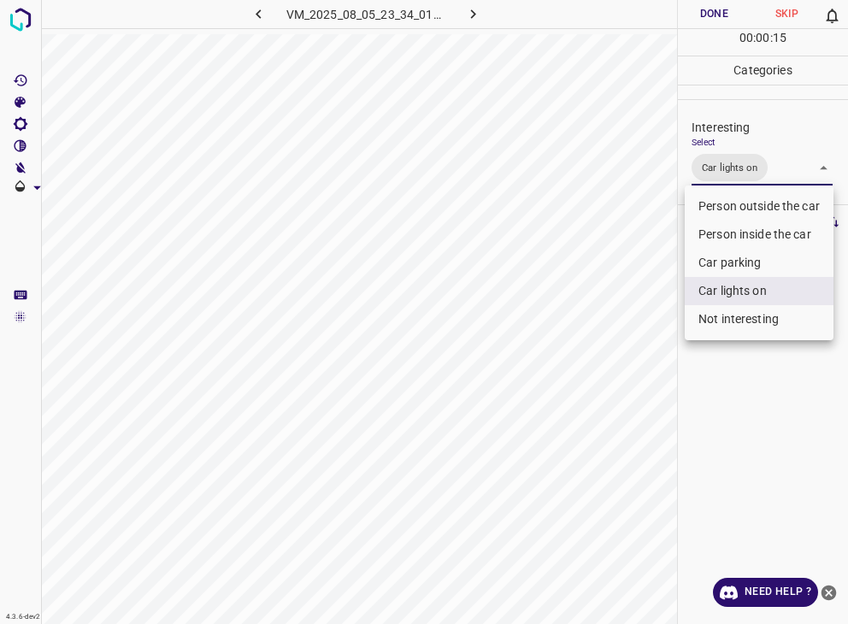
click at [735, 240] on li "Person inside the car" at bounding box center [759, 235] width 149 height 28
type input "Car lights on,Person inside the car"
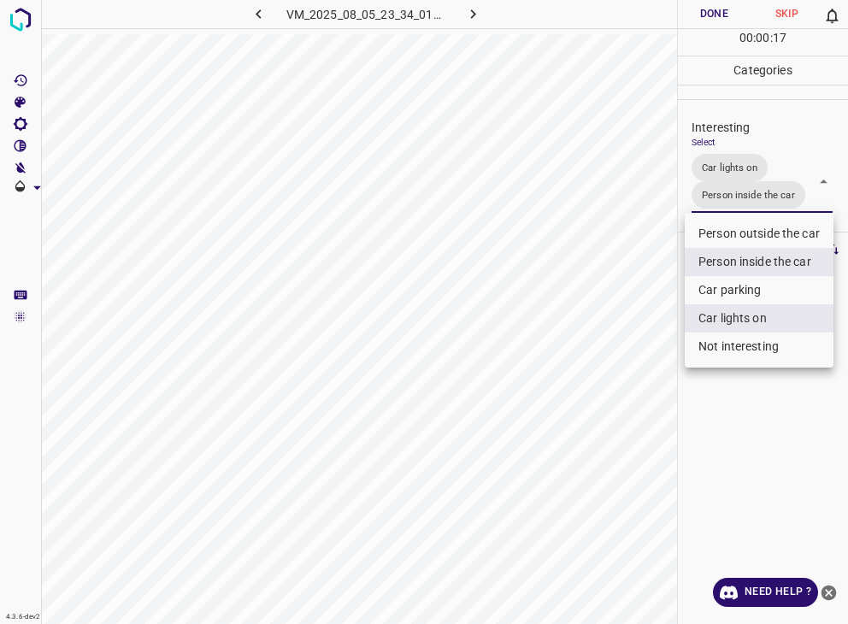
click at [715, 8] on div at bounding box center [424, 312] width 848 height 624
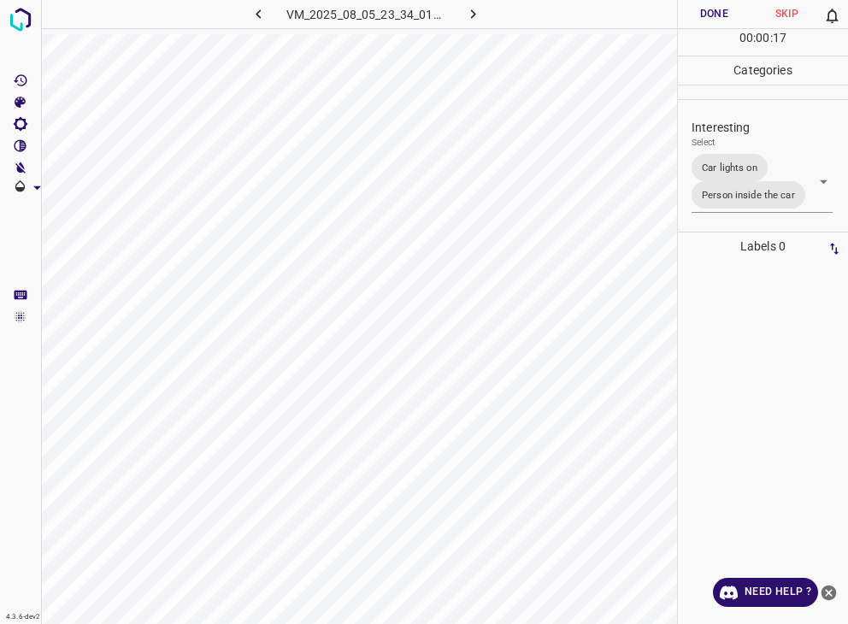
click at [715, 8] on button "Done" at bounding box center [714, 14] width 73 height 28
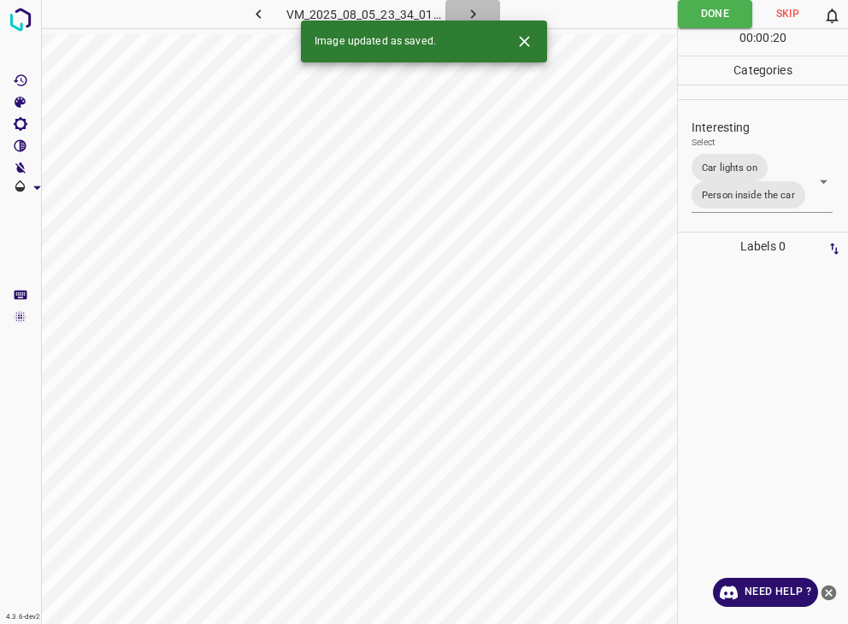
click at [471, 15] on icon "button" at bounding box center [473, 14] width 18 height 18
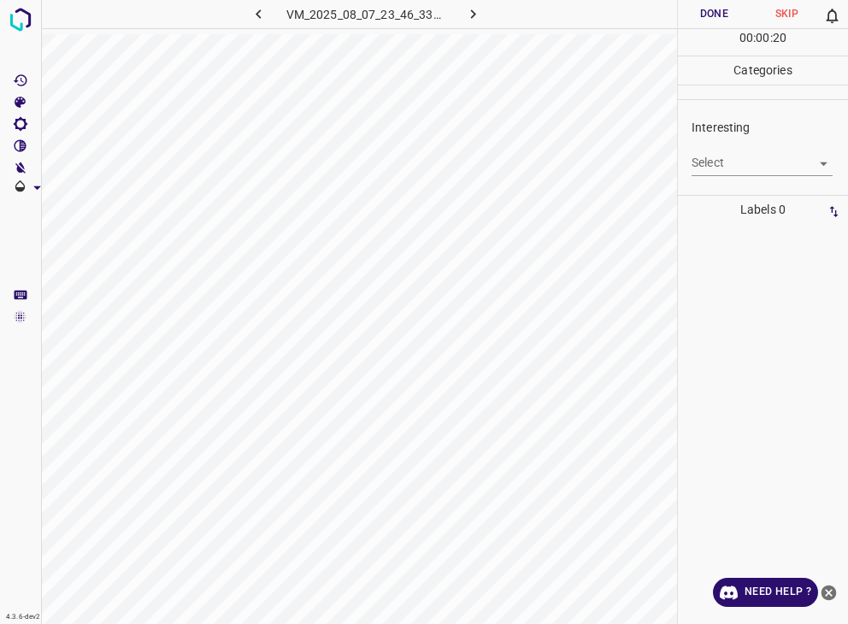
click at [726, 172] on body "4.3.6-dev2 VM_2025_08_07_23_46_33_773_04.gif Done Skip 0 00 : 00 : 20 Categorie…" at bounding box center [424, 312] width 848 height 624
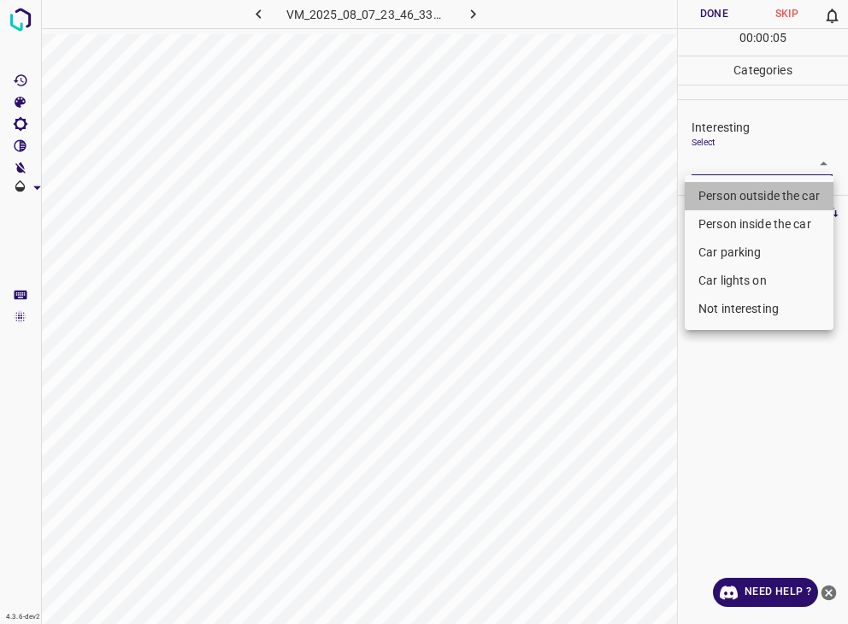
click at [752, 200] on li "Person outside the car" at bounding box center [759, 196] width 149 height 28
type input "Person outside the car"
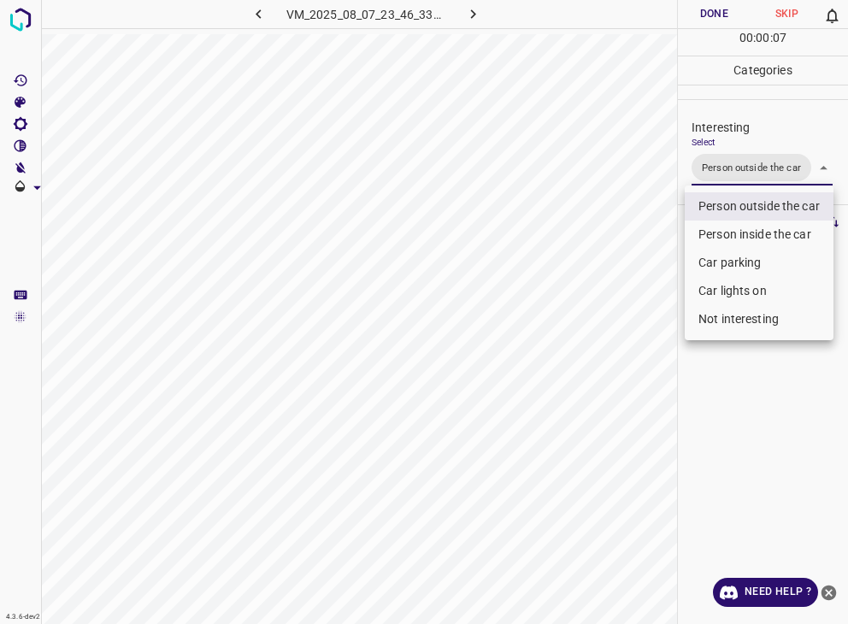
click at [718, 17] on div at bounding box center [424, 312] width 848 height 624
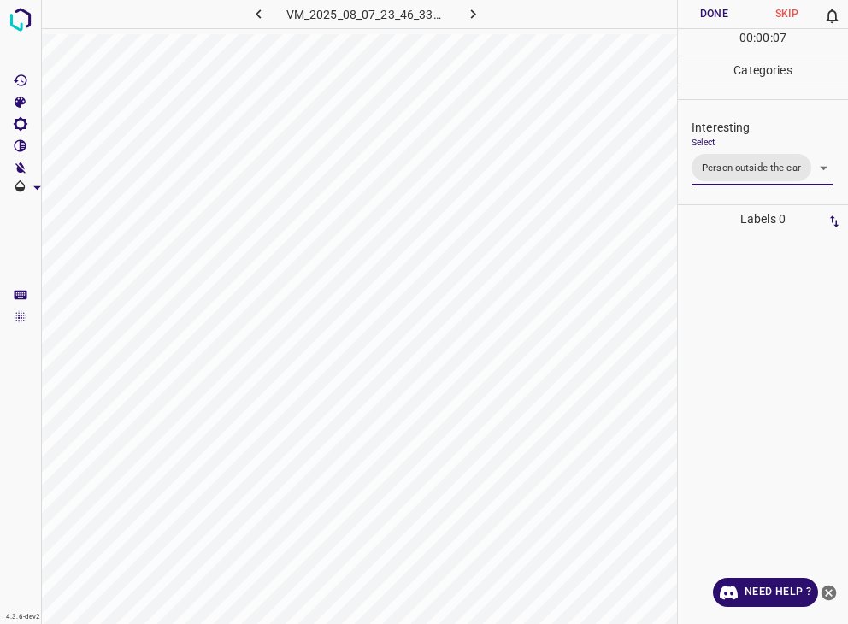
click at [718, 17] on div "Person outside the car Person inside the car Car parking Car lights on Not inte…" at bounding box center [424, 312] width 848 height 624
click at [715, 15] on button "Done" at bounding box center [714, 14] width 73 height 28
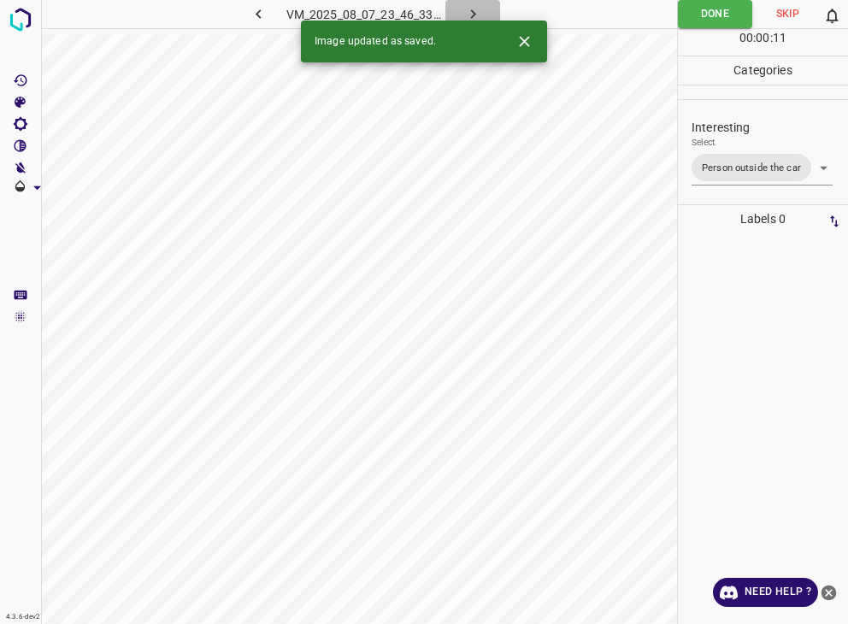
click at [479, 5] on icon "button" at bounding box center [473, 14] width 18 height 18
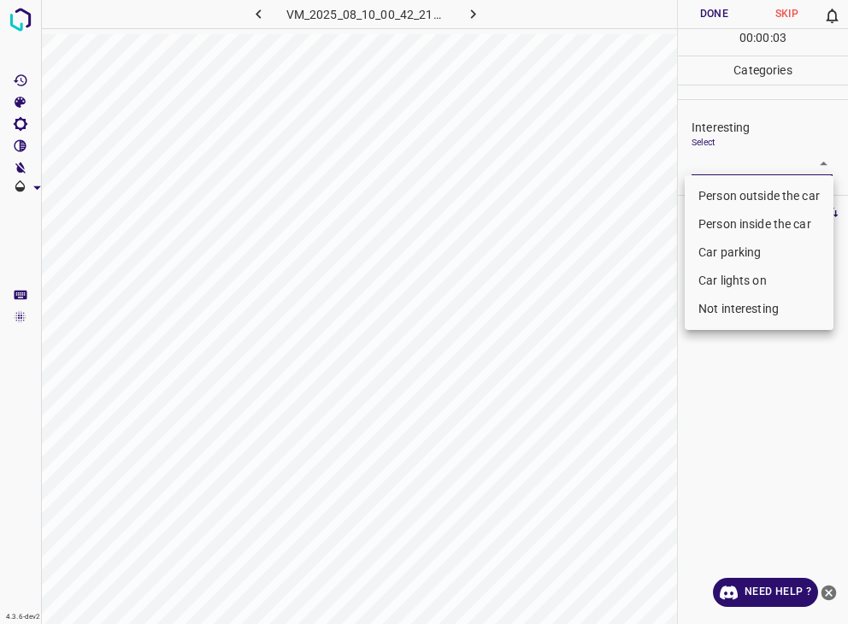
click at [722, 162] on body "4.3.6-dev2 VM_2025_08_10_00_42_21_268_09.gif Done Skip 0 00 : 00 : 03 Categorie…" at bounding box center [424, 312] width 848 height 624
click at [724, 204] on li "Person outside the car" at bounding box center [759, 196] width 149 height 28
type input "Person outside the car"
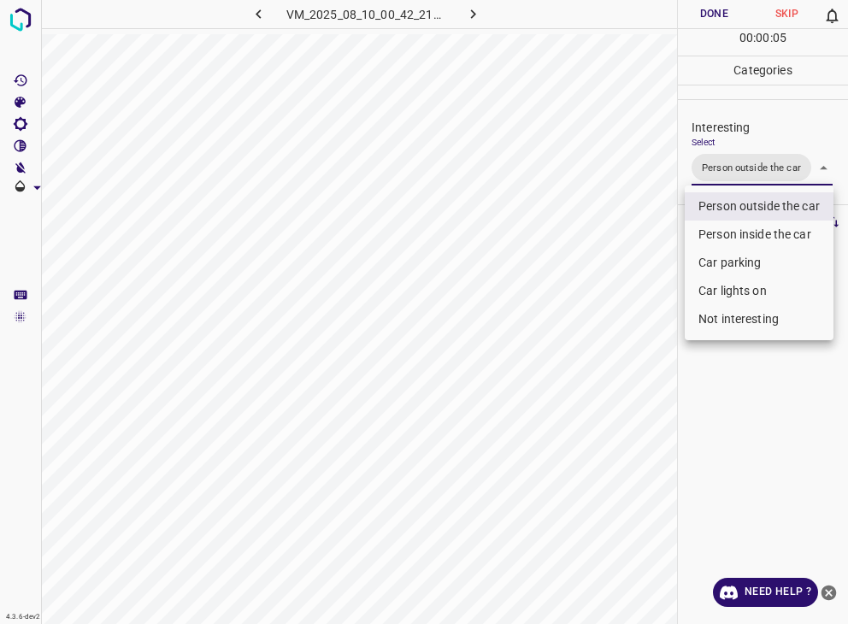
click at [726, 21] on div at bounding box center [424, 312] width 848 height 624
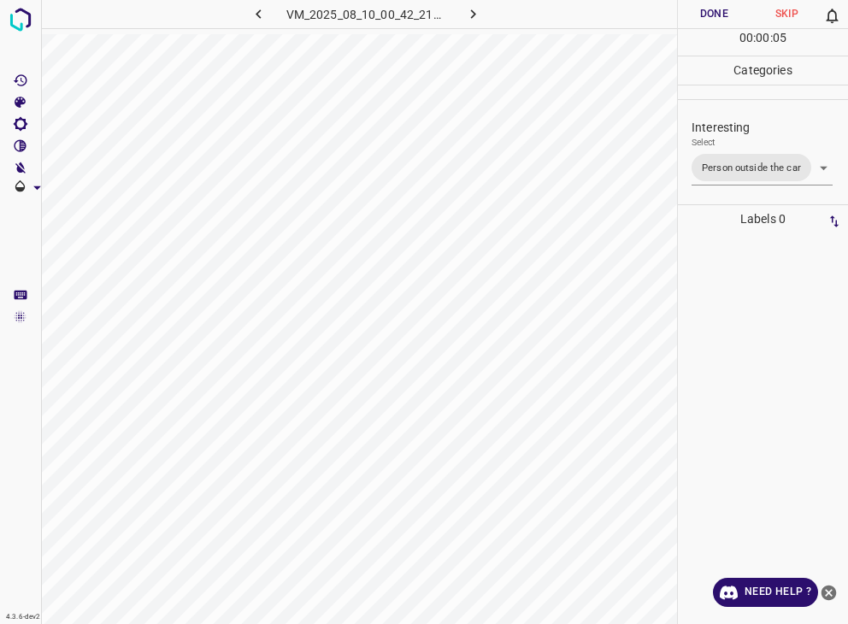
click at [718, 10] on div "Person outside the car Person inside the car Car parking Car lights on Not inte…" at bounding box center [424, 312] width 848 height 624
click at [718, 10] on button "Done" at bounding box center [714, 14] width 73 height 28
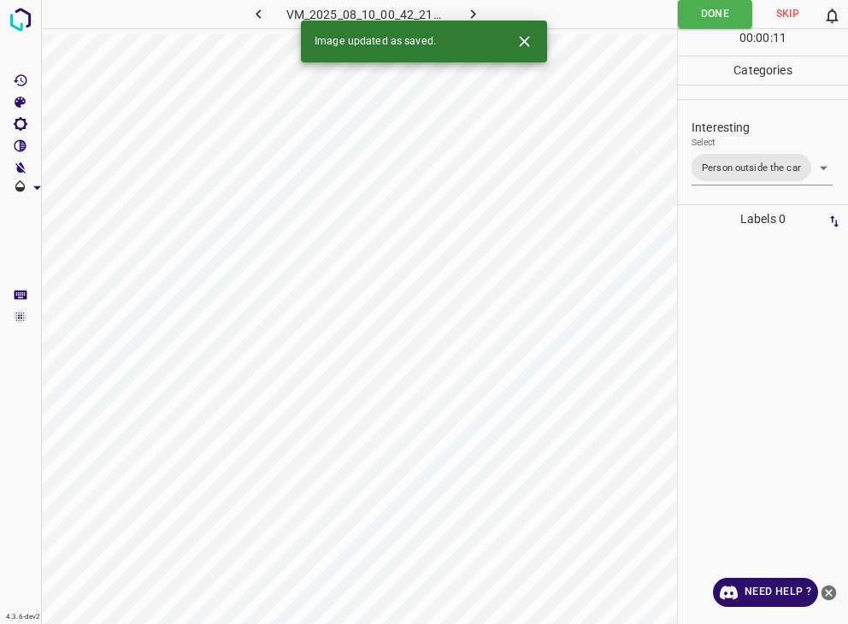
click at [476, 19] on icon "button" at bounding box center [473, 14] width 18 height 18
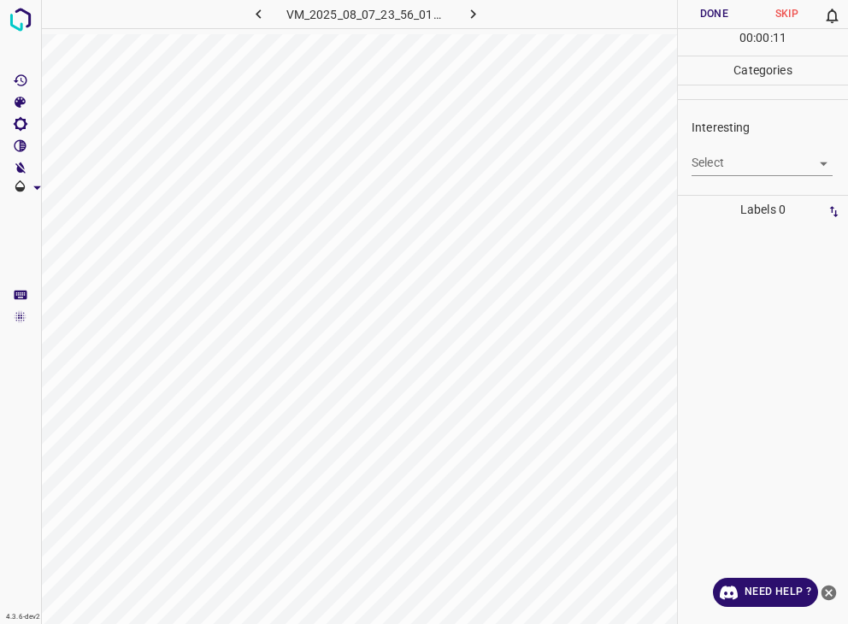
click at [726, 150] on body "4.3.6-dev2 VM_2025_08_07_23_56_01_619_02.gif Done Skip 0 00 : 00 : 11 Categorie…" at bounding box center [424, 312] width 848 height 624
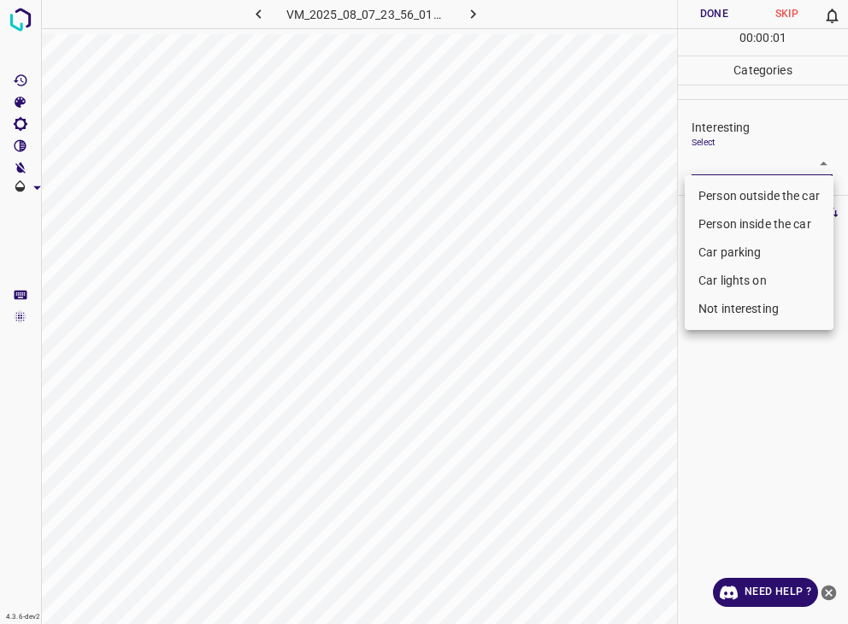
click at [739, 186] on li "Person outside the car" at bounding box center [759, 196] width 149 height 28
type input "Person outside the car"
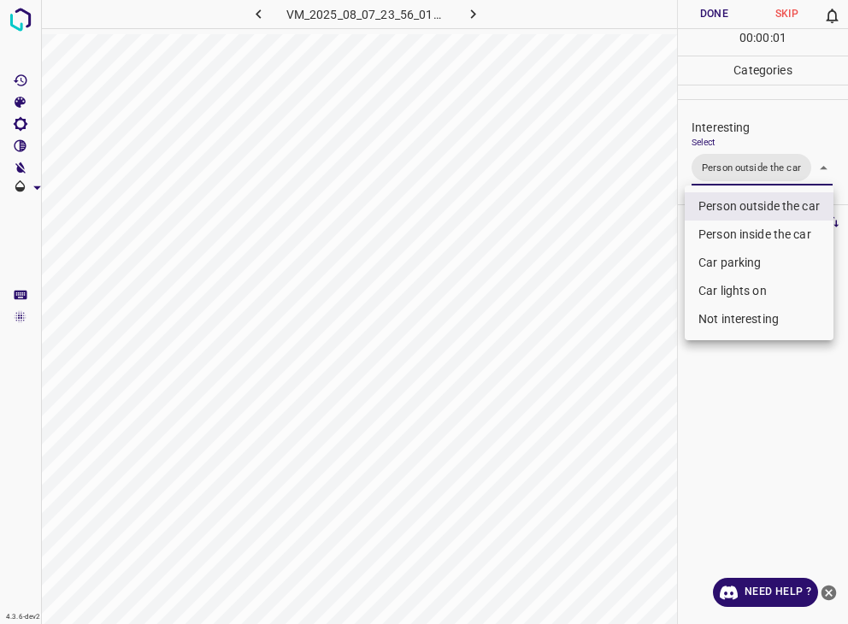
click at [710, 8] on div at bounding box center [424, 312] width 848 height 624
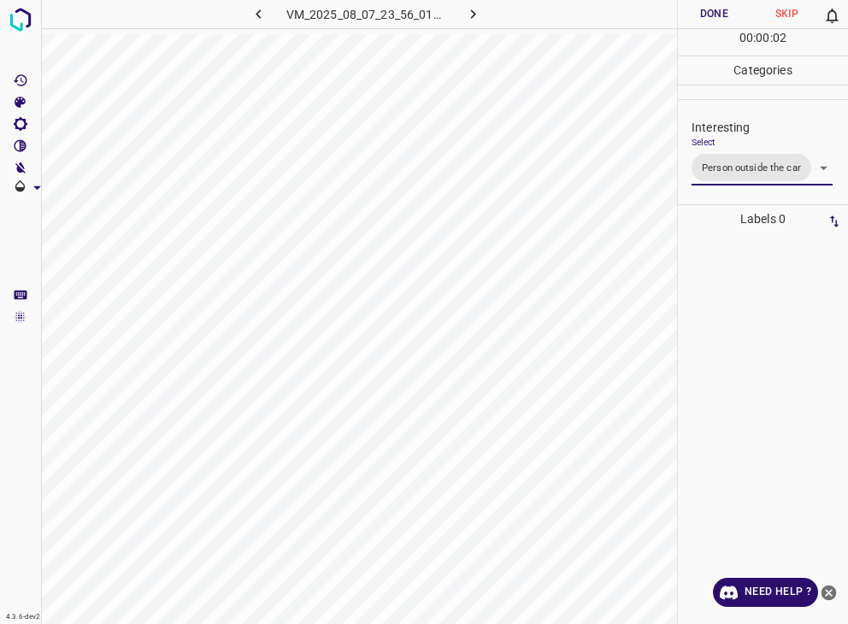
click at [710, 8] on div at bounding box center [424, 312] width 848 height 624
click at [715, 8] on button "Done" at bounding box center [714, 14] width 73 height 28
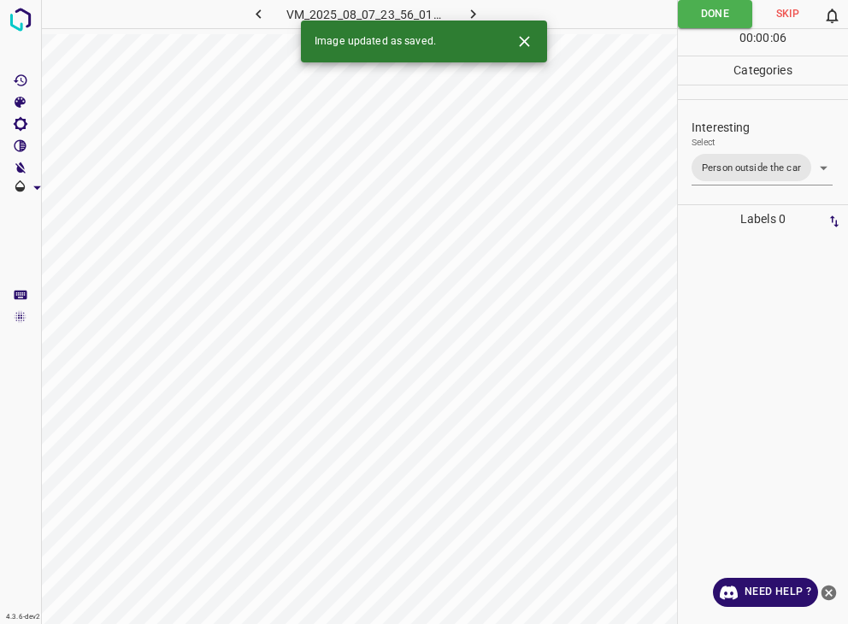
click at [475, 15] on icon "button" at bounding box center [472, 13] width 5 height 9
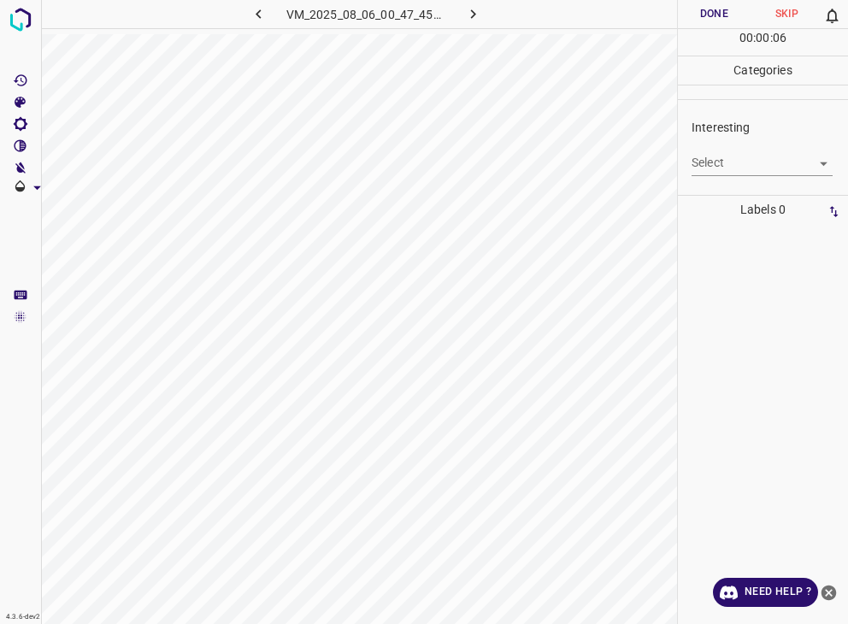
click at [253, 15] on icon "button" at bounding box center [259, 14] width 18 height 18
click at [472, 11] on icon "button" at bounding box center [472, 13] width 5 height 9
click at [786, 165] on body "4.3.6-dev2 VM_2025_08_06_00_47_45_158_03.gif Done Skip 0 00 : 00 : 01 Categorie…" at bounding box center [424, 312] width 848 height 624
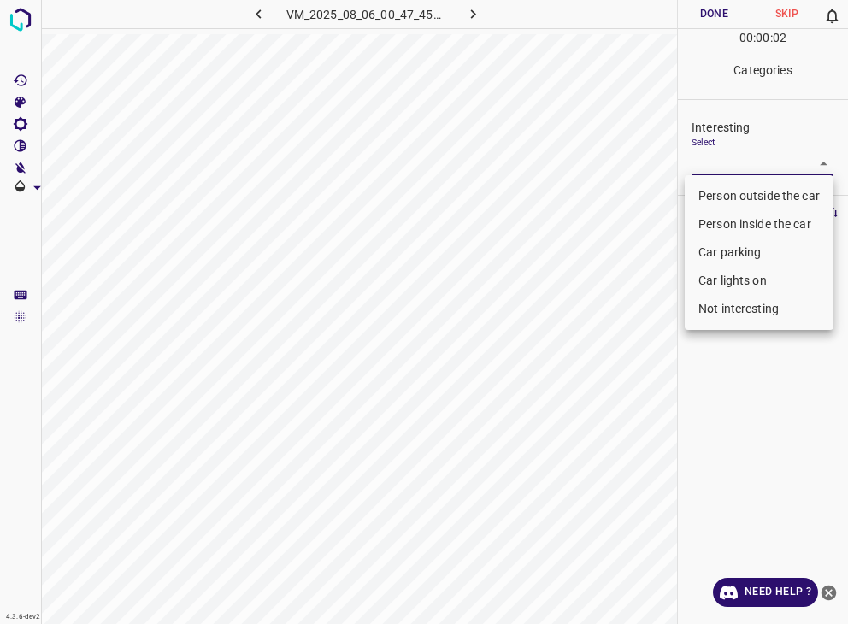
click at [773, 200] on li "Person outside the car" at bounding box center [759, 196] width 149 height 28
type input "Person outside the car"
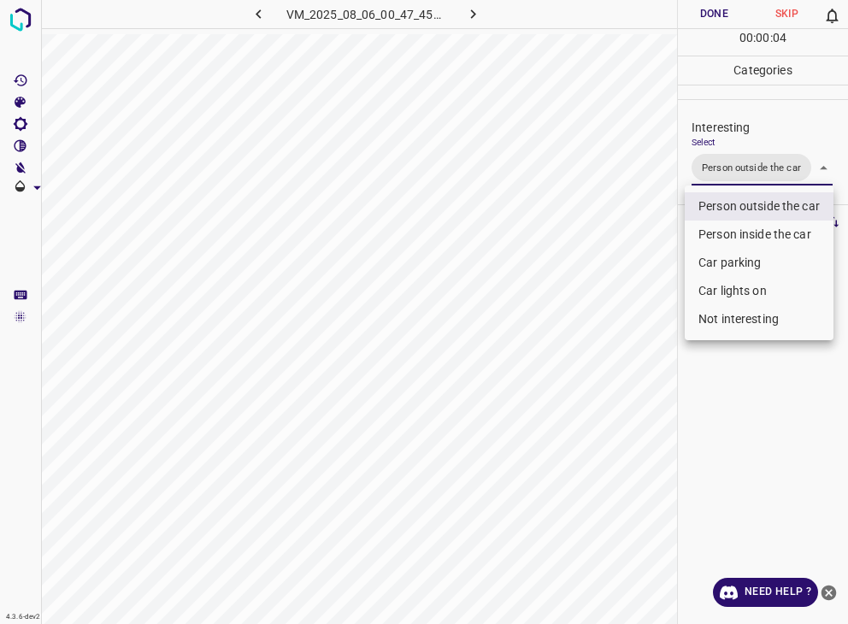
click at [709, 11] on div at bounding box center [424, 312] width 848 height 624
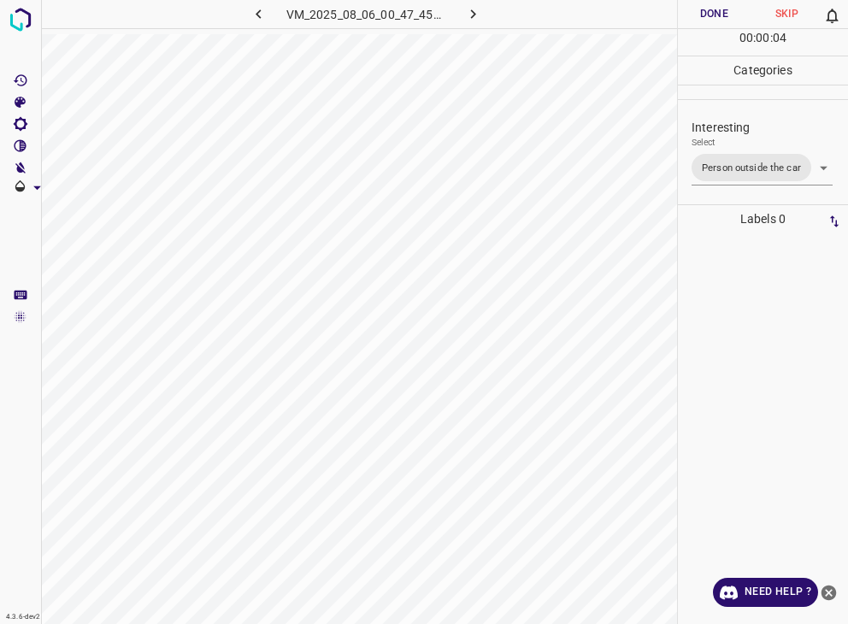
click at [709, 11] on div at bounding box center [424, 312] width 848 height 624
click at [486, 12] on button "button" at bounding box center [472, 14] width 55 height 28
click at [746, 163] on body "4.3.6-dev2 VM_2025_08_07_23_20_26_274_01.gif Done Skip 0 00 : 00 : 01 Categorie…" at bounding box center [424, 312] width 848 height 624
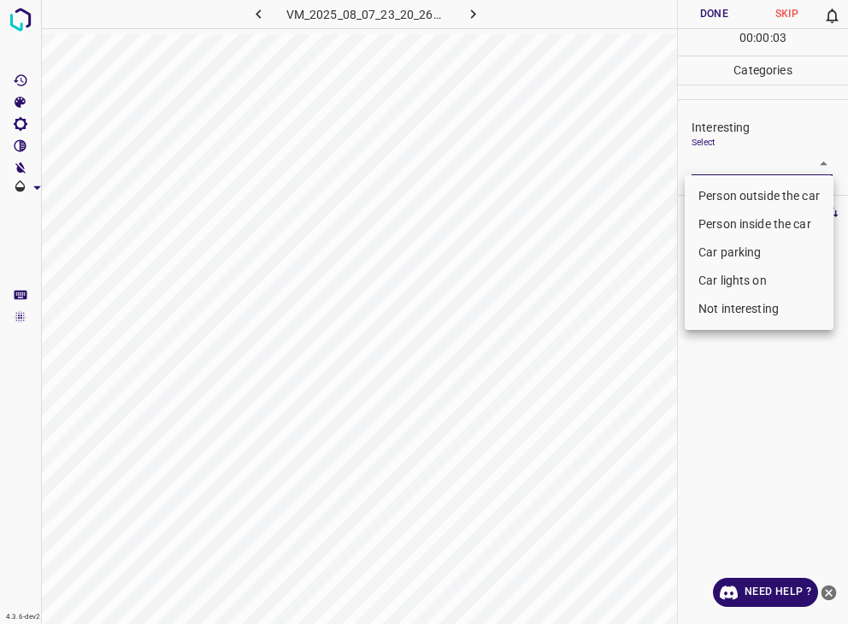
click at [760, 275] on li "Car lights on" at bounding box center [759, 281] width 149 height 28
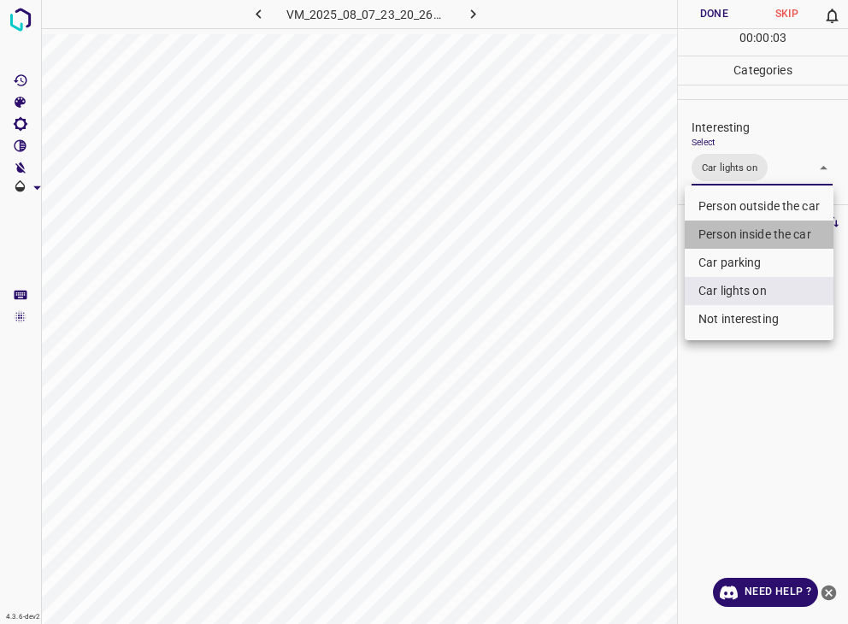
click at [764, 231] on li "Person inside the car" at bounding box center [759, 235] width 149 height 28
type input "Car lights on,Person inside the car"
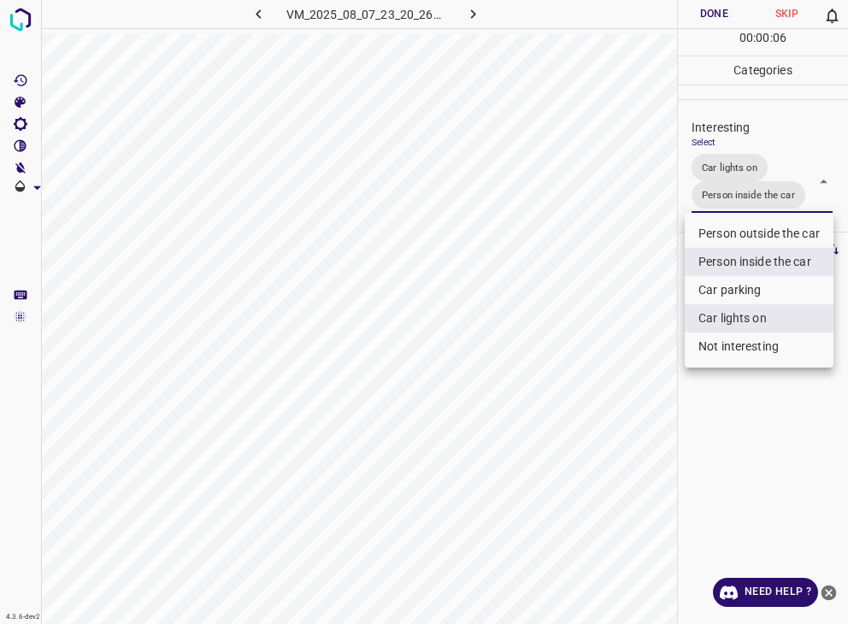
click at [719, 5] on div at bounding box center [424, 312] width 848 height 624
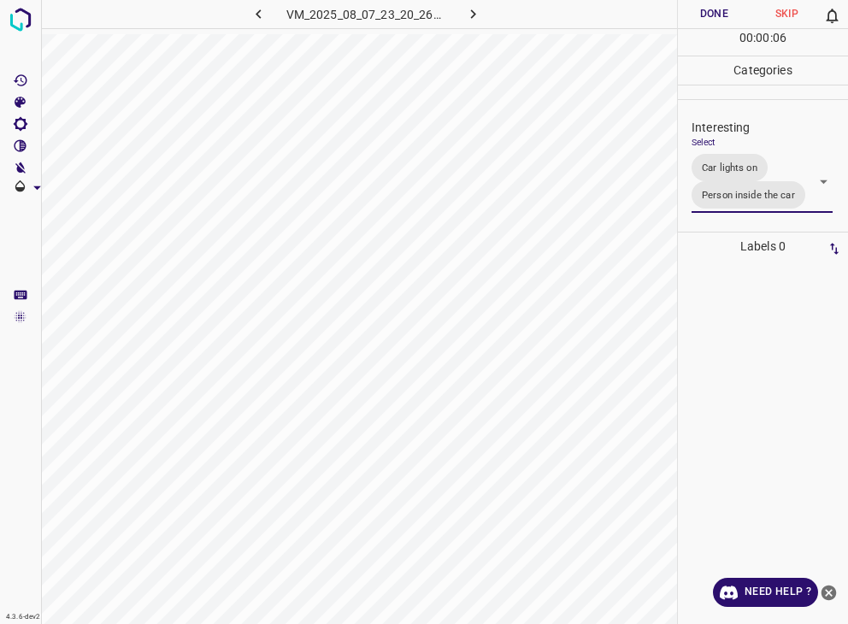
click at [719, 5] on div at bounding box center [424, 312] width 848 height 624
click at [719, 5] on button "Done" at bounding box center [714, 14] width 73 height 28
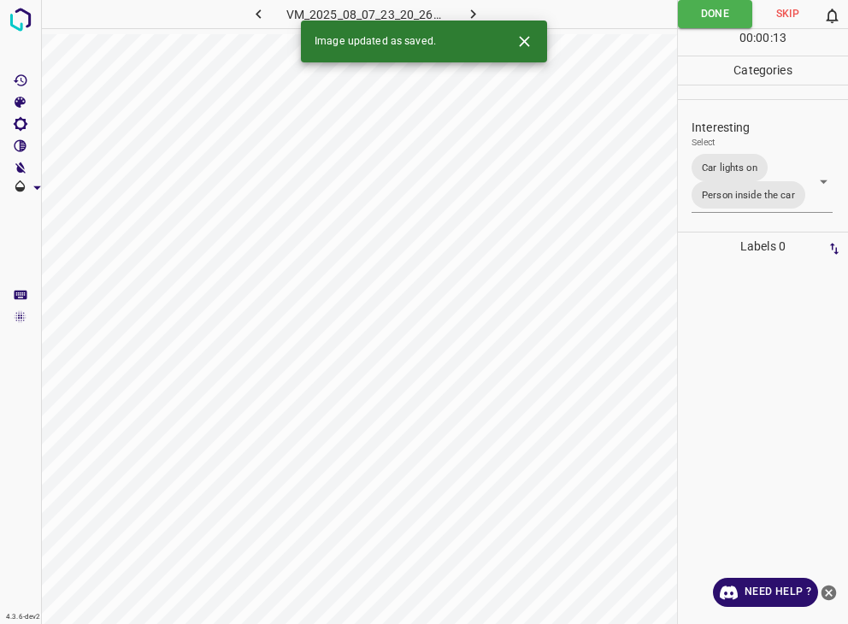
click at [475, 11] on icon "button" at bounding box center [473, 14] width 18 height 18
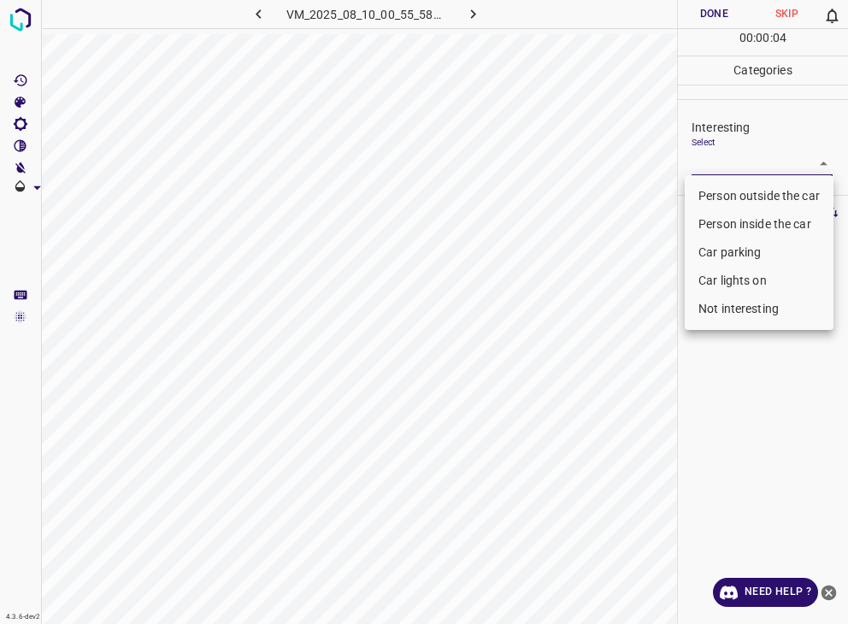
click at [724, 157] on body "4.3.6-dev2 VM_2025_08_10_00_55_58_727_05.gif Done Skip 0 00 : 00 : 04 Categorie…" at bounding box center [424, 312] width 848 height 624
click at [762, 186] on li "Person outside the car" at bounding box center [759, 196] width 149 height 28
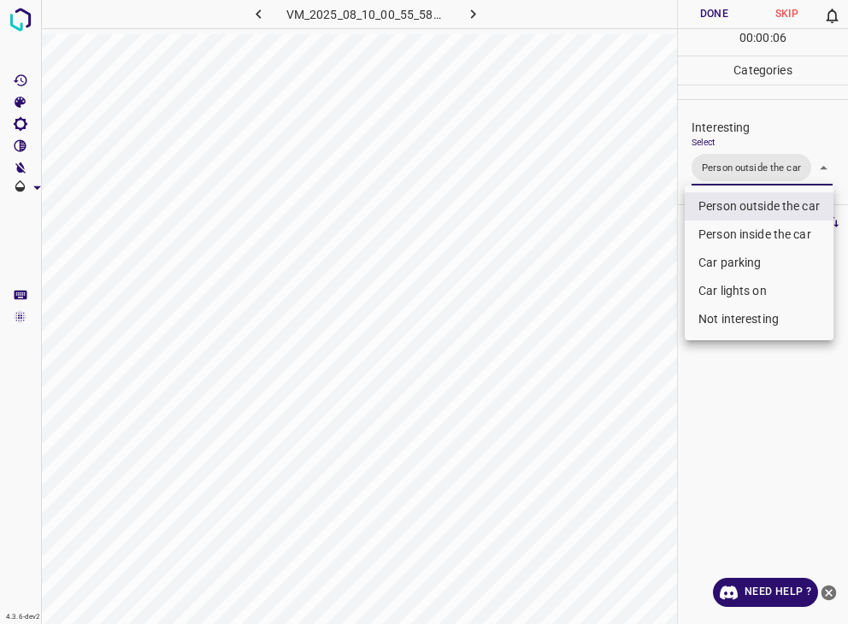
click at [797, 296] on li "Car lights on" at bounding box center [759, 291] width 149 height 28
type input "Person outside the car,Car lights on"
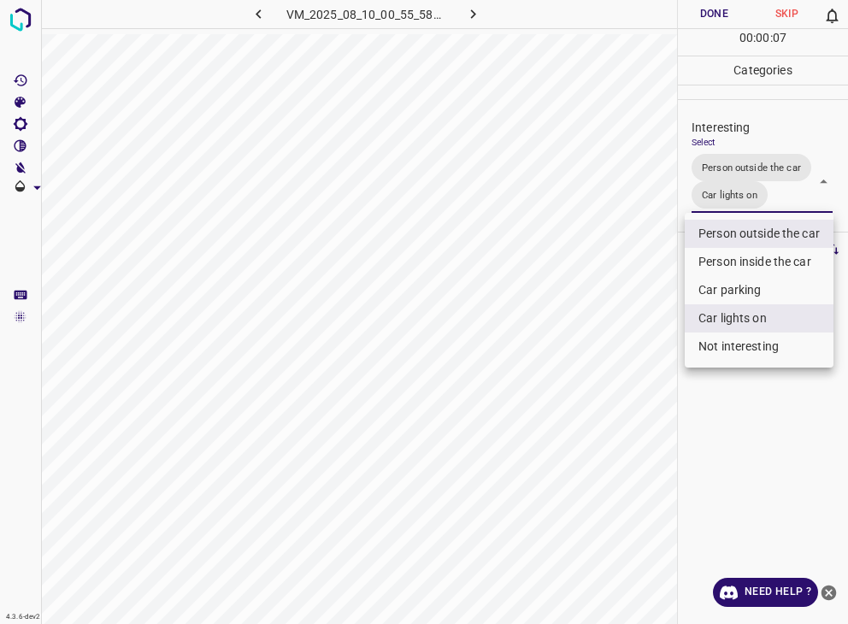
click at [719, 15] on div at bounding box center [424, 312] width 848 height 624
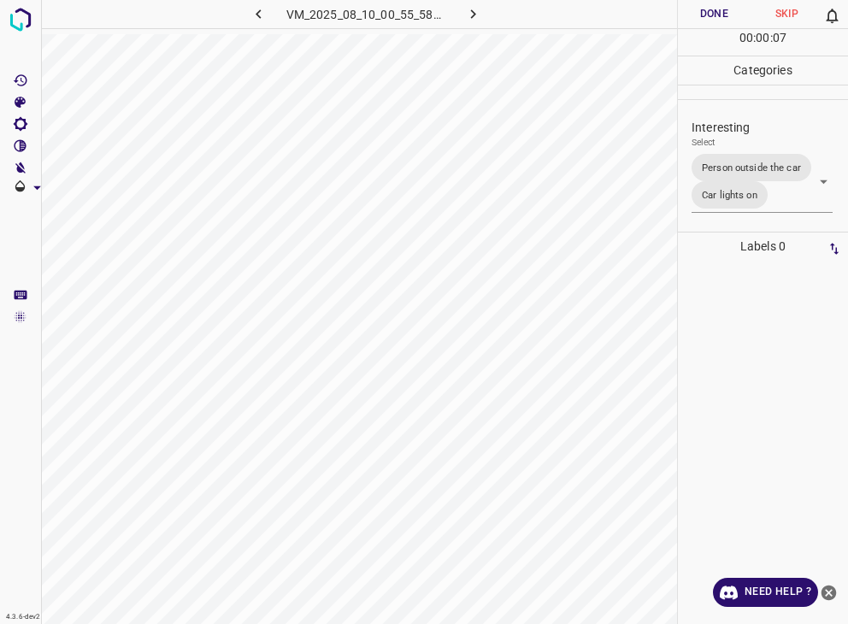
click at [719, 15] on div at bounding box center [424, 312] width 848 height 624
click at [719, 15] on button "Done" at bounding box center [714, 14] width 73 height 28
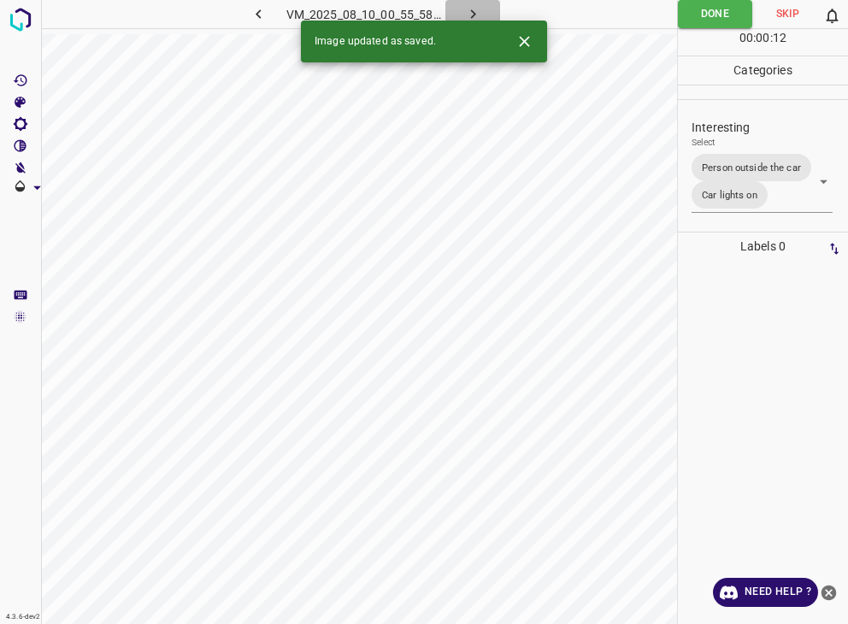
click at [486, 10] on button "button" at bounding box center [472, 14] width 55 height 28
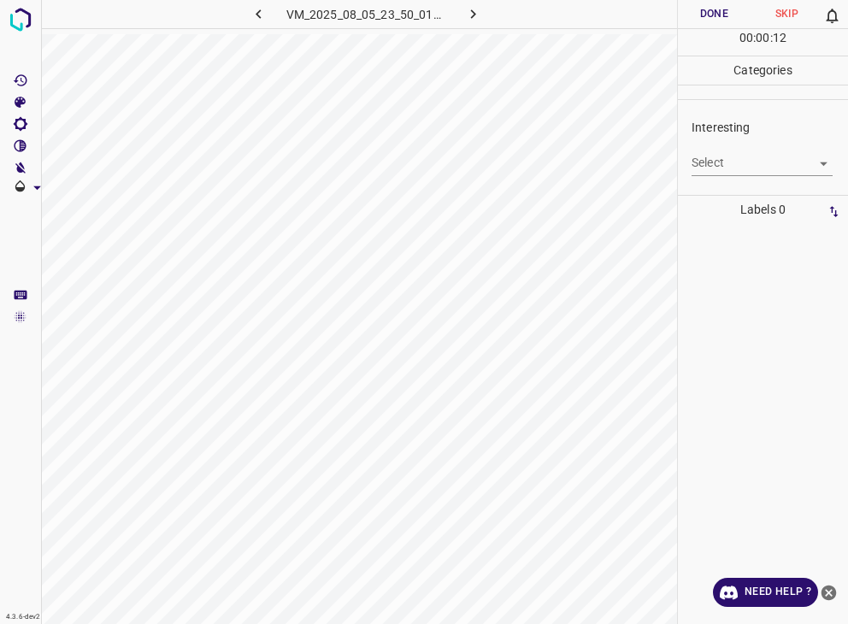
click at [725, 161] on body "4.3.6-dev2 VM_2025_08_05_23_50_01_937_05.gif Done Skip 0 00 : 00 : 12 Categorie…" at bounding box center [424, 312] width 848 height 624
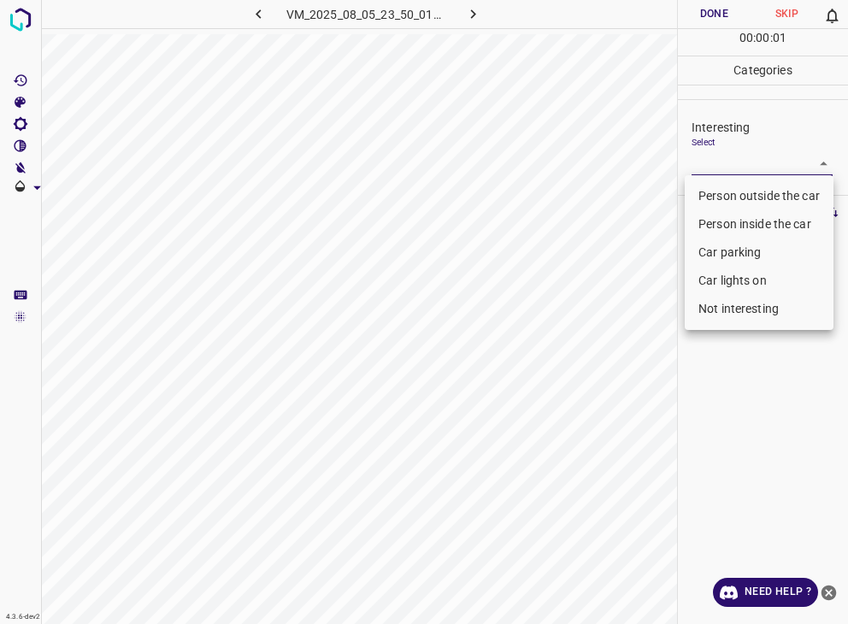
click at [723, 192] on li "Person outside the car" at bounding box center [759, 196] width 149 height 28
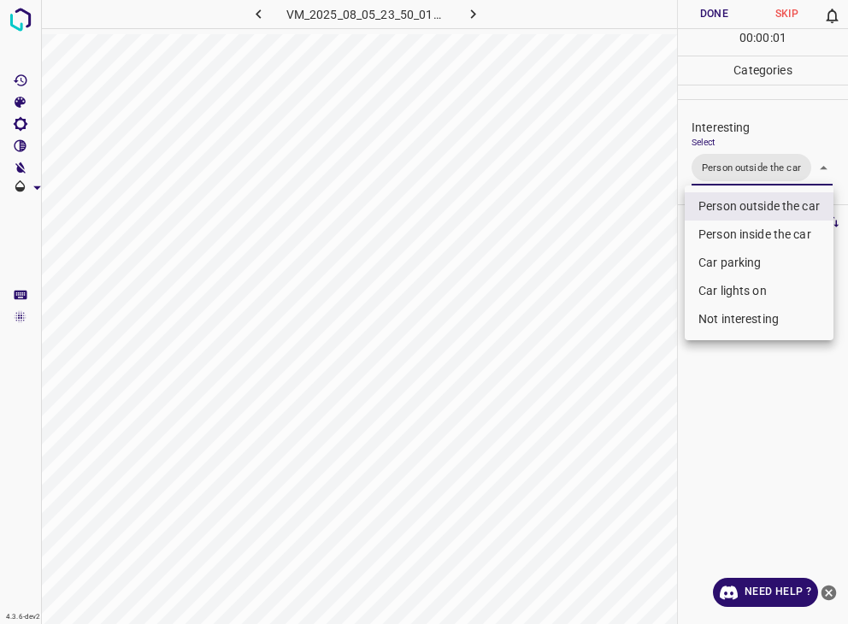
type input "Person outside the car"
click at [734, 20] on div at bounding box center [424, 312] width 848 height 624
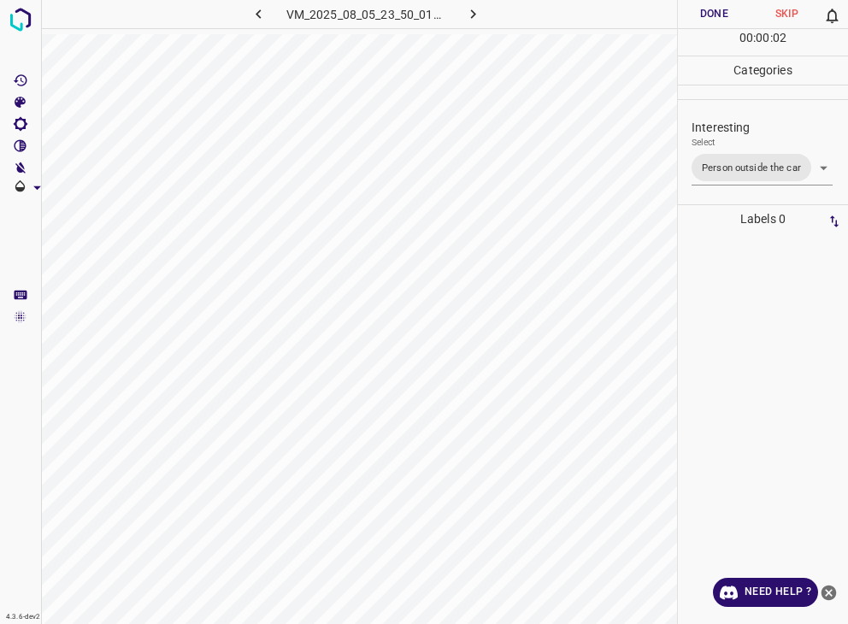
click at [734, 20] on button "Done" at bounding box center [714, 14] width 73 height 28
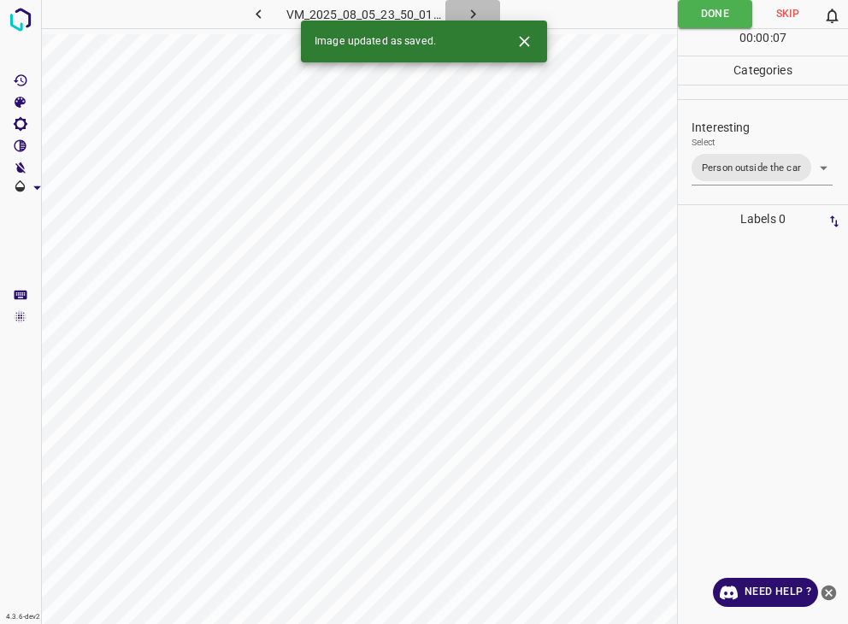
click at [472, 8] on icon "button" at bounding box center [473, 14] width 18 height 18
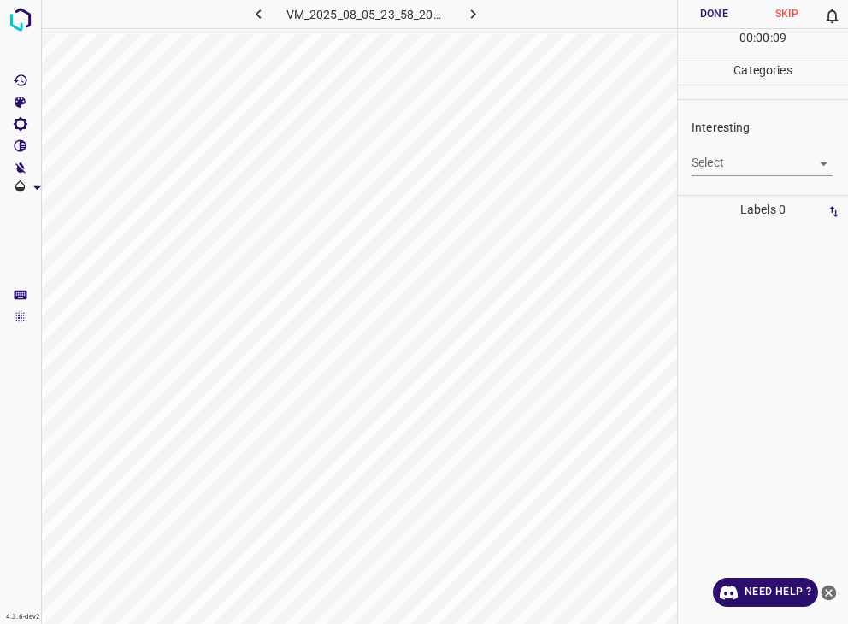
click at [752, 156] on body "4.3.6-dev2 VM_2025_08_05_23_58_20_177_08.gif Done Skip 0 00 : 00 : 09 Categorie…" at bounding box center [424, 312] width 848 height 624
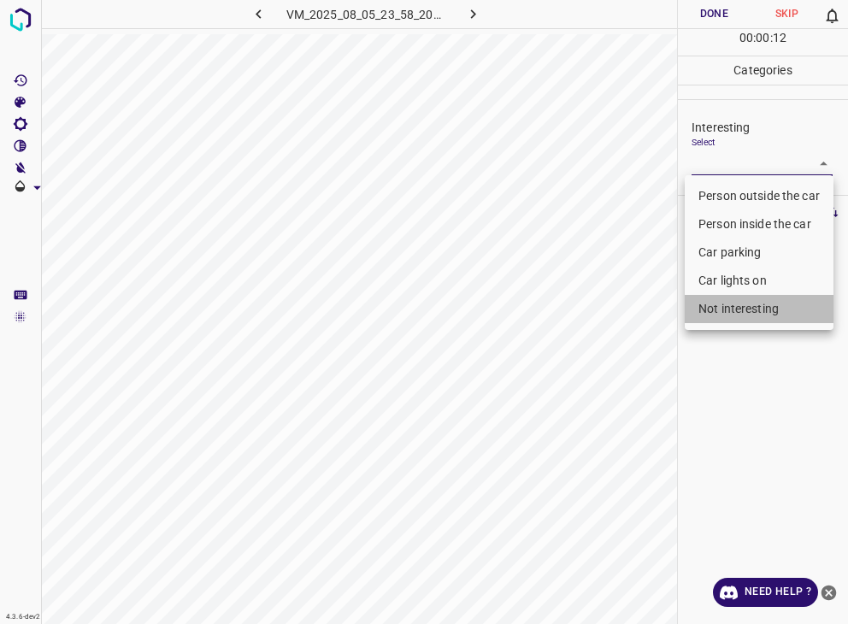
click at [742, 315] on li "Not interesting" at bounding box center [759, 309] width 149 height 28
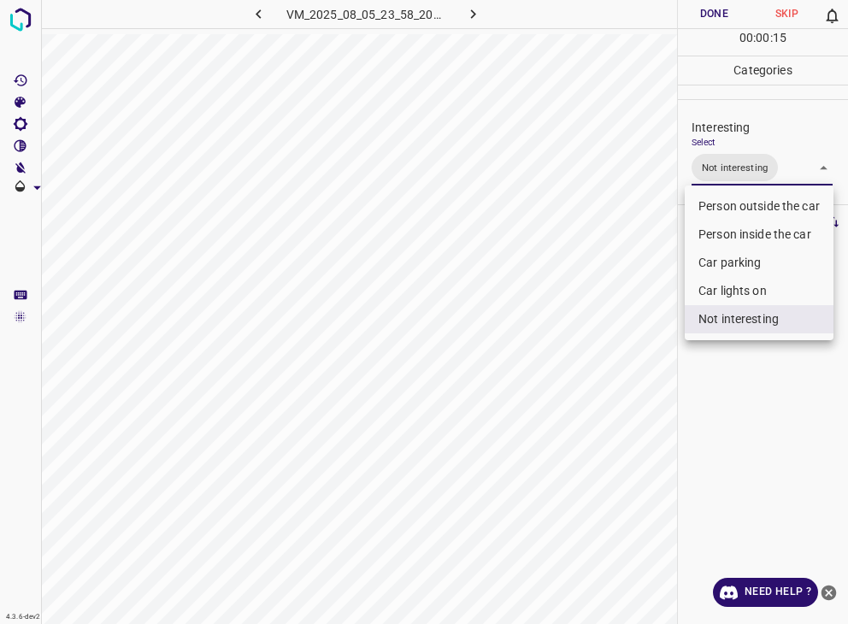
click at [705, 13] on div at bounding box center [424, 312] width 848 height 624
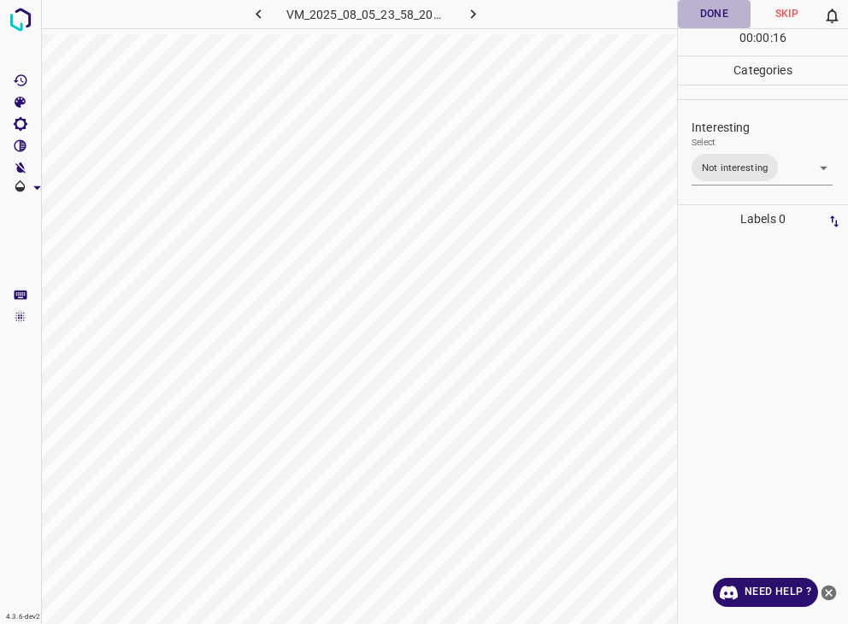
click at [705, 13] on button "Done" at bounding box center [714, 14] width 73 height 28
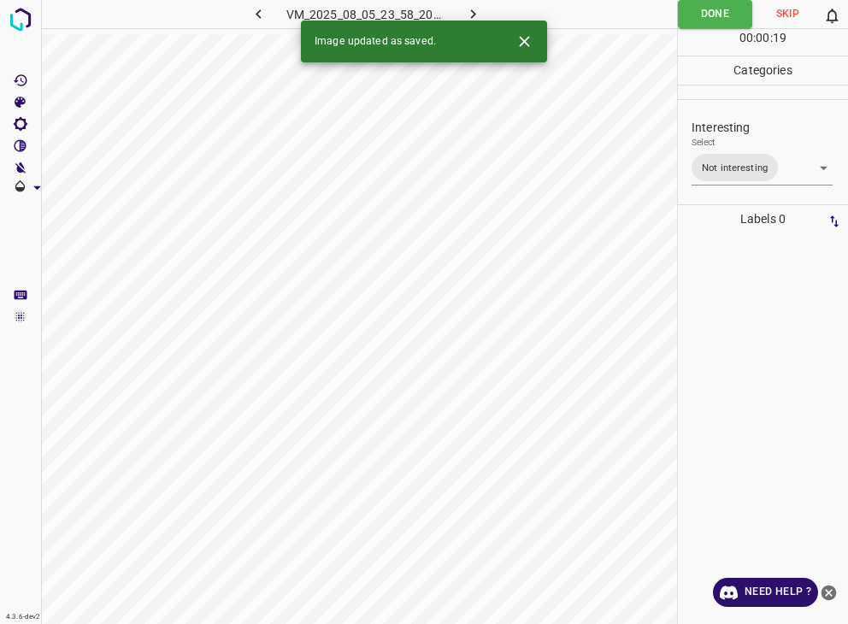
click at [728, 176] on body "4.3.6-dev2 VM_2025_08_05_23_58_20_177_08.gif Done Skip 0 00 : 00 : 19 Categorie…" at bounding box center [424, 312] width 848 height 624
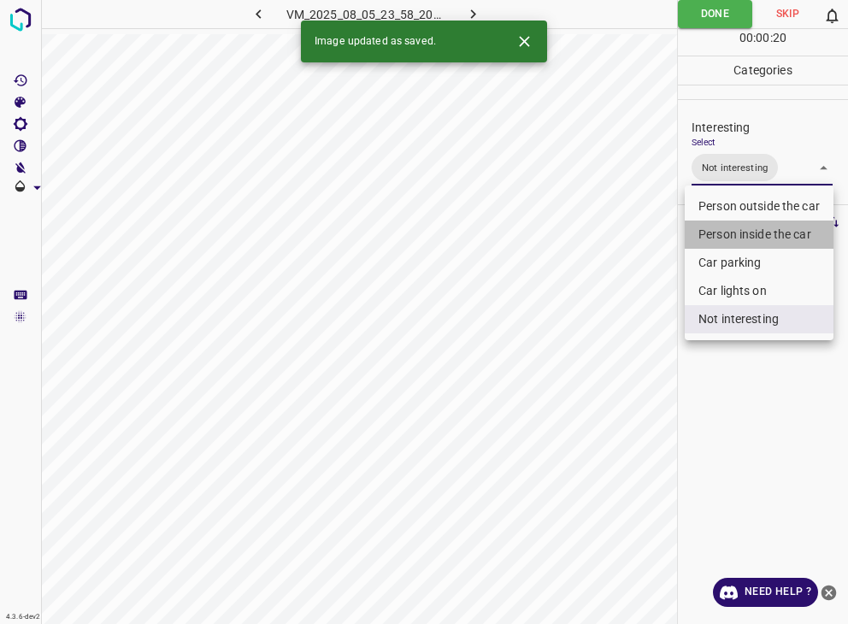
click at [748, 232] on li "Person inside the car" at bounding box center [759, 235] width 149 height 28
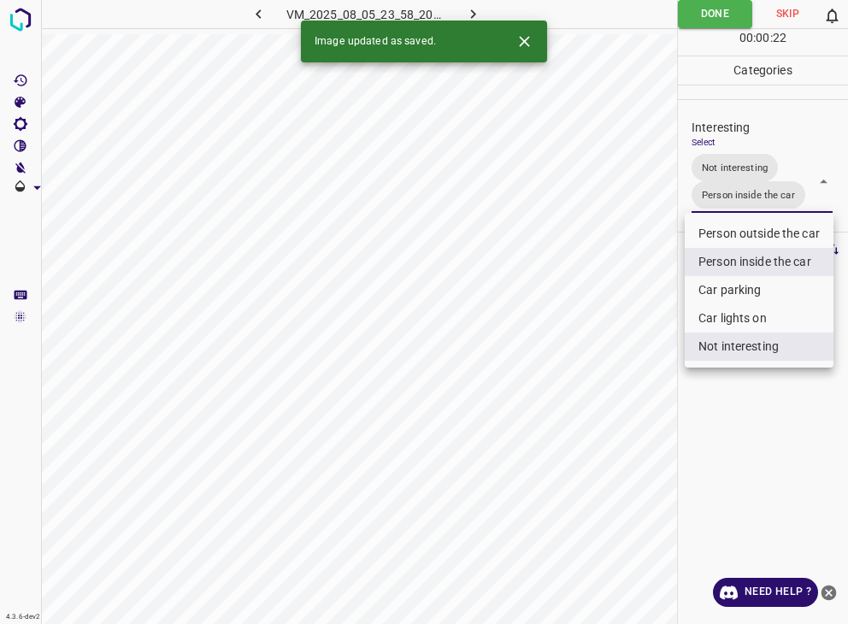
click at [699, 15] on div at bounding box center [424, 312] width 848 height 624
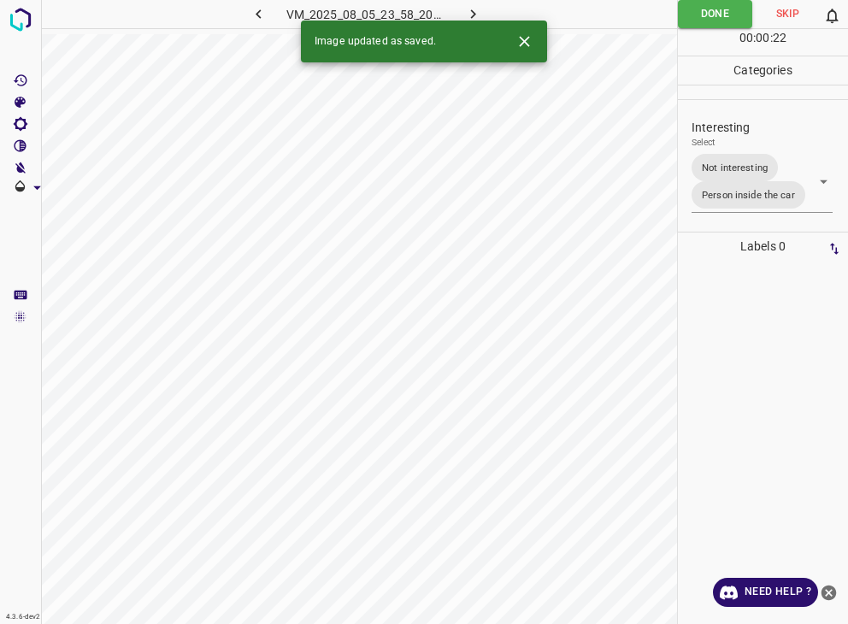
click at [699, 15] on div at bounding box center [424, 312] width 848 height 624
click at [699, 15] on button "Done" at bounding box center [715, 14] width 74 height 28
click at [734, 162] on body "4.3.6-dev2 VM_2025_08_05_23_58_20_177_08.gif Done Skip 0 00 : 00 : 23 Categorie…" at bounding box center [424, 312] width 848 height 624
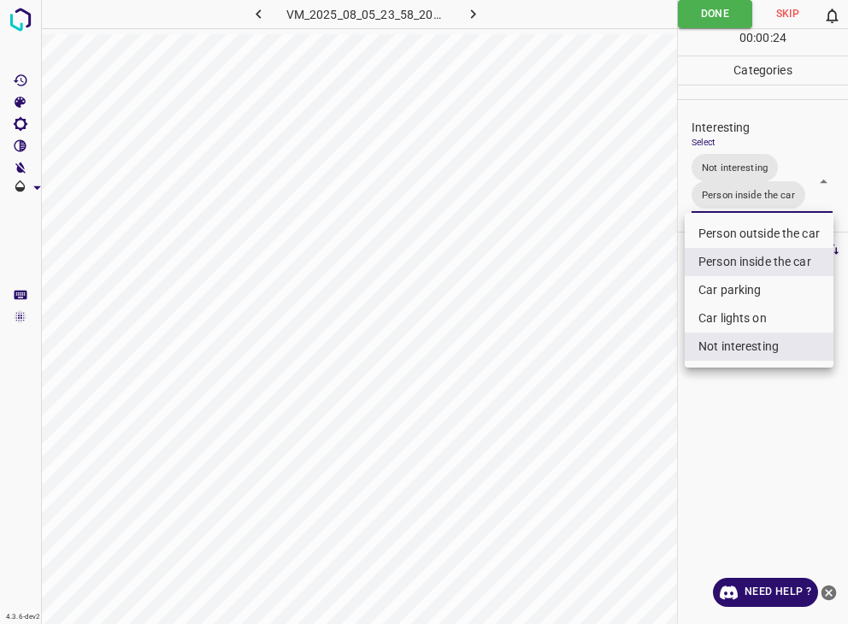
click at [742, 348] on li "Not interesting" at bounding box center [759, 347] width 149 height 28
type input "Person inside the car"
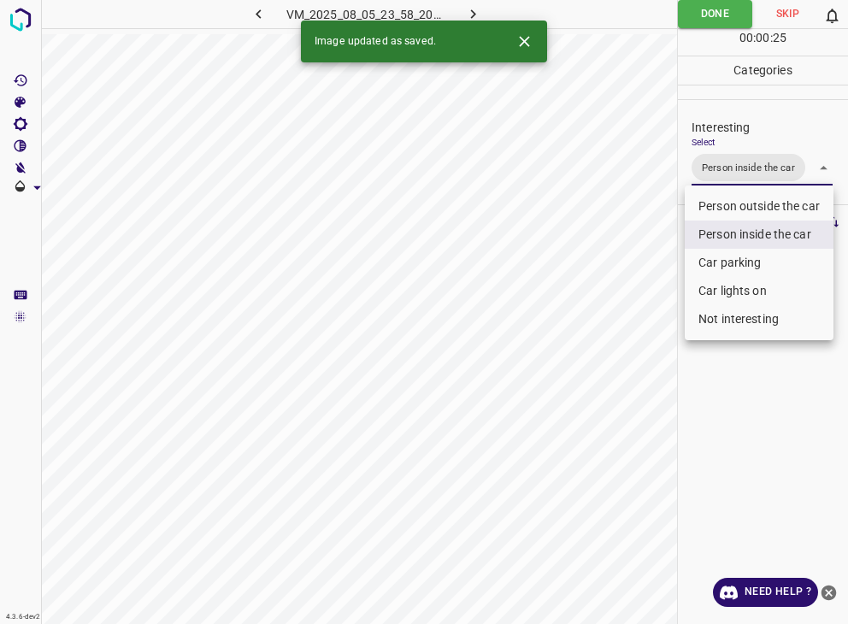
click at [701, 12] on div at bounding box center [424, 312] width 848 height 624
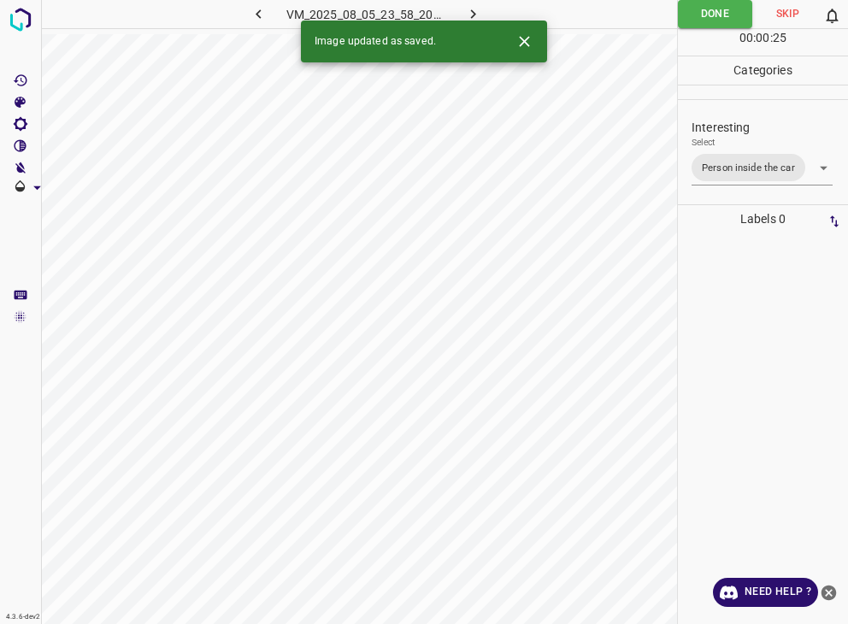
click at [701, 12] on div at bounding box center [424, 312] width 848 height 624
click at [479, 10] on icon "button" at bounding box center [473, 14] width 18 height 18
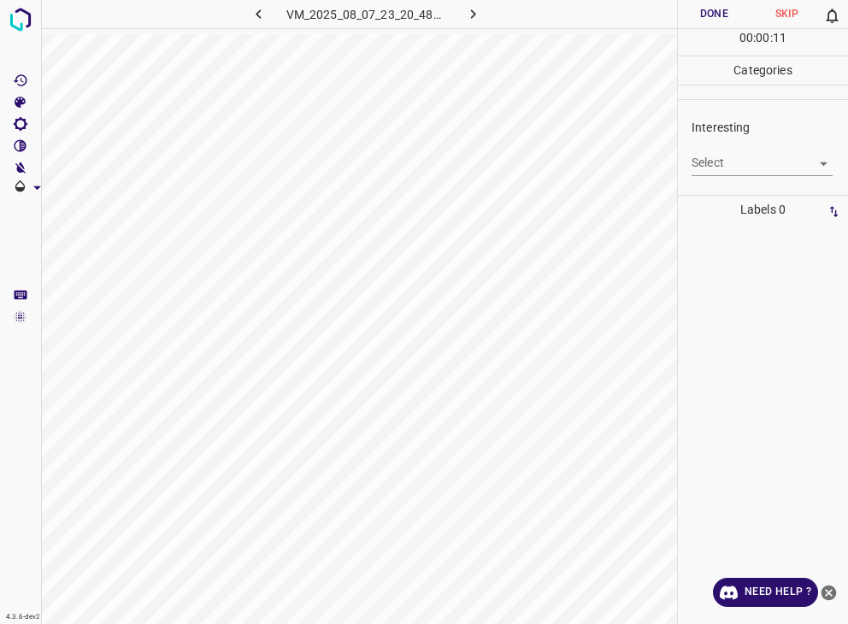
click at [722, 174] on body "4.3.6-dev2 VM_2025_08_07_23_20_48_040_01.gif Done Skip 0 00 : 00 : 11 Categorie…" at bounding box center [424, 312] width 848 height 624
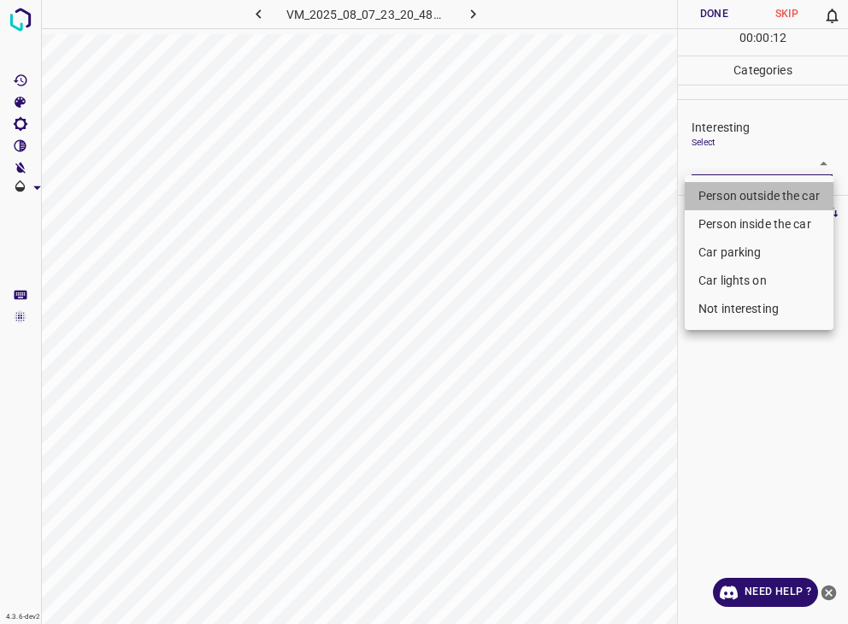
click at [734, 192] on li "Person outside the car" at bounding box center [759, 196] width 149 height 28
type input "Person outside the car"
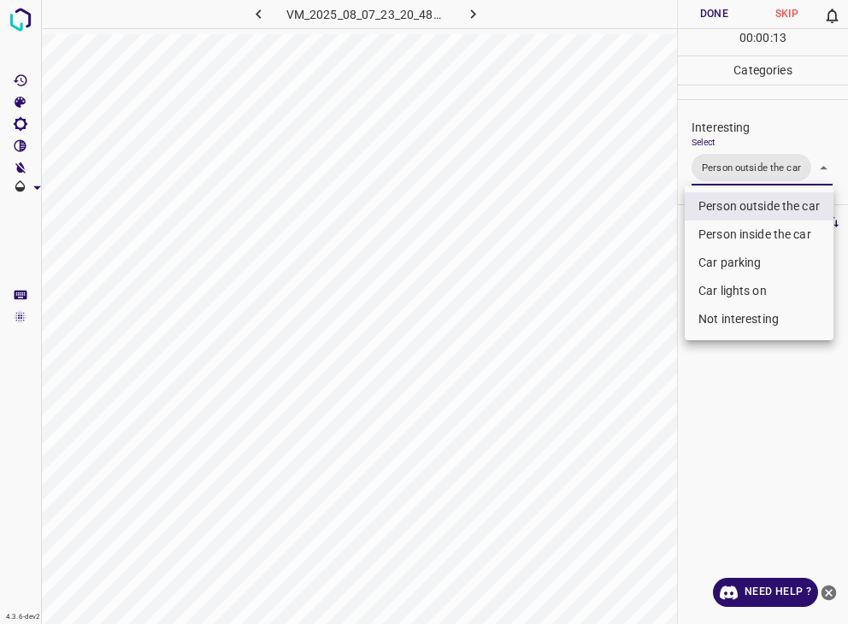
click at [716, 14] on div at bounding box center [424, 312] width 848 height 624
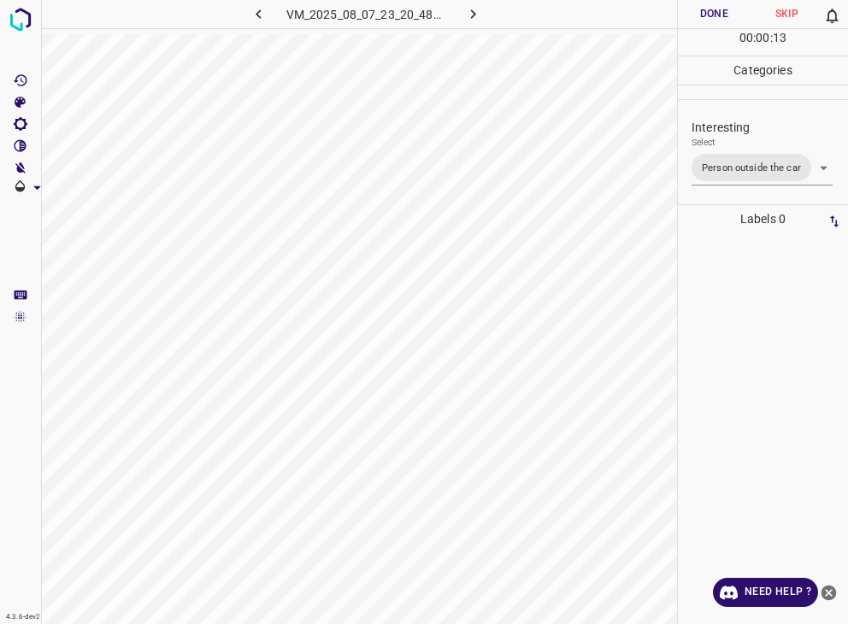
click at [716, 14] on button "Done" at bounding box center [714, 14] width 73 height 28
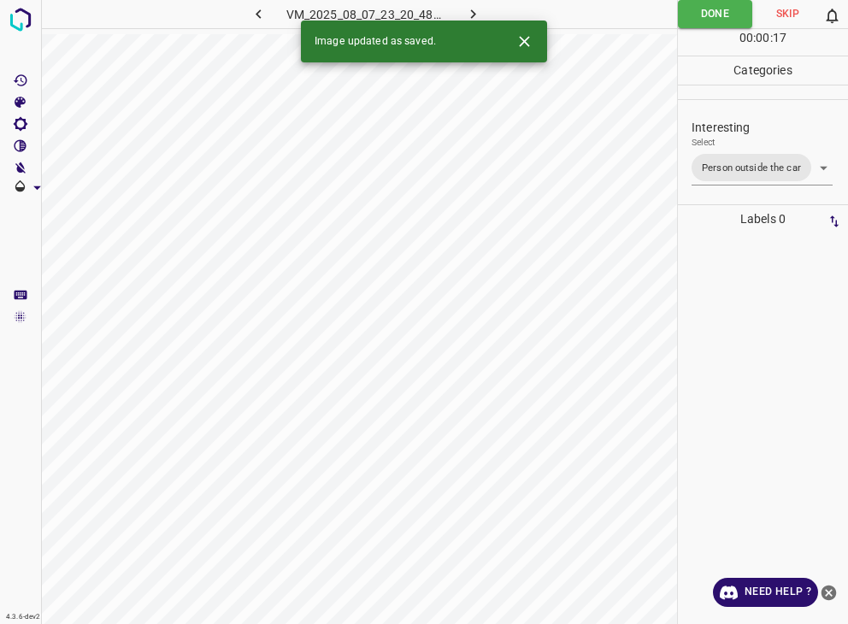
click at [472, 13] on icon "button" at bounding box center [473, 14] width 18 height 18
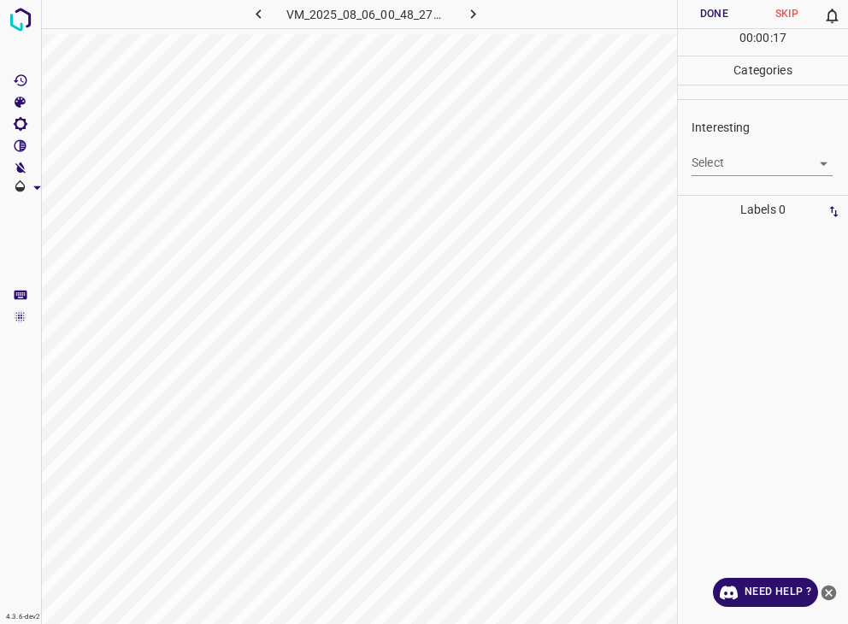
click at [723, 155] on body "4.3.6-dev2 VM_2025_08_06_00_48_27_880_03.gif Done Skip 0 00 : 00 : 17 Categorie…" at bounding box center [424, 312] width 848 height 624
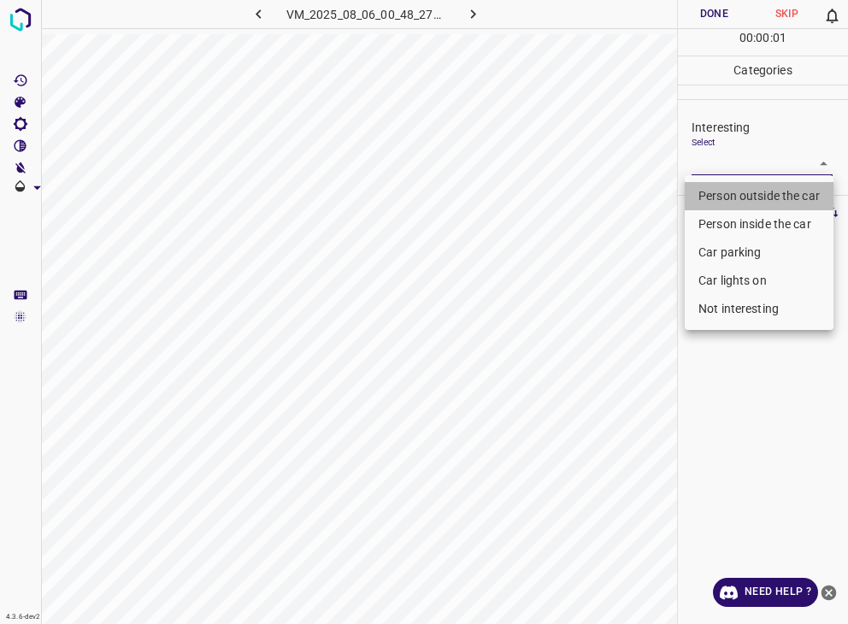
click at [728, 190] on li "Person outside the car" at bounding box center [759, 196] width 149 height 28
type input "Person outside the car"
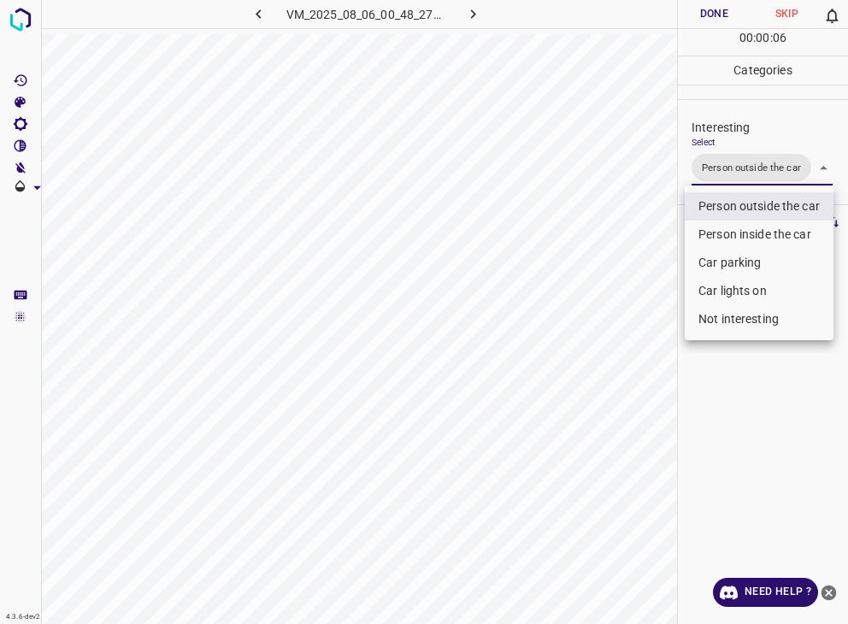
click at [704, 15] on div at bounding box center [424, 312] width 848 height 624
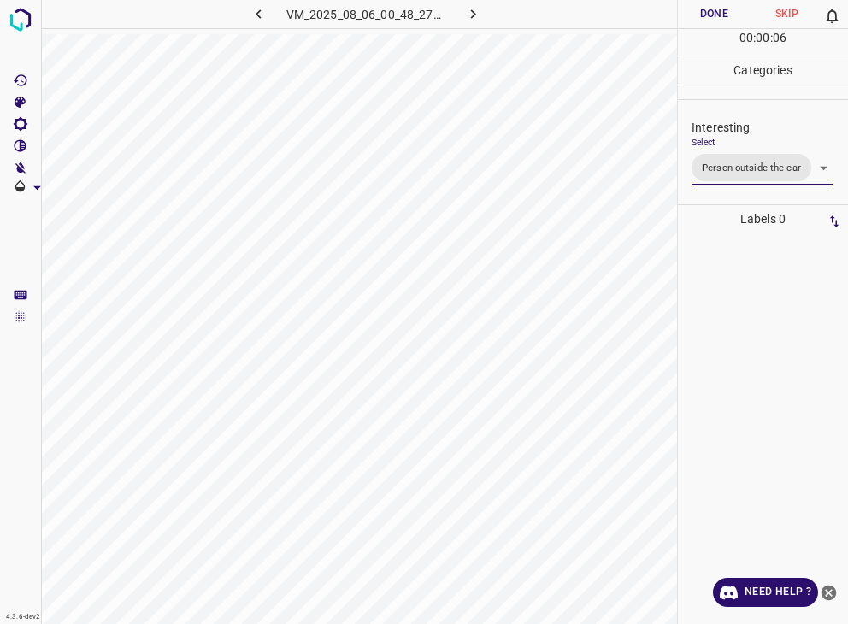
click at [702, 15] on div at bounding box center [424, 312] width 848 height 624
click at [702, 15] on button "Done" at bounding box center [714, 14] width 73 height 28
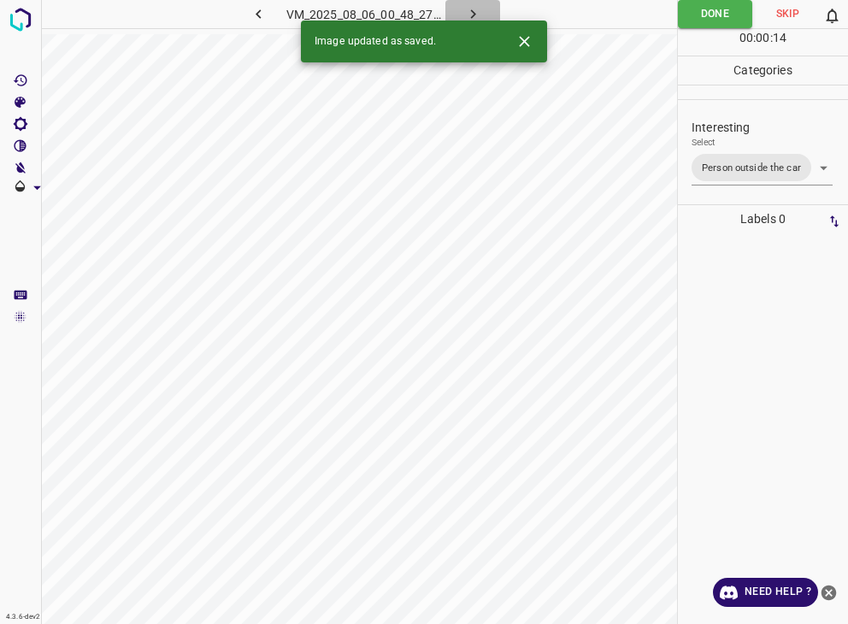
click at [475, 14] on icon "button" at bounding box center [473, 14] width 18 height 18
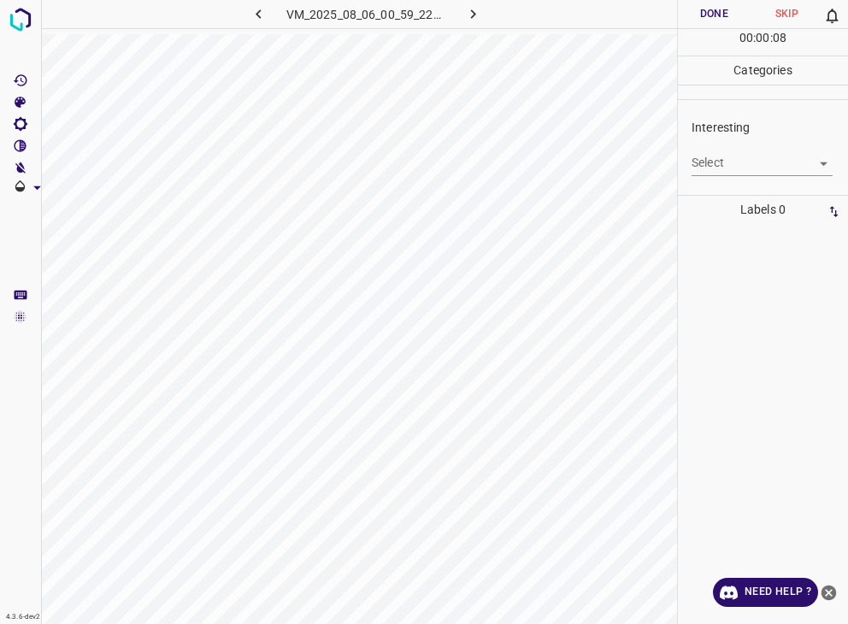
click at [756, 172] on body "4.3.6-dev2 VM_2025_08_06_00_59_22_879_05.gif Done Skip 0 00 : 00 : 08 Categorie…" at bounding box center [424, 312] width 848 height 624
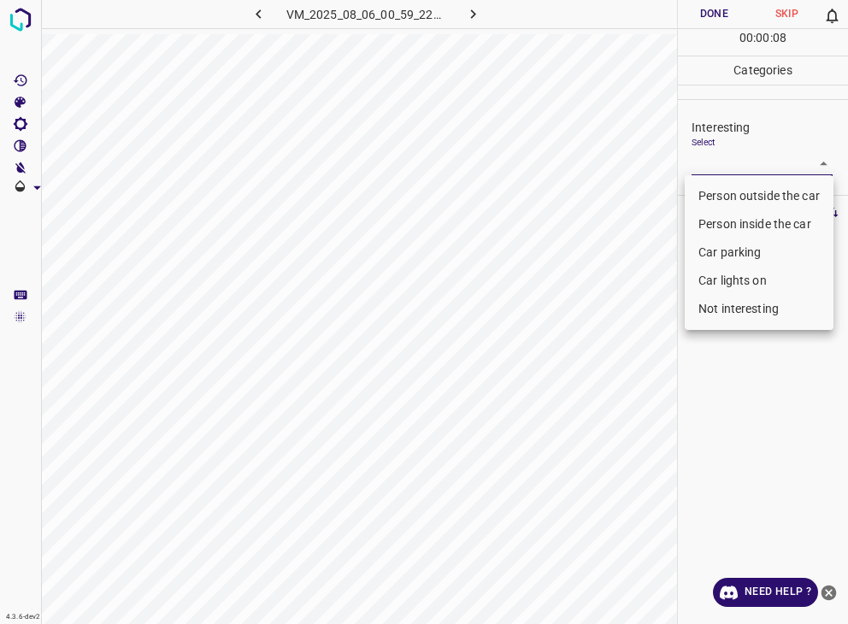
click at [739, 198] on li "Person outside the car" at bounding box center [759, 196] width 149 height 28
type input "Person outside the car"
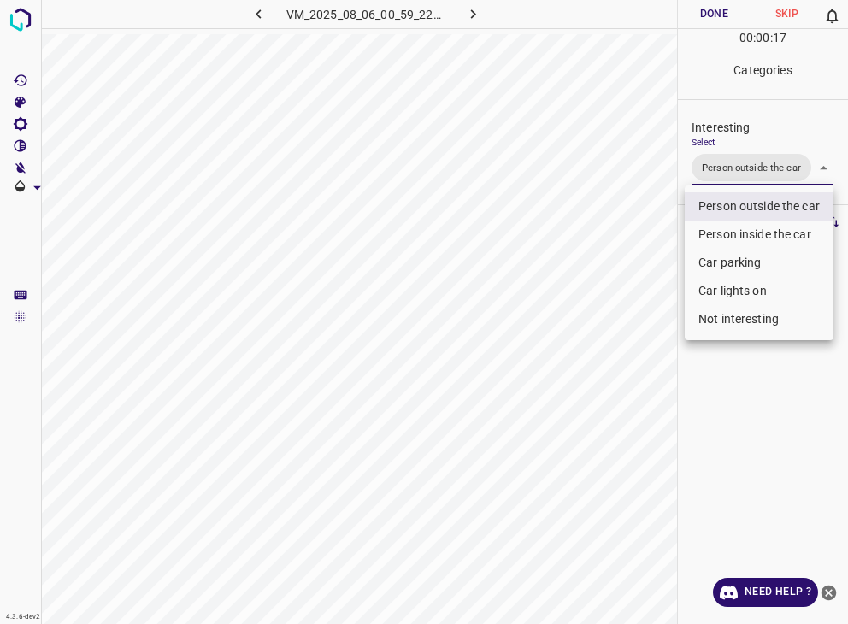
click at [725, 3] on div at bounding box center [424, 312] width 848 height 624
click at [725, 3] on div "Person outside the car Person inside the car Car parking Car lights on Not inte…" at bounding box center [424, 312] width 848 height 624
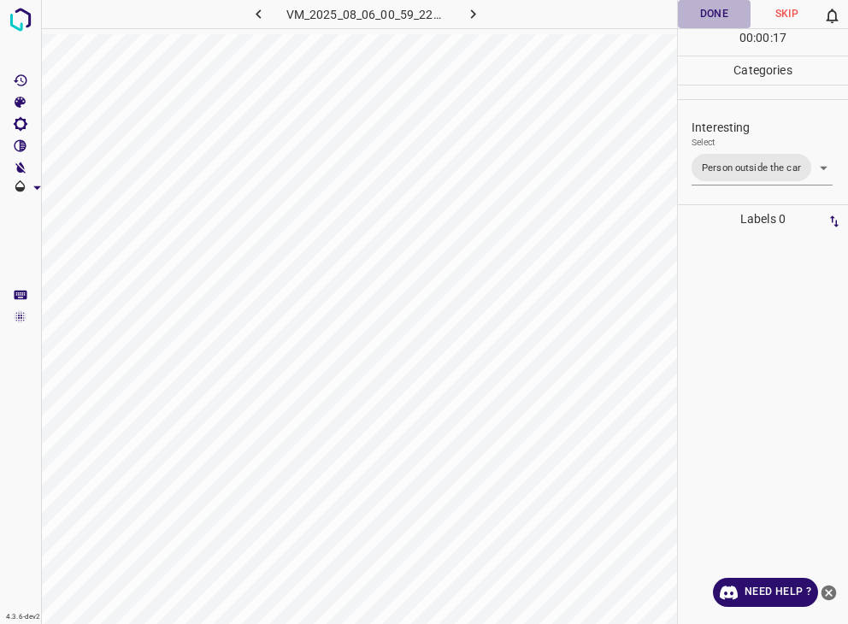
click at [722, 11] on button "Done" at bounding box center [714, 14] width 73 height 28
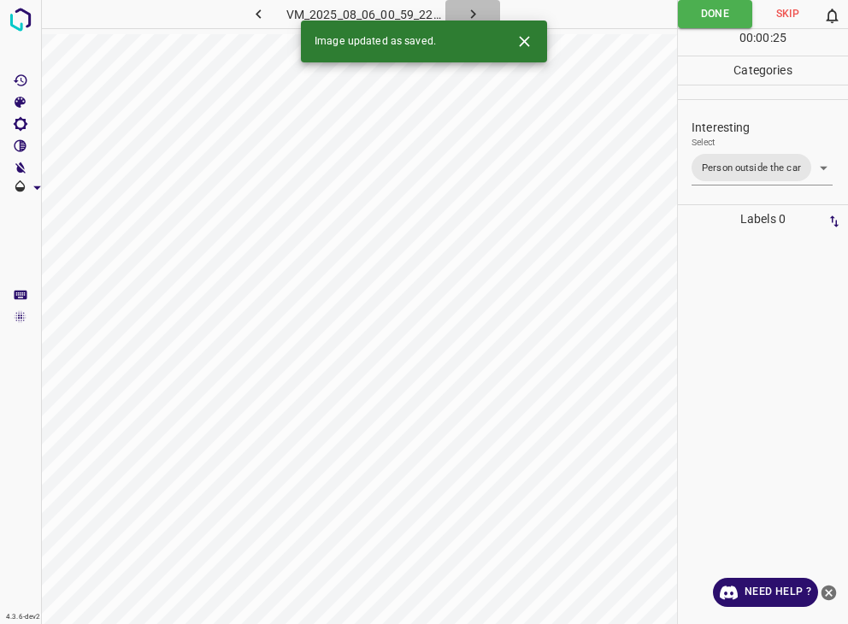
click at [474, 15] on icon "button" at bounding box center [472, 13] width 5 height 9
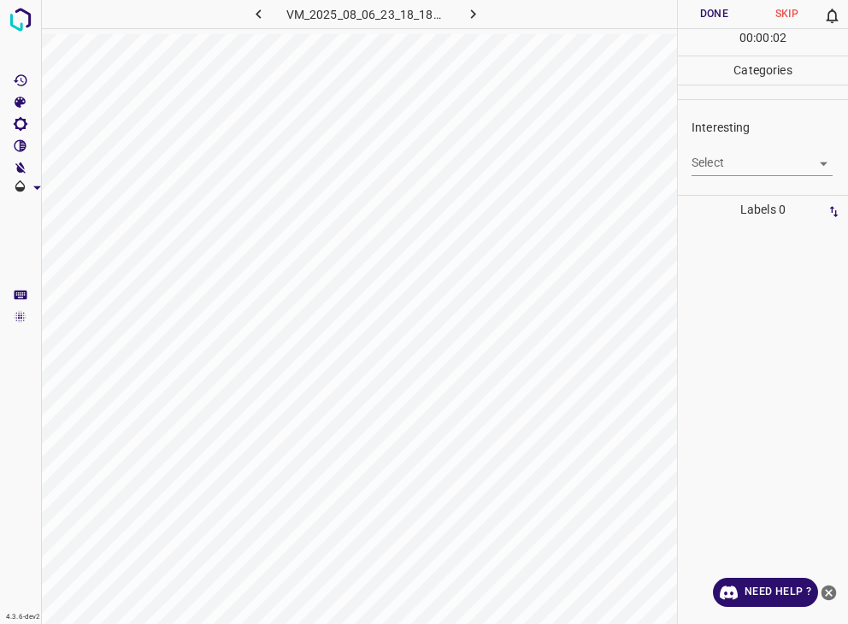
click at [716, 160] on body "4.3.6-dev2 VM_2025_08_06_23_18_18_857_05.gif Done Skip 0 00 : 00 : 02 Categorie…" at bounding box center [424, 312] width 848 height 624
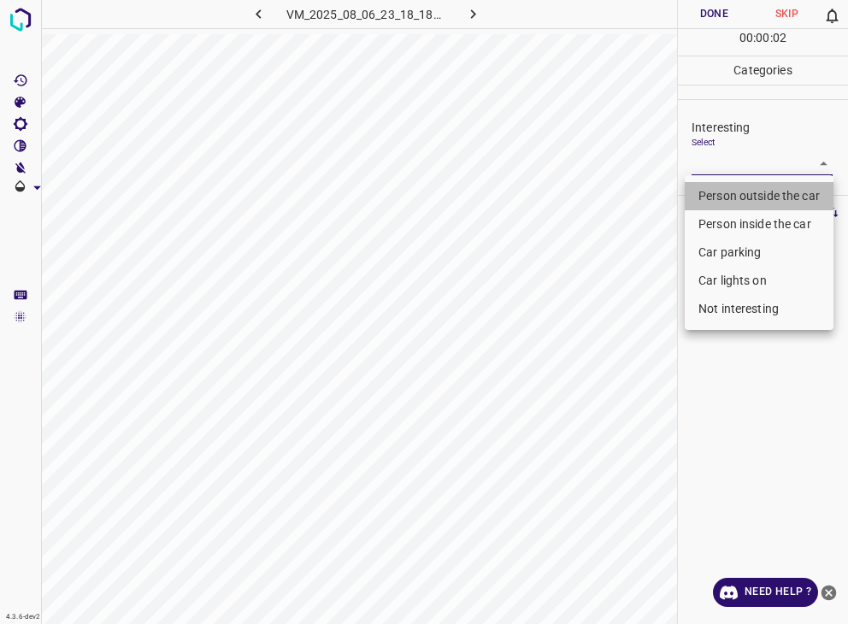
click at [710, 199] on li "Person outside the car" at bounding box center [759, 196] width 149 height 28
type input "Person outside the car"
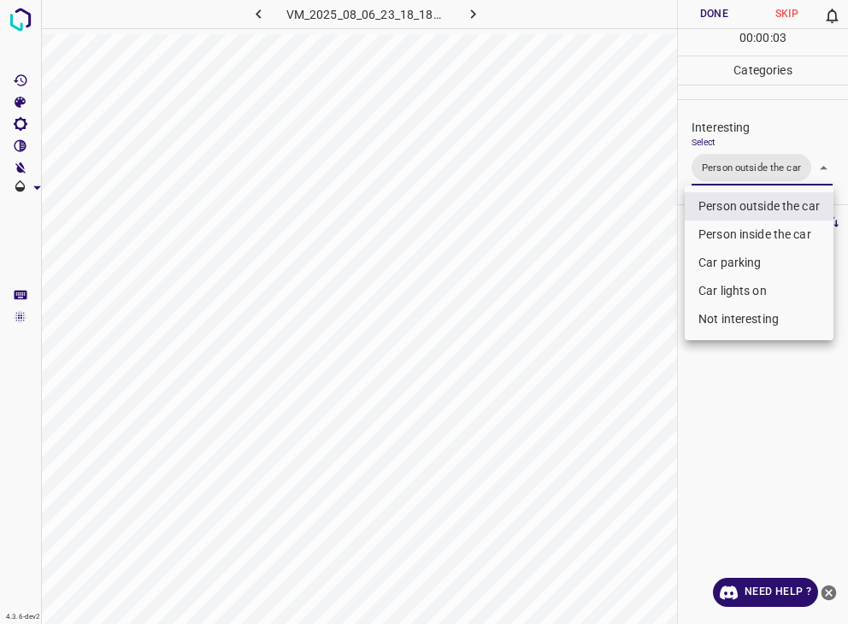
click at [721, 11] on div at bounding box center [424, 312] width 848 height 624
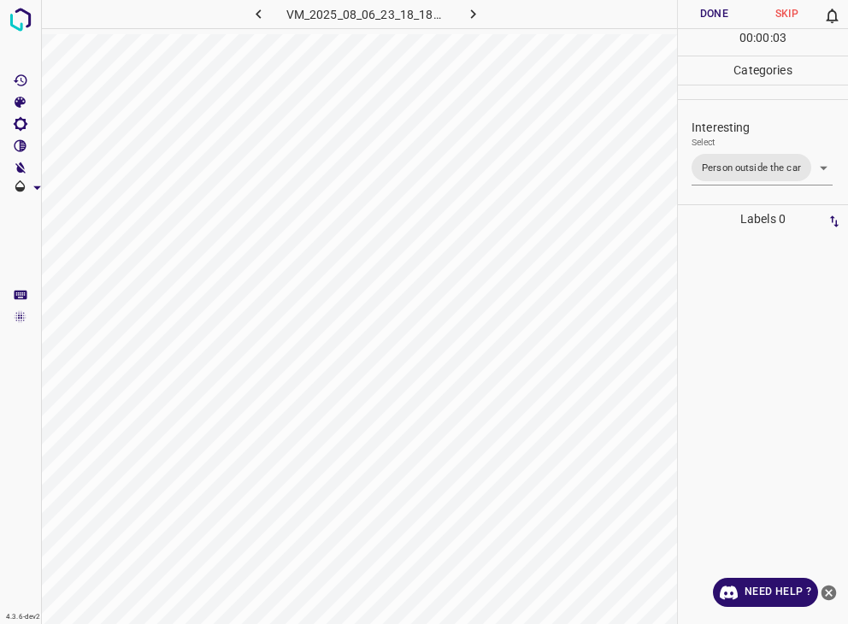
click at [722, 11] on div at bounding box center [424, 312] width 848 height 624
click at [722, 11] on button "Done" at bounding box center [714, 14] width 73 height 28
click at [474, 14] on icon "button" at bounding box center [472, 13] width 5 height 9
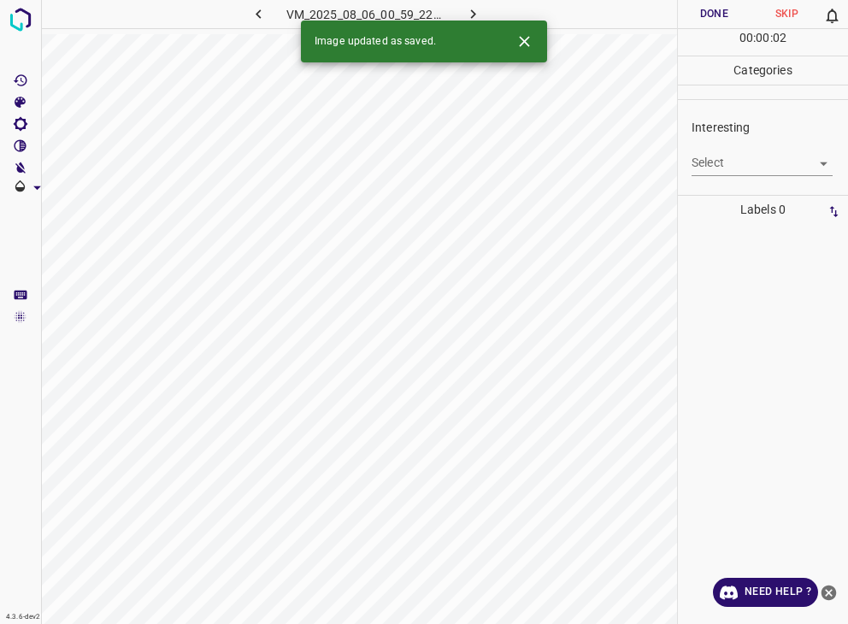
click at [731, 156] on body "4.3.6-dev2 VM_2025_08_06_00_59_22_879_01.gif Done Skip 0 00 : 00 : 02 Categorie…" at bounding box center [424, 312] width 848 height 624
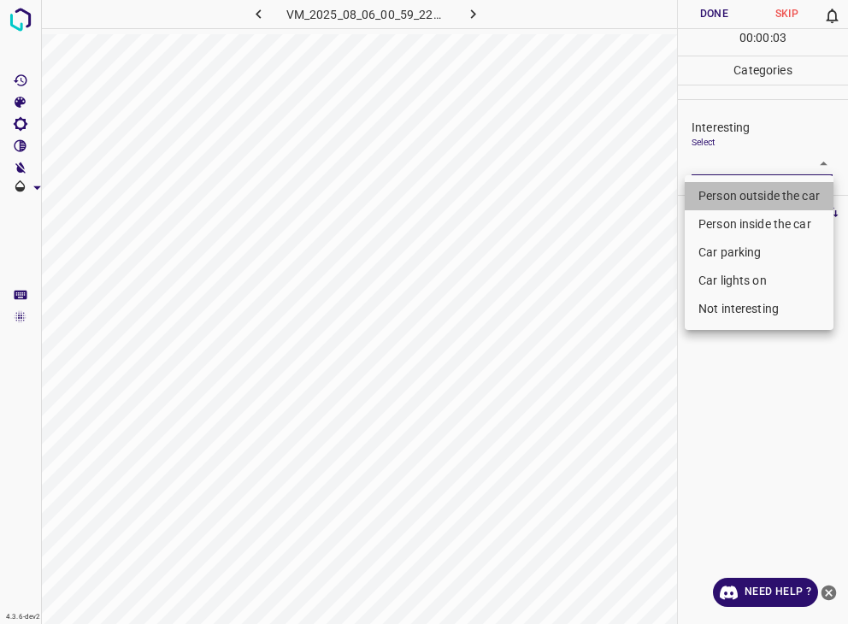
click at [731, 186] on li "Person outside the car" at bounding box center [759, 196] width 149 height 28
type input "Person outside the car"
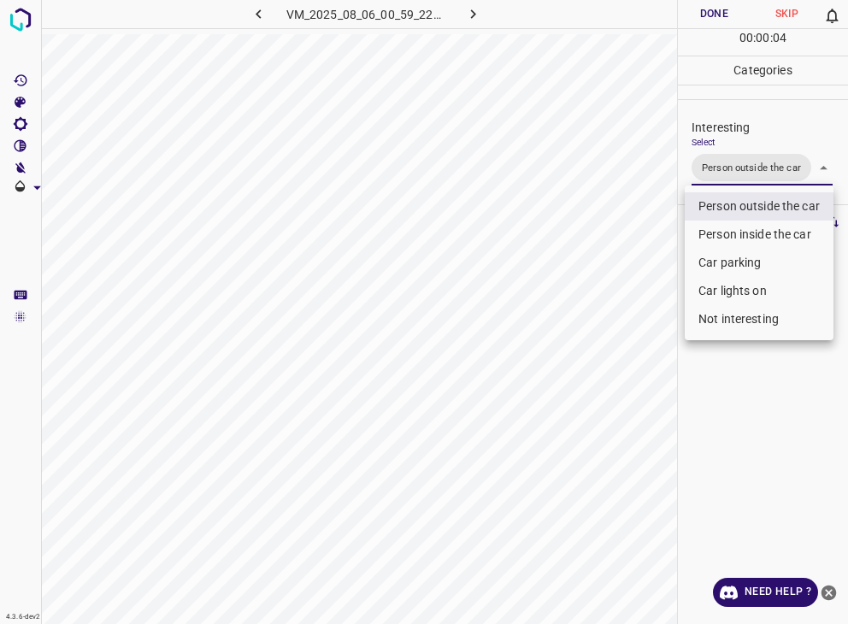
click at [711, 8] on div at bounding box center [424, 312] width 848 height 624
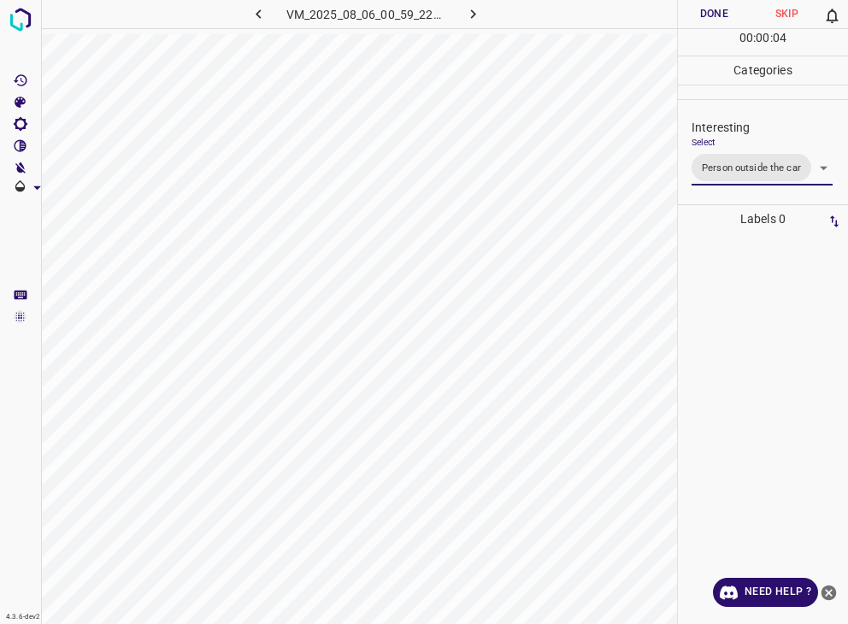
click at [712, 8] on div "Person outside the car Person inside the car Car parking Car lights on Not inte…" at bounding box center [424, 312] width 848 height 624
click at [712, 8] on button "Done" at bounding box center [714, 14] width 73 height 28
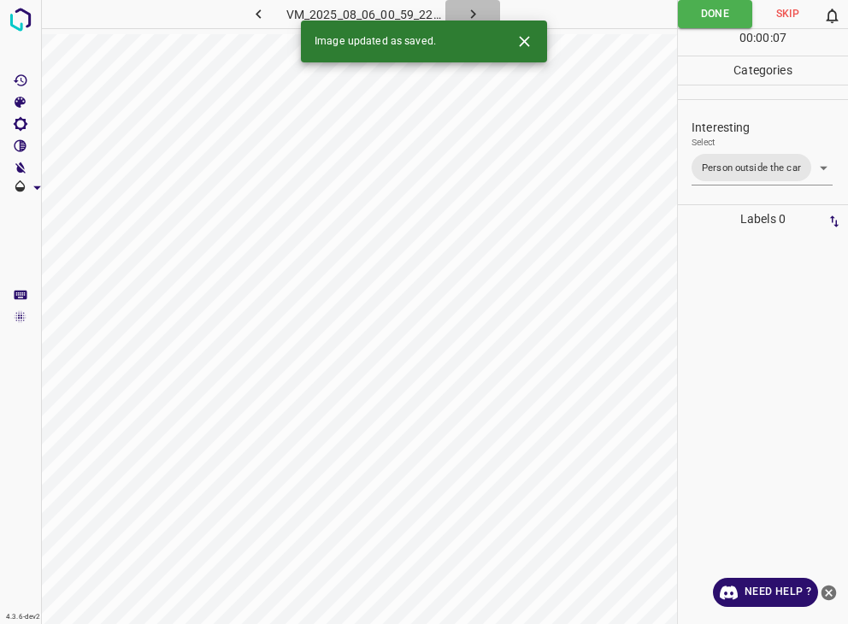
click at [493, 8] on button "button" at bounding box center [472, 14] width 55 height 28
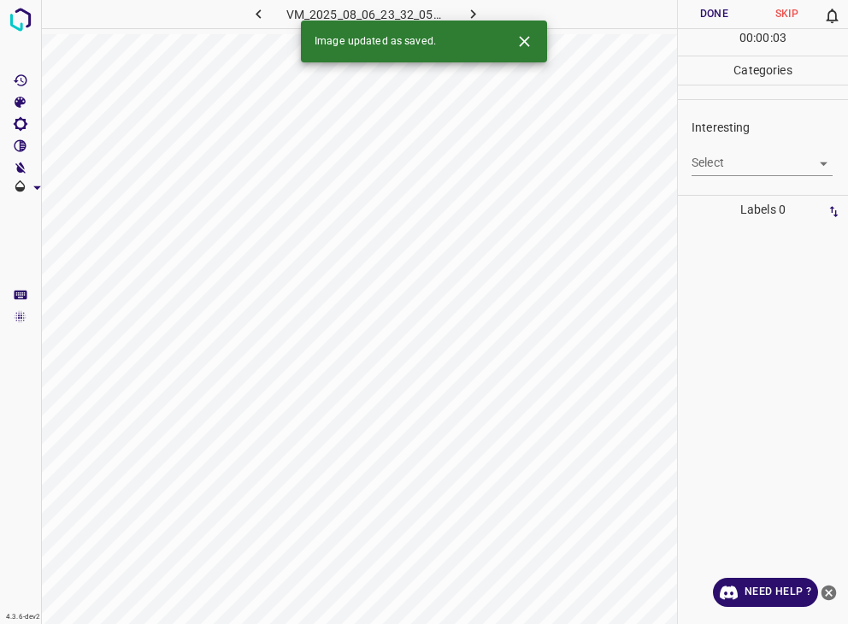
click at [773, 169] on body "4.3.6-dev2 VM_2025_08_06_23_32_05_380_07.gif Done Skip 0 00 : 00 : 03 Categorie…" at bounding box center [424, 312] width 848 height 624
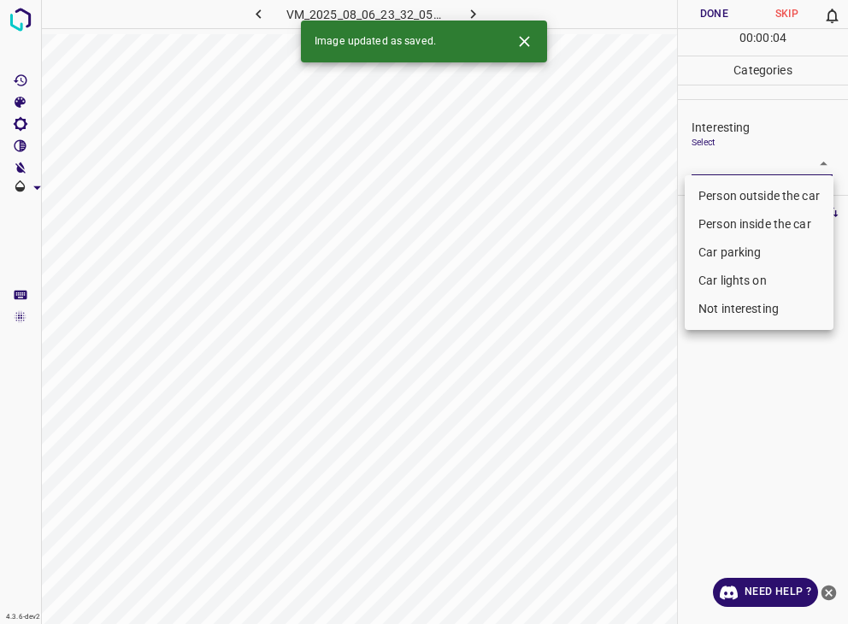
click at [732, 274] on li "Car lights on" at bounding box center [759, 281] width 149 height 28
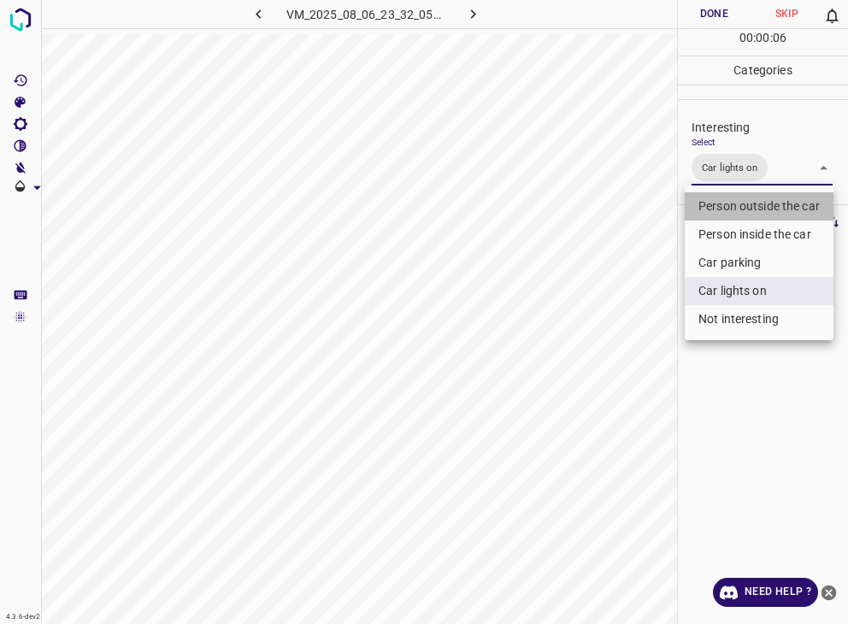
click at [742, 213] on li "Person outside the car" at bounding box center [759, 206] width 149 height 28
type input "Car lights on,Person outside the car"
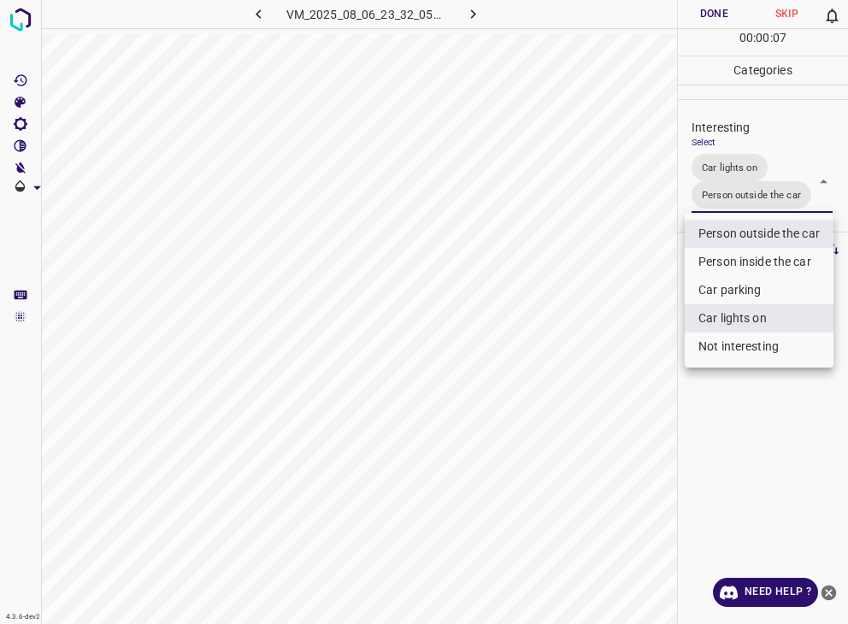
click at [719, 24] on div at bounding box center [424, 312] width 848 height 624
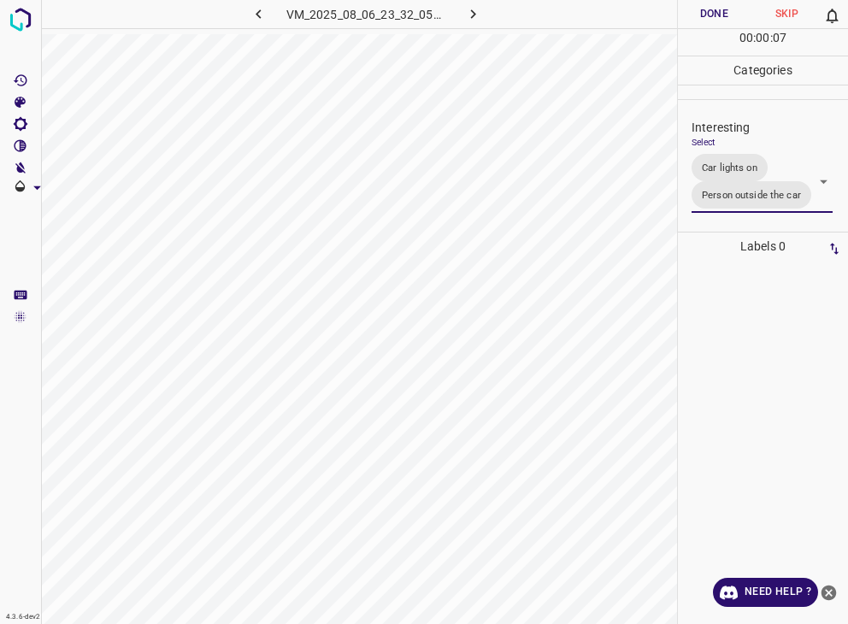
click at [716, 23] on div "Person outside the car Person inside the car Car parking Car lights on Not inte…" at bounding box center [424, 312] width 848 height 624
click at [716, 23] on button "Done" at bounding box center [714, 14] width 73 height 28
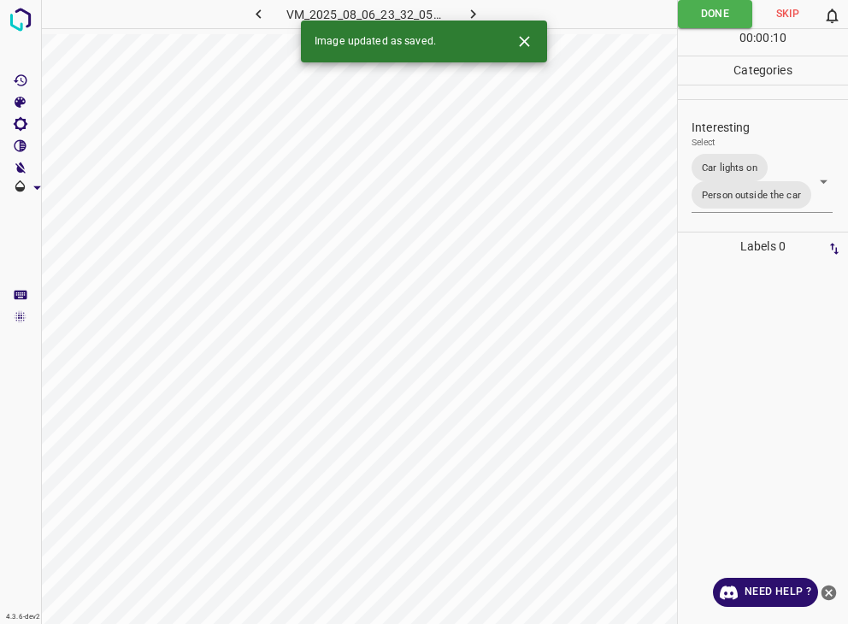
click at [475, 13] on icon "button" at bounding box center [473, 14] width 18 height 18
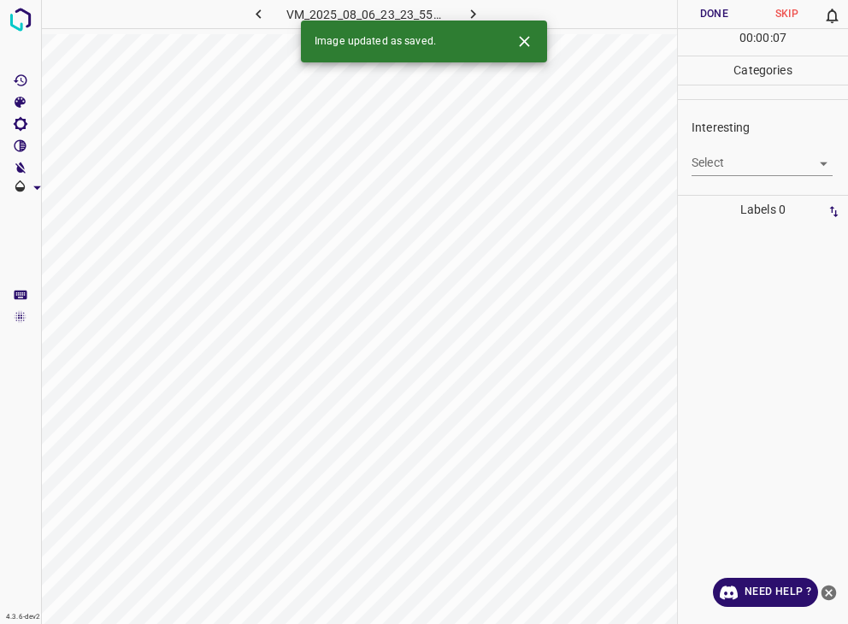
click at [744, 162] on body "4.3.6-dev2 VM_2025_08_06_23_23_55_115_12.gif Done Skip 0 00 : 00 : 07 Categorie…" at bounding box center [424, 312] width 848 height 624
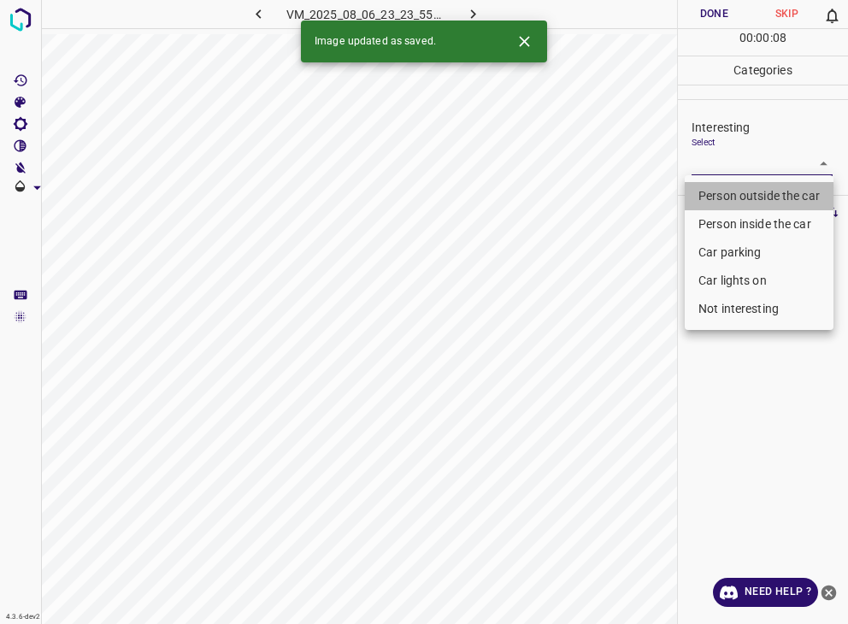
click at [750, 196] on li "Person outside the car" at bounding box center [759, 196] width 149 height 28
type input "Person outside the car"
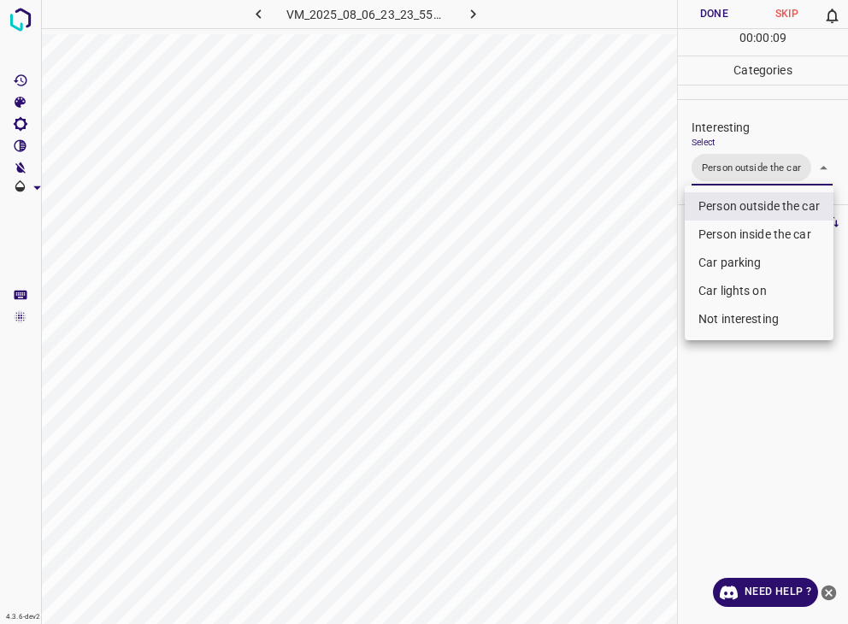
click at [710, 4] on div at bounding box center [424, 312] width 848 height 624
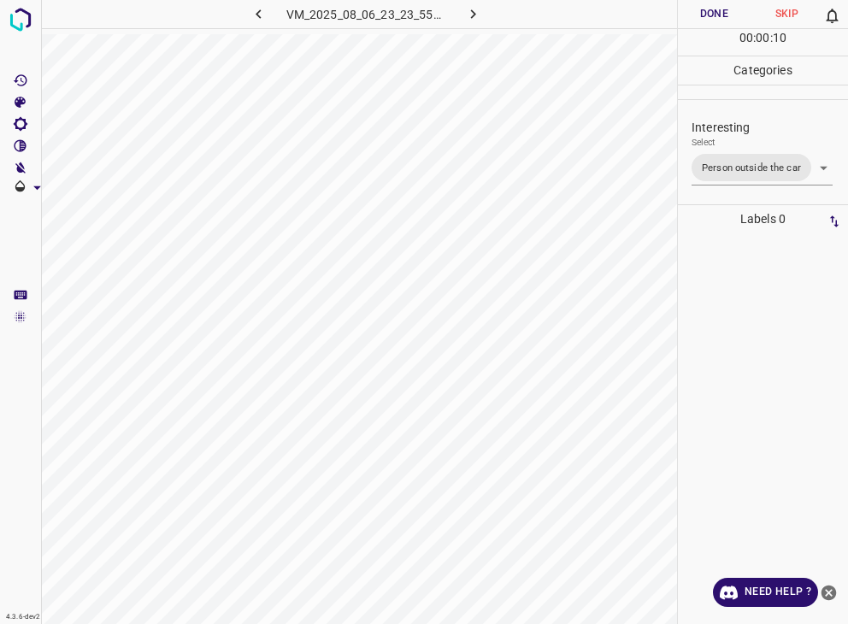
click at [710, 4] on button "Done" at bounding box center [714, 14] width 73 height 28
click at [710, 1] on button "Done" at bounding box center [714, 14] width 73 height 28
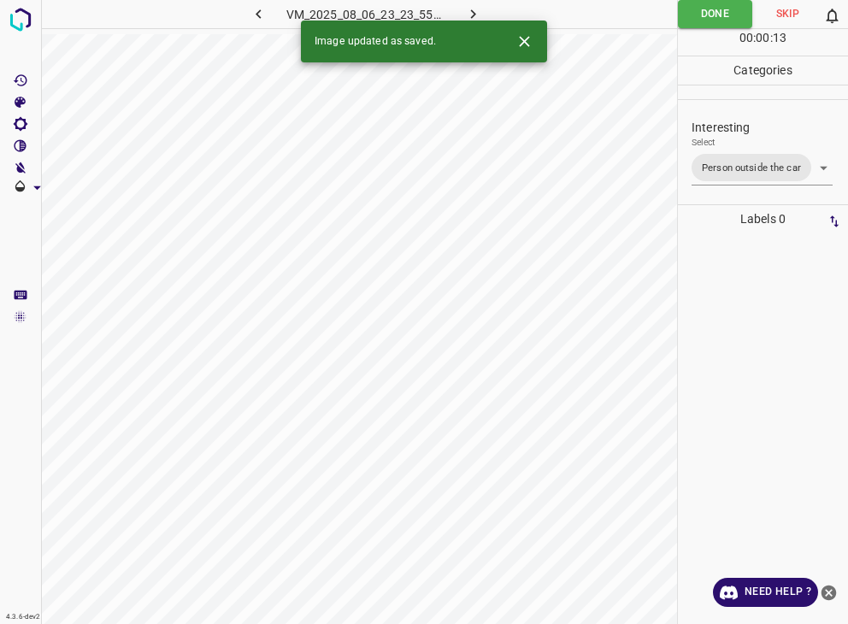
click at [475, 11] on icon "button" at bounding box center [473, 14] width 18 height 18
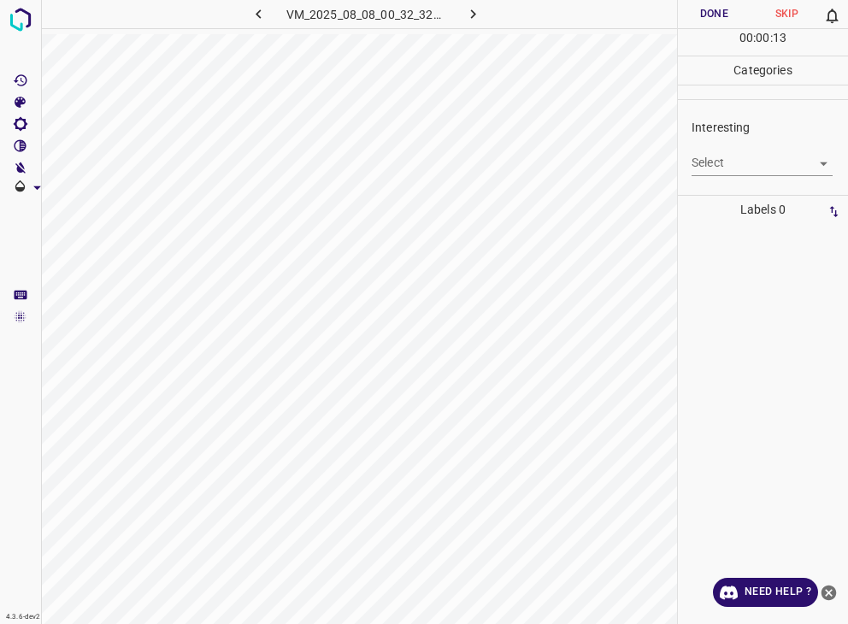
click at [747, 167] on body "4.3.6-dev2 VM_2025_08_08_00_32_32_848_04.gif Done Skip 0 00 : 00 : 13 Categorie…" at bounding box center [424, 312] width 848 height 624
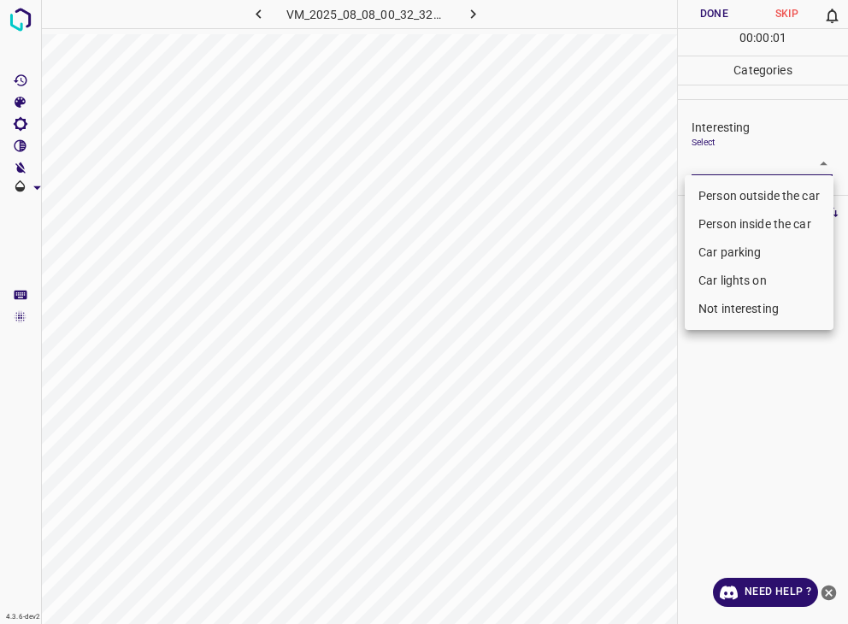
click at [755, 189] on li "Person outside the car" at bounding box center [759, 196] width 149 height 28
type input "Person outside the car"
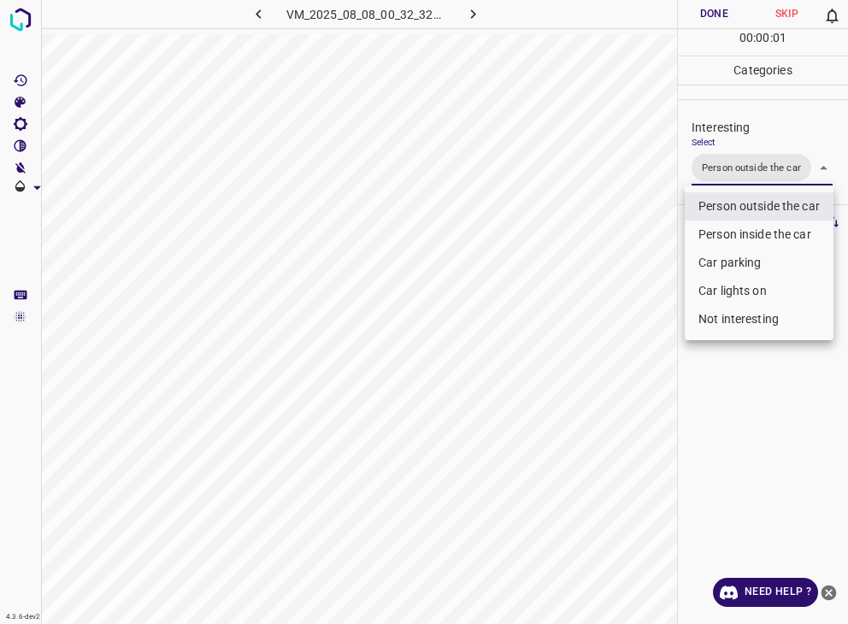
click at [722, 12] on div at bounding box center [424, 312] width 848 height 624
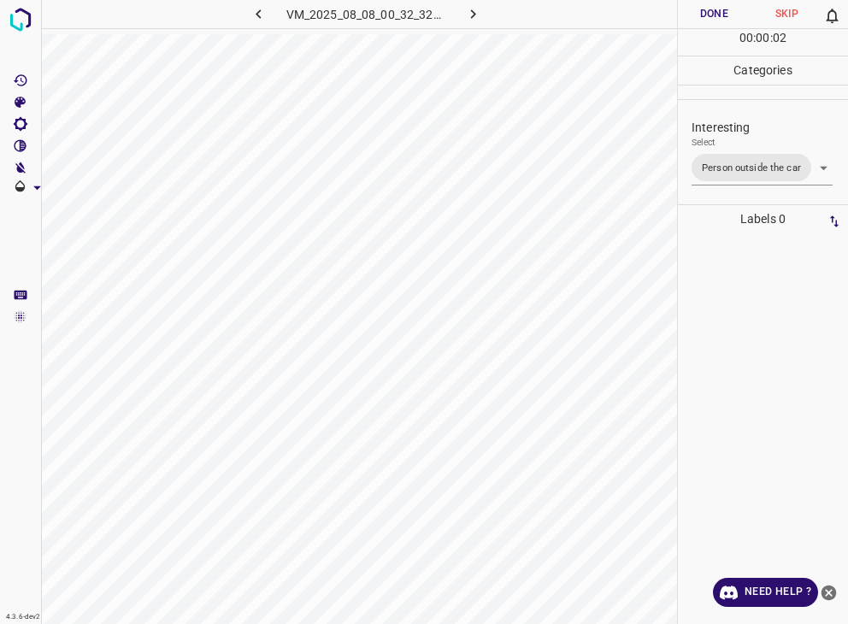
click at [722, 12] on div at bounding box center [424, 312] width 848 height 624
click at [722, 12] on button "Done" at bounding box center [714, 14] width 73 height 28
click at [484, 17] on button "button" at bounding box center [472, 14] width 55 height 28
click at [752, 168] on body "4.3.6-dev2 VM_2025_08_07_23_31_43_478_02.gif Done Skip 0 00 : 00 : 17 Categorie…" at bounding box center [424, 312] width 848 height 624
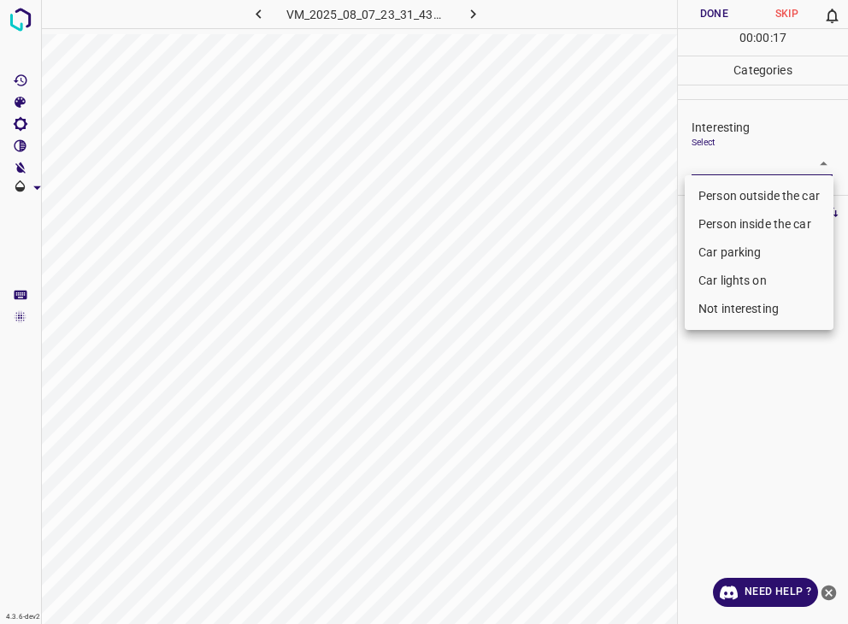
click at [765, 190] on li "Person outside the car" at bounding box center [759, 196] width 149 height 28
type input "Person outside the car"
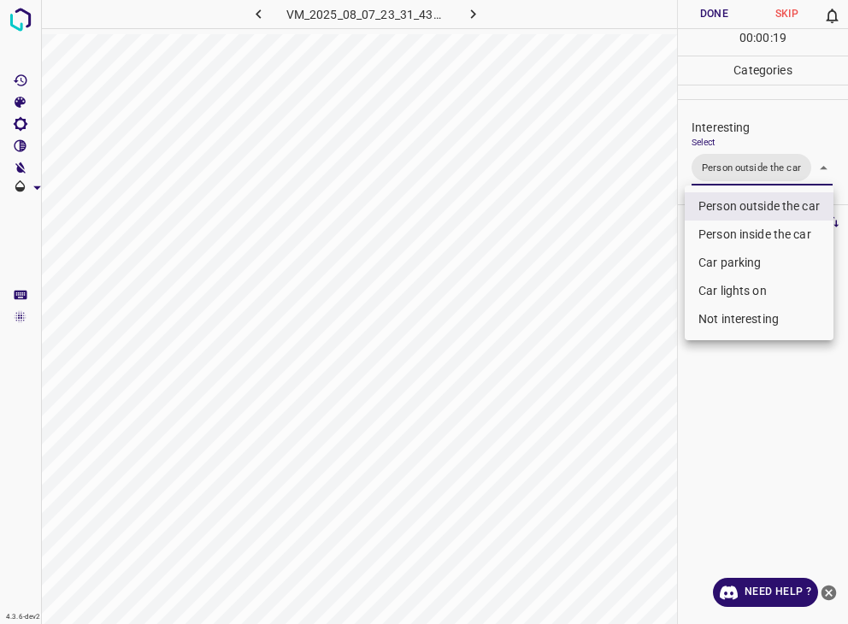
click at [718, 16] on div at bounding box center [424, 312] width 848 height 624
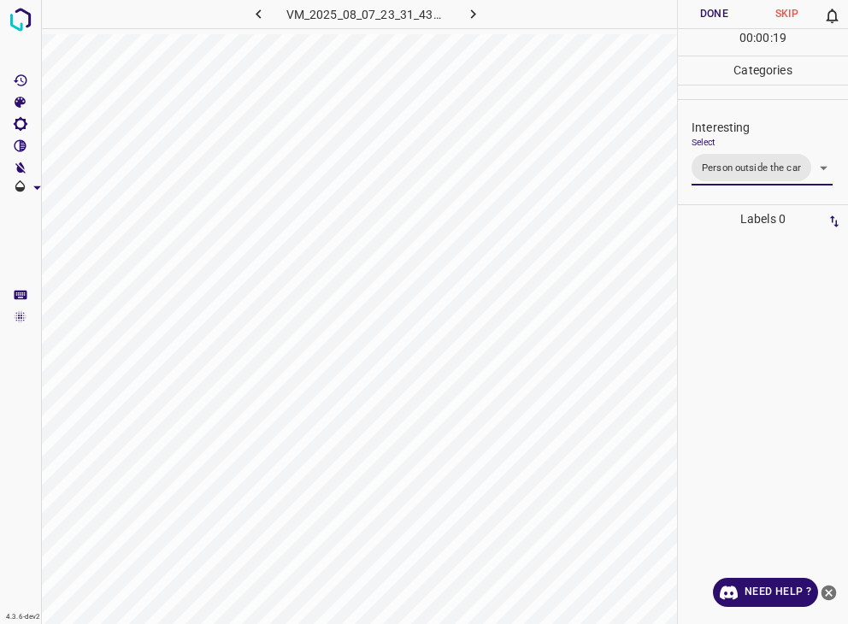
click at [718, 16] on button "Done" at bounding box center [714, 14] width 73 height 28
click at [463, 21] on button "button" at bounding box center [472, 14] width 55 height 28
click at [773, 165] on body "4.3.6-dev2 VM_2025_08_10_01_08_53_205_02.gif Done Skip 0 00 : 00 : 08 Categorie…" at bounding box center [424, 312] width 848 height 624
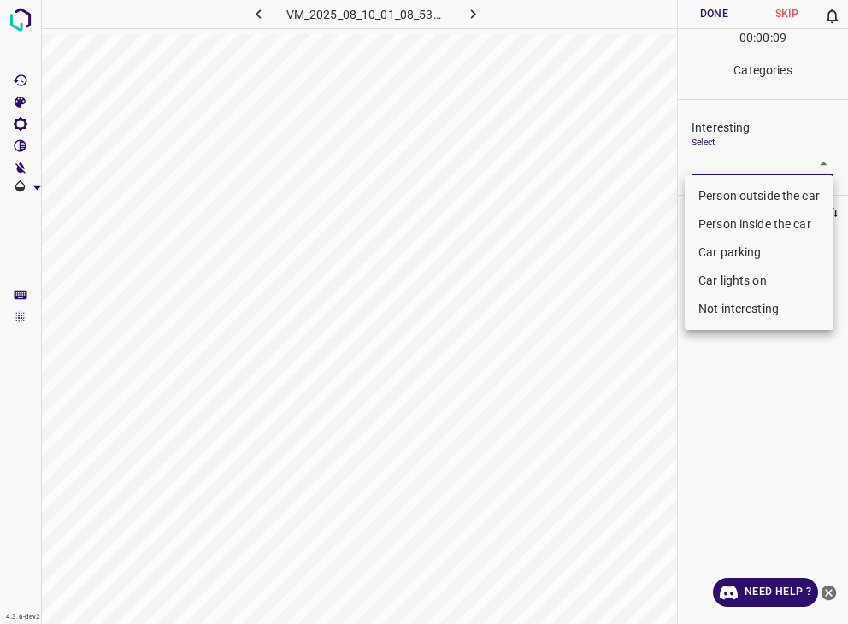
click at [752, 192] on li "Person outside the car" at bounding box center [759, 196] width 149 height 28
type input "Person outside the car"
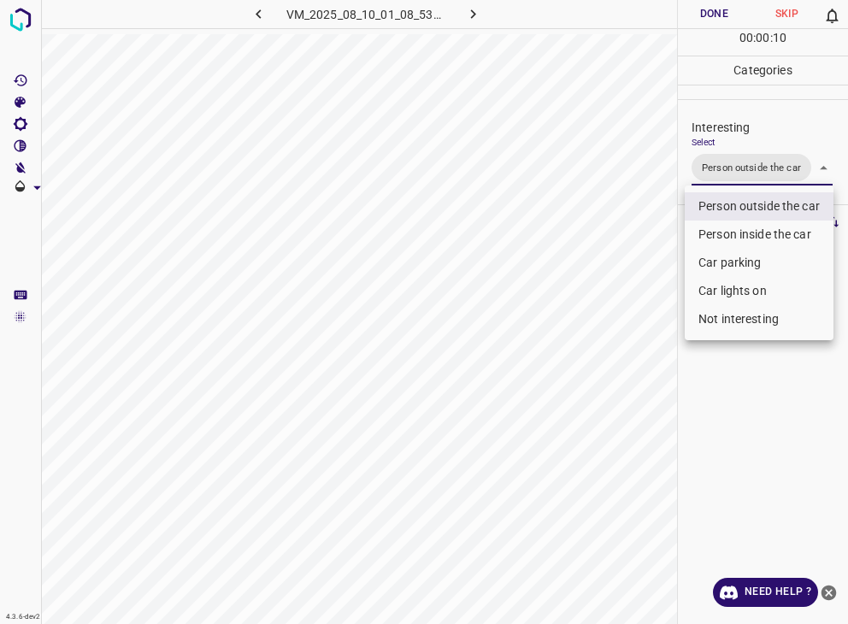
click at [710, 22] on div at bounding box center [424, 312] width 848 height 624
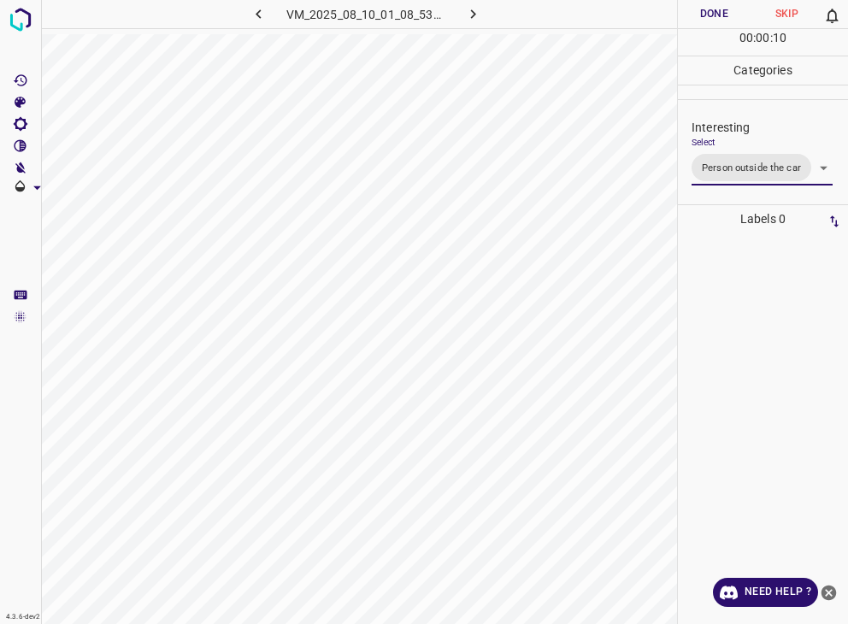
click at [708, 21] on button "Done" at bounding box center [714, 14] width 73 height 28
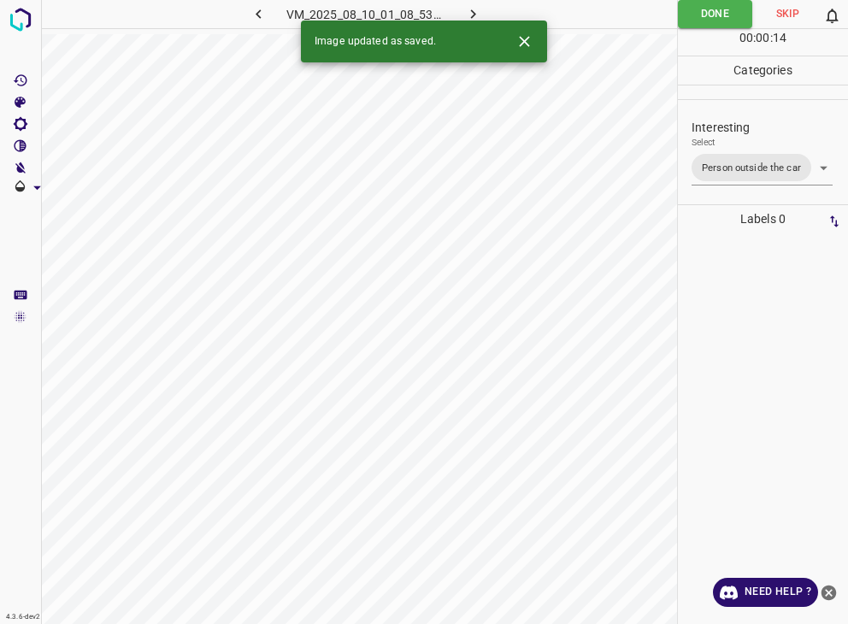
click at [469, 9] on icon "button" at bounding box center [473, 14] width 18 height 18
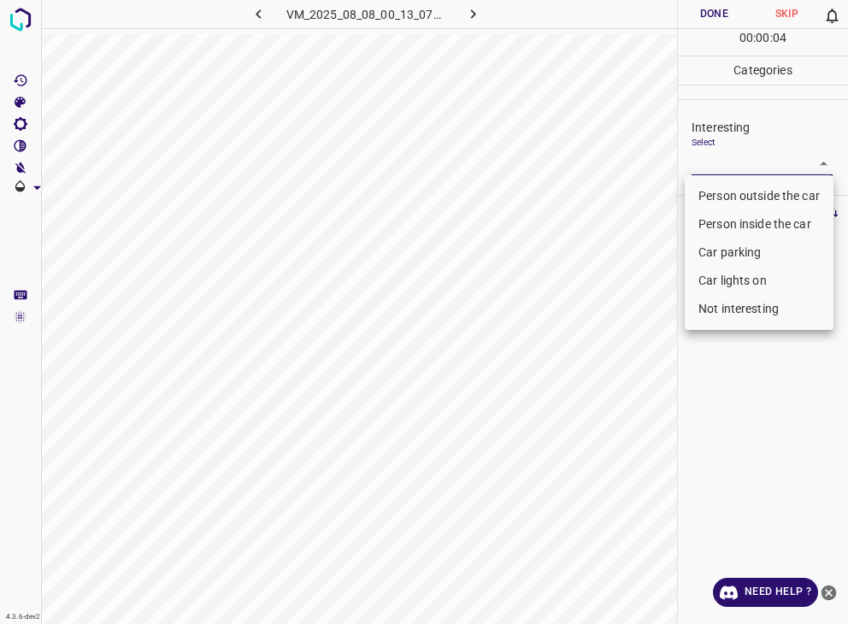
click at [763, 162] on body "4.3.6-dev2 VM_2025_08_08_00_13_07_907_00.gif Done Skip 0 00 : 00 : 04 Categorie…" at bounding box center [424, 312] width 848 height 624
click at [763, 194] on li "Person outside the car" at bounding box center [759, 196] width 149 height 28
type input "Person outside the car"
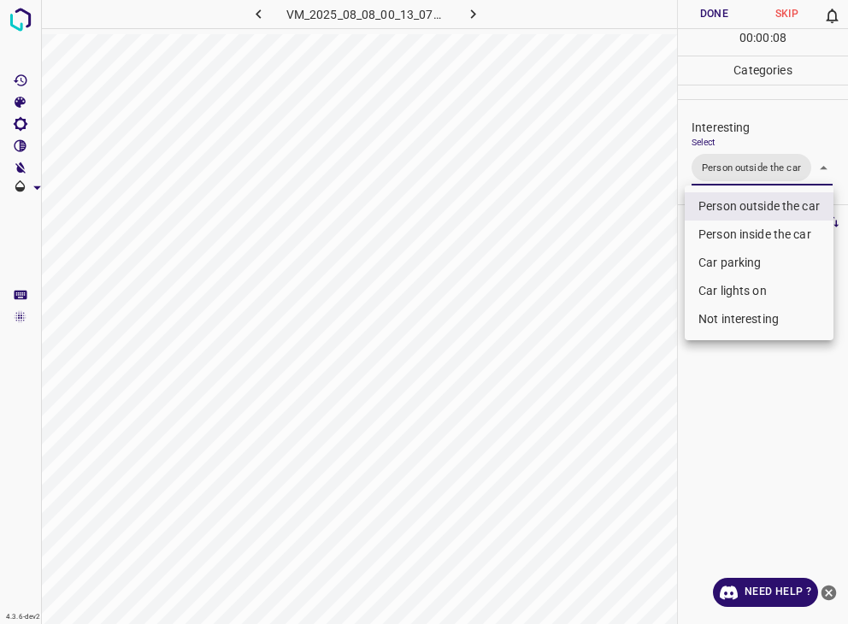
click at [723, 16] on div at bounding box center [424, 312] width 848 height 624
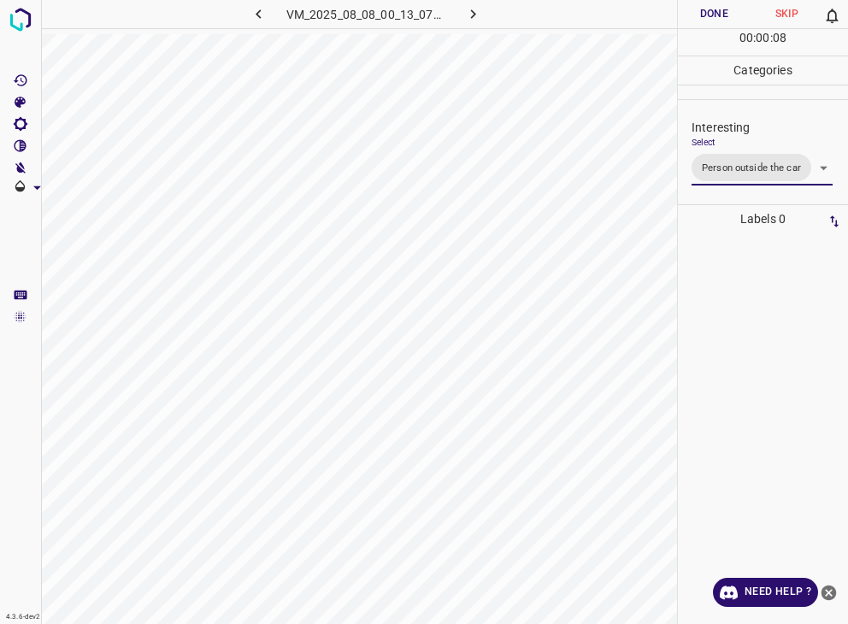
click at [723, 16] on button "Done" at bounding box center [714, 14] width 73 height 28
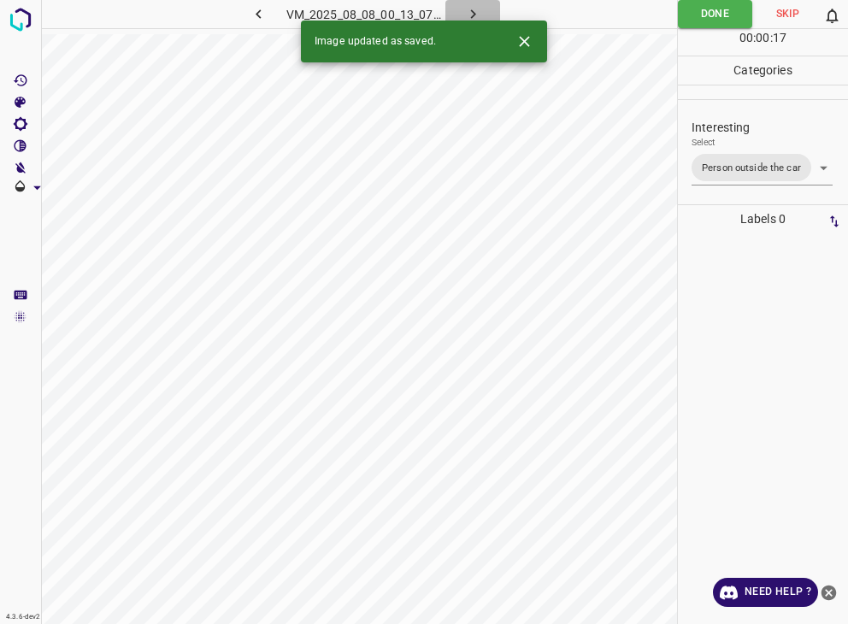
click at [486, 9] on button "button" at bounding box center [472, 14] width 55 height 28
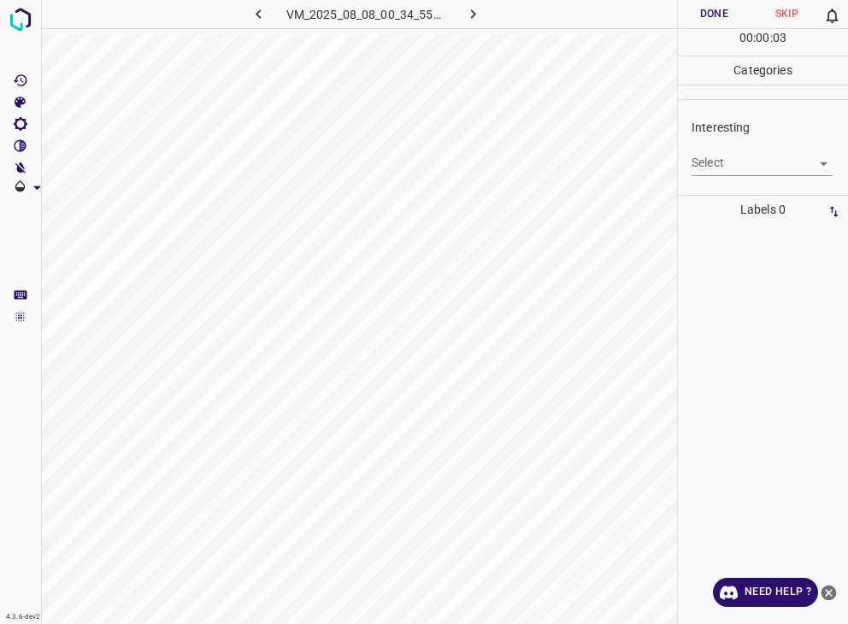
click at [749, 162] on body "4.3.6-dev2 VM_2025_08_08_00_34_55_693_04.gif Done Skip 0 00 : 00 : 03 Categorie…" at bounding box center [424, 312] width 848 height 624
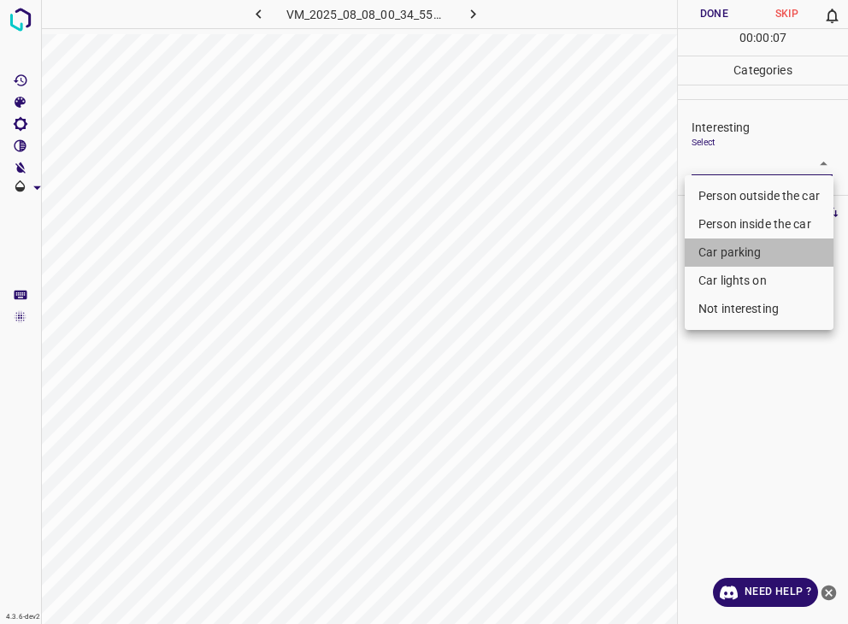
click at [729, 257] on li "Car parking" at bounding box center [759, 253] width 149 height 28
type input "Car parking"
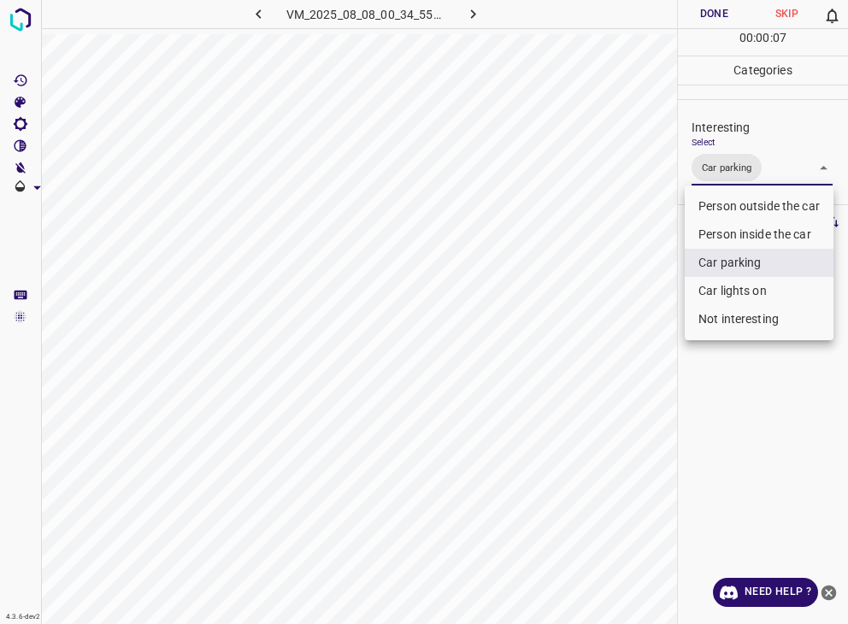
click at [717, 19] on div at bounding box center [424, 312] width 848 height 624
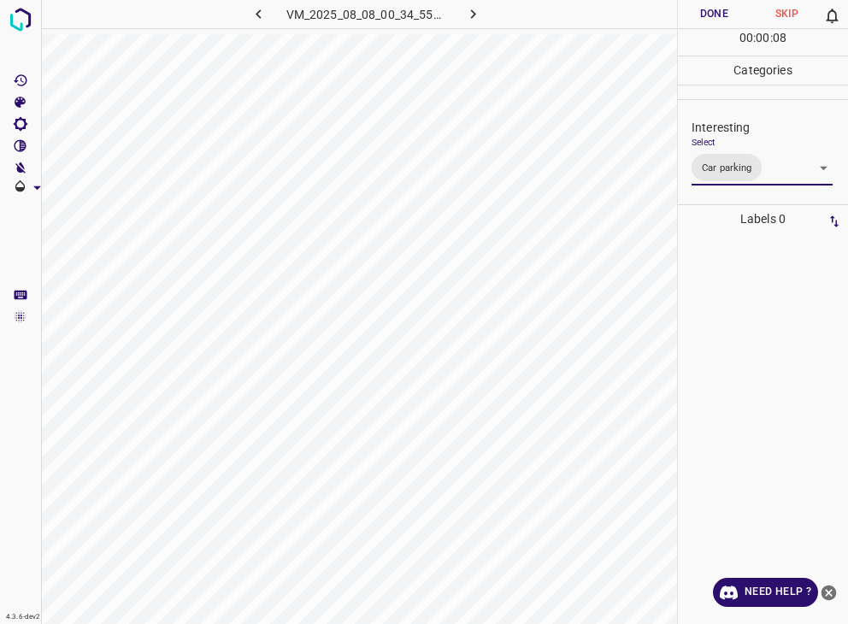
click at [715, 16] on div "Person outside the car Person inside the car Car parking Car lights on Not inte…" at bounding box center [424, 312] width 848 height 624
click at [715, 16] on button "Done" at bounding box center [714, 14] width 73 height 28
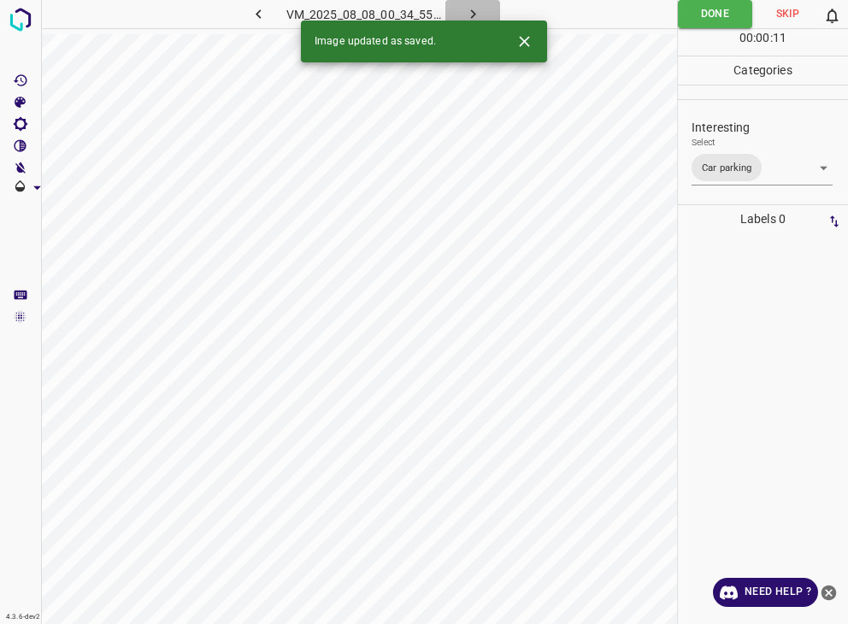
click at [472, 9] on icon "button" at bounding box center [473, 14] width 18 height 18
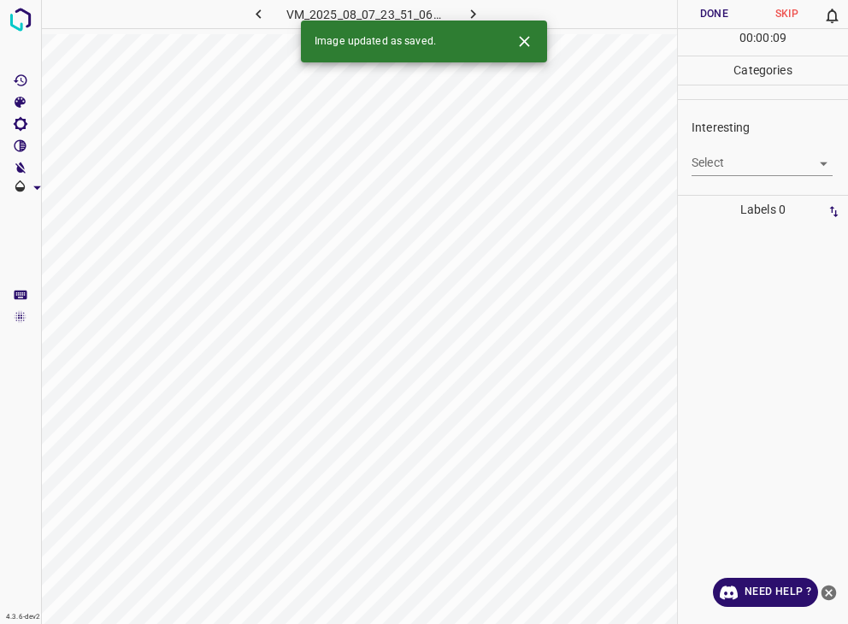
click at [691, 165] on div "Interesting Select ​" at bounding box center [763, 147] width 170 height 80
click at [706, 160] on body "4.3.6-dev2 VM_2025_08_07_23_51_06_049_07.gif Done Skip 0 00 : 00 : 09 Categorie…" at bounding box center [424, 312] width 848 height 624
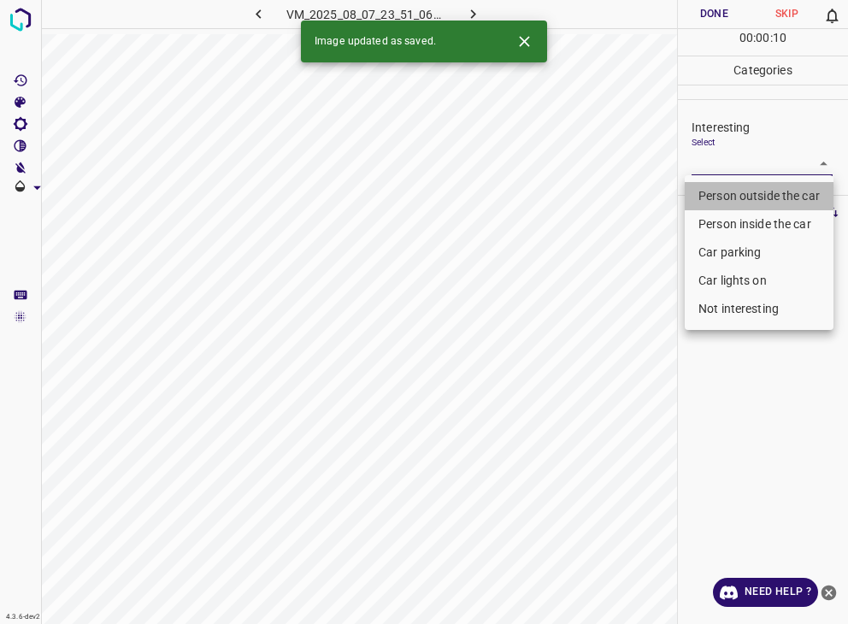
click at [718, 189] on li "Person outside the car" at bounding box center [759, 196] width 149 height 28
type input "Person outside the car"
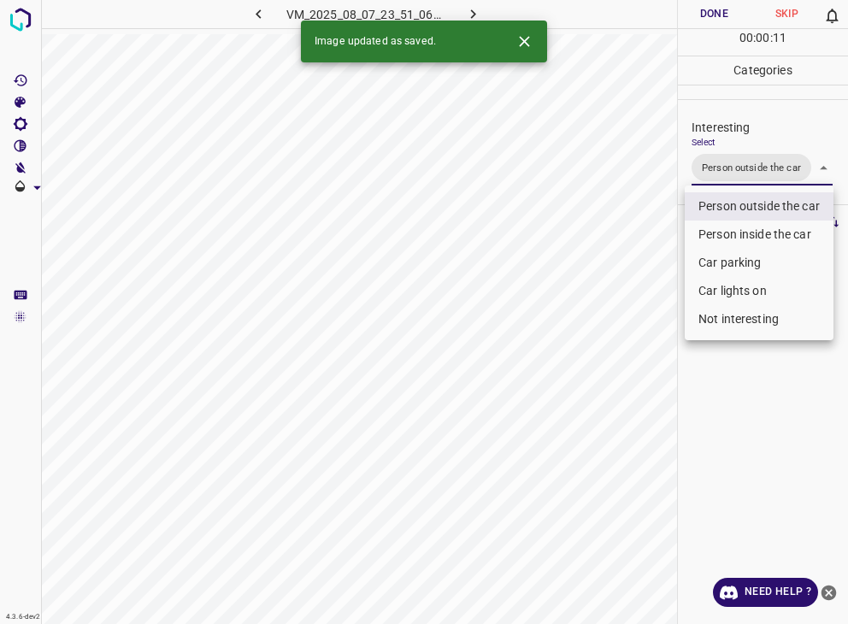
click at [523, 44] on icon "Close" at bounding box center [525, 41] width 18 height 18
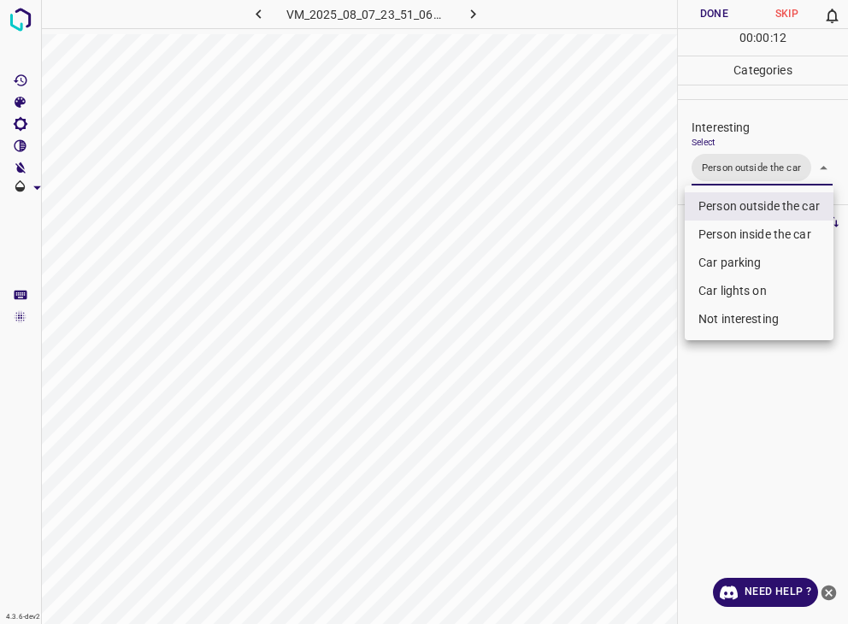
click at [720, 10] on div at bounding box center [424, 312] width 848 height 624
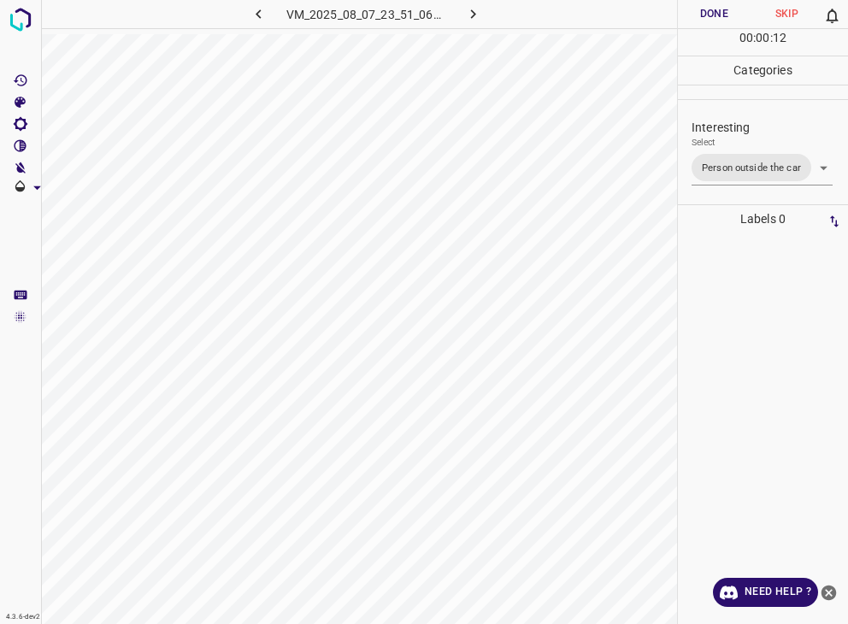
click at [720, 10] on div at bounding box center [424, 312] width 848 height 624
click at [720, 10] on button "Done" at bounding box center [714, 14] width 73 height 28
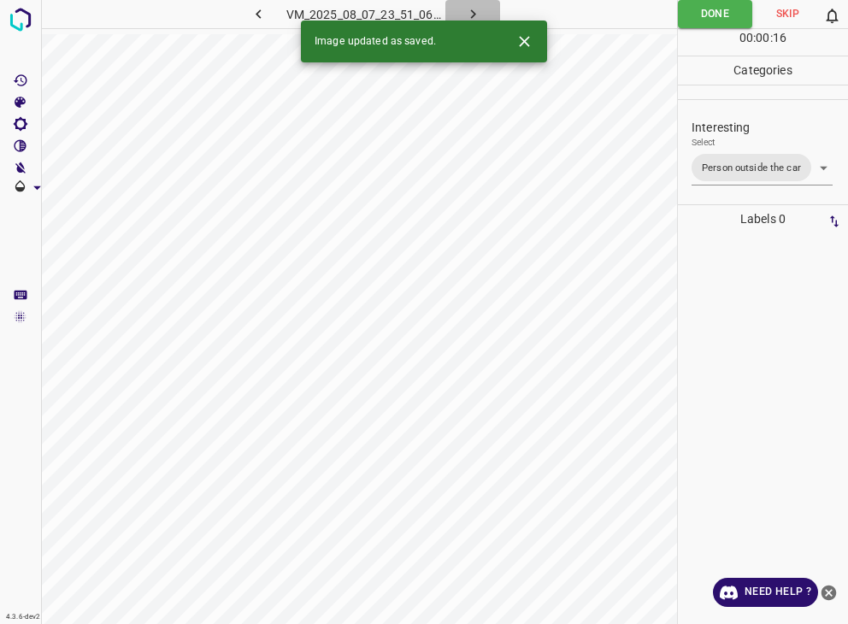
click at [479, 9] on icon "button" at bounding box center [473, 14] width 18 height 18
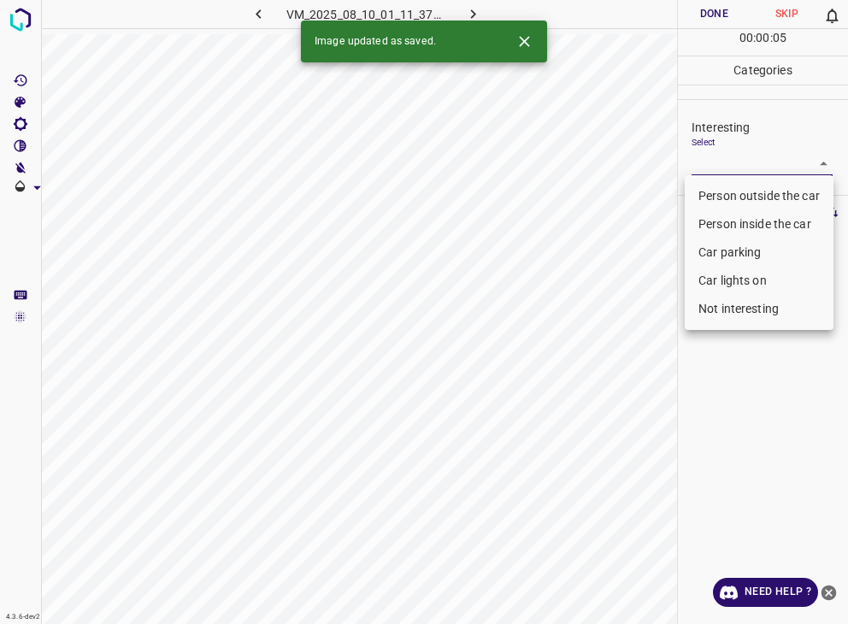
click at [727, 173] on body "4.3.6-dev2 VM_2025_08_10_01_11_37_125_04.gif Done Skip 0 00 : 00 : 05 Categorie…" at bounding box center [424, 312] width 848 height 624
click at [528, 42] on icon "Close" at bounding box center [525, 41] width 18 height 18
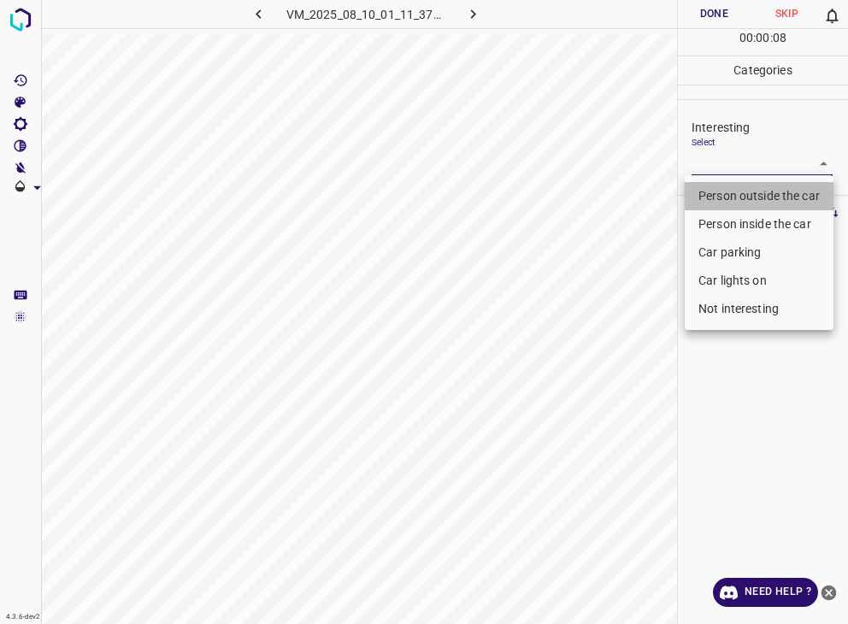
click at [742, 199] on li "Person outside the car" at bounding box center [759, 196] width 149 height 28
type input "Person outside the car"
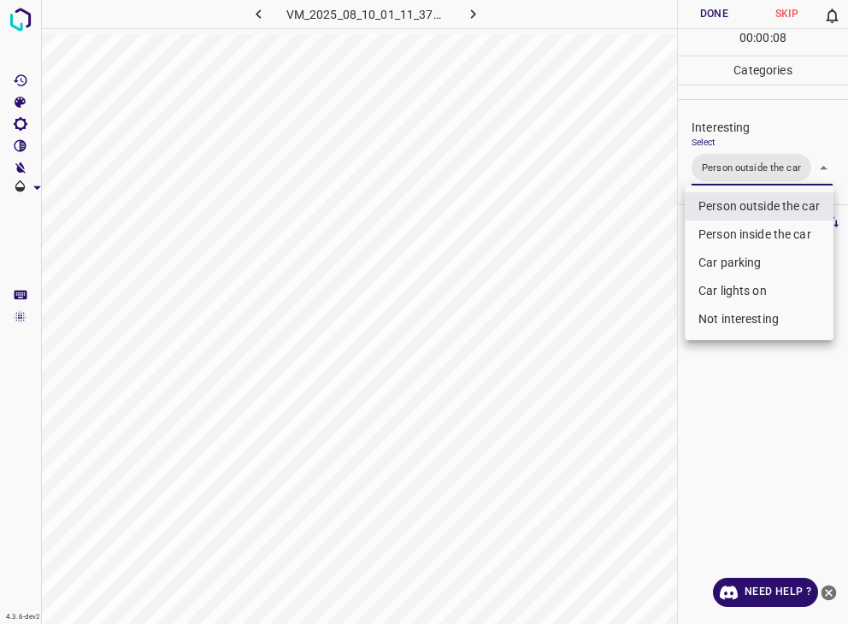
click at [693, 5] on div at bounding box center [424, 312] width 848 height 624
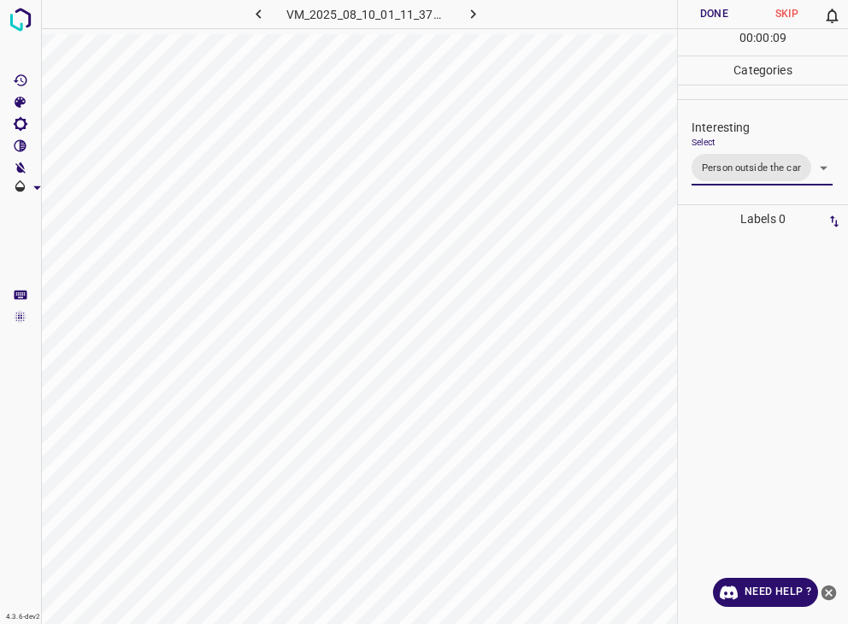
click at [709, 15] on div "Person outside the car Person inside the car Car parking Car lights on Not inte…" at bounding box center [424, 312] width 848 height 624
click at [709, 15] on button "Done" at bounding box center [714, 14] width 73 height 28
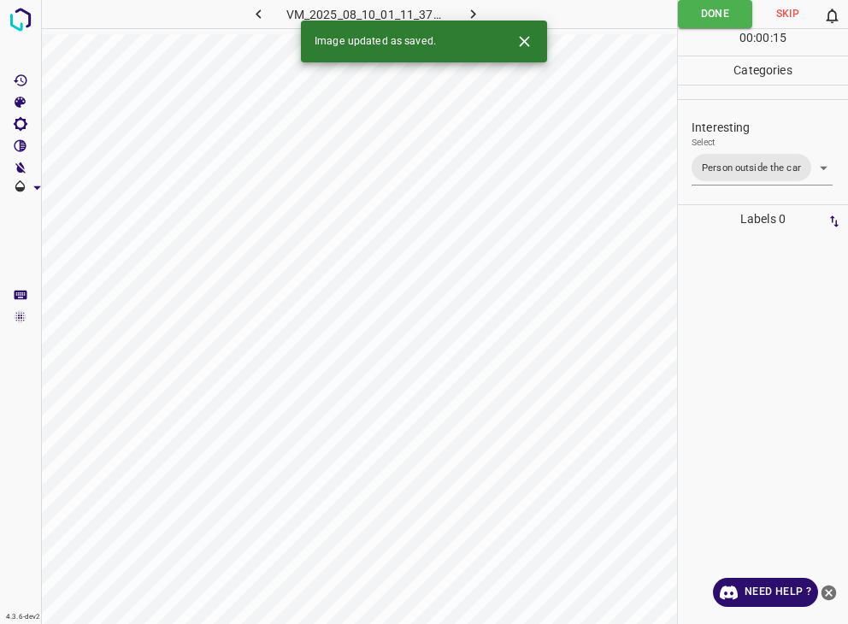
click at [522, 44] on icon "Close" at bounding box center [524, 41] width 10 height 10
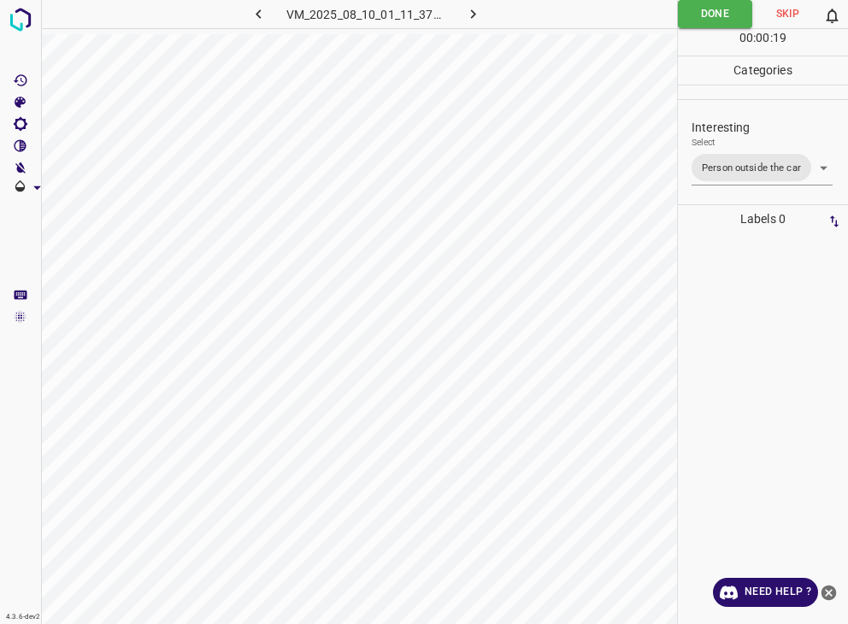
click at [469, 16] on icon "button" at bounding box center [473, 14] width 18 height 18
click at [765, 162] on body "4.3.6-dev2 VM_2025_08_07_23_44_55_311_05.gif Done Skip 0 00 : 00 : 06 Categorie…" at bounding box center [424, 312] width 848 height 624
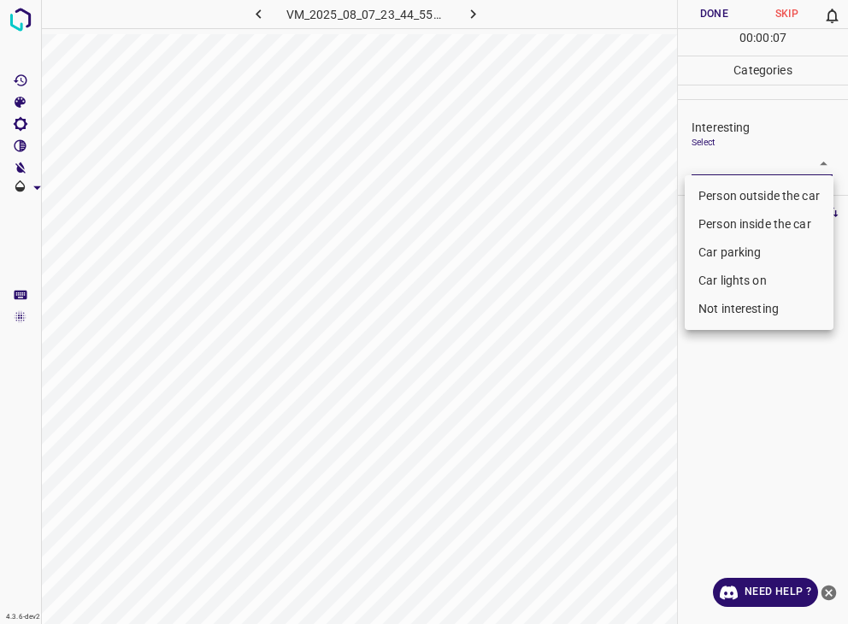
click at [781, 197] on li "Person outside the car" at bounding box center [759, 196] width 149 height 28
type input "Person outside the car"
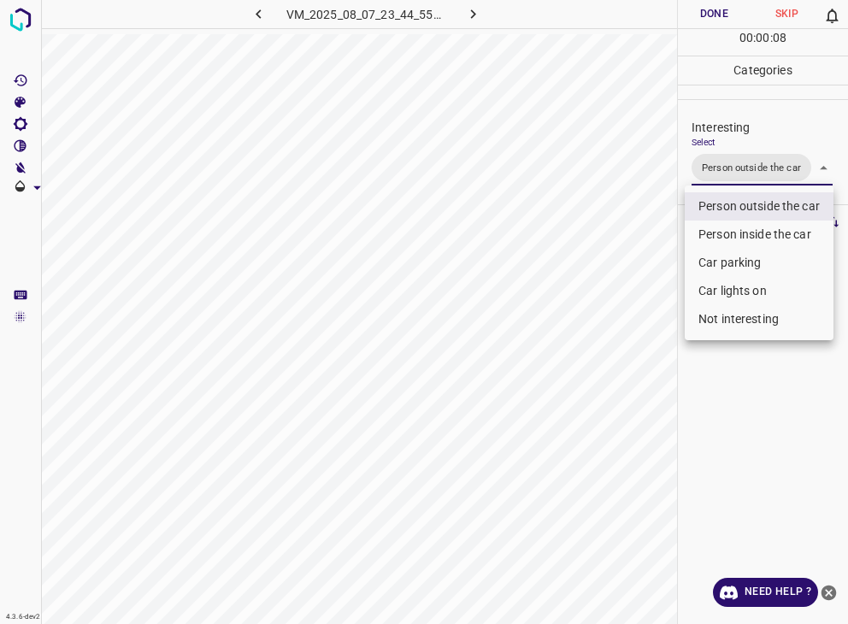
click at [703, 21] on div at bounding box center [424, 312] width 848 height 624
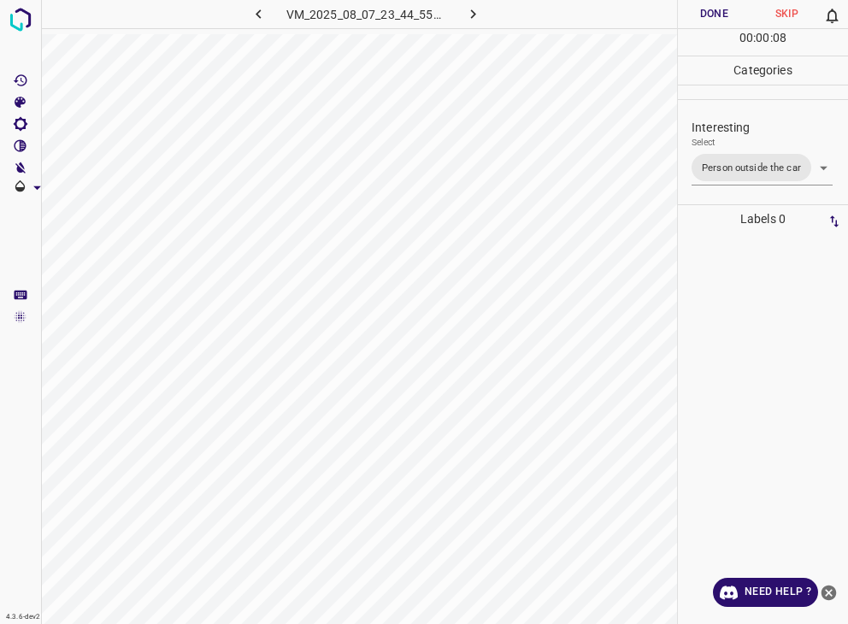
click at [701, 21] on div at bounding box center [424, 312] width 848 height 624
click at [701, 21] on button "Done" at bounding box center [714, 14] width 73 height 28
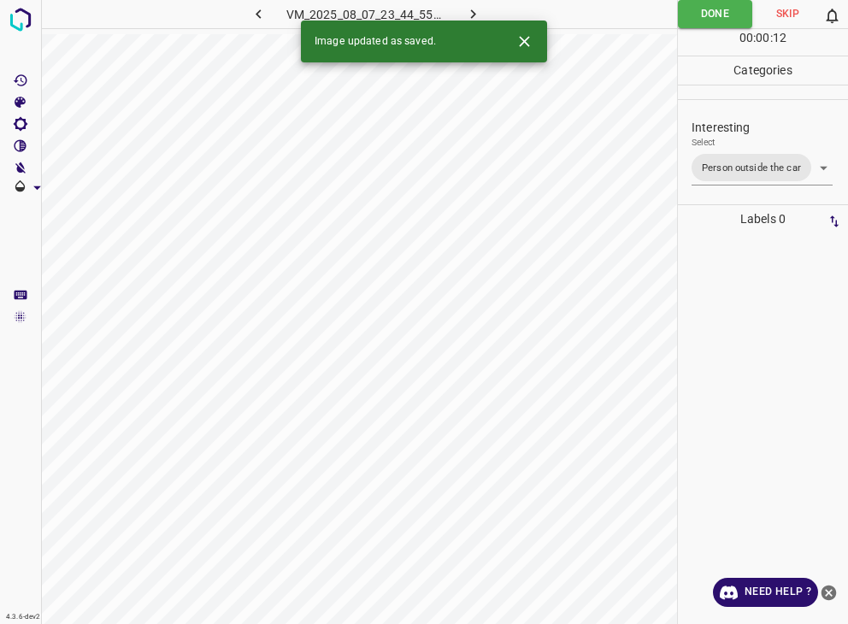
click at [481, 15] on icon "button" at bounding box center [473, 14] width 18 height 18
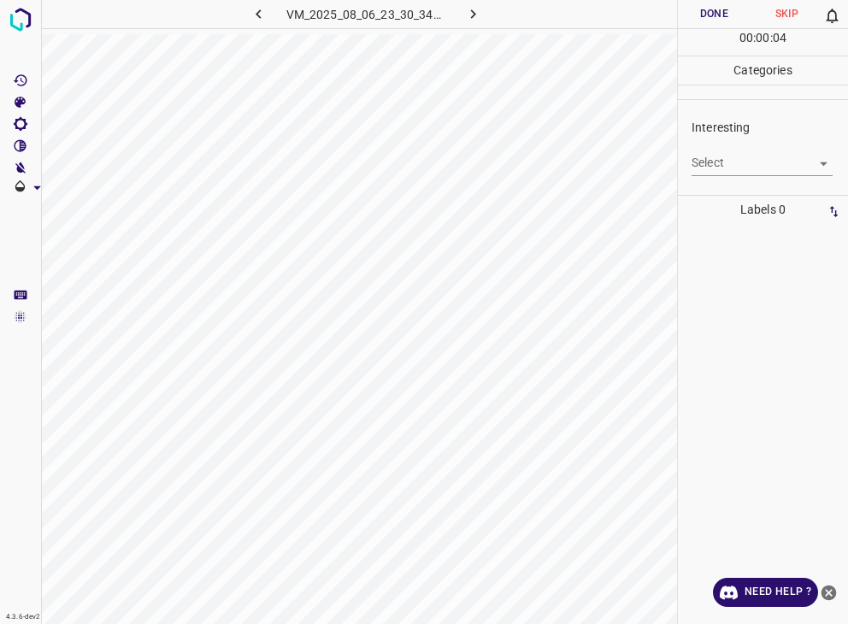
click at [740, 149] on div "Select ​" at bounding box center [762, 156] width 141 height 38
click at [716, 164] on body "4.3.6-dev2 VM_2025_08_06_23_30_34_811_03.gif Done Skip 0 00 : 00 : 06 Categorie…" at bounding box center [424, 312] width 848 height 624
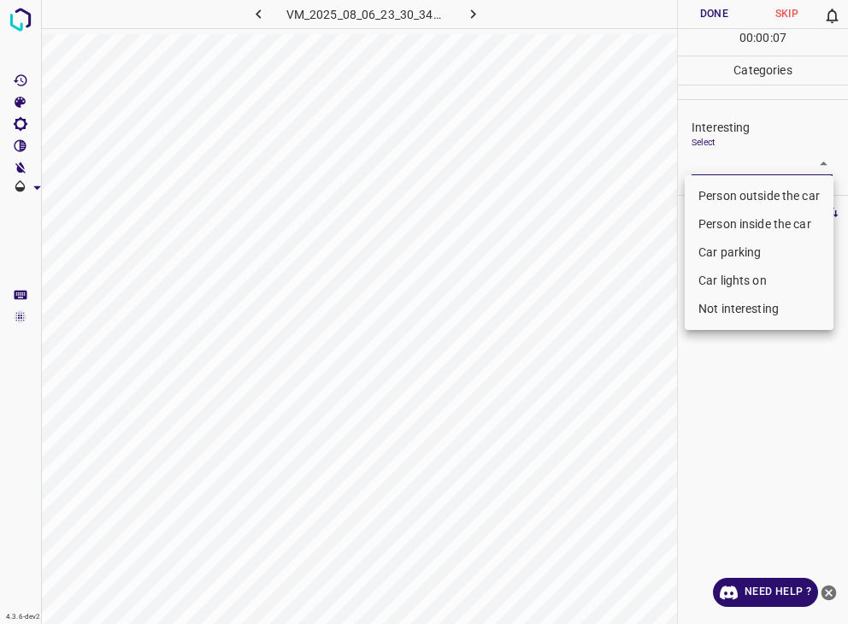
click at [727, 192] on li "Person outside the car" at bounding box center [759, 196] width 149 height 28
type input "Person outside the car"
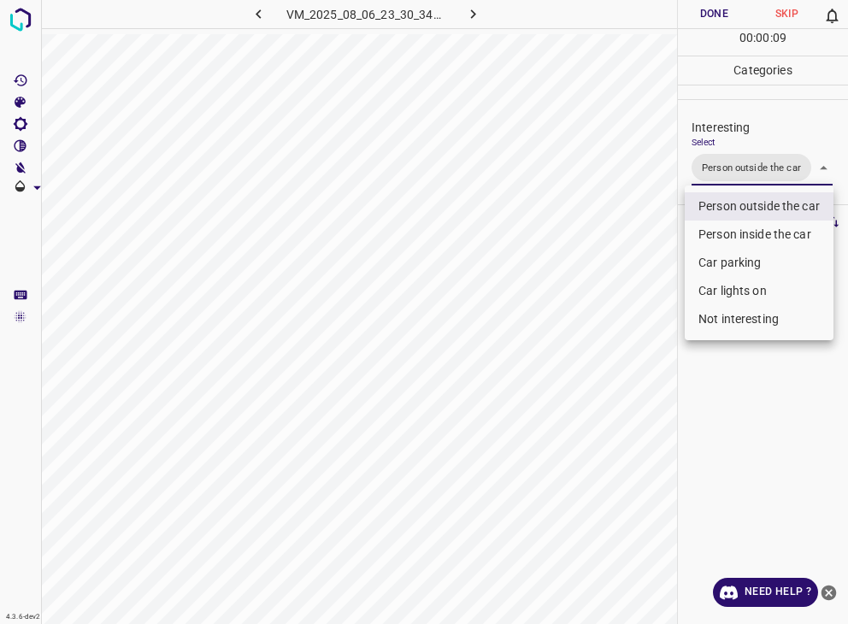
click at [696, 2] on div at bounding box center [424, 312] width 848 height 624
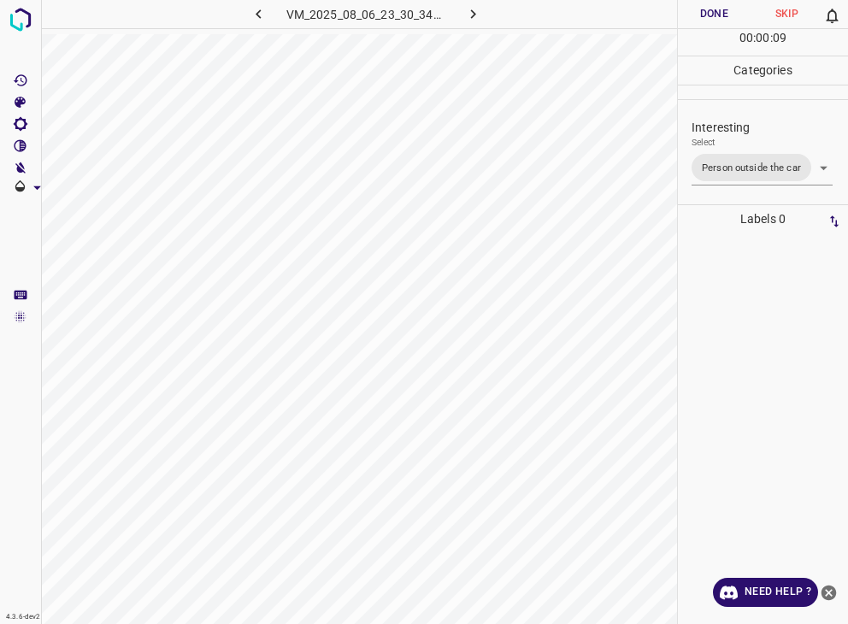
click at [705, 8] on button "Done" at bounding box center [714, 14] width 73 height 28
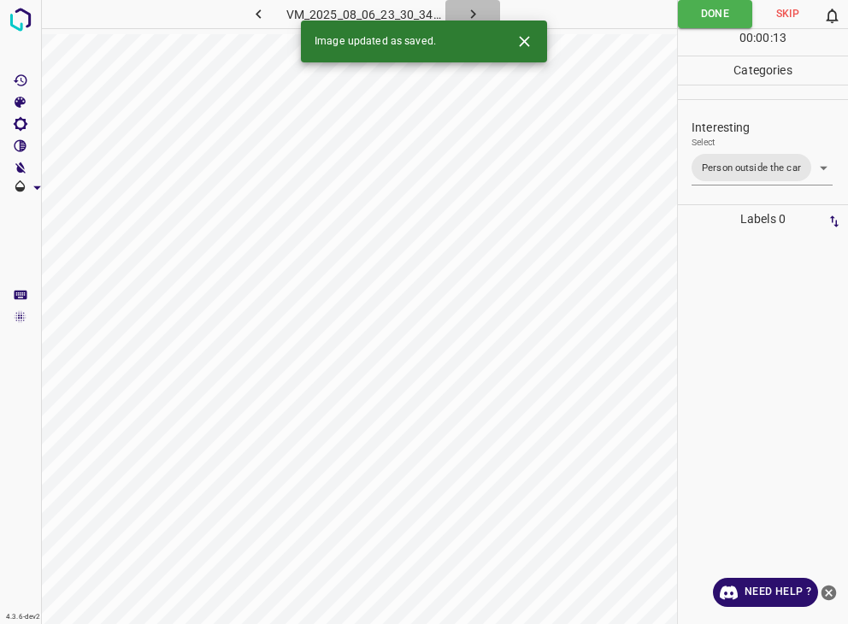
click at [475, 11] on icon "button" at bounding box center [473, 14] width 18 height 18
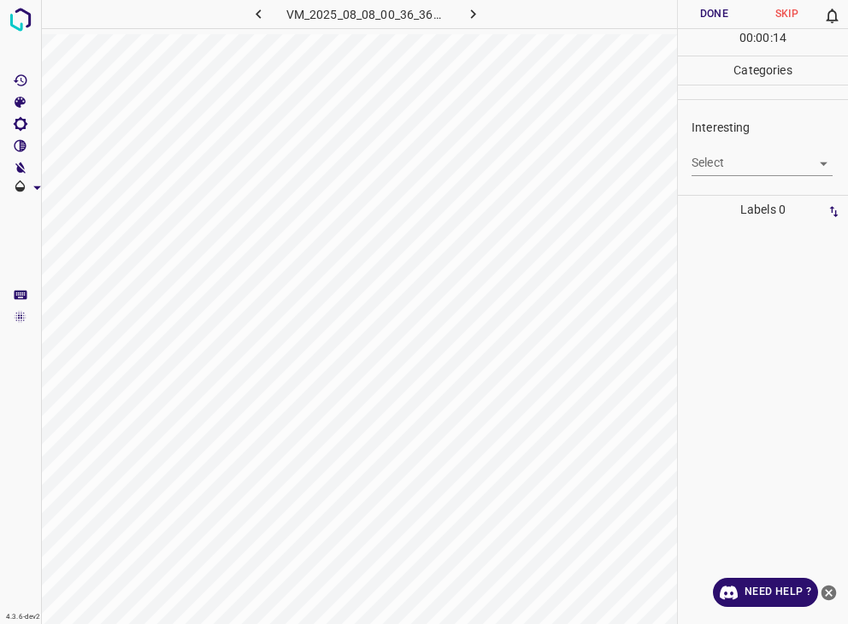
click at [732, 165] on body "4.3.6-dev2 VM_2025_08_08_00_36_36_984_08.gif Done Skip 0 00 : 00 : 14 Categorie…" at bounding box center [424, 312] width 848 height 624
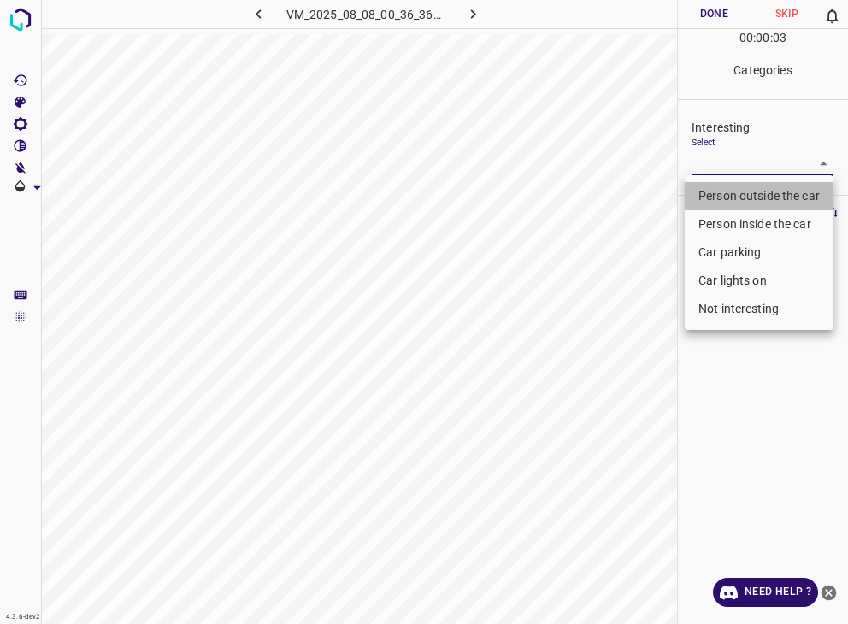
click at [747, 193] on li "Person outside the car" at bounding box center [759, 196] width 149 height 28
type input "Person outside the car"
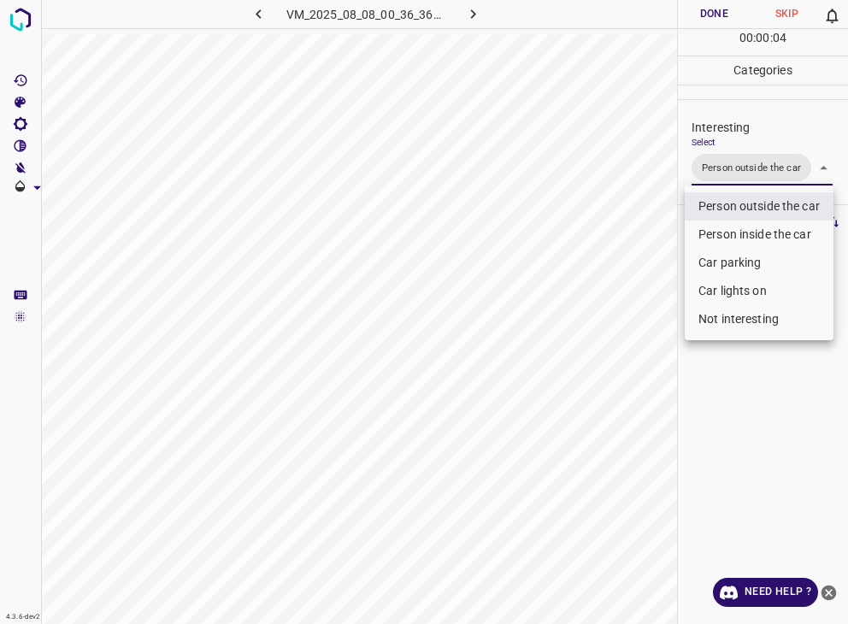
click at [747, 193] on li "Person outside the car" at bounding box center [759, 206] width 149 height 28
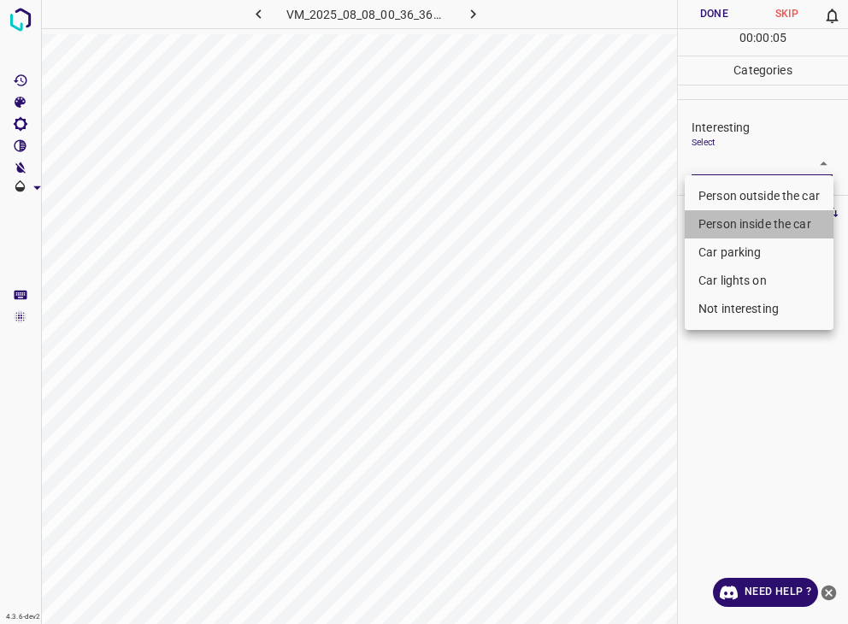
click at [758, 227] on li "Person inside the car" at bounding box center [759, 224] width 149 height 28
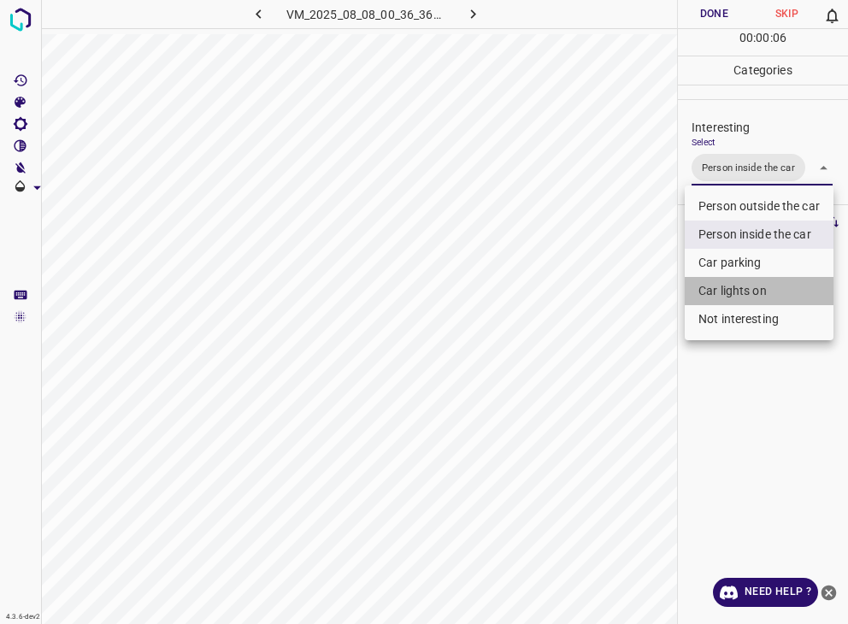
click at [752, 294] on li "Car lights on" at bounding box center [759, 291] width 149 height 28
type input "Person inside the car,Car lights on"
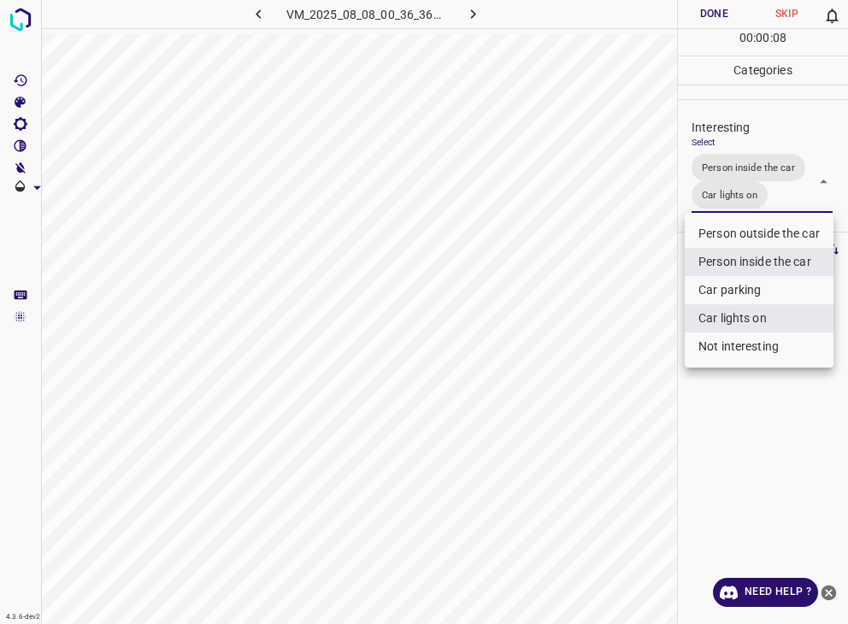
click at [716, 17] on div at bounding box center [424, 312] width 848 height 624
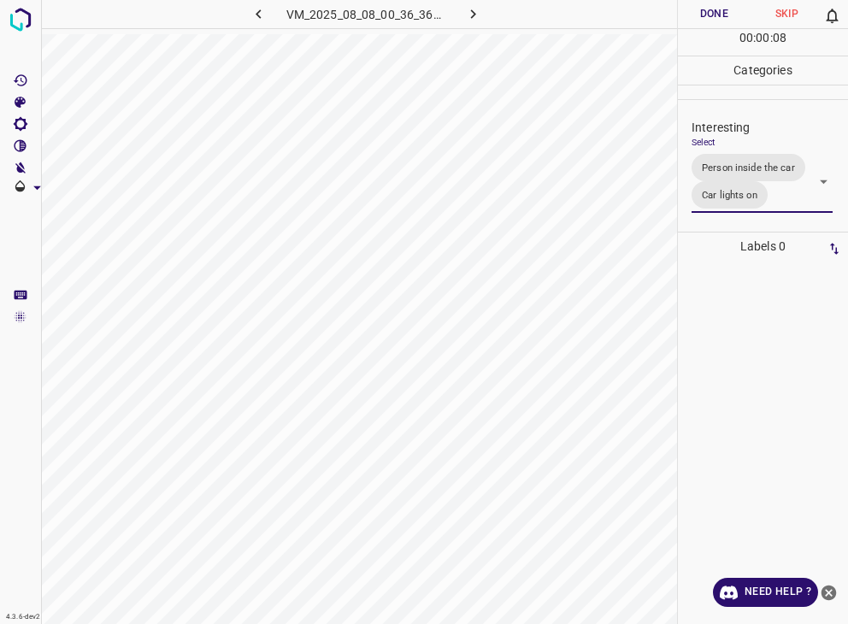
click at [716, 17] on div "Person outside the car Person inside the car Car parking Car lights on Not inte…" at bounding box center [424, 312] width 848 height 624
click at [716, 17] on button "Done" at bounding box center [714, 14] width 73 height 28
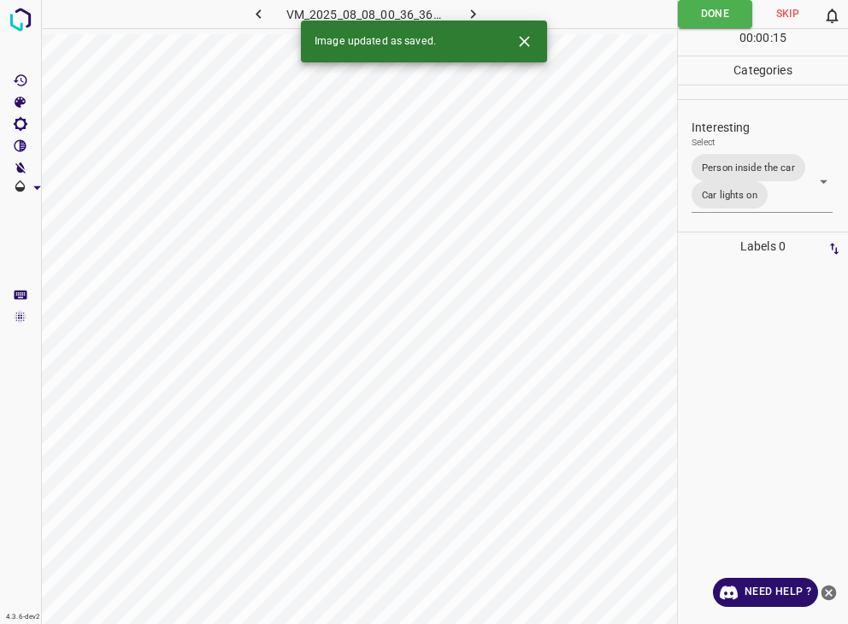
click at [481, 15] on icon "button" at bounding box center [473, 14] width 18 height 18
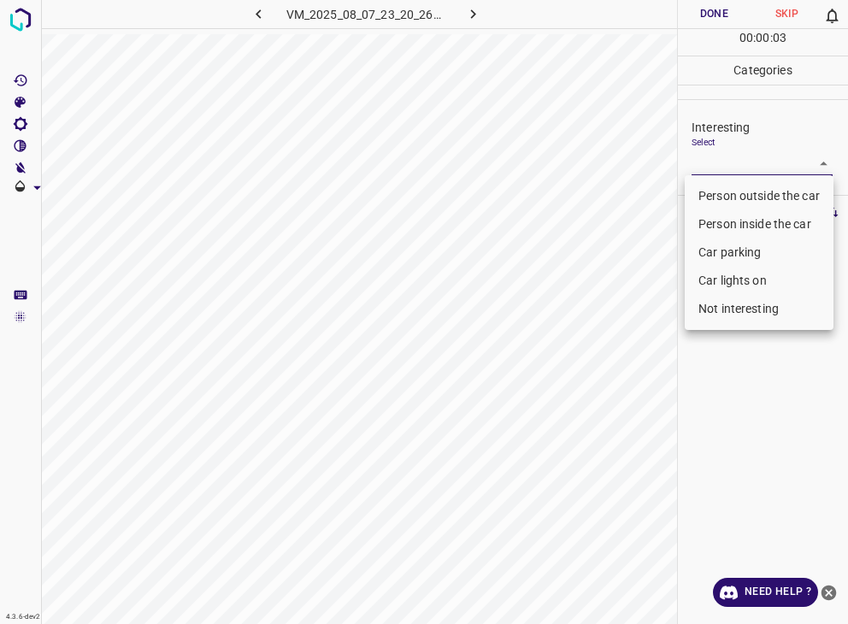
drag, startPoint x: 756, startPoint y: 156, endPoint x: 751, endPoint y: 168, distance: 12.2
click at [756, 158] on body "4.3.6-dev2 VM_2025_08_07_23_20_26_274_02.gif Done Skip 0 00 : 00 : 03 Categorie…" at bounding box center [424, 312] width 848 height 624
click at [751, 227] on li "Person inside the car" at bounding box center [759, 224] width 149 height 28
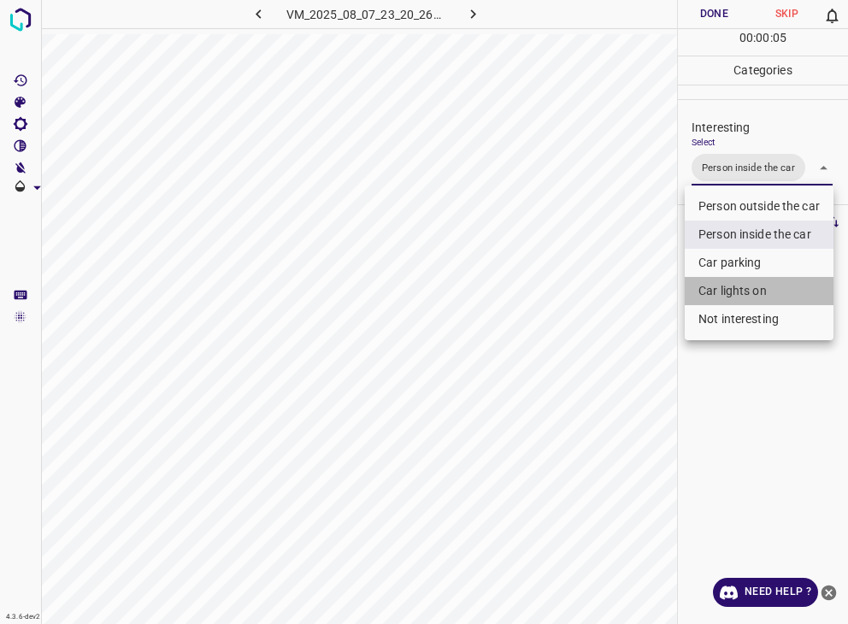
click at [764, 286] on li "Car lights on" at bounding box center [759, 291] width 149 height 28
type input "Person inside the car,Car lights on"
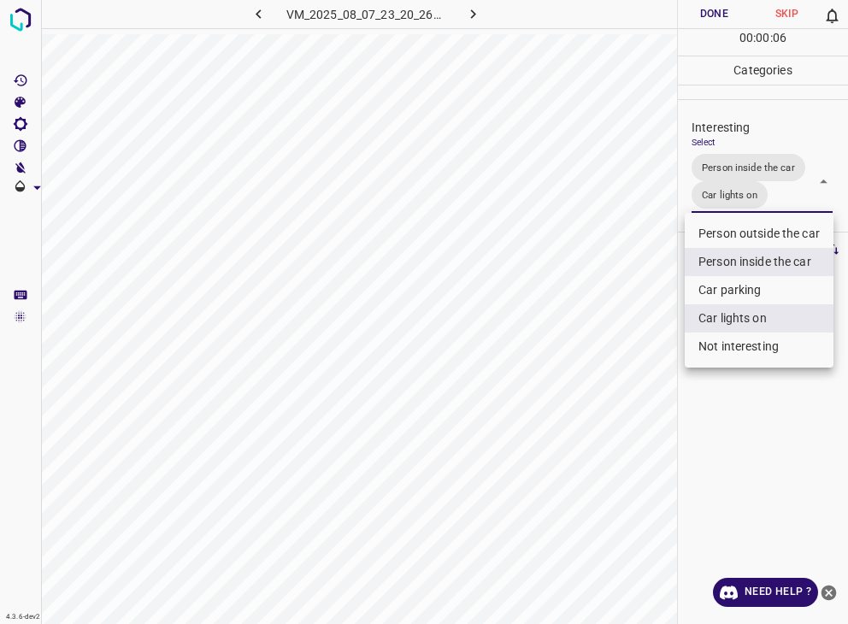
click at [712, 15] on div at bounding box center [424, 312] width 848 height 624
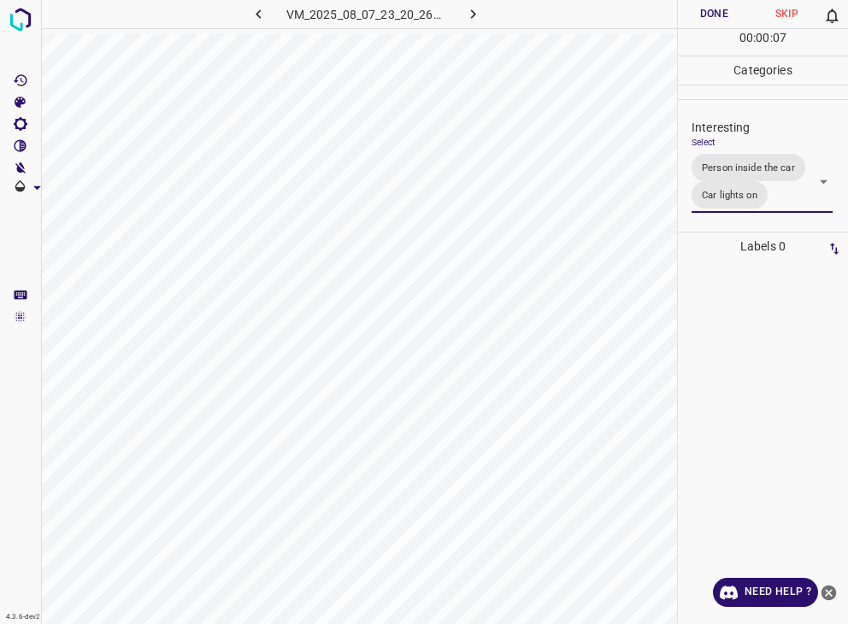
click at [712, 15] on div "Person outside the car Person inside the car Car parking Car lights on Not inte…" at bounding box center [424, 312] width 848 height 624
click at [712, 15] on button "Done" at bounding box center [714, 14] width 73 height 28
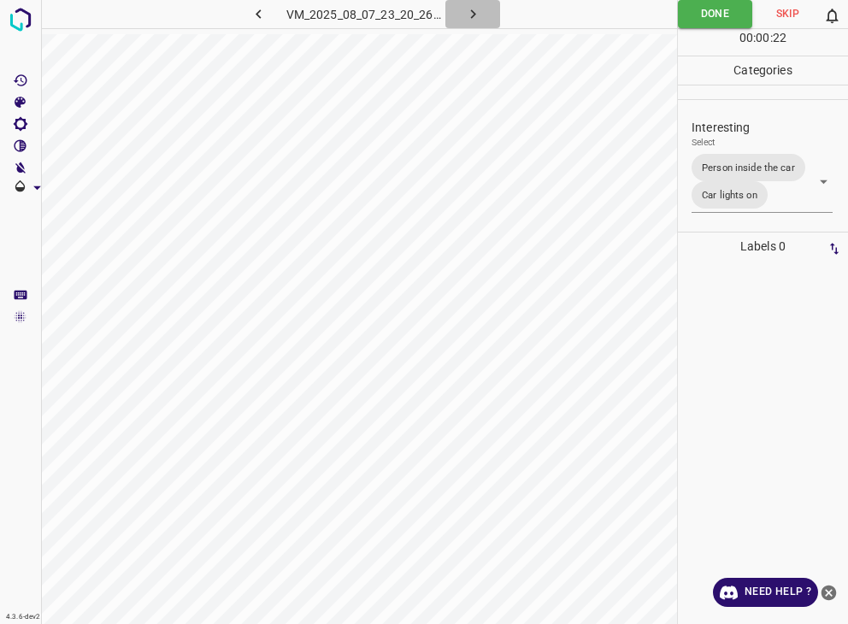
click at [477, 7] on icon "button" at bounding box center [473, 14] width 18 height 18
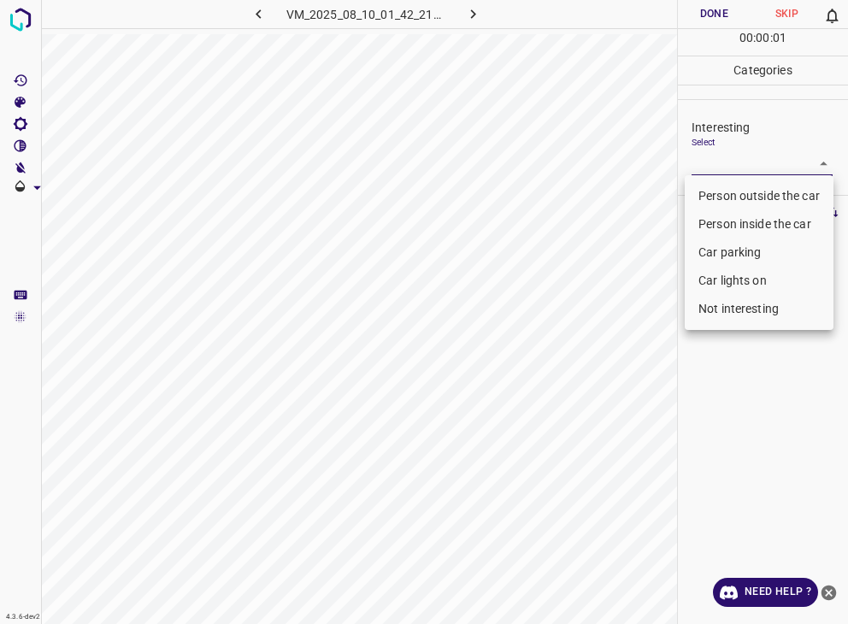
click at [705, 160] on body "4.3.6-dev2 VM_2025_08_10_01_42_21_966_02.gif Done Skip 0 00 : 00 : 01 Categorie…" at bounding box center [424, 312] width 848 height 624
click at [720, 194] on li "Person outside the car" at bounding box center [759, 196] width 149 height 28
type input "Person outside the car"
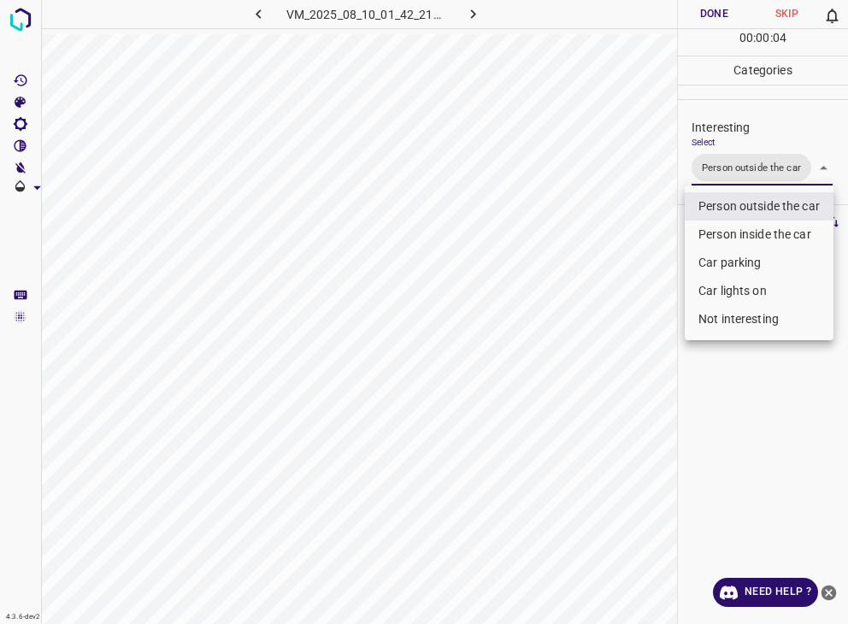
click at [698, 8] on div at bounding box center [424, 312] width 848 height 624
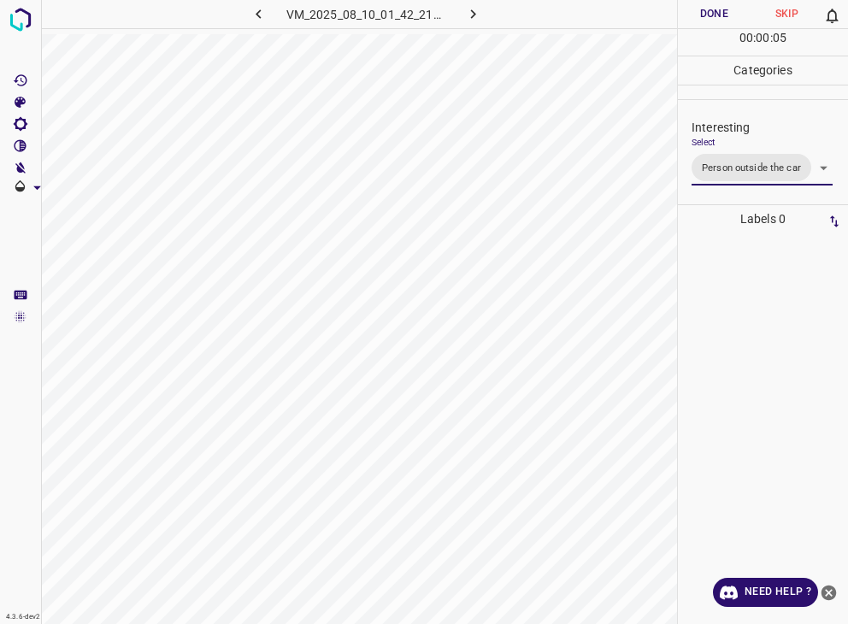
click at [698, 8] on button "Done" at bounding box center [714, 14] width 73 height 28
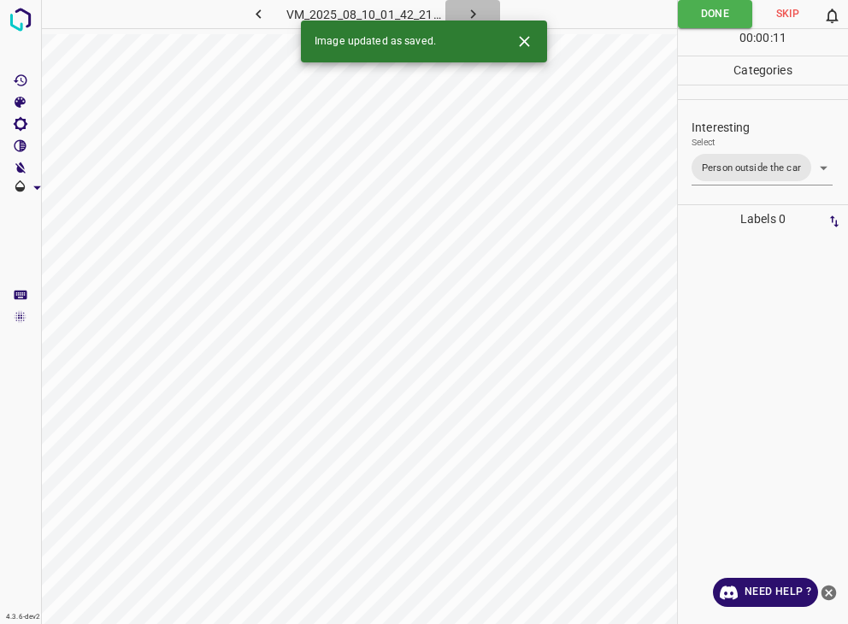
click at [473, 10] on icon "button" at bounding box center [473, 14] width 18 height 18
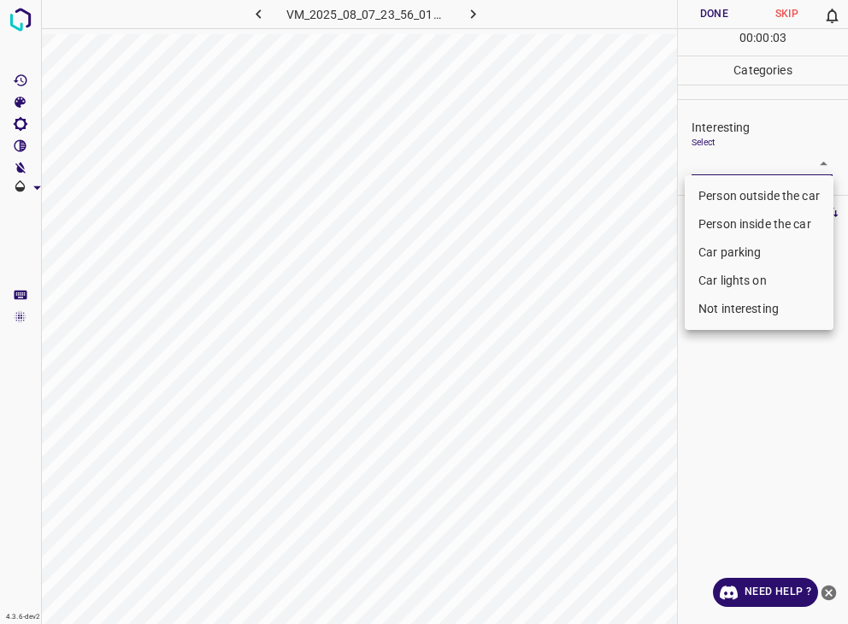
click at [699, 167] on body "4.3.6-dev2 VM_2025_08_07_23_56_01_619_07.gif Done Skip 0 00 : 00 : 03 Categorie…" at bounding box center [424, 312] width 848 height 624
click at [735, 218] on li "Person inside the car" at bounding box center [759, 224] width 149 height 28
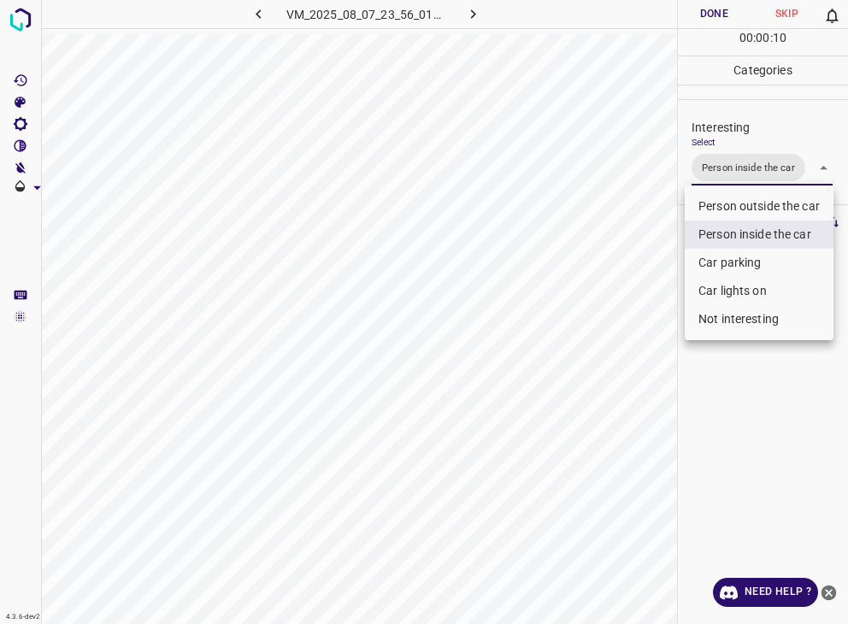
click at [736, 280] on ul "Person outside the car Person inside the car Car parking Car lights on Not inte…" at bounding box center [759, 263] width 149 height 155
click at [724, 291] on li "Car lights on" at bounding box center [759, 291] width 149 height 28
type input "Person inside the car,Car lights on"
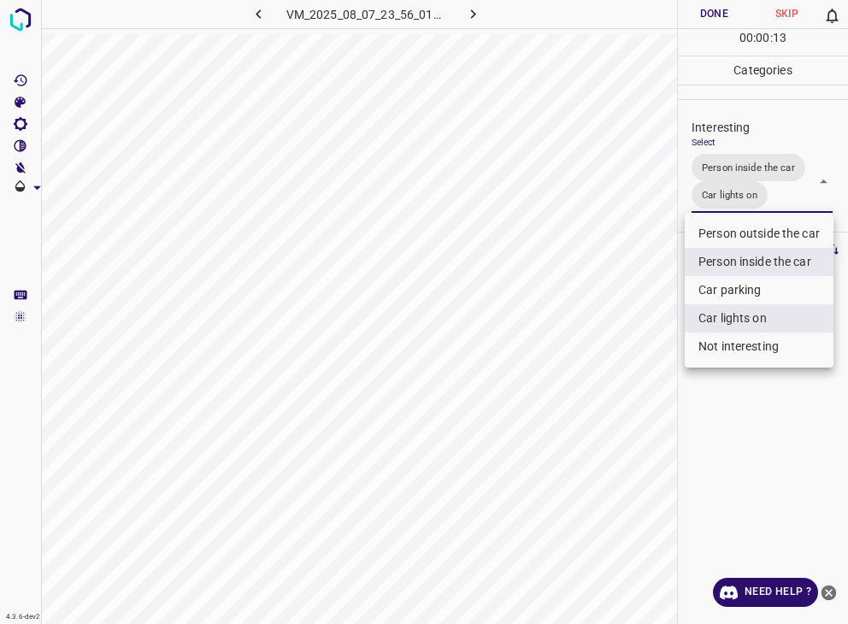
click at [712, 9] on div at bounding box center [424, 312] width 848 height 624
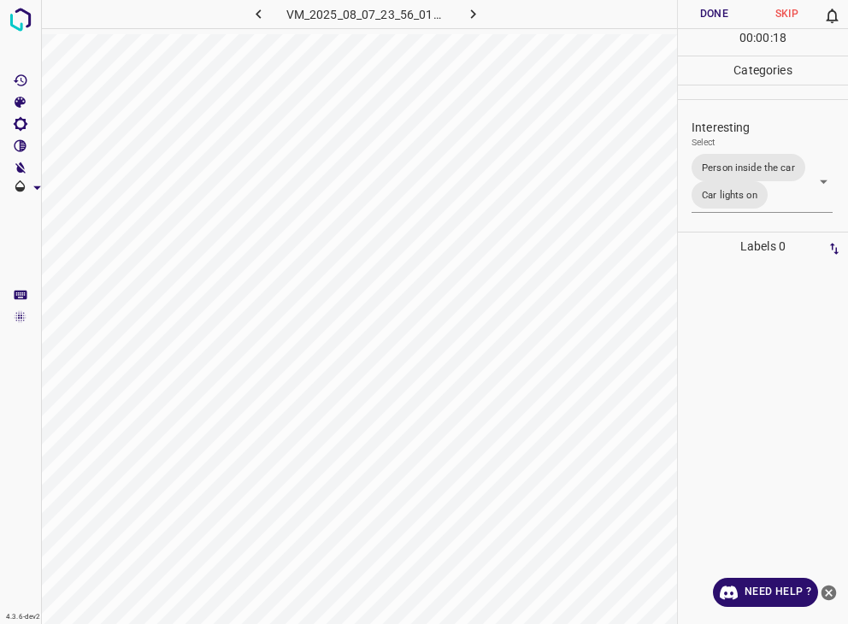
click at [476, 18] on icon "button" at bounding box center [473, 14] width 18 height 18
click at [728, 160] on body "4.3.6-dev2 VM_2025_08_06_00_59_22_879_00.gif Done Skip 0 00 : 00 : 18 Categorie…" at bounding box center [424, 312] width 848 height 624
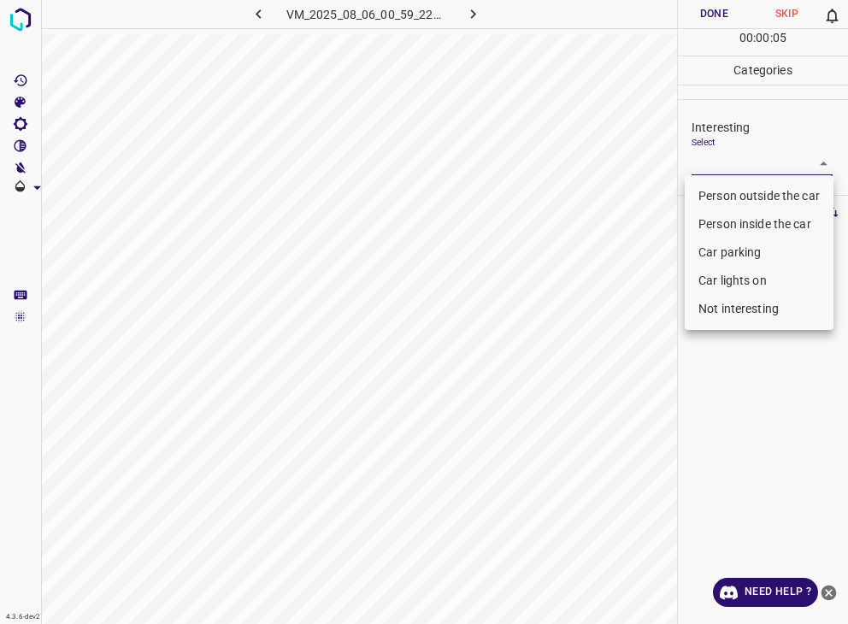
click at [719, 188] on li "Person outside the car" at bounding box center [759, 196] width 149 height 28
type input "Person outside the car"
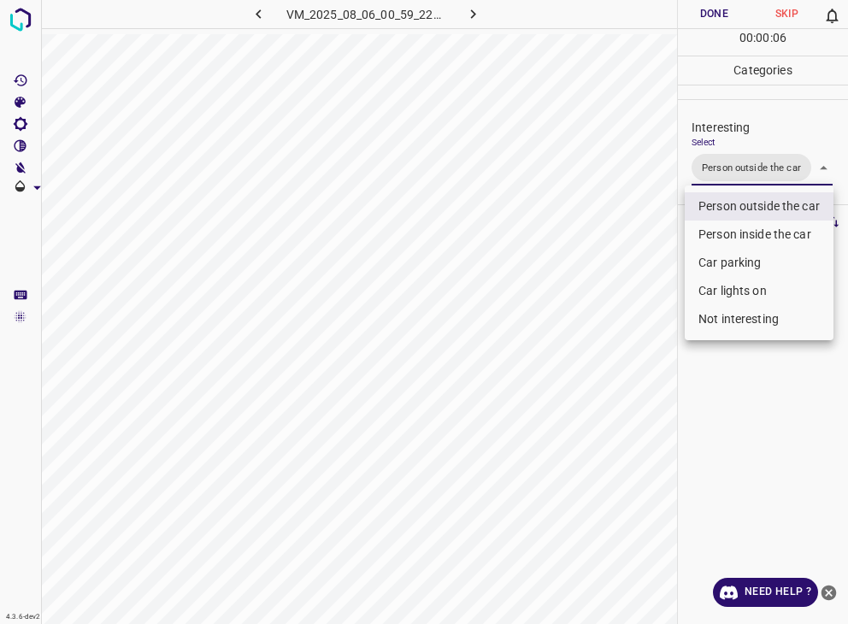
click at [718, 9] on div at bounding box center [424, 312] width 848 height 624
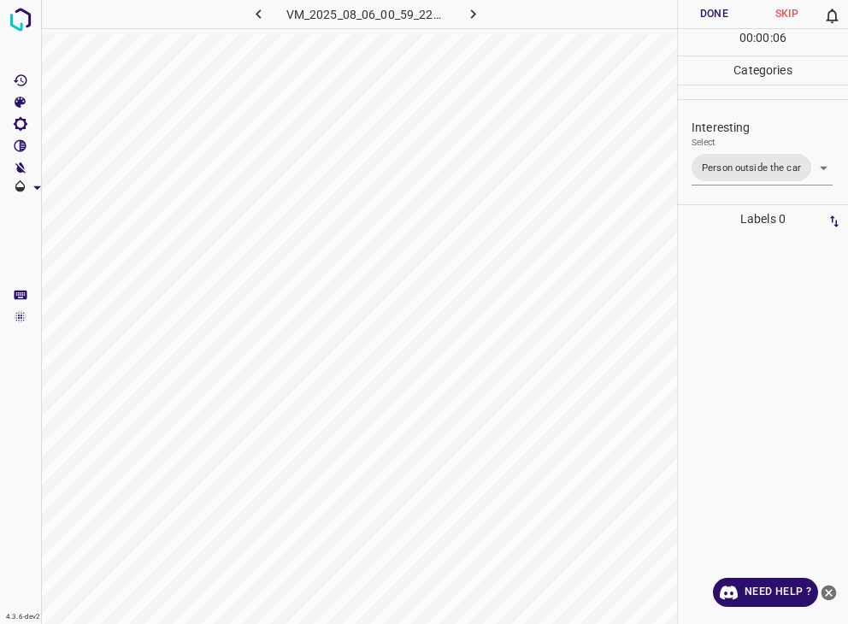
click at [718, 9] on div "Person outside the car Person inside the car Car parking Car lights on Not inte…" at bounding box center [424, 312] width 848 height 624
click at [718, 9] on button "Done" at bounding box center [714, 14] width 73 height 28
click at [714, 14] on button "Done" at bounding box center [714, 14] width 73 height 28
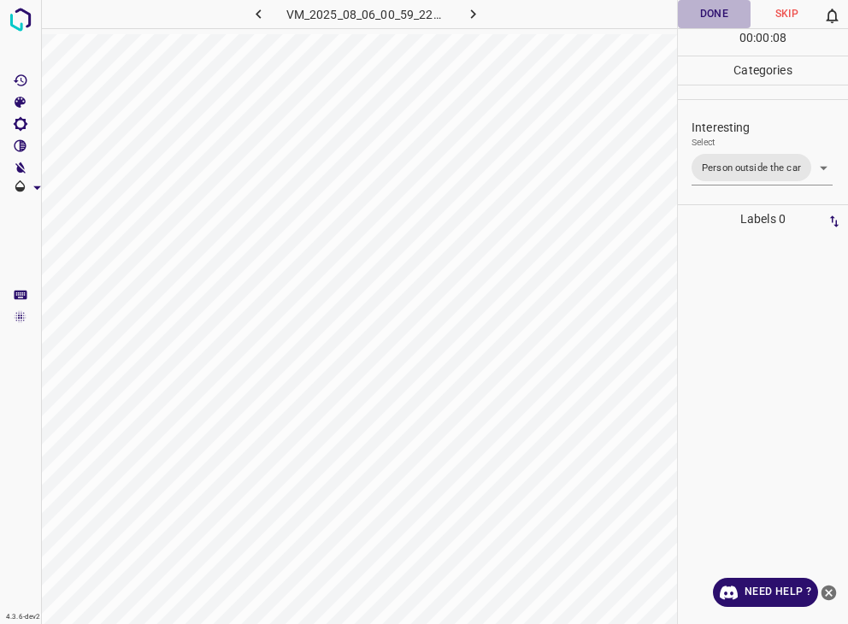
click at [714, 14] on button "Done" at bounding box center [714, 14] width 73 height 28
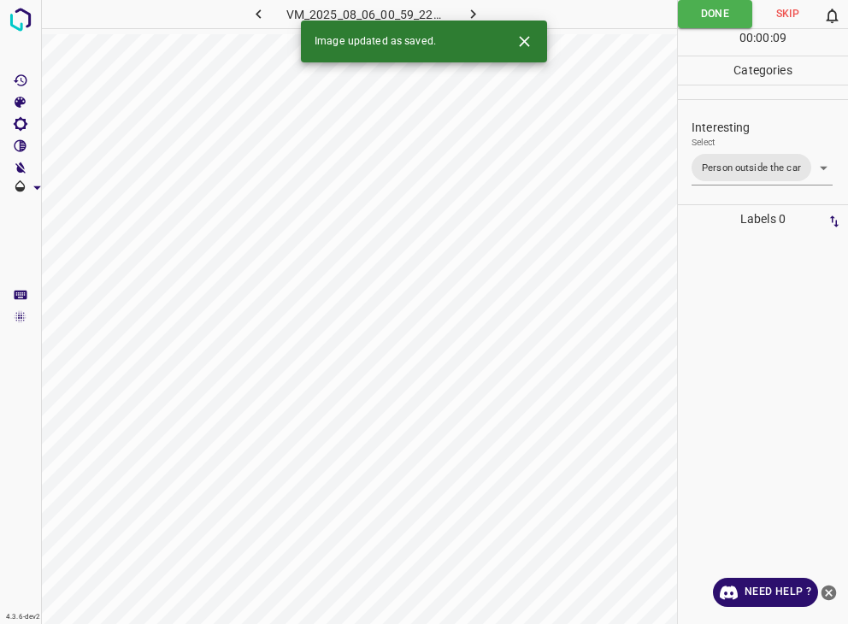
click at [473, 9] on icon "button" at bounding box center [473, 14] width 18 height 18
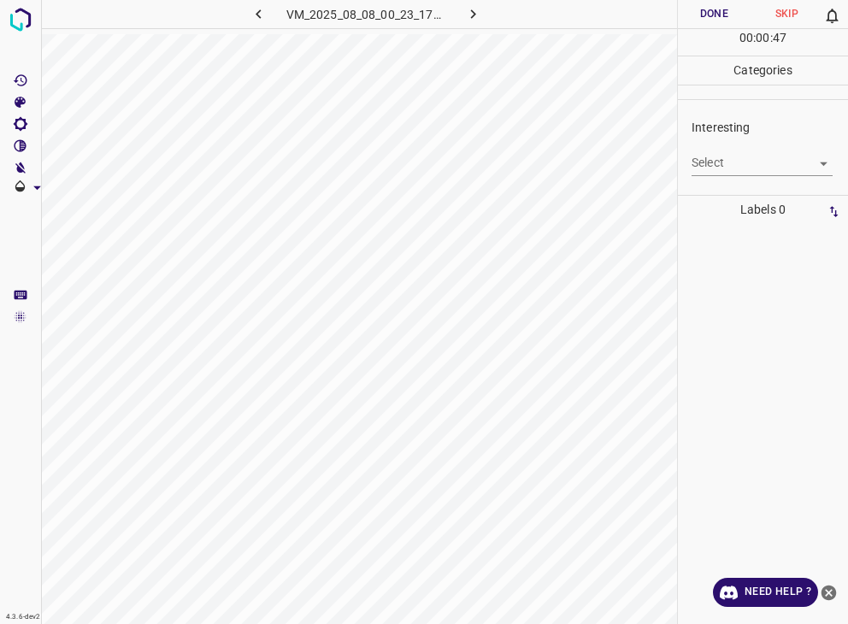
click at [721, 143] on div "Select ​" at bounding box center [762, 156] width 141 height 38
click at [725, 144] on div "Select ​" at bounding box center [762, 156] width 141 height 38
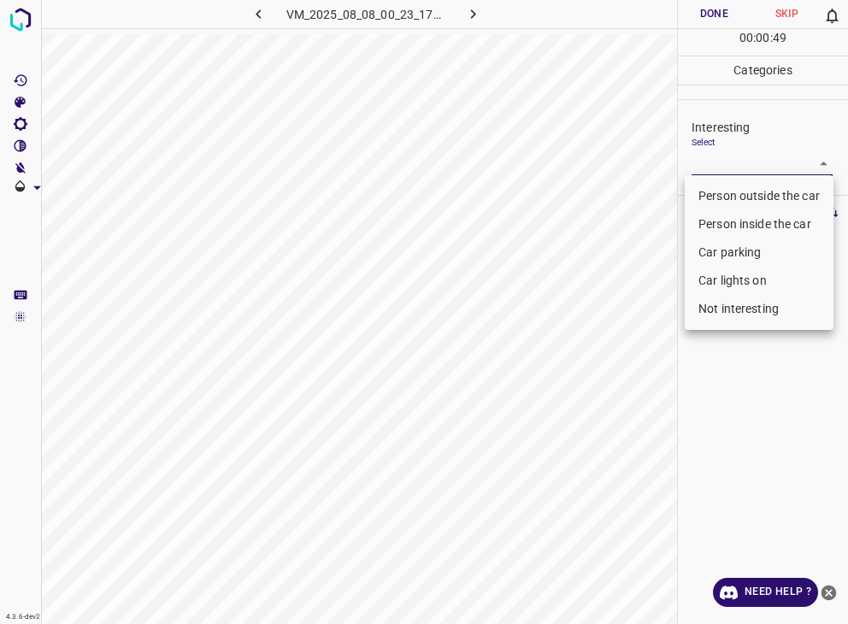
click at [711, 168] on body "4.3.6-dev2 VM_2025_08_08_00_23_17_807_03.gif Done Skip 0 00 : 00 : 49 Categorie…" at bounding box center [424, 312] width 848 height 624
click at [757, 305] on li "Not interesting" at bounding box center [759, 309] width 149 height 28
type input "Not interesting"
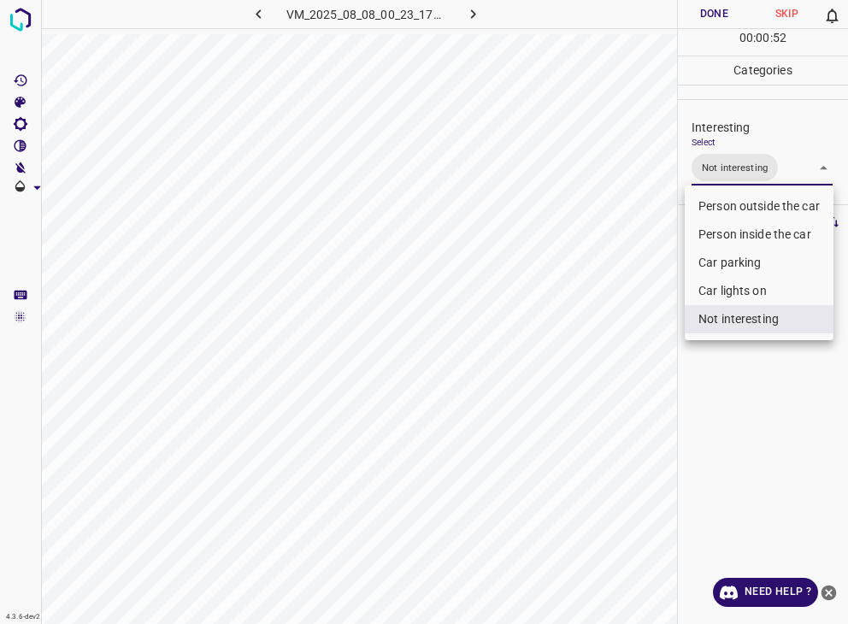
click at [698, 13] on div at bounding box center [424, 312] width 848 height 624
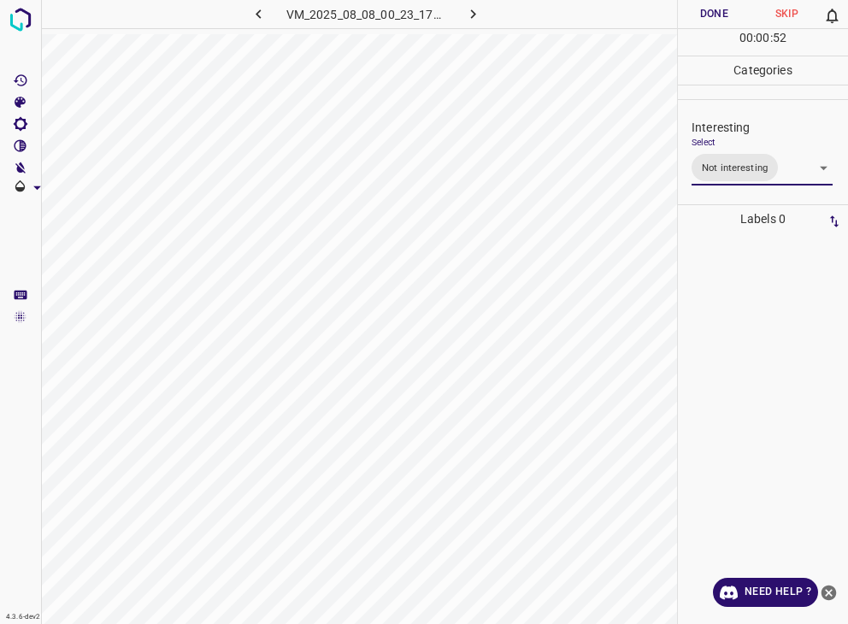
click at [697, 12] on div "Person outside the car Person inside the car Car parking Car lights on Not inte…" at bounding box center [424, 312] width 848 height 624
click at [697, 12] on button "Done" at bounding box center [714, 14] width 73 height 28
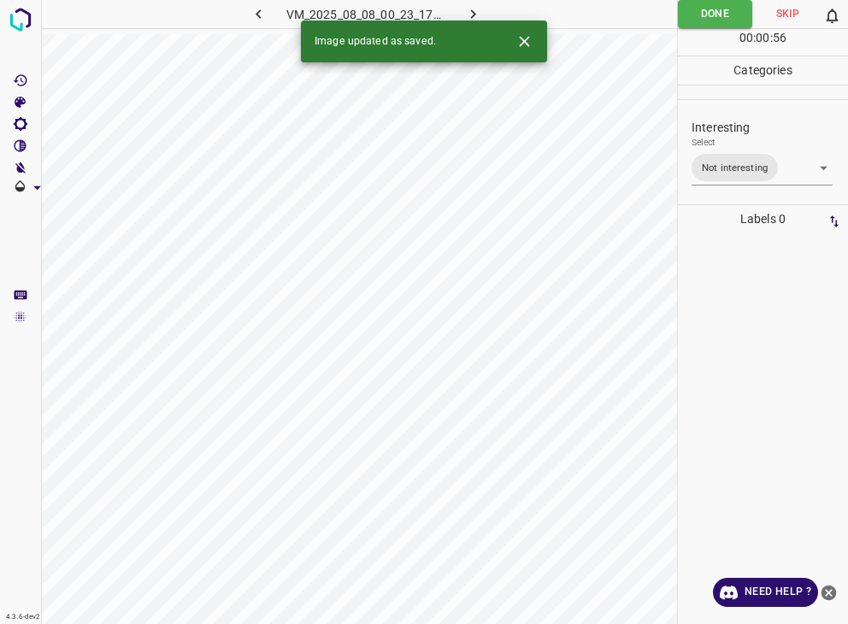
click at [467, 8] on icon "button" at bounding box center [473, 14] width 18 height 18
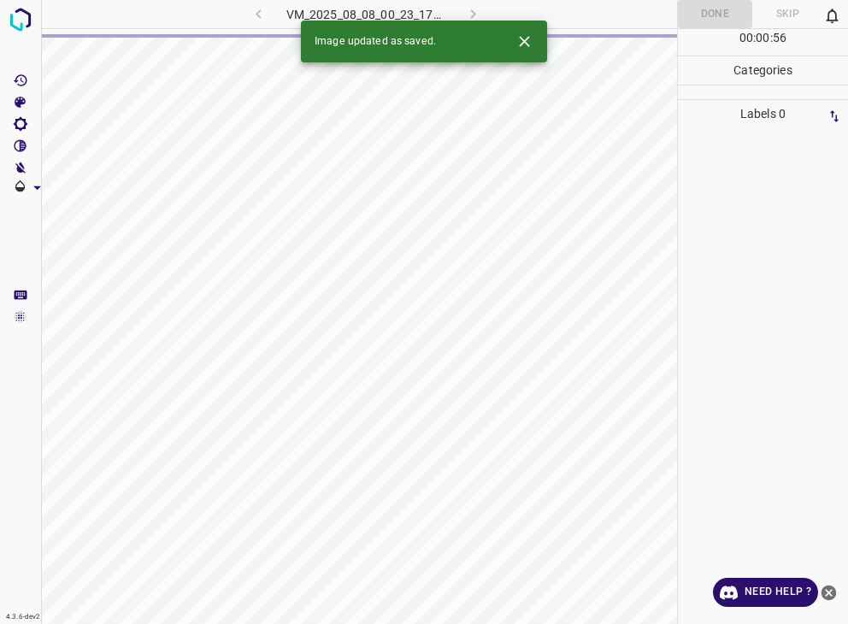
click at [467, 8] on div "VM_2025_08_08_00_23_17_807_03.gif" at bounding box center [365, 14] width 319 height 28
click at [476, 11] on div "VM_2025_08_08_00_23_17_807_03.gif" at bounding box center [365, 14] width 319 height 28
click at [528, 33] on icon "Close" at bounding box center [525, 41] width 18 height 18
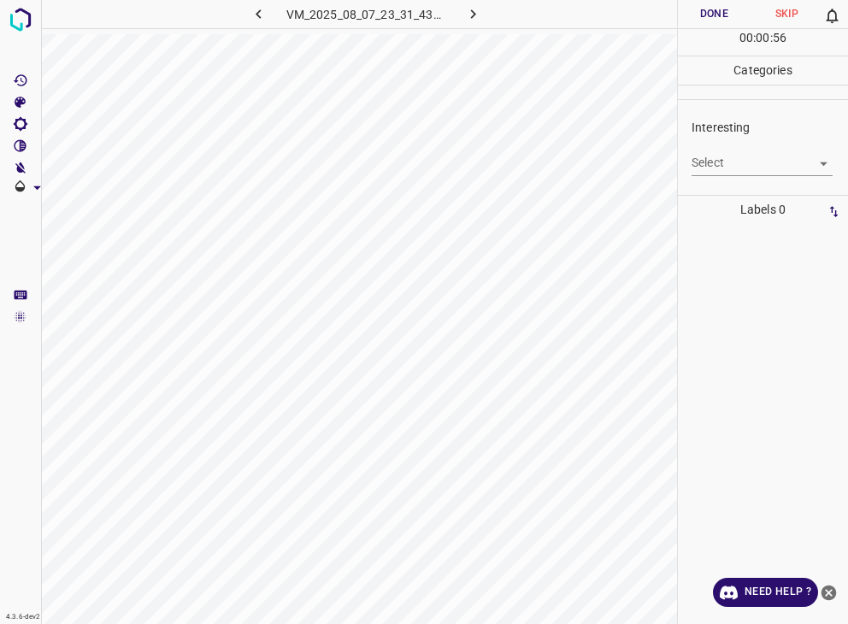
click at [734, 154] on body "4.3.6-dev2 VM_2025_08_07_23_31_43_478_08.gif Done Skip 0 00 : 00 : 56 Categorie…" at bounding box center [424, 312] width 848 height 624
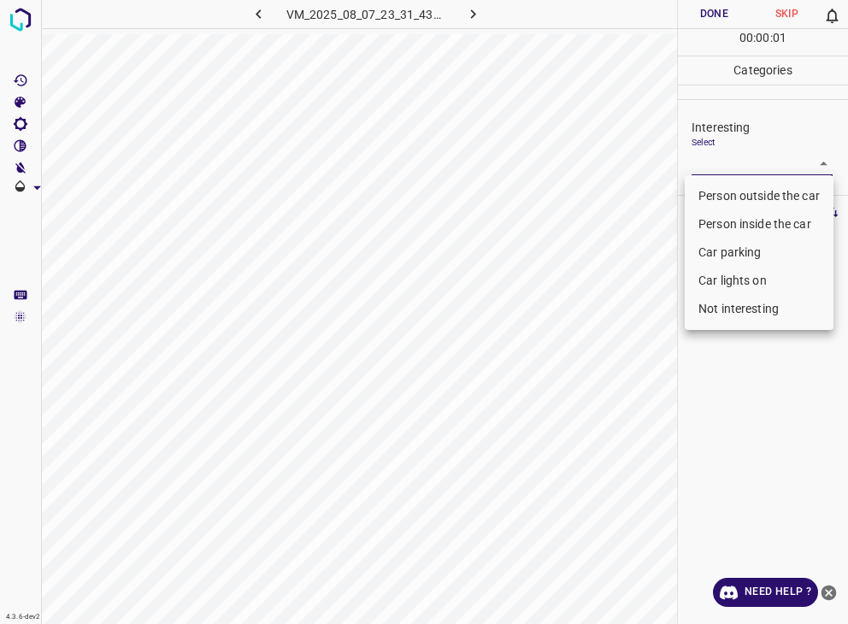
click at [744, 254] on li "Car parking" at bounding box center [759, 253] width 149 height 28
type input "Car parking"
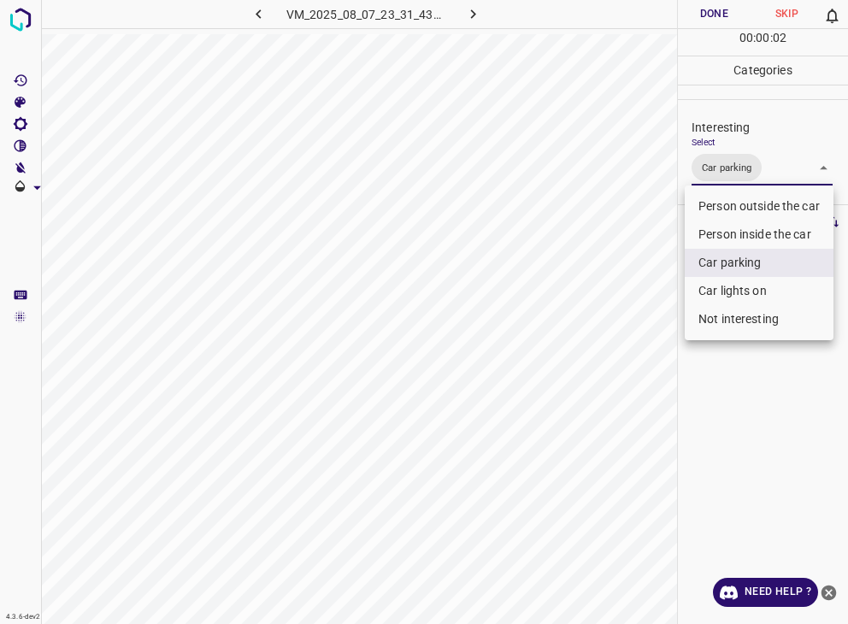
click at [717, 15] on div at bounding box center [424, 312] width 848 height 624
click at [717, 15] on div "Person outside the car Person inside the car Car parking Car lights on Not inte…" at bounding box center [424, 312] width 848 height 624
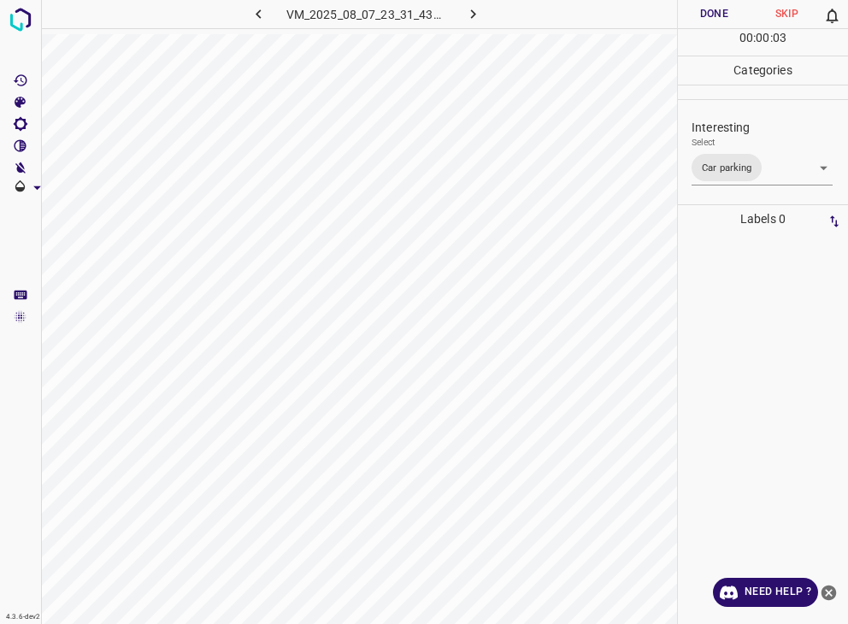
click at [717, 15] on button "Done" at bounding box center [714, 14] width 73 height 28
click at [467, 15] on icon "button" at bounding box center [473, 14] width 18 height 18
click at [723, 162] on body "4.3.6-dev2 VM_2025_08_10_01_21_04_623_02.gif Done Skip 0 00 : 00 : 09 Categorie…" at bounding box center [424, 312] width 848 height 624
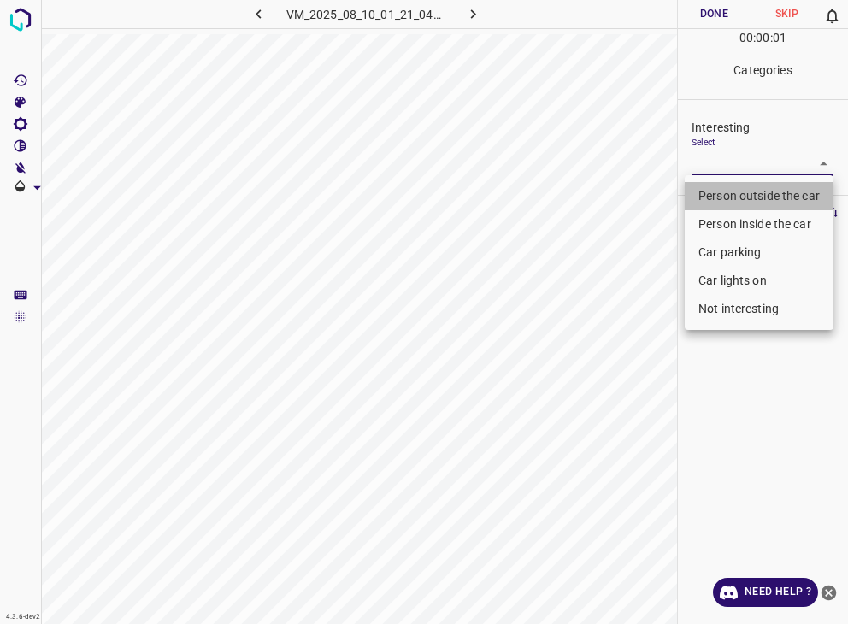
click at [732, 193] on li "Person outside the car" at bounding box center [759, 196] width 149 height 28
type input "Person outside the car"
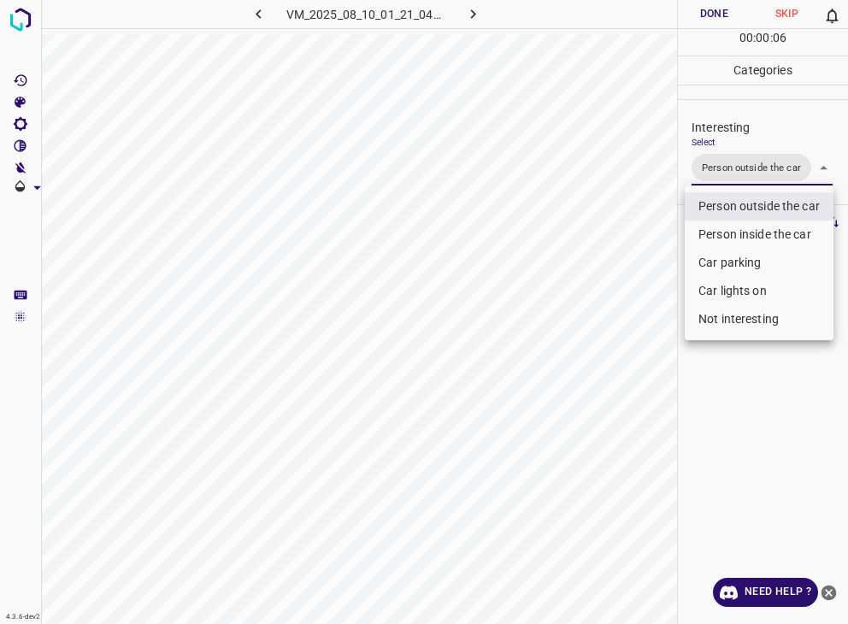
click at [698, 12] on div at bounding box center [424, 312] width 848 height 624
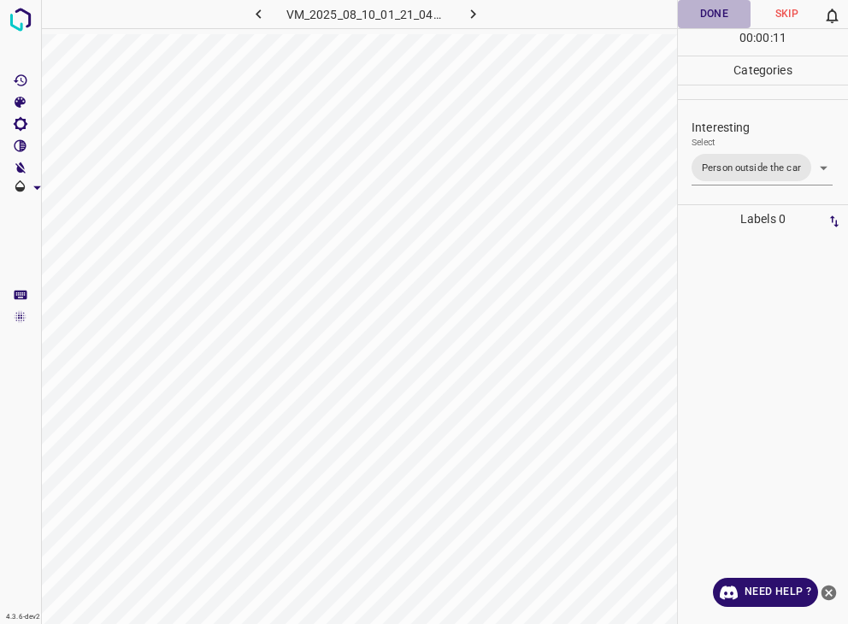
click at [703, 13] on button "Done" at bounding box center [714, 14] width 73 height 28
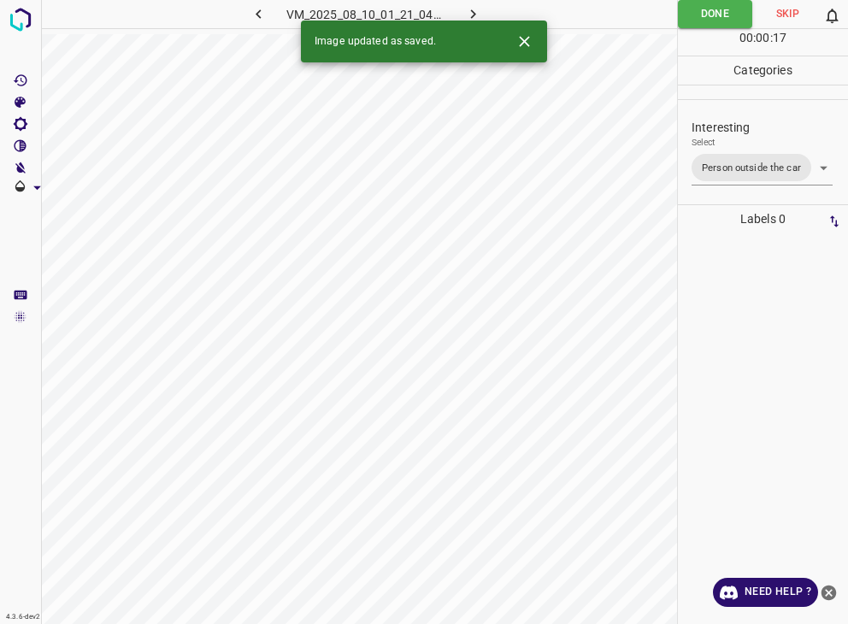
click at [466, 8] on icon "button" at bounding box center [473, 14] width 18 height 18
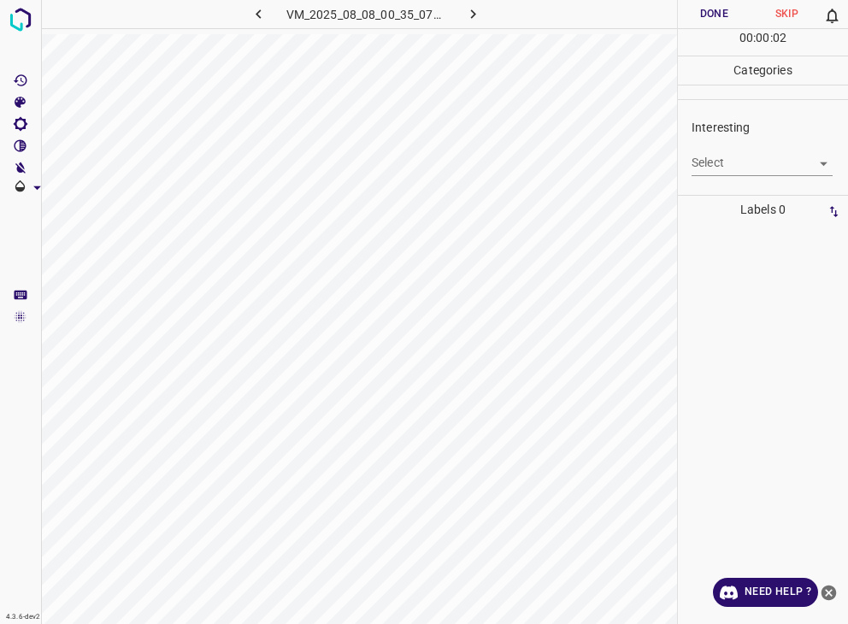
click at [754, 166] on body "4.3.6-dev2 VM_2025_08_08_00_35_07_223_09.gif Done Skip 0 00 : 00 : 02 Categorie…" at bounding box center [424, 312] width 848 height 624
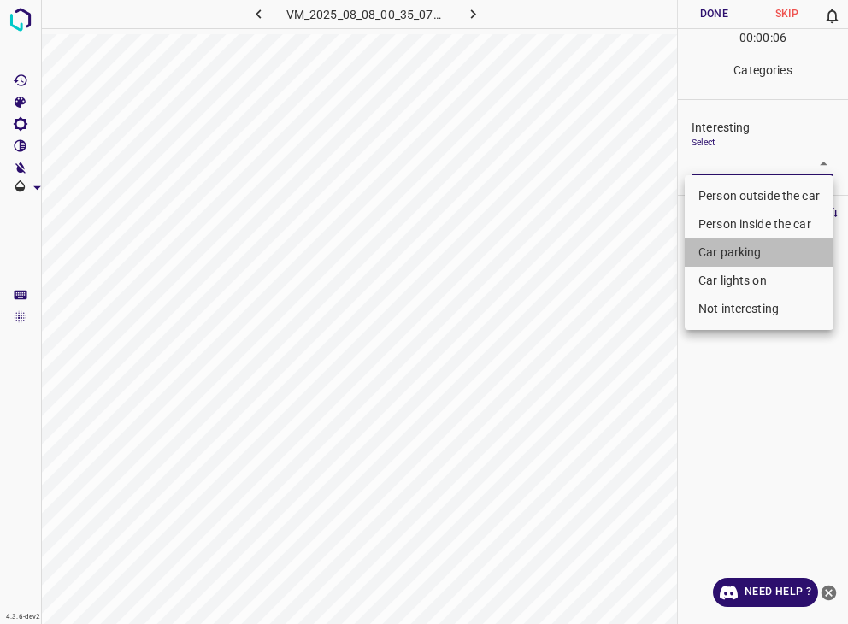
click at [752, 256] on li "Car parking" at bounding box center [759, 253] width 149 height 28
type input "Car parking"
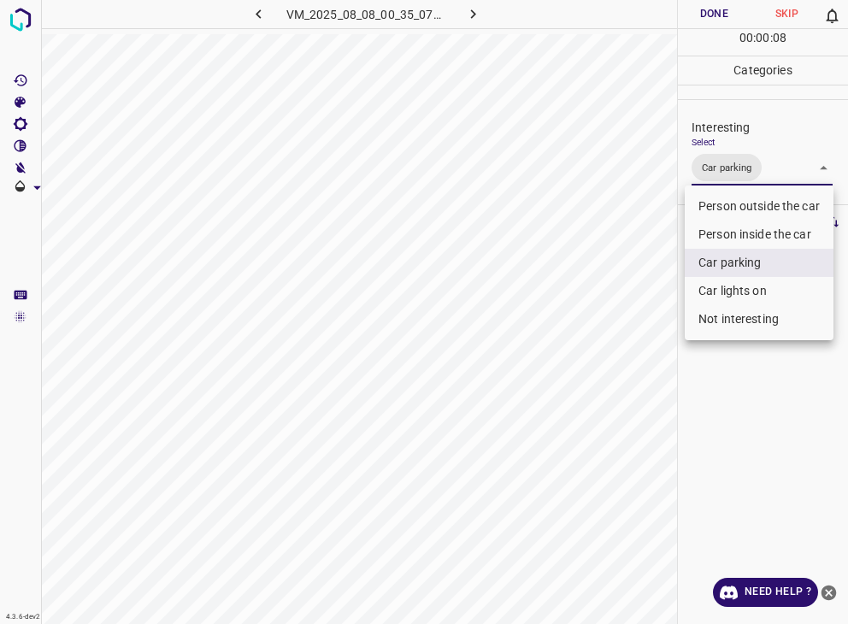
click at [694, 14] on div at bounding box center [424, 312] width 848 height 624
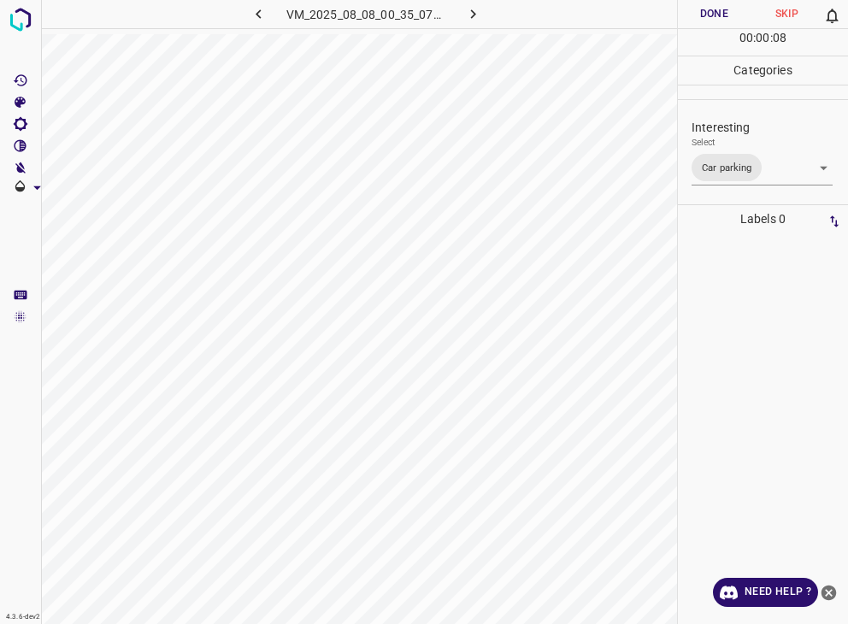
click at [694, 14] on div at bounding box center [424, 312] width 848 height 624
click at [694, 17] on button "Done" at bounding box center [714, 14] width 73 height 28
click at [694, 21] on button "Done" at bounding box center [714, 14] width 73 height 28
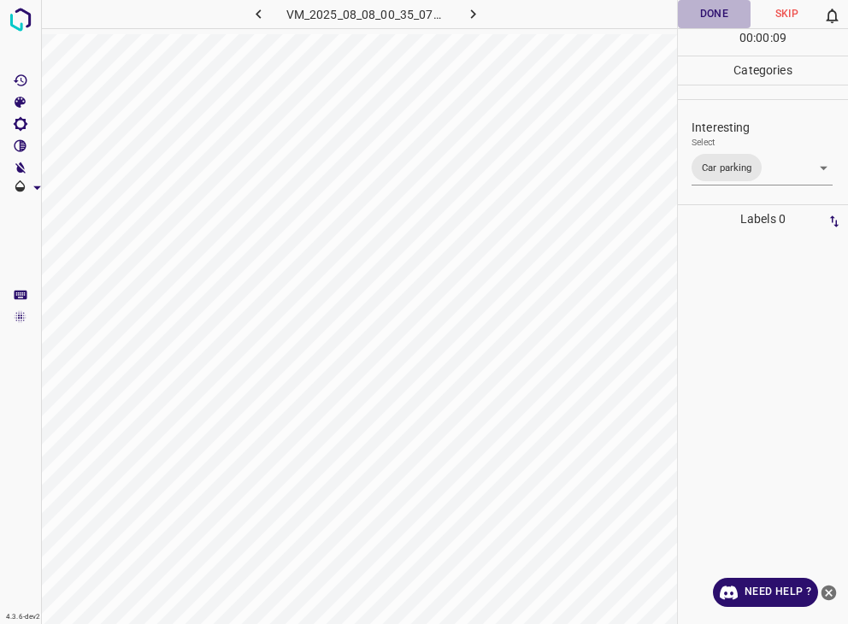
click at [694, 21] on button "Done" at bounding box center [714, 14] width 73 height 28
click at [694, 22] on button "Done" at bounding box center [714, 14] width 73 height 28
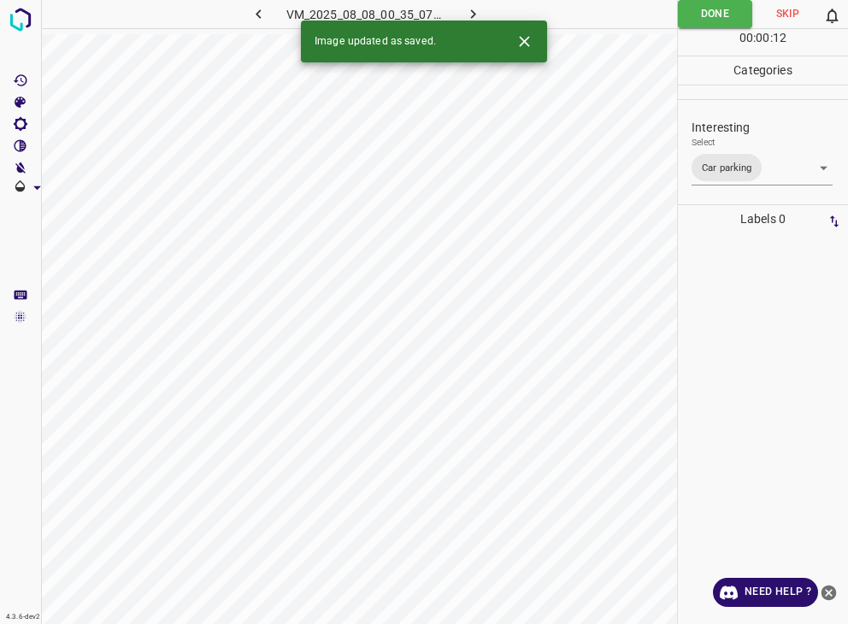
click at [471, 4] on button "button" at bounding box center [472, 14] width 55 height 28
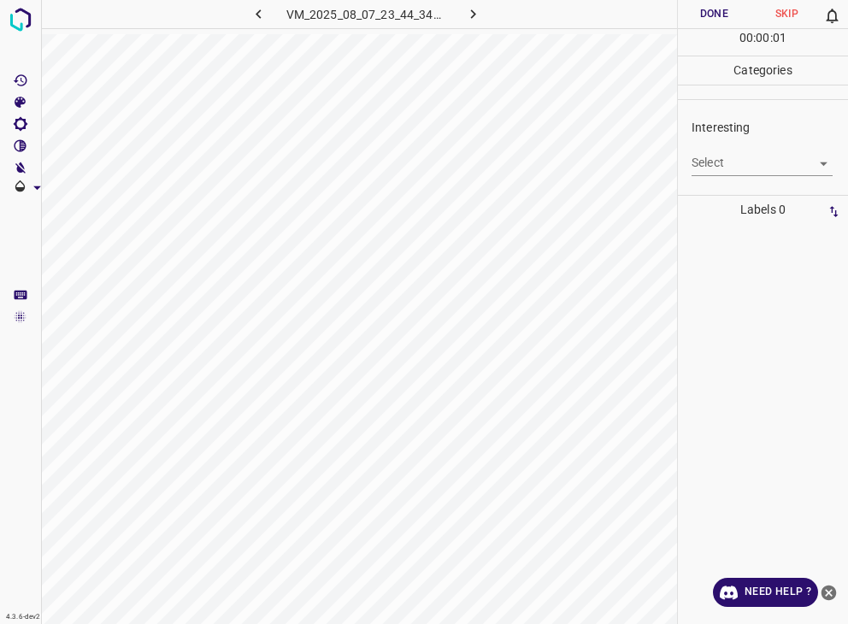
click at [756, 169] on body "4.3.6-dev2 VM_2025_08_07_23_44_34_571_08.gif Done Skip 0 00 : 00 : 01 Categorie…" at bounding box center [424, 312] width 848 height 624
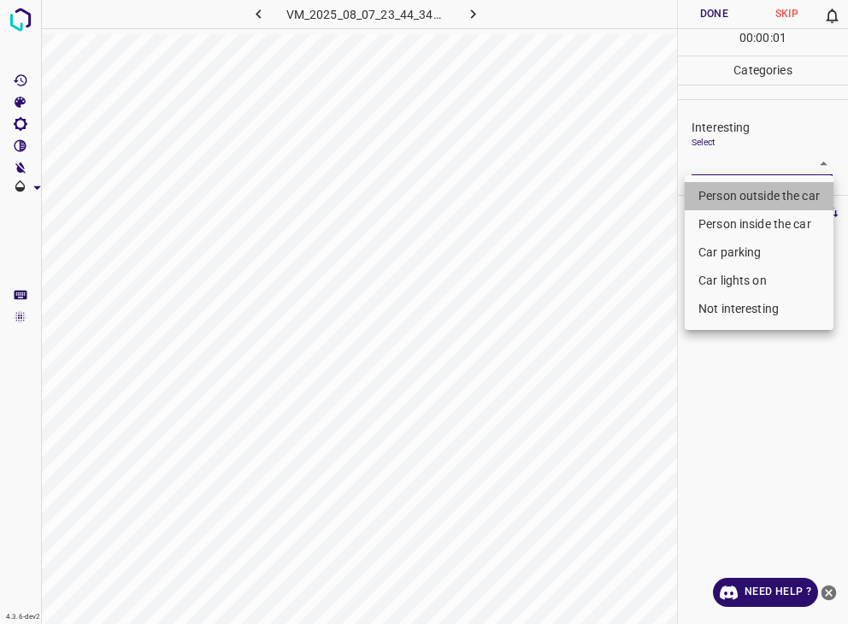
click at [748, 196] on li "Person outside the car" at bounding box center [759, 196] width 149 height 28
type input "Person outside the car"
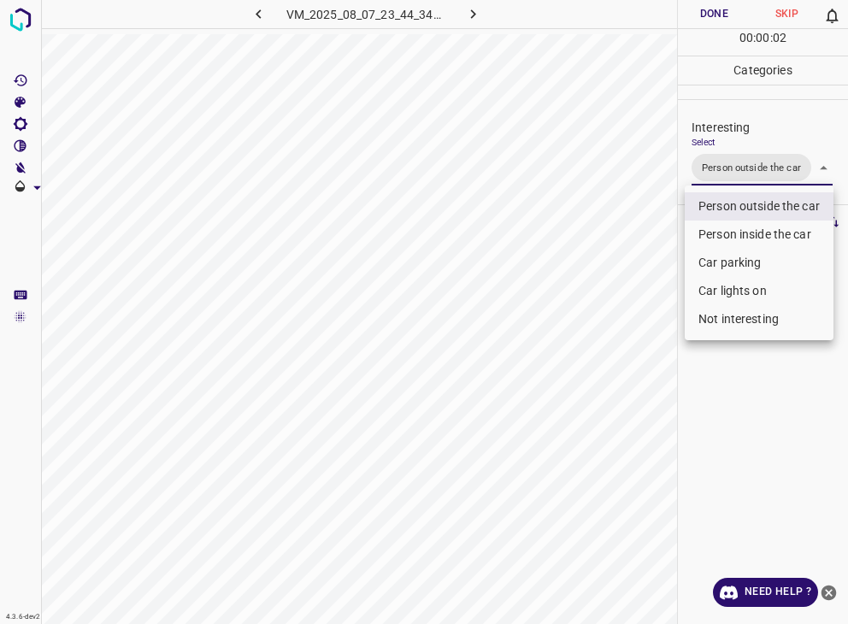
click at [699, 15] on div at bounding box center [424, 312] width 848 height 624
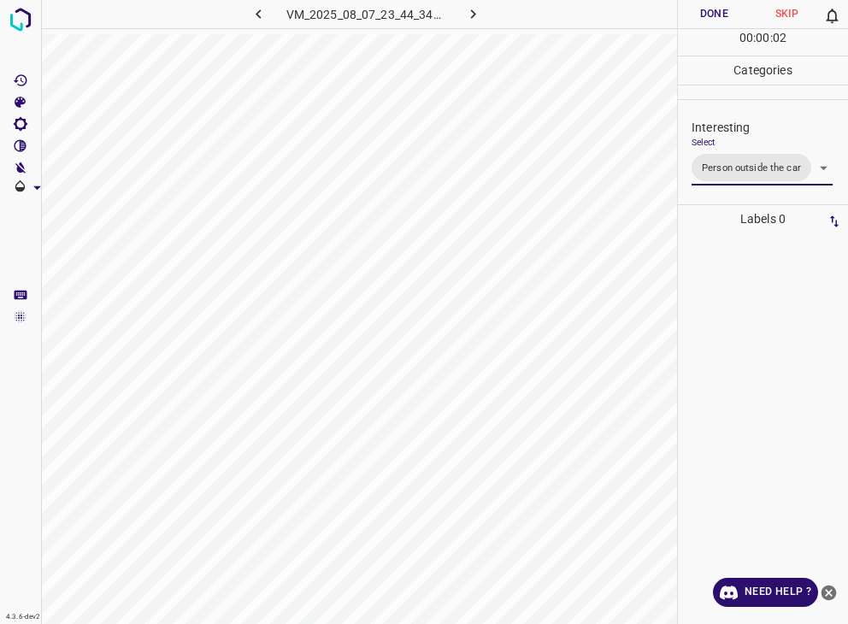
click at [699, 15] on div "Person outside the car Person inside the car Car parking Car lights on Not inte…" at bounding box center [424, 312] width 848 height 624
click at [699, 15] on button "Done" at bounding box center [714, 14] width 73 height 28
click at [464, 20] on icon "button" at bounding box center [473, 14] width 18 height 18
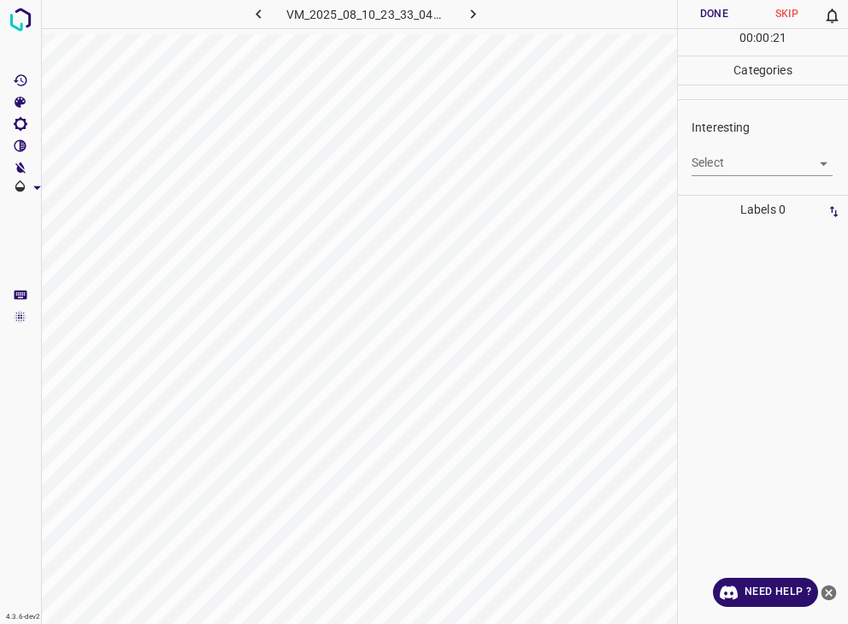
click at [711, 158] on body "4.3.6-dev2 VM_2025_08_10_23_33_04_305_03.gif Done Skip 0 00 : 00 : 21 Categorie…" at bounding box center [424, 312] width 848 height 624
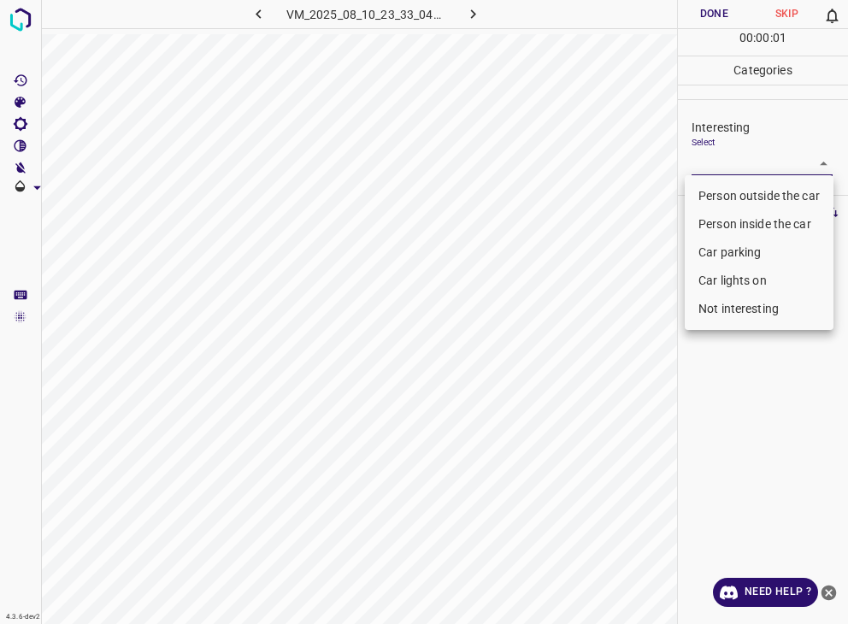
click at [730, 193] on li "Person outside the car" at bounding box center [759, 196] width 149 height 28
type input "Person outside the car"
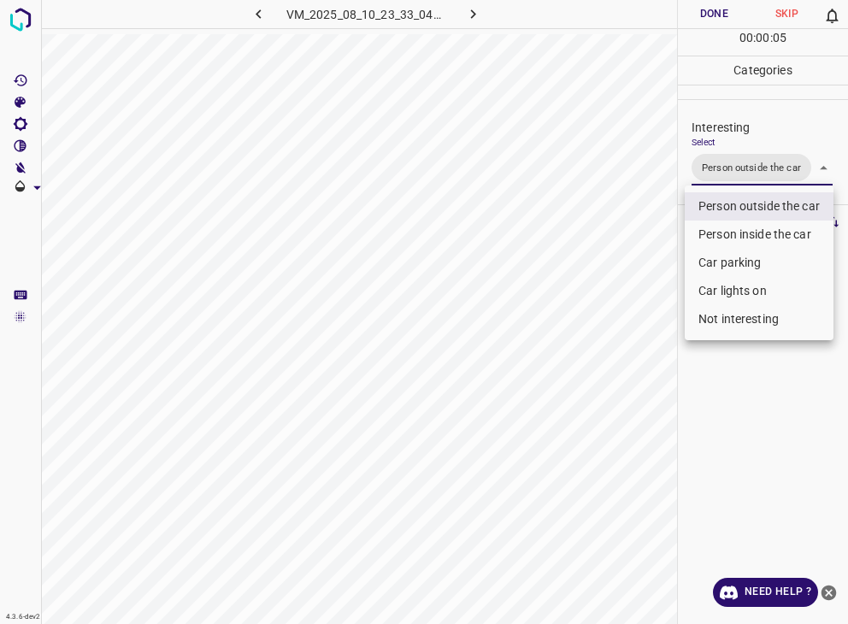
click at [714, 16] on div at bounding box center [424, 312] width 848 height 624
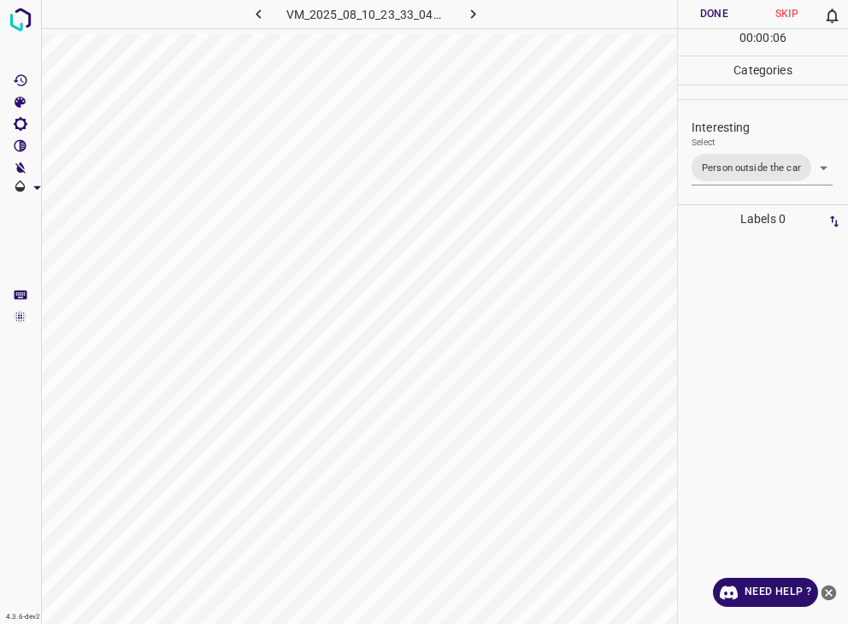
click at [714, 16] on div "Person outside the car Person inside the car Car parking Car lights on Not inte…" at bounding box center [424, 312] width 848 height 624
click at [714, 16] on button "Done" at bounding box center [714, 14] width 73 height 28
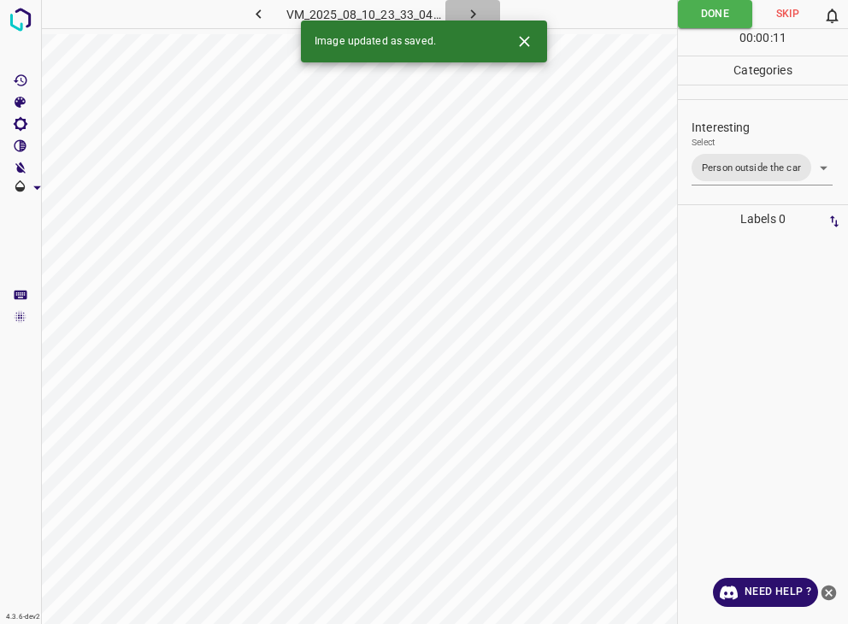
click at [475, 10] on icon "button" at bounding box center [473, 14] width 18 height 18
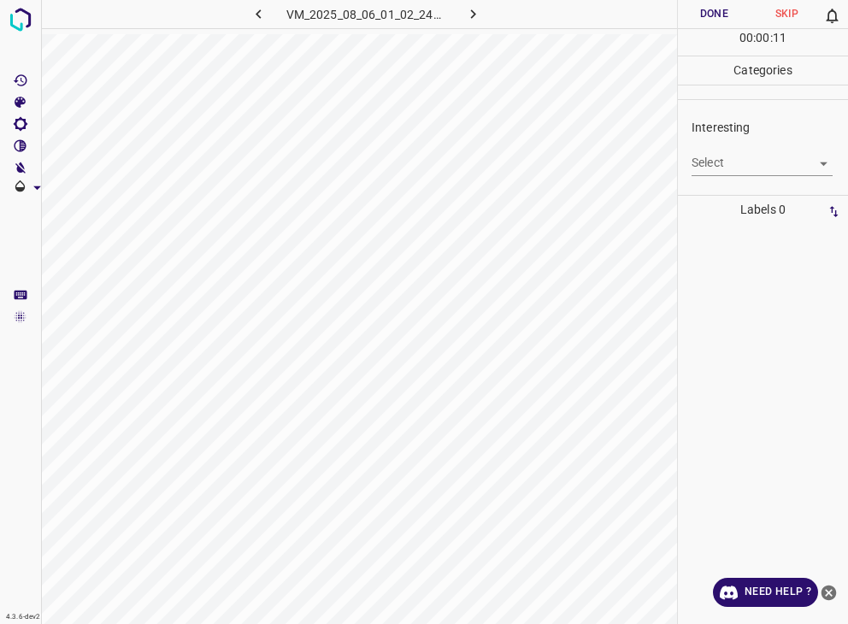
click at [751, 175] on div "Interesting Select ​" at bounding box center [763, 147] width 170 height 80
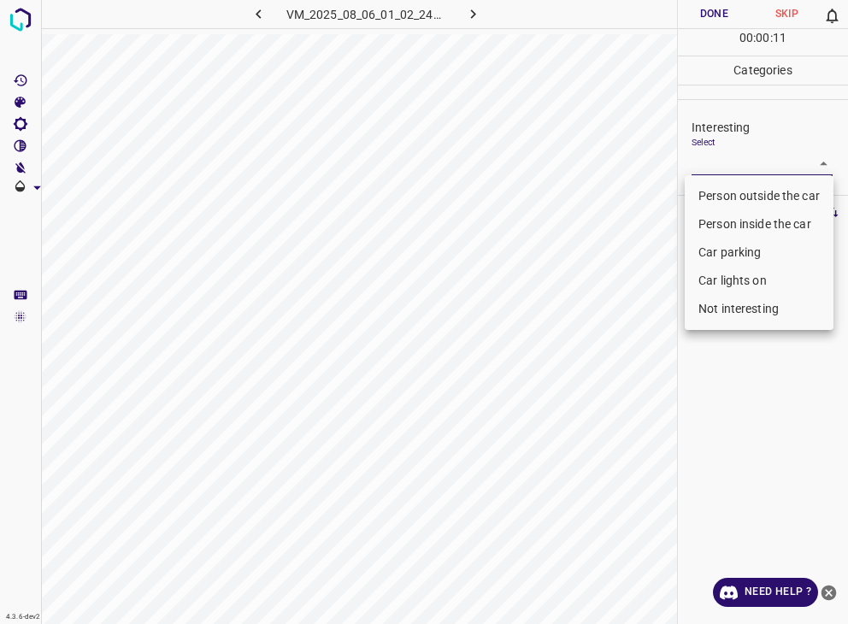
click at [747, 172] on body "4.3.6-dev2 VM_2025_08_06_01_02_24_476_10.gif Done Skip 0 00 : 00 : 11 Categorie…" at bounding box center [424, 312] width 848 height 624
click at [790, 315] on li "Not interesting" at bounding box center [759, 309] width 149 height 28
type input "Not interesting"
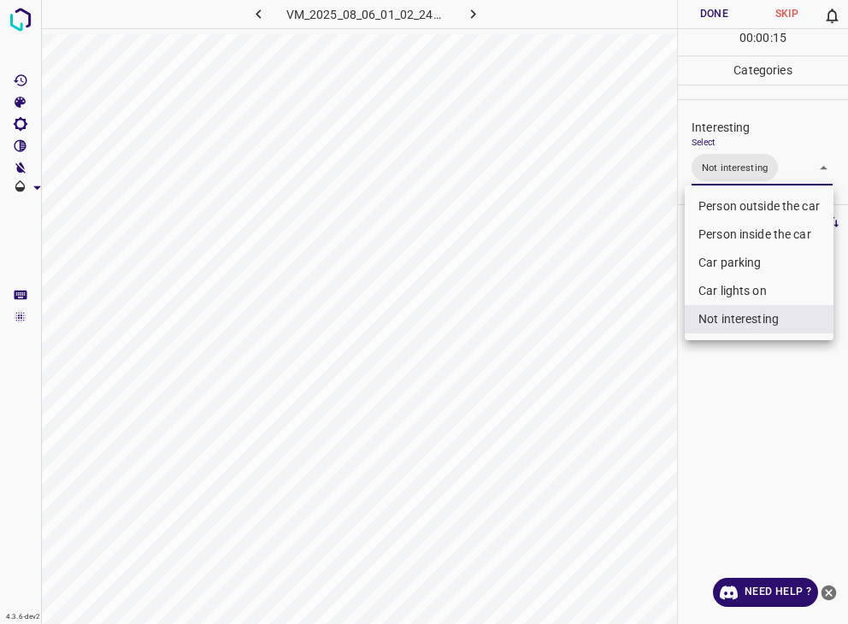
click at [725, 10] on div at bounding box center [424, 312] width 848 height 624
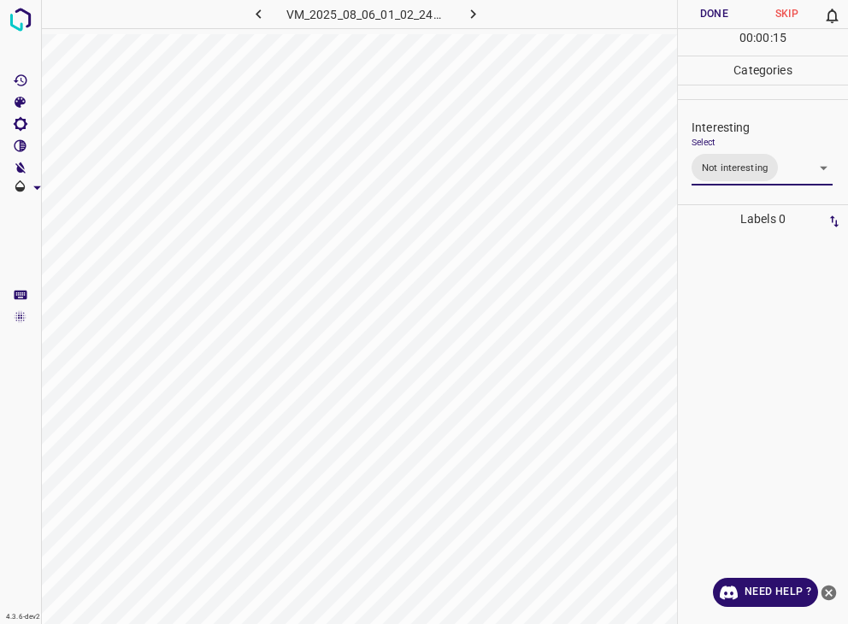
click at [725, 10] on div at bounding box center [424, 312] width 848 height 624
click at [725, 10] on button "Done" at bounding box center [714, 14] width 73 height 28
click at [723, 11] on button "Done" at bounding box center [714, 14] width 73 height 28
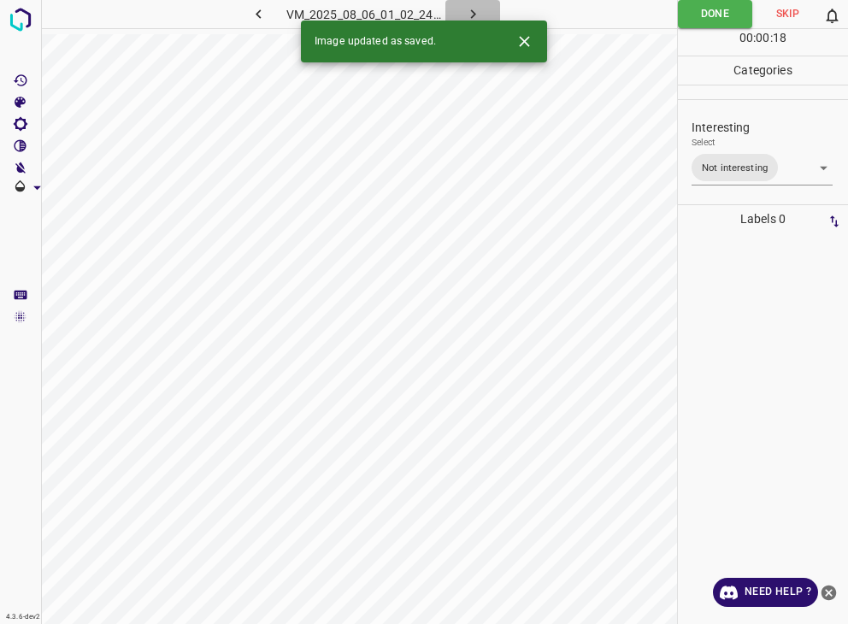
click at [467, 16] on icon "button" at bounding box center [473, 14] width 18 height 18
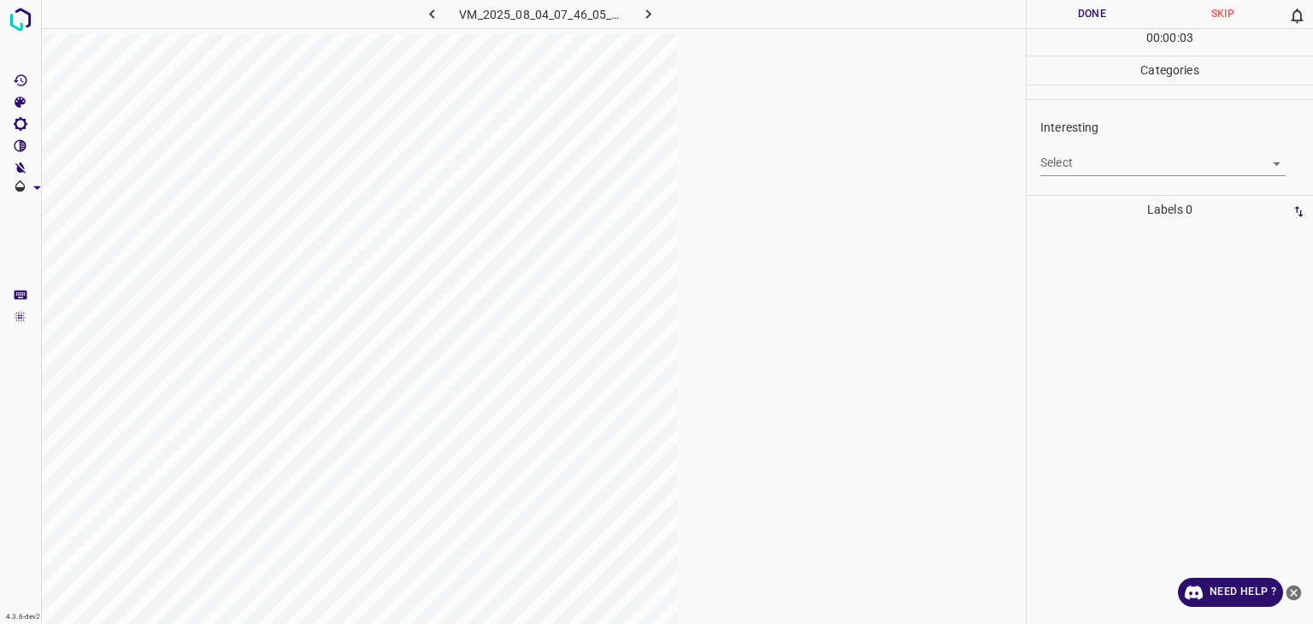
click at [847, 154] on body "4.3.6-dev2 VM_2025_08_04_07_46_05_083_02.gif Done Skip 0 00 : 00 : 03 Categorie…" at bounding box center [656, 312] width 1313 height 624
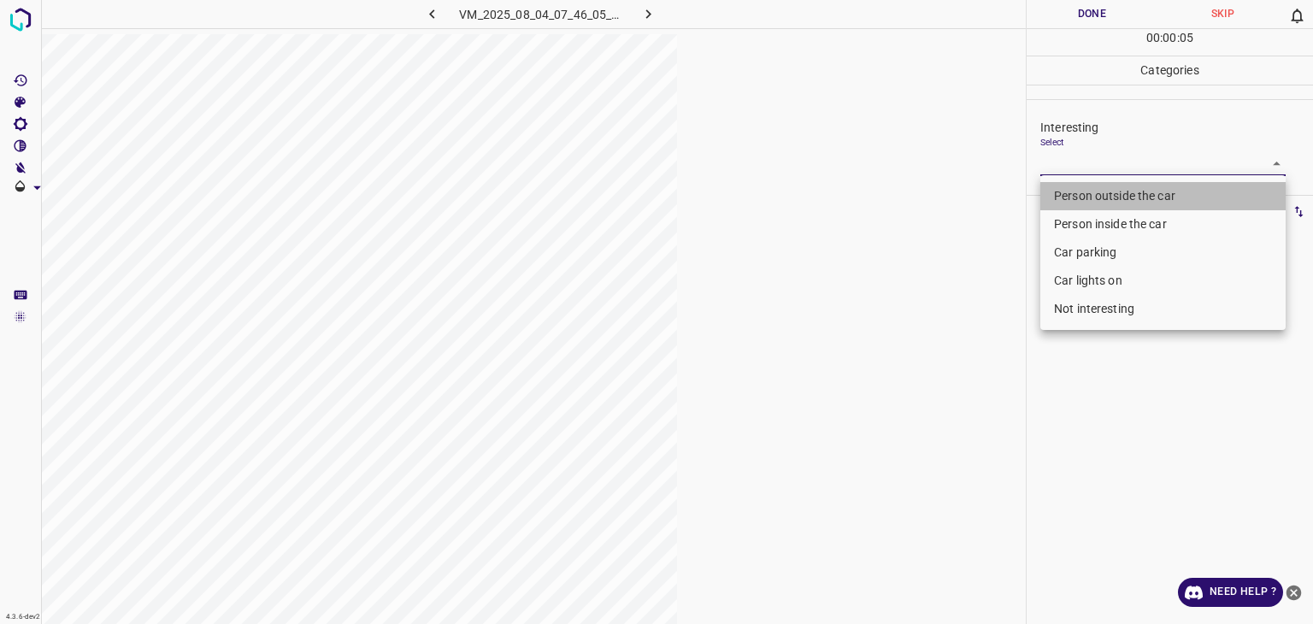
click at [847, 195] on li "Person outside the car" at bounding box center [1163, 196] width 245 height 28
type input "Person outside the car"
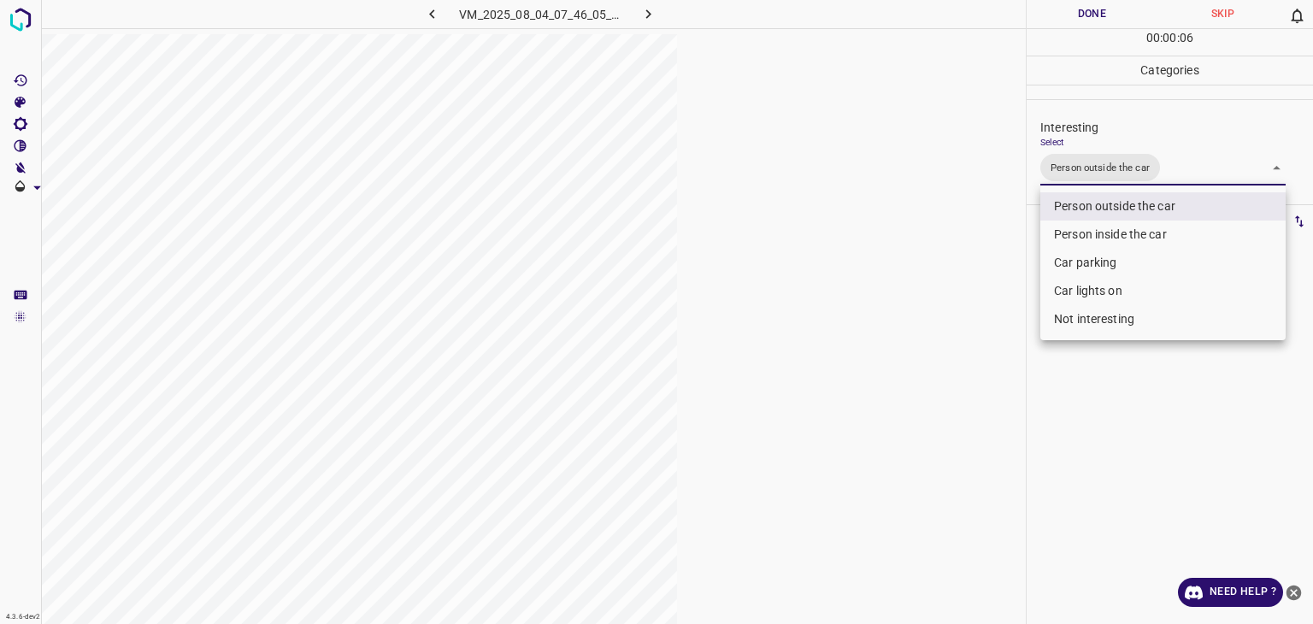
click at [847, 15] on div at bounding box center [656, 312] width 1313 height 624
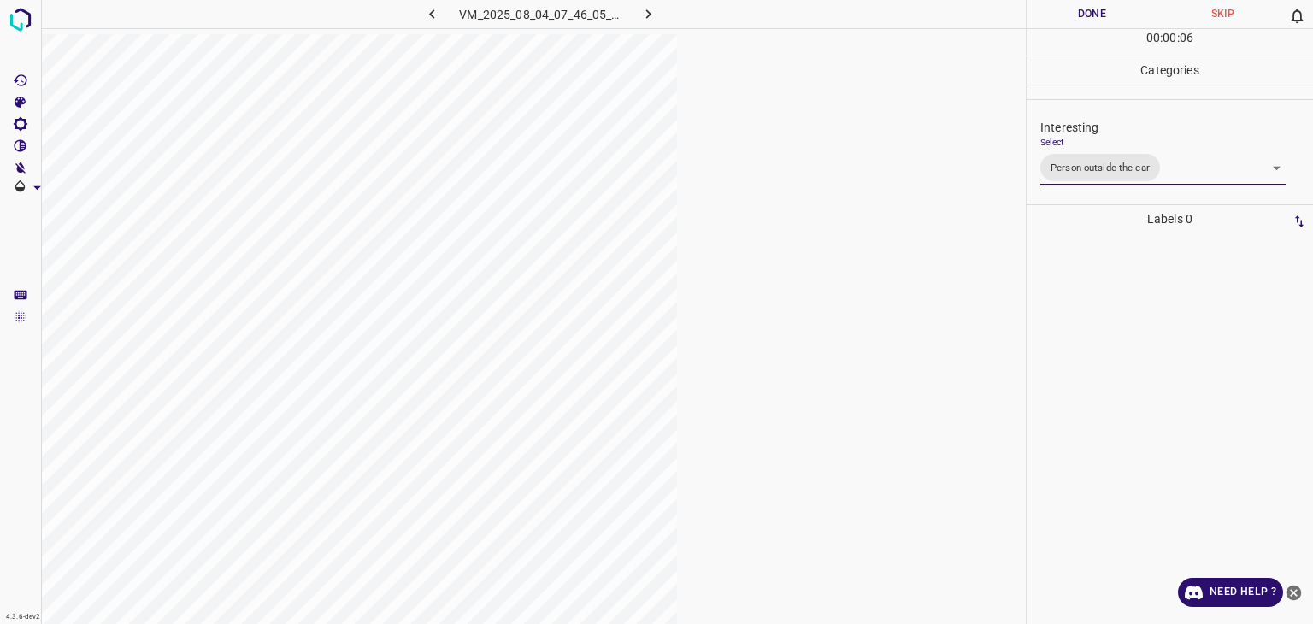
click at [847, 15] on div at bounding box center [656, 312] width 1313 height 624
click at [847, 15] on button "Done" at bounding box center [1092, 14] width 131 height 28
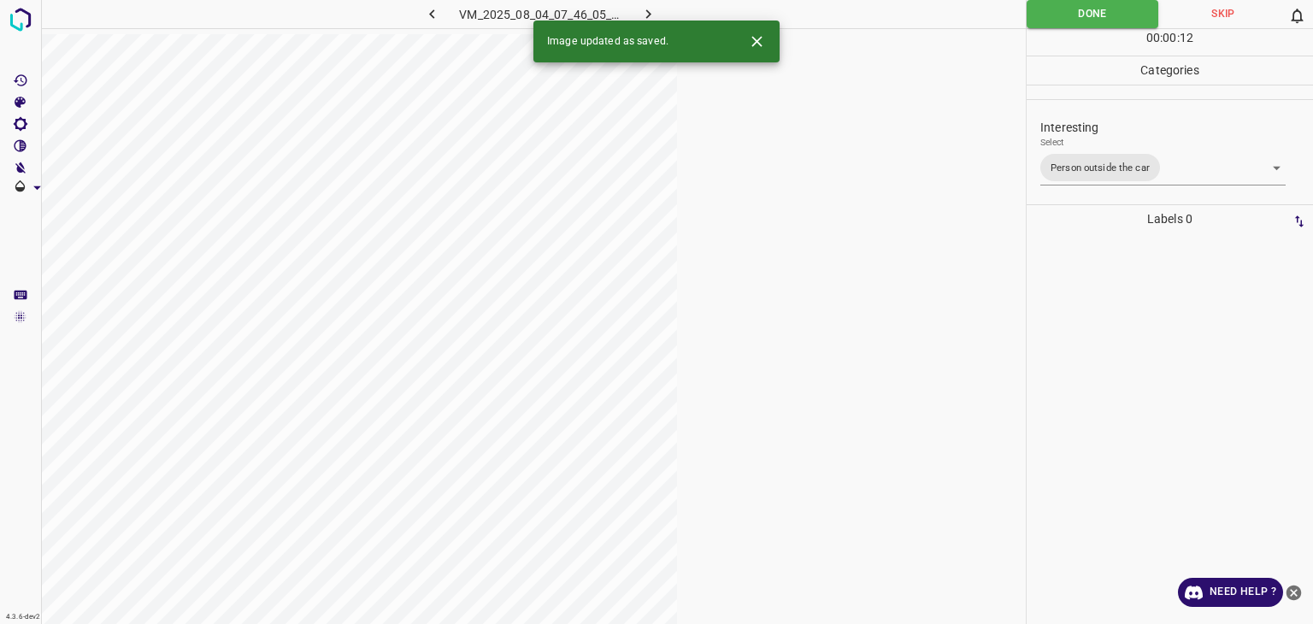
click at [653, 8] on icon "button" at bounding box center [649, 14] width 18 height 18
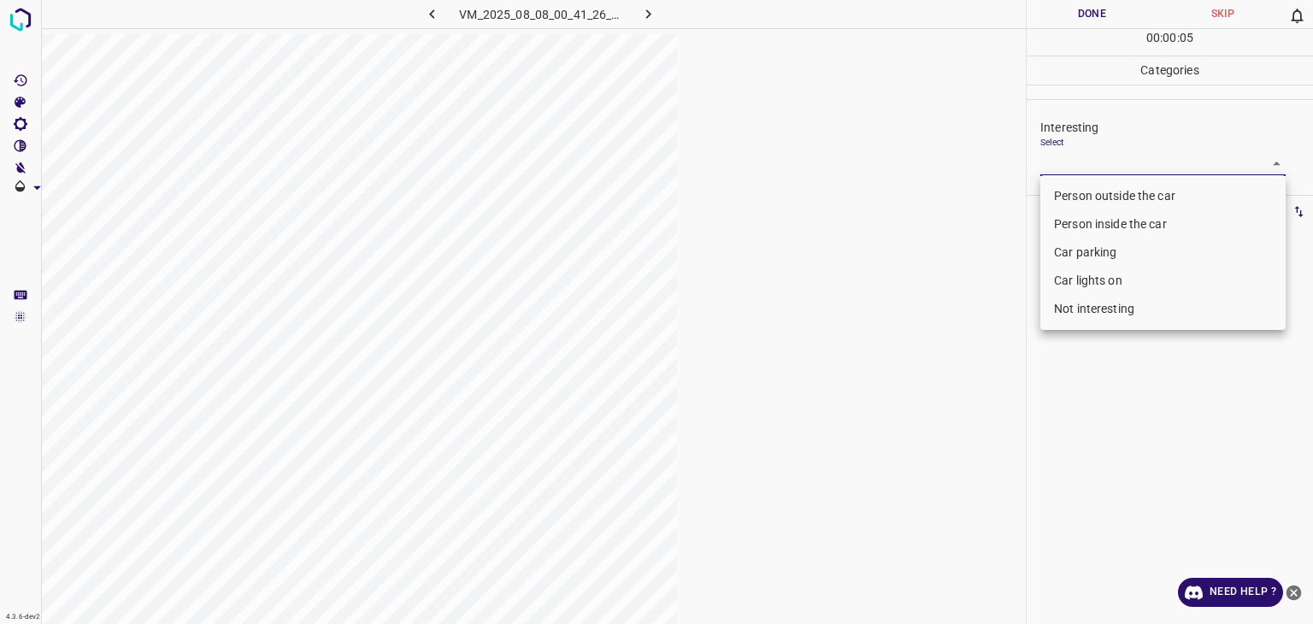
click at [847, 158] on body "4.3.6-dev2 VM_2025_08_08_00_41_26_776_00.gif Done Skip 0 00 : 00 : 05 Categorie…" at bounding box center [656, 312] width 1313 height 624
click at [847, 198] on li "Person outside the car" at bounding box center [1163, 196] width 245 height 28
type input "Person outside the car"
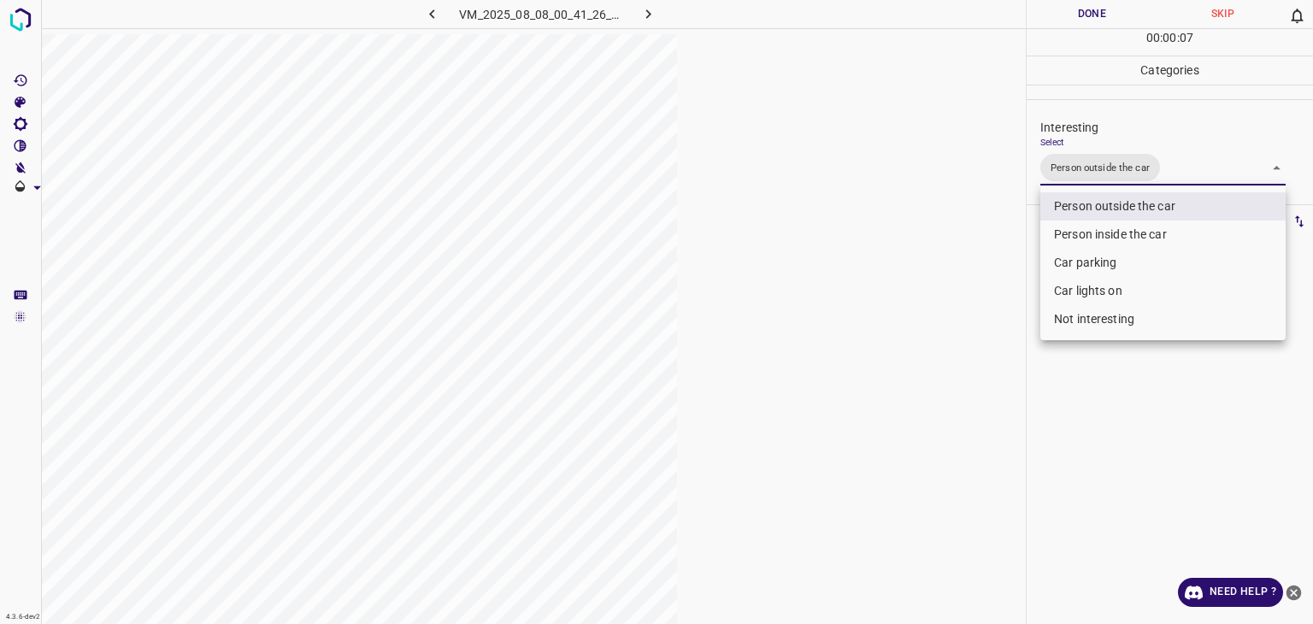
click at [847, 3] on div at bounding box center [656, 312] width 1313 height 624
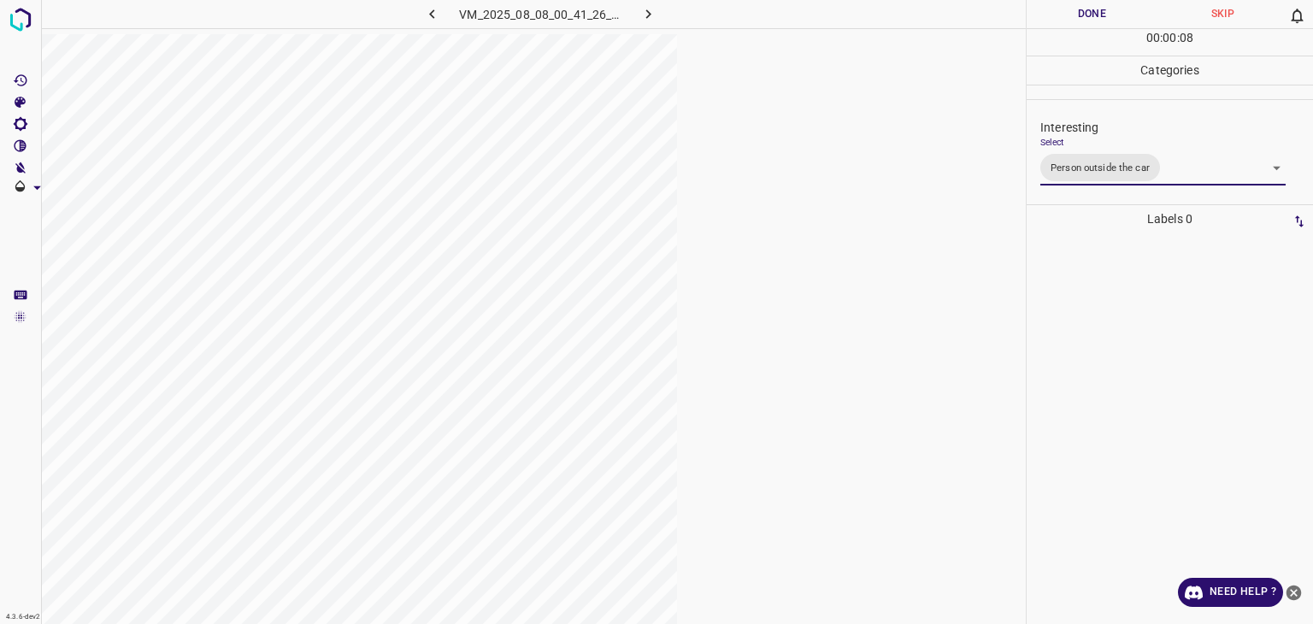
click at [847, 13] on button "Done" at bounding box center [1092, 14] width 131 height 28
click at [847, 11] on button "Done" at bounding box center [1092, 14] width 131 height 28
click at [659, 17] on button "button" at bounding box center [649, 14] width 55 height 28
click at [847, 162] on body "4.3.6-dev2 VM_2025_08_08_00_00_07_871_03.gif Done Skip 0 00 : 00 : 18 Categorie…" at bounding box center [656, 312] width 1313 height 624
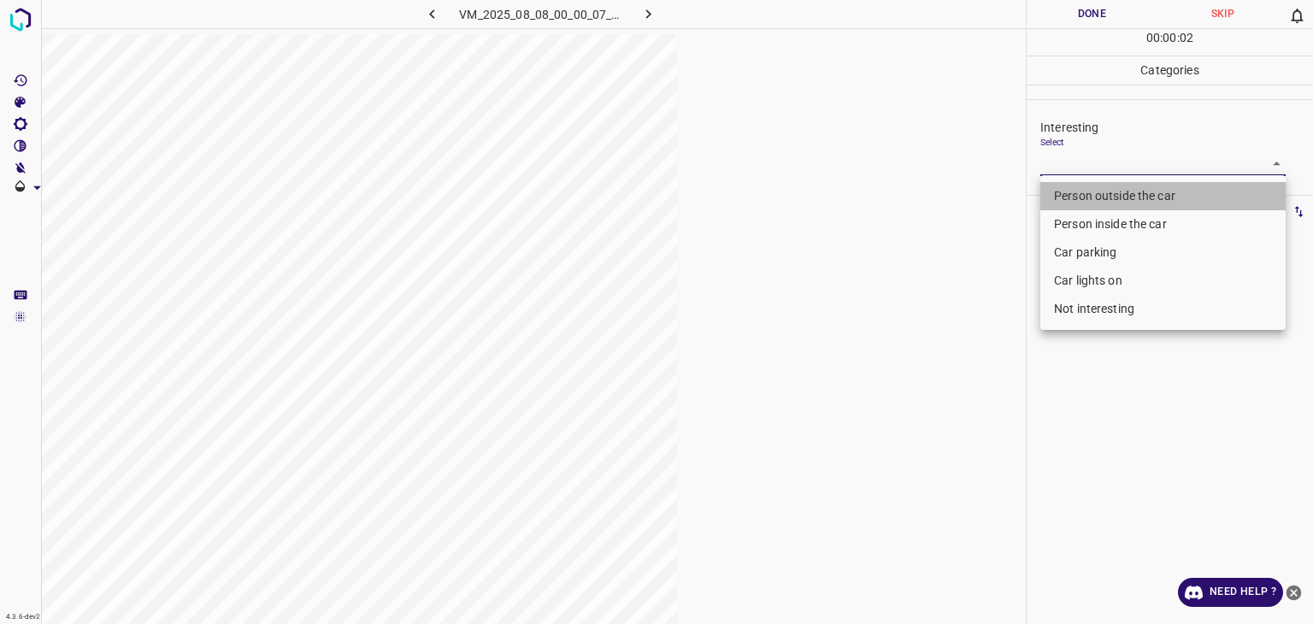
click at [847, 202] on li "Person outside the car" at bounding box center [1163, 196] width 245 height 28
type input "Person outside the car"
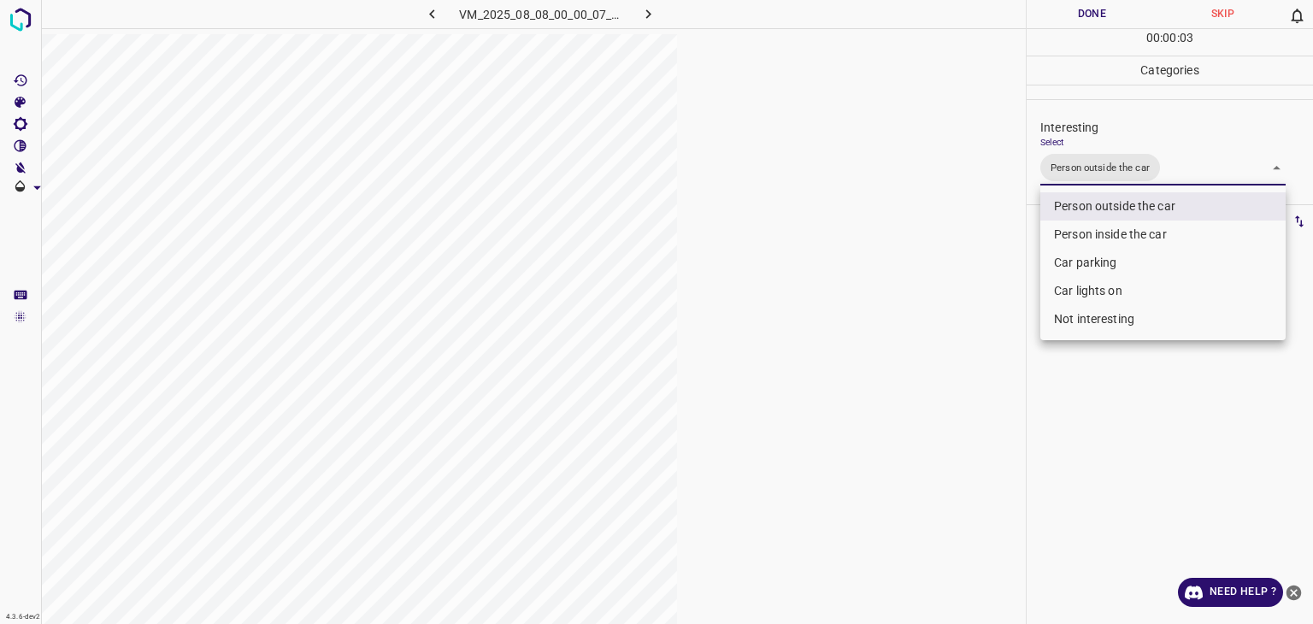
click at [847, 12] on div at bounding box center [656, 312] width 1313 height 624
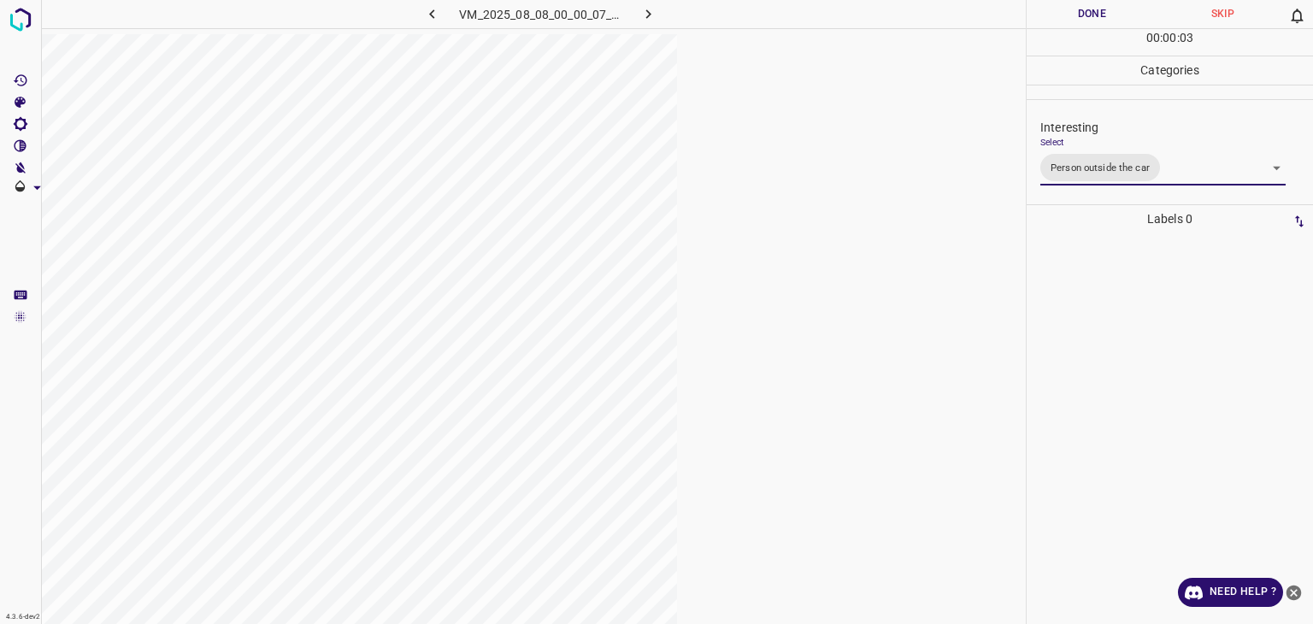
click at [847, 12] on div at bounding box center [656, 312] width 1313 height 624
click at [847, 9] on button "Done" at bounding box center [1092, 14] width 131 height 28
click at [646, 18] on icon "button" at bounding box center [649, 14] width 18 height 18
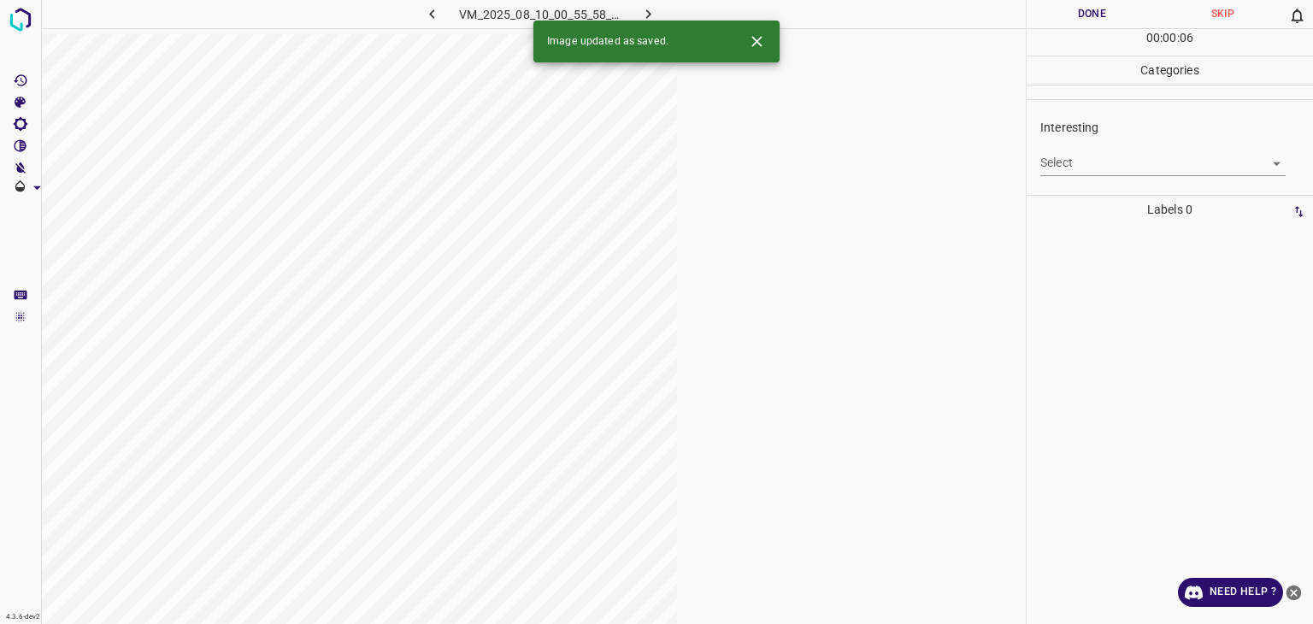
click at [847, 157] on body "4.3.6-dev2 VM_2025_08_10_00_55_58_727_04.gif Done Skip 0 00 : 00 : 06 Categorie…" at bounding box center [656, 312] width 1313 height 624
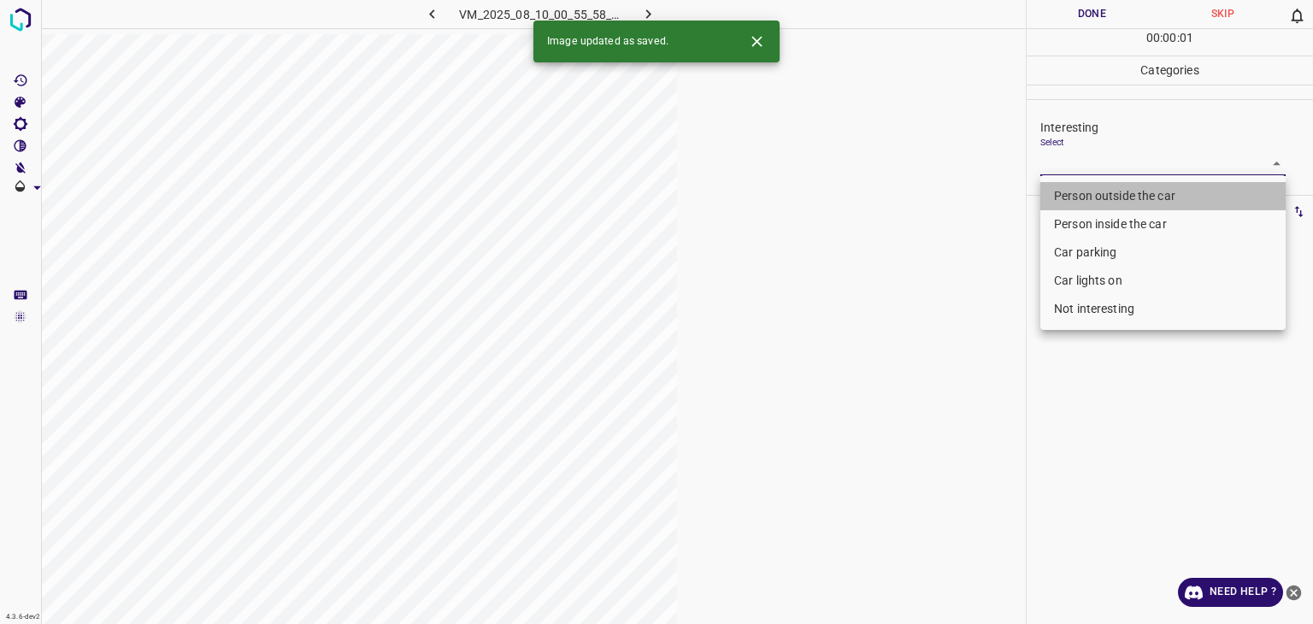
click at [847, 198] on li "Person outside the car" at bounding box center [1163, 196] width 245 height 28
type input "Person outside the car"
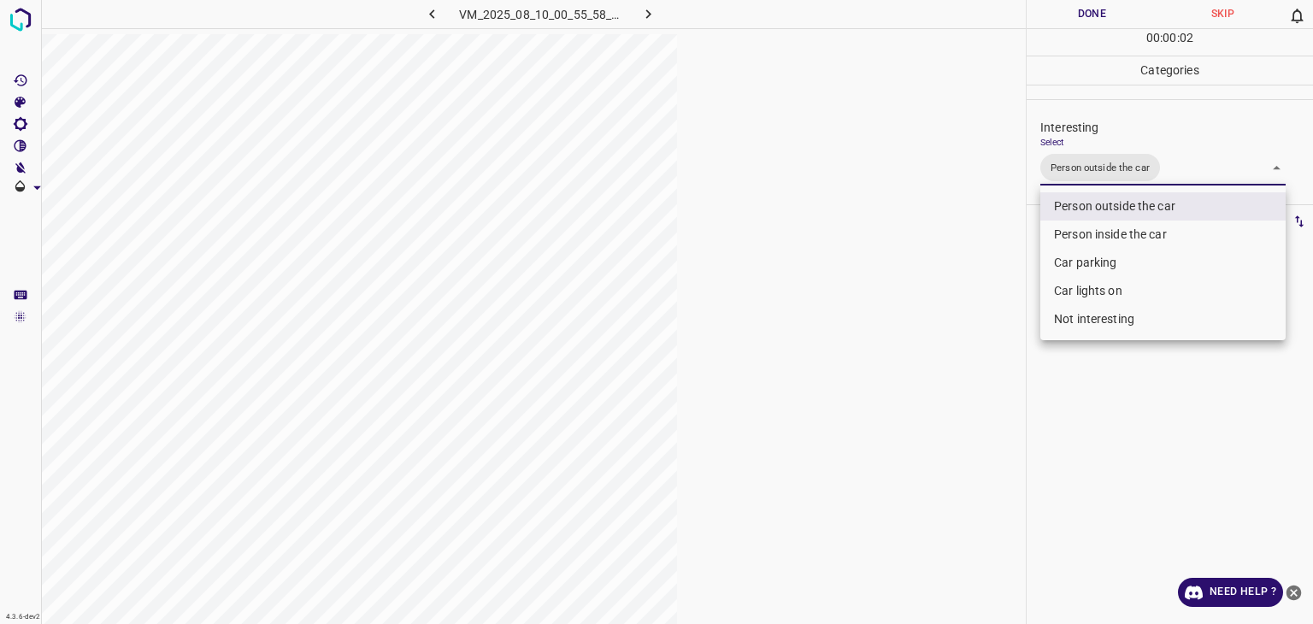
click at [847, 11] on div at bounding box center [656, 312] width 1313 height 624
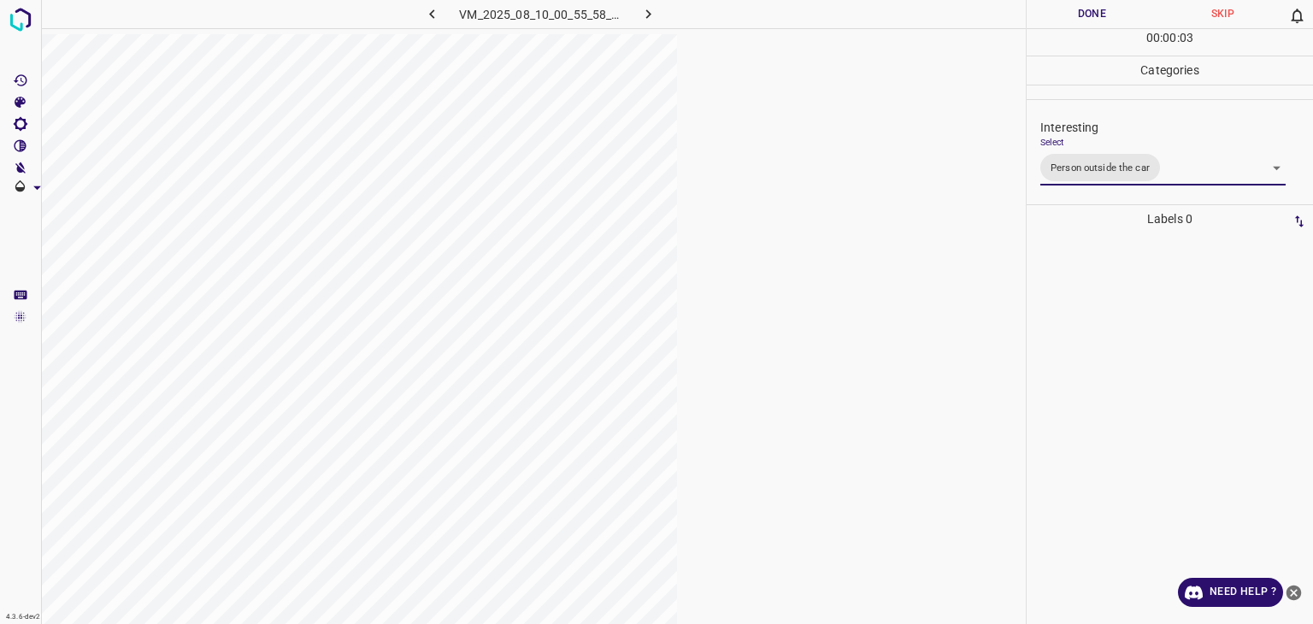
click at [847, 11] on div at bounding box center [656, 312] width 1313 height 624
click at [847, 11] on button "Done" at bounding box center [1092, 14] width 131 height 28
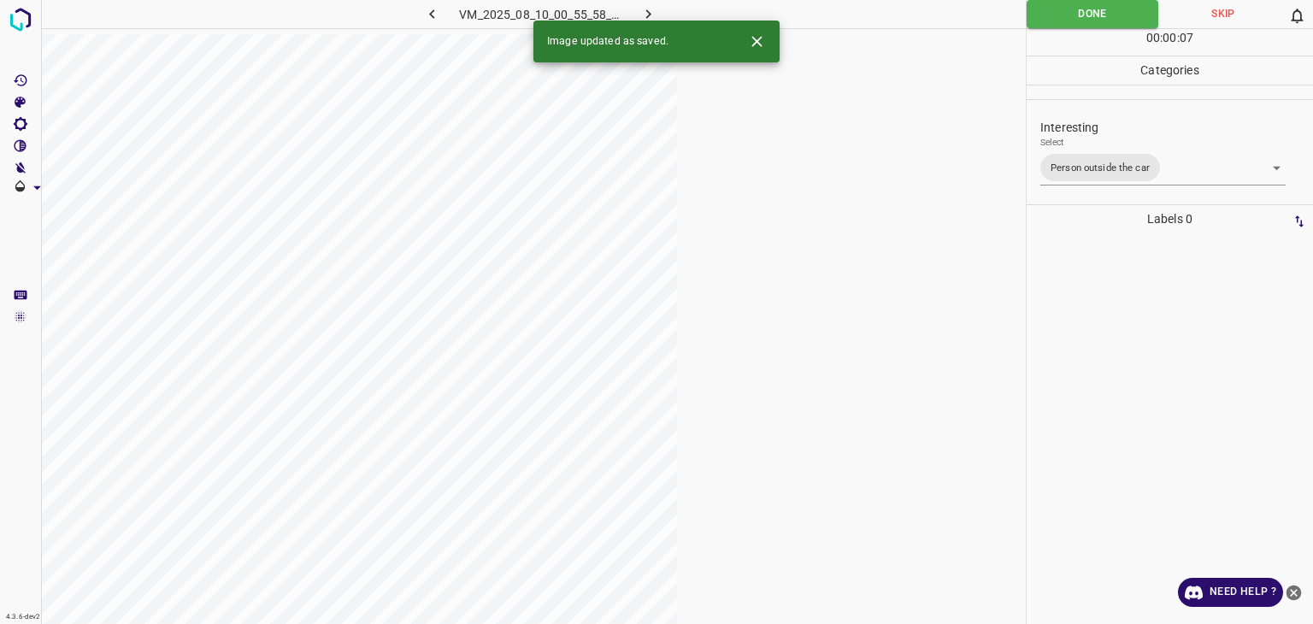
click at [650, 14] on icon "button" at bounding box center [648, 13] width 5 height 9
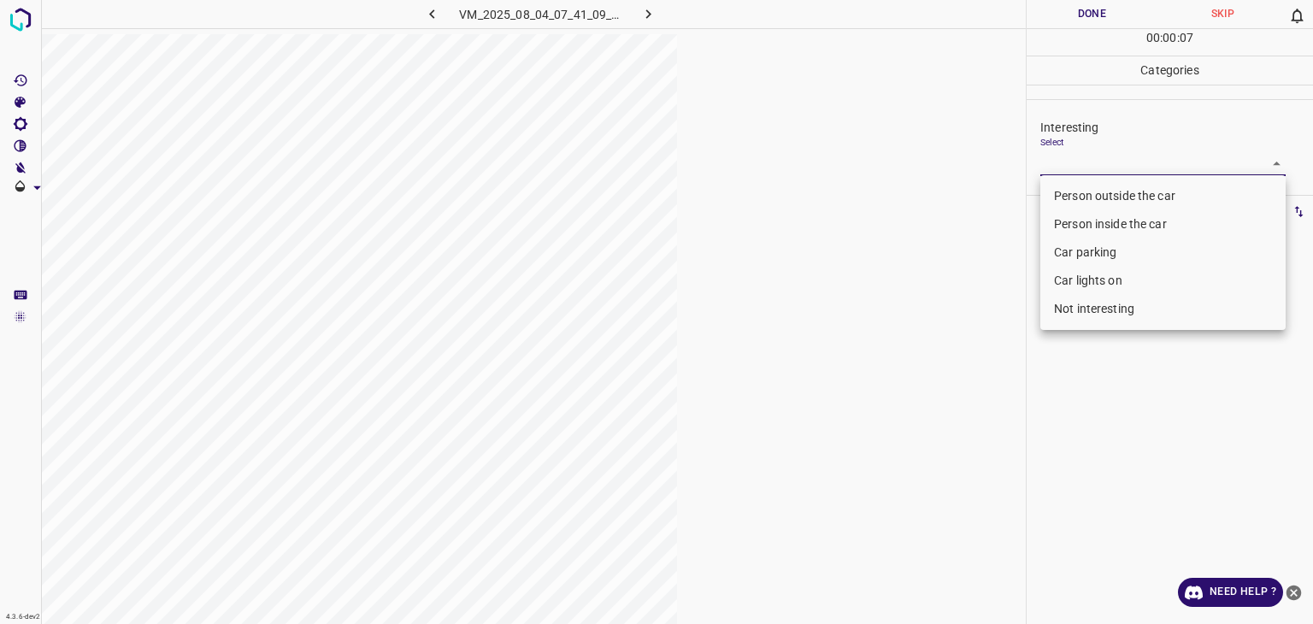
click at [847, 158] on body "4.3.6-dev2 VM_2025_08_04_07_41_09_823_04.gif Done Skip 0 00 : 00 : 07 Categorie…" at bounding box center [656, 312] width 1313 height 624
click at [847, 195] on li "Person outside the car" at bounding box center [1163, 196] width 245 height 28
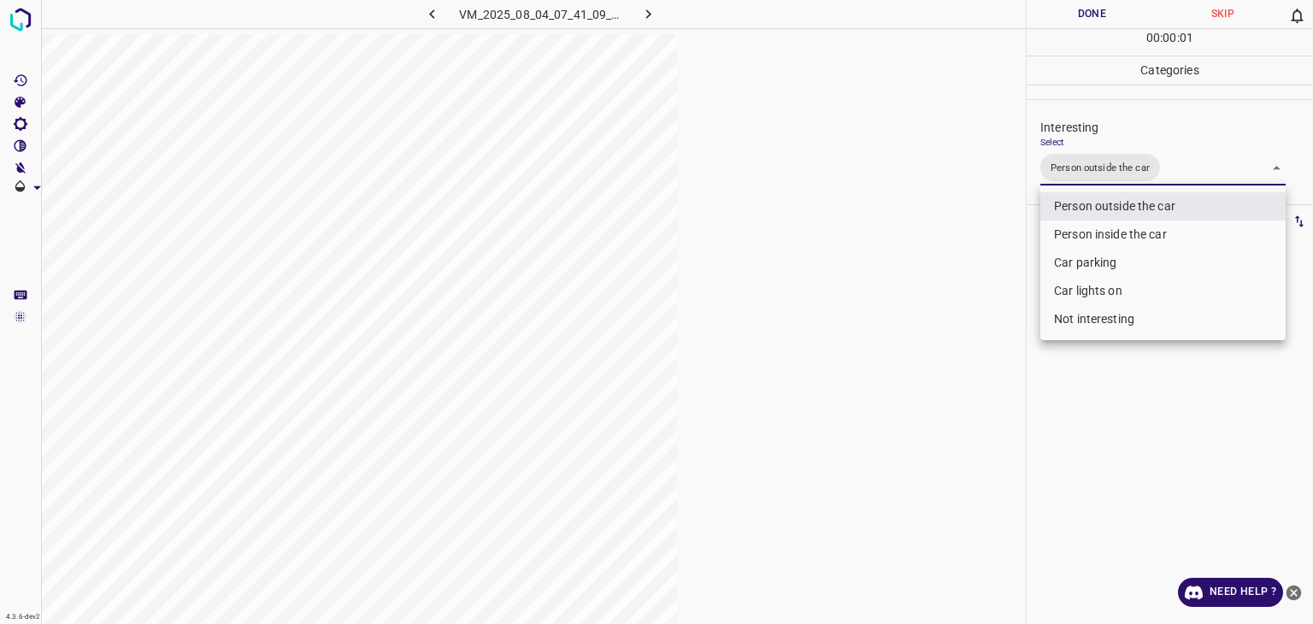
click at [847, 285] on li "Car lights on" at bounding box center [1163, 291] width 245 height 28
type input "Person outside the car,Car lights on"
click at [847, 19] on div at bounding box center [656, 312] width 1313 height 624
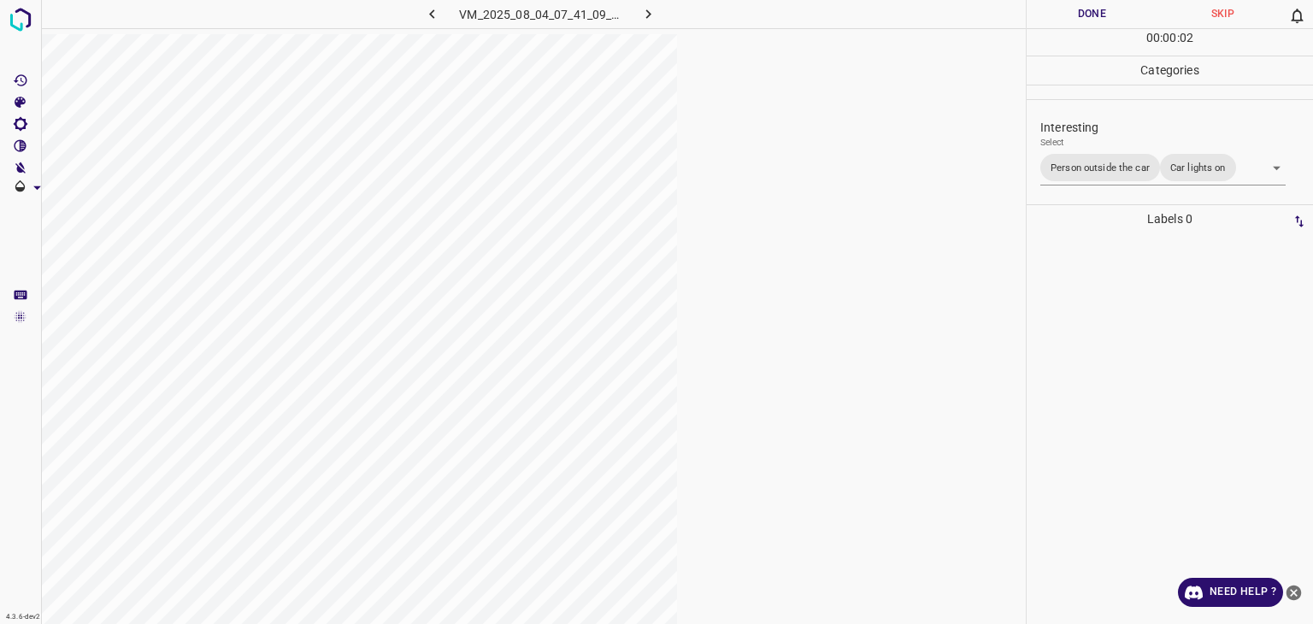
click at [847, 19] on div at bounding box center [656, 312] width 1313 height 624
click at [847, 19] on button "Done" at bounding box center [1092, 14] width 131 height 28
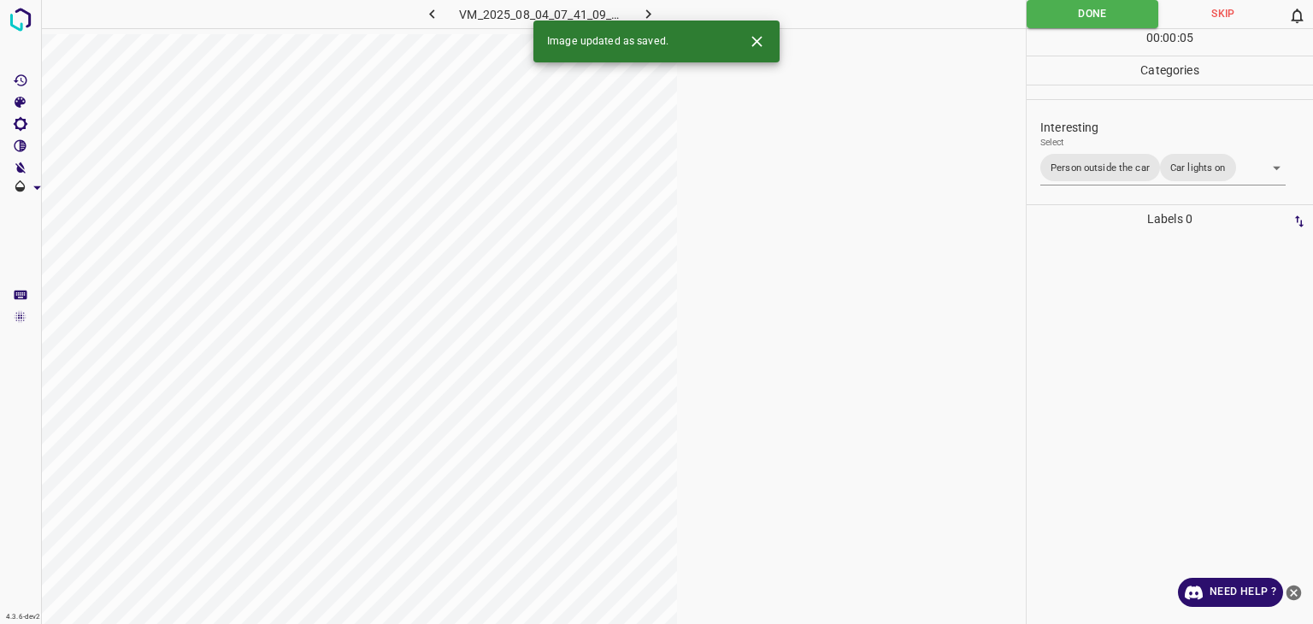
click at [640, 18] on icon "button" at bounding box center [649, 14] width 18 height 18
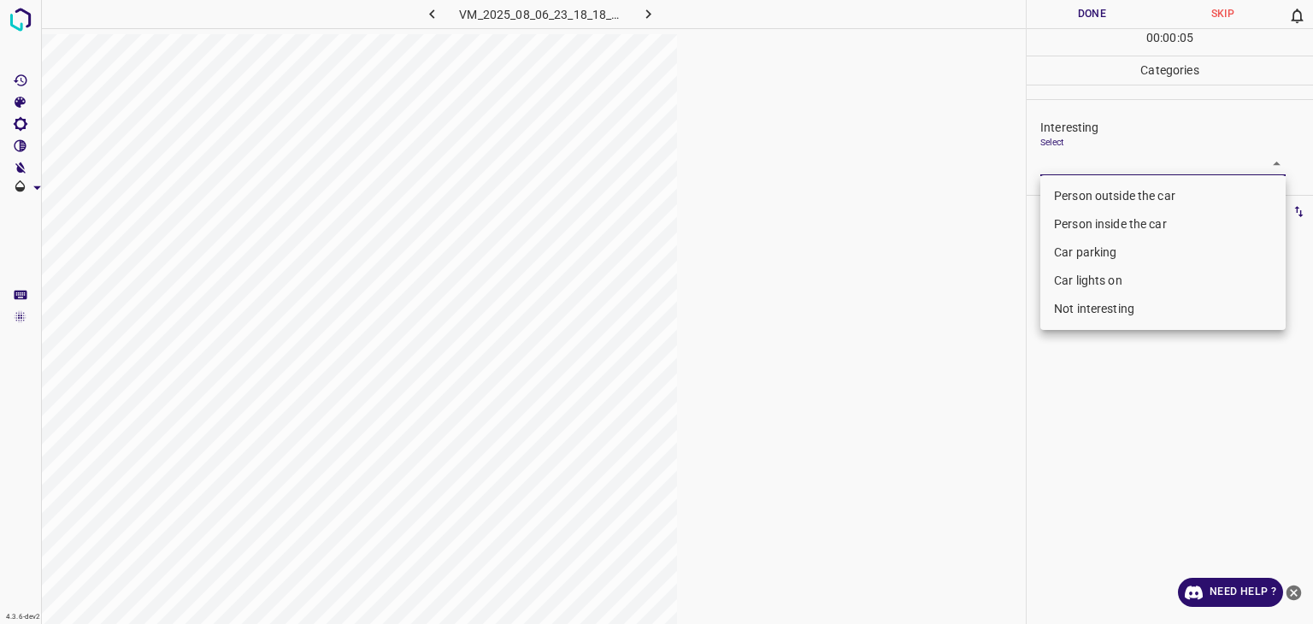
click at [847, 165] on body "4.3.6-dev2 VM_2025_08_06_23_18_18_857_01.gif Done Skip 0 00 : 00 : 05 Categorie…" at bounding box center [656, 312] width 1313 height 624
click at [847, 189] on li "Person outside the car" at bounding box center [1163, 196] width 245 height 28
type input "Person outside the car"
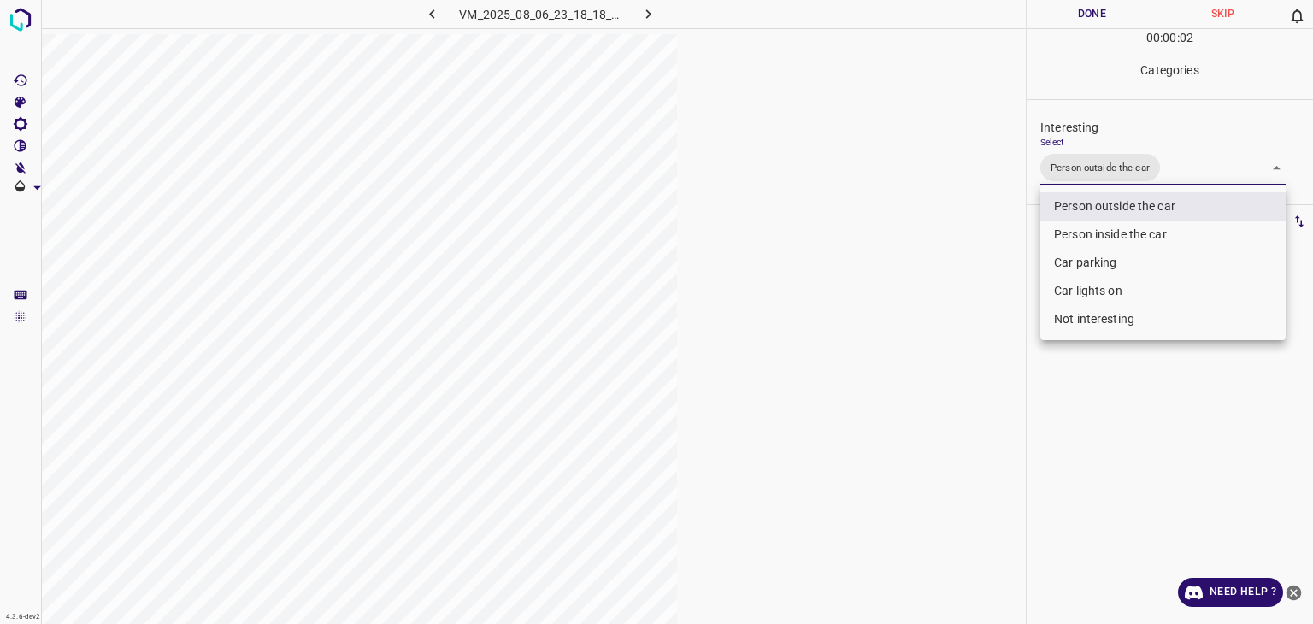
click at [847, 4] on div at bounding box center [656, 312] width 1313 height 624
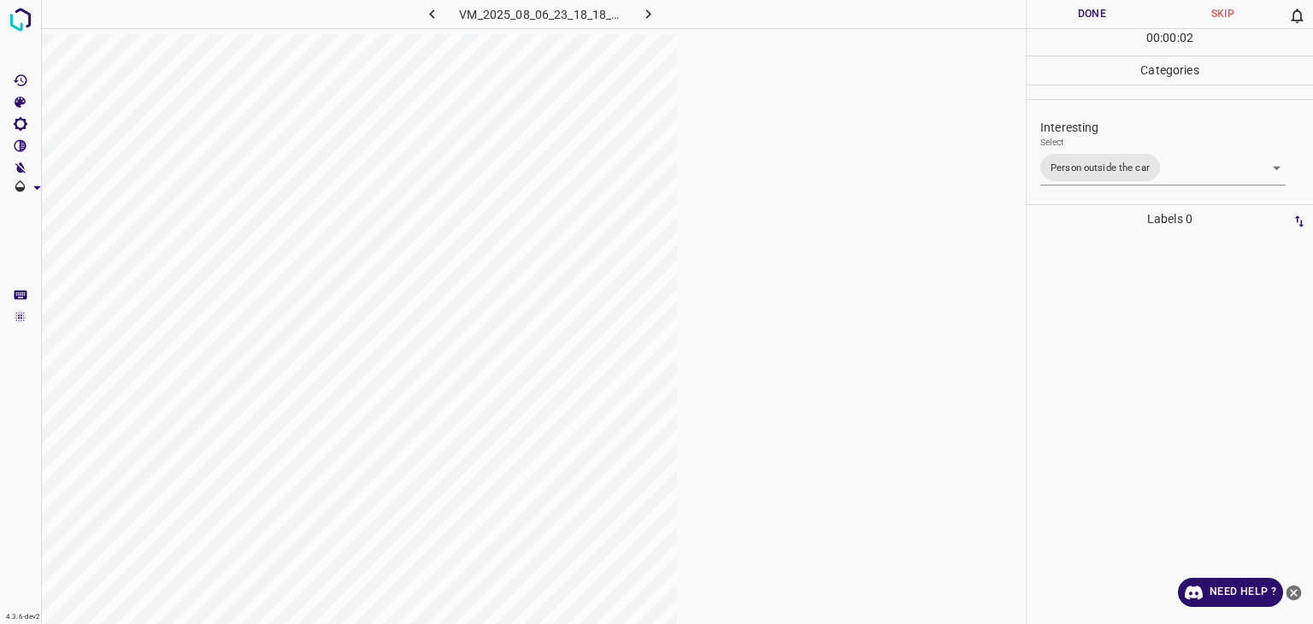
click at [847, 10] on button "Done" at bounding box center [1092, 14] width 131 height 28
click at [647, 19] on icon "button" at bounding box center [649, 14] width 18 height 18
click at [847, 155] on body "4.3.6-dev2 VM_2025_08_08_00_40_30_395_05.gif Done Skip 0 00 : 00 : 01 Categorie…" at bounding box center [656, 312] width 1313 height 624
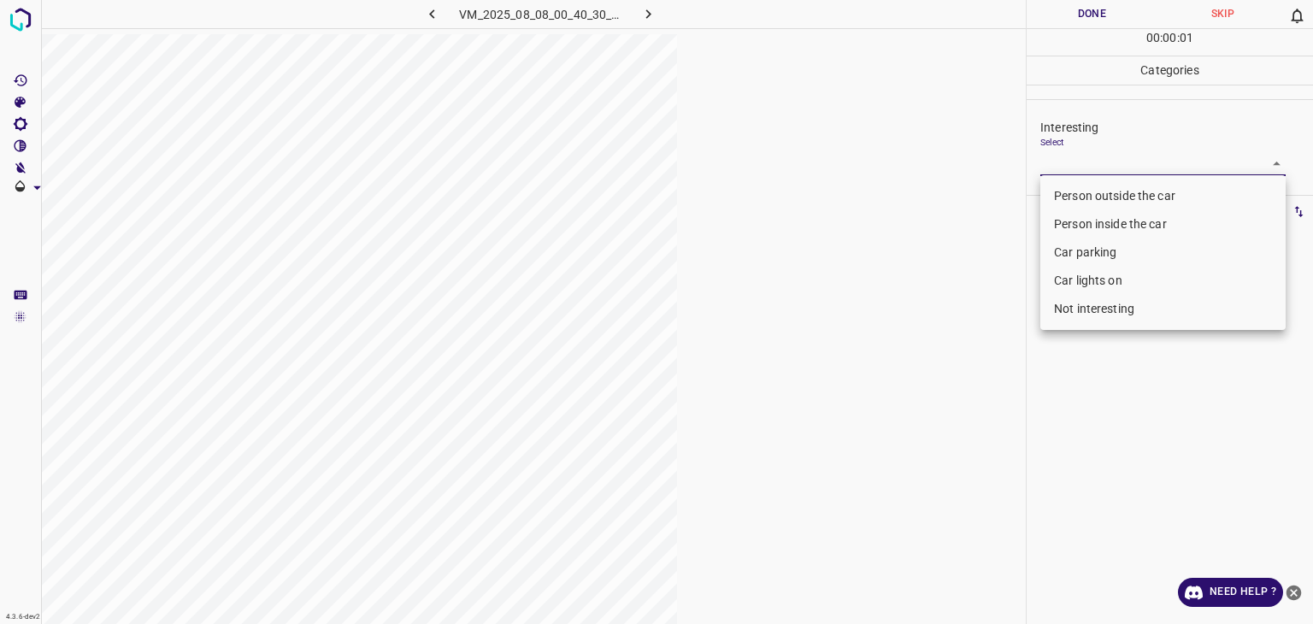
click at [847, 189] on li "Person outside the car" at bounding box center [1163, 196] width 245 height 28
type input "Person outside the car"
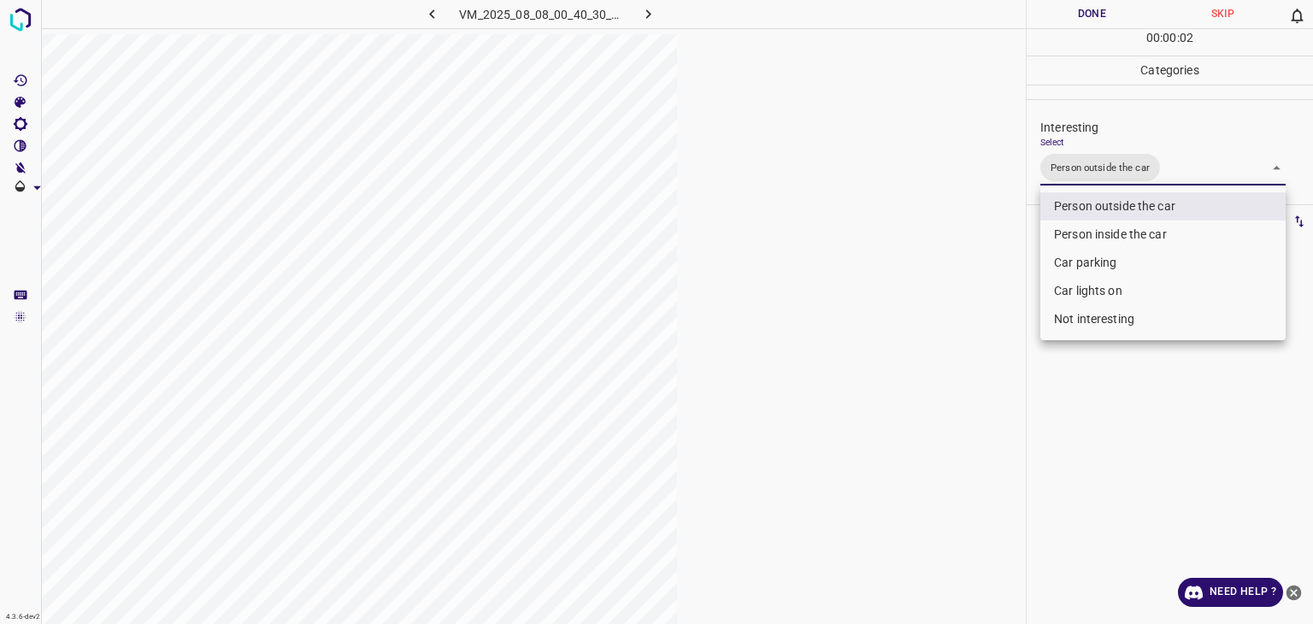
click at [847, 7] on div at bounding box center [656, 312] width 1313 height 624
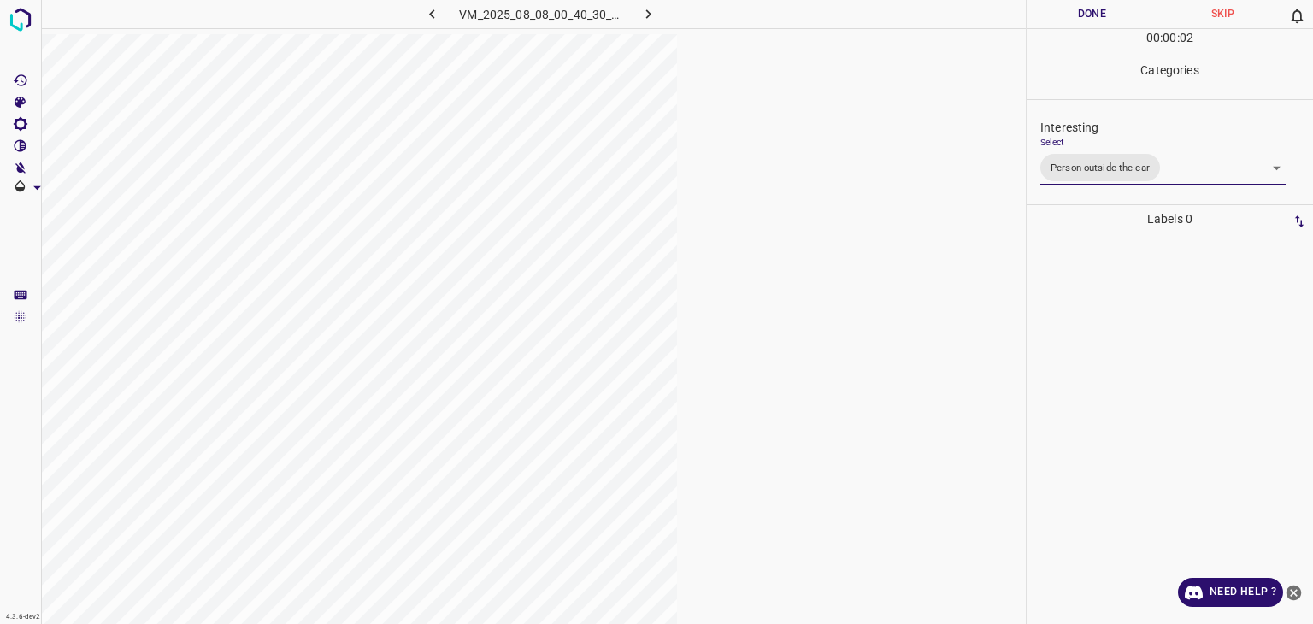
click at [847, 9] on div "Person outside the car Person inside the car Car parking Car lights on Not inte…" at bounding box center [656, 312] width 1313 height 624
click at [847, 9] on button "Done" at bounding box center [1092, 14] width 131 height 28
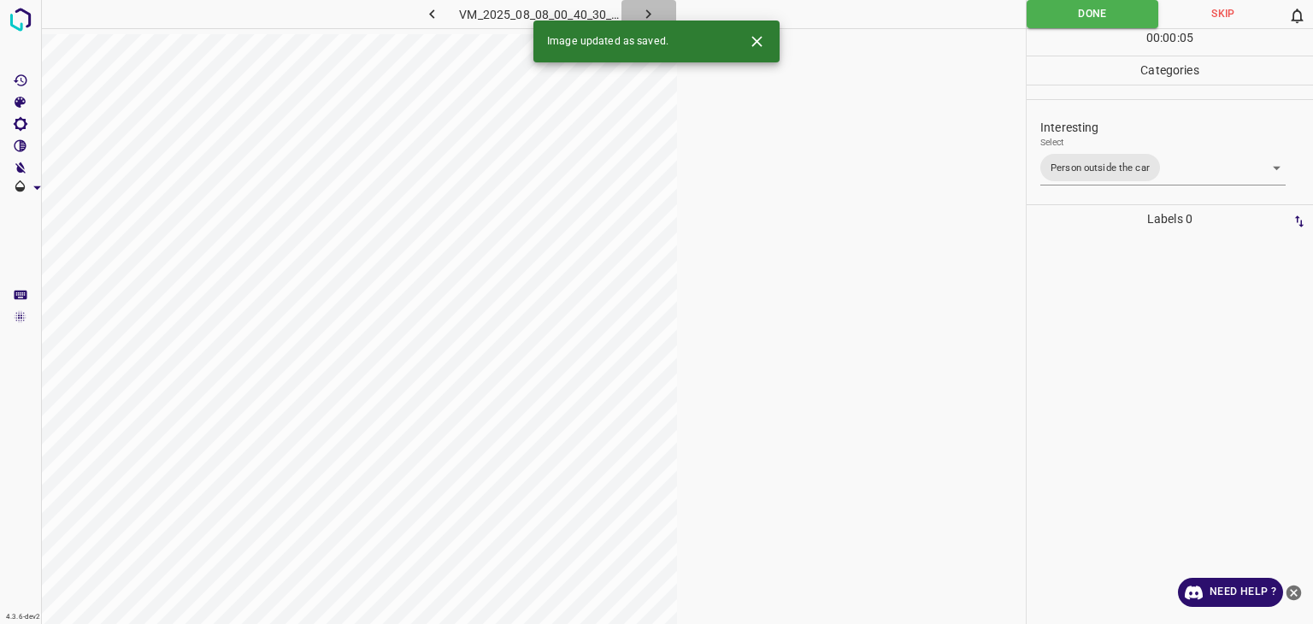
click at [653, 12] on icon "button" at bounding box center [649, 14] width 18 height 18
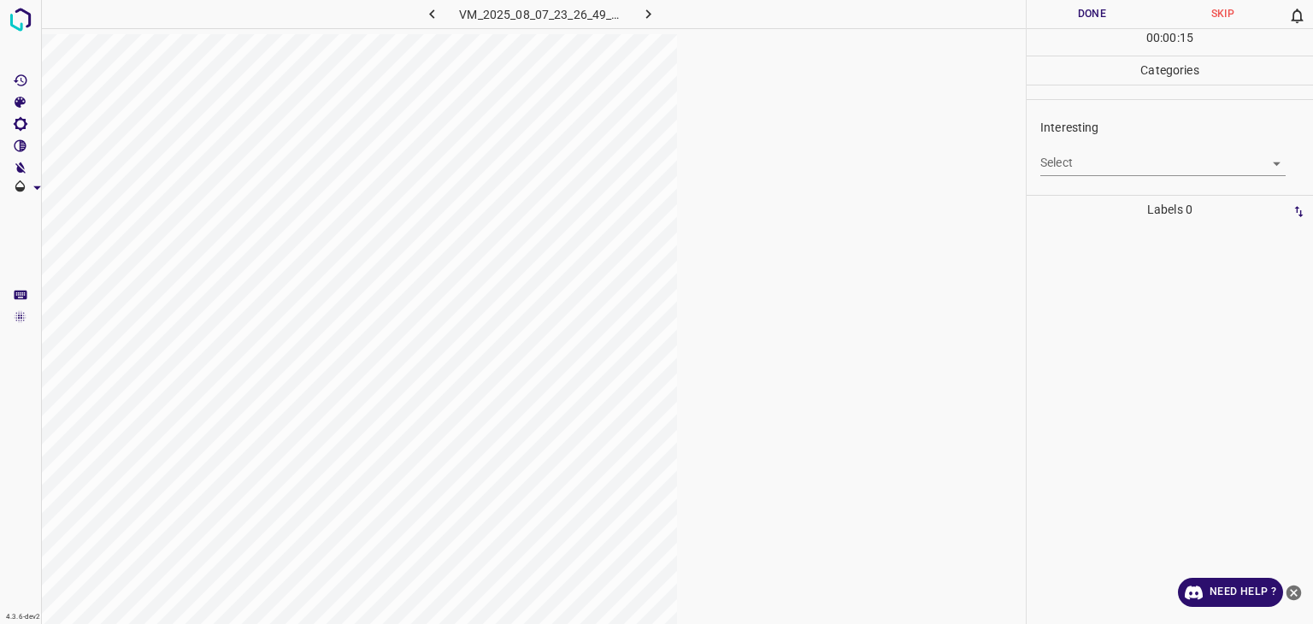
click at [847, 155] on body "4.3.6-dev2 VM_2025_08_07_23_26_49_267_03.gif Done Skip 0 00 : 00 : 15 Categorie…" at bounding box center [656, 312] width 1313 height 624
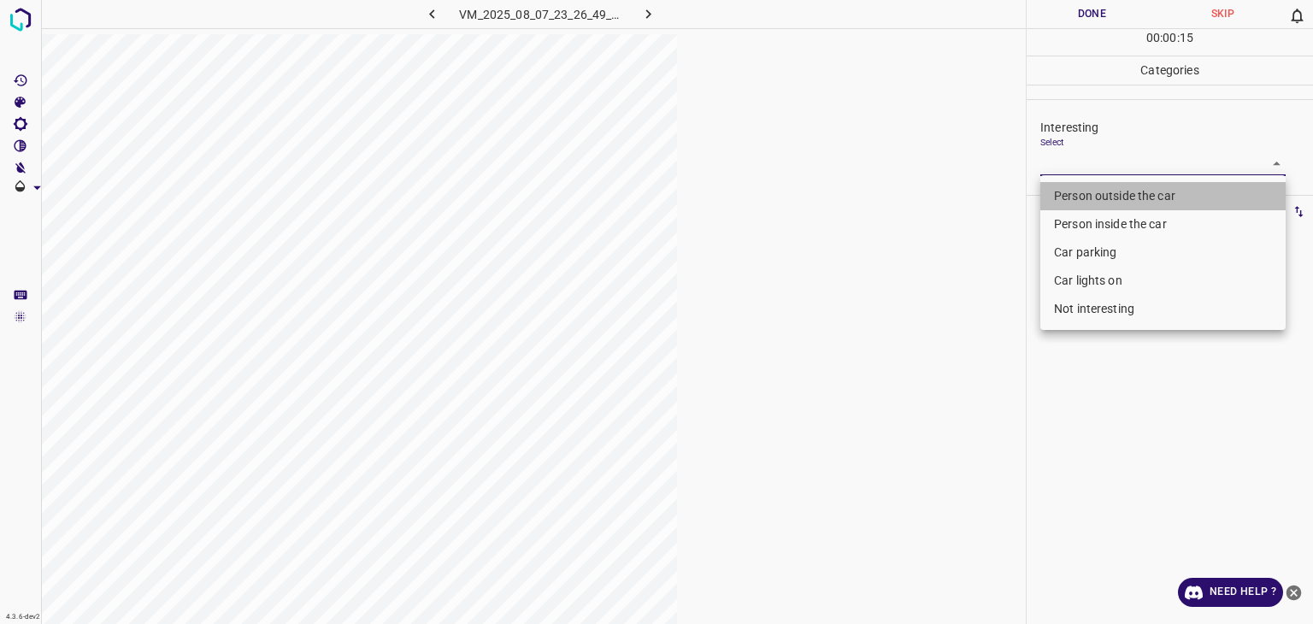
click at [847, 199] on li "Person outside the car" at bounding box center [1163, 196] width 245 height 28
type input "Person outside the car"
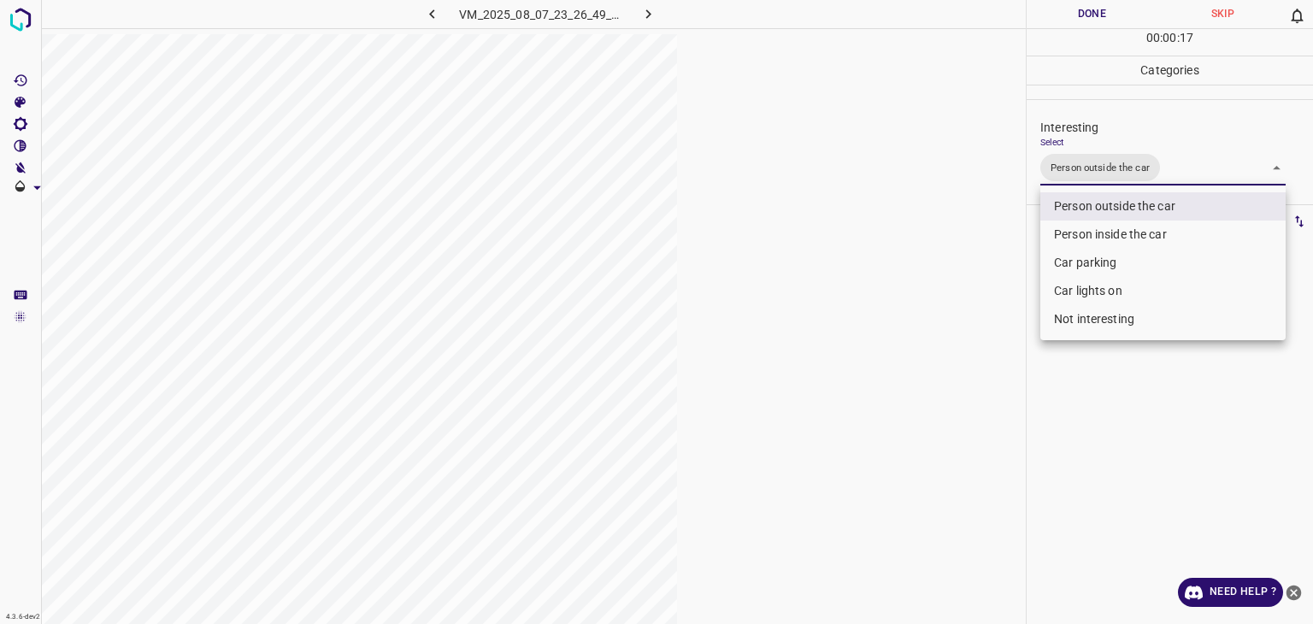
click at [847, 8] on div at bounding box center [656, 312] width 1313 height 624
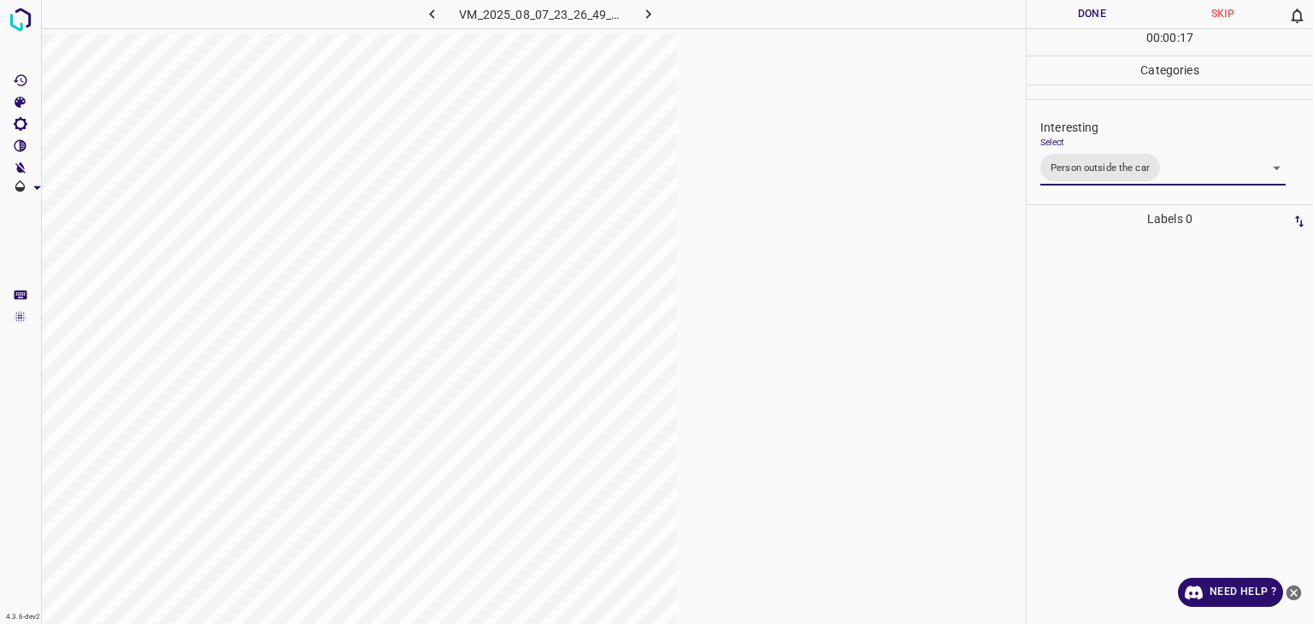
click at [847, 8] on button "Done" at bounding box center [1092, 14] width 131 height 28
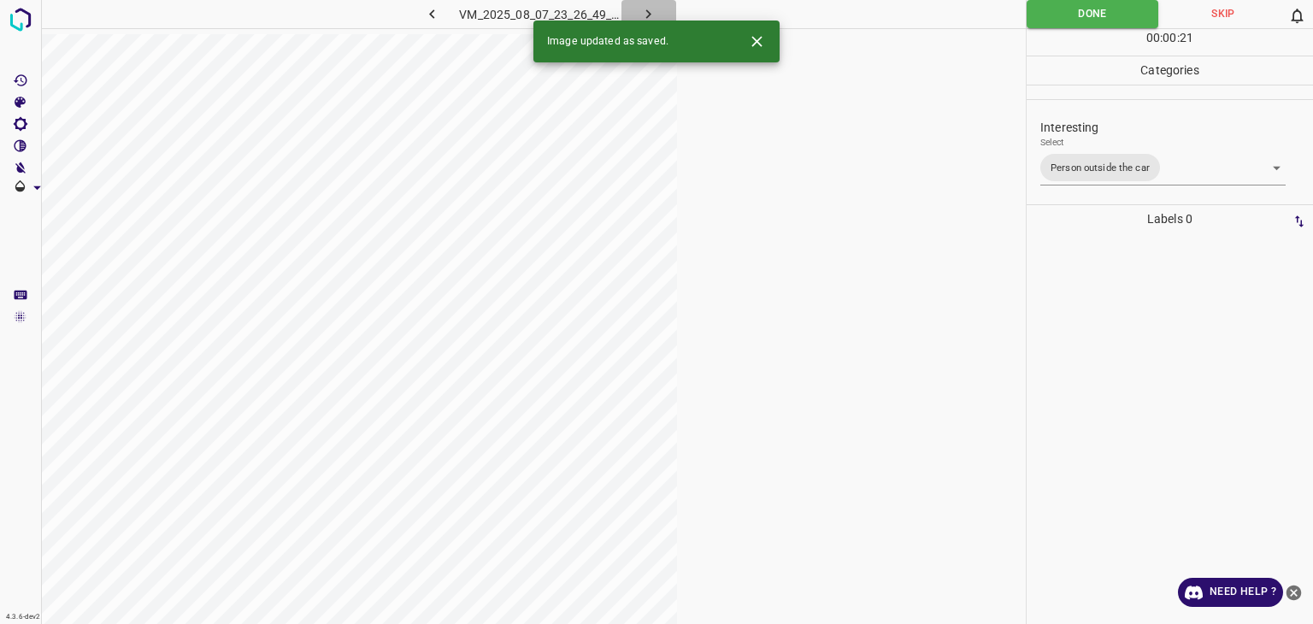
click at [655, 7] on icon "button" at bounding box center [649, 14] width 18 height 18
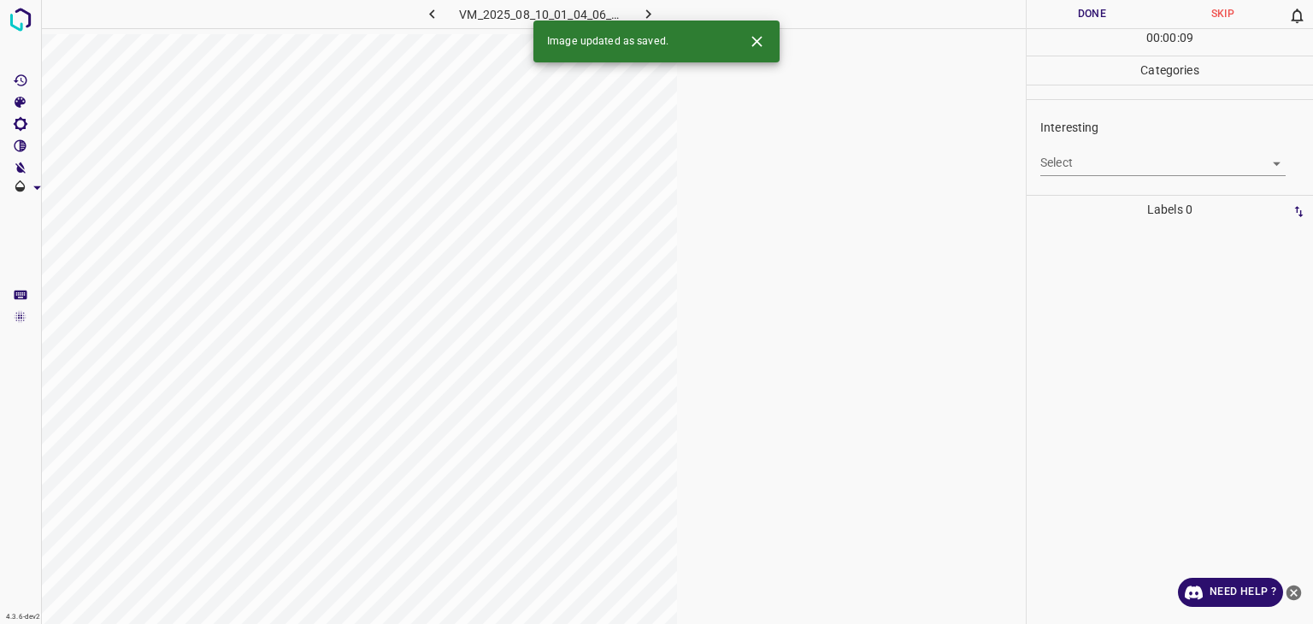
click at [847, 152] on body "4.3.6-dev2 VM_2025_08_10_01_04_06_642_00.gif Done Skip 0 00 : 00 : 09 Categorie…" at bounding box center [656, 312] width 1313 height 624
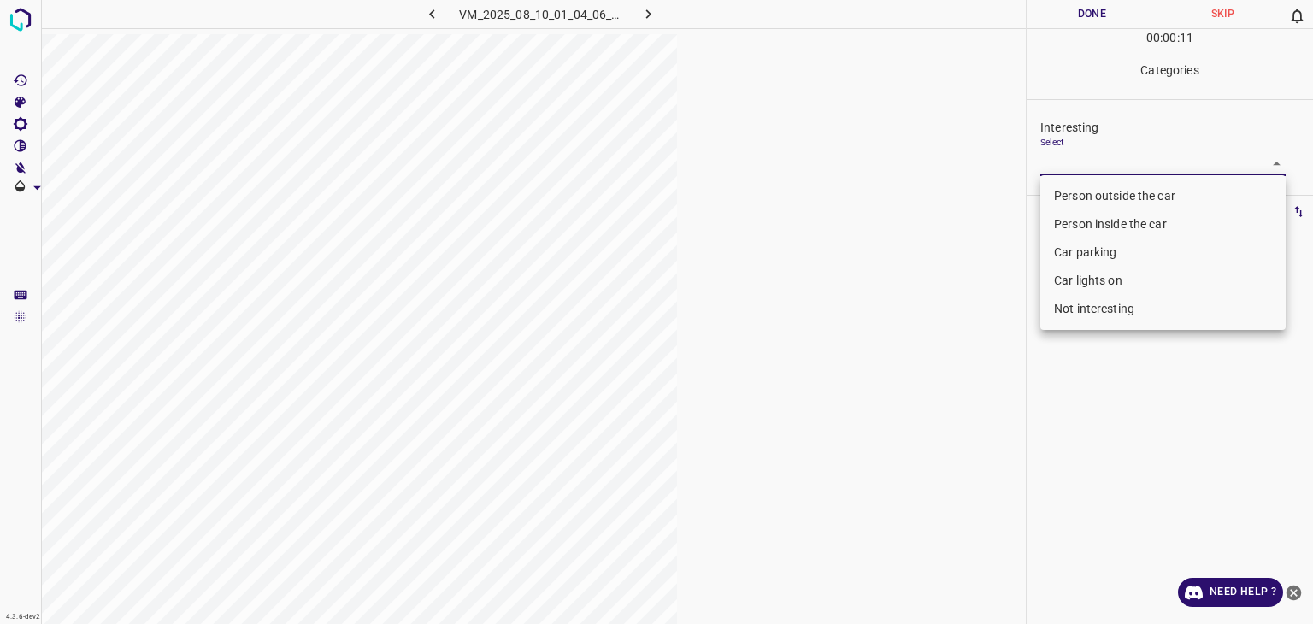
click at [847, 214] on li "Person inside the car" at bounding box center [1163, 224] width 245 height 28
type input "Person inside the car"
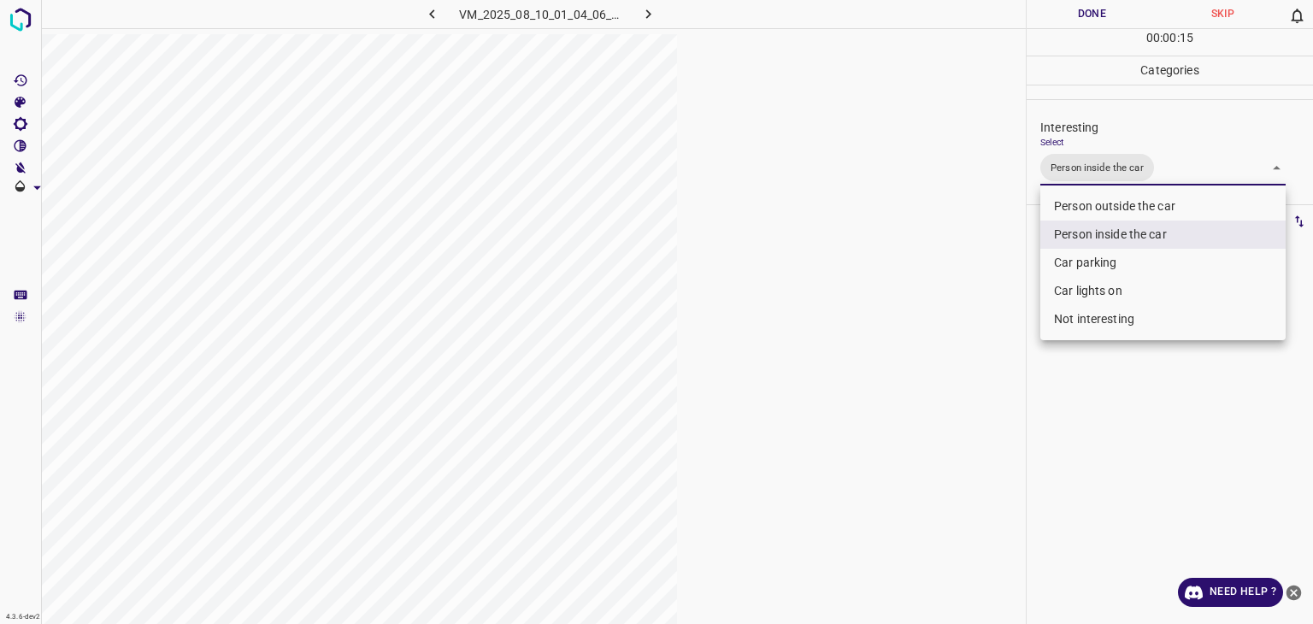
click at [847, 21] on div at bounding box center [656, 312] width 1313 height 624
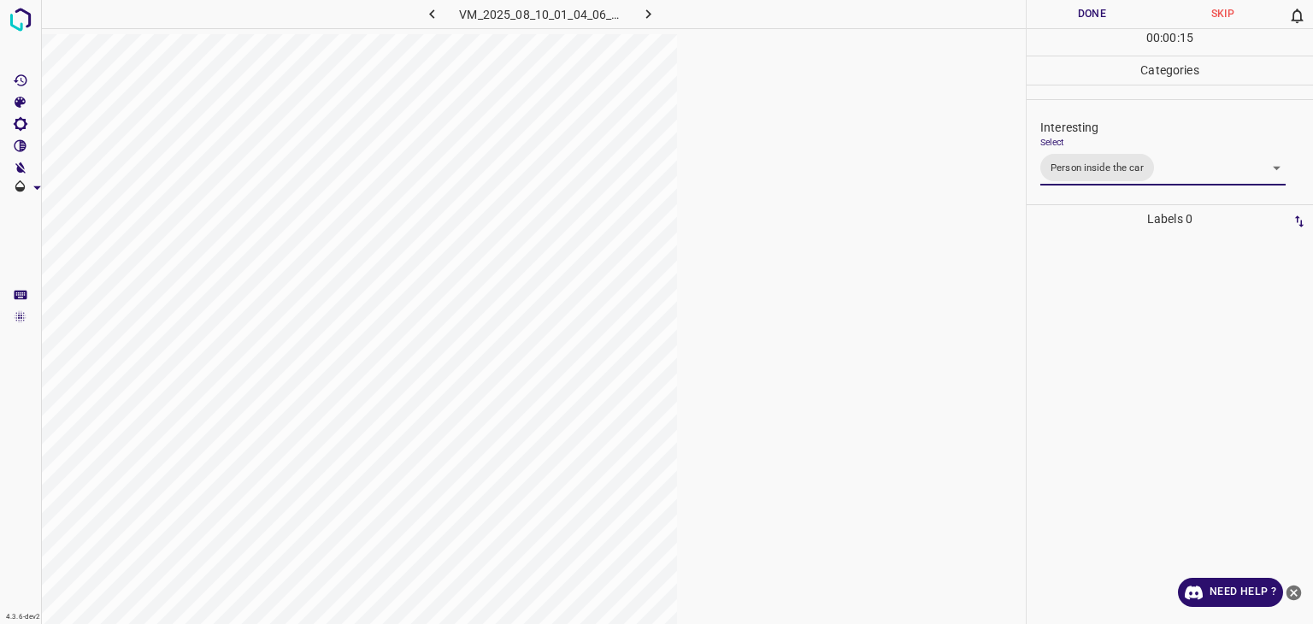
click at [847, 21] on button "Done" at bounding box center [1092, 14] width 131 height 28
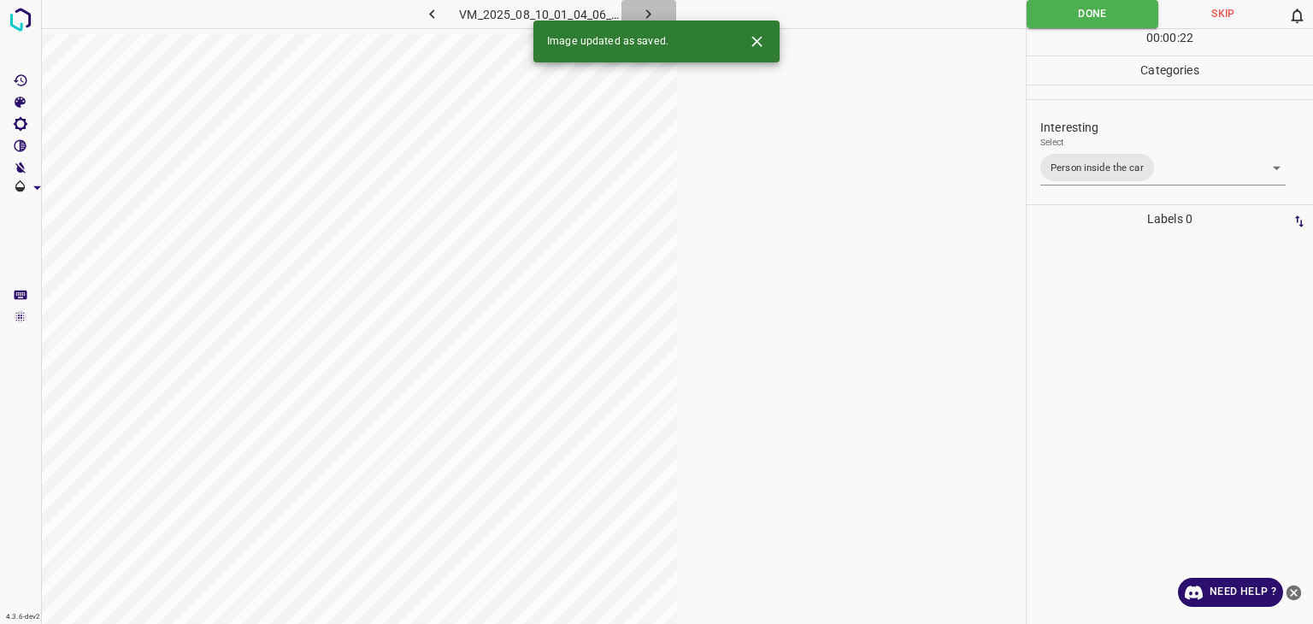
click at [640, 15] on icon "button" at bounding box center [649, 14] width 18 height 18
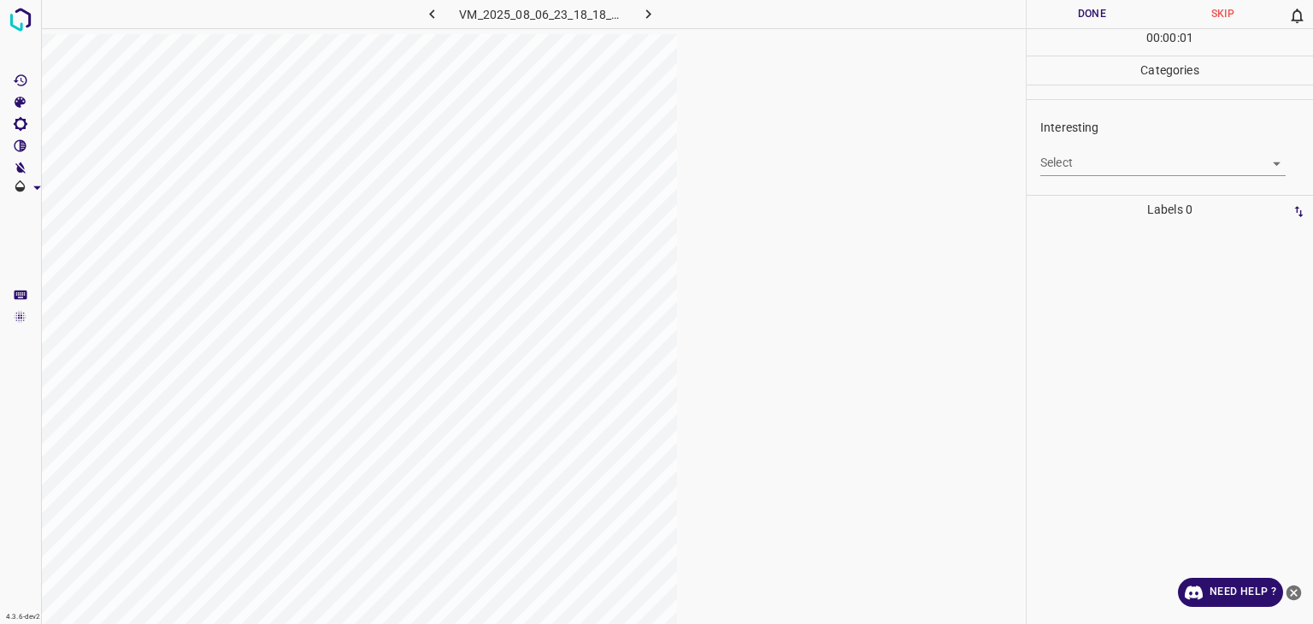
click at [847, 168] on body "4.3.6-dev2 VM_2025_08_06_23_18_18_857_03.gif Done Skip 0 00 : 00 : 01 Categorie…" at bounding box center [656, 312] width 1313 height 624
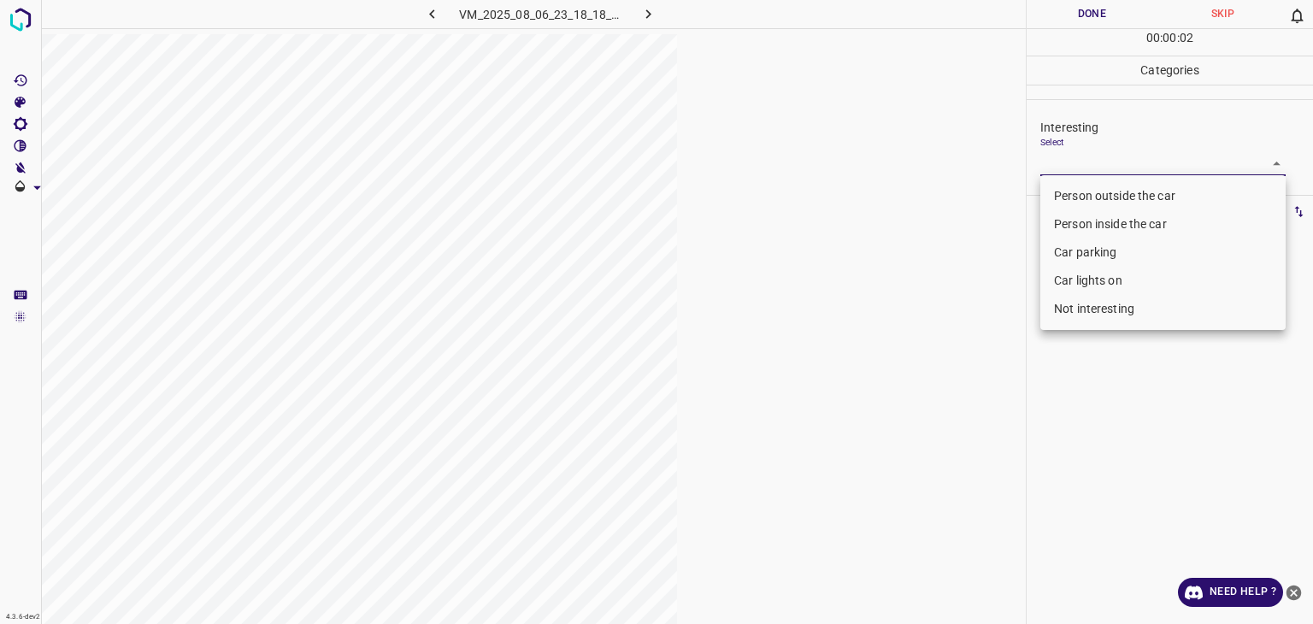
click at [847, 193] on li "Person outside the car" at bounding box center [1163, 196] width 245 height 28
type input "Person outside the car"
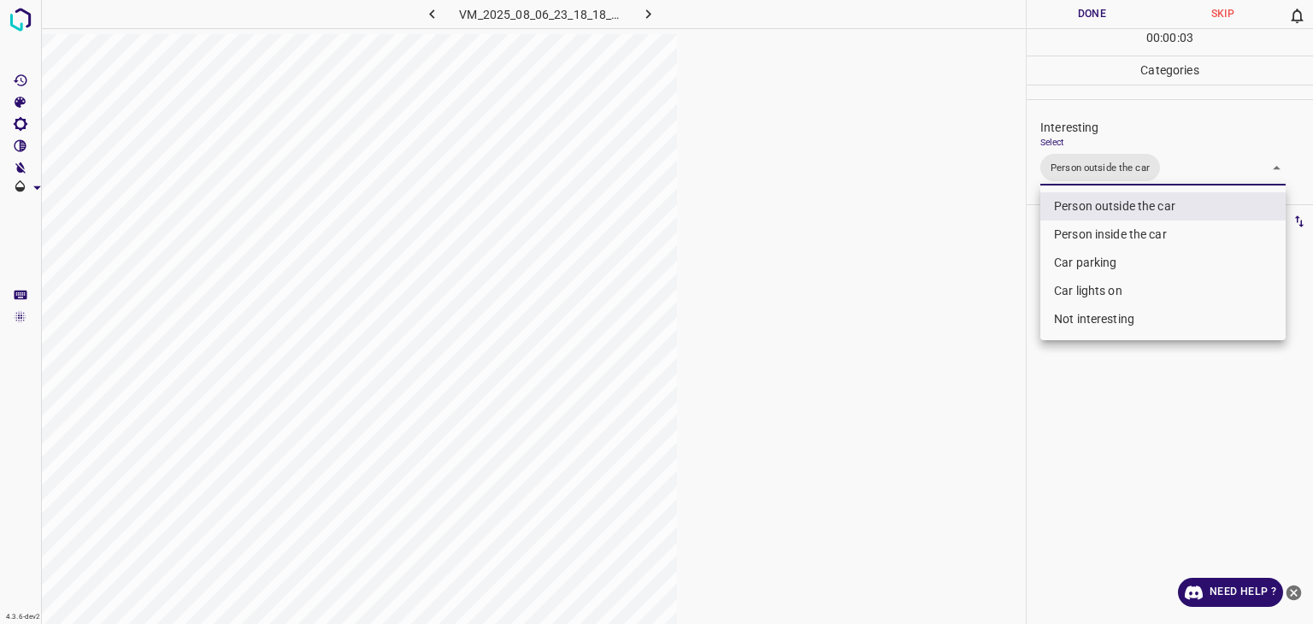
click at [847, 22] on div at bounding box center [656, 312] width 1313 height 624
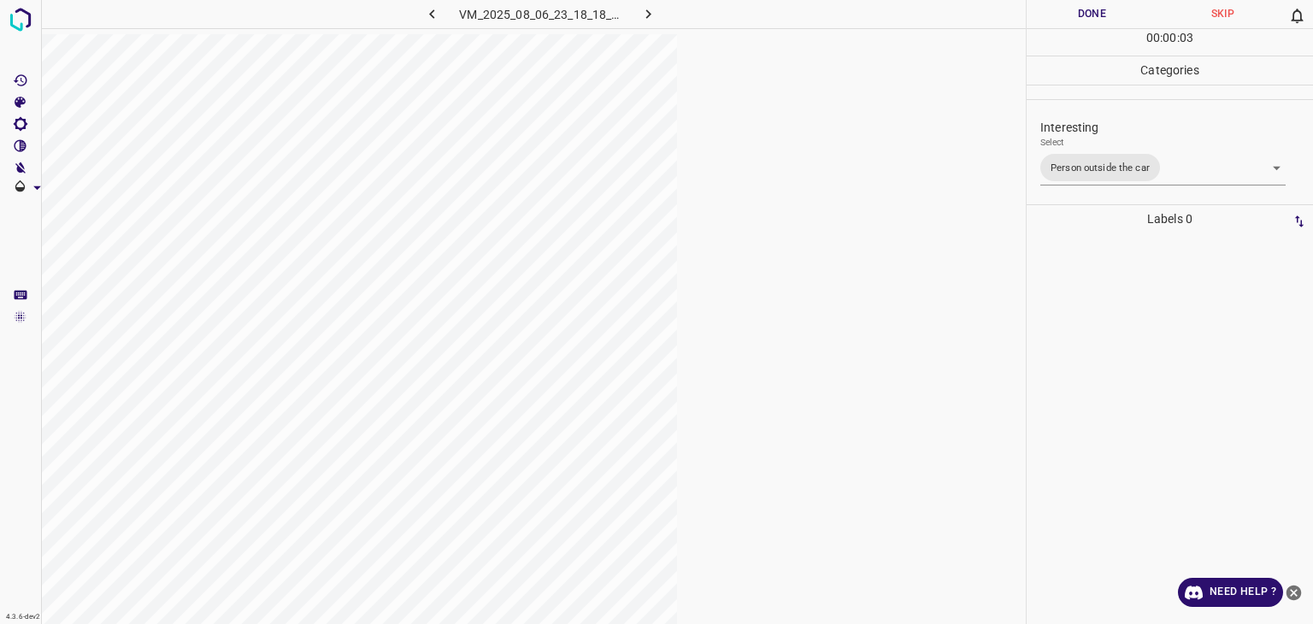
click at [847, 22] on div "Person outside the car Person inside the car Car parking Car lights on Not inte…" at bounding box center [656, 312] width 1313 height 624
click at [847, 22] on button "Done" at bounding box center [1092, 14] width 131 height 28
click at [644, 7] on icon "button" at bounding box center [649, 14] width 18 height 18
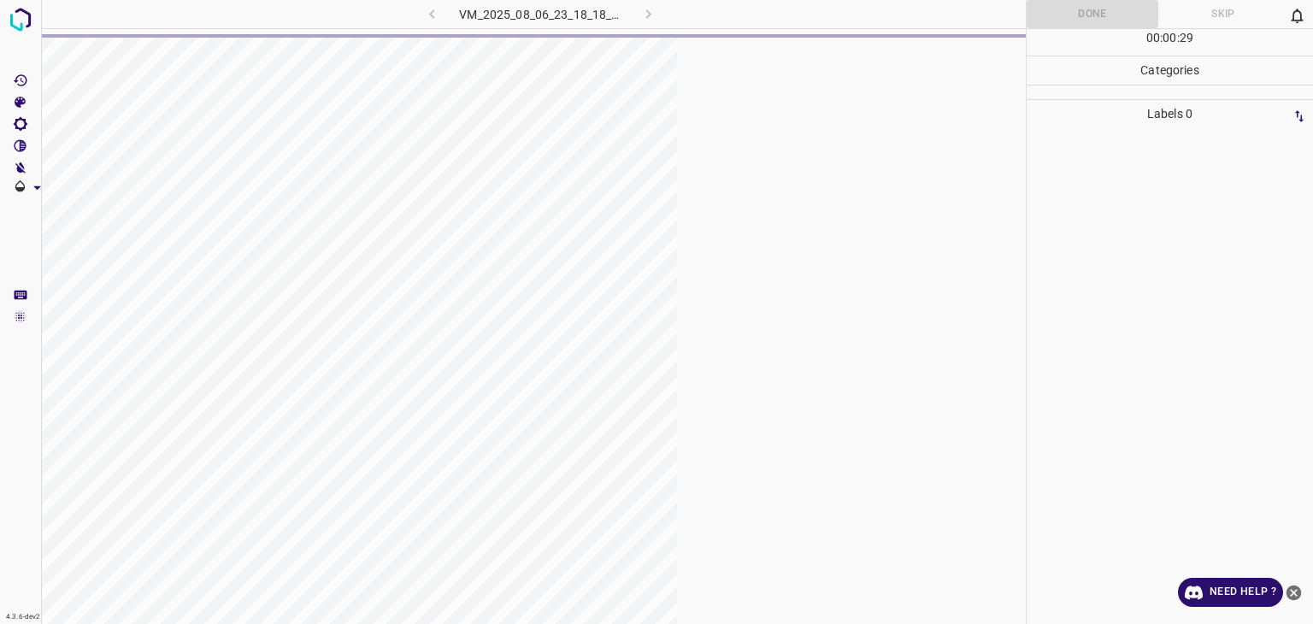
click at [640, 7] on div "VM_2025_08_06_23_18_18_857_03.gif" at bounding box center [541, 14] width 324 height 28
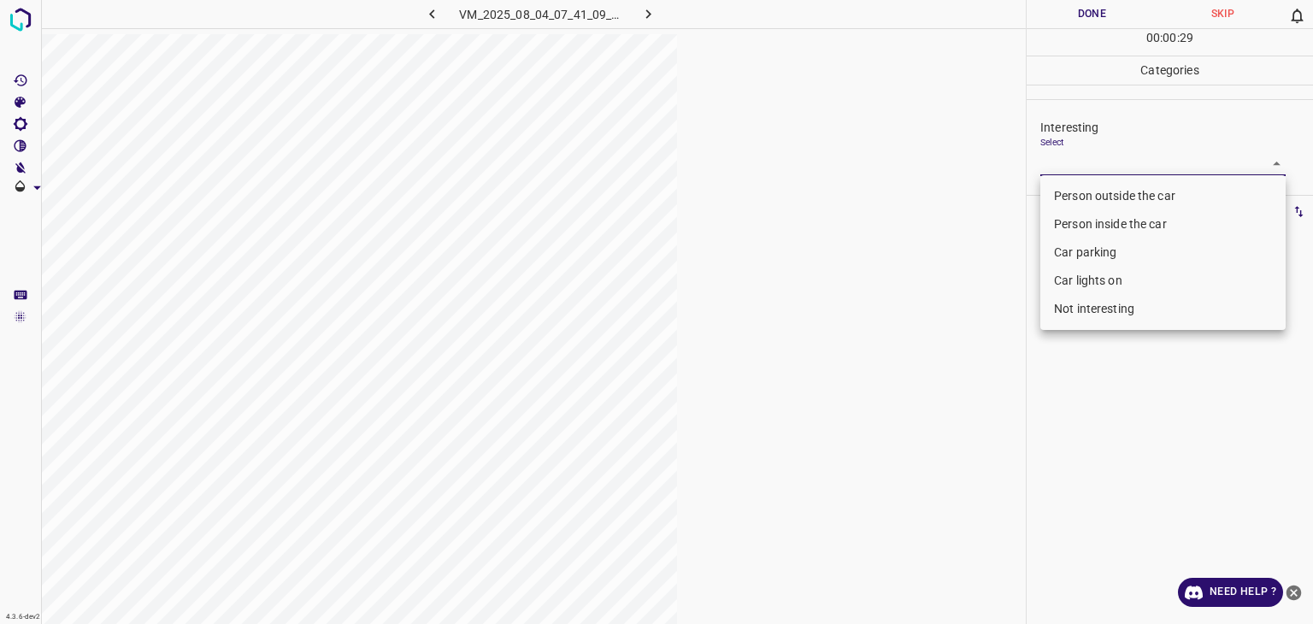
click at [847, 168] on body "4.3.6-dev2 VM_2025_08_04_07_41_09_823_03.gif Done Skip 0 00 : 00 : 29 Categorie…" at bounding box center [656, 312] width 1313 height 624
click at [847, 190] on li "Person outside the car" at bounding box center [1163, 196] width 245 height 28
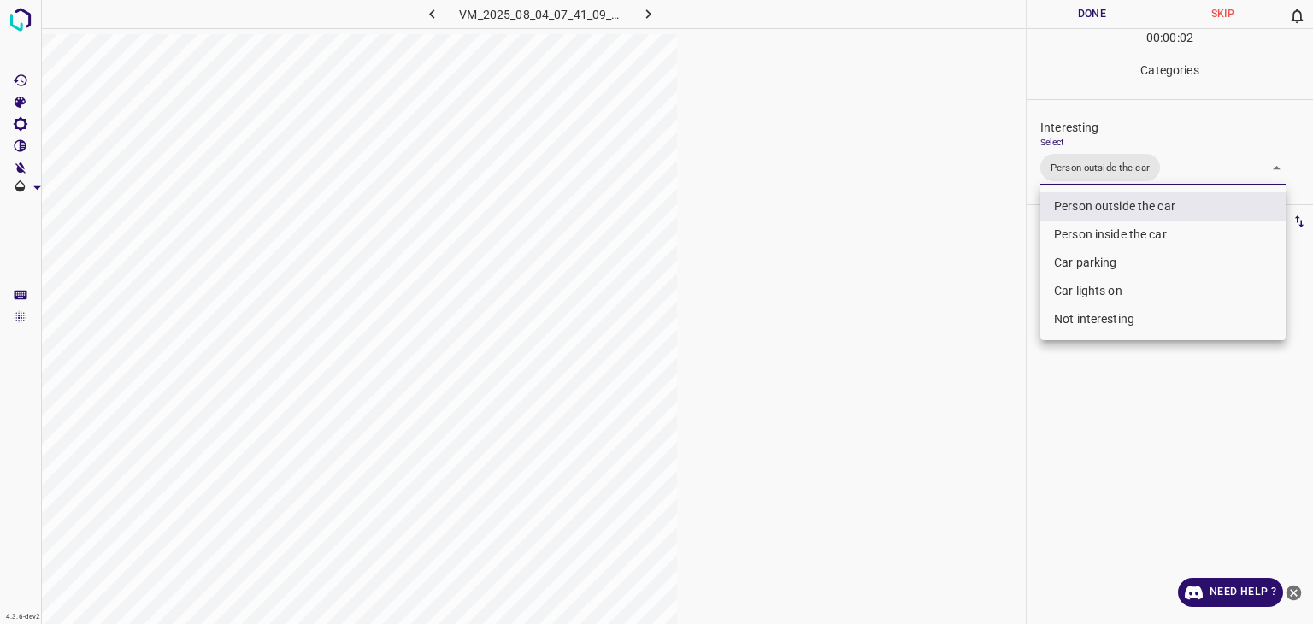
click at [847, 296] on li "Car lights on" at bounding box center [1163, 291] width 245 height 28
type input "Person outside the car,Car lights on"
click at [847, 3] on div at bounding box center [656, 312] width 1313 height 624
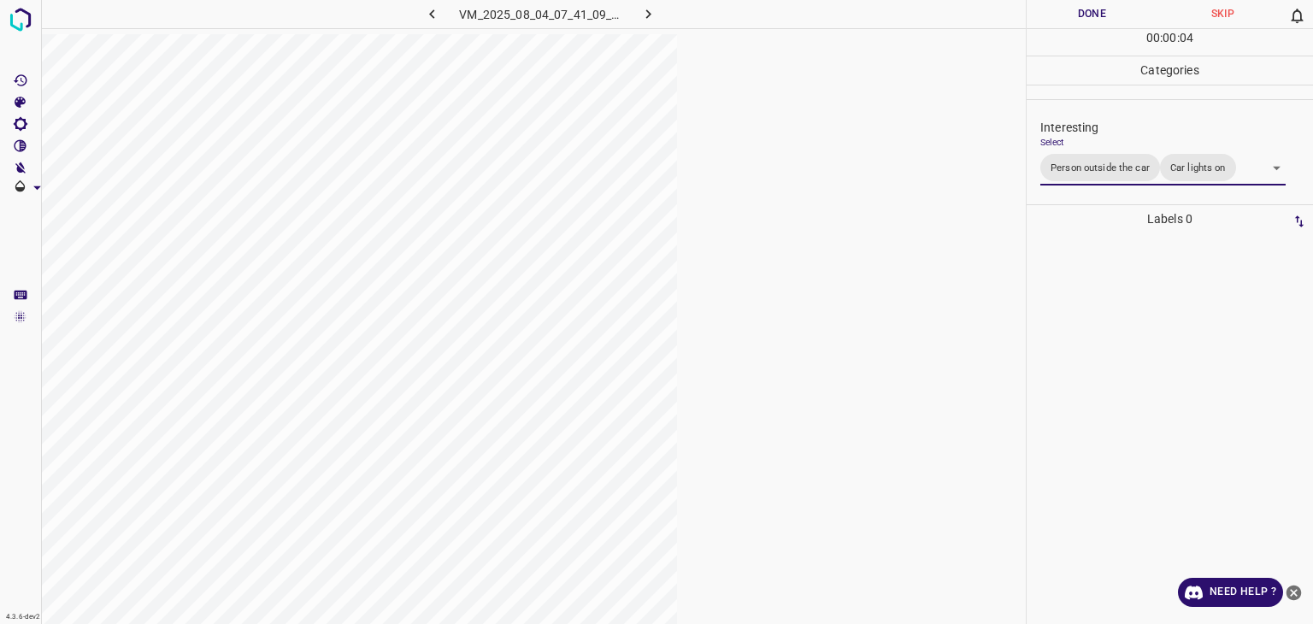
click at [847, 3] on div "Person outside the car Person inside the car Car parking Car lights on Not inte…" at bounding box center [656, 312] width 1313 height 624
click at [847, 3] on button "Done" at bounding box center [1092, 14] width 131 height 28
click at [646, 11] on icon "button" at bounding box center [649, 14] width 18 height 18
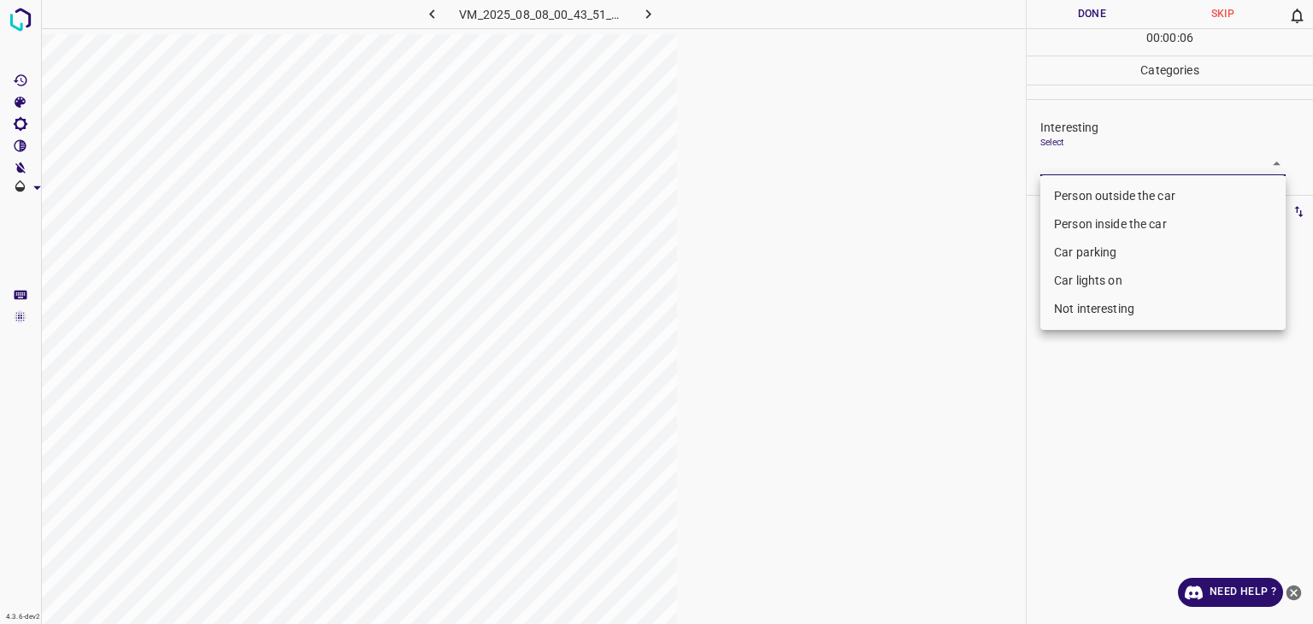
click at [847, 156] on body "4.3.6-dev2 VM_2025_08_08_00_43_51_483_05.gif Done Skip 0 00 : 00 : 06 Categorie…" at bounding box center [656, 312] width 1313 height 624
click at [847, 192] on li "Person outside the car" at bounding box center [1163, 196] width 245 height 28
type input "Person outside the car"
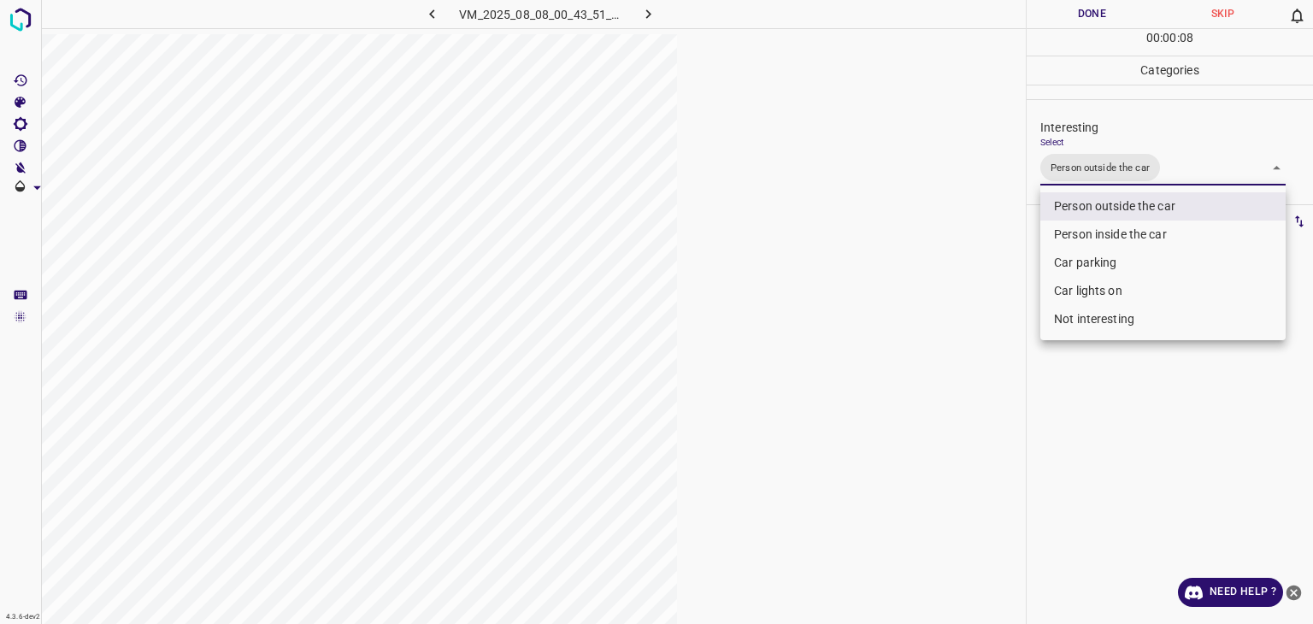
click at [847, 21] on div at bounding box center [656, 312] width 1313 height 624
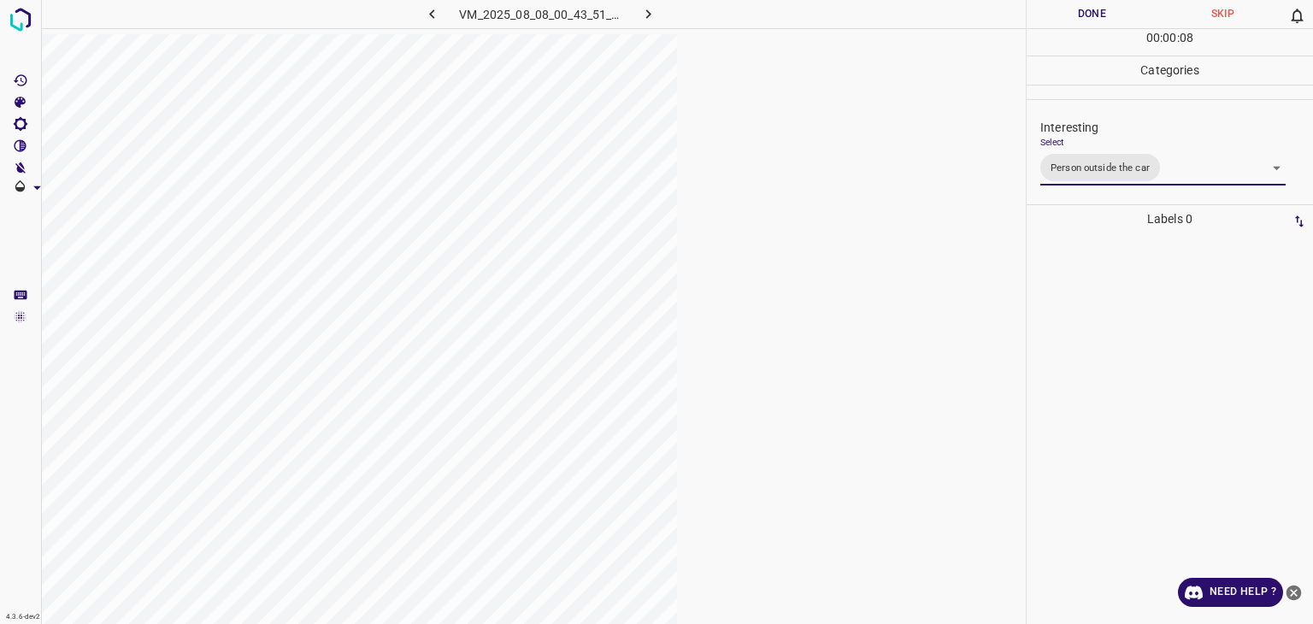
click at [847, 21] on div "Person outside the car Person inside the car Car parking Car lights on Not inte…" at bounding box center [656, 312] width 1313 height 624
click at [847, 11] on button "Done" at bounding box center [1092, 14] width 131 height 28
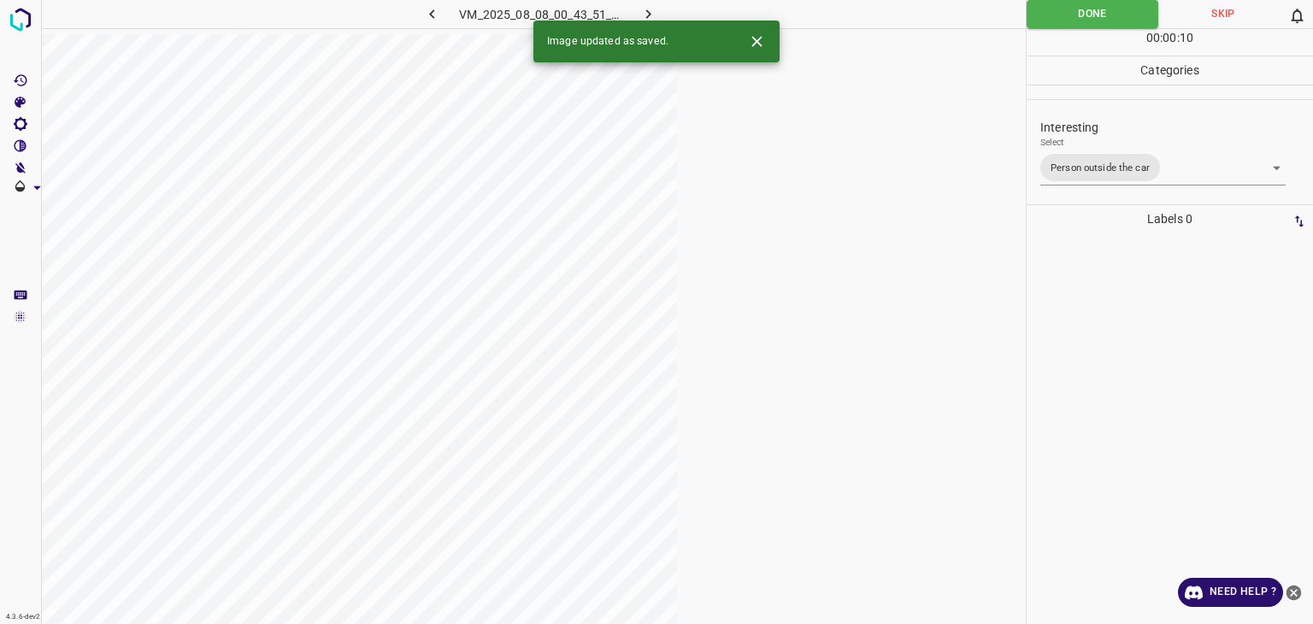
click at [640, 15] on icon "button" at bounding box center [649, 14] width 18 height 18
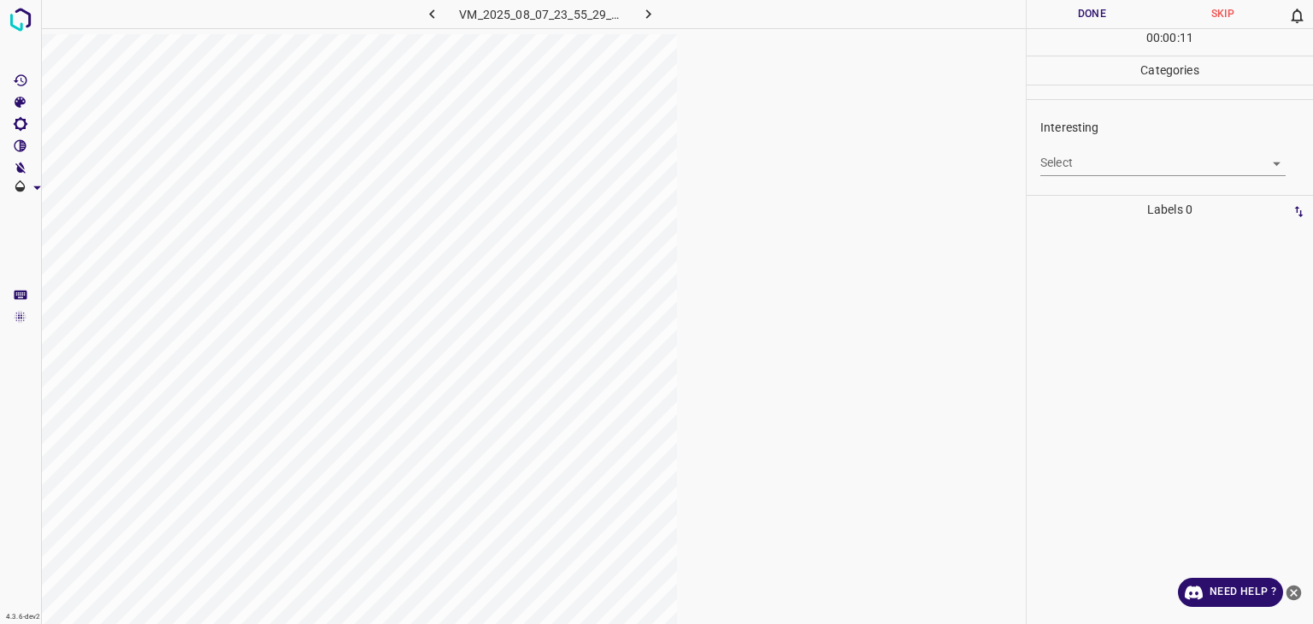
click at [847, 167] on body "4.3.6-dev2 VM_2025_08_07_23_55_29_183_00.gif Done Skip 0 00 : 00 : 11 Categorie…" at bounding box center [656, 312] width 1313 height 624
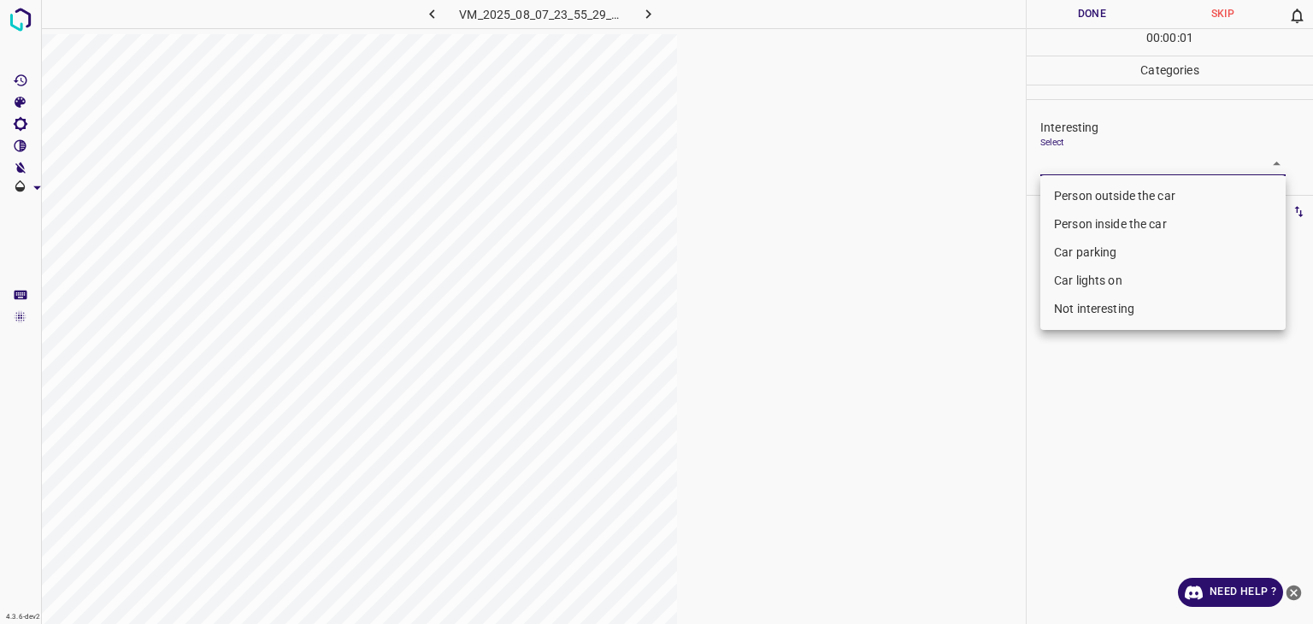
click at [847, 200] on li "Person outside the car" at bounding box center [1163, 196] width 245 height 28
type input "Person outside the car"
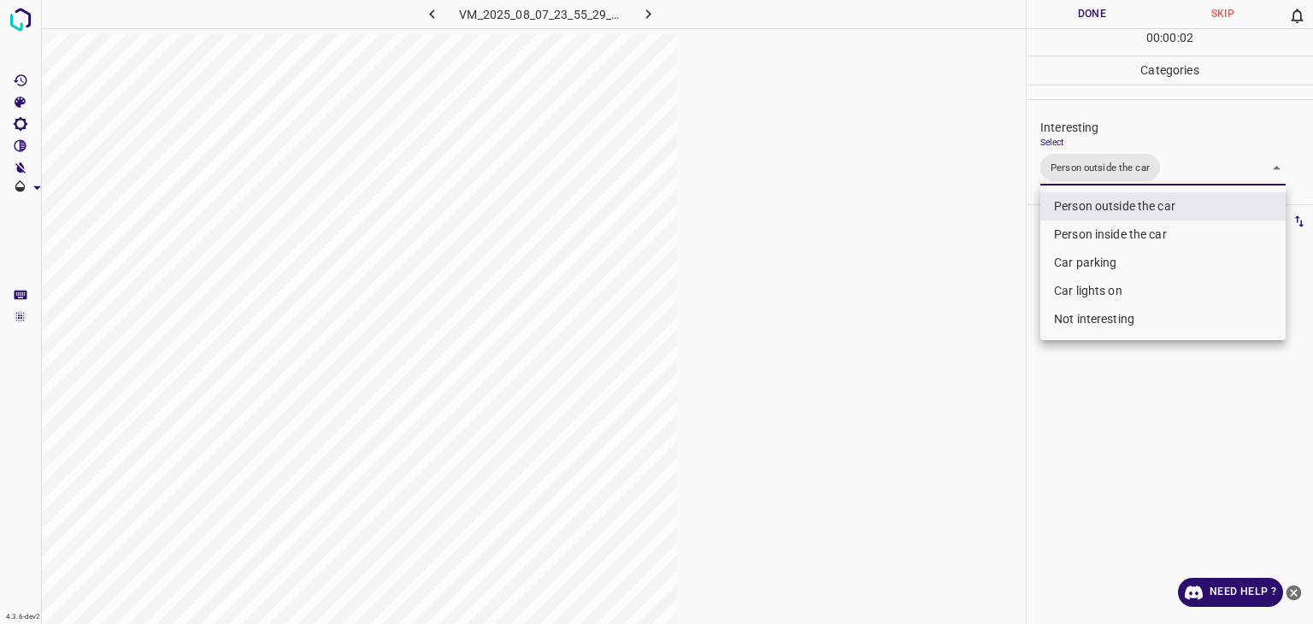
click at [847, 26] on div at bounding box center [656, 312] width 1313 height 624
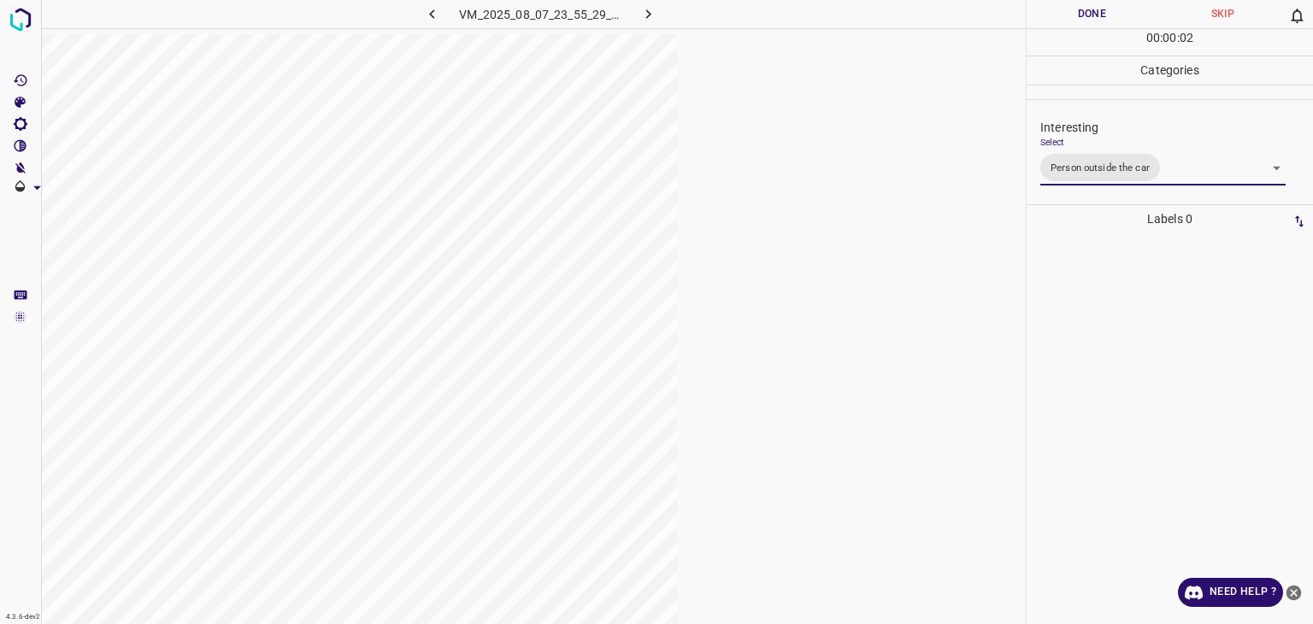
click at [847, 26] on div "Person outside the car Person inside the car Car parking Car lights on Not inte…" at bounding box center [656, 312] width 1313 height 624
click at [847, 26] on button "Done" at bounding box center [1092, 14] width 131 height 28
click at [847, 24] on button "Done" at bounding box center [1092, 14] width 131 height 28
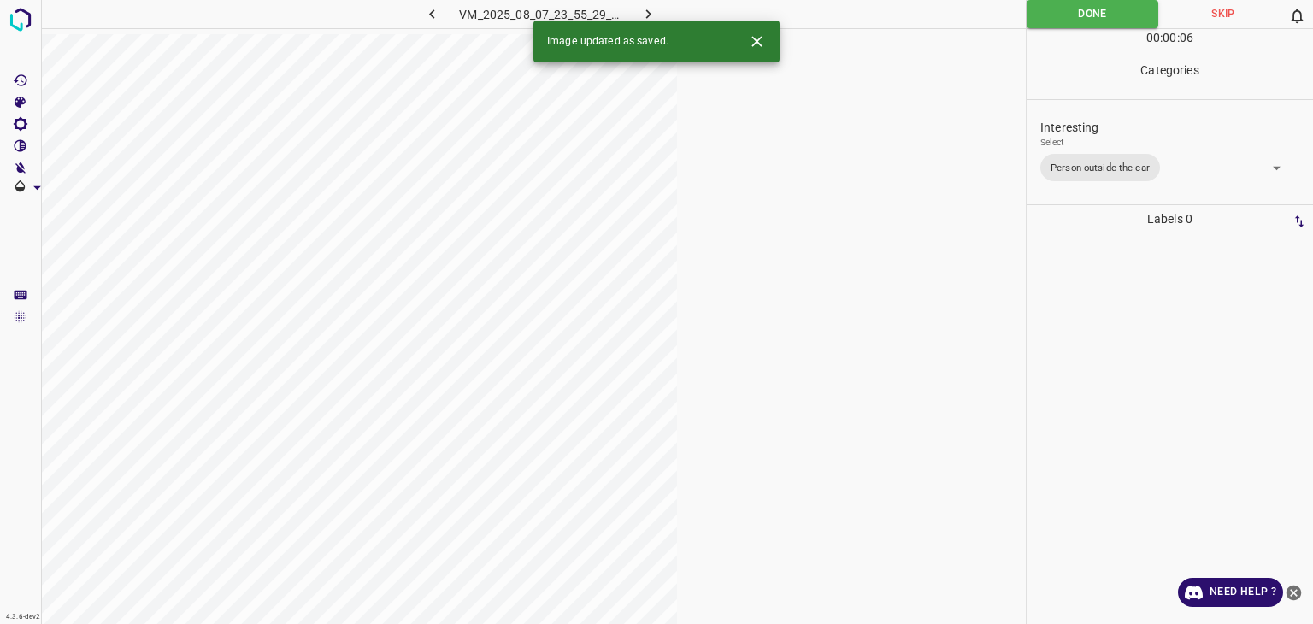
click at [657, 21] on div "Image updated as saved." at bounding box center [657, 42] width 246 height 42
click at [651, 17] on icon "button" at bounding box center [649, 14] width 18 height 18
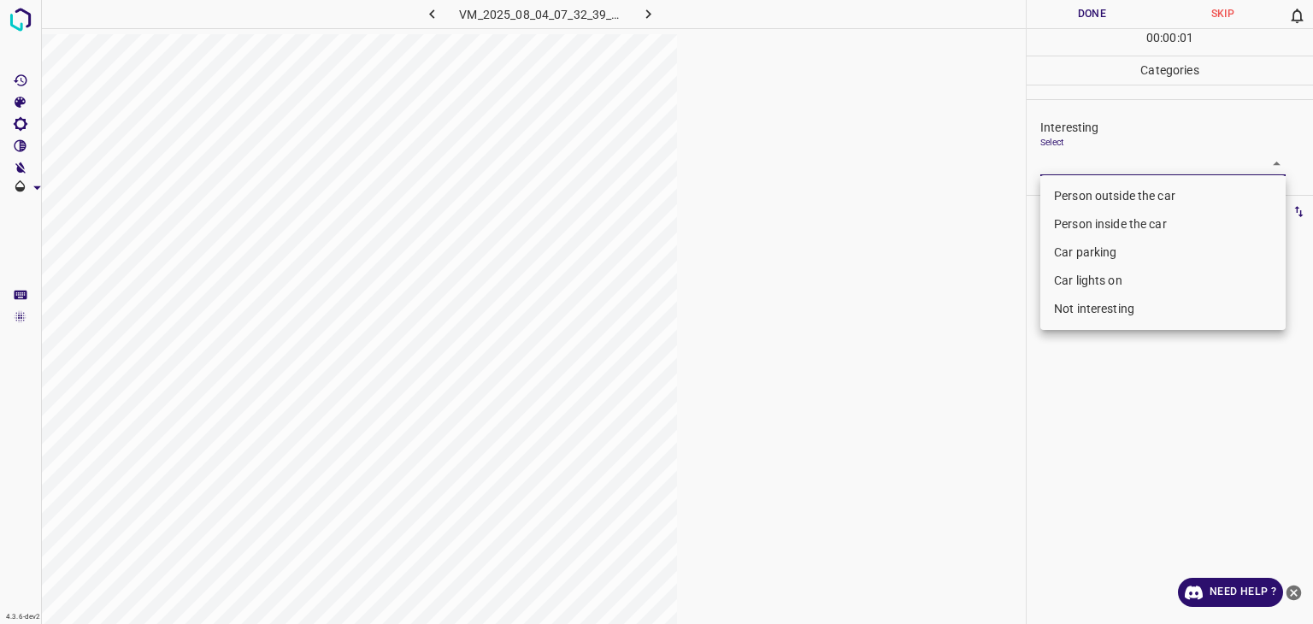
click at [847, 168] on body "4.3.6-dev2 VM_2025_08_04_07_32_39_558_02.gif Done Skip 0 00 : 00 : 01 Categorie…" at bounding box center [656, 312] width 1313 height 624
click at [847, 220] on li "Person inside the car" at bounding box center [1163, 224] width 245 height 28
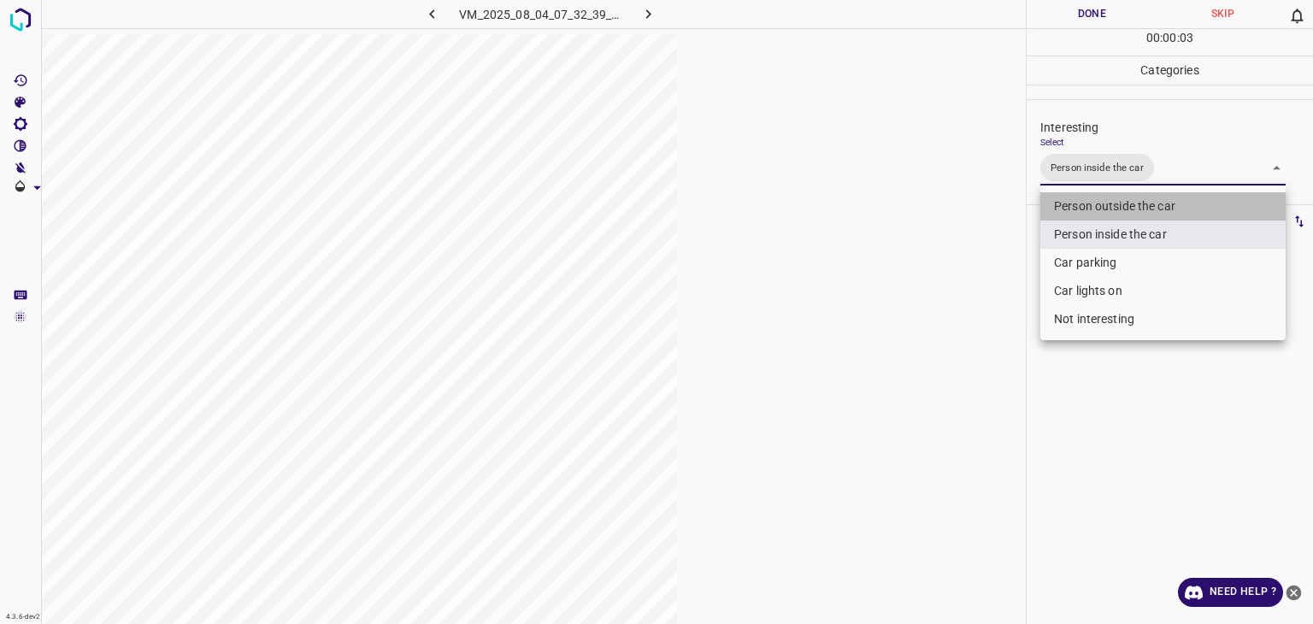
click at [847, 216] on li "Person outside the car" at bounding box center [1163, 206] width 245 height 28
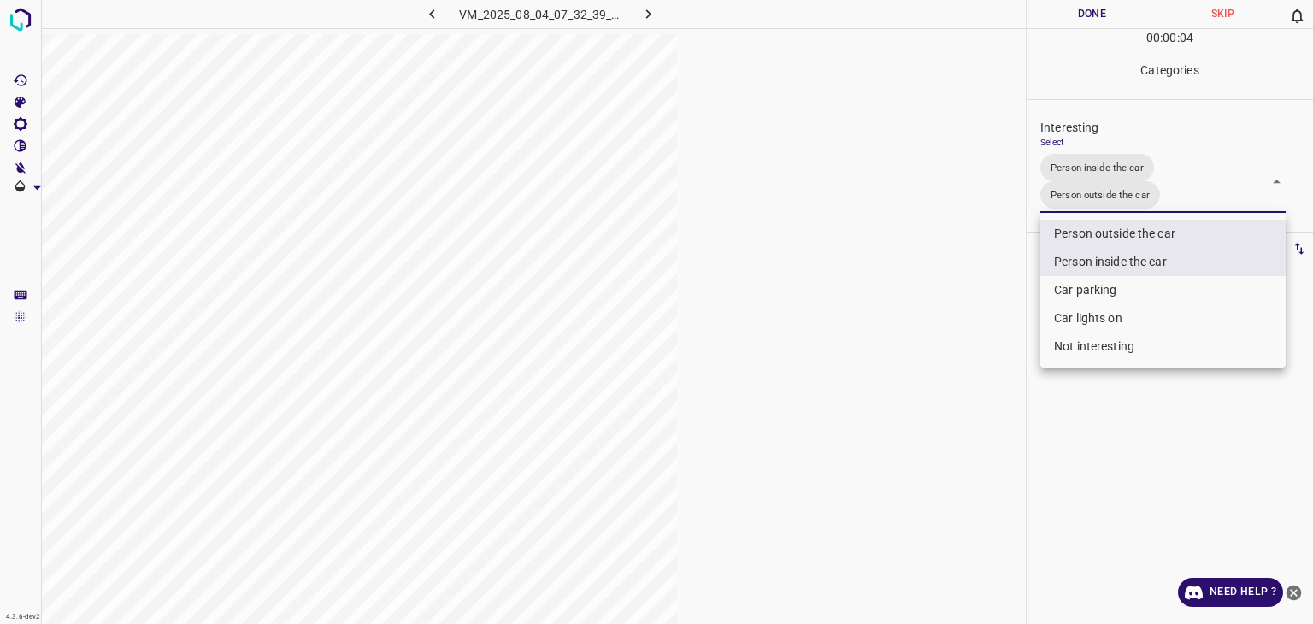
click at [847, 294] on li "Car parking" at bounding box center [1163, 290] width 245 height 28
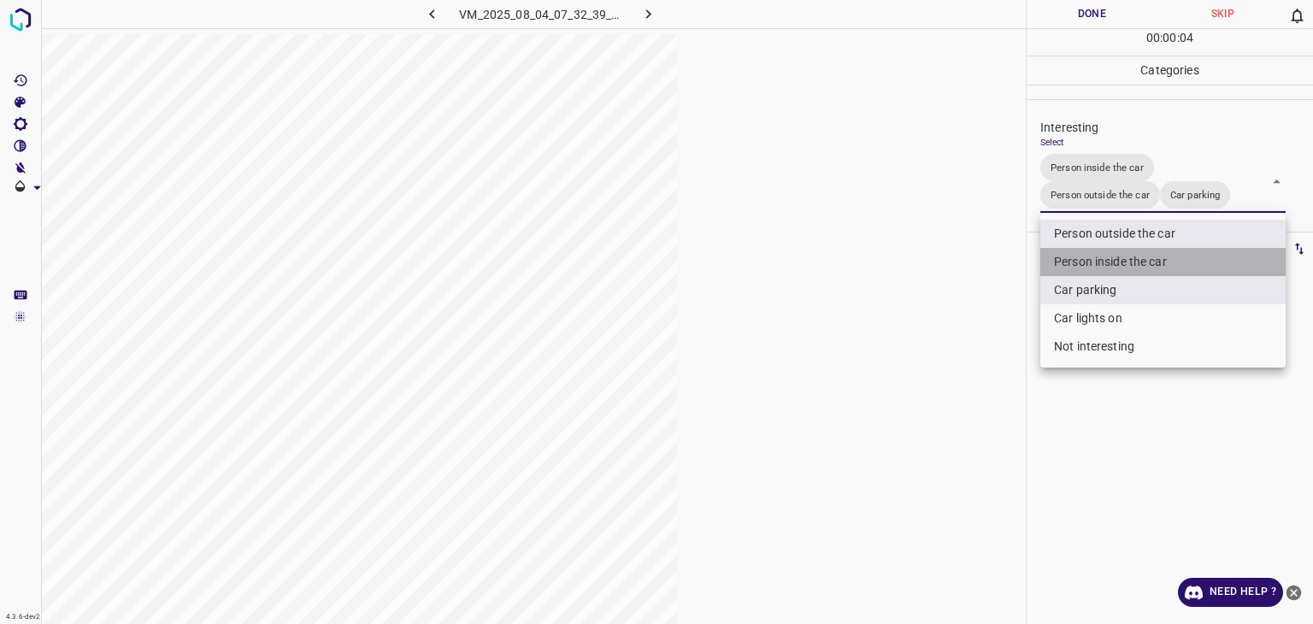
click at [847, 264] on li "Person inside the car" at bounding box center [1163, 262] width 245 height 28
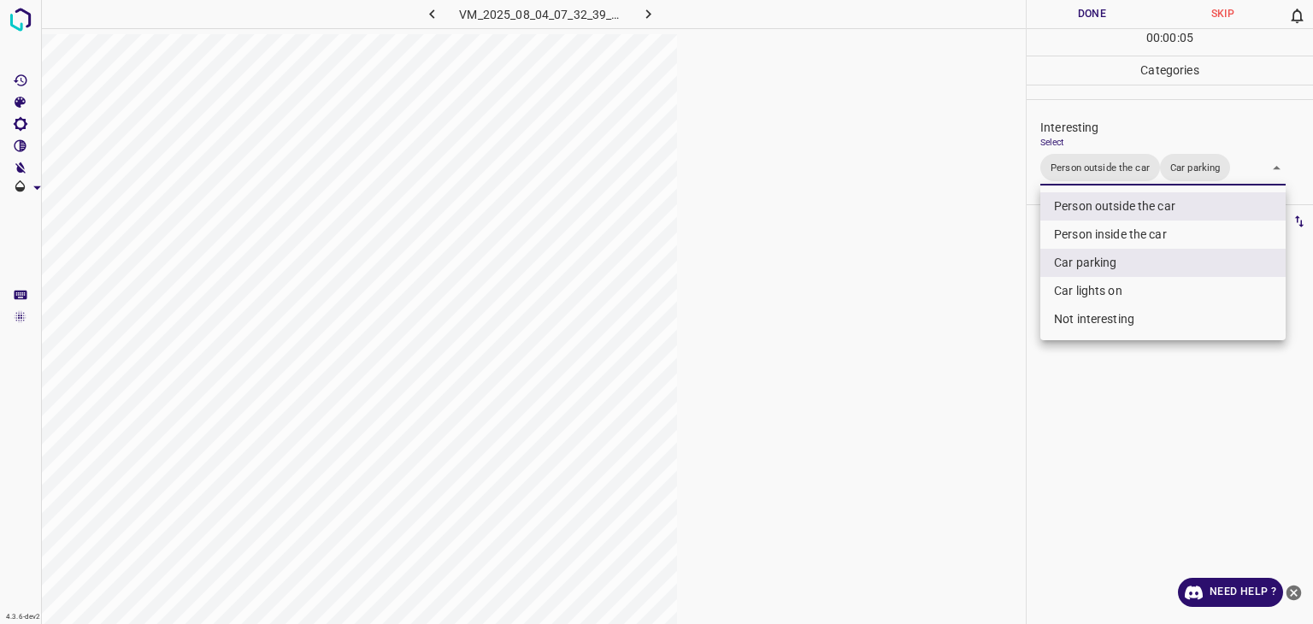
click at [847, 227] on li "Person inside the car" at bounding box center [1163, 235] width 245 height 28
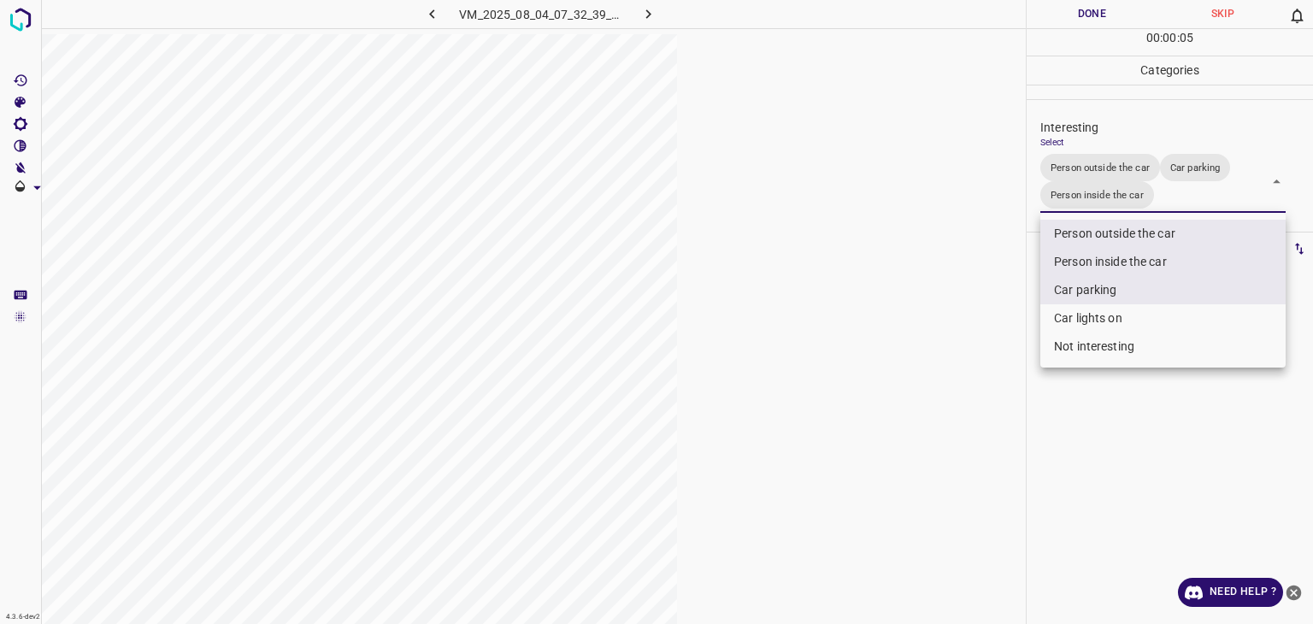
click at [847, 232] on li "Person outside the car" at bounding box center [1163, 234] width 245 height 28
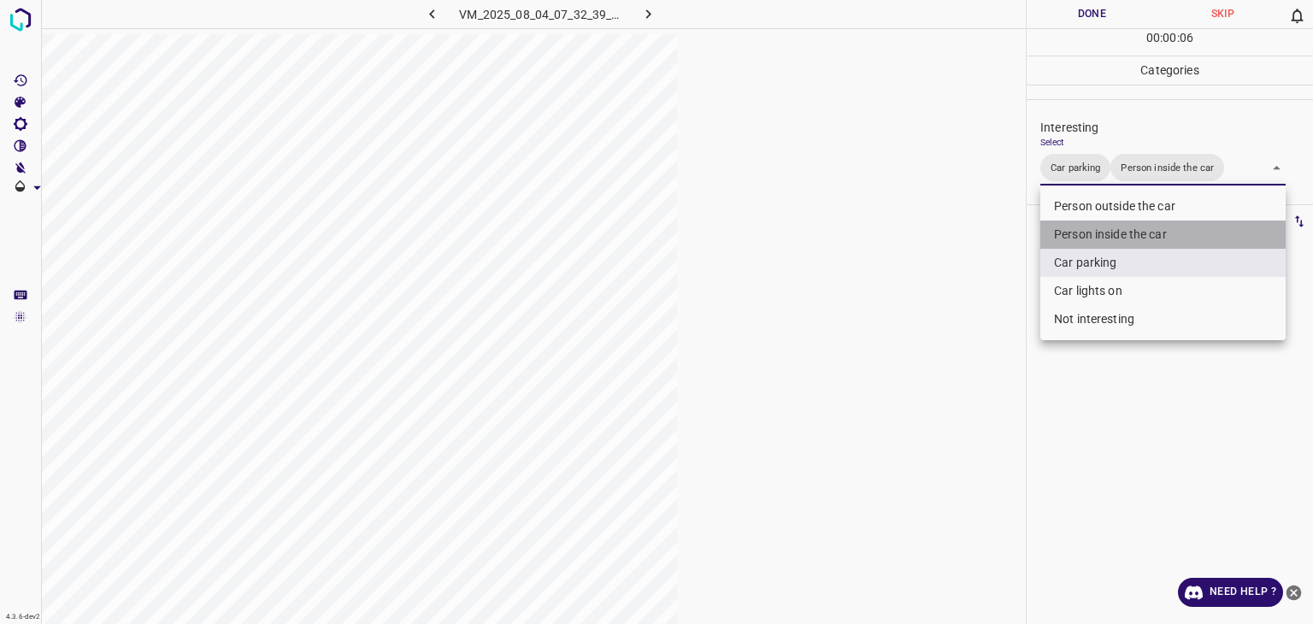
click at [847, 221] on li "Person inside the car" at bounding box center [1163, 235] width 245 height 28
type input "Car parking"
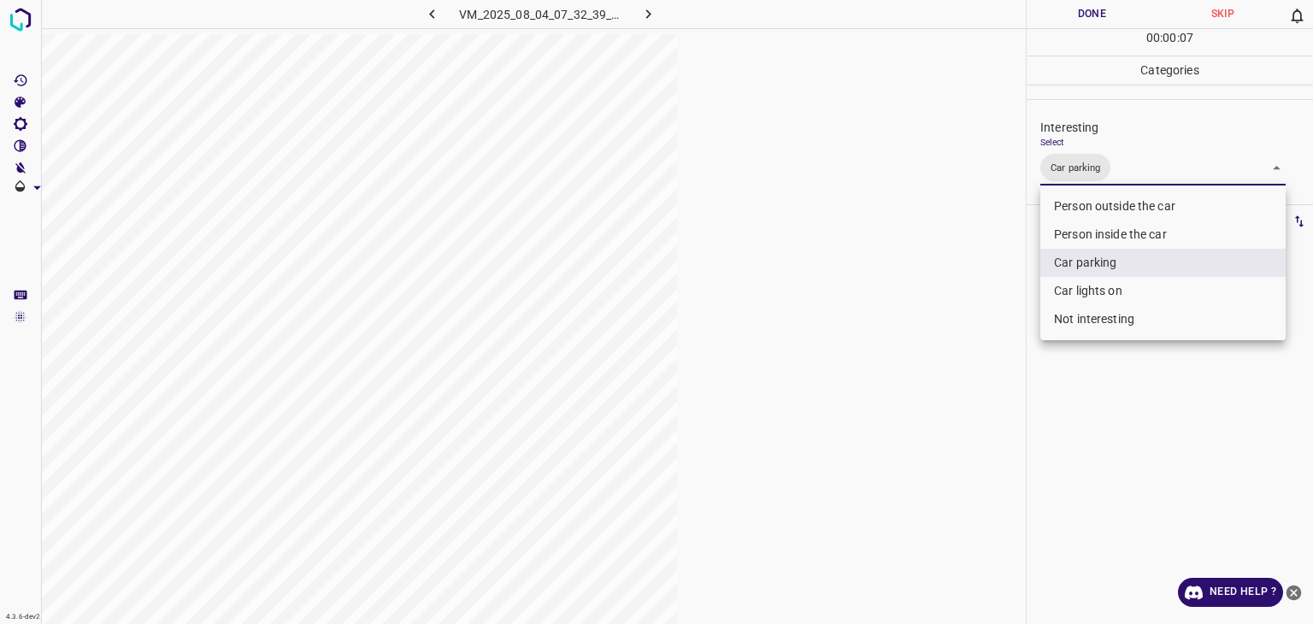
click at [847, 16] on div at bounding box center [656, 312] width 1313 height 624
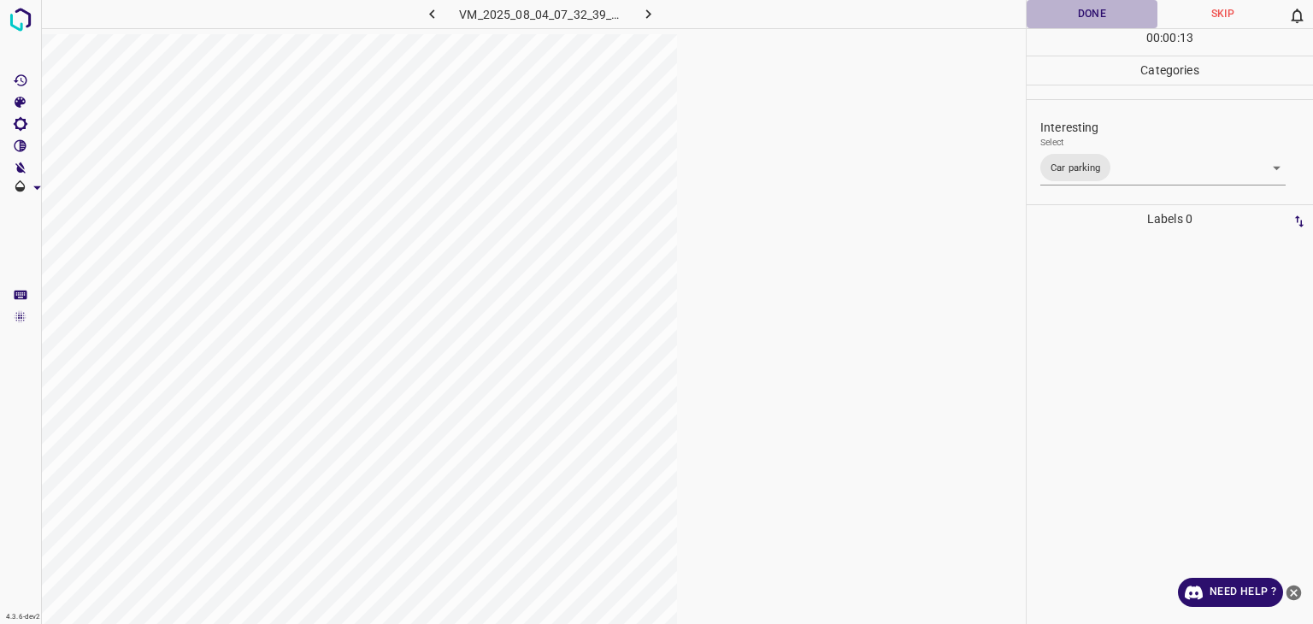
click at [847, 16] on button "Done" at bounding box center [1092, 14] width 131 height 28
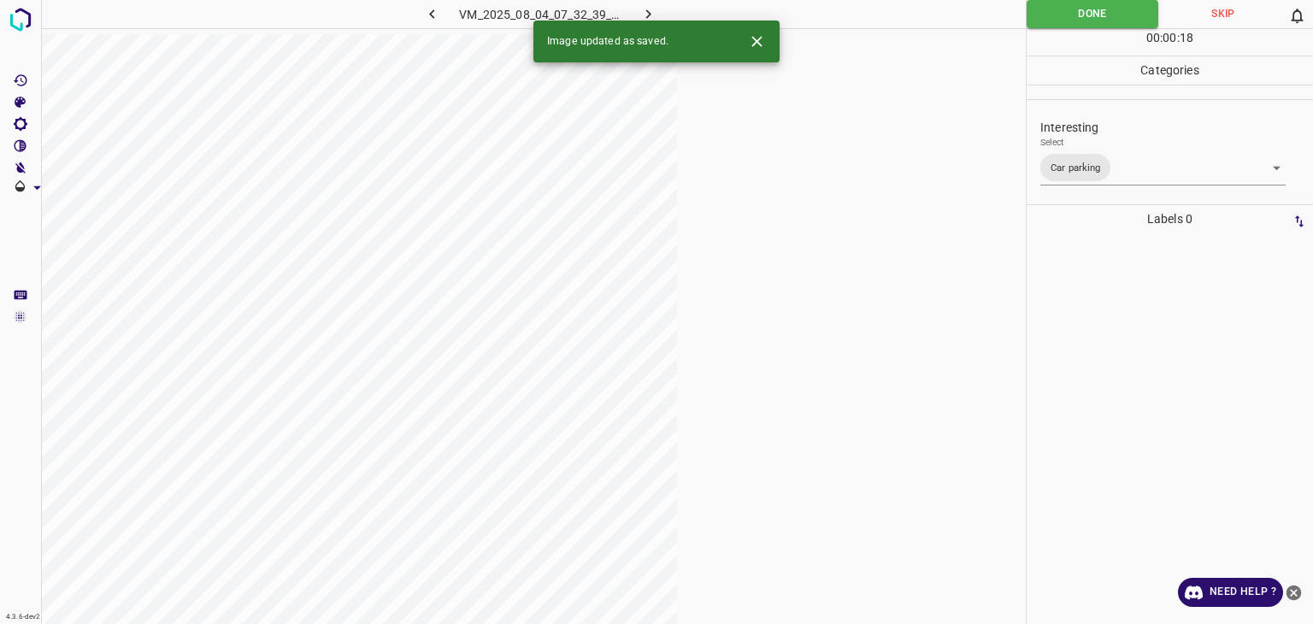
click at [650, 15] on icon "button" at bounding box center [648, 13] width 5 height 9
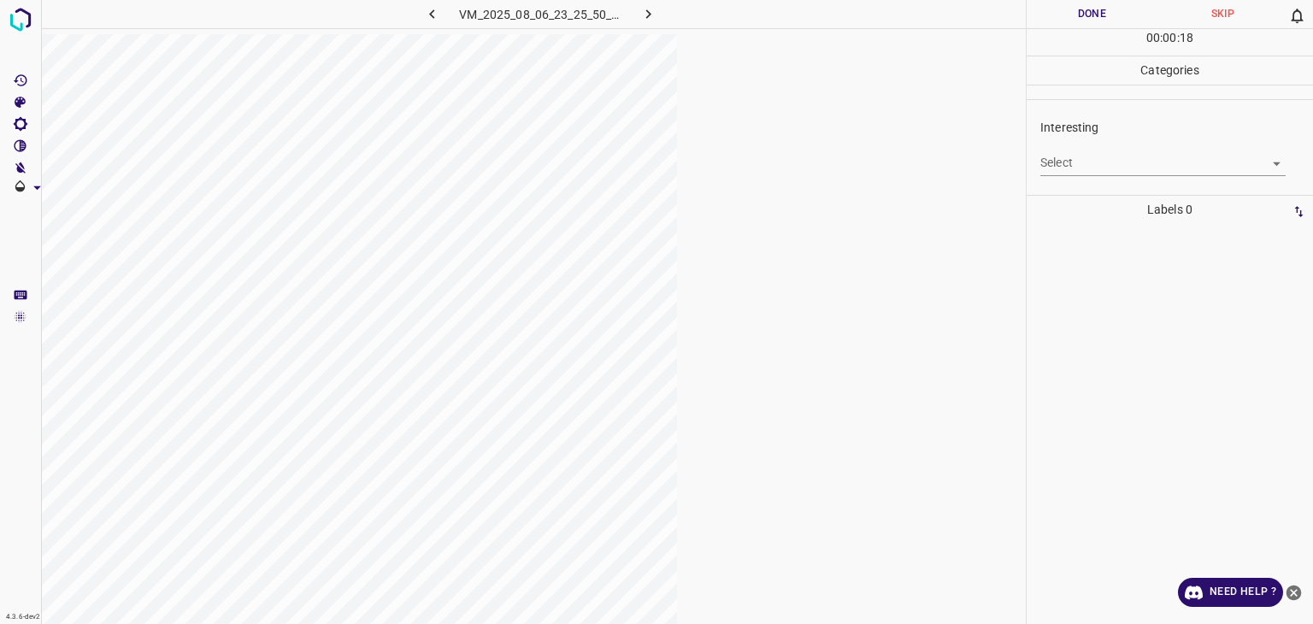
click at [847, 163] on body "4.3.6-dev2 VM_2025_08_06_23_25_50_574_01.gif Done Skip 0 00 : 00 : 18 Categorie…" at bounding box center [656, 312] width 1313 height 624
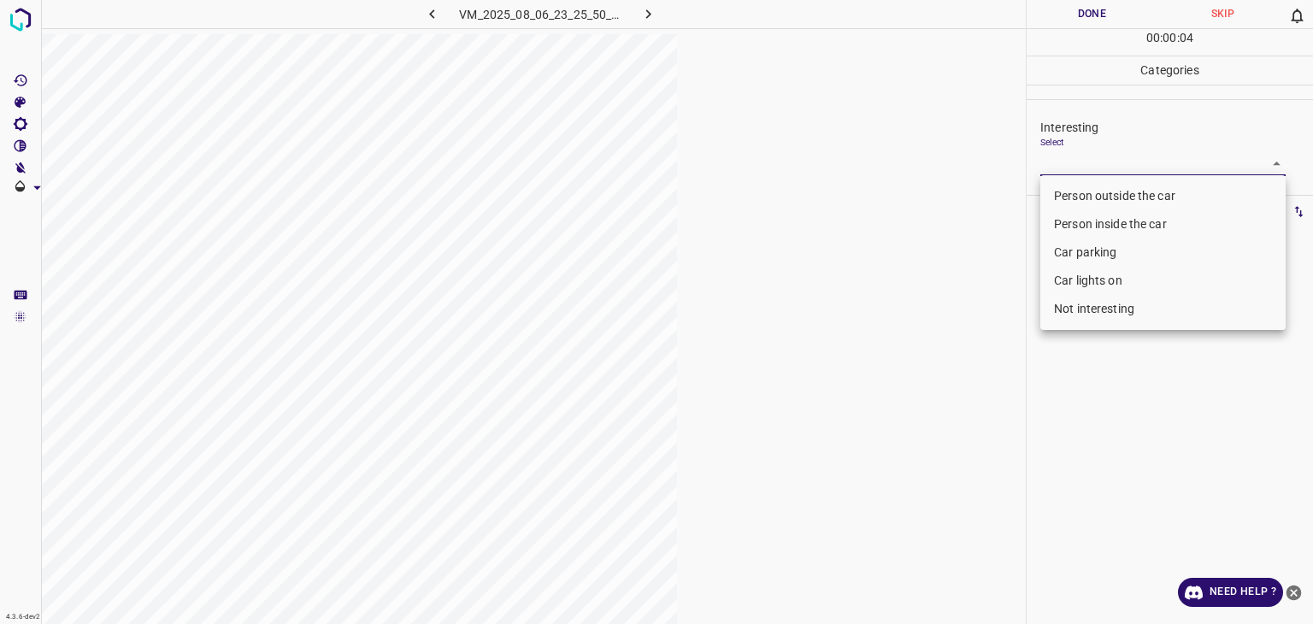
click at [847, 204] on li "Person outside the car" at bounding box center [1163, 196] width 245 height 28
type input "Person outside the car"
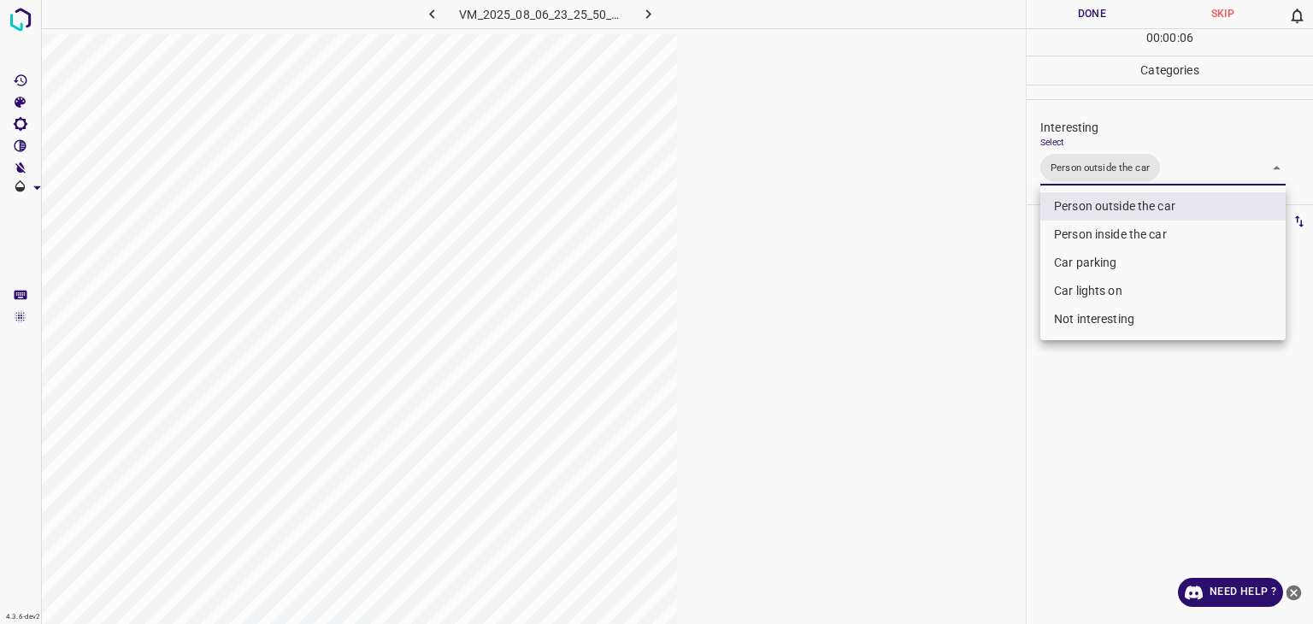
click at [847, 12] on div at bounding box center [656, 312] width 1313 height 624
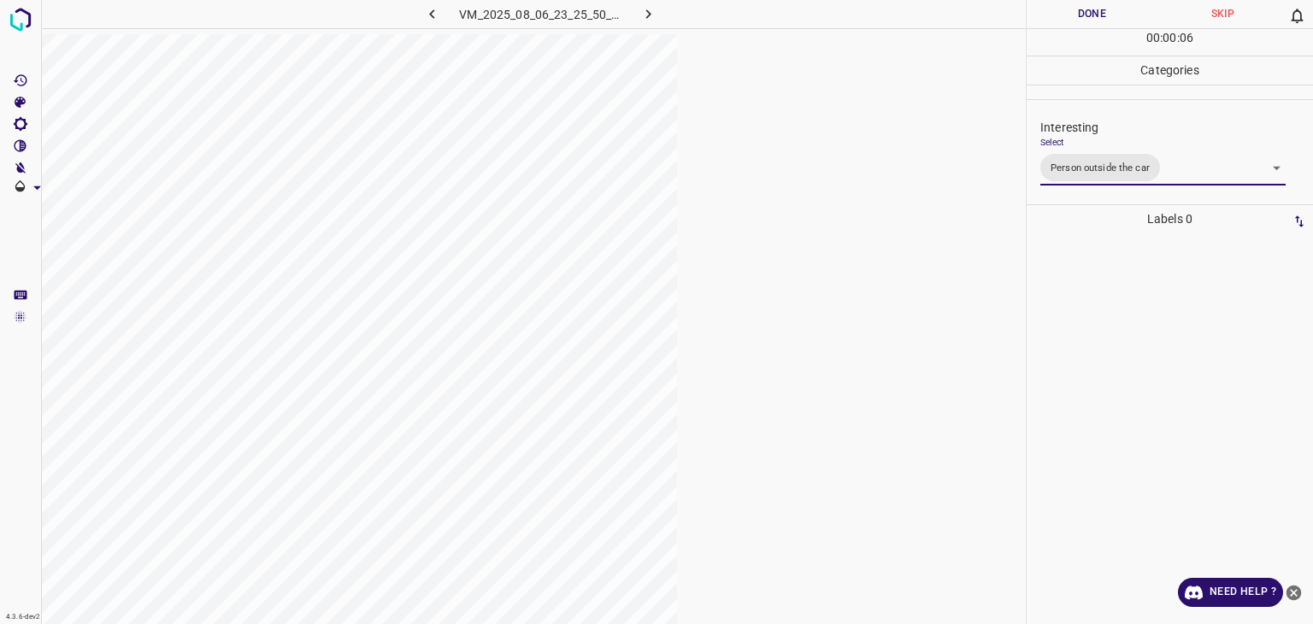
click at [847, 11] on div "Person outside the car Person inside the car Car parking Car lights on Not inte…" at bounding box center [656, 312] width 1313 height 624
click at [847, 11] on button "Done" at bounding box center [1092, 14] width 131 height 28
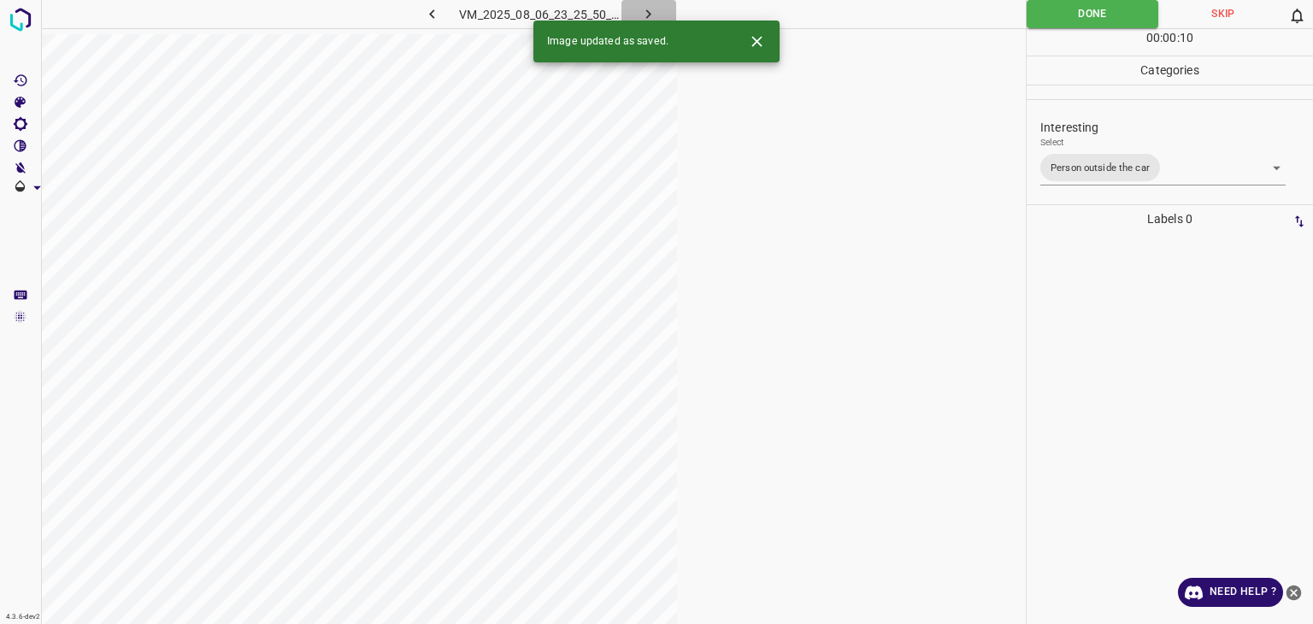
click at [669, 11] on button "button" at bounding box center [649, 14] width 55 height 28
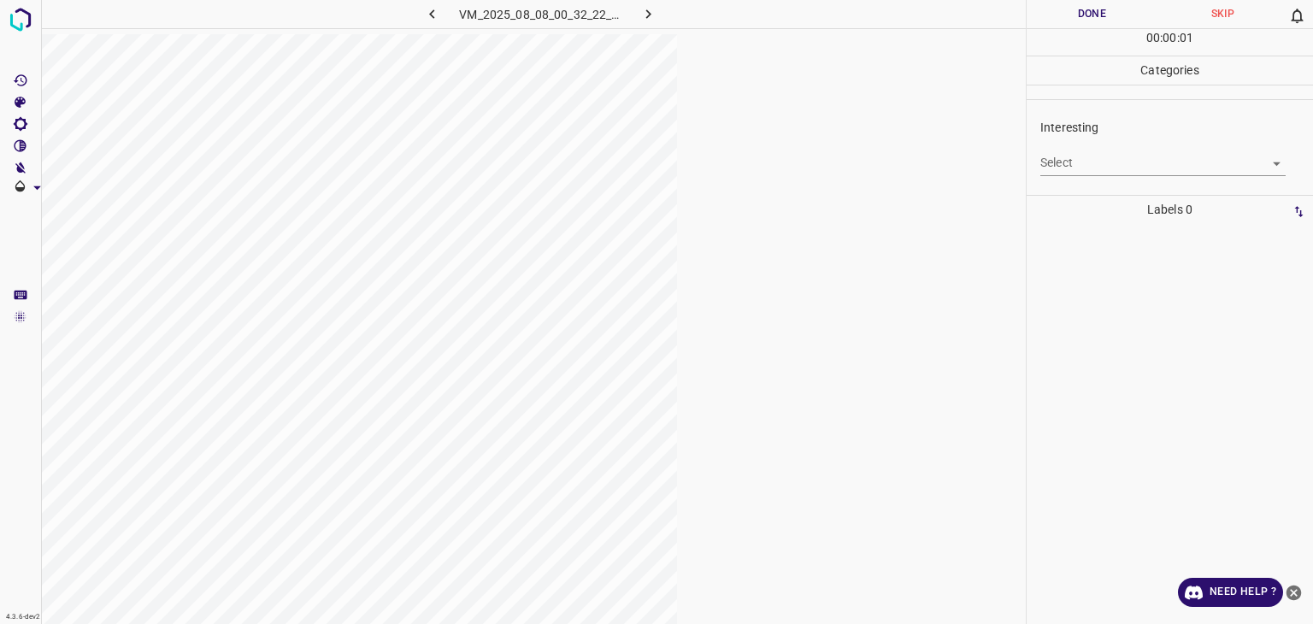
click at [847, 173] on body "4.3.6-dev2 VM_2025_08_08_00_32_22_692_07.gif Done Skip 0 00 : 00 : 01 Categorie…" at bounding box center [656, 312] width 1313 height 624
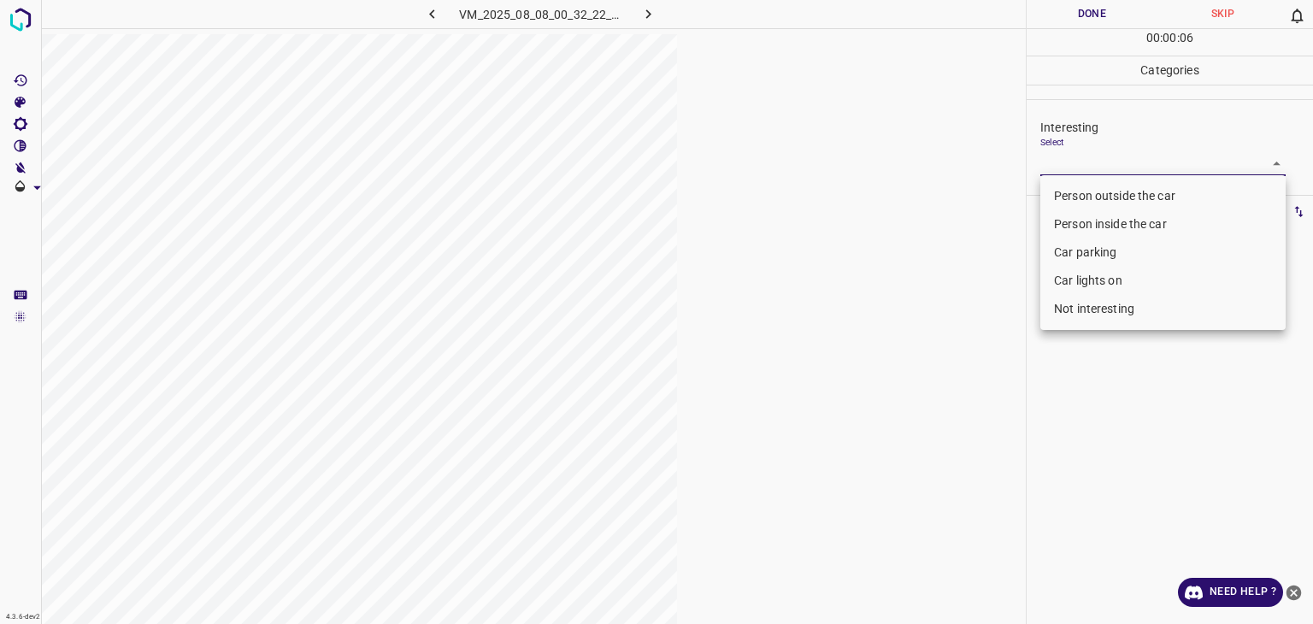
click at [847, 303] on li "Not interesting" at bounding box center [1163, 309] width 245 height 28
type input "Not interesting"
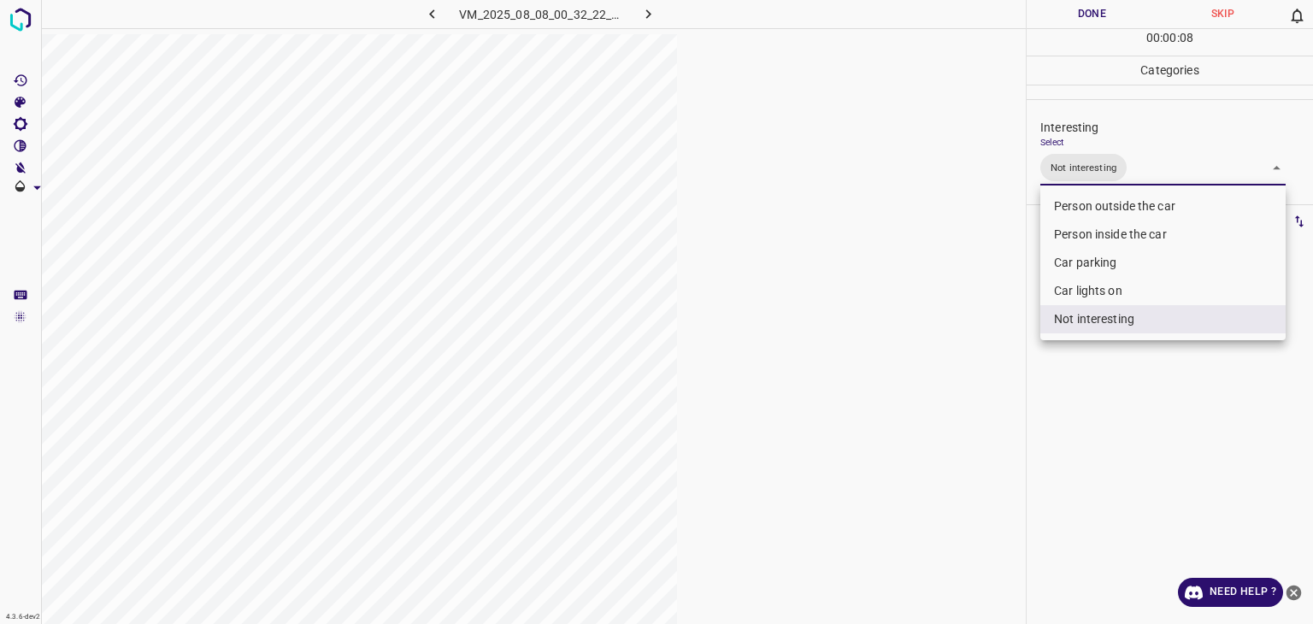
click at [847, 20] on div at bounding box center [656, 312] width 1313 height 624
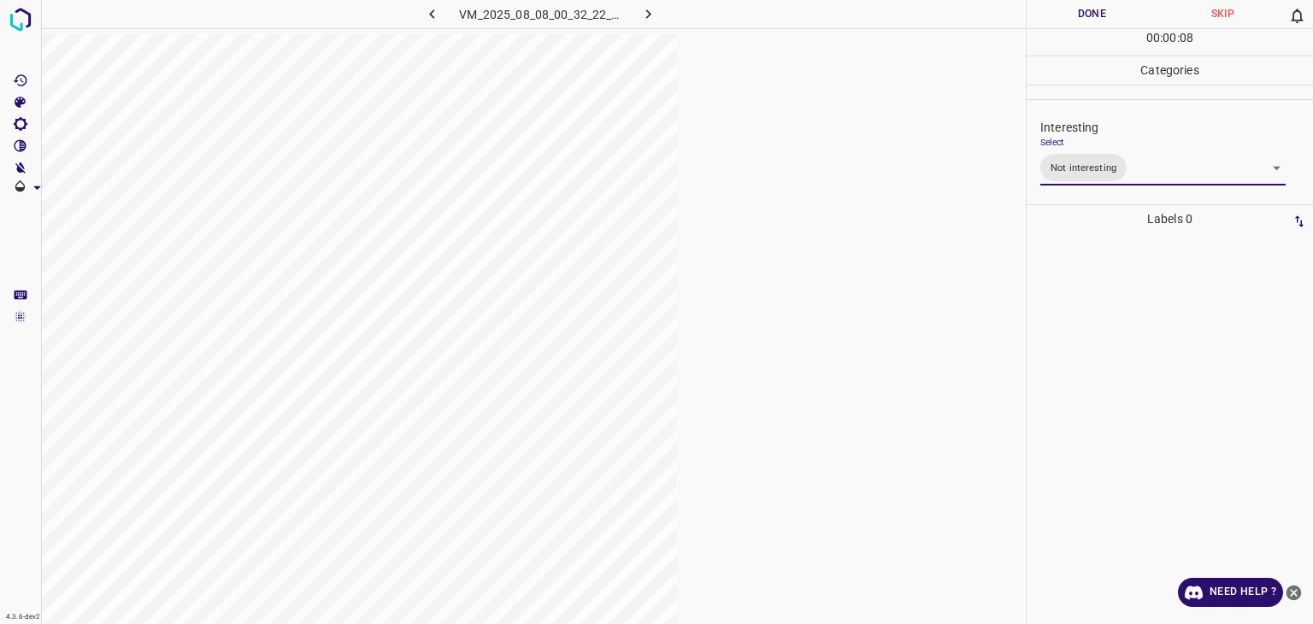
click at [847, 20] on div "Person outside the car Person inside the car Car parking Car lights on Not inte…" at bounding box center [656, 312] width 1313 height 624
click at [847, 20] on button "Done" at bounding box center [1092, 14] width 131 height 28
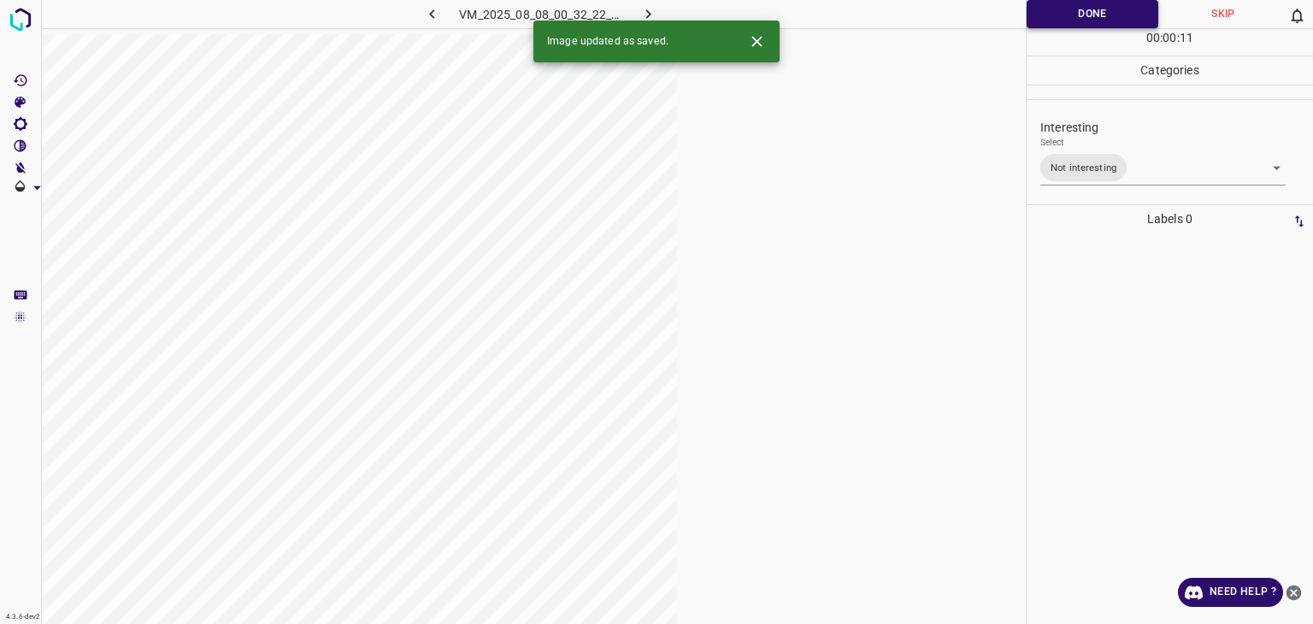
click at [847, 17] on button "Done" at bounding box center [1093, 14] width 132 height 28
click at [641, 12] on icon "button" at bounding box center [649, 14] width 18 height 18
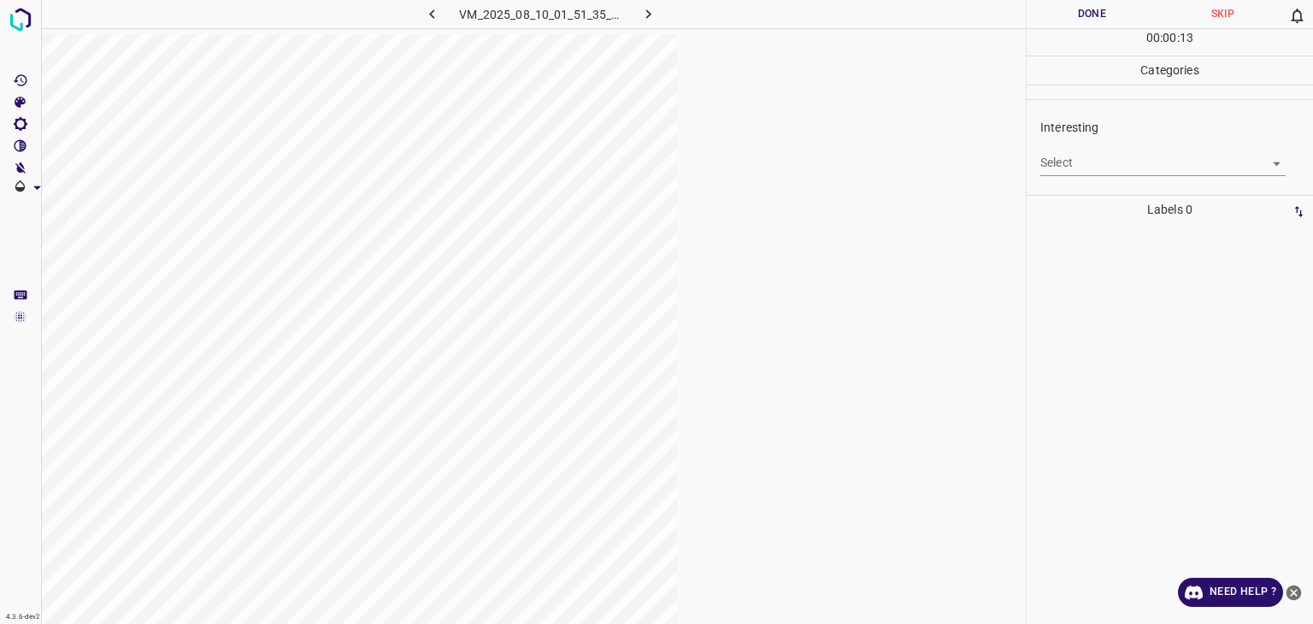
click at [847, 149] on div "Select ​" at bounding box center [1163, 156] width 245 height 38
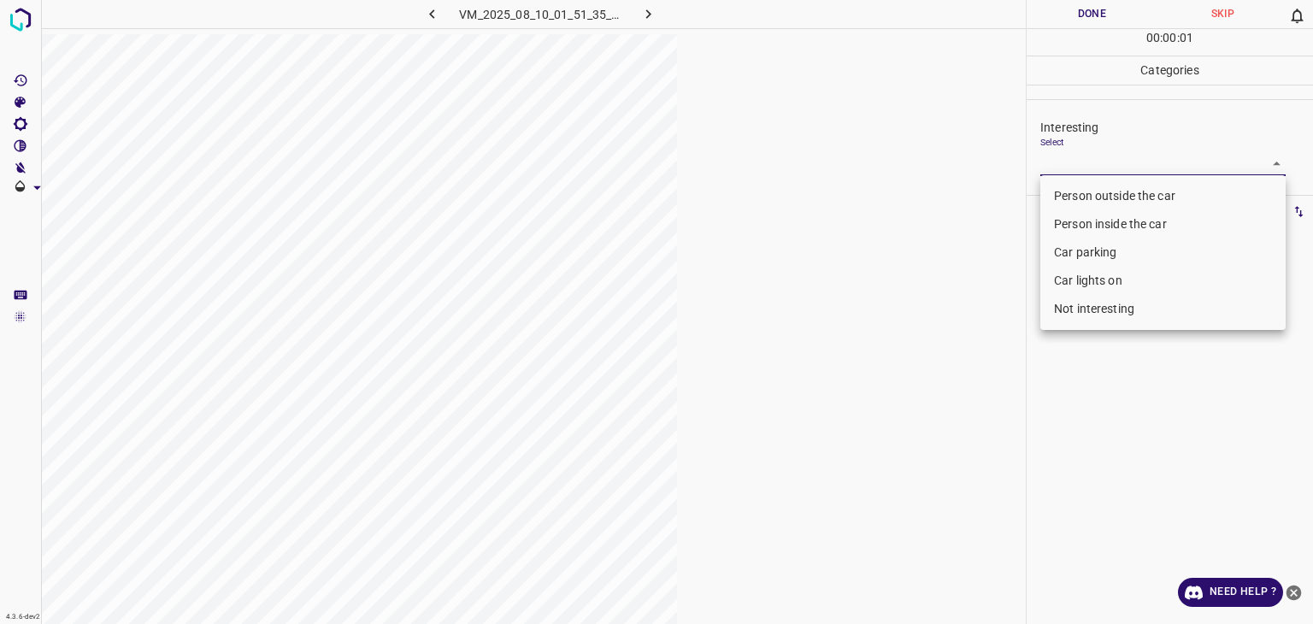
click at [847, 159] on body "4.3.6-dev2 VM_2025_08_10_01_51_35_845_00.gif Done Skip 0 00 : 00 : 01 Categorie…" at bounding box center [656, 312] width 1313 height 624
click at [847, 189] on li "Person outside the car" at bounding box center [1163, 196] width 245 height 28
type input "Person outside the car"
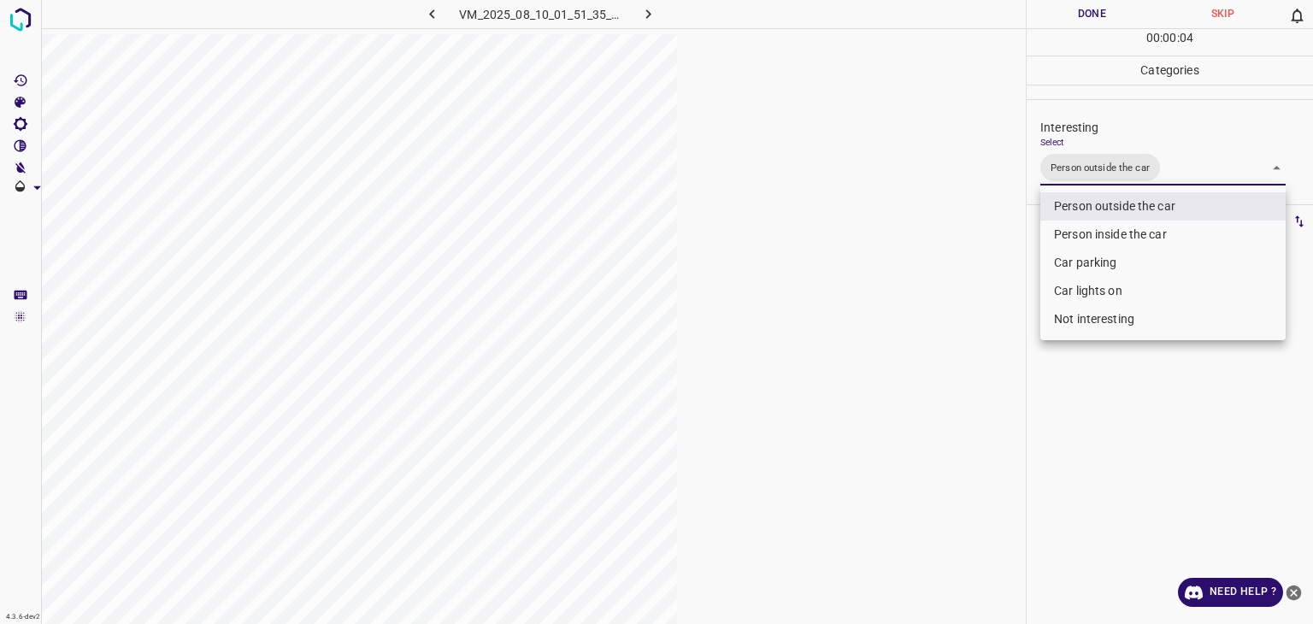
click at [847, 12] on div at bounding box center [656, 312] width 1313 height 624
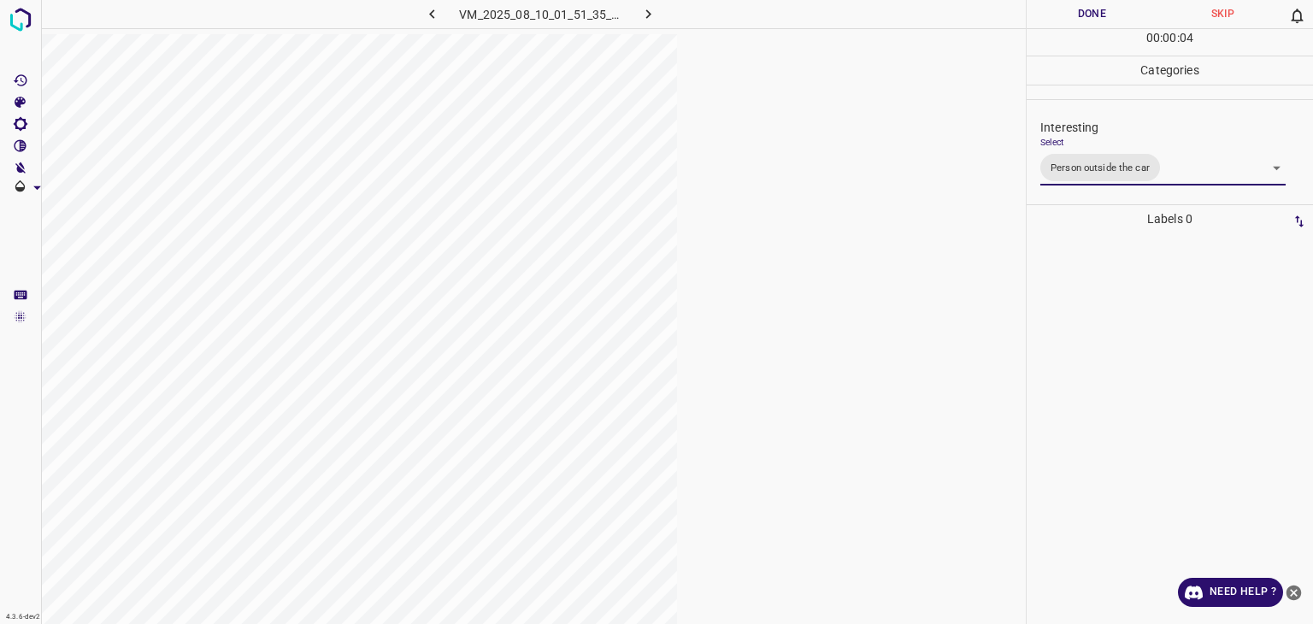
click at [847, 13] on div "Person outside the car Person inside the car Car parking Car lights on Not inte…" at bounding box center [656, 312] width 1313 height 624
click at [847, 13] on button "Done" at bounding box center [1092, 14] width 131 height 28
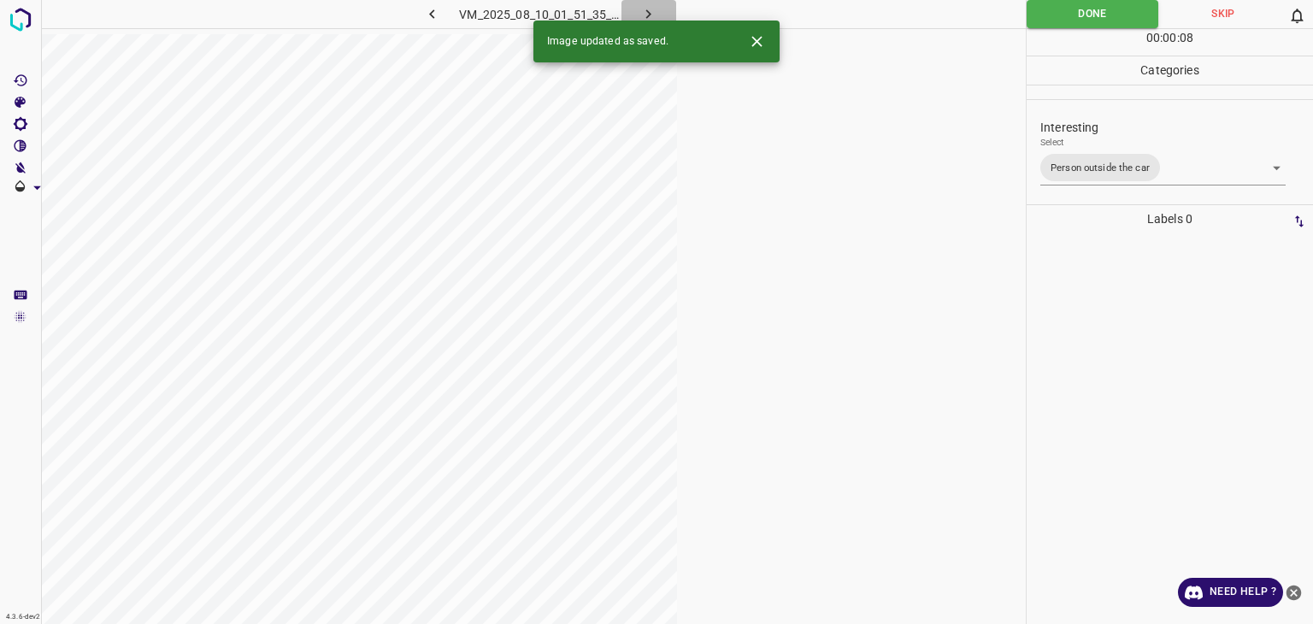
click at [653, 15] on icon "button" at bounding box center [649, 14] width 18 height 18
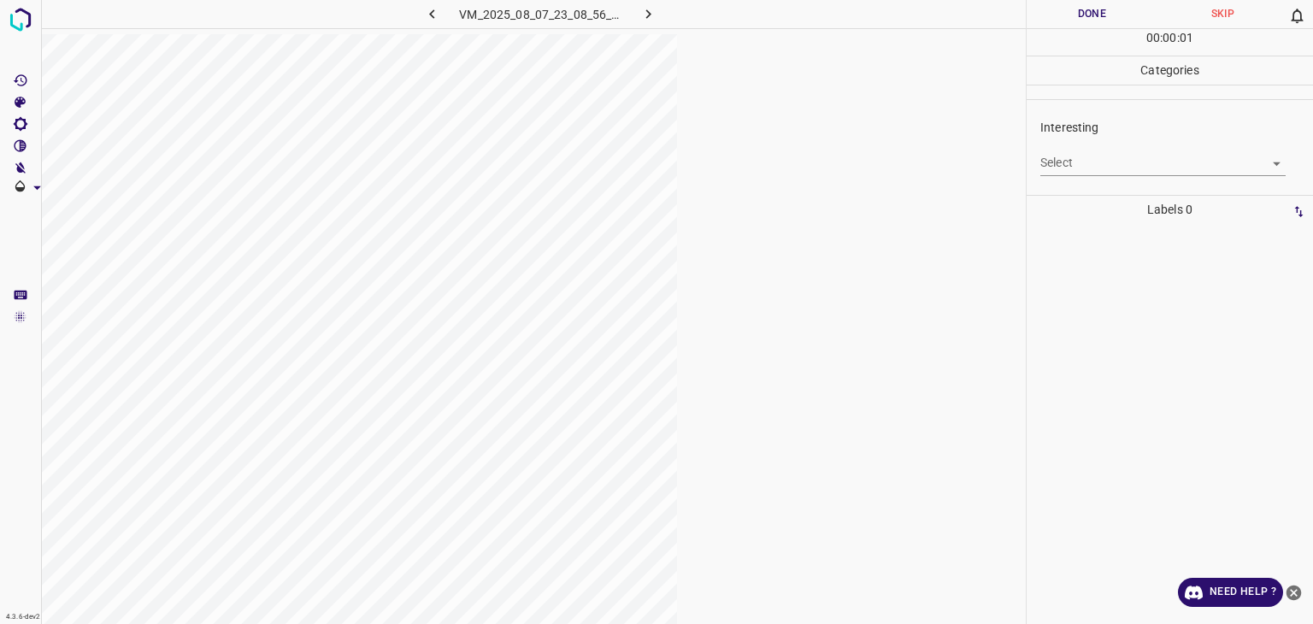
click at [847, 160] on body "4.3.6-dev2 VM_2025_08_07_23_08_56_229_03.gif Done Skip 0 00 : 00 : 01 Categorie…" at bounding box center [656, 312] width 1313 height 624
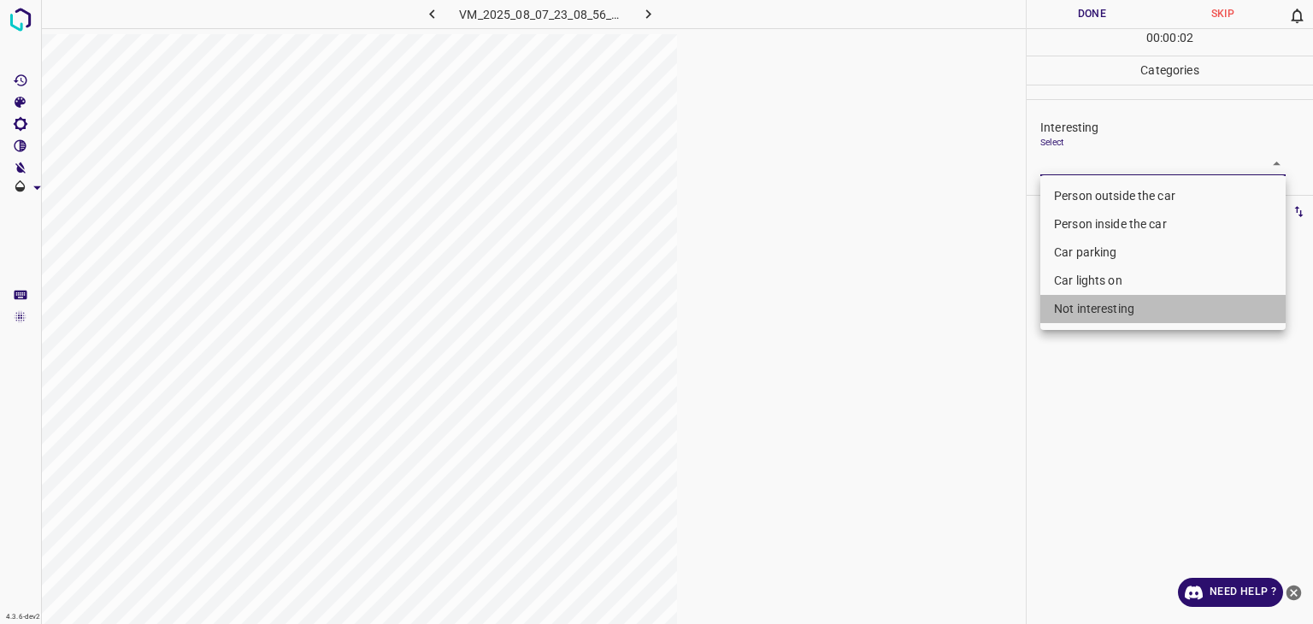
click at [847, 298] on li "Not interesting" at bounding box center [1163, 309] width 245 height 28
type input "Not interesting"
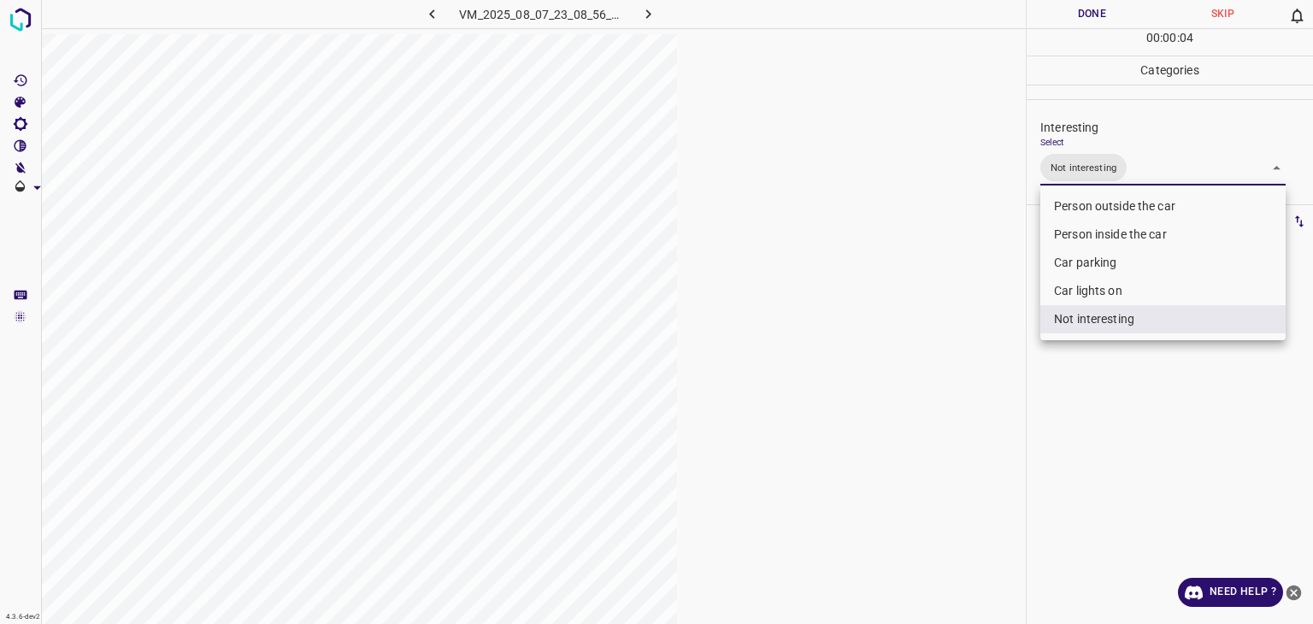
click at [847, 7] on div at bounding box center [656, 312] width 1313 height 624
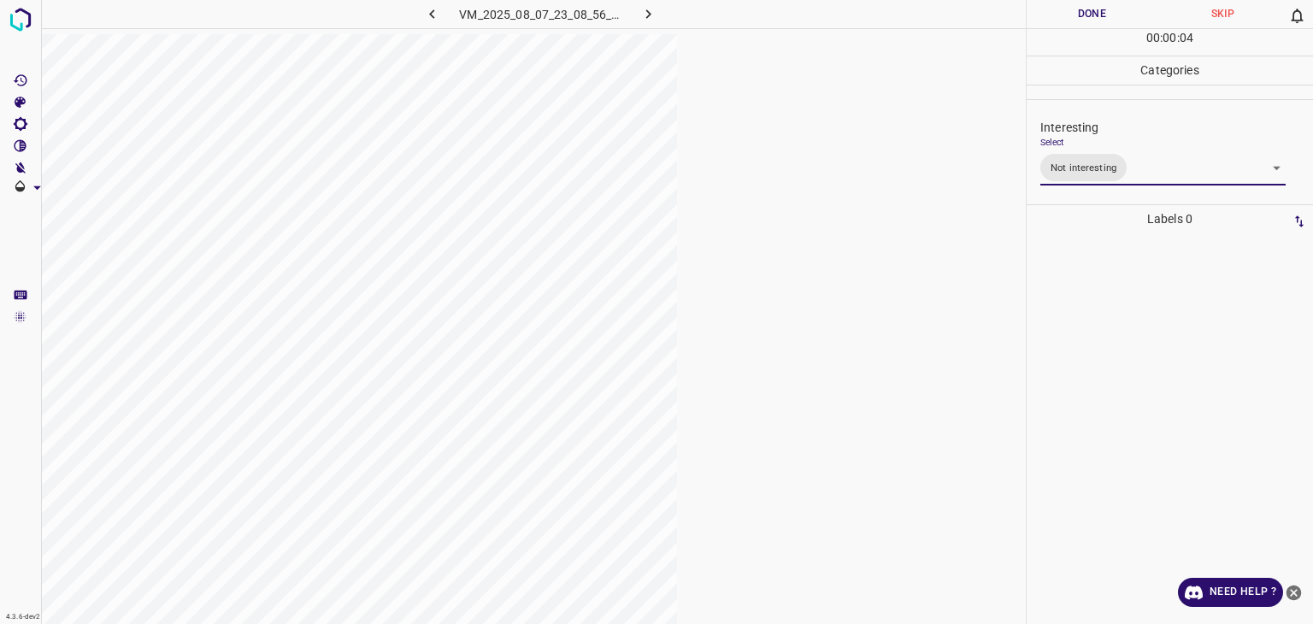
click at [847, 7] on div at bounding box center [656, 312] width 1313 height 624
click at [847, 23] on button "Done" at bounding box center [1092, 14] width 131 height 28
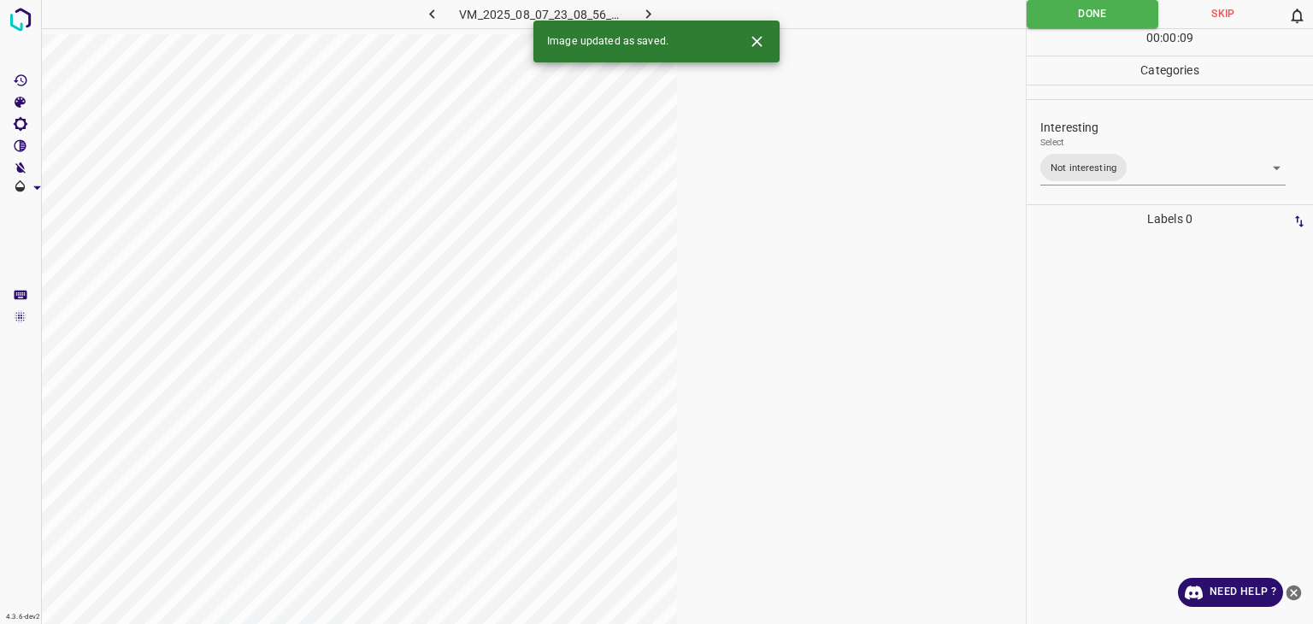
click at [652, 21] on div "Image updated as saved." at bounding box center [657, 42] width 246 height 42
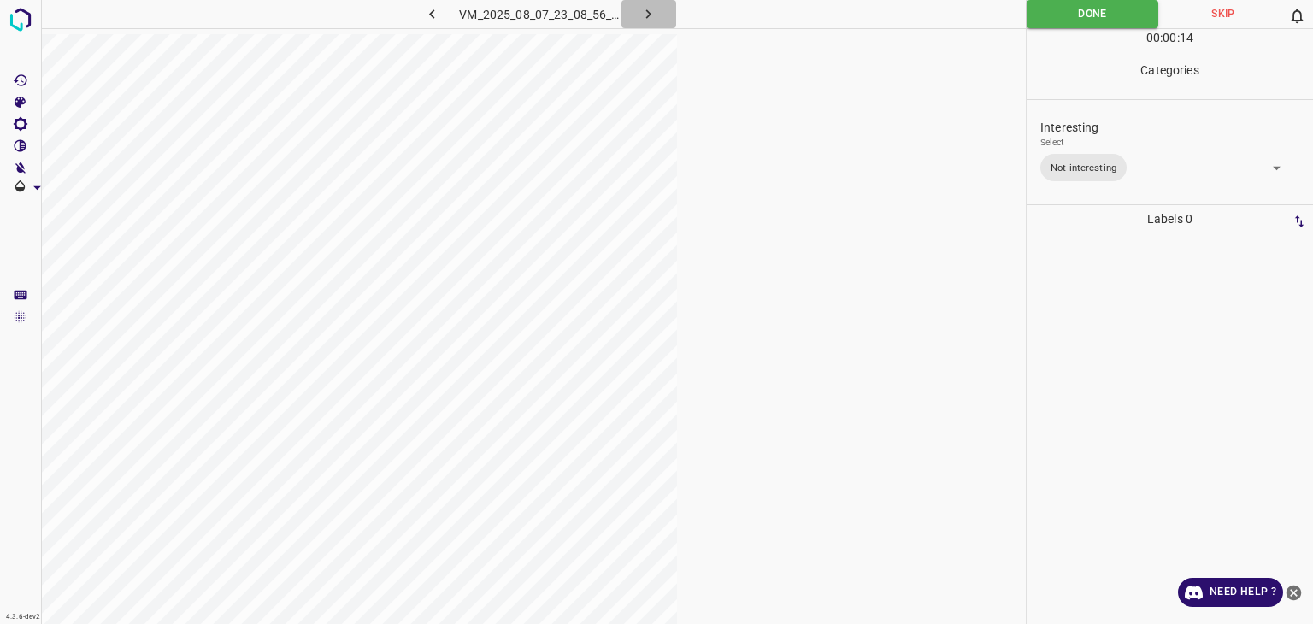
click at [657, 11] on button "button" at bounding box center [649, 14] width 55 height 28
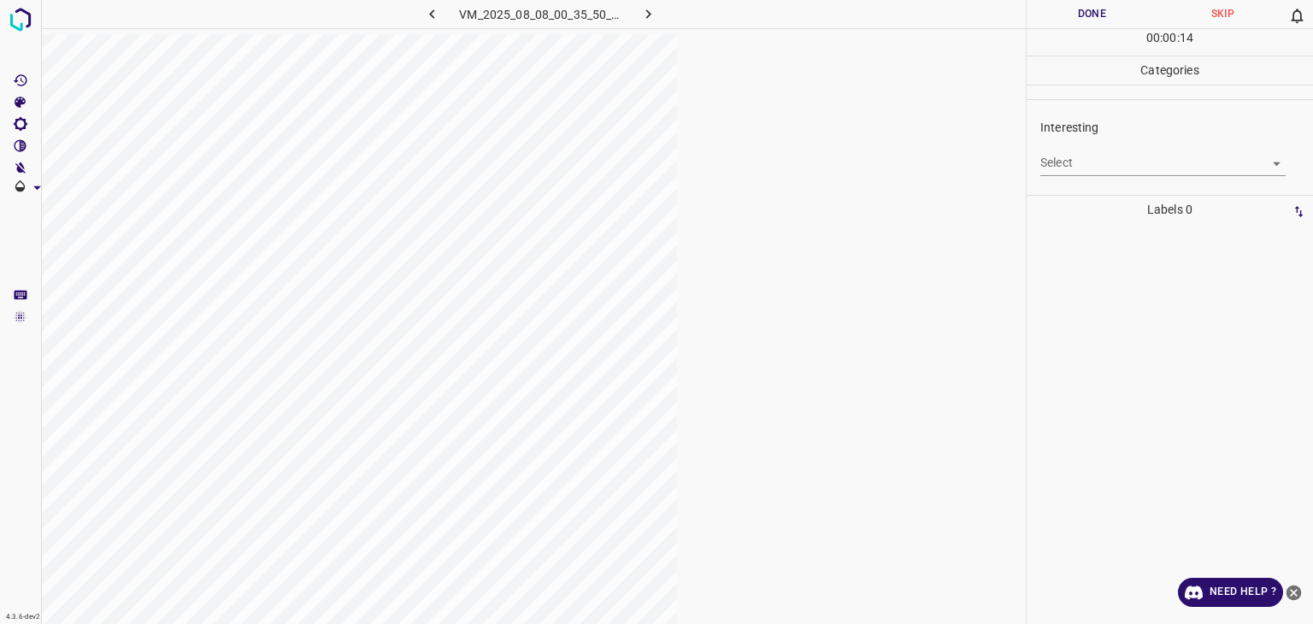
click at [847, 159] on body "4.3.6-dev2 VM_2025_08_08_00_35_50_994_02.gif Done Skip 0 00 : 00 : 14 Categorie…" at bounding box center [656, 312] width 1313 height 624
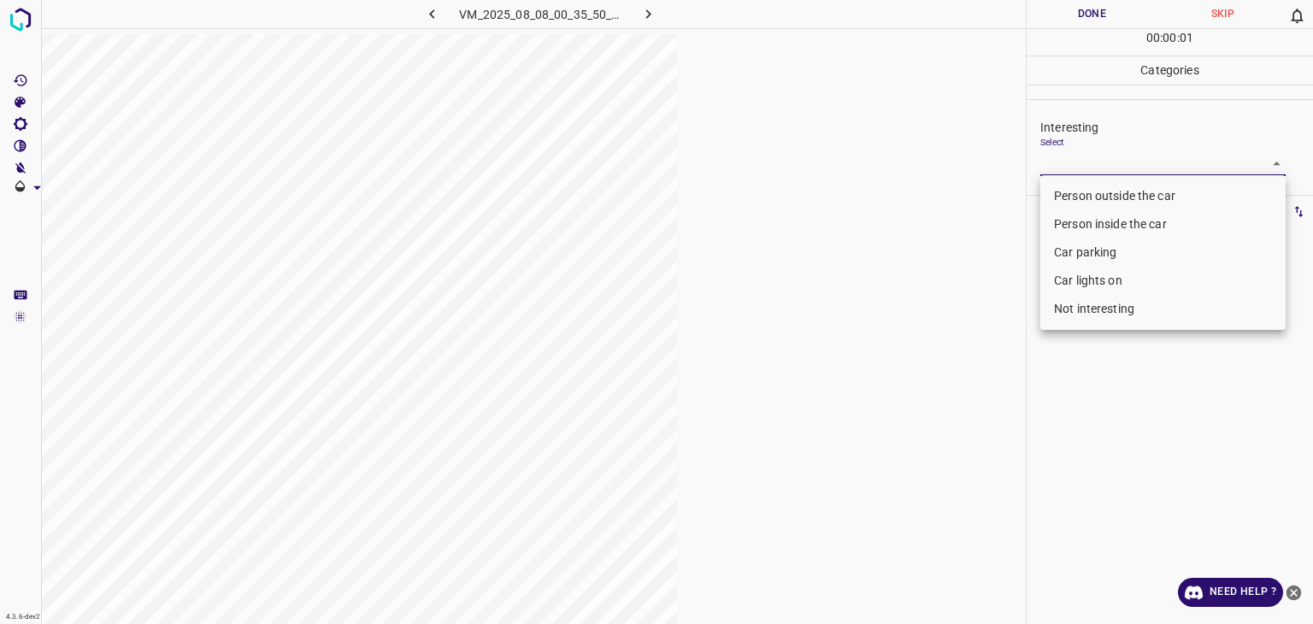
click at [847, 194] on li "Person outside the car" at bounding box center [1163, 196] width 245 height 28
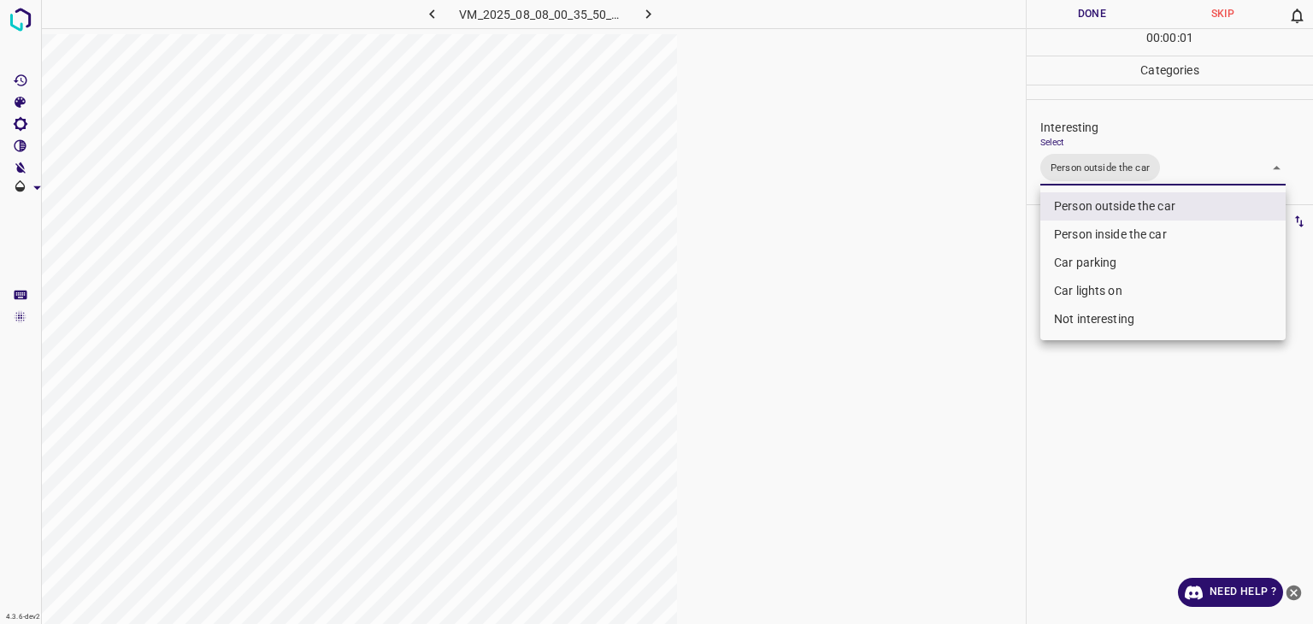
type input "Person outside the car"
click at [847, 22] on div at bounding box center [656, 312] width 1313 height 624
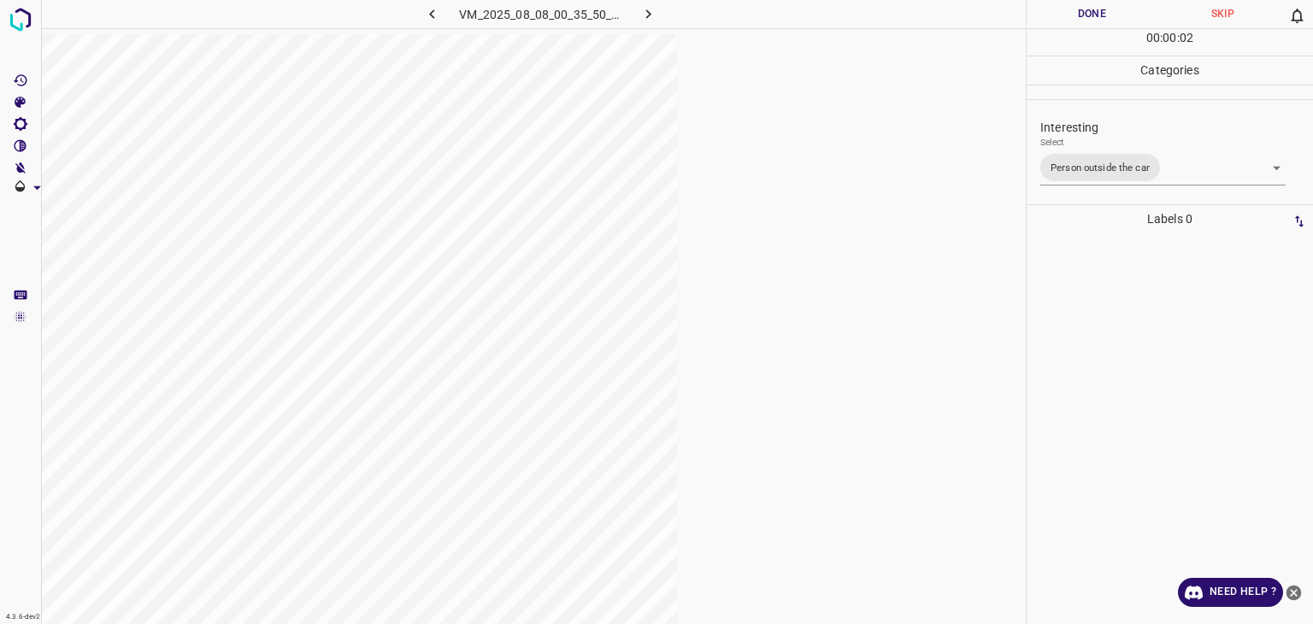
click at [847, 0] on button "Done" at bounding box center [1092, 14] width 131 height 28
click at [847, 0] on html "4.3.6-dev2 VM_2025_08_08_00_35_50_994_02.gif Done Skip 0 00 : 00 : 02 Categorie…" at bounding box center [656, 312] width 1313 height 624
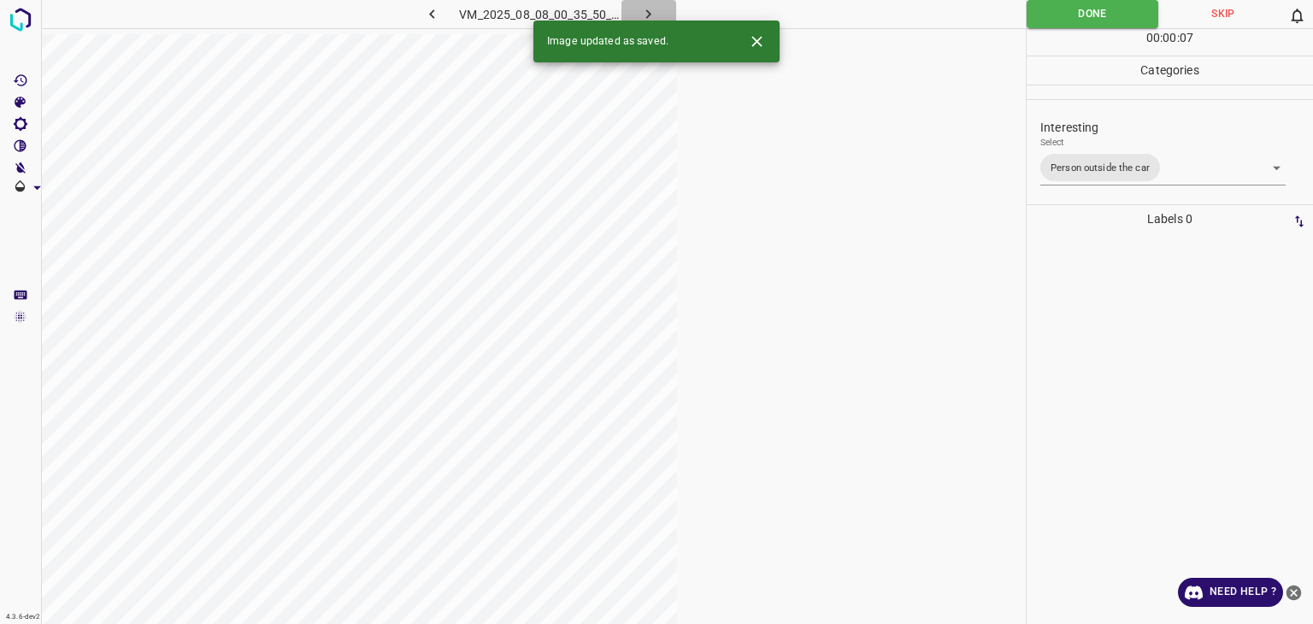
click at [645, 10] on icon "button" at bounding box center [649, 14] width 18 height 18
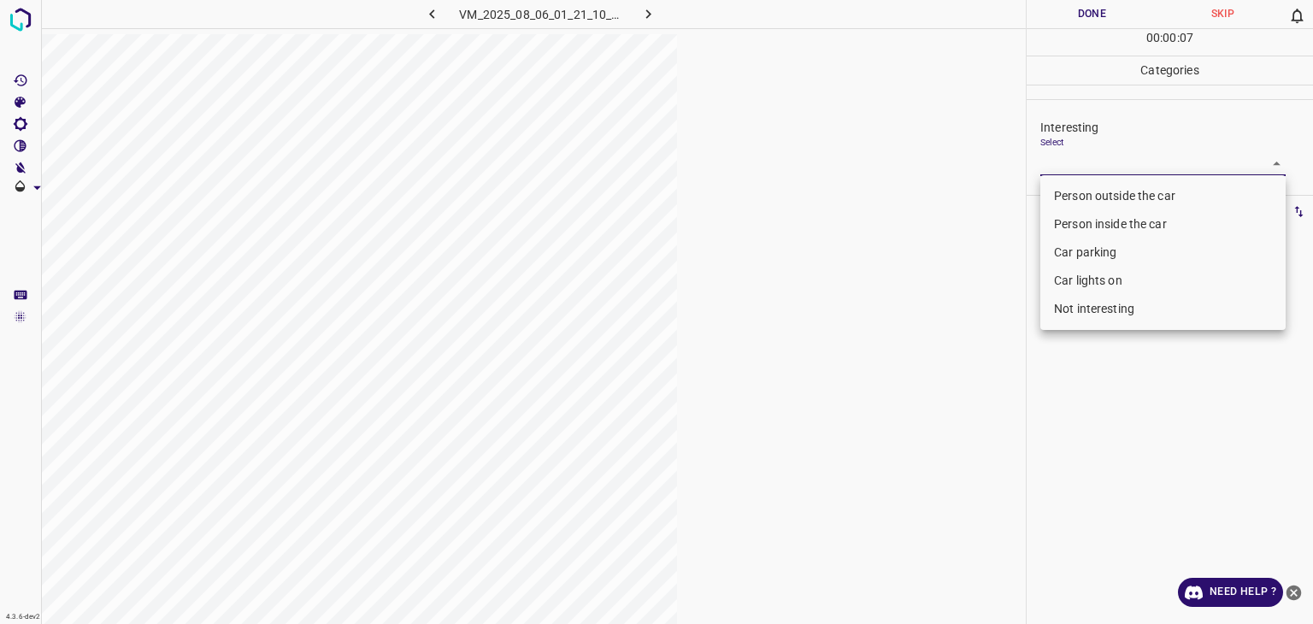
drag, startPoint x: 1135, startPoint y: 158, endPoint x: 1137, endPoint y: 167, distance: 8.9
click at [847, 158] on body "4.3.6-dev2 VM_2025_08_06_01_21_10_731_01.gif Done Skip 0 00 : 00 : 07 Categorie…" at bounding box center [656, 312] width 1313 height 624
click at [847, 314] on li "Not interesting" at bounding box center [1163, 309] width 245 height 28
type input "Not interesting"
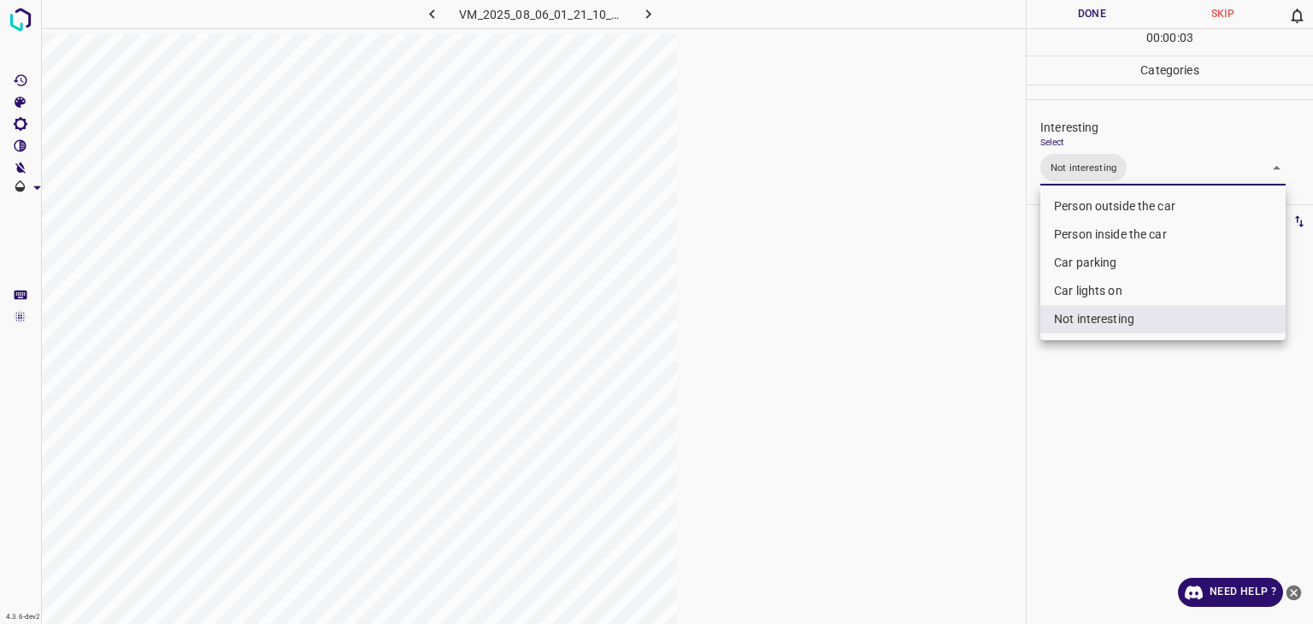
click at [847, 10] on div at bounding box center [656, 312] width 1313 height 624
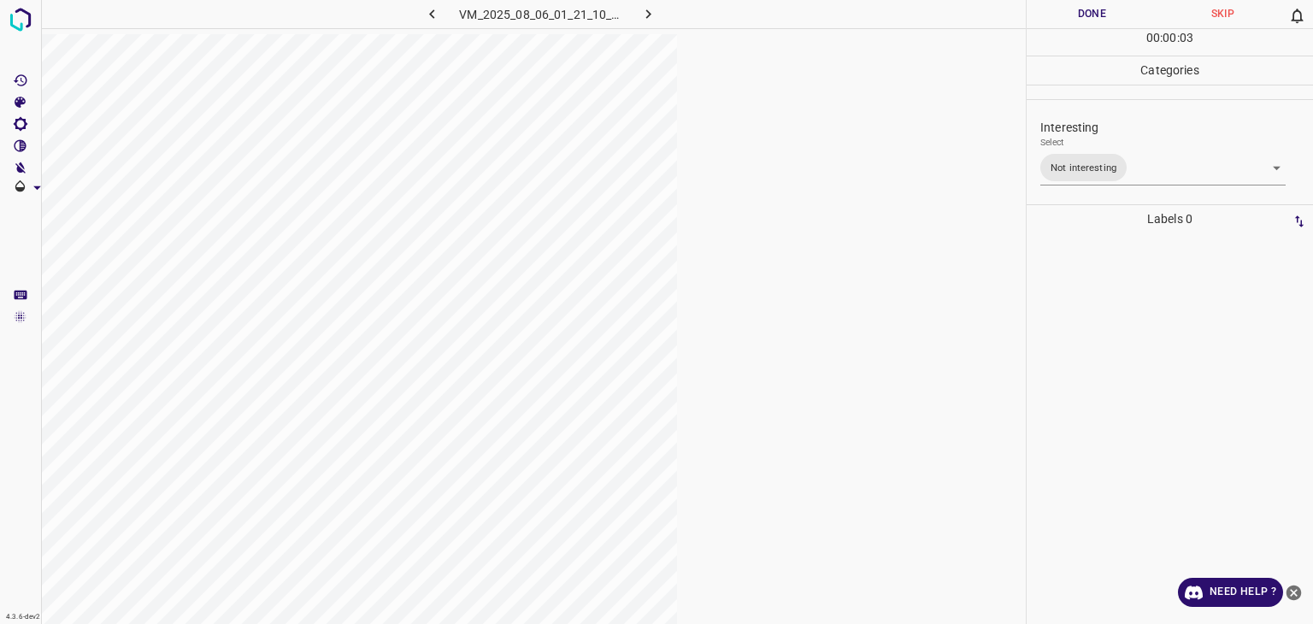
click at [847, 10] on button "Done" at bounding box center [1092, 14] width 131 height 28
click at [654, 15] on icon "button" at bounding box center [649, 14] width 18 height 18
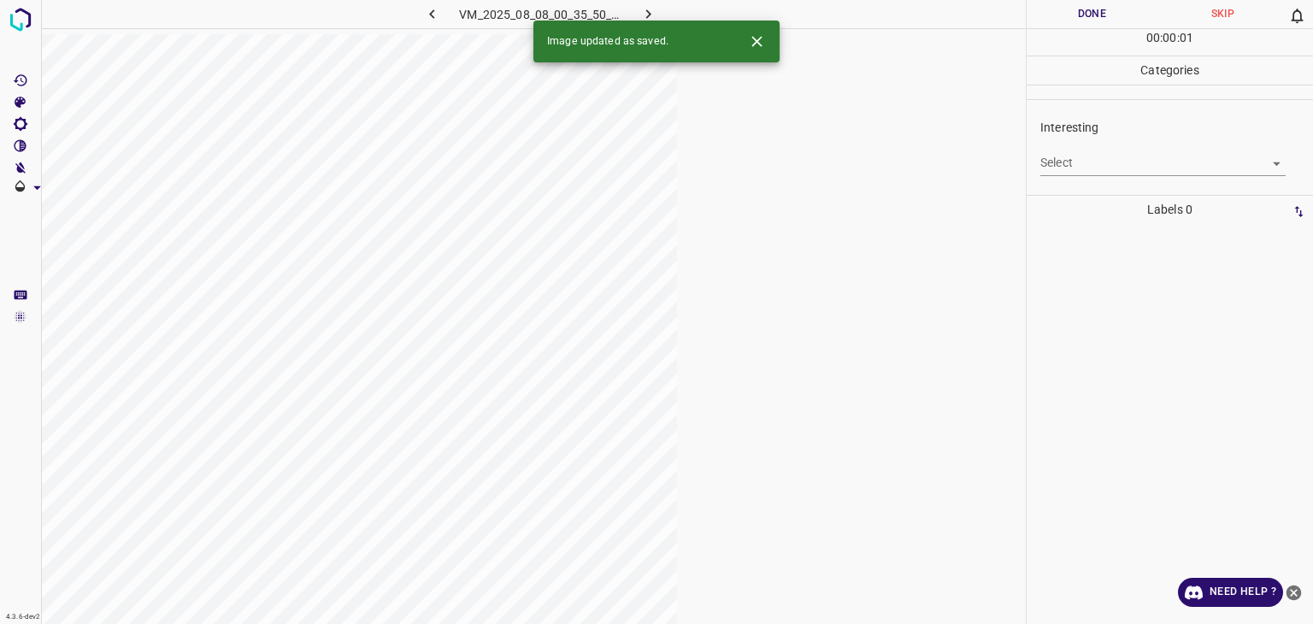
click at [847, 168] on body "4.3.6-dev2 VM_2025_08_08_00_35_50_994_05.gif Done Skip 0 00 : 00 : 01 Categorie…" at bounding box center [656, 312] width 1313 height 624
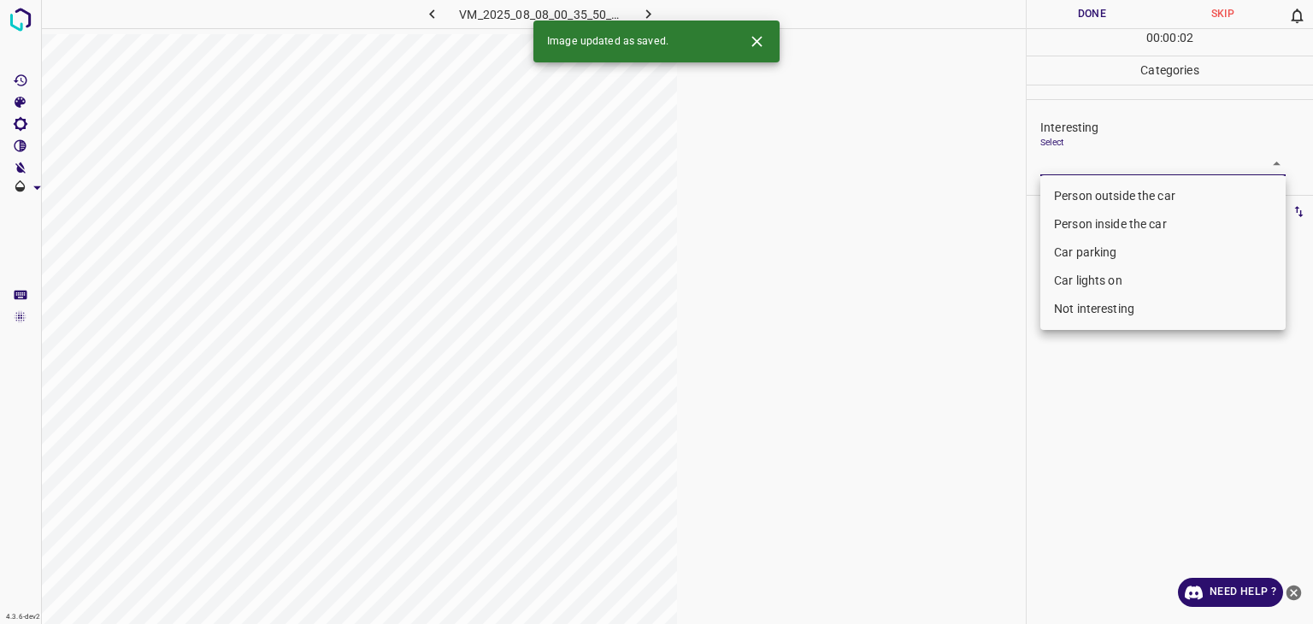
click at [759, 32] on icon "Close" at bounding box center [757, 41] width 18 height 18
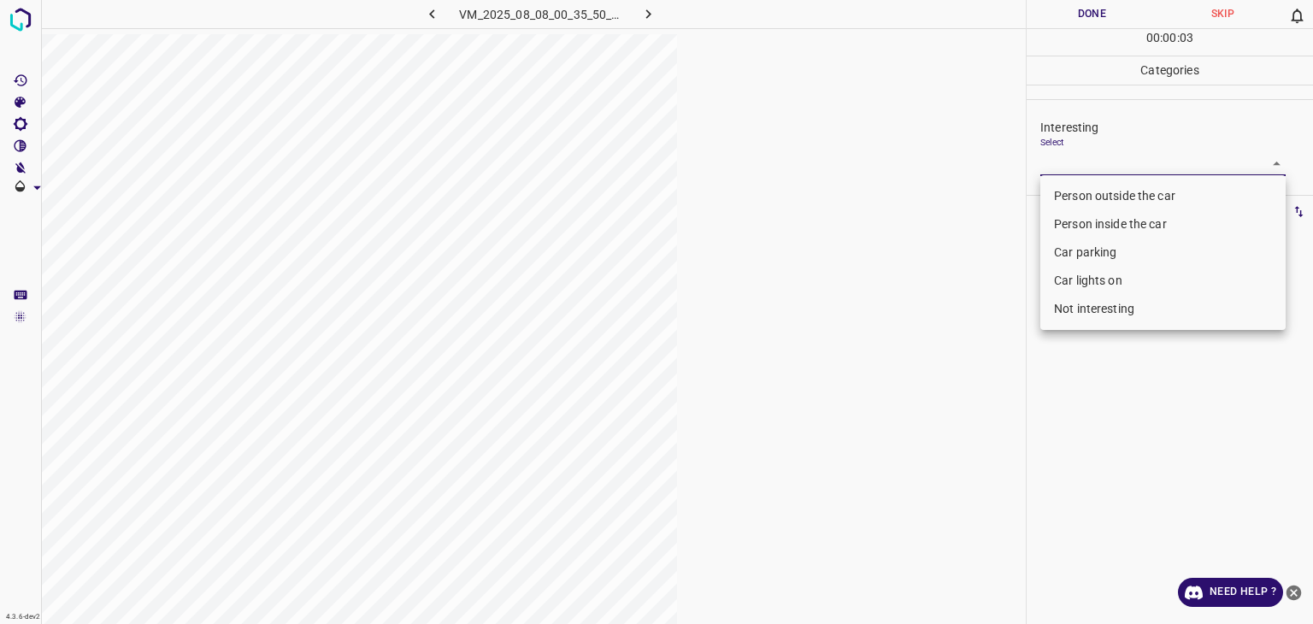
click at [847, 306] on li "Not interesting" at bounding box center [1163, 309] width 245 height 28
type input "Not interesting"
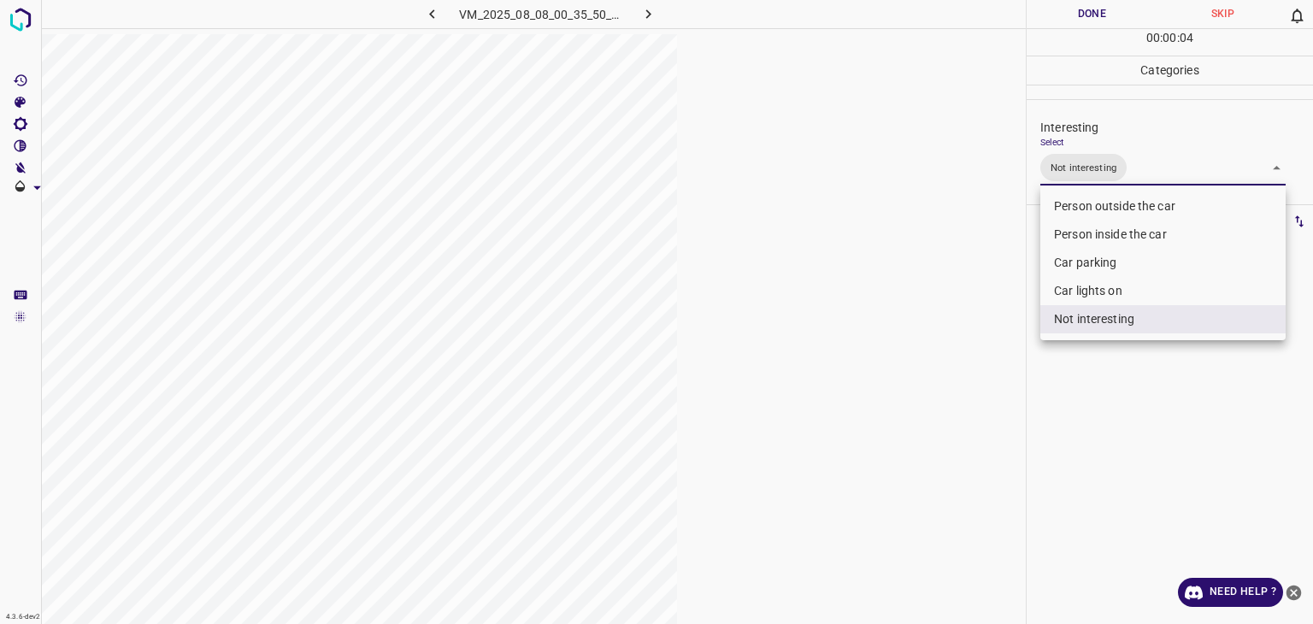
click at [847, 18] on div at bounding box center [656, 312] width 1313 height 624
click at [847, 19] on div "Person outside the car Person inside the car Car parking Car lights on Not inte…" at bounding box center [656, 312] width 1313 height 624
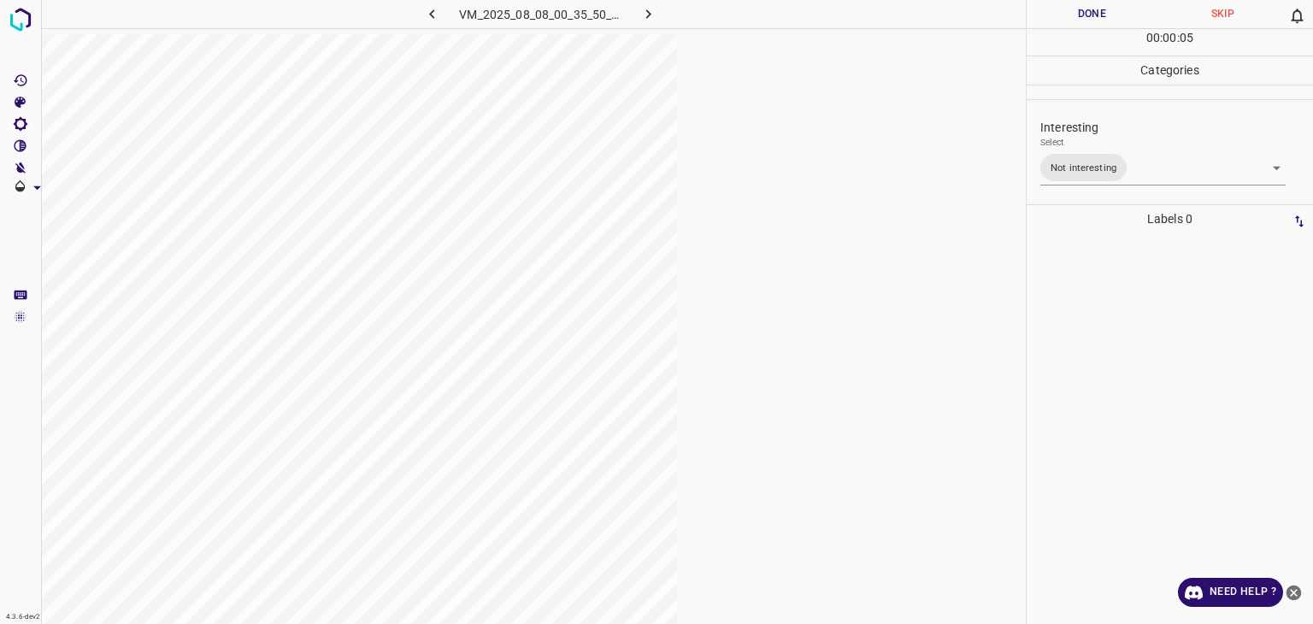
click at [847, 19] on button "Done" at bounding box center [1092, 14] width 131 height 28
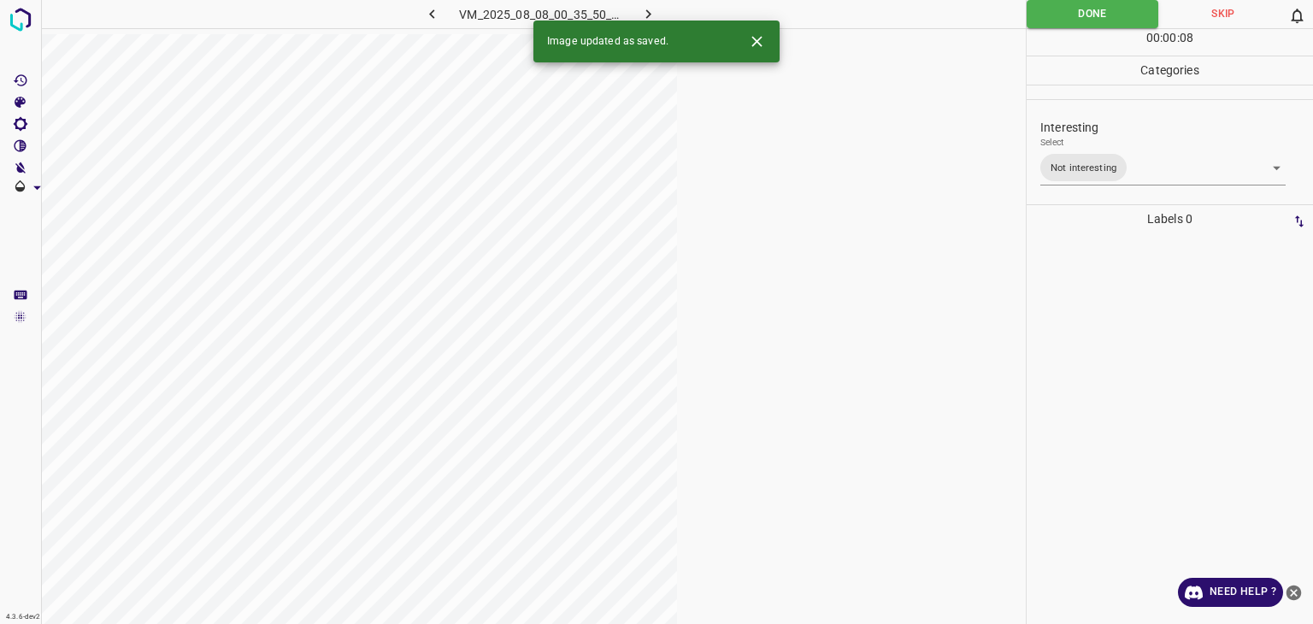
click at [637, 5] on button "button" at bounding box center [649, 14] width 55 height 28
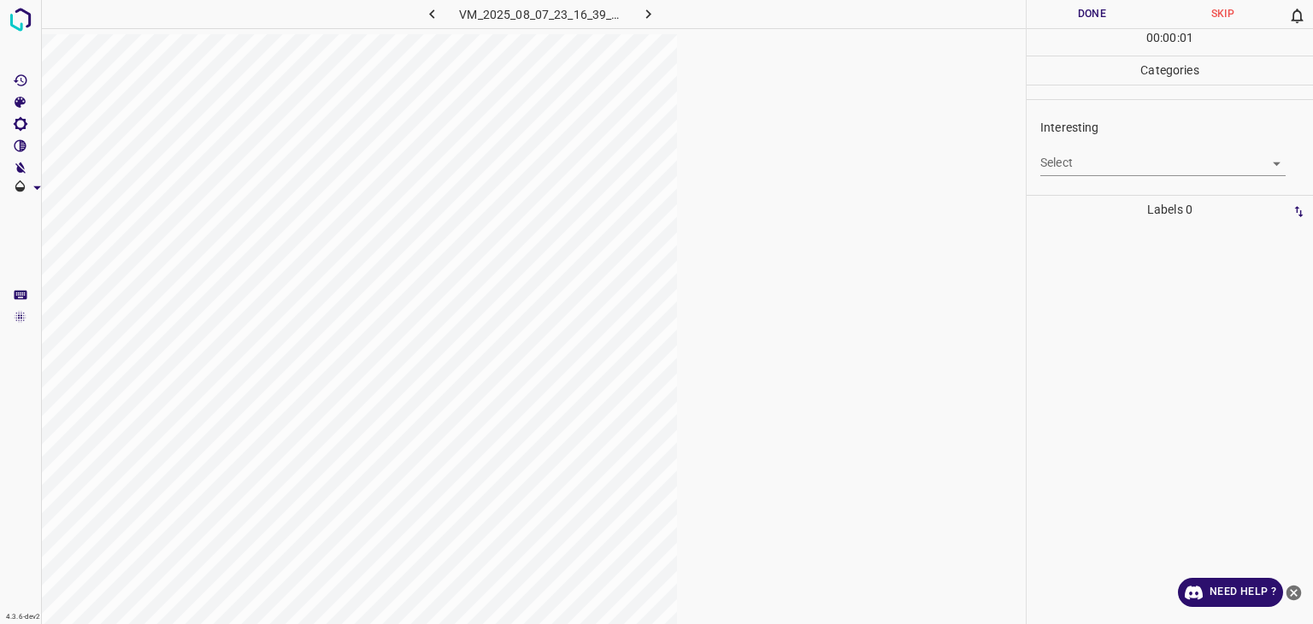
click at [847, 166] on body "4.3.6-dev2 VM_2025_08_07_23_16_39_591_03.gif Done Skip 0 00 : 00 : 01 Categorie…" at bounding box center [656, 312] width 1313 height 624
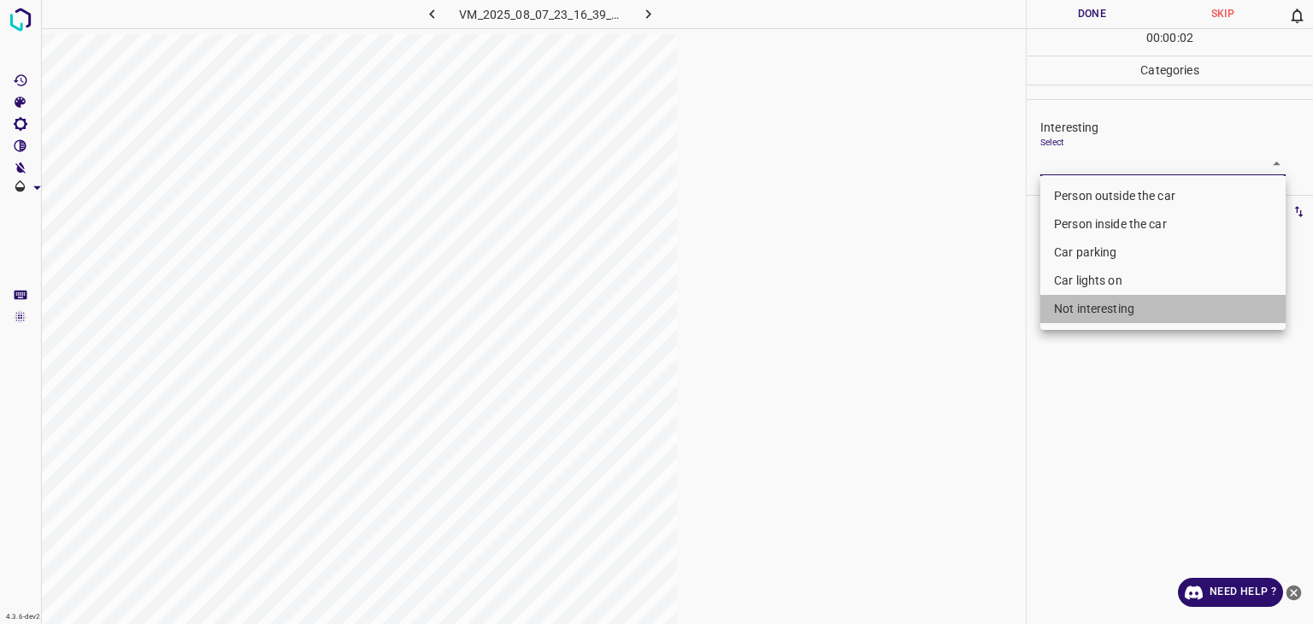
click at [847, 304] on li "Not interesting" at bounding box center [1163, 309] width 245 height 28
type input "Not interesting"
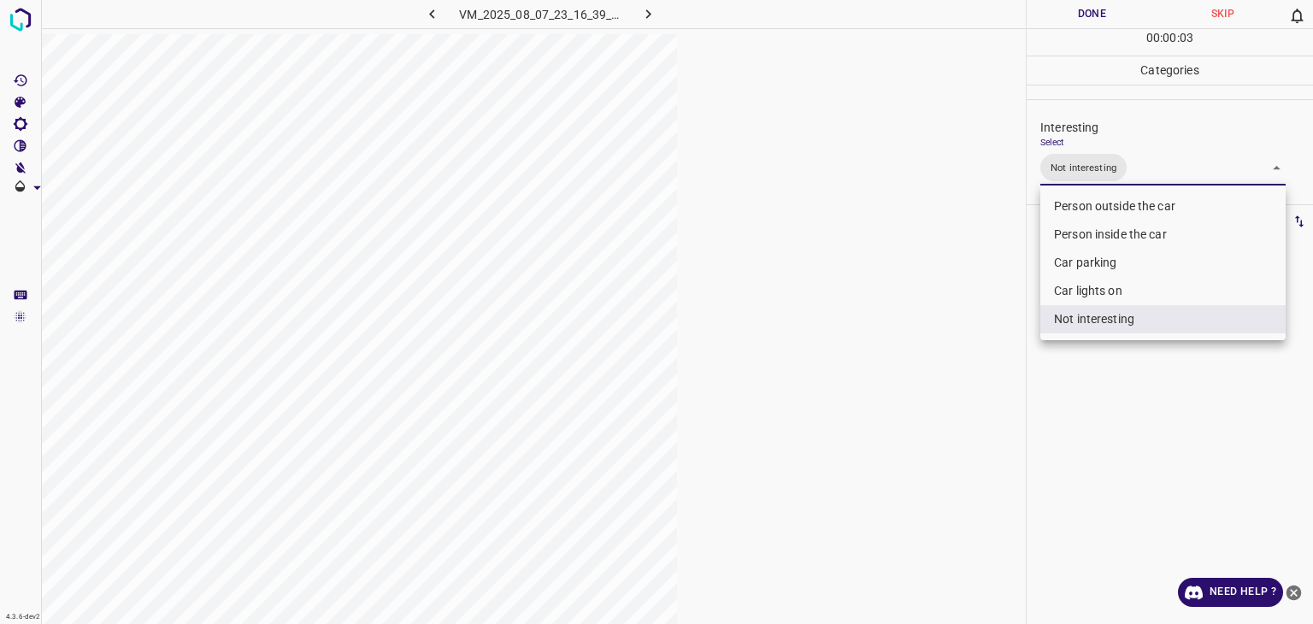
click at [847, 13] on div at bounding box center [656, 312] width 1313 height 624
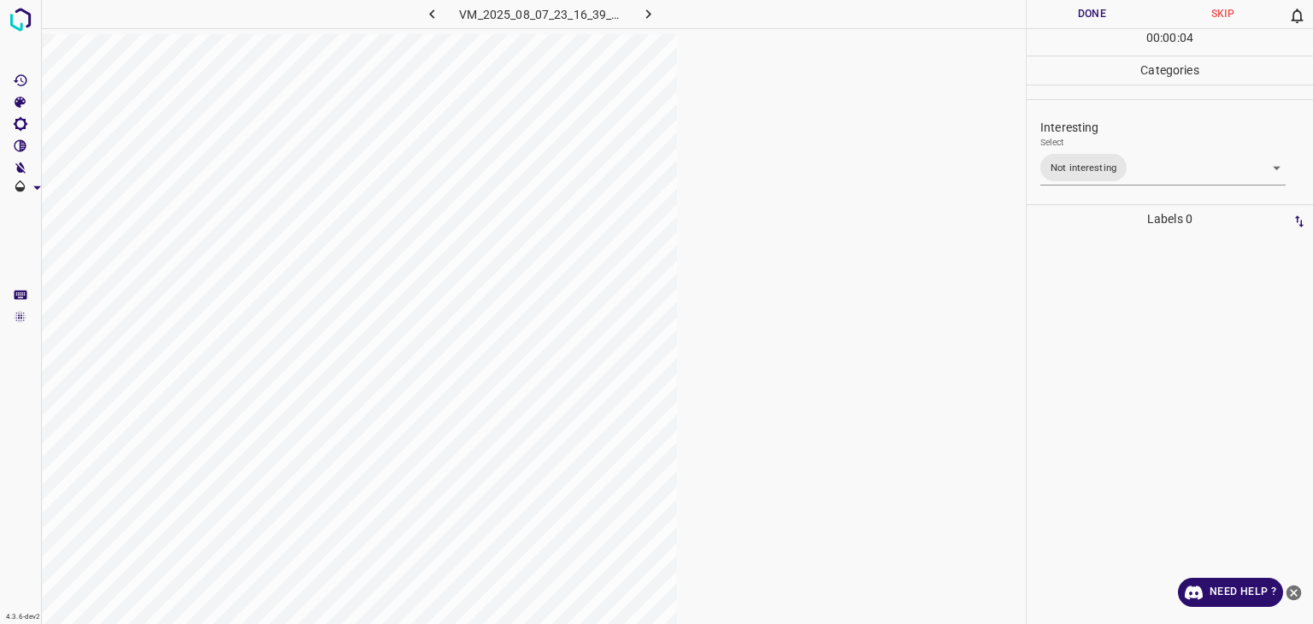
click at [847, 13] on div "Person outside the car Person inside the car Car parking Car lights on Not inte…" at bounding box center [656, 312] width 1313 height 624
click at [847, 13] on button "Done" at bounding box center [1092, 14] width 131 height 28
click at [646, 20] on icon "button" at bounding box center [649, 14] width 18 height 18
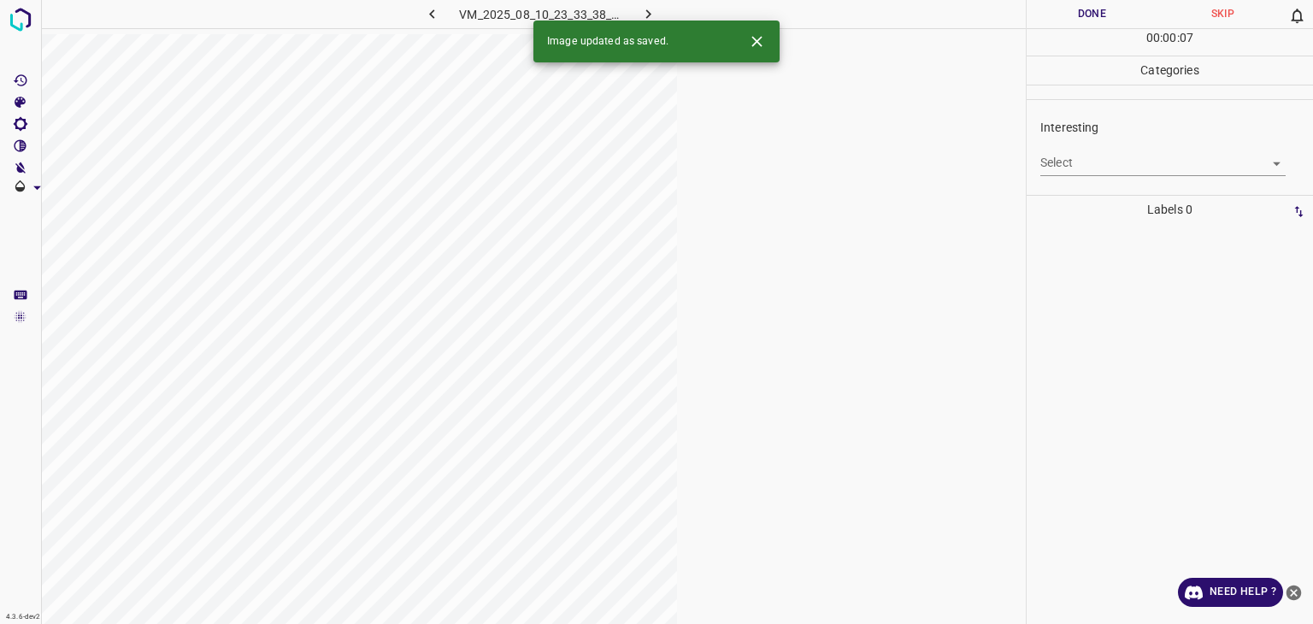
click at [847, 156] on body "4.3.6-dev2 VM_2025_08_10_23_33_38_569_01.gif Done Skip 0 00 : 00 : 07 Categorie…" at bounding box center [656, 312] width 1313 height 624
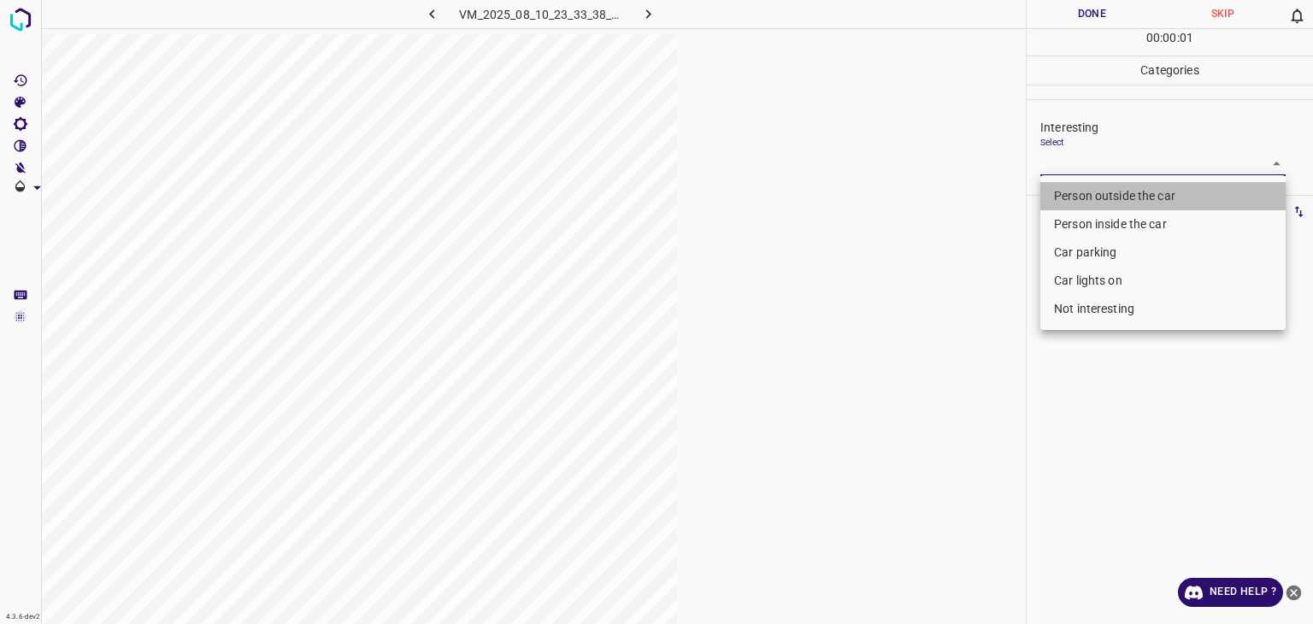
click at [847, 192] on li "Person outside the car" at bounding box center [1163, 196] width 245 height 28
type input "Person outside the car"
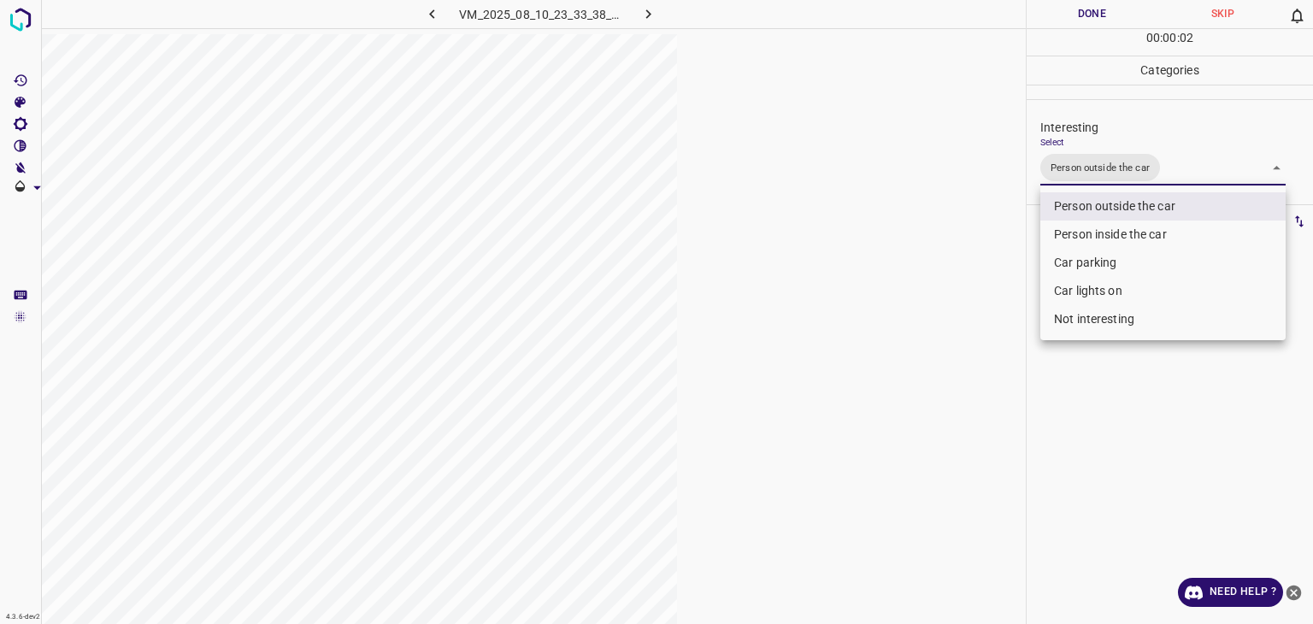
click at [847, 14] on div at bounding box center [656, 312] width 1313 height 624
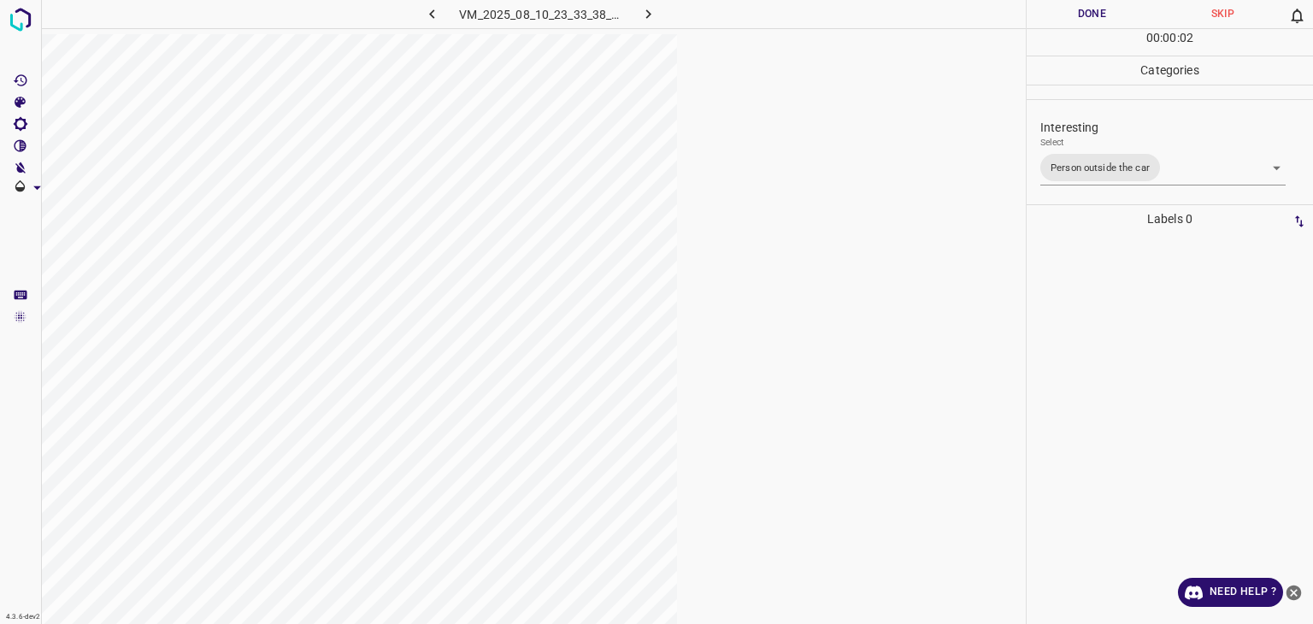
click at [847, 14] on button "Done" at bounding box center [1092, 14] width 131 height 28
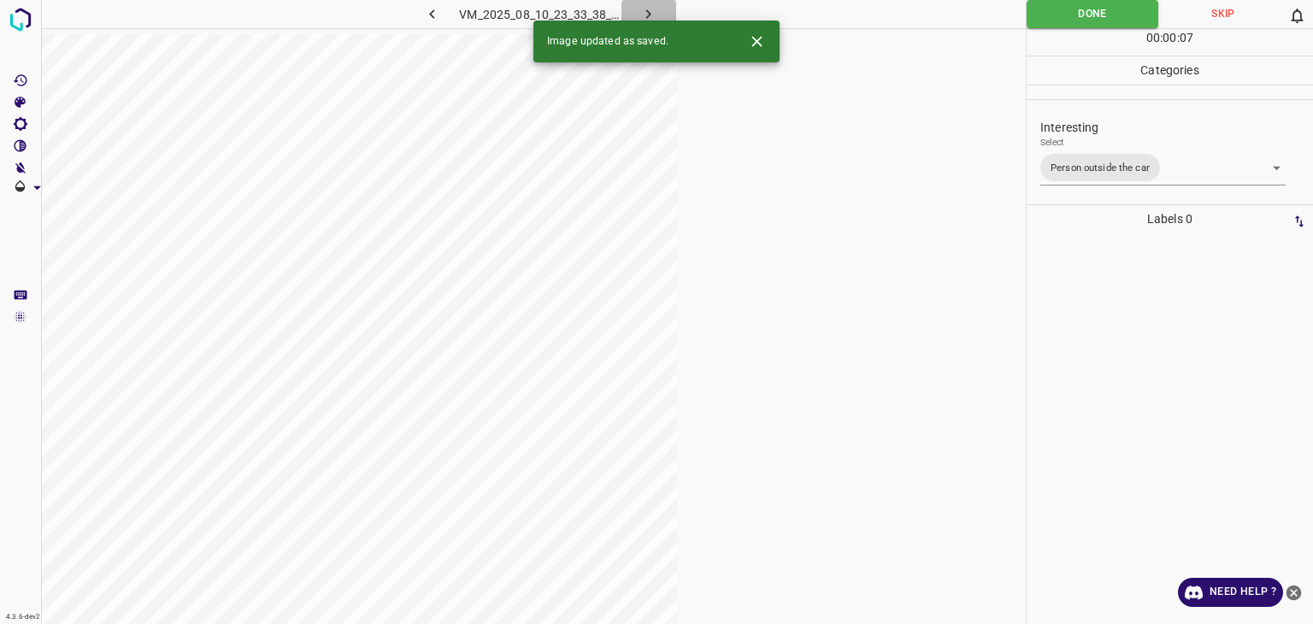
click at [659, 11] on button "button" at bounding box center [649, 14] width 55 height 28
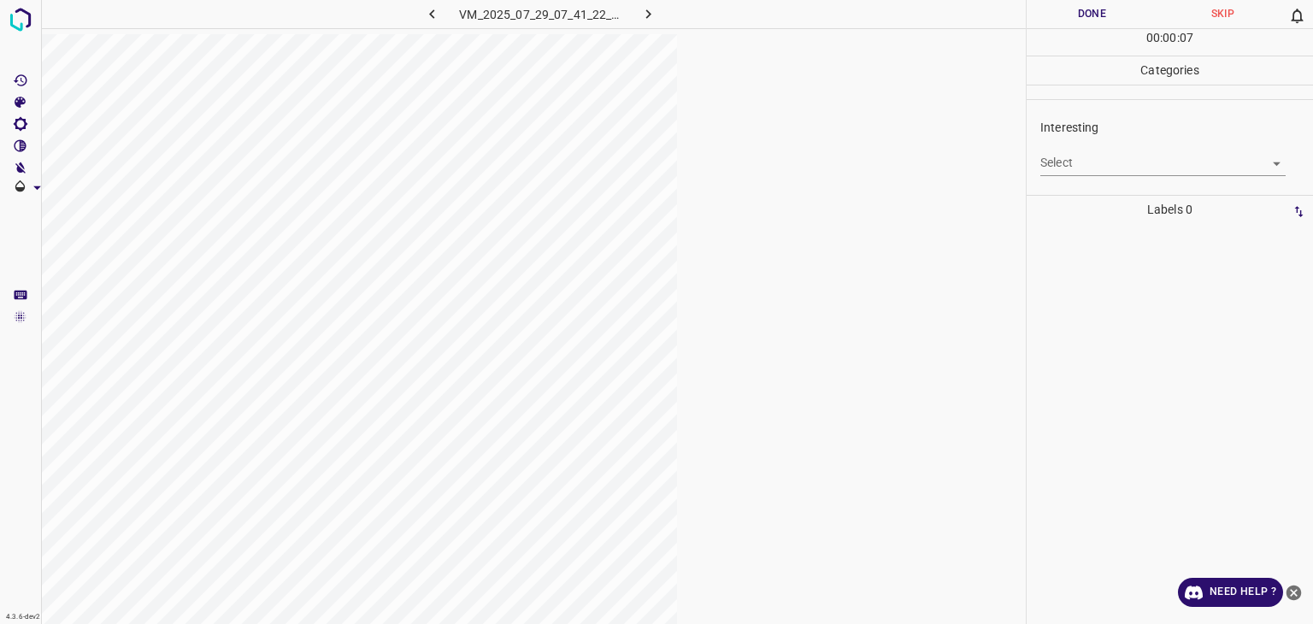
click at [847, 151] on body "4.3.6-dev2 VM_2025_07_29_07_41_22_747_05.gif Done Skip 0 00 : 00 : 07 Categorie…" at bounding box center [656, 312] width 1313 height 624
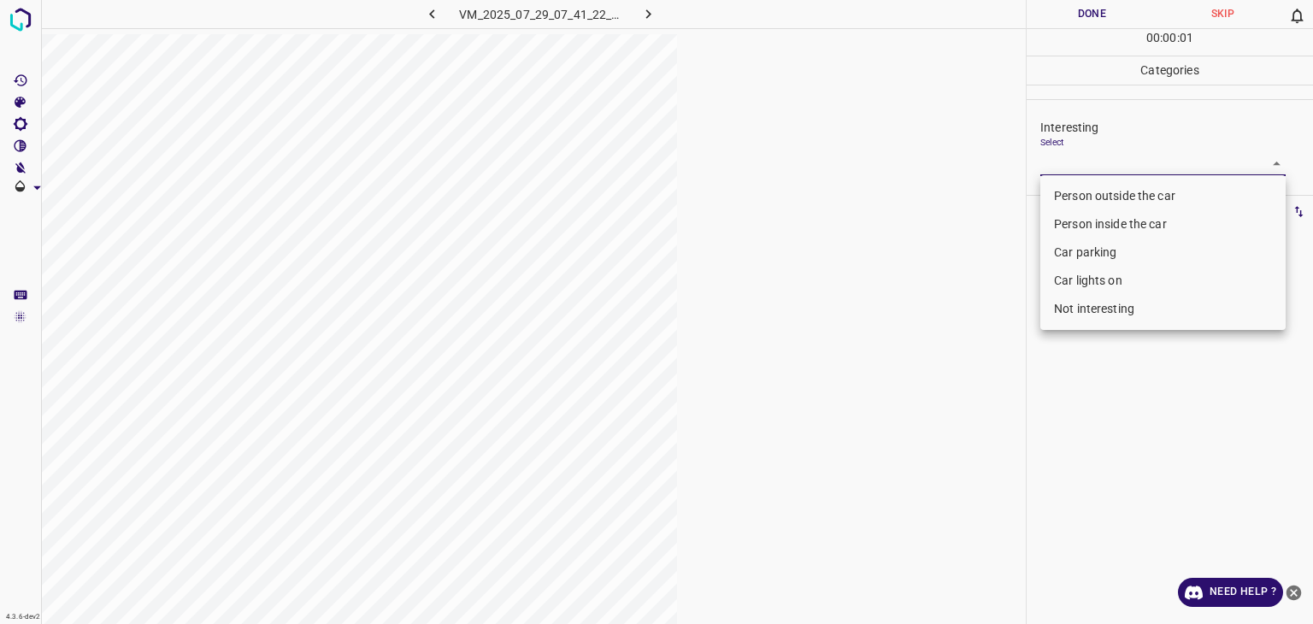
click at [847, 198] on li "Person outside the car" at bounding box center [1163, 196] width 245 height 28
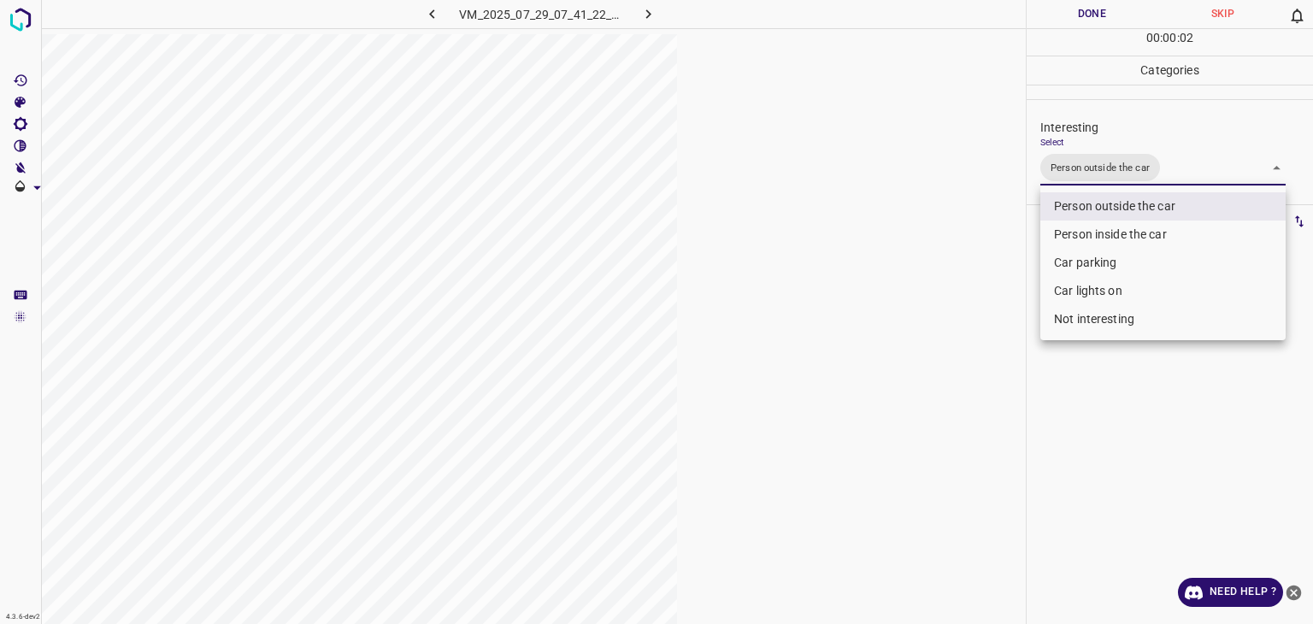
click at [847, 291] on li "Car lights on" at bounding box center [1163, 291] width 245 height 28
type input "Person outside the car,Car lights on"
click at [847, 2] on div at bounding box center [656, 312] width 1313 height 624
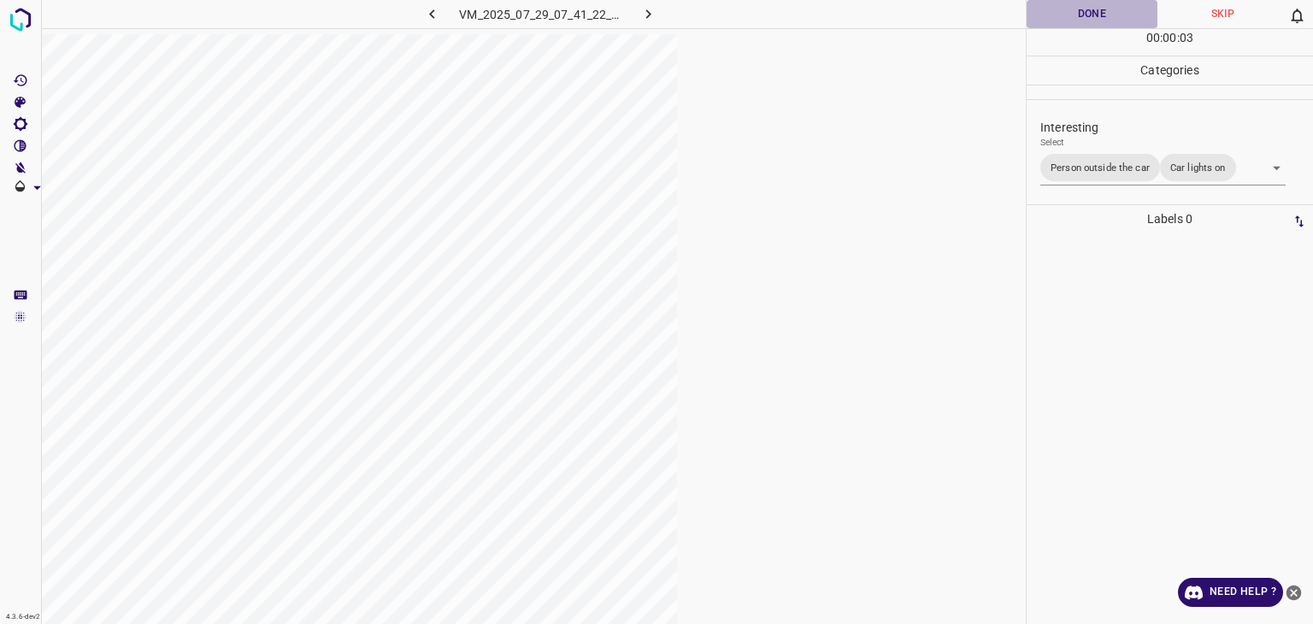
click at [847, 8] on button "Done" at bounding box center [1092, 14] width 131 height 28
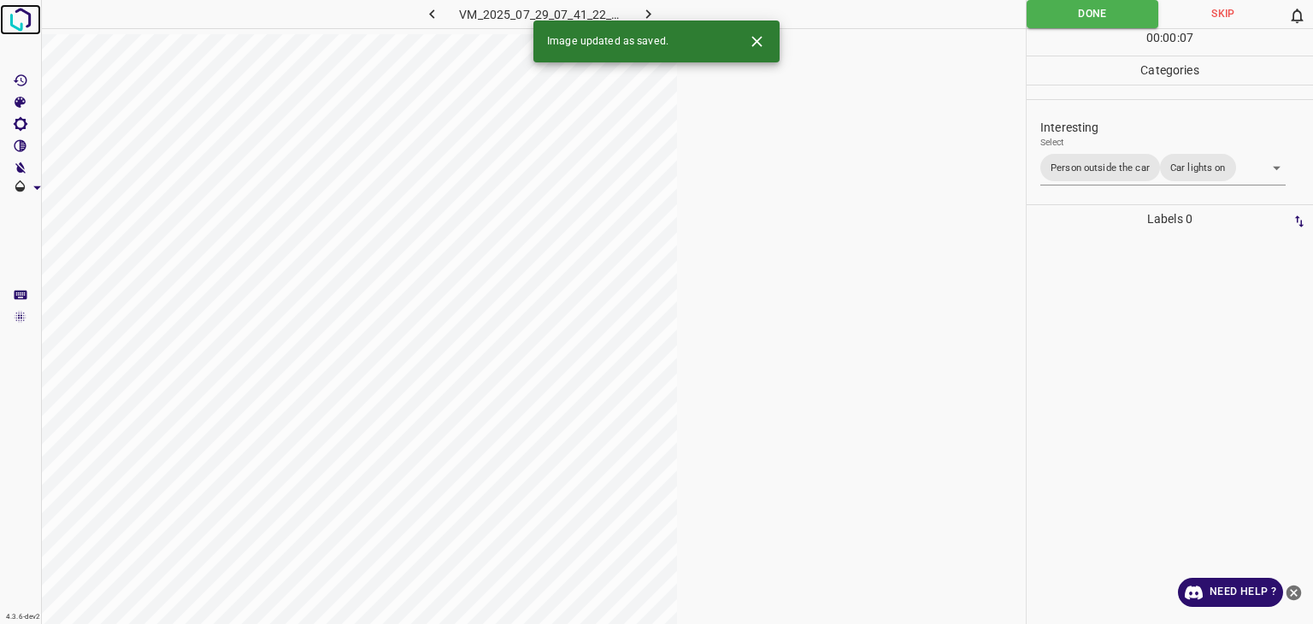
click at [29, 24] on img at bounding box center [20, 19] width 31 height 31
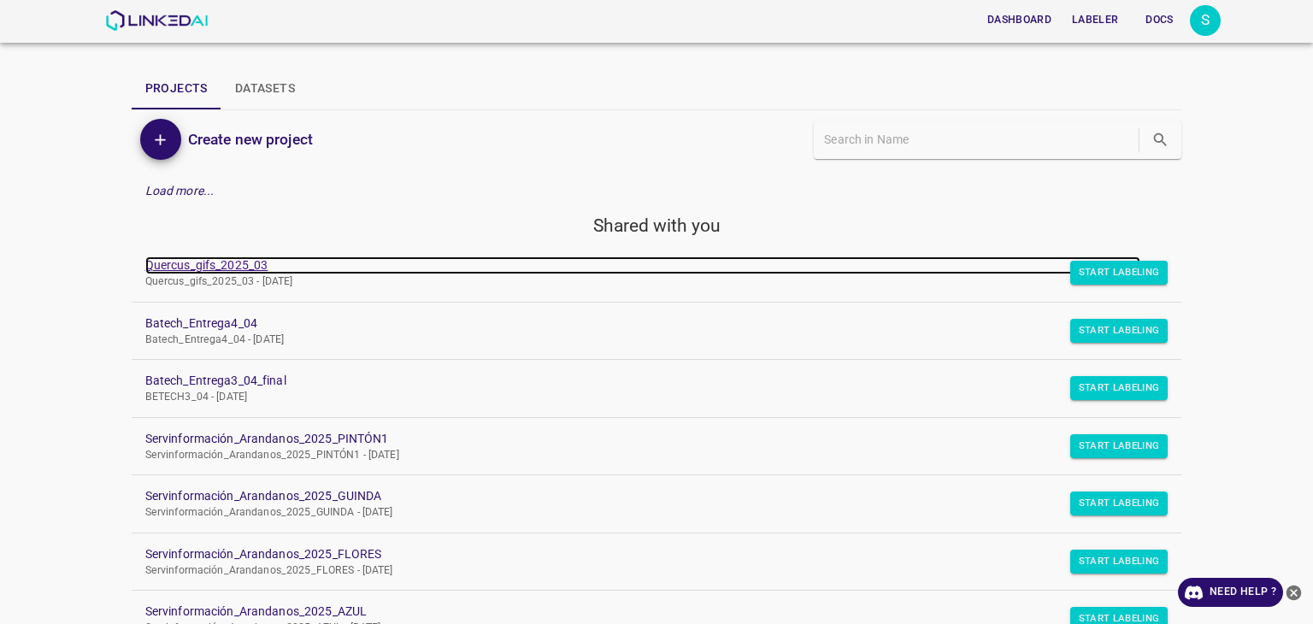
click at [260, 265] on link "Quercus_gifs_2025_03" at bounding box center [643, 265] width 996 height 18
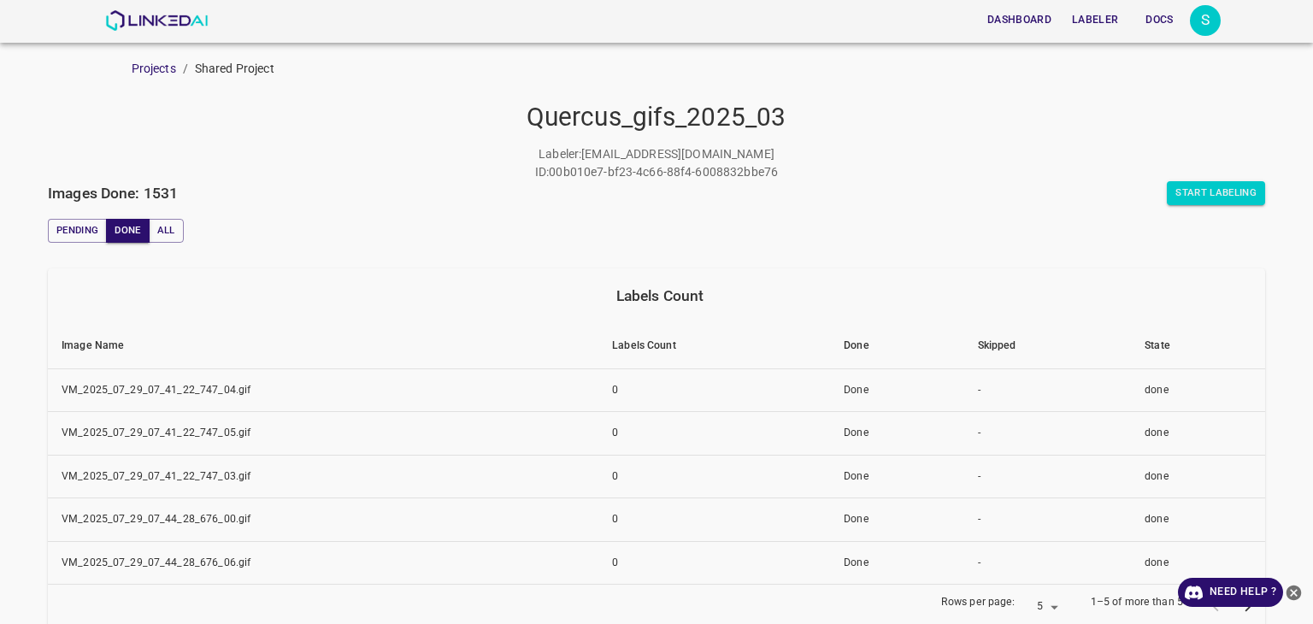
click at [1180, 174] on div "Labeler : snino708@gmail.com ID : 00b010e7-bf23-4c66-88f4-6008832bbe76" at bounding box center [657, 163] width 1218 height 36
click at [1174, 195] on button "Start Labeling" at bounding box center [1216, 193] width 98 height 24
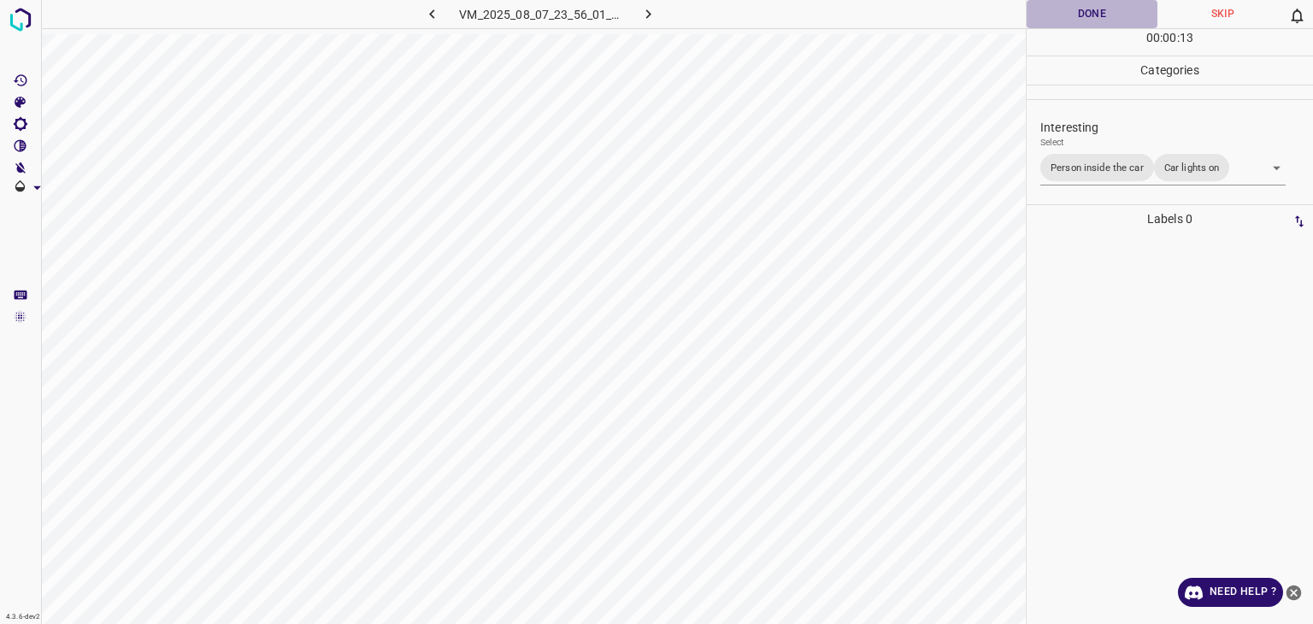
click at [1094, 14] on button "Done" at bounding box center [1092, 14] width 131 height 28
click at [1094, 12] on button "Done" at bounding box center [1092, 14] width 131 height 28
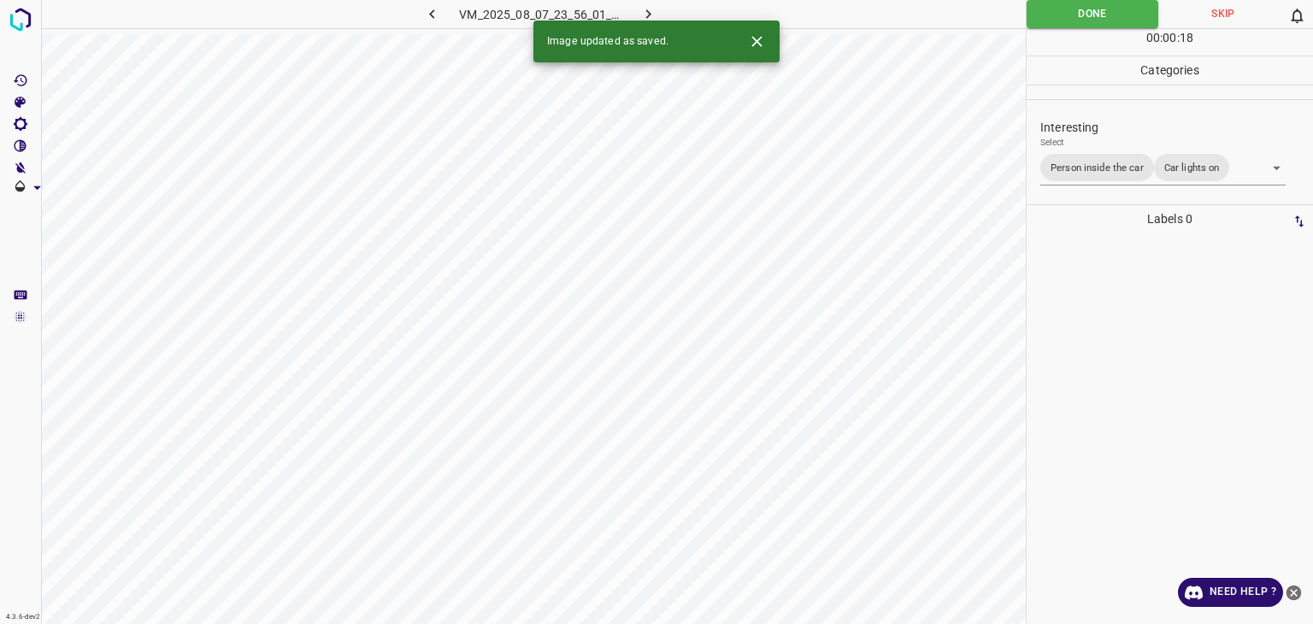
click at [1088, 164] on body "4.3.6-dev2 VM_2025_08_07_23_56_01_619_07.gif Done Skip 0 00 : 00 : 18 Categorie…" at bounding box center [656, 312] width 1313 height 624
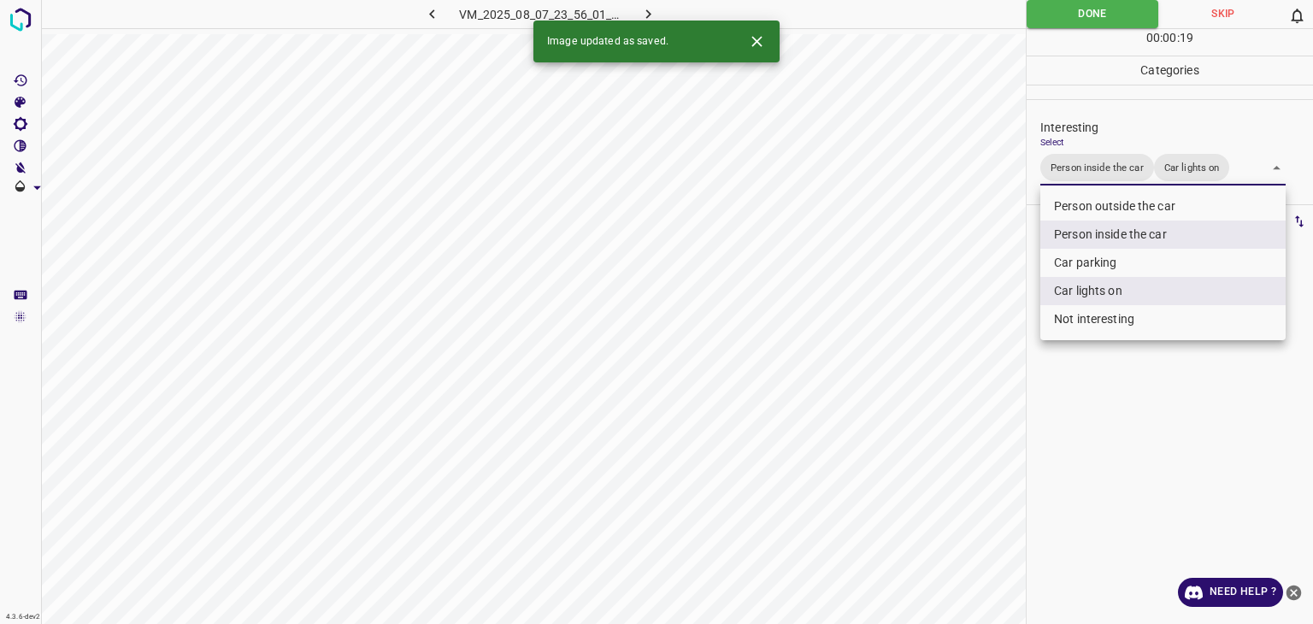
click at [1090, 201] on li "Person outside the car" at bounding box center [1163, 206] width 245 height 28
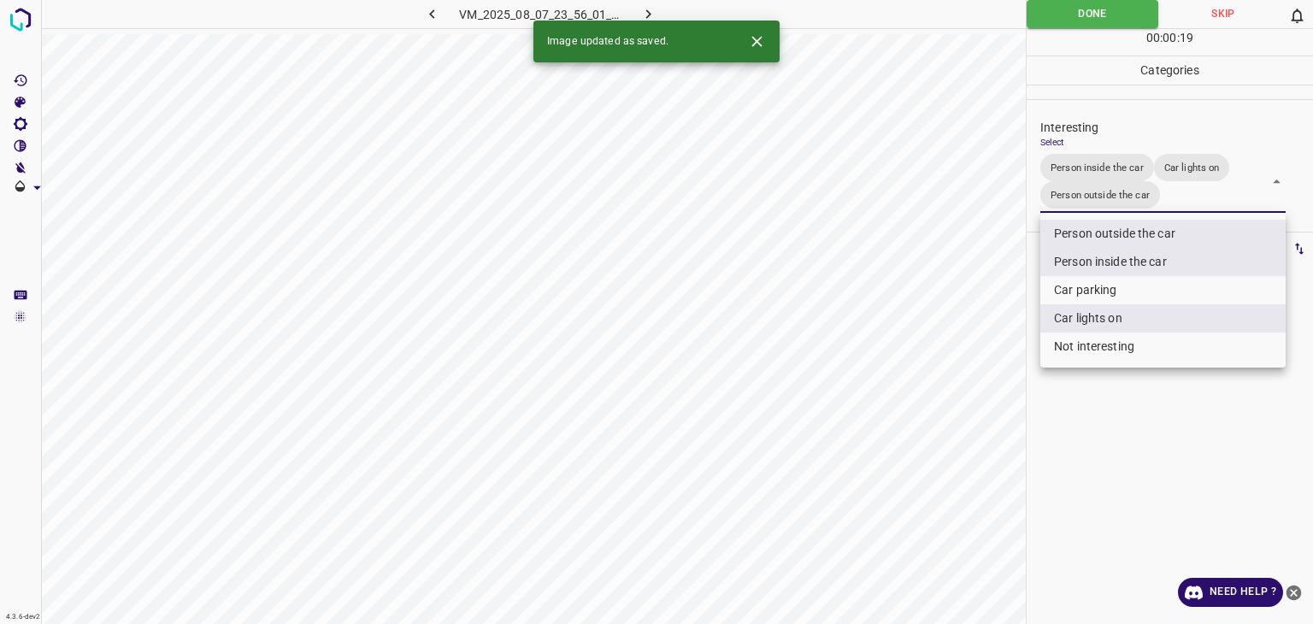
click at [1083, 234] on li "Person outside the car" at bounding box center [1163, 234] width 245 height 28
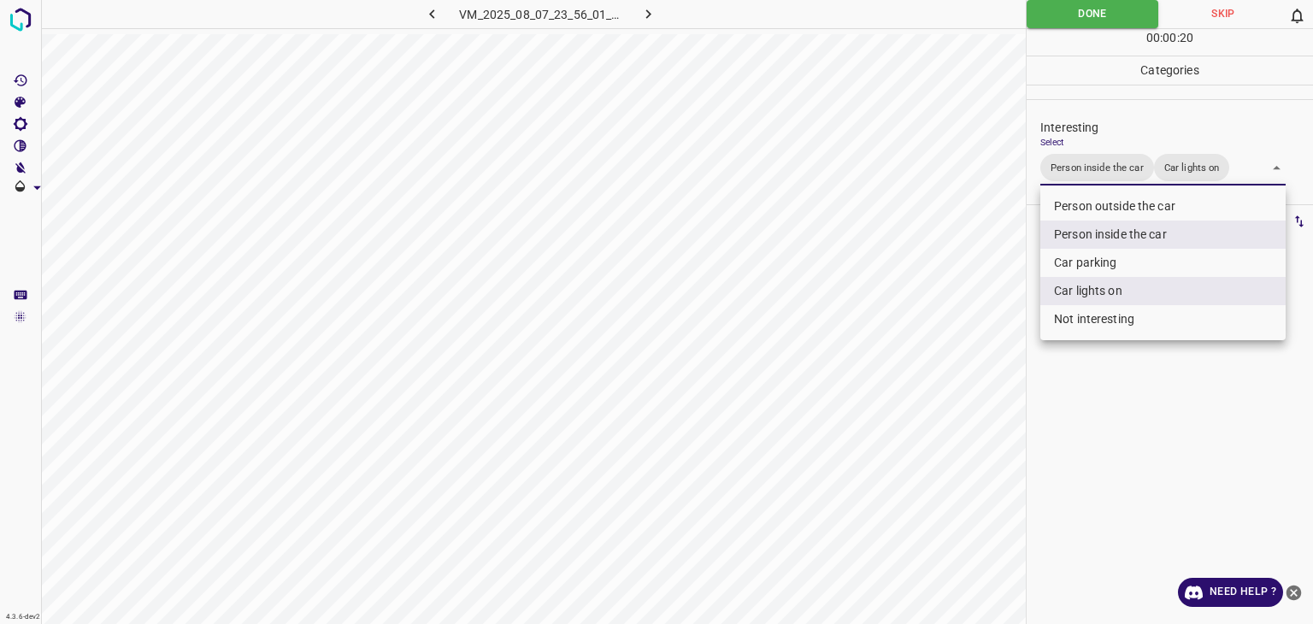
click at [1084, 236] on li "Person inside the car" at bounding box center [1163, 235] width 245 height 28
type input "Car lights on"
click at [641, 17] on div at bounding box center [656, 312] width 1313 height 624
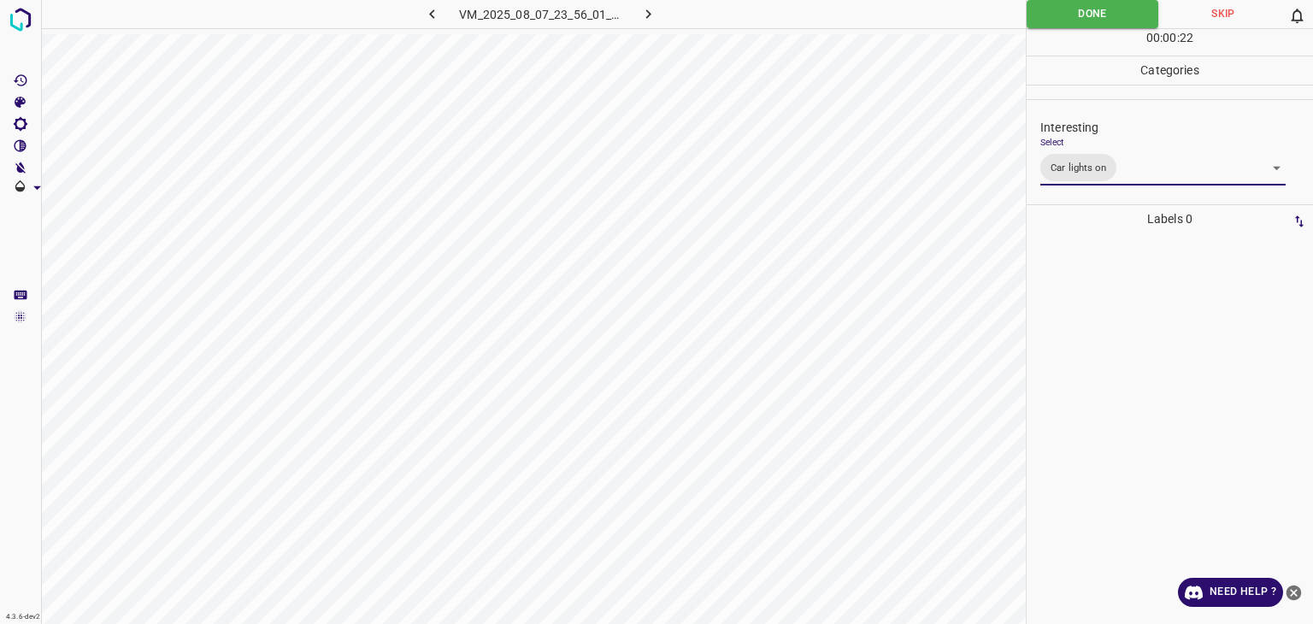
click at [648, 15] on icon "button" at bounding box center [649, 14] width 18 height 18
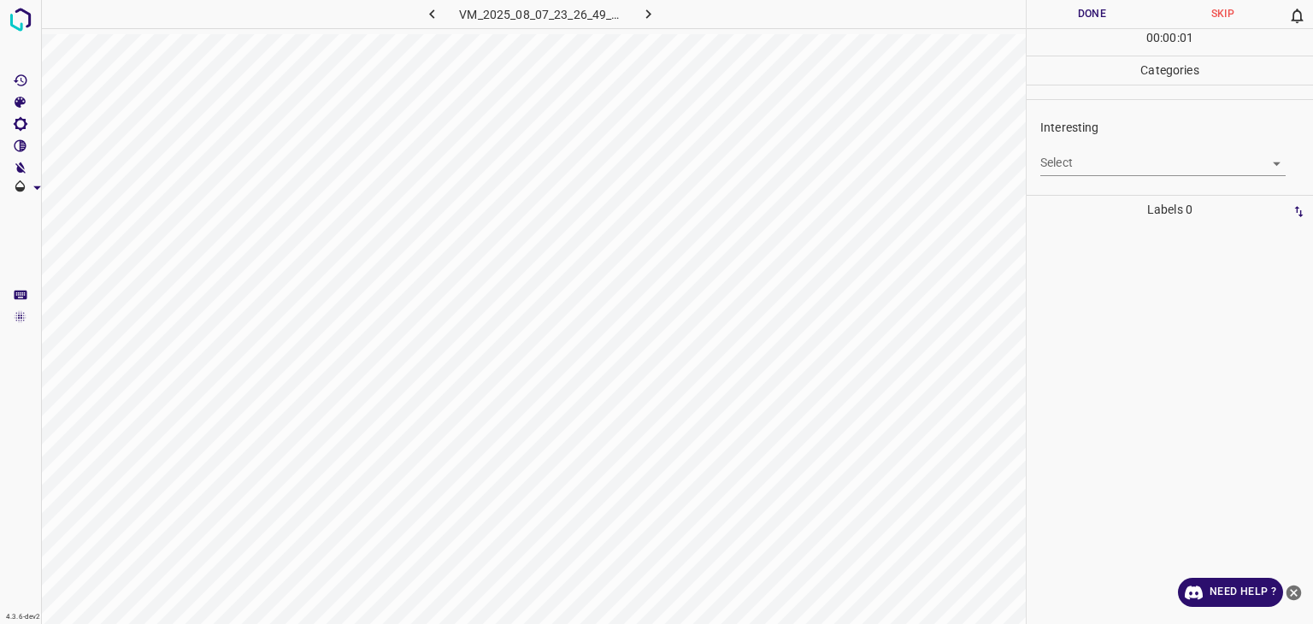
click at [1109, 162] on body "4.3.6-dev2 VM_2025_08_07_23_26_49_267_10.gif Done Skip 0 00 : 00 : 01 Categorie…" at bounding box center [656, 312] width 1313 height 624
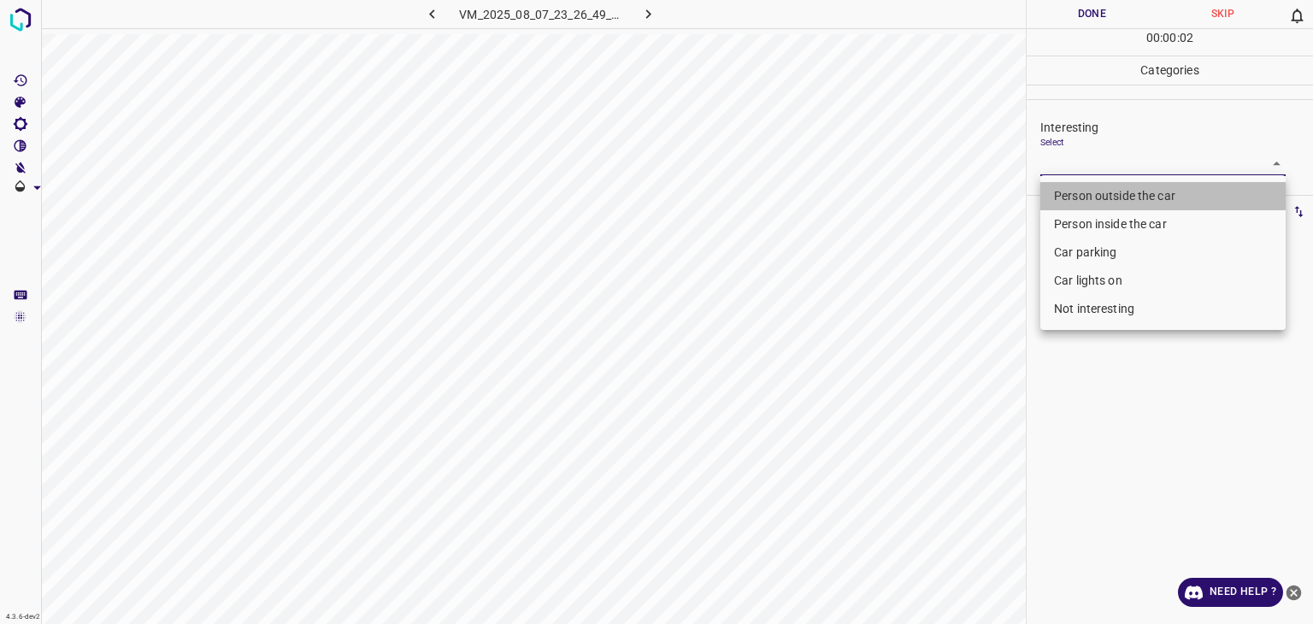
click at [1117, 198] on li "Person outside the car" at bounding box center [1163, 196] width 245 height 28
type input "Person outside the car"
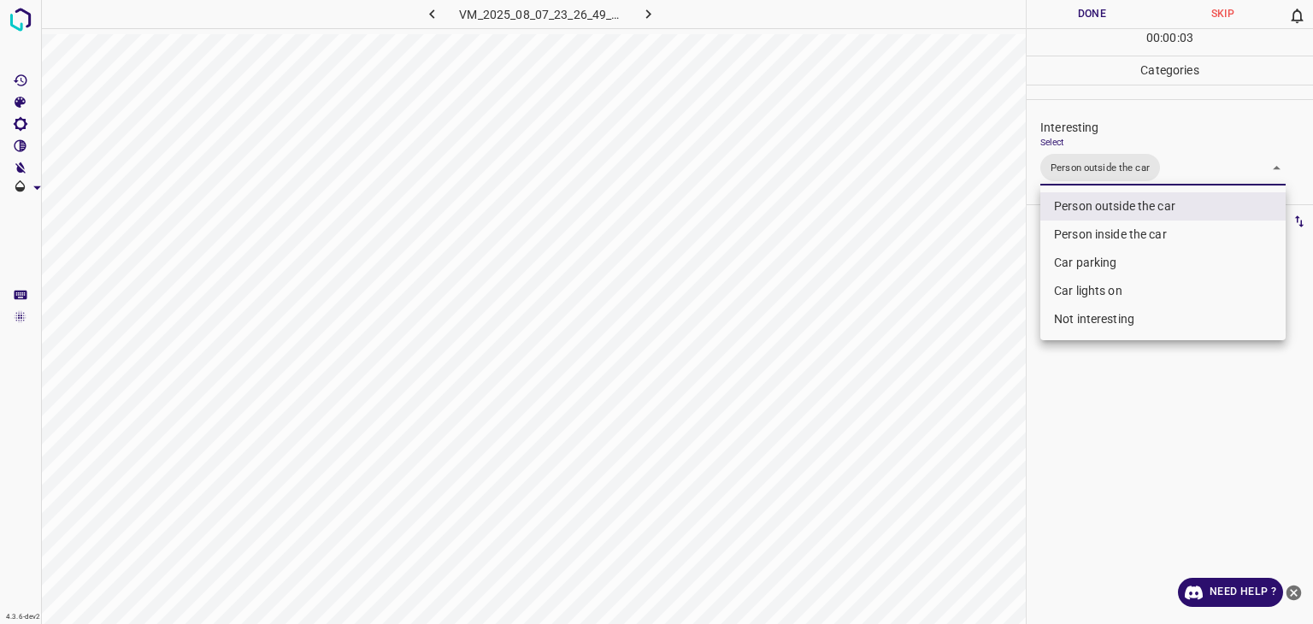
click at [1085, 11] on div at bounding box center [656, 312] width 1313 height 624
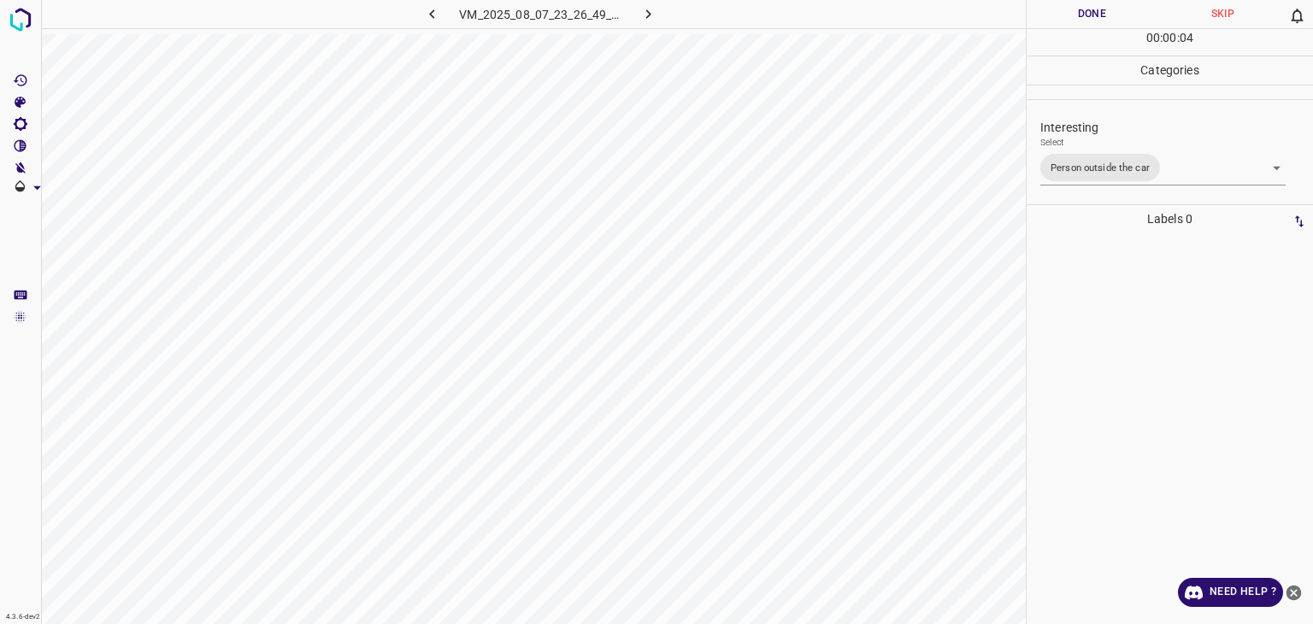
click at [1085, 11] on div at bounding box center [656, 312] width 1313 height 624
click at [1085, 11] on button "Done" at bounding box center [1092, 14] width 131 height 28
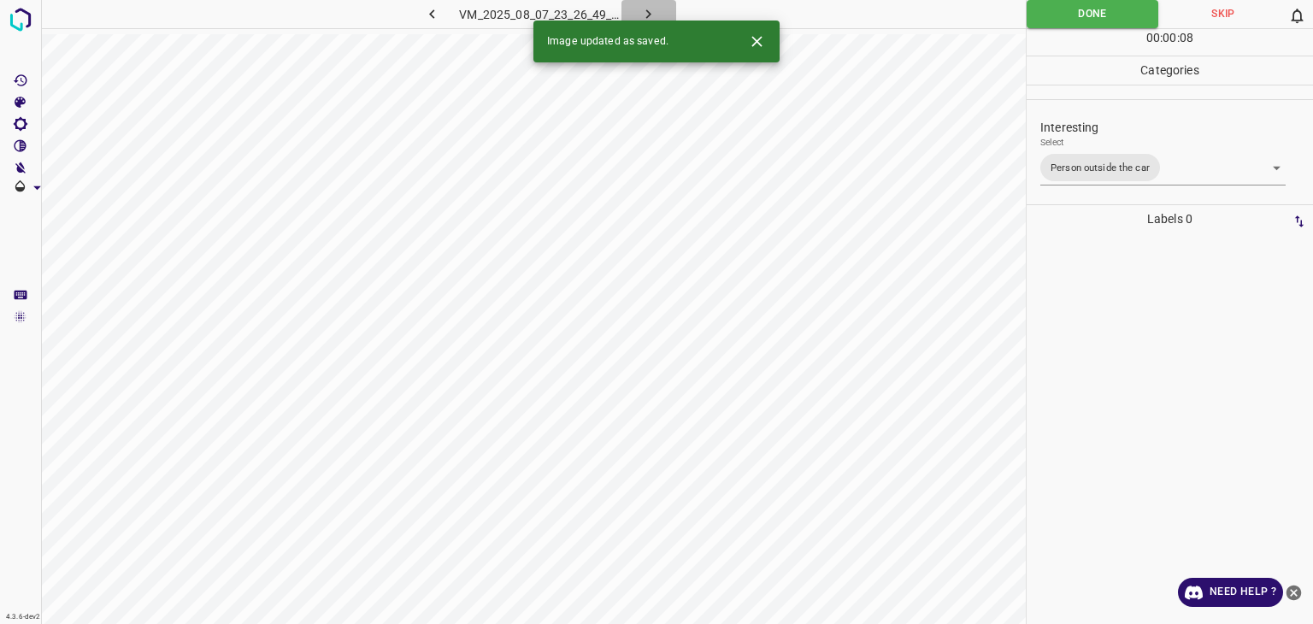
click at [650, 15] on icon "button" at bounding box center [648, 13] width 5 height 9
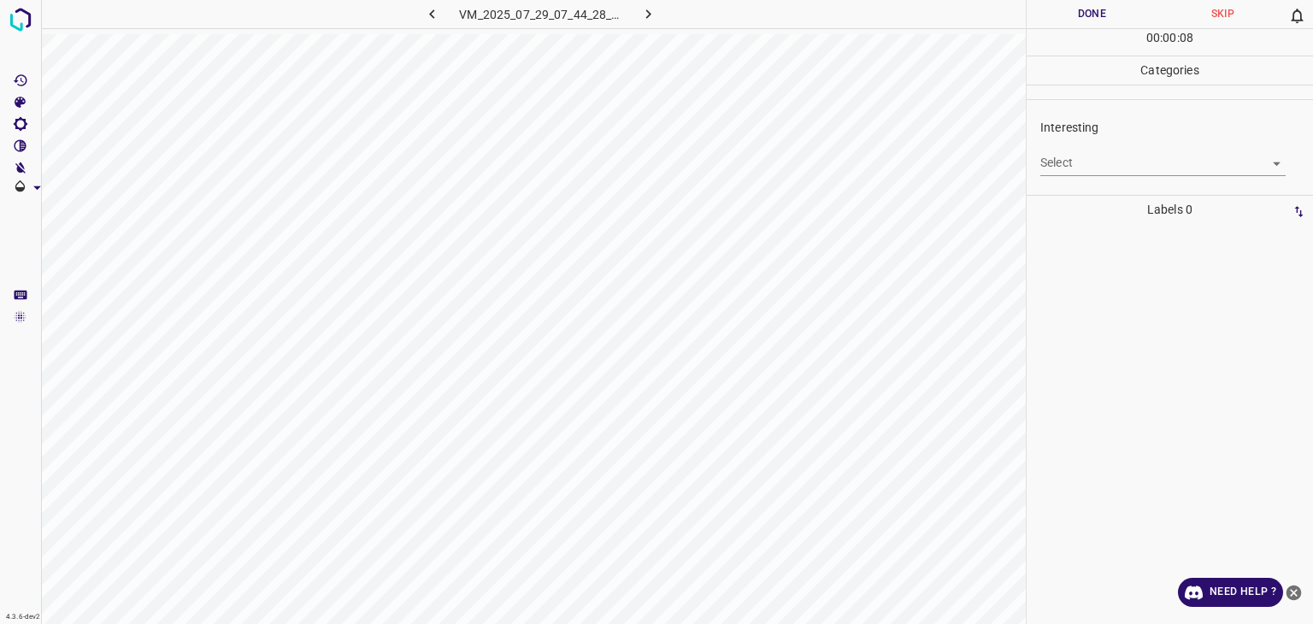
click at [1092, 156] on body "4.3.6-dev2 VM_2025_07_29_07_44_28_676_05.gif Done Skip 0 00 : 00 : 08 Categorie…" at bounding box center [656, 312] width 1313 height 624
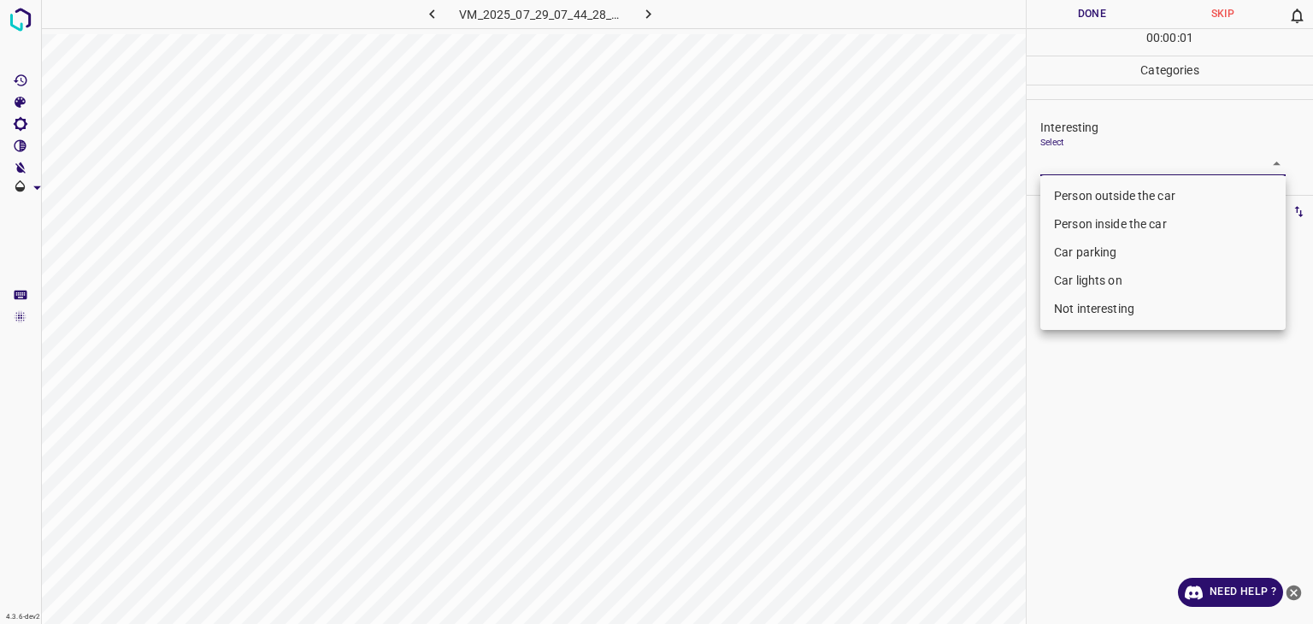
click at [1094, 191] on li "Person outside the car" at bounding box center [1163, 196] width 245 height 28
type input "Person outside the car"
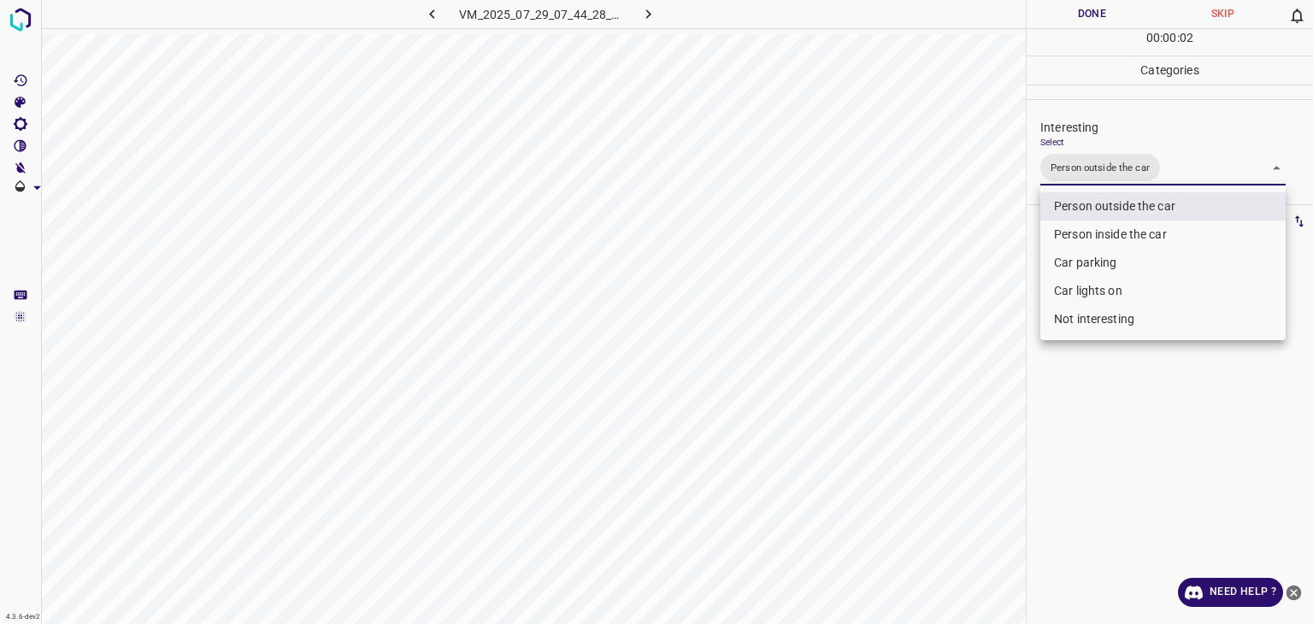
click at [1081, 15] on div at bounding box center [656, 312] width 1313 height 624
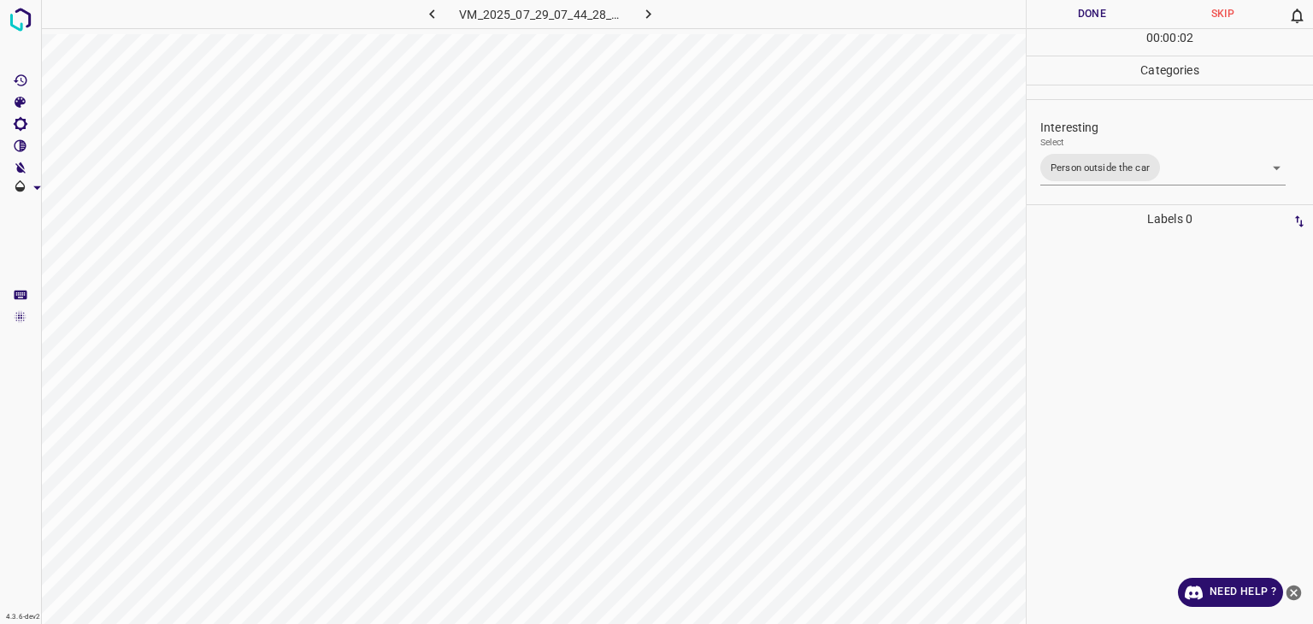
click at [1081, 15] on div "Person outside the car Person inside the car Car parking Car lights on Not inte…" at bounding box center [656, 312] width 1313 height 624
click at [1081, 15] on button "Done" at bounding box center [1092, 14] width 131 height 28
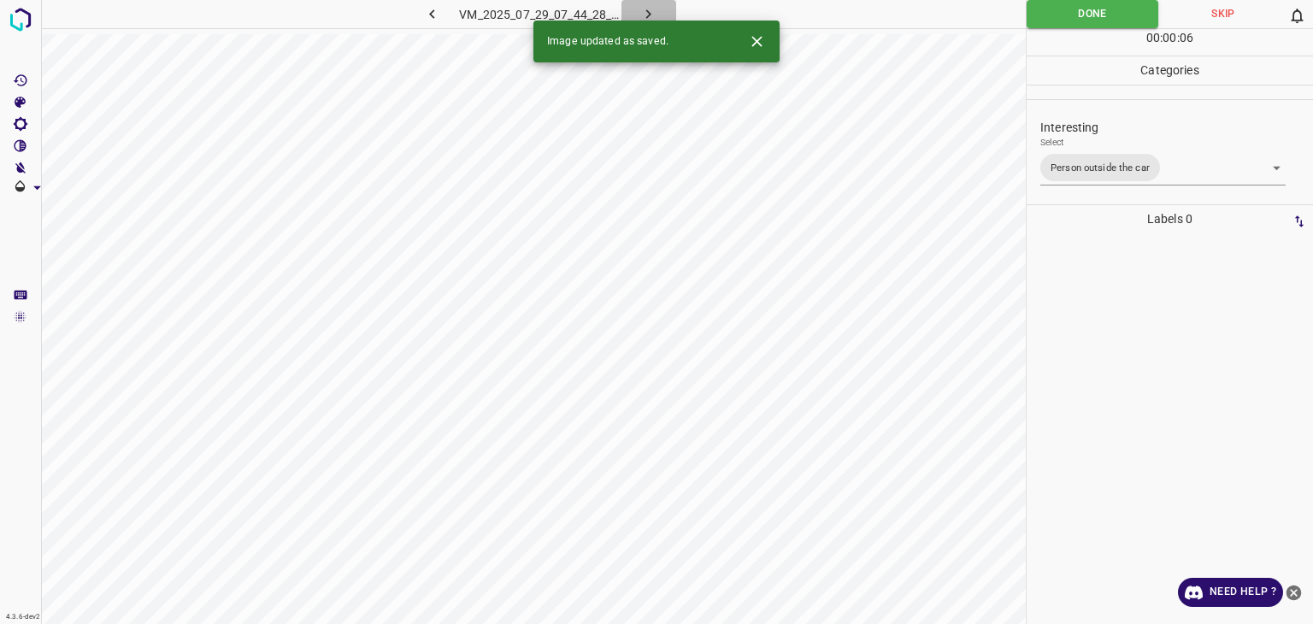
click at [653, 15] on icon "button" at bounding box center [649, 14] width 18 height 18
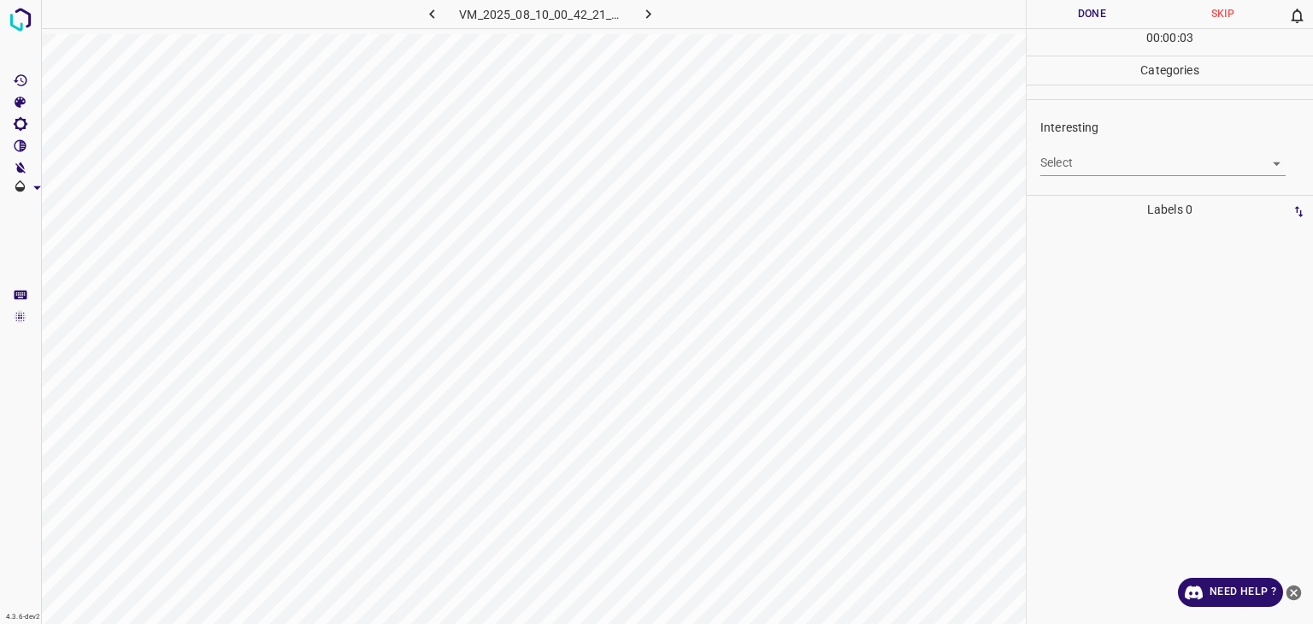
click at [1106, 162] on body "4.3.6-dev2 VM_2025_08_10_00_42_21_268_06.gif Done Skip 0 00 : 00 : 03 Categorie…" at bounding box center [656, 312] width 1313 height 624
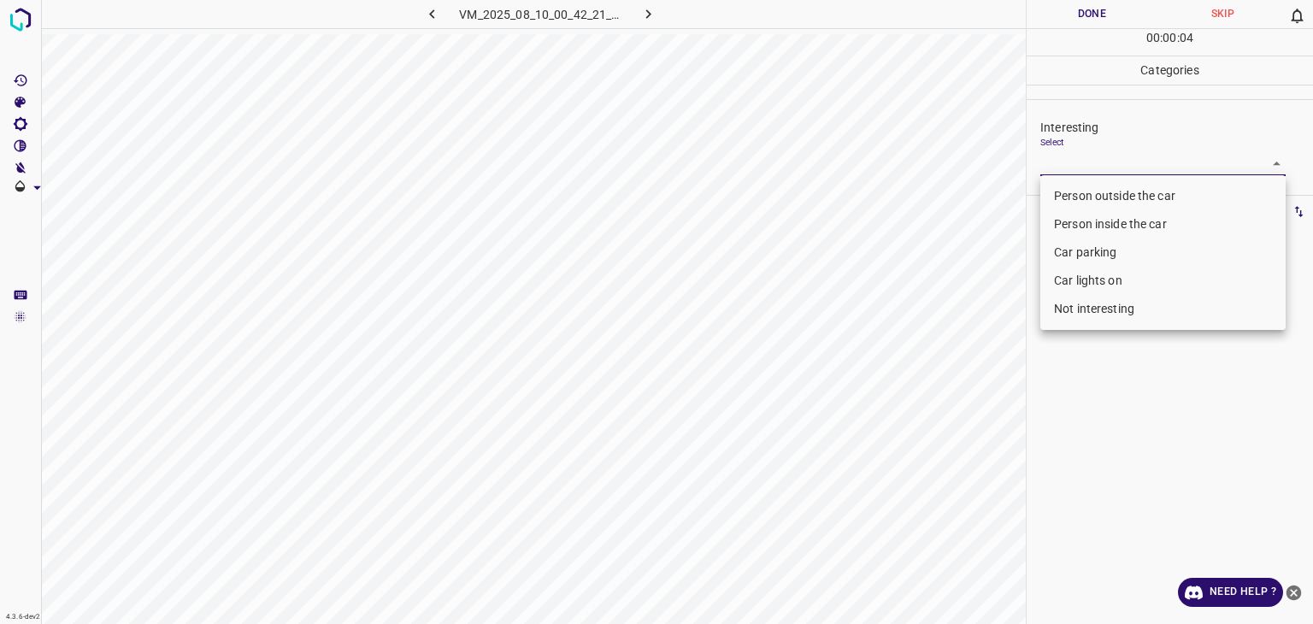
click at [1082, 203] on li "Person outside the car" at bounding box center [1163, 196] width 245 height 28
type input "Person outside the car"
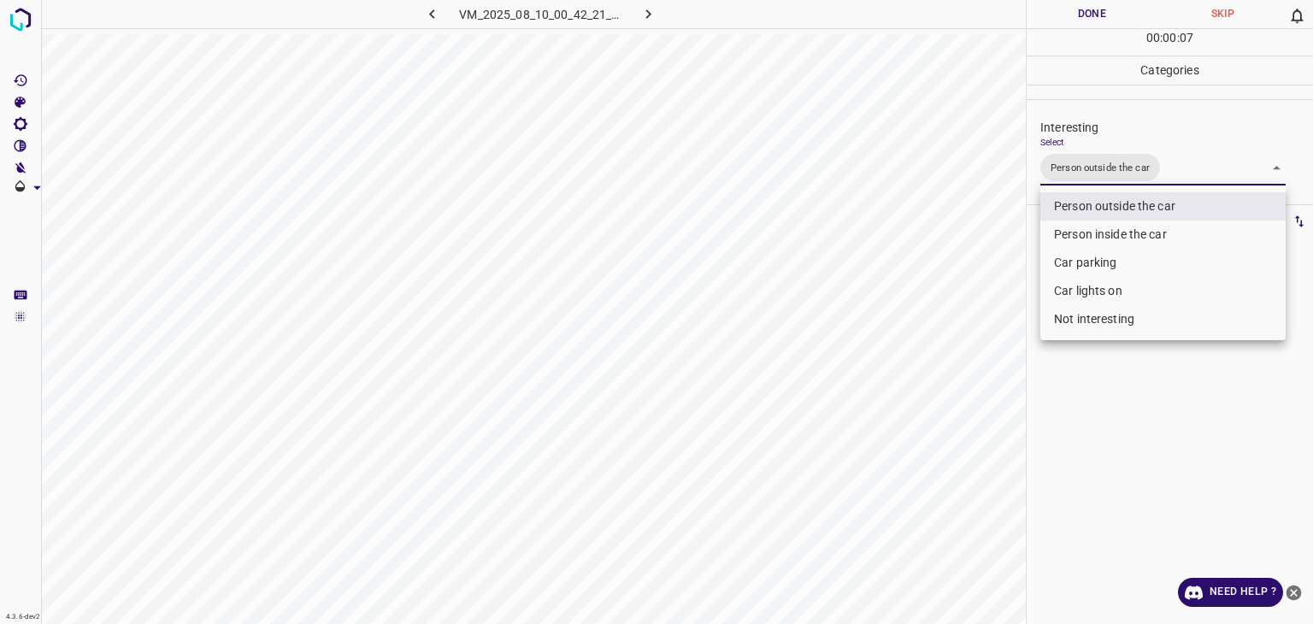
click at [1058, 15] on div at bounding box center [656, 312] width 1313 height 624
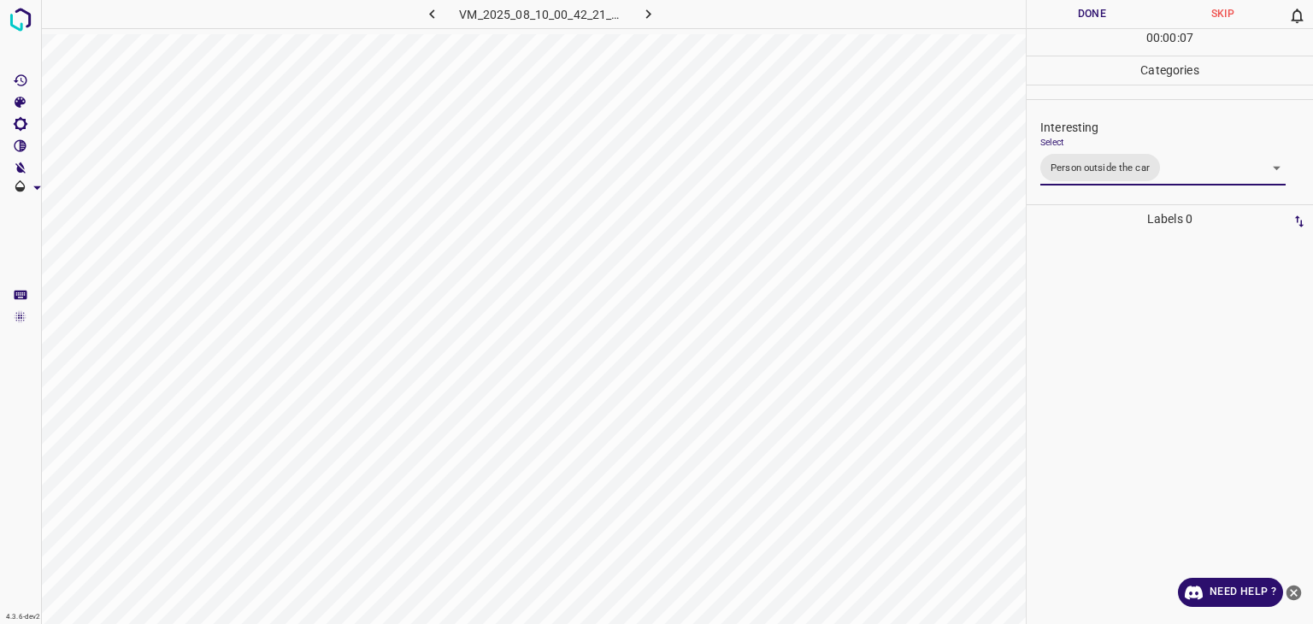
click at [1058, 15] on div "Person outside the car Person inside the car Car parking Car lights on Not inte…" at bounding box center [656, 312] width 1313 height 624
click at [1058, 15] on button "Done" at bounding box center [1092, 14] width 131 height 28
click at [1057, 15] on button "Done" at bounding box center [1092, 14] width 131 height 28
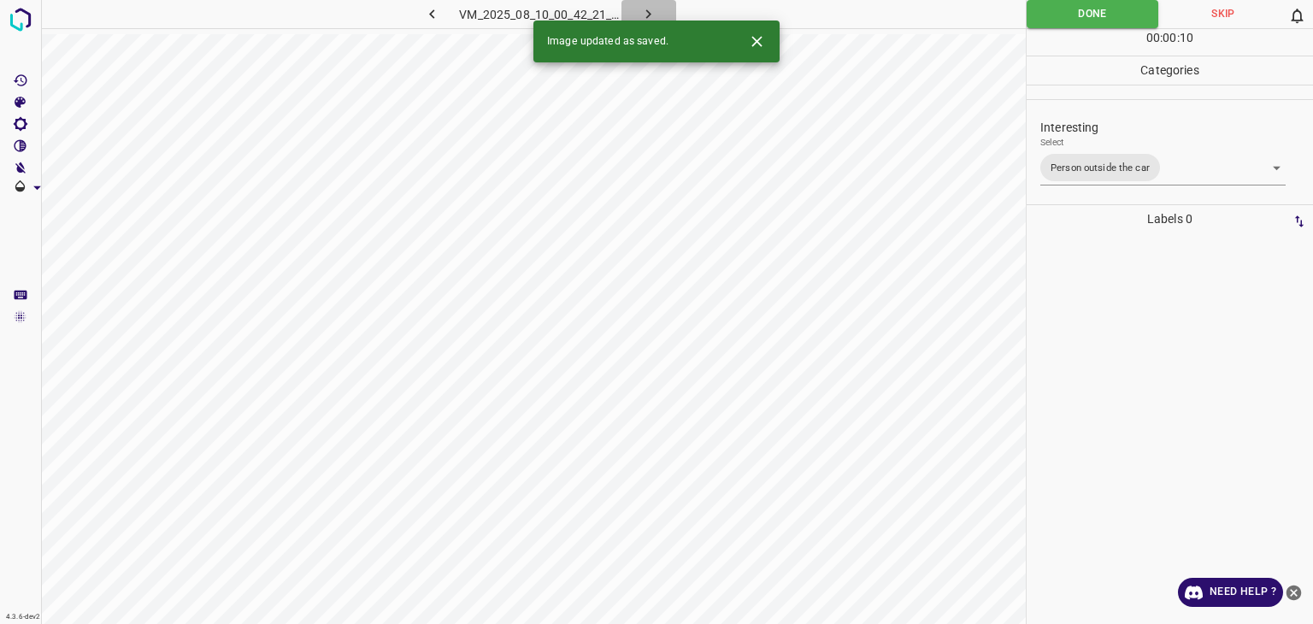
click at [643, 12] on icon "button" at bounding box center [649, 14] width 18 height 18
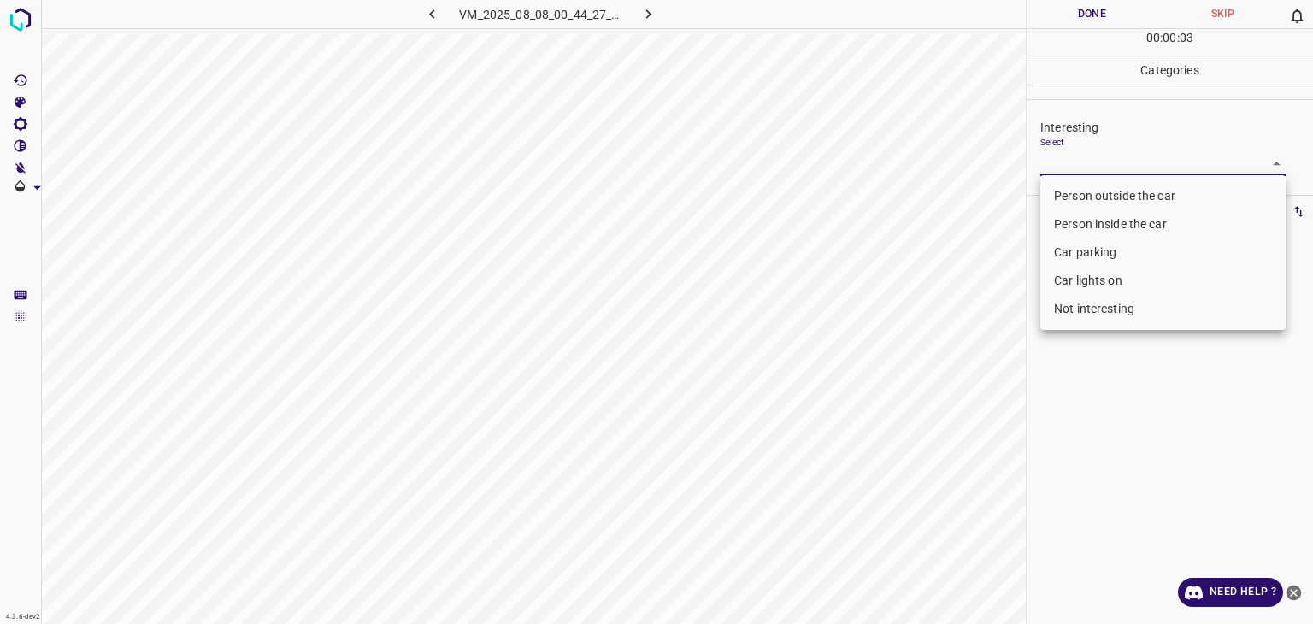
click at [1082, 159] on body "4.3.6-dev2 VM_2025_08_08_00_44_27_925_02.gif Done Skip 0 00 : 00 : 03 Categorie…" at bounding box center [656, 312] width 1313 height 624
click at [1088, 197] on li "Person outside the car" at bounding box center [1163, 196] width 245 height 28
type input "Person outside the car"
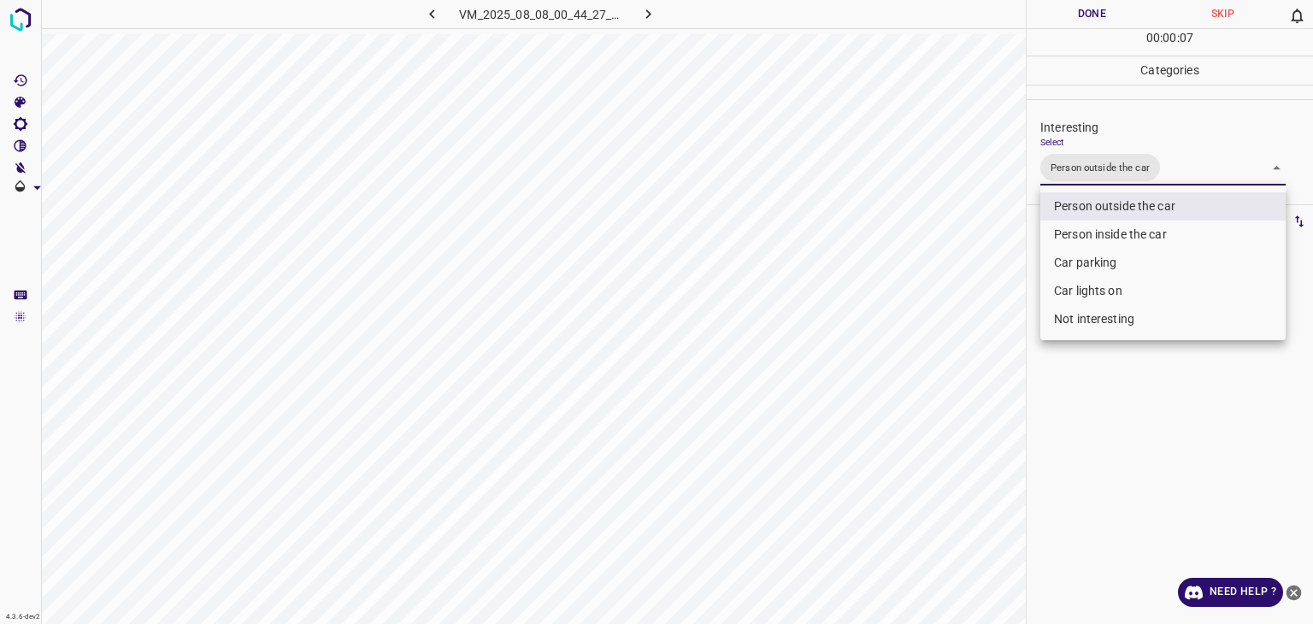
click at [1060, 21] on div at bounding box center [656, 312] width 1313 height 624
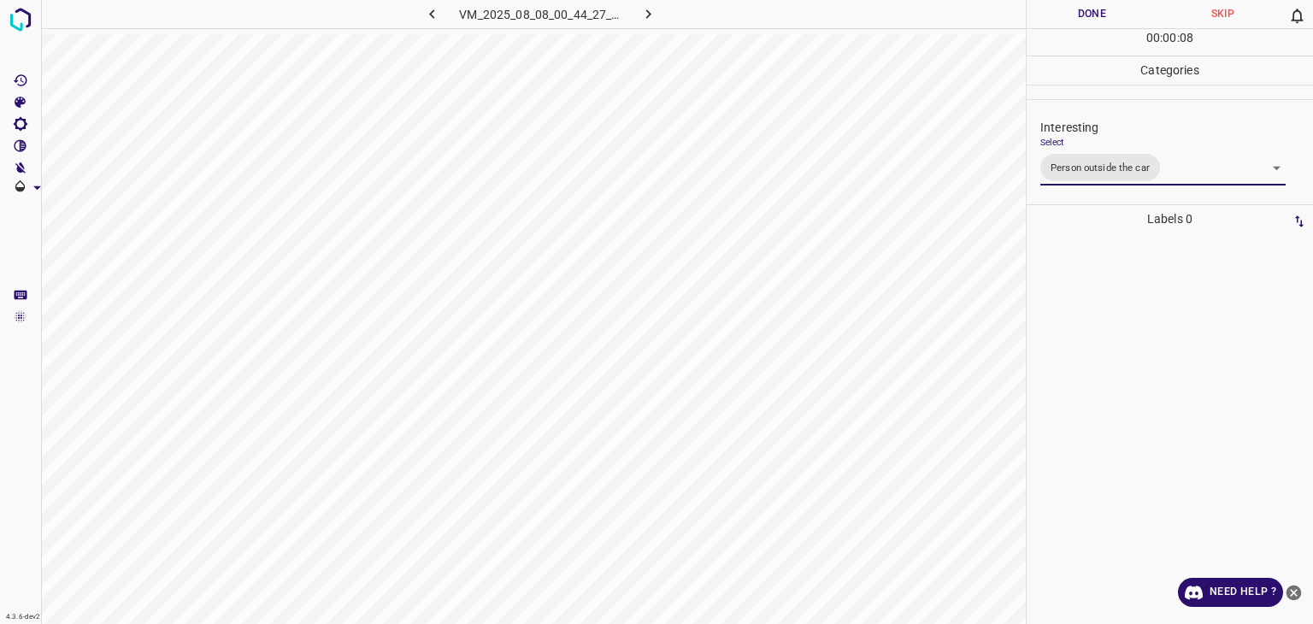
click at [1060, 21] on div "Person outside the car Person inside the car Car parking Car lights on Not inte…" at bounding box center [656, 312] width 1313 height 624
click at [1060, 21] on button "Done" at bounding box center [1092, 14] width 131 height 28
click at [646, 15] on icon "button" at bounding box center [649, 14] width 18 height 18
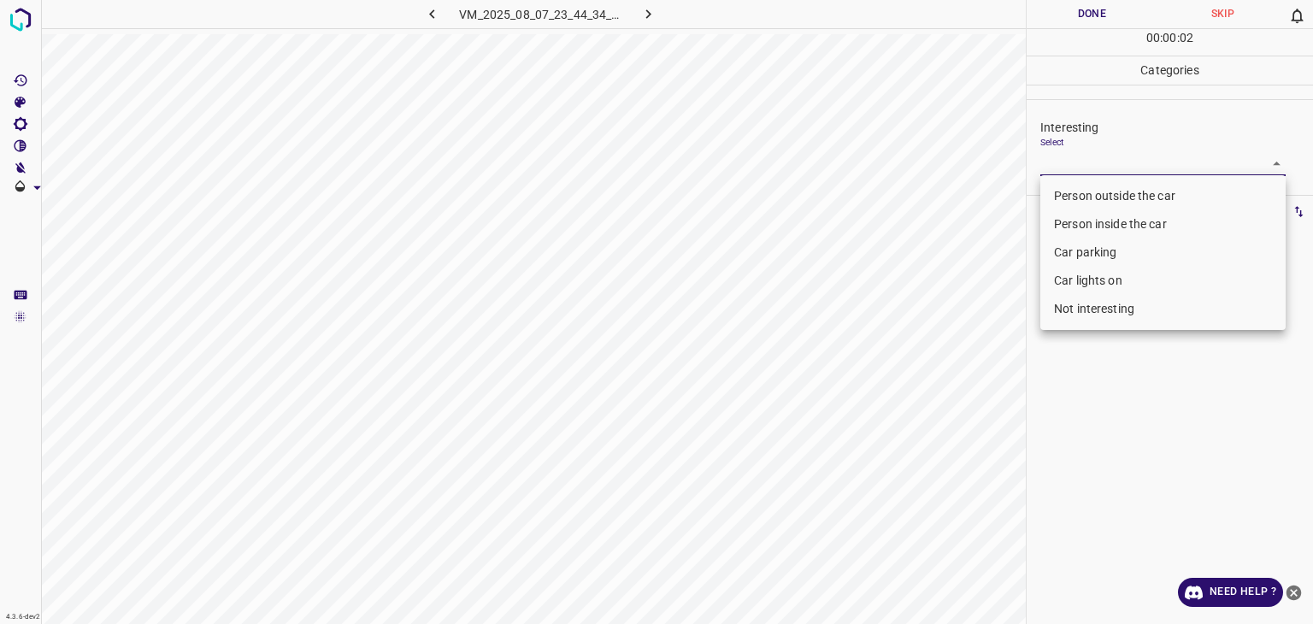
click at [1132, 158] on body "4.3.6-dev2 VM_2025_08_07_23_44_34_571_03.gif Done Skip 0 00 : 00 : 02 Categorie…" at bounding box center [656, 312] width 1313 height 624
click at [1141, 192] on li "Person outside the car" at bounding box center [1163, 196] width 245 height 28
type input "Person outside the car"
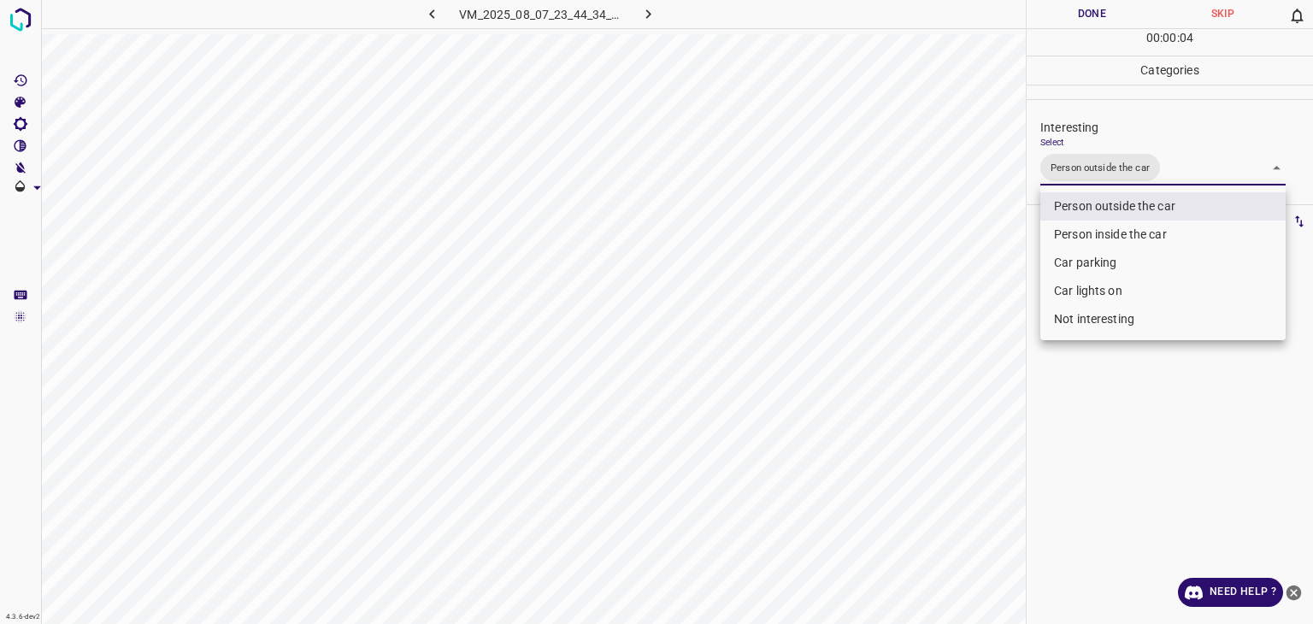
click at [1074, 18] on div at bounding box center [656, 312] width 1313 height 624
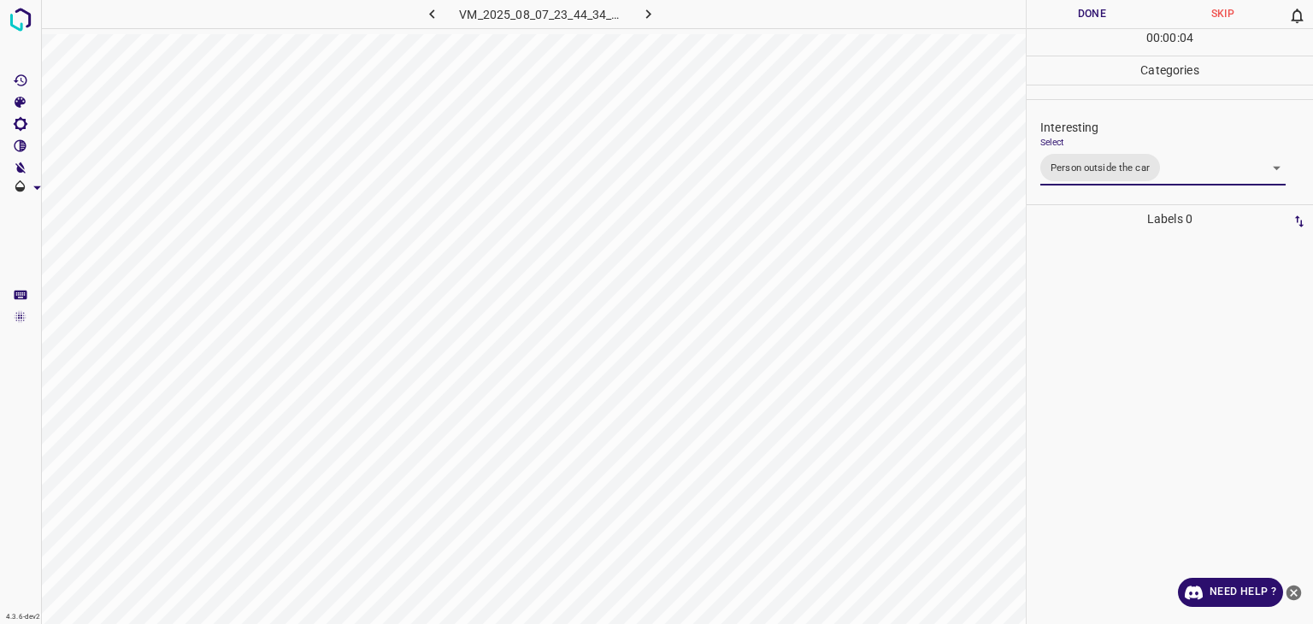
click at [1074, 18] on div "Person outside the car Person inside the car Car parking Car lights on Not inte…" at bounding box center [656, 312] width 1313 height 624
click at [1065, 15] on button "Done" at bounding box center [1092, 14] width 131 height 28
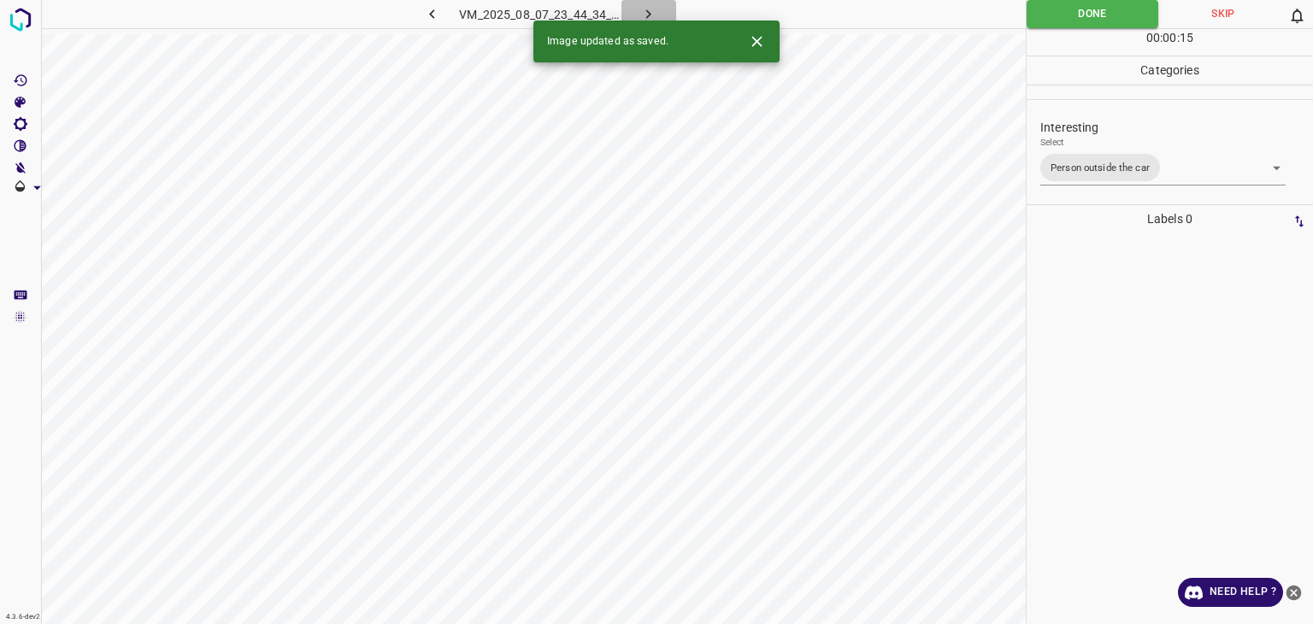
click at [651, 5] on icon "button" at bounding box center [649, 14] width 18 height 18
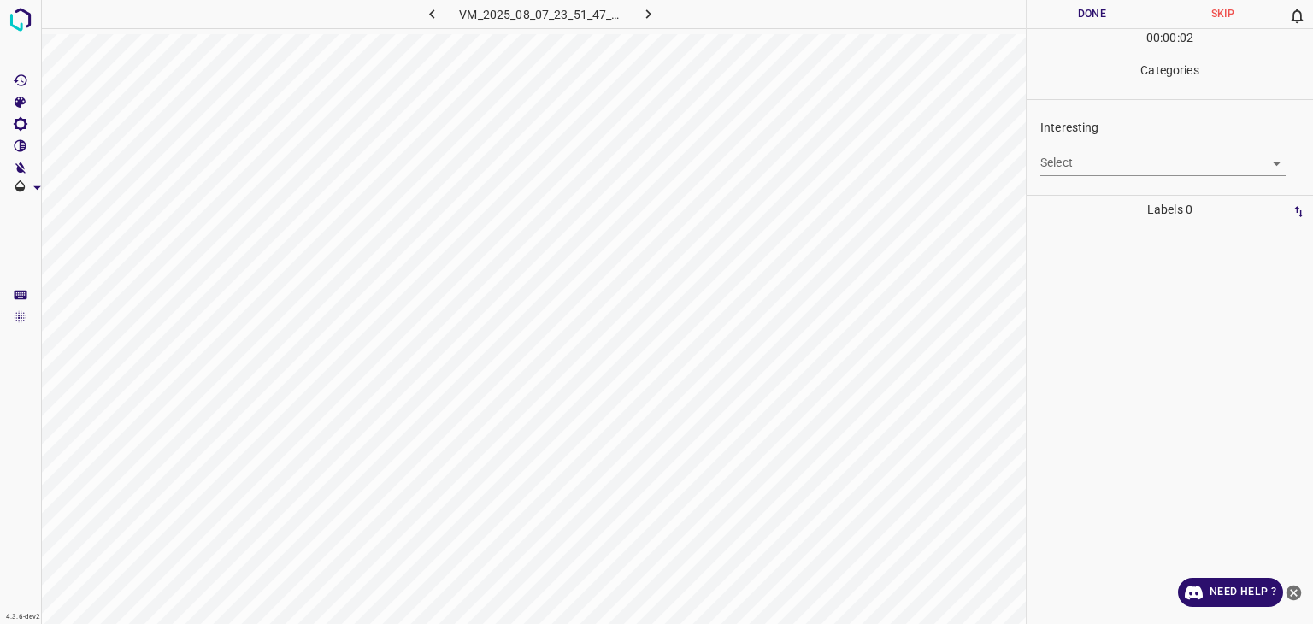
click at [1074, 165] on body "4.3.6-dev2 VM_2025_08_07_23_51_47_625_02.gif Done Skip 0 00 : 00 : 02 Categorie…" at bounding box center [656, 312] width 1313 height 624
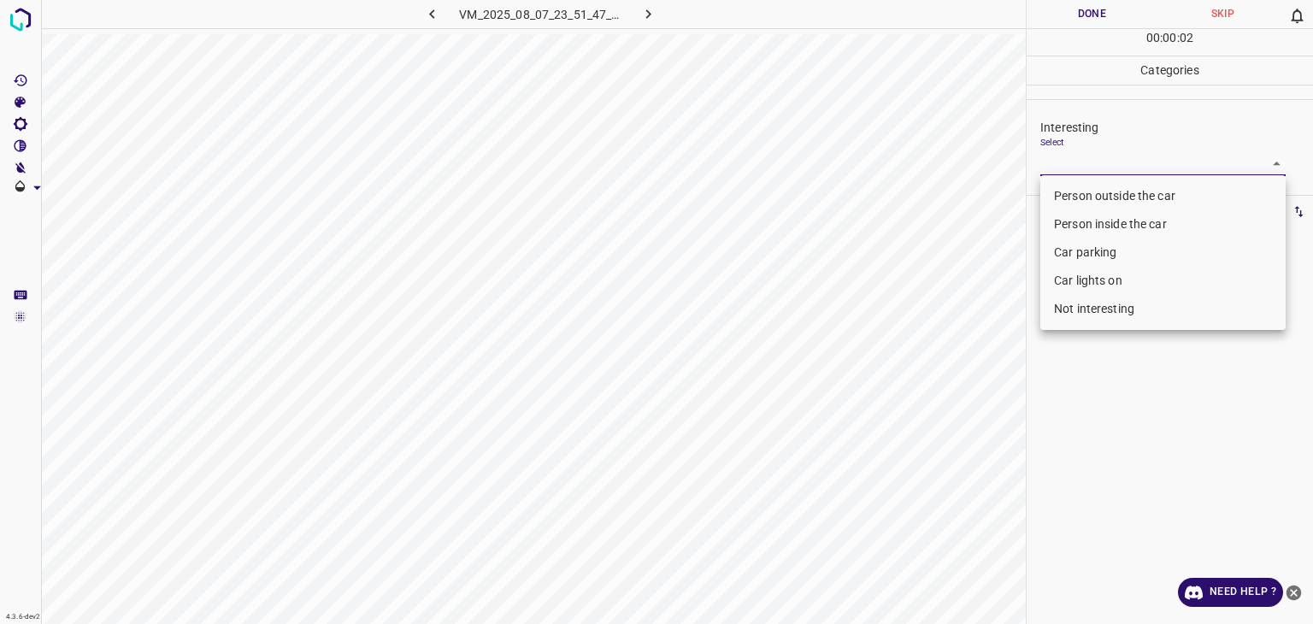
click at [1091, 191] on li "Person outside the car" at bounding box center [1163, 196] width 245 height 28
type input "Person outside the car"
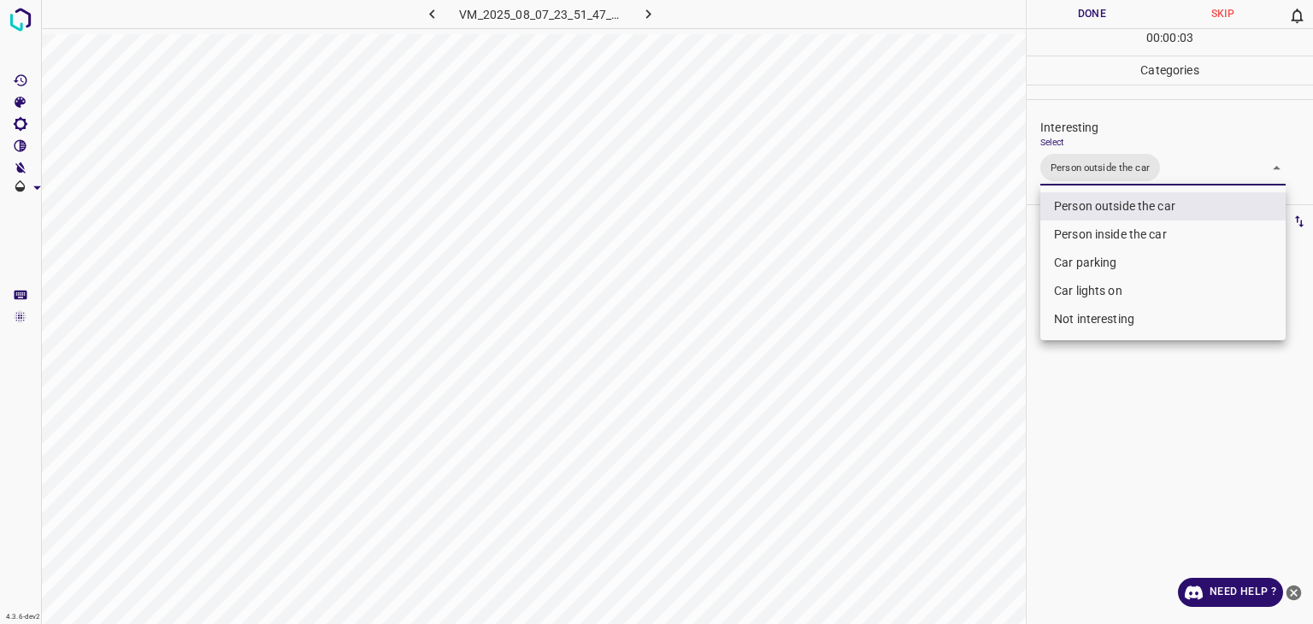
click at [1108, 26] on div at bounding box center [656, 312] width 1313 height 624
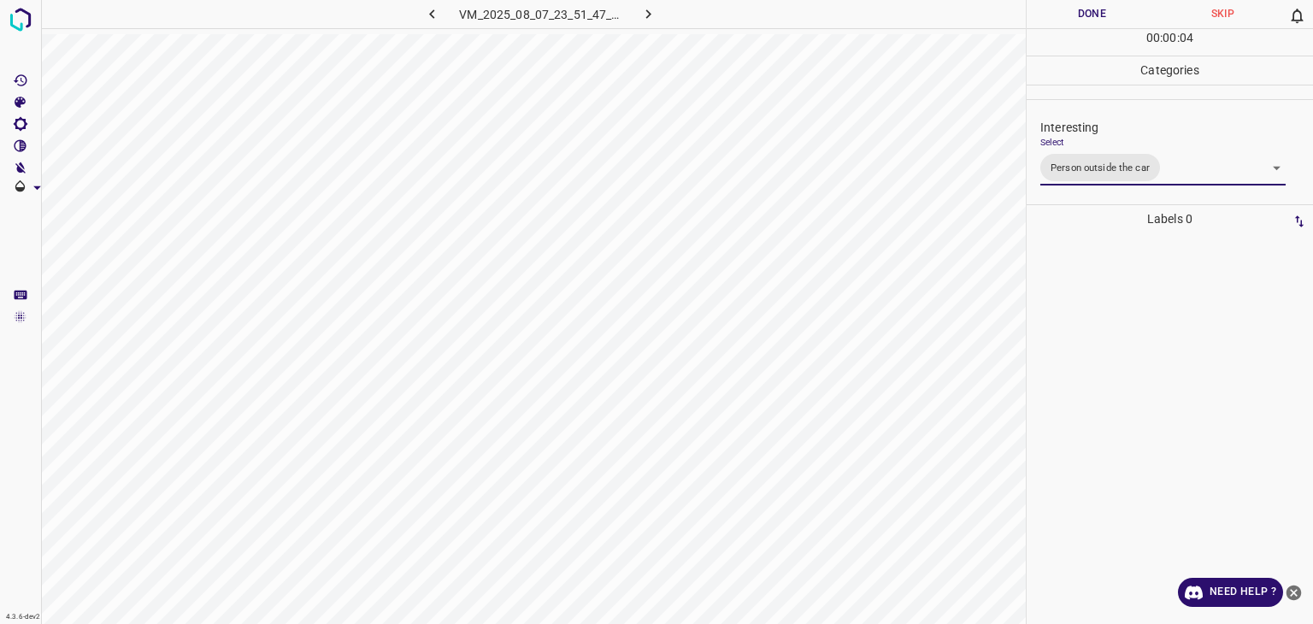
click at [1096, 19] on button "Done" at bounding box center [1092, 14] width 131 height 28
click at [1096, 18] on button "Done" at bounding box center [1092, 14] width 131 height 28
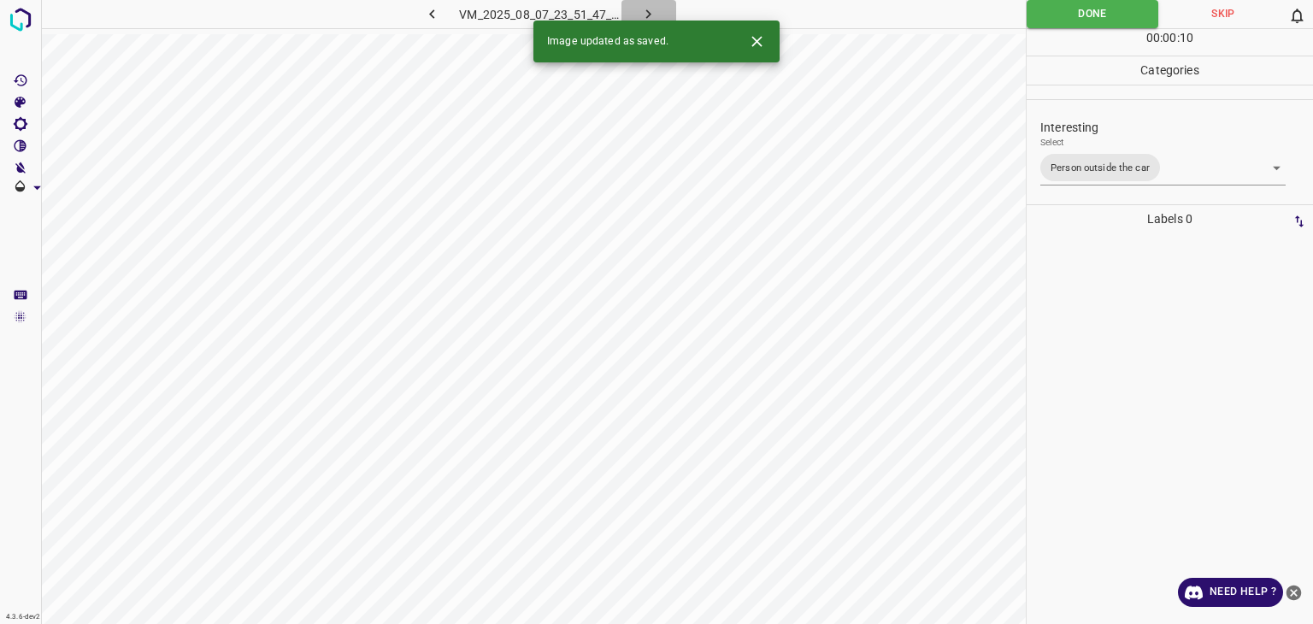
click at [663, 19] on button "button" at bounding box center [649, 14] width 55 height 28
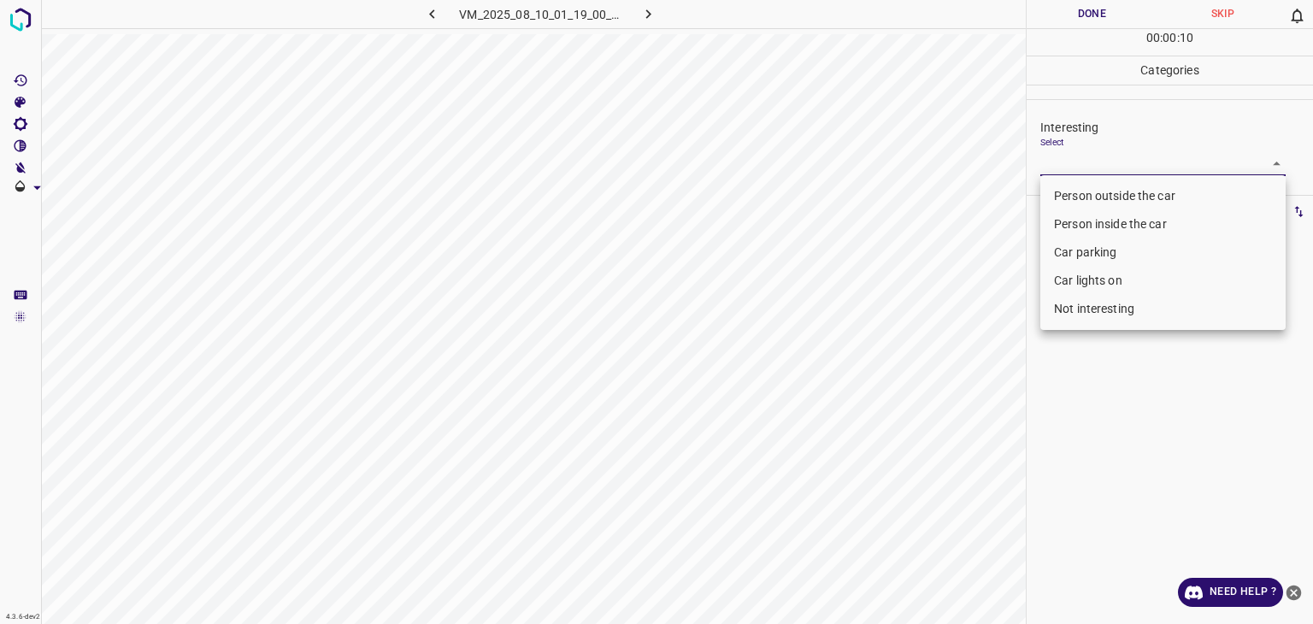
click at [1104, 152] on body "4.3.6-dev2 VM_2025_08_10_01_19_00_593_02.gif Done Skip 0 00 : 00 : 10 Categorie…" at bounding box center [656, 312] width 1313 height 624
click at [1111, 186] on li "Person outside the car" at bounding box center [1163, 196] width 245 height 28
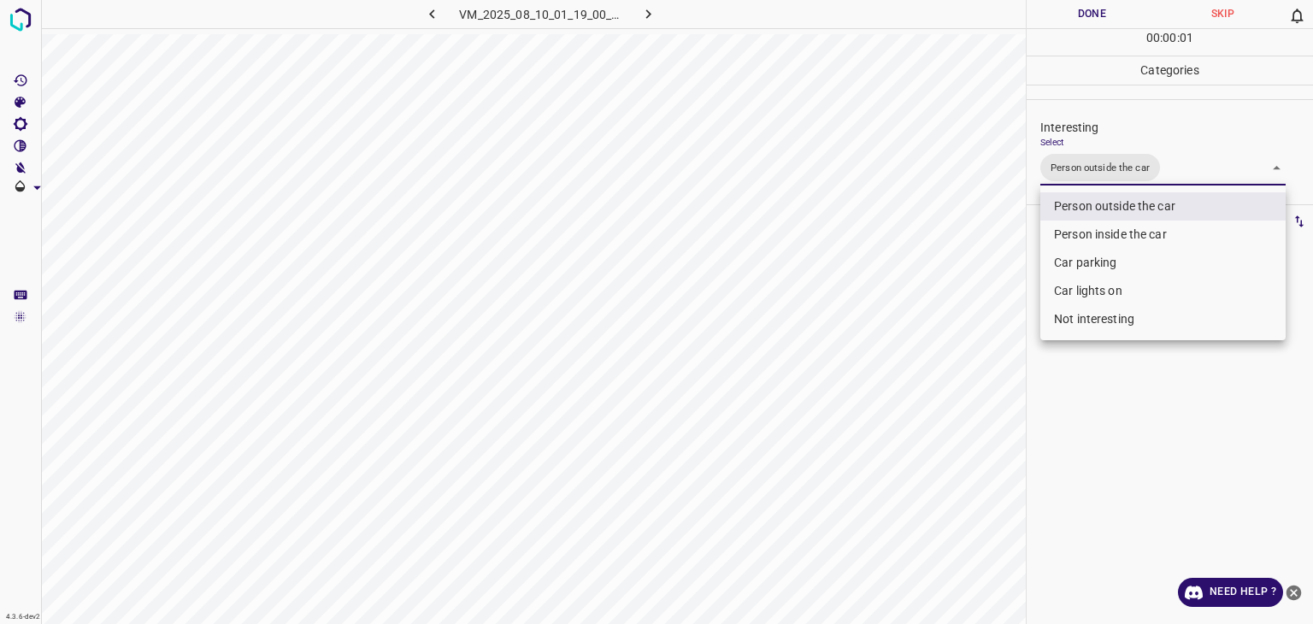
click at [1076, 302] on li "Car lights on" at bounding box center [1163, 291] width 245 height 28
type input "Person outside the car,Car lights on"
click at [1089, 19] on div at bounding box center [656, 312] width 1313 height 624
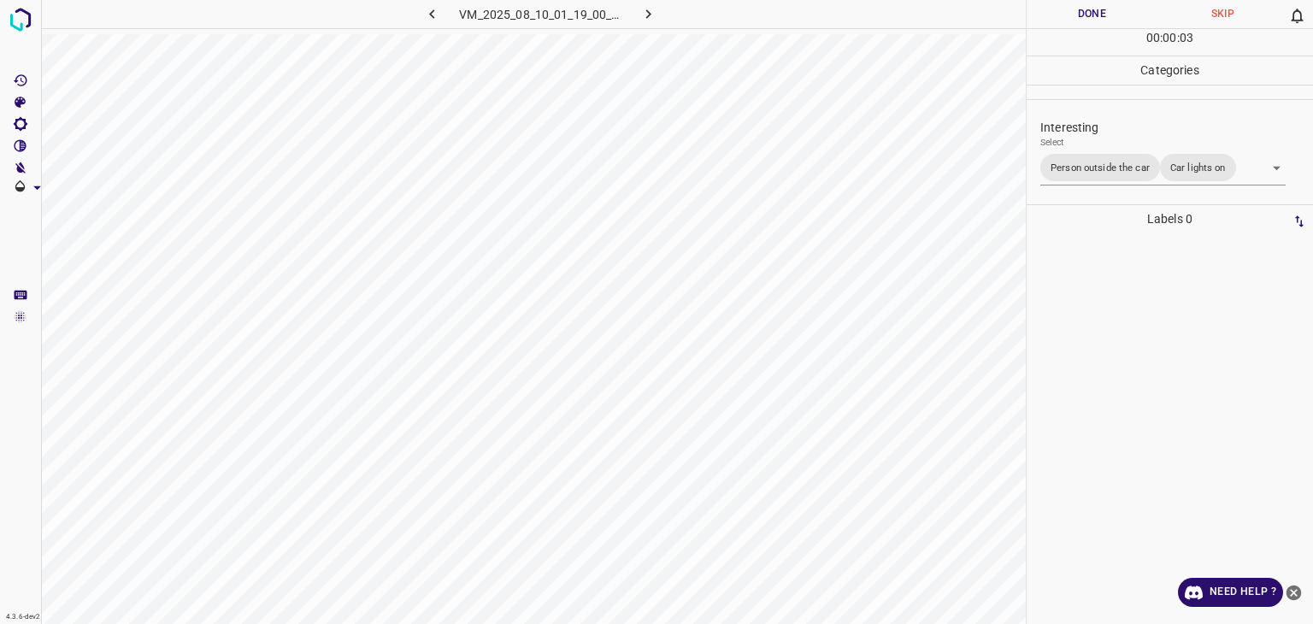
click at [1089, 19] on div "Person outside the car Person inside the car Car parking Car lights on Not inte…" at bounding box center [656, 312] width 1313 height 624
click at [1089, 19] on button "Done" at bounding box center [1092, 14] width 131 height 28
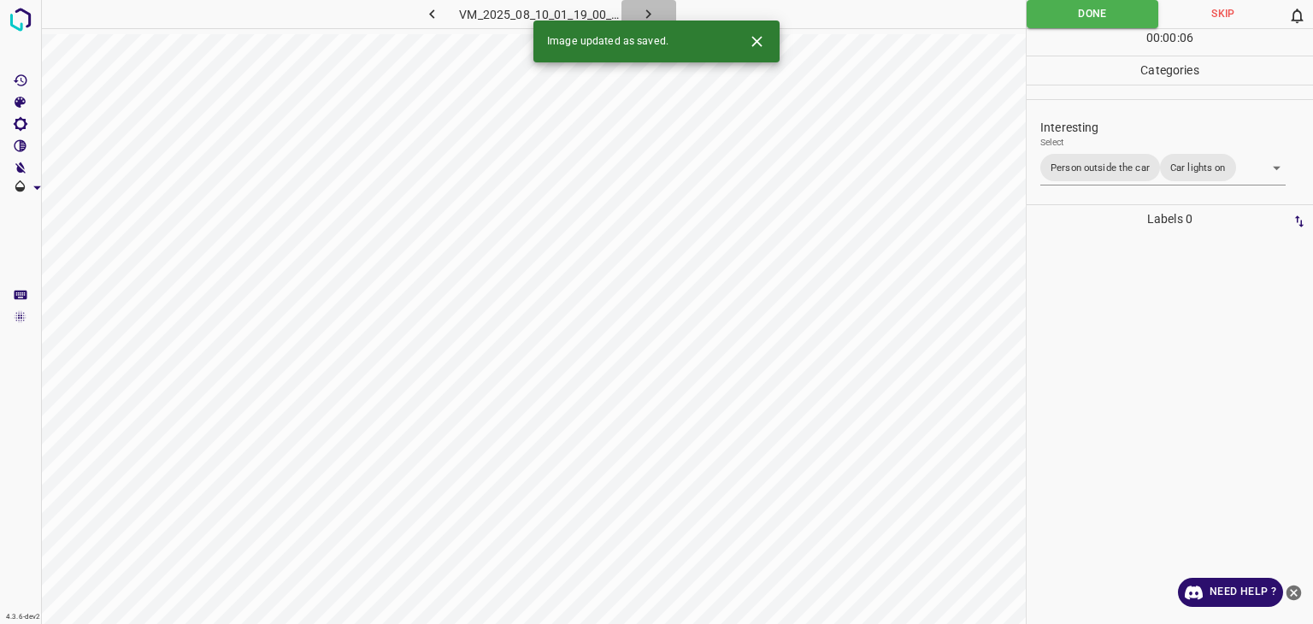
click at [651, 18] on icon "button" at bounding box center [649, 14] width 18 height 18
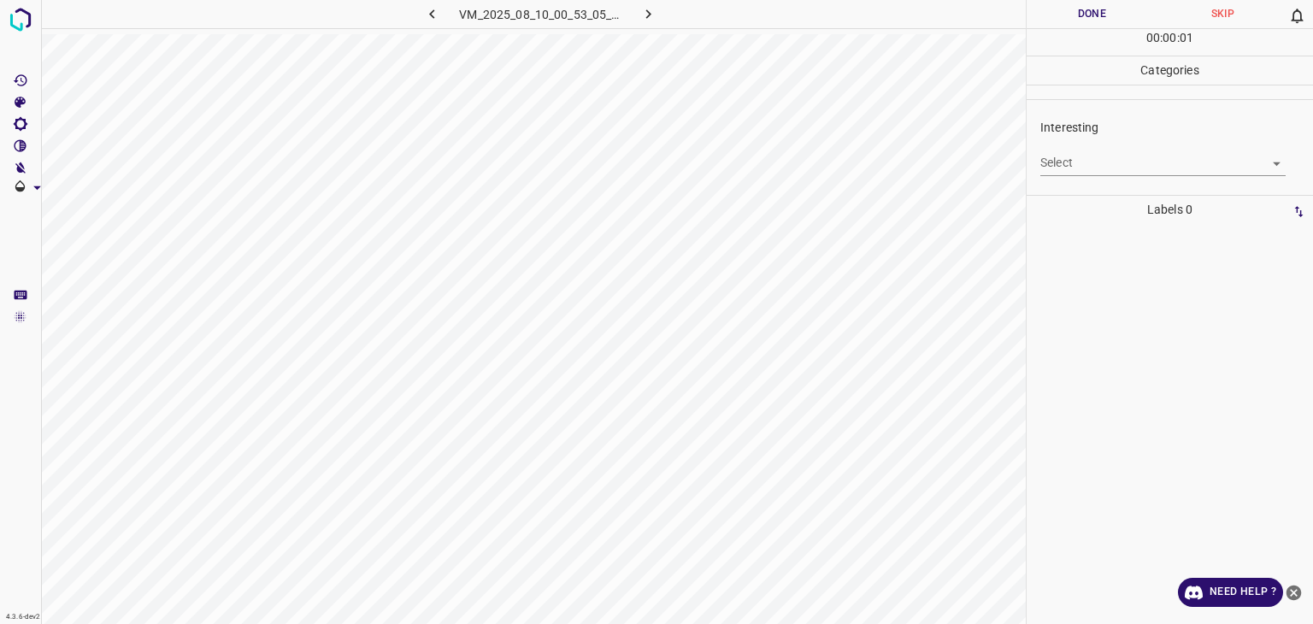
click at [1110, 151] on body "4.3.6-dev2 VM_2025_08_10_00_53_05_831_02.gif Done Skip 0 00 : 00 : 01 Categorie…" at bounding box center [656, 312] width 1313 height 624
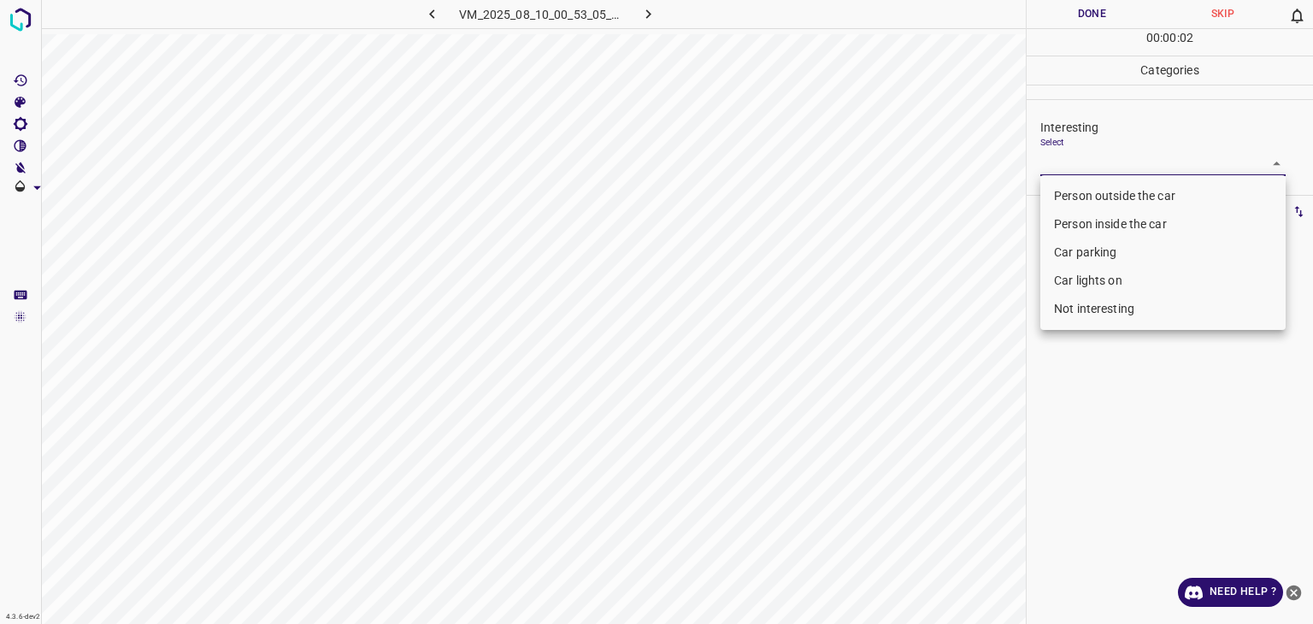
click at [1084, 315] on li "Not interesting" at bounding box center [1163, 309] width 245 height 28
type input "Not interesting"
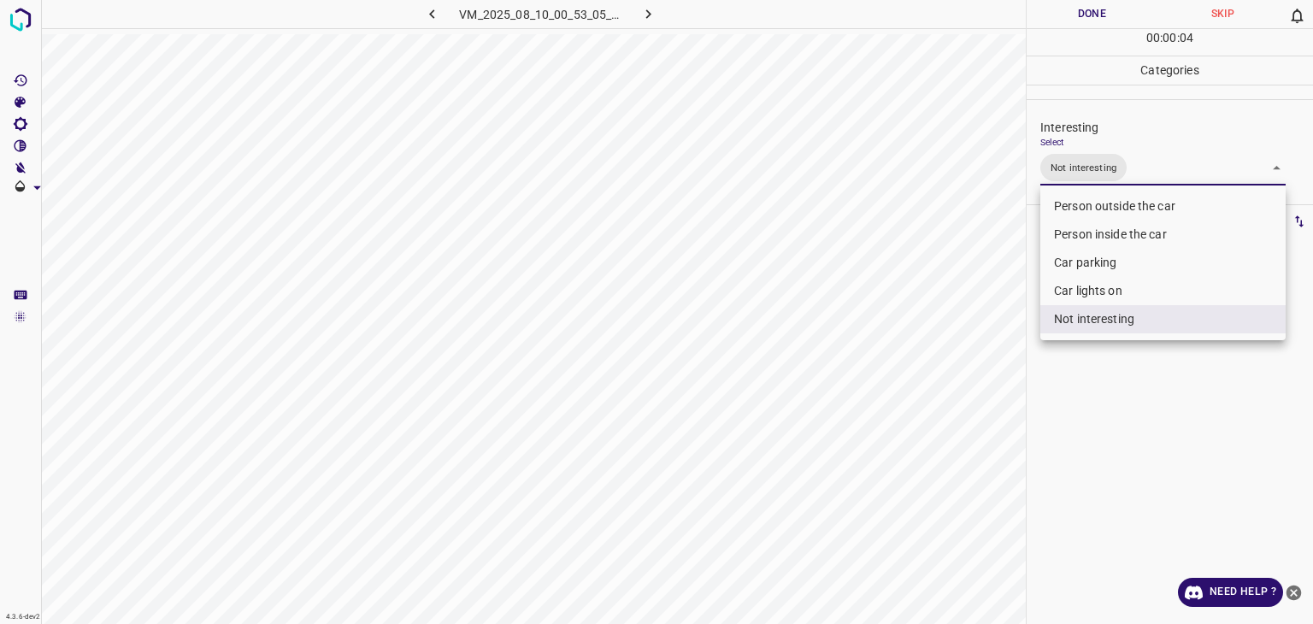
click at [1073, 6] on div at bounding box center [656, 312] width 1313 height 624
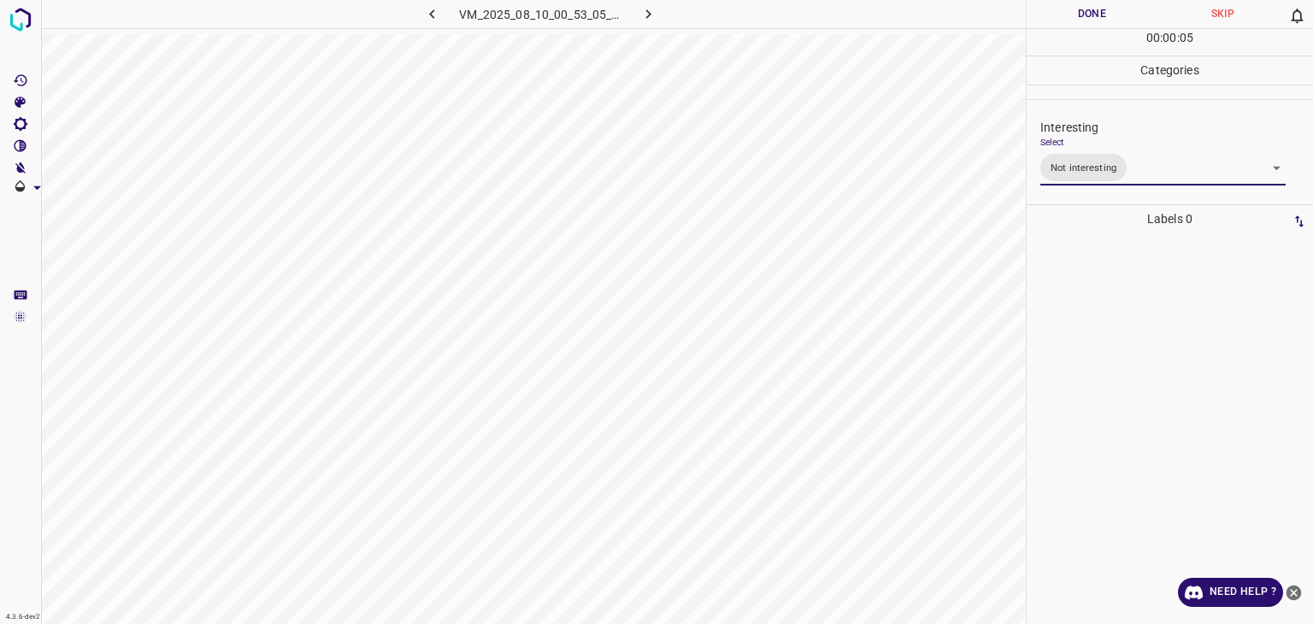
click at [1073, 6] on div at bounding box center [656, 312] width 1313 height 624
click at [1073, 6] on button "Done" at bounding box center [1092, 14] width 131 height 28
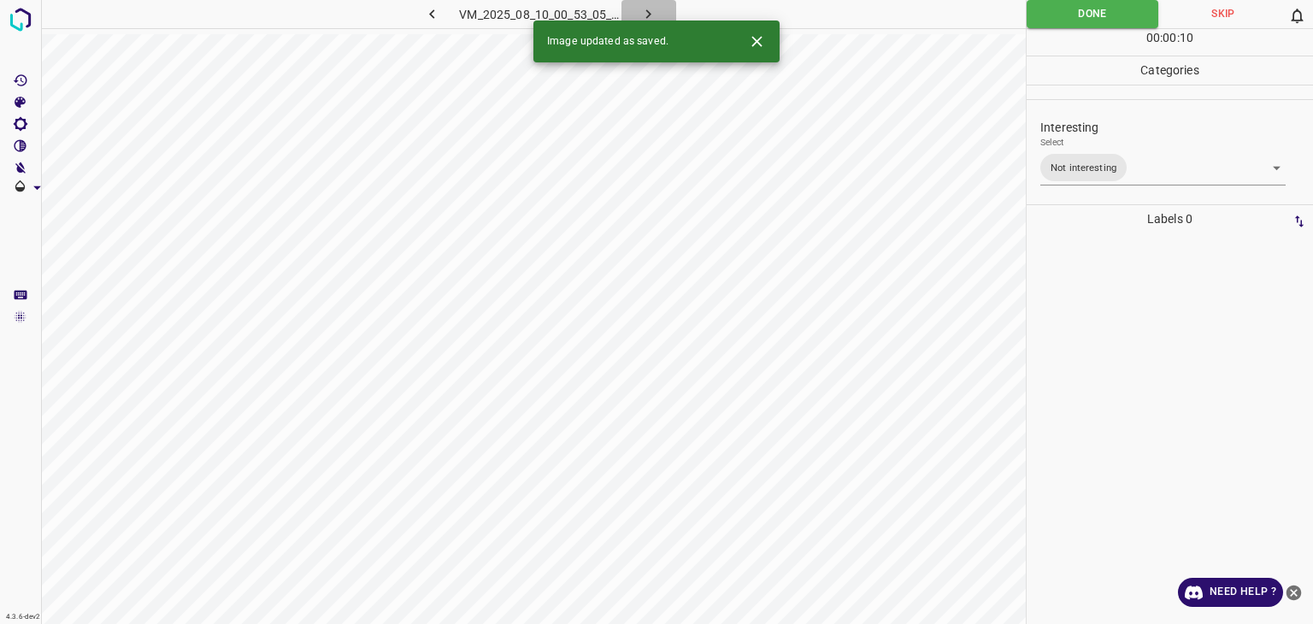
click at [631, 12] on button "button" at bounding box center [649, 14] width 55 height 28
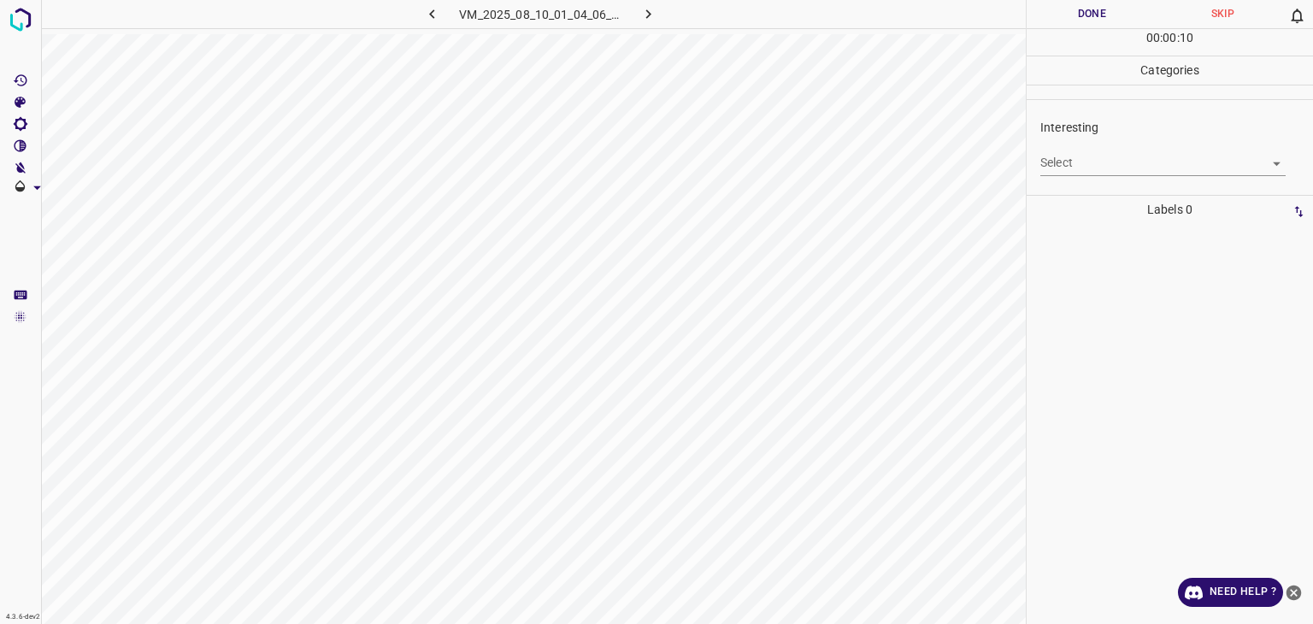
click at [1241, 158] on body "4.3.6-dev2 VM_2025_08_10_01_04_06_642_03.gif Done Skip 0 00 : 00 : 10 Categorie…" at bounding box center [656, 312] width 1313 height 624
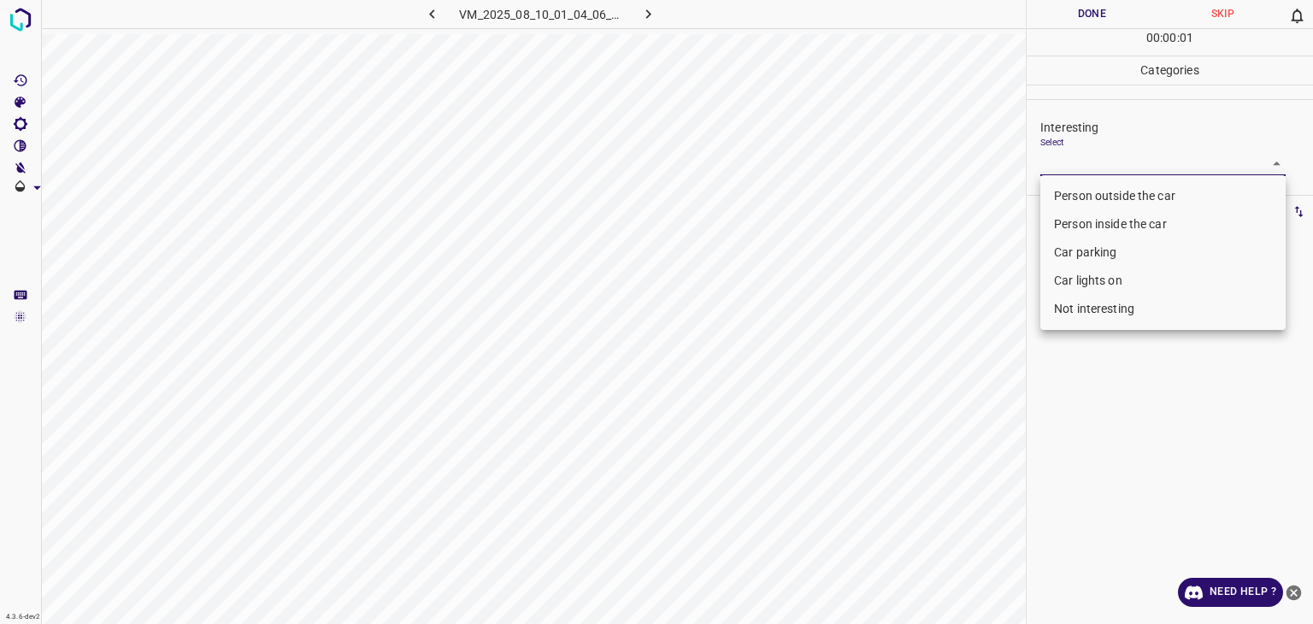
click at [1241, 192] on li "Person outside the car" at bounding box center [1163, 196] width 245 height 28
type input "Person outside the car"
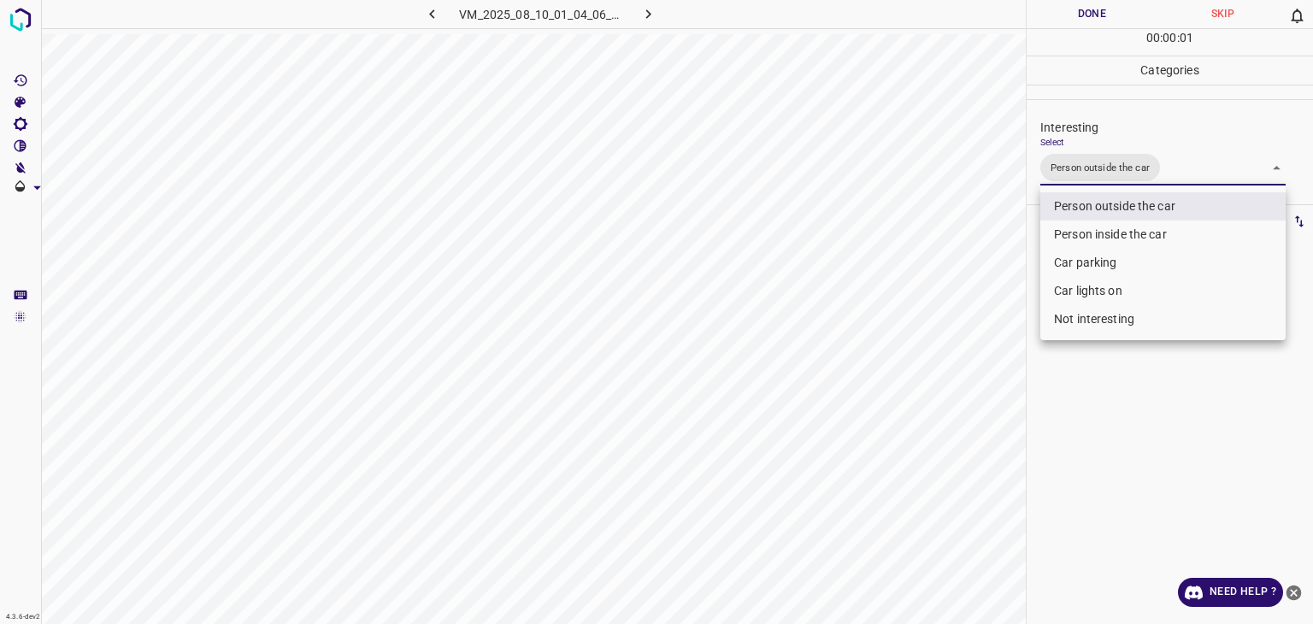
click at [1111, 23] on div at bounding box center [656, 312] width 1313 height 624
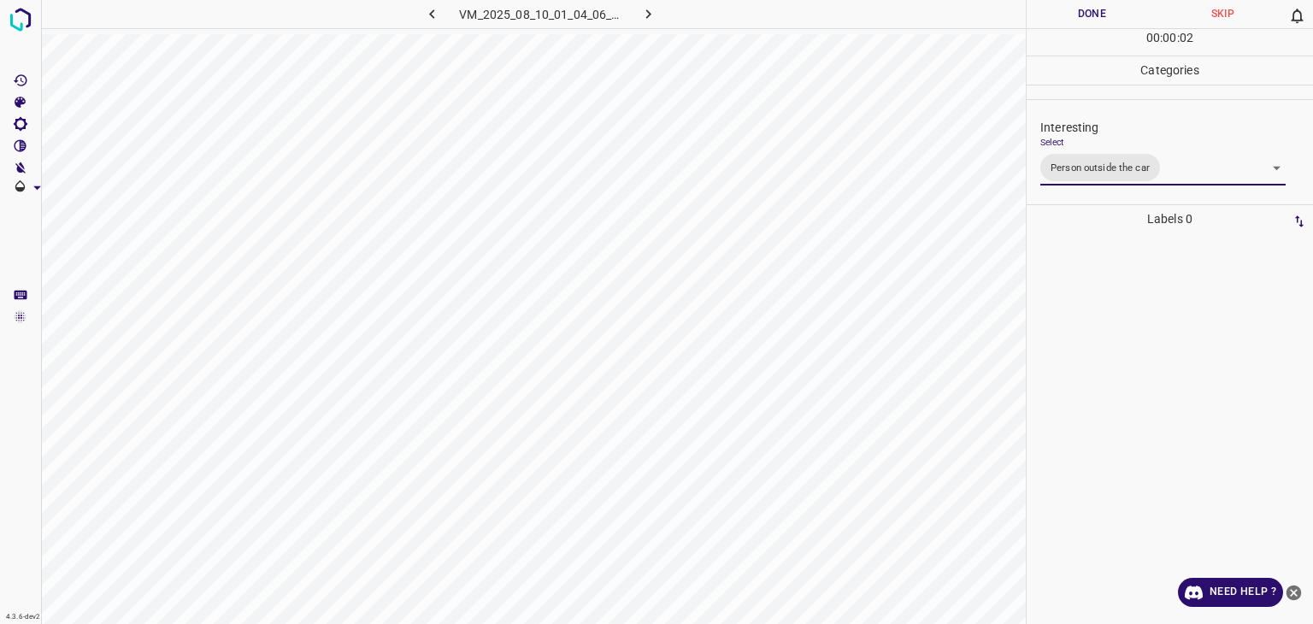
click at [1107, 20] on div "Person outside the car Person inside the car Car parking Car lights on Not inte…" at bounding box center [656, 312] width 1313 height 624
click at [1106, 20] on button "Done" at bounding box center [1092, 14] width 131 height 28
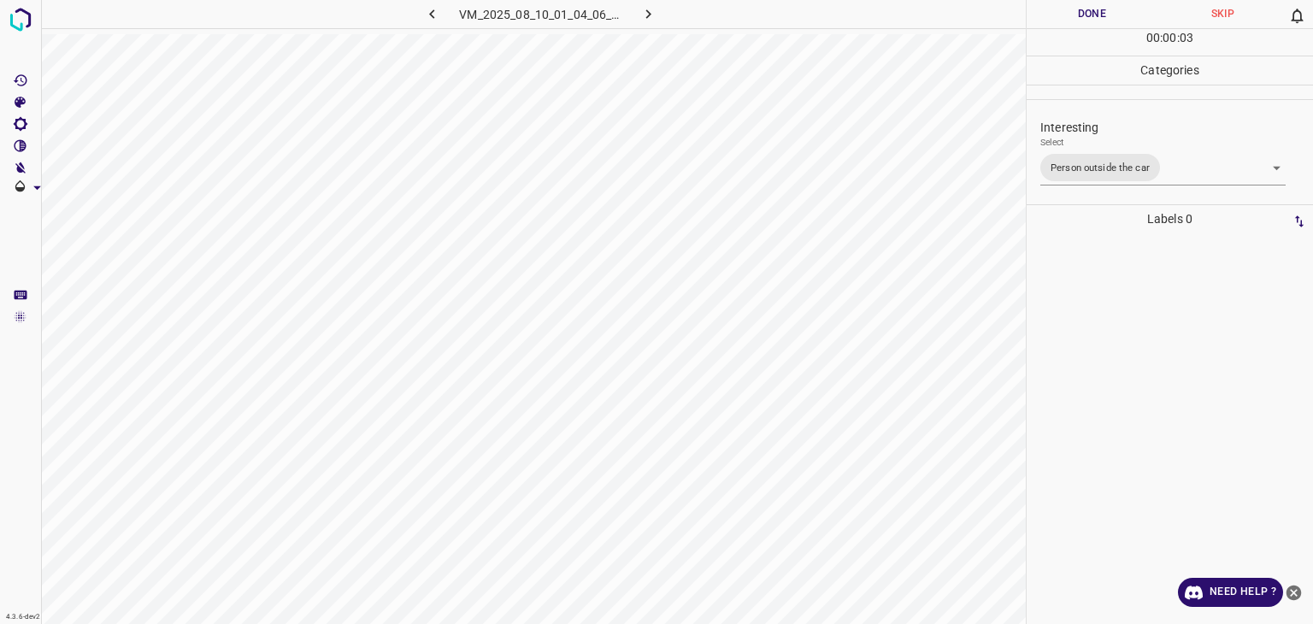
click at [1106, 20] on button "Done" at bounding box center [1092, 14] width 131 height 28
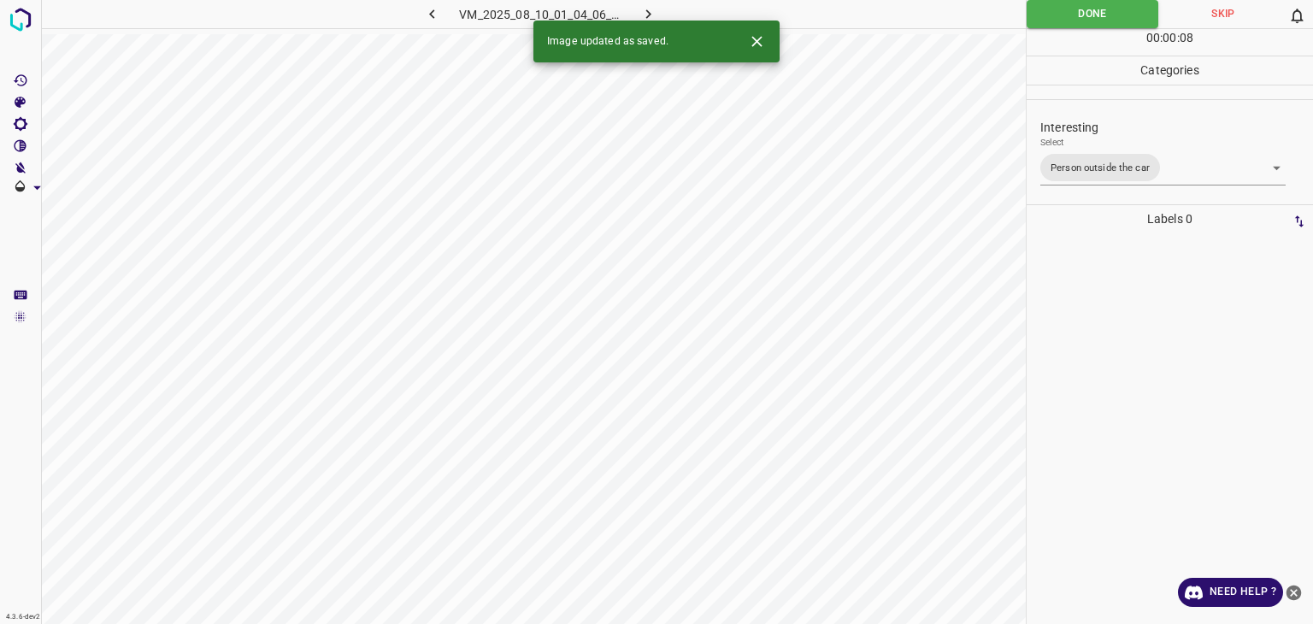
click at [653, 17] on icon "button" at bounding box center [649, 14] width 18 height 18
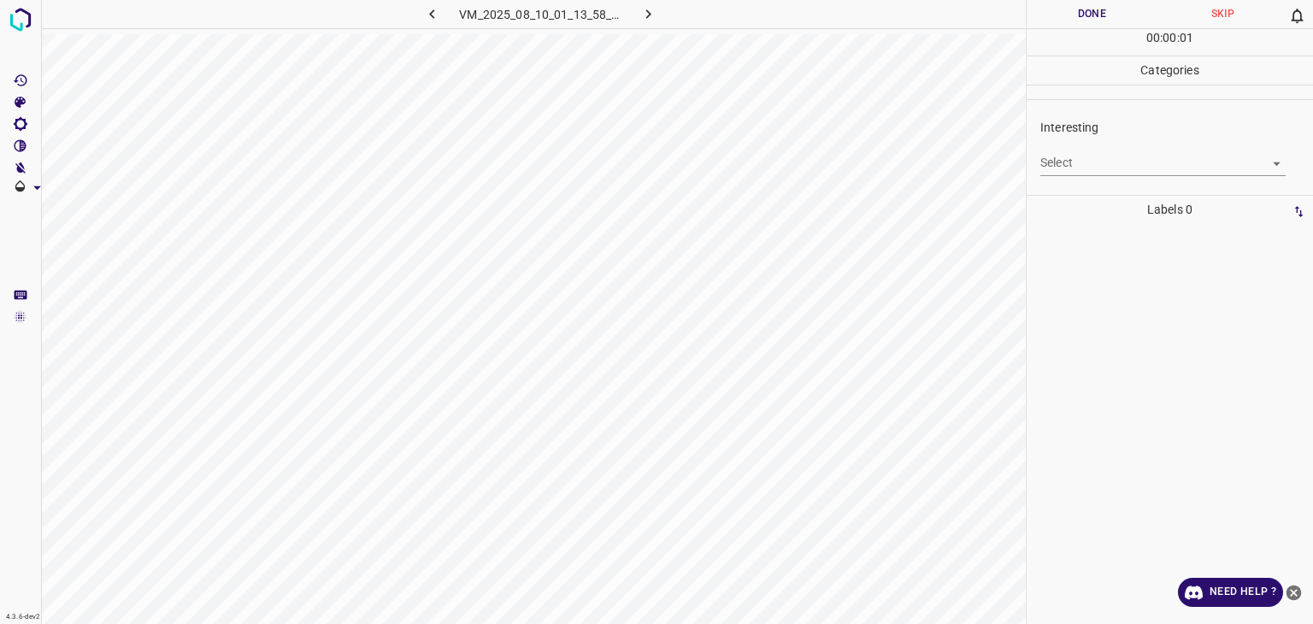
click at [1204, 148] on div "Select ​" at bounding box center [1163, 156] width 245 height 38
click at [1203, 164] on body "4.3.6-dev2 VM_2025_08_10_01_13_58_678_05.gif Done Skip 0 00 : 00 : 01 Categorie…" at bounding box center [656, 312] width 1313 height 624
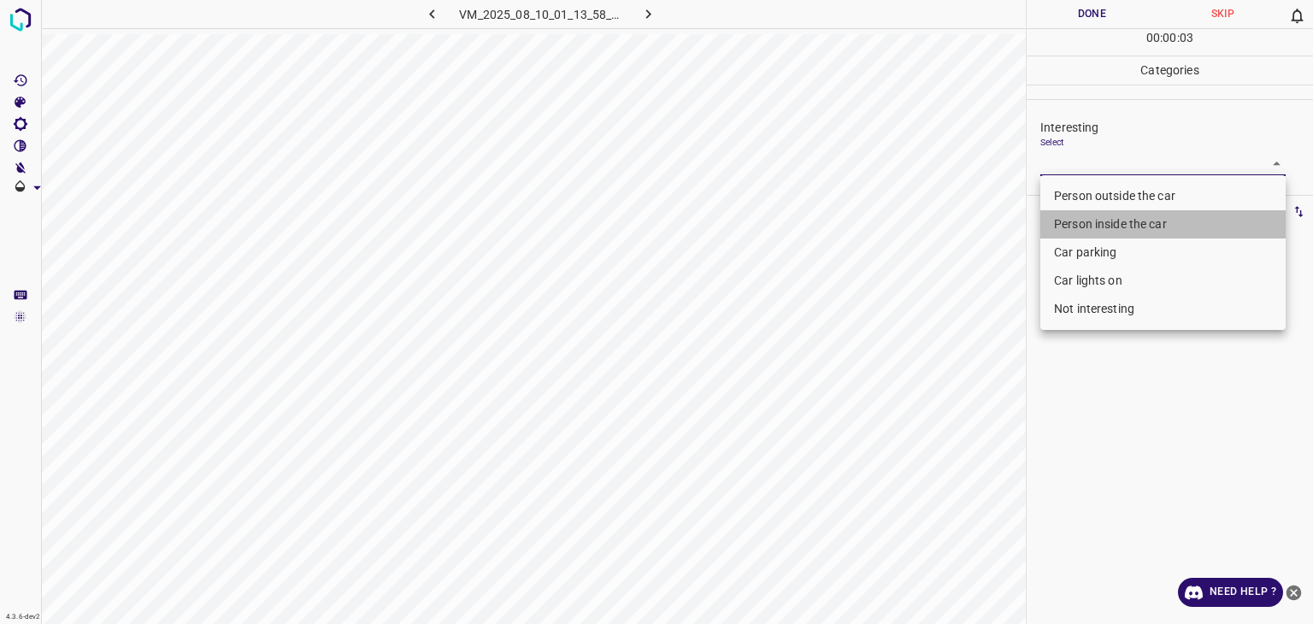
click at [1156, 230] on li "Person inside the car" at bounding box center [1163, 224] width 245 height 28
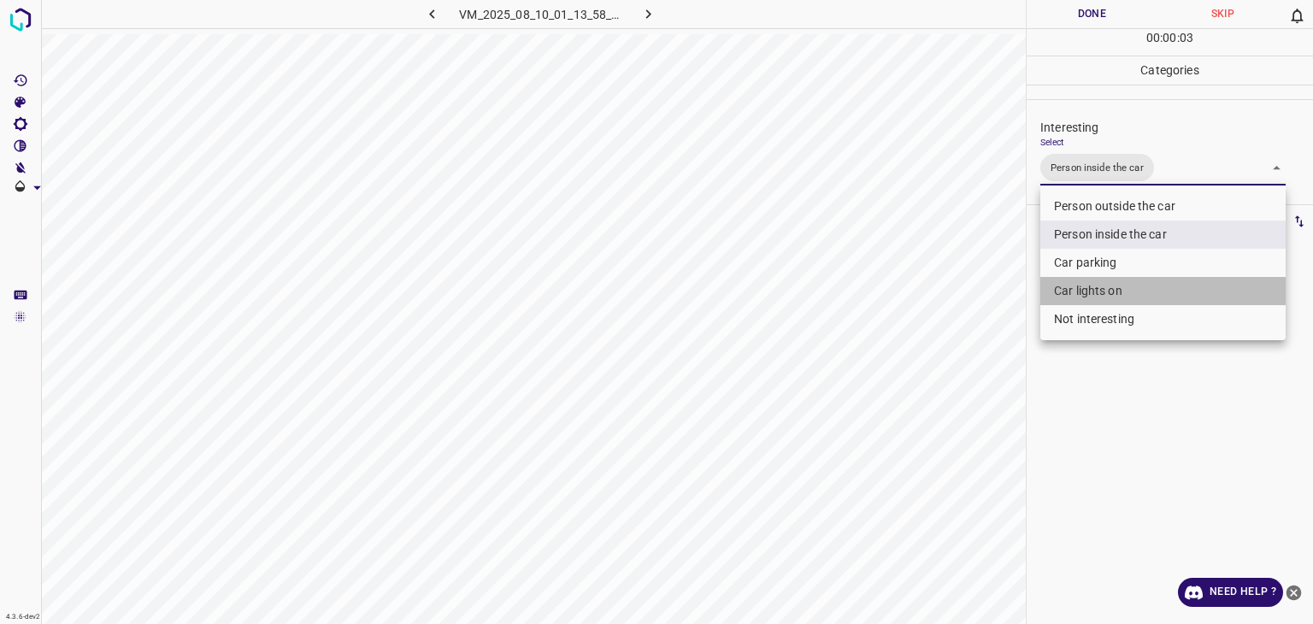
click at [1139, 292] on li "Car lights on" at bounding box center [1163, 291] width 245 height 28
type input "Person inside the car,Car lights on"
click at [1111, 19] on div at bounding box center [656, 312] width 1313 height 624
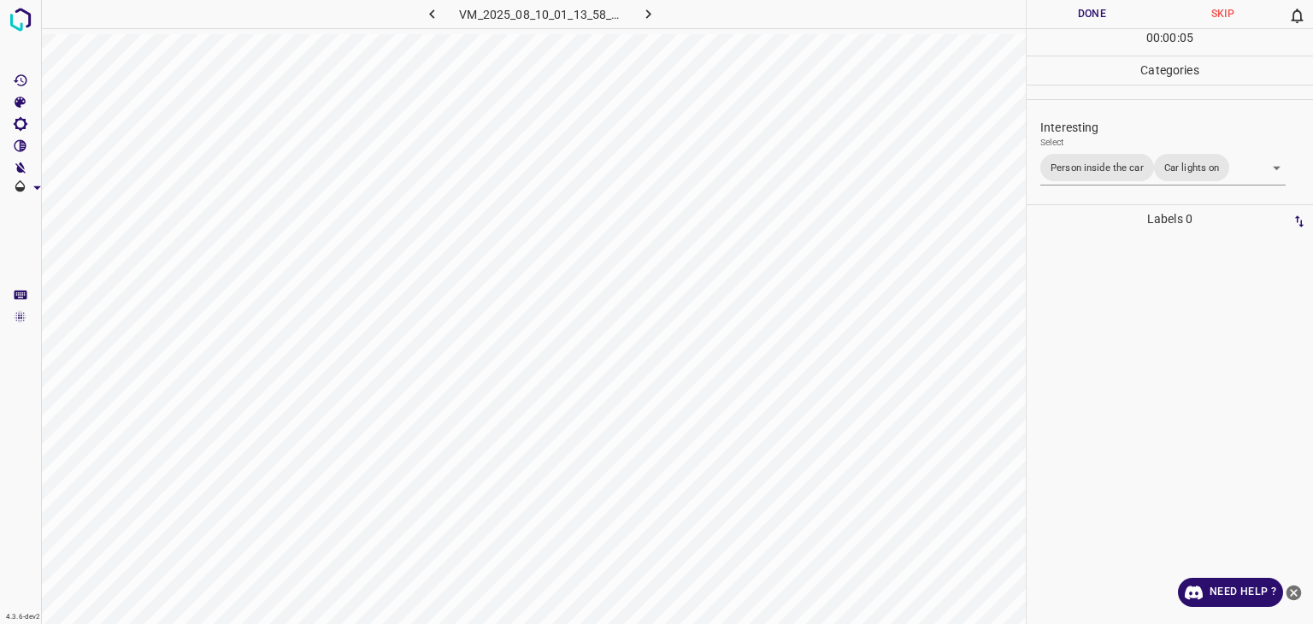
click at [1111, 19] on div "Person outside the car Person inside the car Car parking Car lights on Not inte…" at bounding box center [656, 312] width 1313 height 624
click at [1110, 18] on button "Done" at bounding box center [1092, 14] width 131 height 28
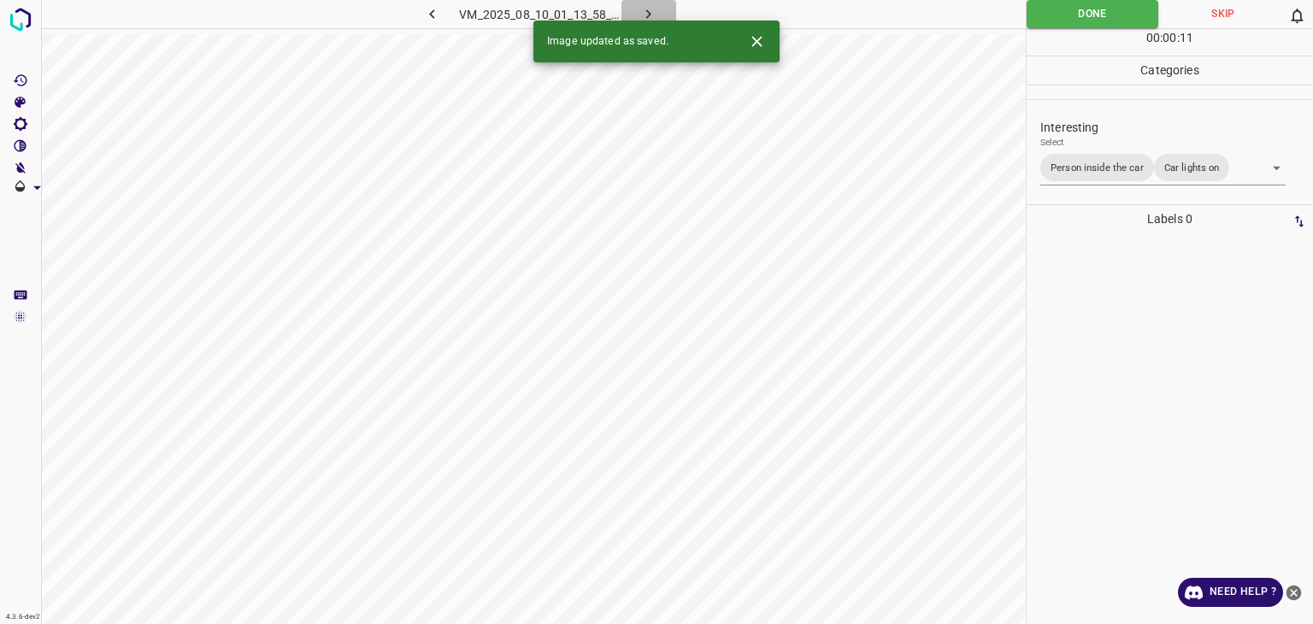
click at [660, 15] on button "button" at bounding box center [649, 14] width 55 height 28
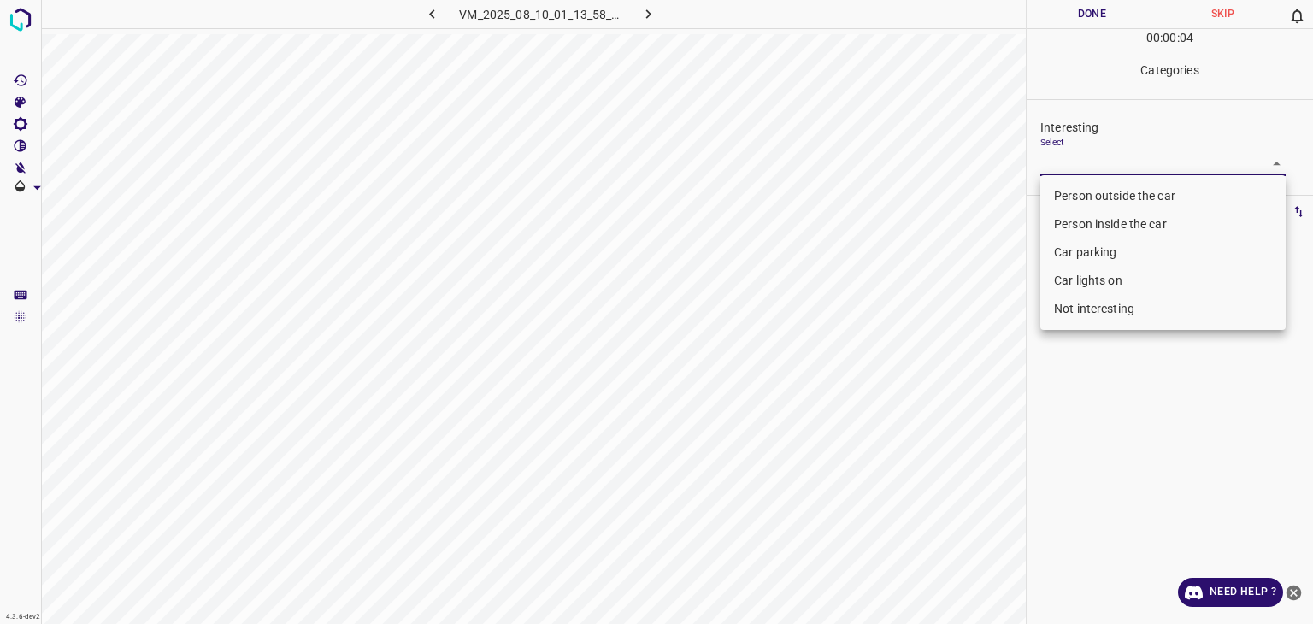
click at [1109, 152] on body "4.3.6-dev2 VM_2025_08_10_01_13_58_678_06.gif Done Skip 0 00 : 00 : 04 Categorie…" at bounding box center [656, 312] width 1313 height 624
click at [1102, 226] on li "Person inside the car" at bounding box center [1163, 224] width 245 height 28
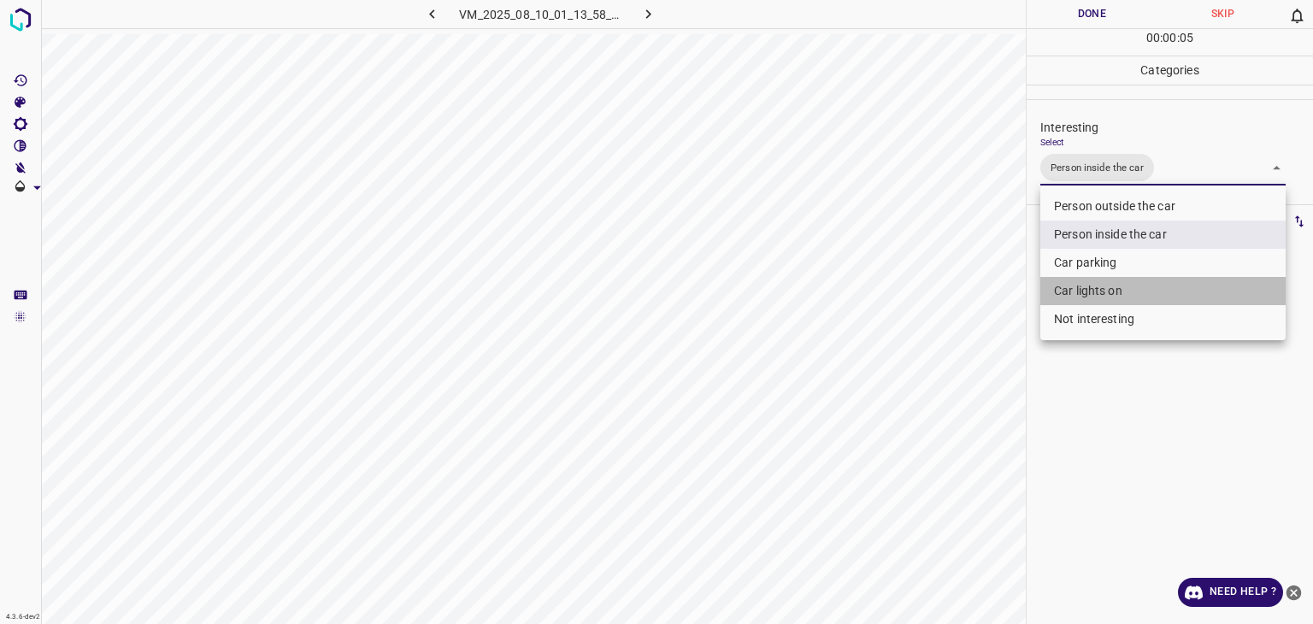
click at [1105, 291] on li "Car lights on" at bounding box center [1163, 291] width 245 height 28
type input "Person inside the car,Car lights on"
click at [1081, 7] on div at bounding box center [656, 312] width 1313 height 624
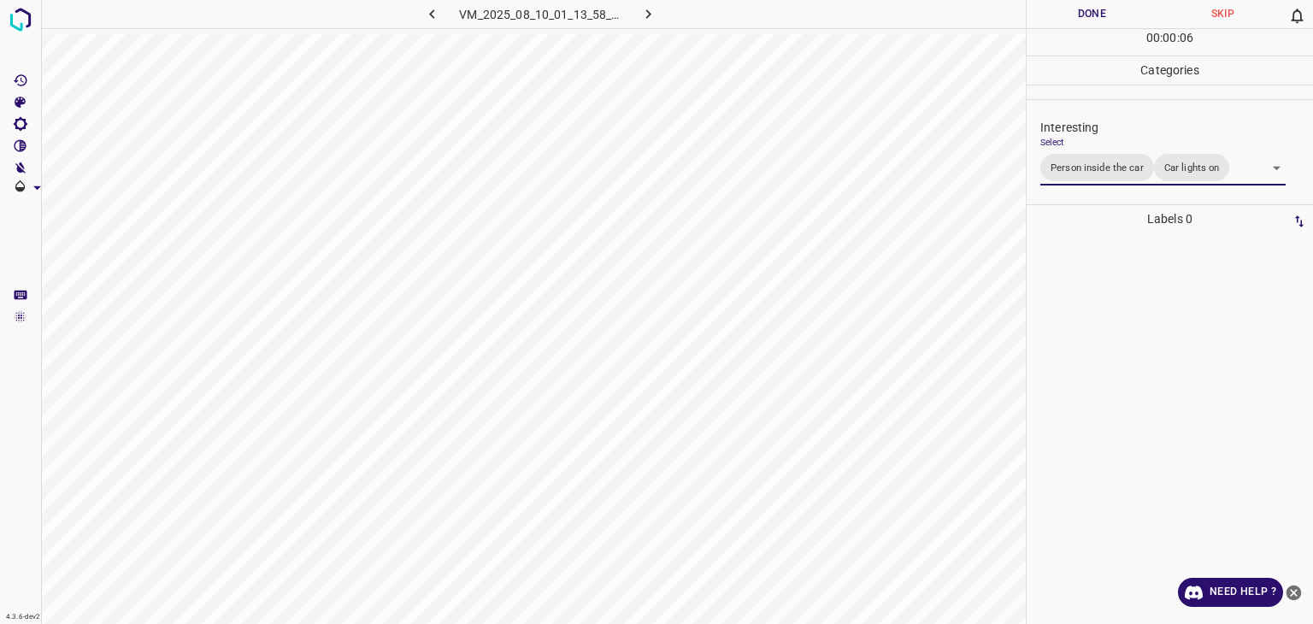
click at [1081, 7] on div "Person outside the car Person inside the car Car parking Car lights on Not inte…" at bounding box center [656, 312] width 1313 height 624
click at [1081, 7] on button "Done" at bounding box center [1092, 14] width 131 height 28
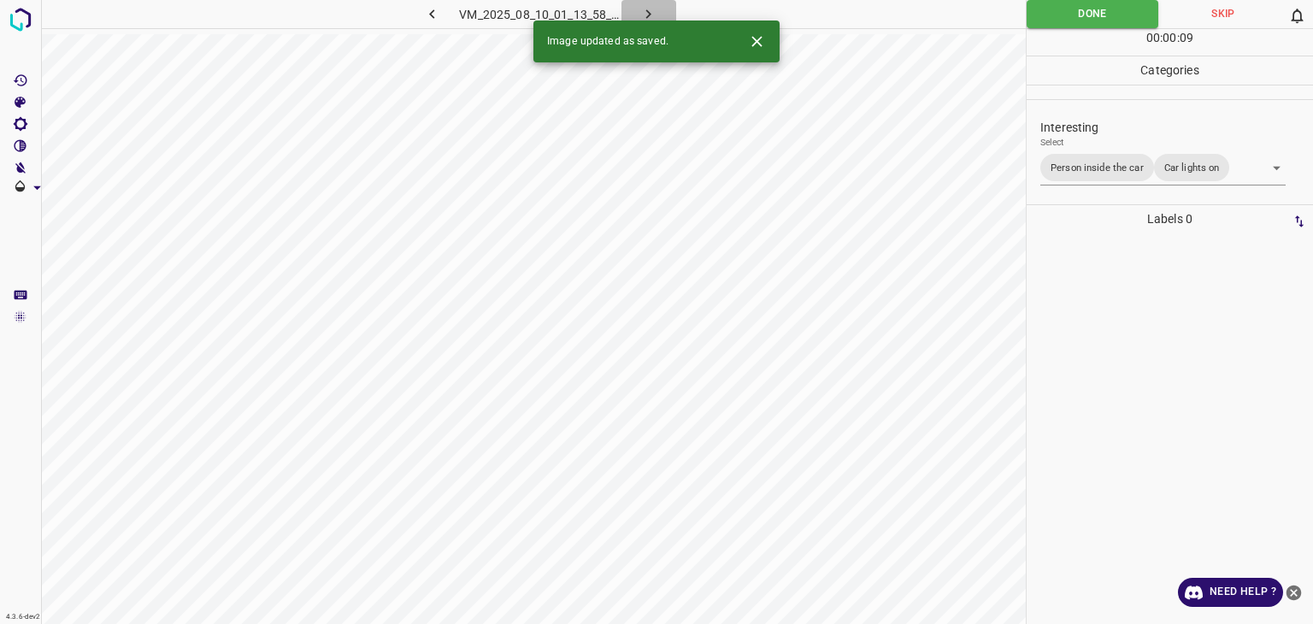
click at [663, 8] on button "button" at bounding box center [649, 14] width 55 height 28
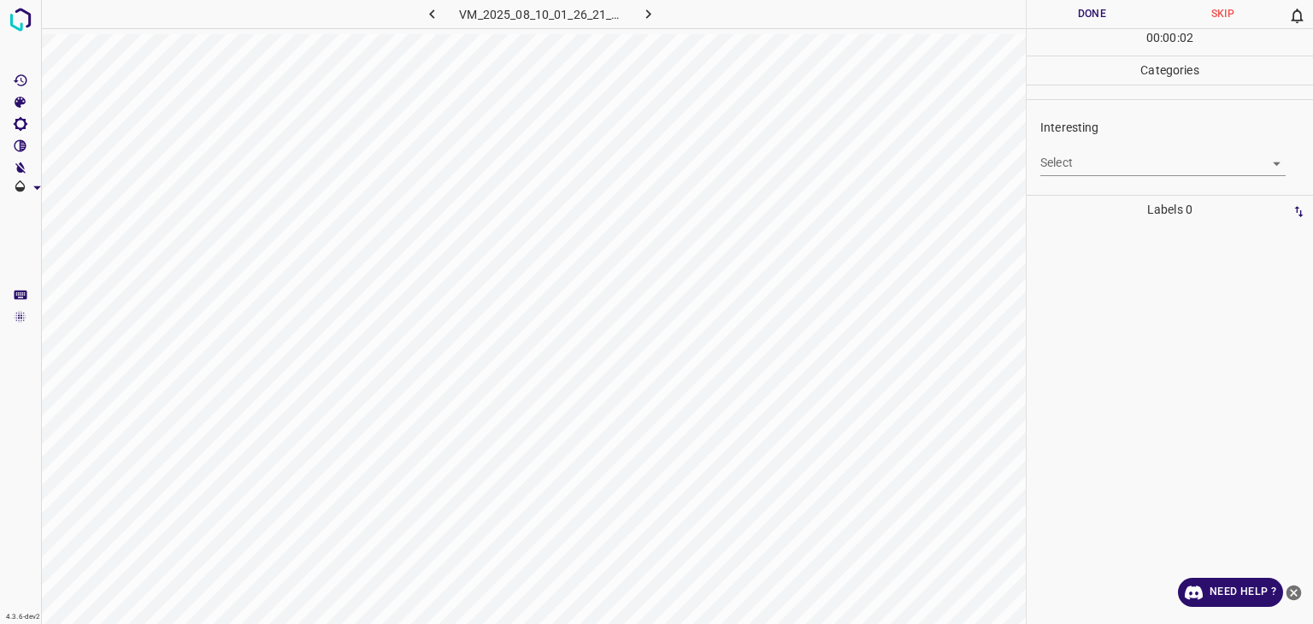
click at [1053, 170] on body "4.3.6-dev2 VM_2025_08_10_01_26_21_570_00.gif Done Skip 0 00 : 00 : 02 Categorie…" at bounding box center [656, 312] width 1313 height 624
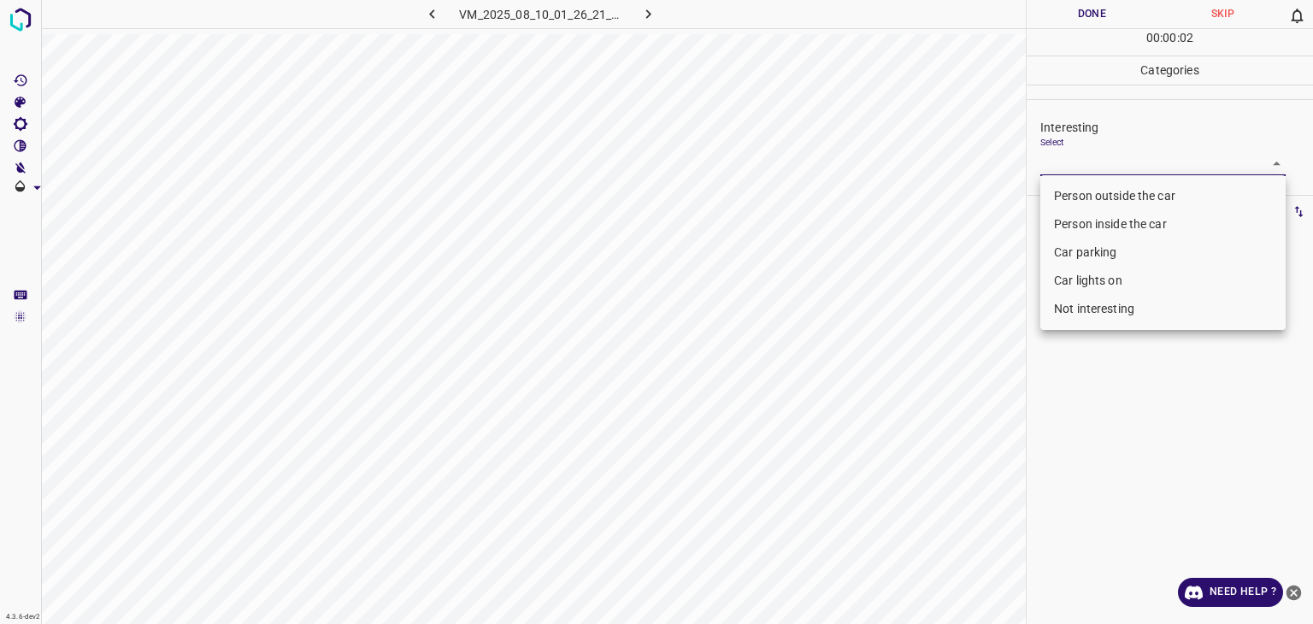
click at [1059, 194] on li "Person outside the car" at bounding box center [1163, 196] width 245 height 28
type input "Person outside the car"
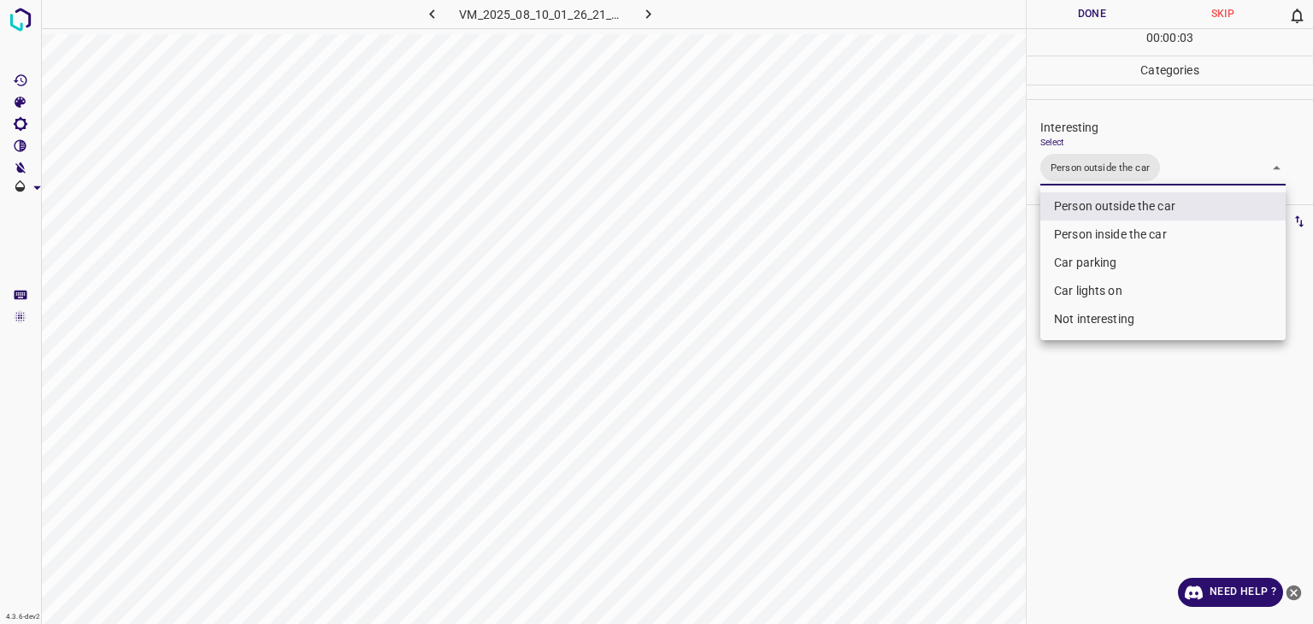
click at [1093, 15] on div at bounding box center [656, 312] width 1313 height 624
click at [1093, 15] on div "Person outside the car Person inside the car Car parking Car lights on Not inte…" at bounding box center [656, 312] width 1313 height 624
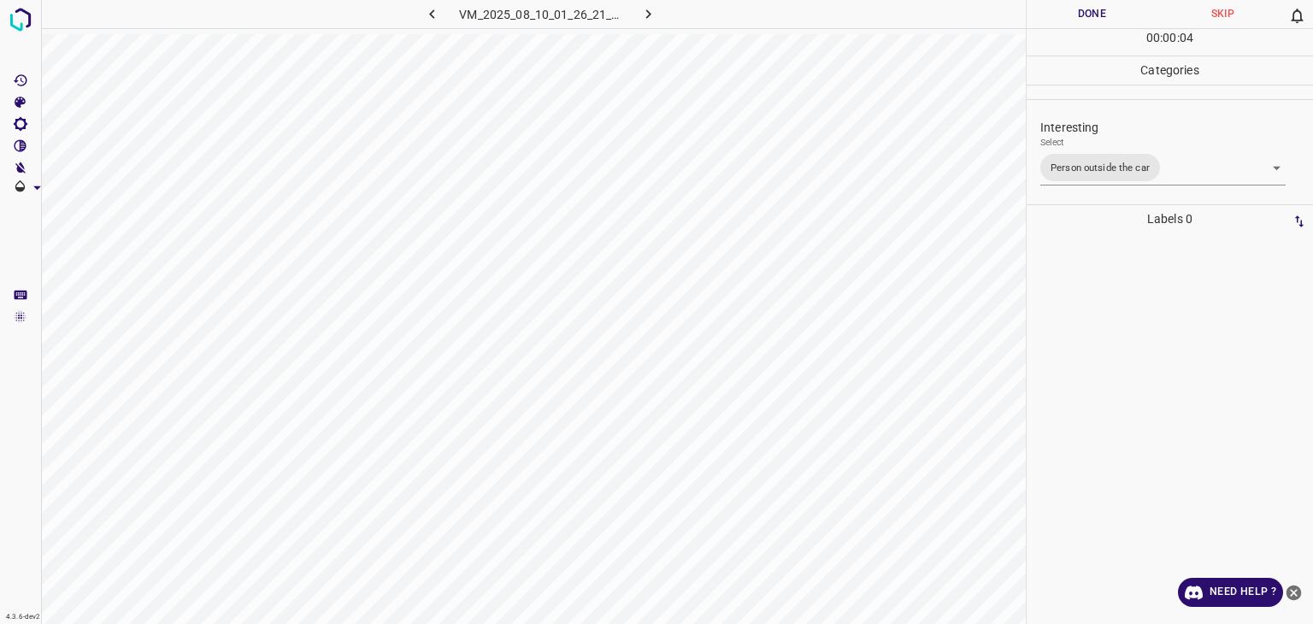
click at [1093, 15] on button "Done" at bounding box center [1092, 14] width 131 height 28
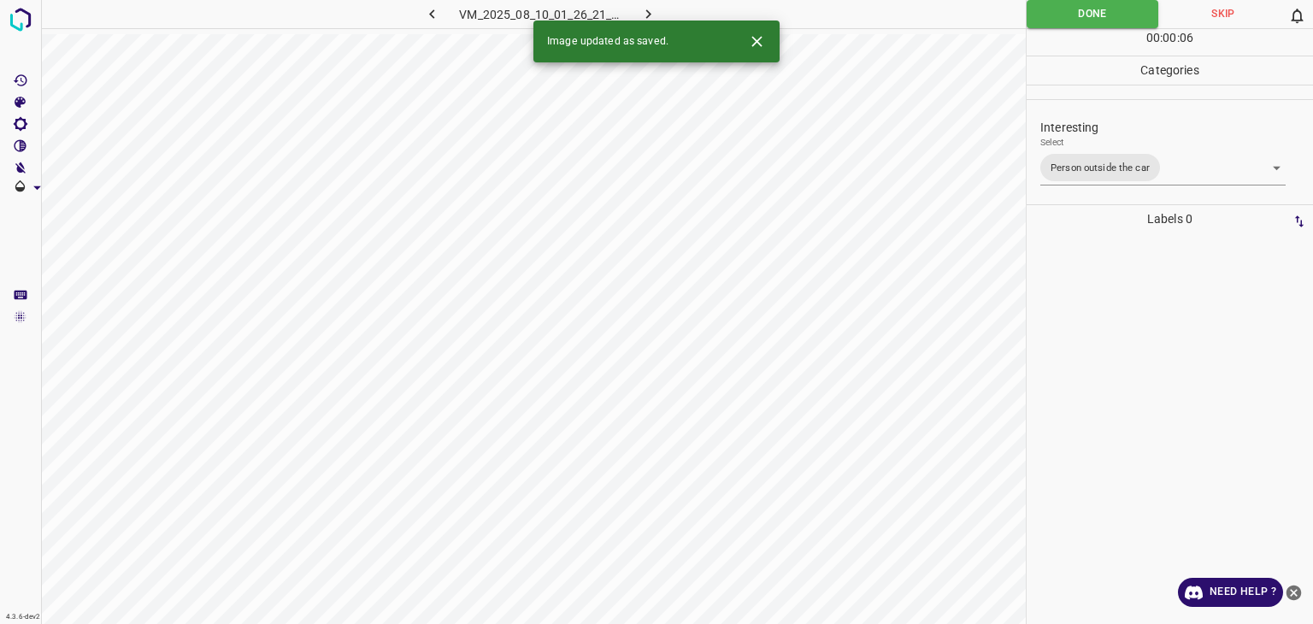
click at [643, 11] on icon "button" at bounding box center [649, 14] width 18 height 18
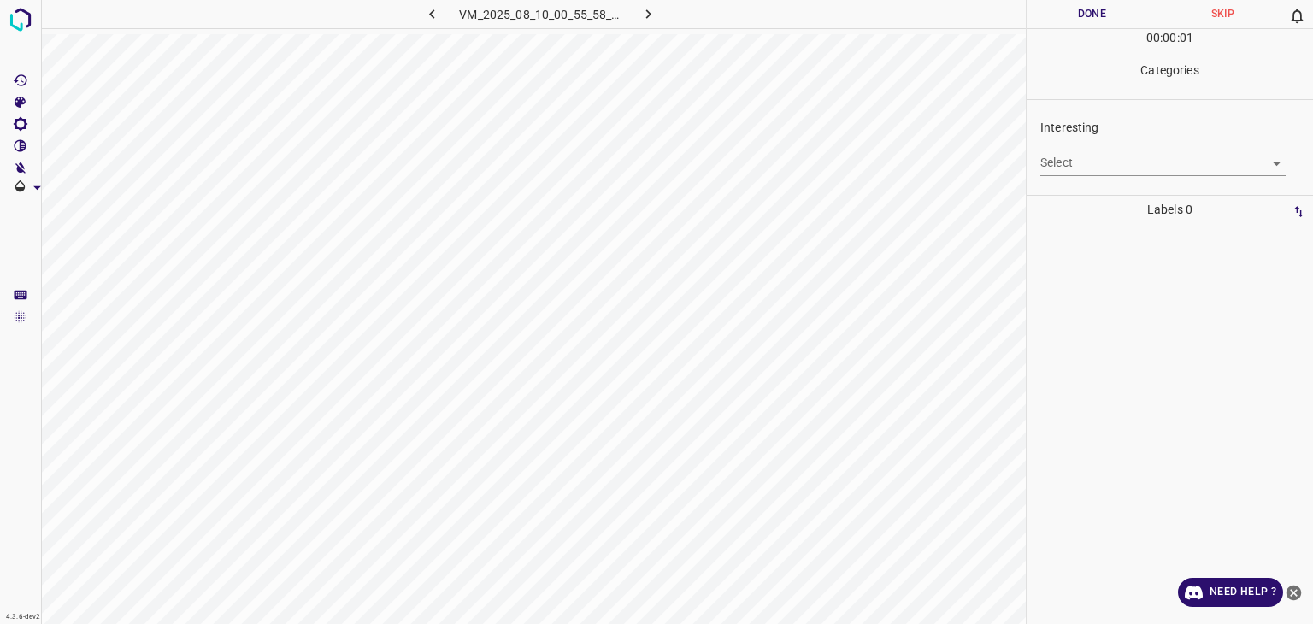
click at [1057, 172] on body "4.3.6-dev2 VM_2025_08_10_00_55_58_727_03.gif Done Skip 0 00 : 00 : 01 Categorie…" at bounding box center [656, 312] width 1313 height 624
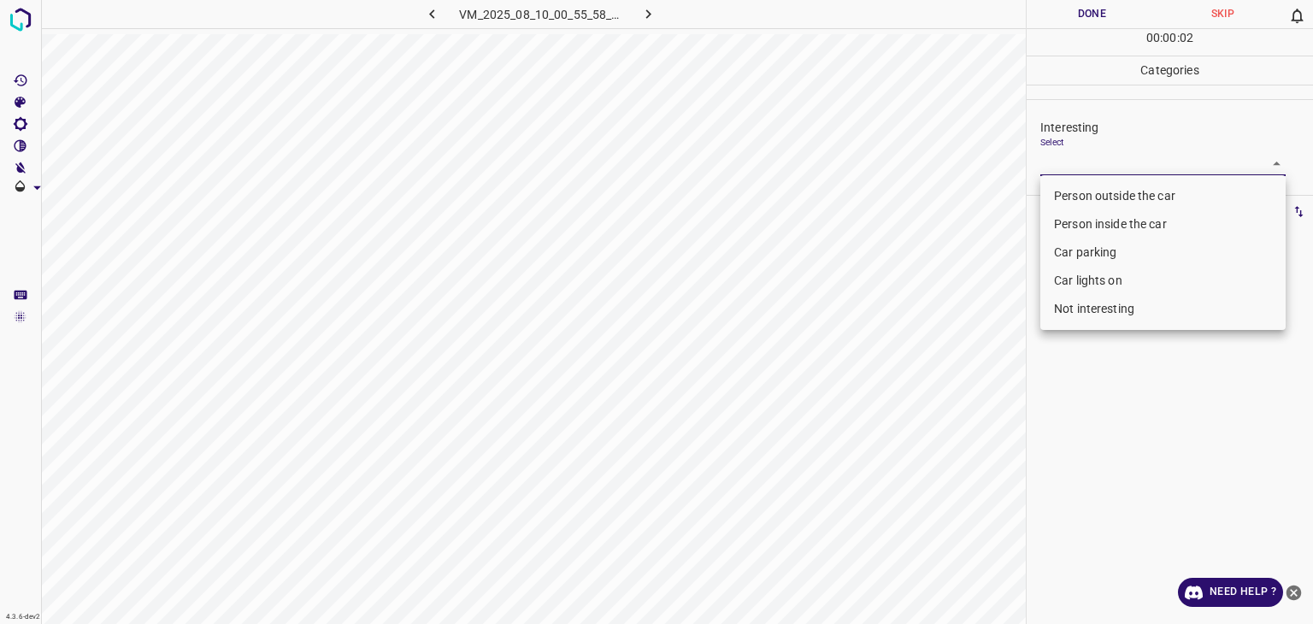
click at [1068, 192] on li "Person outside the car" at bounding box center [1163, 196] width 245 height 28
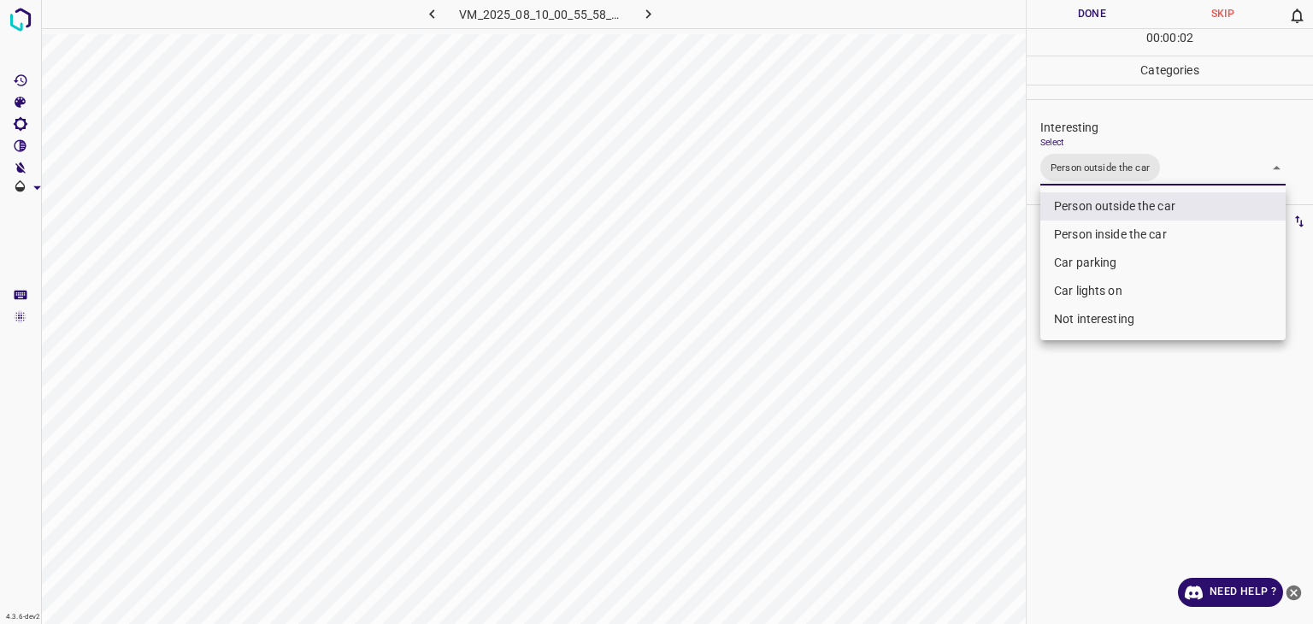
click at [1086, 287] on li "Car lights on" at bounding box center [1163, 291] width 245 height 28
type input "Person outside the car,Car lights on"
click at [1083, 6] on div at bounding box center [656, 312] width 1313 height 624
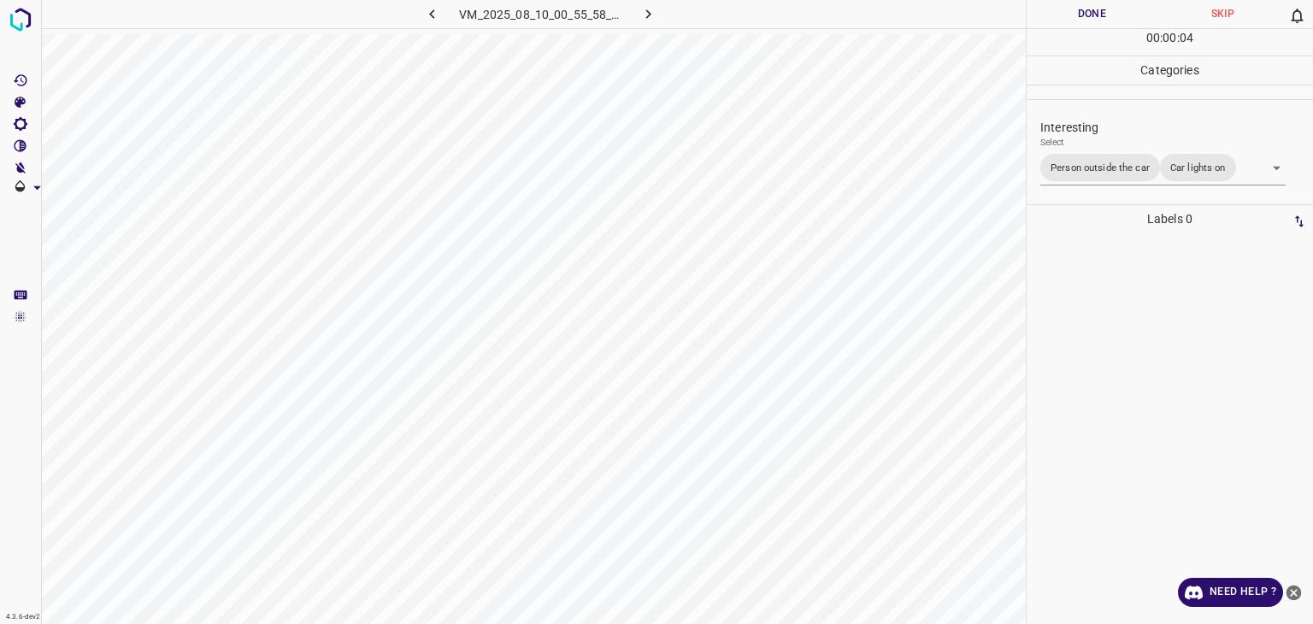
click at [1087, 9] on div "Person outside the car Person inside the car Car parking Car lights on Not inte…" at bounding box center [656, 312] width 1313 height 624
click at [1087, 9] on button "Done" at bounding box center [1092, 14] width 131 height 28
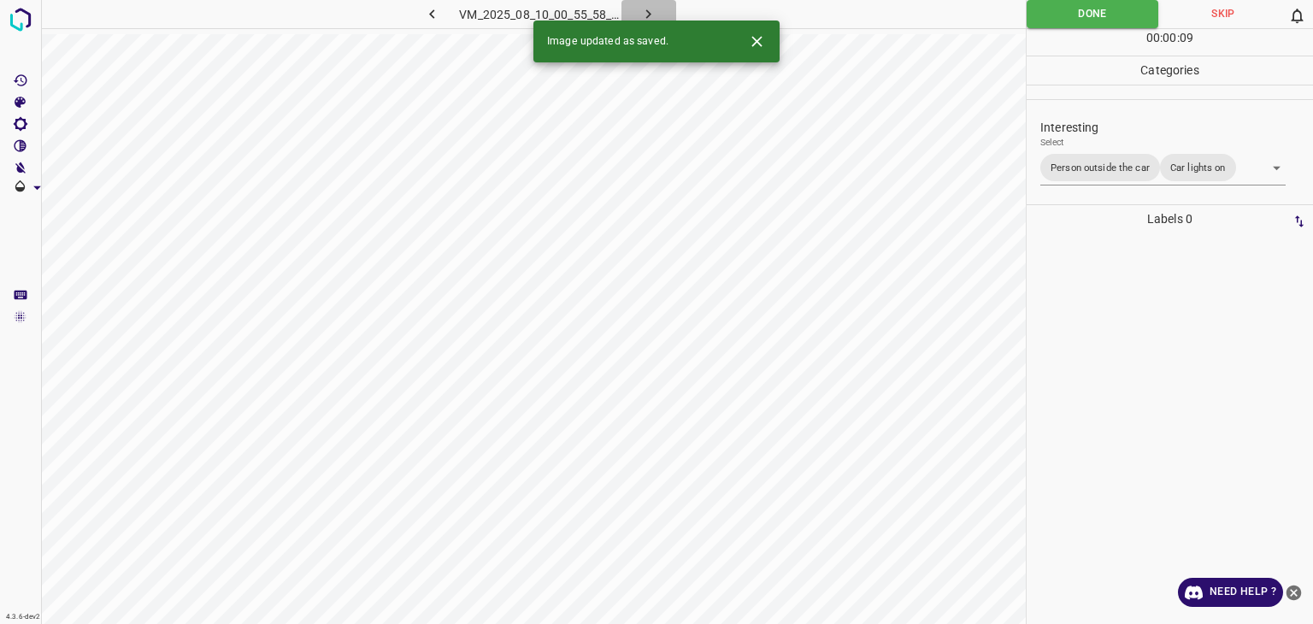
click at [644, 15] on icon "button" at bounding box center [649, 14] width 18 height 18
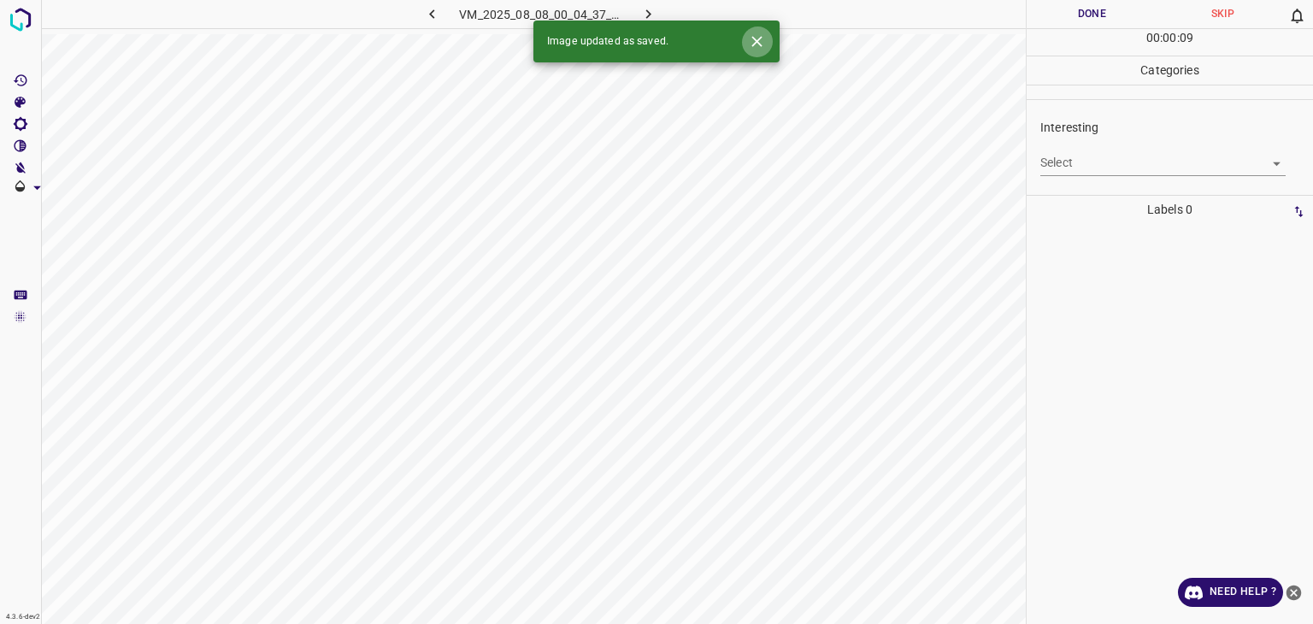
click at [763, 47] on icon "Close" at bounding box center [757, 41] width 18 height 18
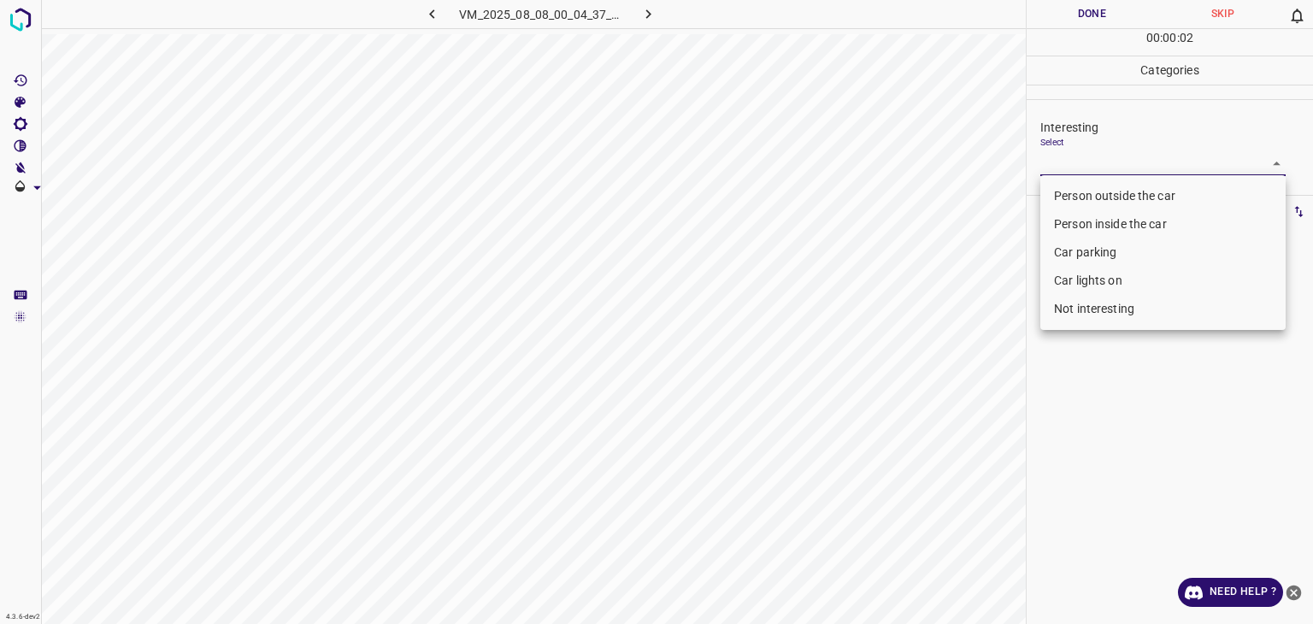
click at [1094, 164] on body "4.3.6-dev2 VM_2025_08_08_00_04_37_185_06.gif Done Skip 0 00 : 00 : 02 Categorie…" at bounding box center [656, 312] width 1313 height 624
click at [1088, 189] on li "Person outside the car" at bounding box center [1163, 196] width 245 height 28
type input "Person outside the car"
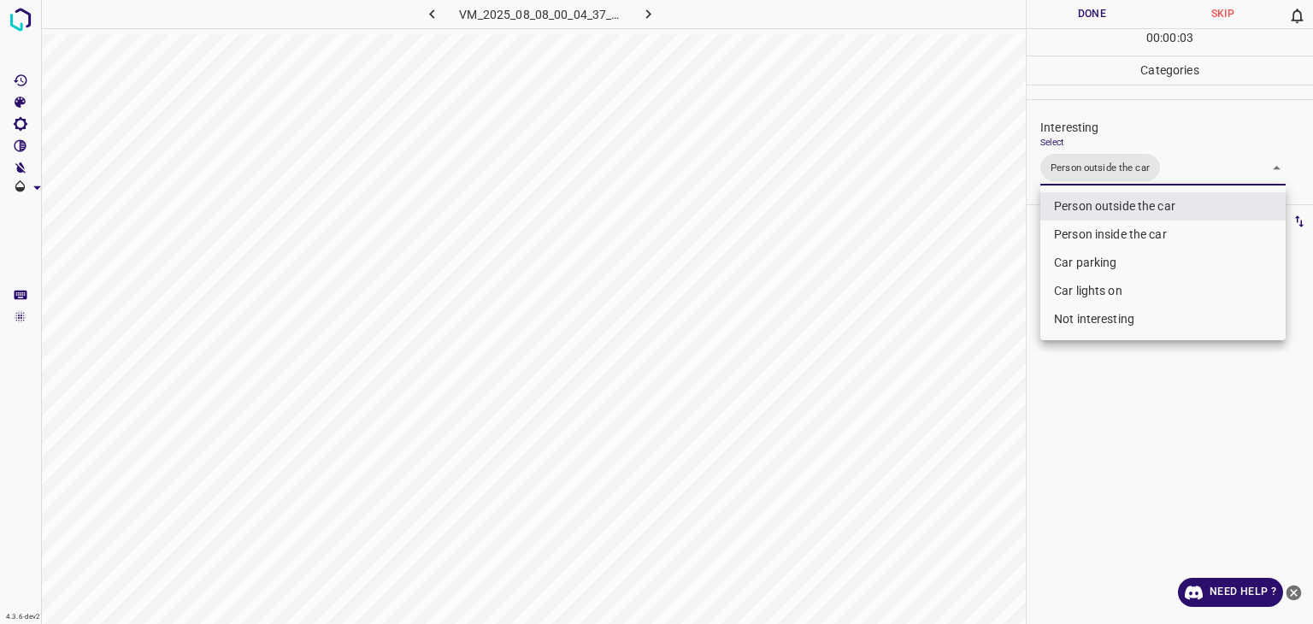
click at [1077, 9] on div at bounding box center [656, 312] width 1313 height 624
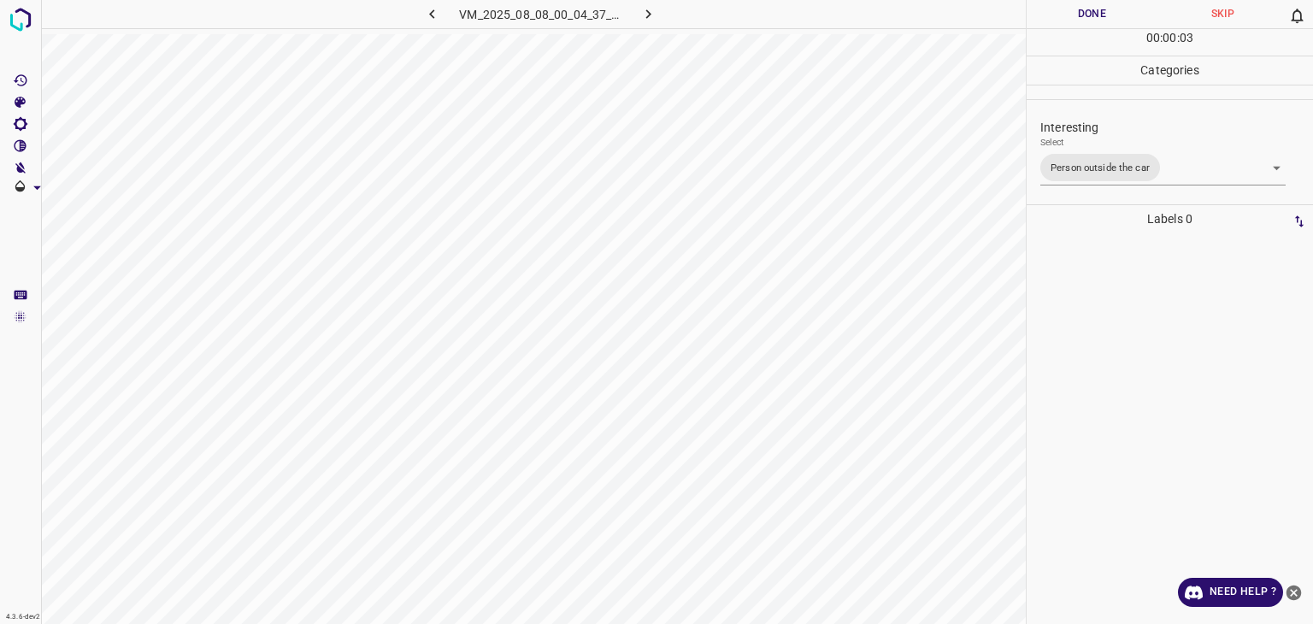
click at [1077, 9] on div at bounding box center [656, 312] width 1313 height 624
click at [1077, 9] on button "Done" at bounding box center [1092, 14] width 131 height 28
click at [643, 15] on icon "button" at bounding box center [649, 14] width 18 height 18
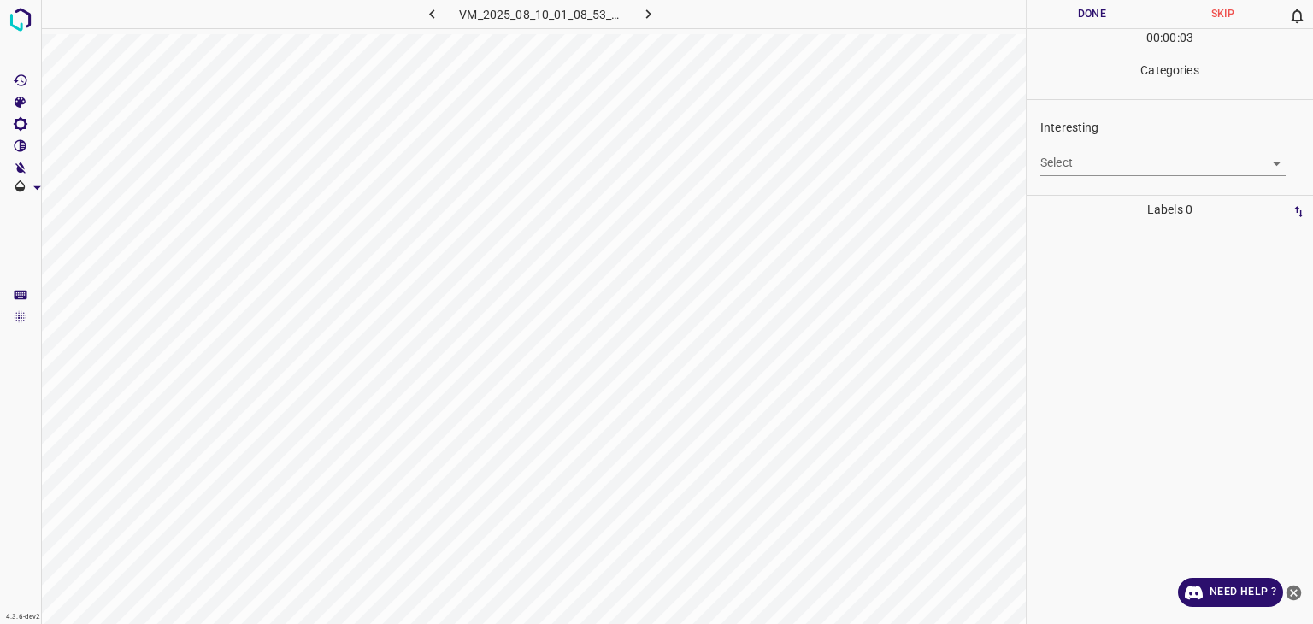
click at [1102, 170] on body "4.3.6-dev2 VM_2025_08_10_01_08_53_205_06.gif Done Skip 0 00 : 00 : 03 Categorie…" at bounding box center [656, 312] width 1313 height 624
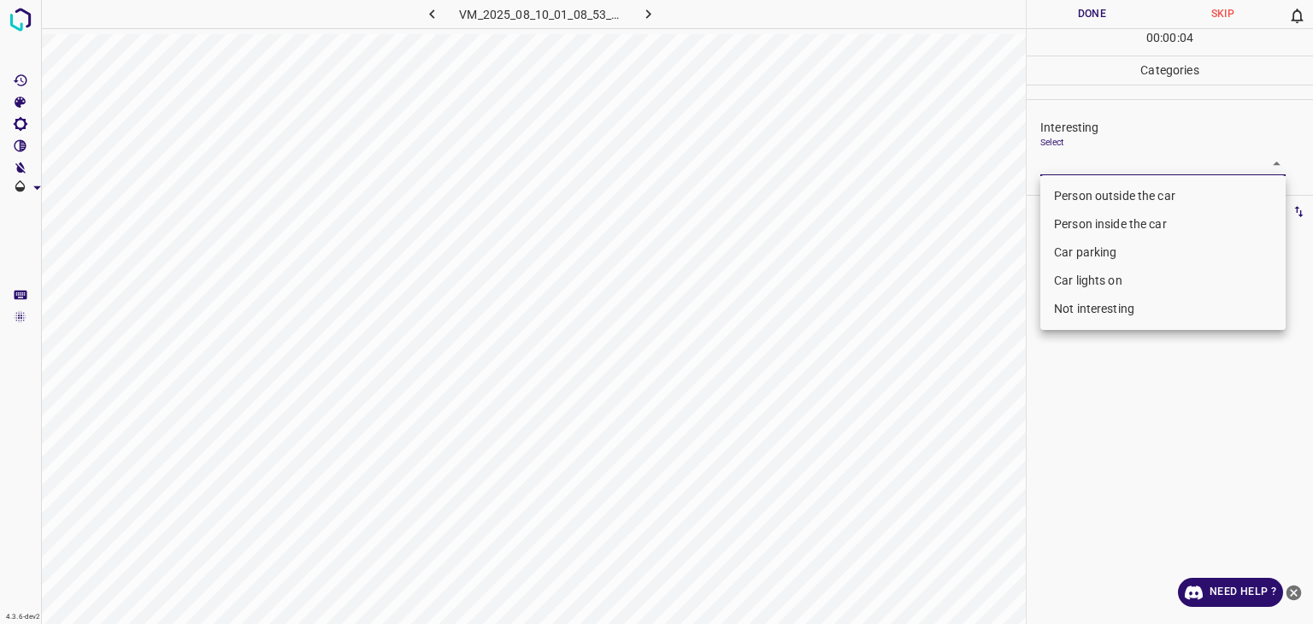
click at [1115, 192] on li "Person outside the car" at bounding box center [1163, 196] width 245 height 28
type input "Person outside the car"
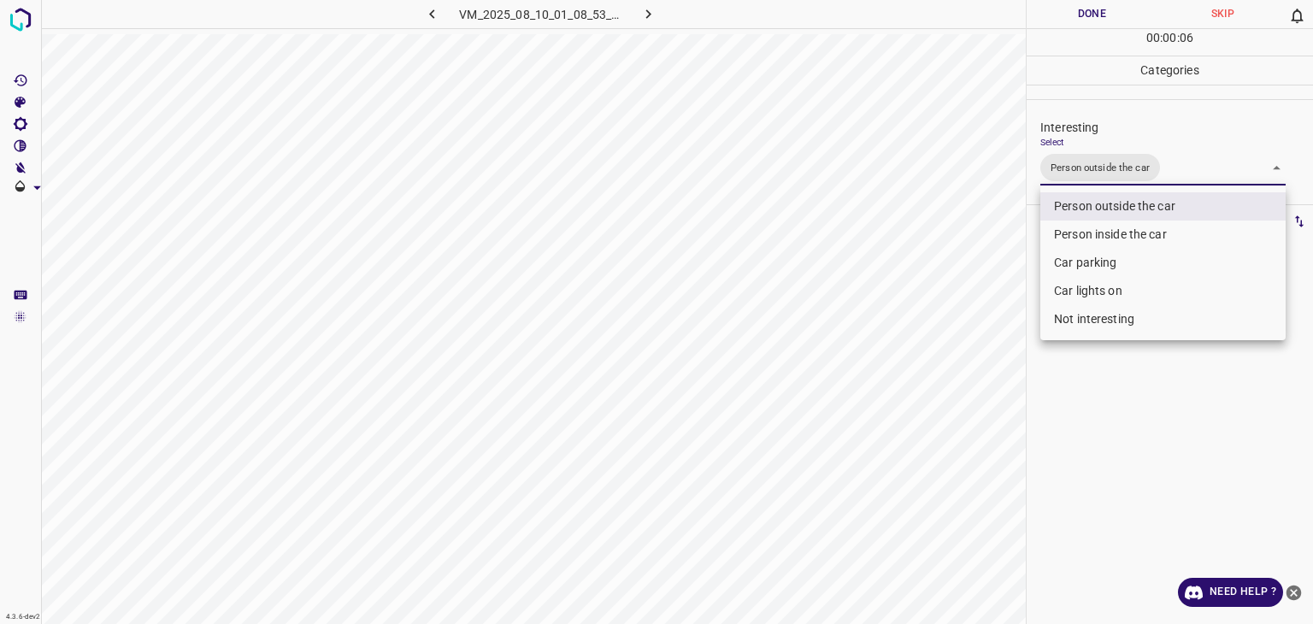
click at [1076, 22] on div at bounding box center [656, 312] width 1313 height 624
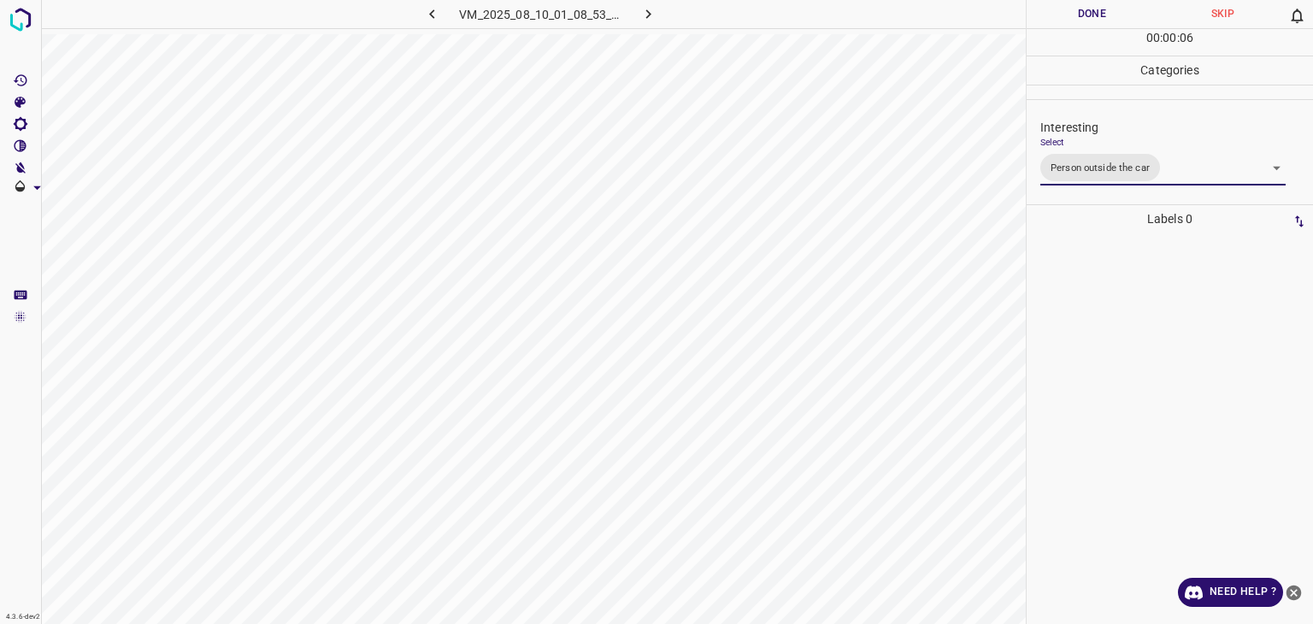
click at [1076, 22] on div "Person outside the car Person inside the car Car parking Car lights on Not inte…" at bounding box center [656, 312] width 1313 height 624
click at [1076, 22] on button "Done" at bounding box center [1092, 14] width 131 height 28
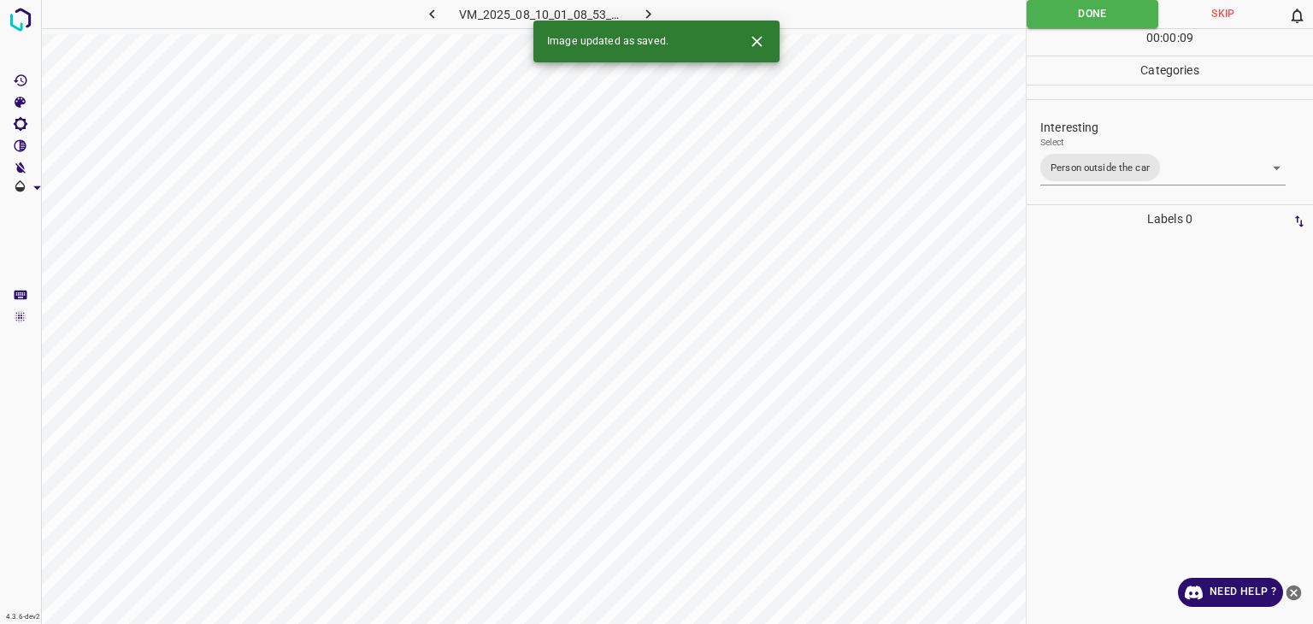
click at [642, 13] on icon "button" at bounding box center [649, 14] width 18 height 18
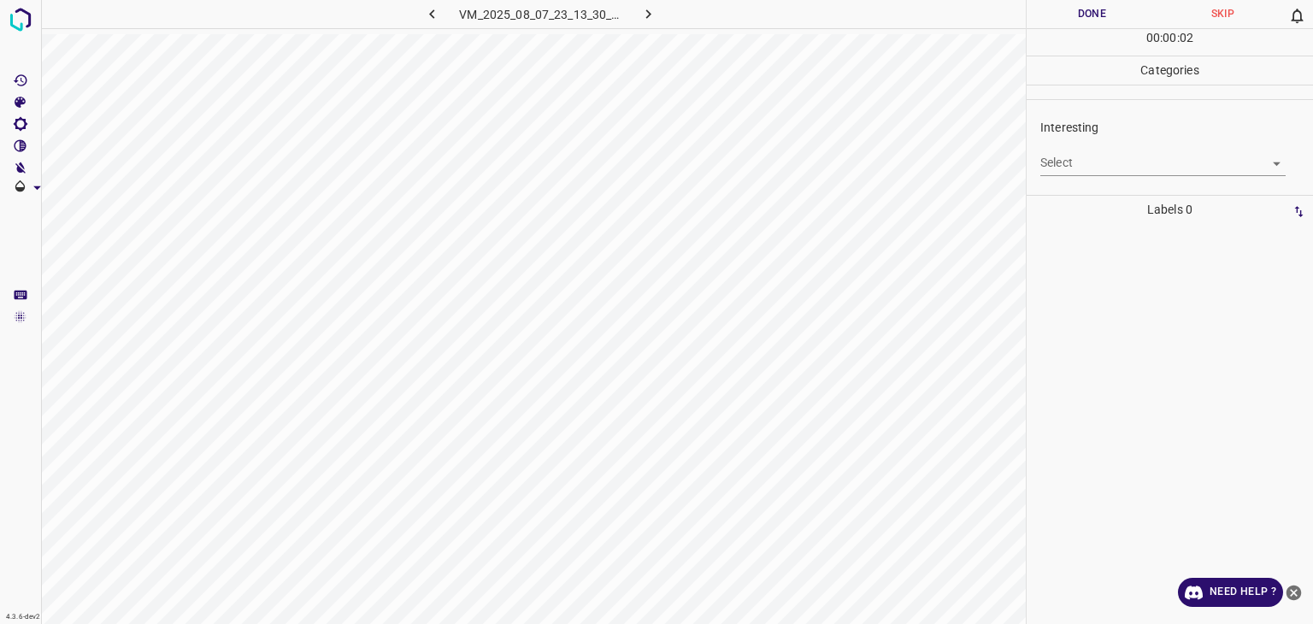
click at [1067, 168] on body "4.3.6-dev2 VM_2025_08_07_23_13_30_452_03.gif Done Skip 0 00 : 00 : 02 Categorie…" at bounding box center [656, 312] width 1313 height 624
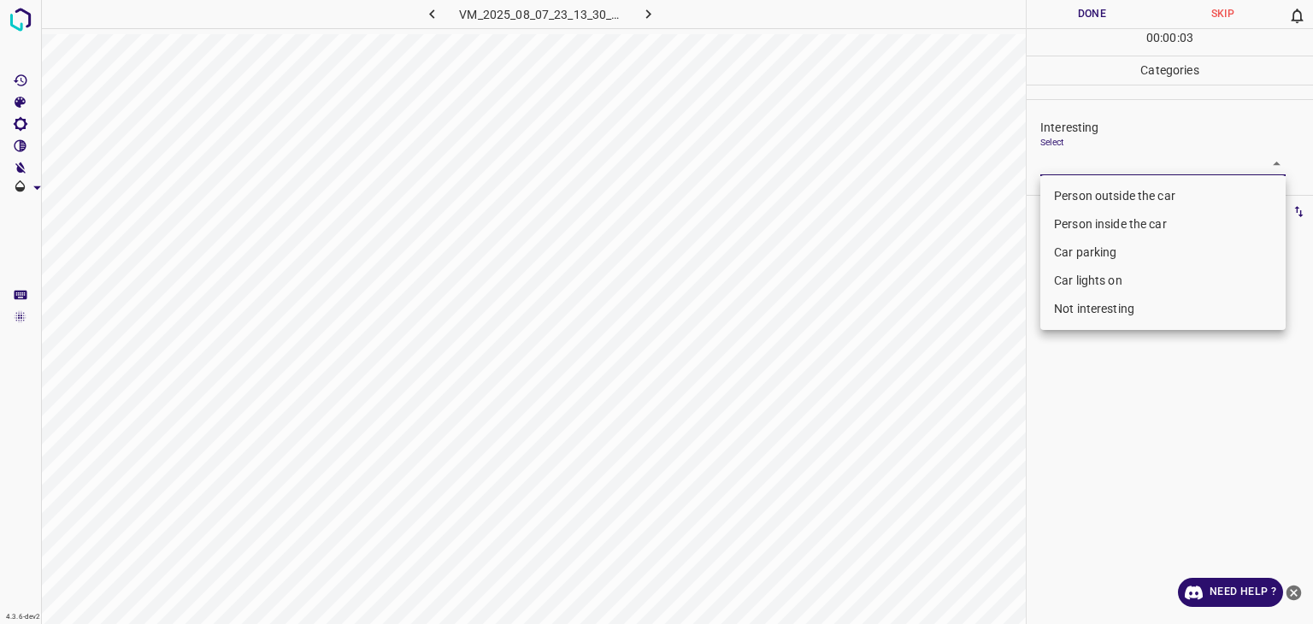
click at [1077, 189] on li "Person outside the car" at bounding box center [1163, 196] width 245 height 28
type input "Person outside the car"
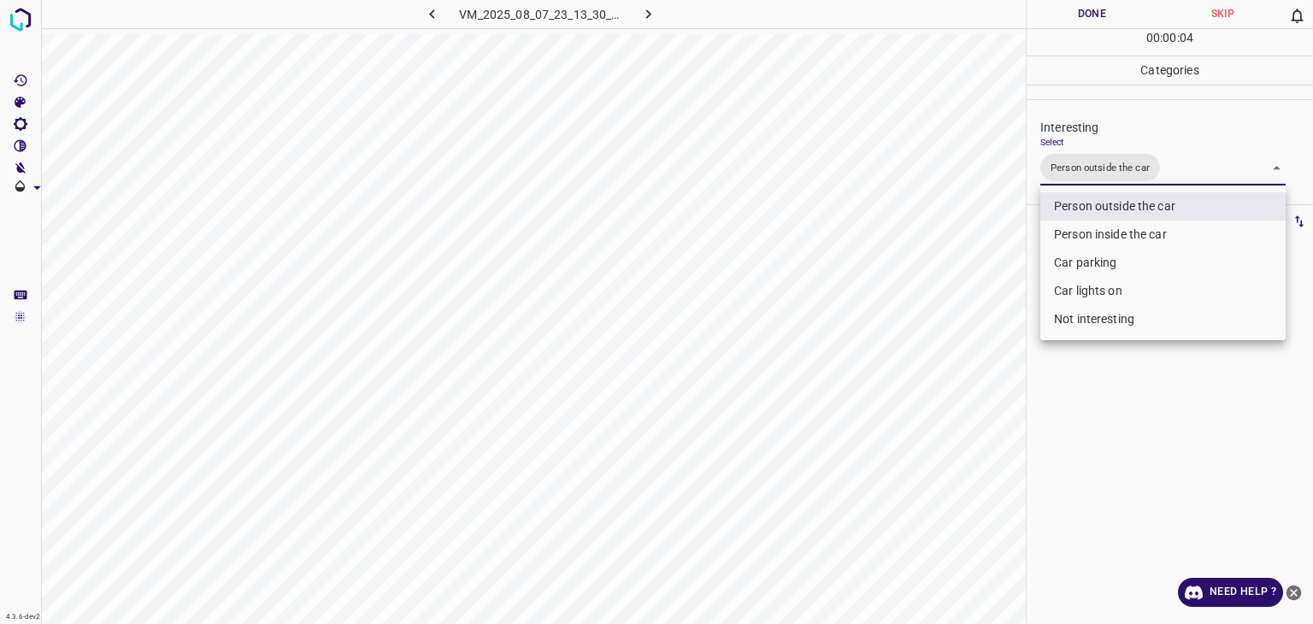
click at [1043, 22] on div at bounding box center [656, 312] width 1313 height 624
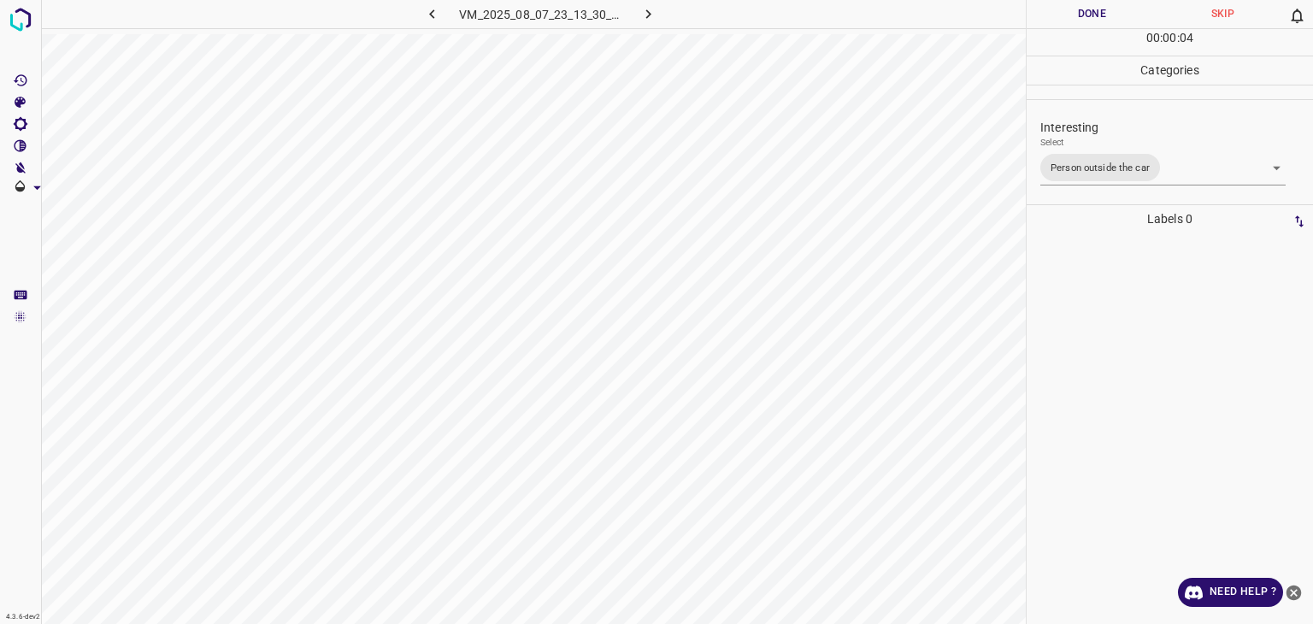
click at [1043, 21] on div "Person outside the car Person inside the car Car parking Car lights on Not inte…" at bounding box center [656, 312] width 1313 height 624
click at [1043, 21] on button "Done" at bounding box center [1092, 14] width 131 height 28
click at [1042, 21] on button "Done" at bounding box center [1092, 14] width 131 height 28
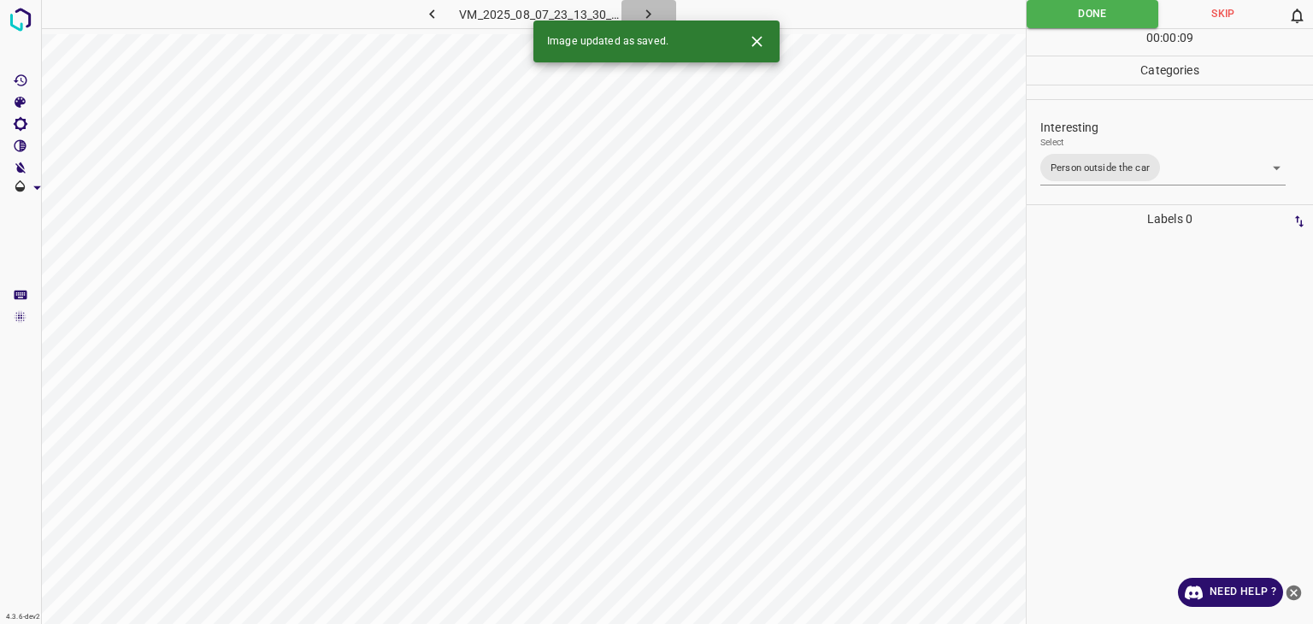
click at [634, 15] on button "button" at bounding box center [649, 14] width 55 height 28
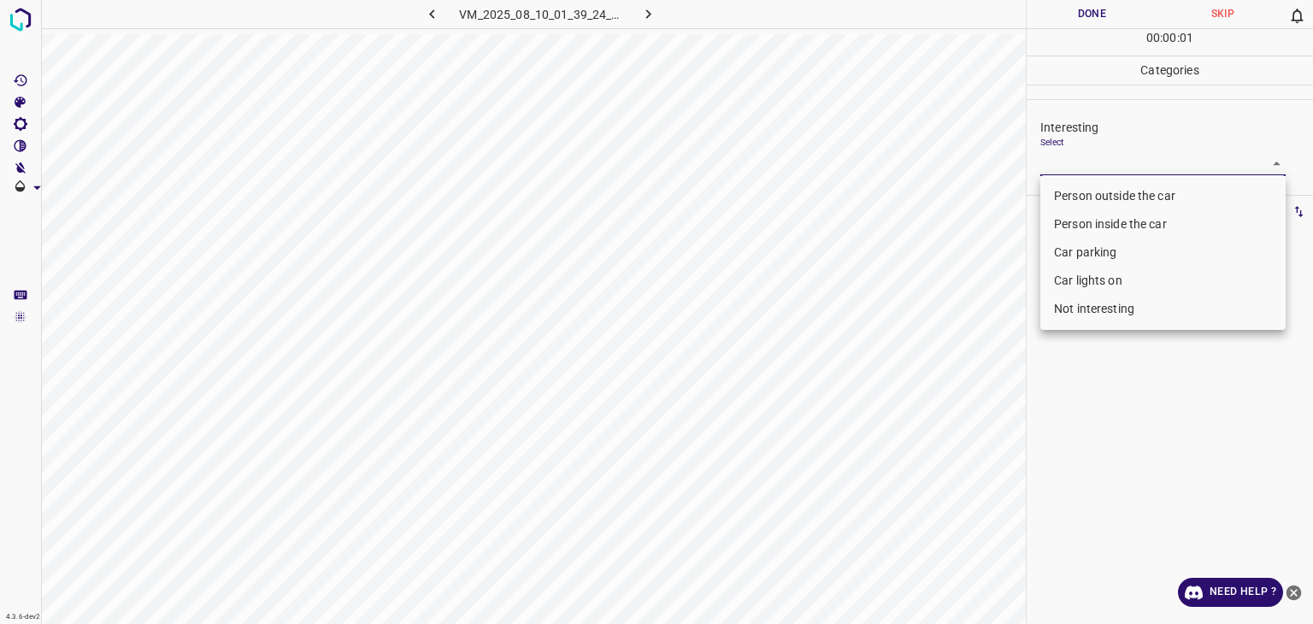
click at [1104, 152] on body "4.3.6-dev2 VM_2025_08_10_01_39_24_792_01.gif Done Skip 0 00 : 00 : 01 Categorie…" at bounding box center [656, 312] width 1313 height 624
click at [1113, 192] on li "Person outside the car" at bounding box center [1163, 196] width 245 height 28
type input "Person outside the car"
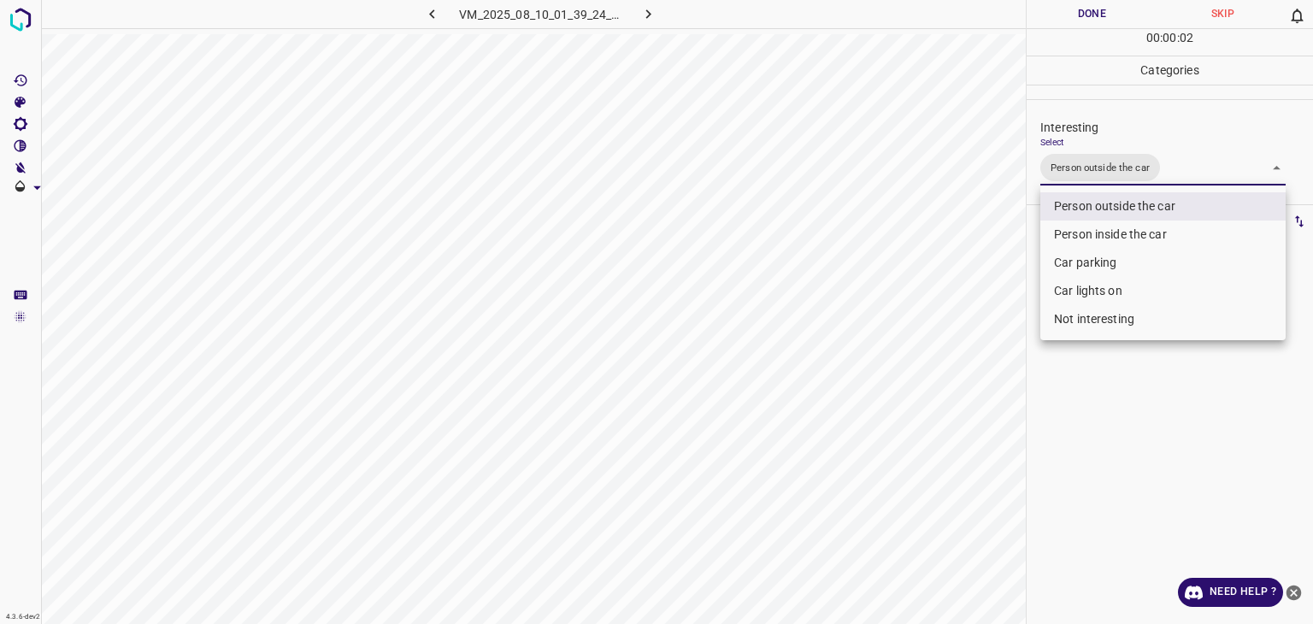
click at [1101, 22] on div at bounding box center [656, 312] width 1313 height 624
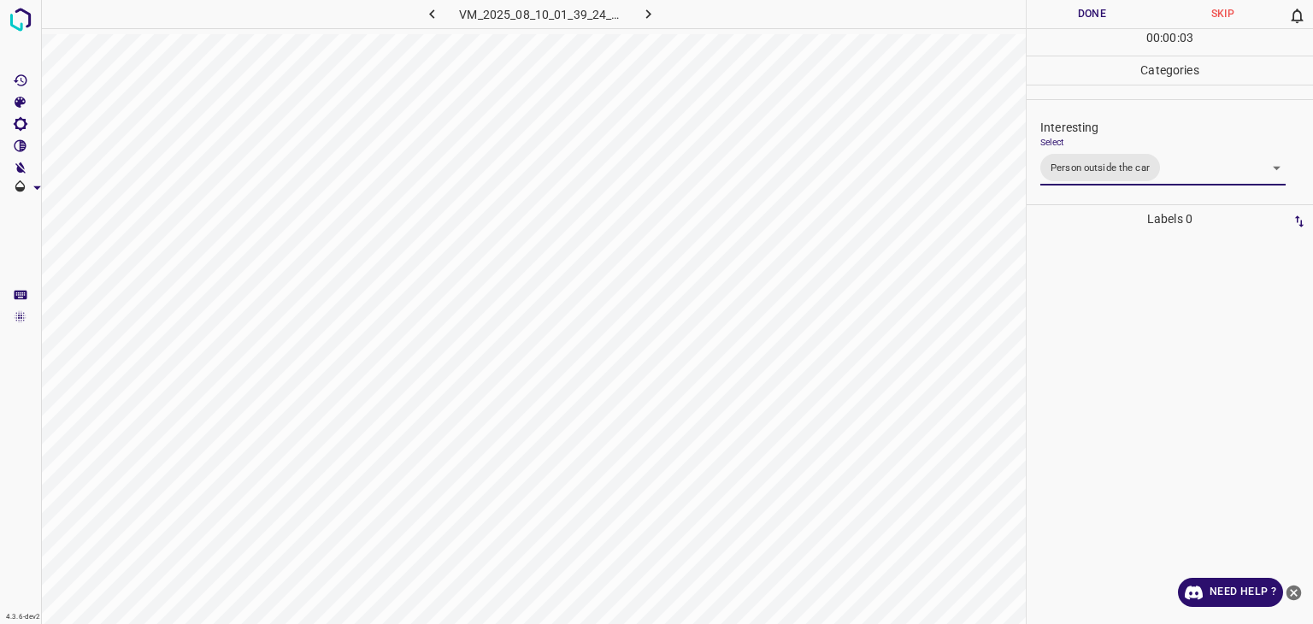
click at [1101, 22] on div "Person outside the car Person inside the car Car parking Car lights on Not inte…" at bounding box center [656, 312] width 1313 height 624
click at [1101, 22] on button "Done" at bounding box center [1092, 14] width 131 height 28
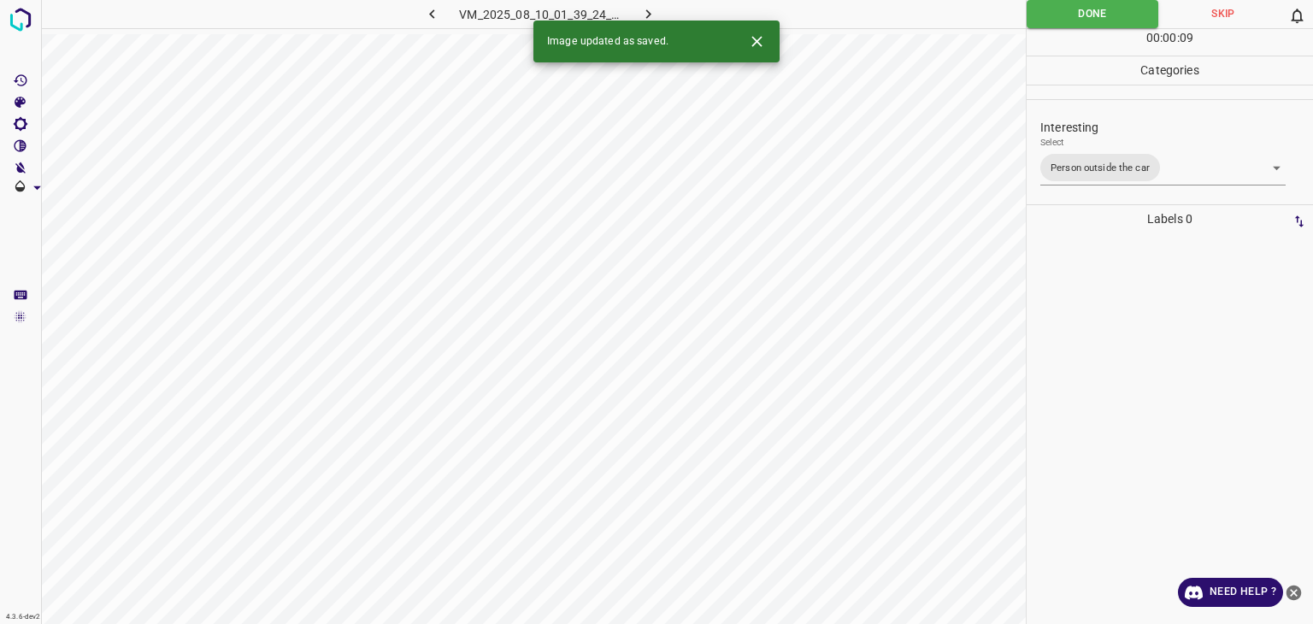
click at [657, 11] on icon "button" at bounding box center [649, 14] width 18 height 18
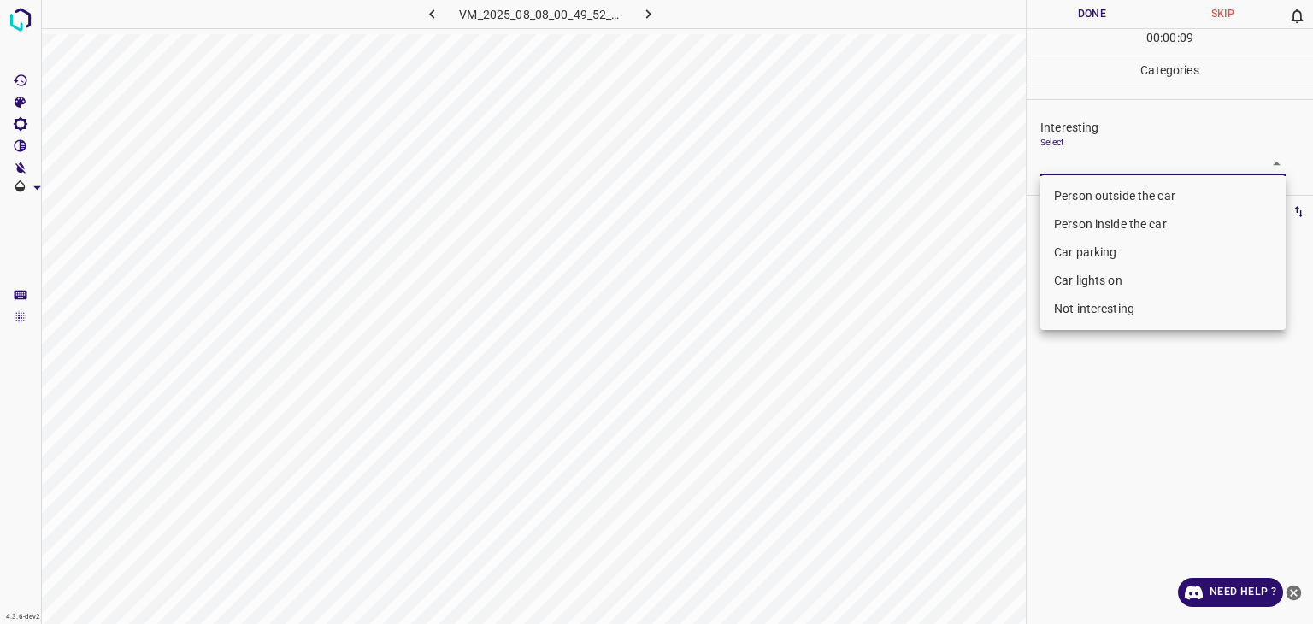
click at [1063, 154] on body "4.3.6-dev2 VM_2025_08_08_00_49_52_759_14.gif Done Skip 0 00 : 00 : 09 Categorie…" at bounding box center [656, 312] width 1313 height 624
click at [1062, 303] on li "Not interesting" at bounding box center [1163, 309] width 245 height 28
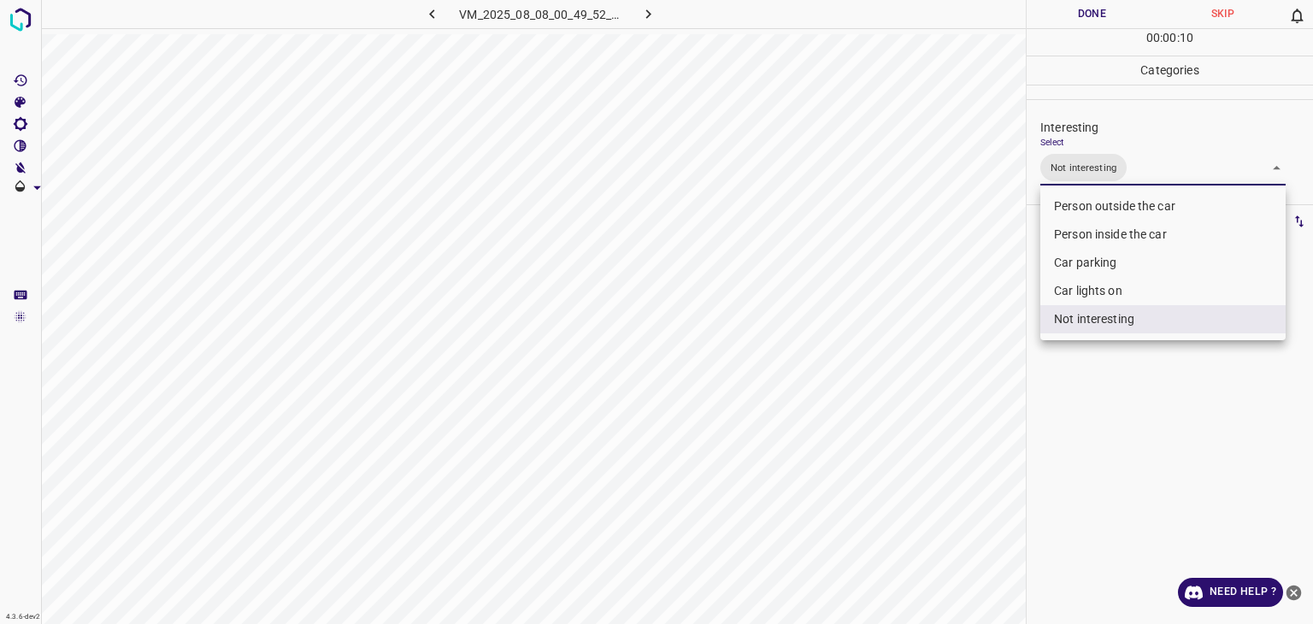
type input "Not interesting"
click at [1077, 16] on div at bounding box center [656, 312] width 1313 height 624
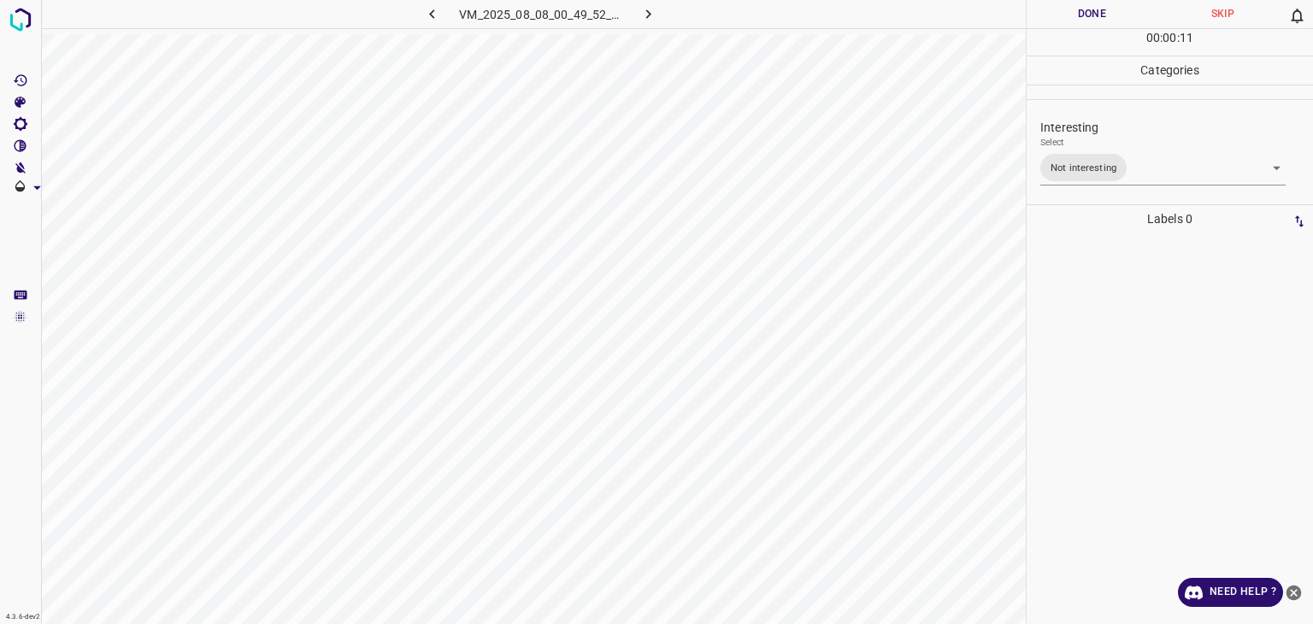
click at [1077, 16] on div "Person outside the car Person inside the car Car parking Car lights on Not inte…" at bounding box center [656, 312] width 1313 height 624
click at [1077, 16] on button "Done" at bounding box center [1092, 14] width 131 height 28
click at [656, 11] on icon "button" at bounding box center [649, 14] width 18 height 18
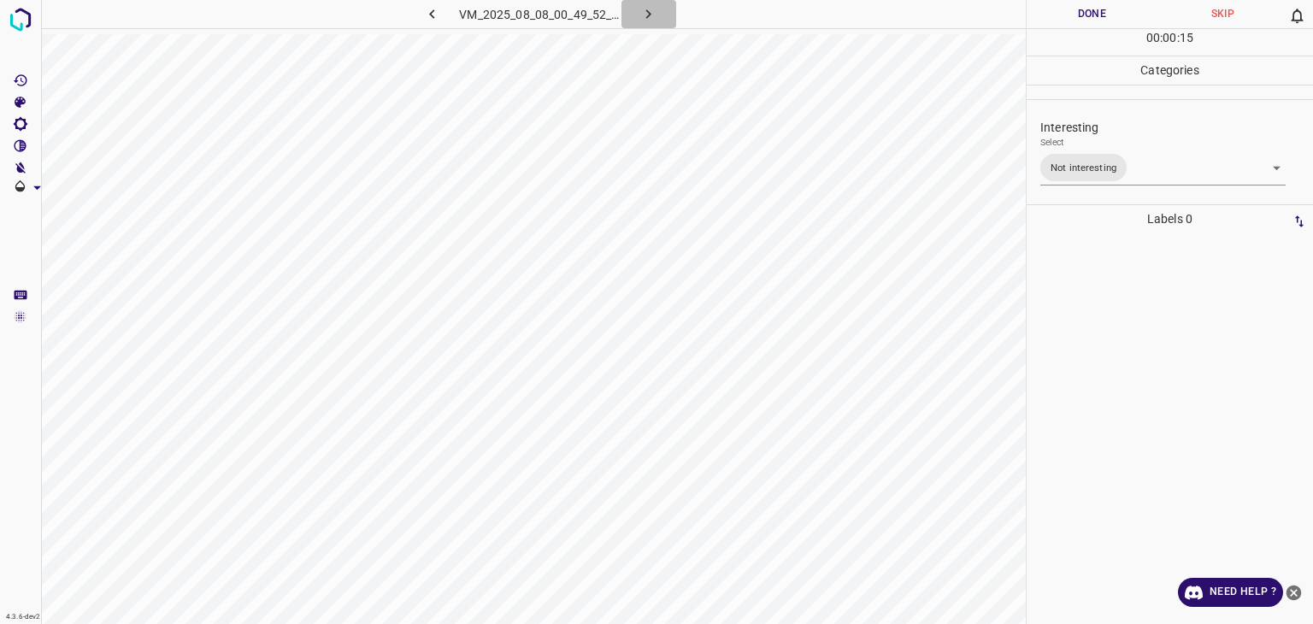
click at [654, 11] on div "VM_2025_08_08_00_49_52_759_14.gif" at bounding box center [541, 14] width 324 height 28
